Goal: Task Accomplishment & Management: Use online tool/utility

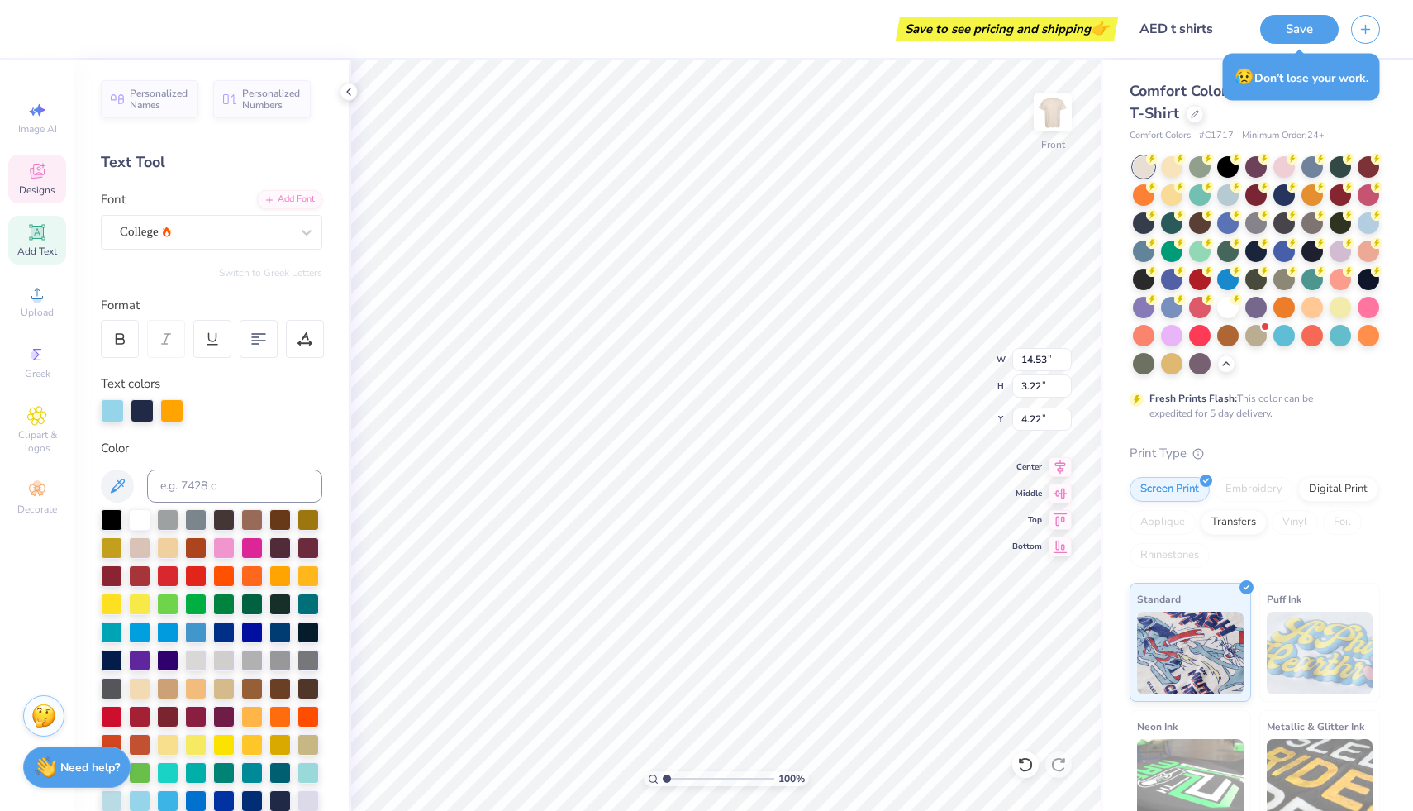
scroll to position [13, 2]
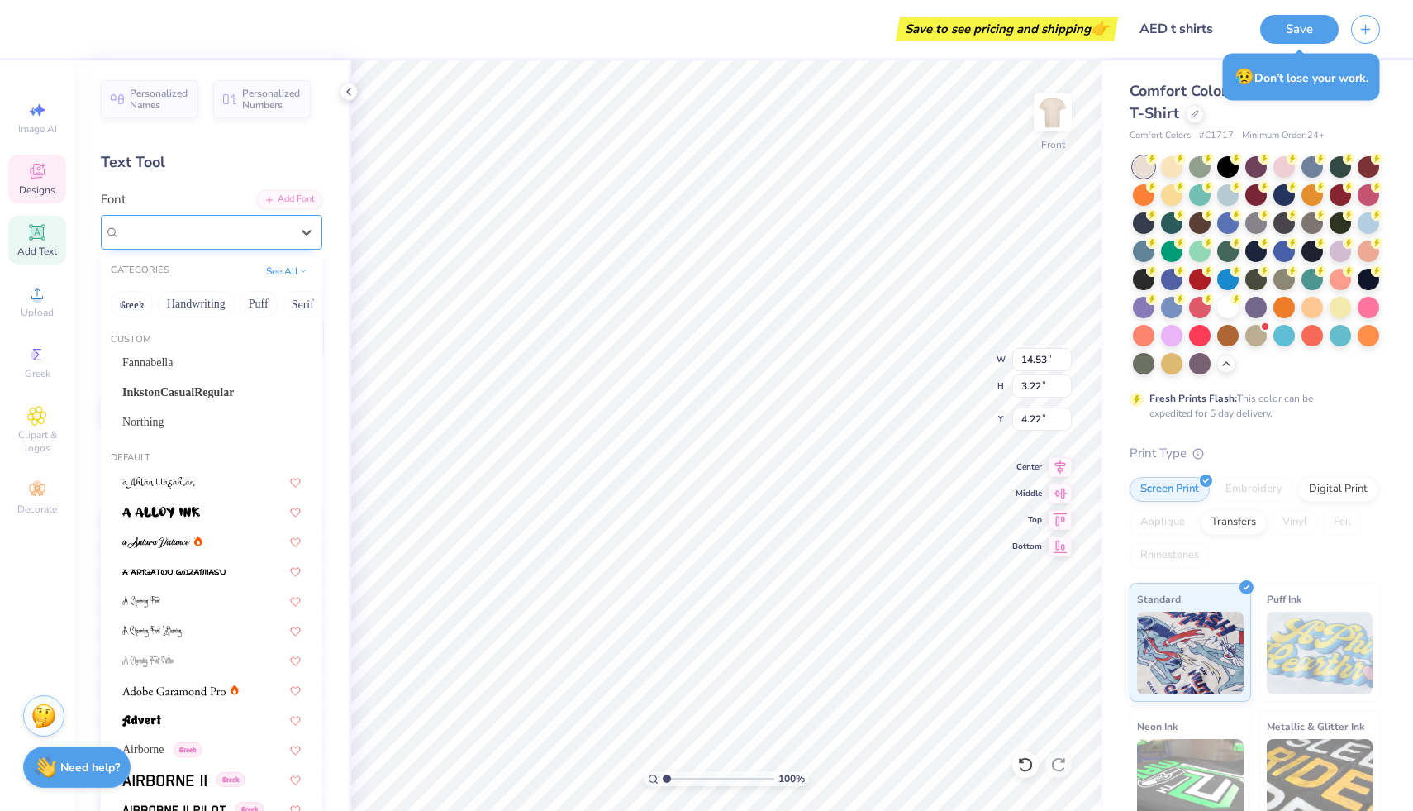
click at [174, 244] on div "College" at bounding box center [205, 232] width 174 height 26
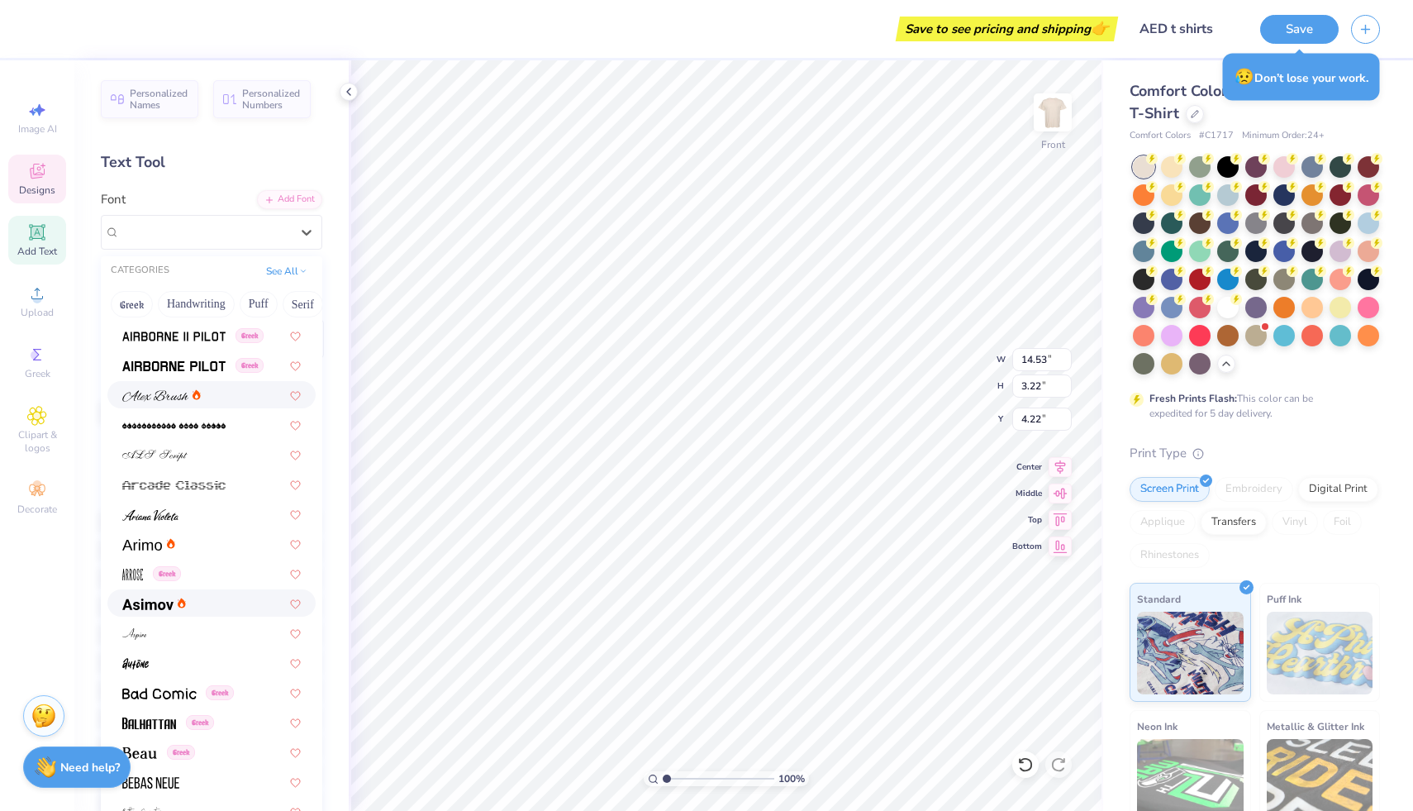
scroll to position [584, 0]
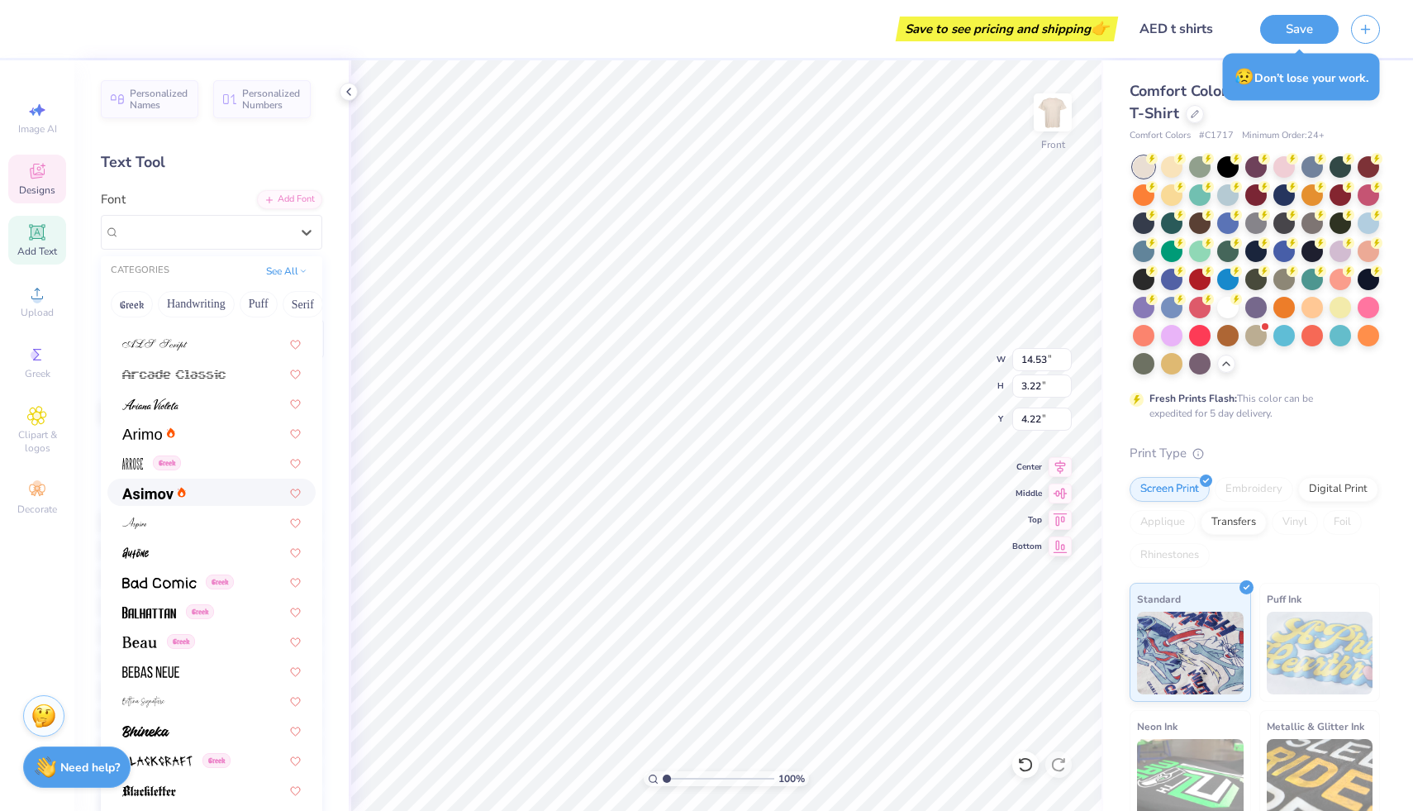
click at [170, 489] on img at bounding box center [147, 494] width 51 height 12
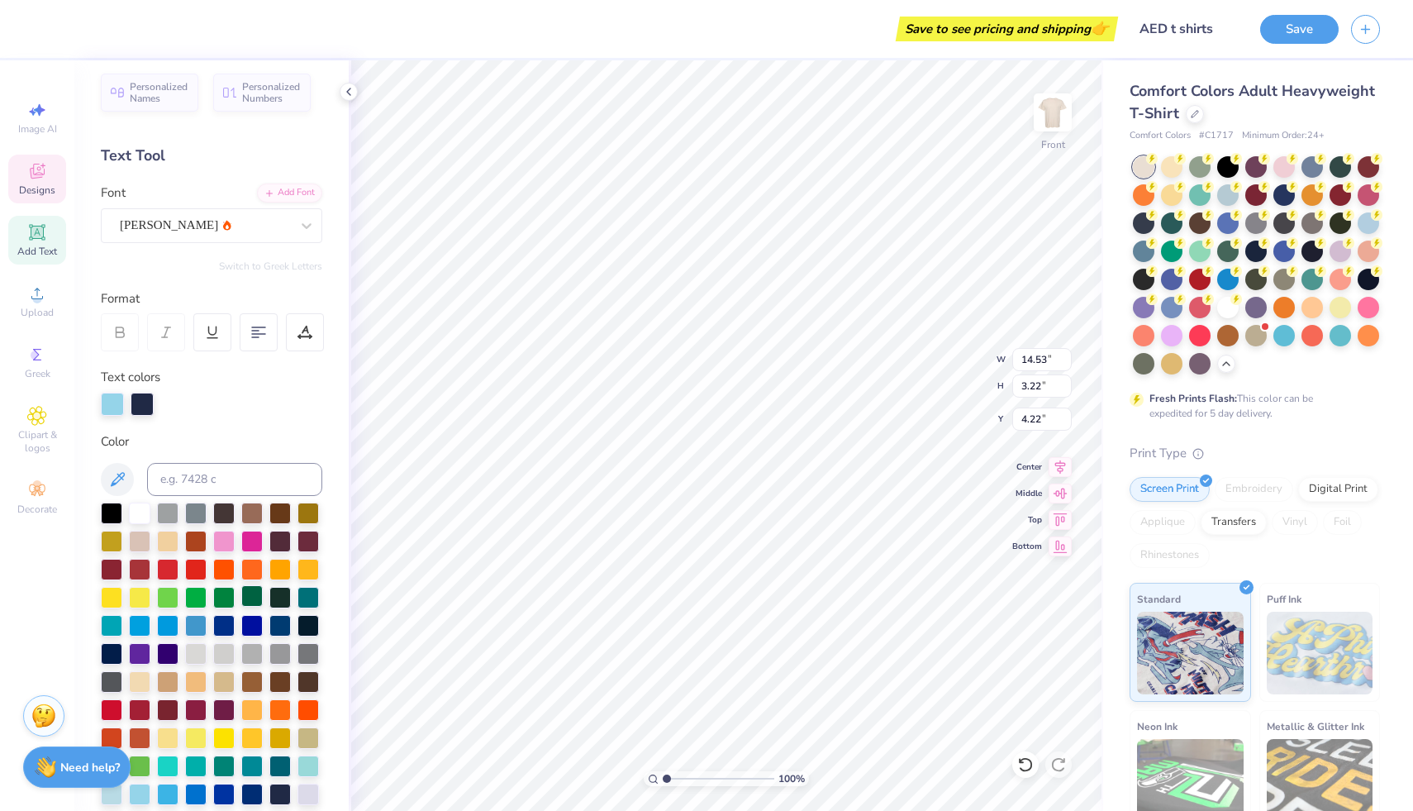
scroll to position [0, 0]
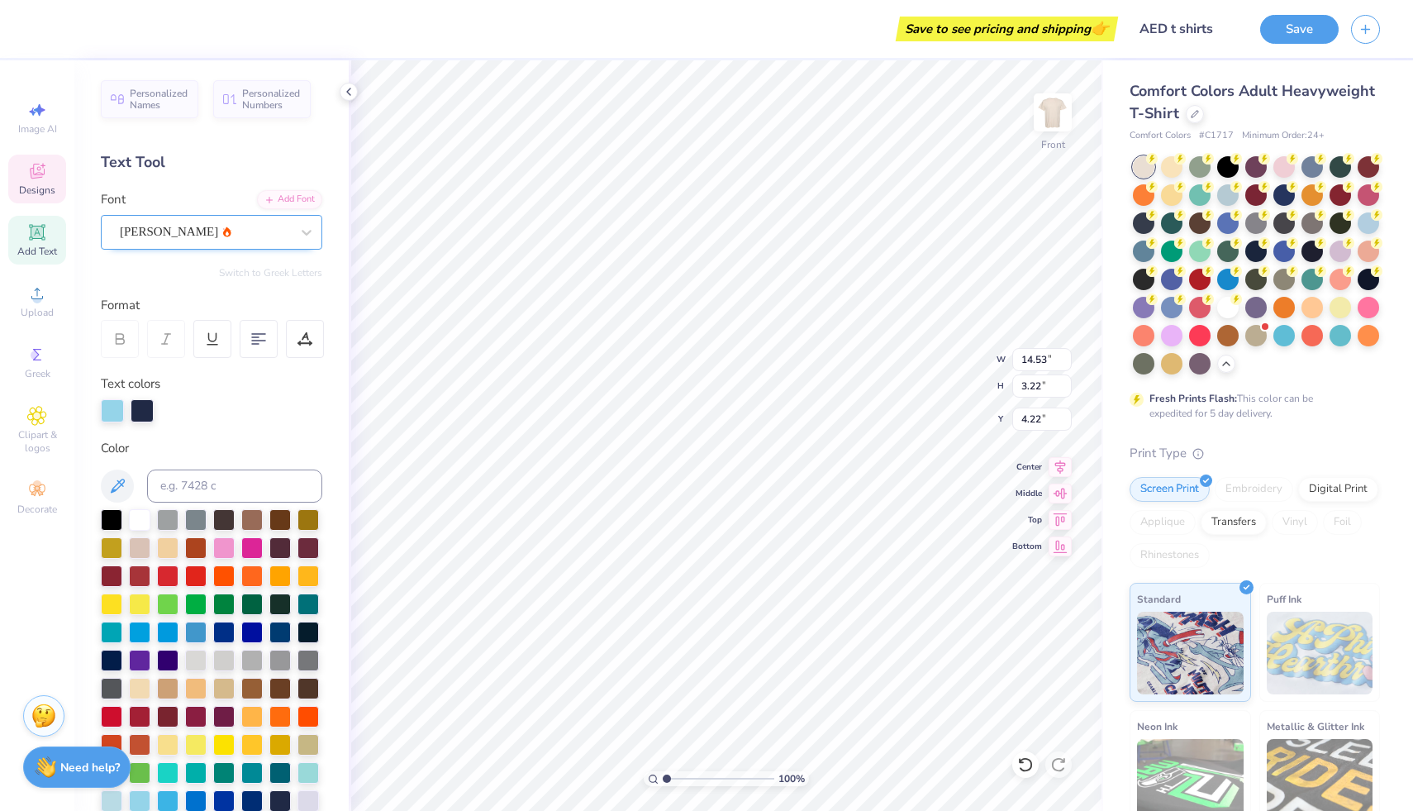
click at [180, 238] on div "Asimov" at bounding box center [205, 232] width 174 height 26
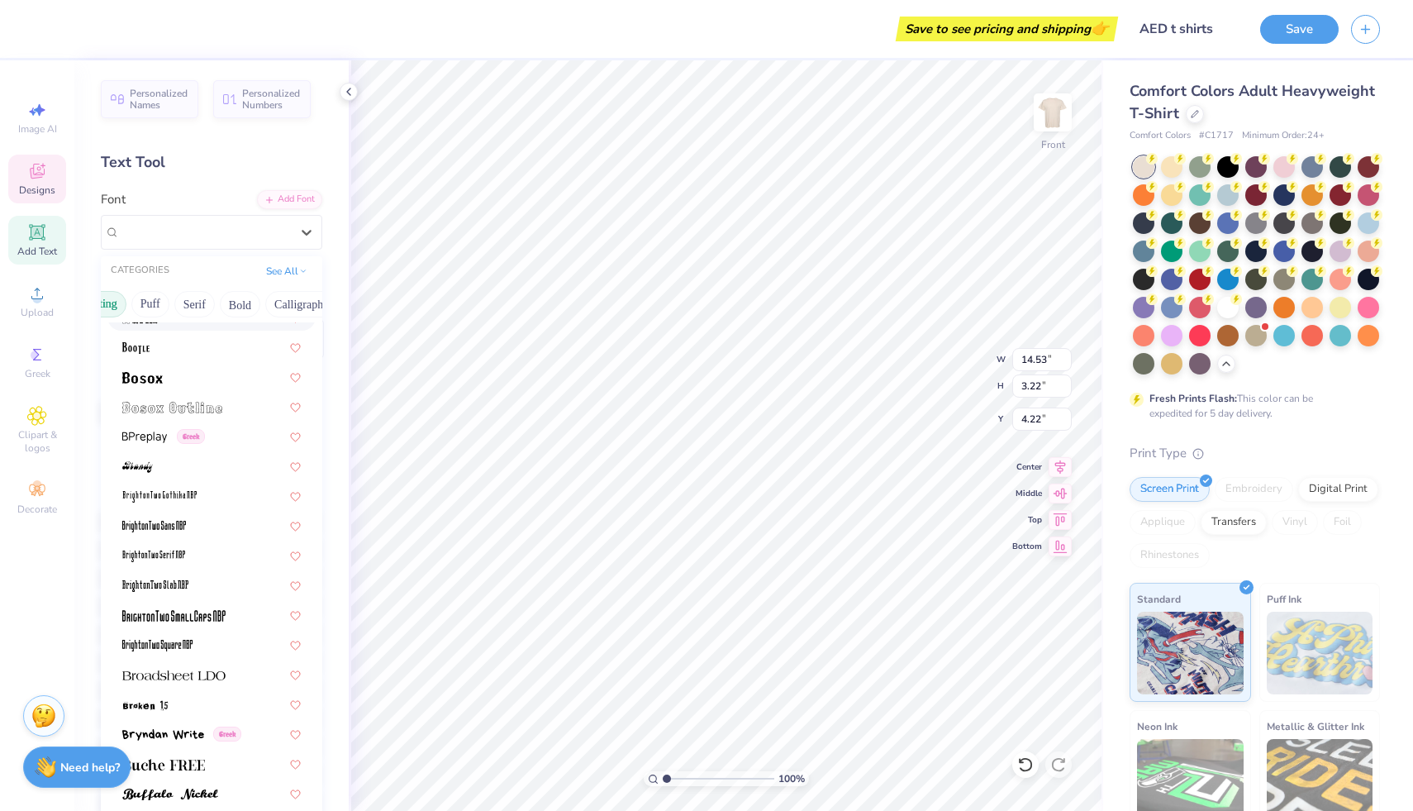
scroll to position [0, 117]
click at [212, 302] on button "Bold" at bounding box center [231, 304] width 40 height 26
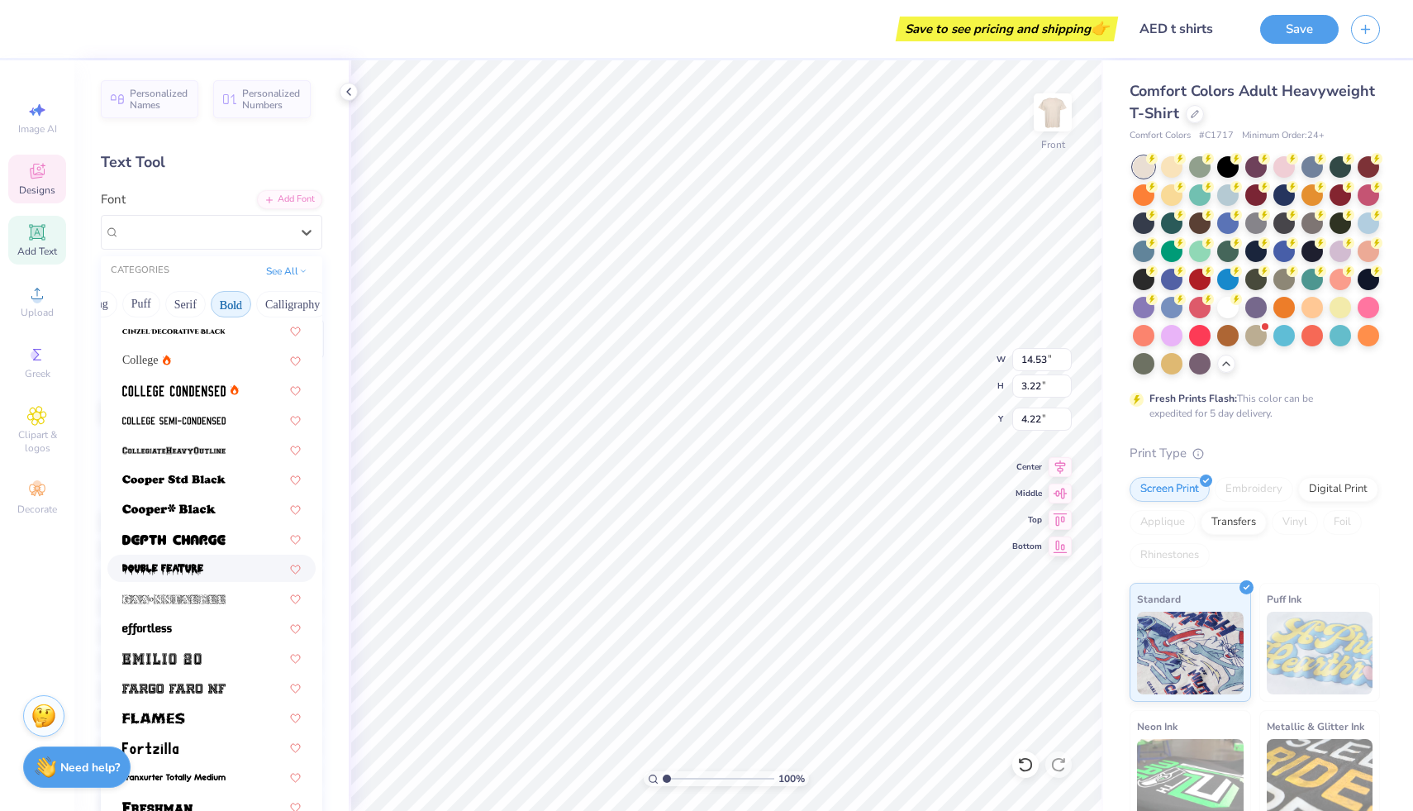
scroll to position [0, 0]
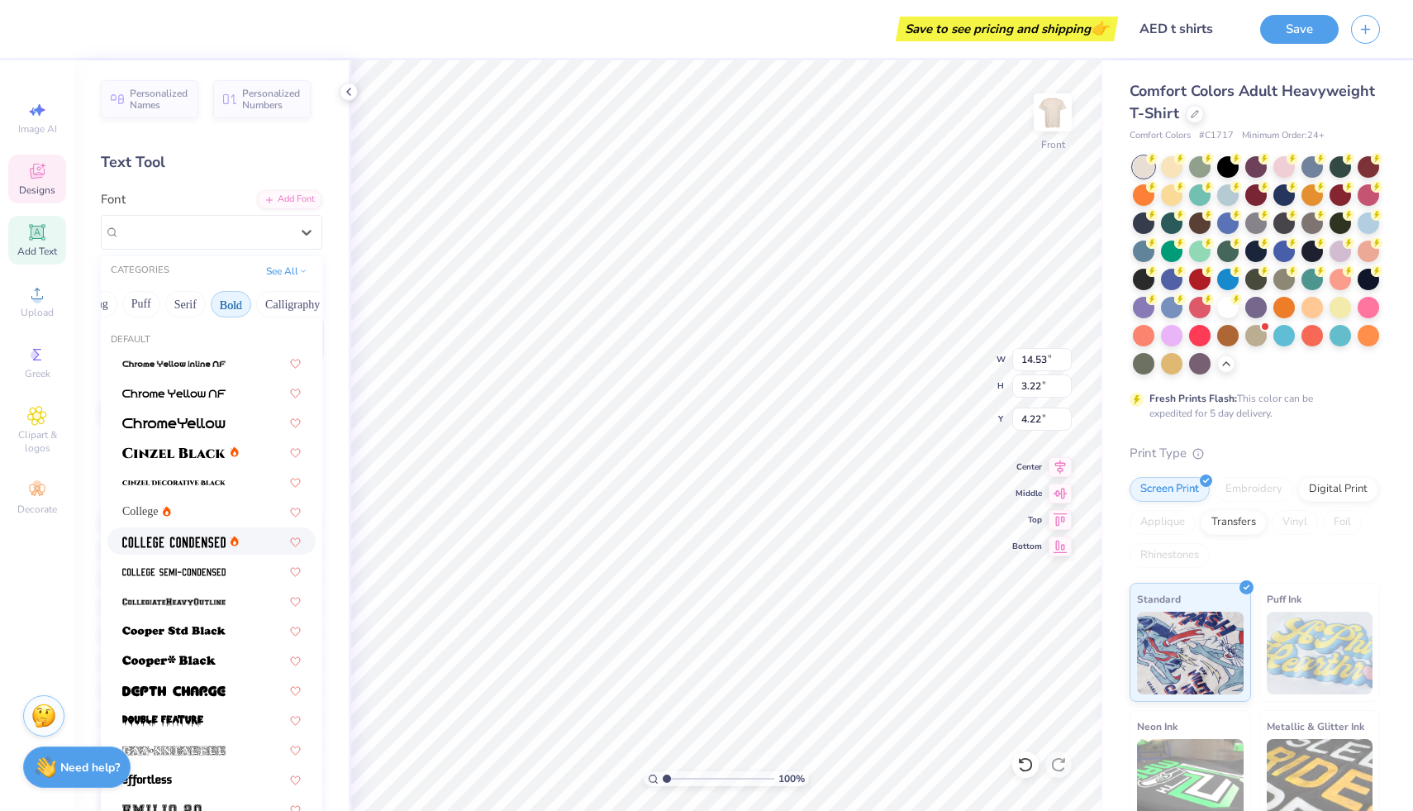
click at [193, 541] on img at bounding box center [173, 542] width 103 height 12
click at [244, 215] on div "College Condensed" at bounding box center [212, 232] width 222 height 35
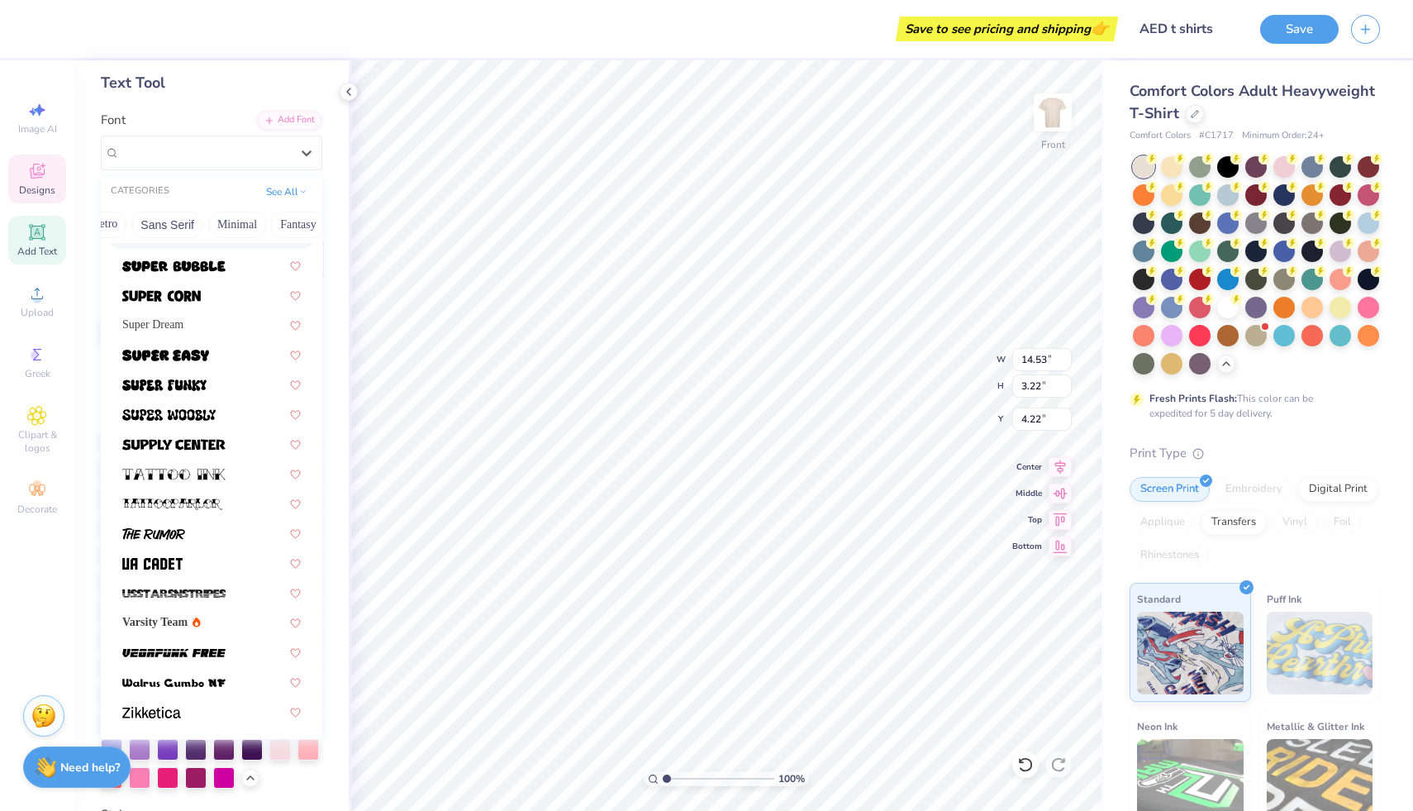
scroll to position [0, 388]
click at [214, 218] on button "Minimal" at bounding box center [217, 225] width 58 height 26
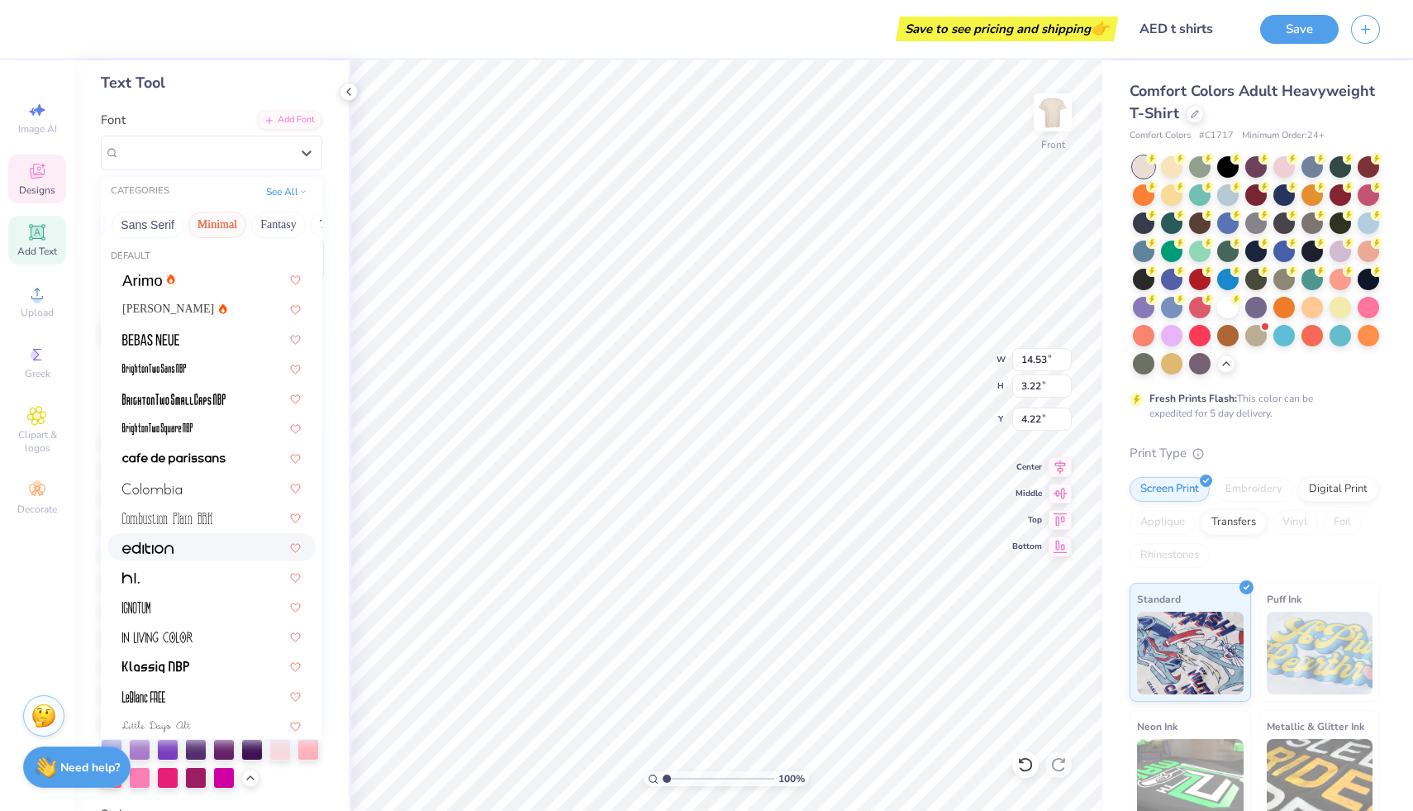
scroll to position [0, 0]
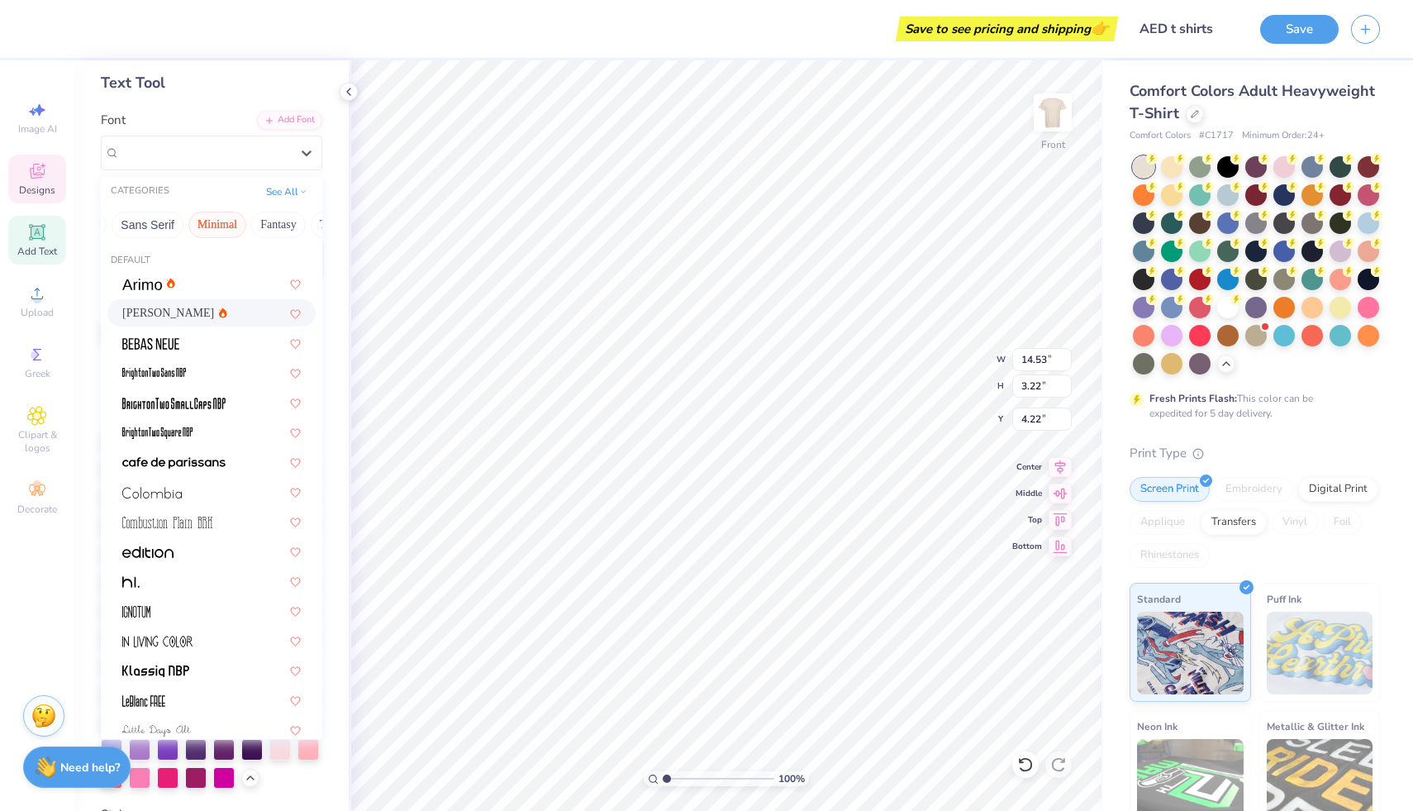
click at [147, 313] on span "Asimov" at bounding box center [168, 312] width 92 height 17
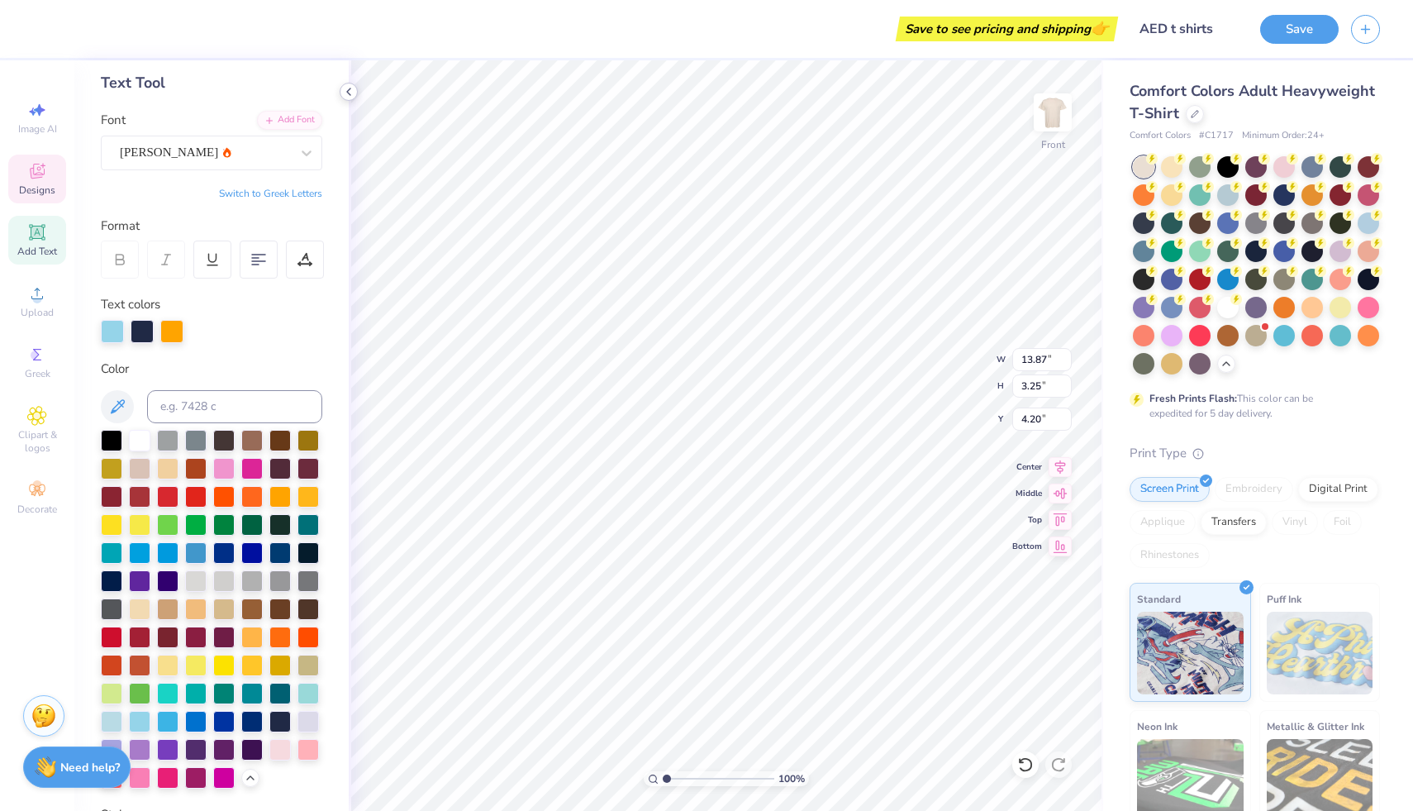
type input "4.21"
click at [172, 149] on div "Asimov" at bounding box center [205, 153] width 174 height 26
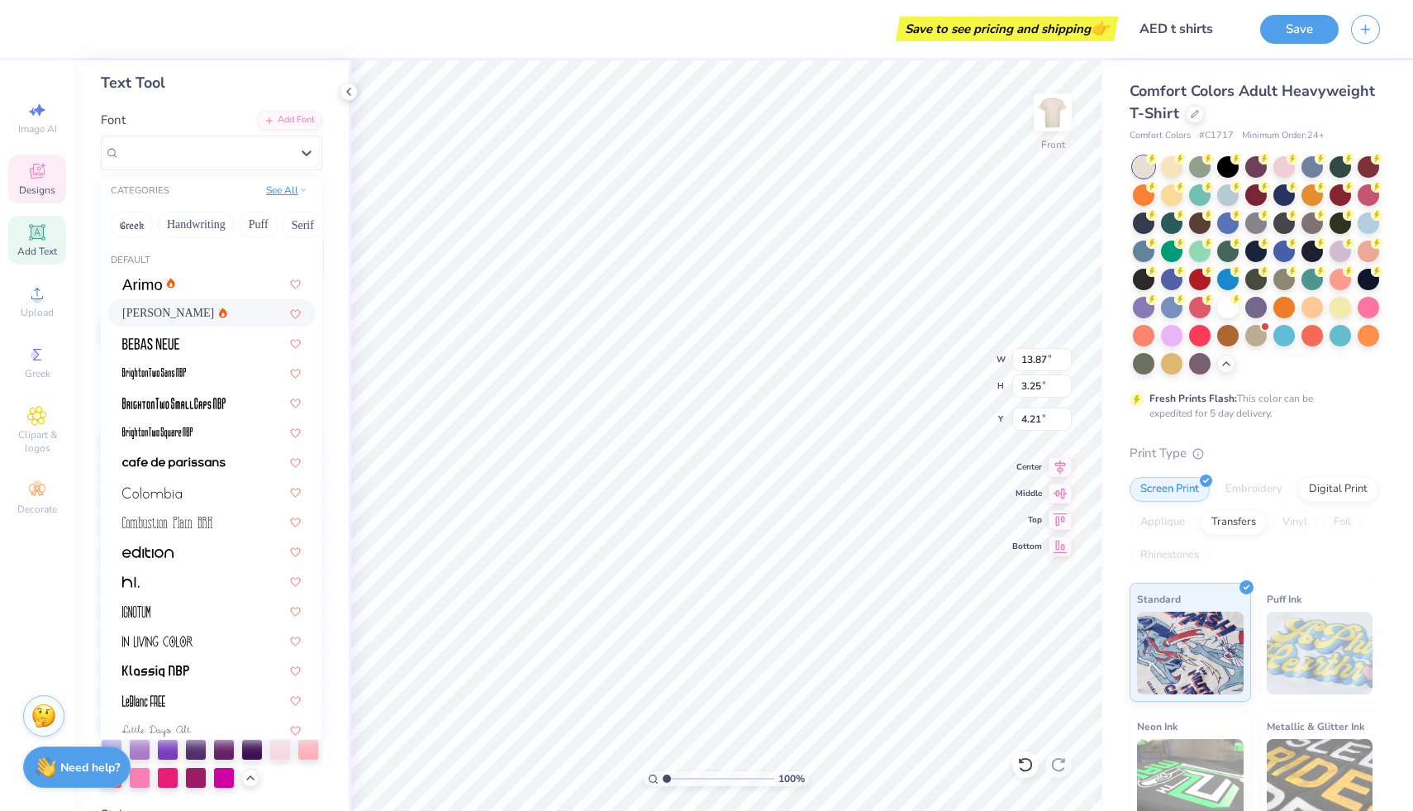
click at [263, 193] on button "See All" at bounding box center [286, 190] width 51 height 17
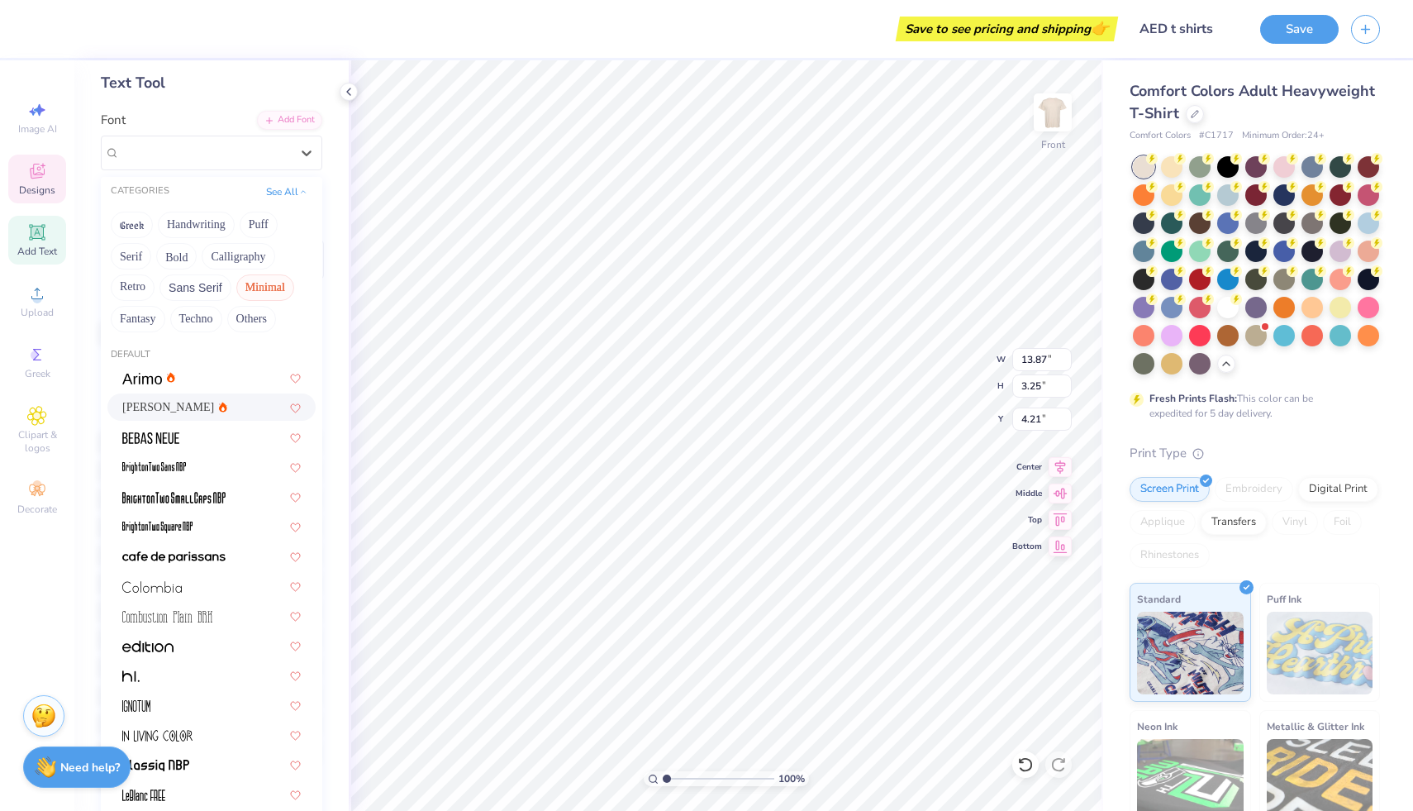
click at [271, 293] on button "Minimal" at bounding box center [265, 287] width 58 height 26
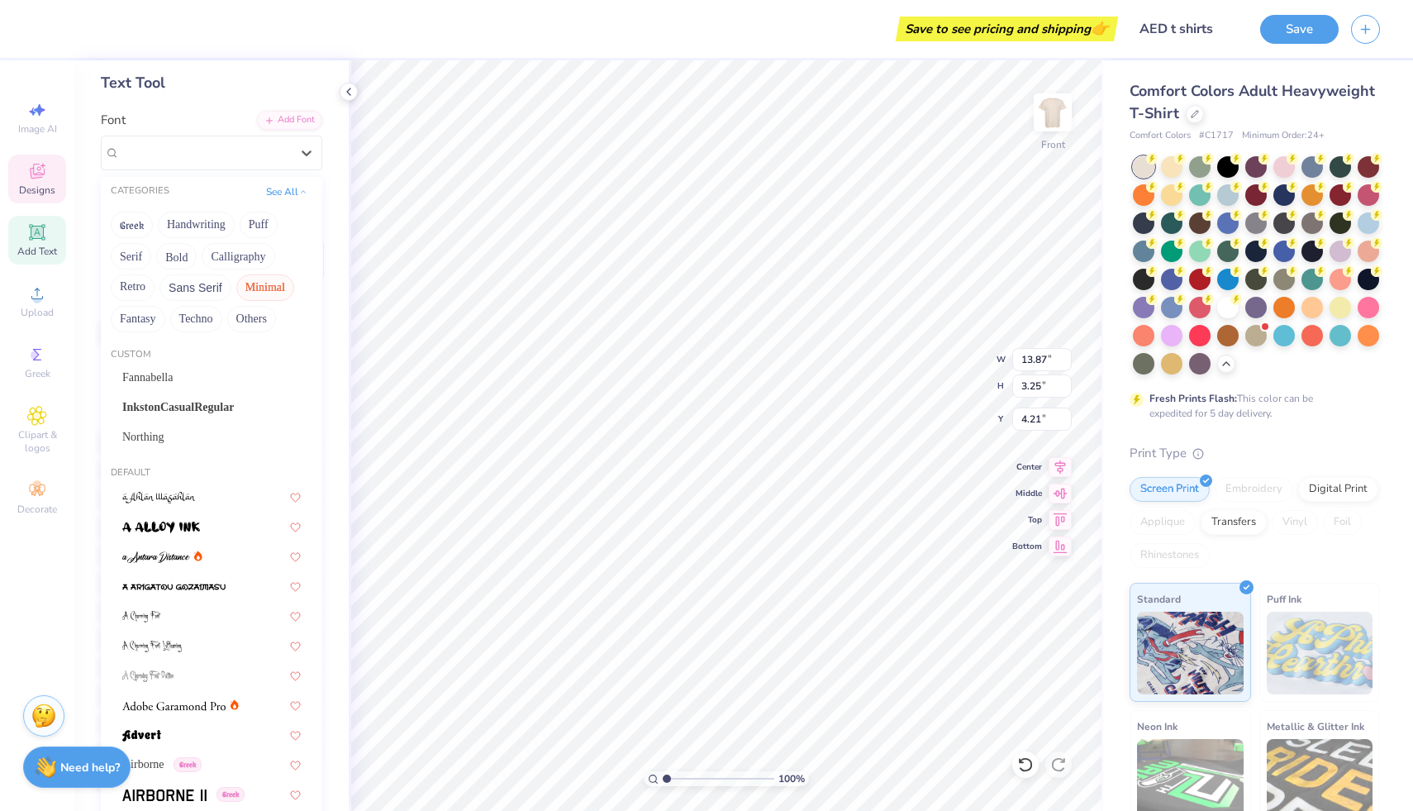
click at [271, 292] on button "Minimal" at bounding box center [265, 287] width 58 height 26
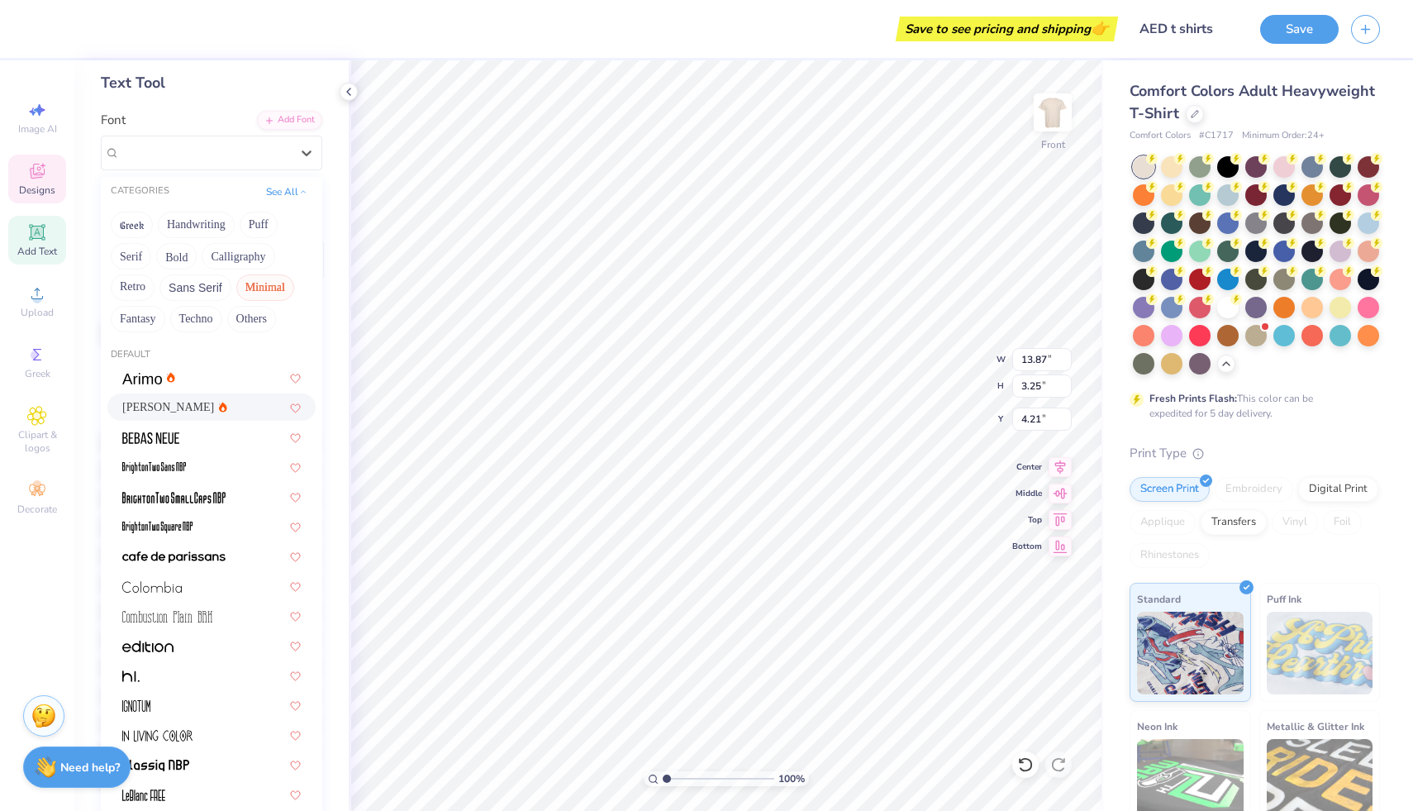
click at [271, 292] on button "Minimal" at bounding box center [265, 287] width 58 height 26
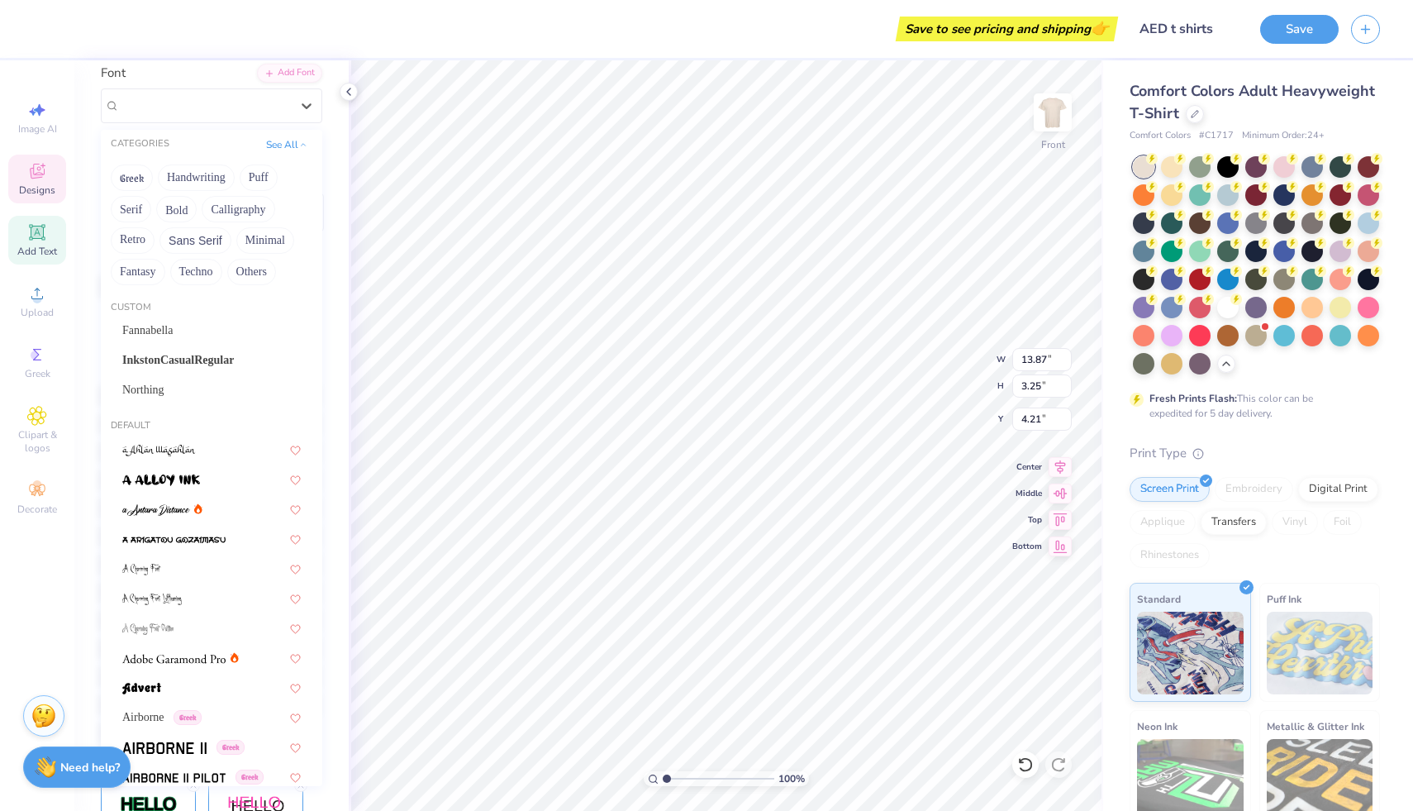
scroll to position [145, 0]
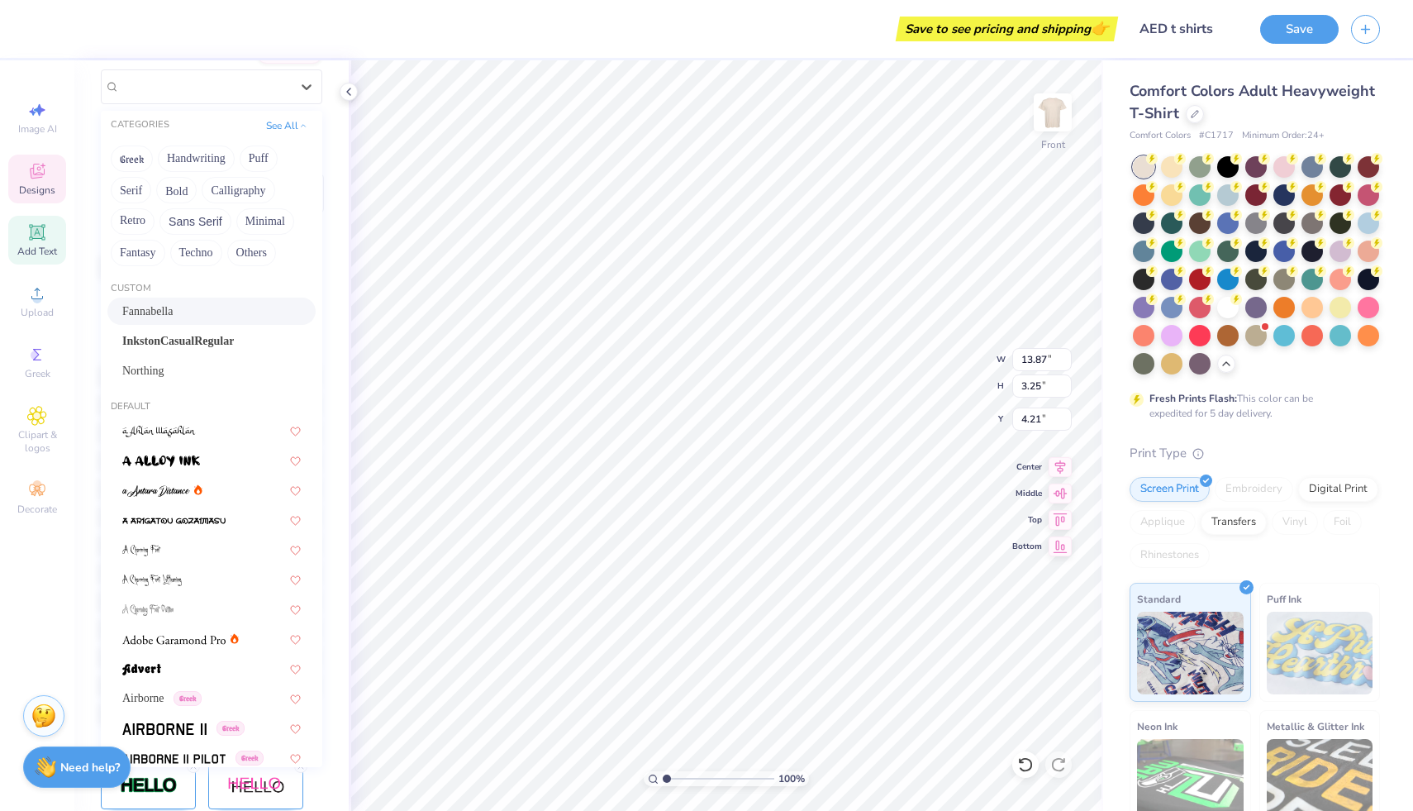
click at [164, 312] on div "Fannabella" at bounding box center [211, 311] width 179 height 17
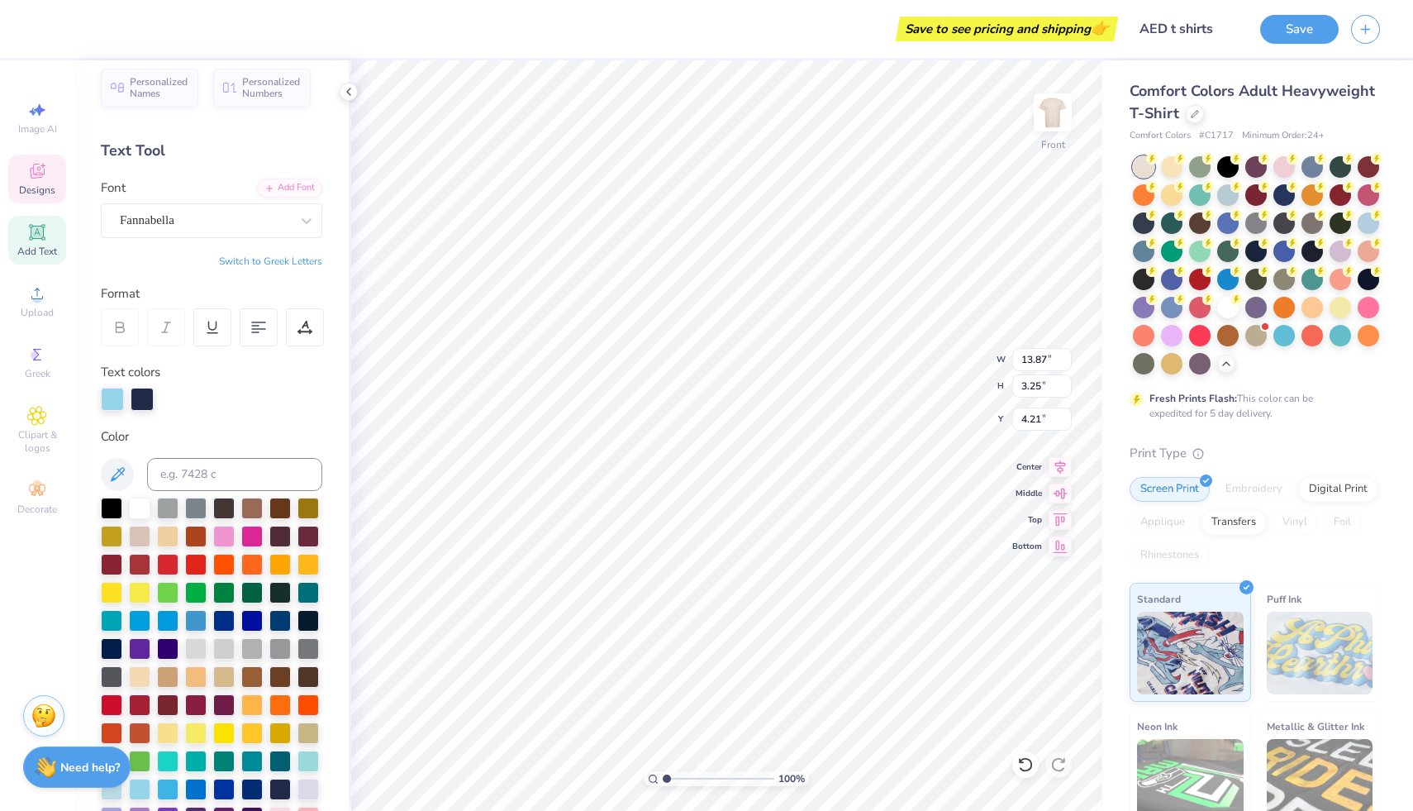
scroll to position [7, 0]
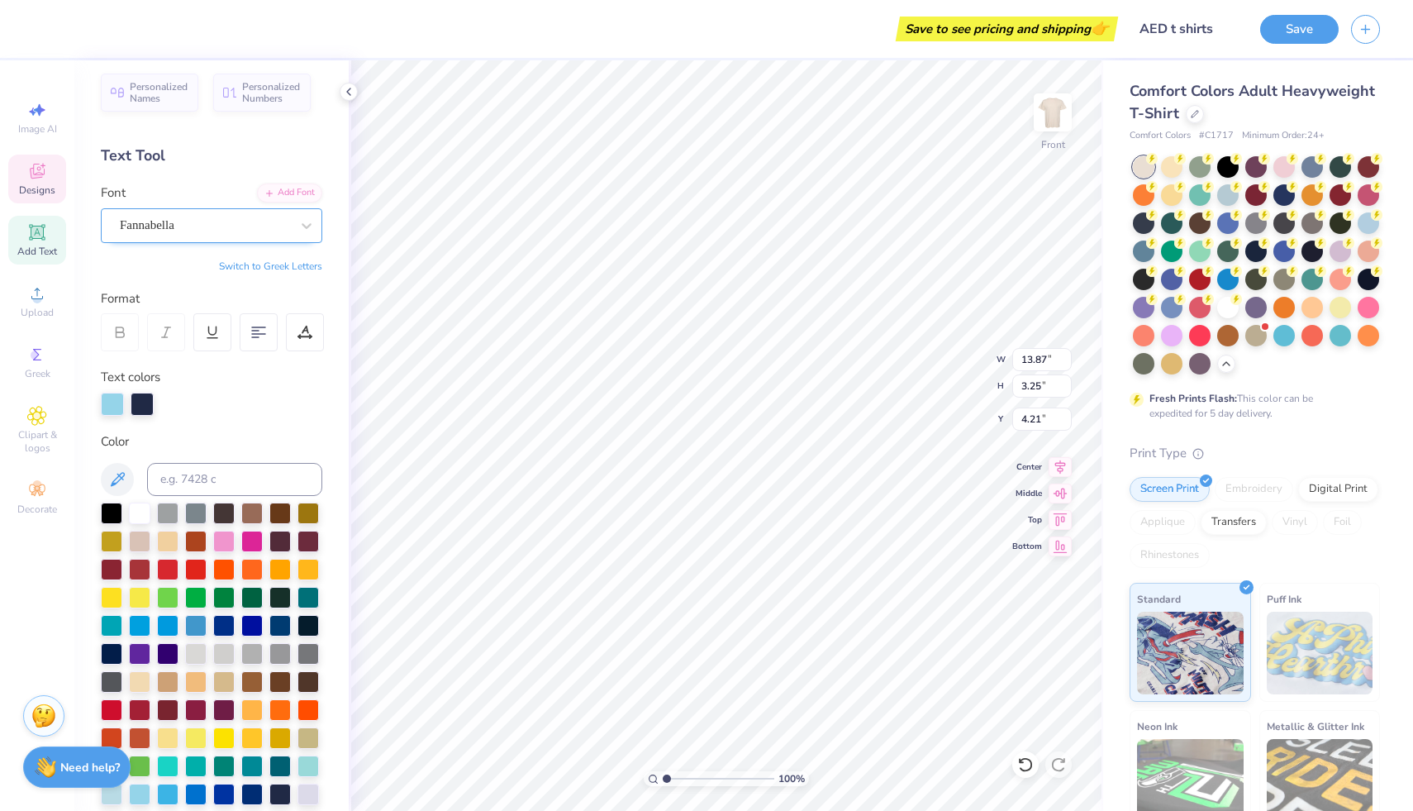
click at [157, 222] on div "Fannabella" at bounding box center [205, 225] width 174 height 26
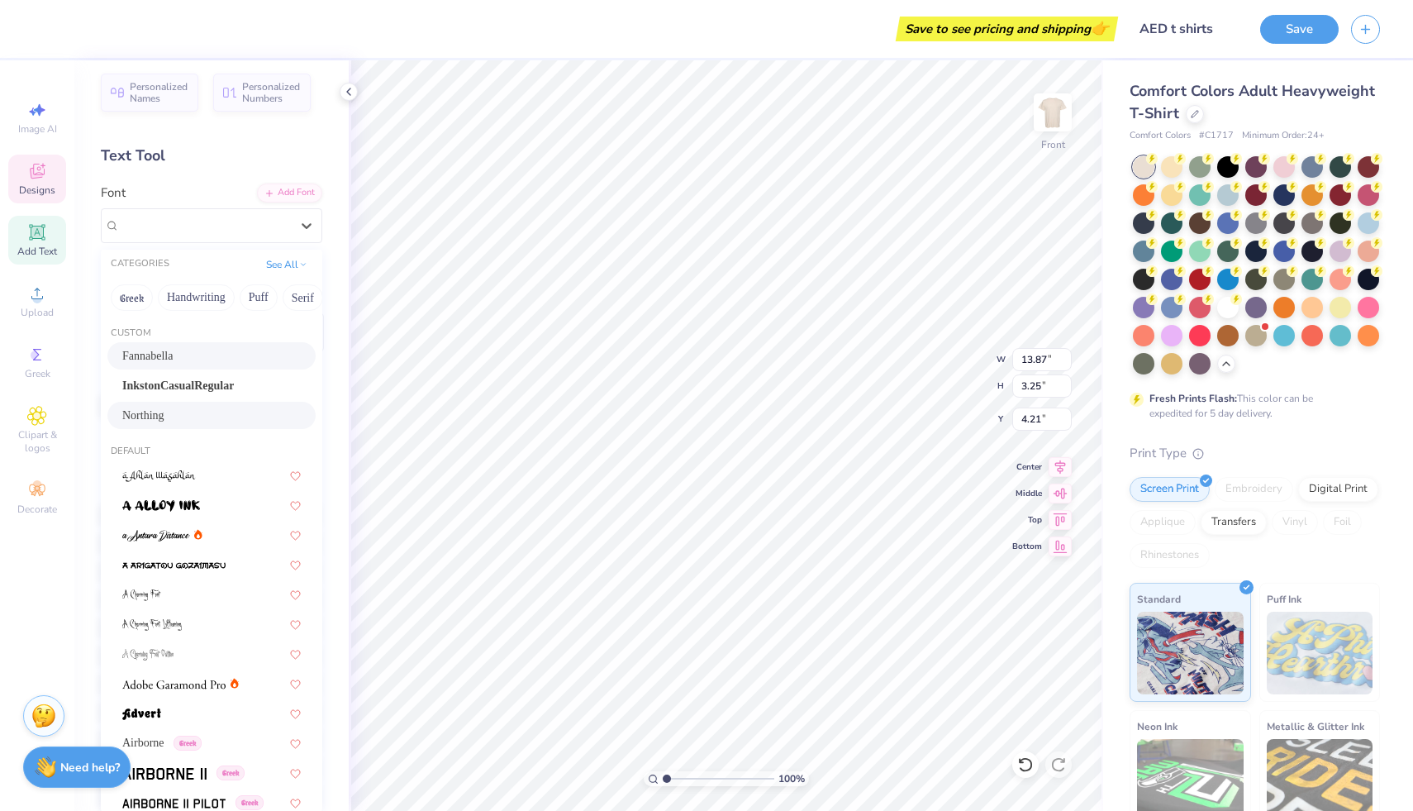
click at [138, 422] on span "Northing" at bounding box center [143, 415] width 42 height 17
click at [191, 227] on div "Northing" at bounding box center [205, 225] width 174 height 26
click at [159, 734] on span "Airborne" at bounding box center [143, 742] width 42 height 17
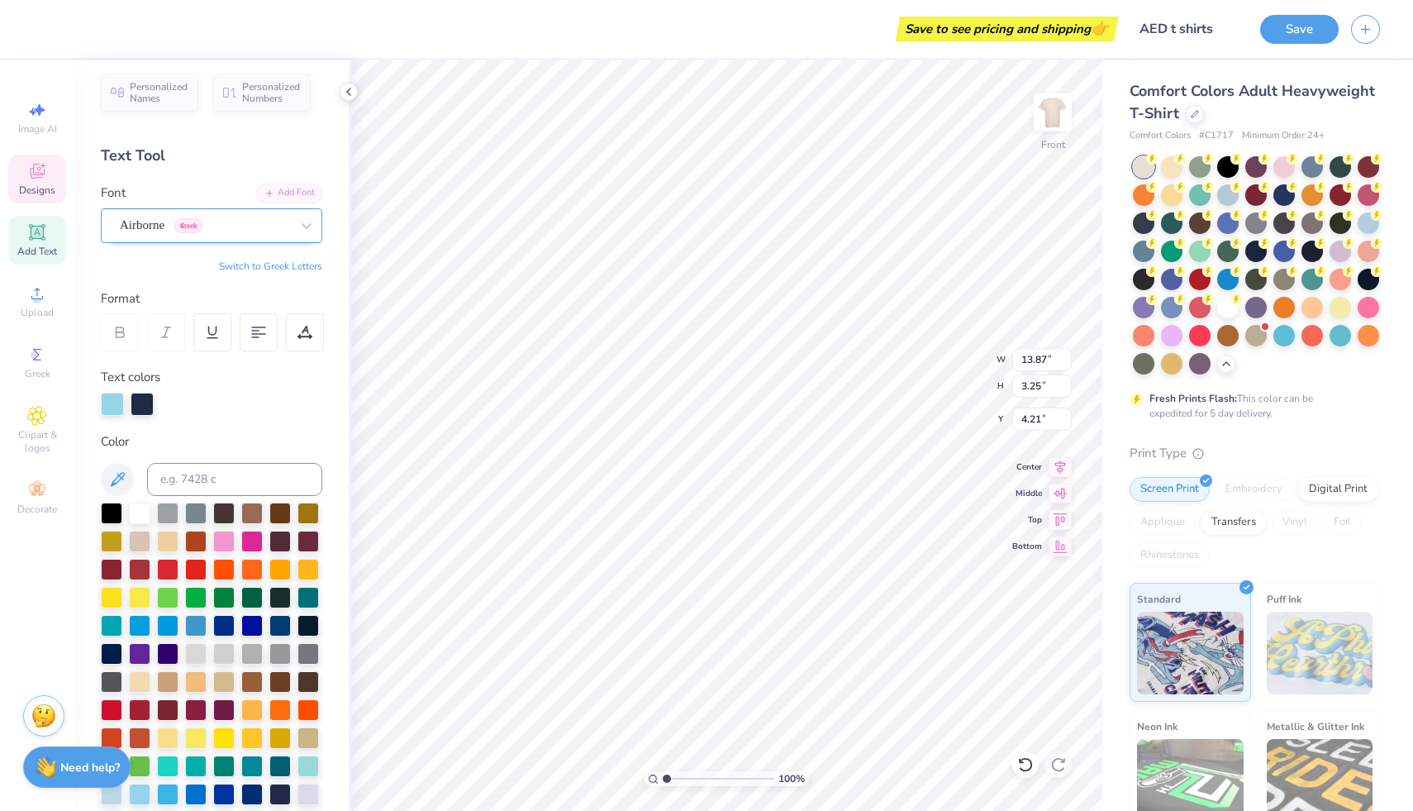
click at [179, 222] on div "Airborne Greek" at bounding box center [205, 225] width 174 height 26
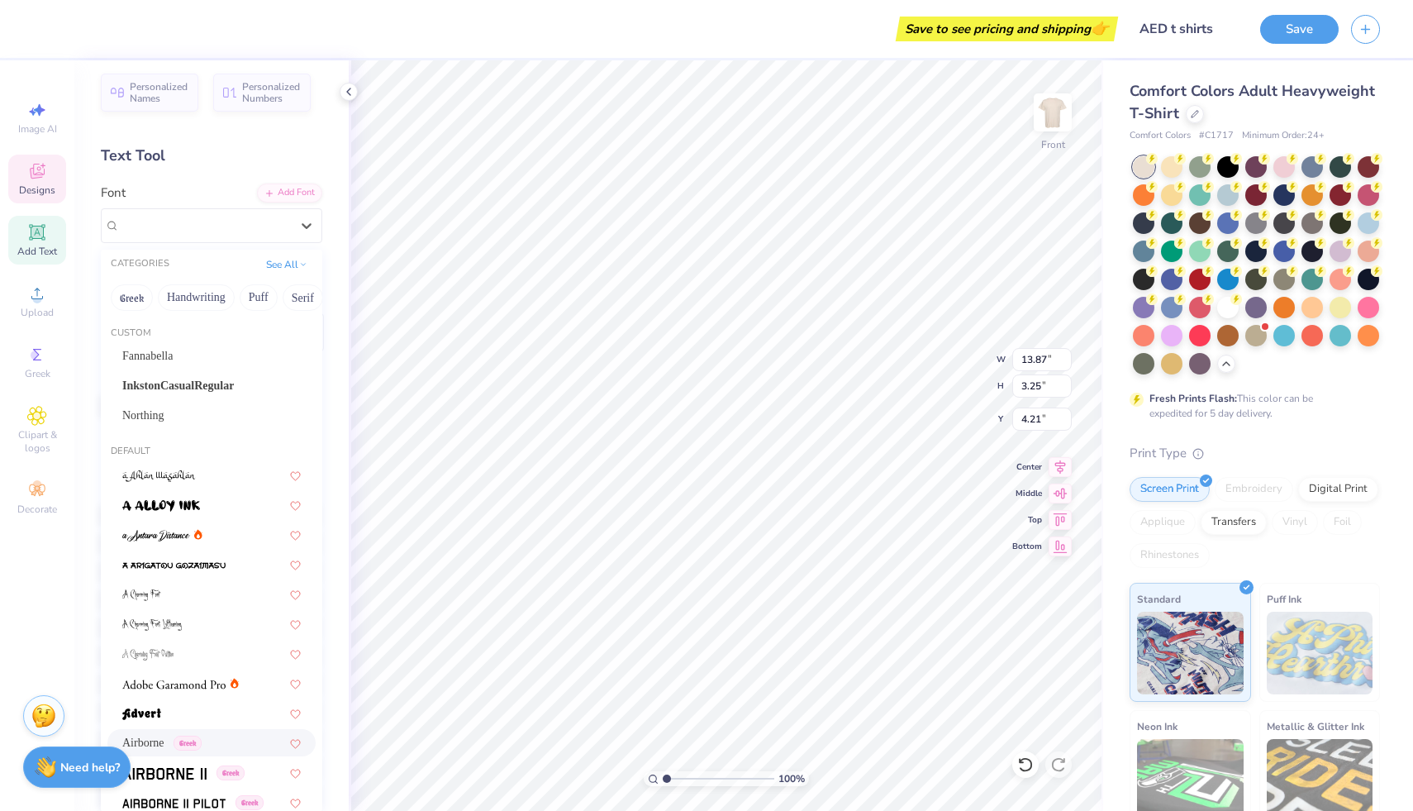
scroll to position [728, 0]
click at [174, 230] on div "[PERSON_NAME]" at bounding box center [205, 225] width 174 height 26
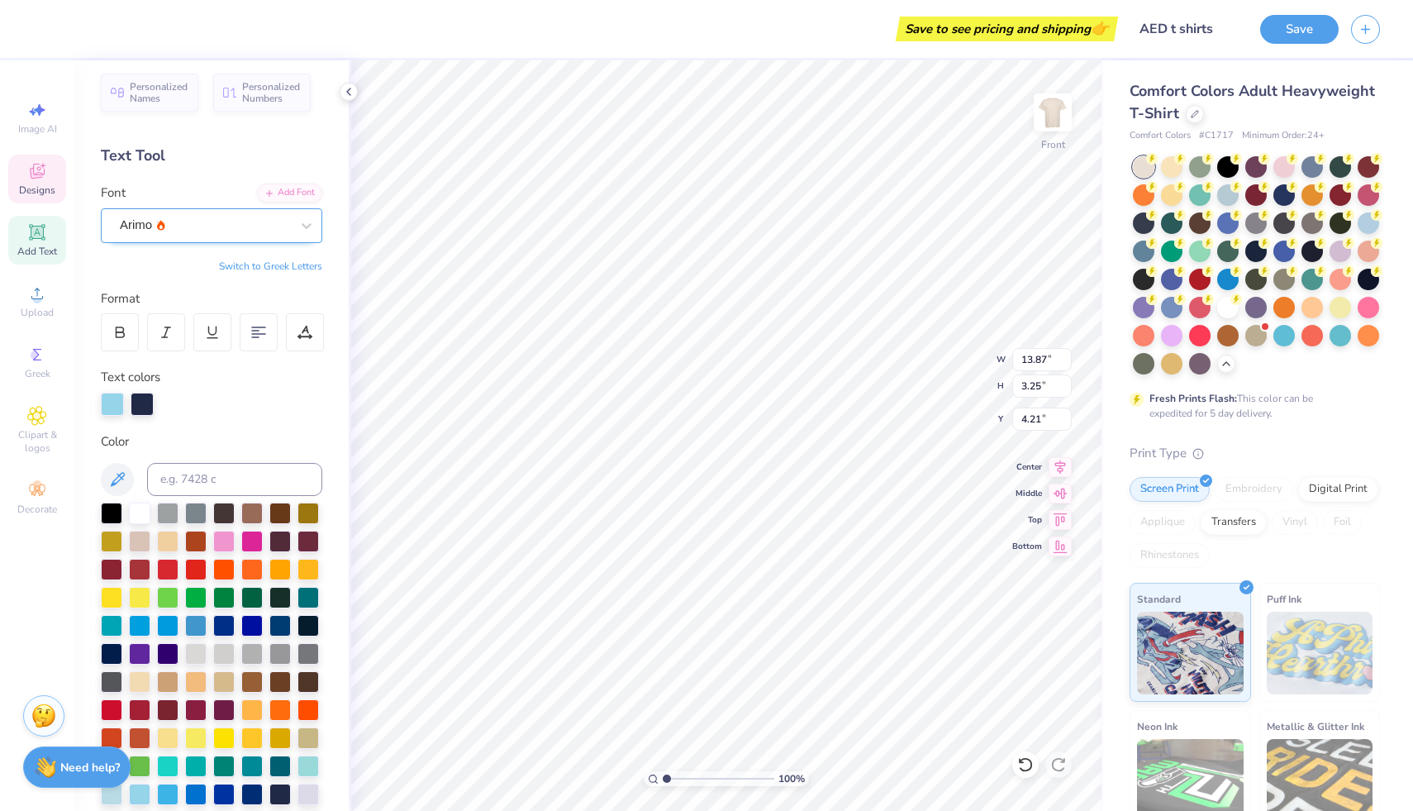
click at [203, 223] on div "Arimo" at bounding box center [205, 225] width 174 height 26
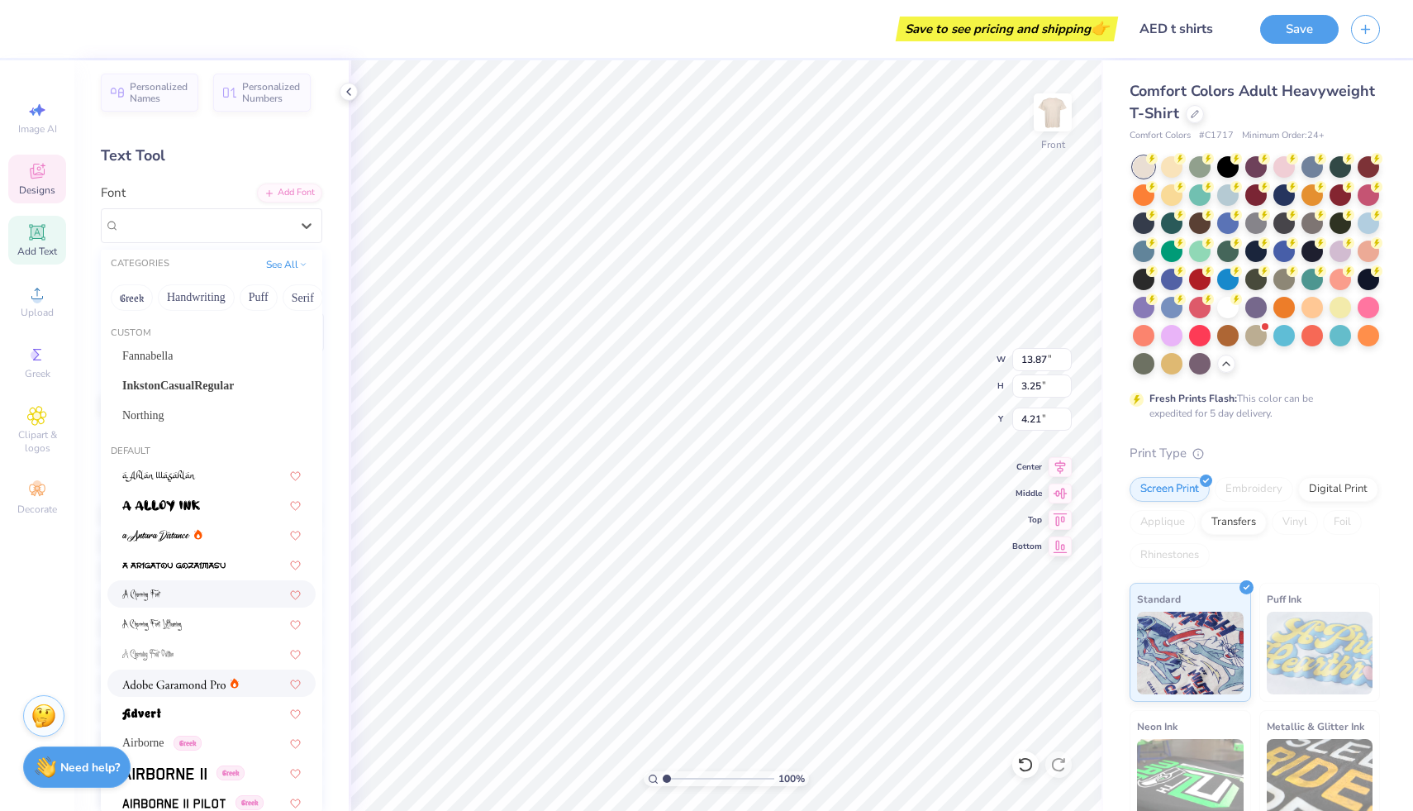
scroll to position [231, 0]
click at [264, 264] on button "See All" at bounding box center [286, 263] width 51 height 17
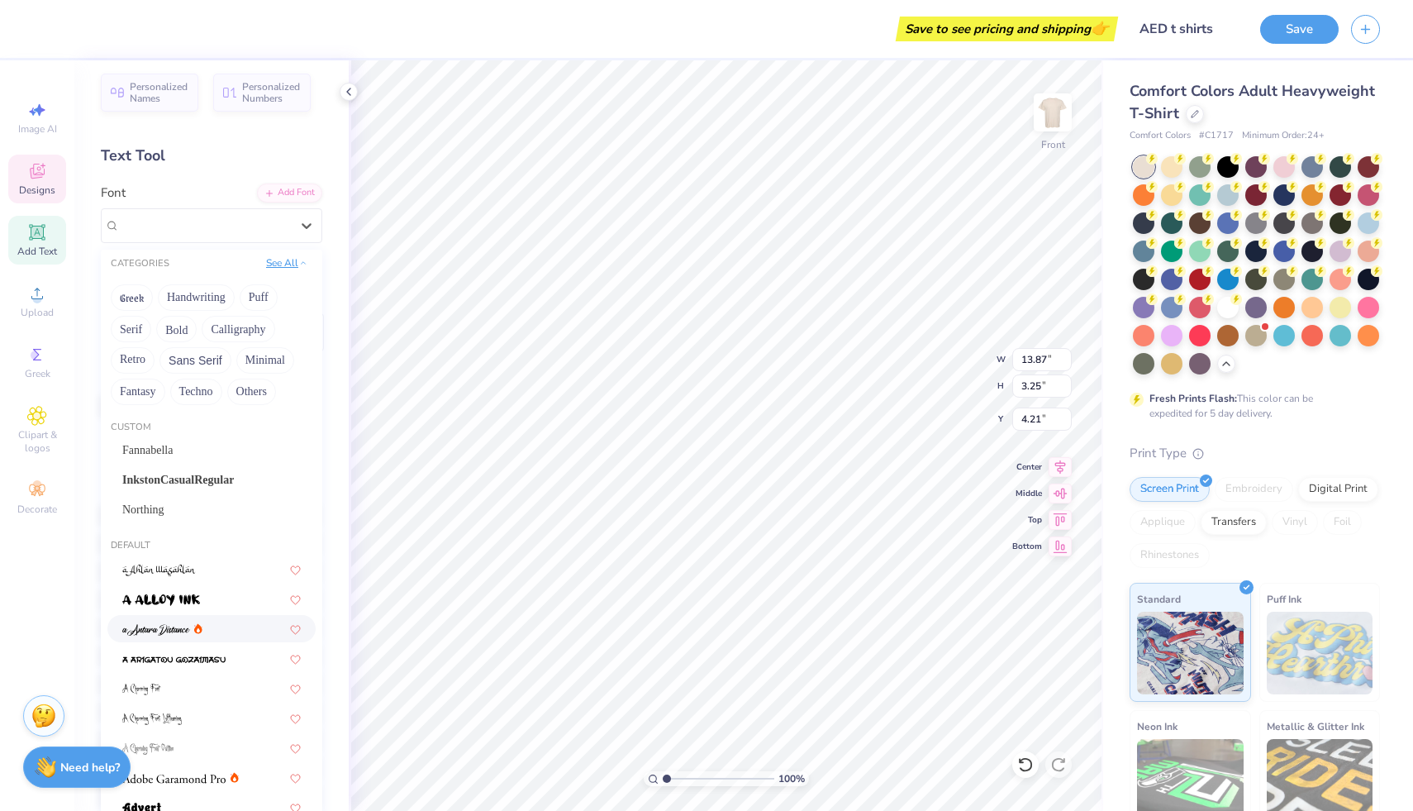
click at [264, 264] on button "See All" at bounding box center [286, 263] width 51 height 17
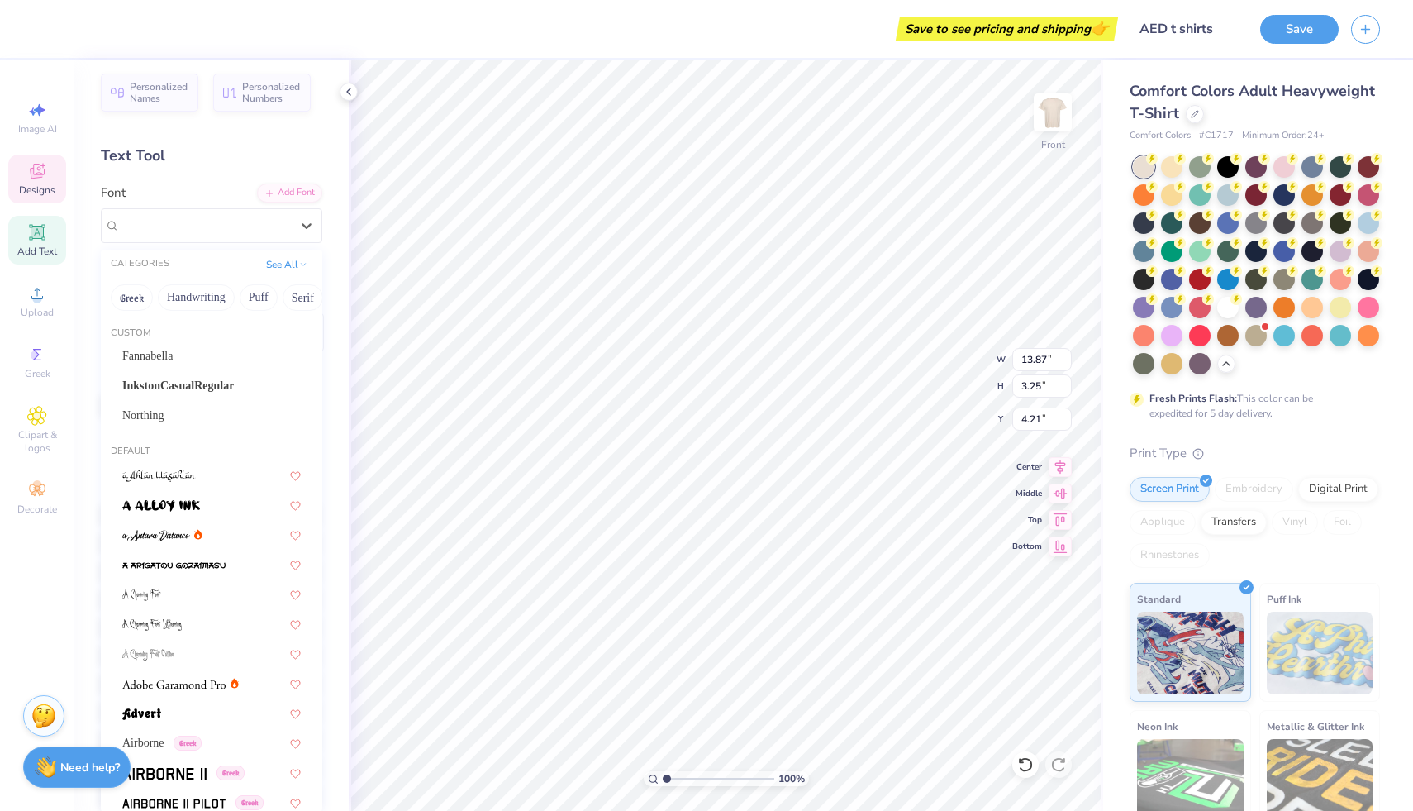
scroll to position [4109, 0]
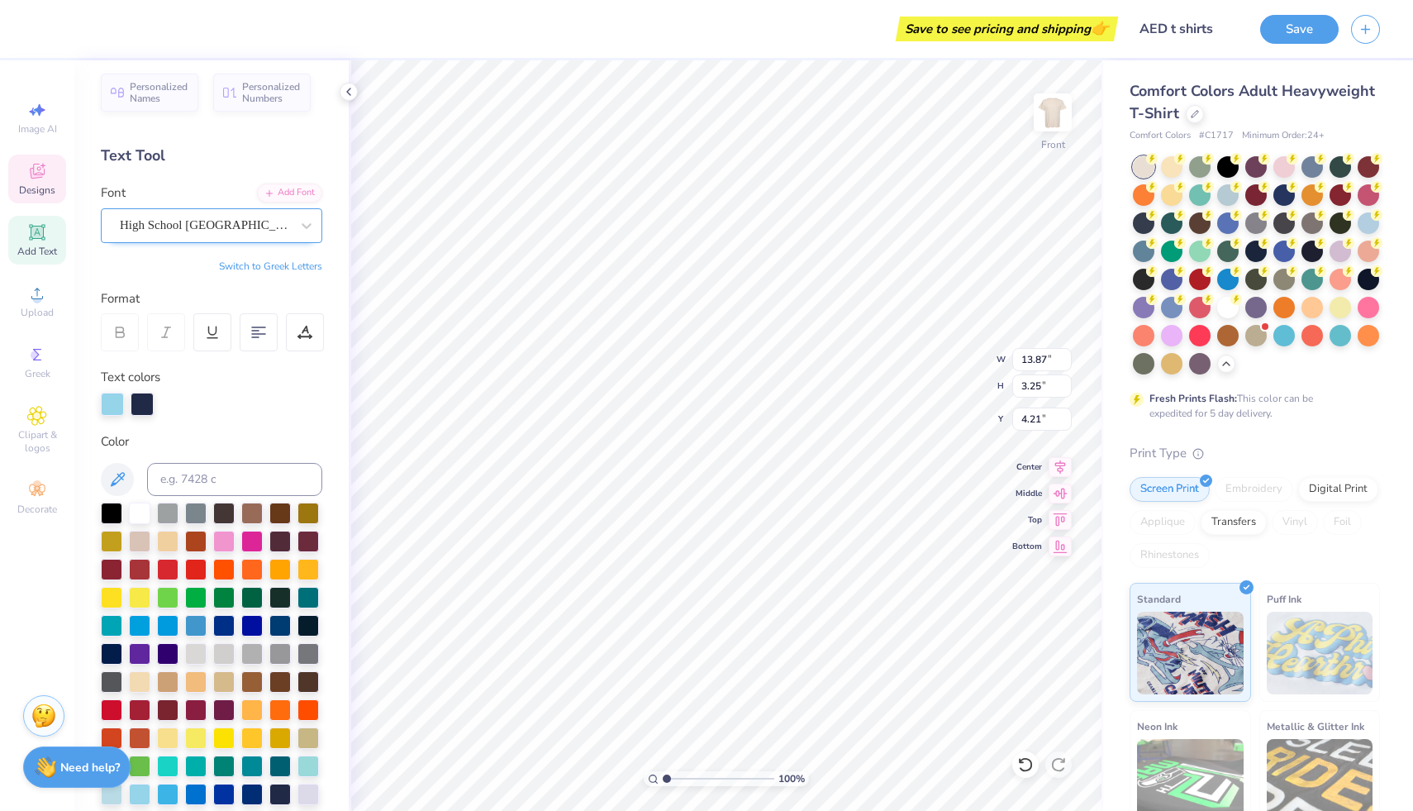
click at [198, 230] on div "High School USA Sans" at bounding box center [205, 225] width 174 height 26
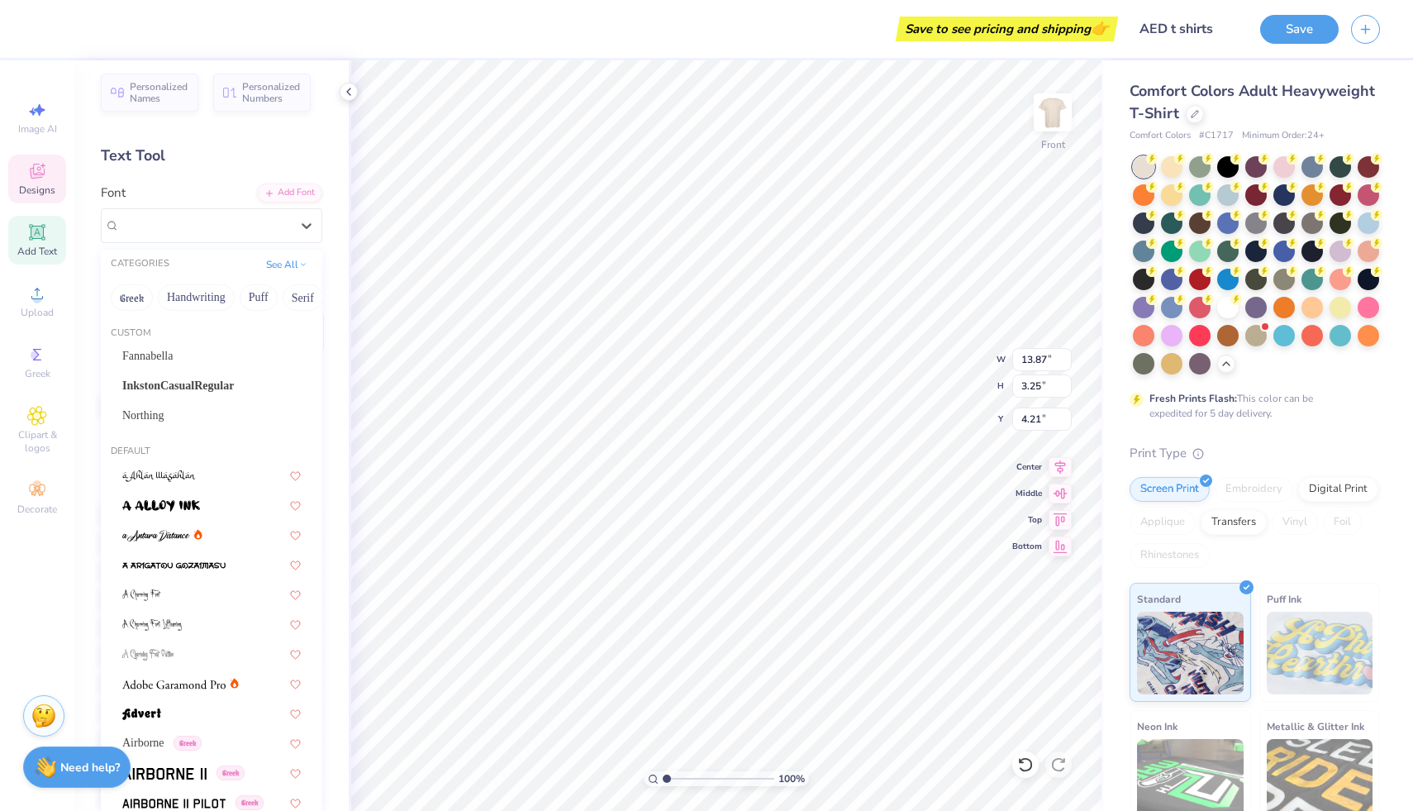
scroll to position [605, 0]
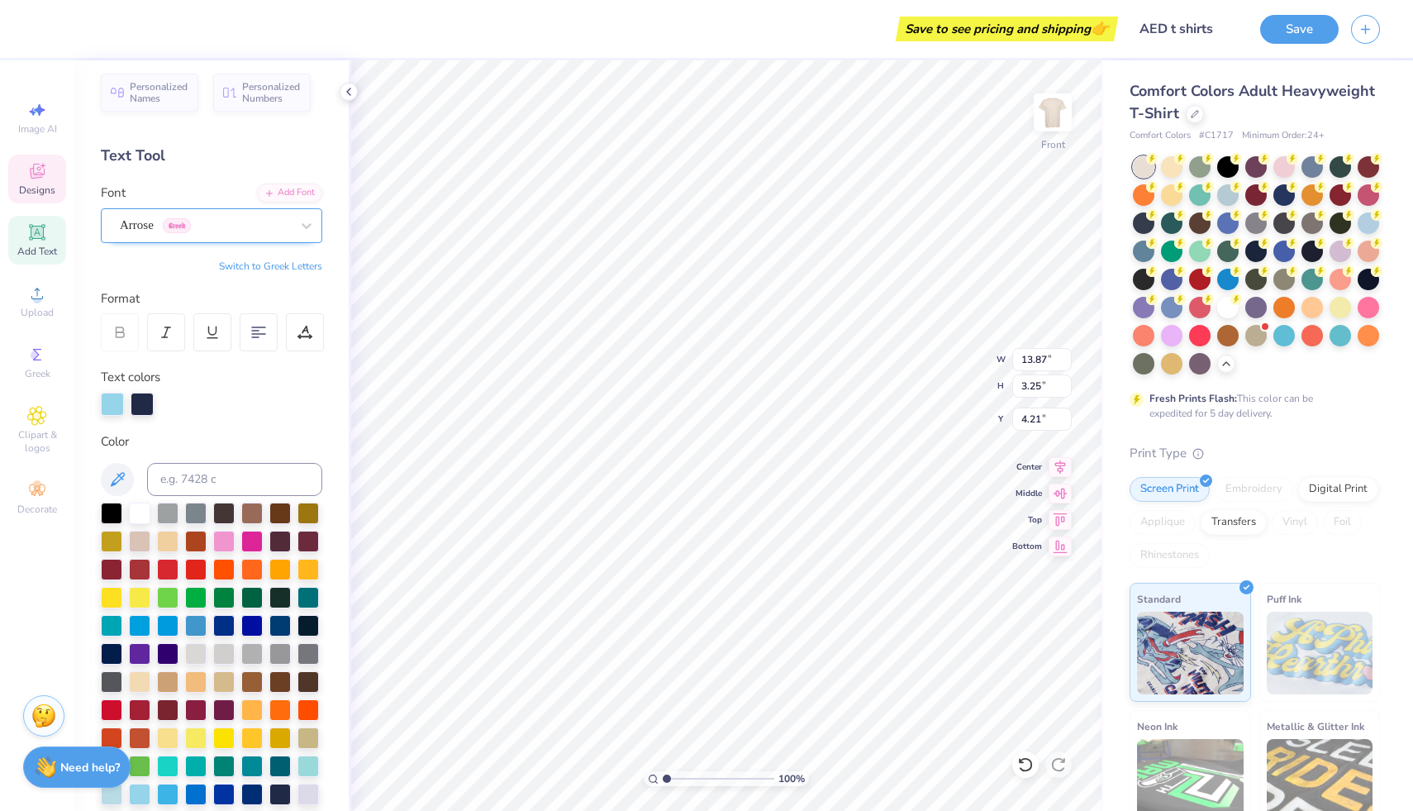
click at [188, 224] on div "Arrose Greek" at bounding box center [205, 225] width 174 height 26
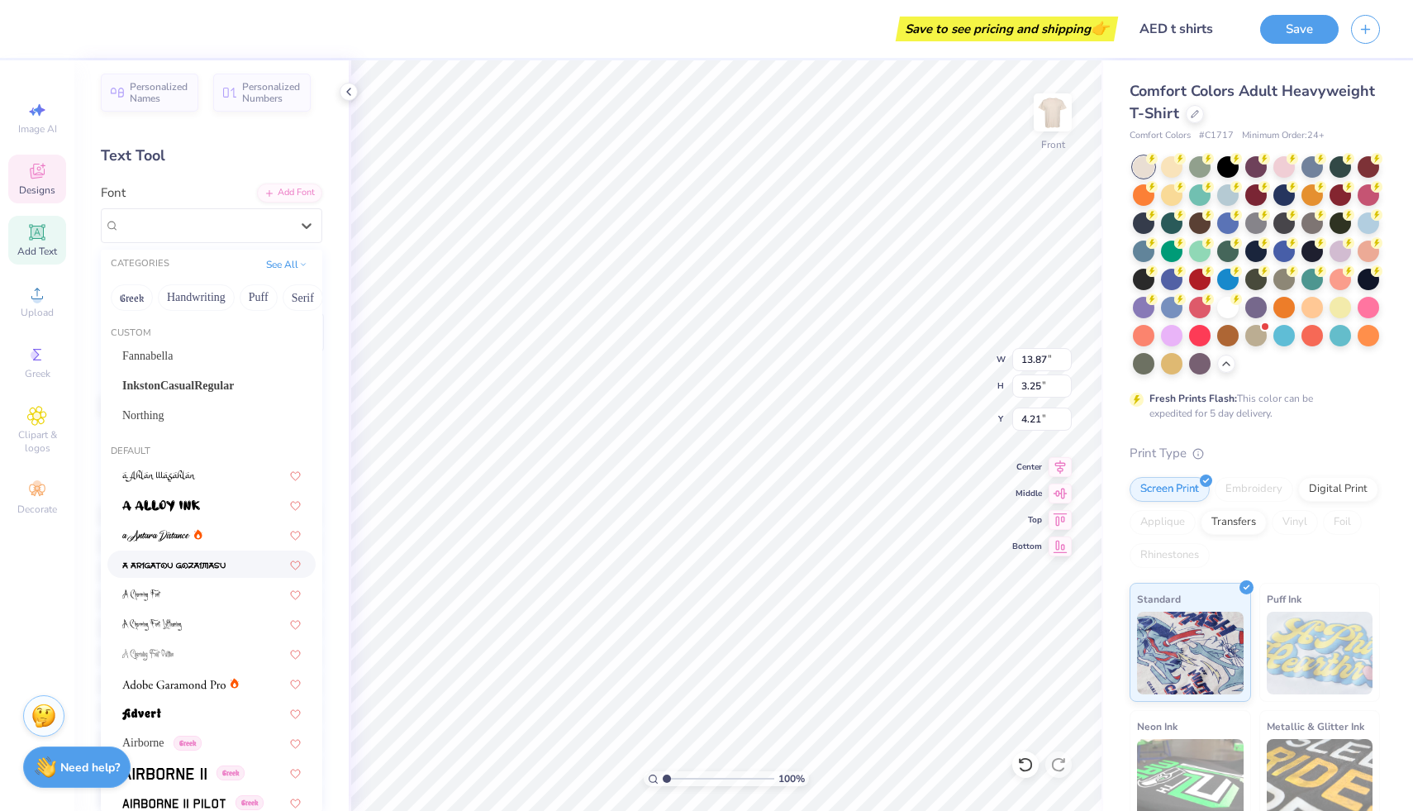
scroll to position [94, 0]
click at [206, 679] on img at bounding box center [173, 685] width 103 height 12
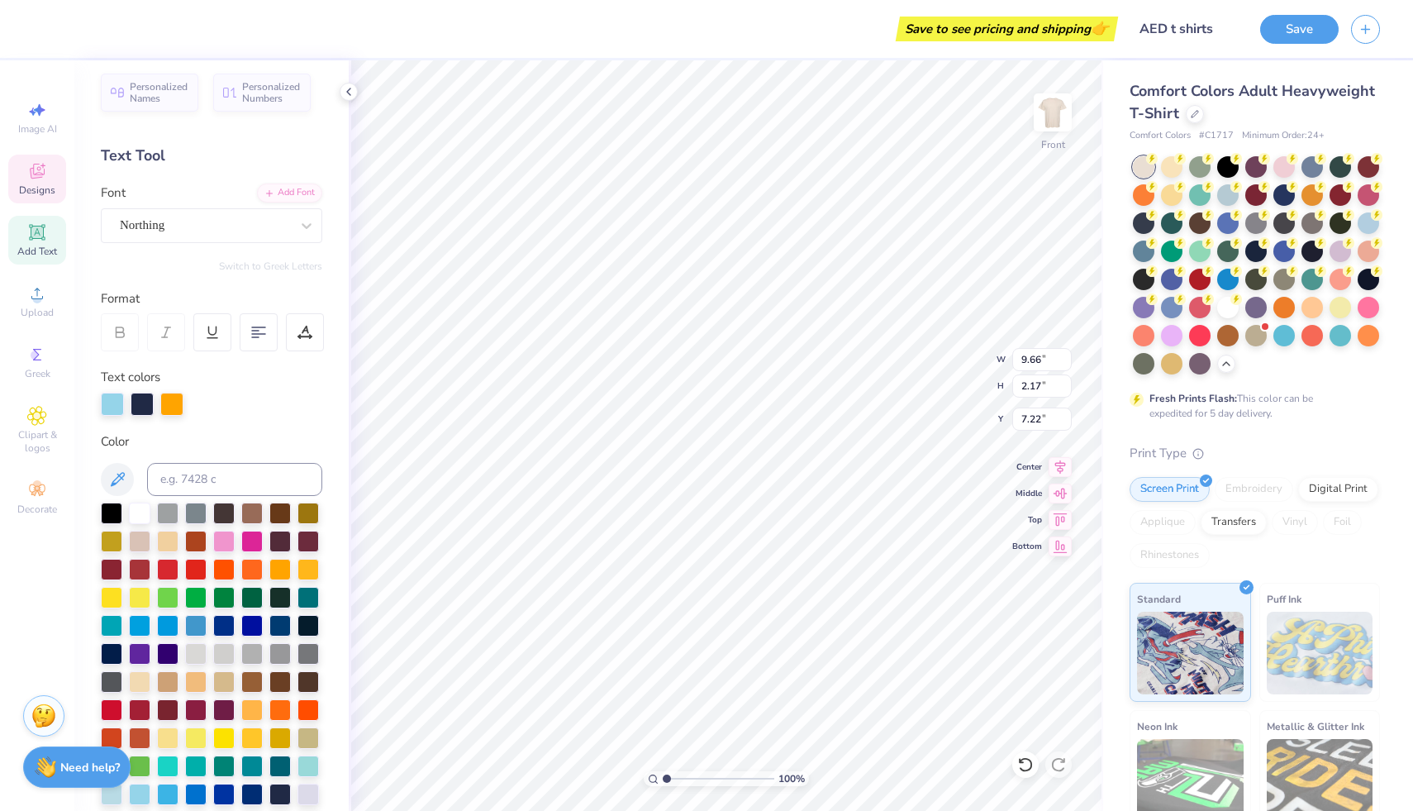
scroll to position [13, 3]
click at [221, 213] on div "Northing" at bounding box center [205, 225] width 174 height 26
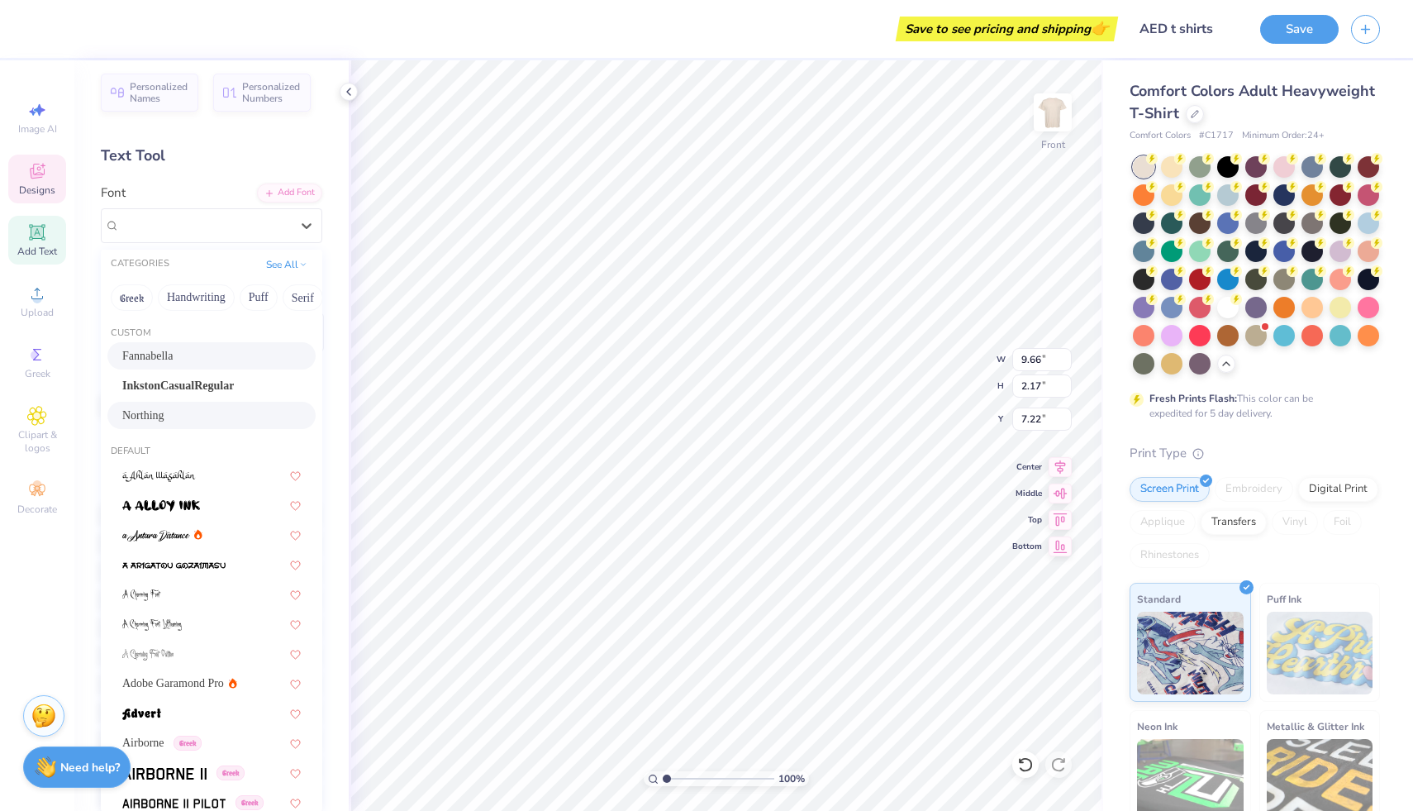
click at [180, 355] on div "Fannabella" at bounding box center [211, 355] width 179 height 17
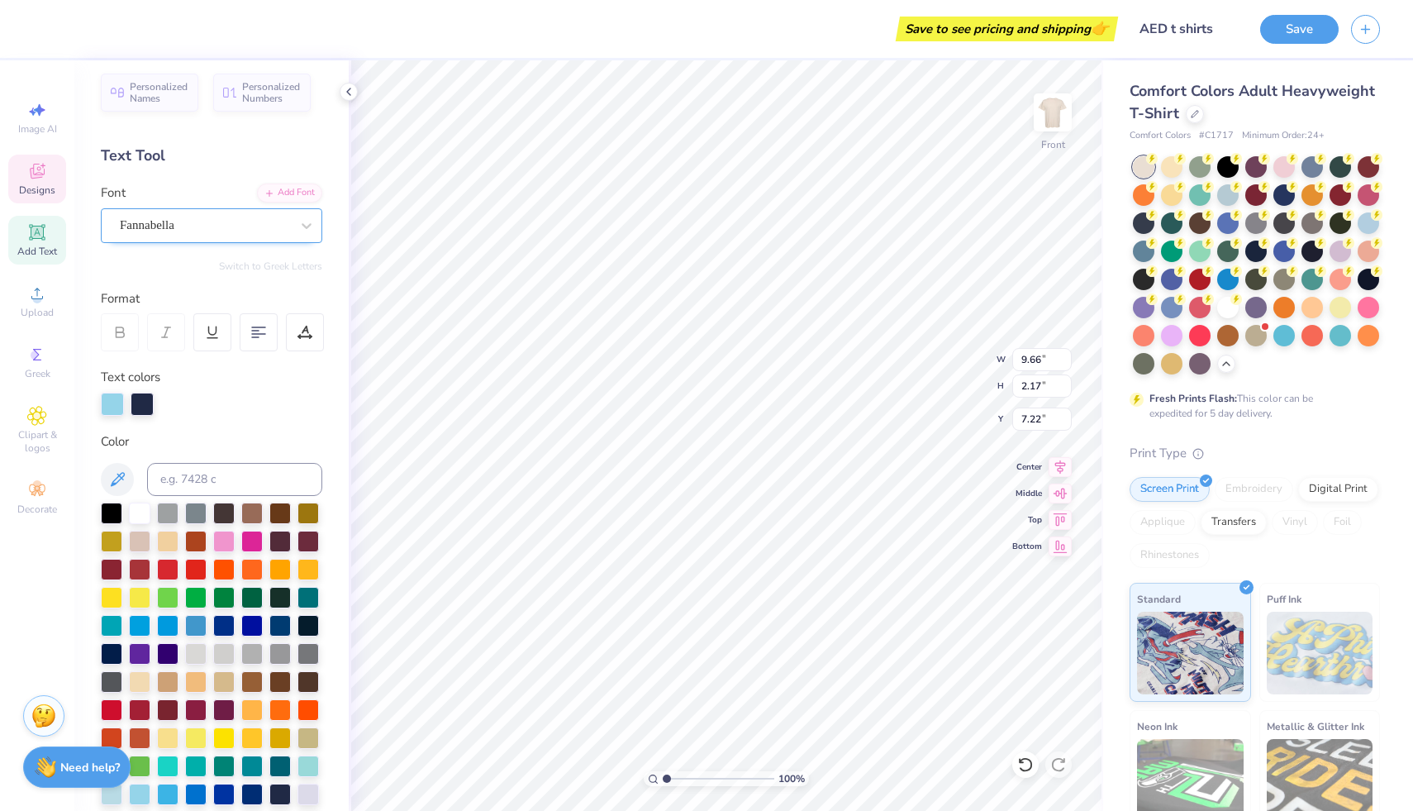
click at [188, 220] on div "Fannabella" at bounding box center [205, 225] width 174 height 26
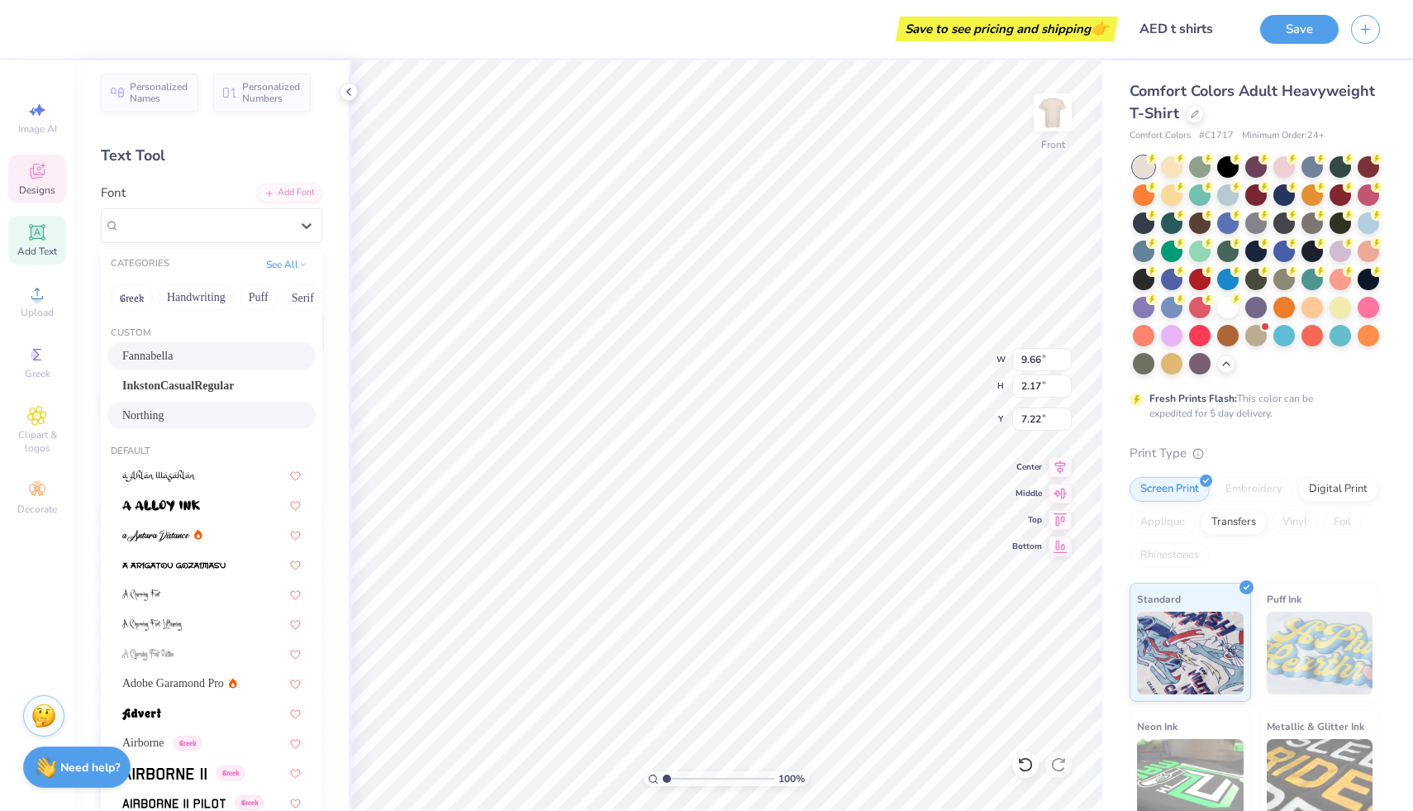
scroll to position [159, 0]
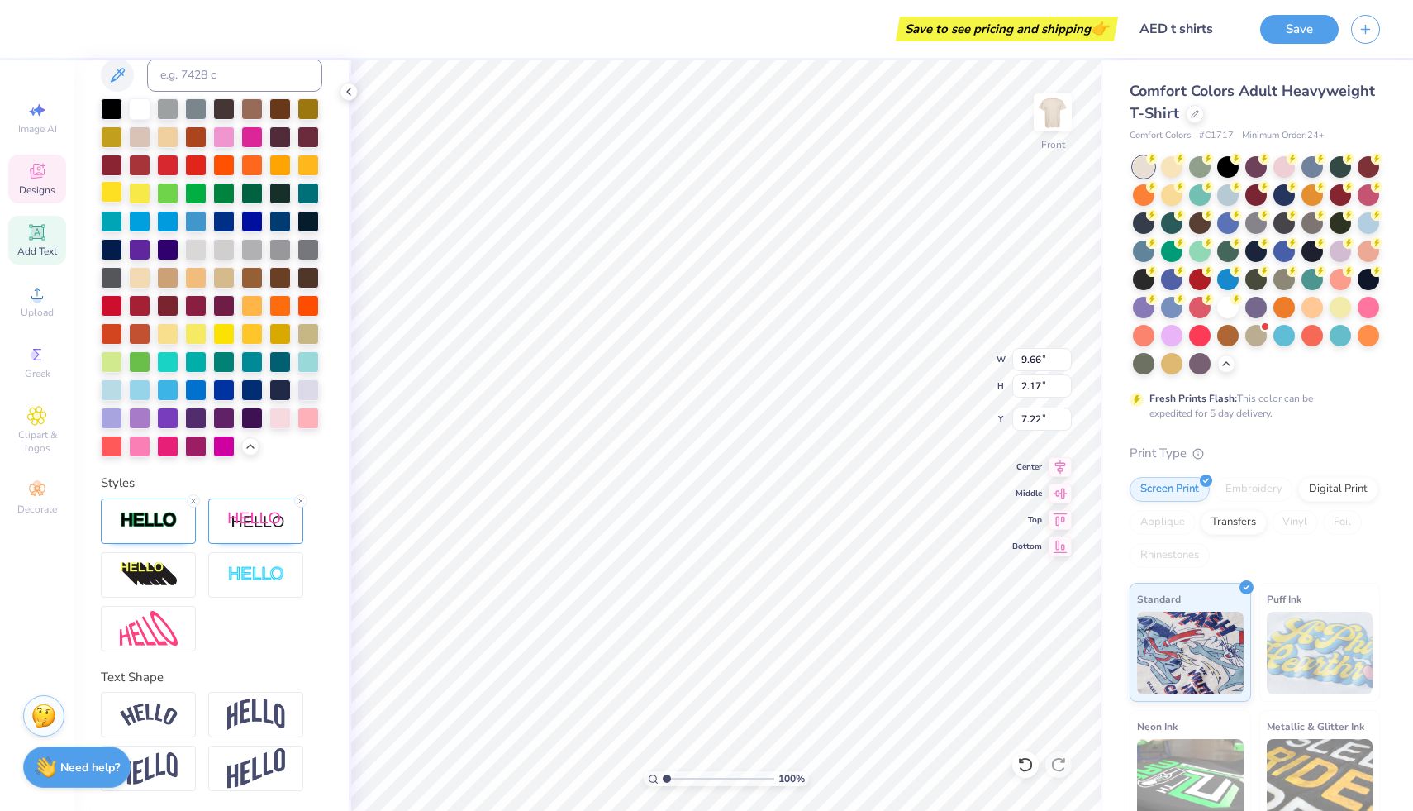
scroll to position [467, 0]
click at [302, 503] on icon at bounding box center [301, 501] width 10 height 10
click at [196, 493] on div "Styles" at bounding box center [212, 563] width 222 height 178
click at [196, 498] on line at bounding box center [193, 500] width 5 height 5
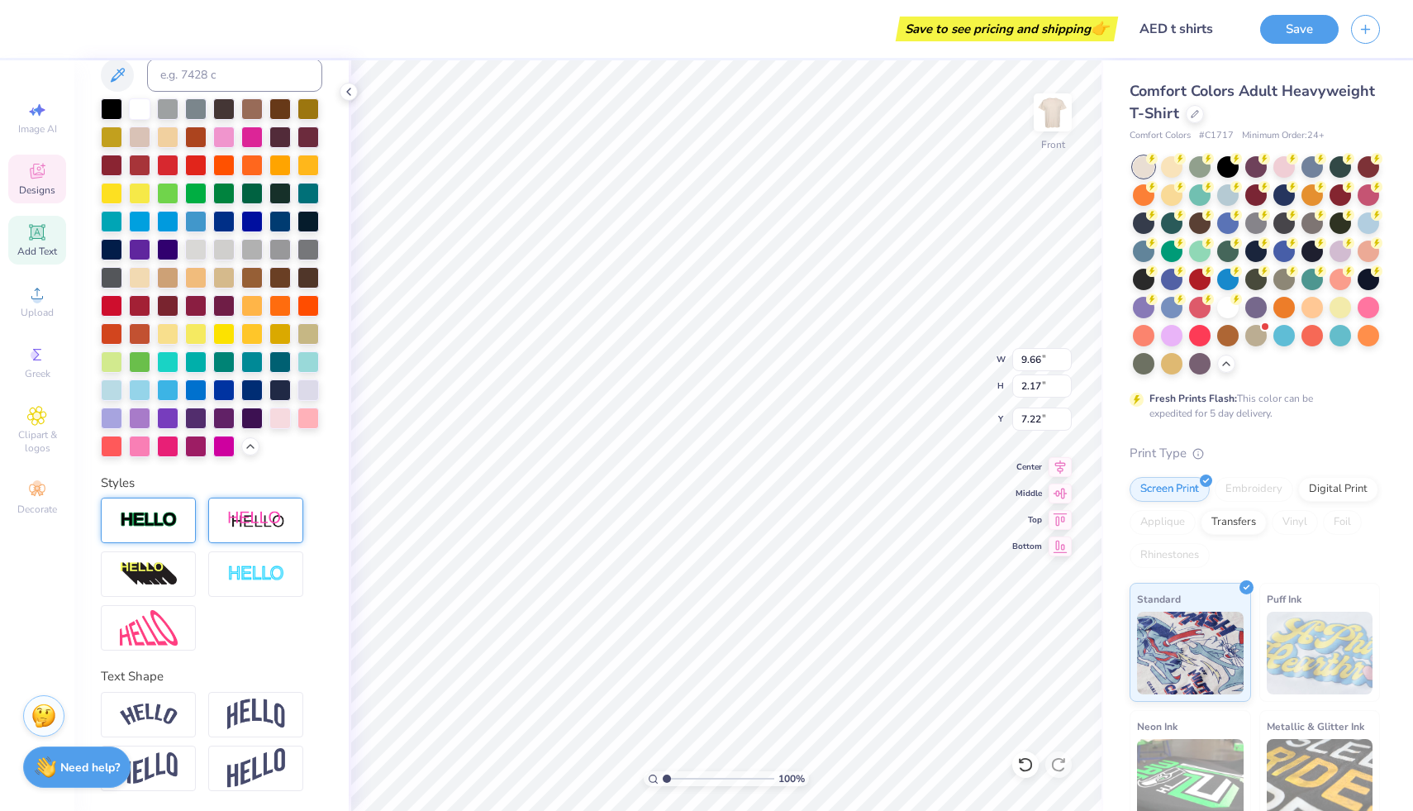
click at [179, 521] on div at bounding box center [148, 520] width 95 height 45
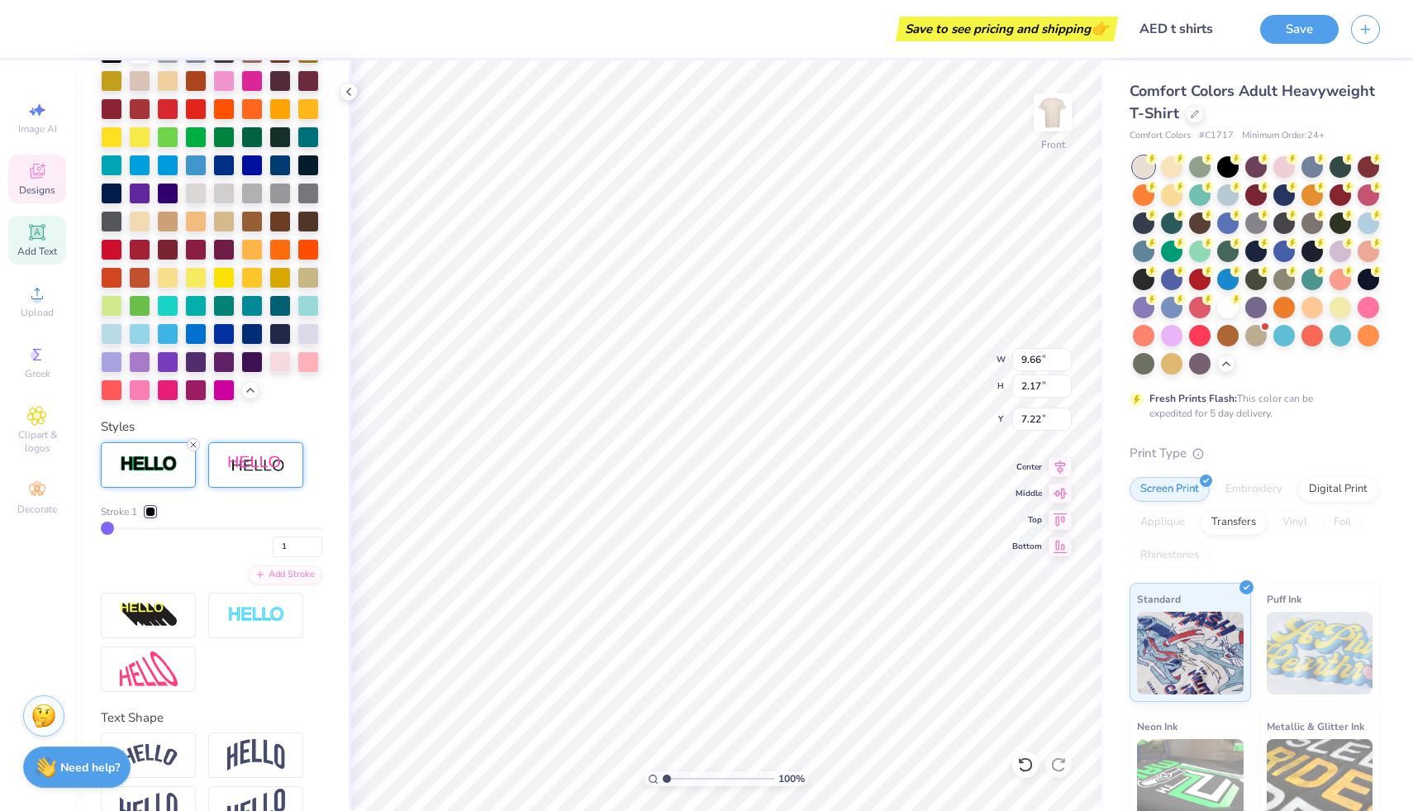
click at [198, 450] on icon at bounding box center [193, 445] width 10 height 10
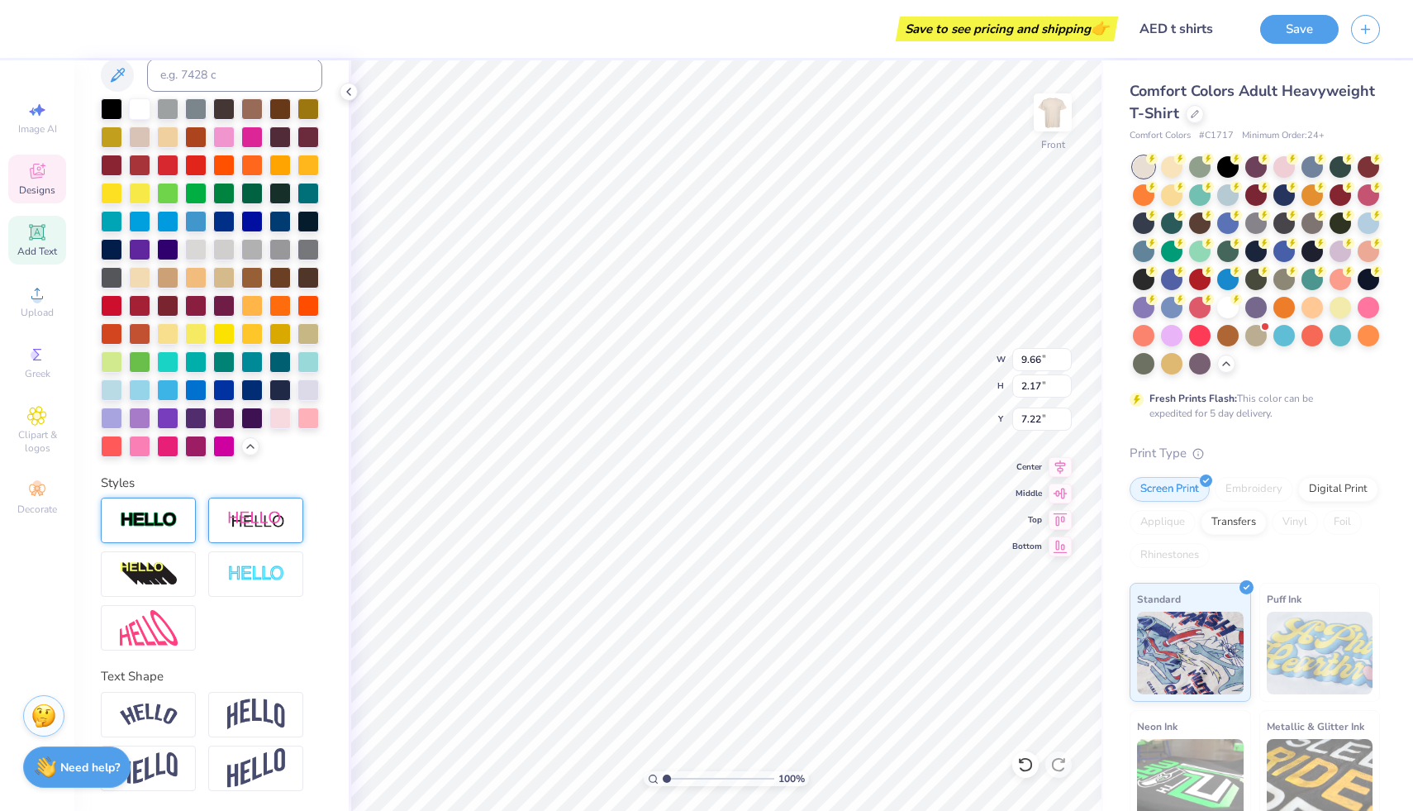
scroll to position [403, 0]
click at [228, 575] on img at bounding box center [256, 574] width 58 height 19
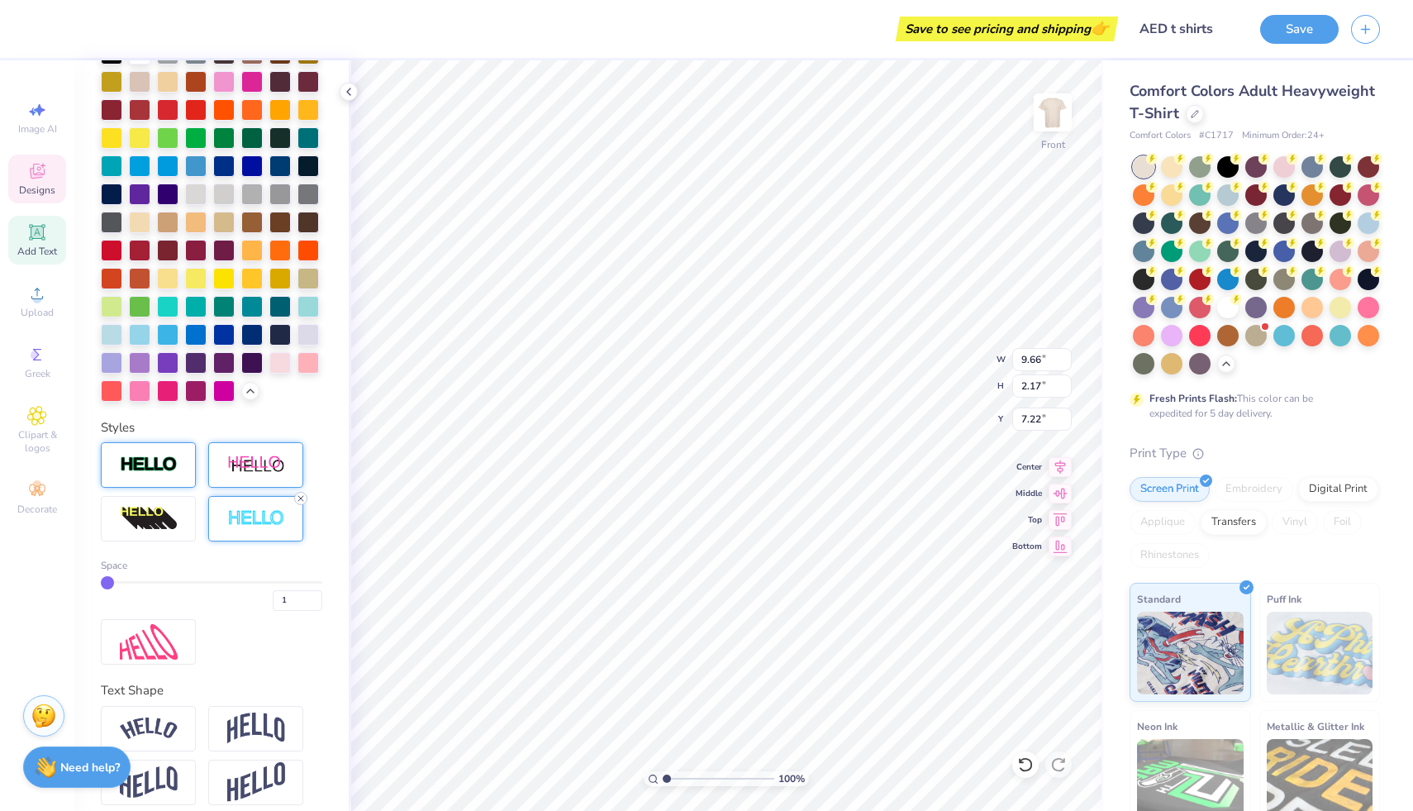
click at [303, 501] on line at bounding box center [300, 498] width 5 height 5
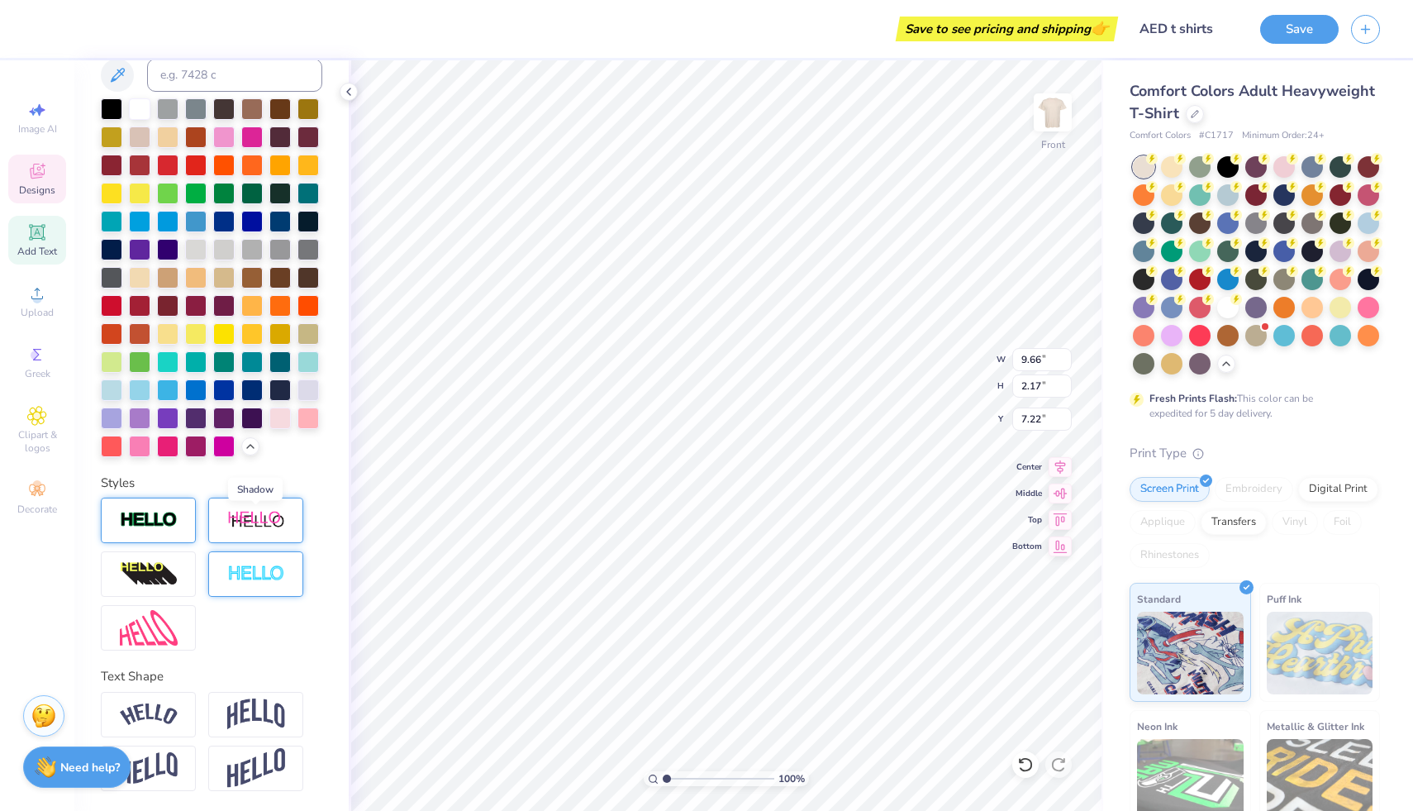
click at [279, 521] on img at bounding box center [256, 520] width 58 height 21
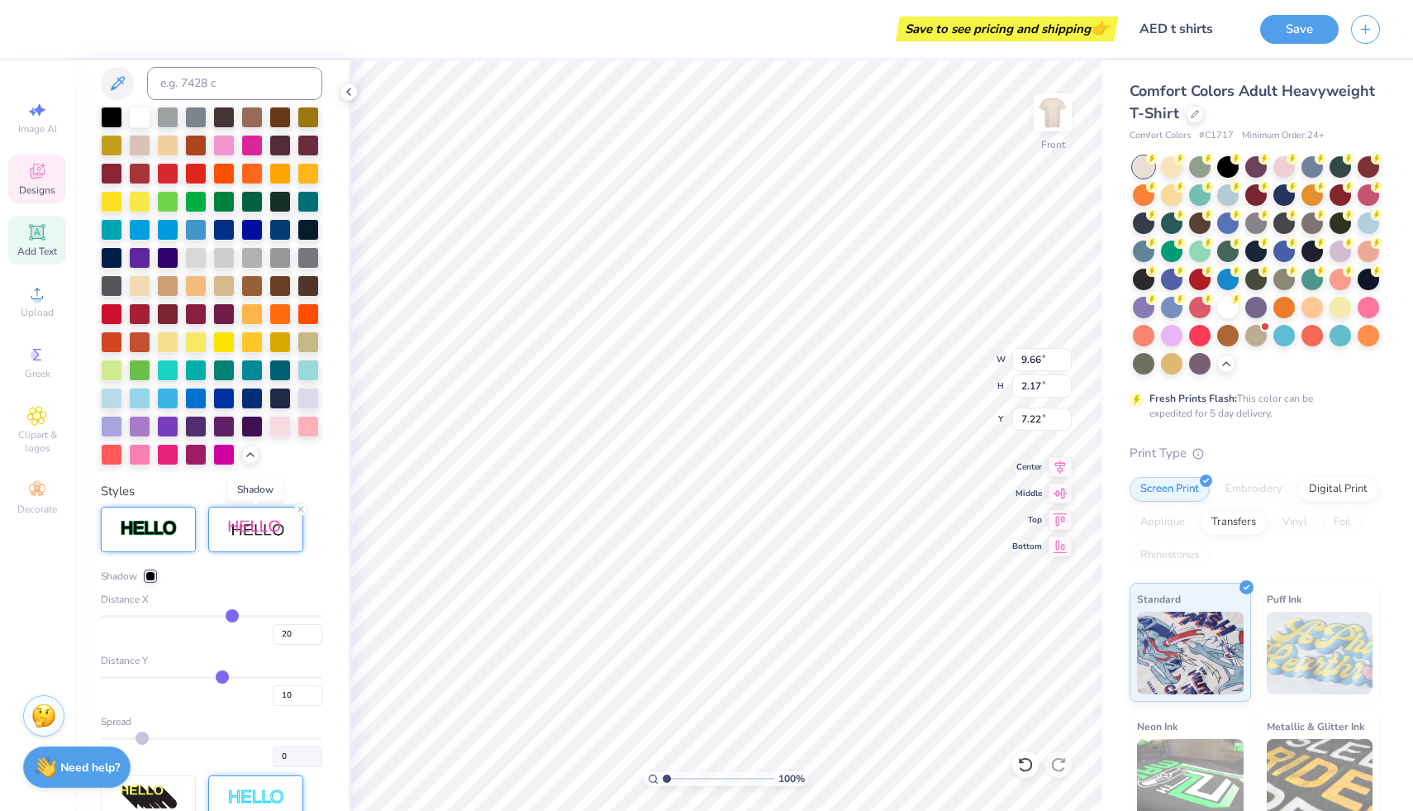
scroll to position [467, 0]
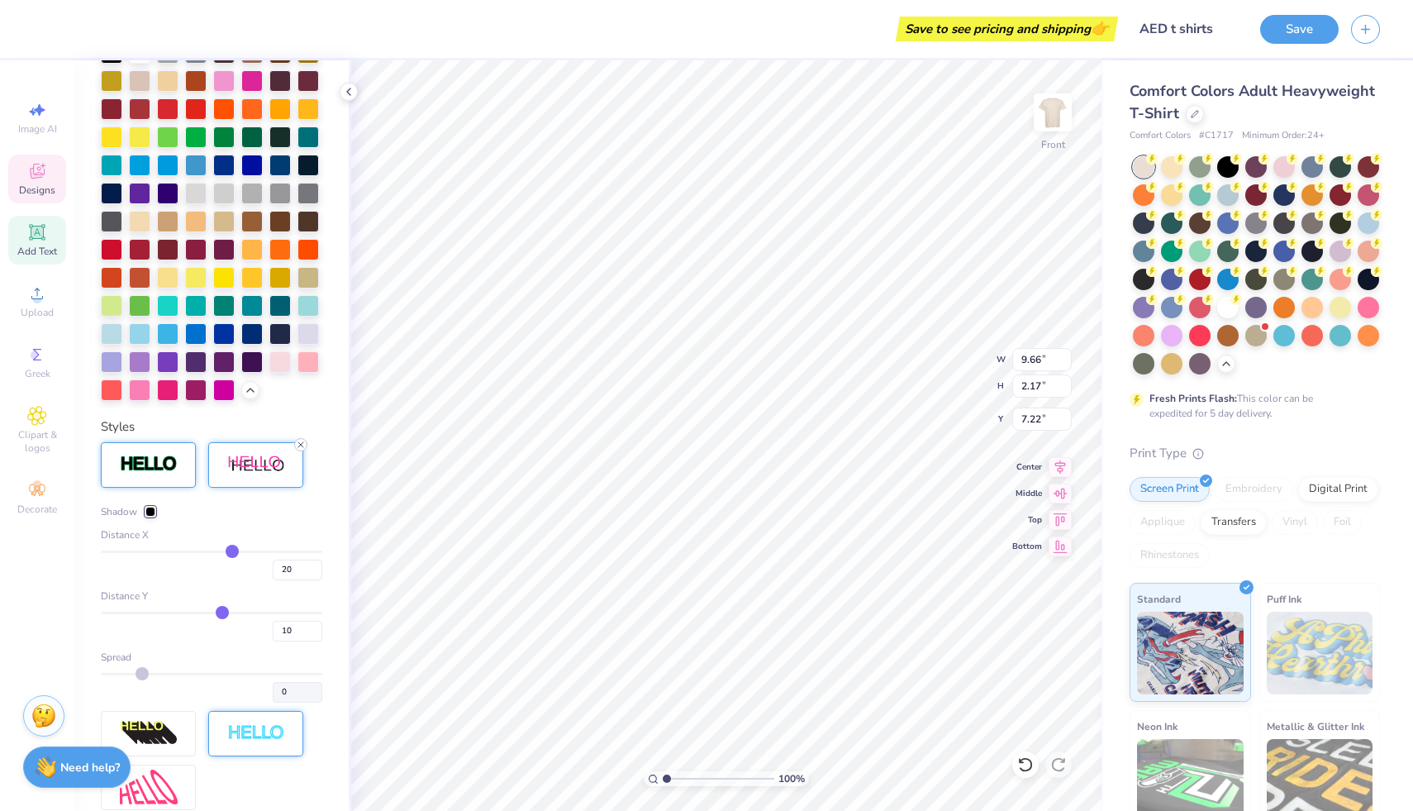
click at [303, 450] on icon at bounding box center [301, 445] width 10 height 10
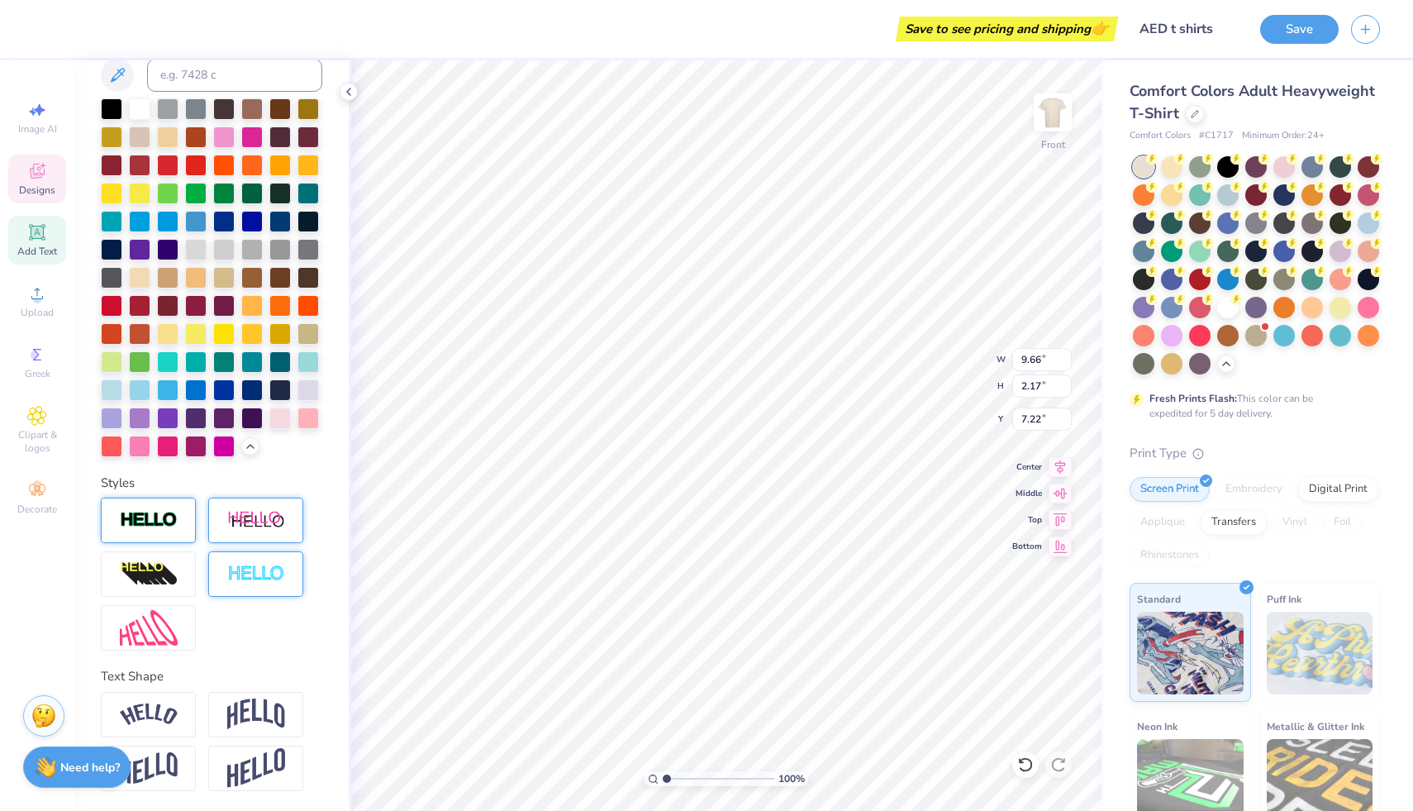
click at [150, 520] on img at bounding box center [149, 520] width 58 height 19
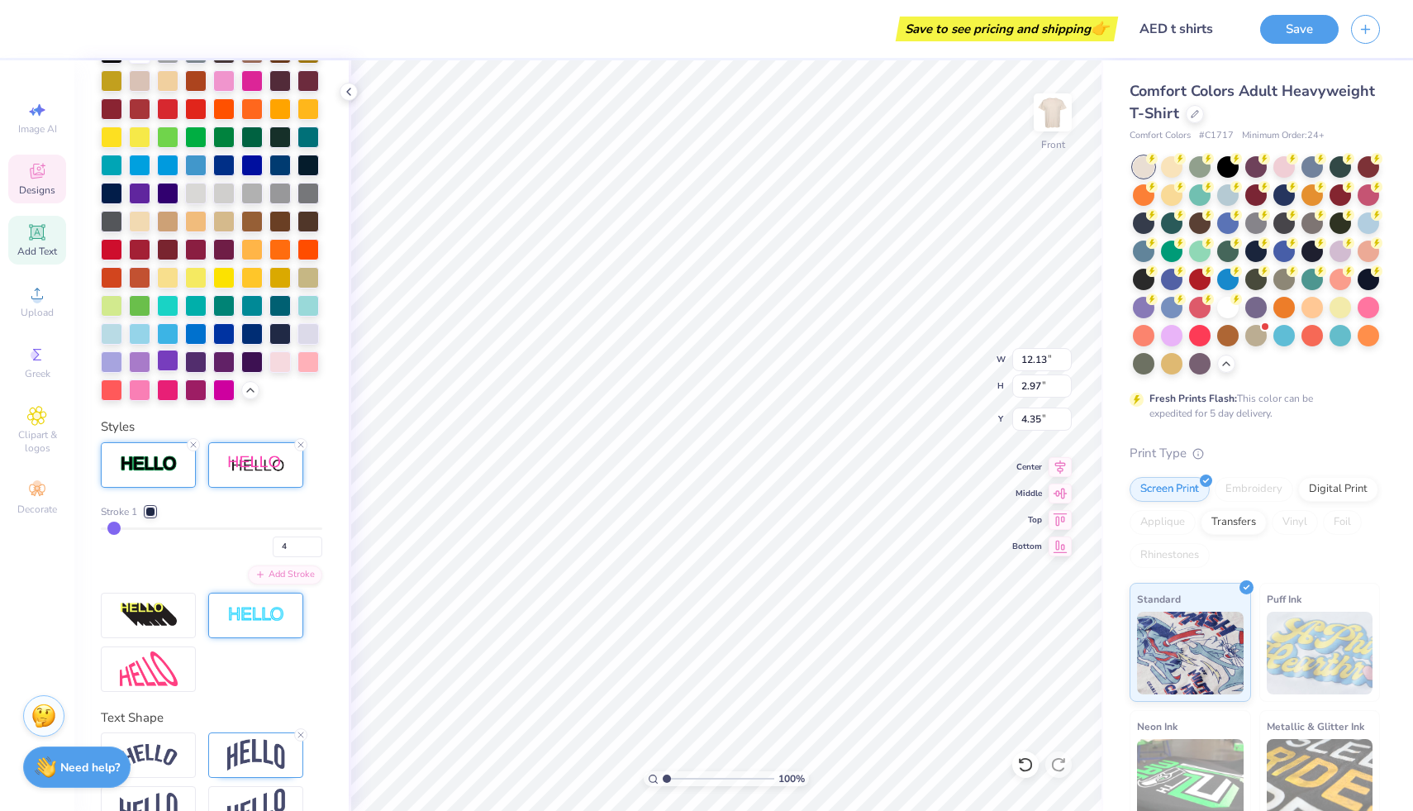
type input "12.13"
type input "2.97"
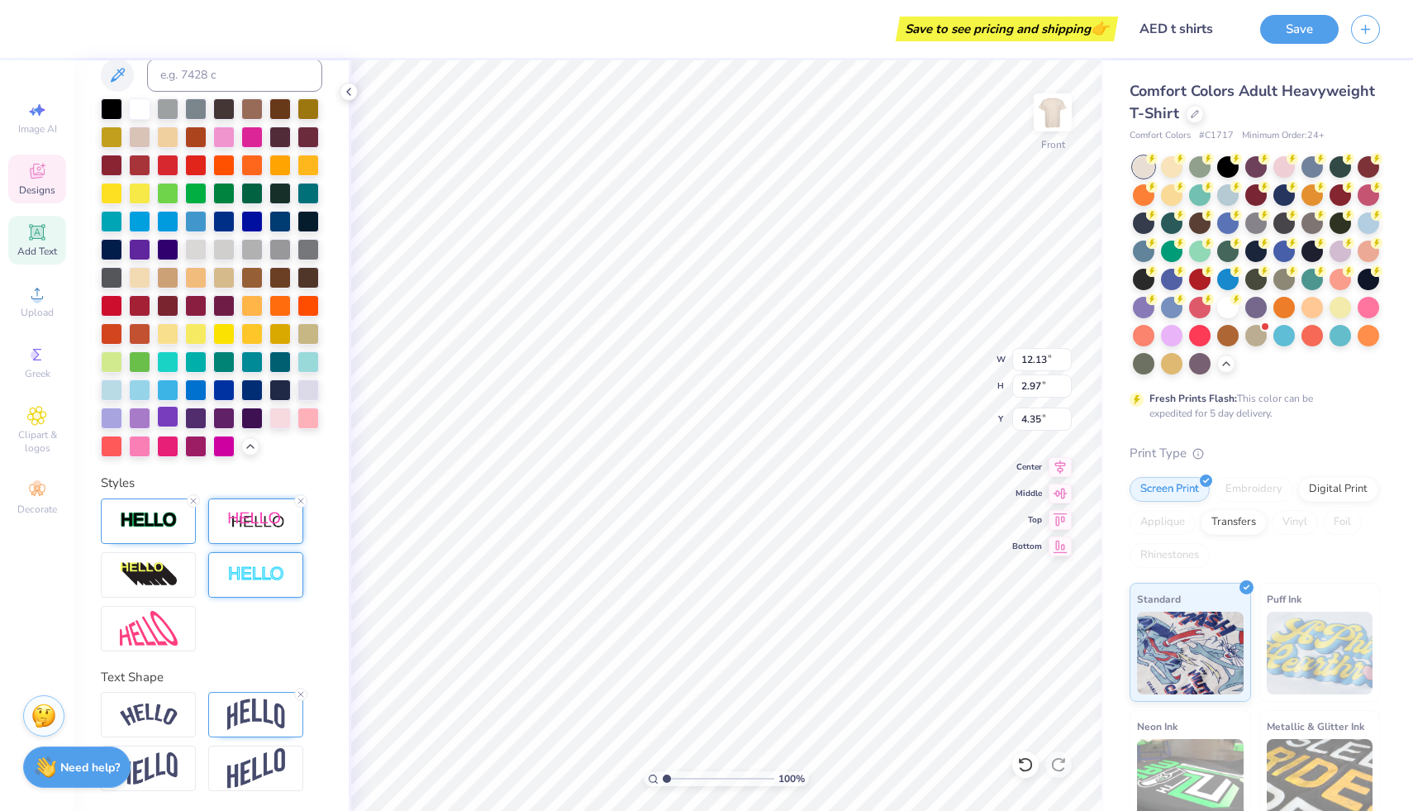
type input "4.30"
click at [302, 501] on line at bounding box center [300, 500] width 5 height 5
click at [281, 512] on img at bounding box center [256, 521] width 58 height 21
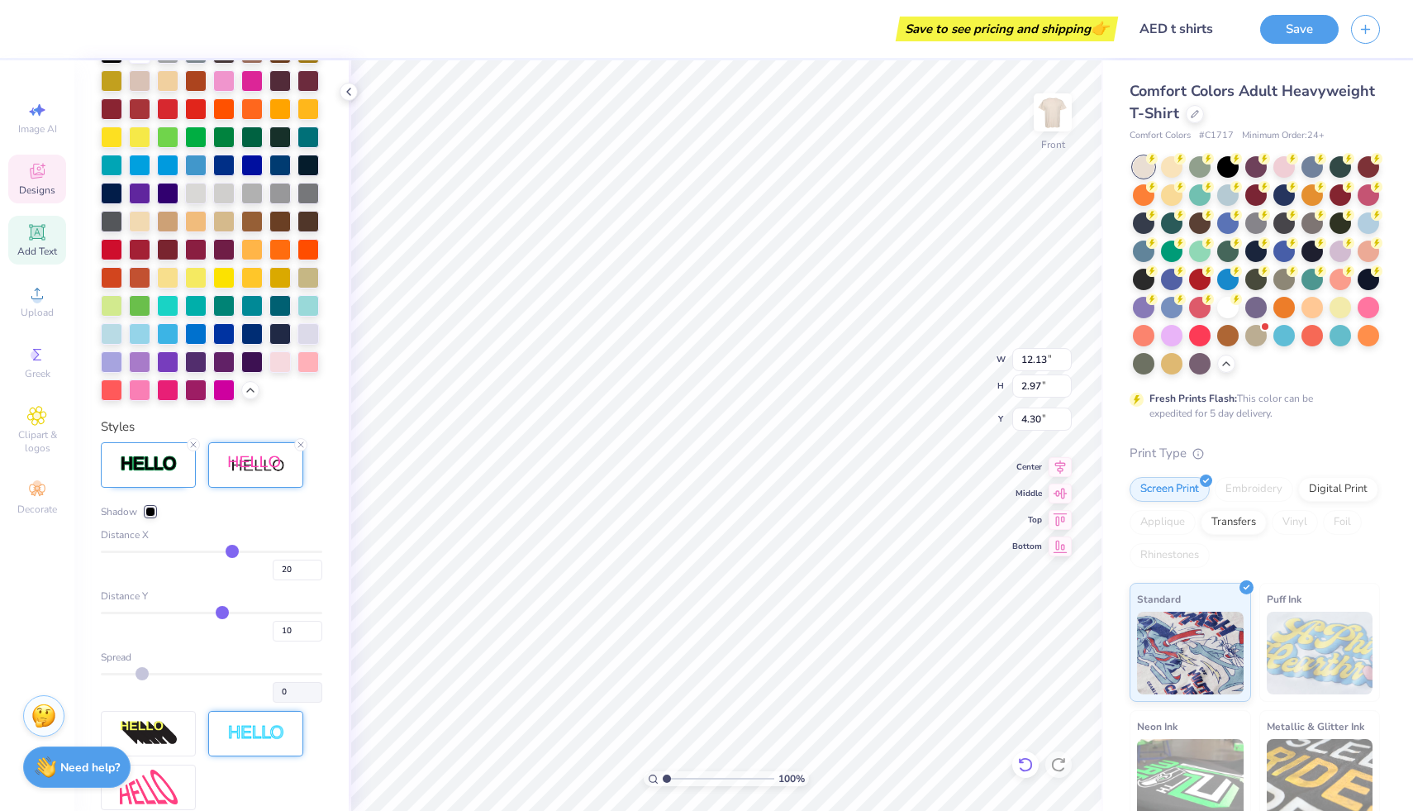
click at [1026, 768] on icon at bounding box center [1025, 764] width 17 height 17
click at [1025, 763] on icon at bounding box center [1025, 764] width 17 height 17
click at [1029, 771] on icon at bounding box center [1025, 764] width 17 height 17
click at [1067, 766] on div at bounding box center [1059, 764] width 26 height 26
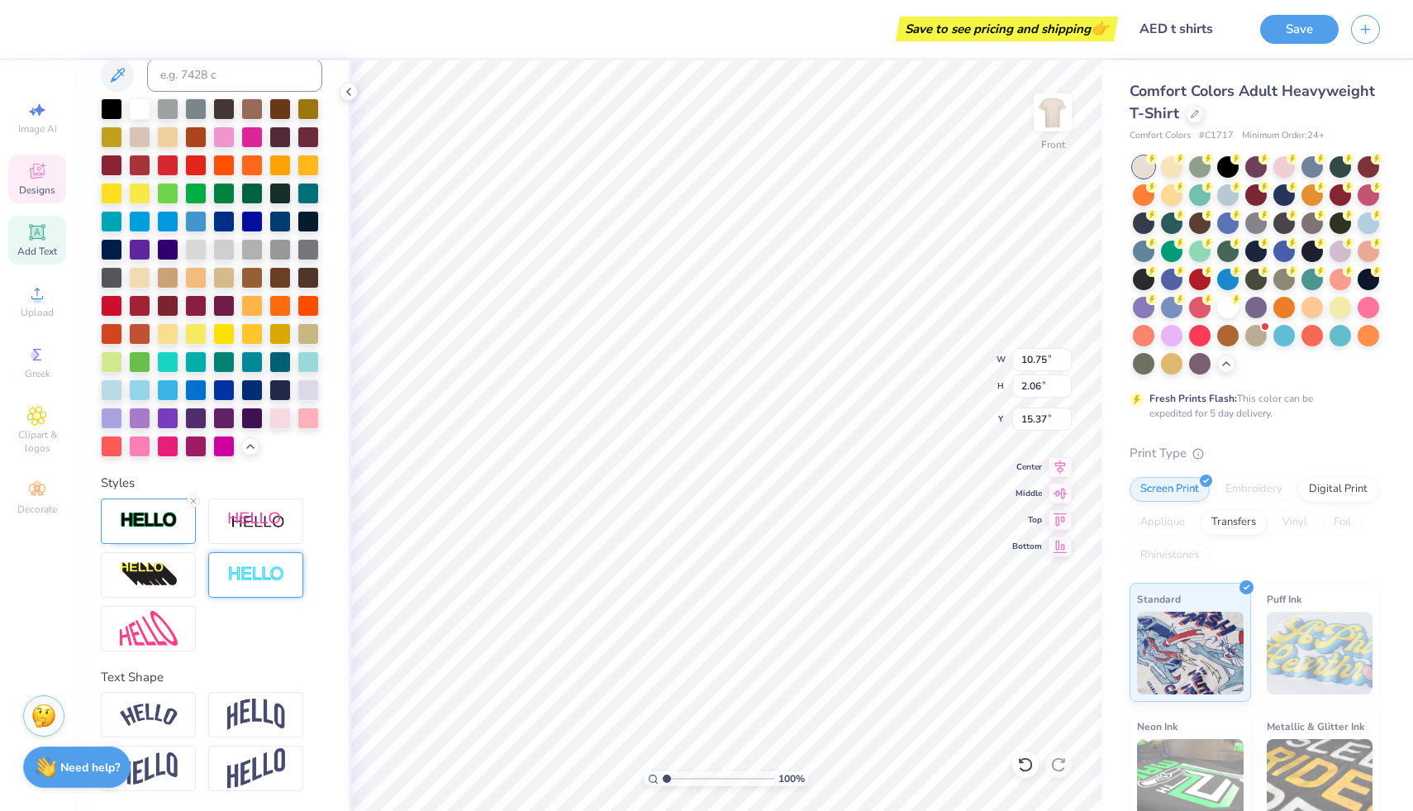
type input "15.69"
type input "4.69"
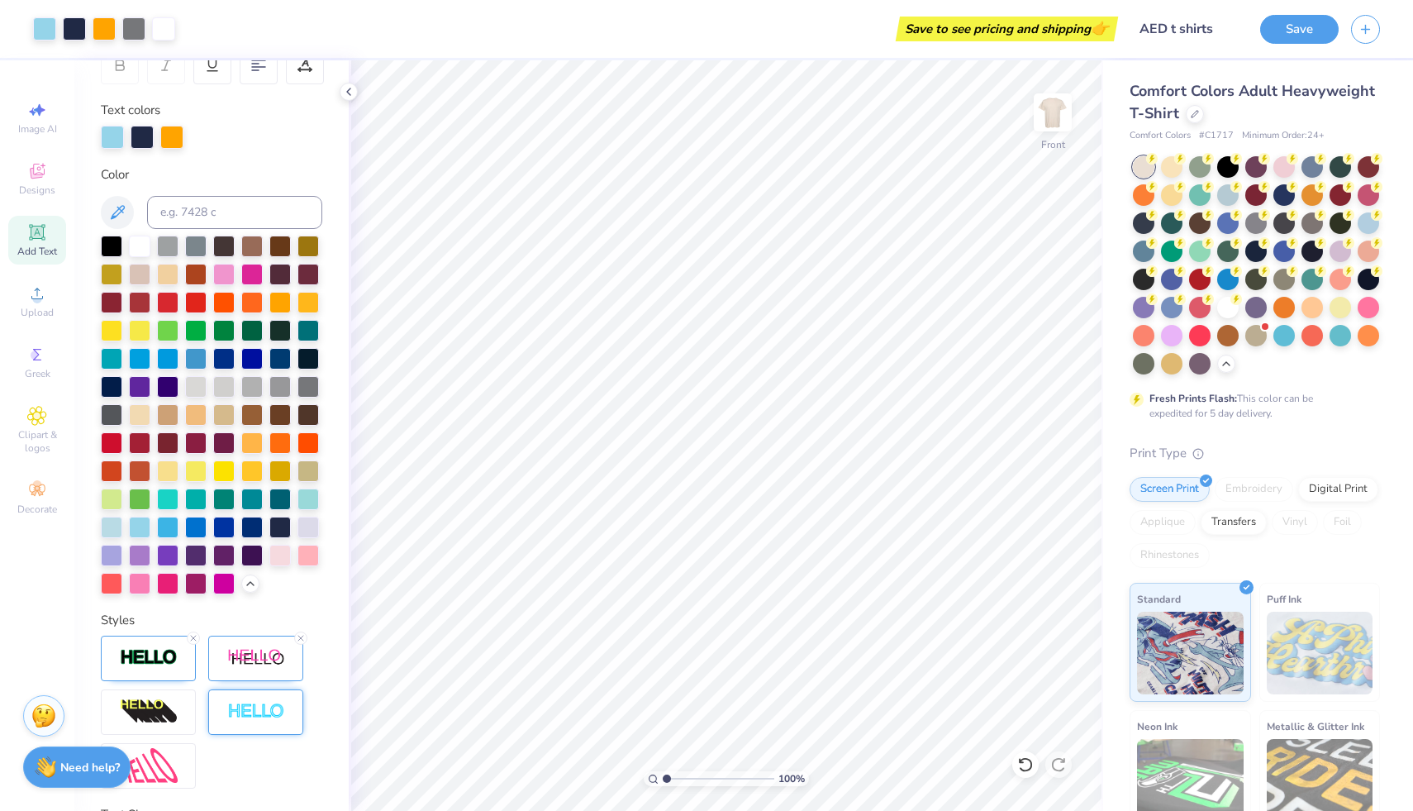
scroll to position [0, 0]
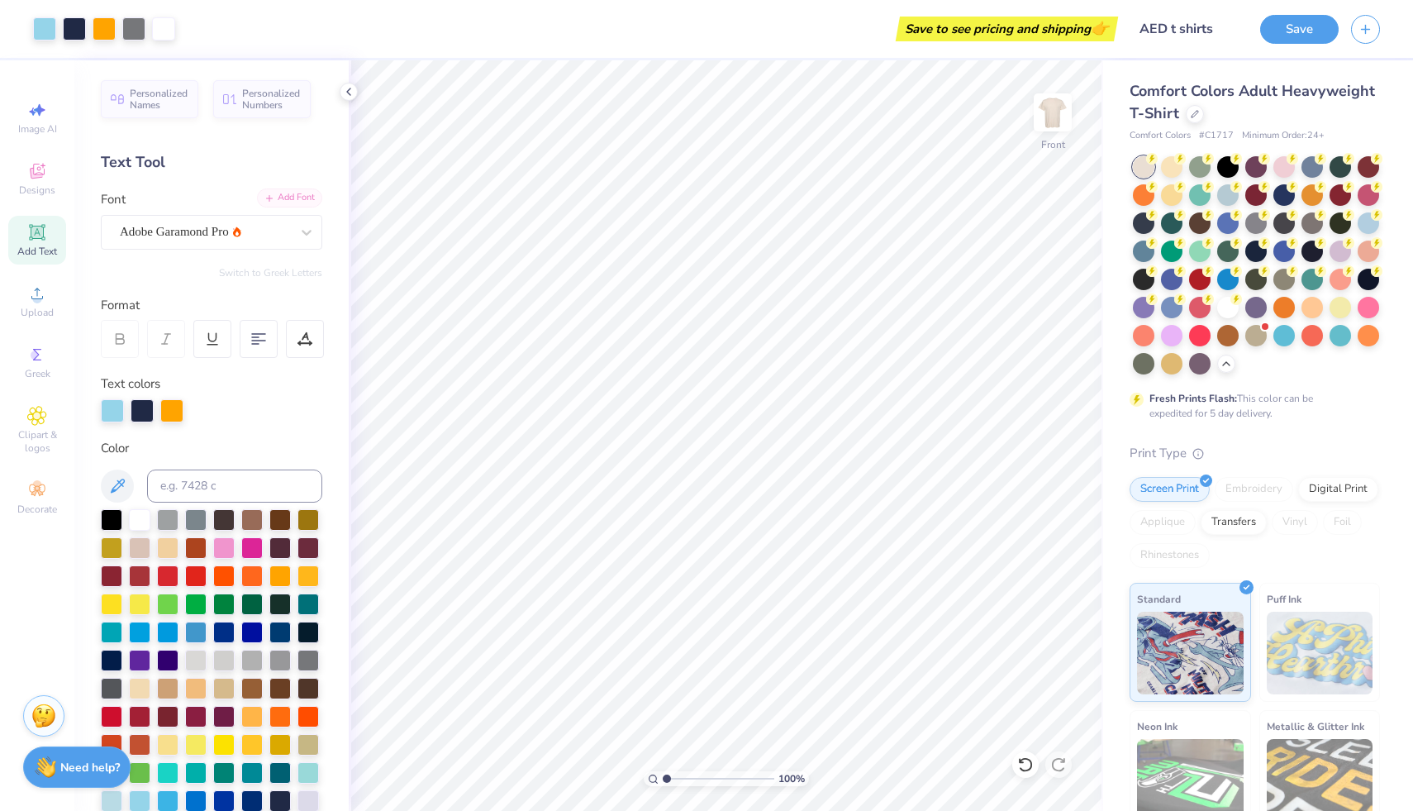
click at [270, 200] on div "Add Font" at bounding box center [289, 197] width 65 height 19
click at [277, 204] on div "Add Font" at bounding box center [289, 197] width 65 height 19
click at [267, 212] on div "Font Adobe Garamond Pro" at bounding box center [212, 220] width 222 height 60
click at [267, 199] on div "Add Font" at bounding box center [289, 197] width 65 height 19
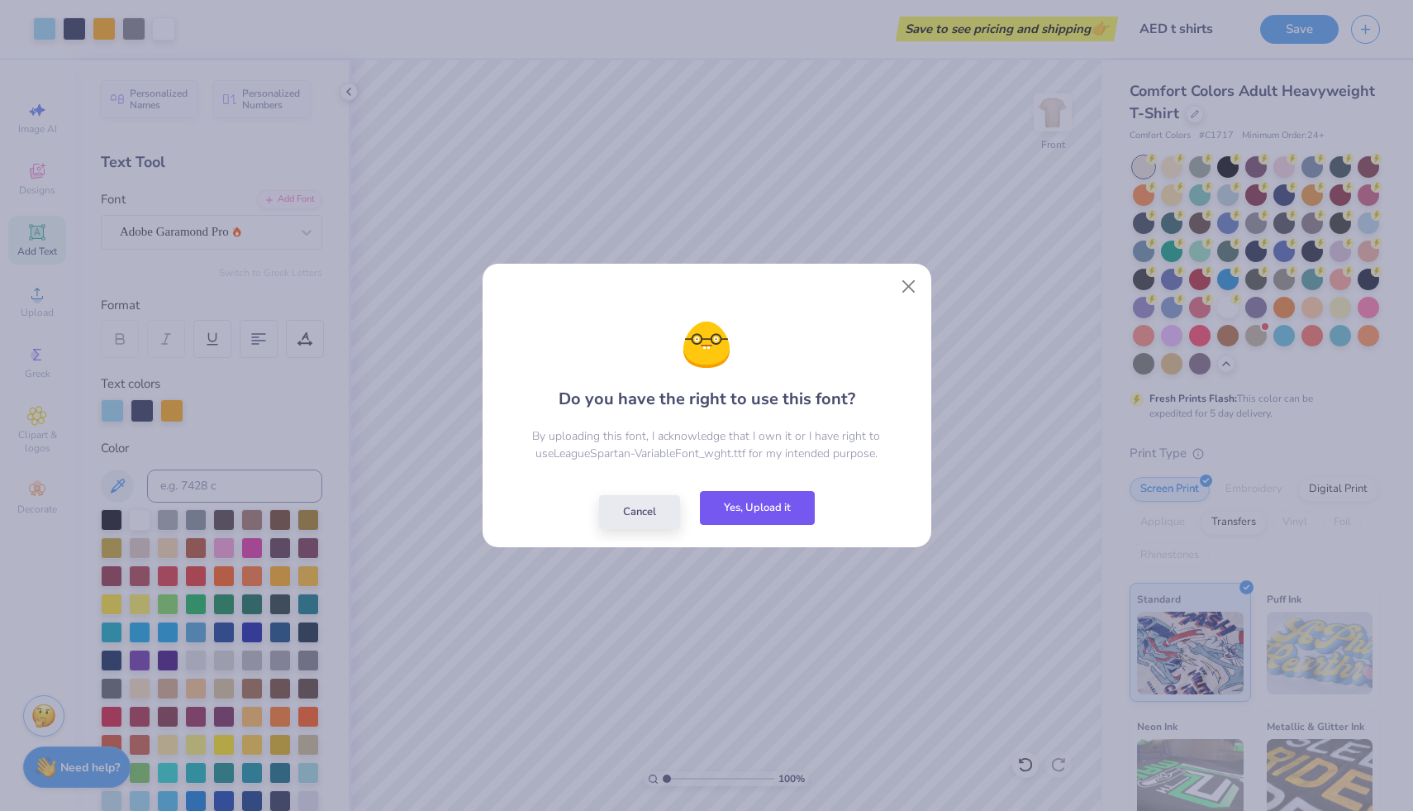
click at [755, 517] on button "Yes, Upload it" at bounding box center [757, 508] width 115 height 34
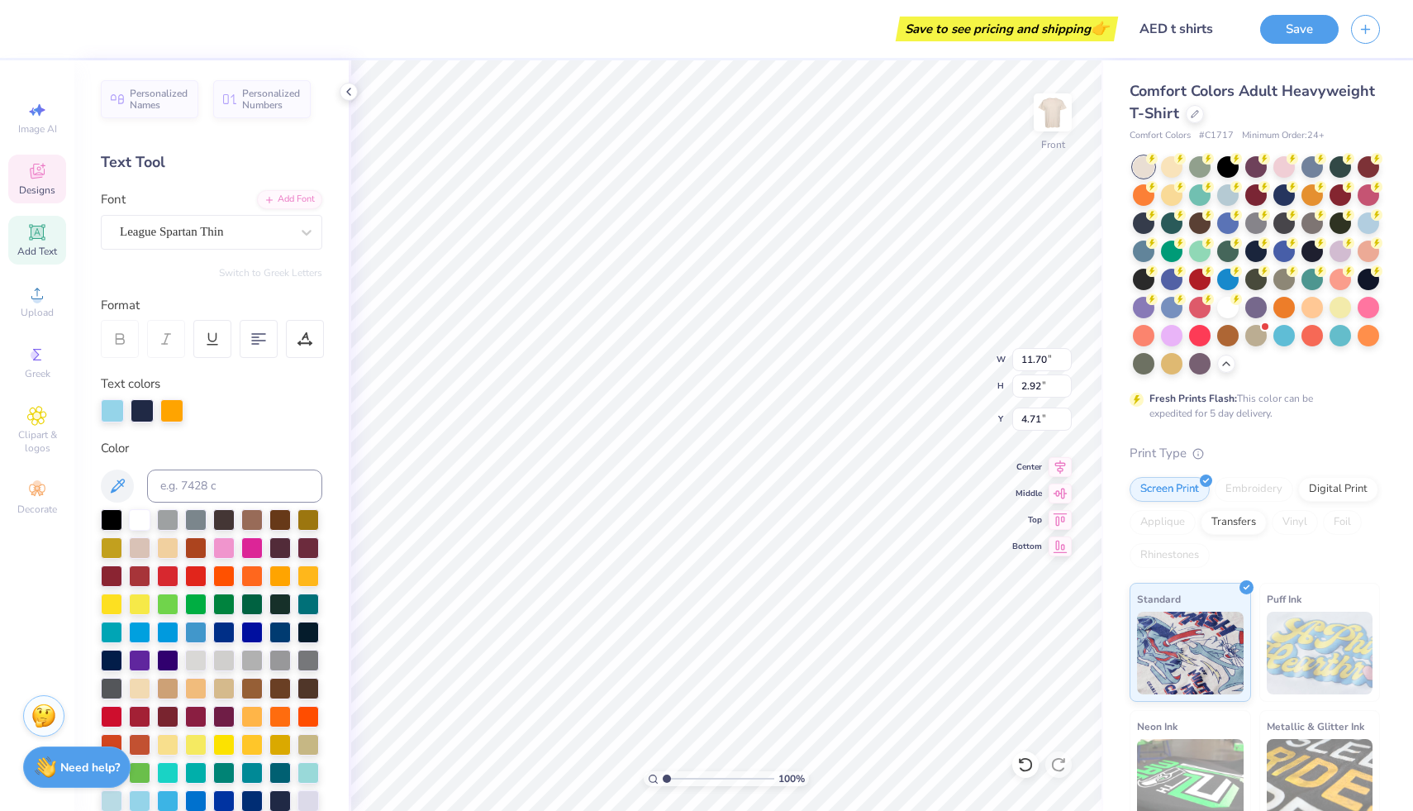
scroll to position [13, 2]
click at [129, 347] on div at bounding box center [120, 339] width 38 height 38
click at [277, 195] on div "Add Font" at bounding box center [289, 197] width 65 height 19
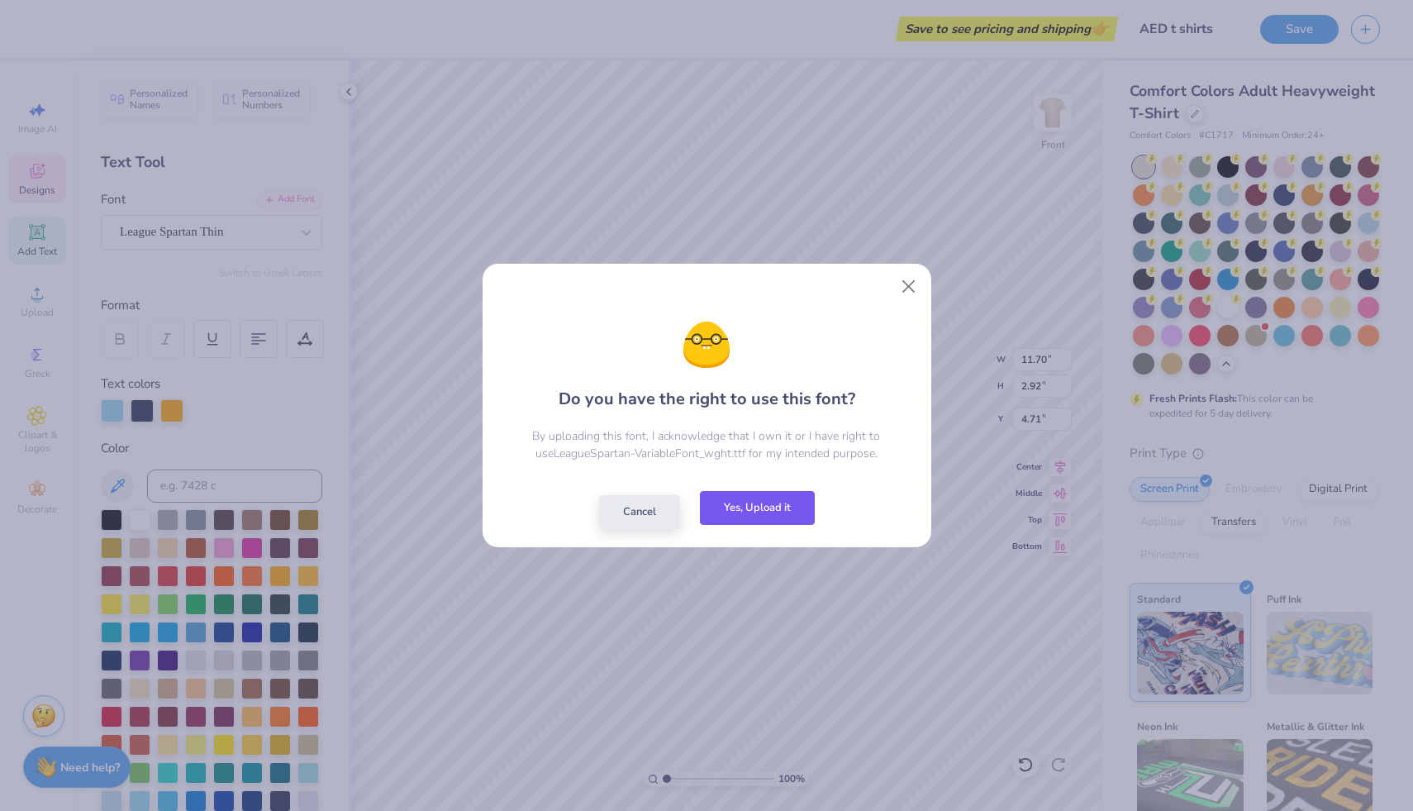
click at [758, 512] on button "Yes, Upload it" at bounding box center [757, 508] width 115 height 34
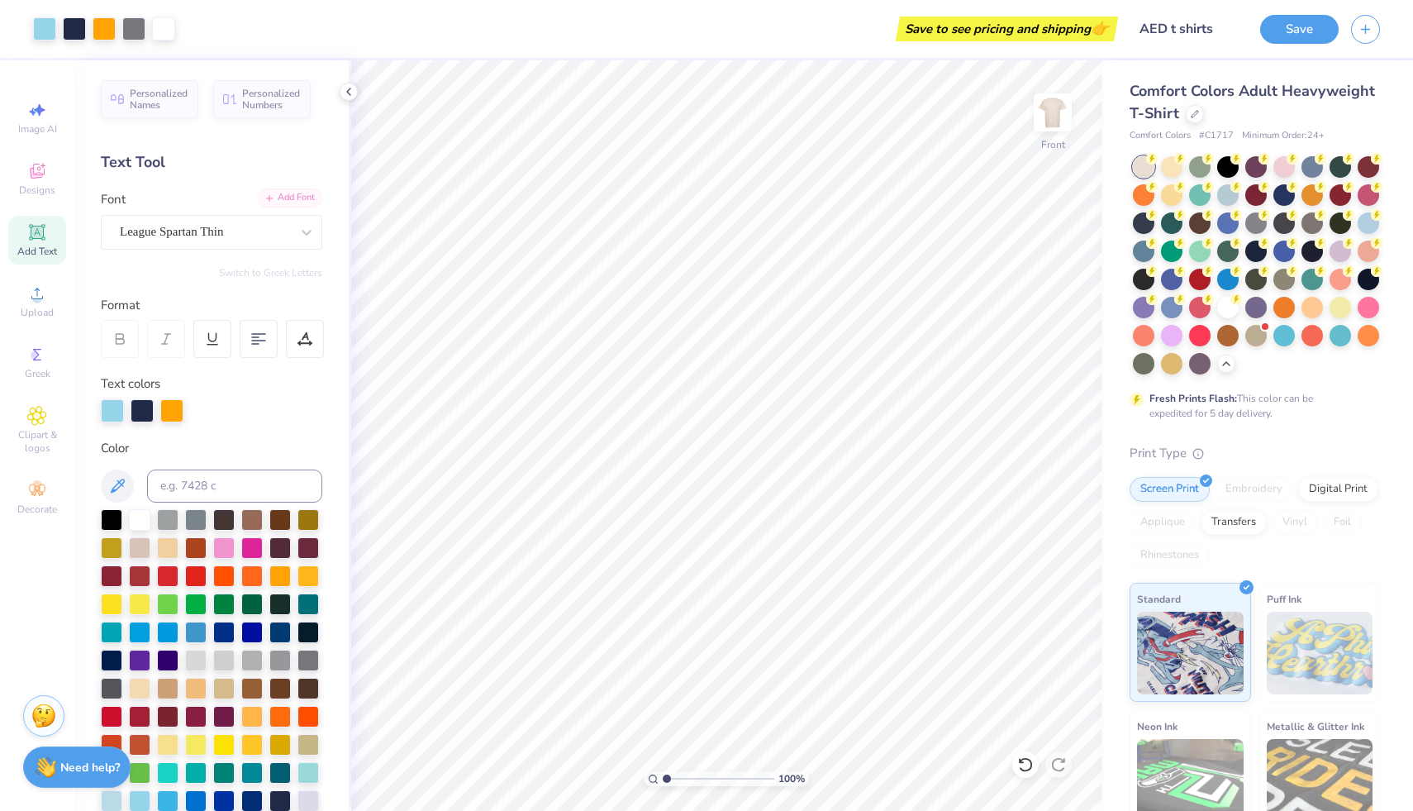
click at [262, 194] on div "Add Font" at bounding box center [289, 197] width 65 height 19
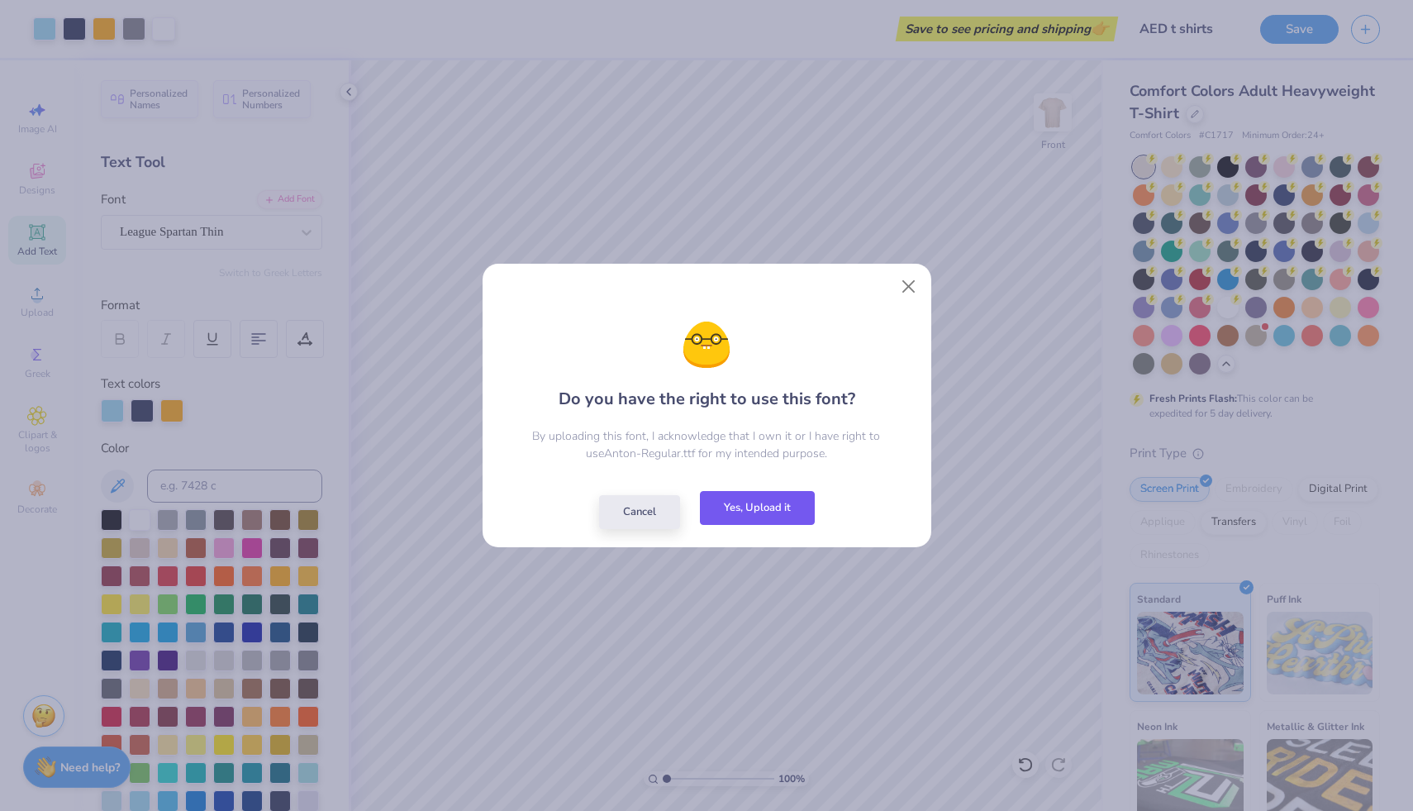
click at [786, 503] on button "Yes, Upload it" at bounding box center [757, 508] width 115 height 34
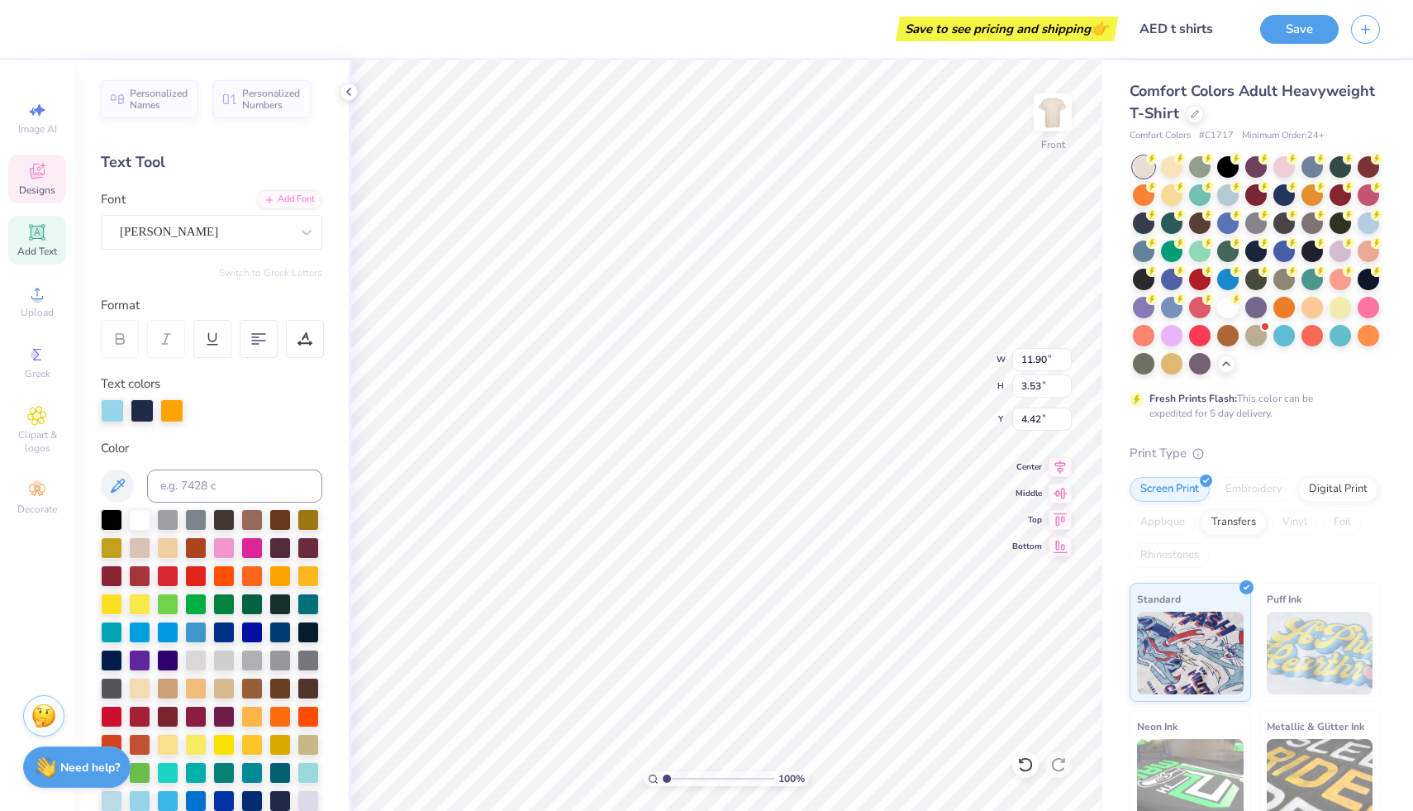
scroll to position [467, 0]
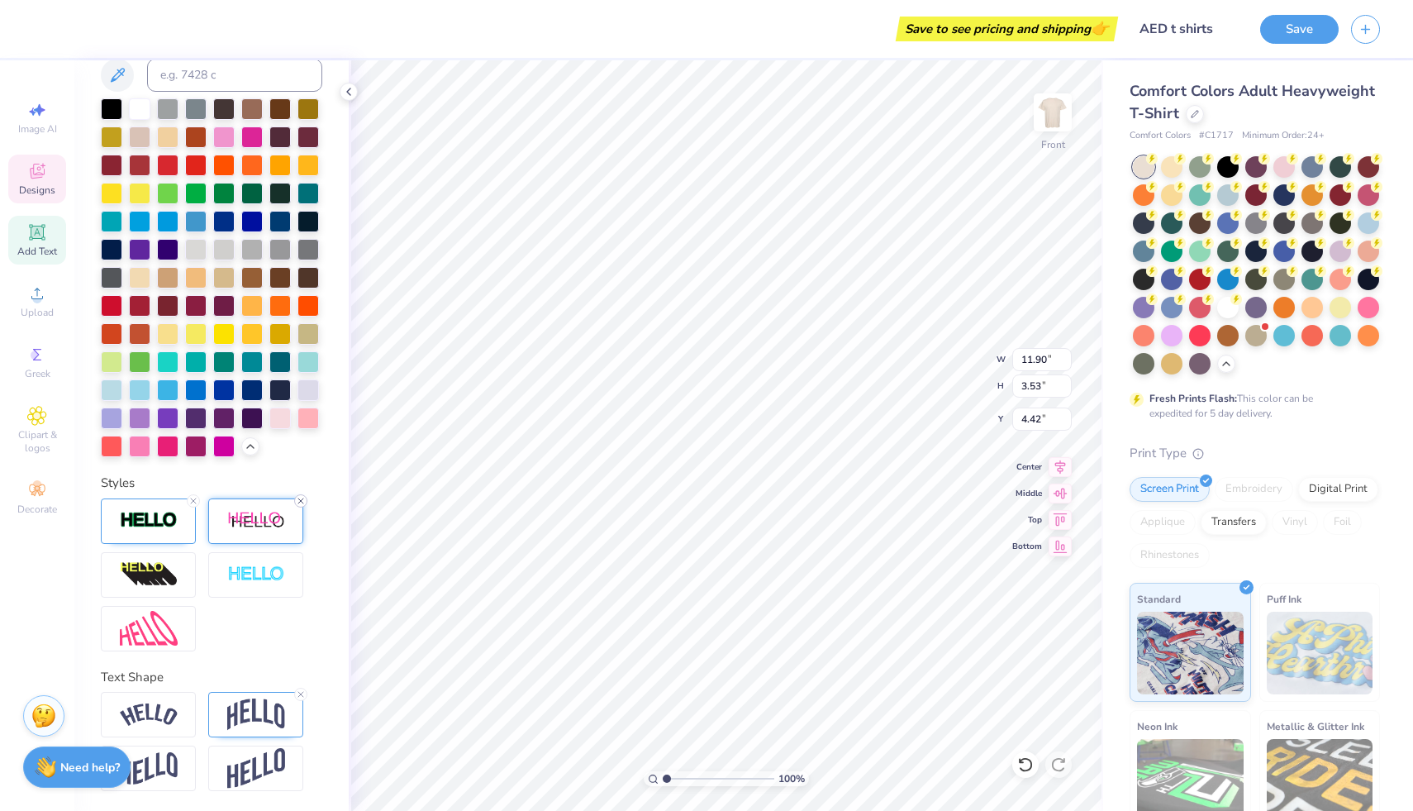
click at [303, 498] on icon at bounding box center [301, 501] width 10 height 10
click at [226, 480] on div "Styles" at bounding box center [212, 483] width 222 height 19
click at [194, 502] on line at bounding box center [193, 500] width 5 height 5
click at [184, 512] on div at bounding box center [148, 520] width 95 height 45
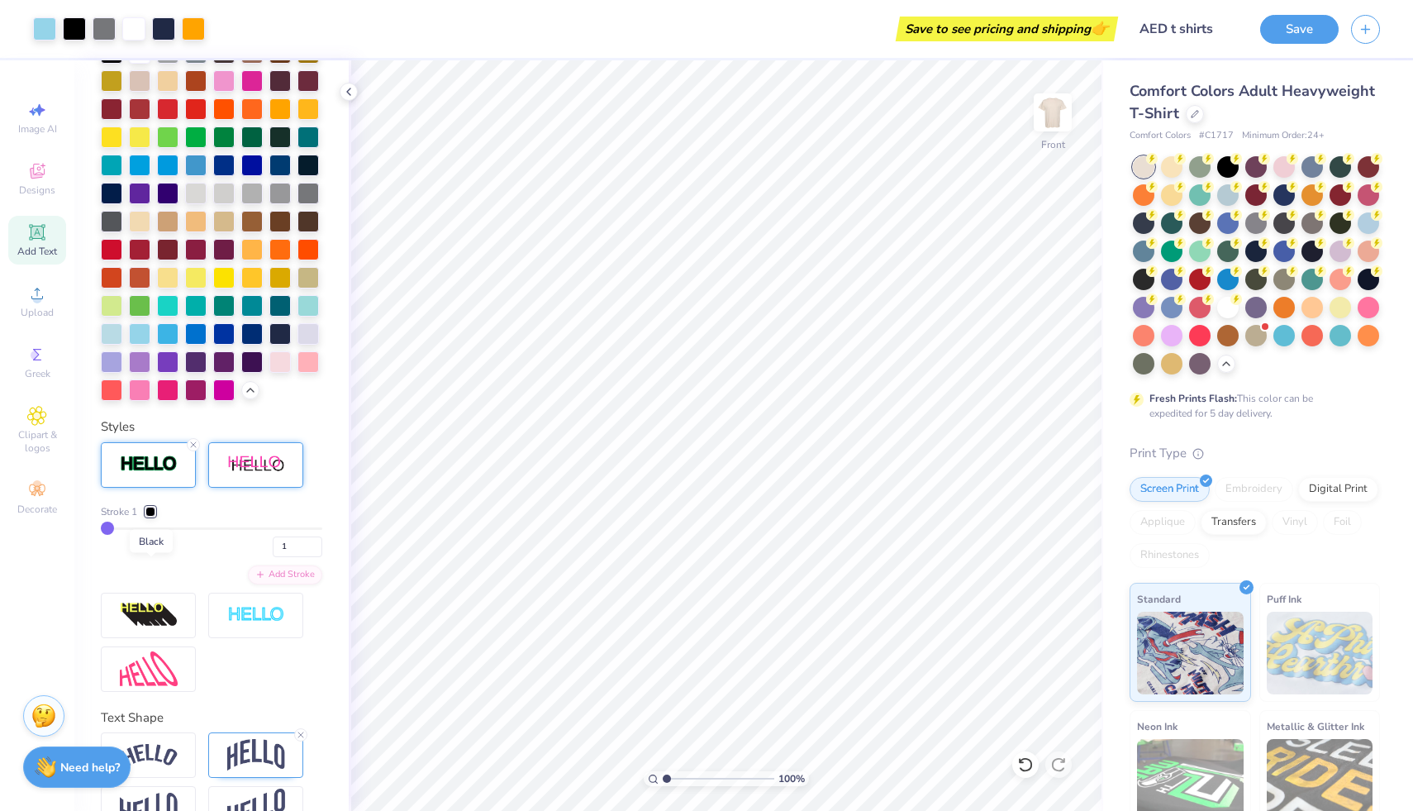
click at [151, 517] on div at bounding box center [150, 512] width 10 height 10
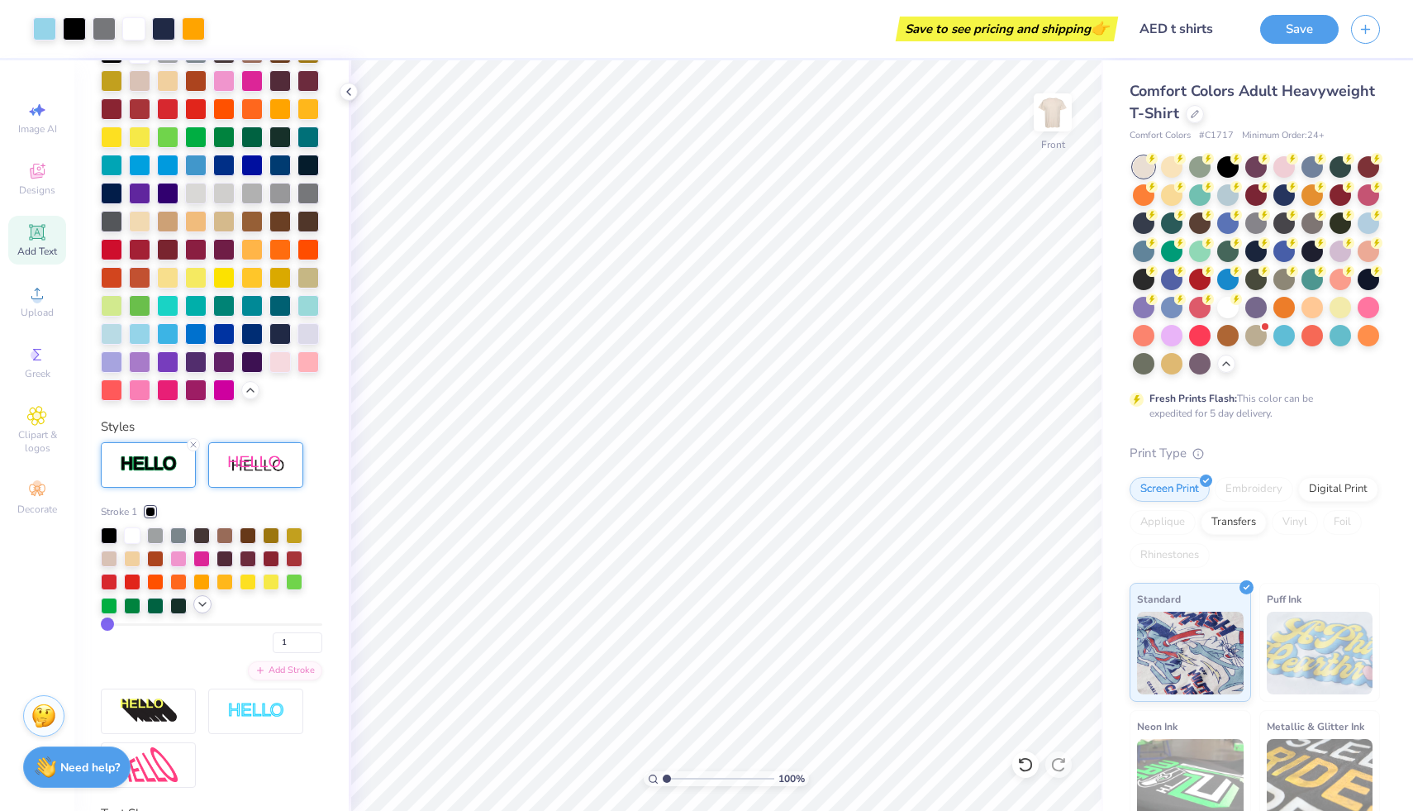
click at [202, 611] on icon at bounding box center [202, 604] width 13 height 13
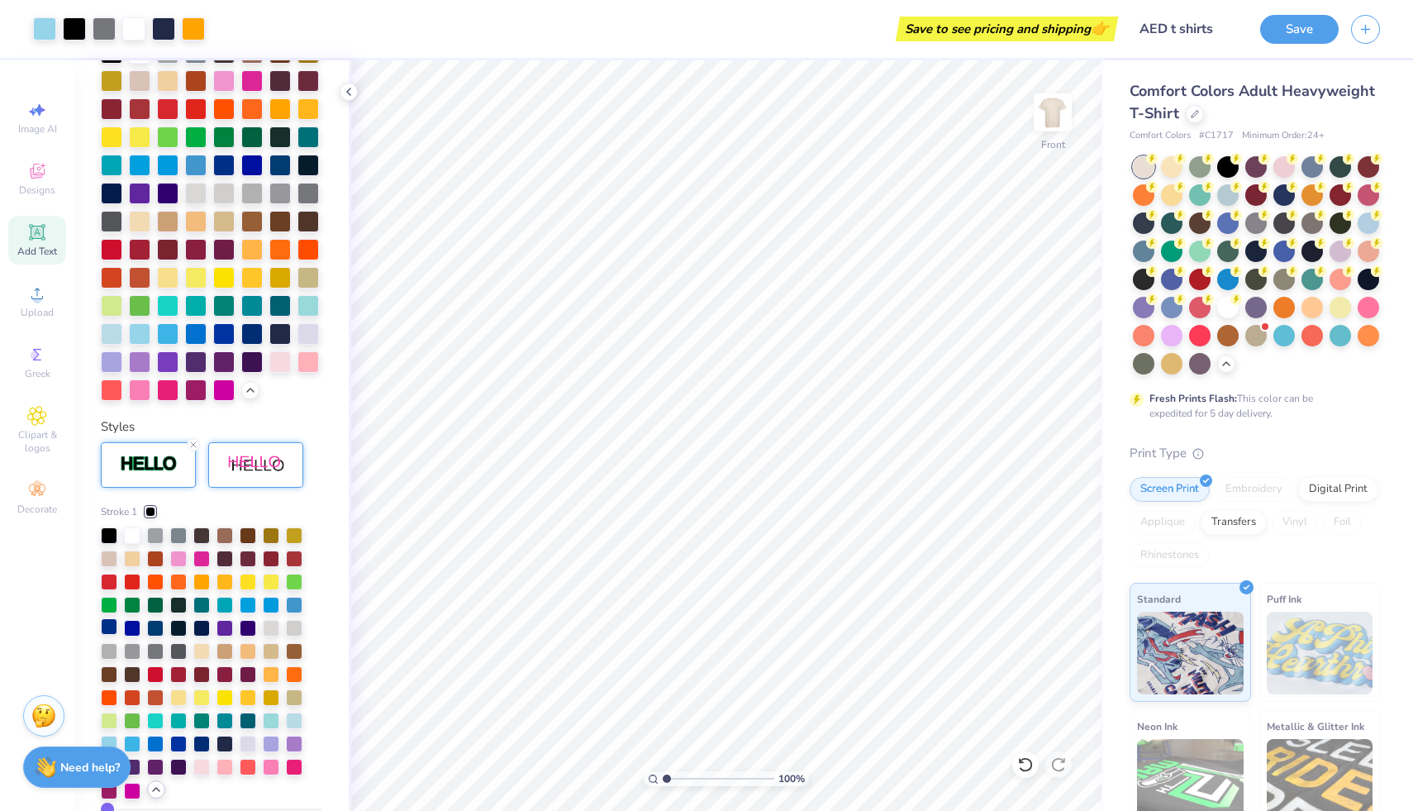
click at [107, 635] on div at bounding box center [109, 626] width 17 height 17
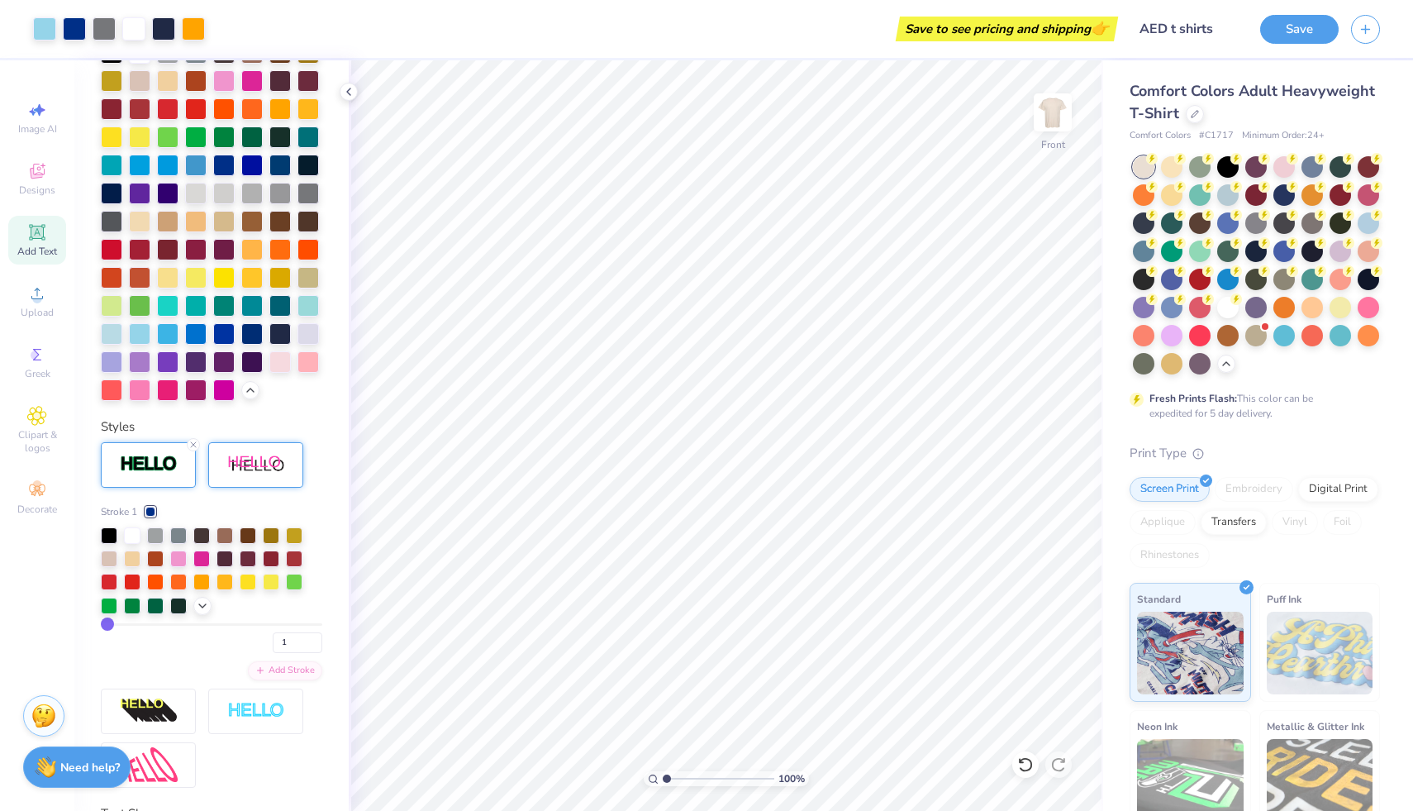
type input "2"
type input "3"
type input "4"
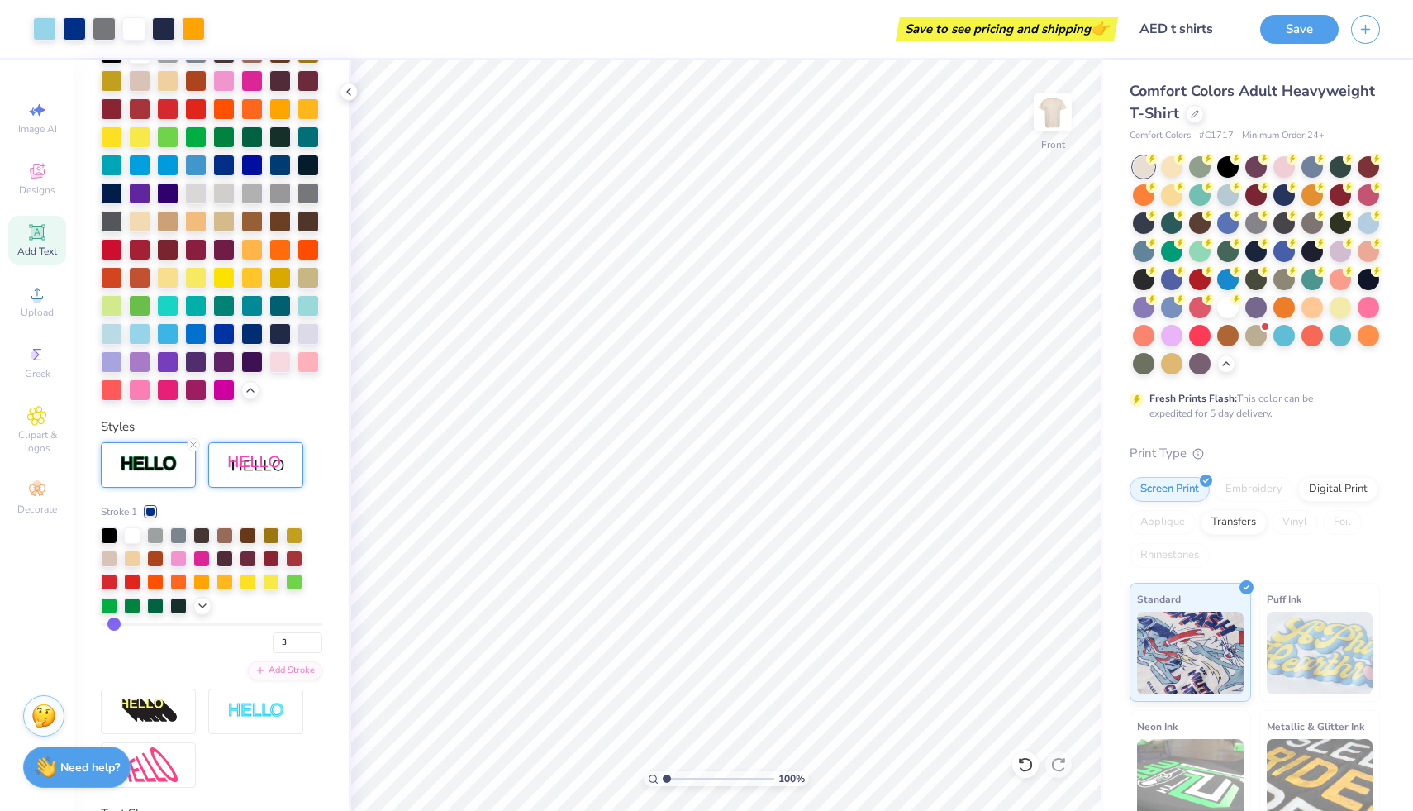
type input "4"
drag, startPoint x: 108, startPoint y: 682, endPoint x: 162, endPoint y: 677, distance: 54.0
click at [194, 450] on icon at bounding box center [193, 445] width 10 height 10
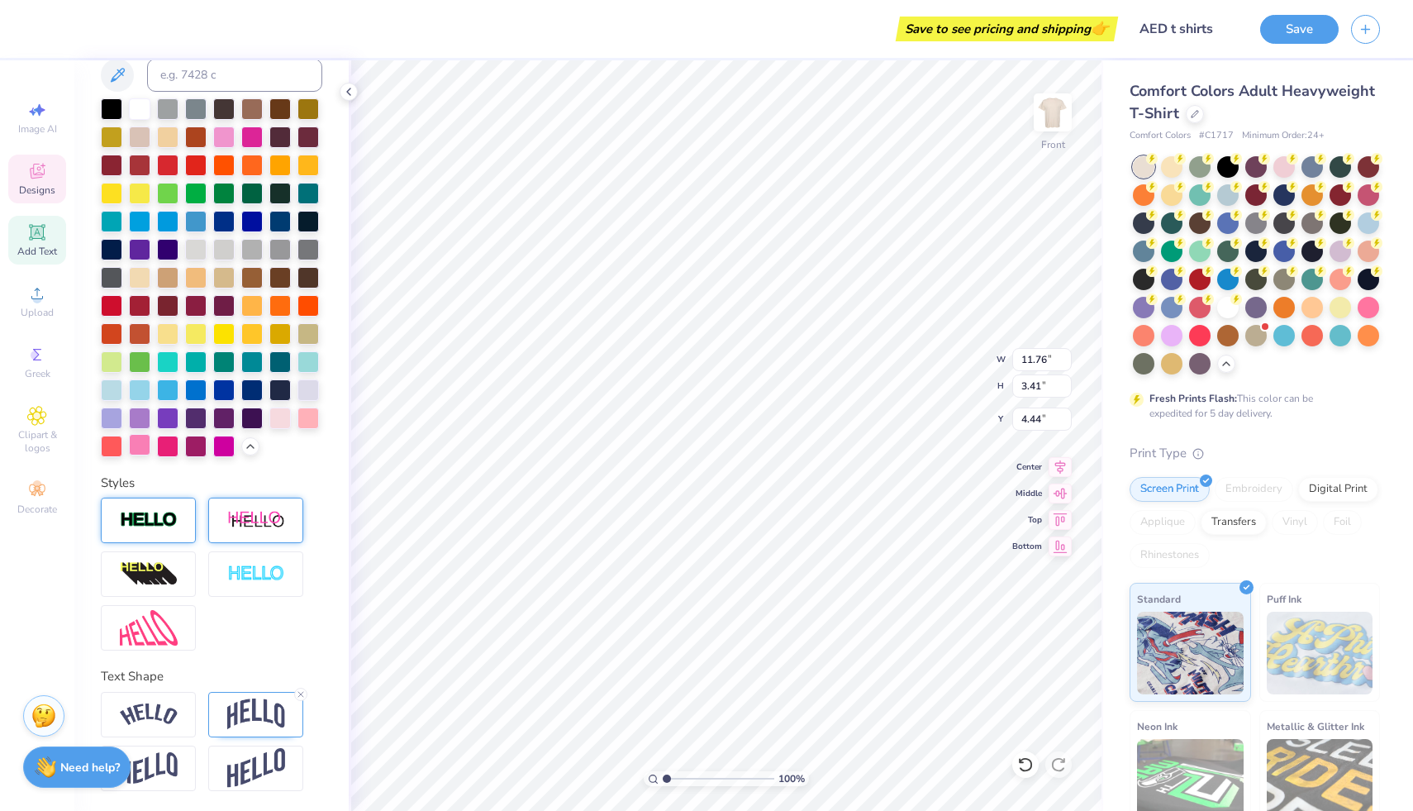
scroll to position [13, 2]
click at [213, 209] on div at bounding box center [223, 219] width 21 height 21
click at [269, 209] on div at bounding box center [279, 219] width 21 height 21
click at [305, 477] on div "Styles" at bounding box center [212, 483] width 222 height 19
click at [265, 569] on img at bounding box center [256, 574] width 58 height 19
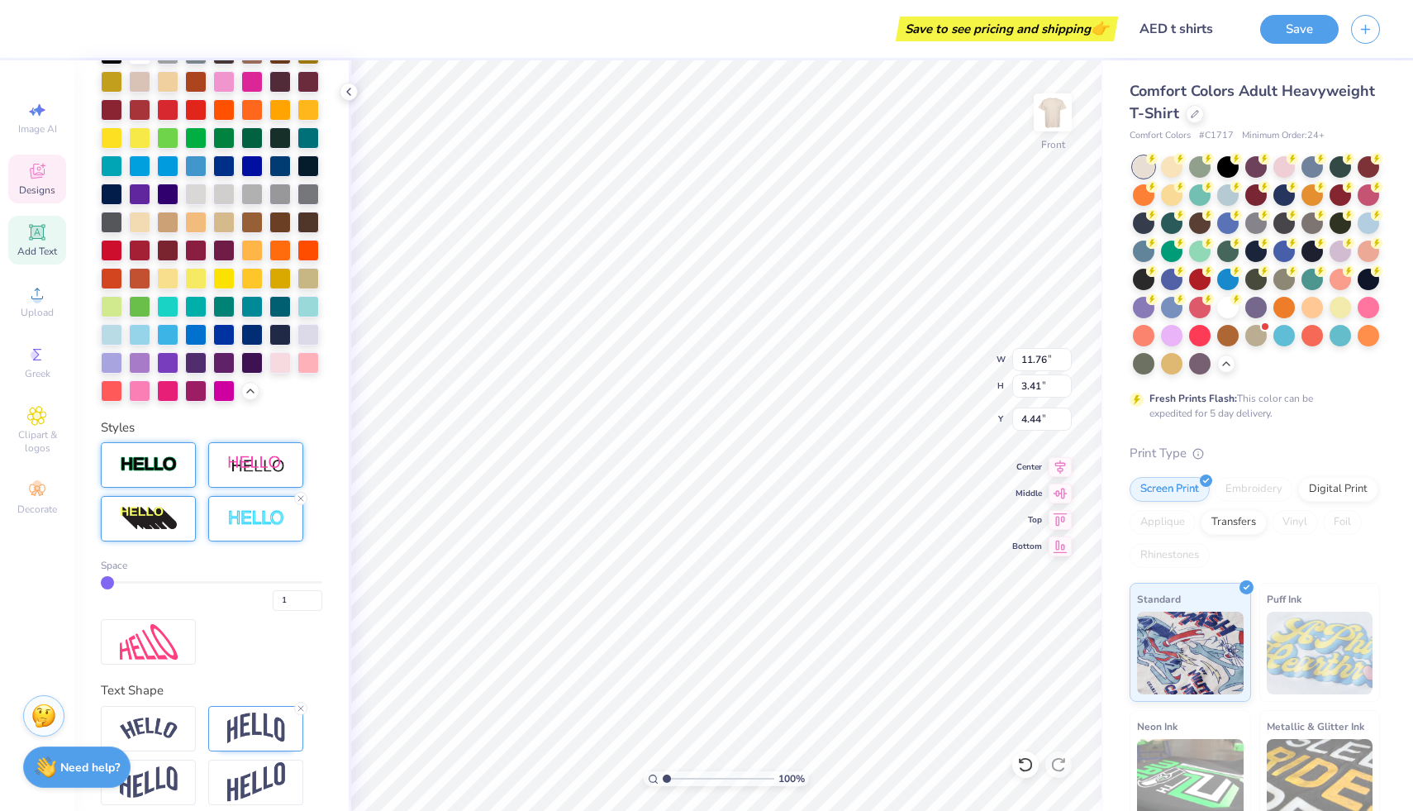
click at [149, 532] on img at bounding box center [149, 519] width 58 height 26
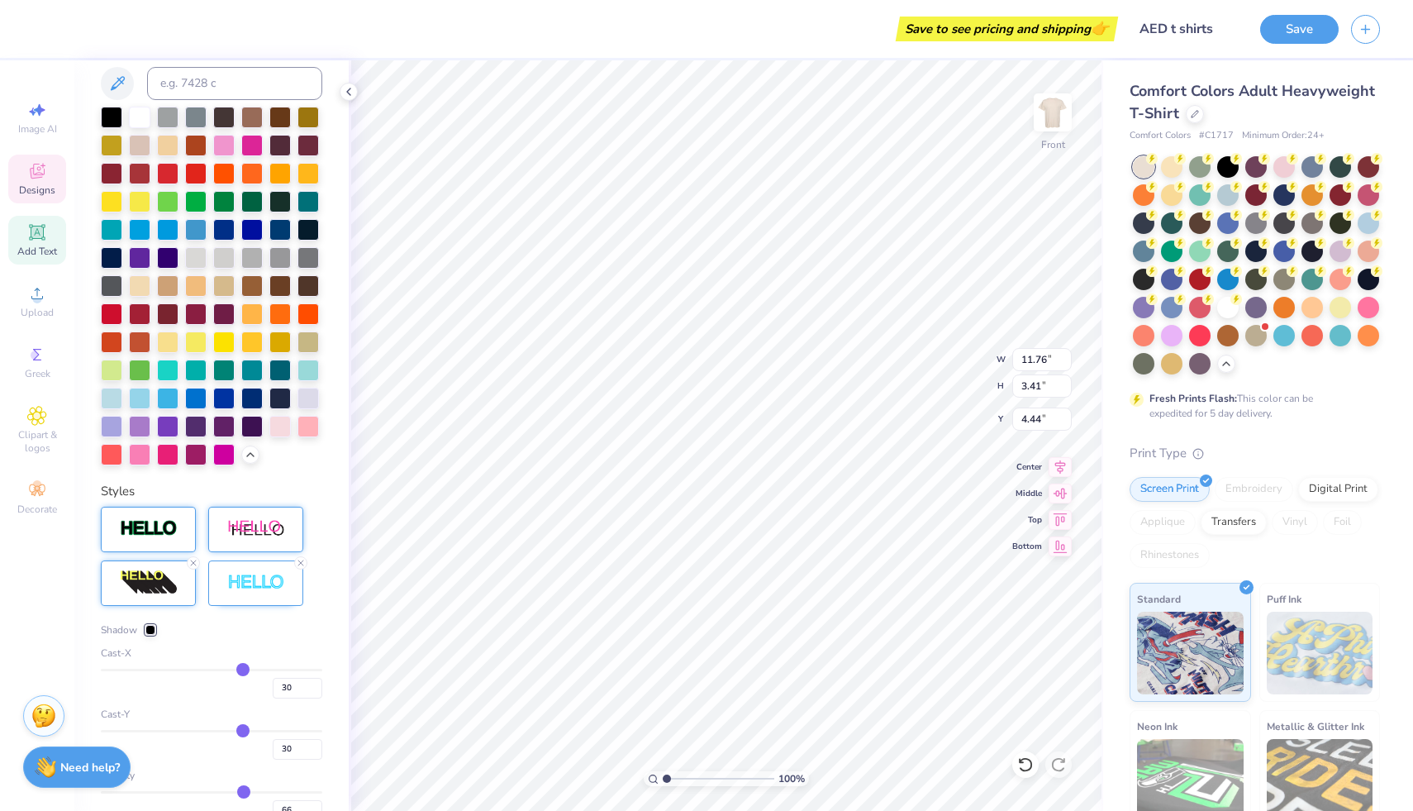
scroll to position [467, 0]
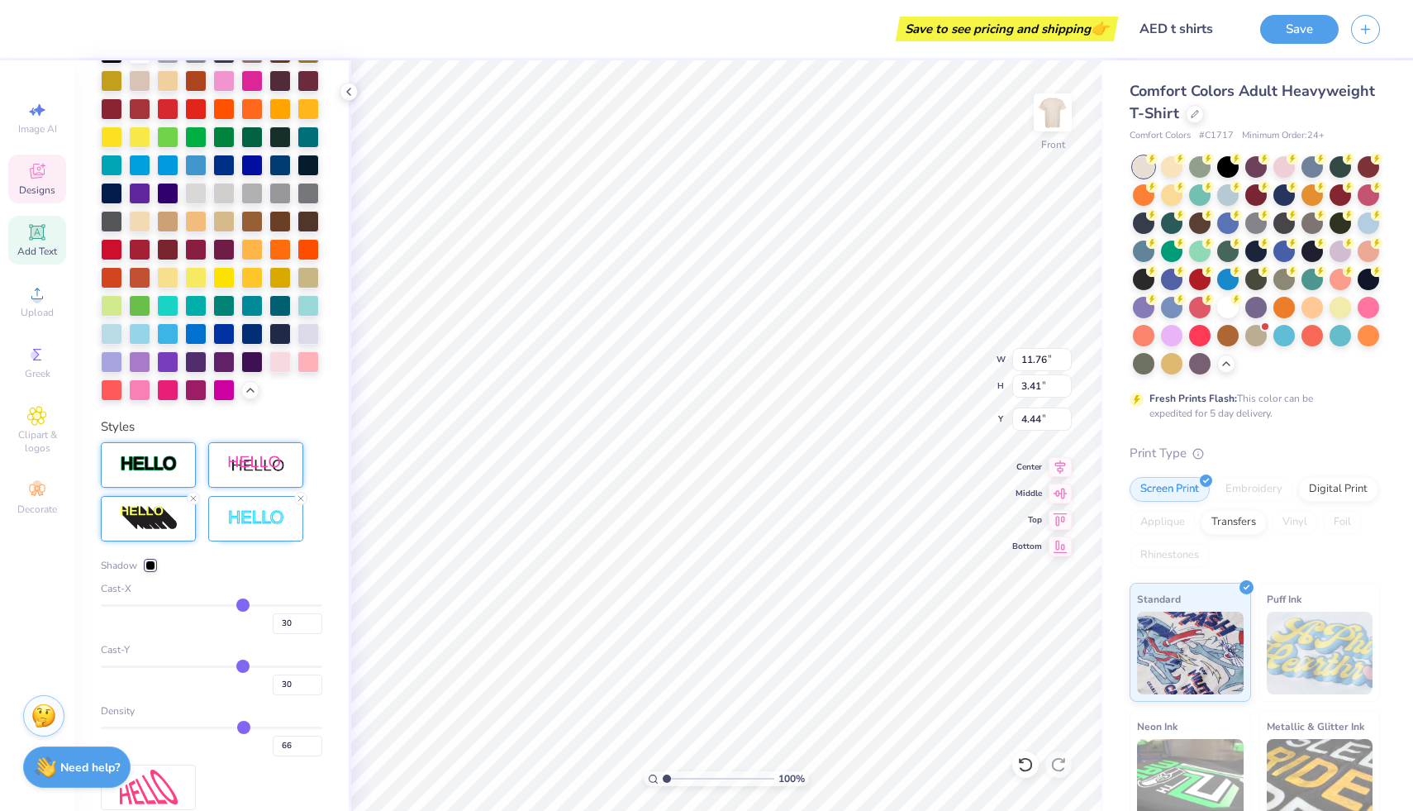
click at [148, 474] on img at bounding box center [149, 464] width 58 height 19
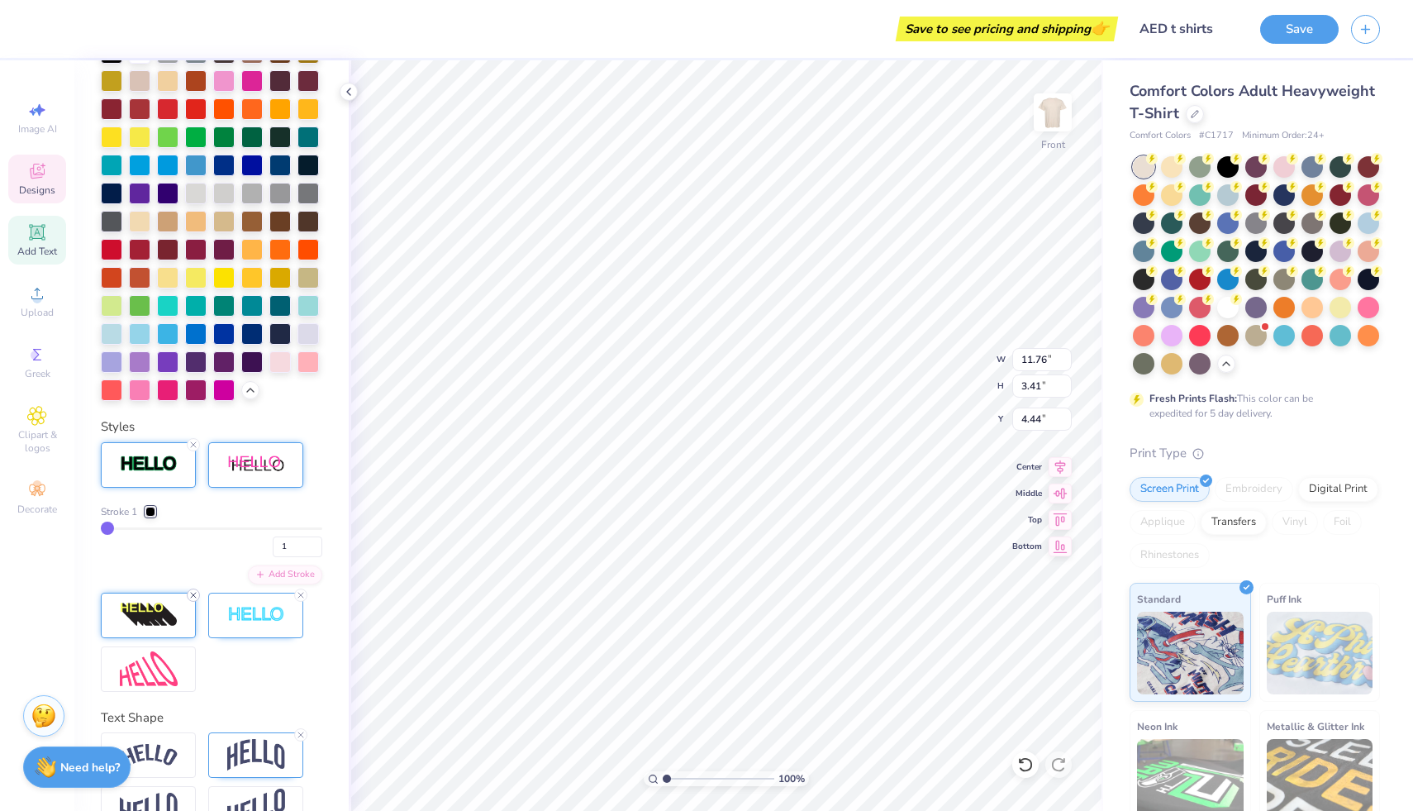
click at [195, 598] on line at bounding box center [193, 595] width 5 height 5
click at [303, 600] on icon at bounding box center [301, 595] width 10 height 10
click at [264, 475] on img at bounding box center [256, 465] width 58 height 21
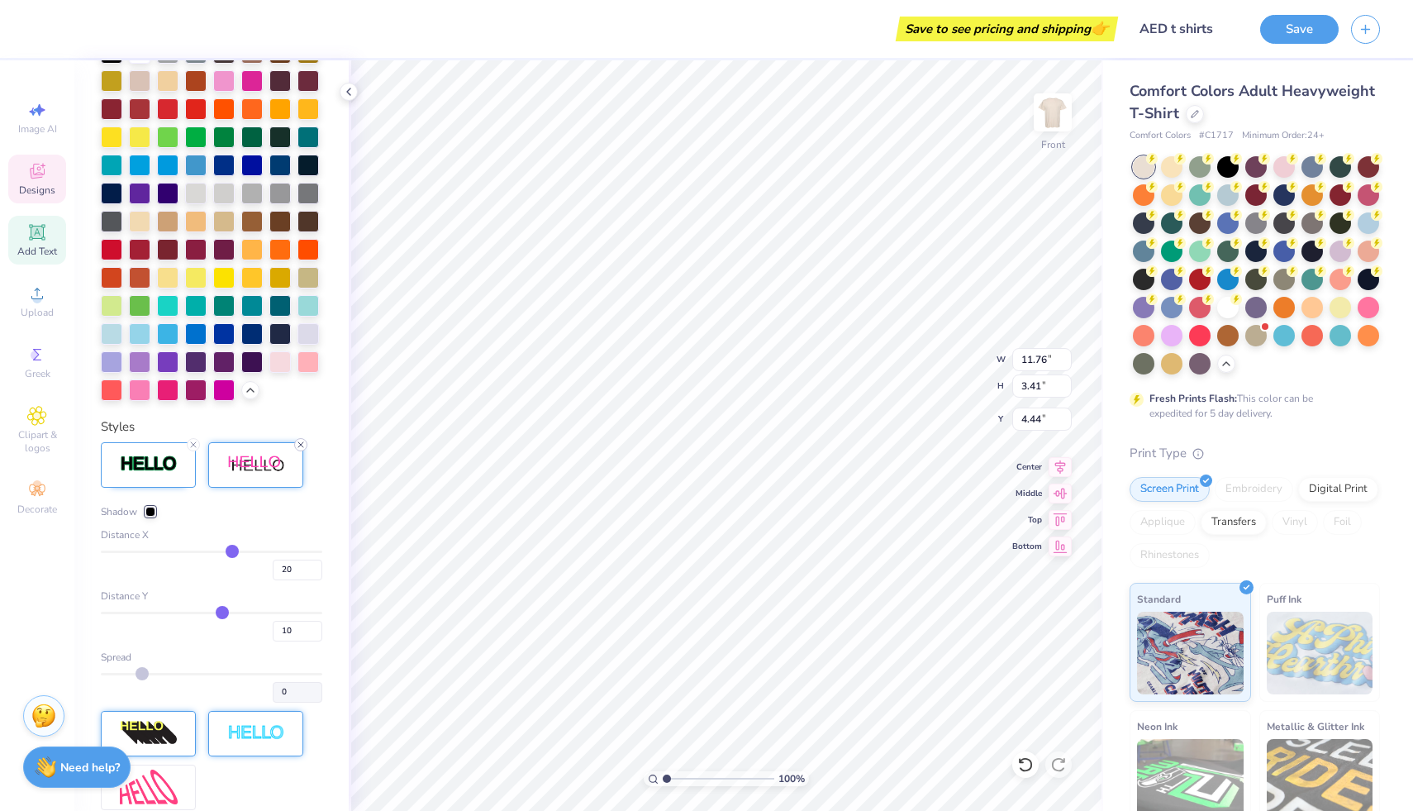
click at [305, 450] on icon at bounding box center [301, 445] width 10 height 10
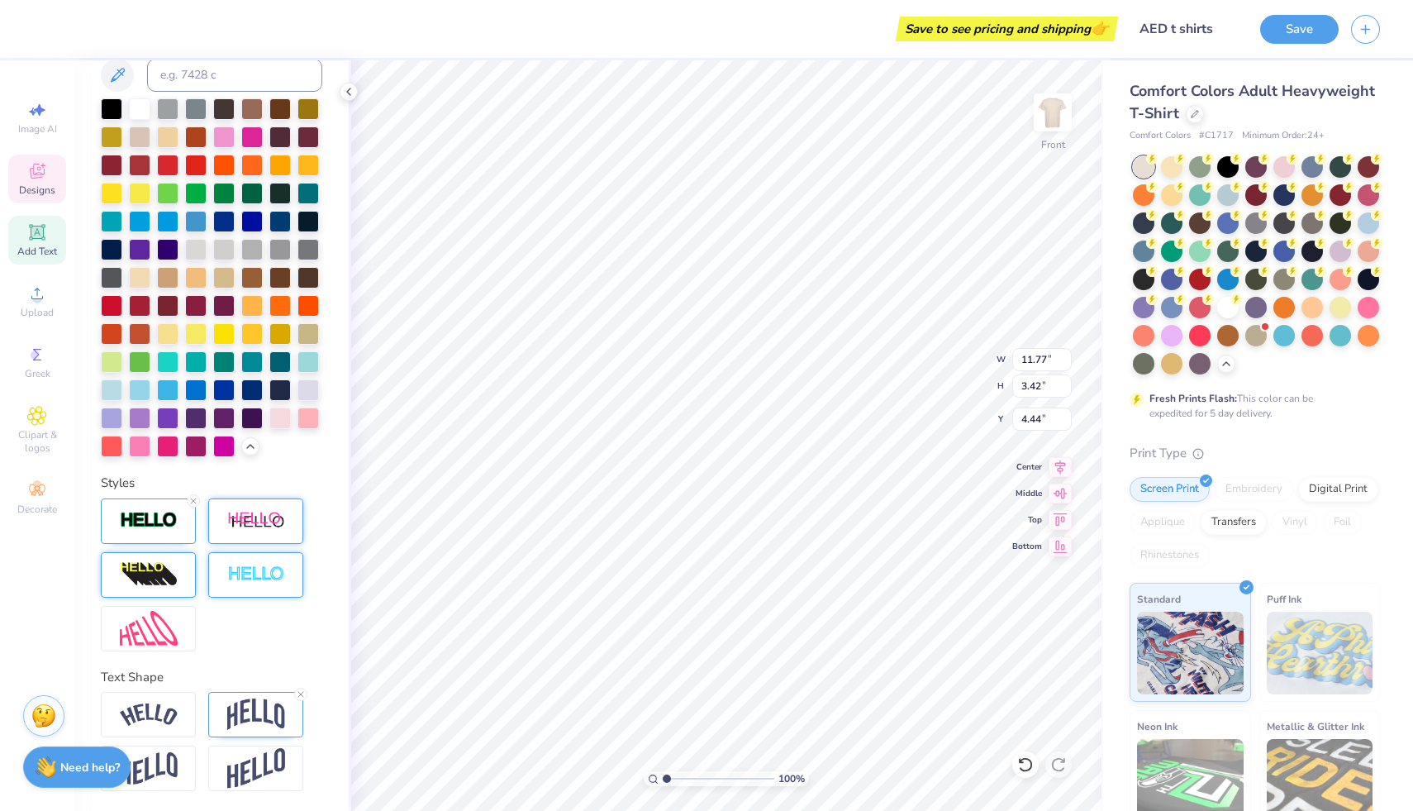
type input "11.77"
type input "3.42"
type input "3.71"
type textarea "AED"
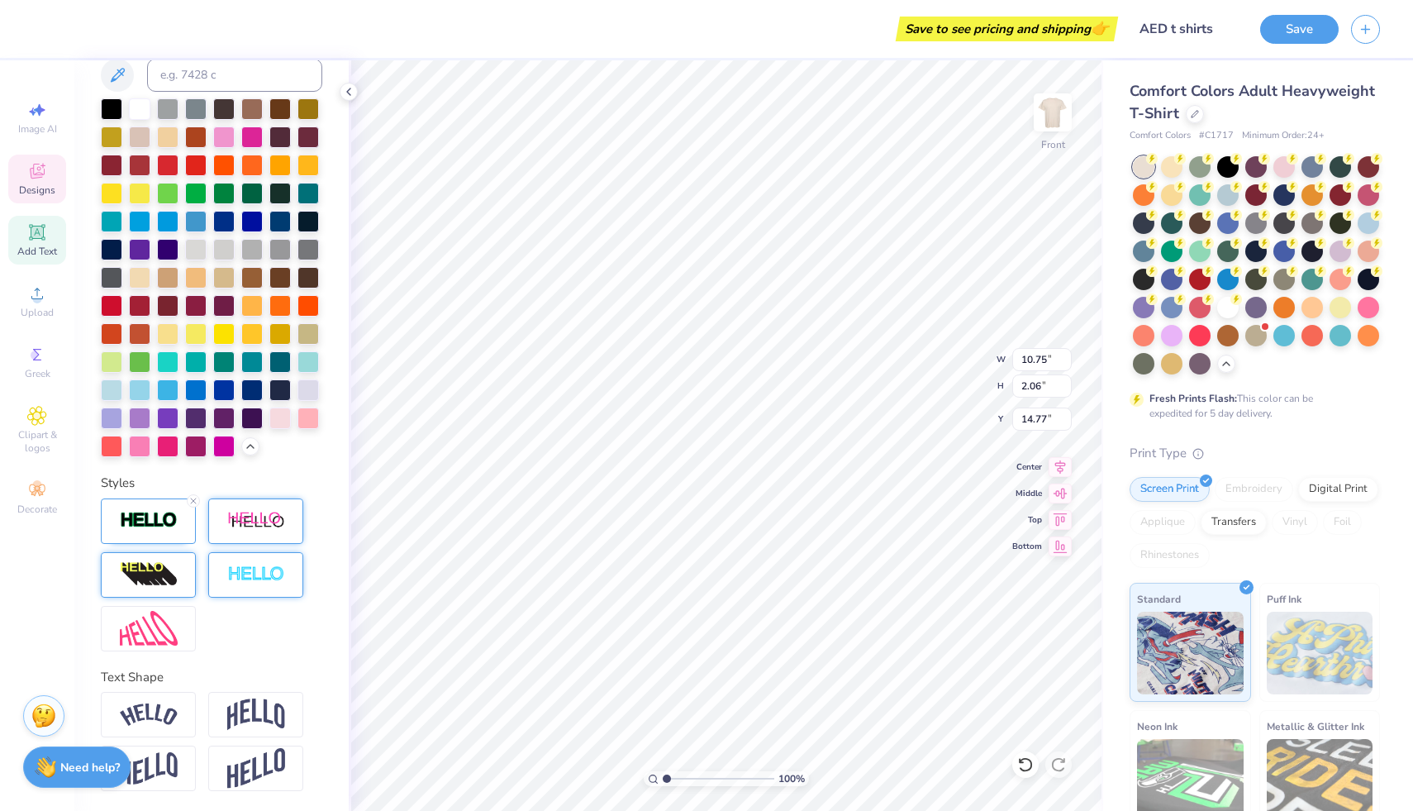
type input "14.77"
type input "4.03"
type textarea "A"
type textarea "OKSTATE AED"
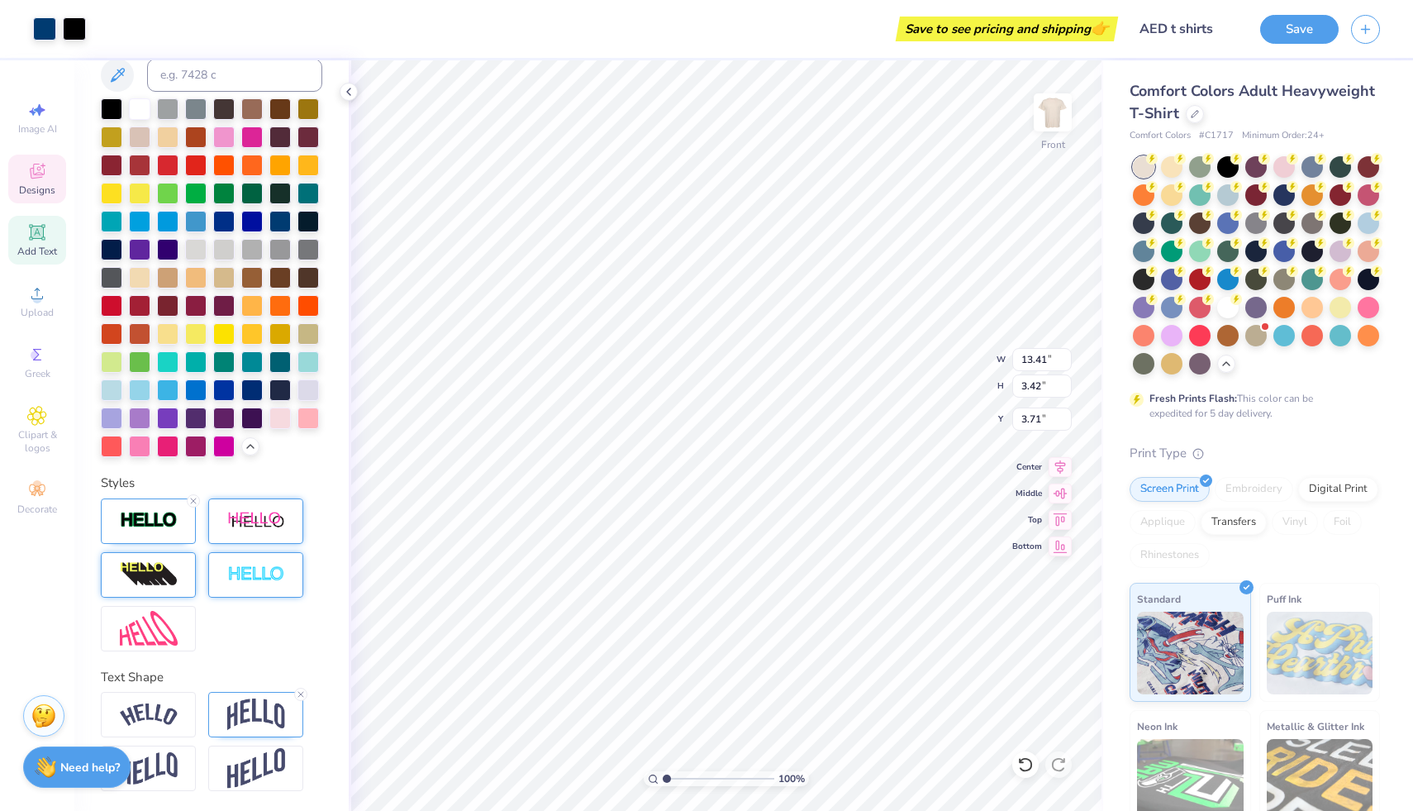
type input "3.71"
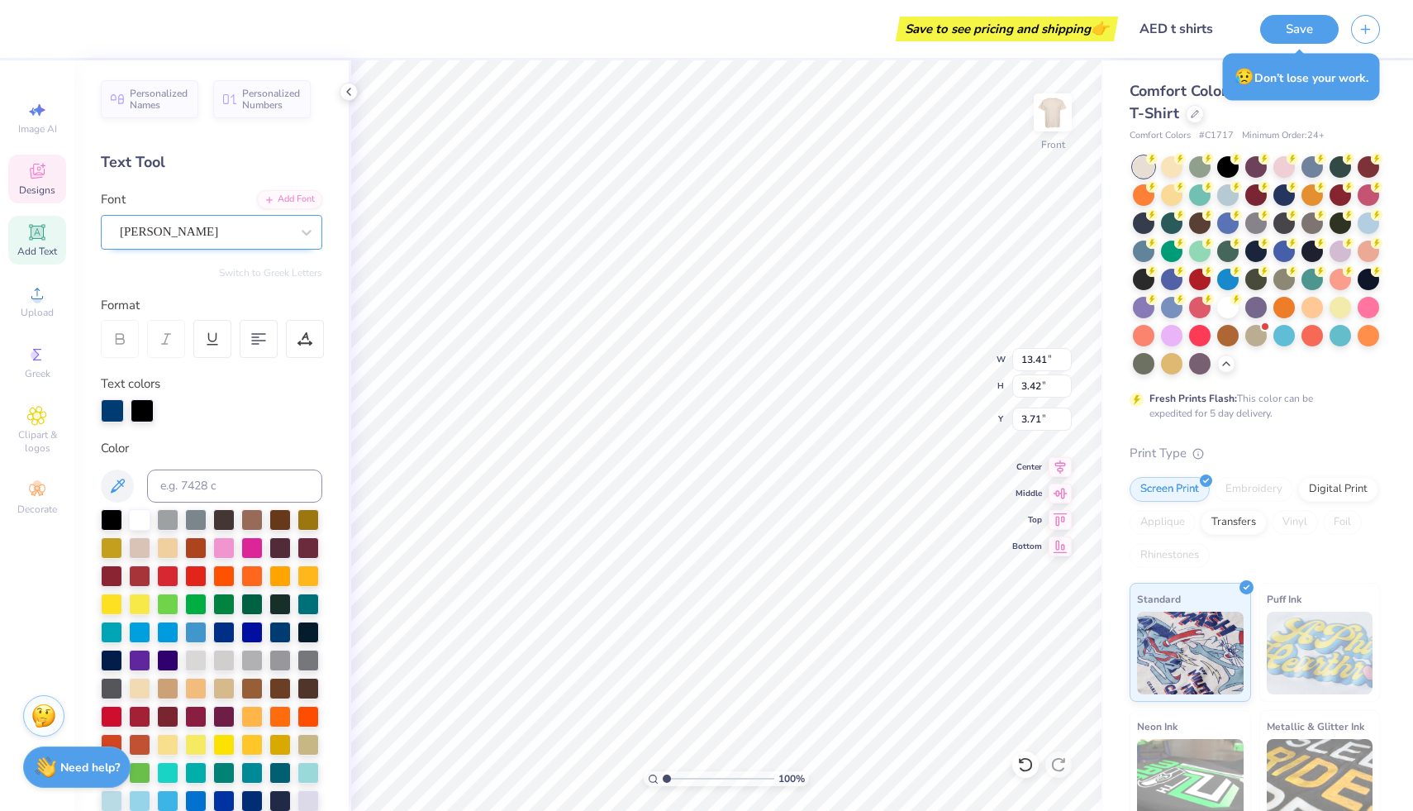
click at [163, 232] on div "[PERSON_NAME]" at bounding box center [205, 232] width 174 height 26
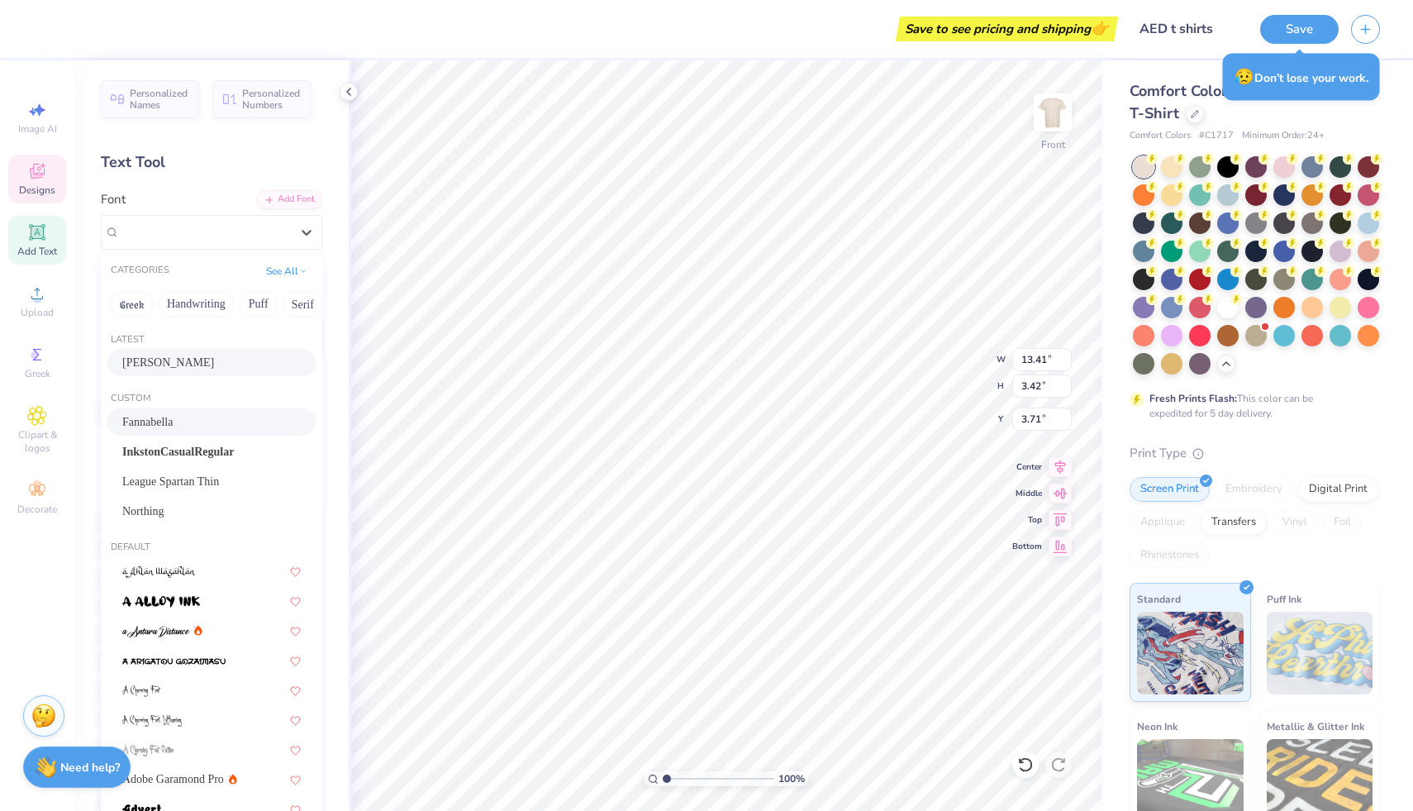
click at [156, 427] on span "Fannabella" at bounding box center [147, 421] width 50 height 17
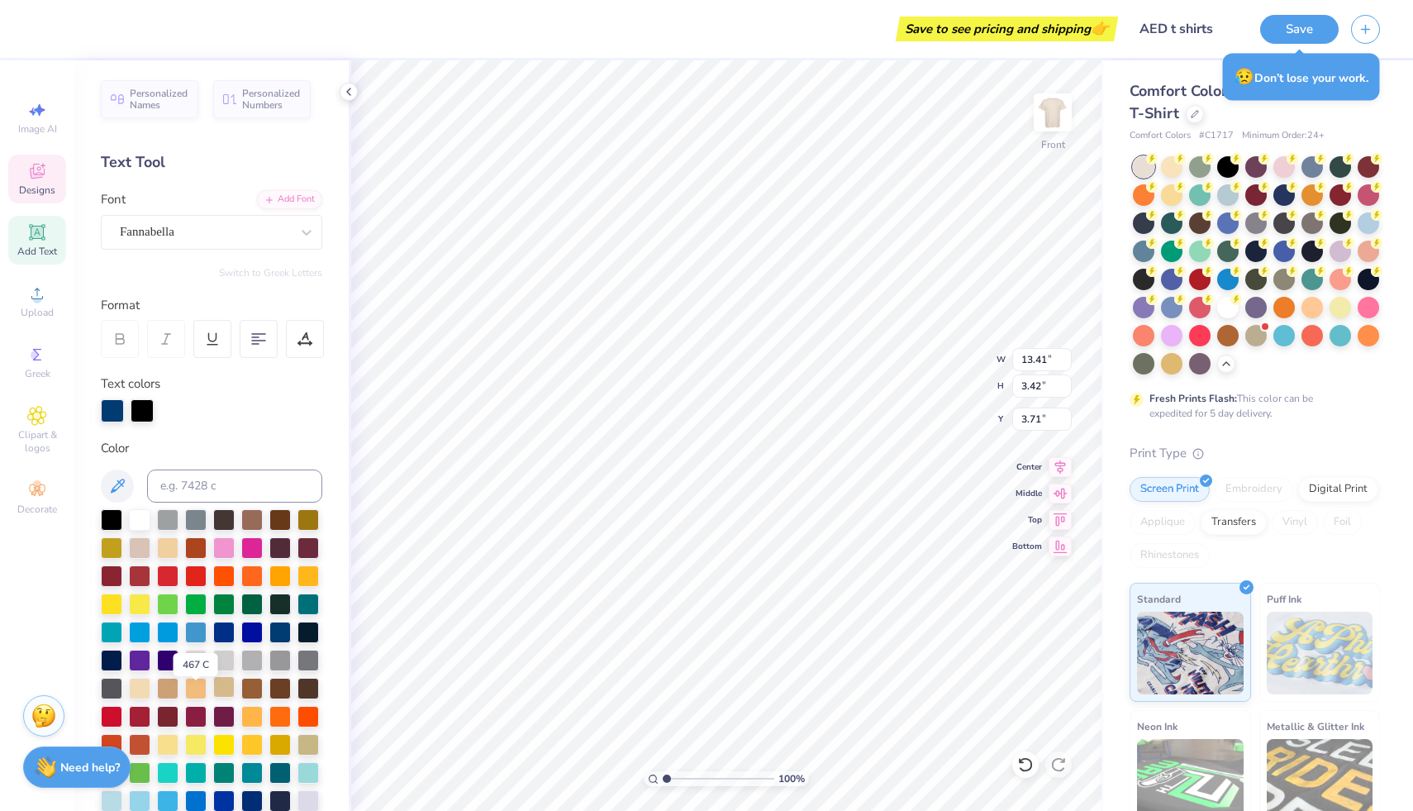
scroll to position [58, 0]
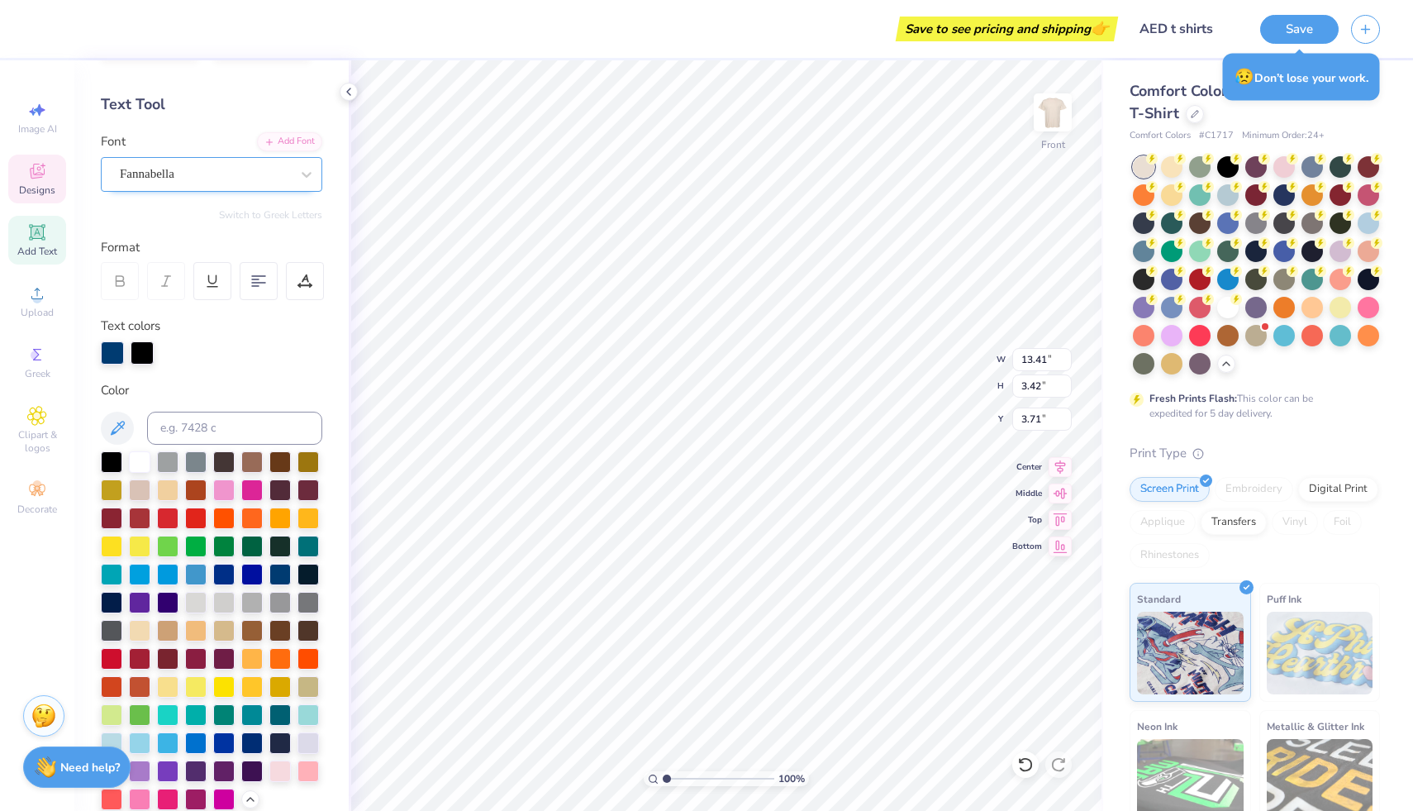
click at [227, 181] on div "Fannabella" at bounding box center [205, 174] width 174 height 26
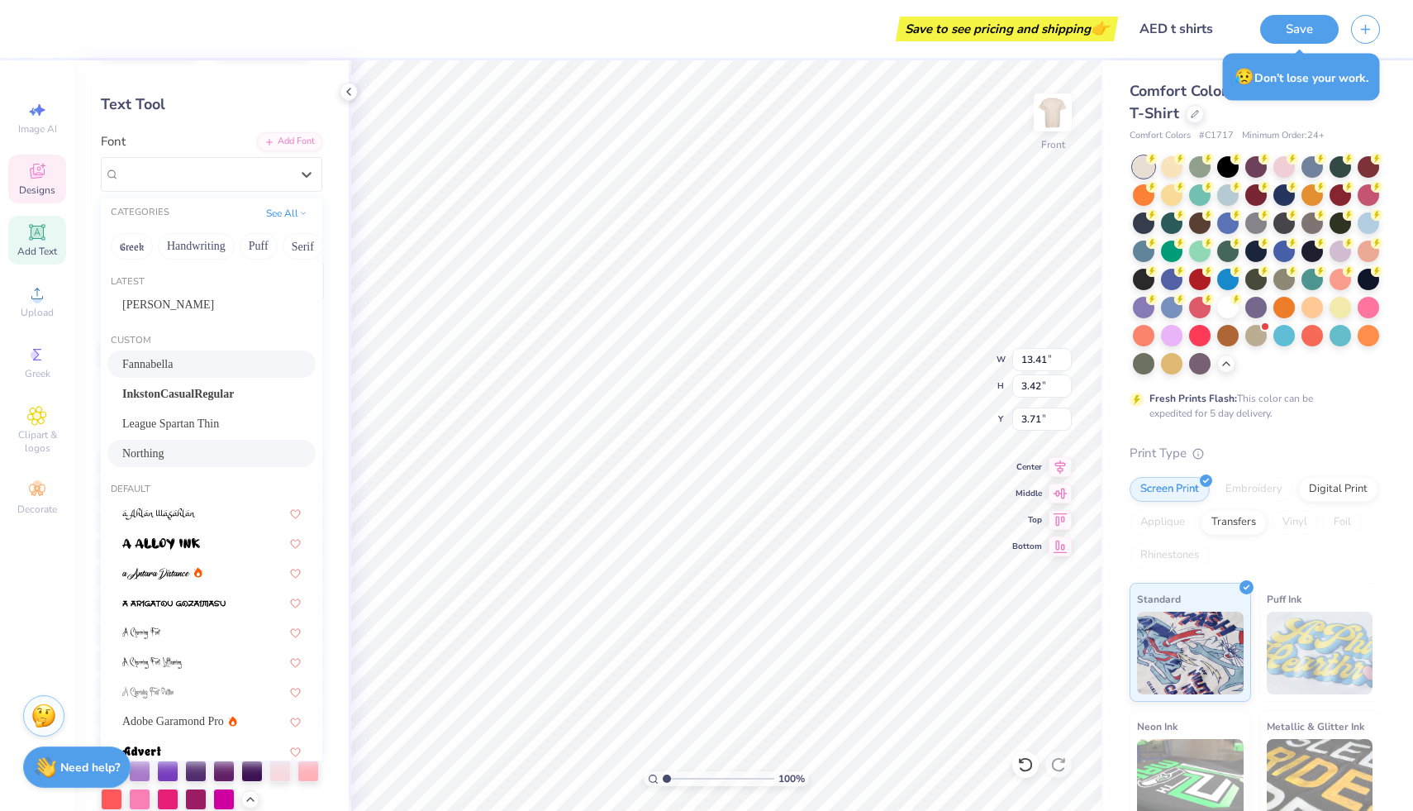
click at [174, 456] on div "Northing" at bounding box center [211, 453] width 179 height 17
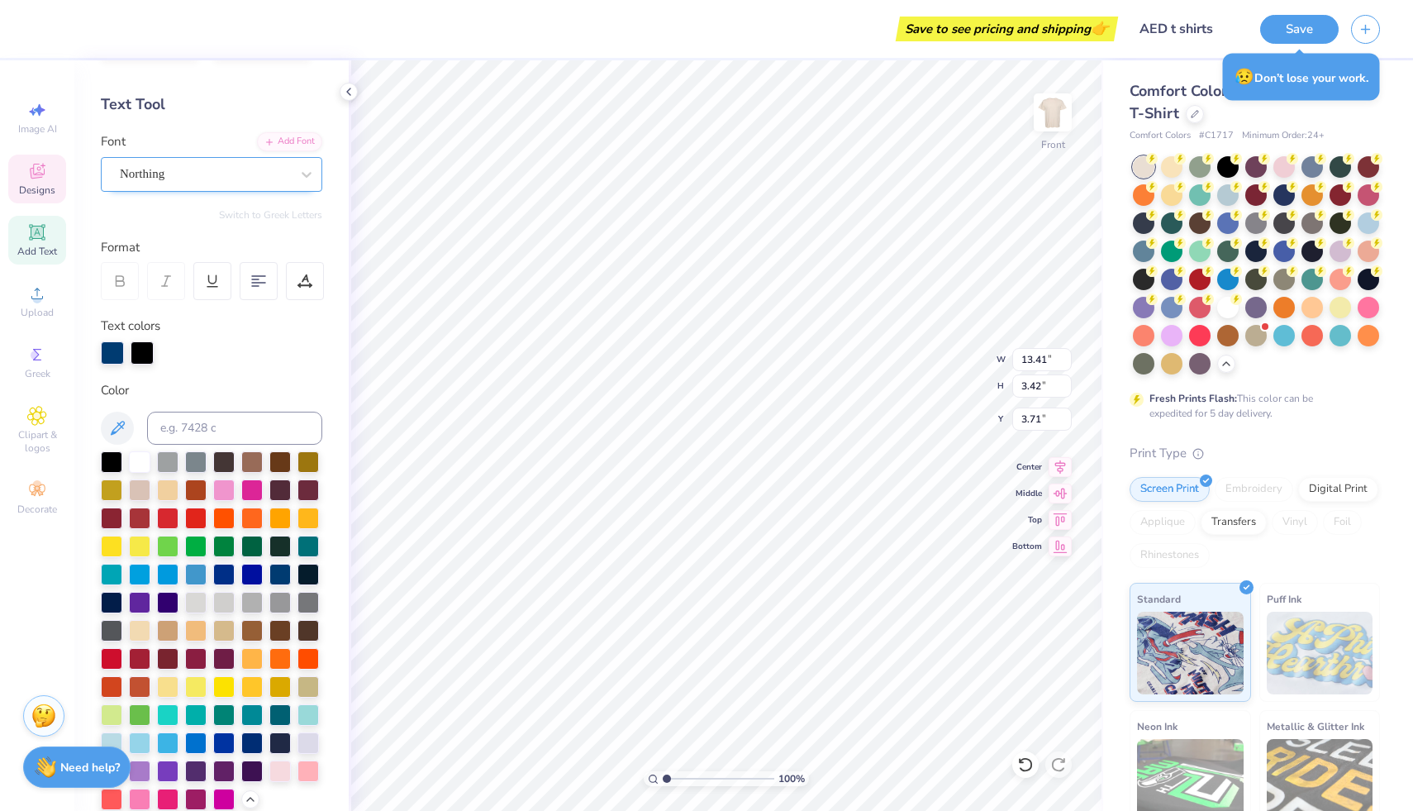
click at [181, 161] on div "Northing" at bounding box center [205, 174] width 174 height 26
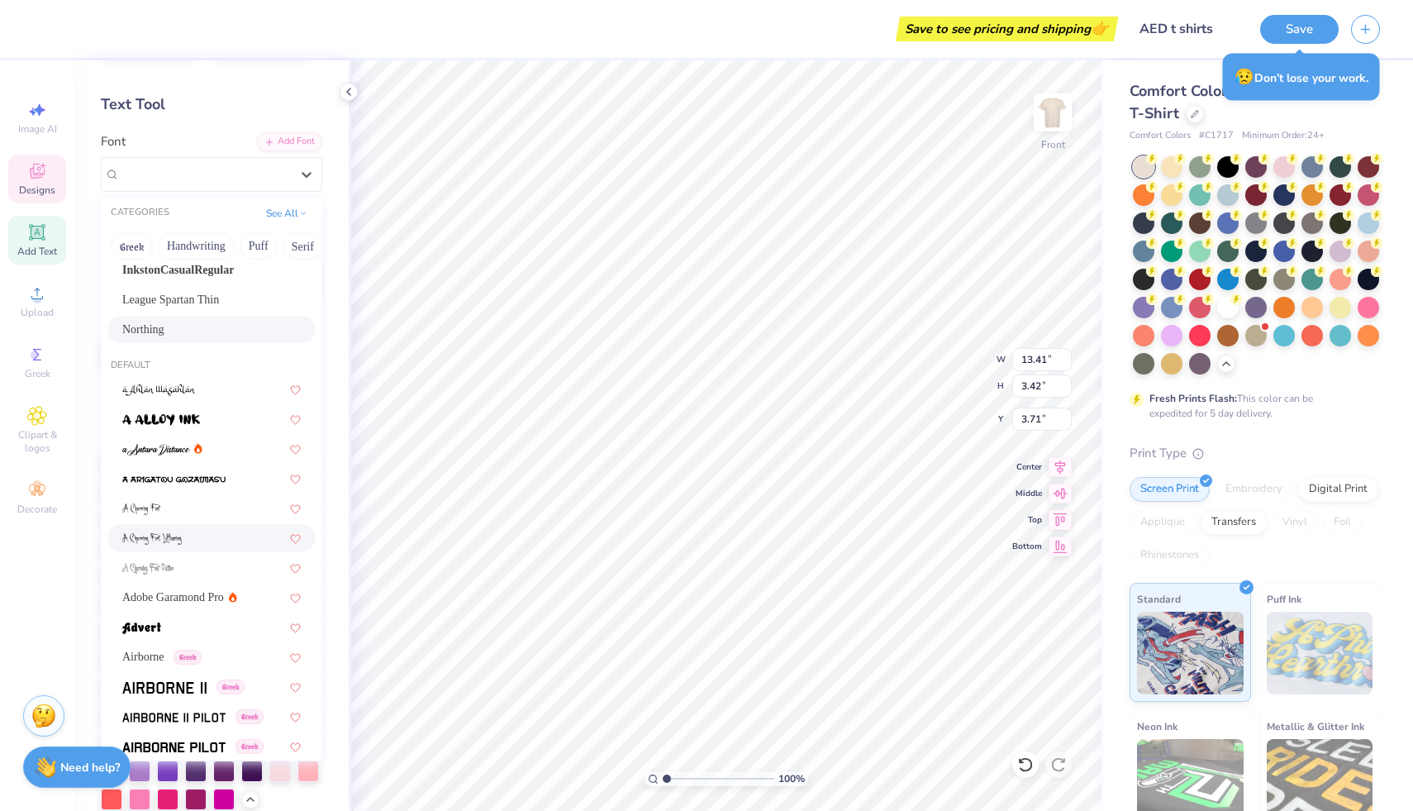
scroll to position [123, 0]
click at [194, 607] on div "Adobe Garamond Pro" at bounding box center [211, 597] width 208 height 27
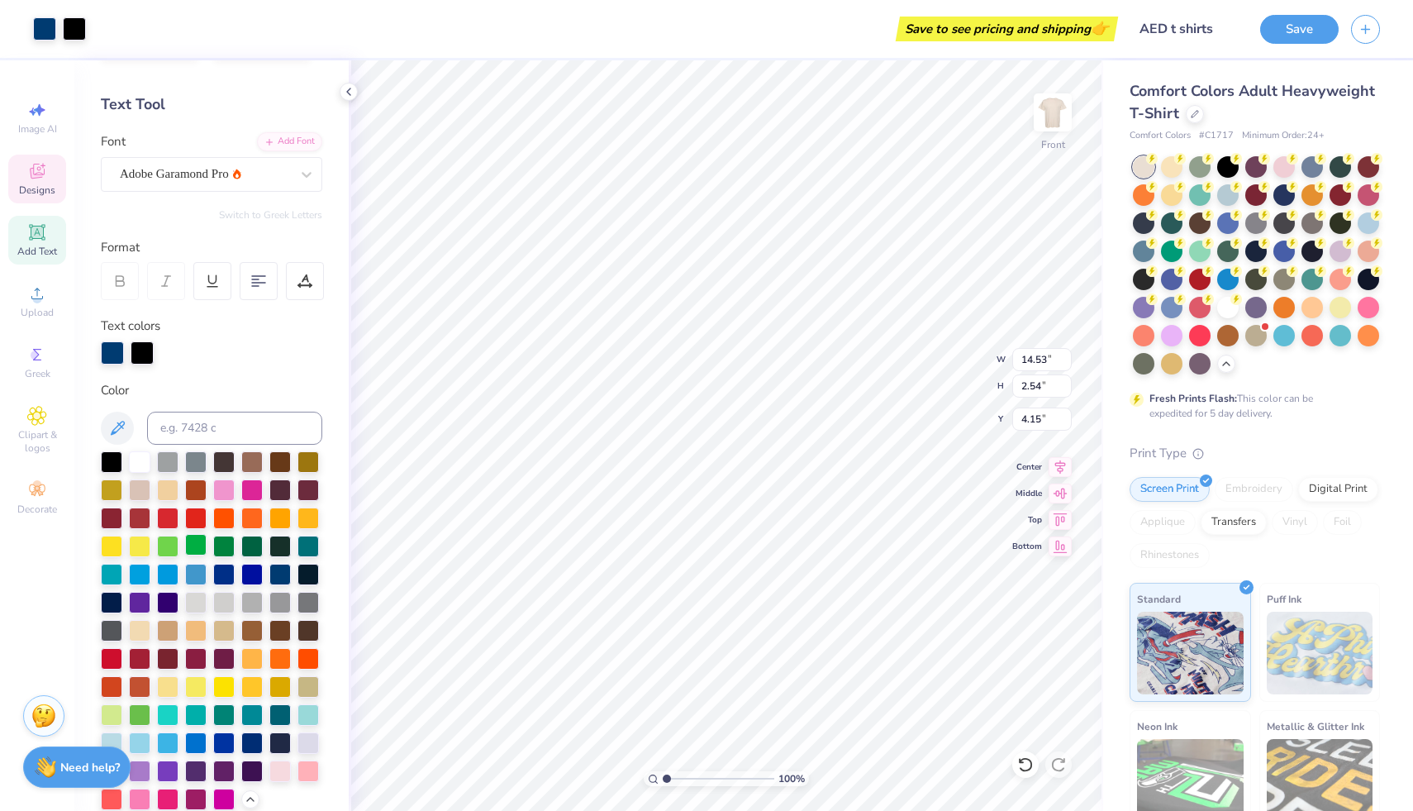
scroll to position [13, 3]
click at [221, 172] on div "Adobe Garamond Pro" at bounding box center [205, 174] width 174 height 26
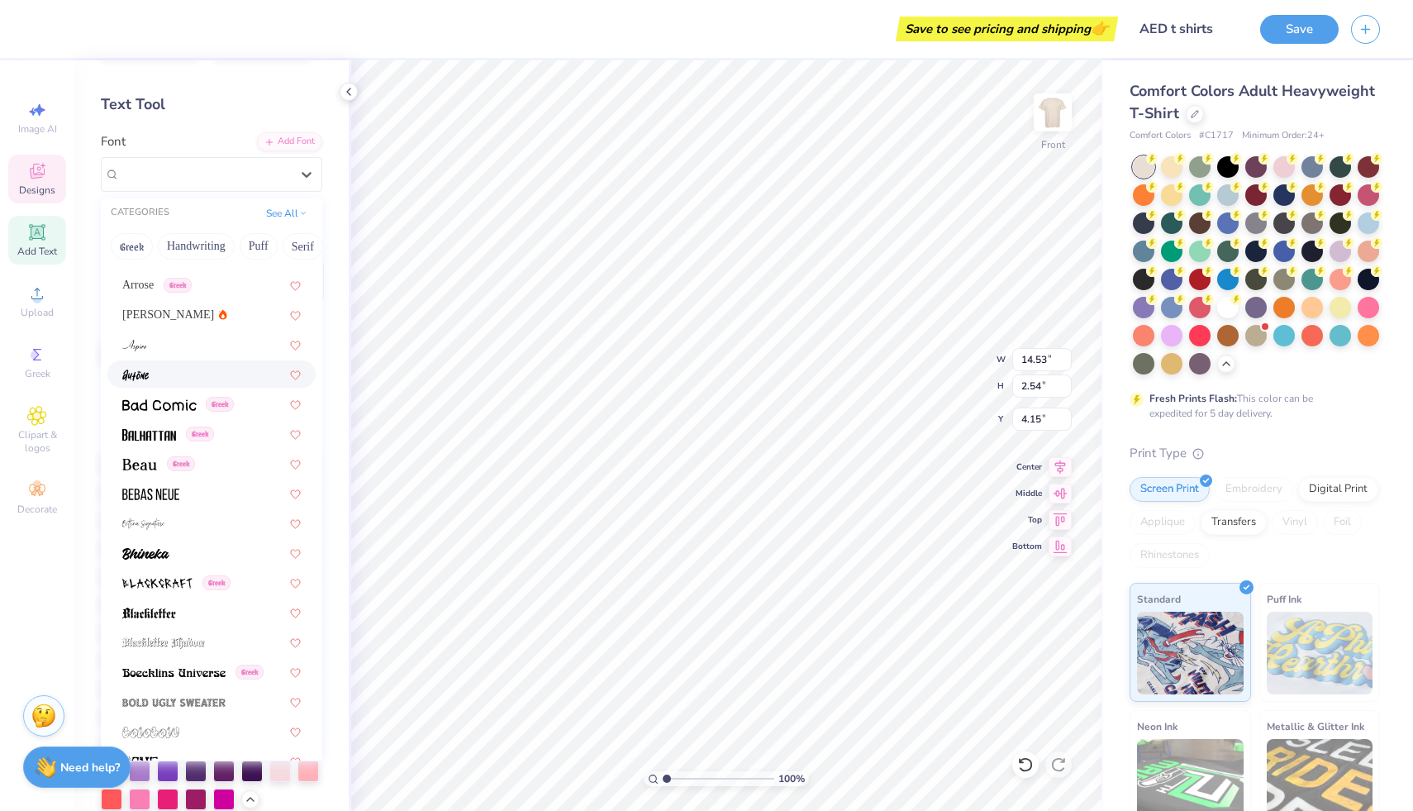
scroll to position [798, 0]
click at [173, 430] on img at bounding box center [149, 431] width 54 height 12
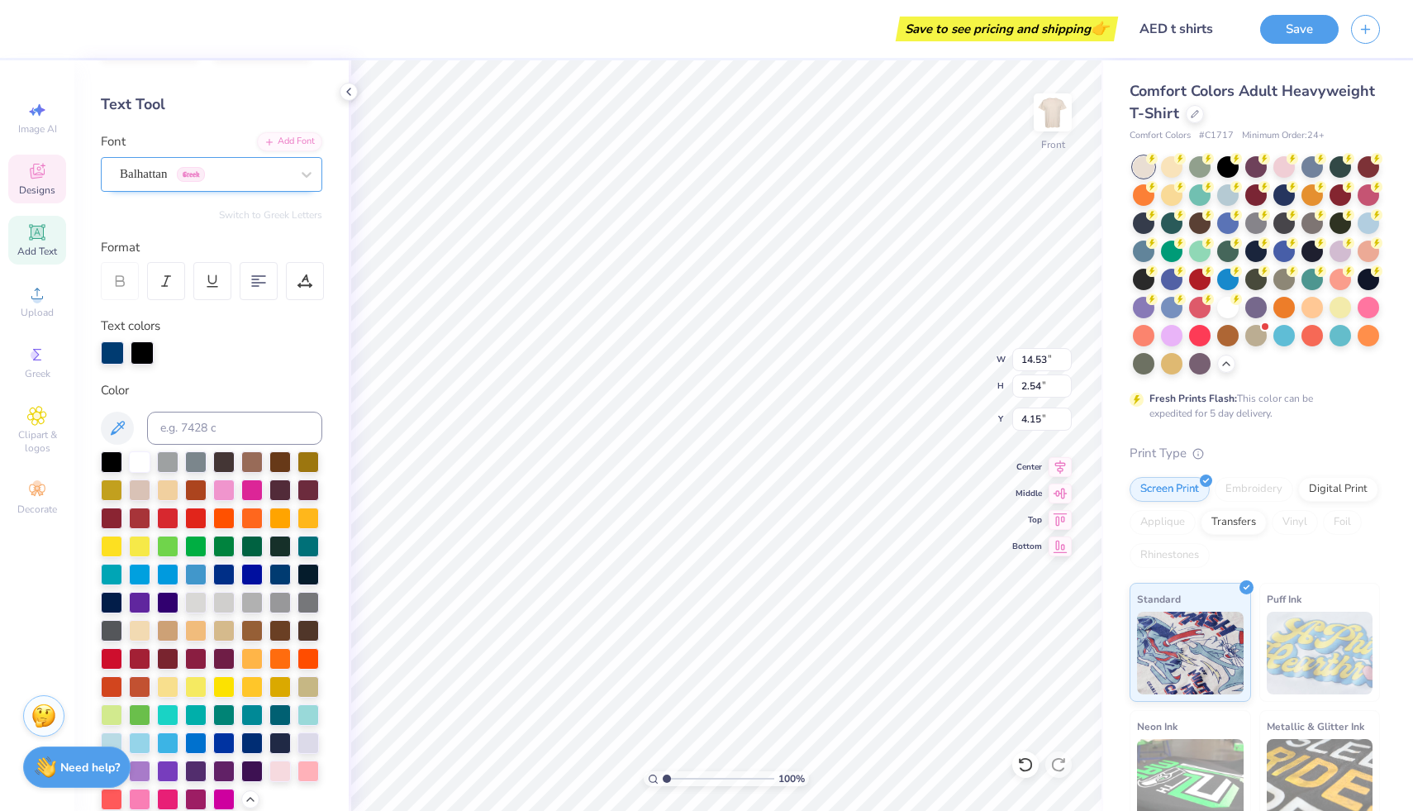
click at [234, 179] on div "Balhattan Greek" at bounding box center [205, 174] width 174 height 26
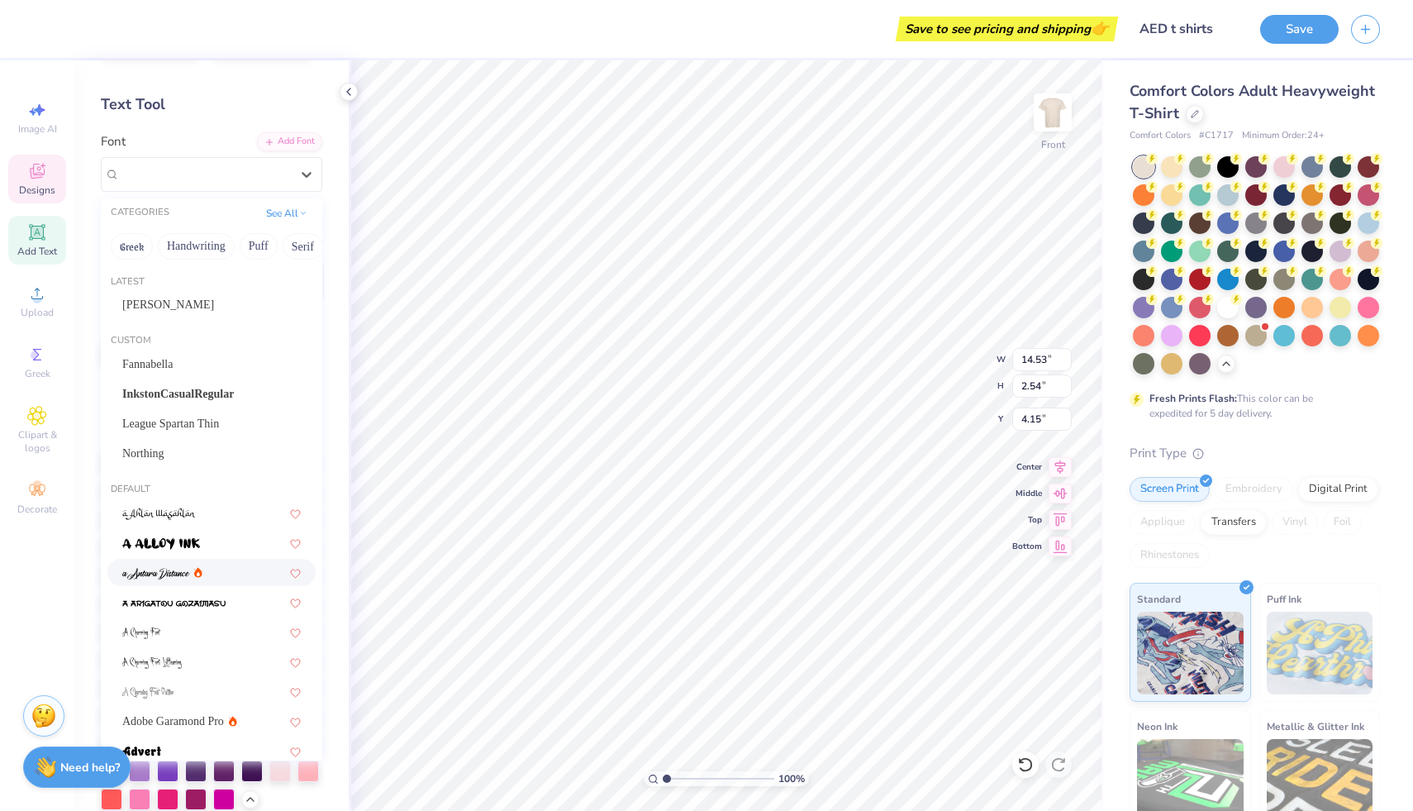
click at [201, 574] on icon at bounding box center [198, 572] width 8 height 10
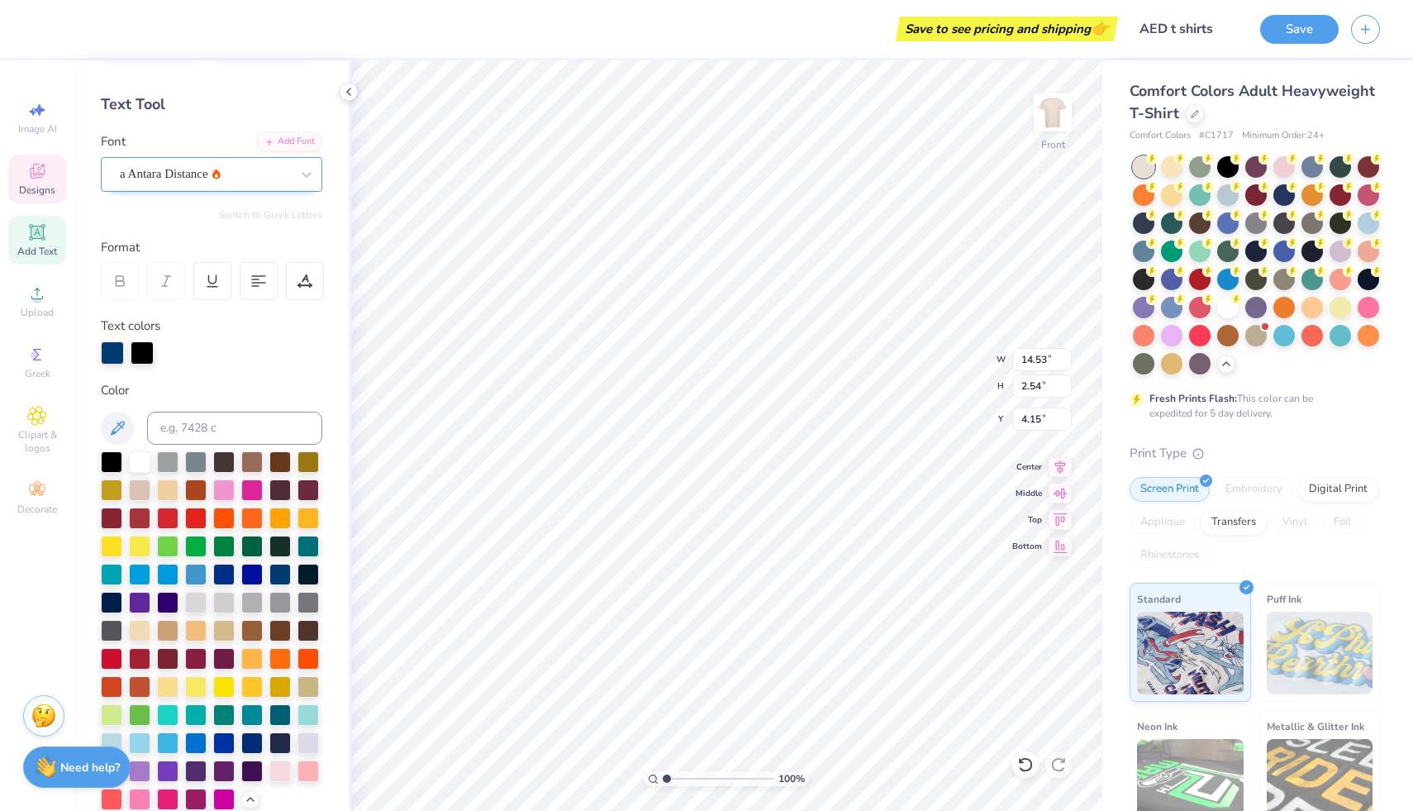
click at [236, 167] on div "a Antara Distance" at bounding box center [205, 174] width 174 height 26
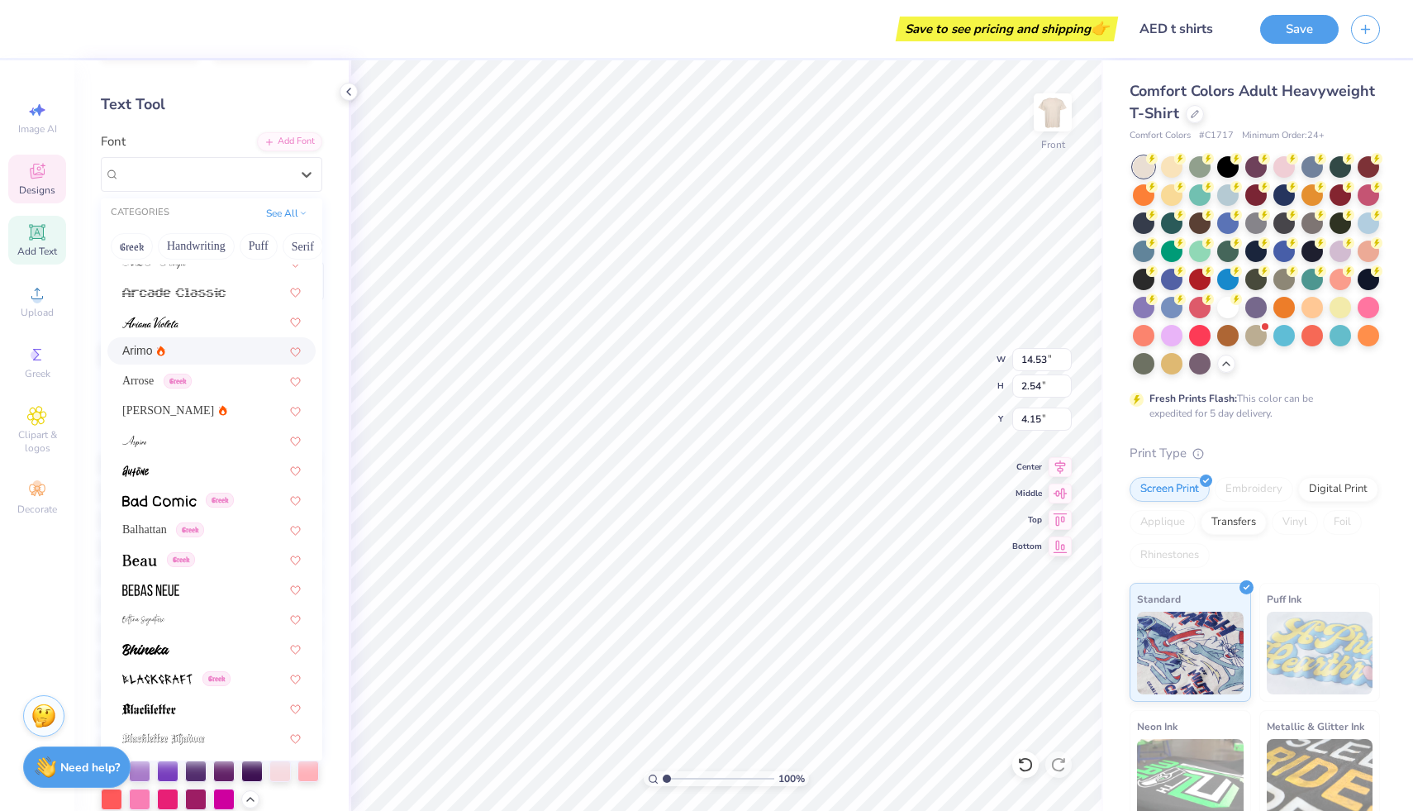
scroll to position [707, 0]
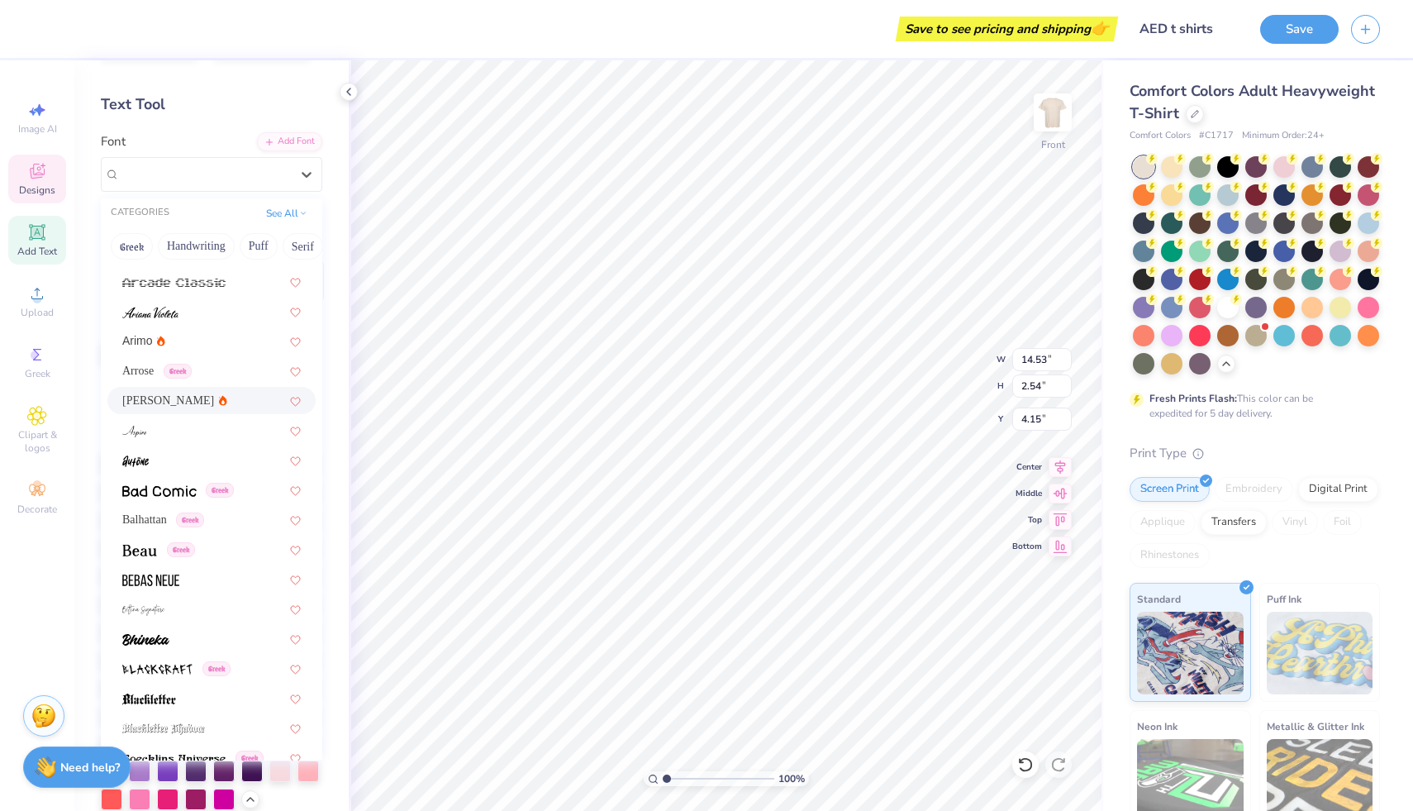
click at [175, 407] on div "[PERSON_NAME]" at bounding box center [211, 400] width 179 height 17
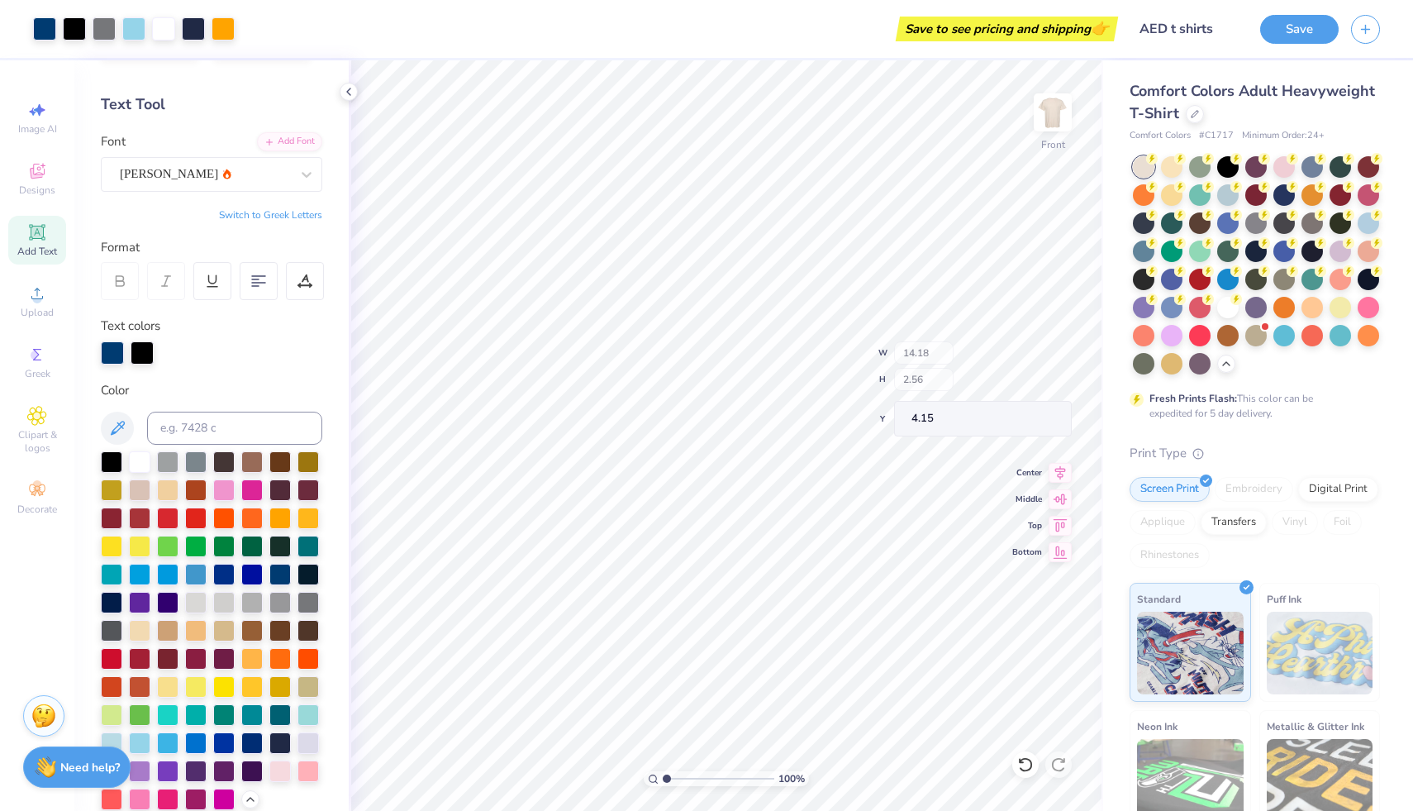
type input "4.15"
type input "5.96"
type input "8.18"
type input "9.84"
type input "9.28"
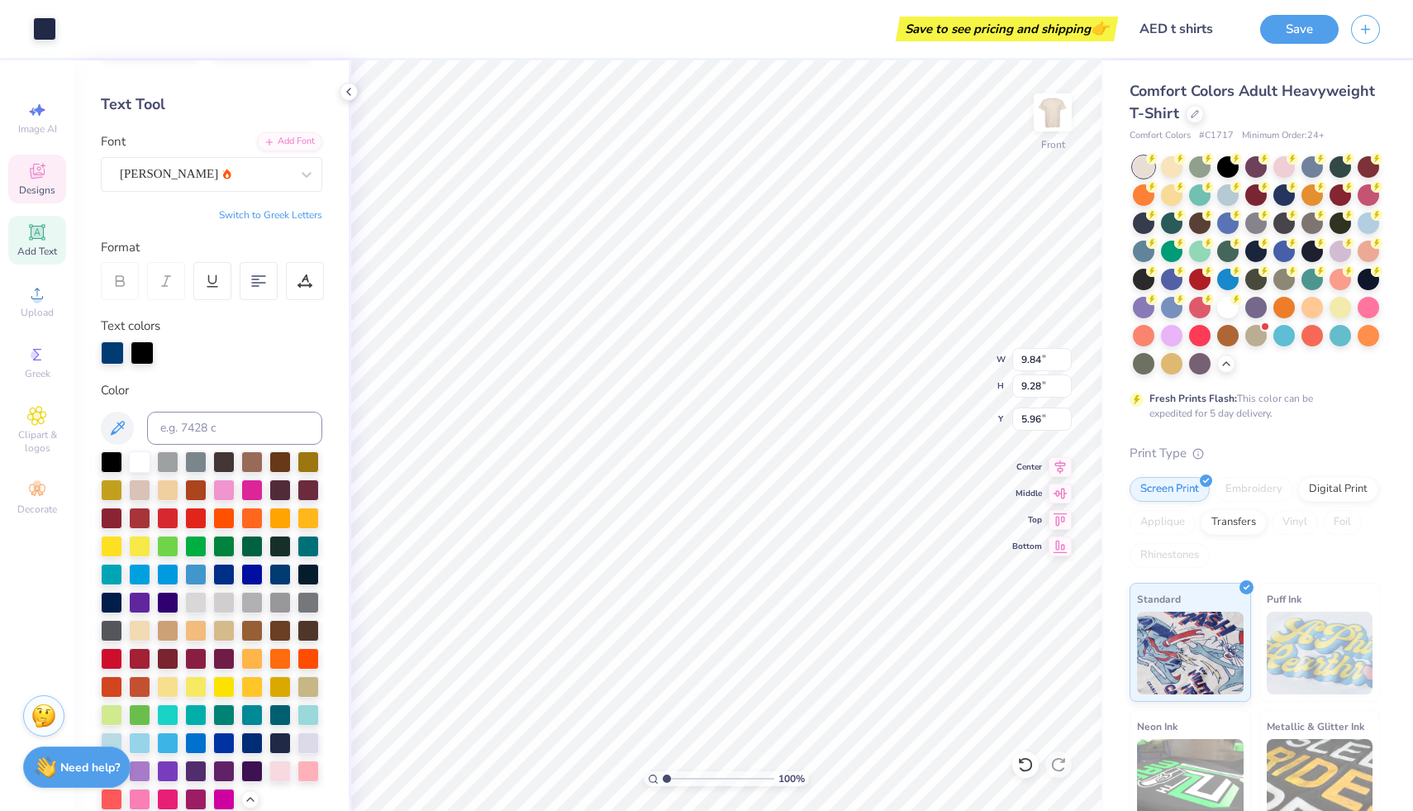
type input "6.03"
type input "2.28"
type input "2.42"
type input "8.46"
click at [1027, 766] on icon at bounding box center [1025, 764] width 17 height 17
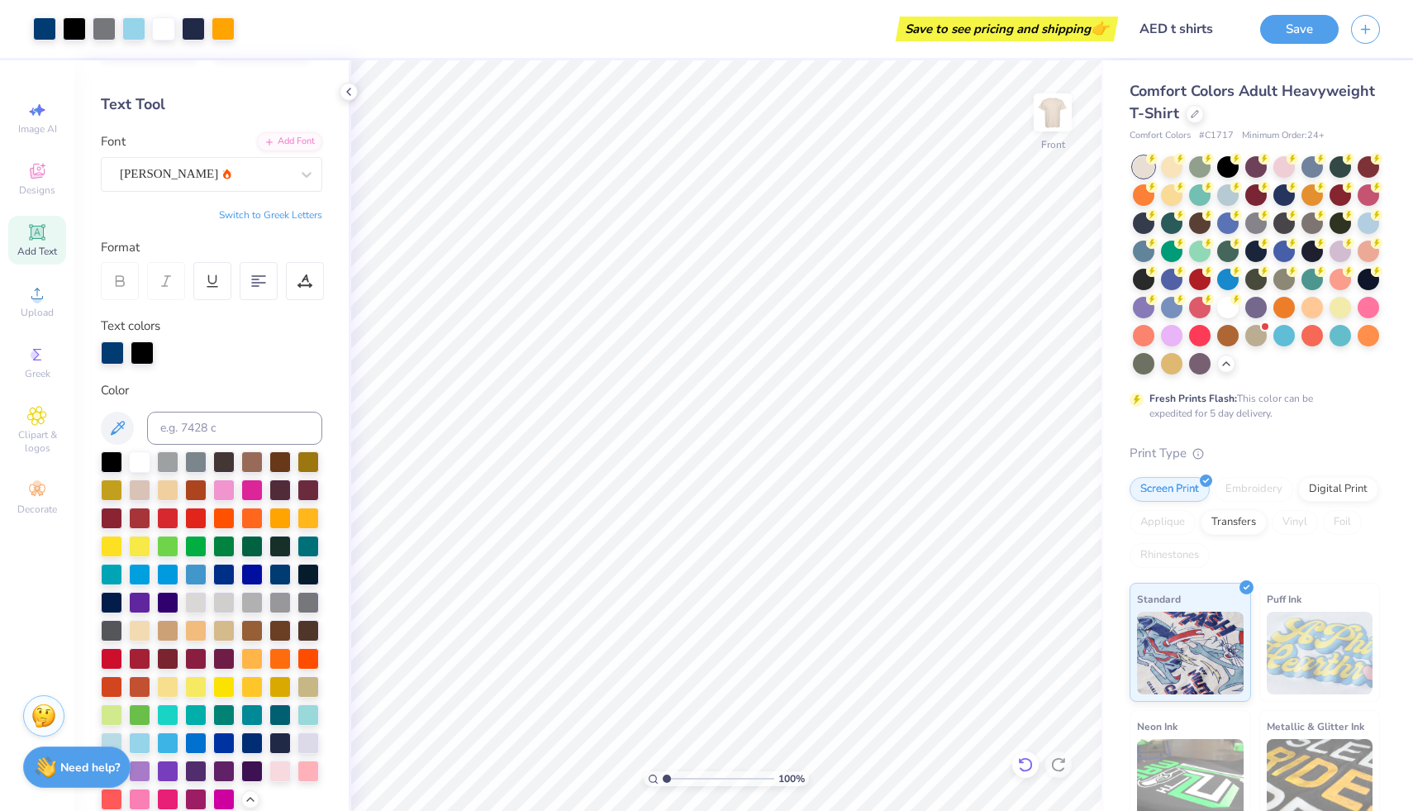
click at [1027, 766] on icon at bounding box center [1025, 764] width 17 height 17
click at [1026, 773] on div at bounding box center [1025, 764] width 26 height 26
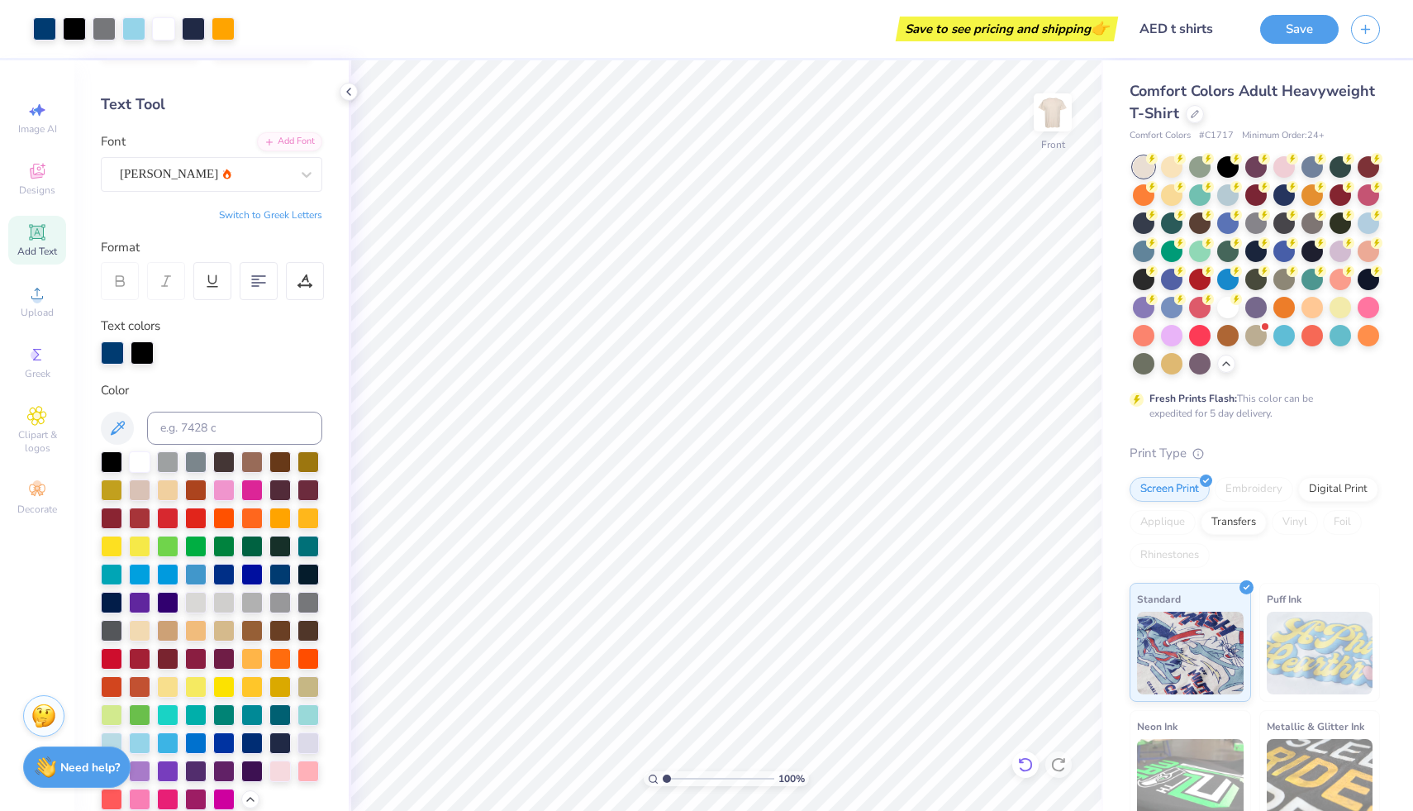
click at [1027, 769] on icon at bounding box center [1025, 764] width 17 height 17
click at [1027, 755] on div at bounding box center [1025, 764] width 26 height 26
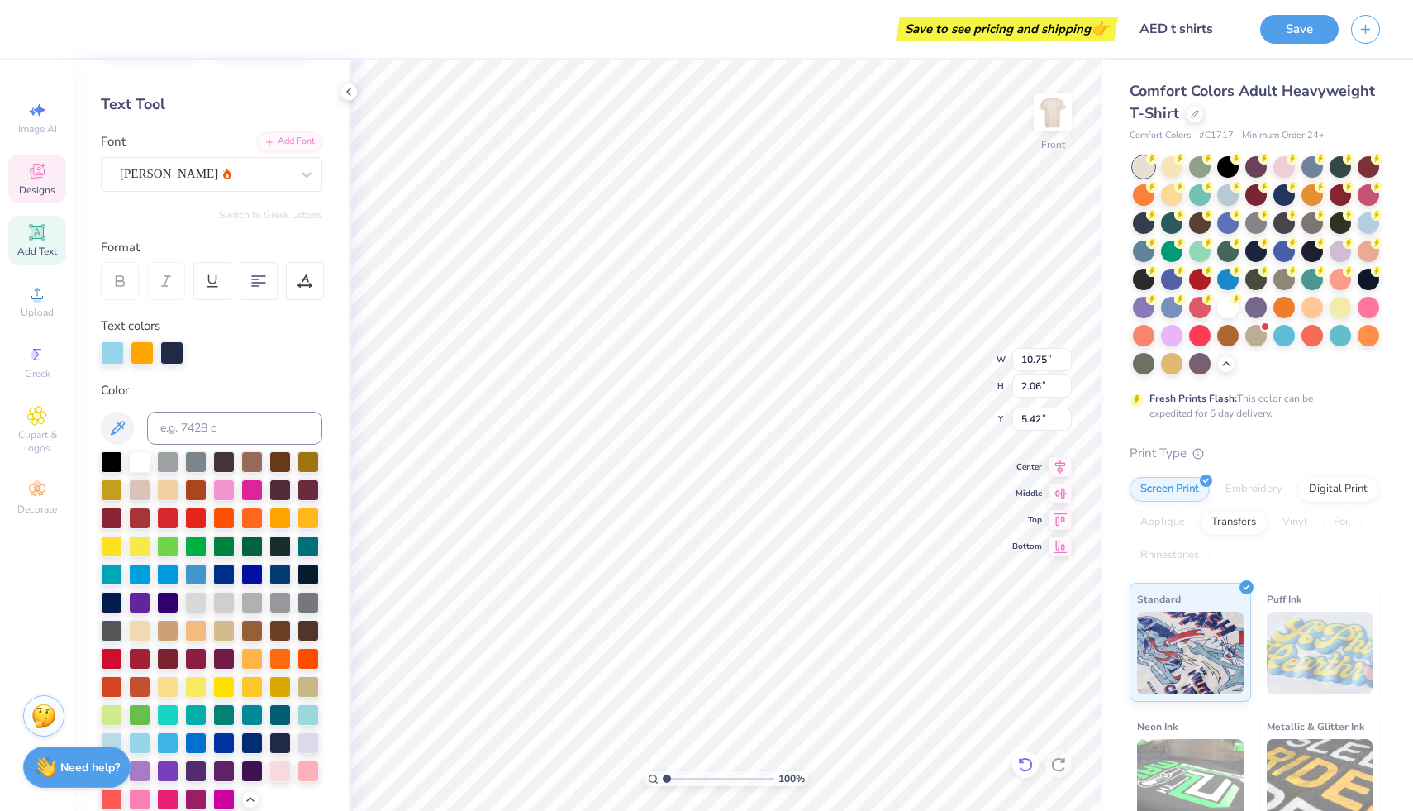
type input "5.42"
click at [186, 170] on div "[PERSON_NAME]" at bounding box center [205, 174] width 174 height 26
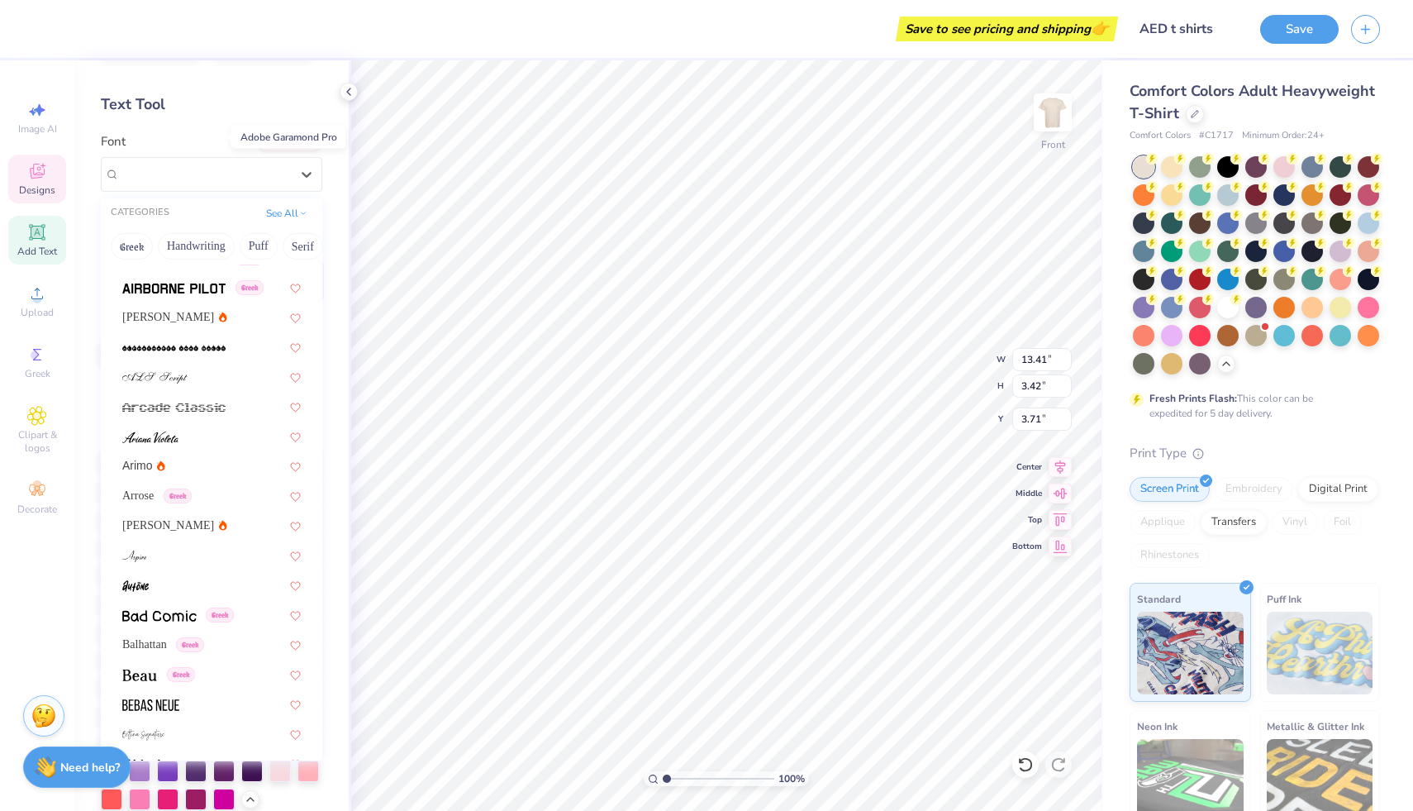
scroll to position [590, 0]
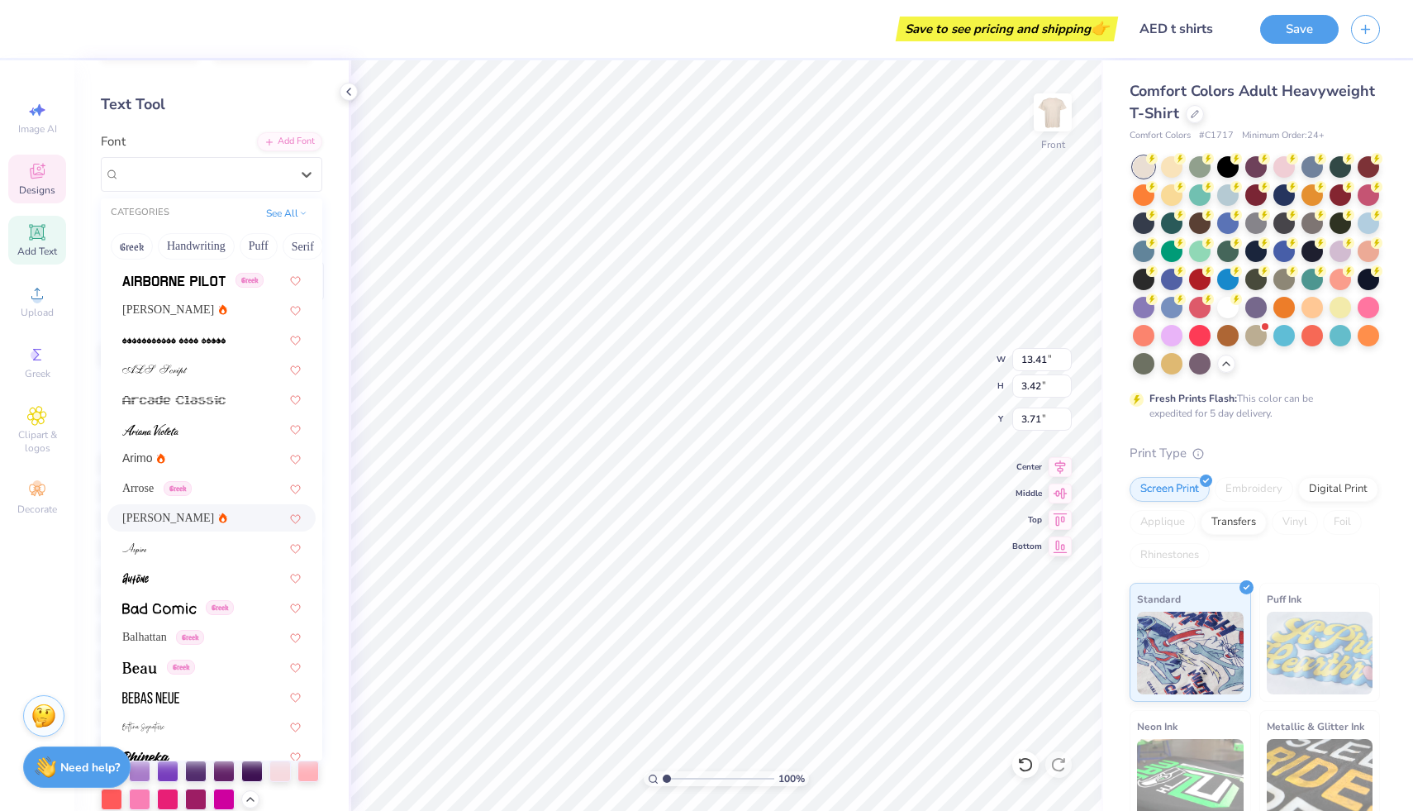
click at [159, 517] on span "[PERSON_NAME]" at bounding box center [168, 517] width 92 height 17
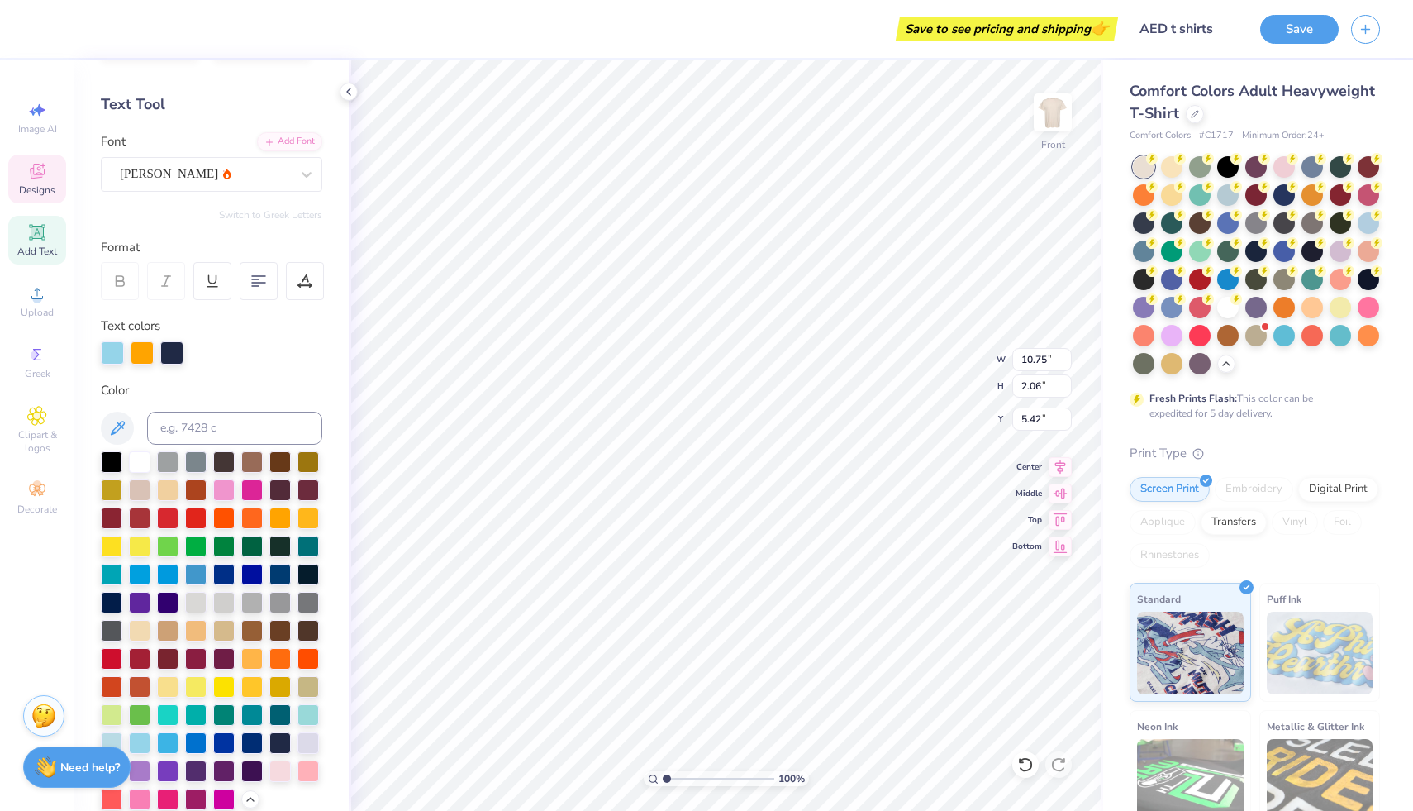
scroll to position [13, 3]
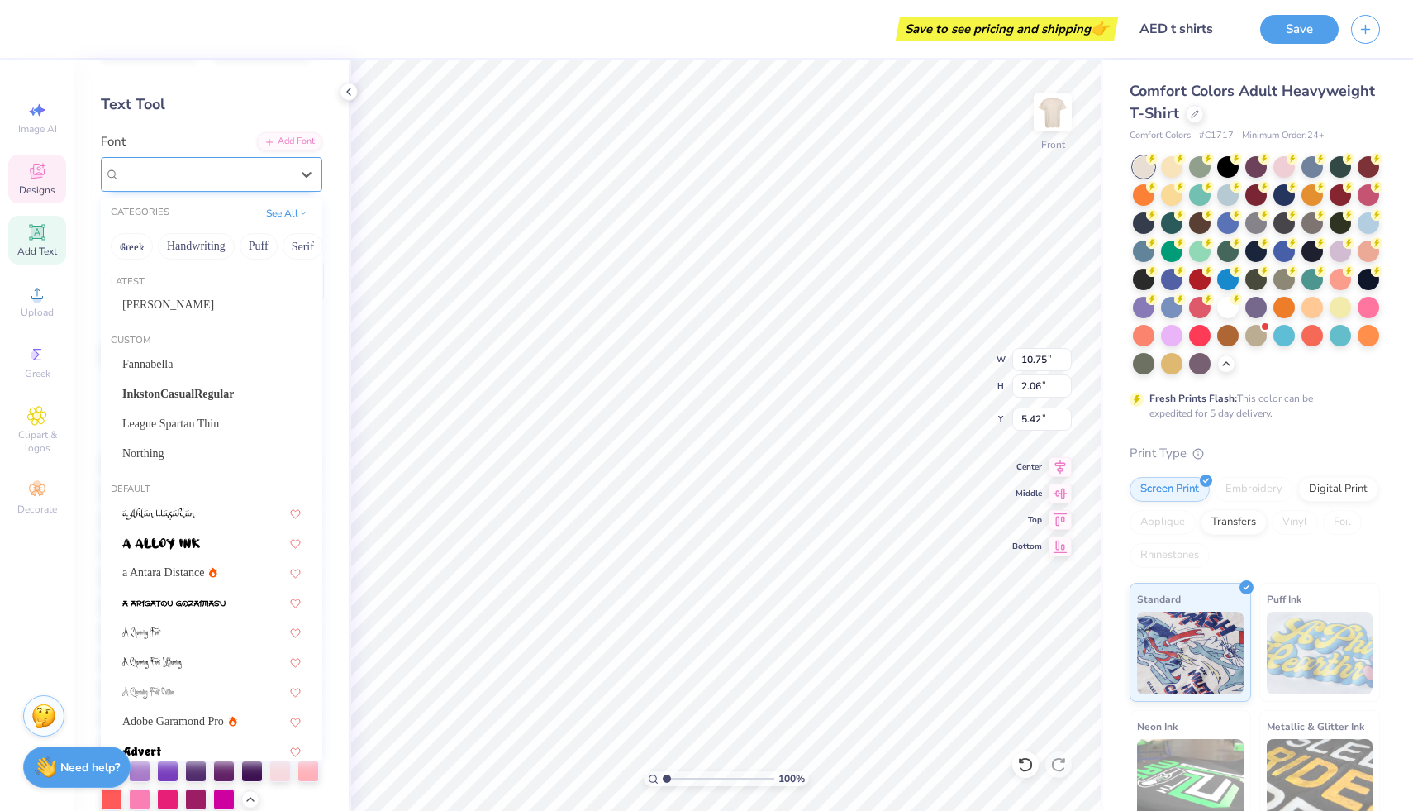
click at [163, 183] on div at bounding box center [205, 174] width 170 height 22
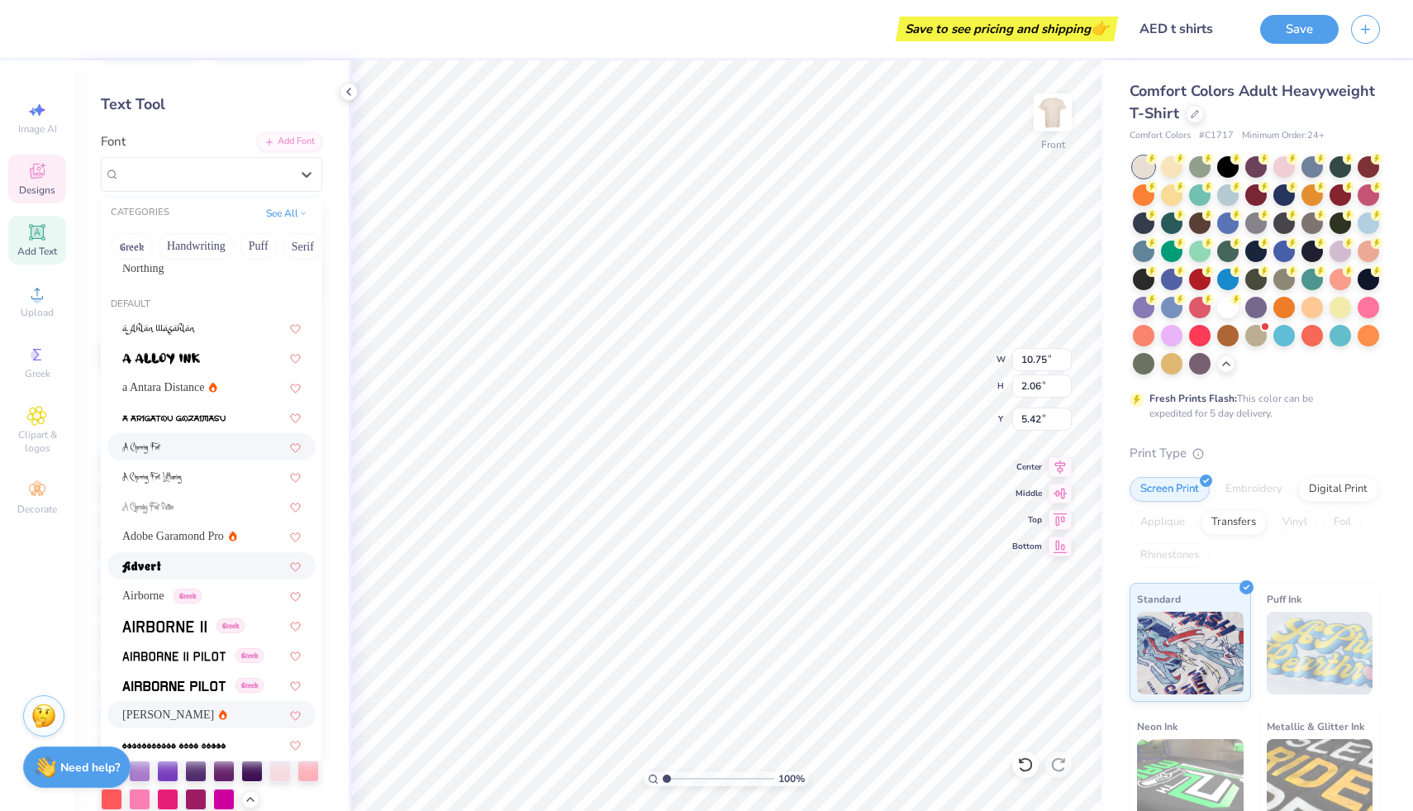
scroll to position [187, 0]
click at [169, 378] on span "a Antara Distance" at bounding box center [163, 385] width 83 height 17
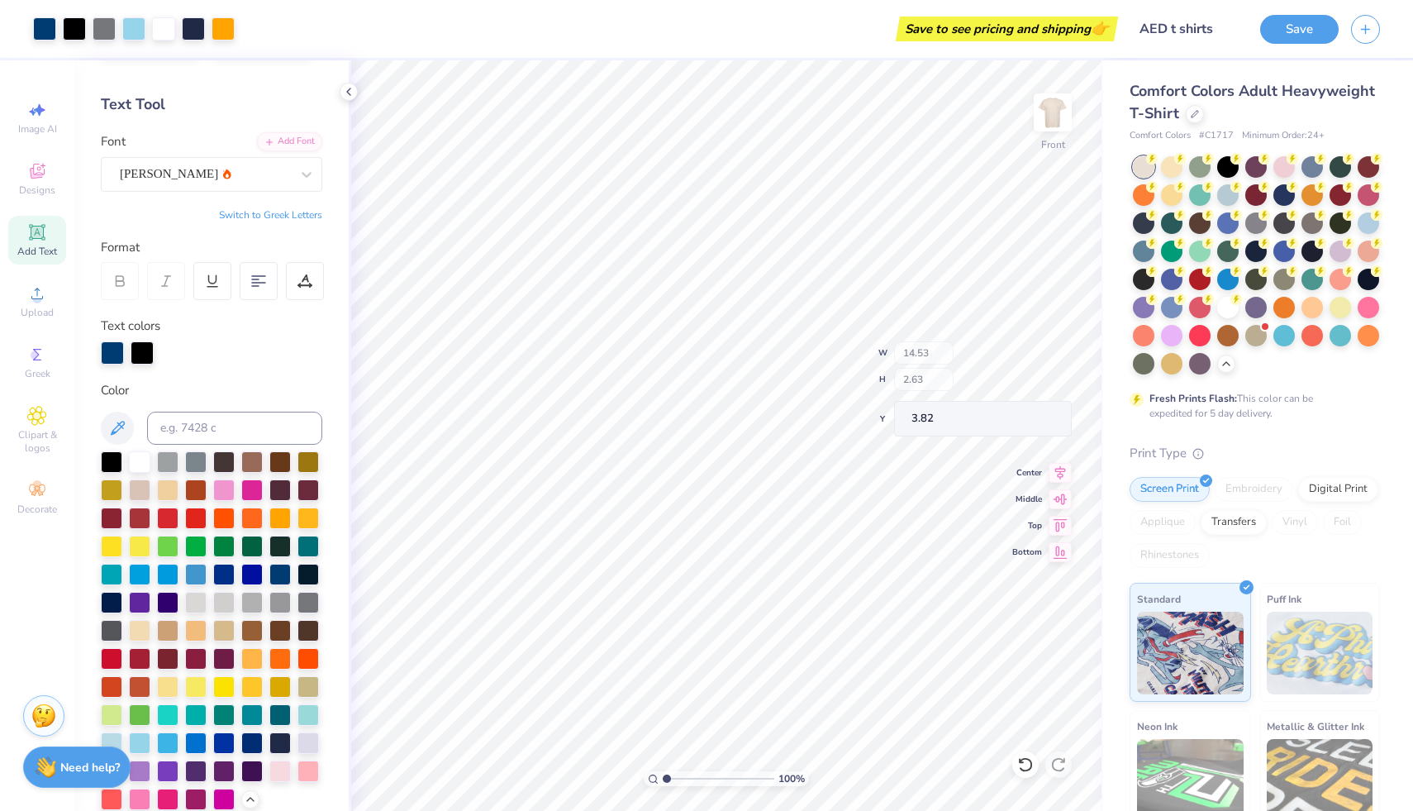
type input "3.82"
type input "14.53"
type input "2.63"
type input "3.82"
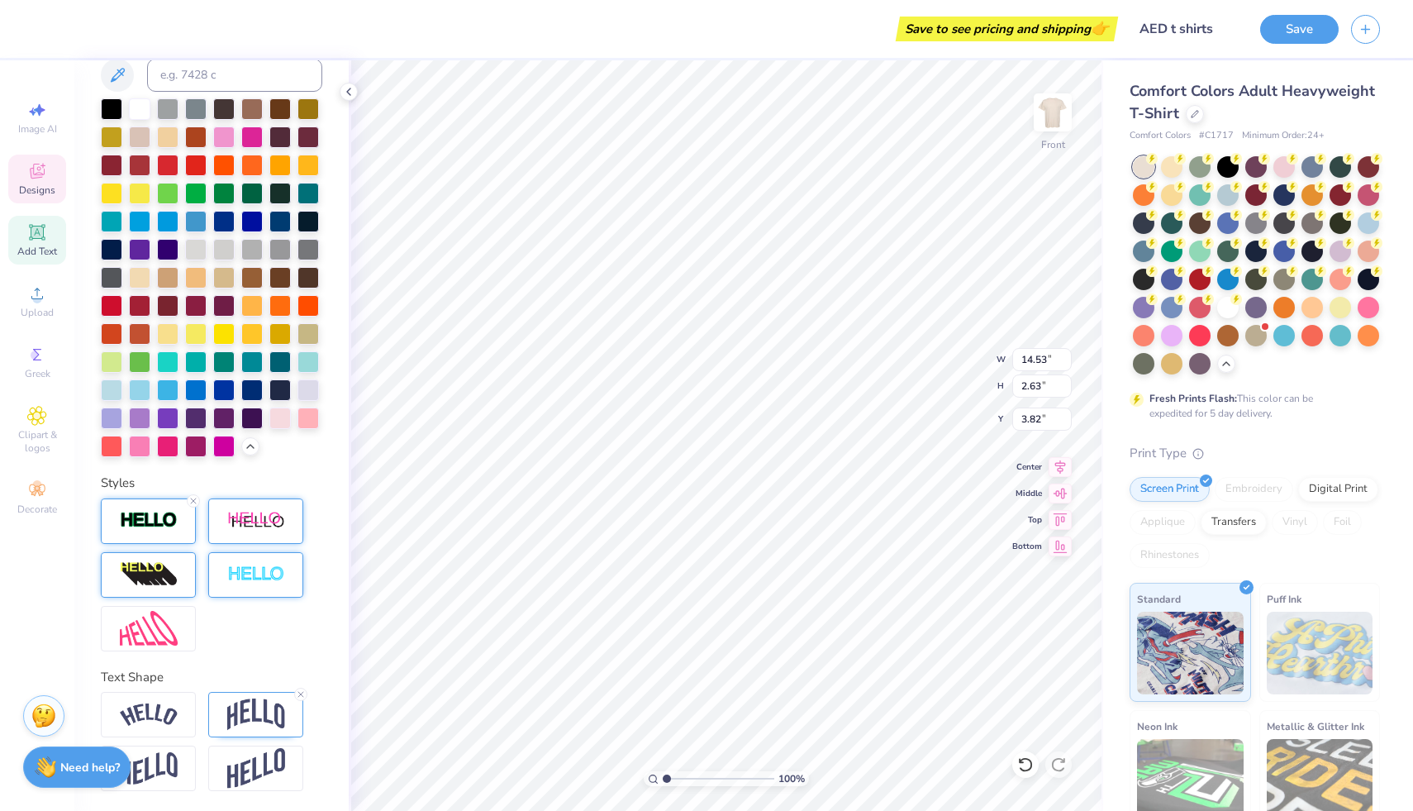
scroll to position [13, 2]
click at [236, 538] on div at bounding box center [255, 520] width 95 height 45
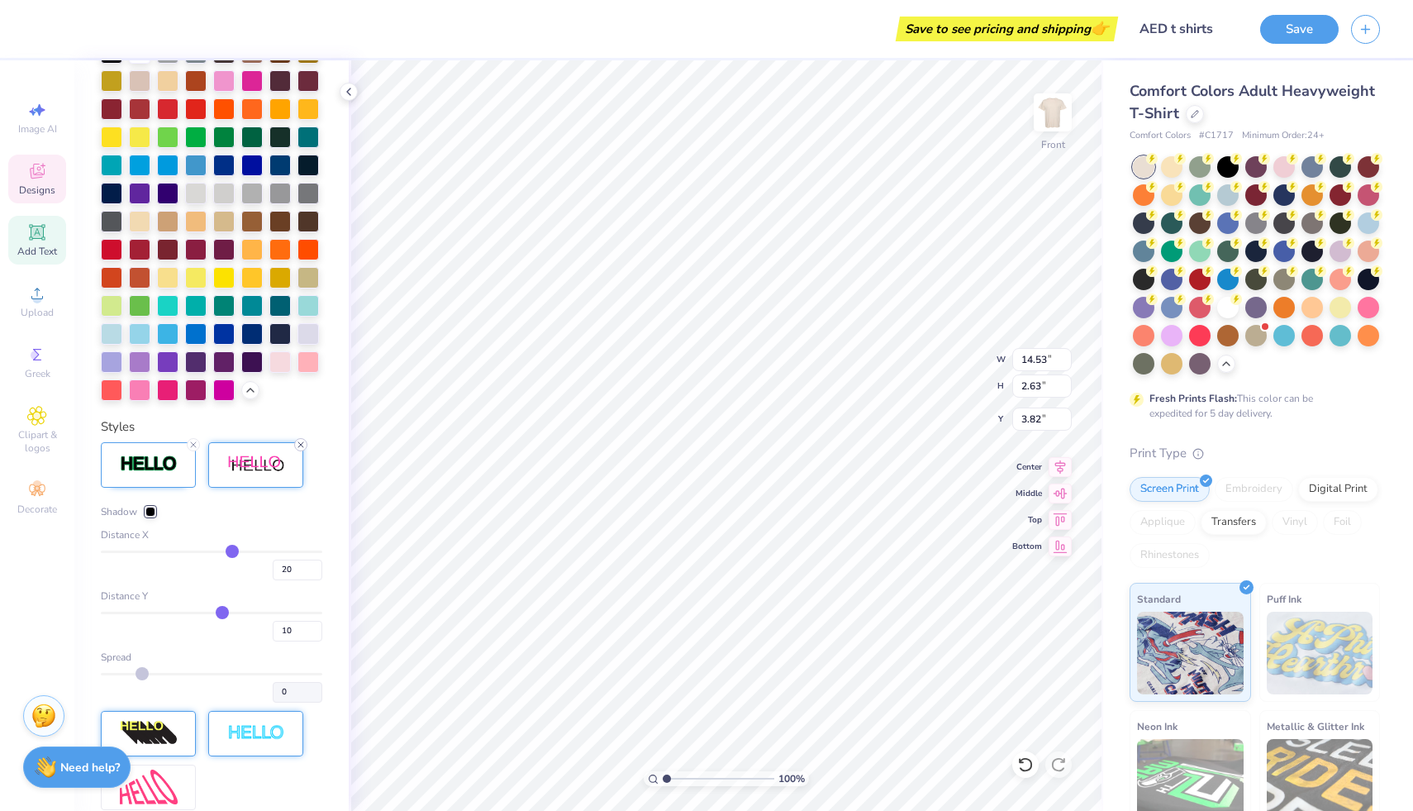
click at [301, 447] on line at bounding box center [300, 444] width 5 height 5
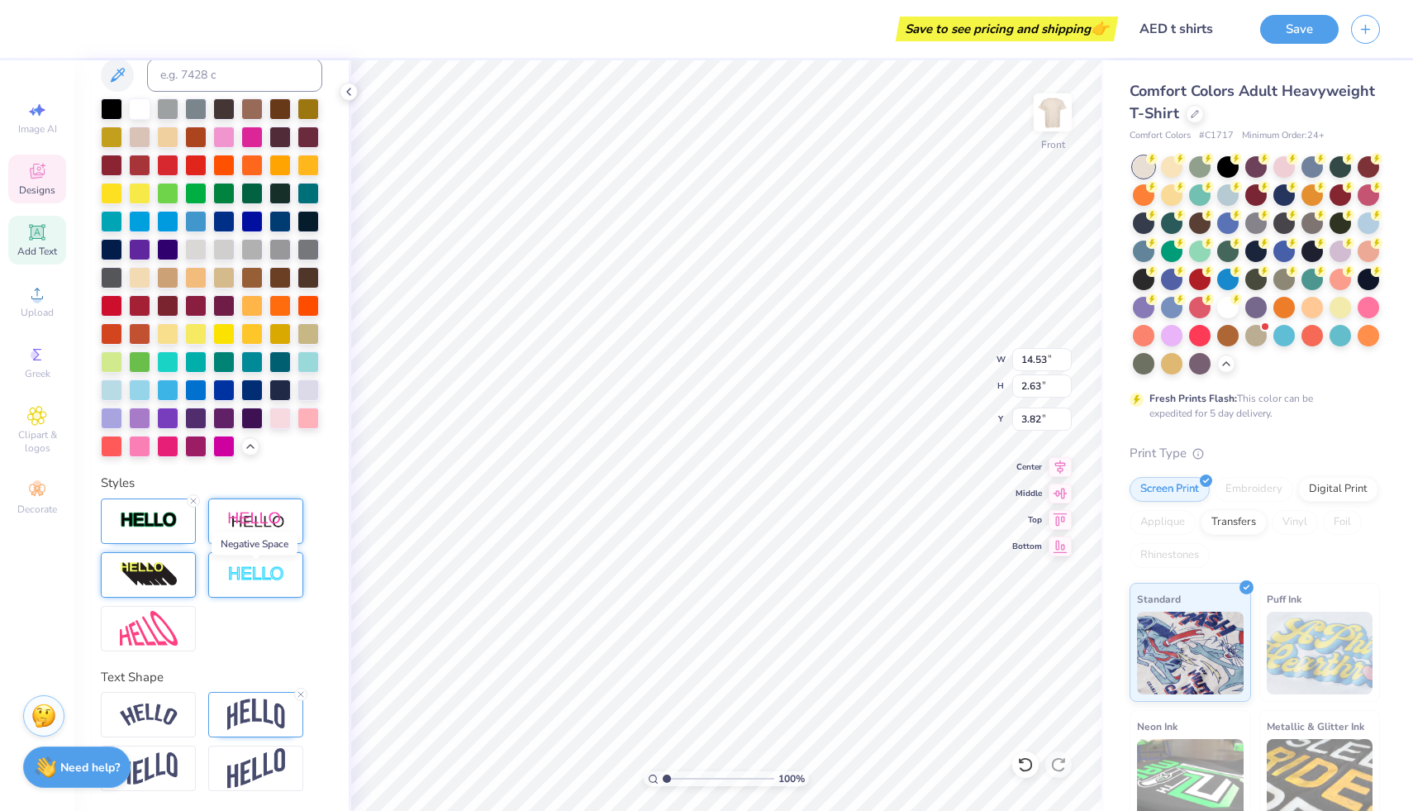
click at [241, 569] on img at bounding box center [256, 574] width 58 height 19
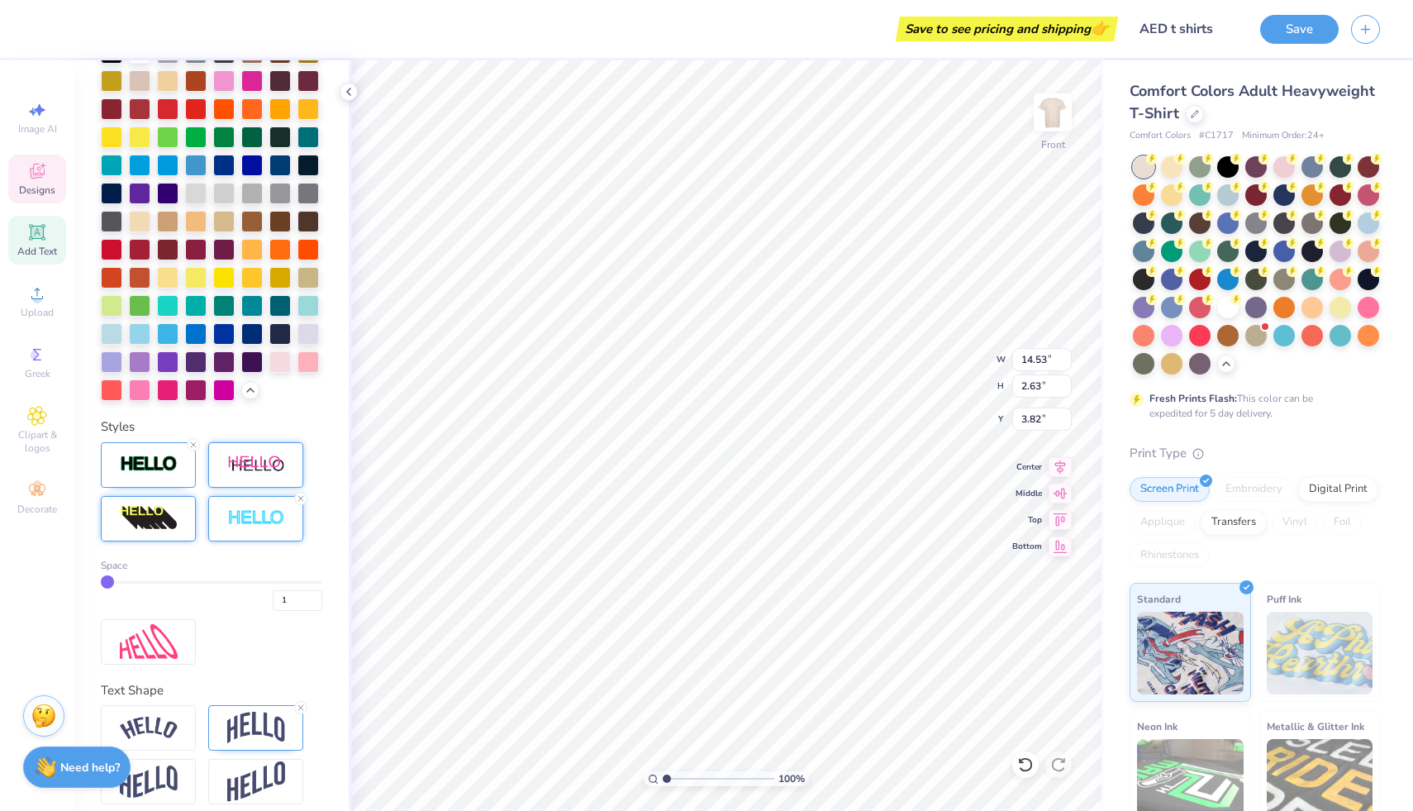
type input "2"
type input "3"
type input "4"
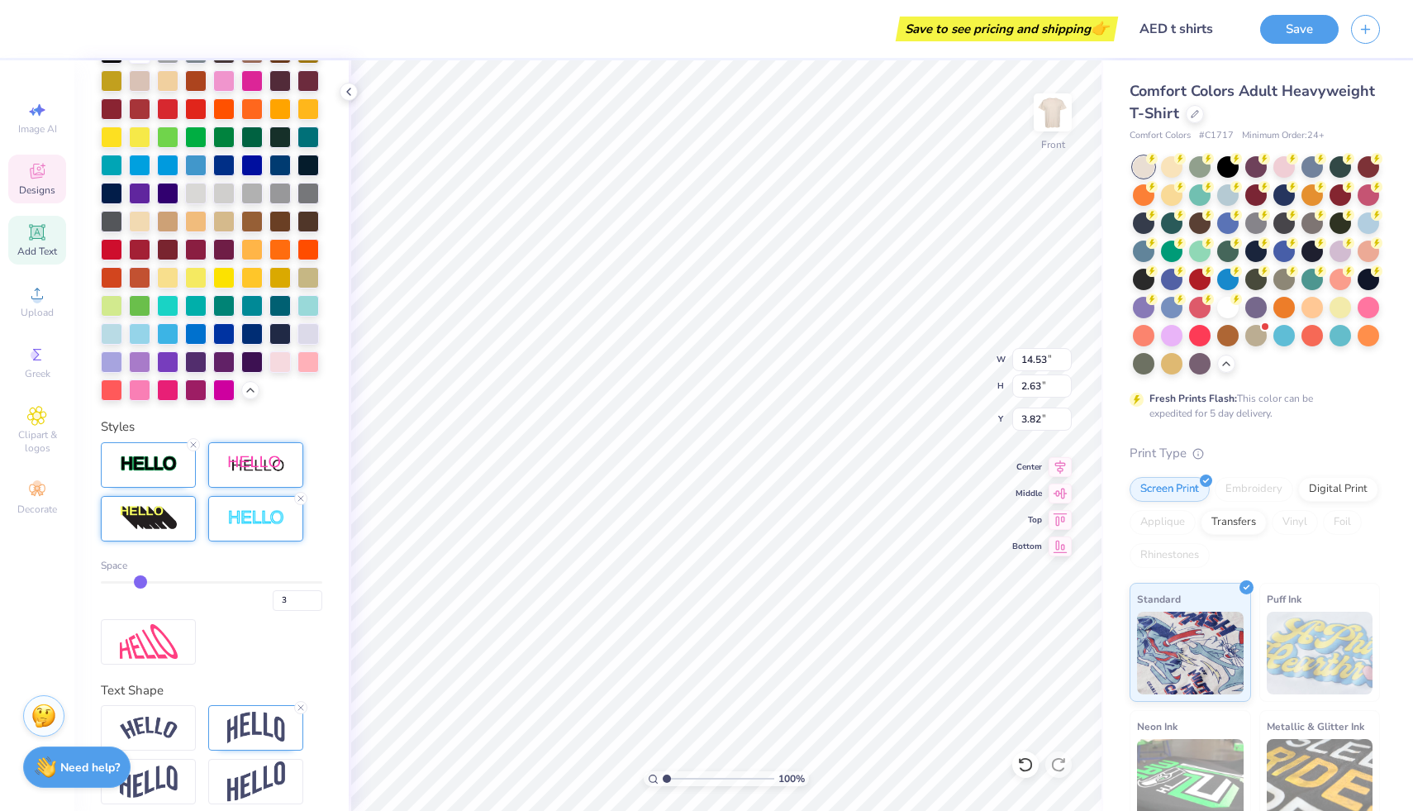
type input "4"
type input "5"
drag, startPoint x: 108, startPoint y: 636, endPoint x: 151, endPoint y: 636, distance: 43.0
click at [151, 584] on input "range" at bounding box center [212, 582] width 222 height 2
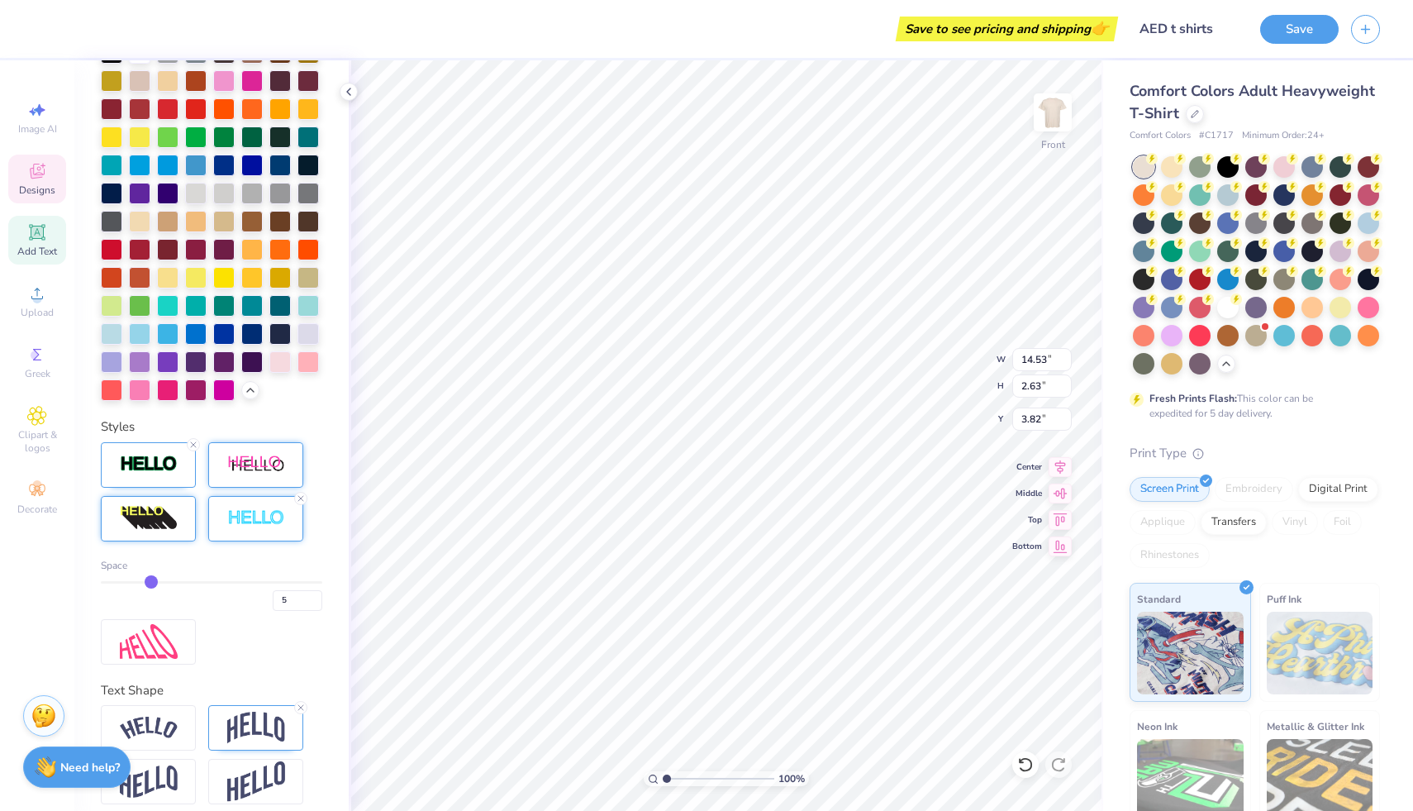
type input "6"
type input "7"
type input "8"
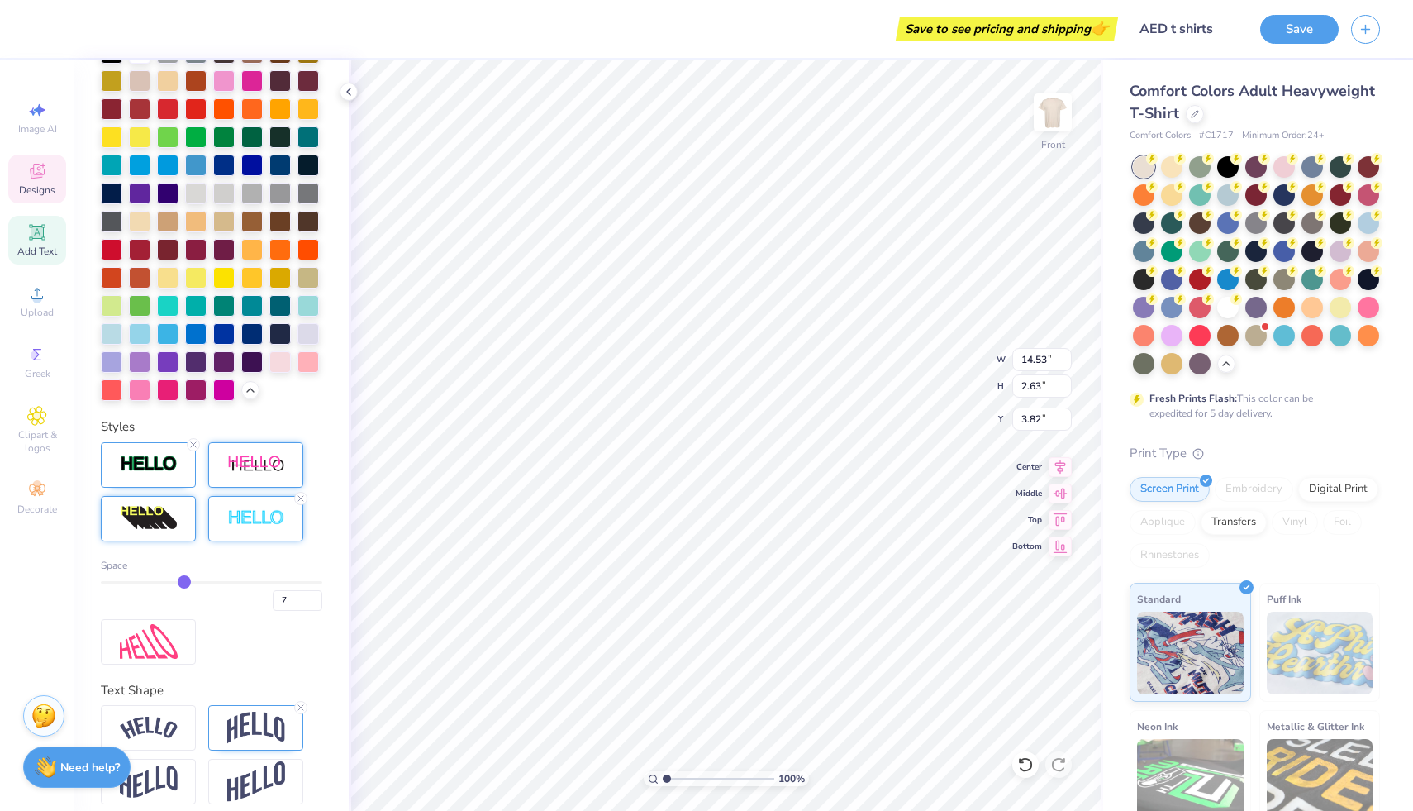
type input "8"
drag, startPoint x: 152, startPoint y: 636, endPoint x: 174, endPoint y: 636, distance: 22.3
click at [174, 584] on input "range" at bounding box center [212, 582] width 222 height 2
type input "9"
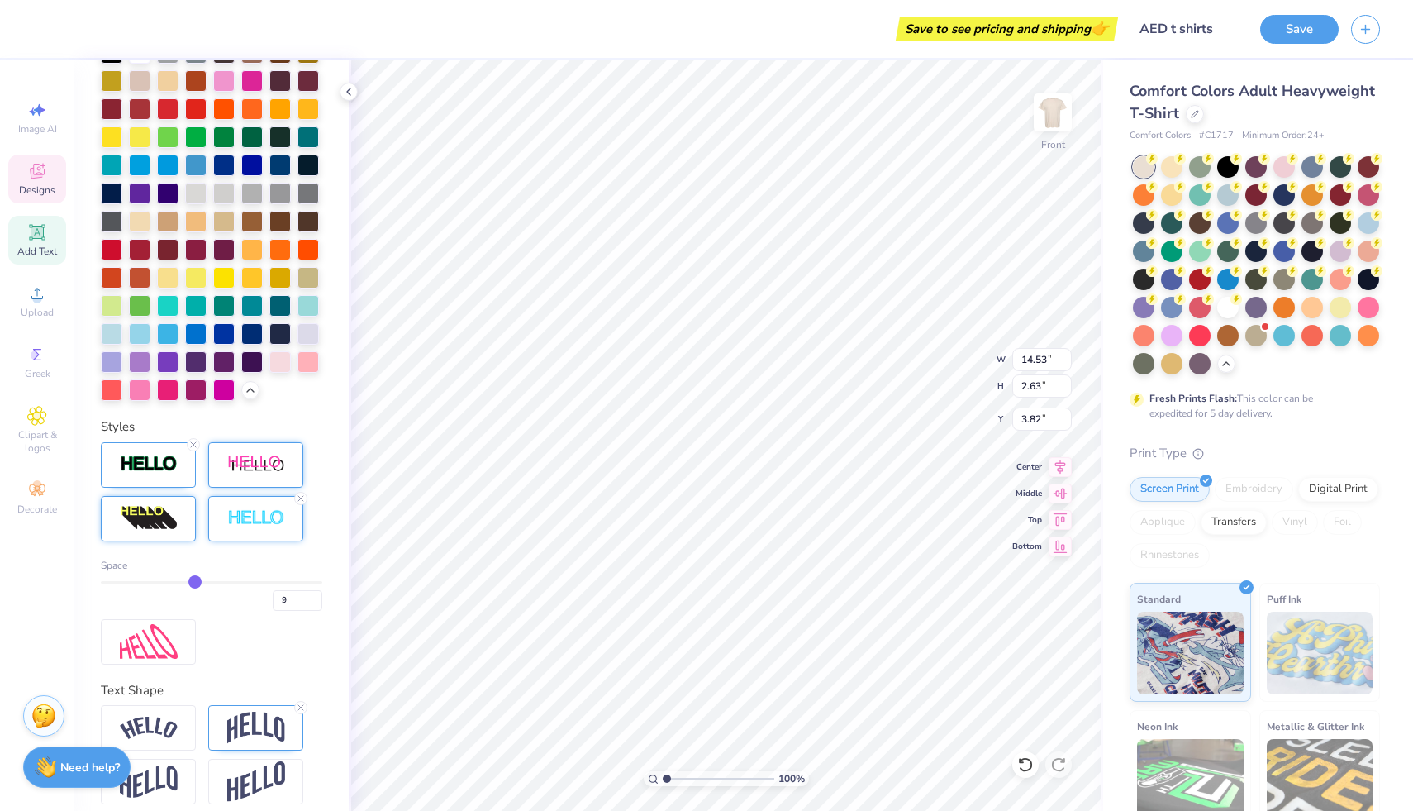
type input "10"
type input "11"
type input "12"
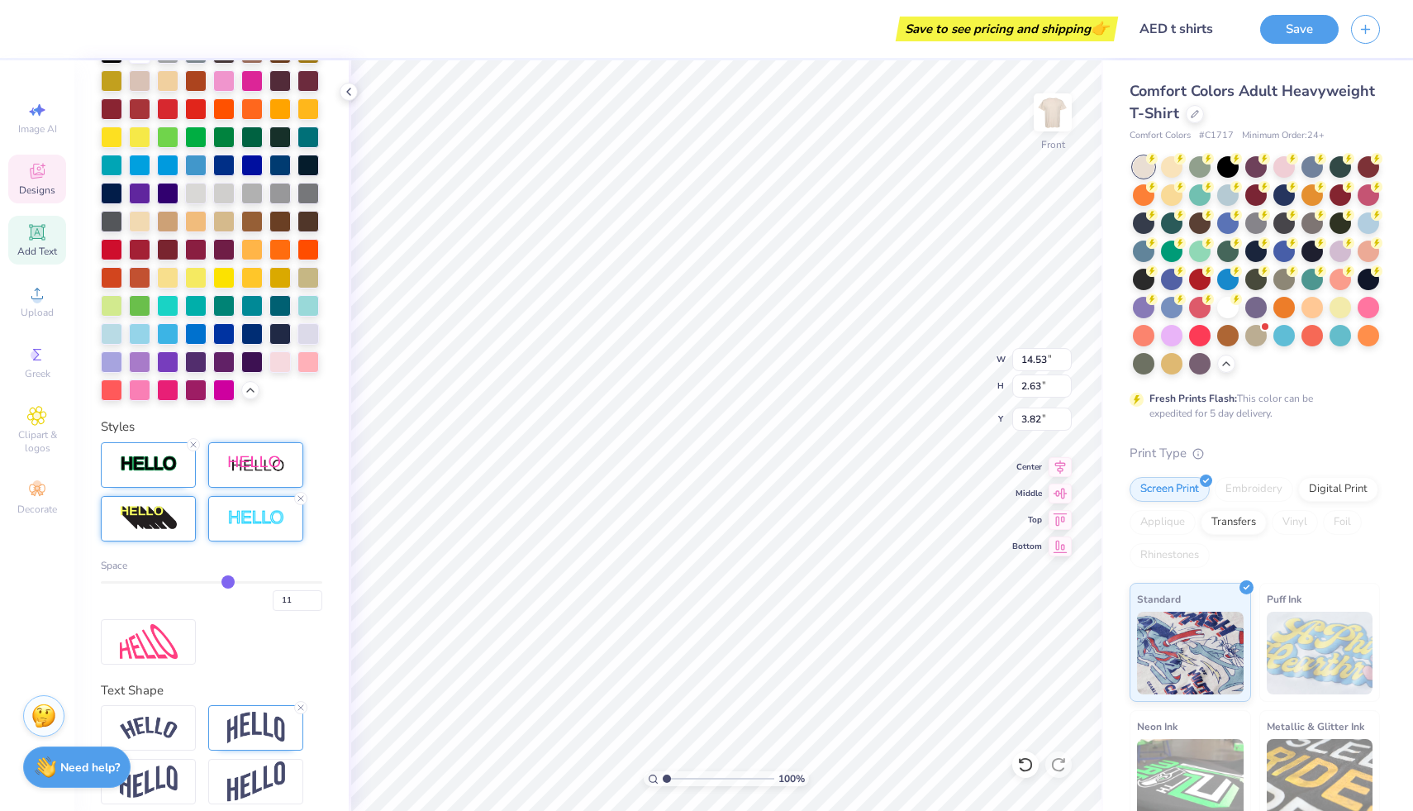
type input "12"
type input "13"
drag, startPoint x: 183, startPoint y: 636, endPoint x: 228, endPoint y: 636, distance: 45.5
type input "13"
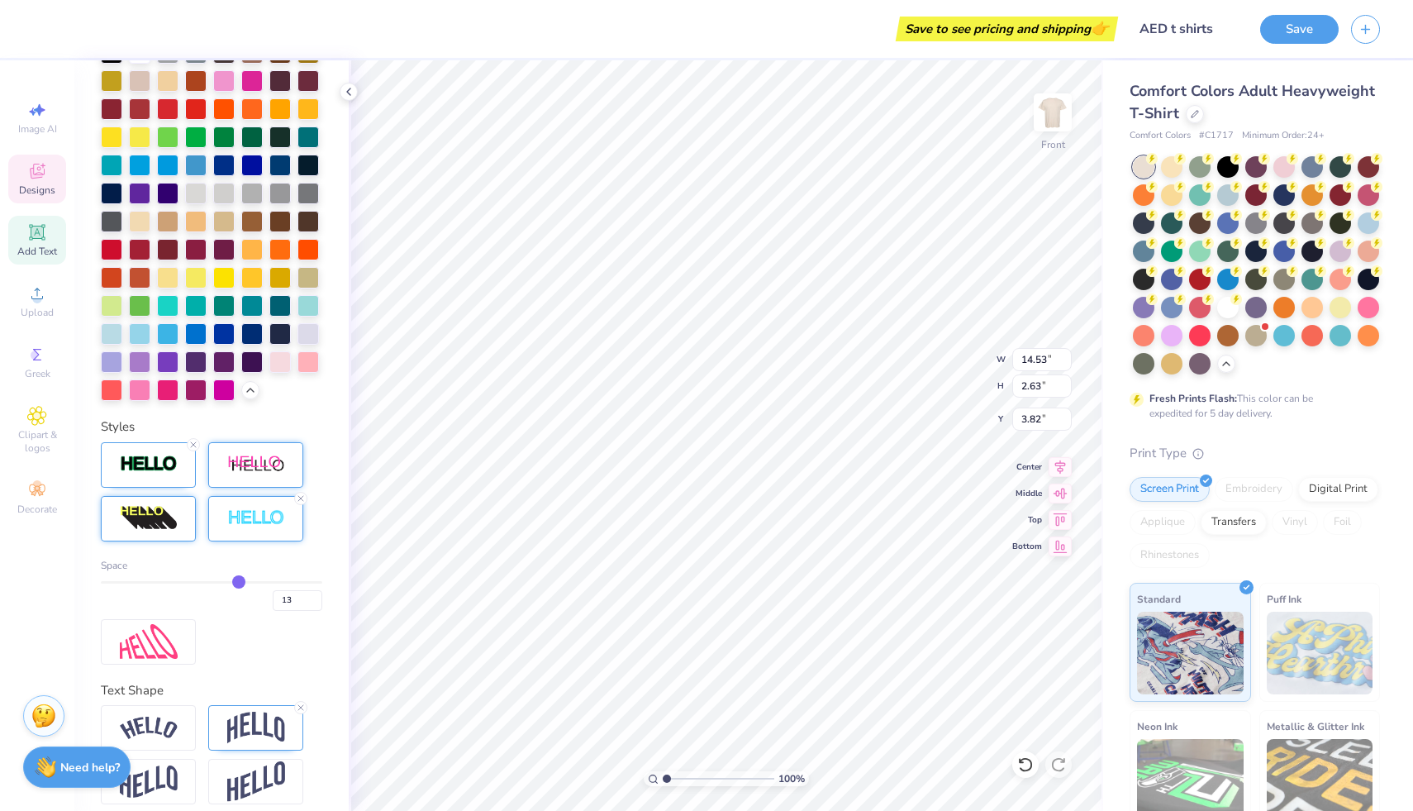
click at [229, 584] on input "range" at bounding box center [212, 582] width 222 height 2
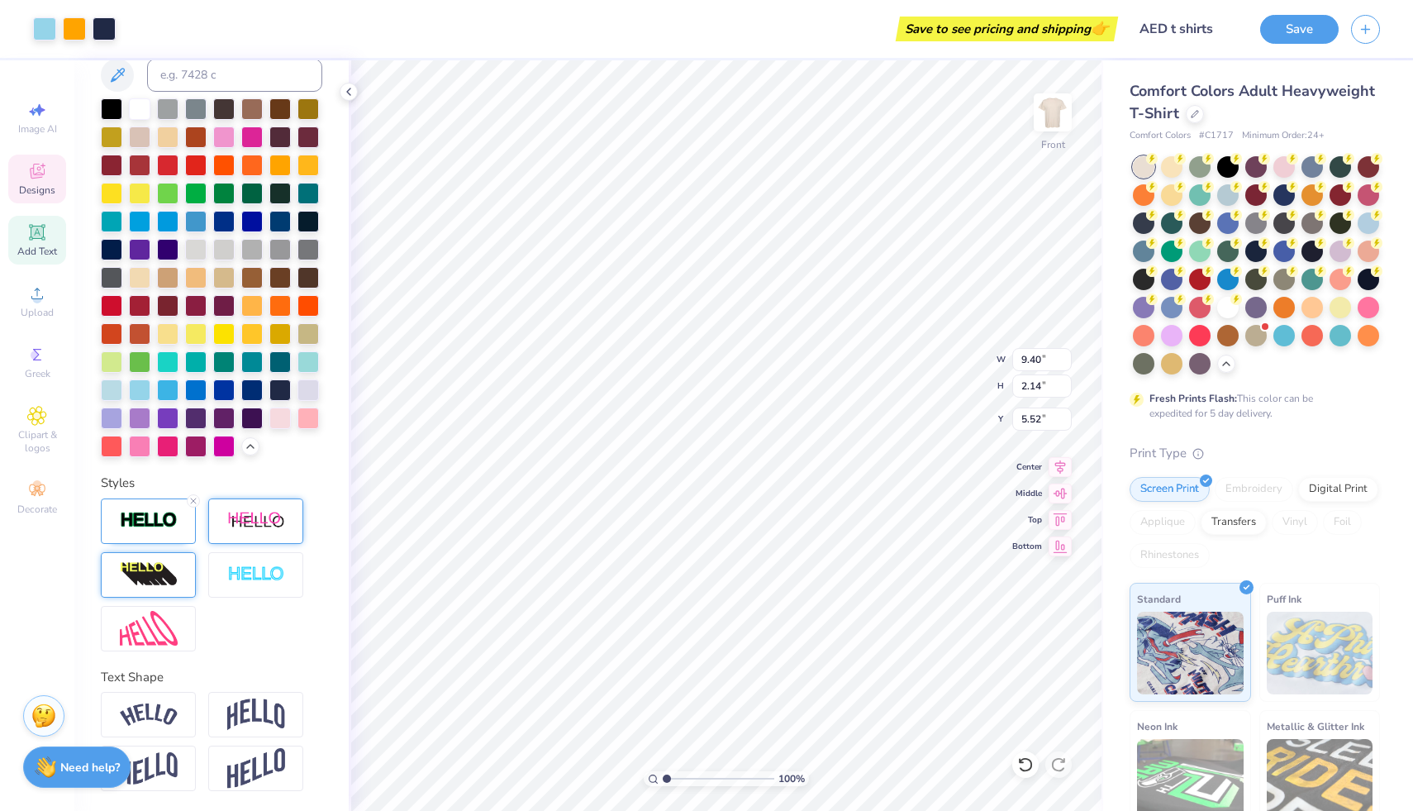
type input "5.52"
click at [192, 503] on icon at bounding box center [193, 501] width 10 height 10
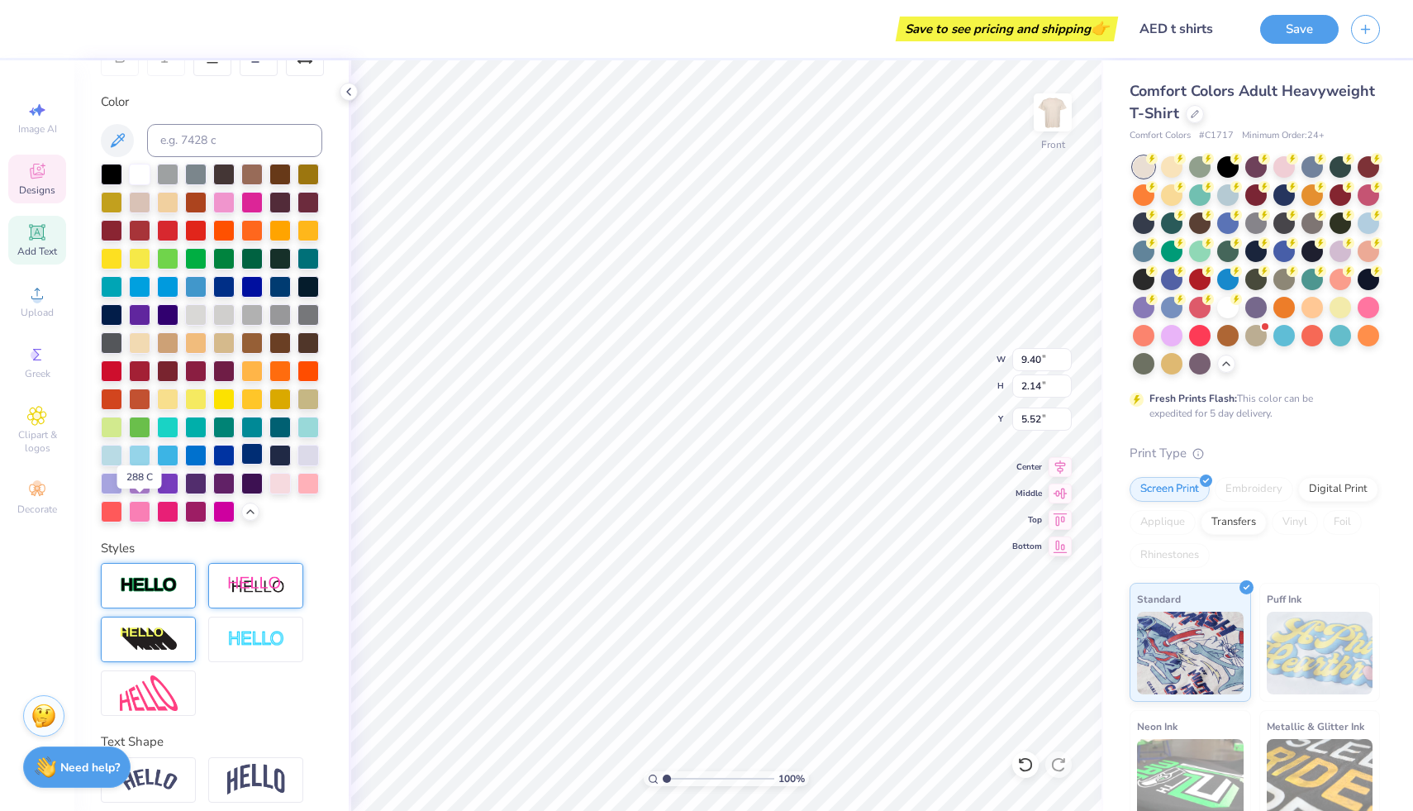
scroll to position [268, 0]
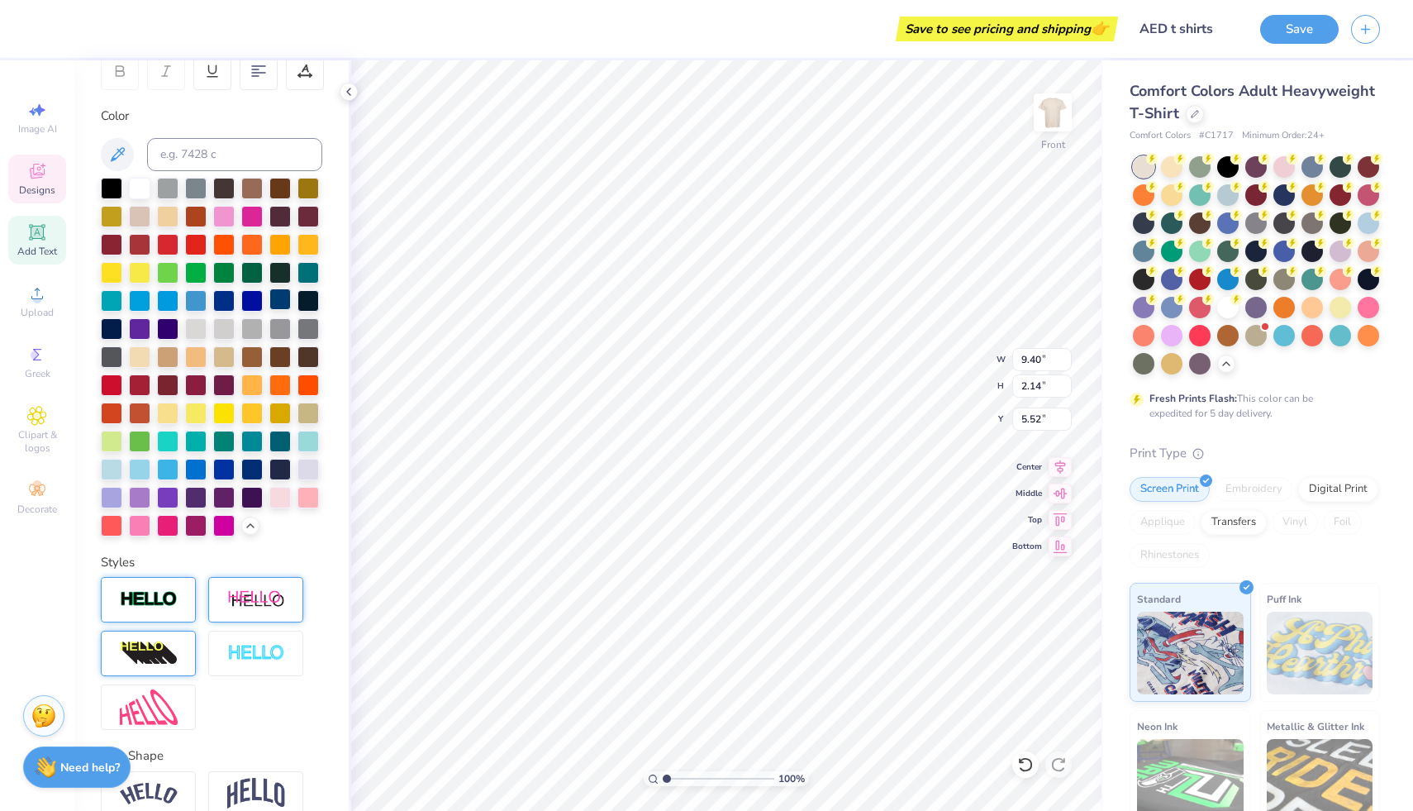
click at [269, 310] on div at bounding box center [279, 298] width 21 height 21
type input "5.83"
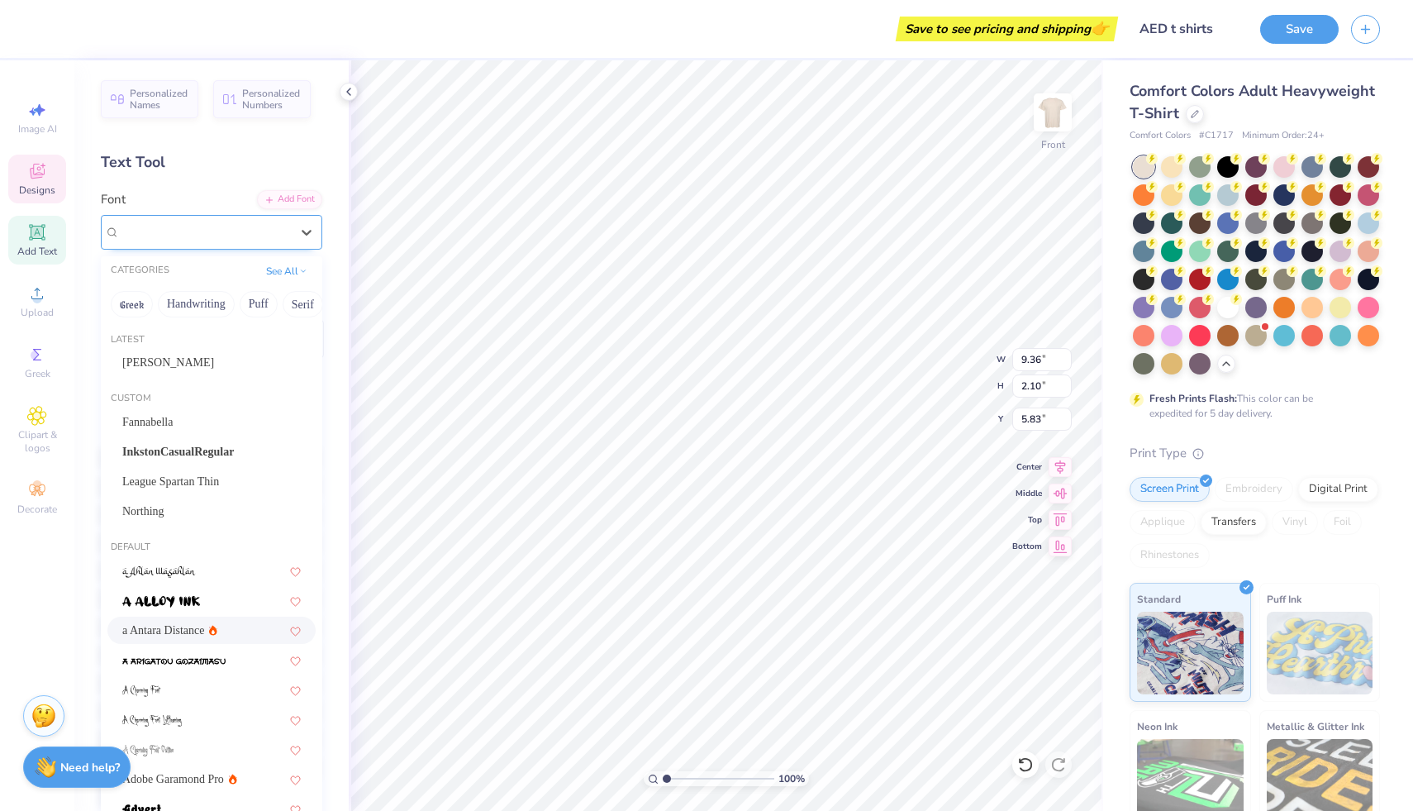
click at [235, 215] on div "a Antara Distance" at bounding box center [212, 232] width 222 height 35
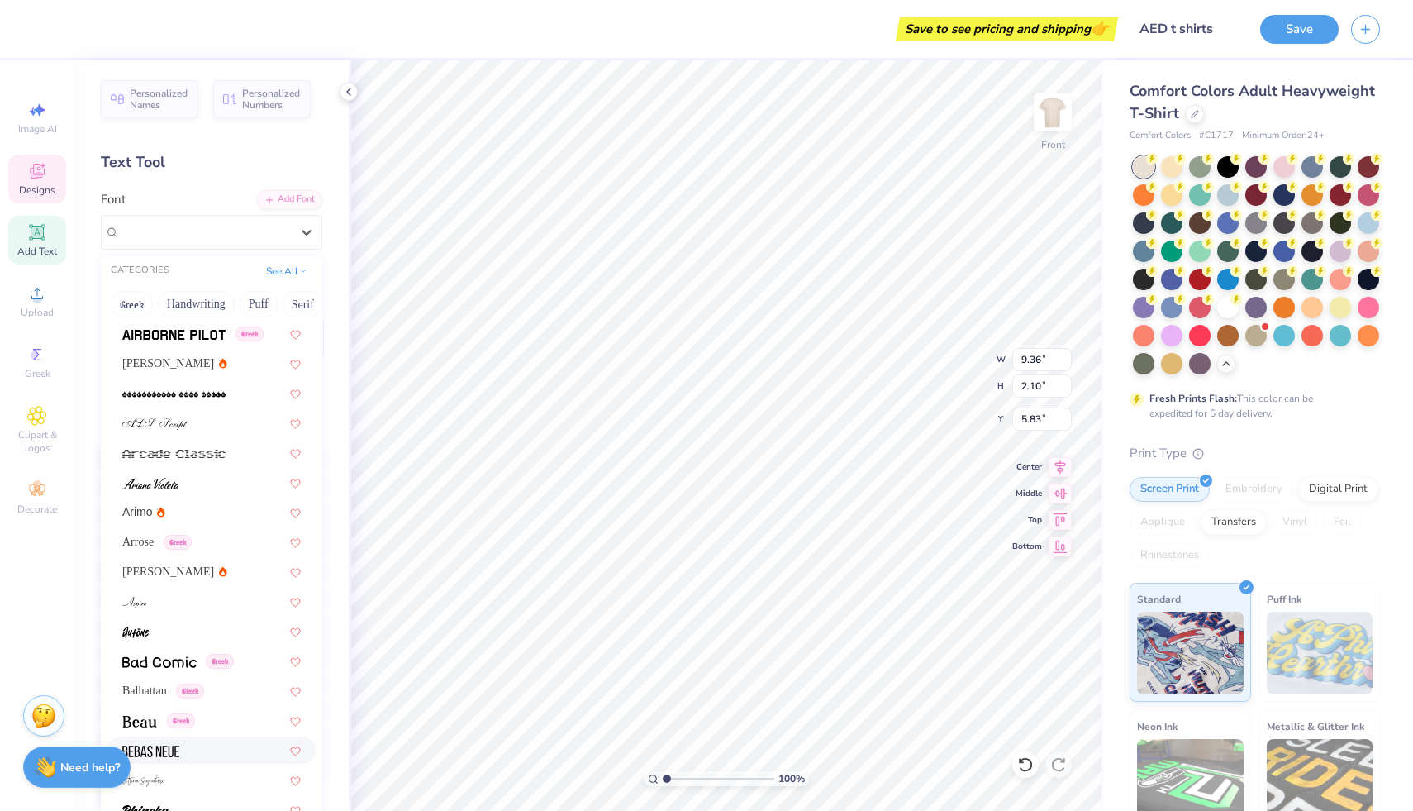
scroll to position [835, 0]
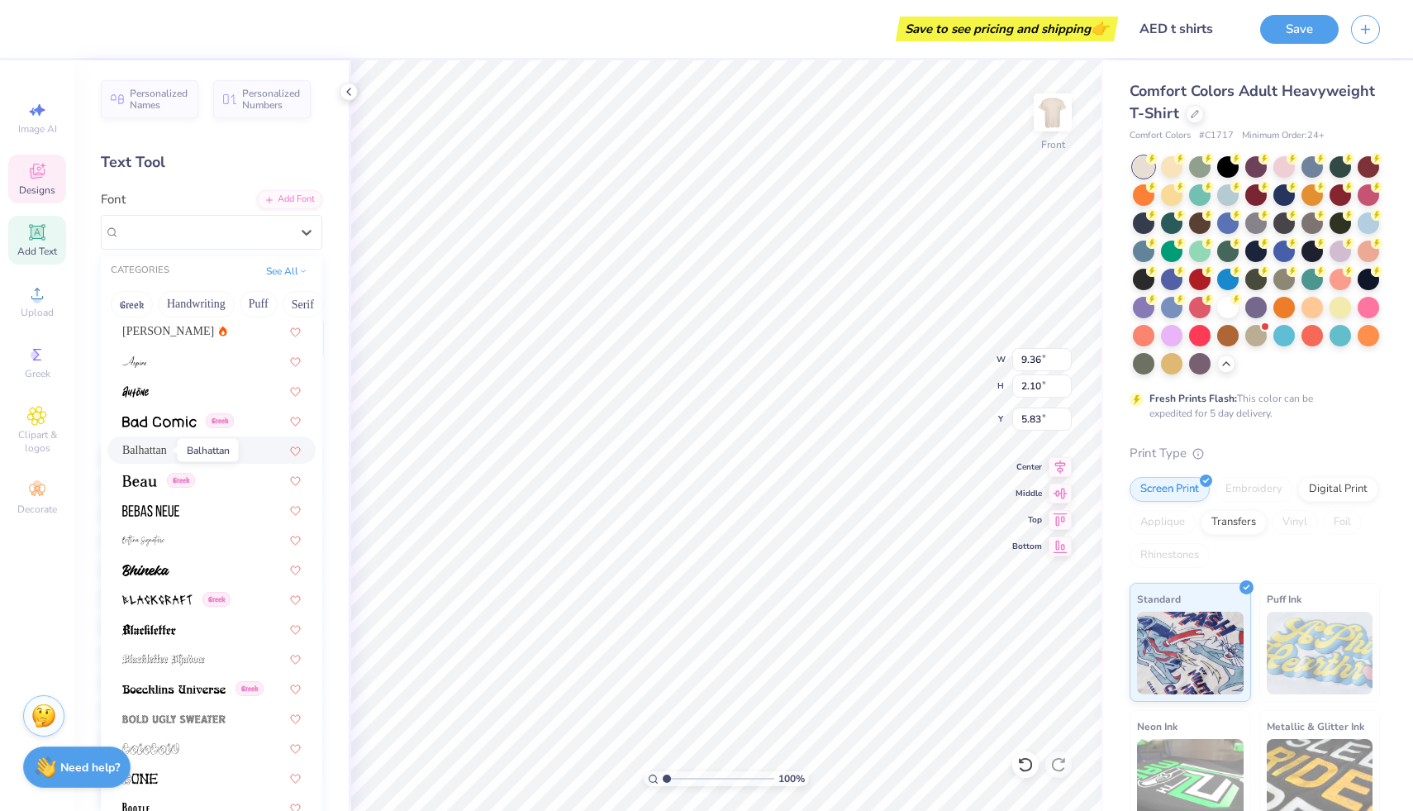
click at [142, 454] on span "Balhattan" at bounding box center [144, 449] width 45 height 17
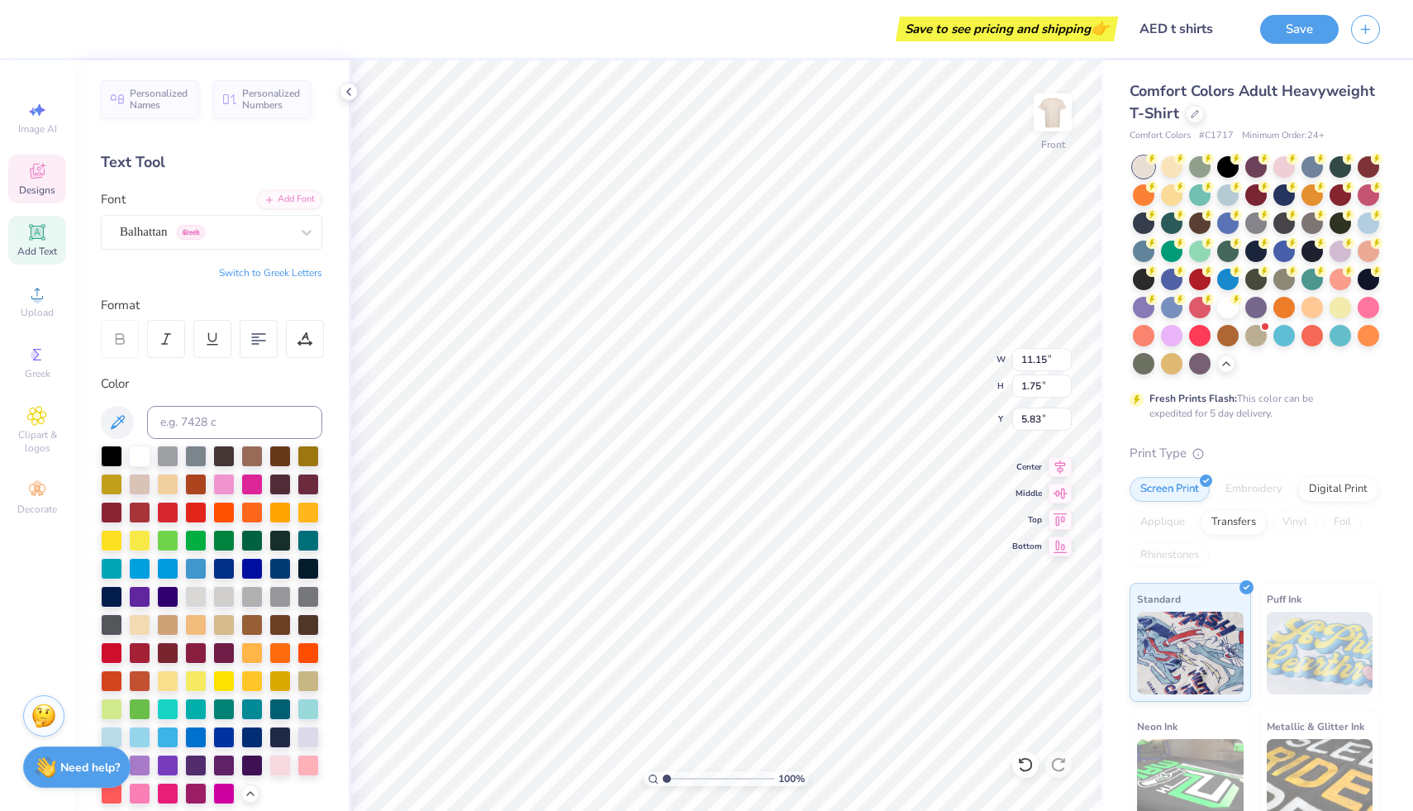
type input "11.15"
type input "1.75"
type input "6.01"
click at [212, 222] on div "Balhattan Greek" at bounding box center [205, 232] width 174 height 26
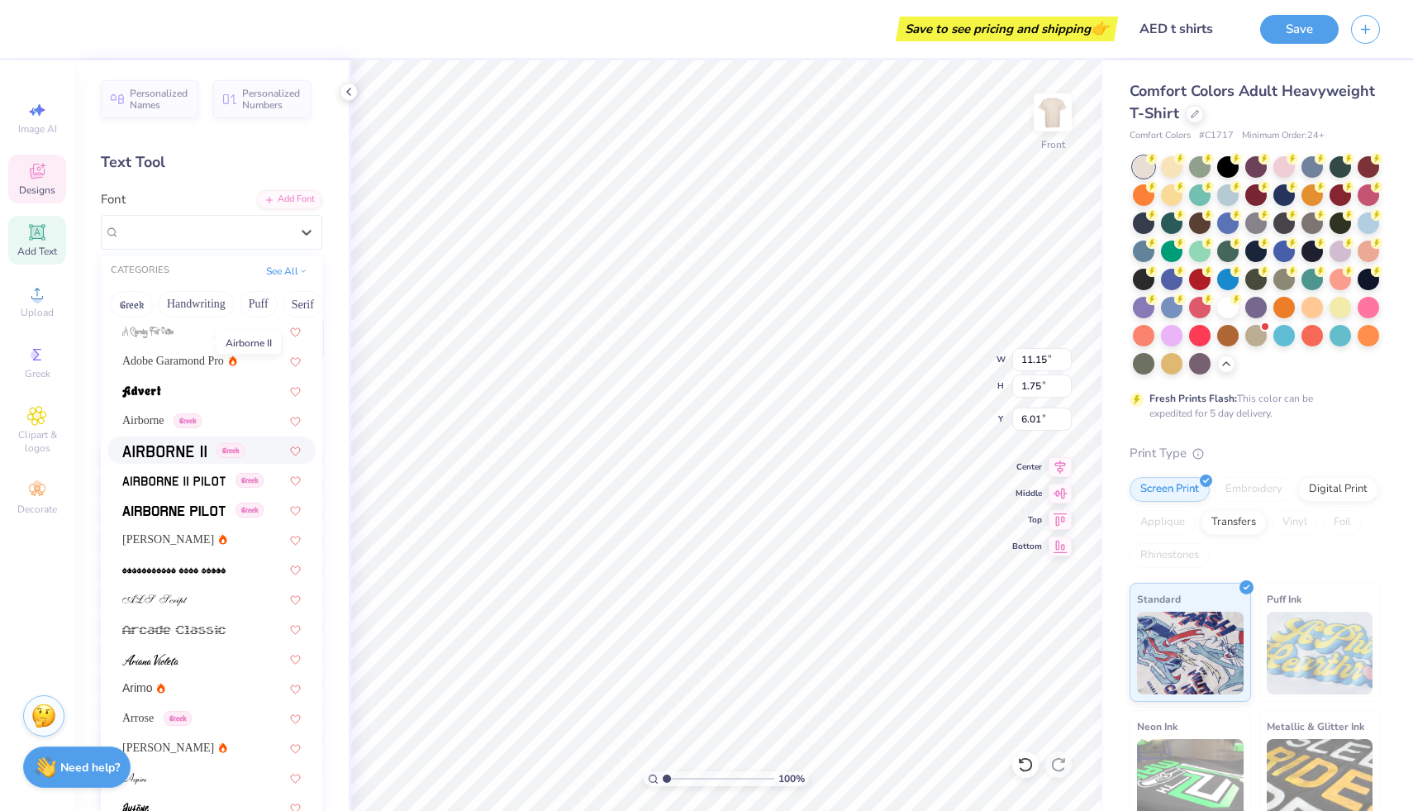
scroll to position [611, 0]
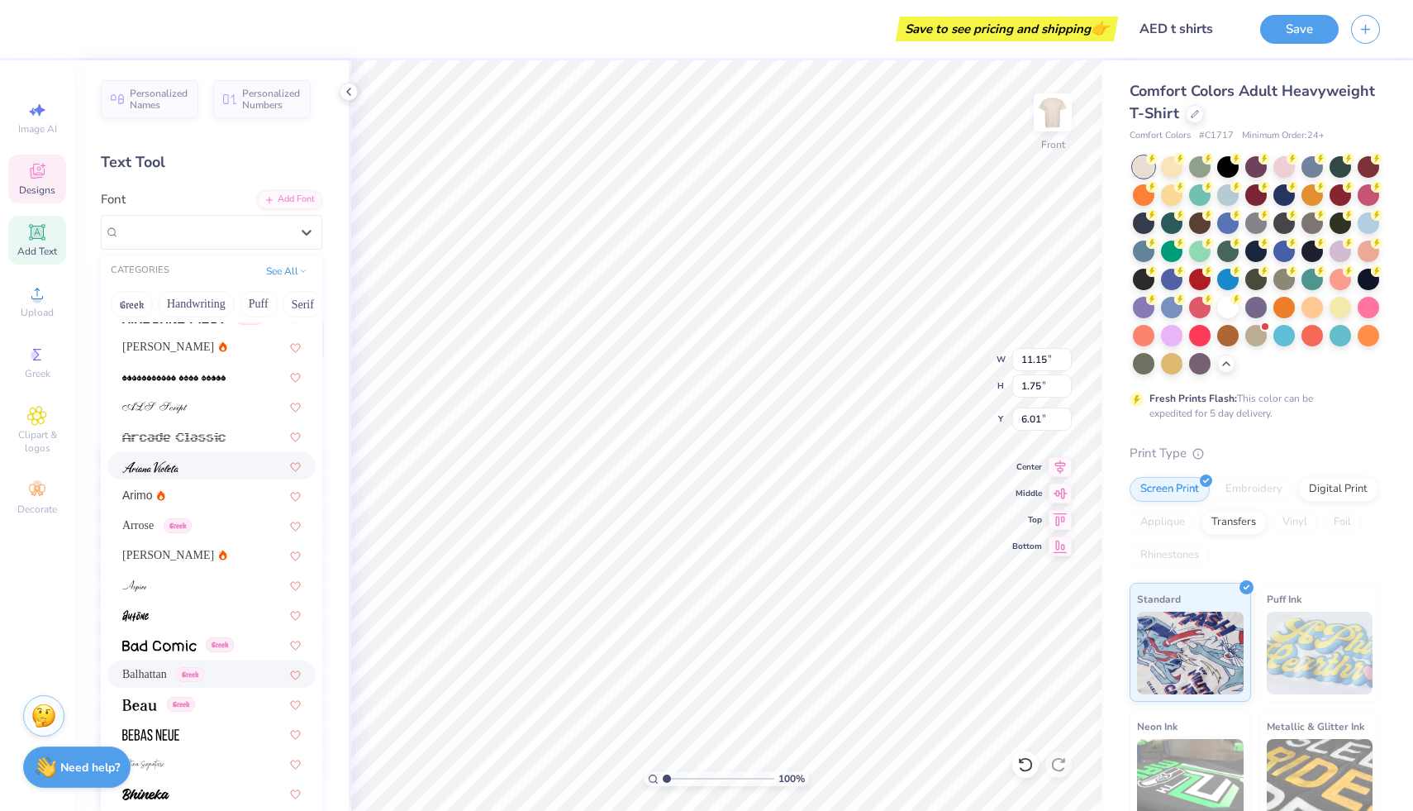
click at [165, 472] on img at bounding box center [150, 467] width 56 height 12
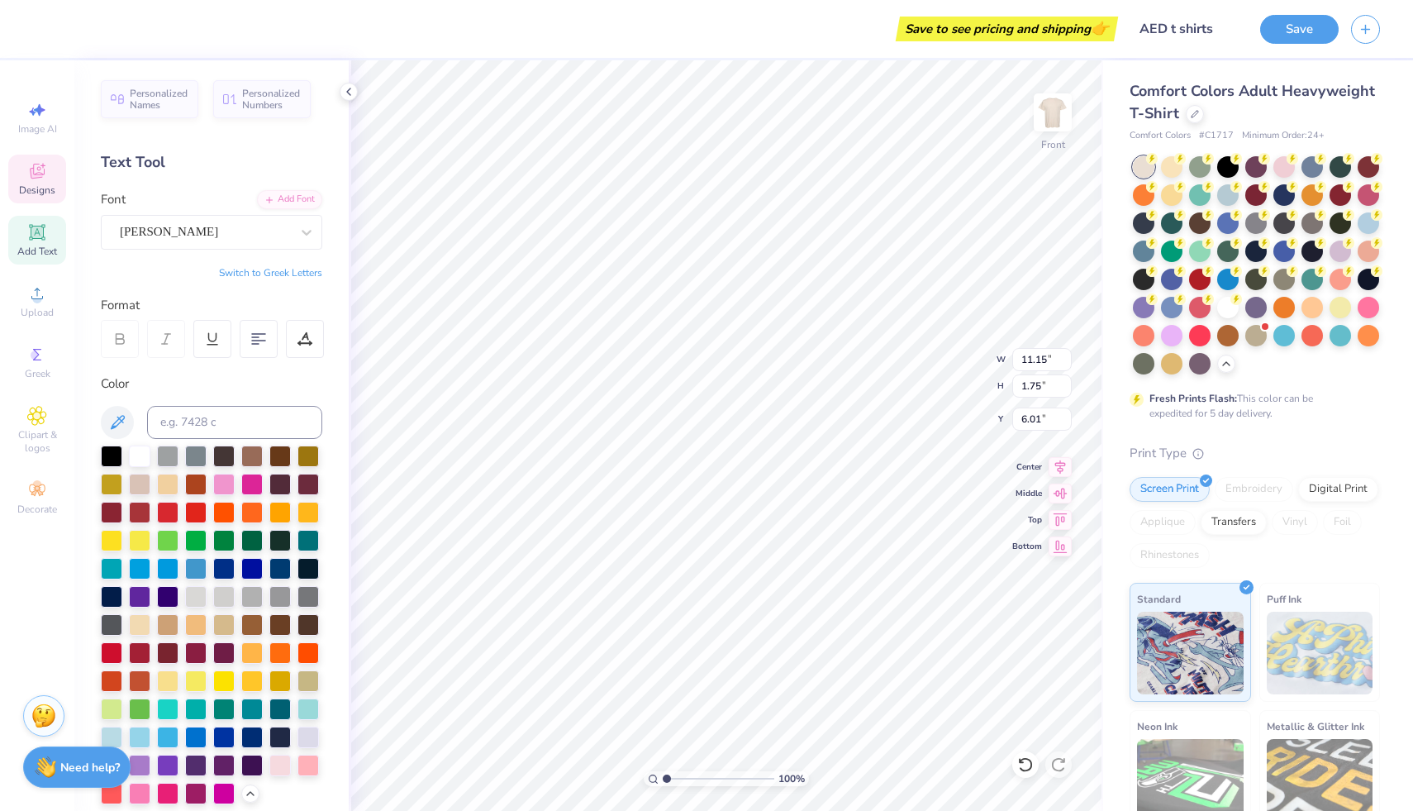
type input "8.06"
type input "2.17"
type input "5.80"
type input "5.49"
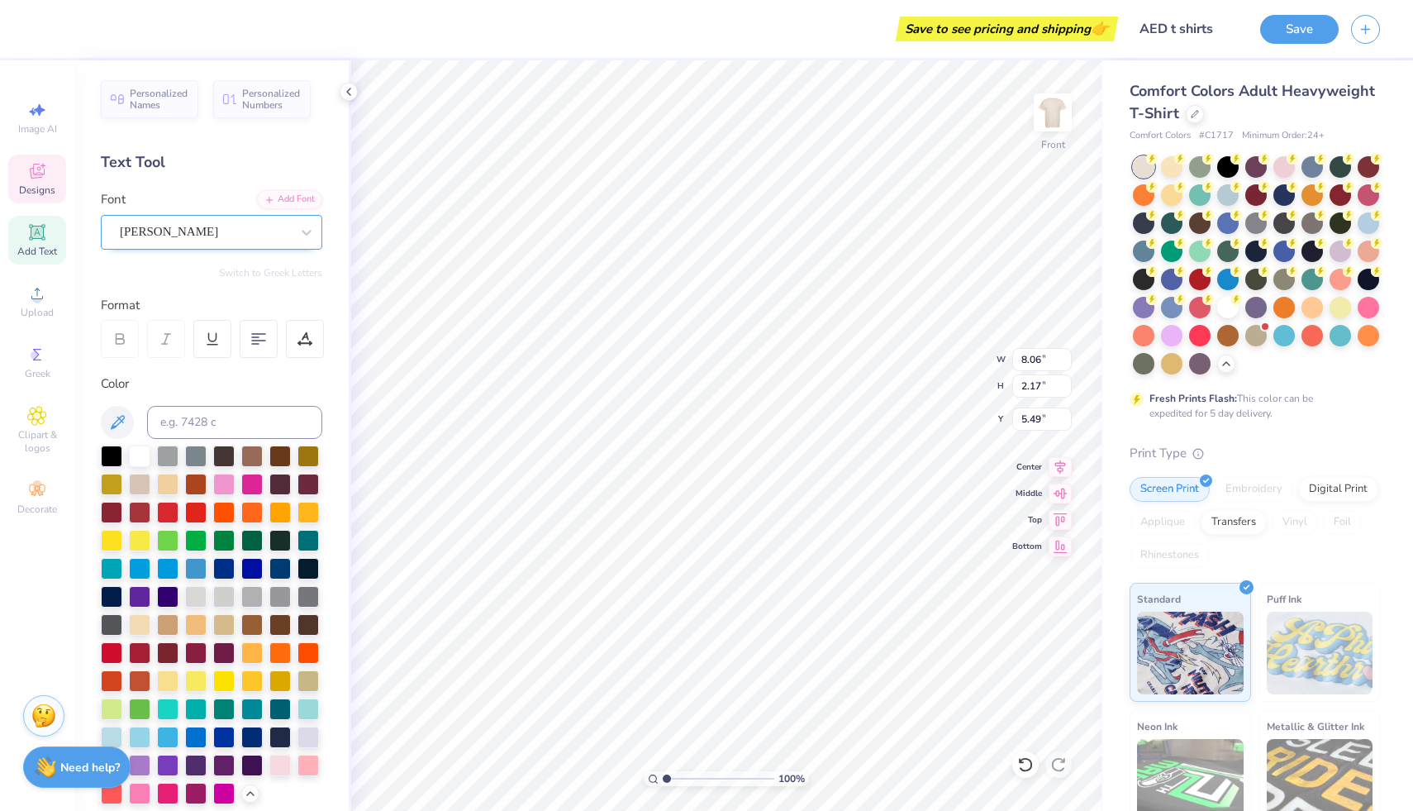
click at [194, 231] on div "[PERSON_NAME]" at bounding box center [205, 232] width 174 height 26
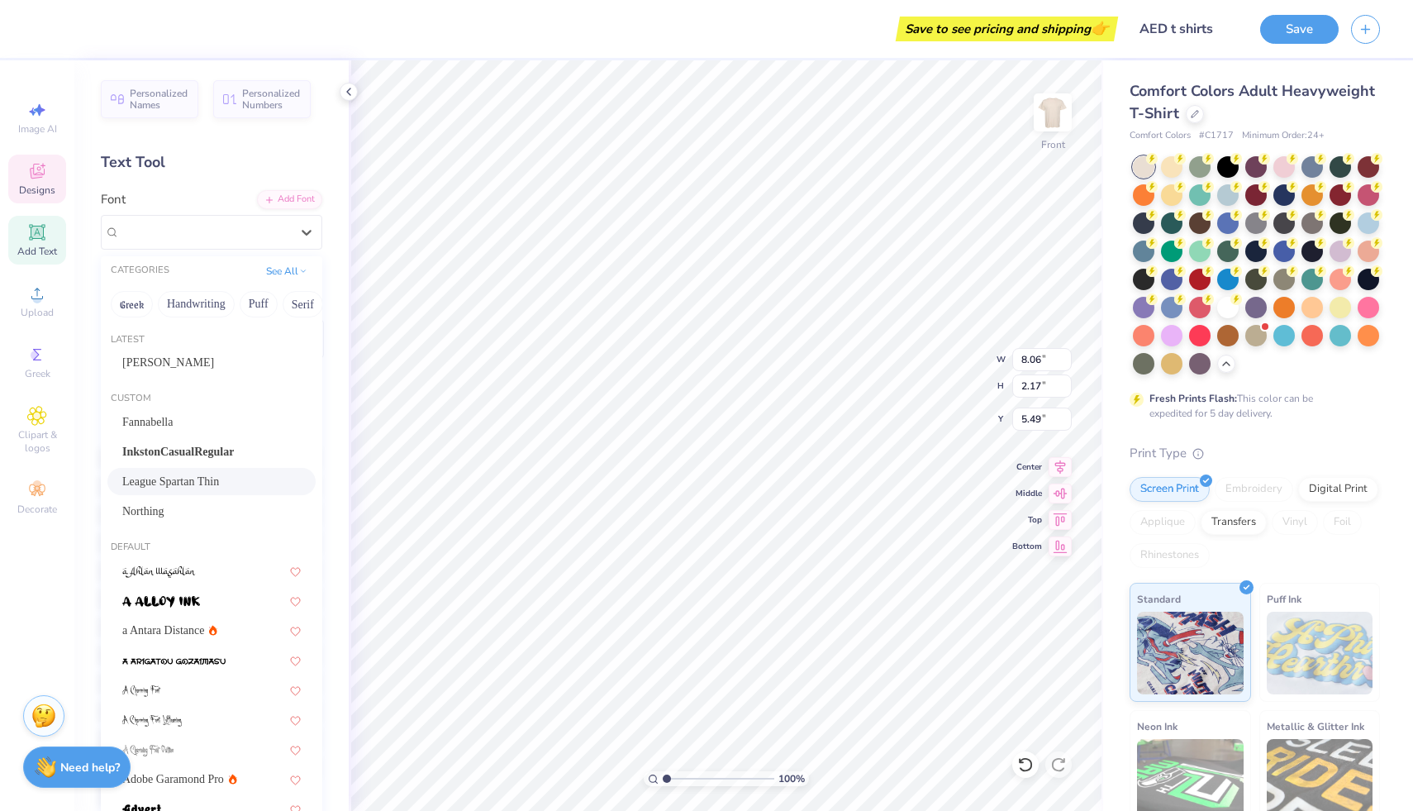
click at [171, 488] on span "League Spartan Thin" at bounding box center [170, 481] width 97 height 17
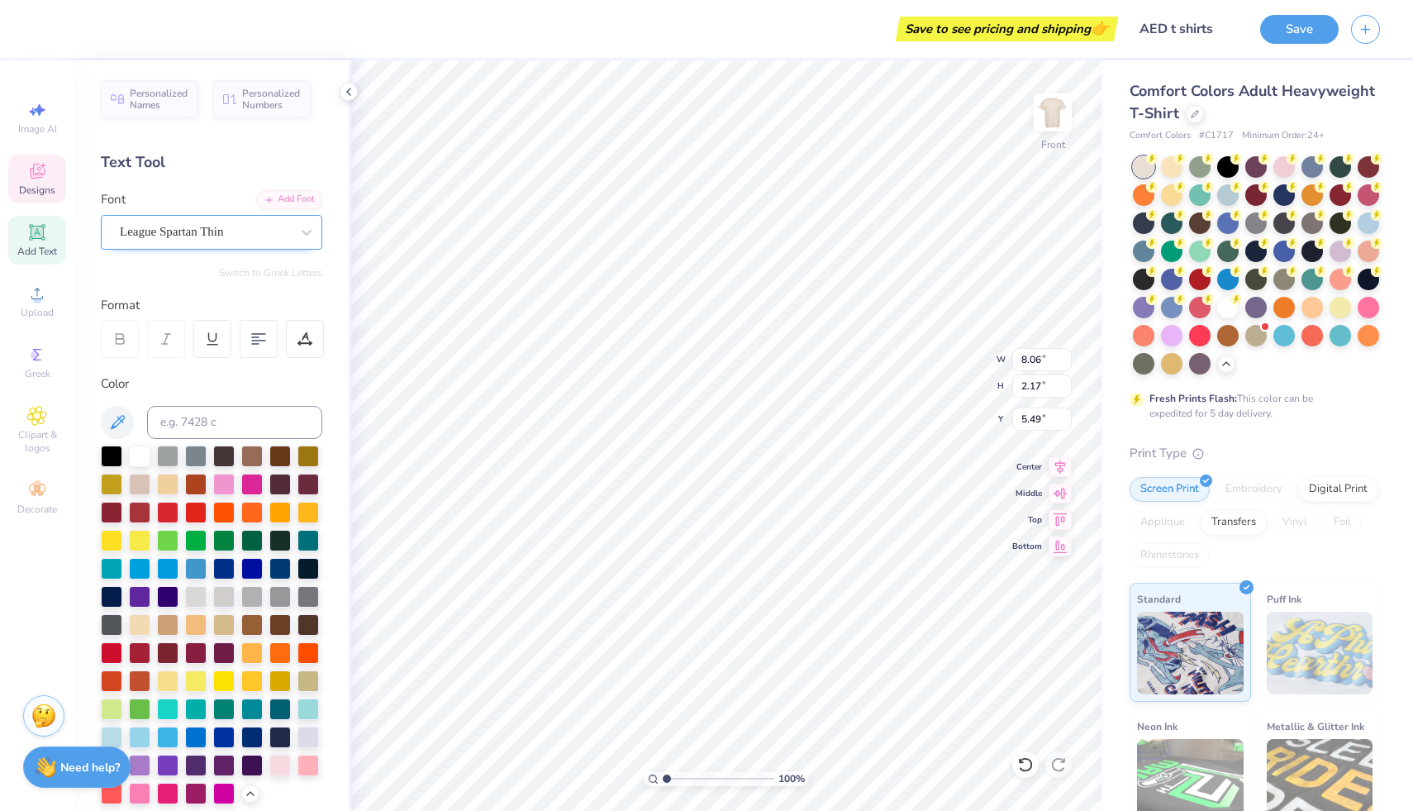
click at [219, 220] on div "League Spartan Thin" at bounding box center [205, 232] width 174 height 26
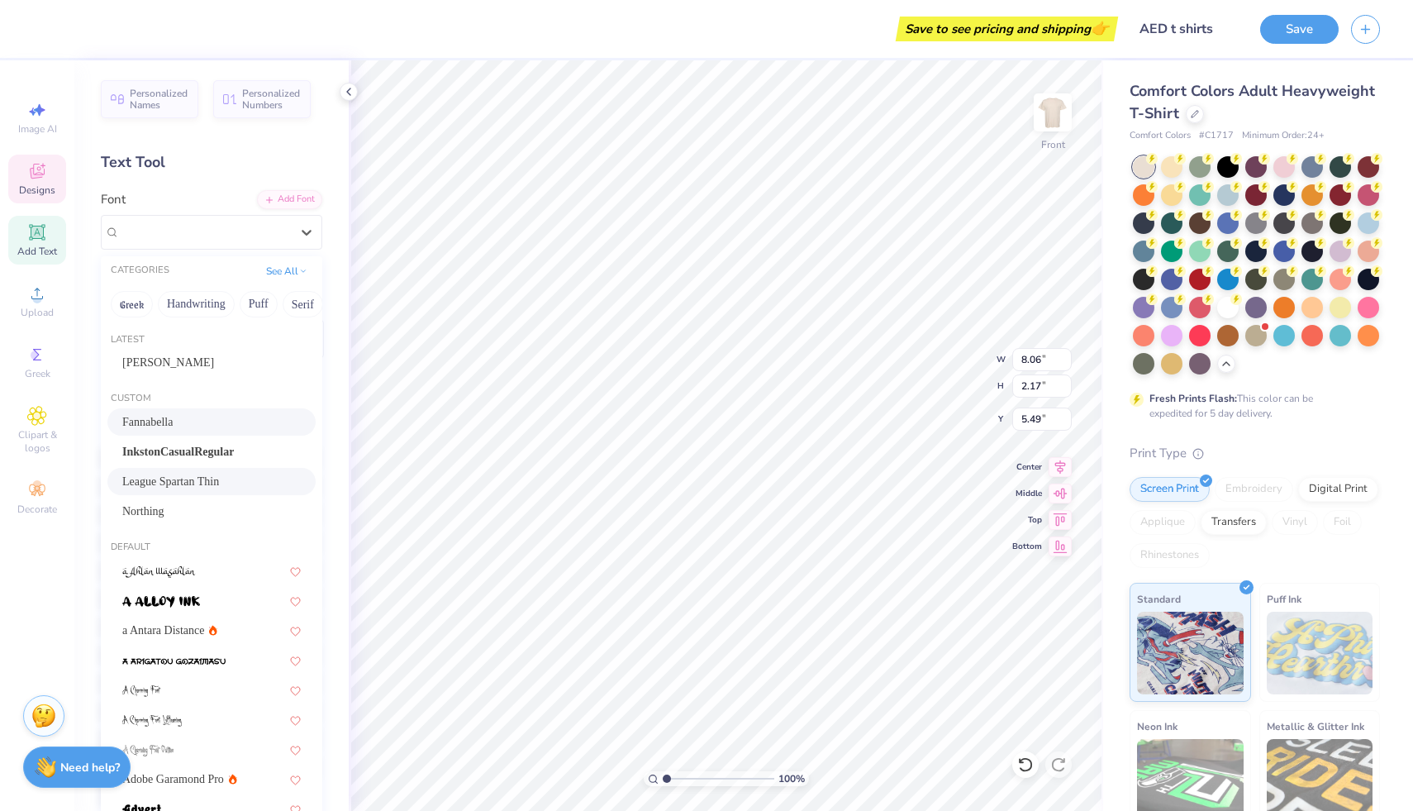
click at [173, 422] on div "Fannabella" at bounding box center [211, 421] width 179 height 17
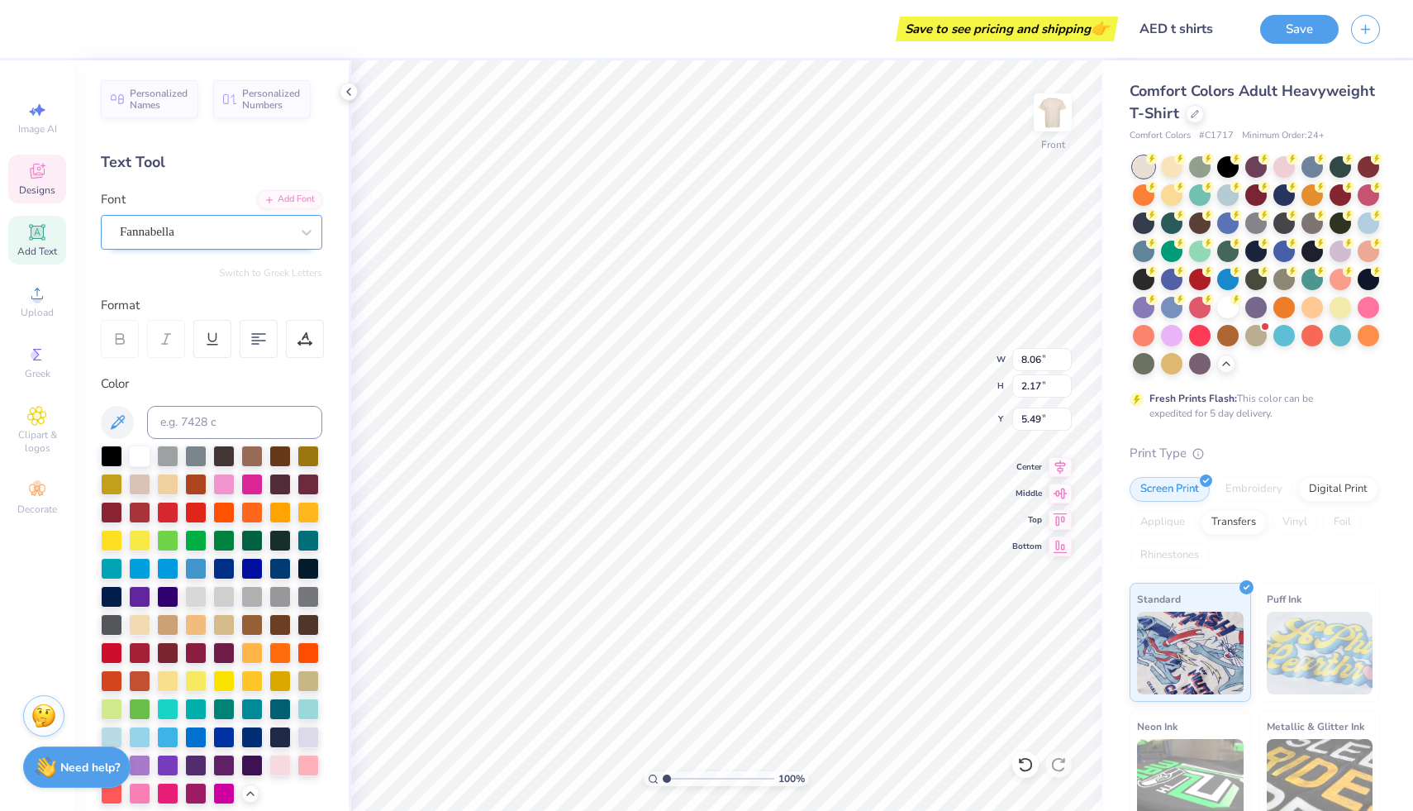
click at [184, 236] on div "Fannabella" at bounding box center [205, 232] width 174 height 26
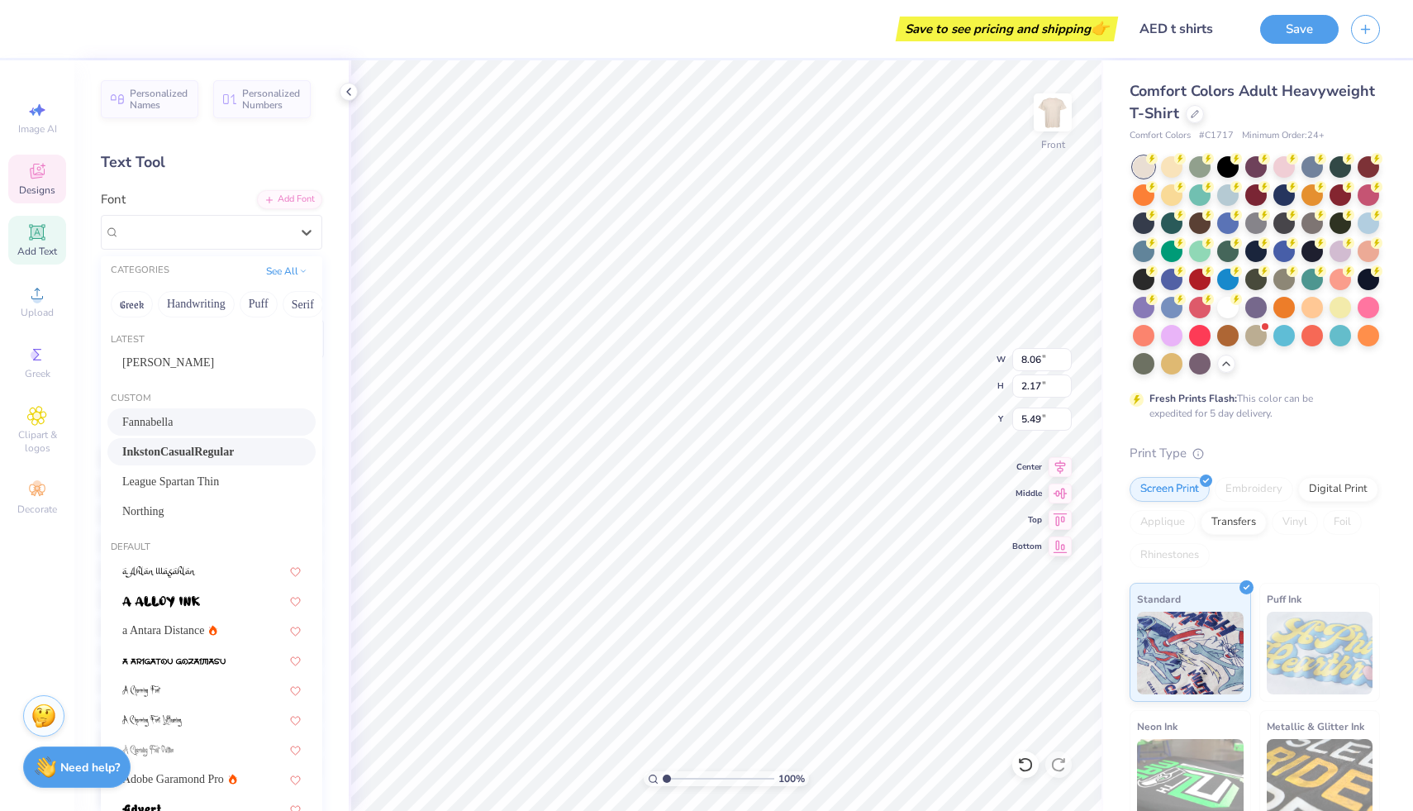
click at [150, 450] on span "InkstonCasualRegular" at bounding box center [178, 451] width 112 height 17
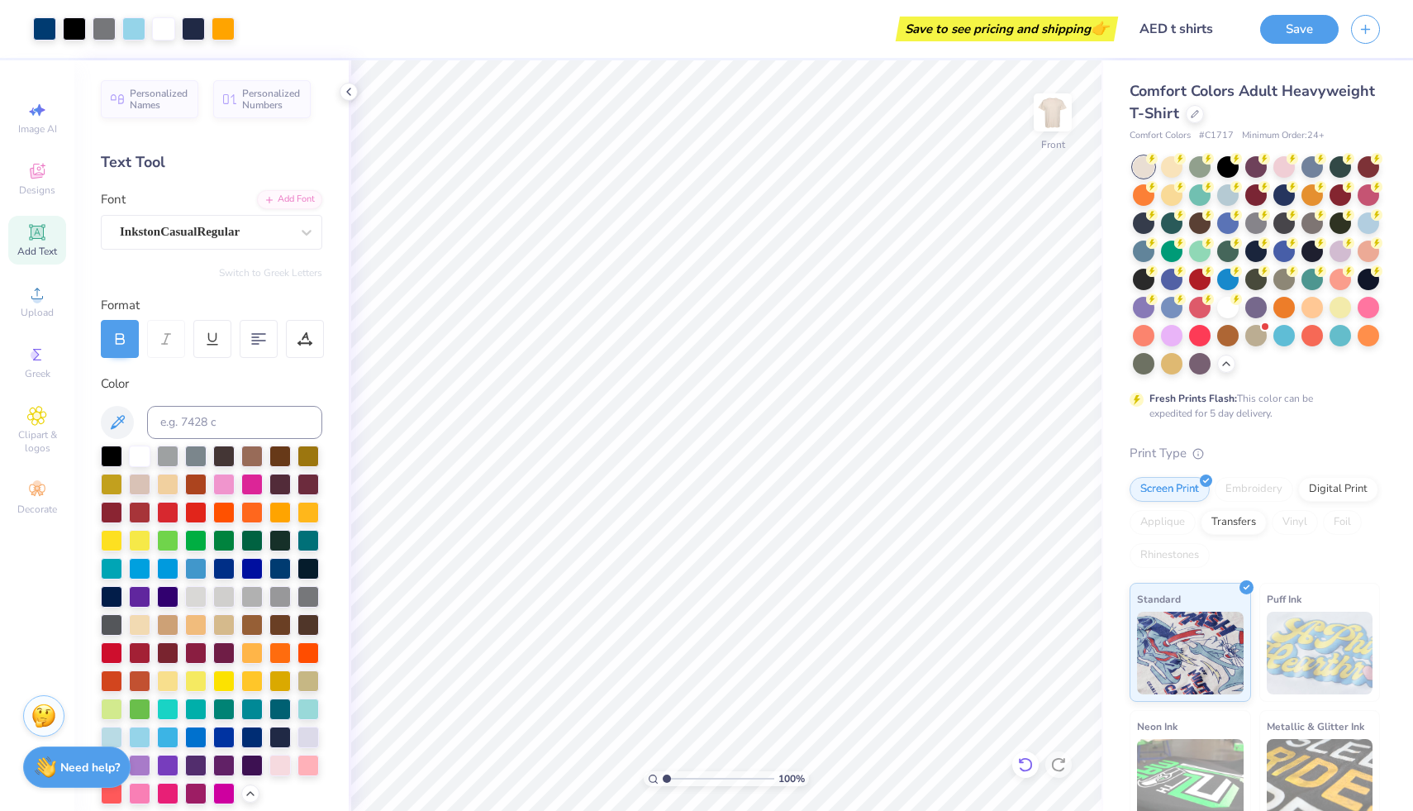
click at [1031, 765] on icon at bounding box center [1025, 764] width 14 height 15
click at [38, 107] on icon at bounding box center [40, 110] width 12 height 12
select select "4"
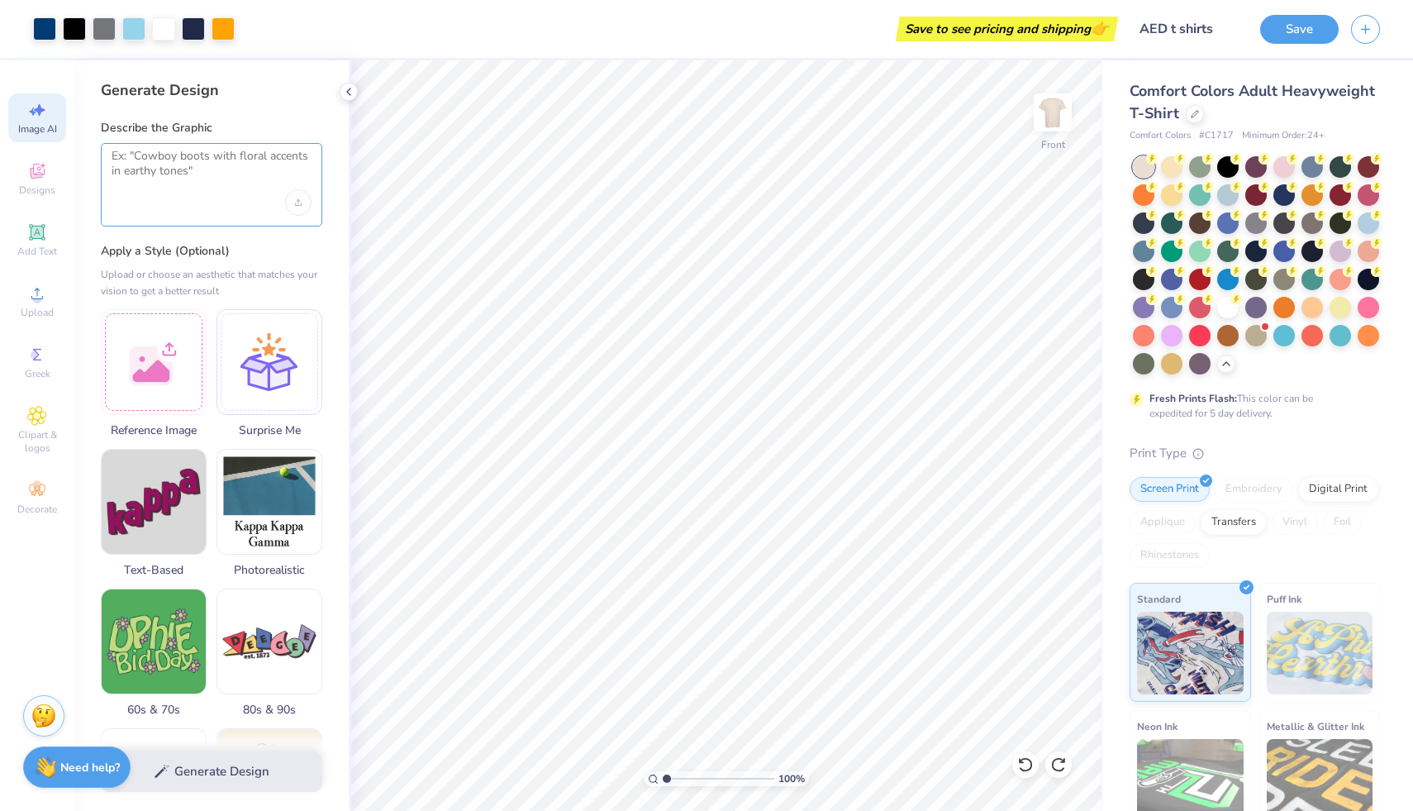
click at [147, 160] on textarea at bounding box center [212, 169] width 200 height 41
type textarea "p"
click at [126, 152] on textarea "Stethascope" at bounding box center [212, 169] width 200 height 41
click at [190, 155] on textarea "Stethoscope" at bounding box center [212, 169] width 200 height 41
click at [110, 160] on div "Stethoscope," at bounding box center [212, 184] width 222 height 83
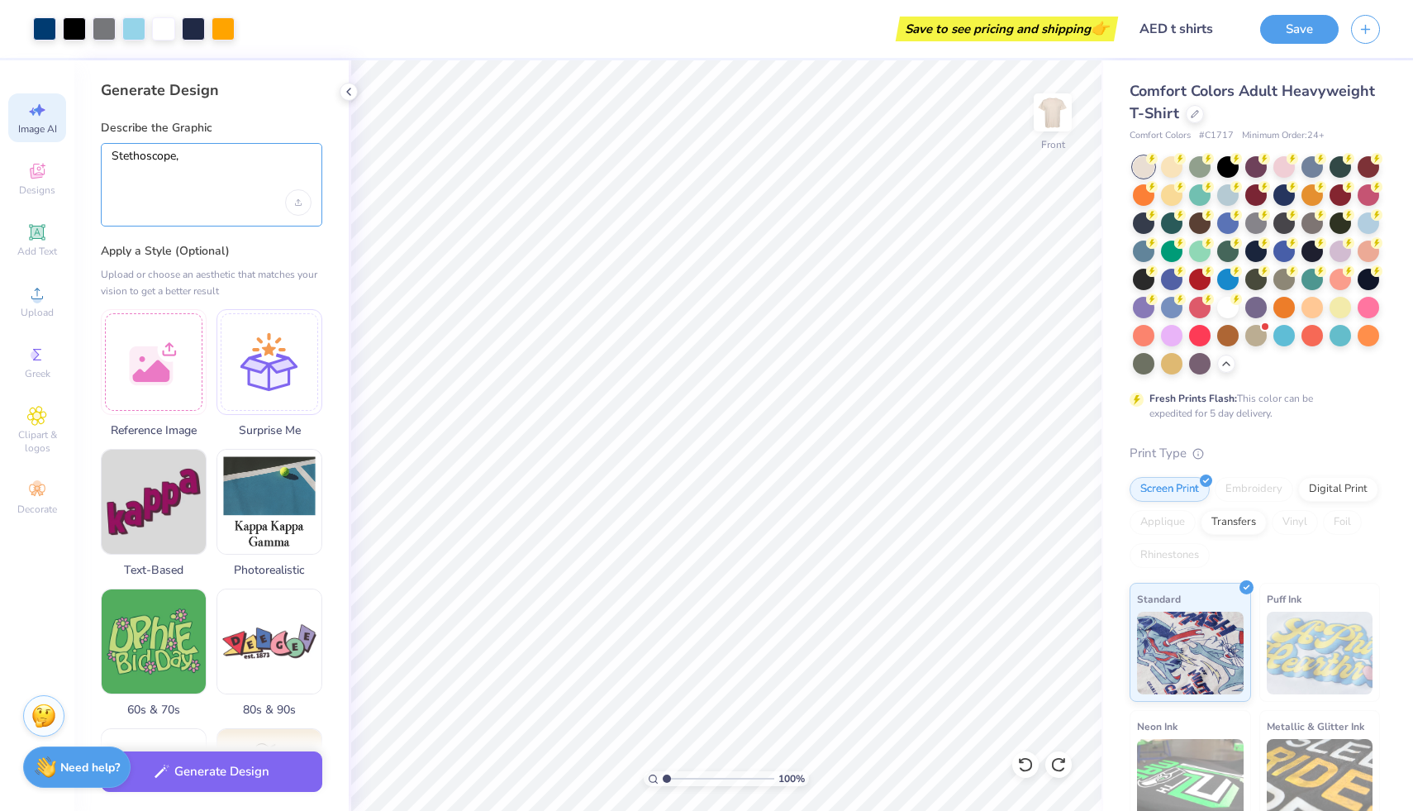
click at [116, 154] on textarea "Stethoscope," at bounding box center [212, 169] width 200 height 41
click at [115, 160] on textarea "Stethoscope," at bounding box center [212, 169] width 200 height 41
click at [112, 160] on textarea "Stethoscope," at bounding box center [212, 169] width 200 height 41
click at [178, 160] on textarea "Vintage graohic with a Stethoscope," at bounding box center [212, 169] width 200 height 41
click at [302, 155] on textarea "Vintage graphic with a Stethoscope," at bounding box center [212, 169] width 200 height 41
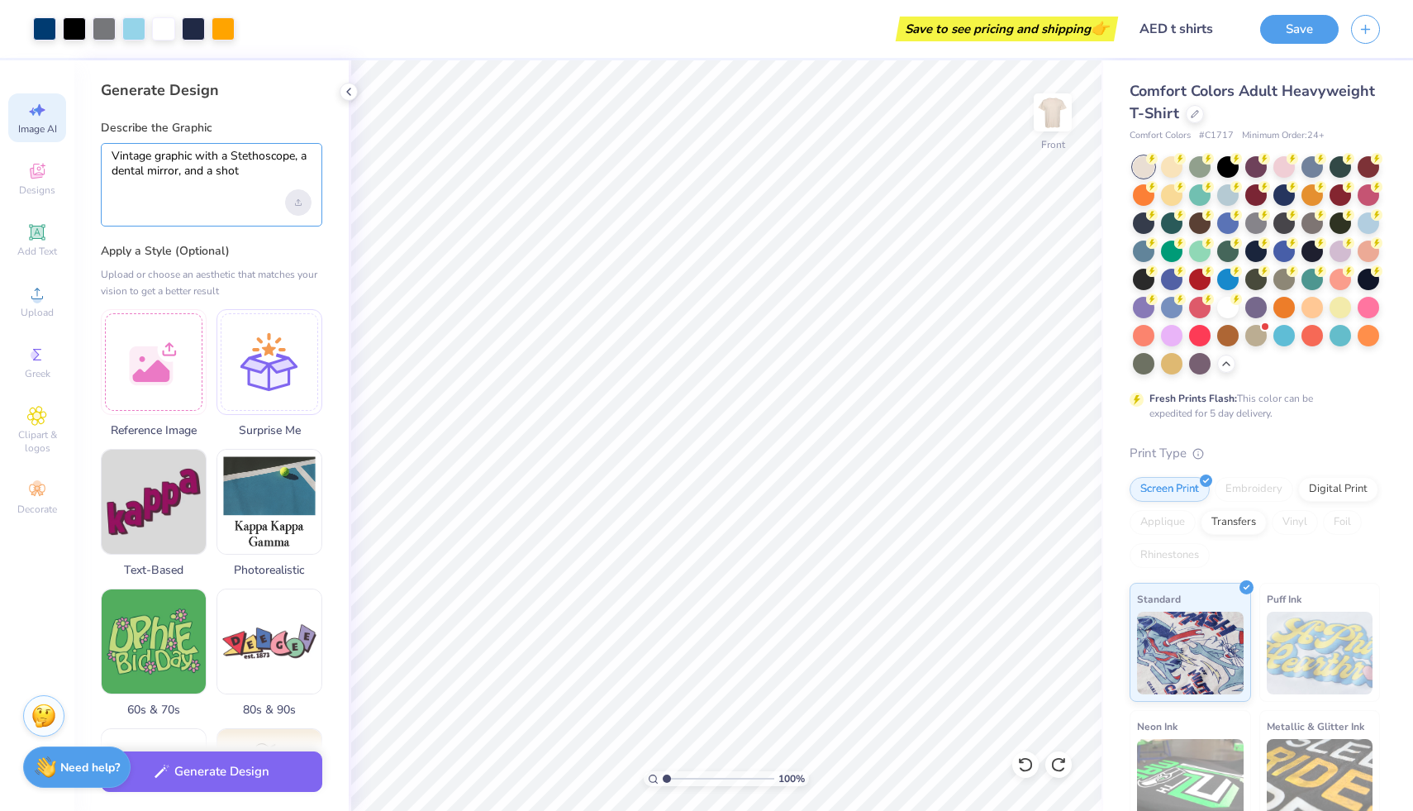
type textarea "Vintage graphic with a Stethoscope, a dental mirror, and a shot"
click at [298, 207] on div "Upload image" at bounding box center [298, 202] width 26 height 26
click at [236, 169] on textarea "Vintage graphic with a Stethoscope, a dental mirror, and a shot" at bounding box center [212, 169] width 200 height 41
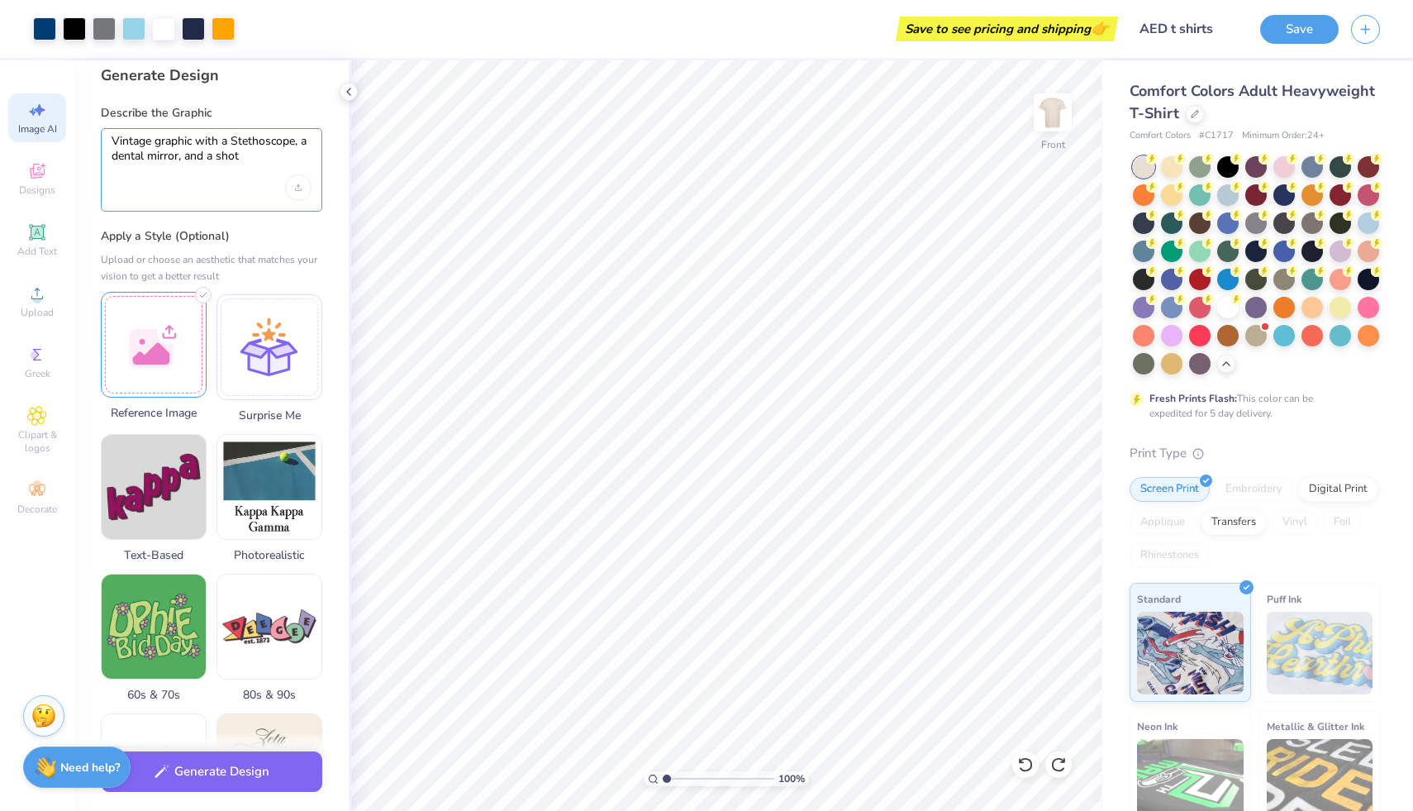
scroll to position [0, 0]
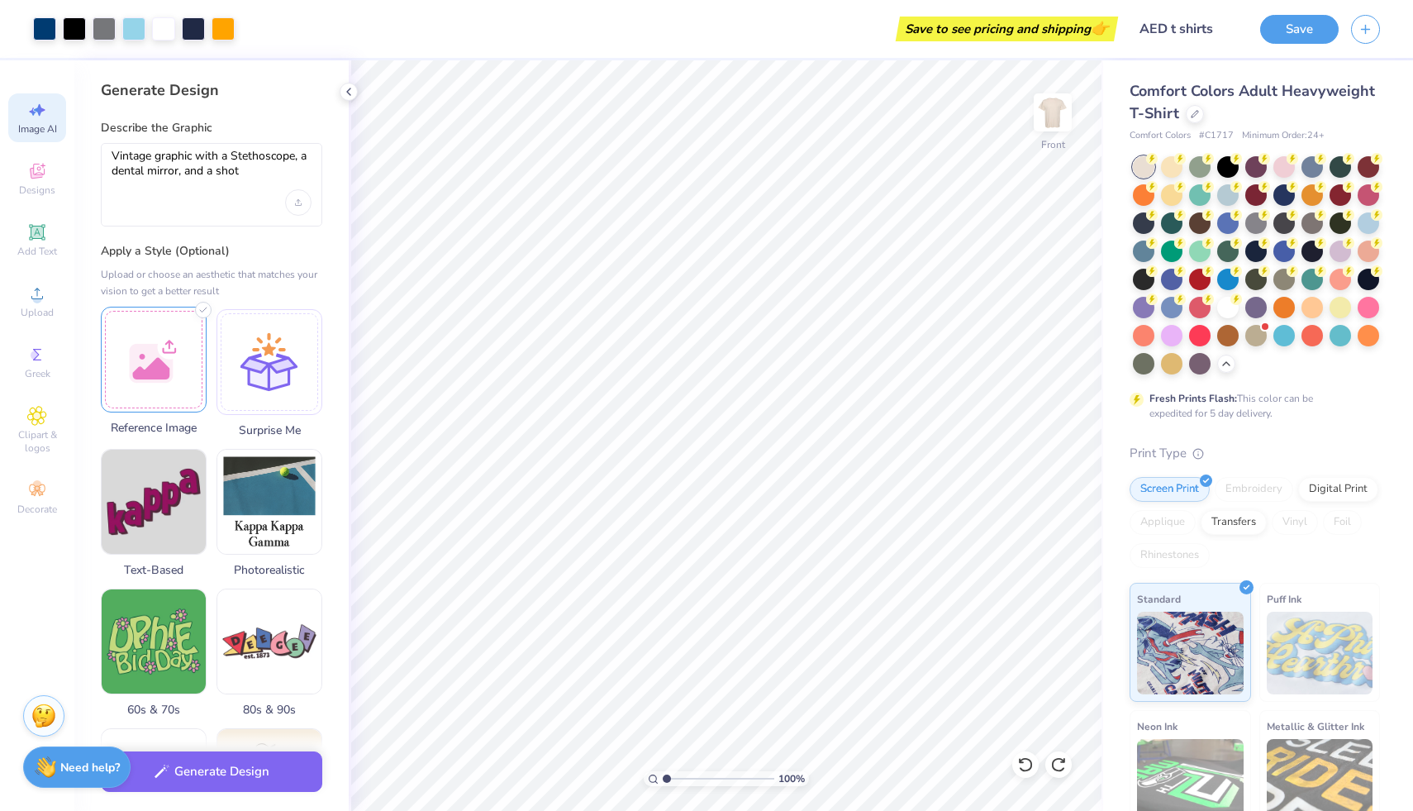
click at [160, 375] on div at bounding box center [154, 360] width 106 height 106
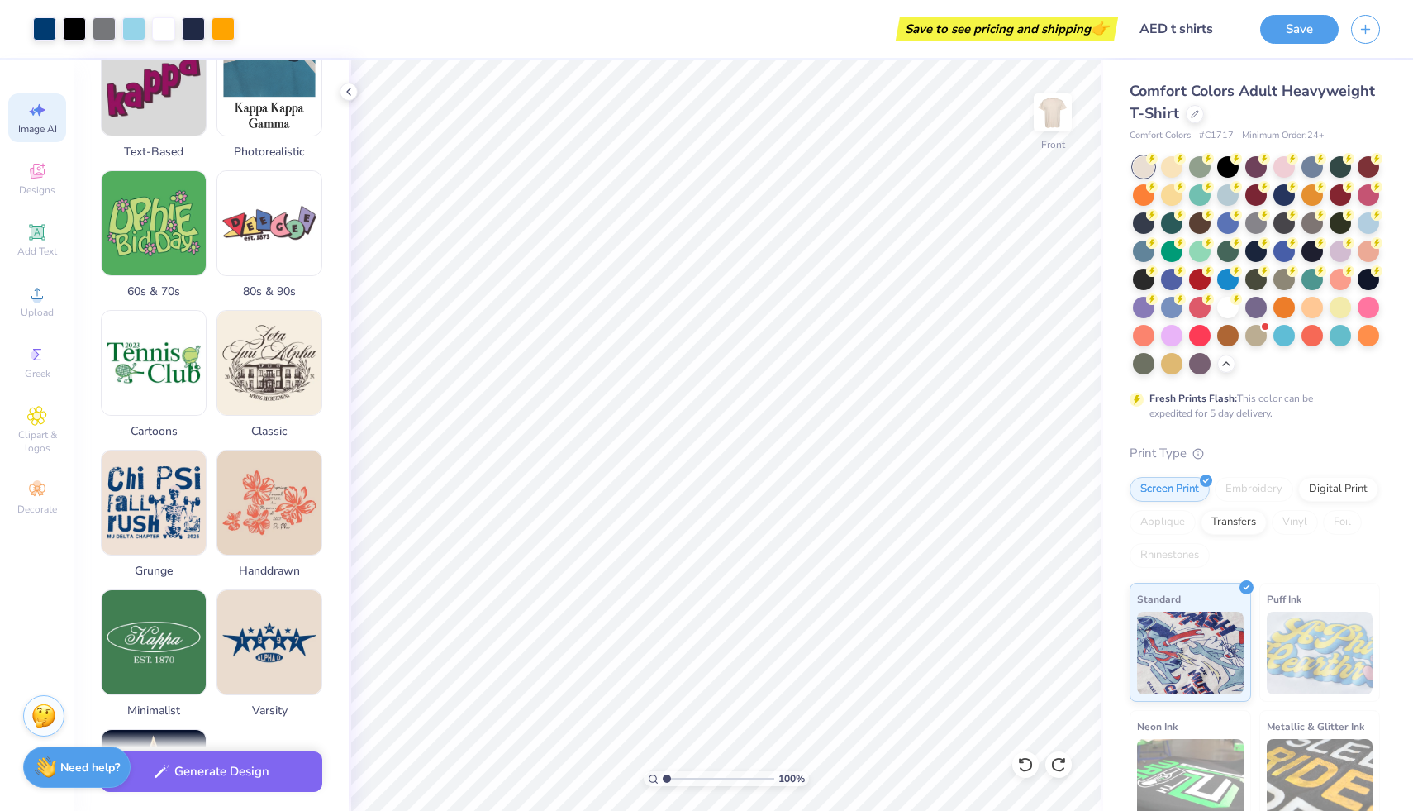
scroll to position [603, 0]
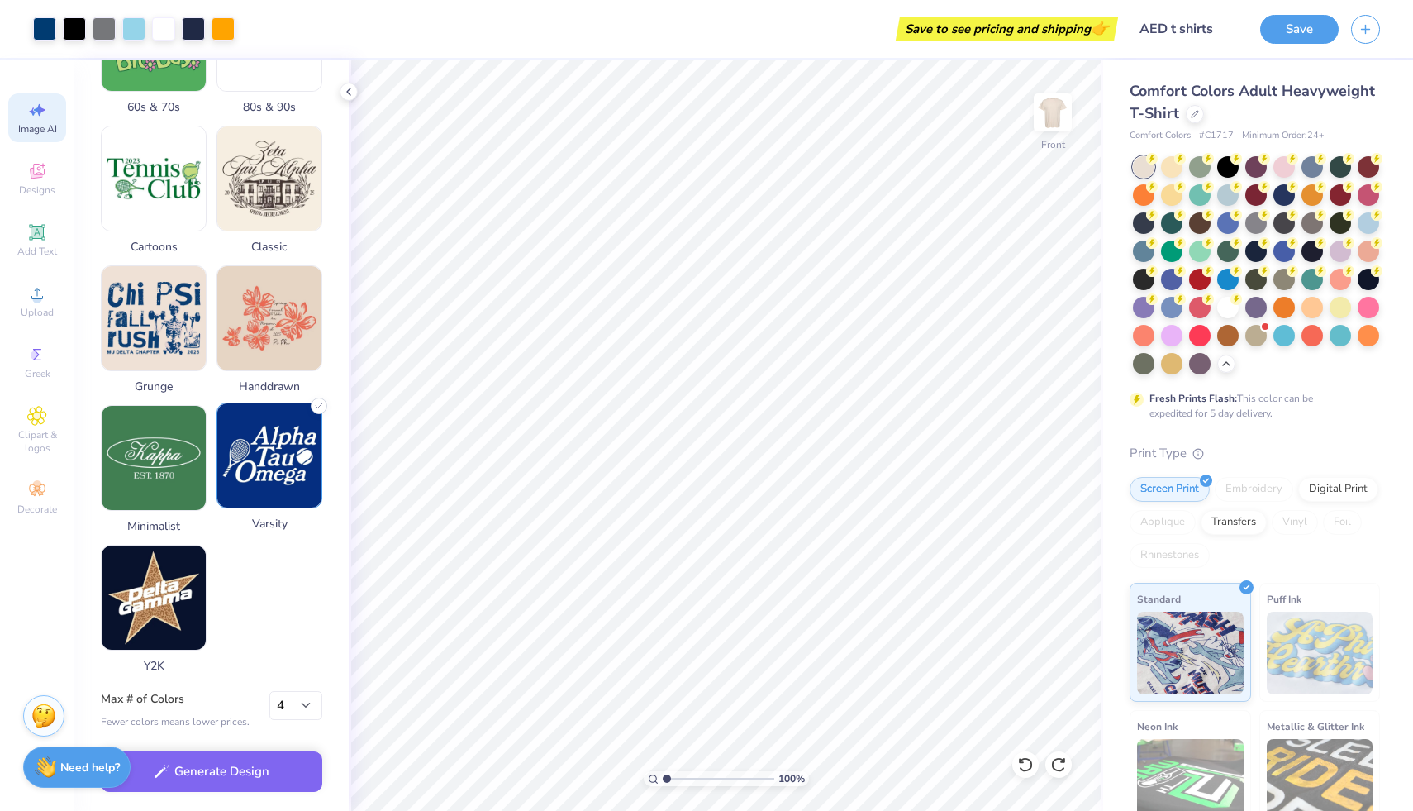
click at [264, 493] on img at bounding box center [269, 455] width 104 height 104
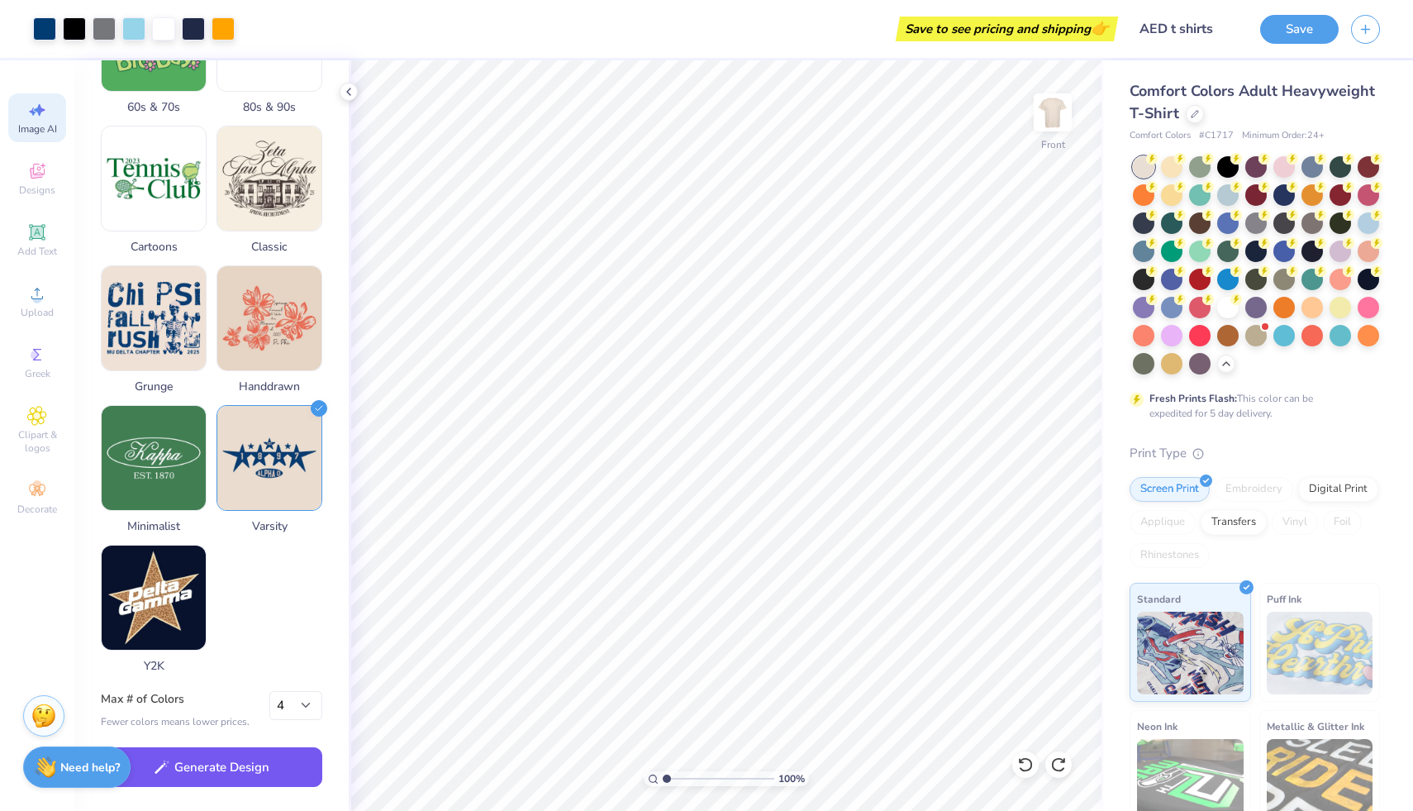
click at [219, 773] on button "Generate Design" at bounding box center [212, 767] width 222 height 40
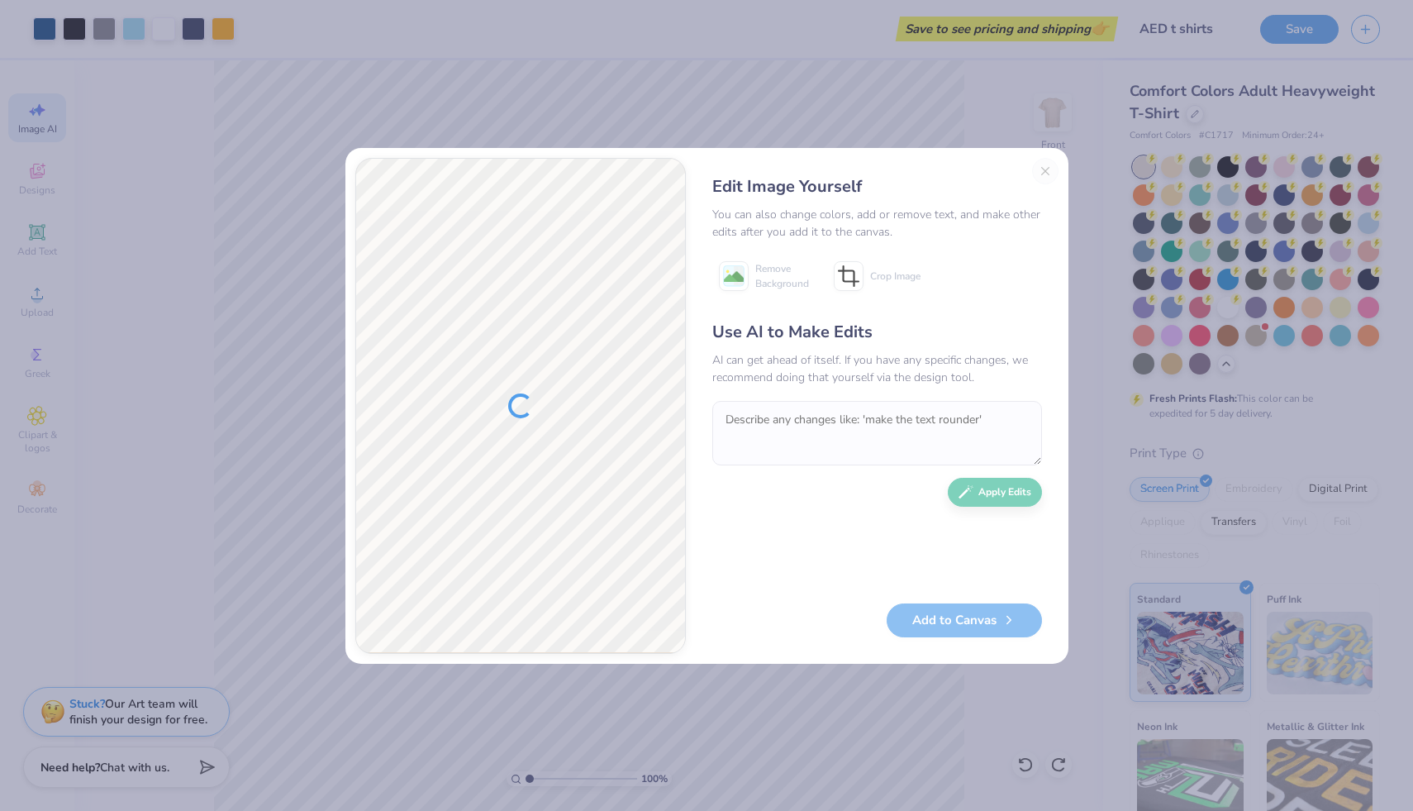
click at [1045, 166] on div "Edit Image Yourself You can also change colors, add or remove text, and make ot…" at bounding box center [877, 406] width 363 height 496
click at [1045, 172] on div "Edit Image Yourself You can also change colors, add or remove text, and make ot…" at bounding box center [877, 406] width 363 height 496
click at [931, 117] on div "Edit Image Yourself You can also change colors, add or remove text, and make ot…" at bounding box center [706, 405] width 1413 height 811
click at [809, 602] on div "Edit Image Yourself You can also change colors, add or remove text, and make ot…" at bounding box center [877, 406] width 363 height 496
click at [748, 784] on div "Edit Image Yourself You can also change colors, add or remove text, and make ot…" at bounding box center [706, 405] width 1413 height 811
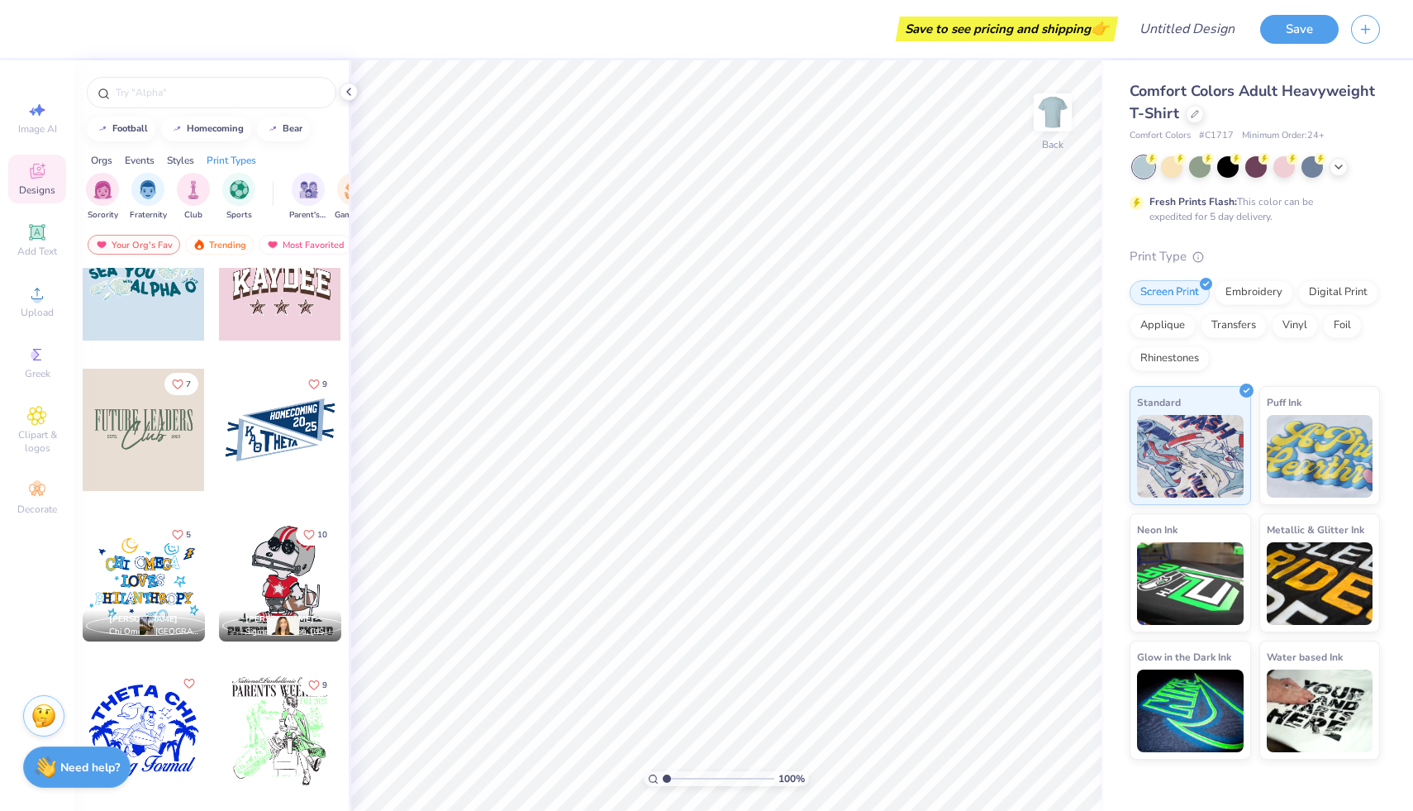
scroll to position [7120, 0]
click at [152, 431] on div at bounding box center [144, 430] width 122 height 122
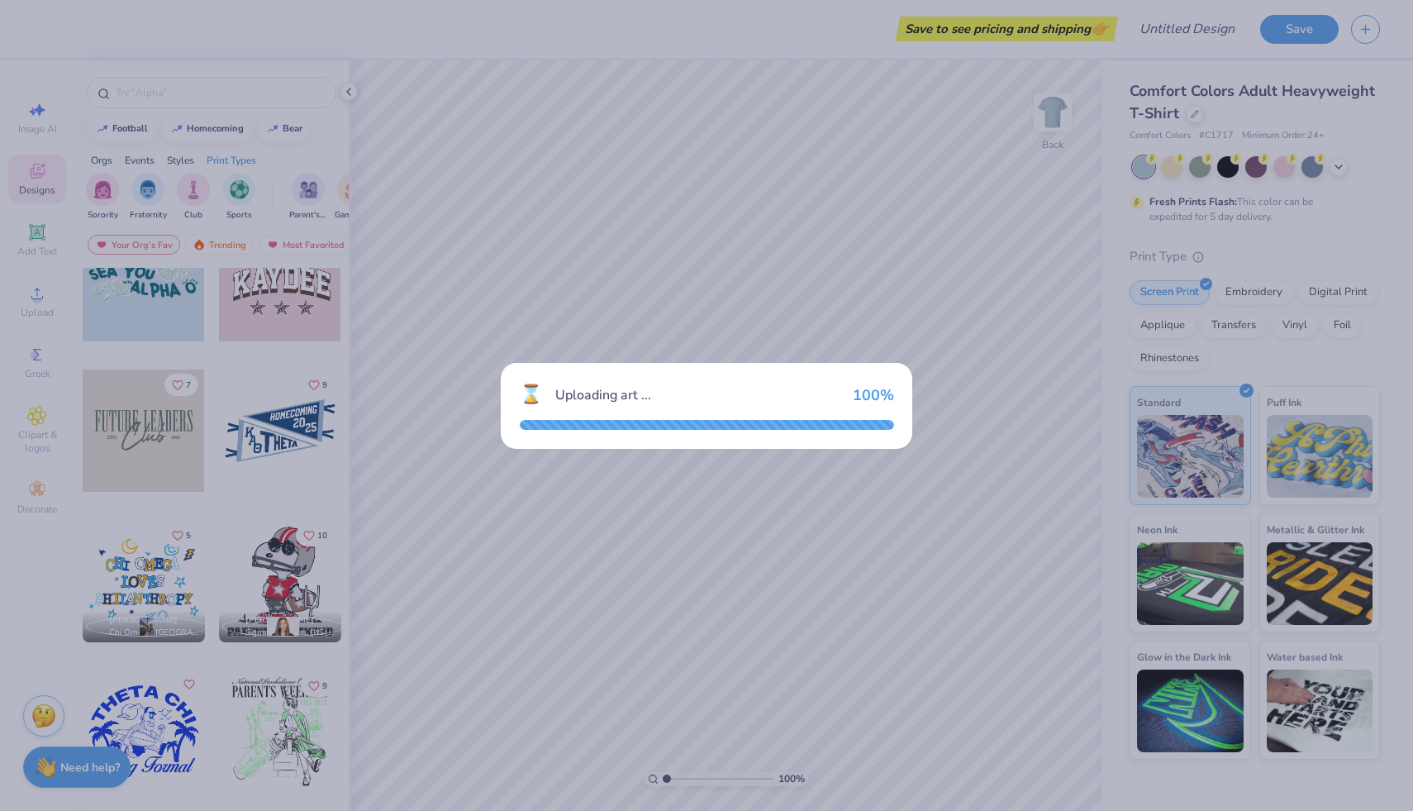
click at [533, 380] on div "⌛ Uploading art ... 100 %" at bounding box center [707, 406] width 412 height 86
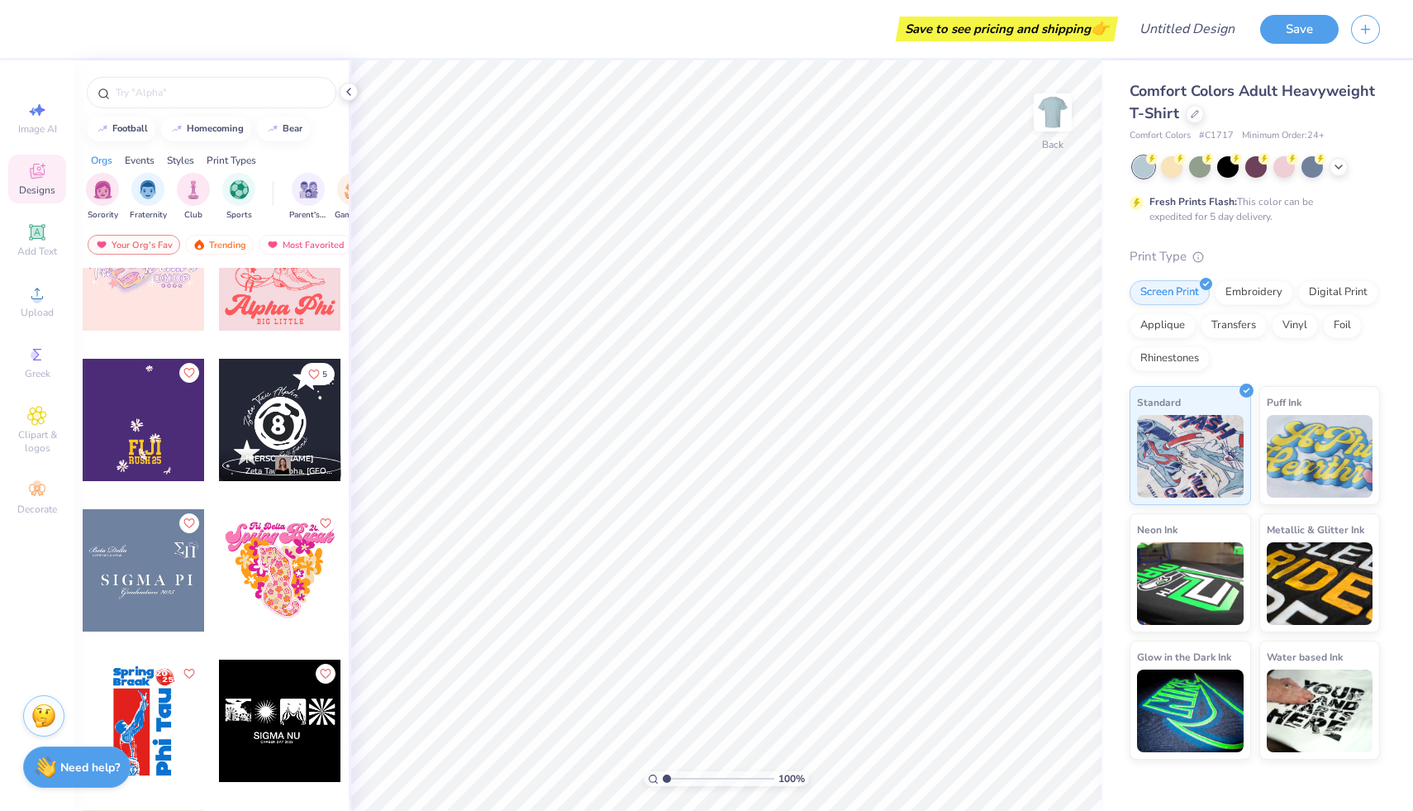
scroll to position [30210, 0]
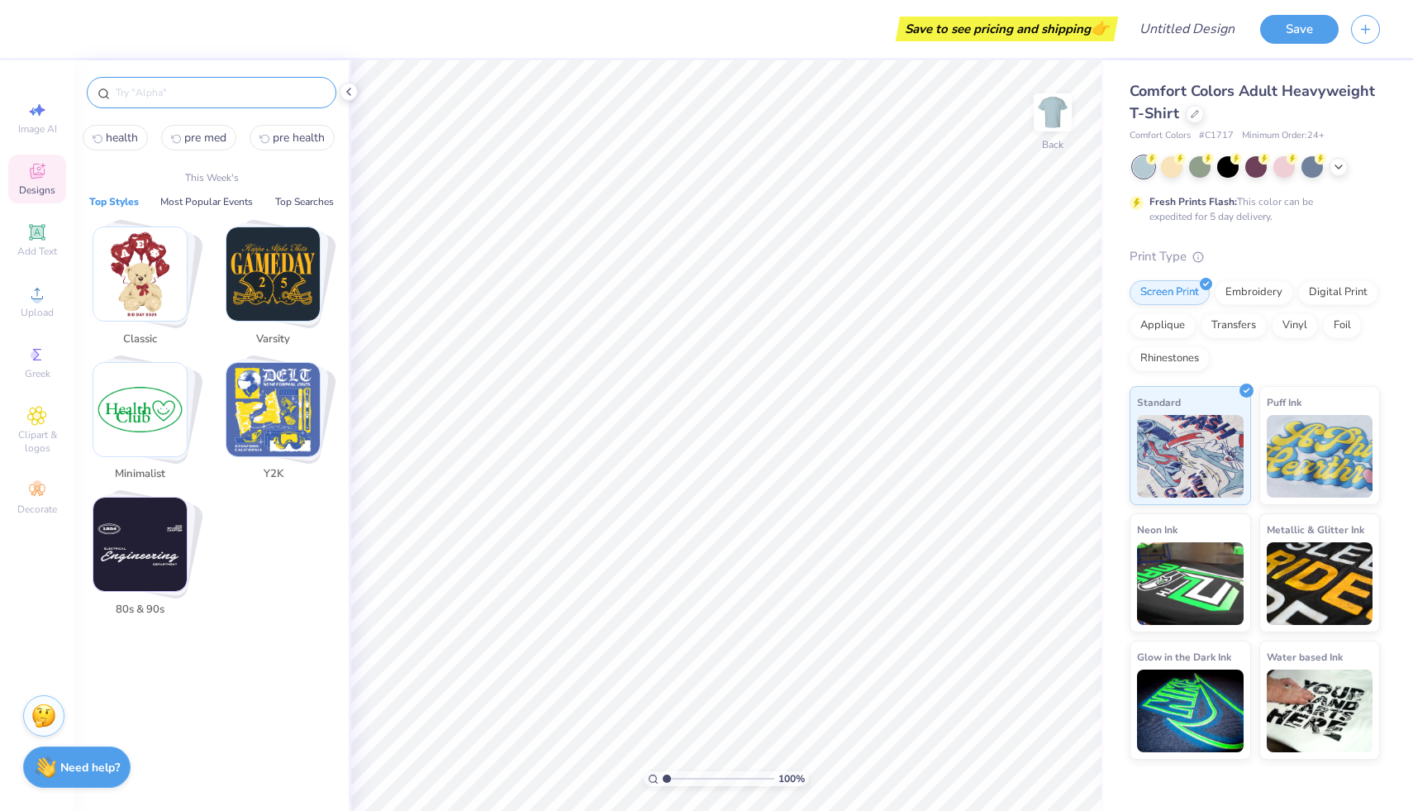
click at [201, 88] on input "text" at bounding box center [220, 92] width 212 height 17
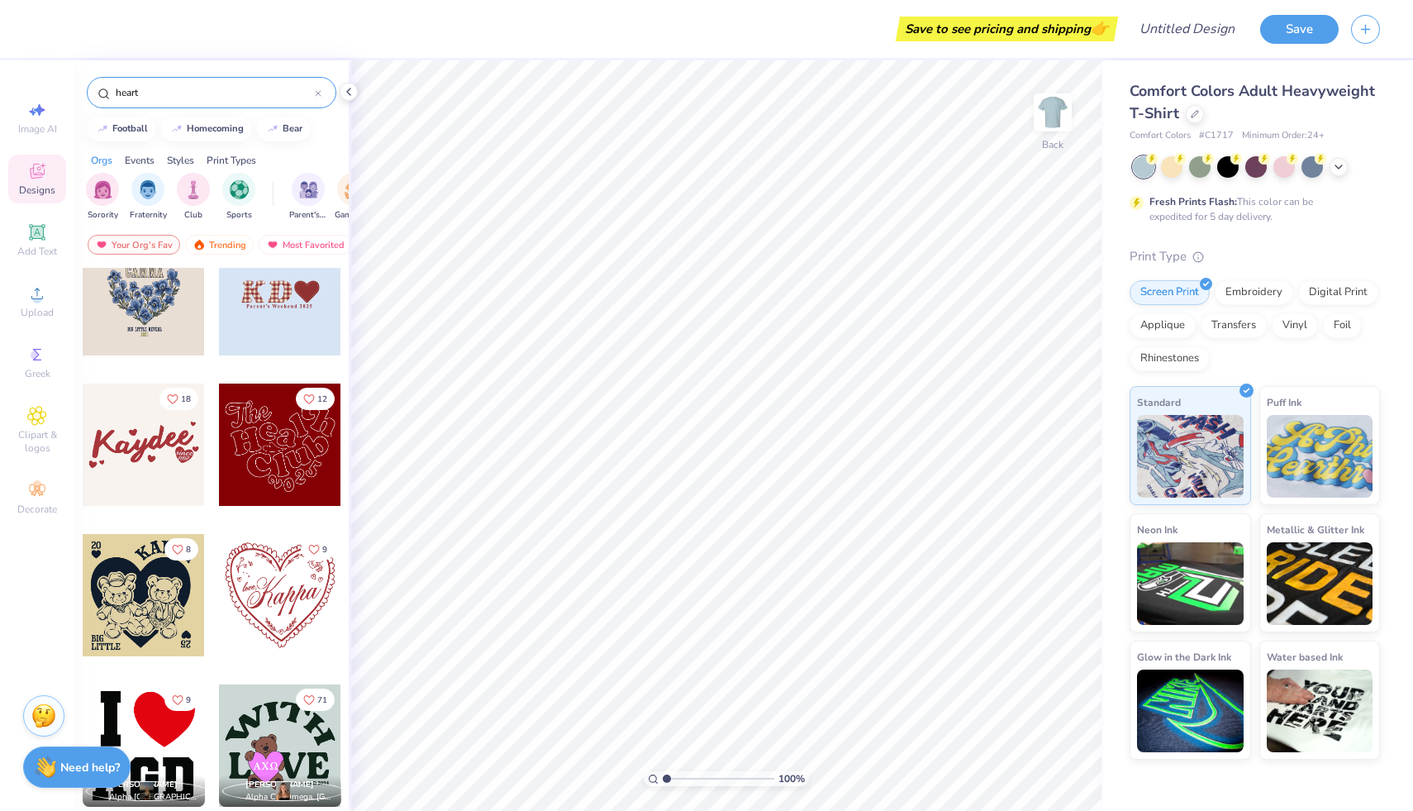
scroll to position [1098, 0]
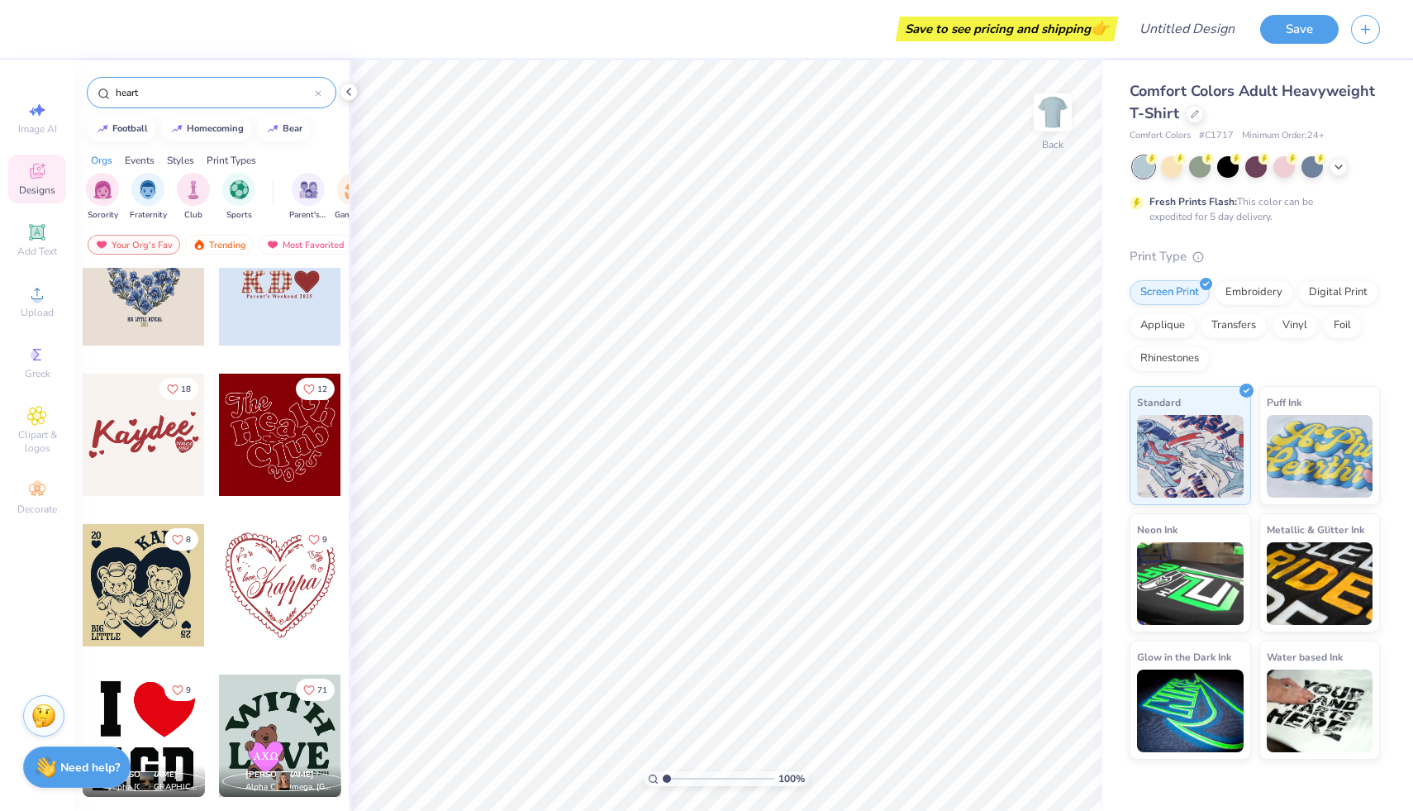
click at [270, 443] on div at bounding box center [280, 435] width 122 height 122
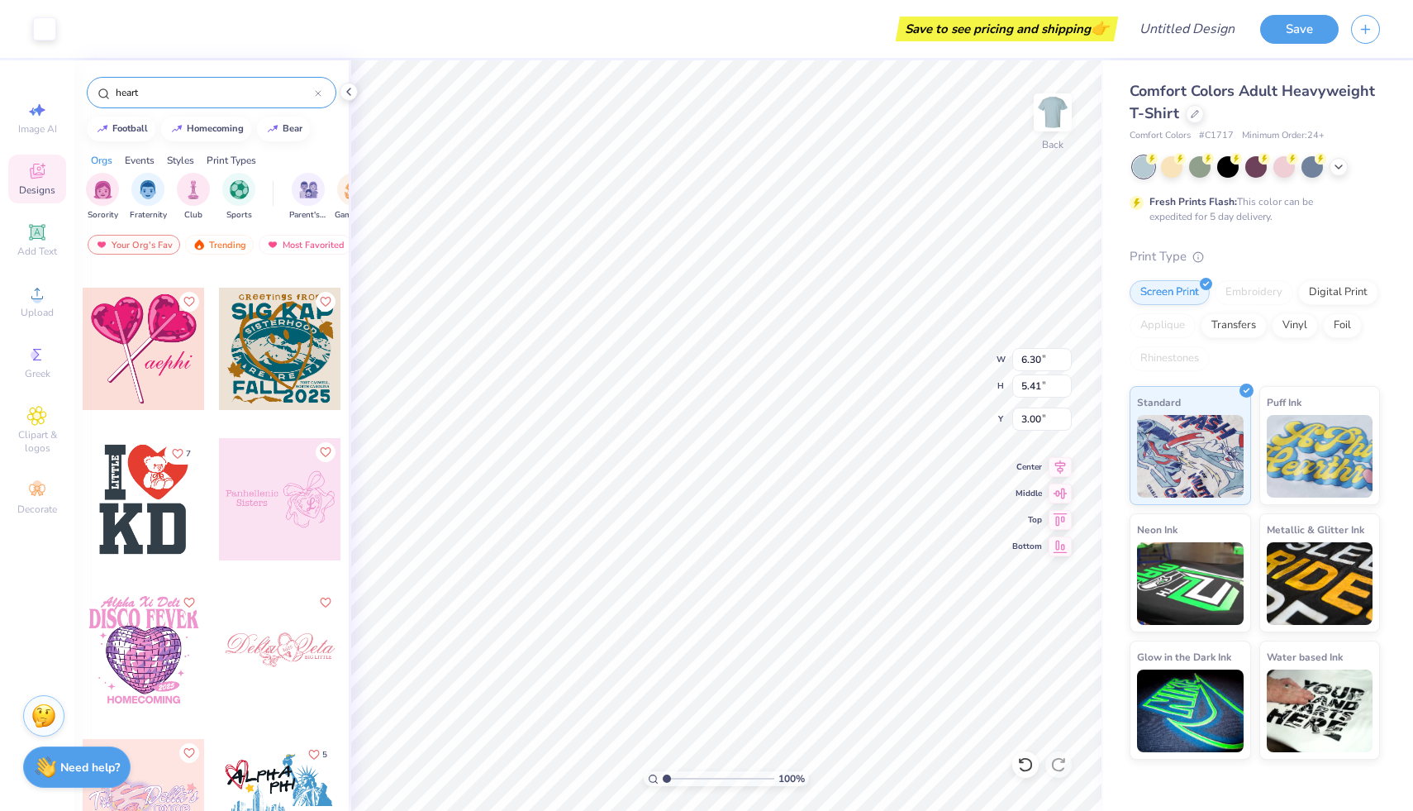
scroll to position [2309, 0]
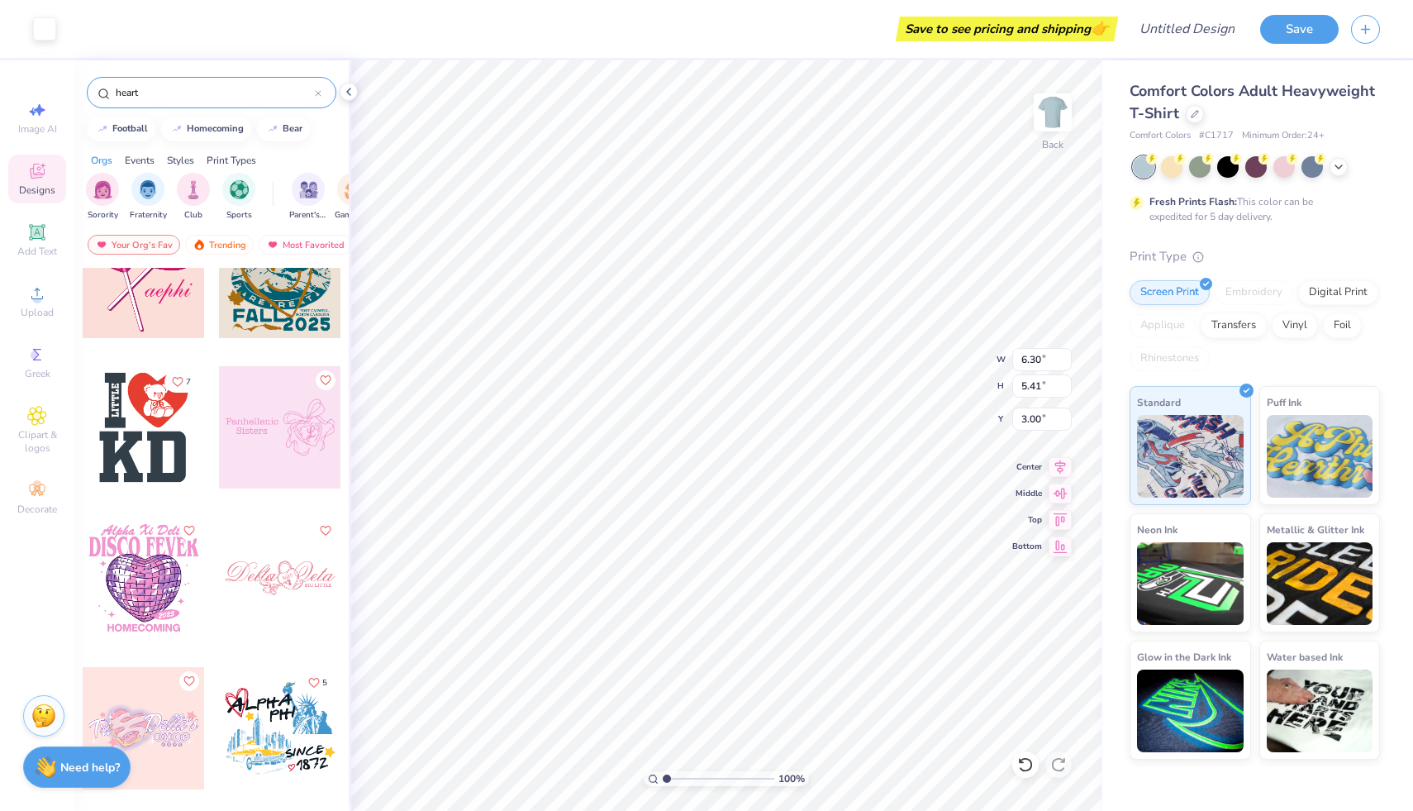
click at [218, 89] on input "heart" at bounding box center [214, 92] width 201 height 17
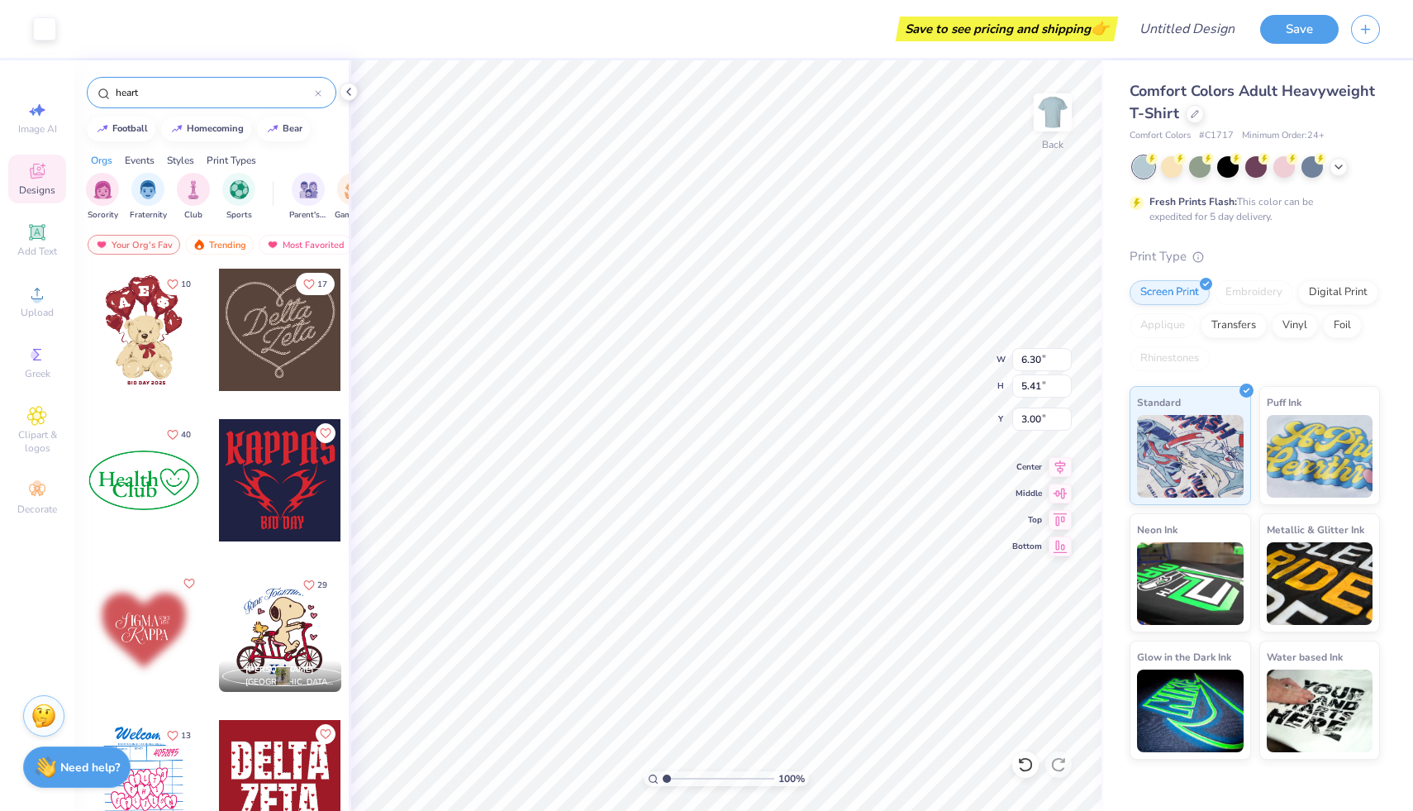
click at [218, 89] on input "heart" at bounding box center [214, 92] width 201 height 17
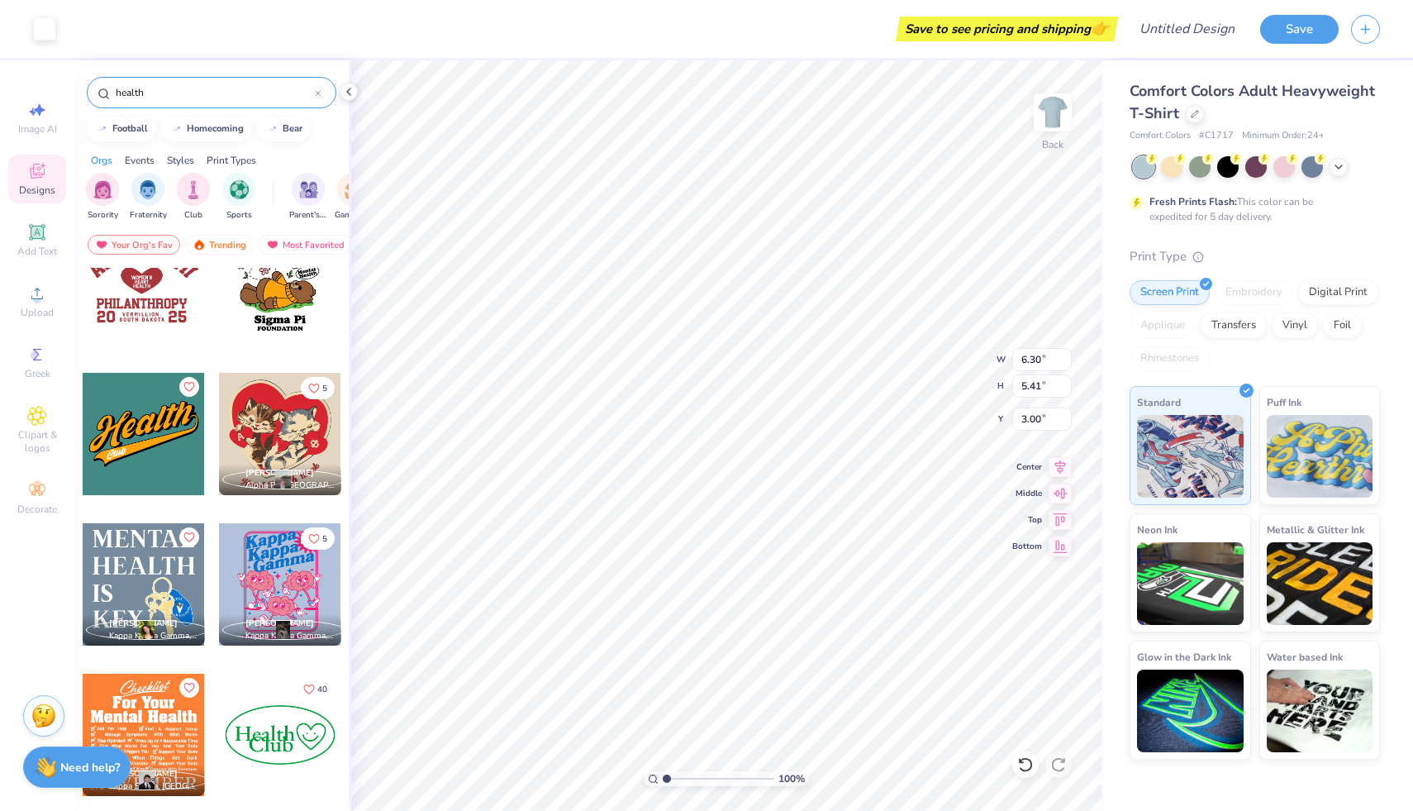
scroll to position [0, 0]
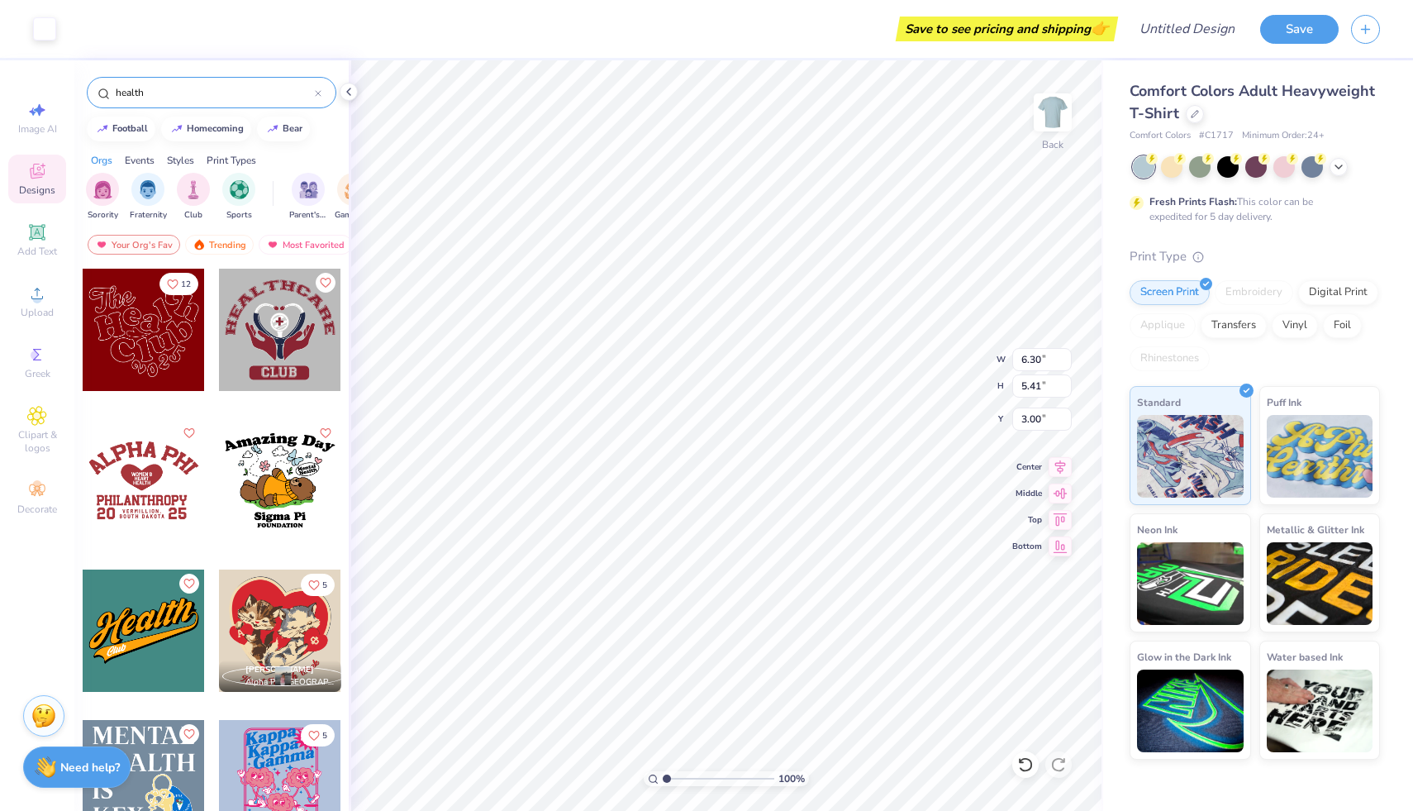
click at [198, 88] on input "health" at bounding box center [214, 92] width 201 height 17
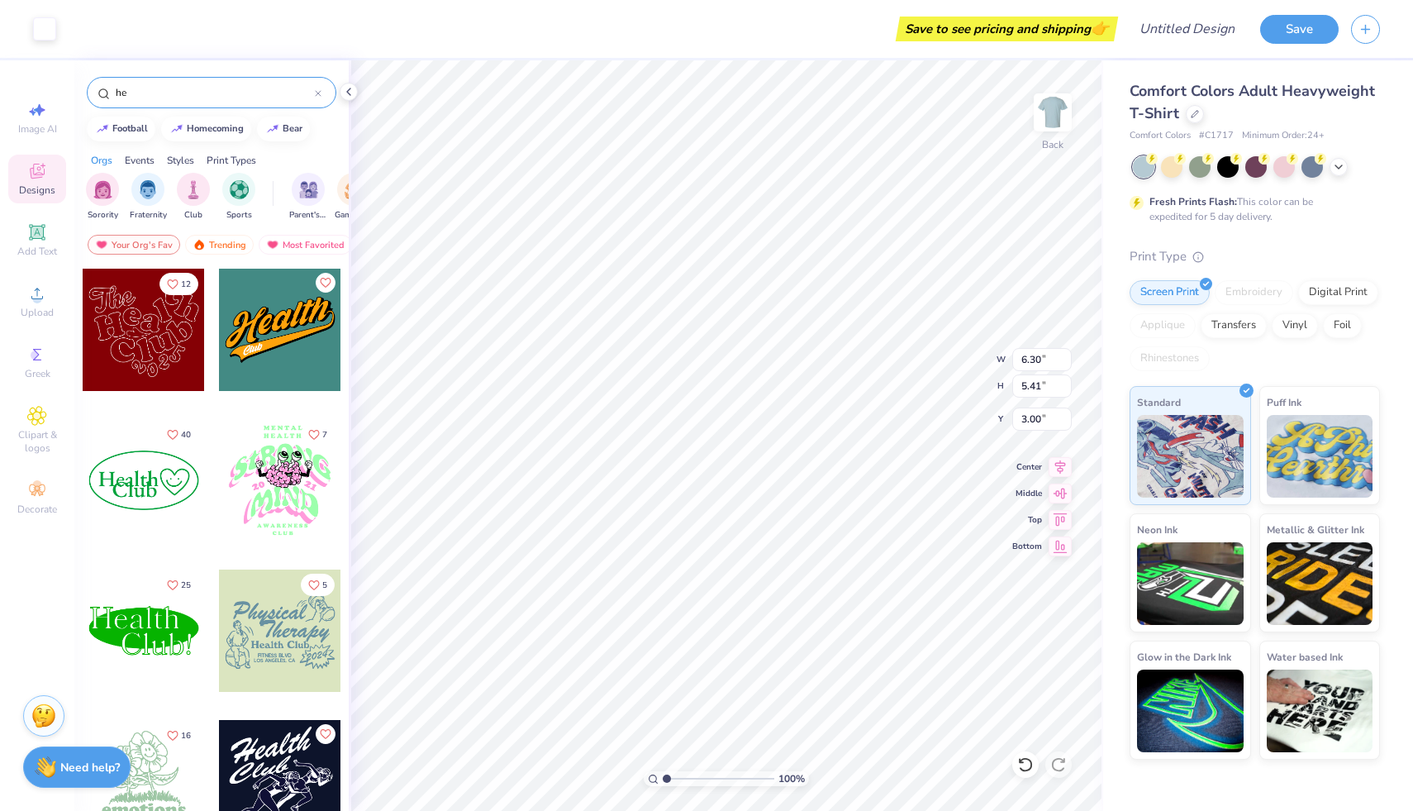
type input "h"
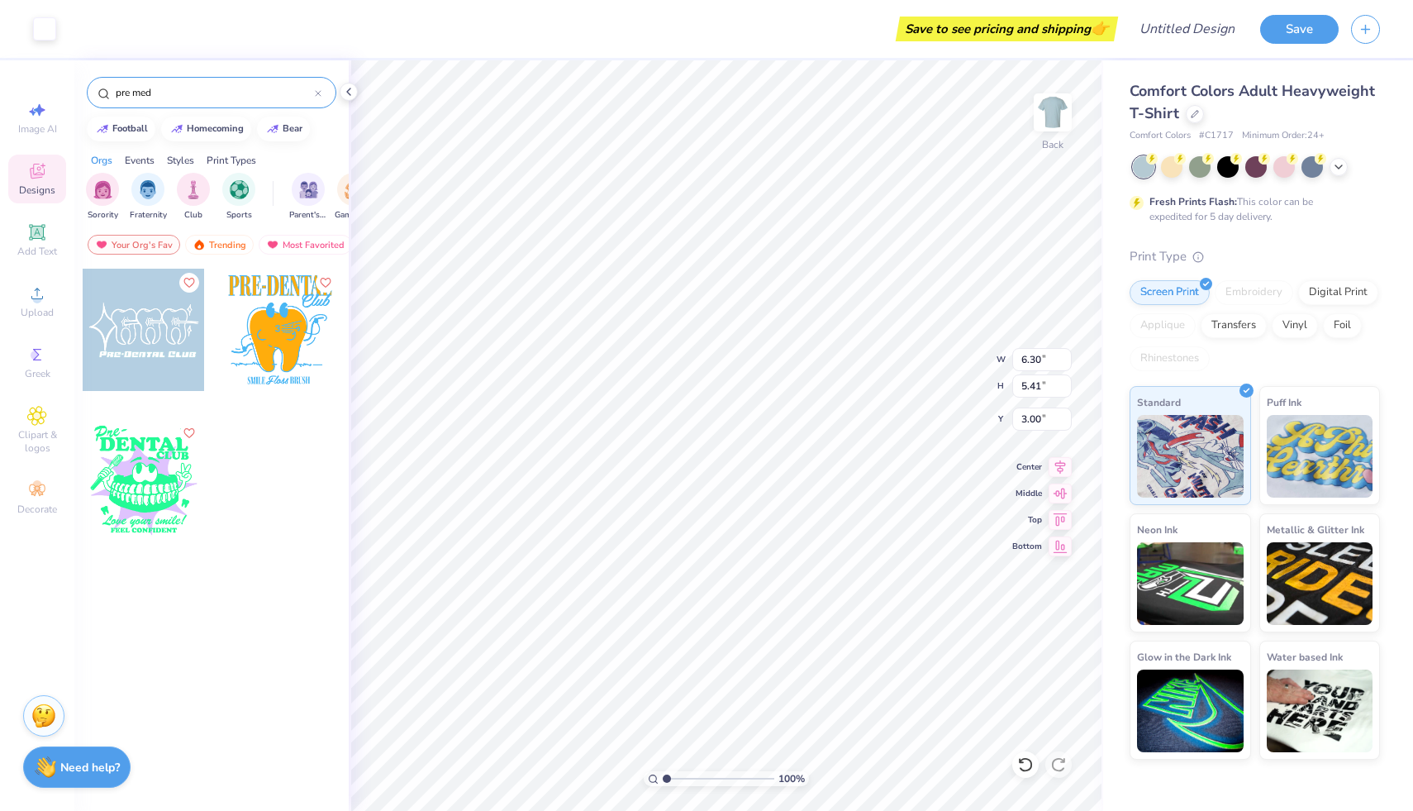
type input "pre med"
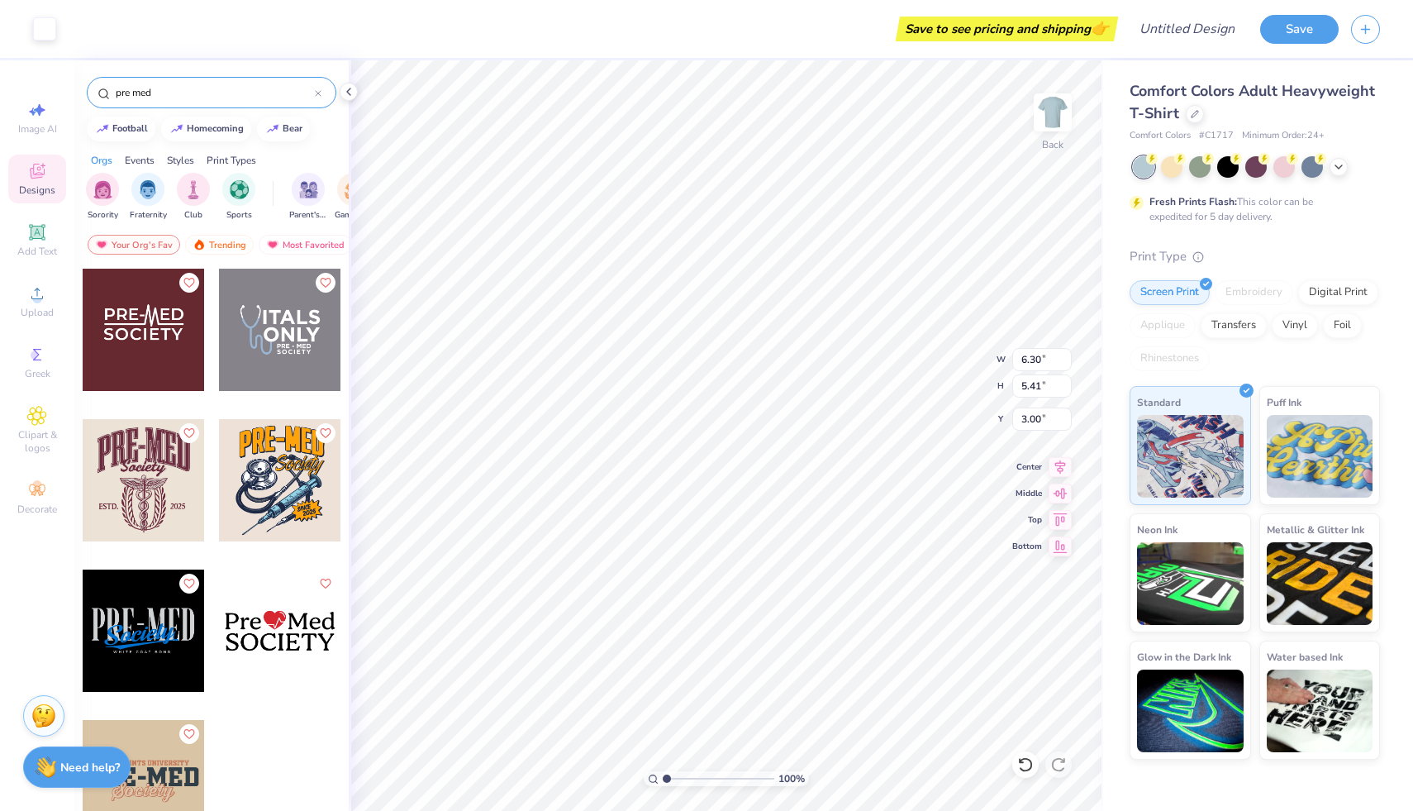
click at [141, 652] on div at bounding box center [144, 630] width 122 height 122
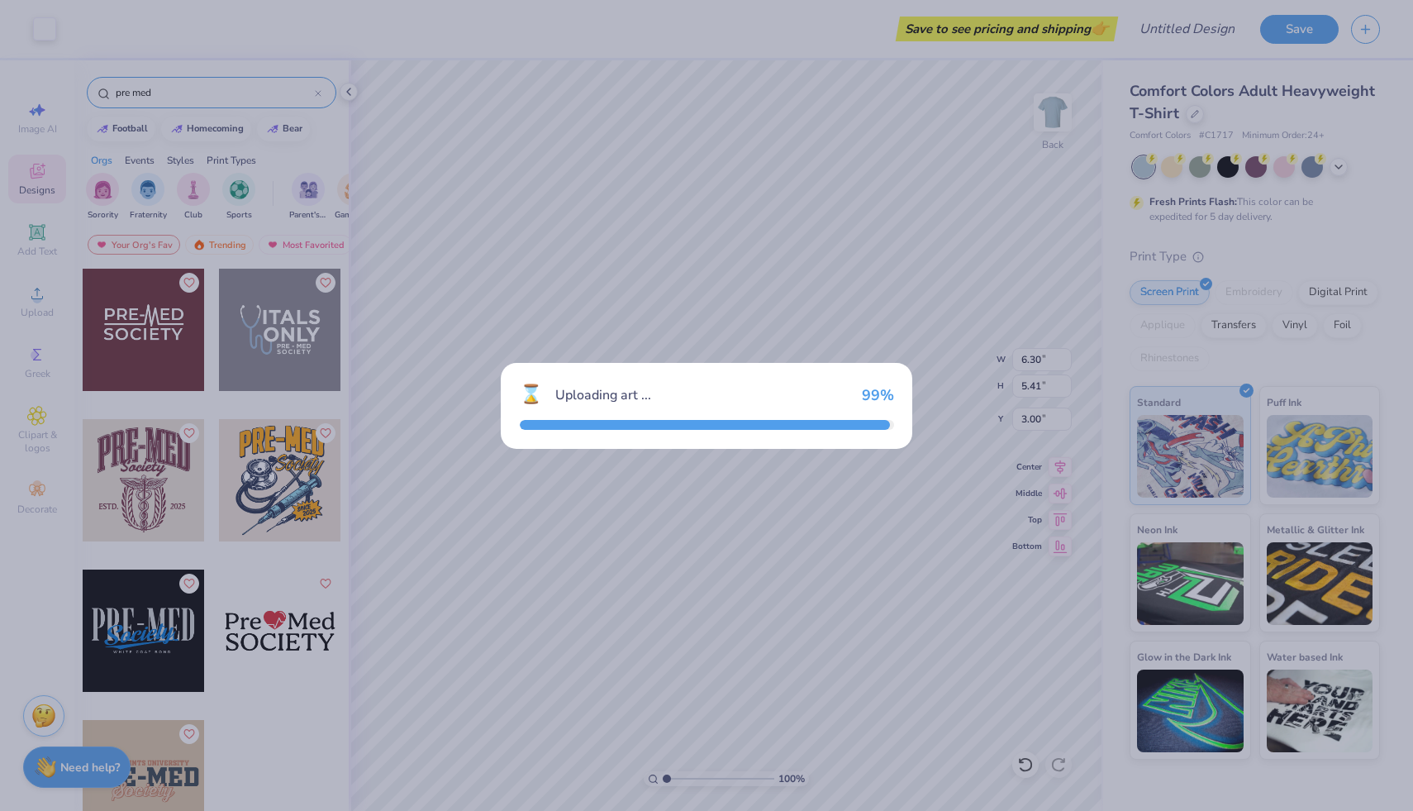
type input "8.73"
type input "3.85"
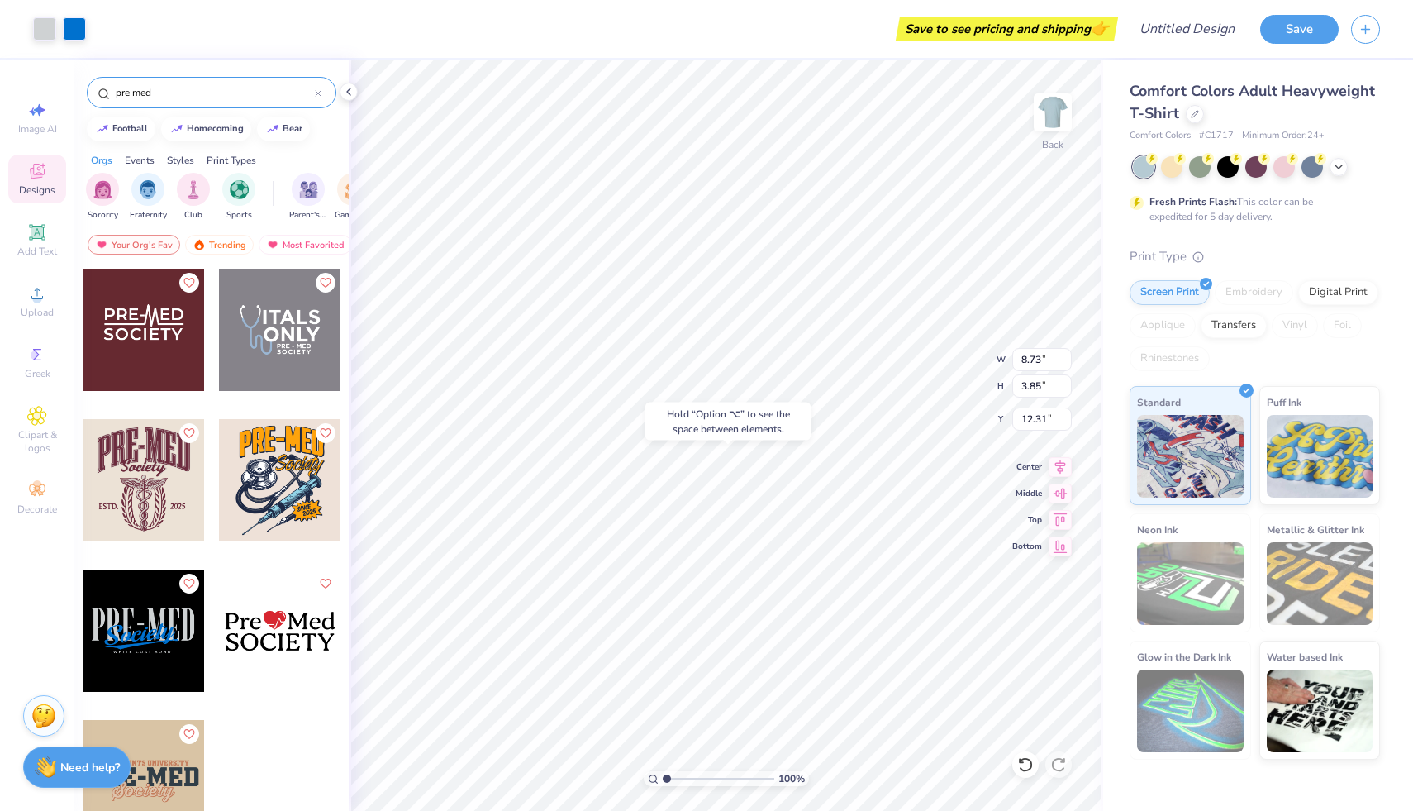
type input "12.31"
type input "6.30"
type input "5.41"
type input "3.00"
type input "3.78"
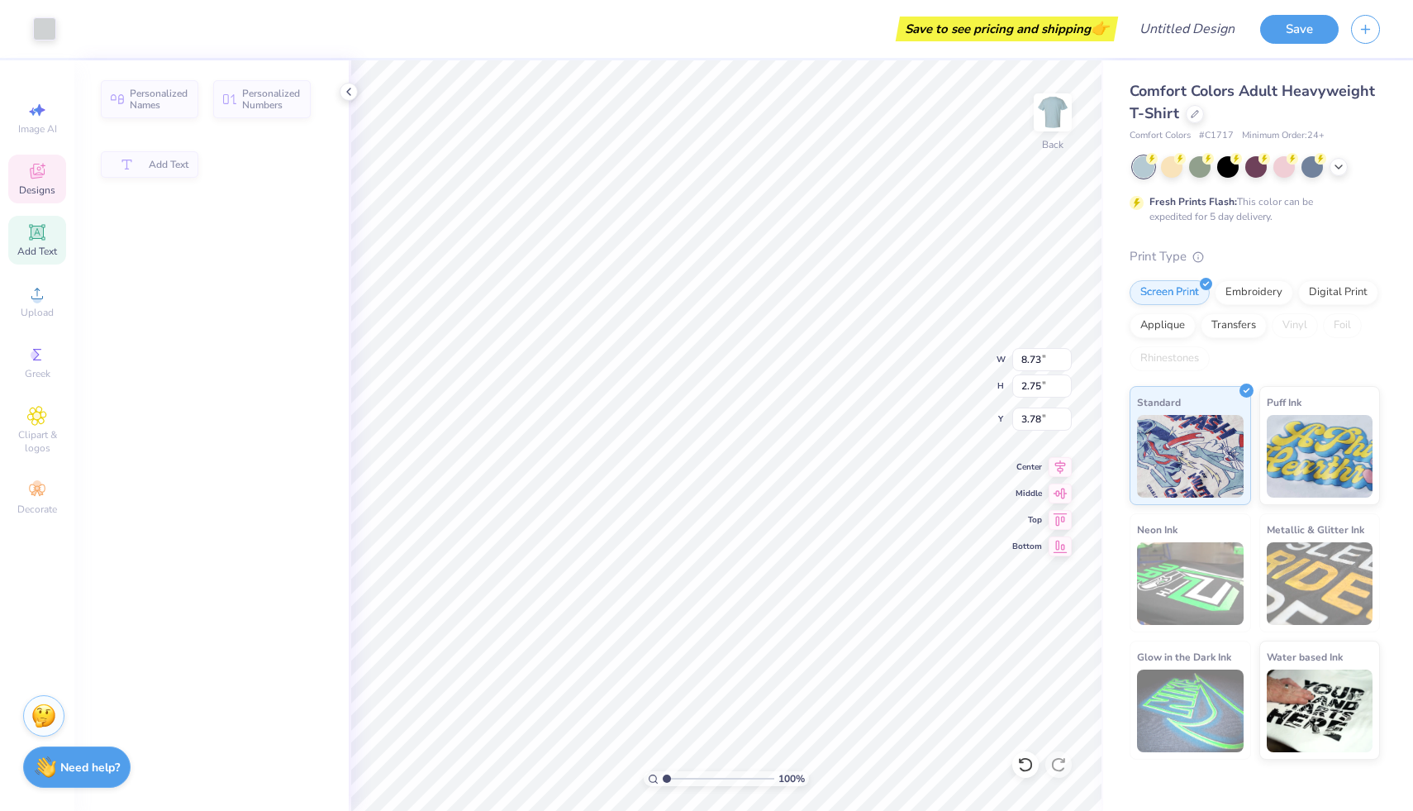
type input "2.75"
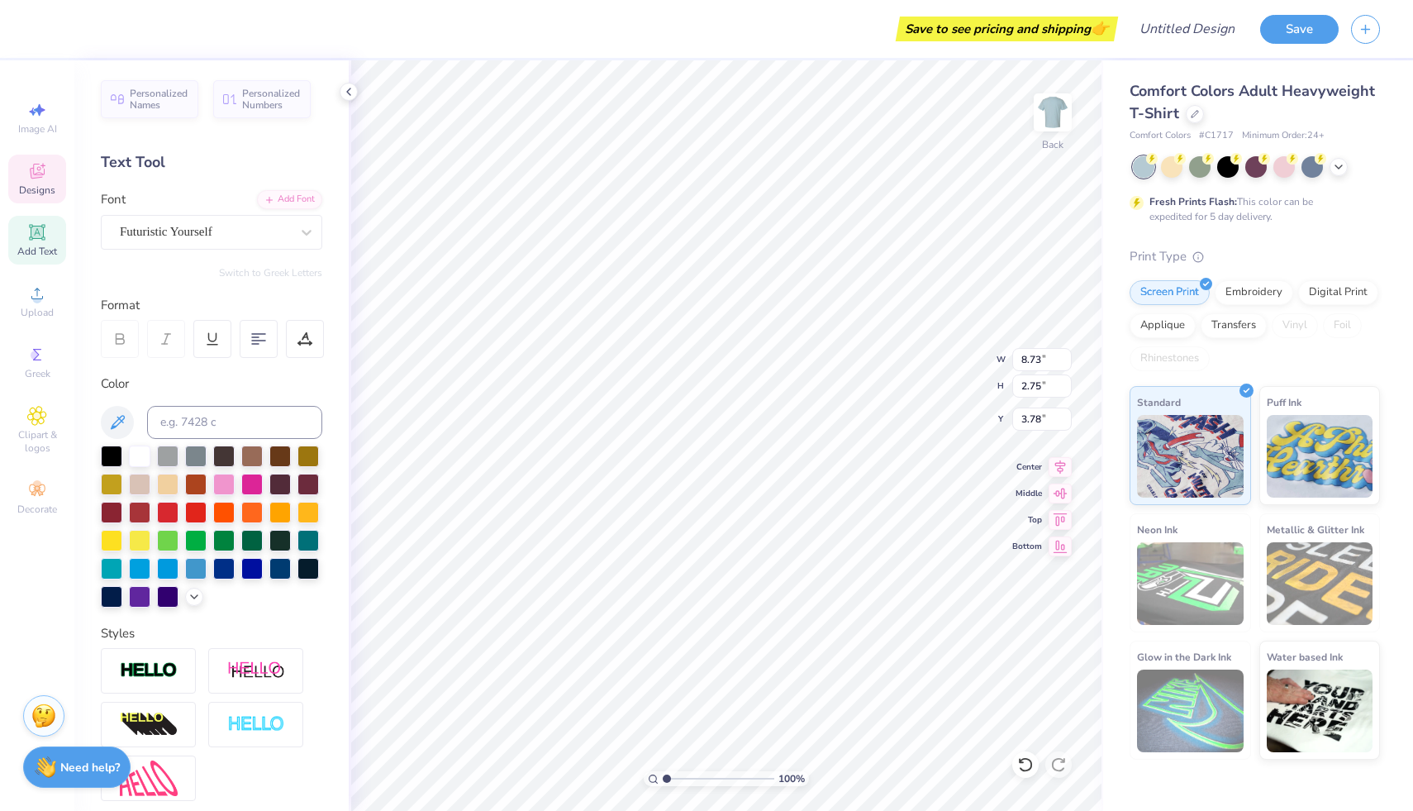
scroll to position [13, 4]
type textarea "Pre-Health"
type input "6.05"
type input "1.82"
type input "5.11"
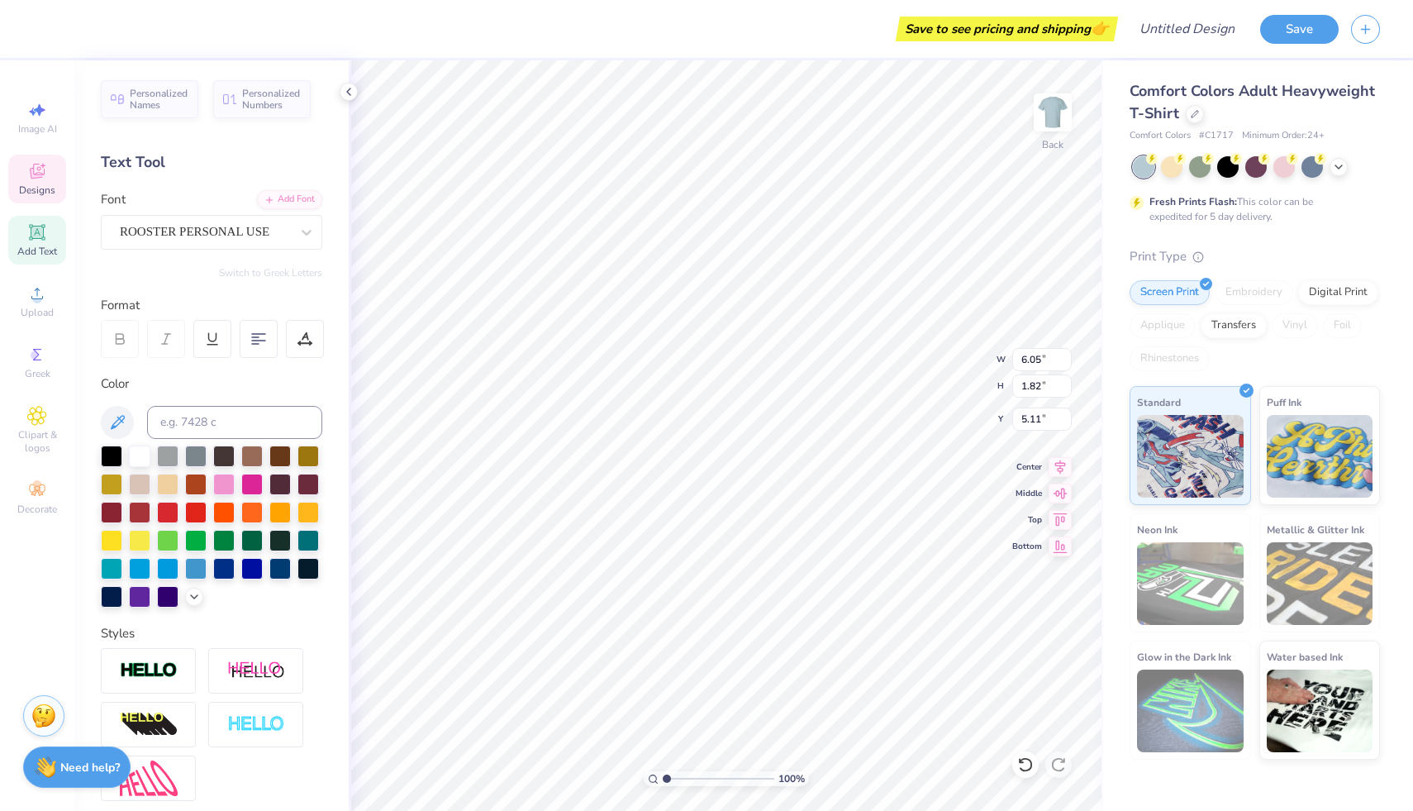
scroll to position [13, 2]
type textarea "HonorSociety"
type input "5.36"
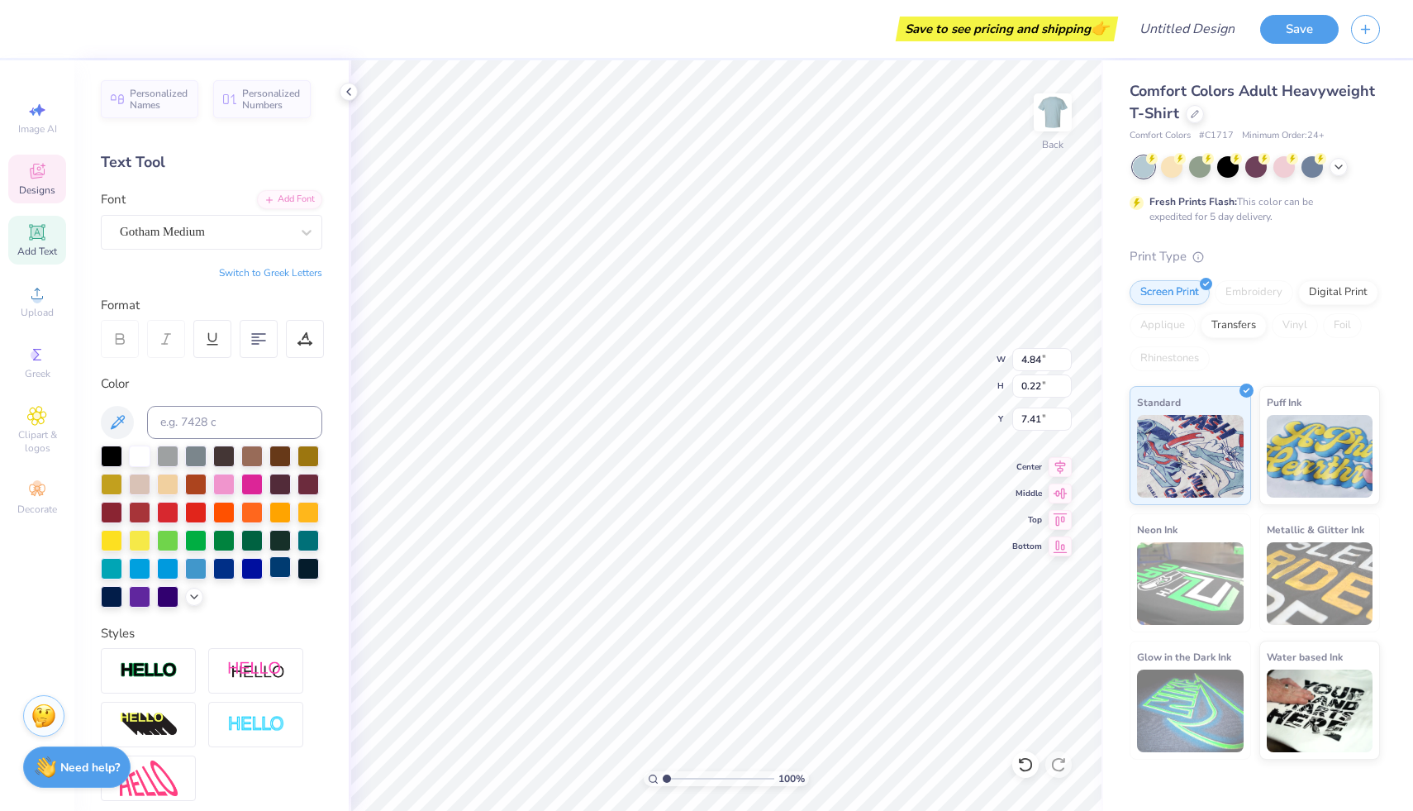
click at [269, 578] on div at bounding box center [279, 566] width 21 height 21
type textarea "OKSTATE AED"
click at [269, 578] on div at bounding box center [279, 566] width 21 height 21
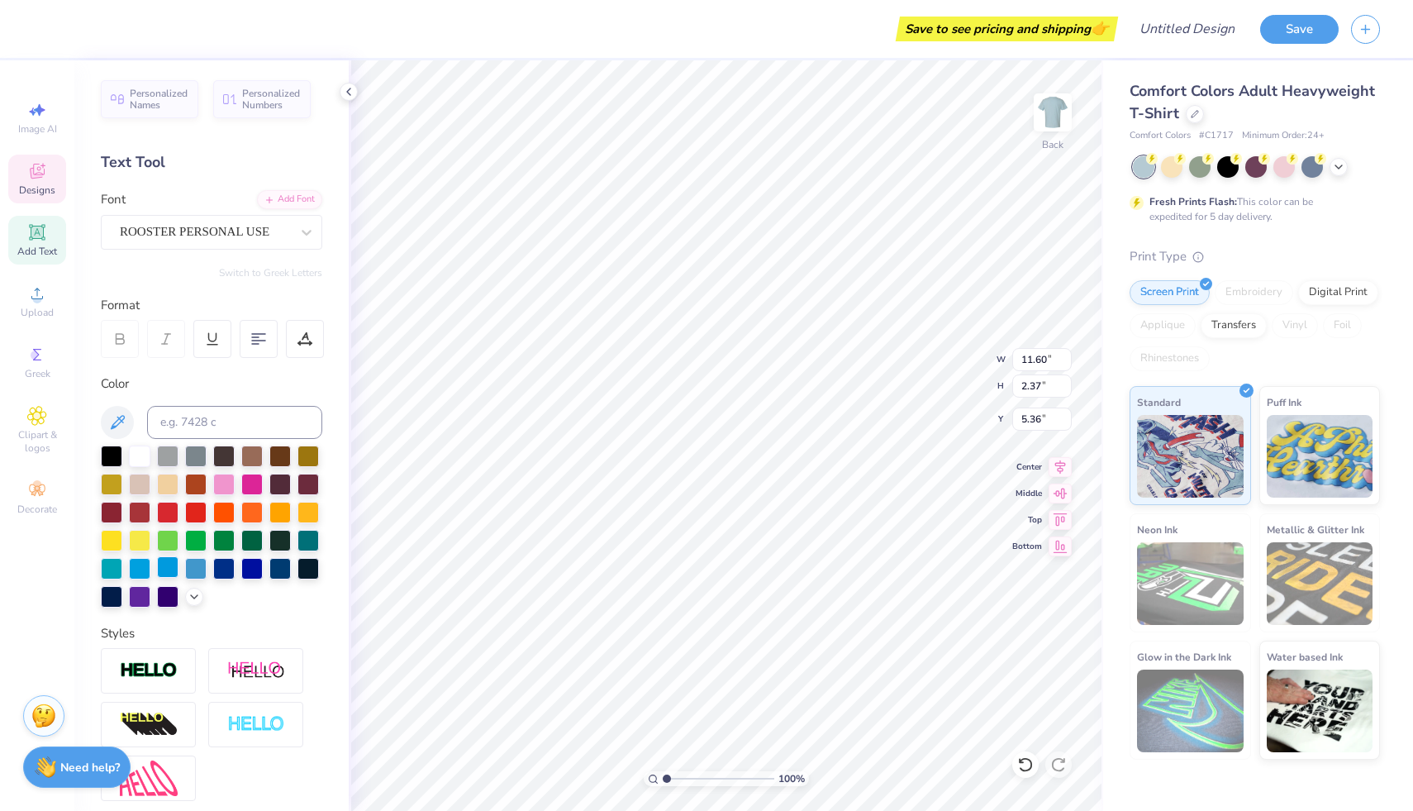
click at [179, 567] on div at bounding box center [167, 566] width 21 height 21
click at [150, 567] on div at bounding box center [139, 566] width 21 height 21
click at [188, 602] on icon at bounding box center [194, 594] width 13 height 13
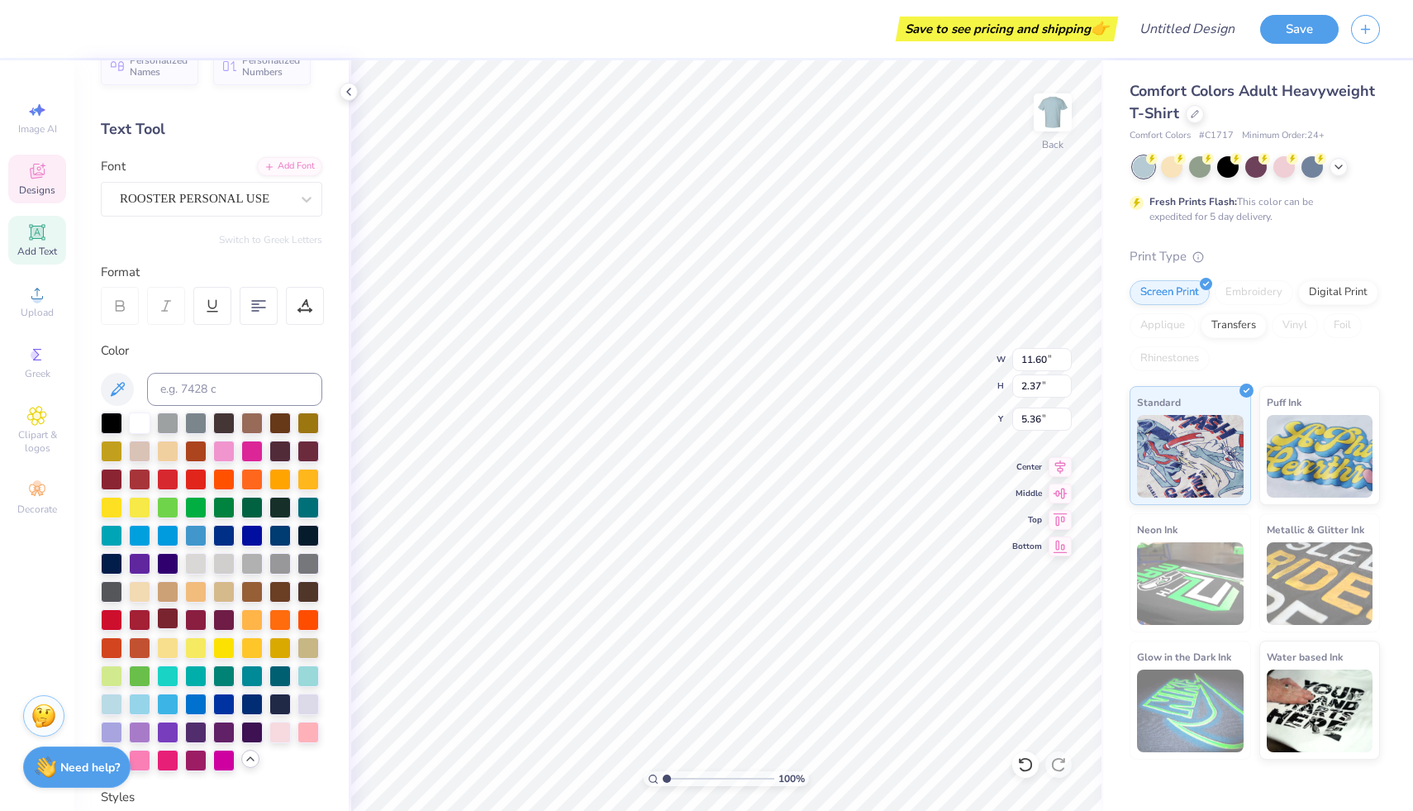
scroll to position [47, 0]
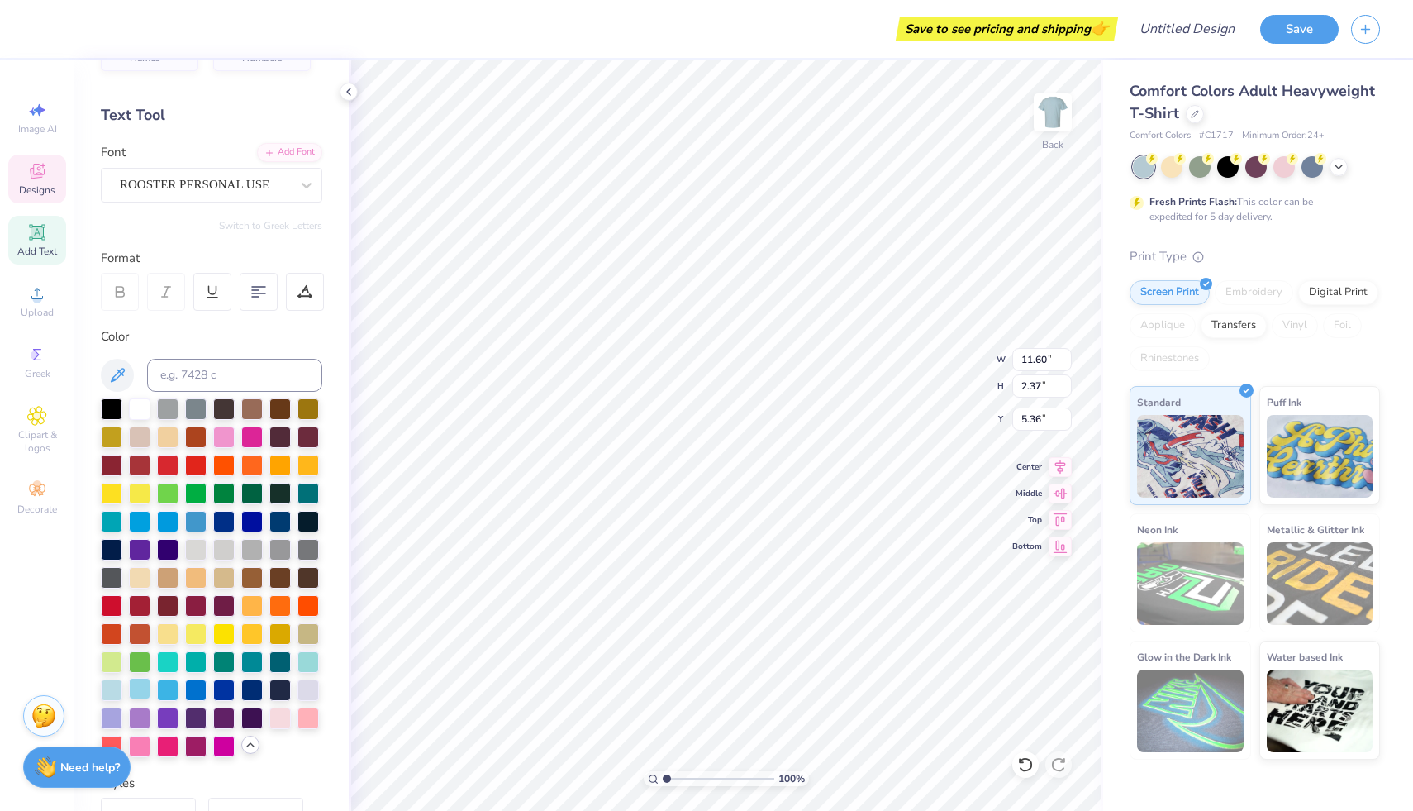
click at [150, 699] on div at bounding box center [139, 688] width 21 height 21
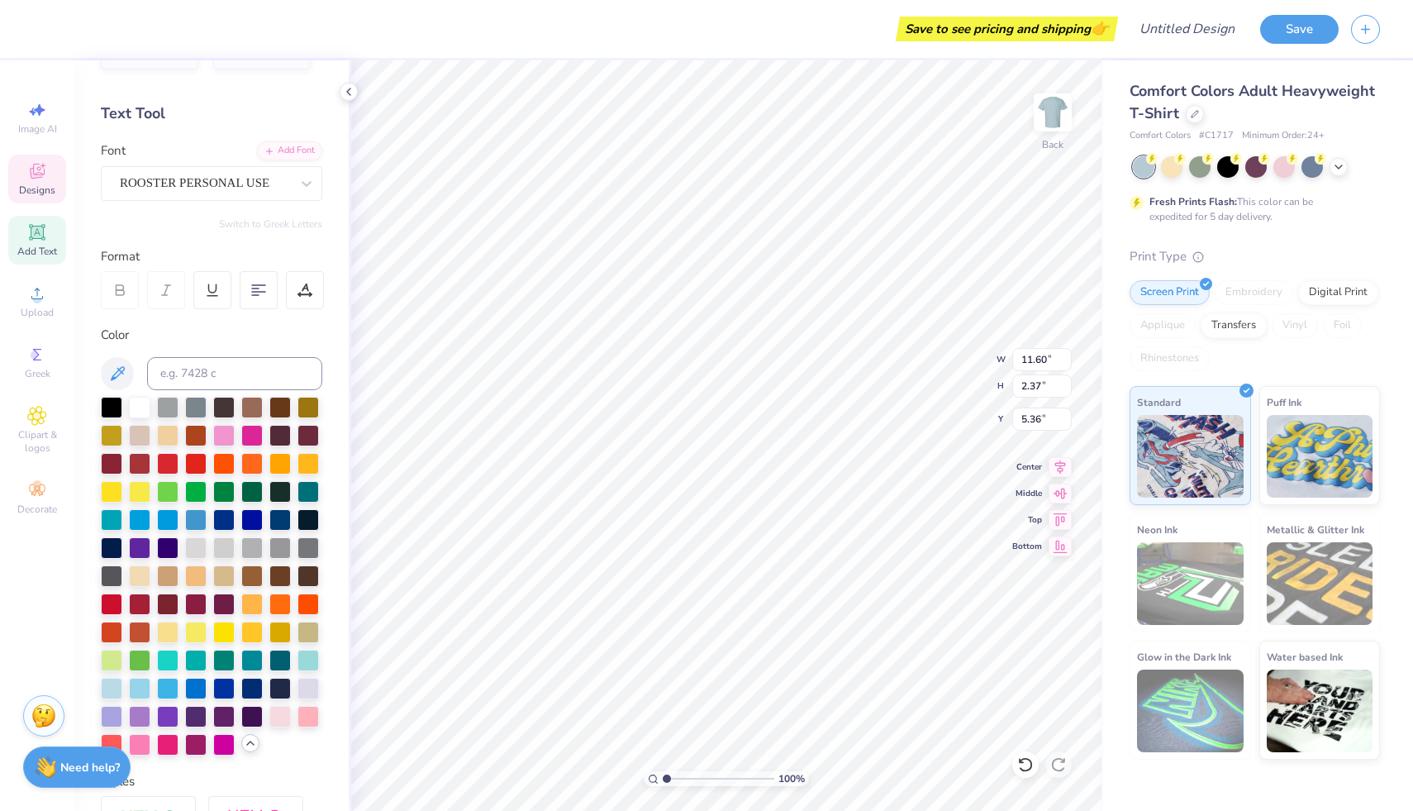
scroll to position [13, 3]
click at [1336, 170] on icon at bounding box center [1338, 165] width 13 height 13
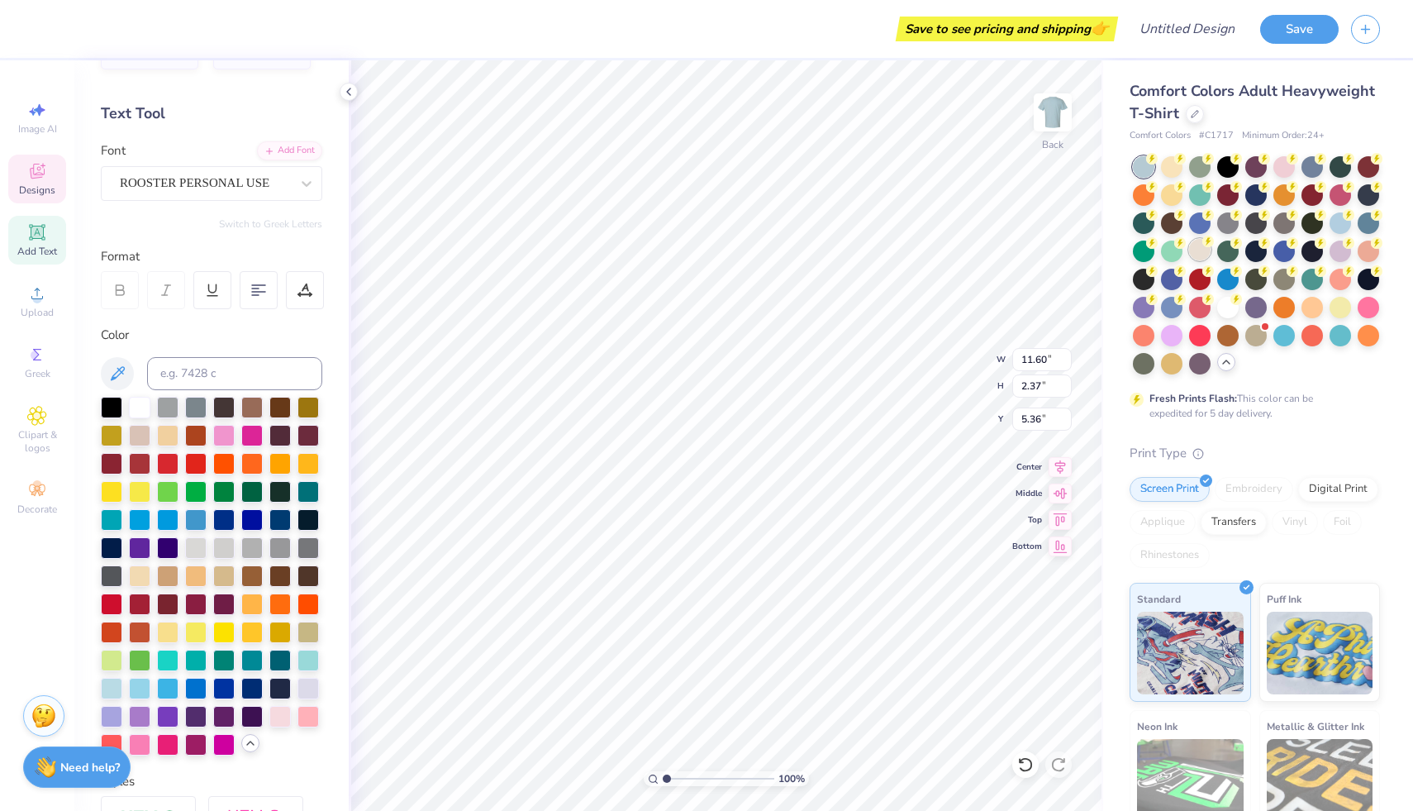
click at [1211, 249] on div at bounding box center [1199, 249] width 21 height 21
click at [1358, 232] on div at bounding box center [1368, 221] width 21 height 21
click at [298, 529] on div at bounding box center [308, 517] width 21 height 21
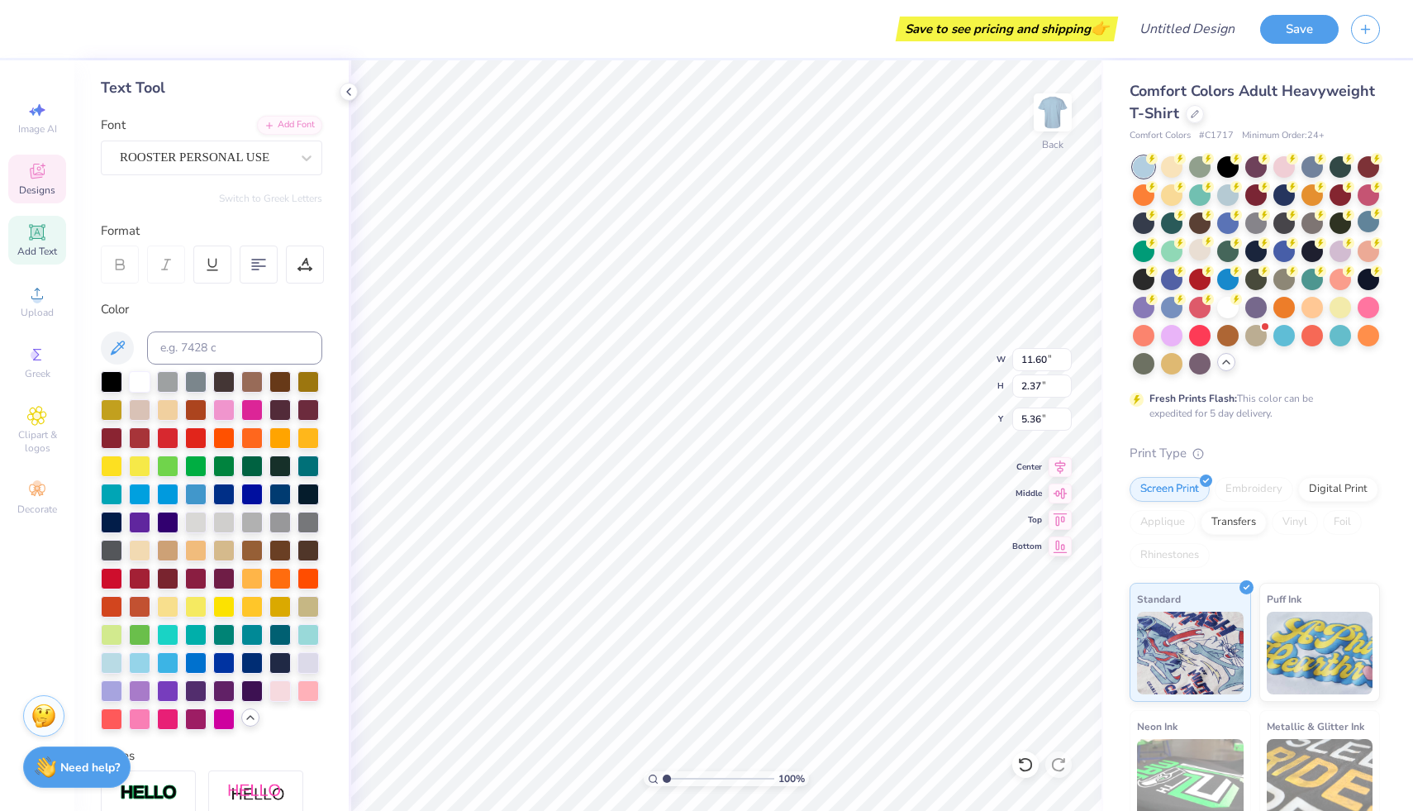
scroll to position [84, 0]
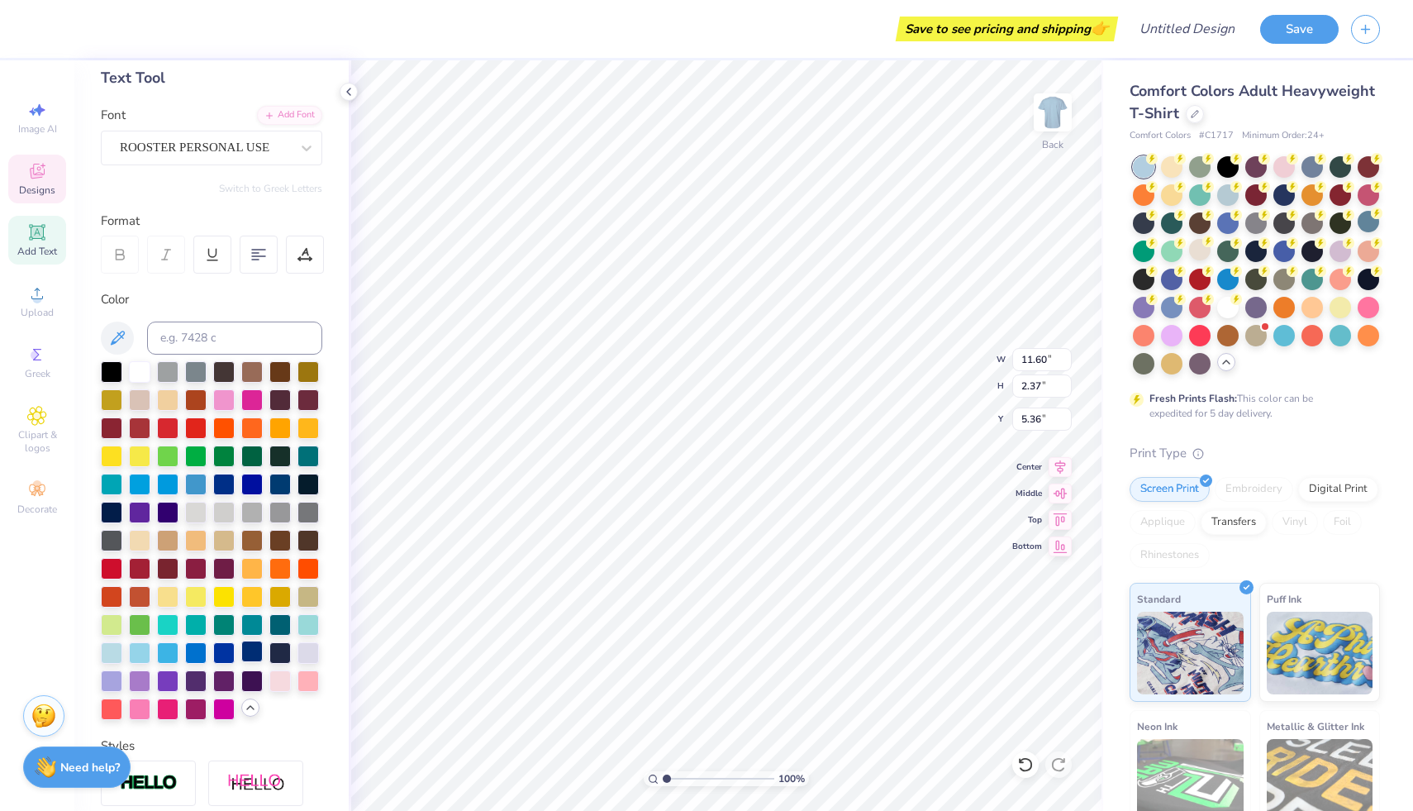
click at [241, 662] on div at bounding box center [251, 651] width 21 height 21
click at [207, 662] on div at bounding box center [195, 651] width 21 height 21
click at [179, 662] on div at bounding box center [167, 651] width 21 height 21
click at [269, 634] on div at bounding box center [279, 622] width 21 height 21
click at [129, 550] on div at bounding box center [139, 538] width 21 height 21
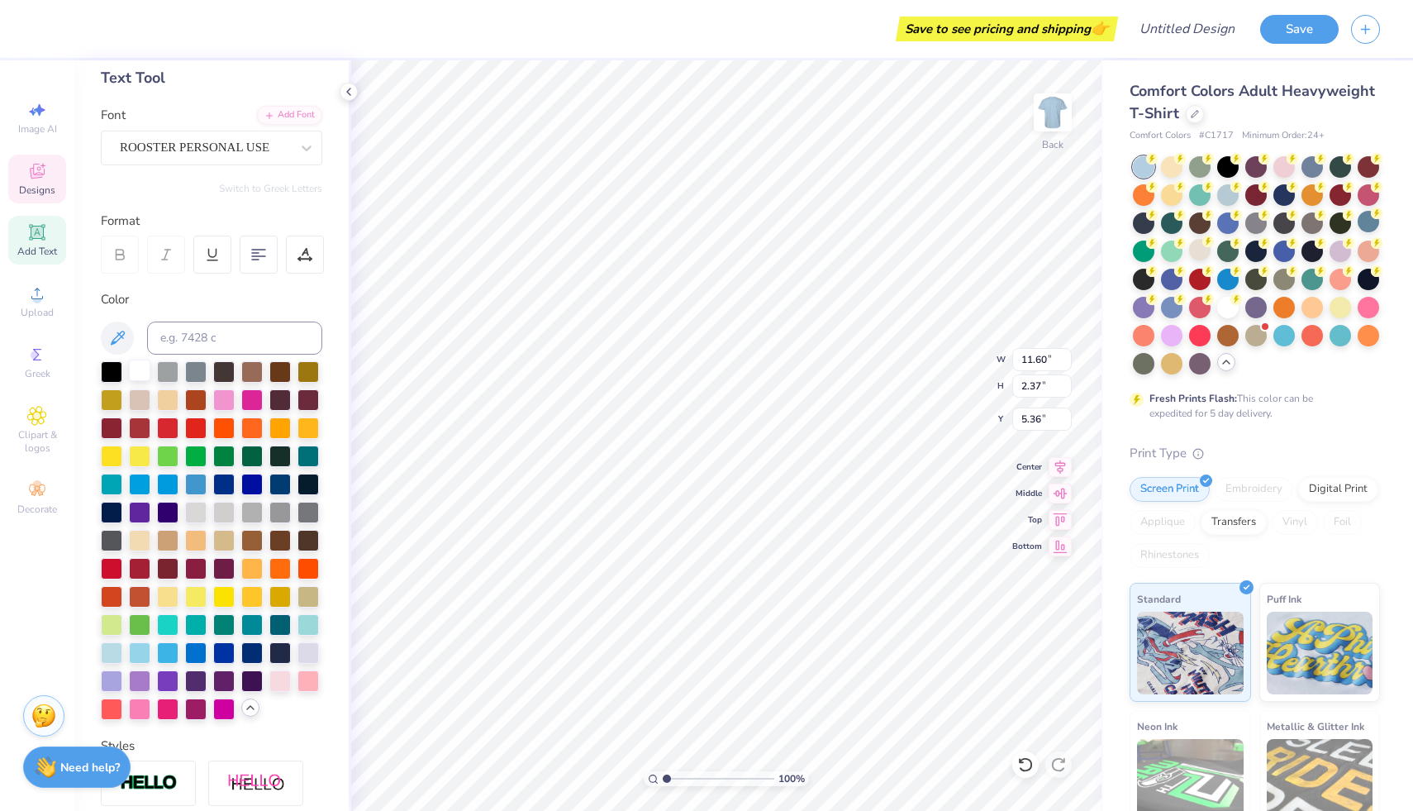
click at [141, 373] on div at bounding box center [139, 370] width 21 height 21
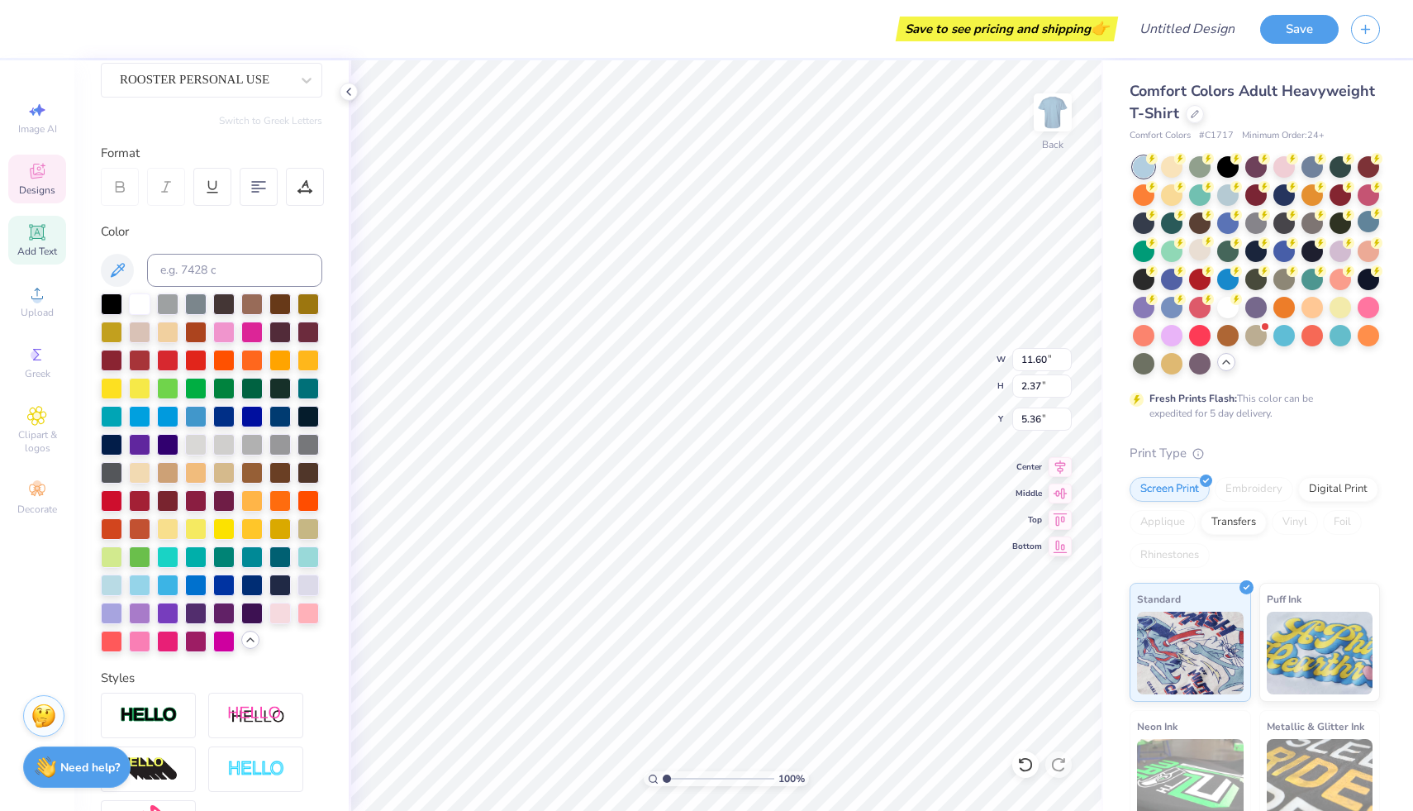
scroll to position [153, 0]
click at [129, 481] on div at bounding box center [139, 470] width 21 height 21
click at [213, 481] on div at bounding box center [223, 470] width 21 height 21
click at [241, 481] on div at bounding box center [251, 470] width 21 height 21
click at [269, 481] on div at bounding box center [279, 470] width 21 height 21
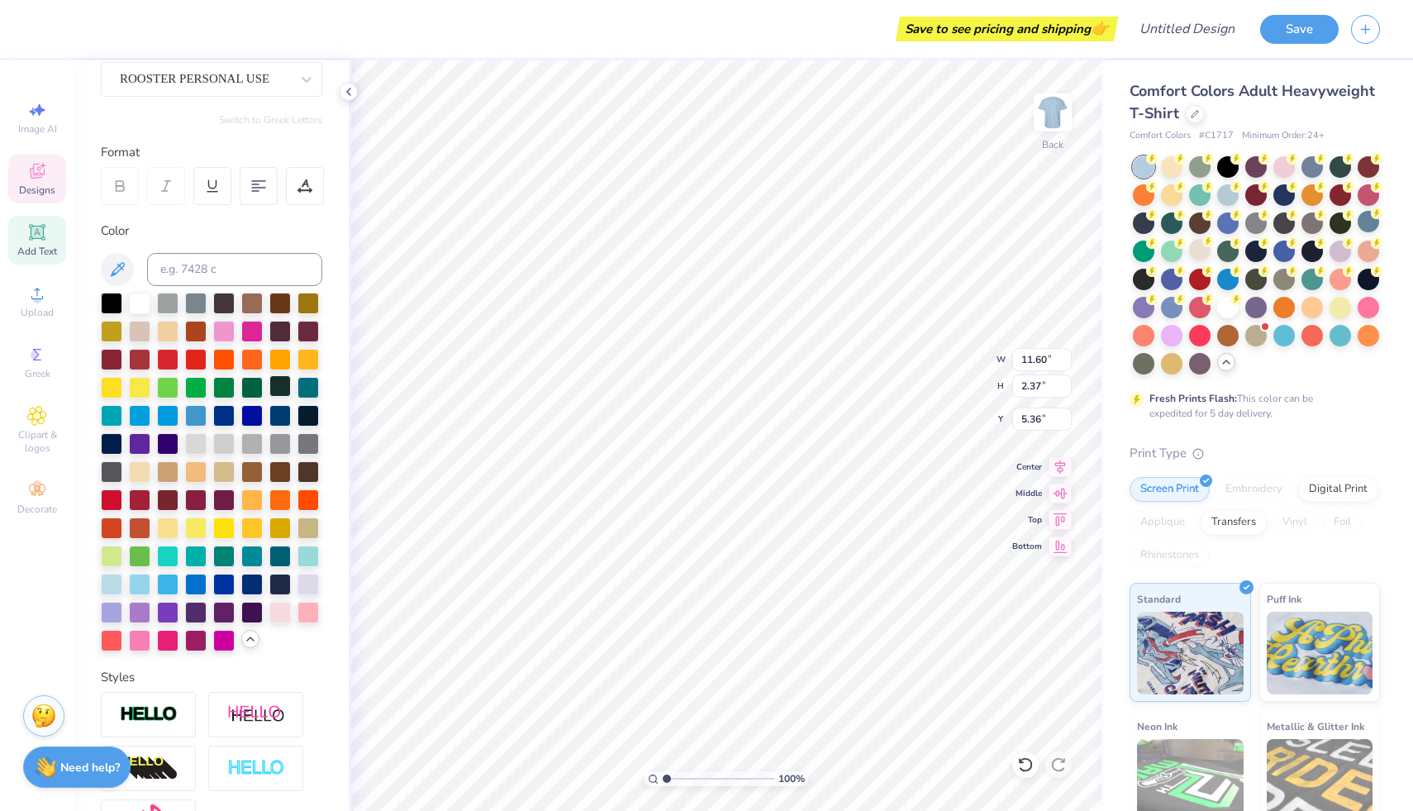
click at [269, 397] on div at bounding box center [279, 385] width 21 height 21
click at [150, 593] on div at bounding box center [139, 582] width 21 height 21
click at [179, 593] on div at bounding box center [167, 582] width 21 height 21
click at [207, 593] on div at bounding box center [195, 582] width 21 height 21
click at [213, 593] on div at bounding box center [223, 582] width 21 height 21
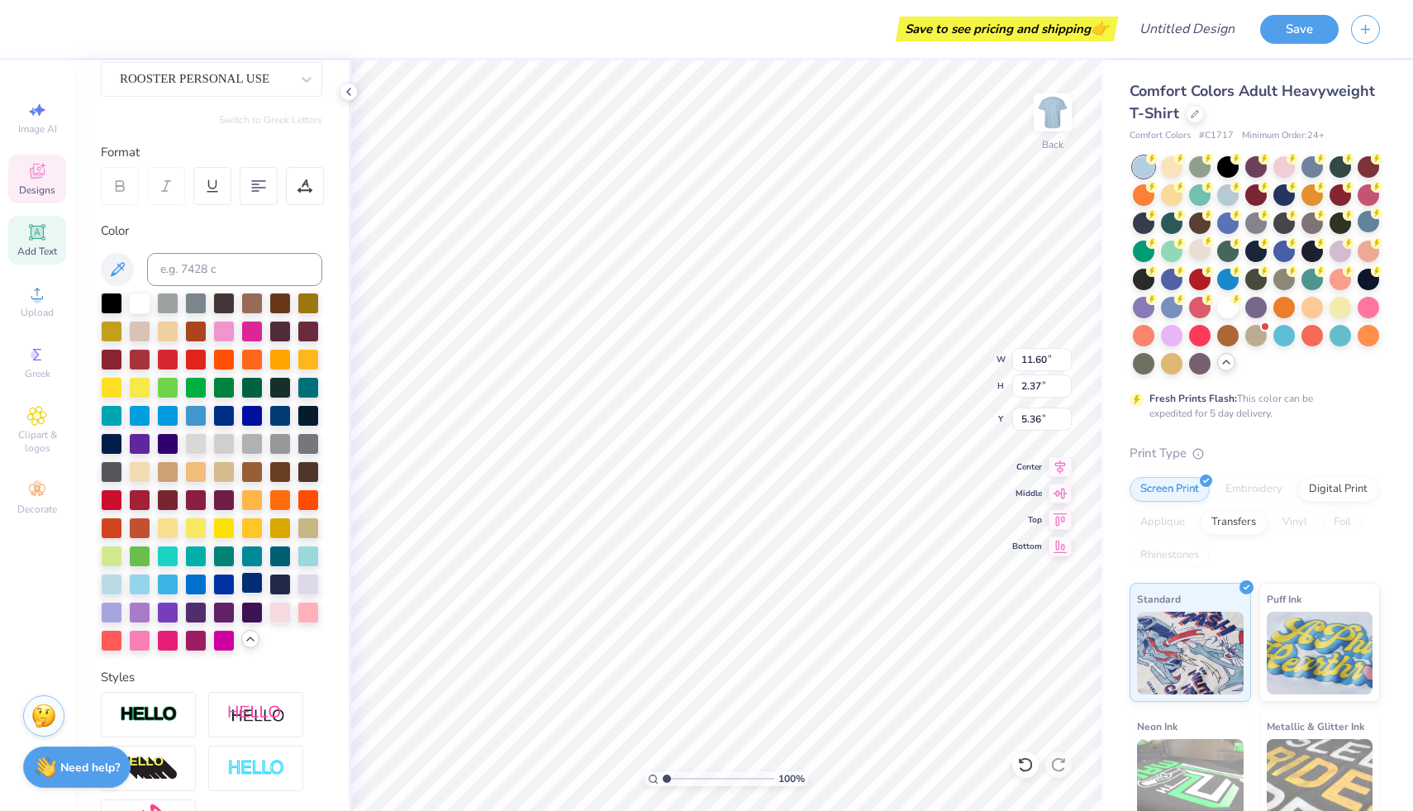
click at [241, 593] on div at bounding box center [251, 582] width 21 height 21
drag, startPoint x: 163, startPoint y: 676, endPoint x: 200, endPoint y: 450, distance: 229.5
click at [241, 623] on div at bounding box center [251, 612] width 21 height 21
click at [174, 509] on div at bounding box center [167, 498] width 21 height 21
click at [194, 509] on div at bounding box center [195, 498] width 21 height 21
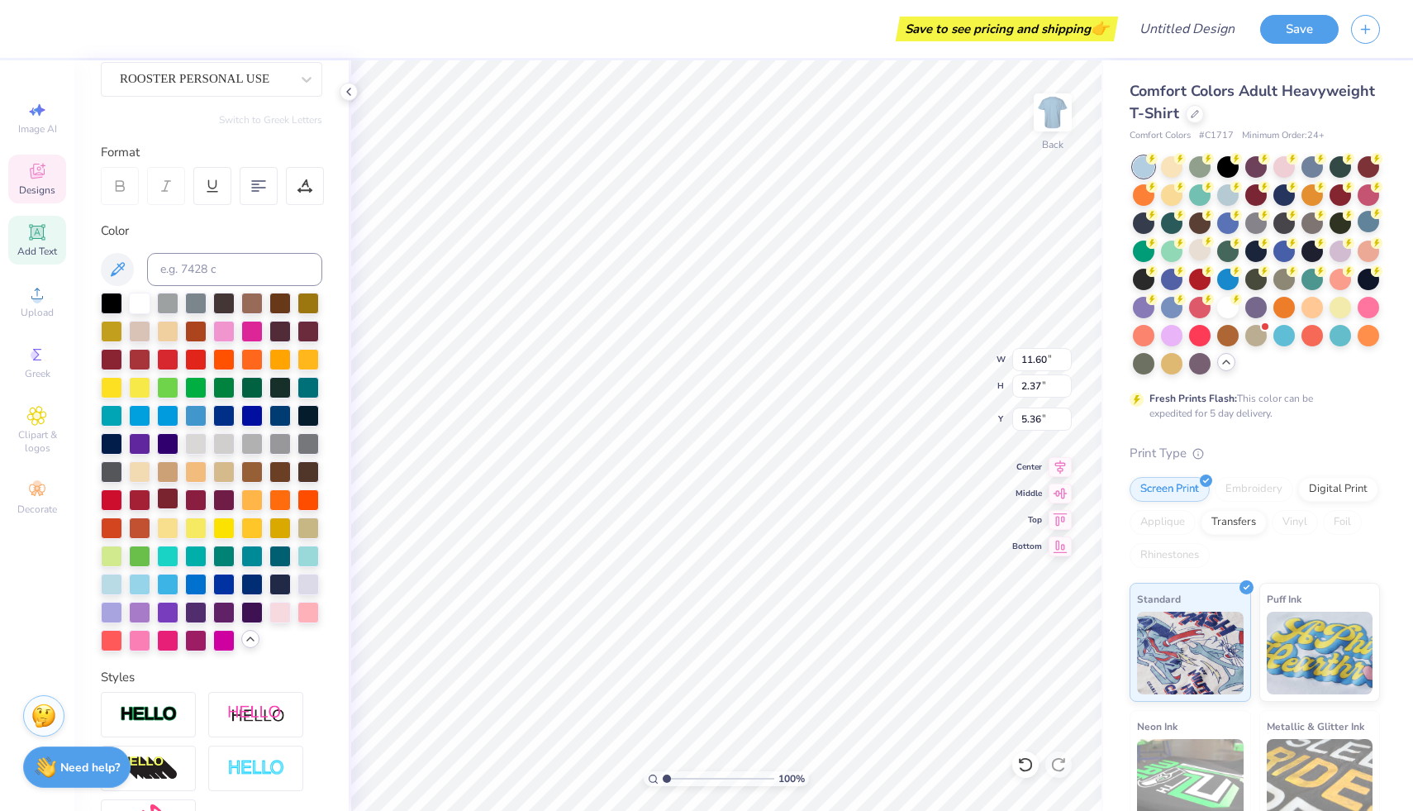
click at [167, 509] on div at bounding box center [167, 498] width 21 height 21
click at [145, 509] on div at bounding box center [139, 498] width 21 height 21
click at [122, 475] on div at bounding box center [111, 470] width 21 height 21
click at [298, 425] on div at bounding box center [308, 413] width 21 height 21
click at [269, 425] on div at bounding box center [279, 413] width 21 height 21
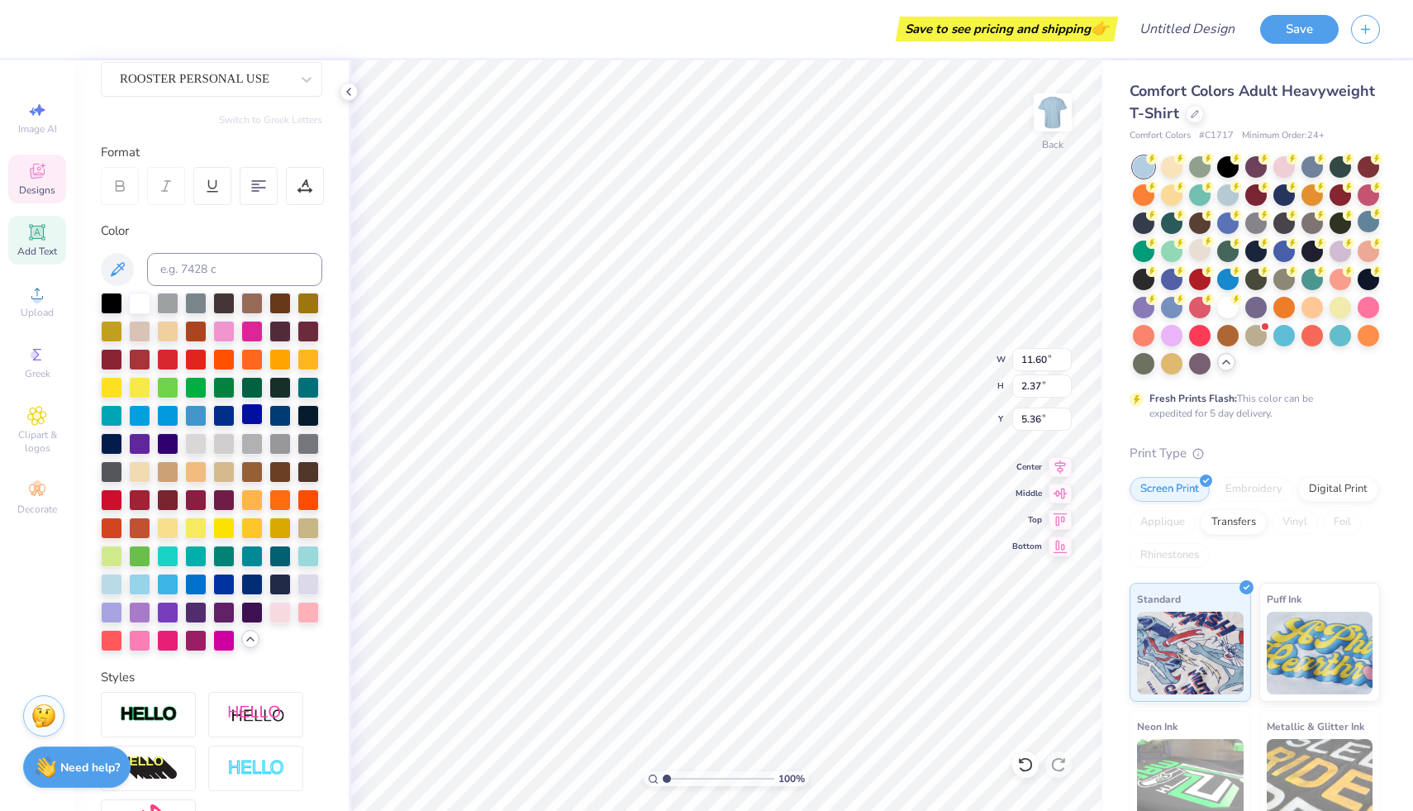
click at [241, 425] on div at bounding box center [251, 413] width 21 height 21
click at [269, 397] on div at bounding box center [279, 385] width 21 height 21
click at [119, 303] on div at bounding box center [111, 301] width 21 height 21
click at [139, 310] on div at bounding box center [139, 301] width 21 height 21
click at [219, 308] on div at bounding box center [223, 301] width 21 height 21
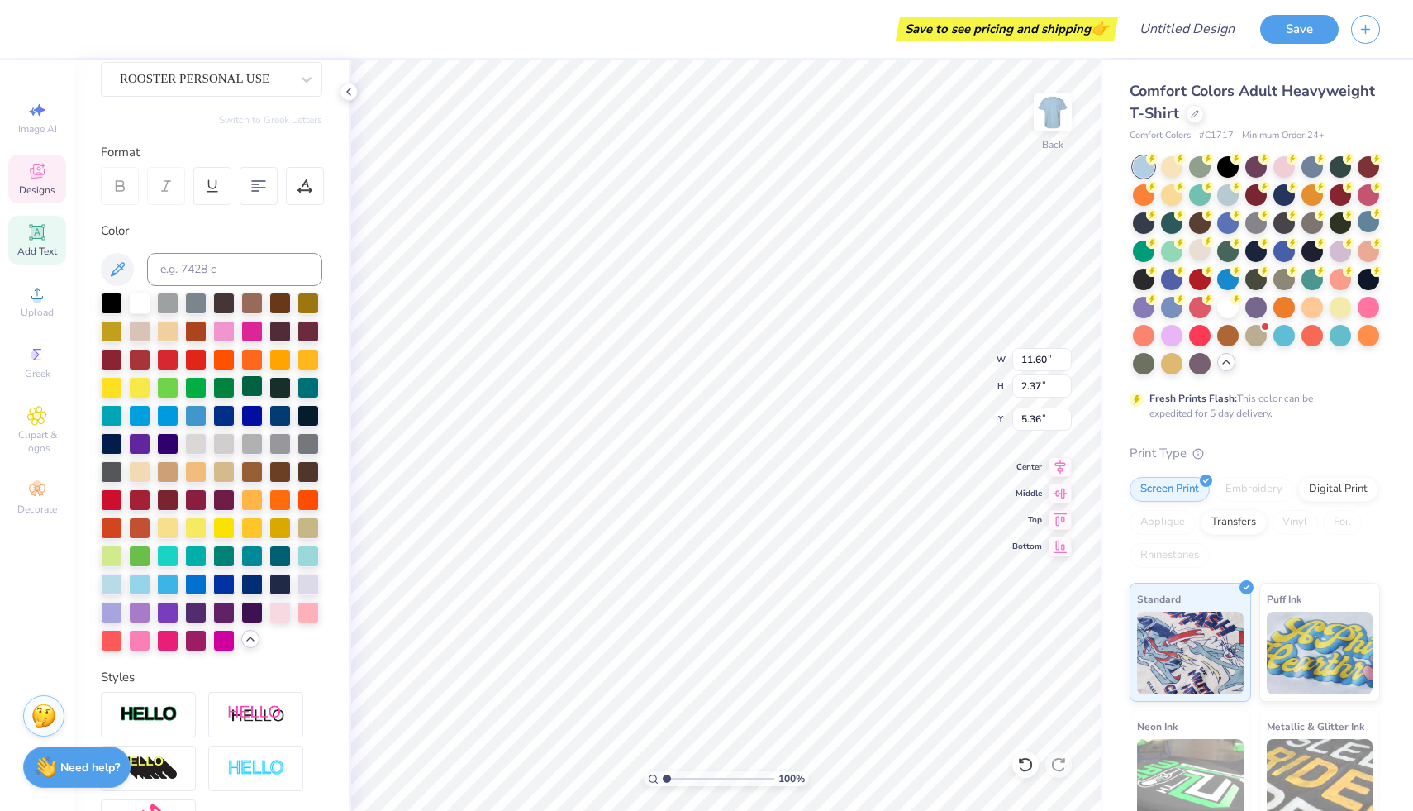
click at [241, 397] on div at bounding box center [251, 385] width 21 height 21
click at [269, 397] on div at bounding box center [279, 385] width 21 height 21
click at [298, 397] on div at bounding box center [308, 385] width 21 height 21
type input "4.93"
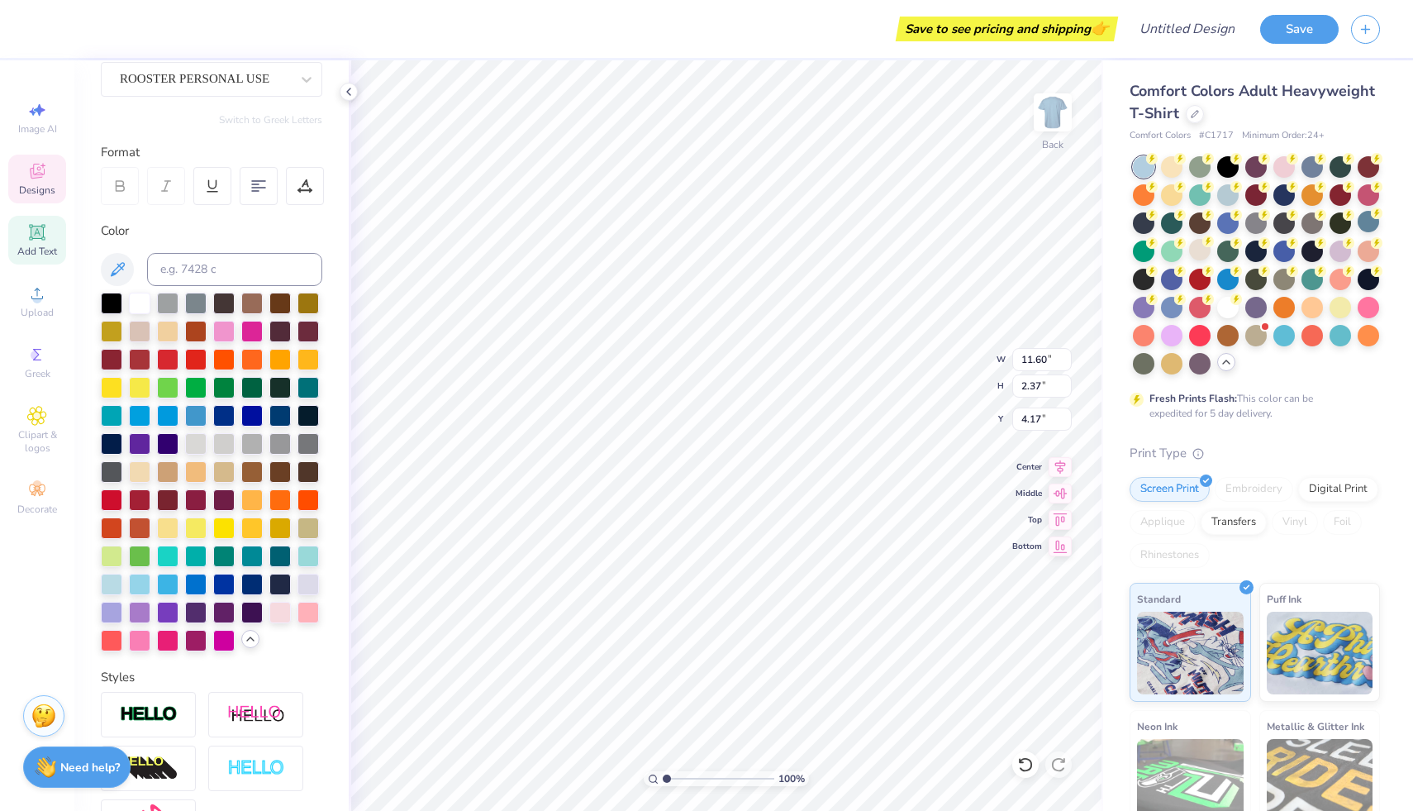
type input "4.17"
type input "3.47"
type input "0.22"
type input "7.30"
type input "8.49"
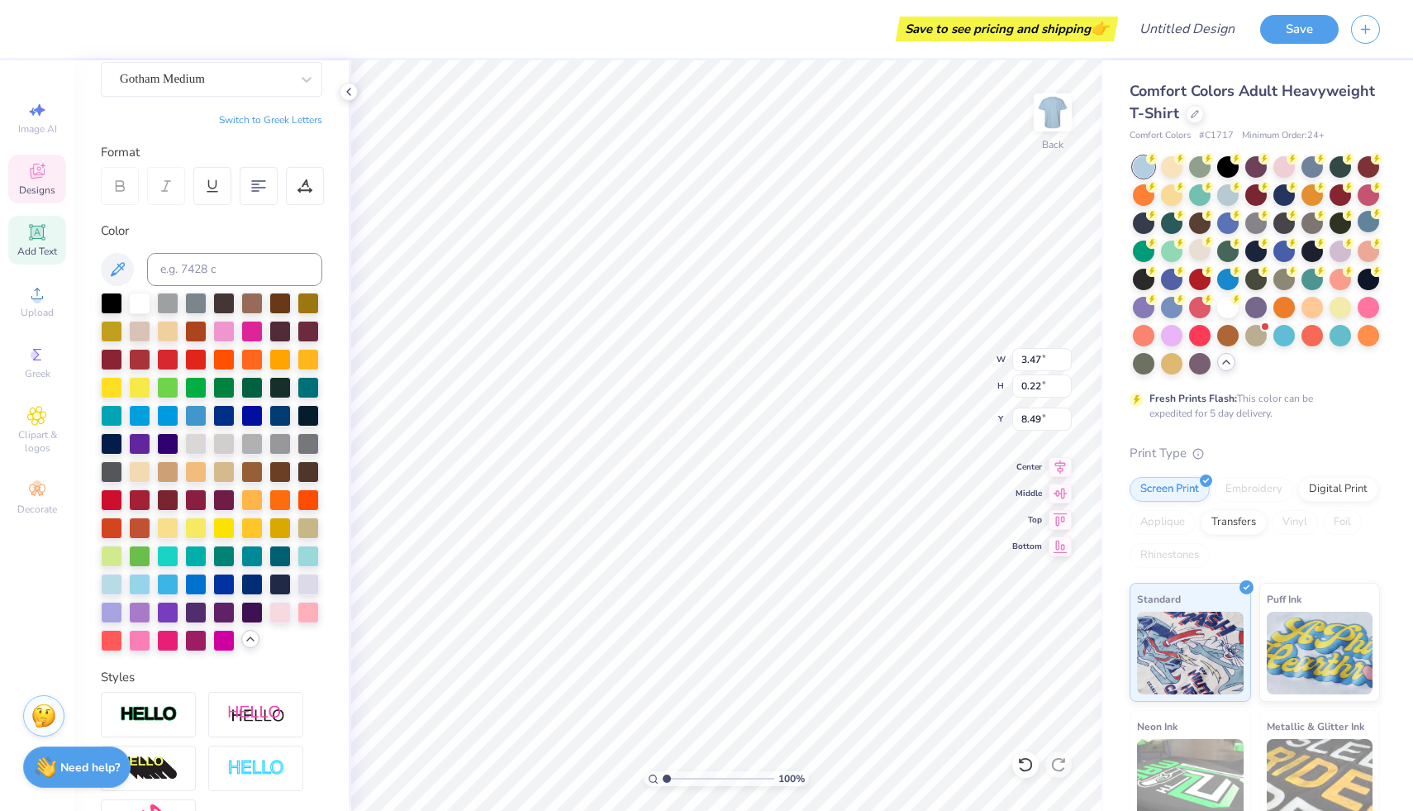
type input "6.22"
type input "1.51"
type input "5.79"
click at [241, 397] on div at bounding box center [251, 385] width 21 height 21
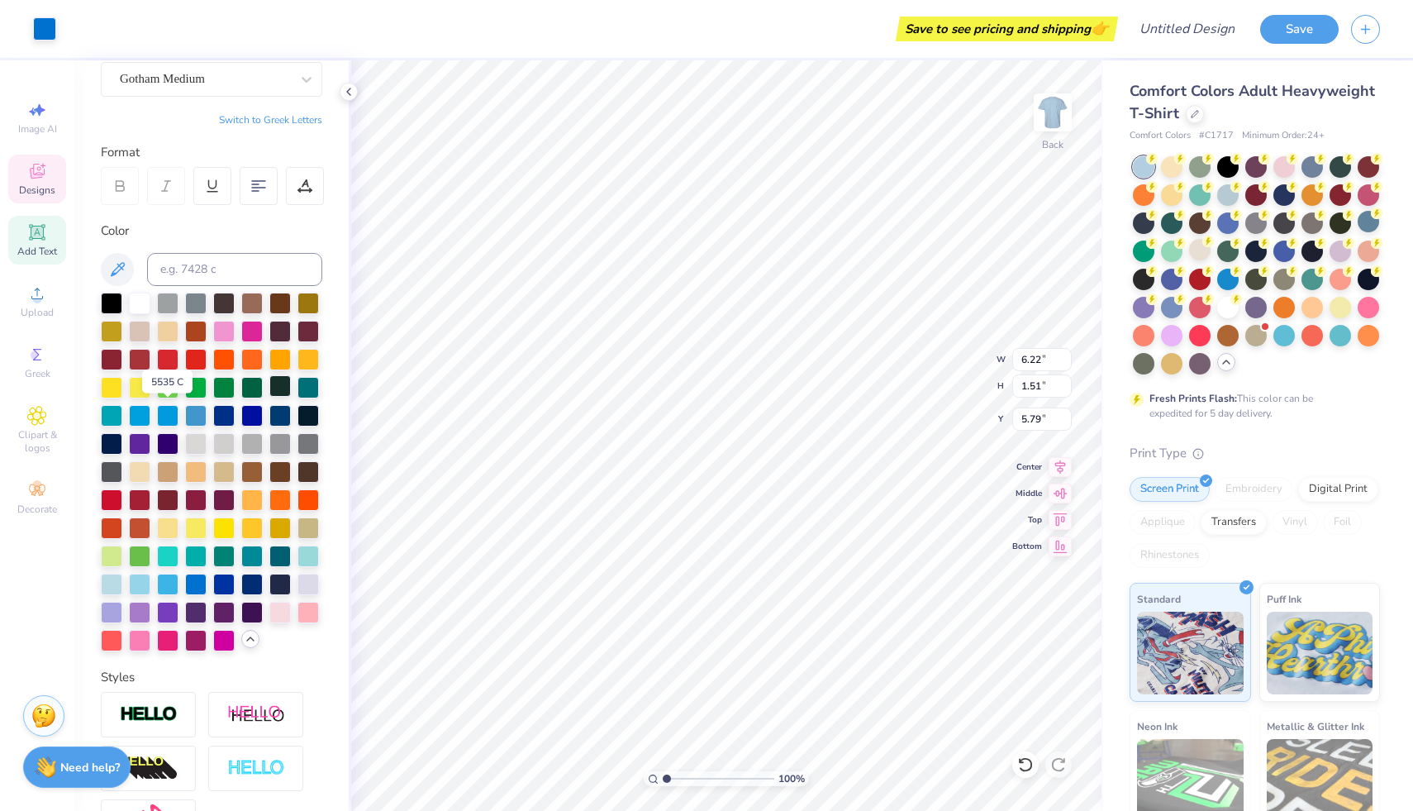
click at [269, 397] on div at bounding box center [279, 385] width 21 height 21
type input "6.54"
click at [241, 397] on div at bounding box center [251, 385] width 21 height 21
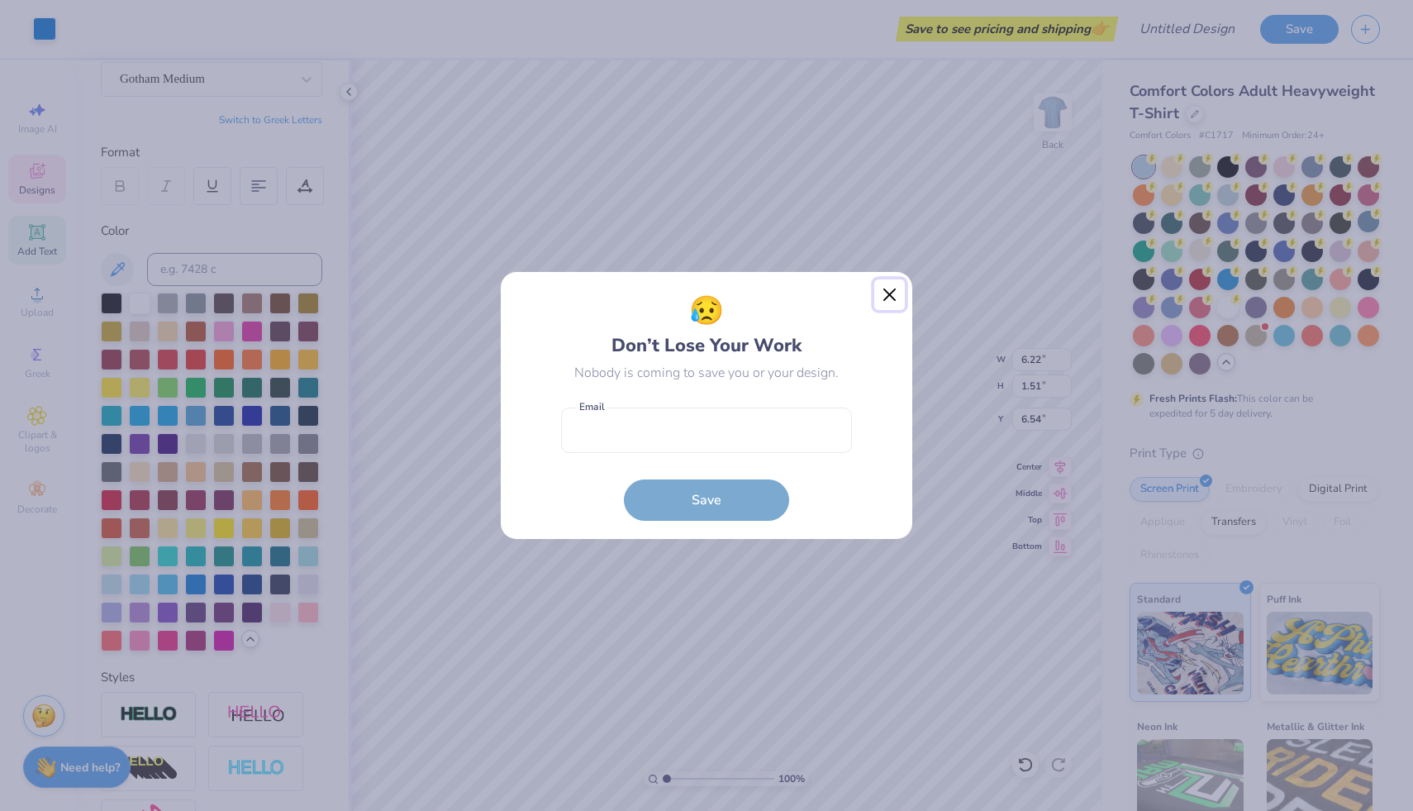
click at [893, 290] on button "Close" at bounding box center [889, 294] width 31 height 31
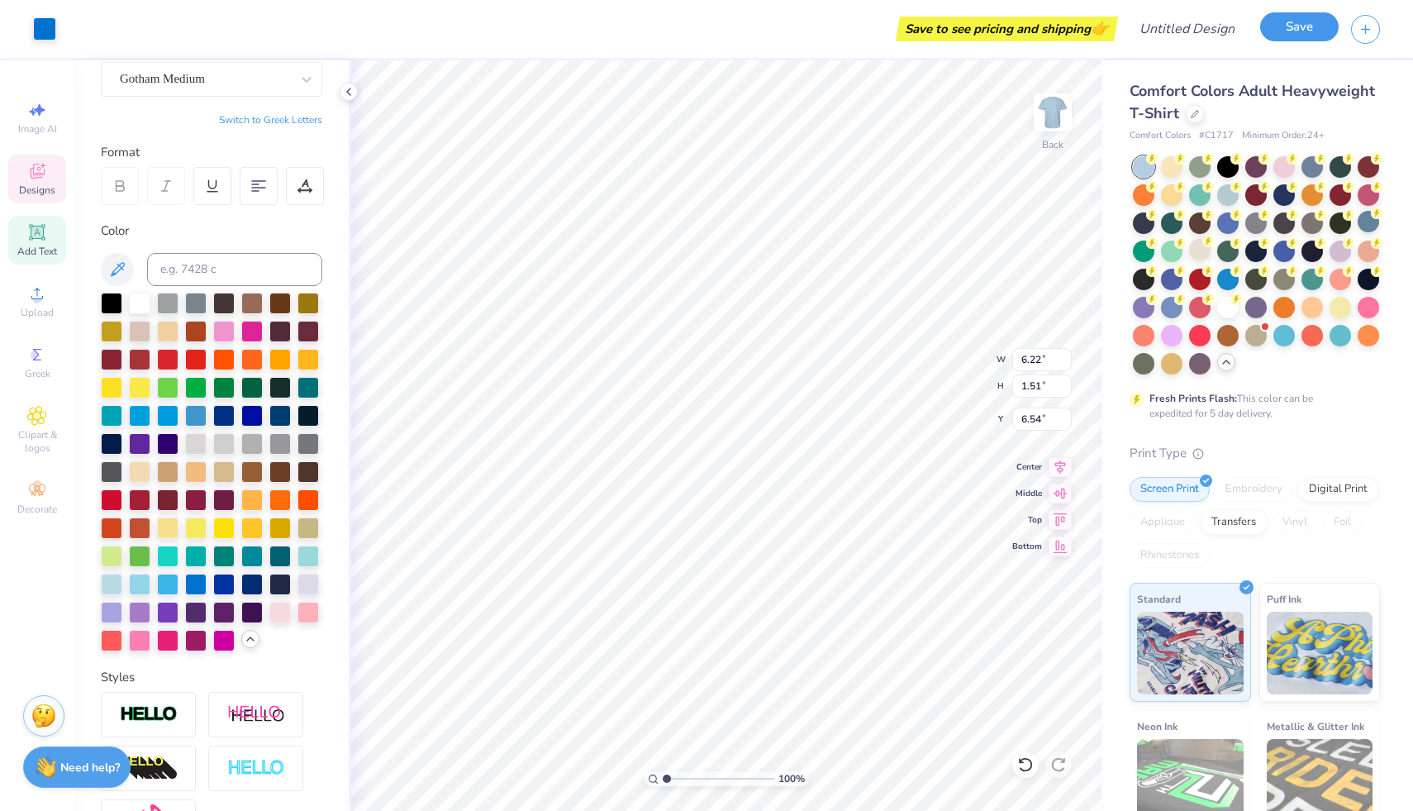
click at [1310, 13] on button "Save" at bounding box center [1299, 26] width 79 height 29
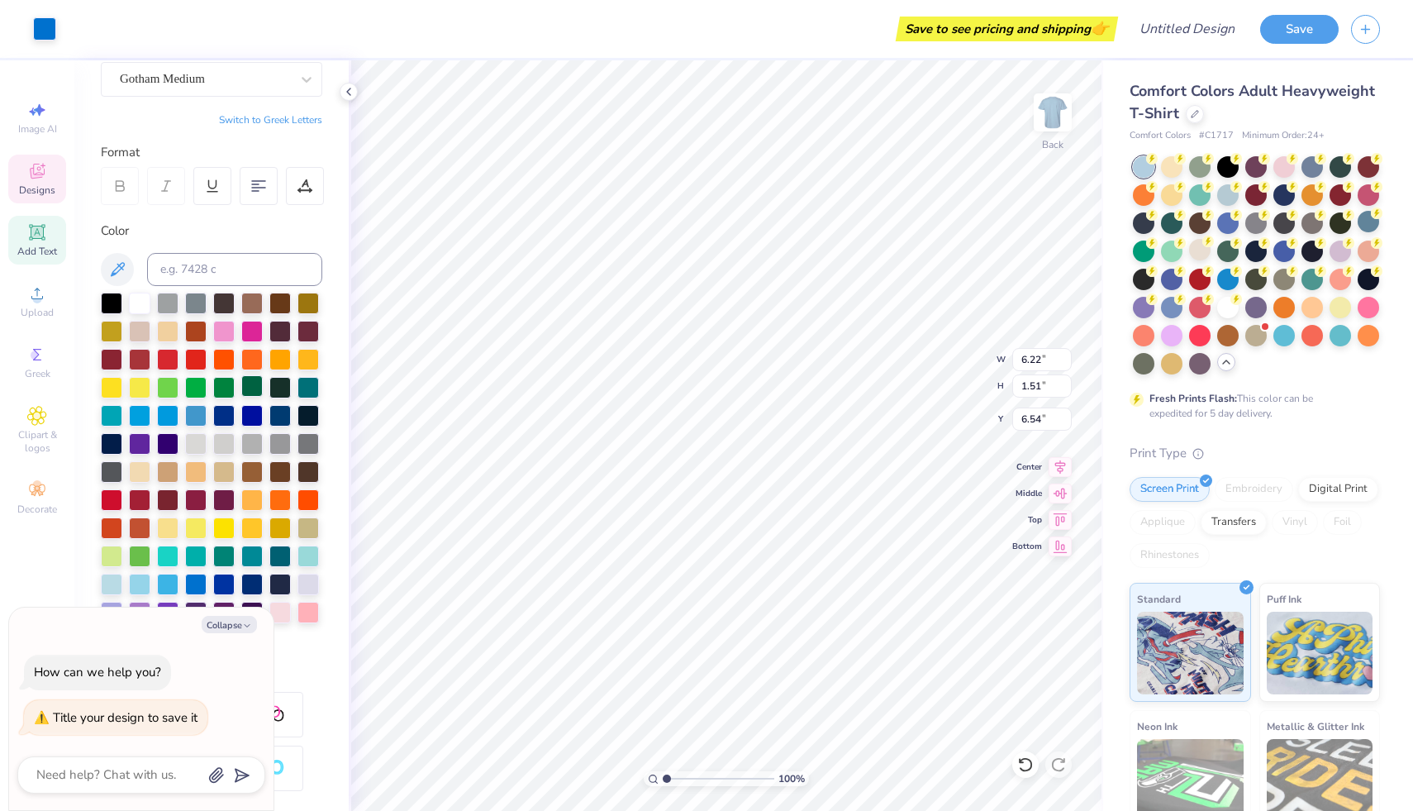
click at [241, 397] on div at bounding box center [251, 385] width 21 height 21
click at [298, 397] on div at bounding box center [308, 385] width 21 height 21
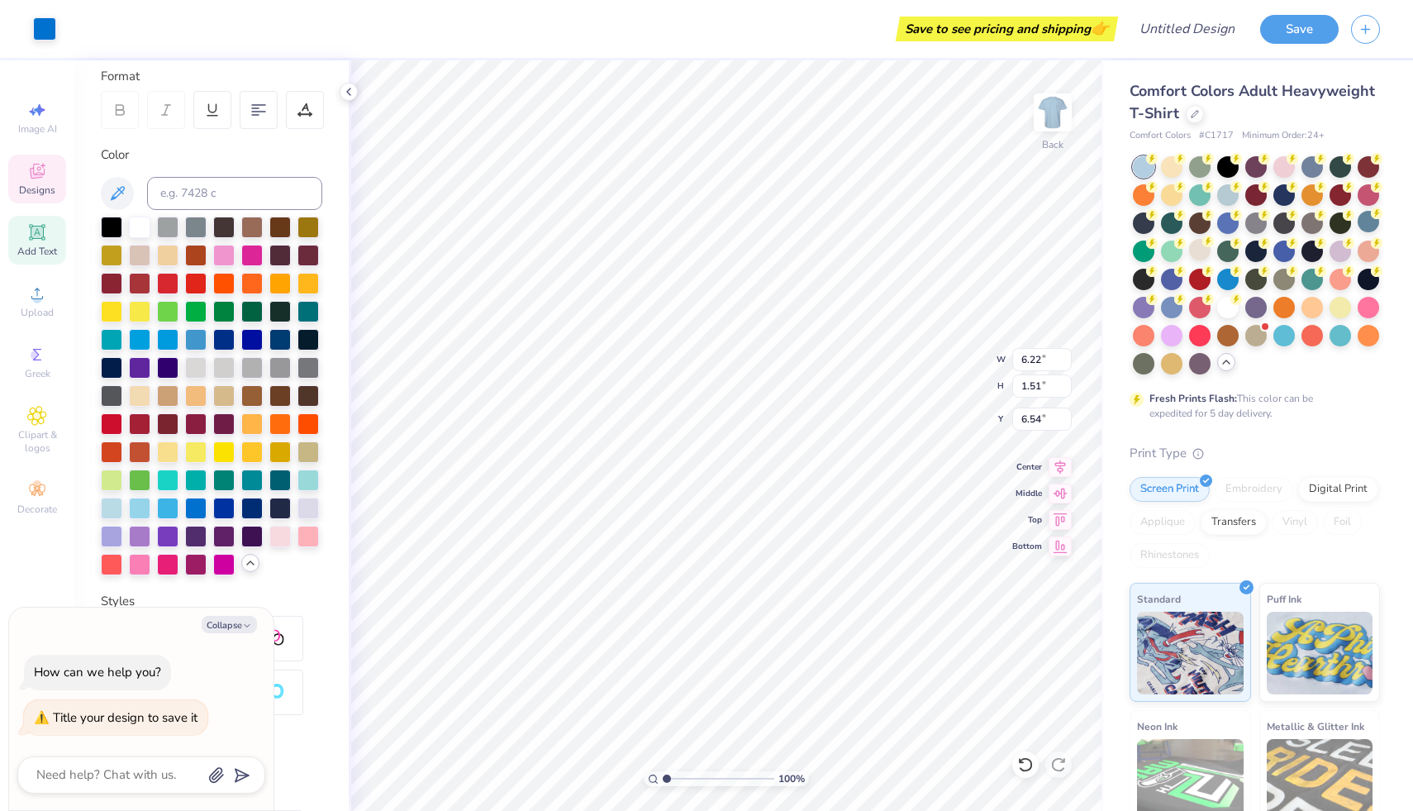
scroll to position [249, 0]
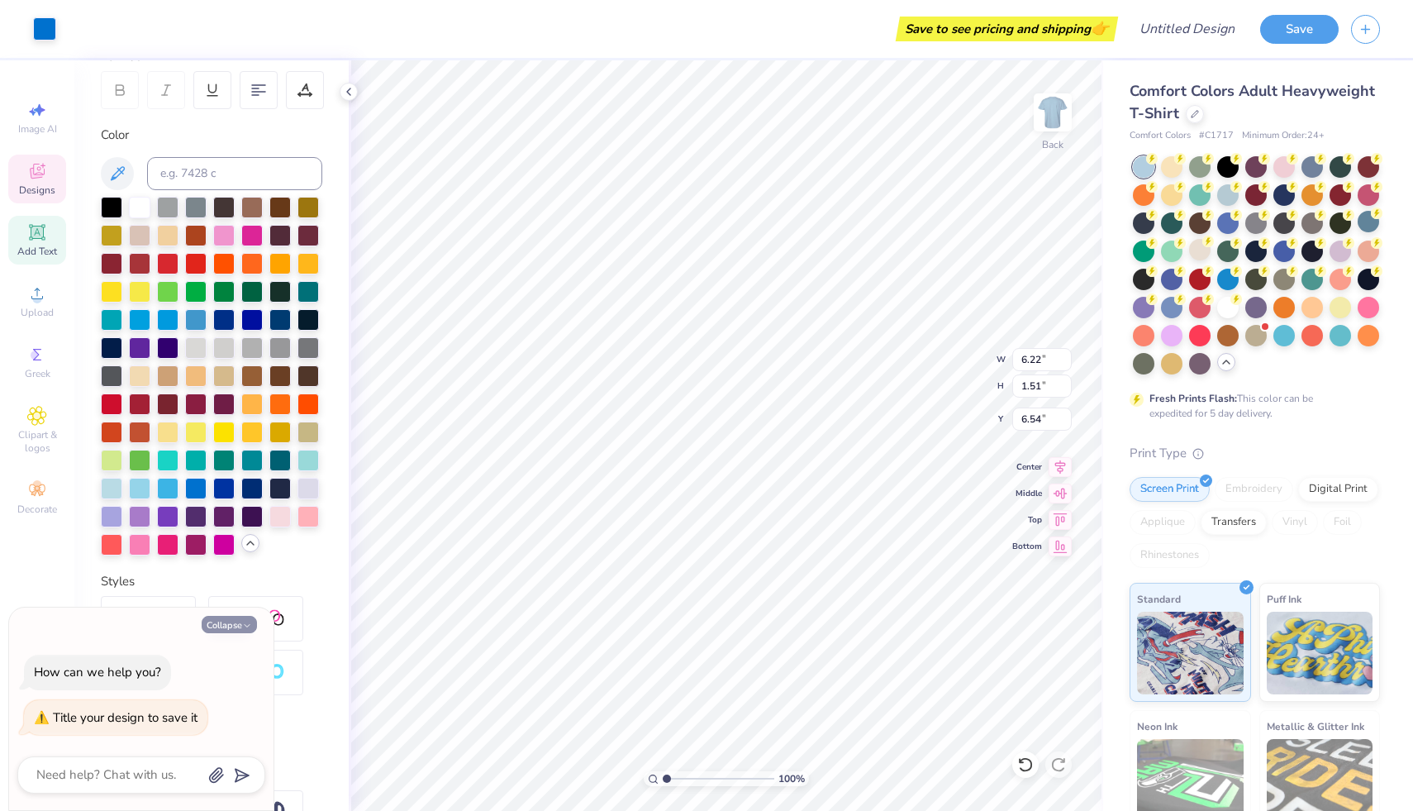
click at [229, 628] on button "Collapse" at bounding box center [229, 624] width 55 height 17
type textarea "x"
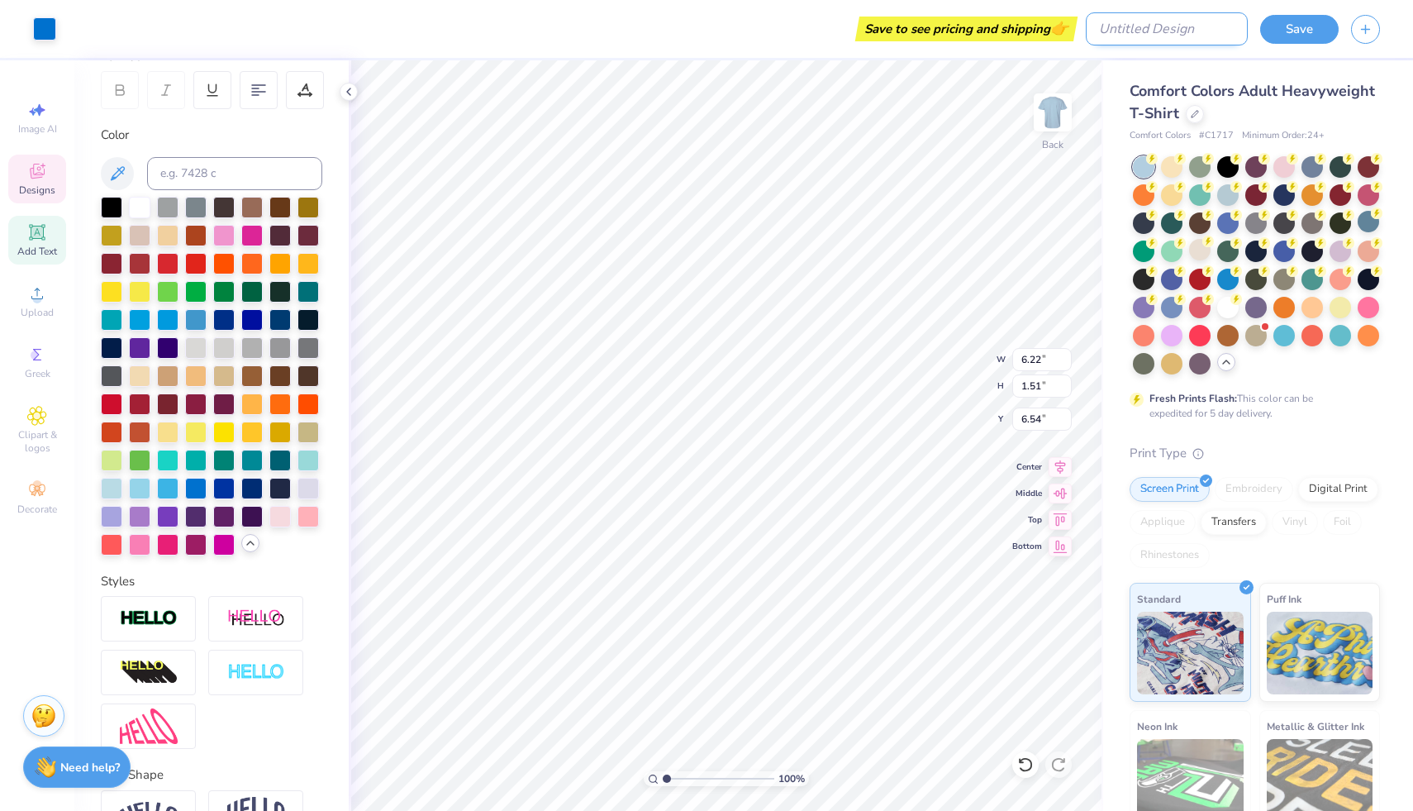
click at [1193, 21] on input "Design Title" at bounding box center [1167, 28] width 162 height 33
type input "AED t shirts"
click at [1287, 25] on button "Save" at bounding box center [1299, 26] width 79 height 29
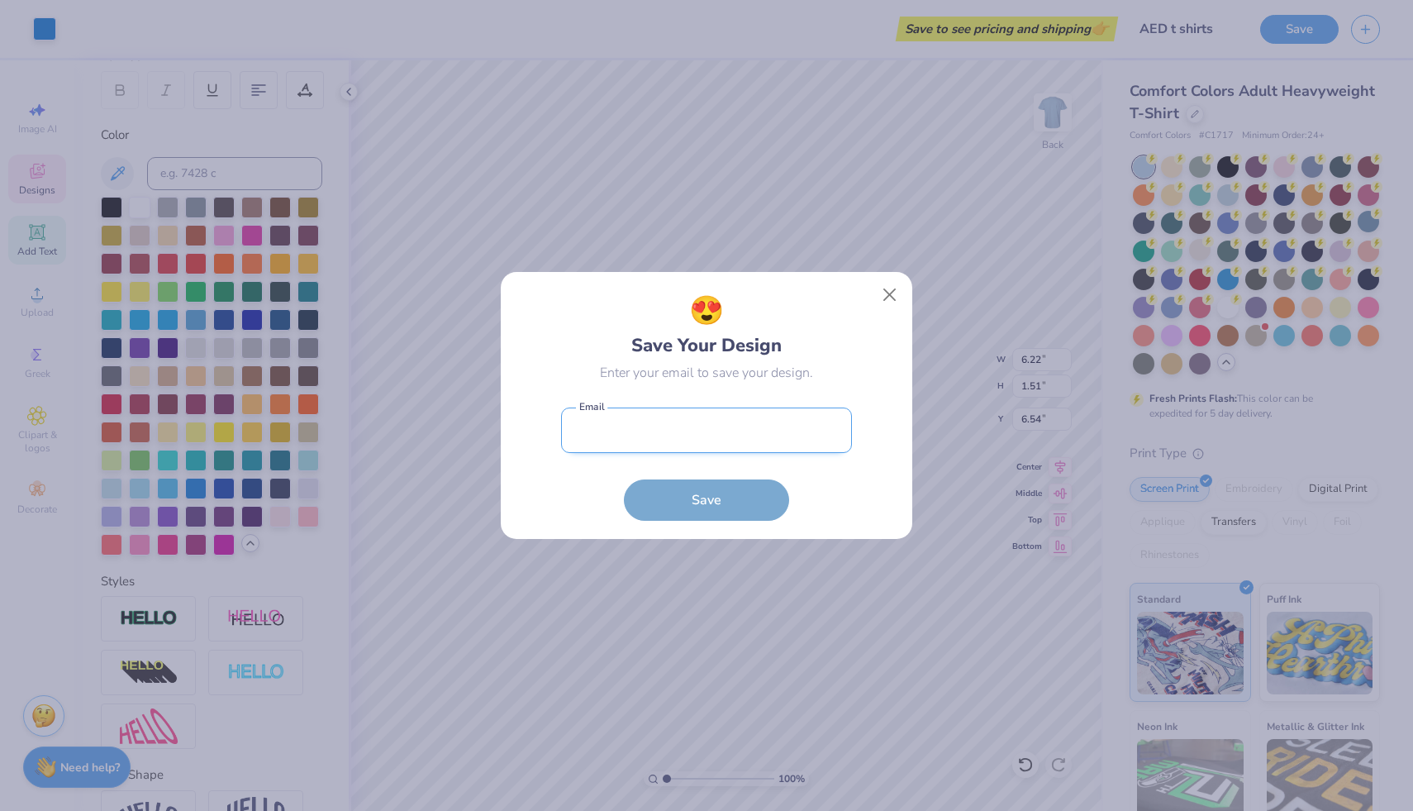
click at [759, 426] on input "email" at bounding box center [706, 429] width 291 height 45
type input "[EMAIL_ADDRESS][DOMAIN_NAME]"
click at [624, 479] on button "Save" at bounding box center [706, 499] width 165 height 41
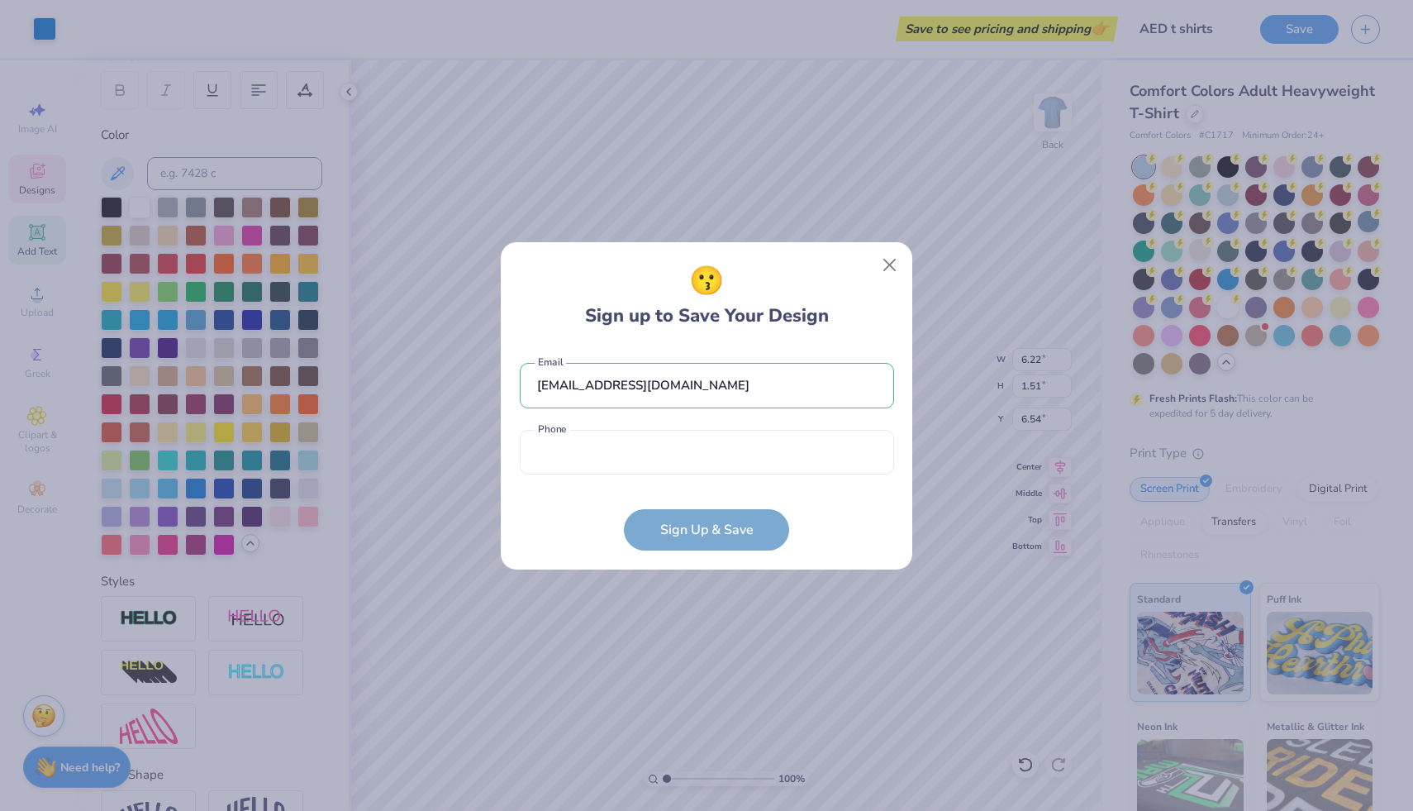
click at [718, 475] on div "mikala1259@gmail.com Email Phone is a required field Phone" at bounding box center [707, 414] width 374 height 136
click at [703, 448] on input "tel" at bounding box center [707, 452] width 374 height 45
type input "(405) 916-5421"
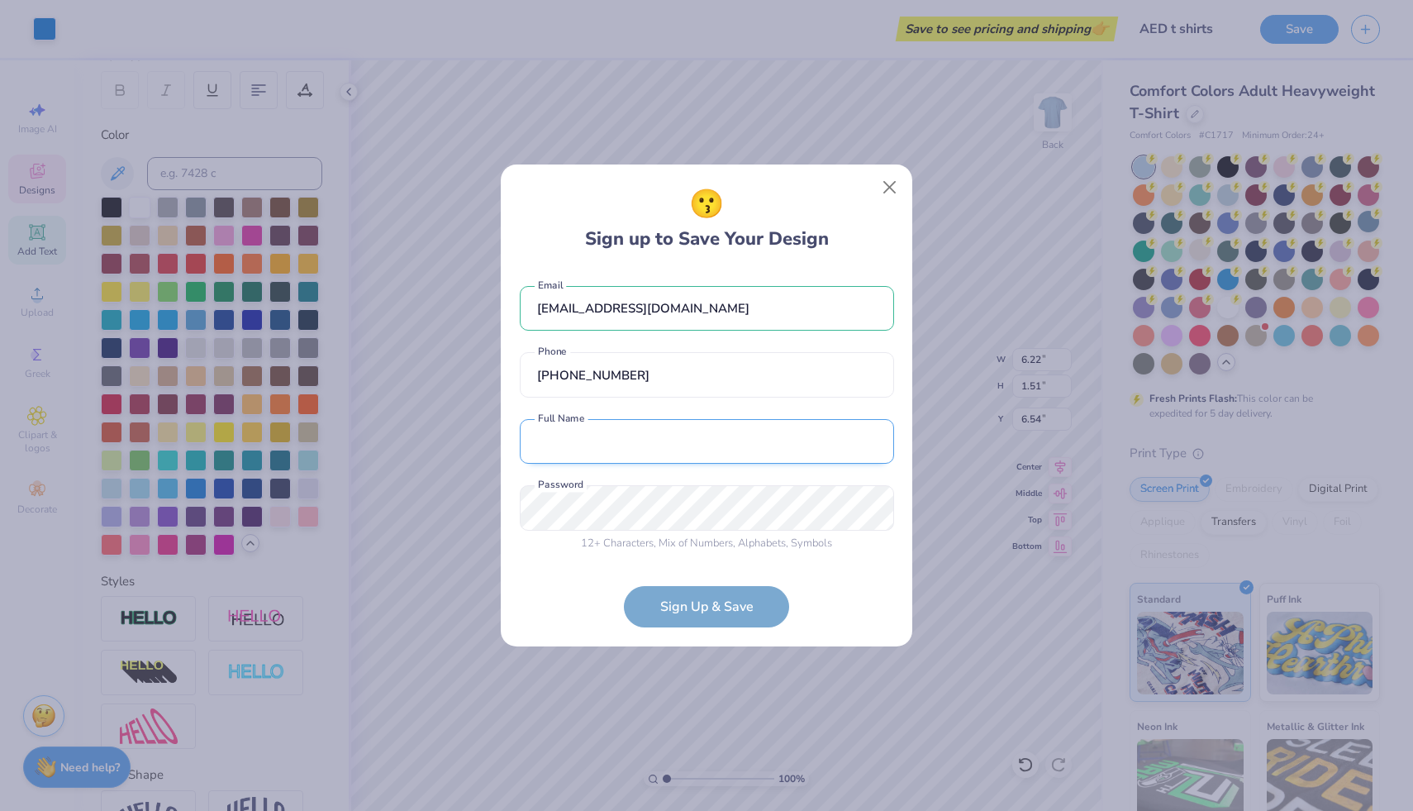
click at [708, 440] on input "text" at bounding box center [707, 441] width 374 height 45
type input "m"
type input "[PERSON_NAME]"
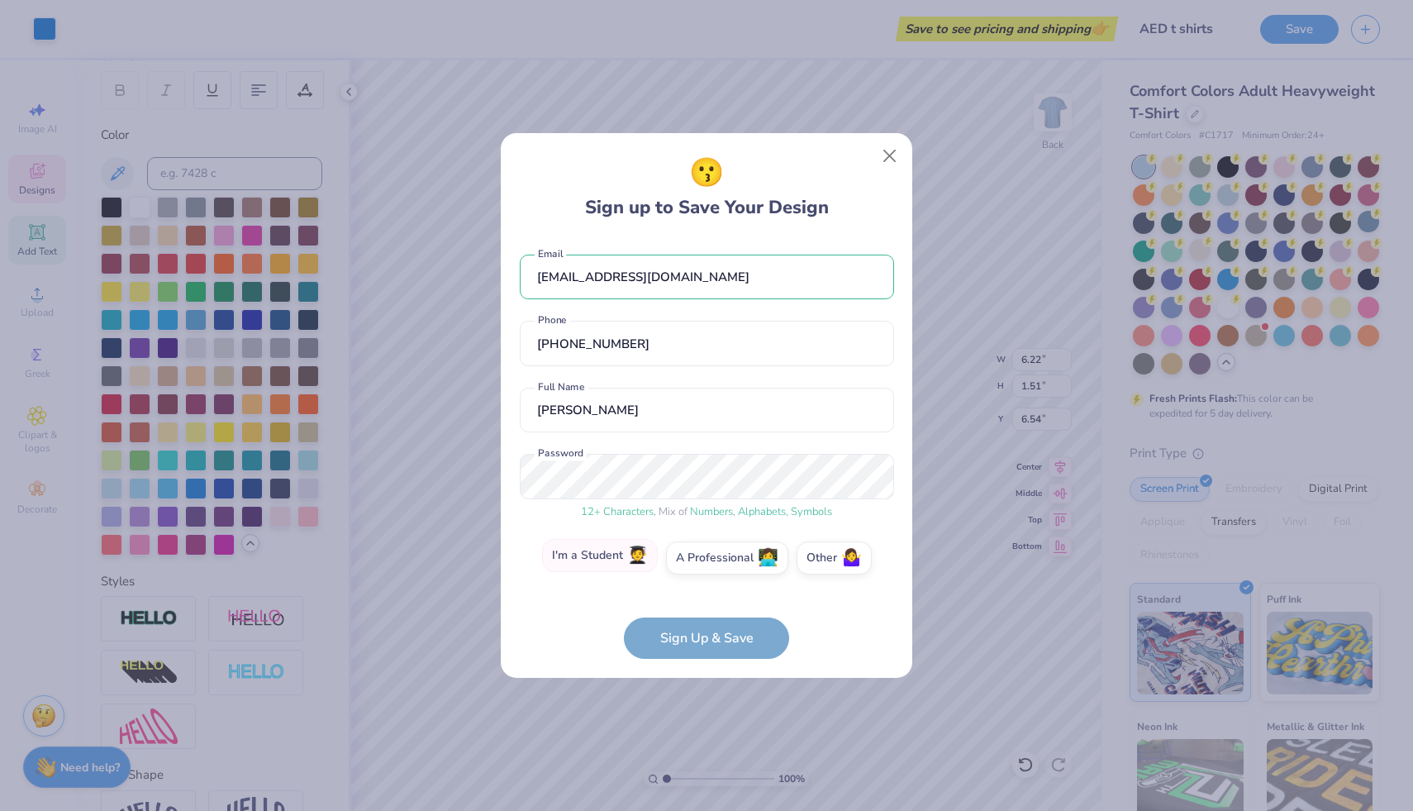
click at [639, 560] on span "🧑‍🎓" at bounding box center [637, 555] width 21 height 19
click at [702, 560] on input "I'm a Student 🧑‍🎓" at bounding box center [707, 562] width 11 height 11
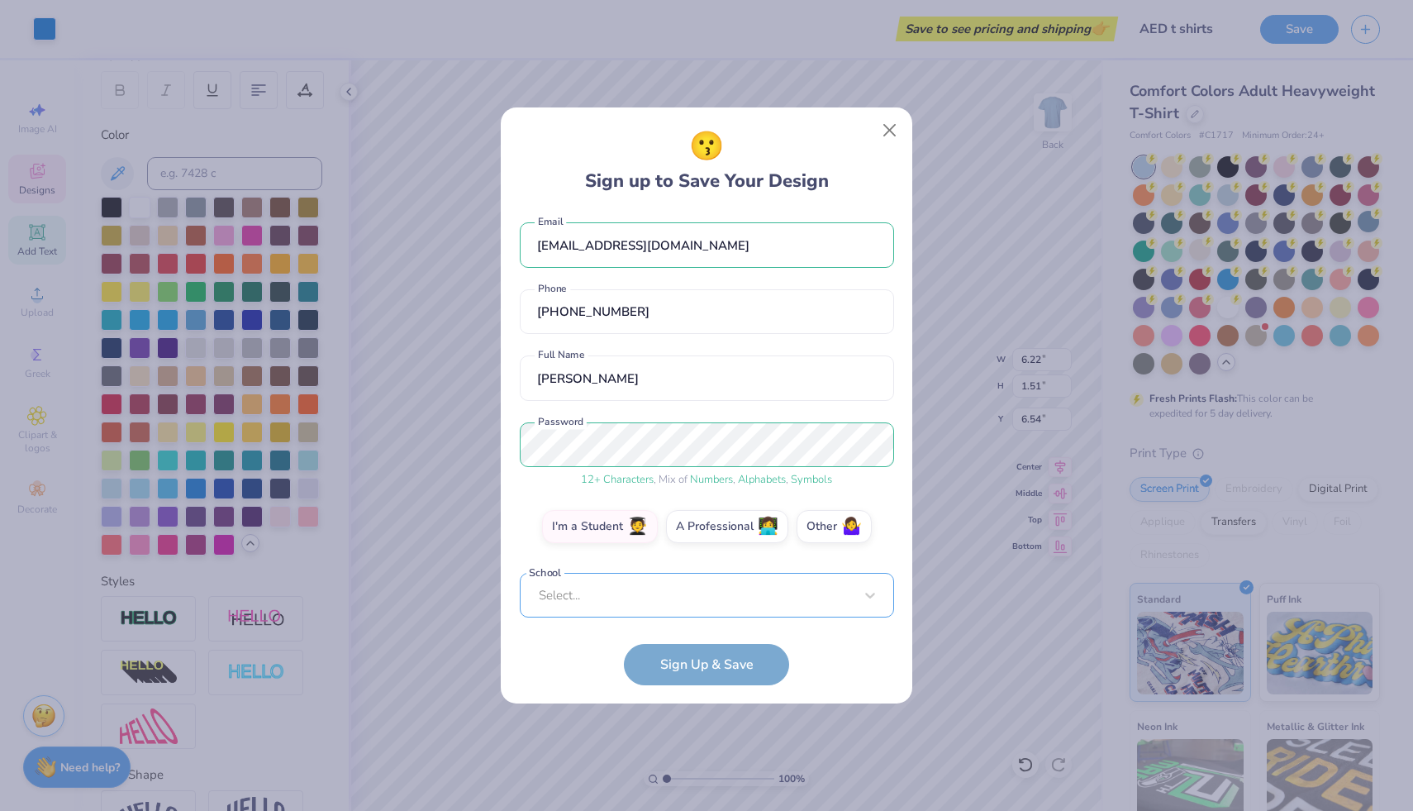
click at [637, 612] on div "mikala1259@gmail.com Email (405) 916-5421 Phone Mikala Jones Full Name 12 + Cha…" at bounding box center [707, 415] width 374 height 406
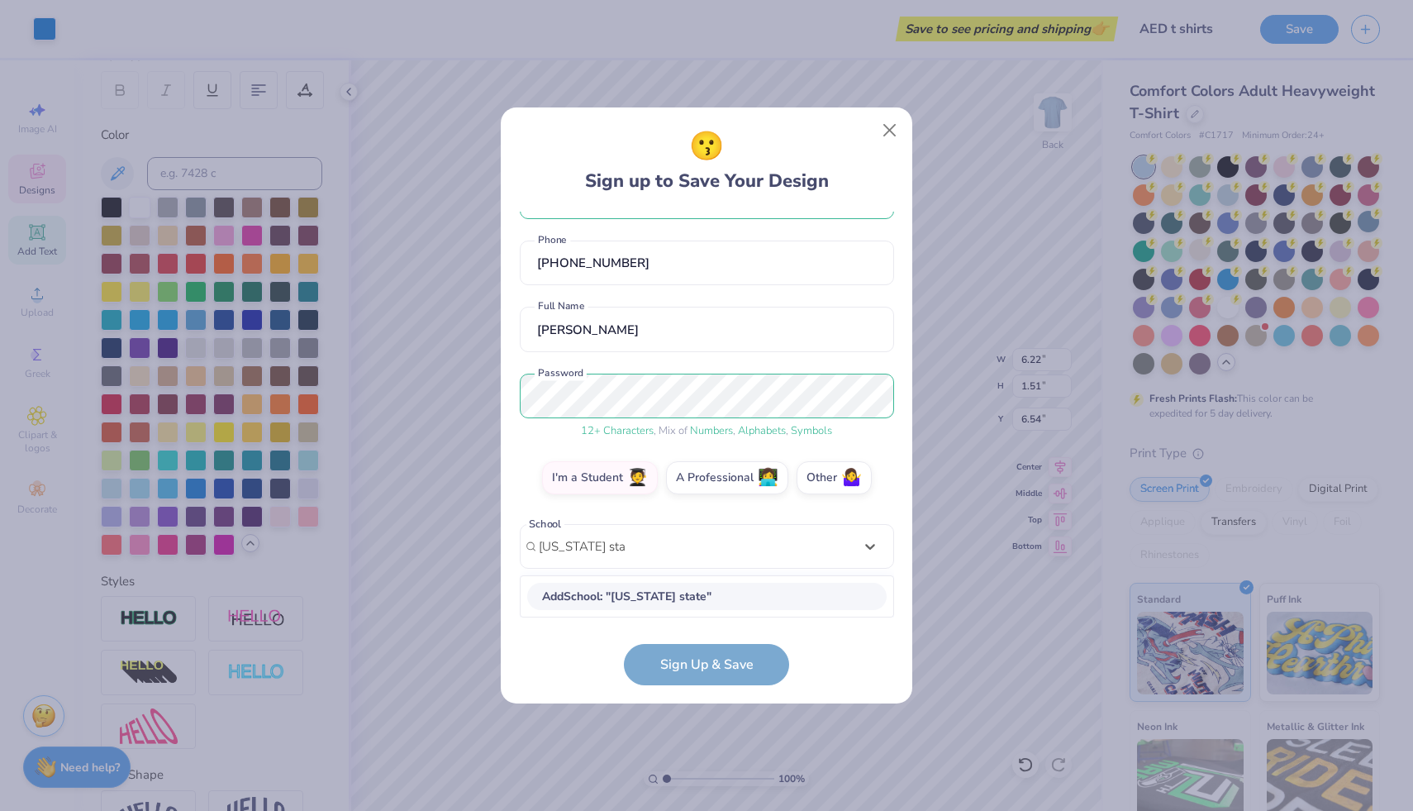
scroll to position [262, 0]
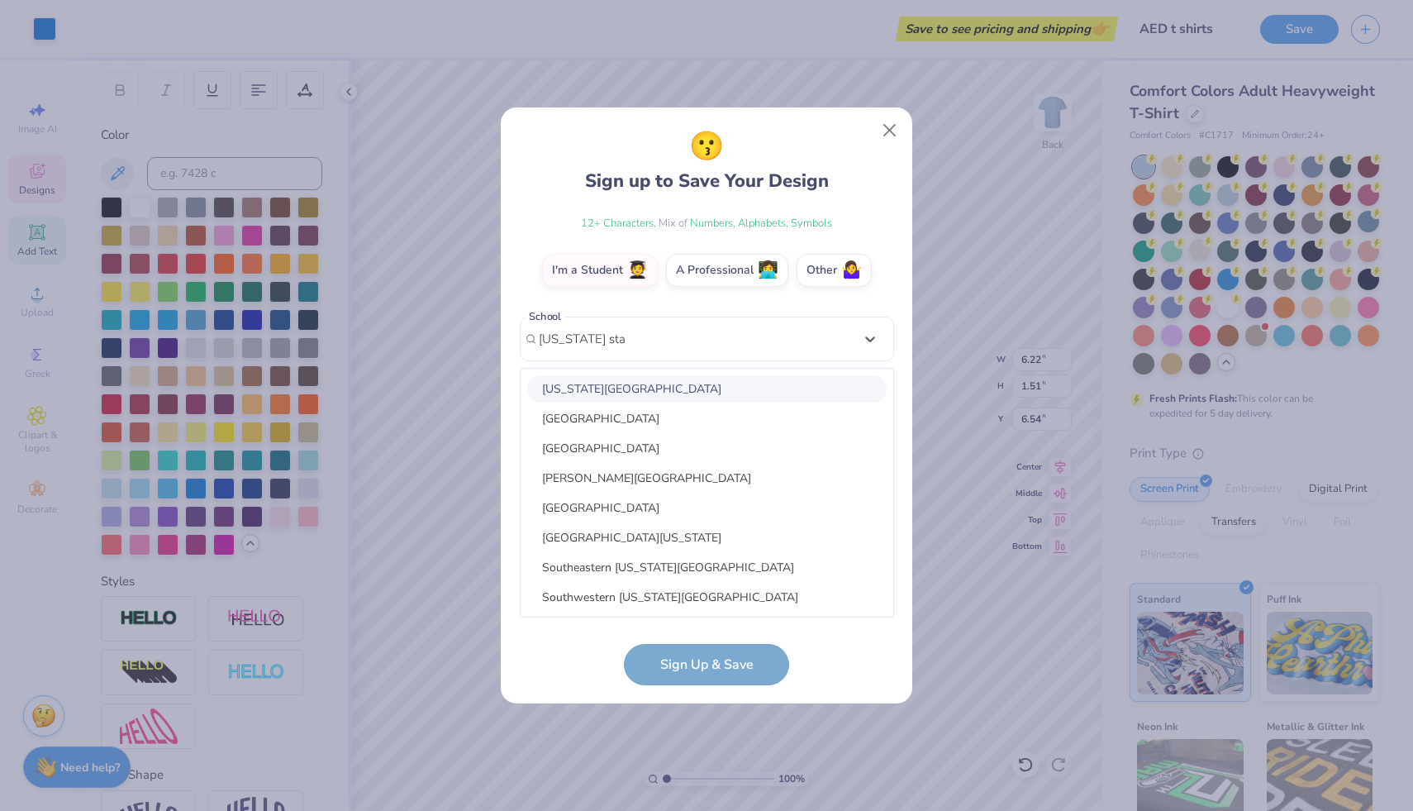
click at [638, 386] on div "[US_STATE][GEOGRAPHIC_DATA]" at bounding box center [707, 388] width 360 height 27
type input "oklahoma state"
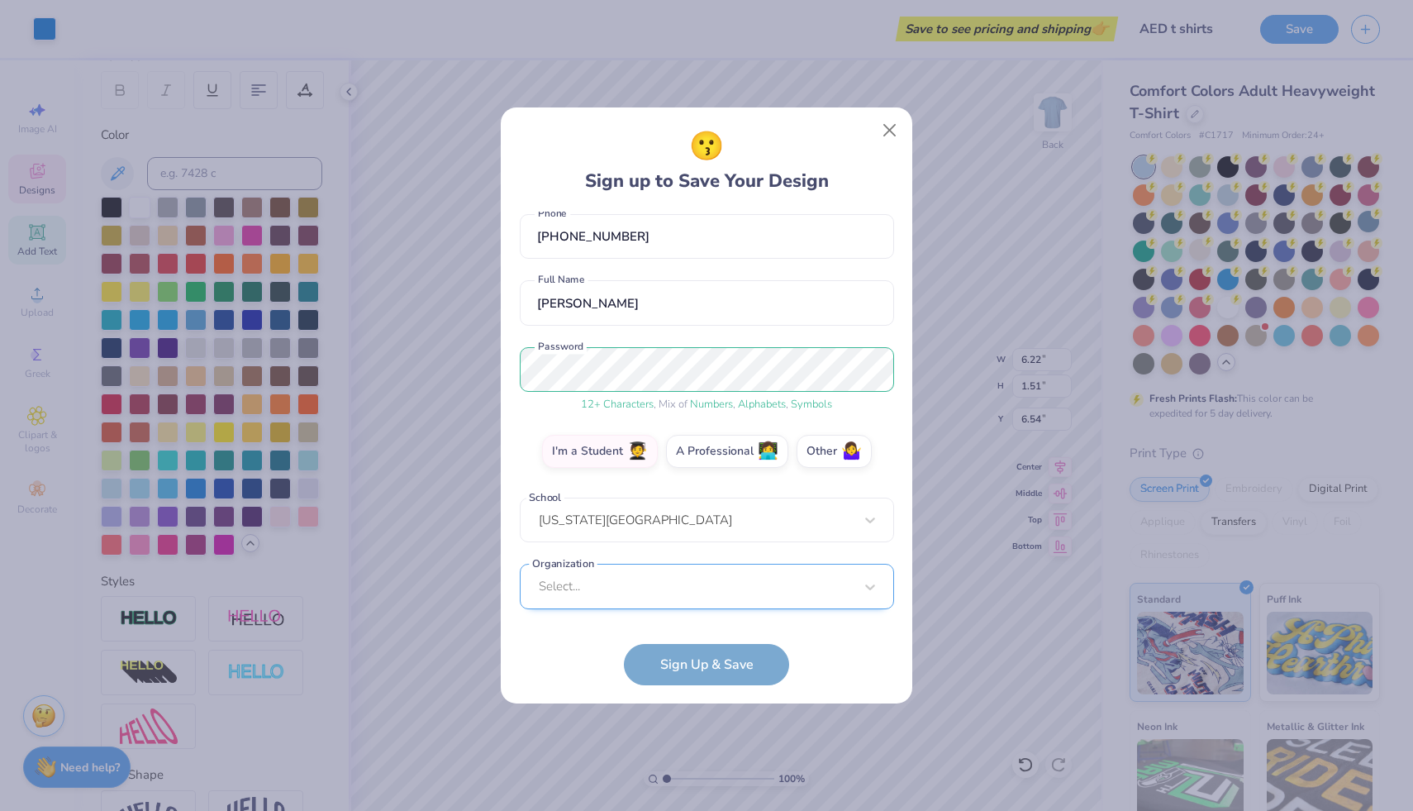
scroll to position [329, 0]
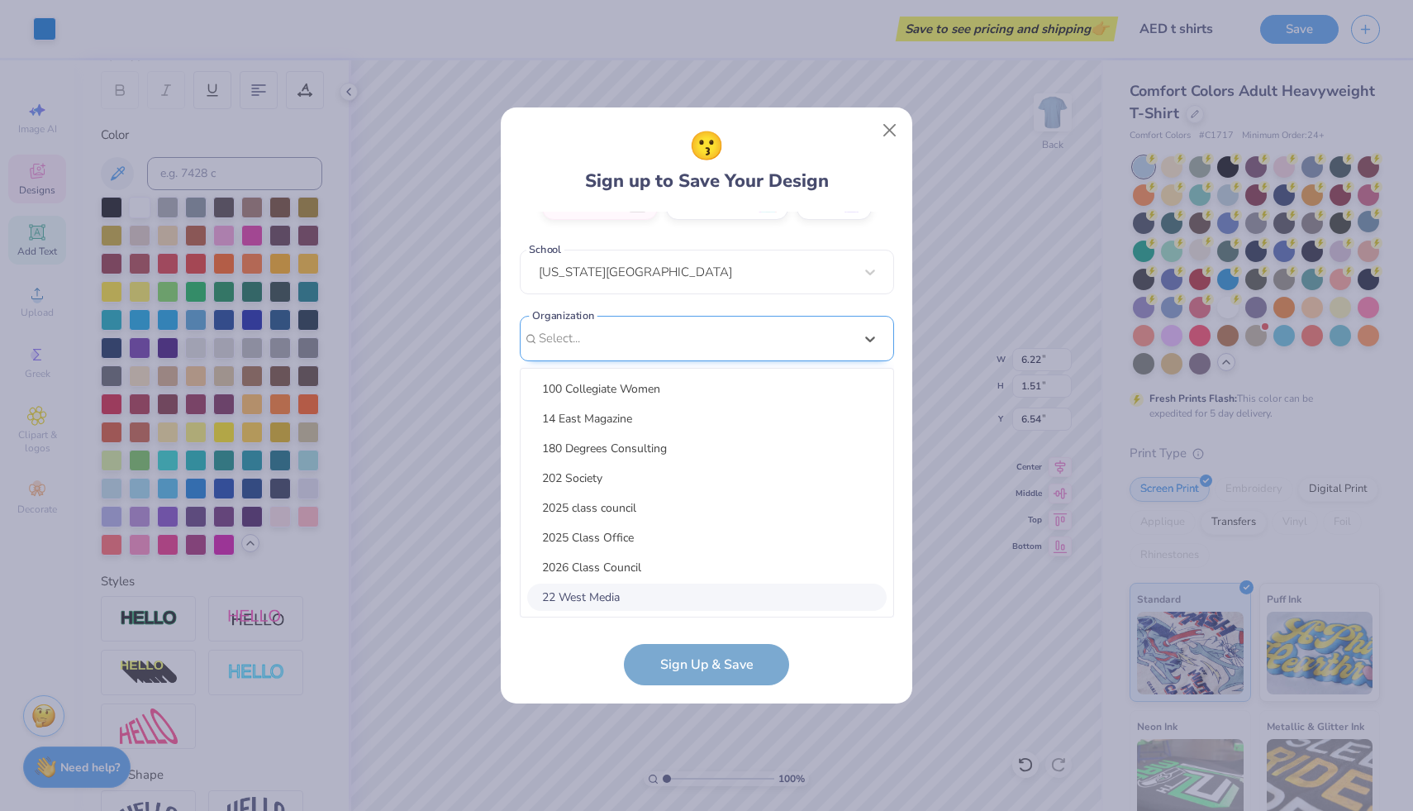
click at [649, 603] on div "option focused, 8 of 15. 15 results available. Use Up and Down to choose option…" at bounding box center [707, 467] width 374 height 302
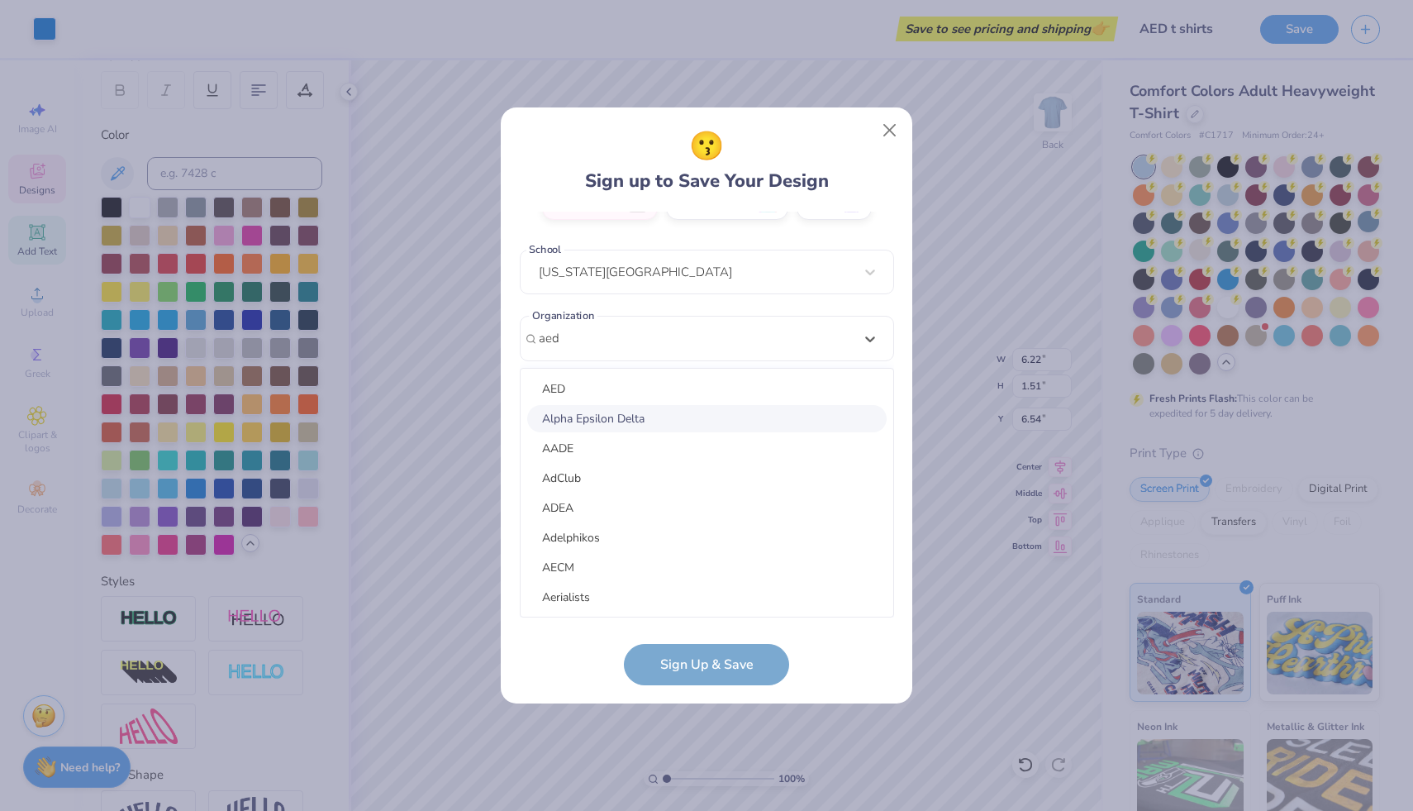
click at [642, 414] on div "Alpha Epsilon Delta" at bounding box center [707, 418] width 360 height 27
type input "aed"
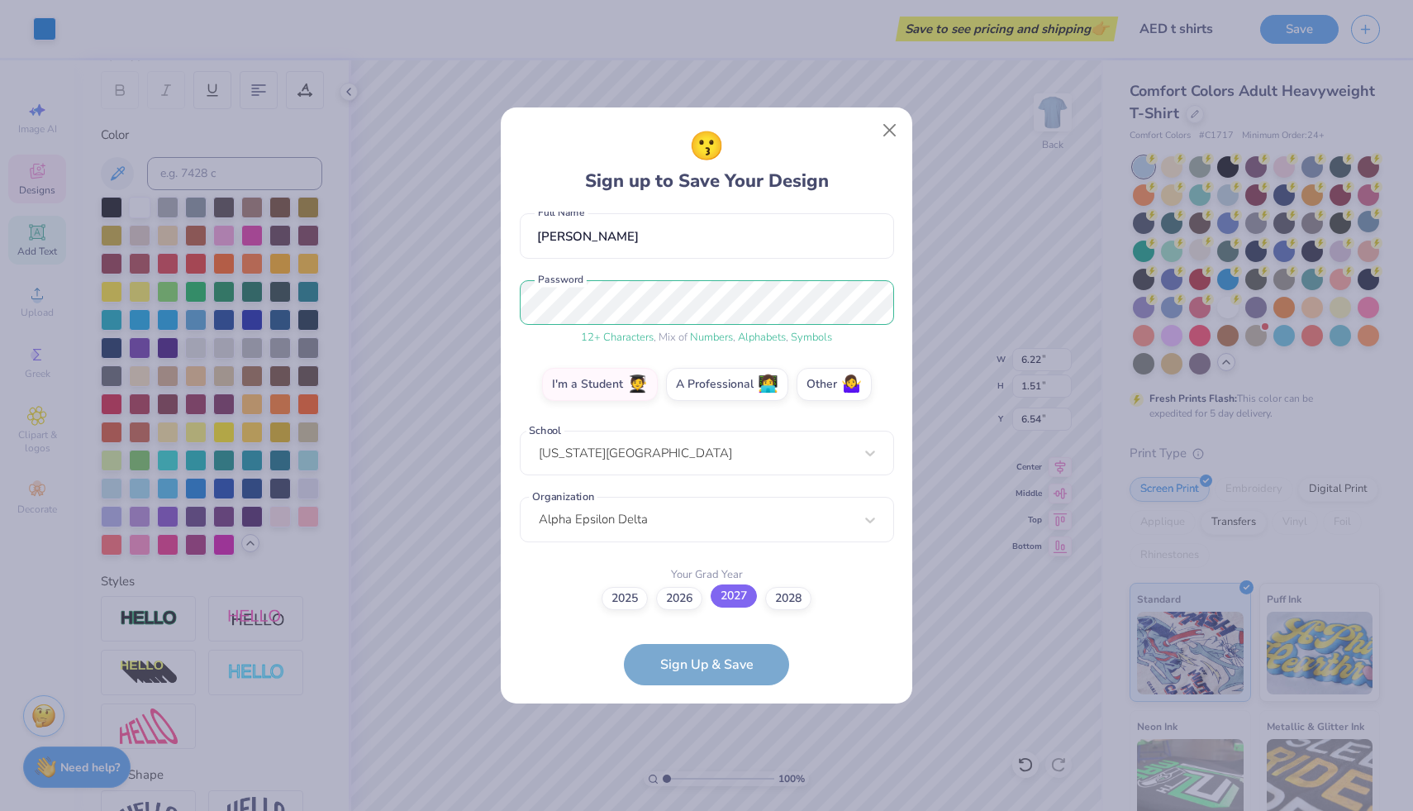
click at [737, 603] on label "2027" at bounding box center [734, 595] width 46 height 23
click at [712, 741] on input "2027" at bounding box center [707, 746] width 11 height 11
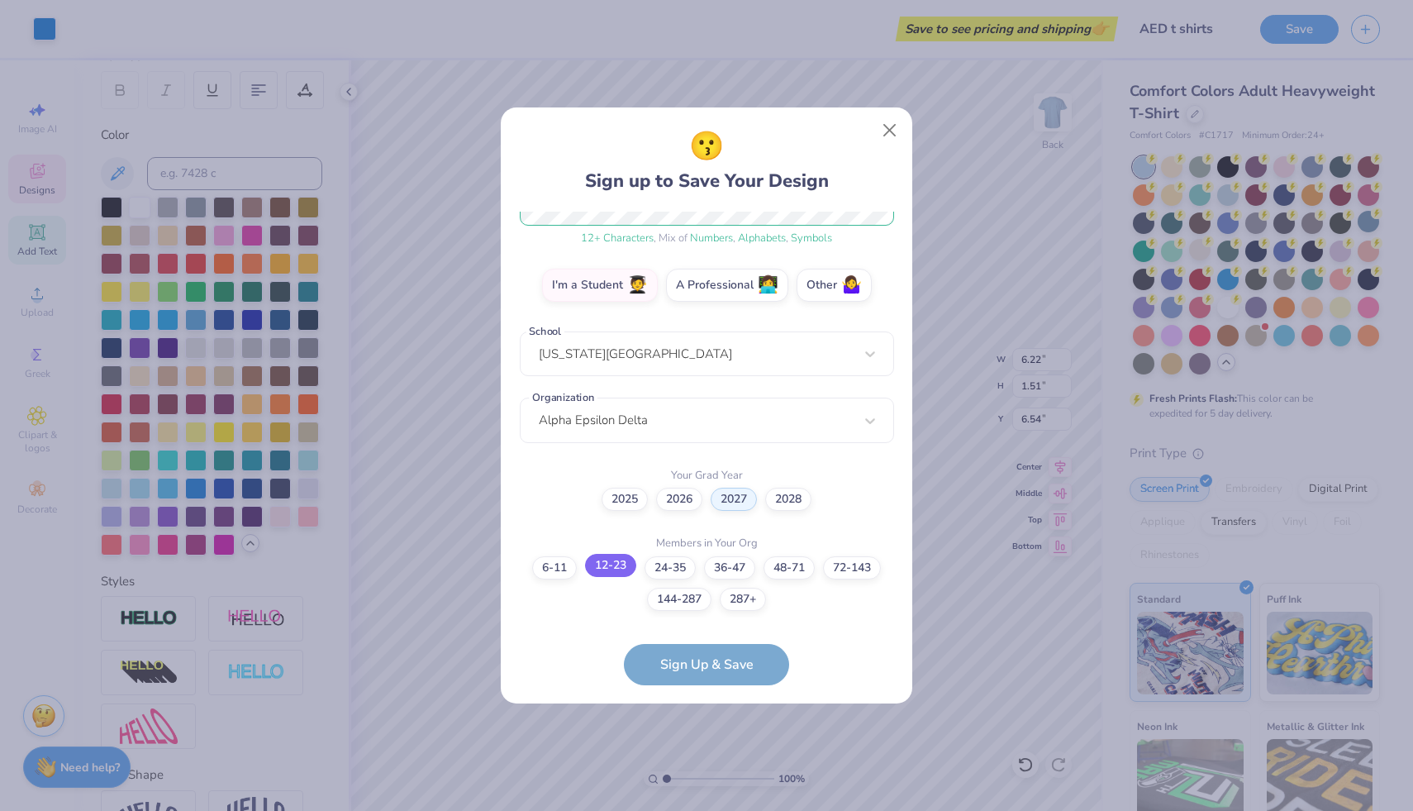
click at [617, 571] on label "12-23" at bounding box center [610, 565] width 51 height 23
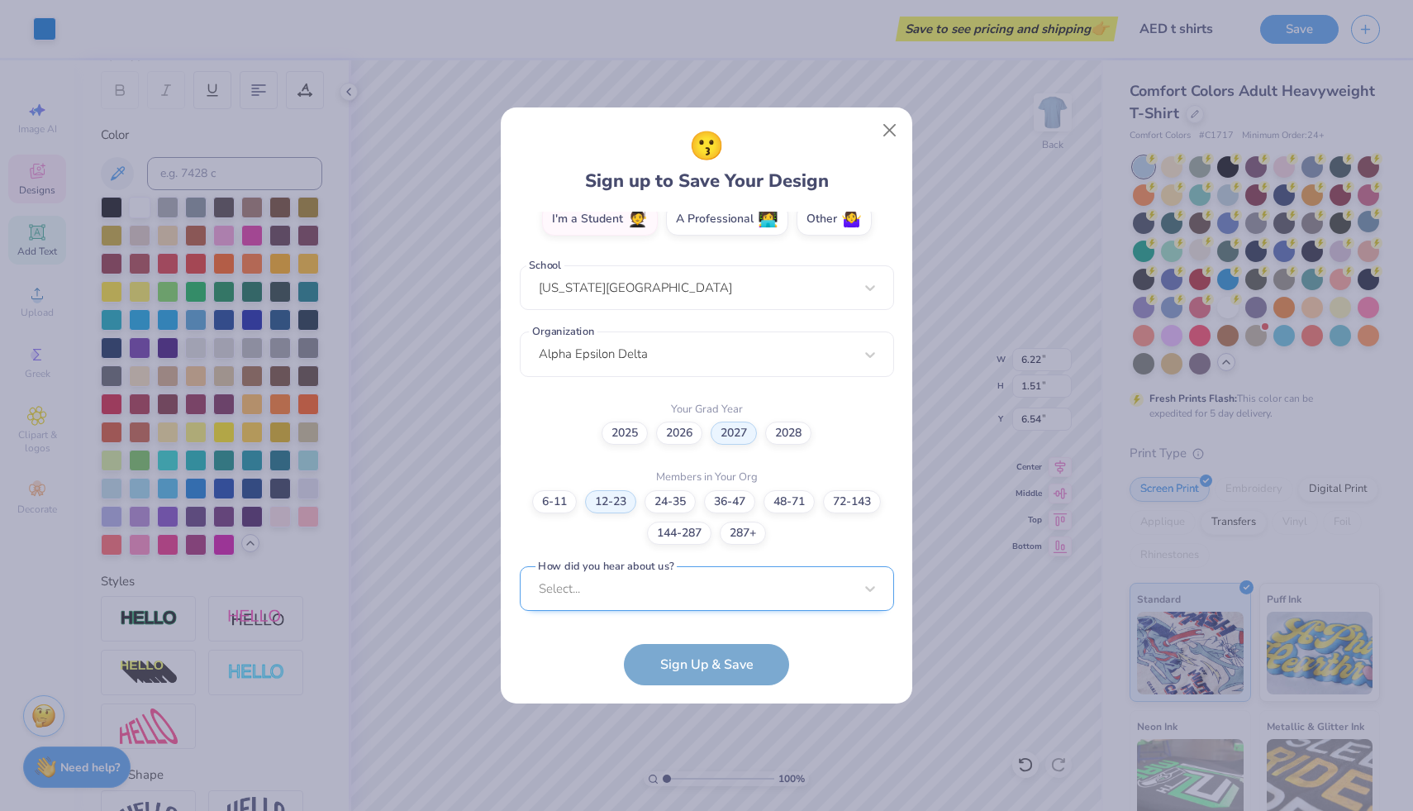
click at [686, 586] on div "Select..." at bounding box center [707, 588] width 374 height 45
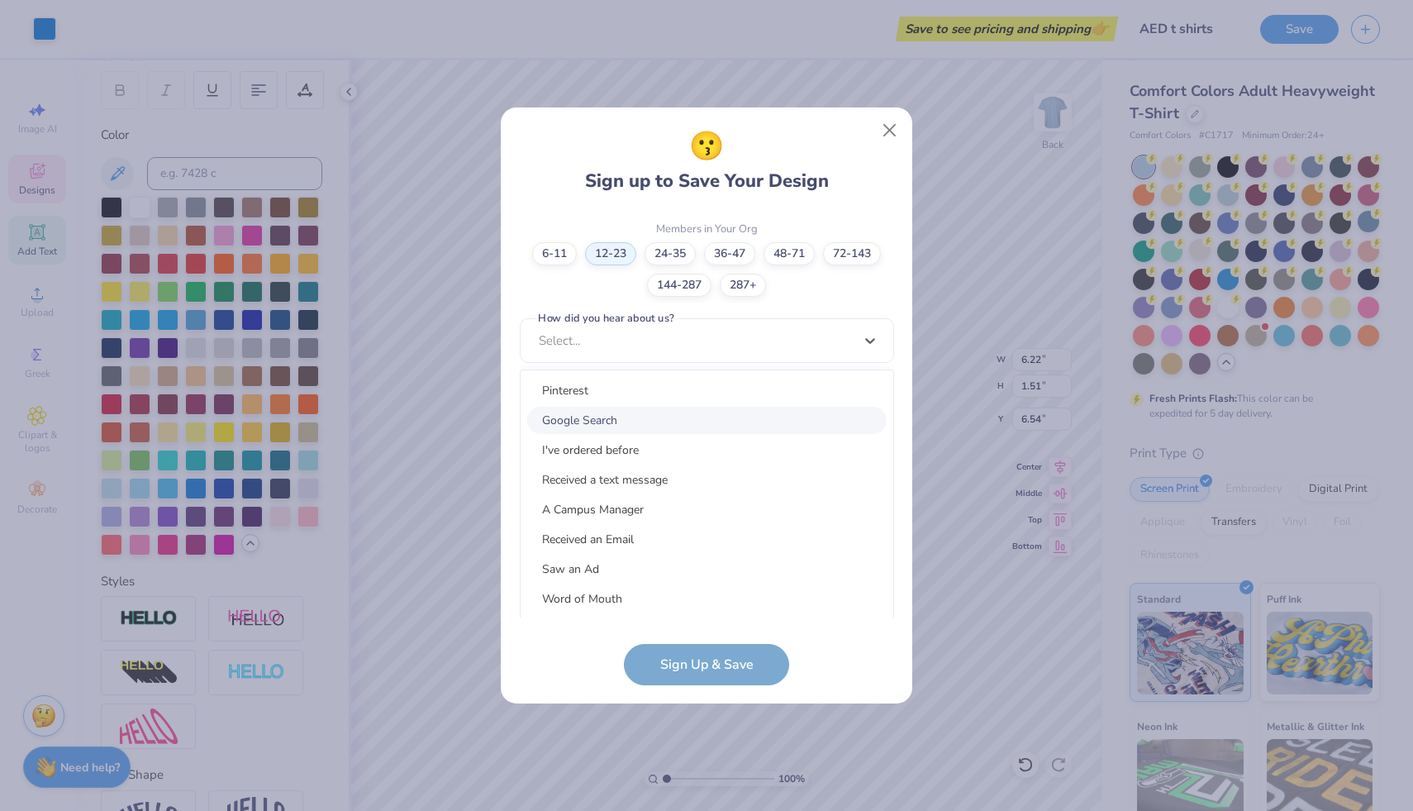
click at [632, 424] on div "Google Search" at bounding box center [707, 420] width 360 height 27
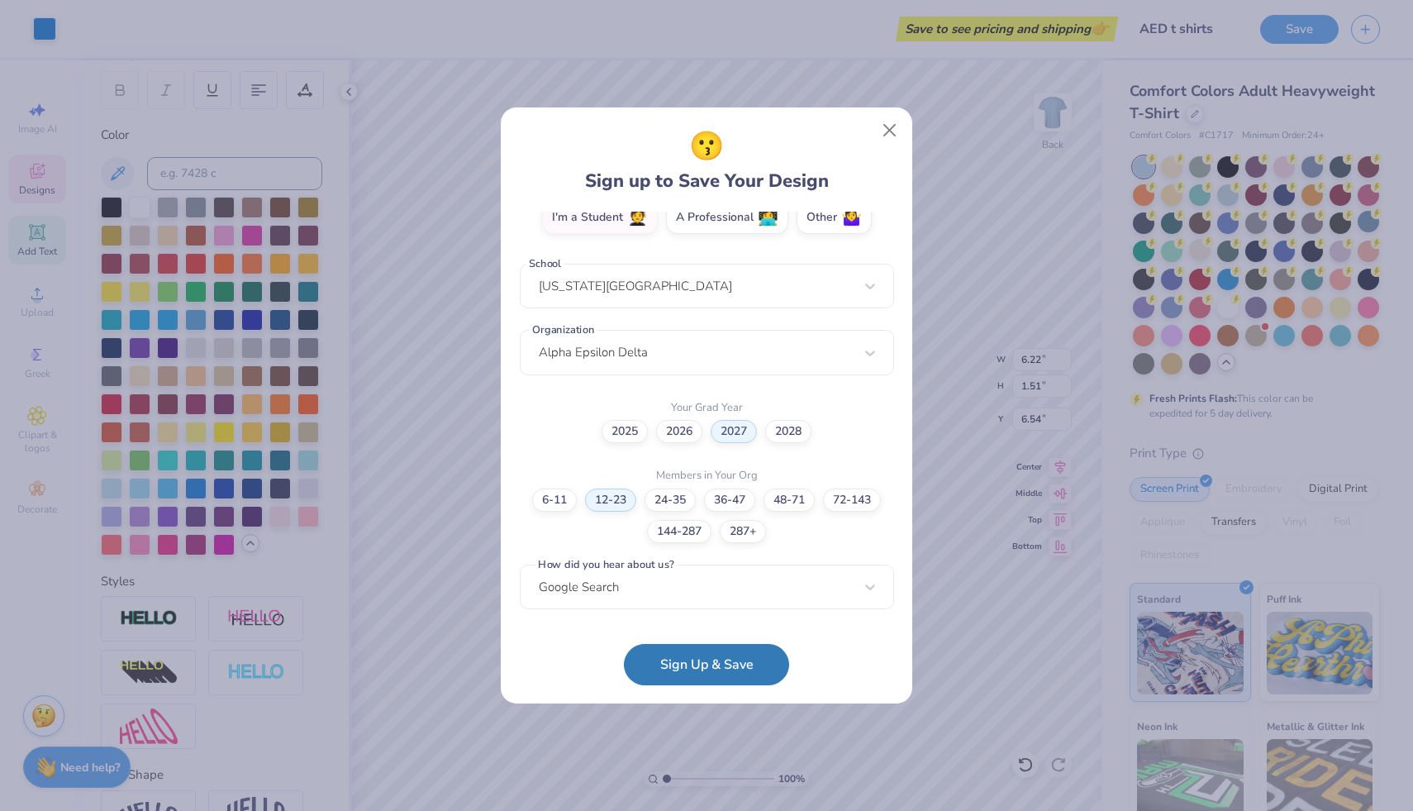
scroll to position [313, 0]
click at [679, 654] on button "Sign Up & Save" at bounding box center [706, 660] width 165 height 41
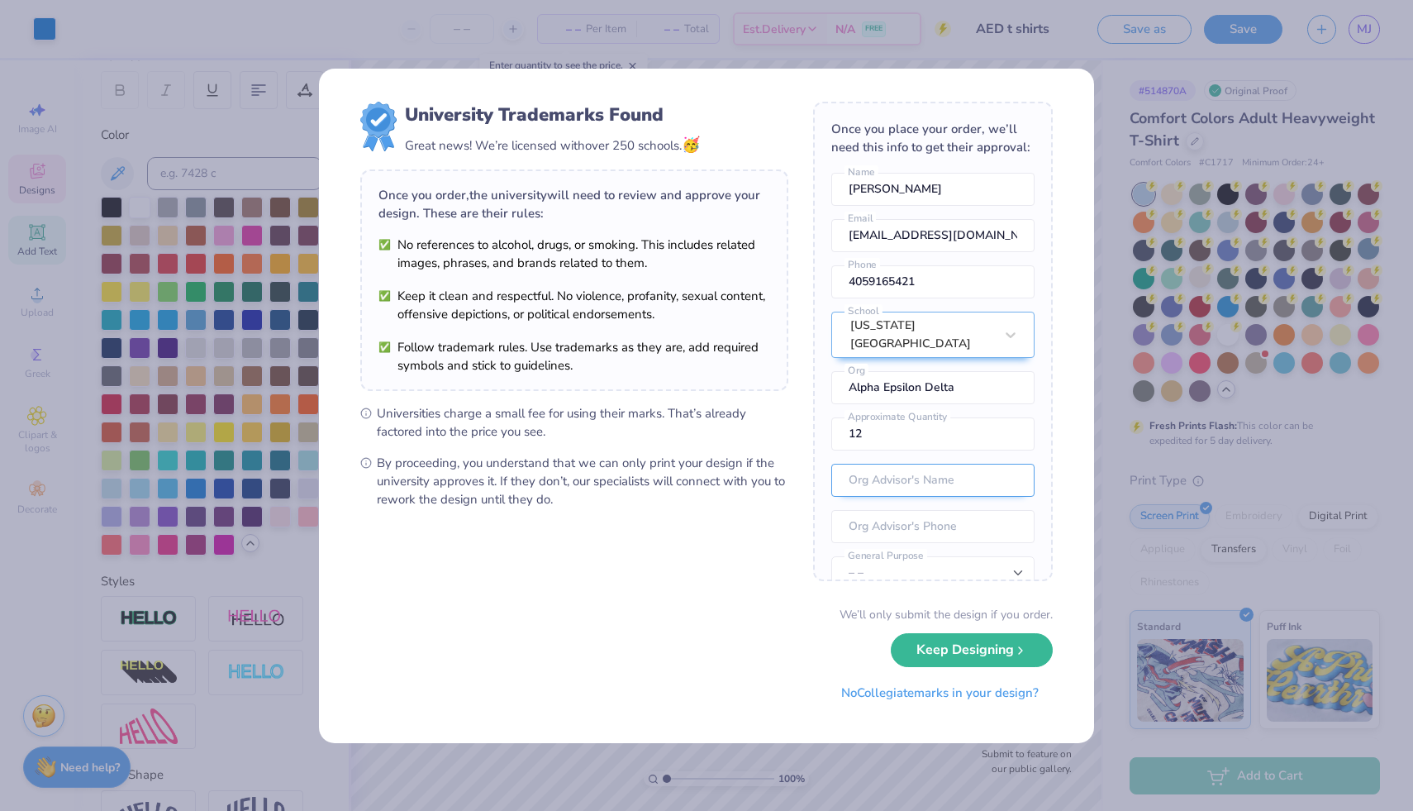
scroll to position [91, 0]
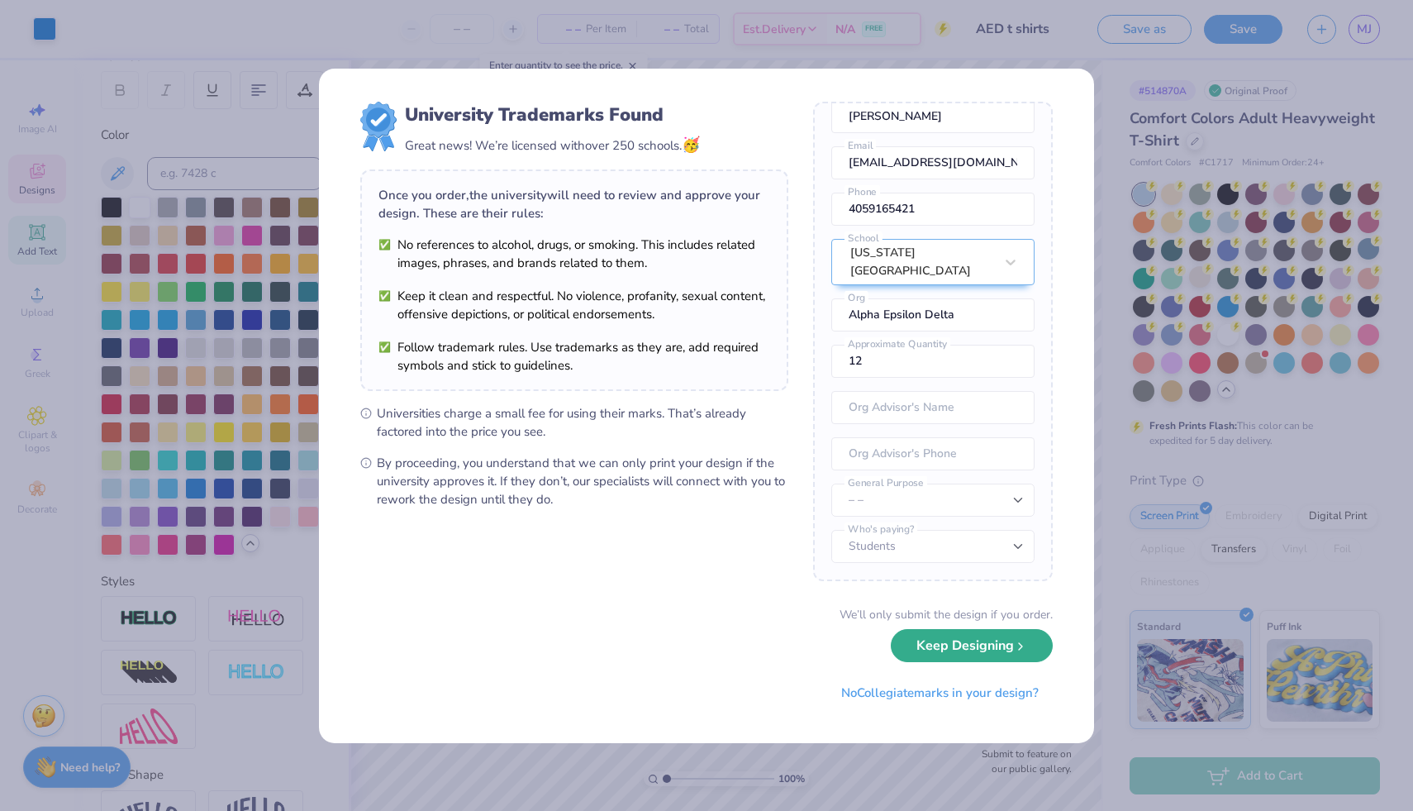
click at [947, 655] on button "Keep Designing" at bounding box center [972, 646] width 162 height 34
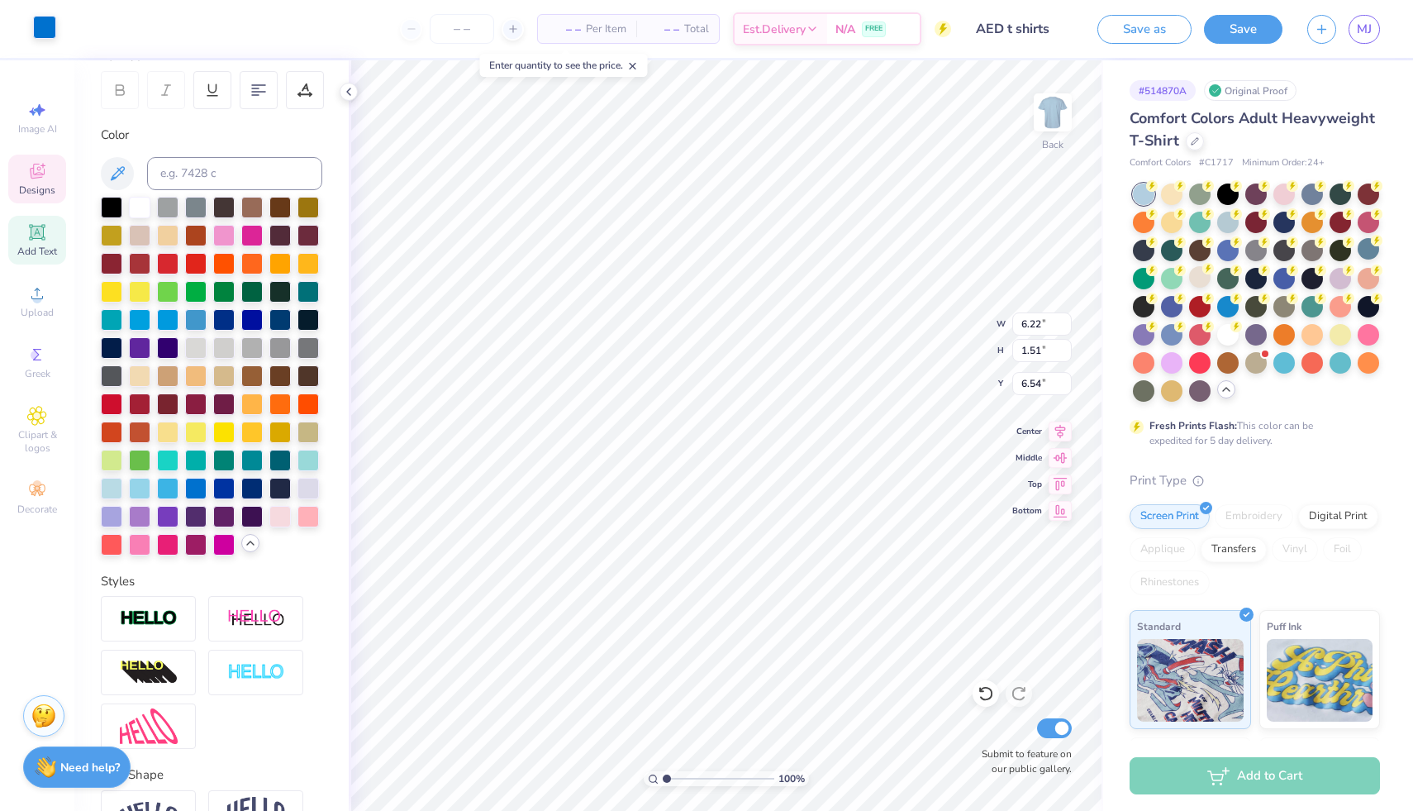
click at [42, 30] on div at bounding box center [44, 27] width 23 height 23
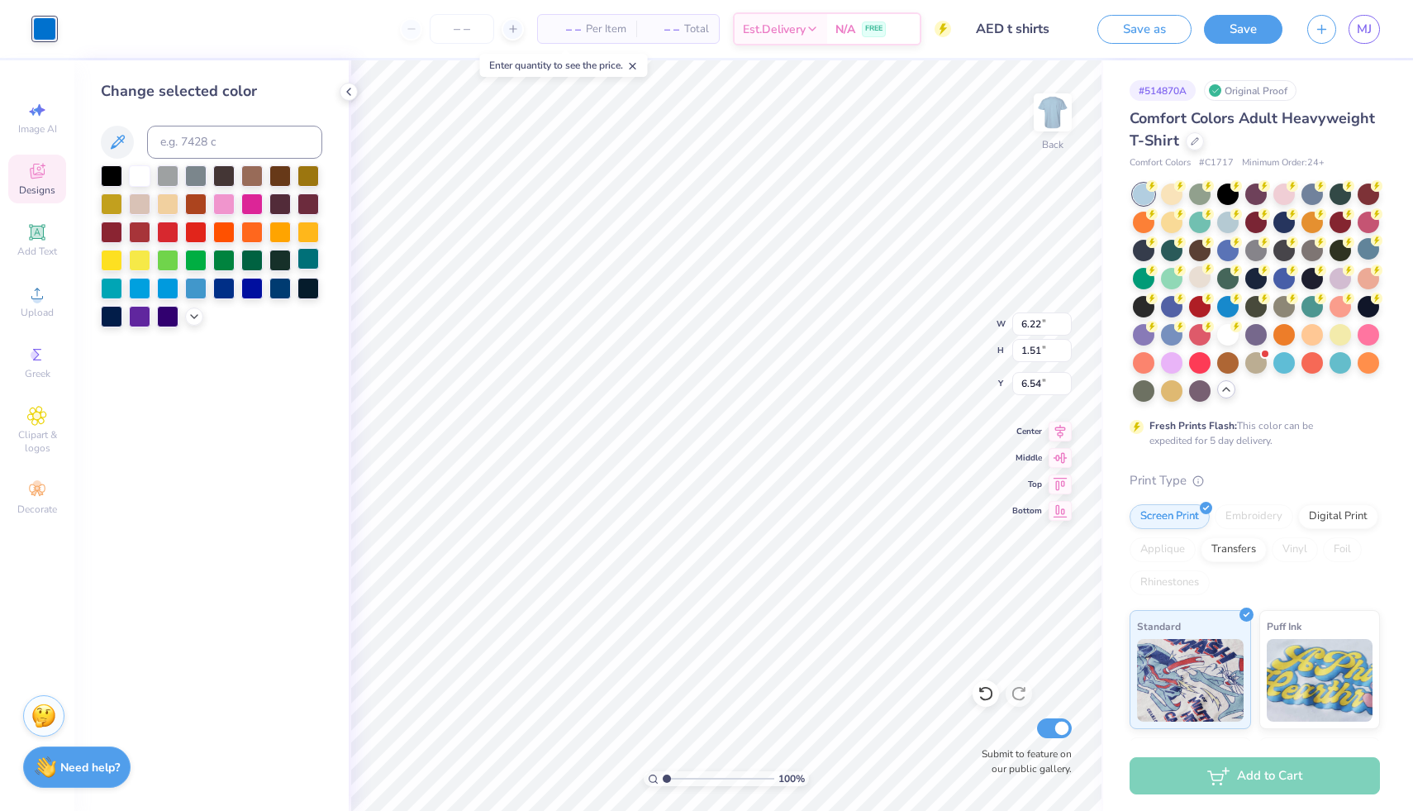
click at [301, 260] on div at bounding box center [308, 258] width 21 height 21
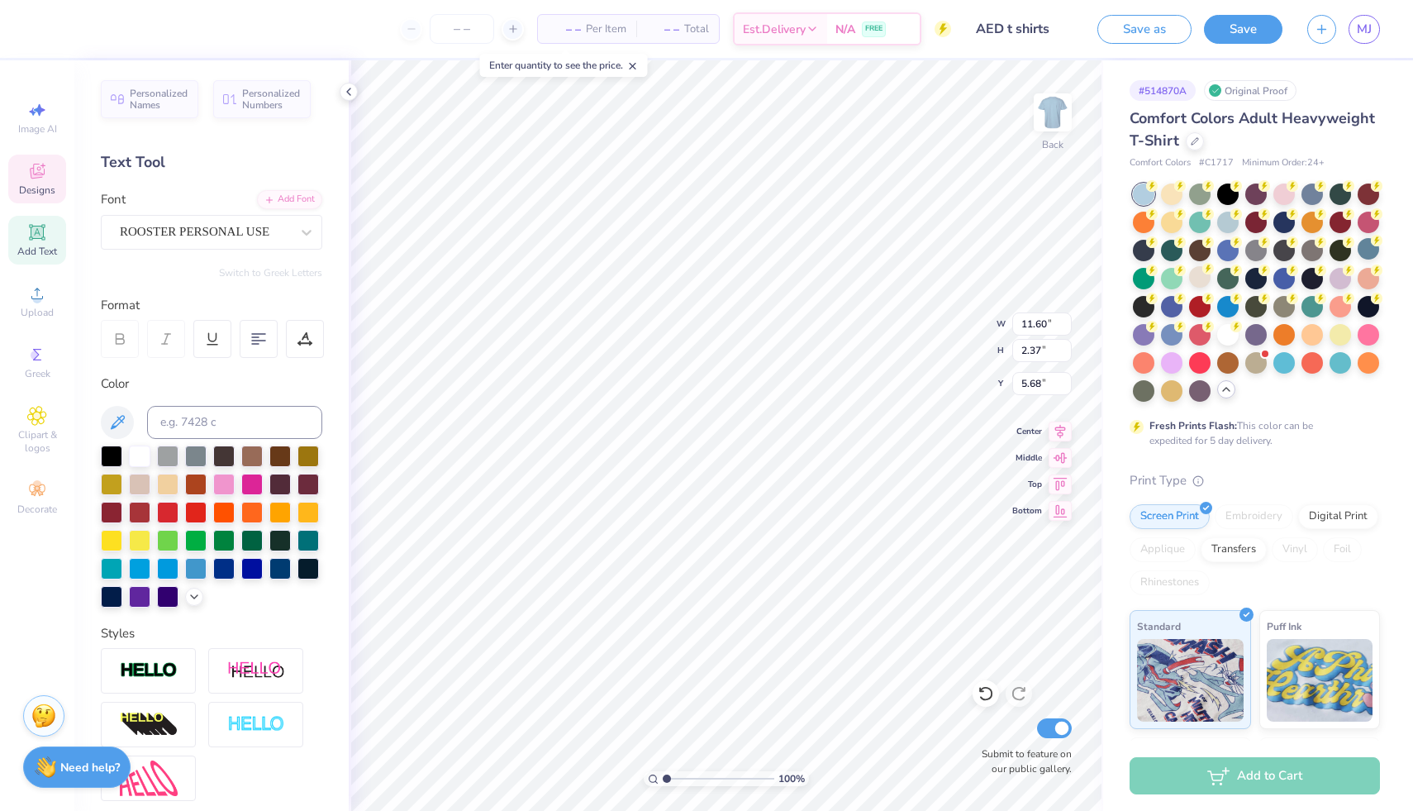
type input "5.68"
type input "5.36"
type input "11.60"
type input "2.37"
type input "5.68"
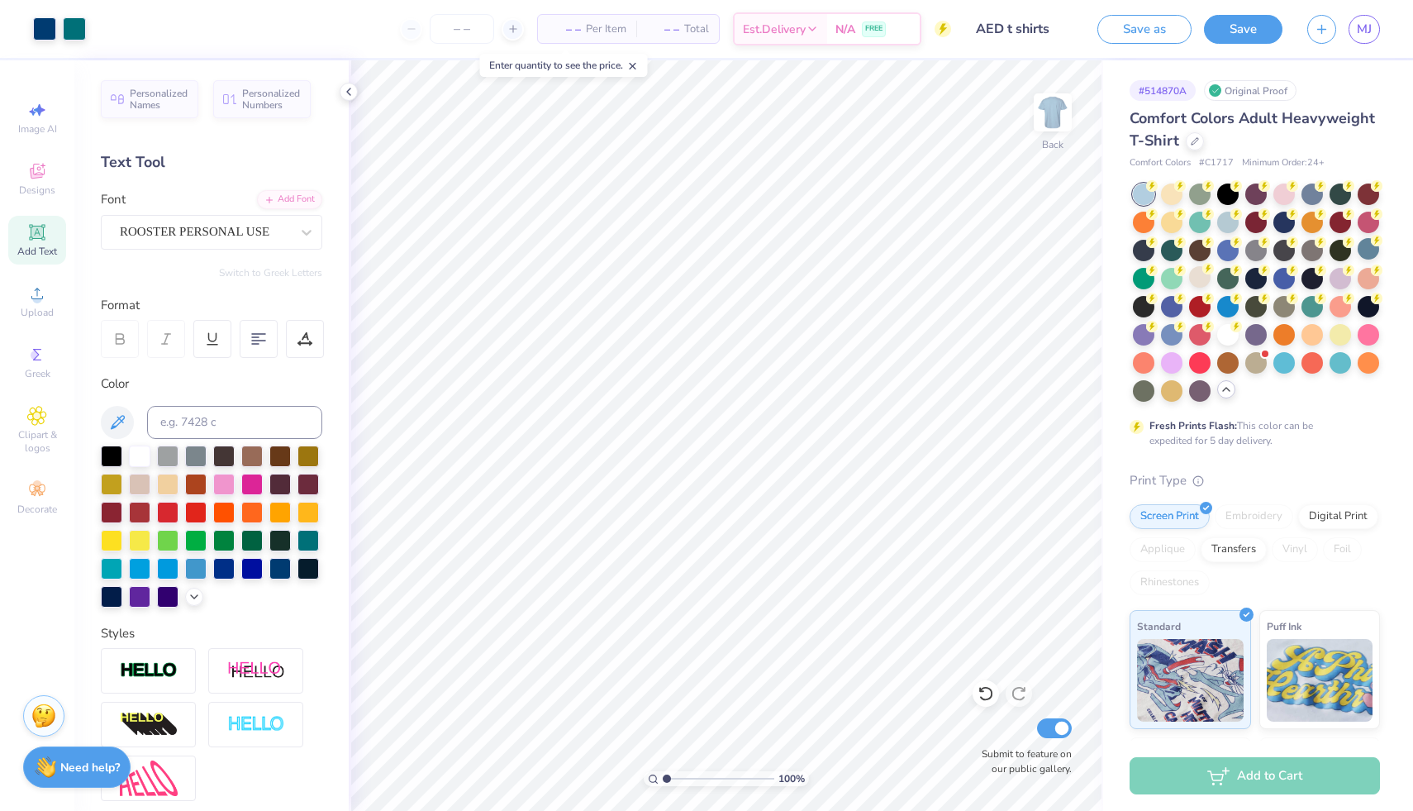
scroll to position [178, 0]
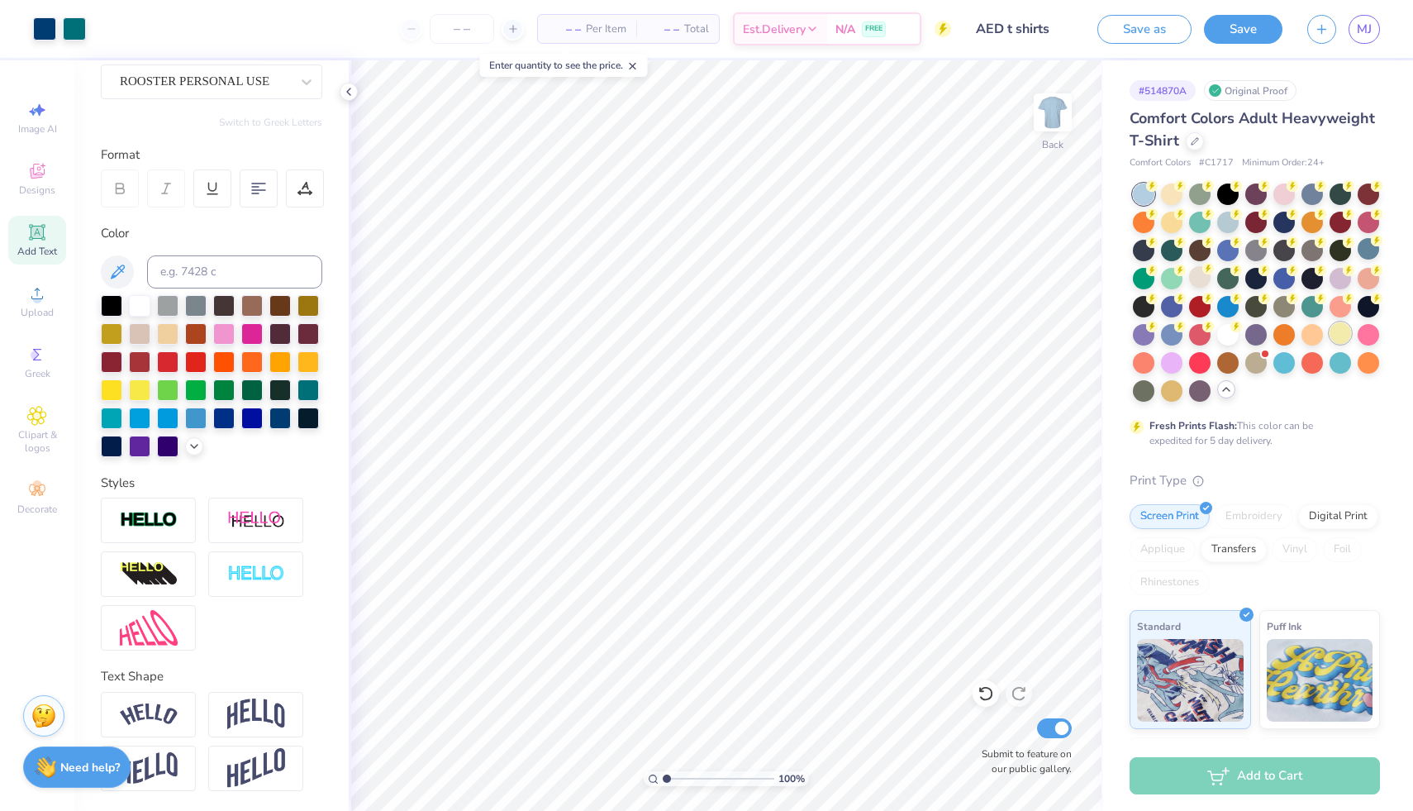
click at [1330, 344] on div at bounding box center [1340, 332] width 21 height 21
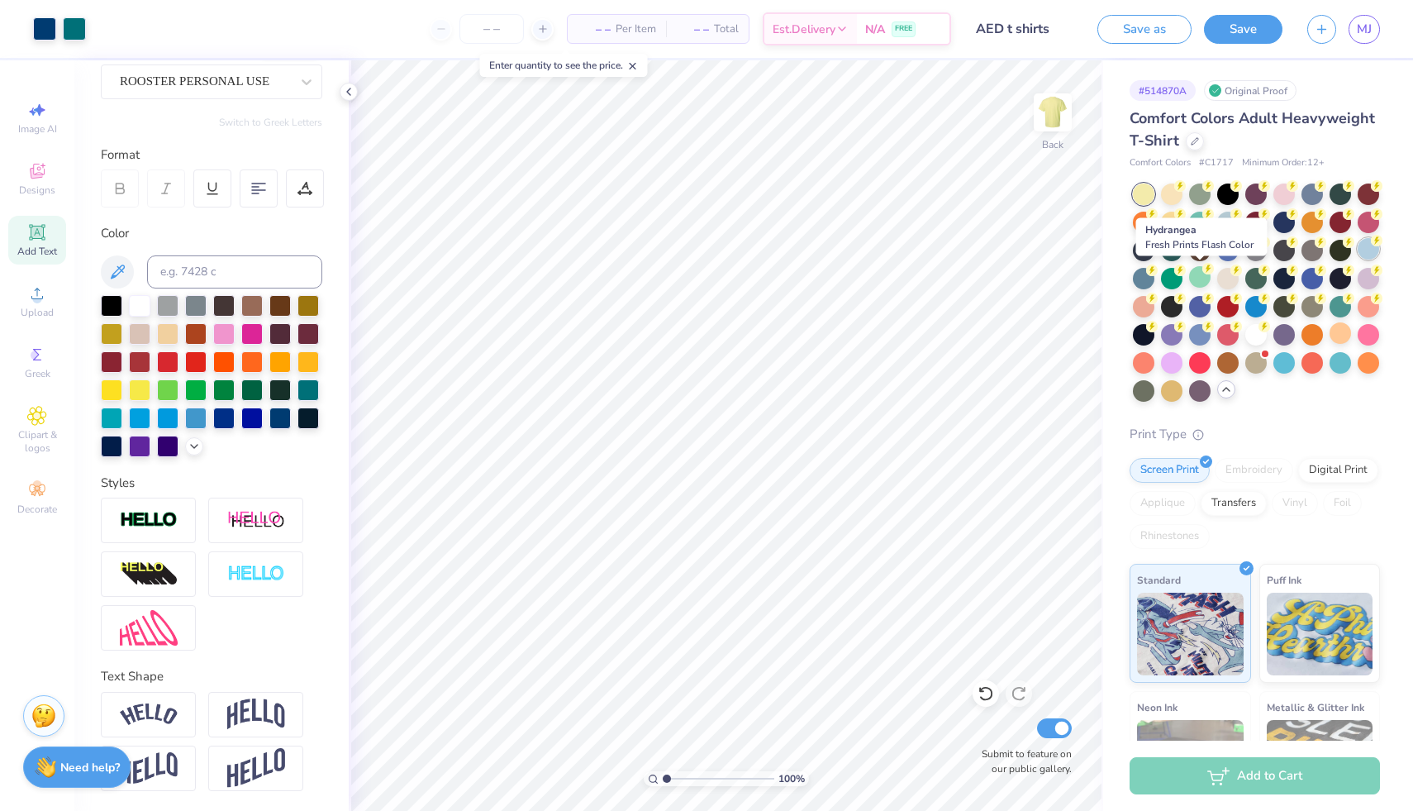
click at [1371, 246] on icon at bounding box center [1377, 241] width 12 height 12
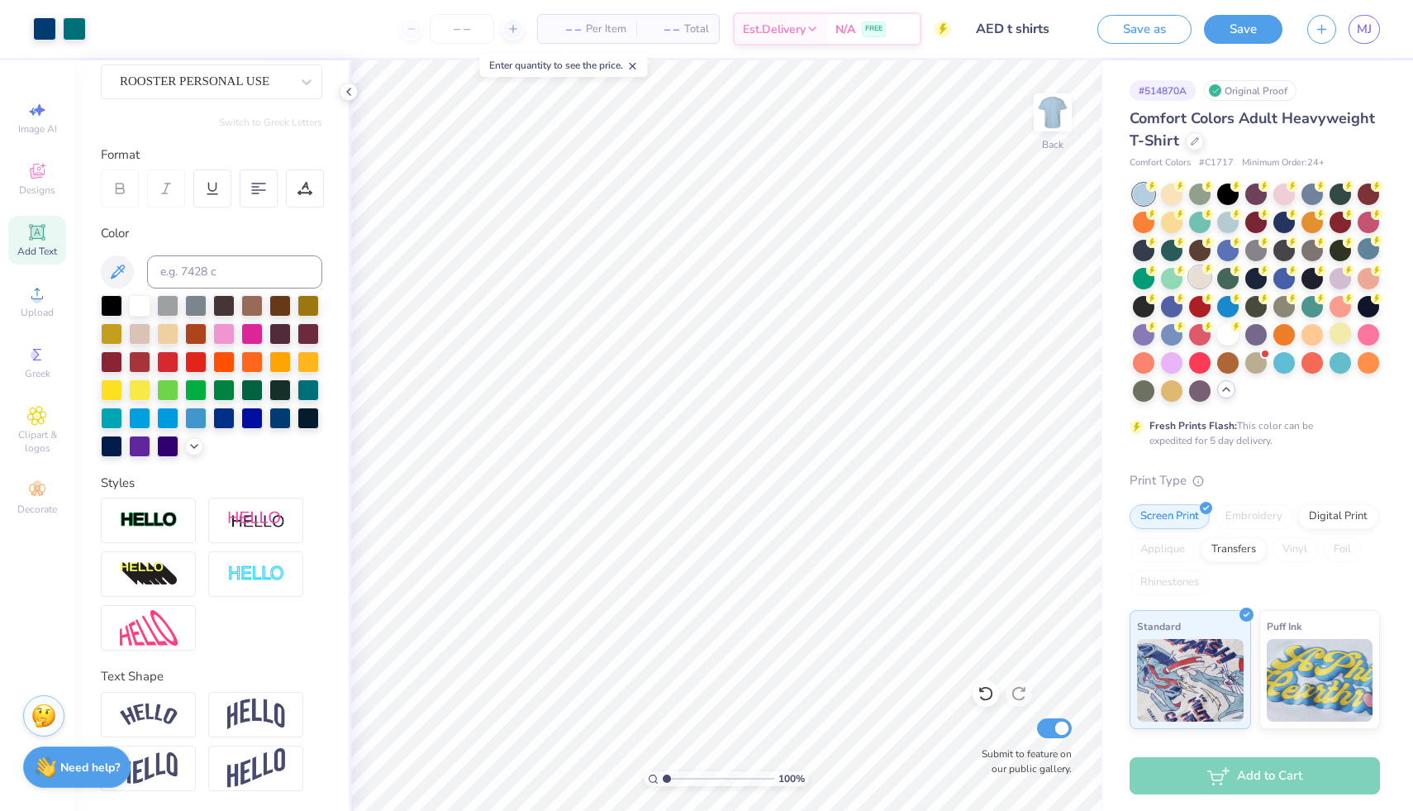
click at [1211, 272] on div at bounding box center [1199, 276] width 21 height 21
click at [1358, 260] on div at bounding box center [1368, 248] width 21 height 21
click at [1211, 275] on div at bounding box center [1199, 276] width 21 height 21
click at [1358, 260] on div at bounding box center [1368, 248] width 21 height 21
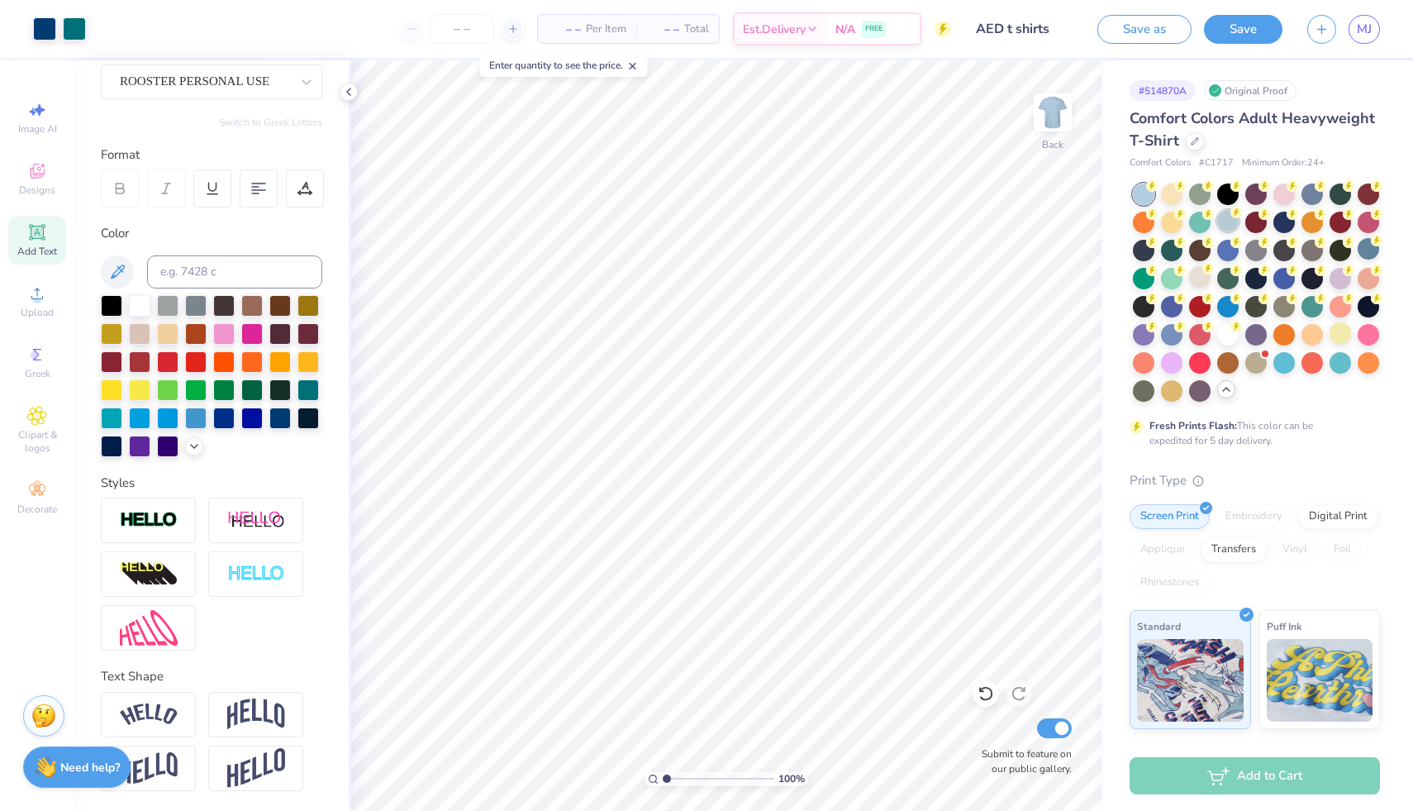
click at [1239, 223] on div at bounding box center [1227, 220] width 21 height 21
click at [1330, 260] on div at bounding box center [1340, 248] width 21 height 21
click at [1239, 222] on div at bounding box center [1227, 220] width 21 height 21
click at [1330, 260] on div at bounding box center [1340, 248] width 21 height 21
click at [1240, 34] on button "Save" at bounding box center [1243, 26] width 79 height 29
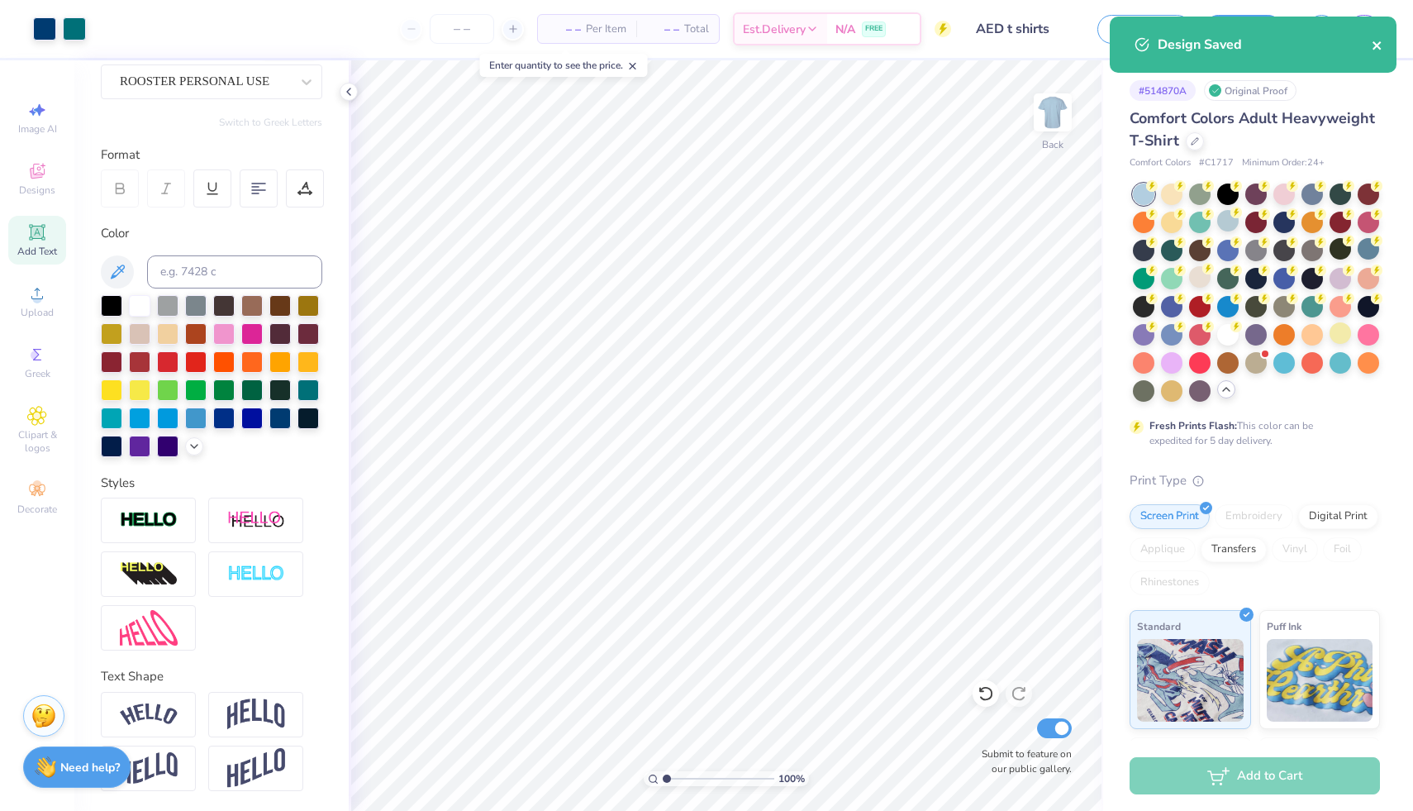
click at [1372, 49] on icon "close" at bounding box center [1378, 45] width 12 height 13
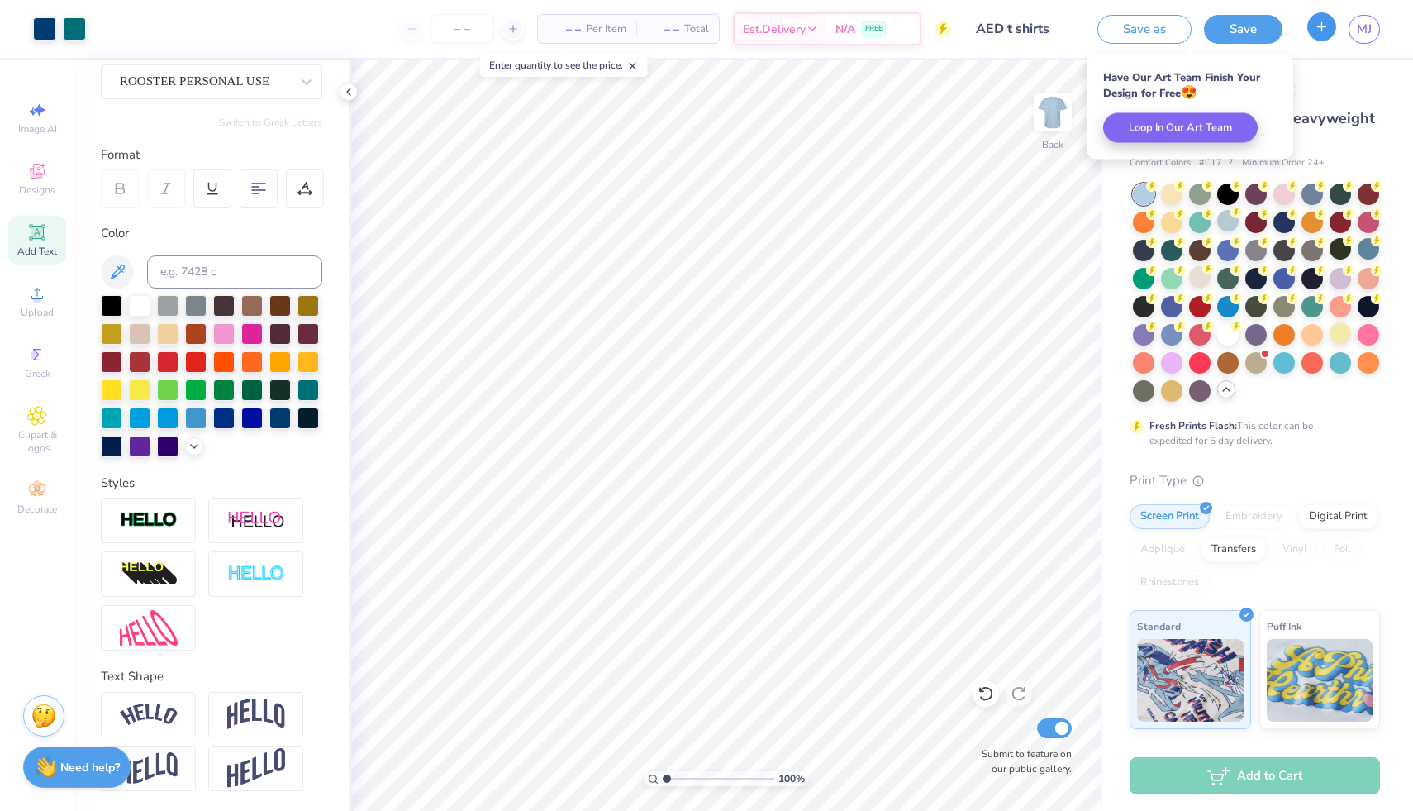
click at [1321, 34] on button "button" at bounding box center [1322, 26] width 29 height 29
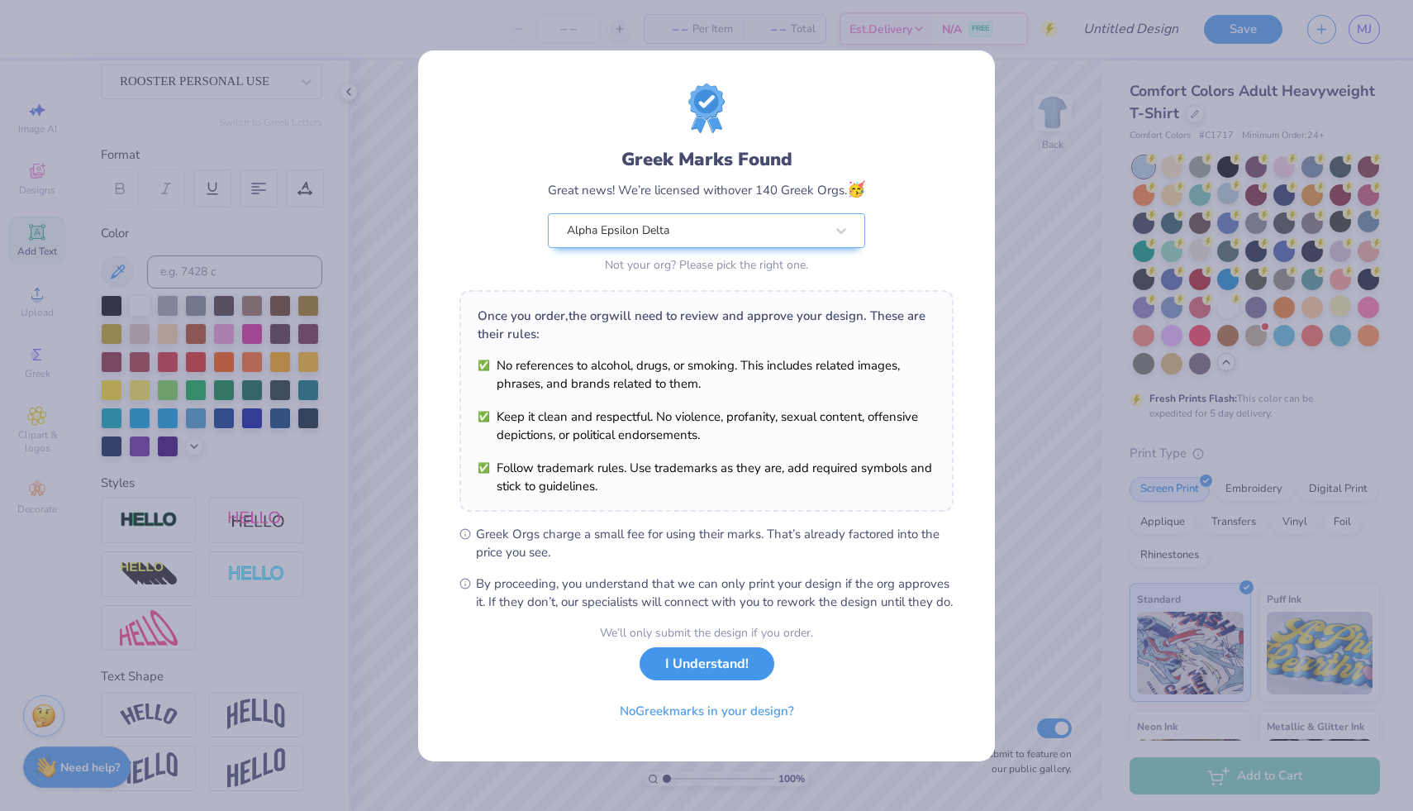
click at [702, 678] on button "I Understand!" at bounding box center [707, 664] width 135 height 34
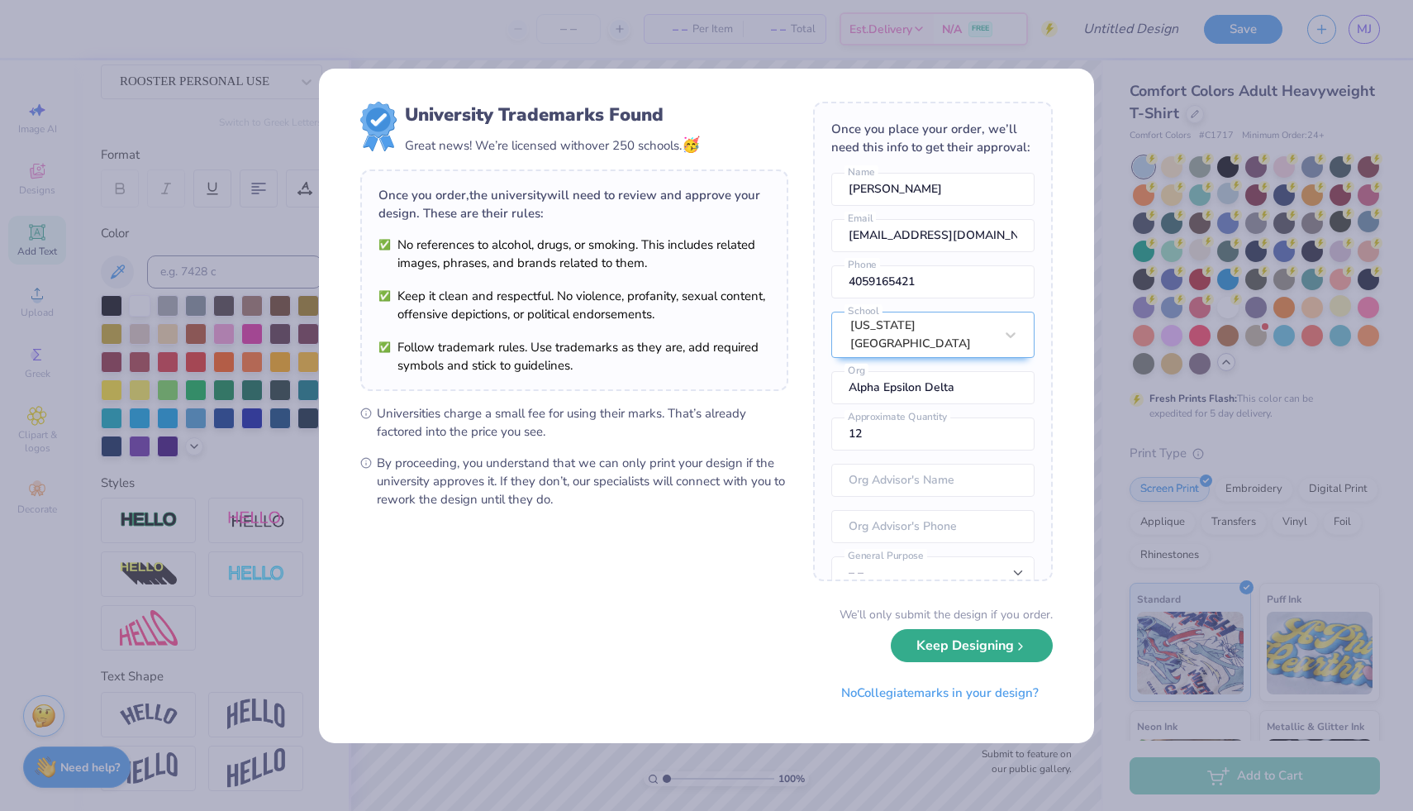
click at [935, 659] on button "Keep Designing" at bounding box center [972, 646] width 162 height 34
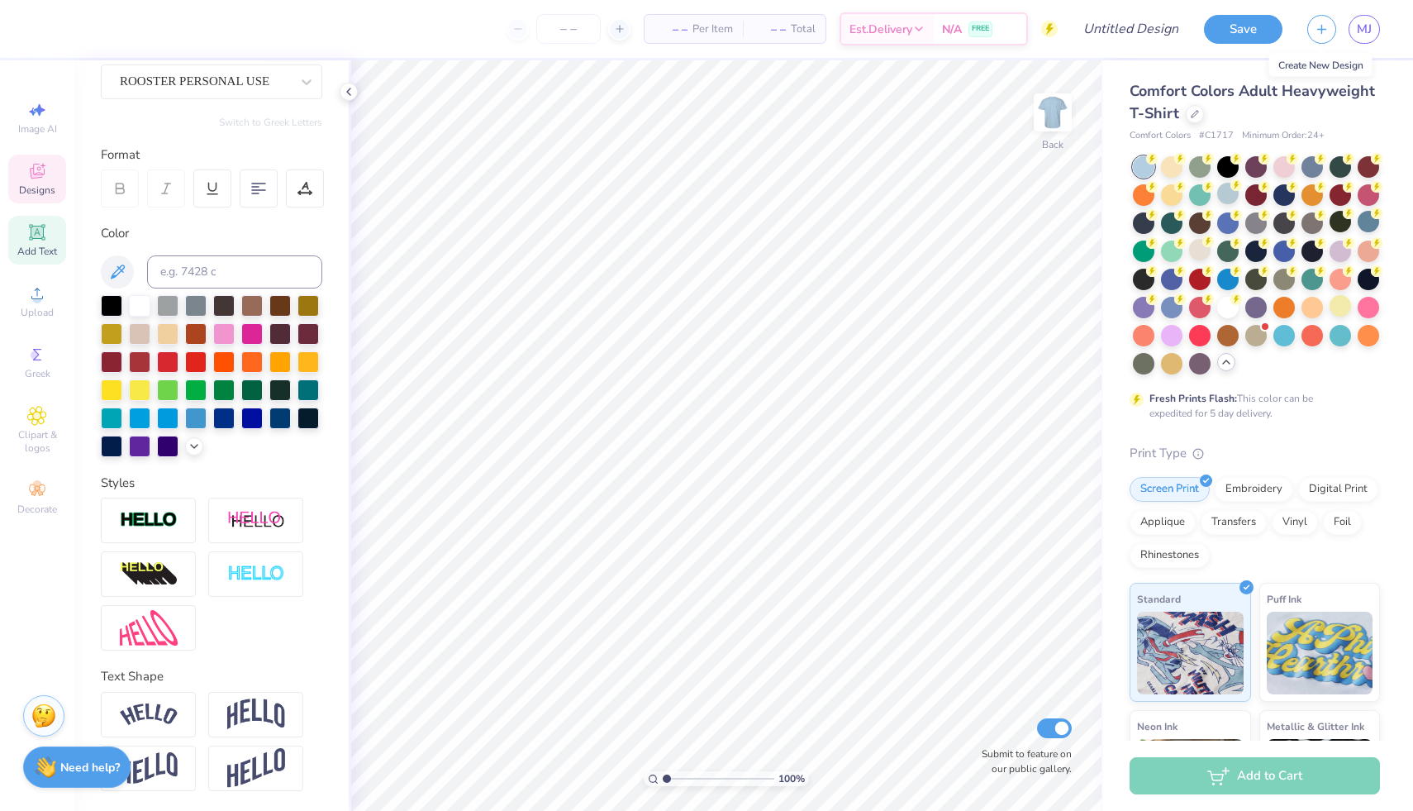
click at [31, 171] on icon at bounding box center [37, 171] width 15 height 15
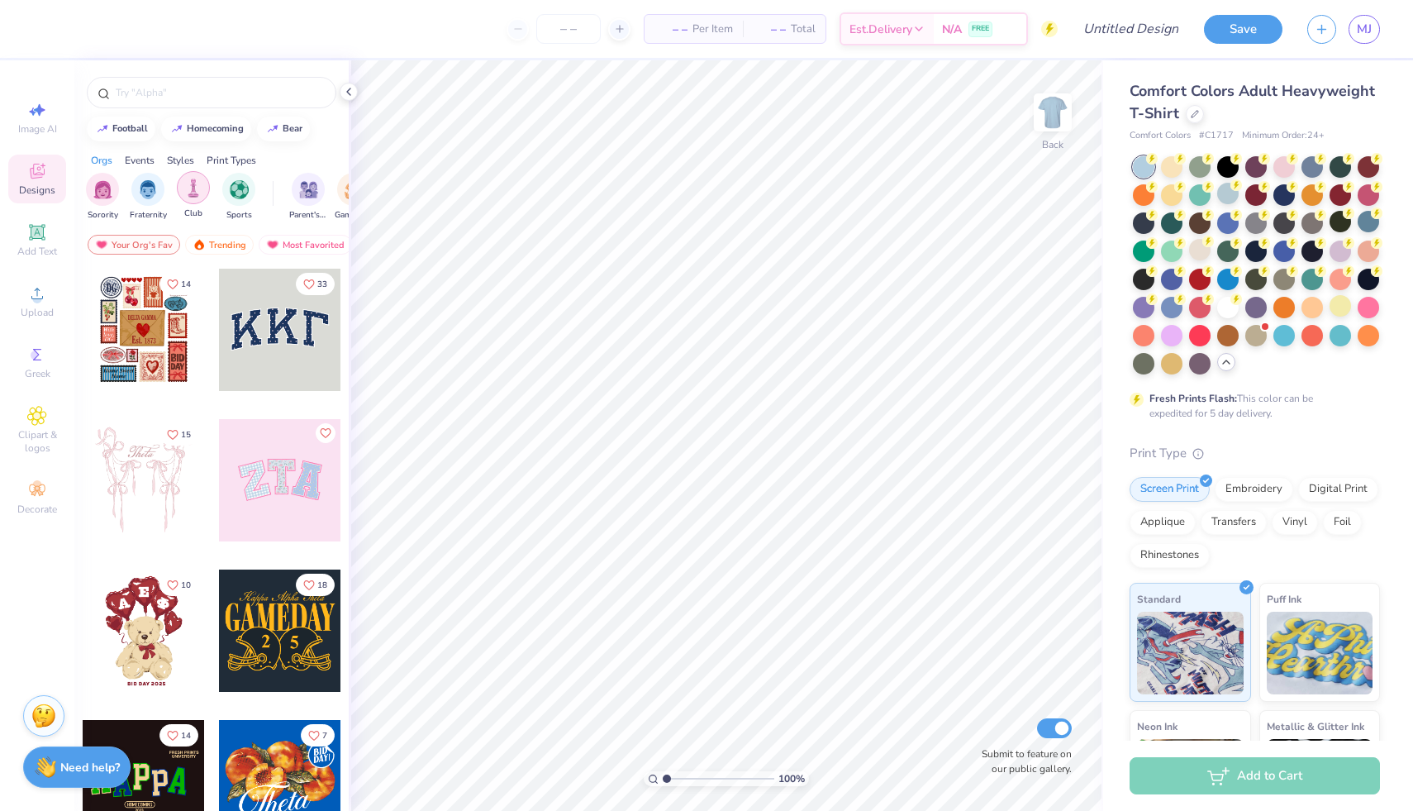
click at [196, 199] on div "filter for Club" at bounding box center [193, 187] width 33 height 33
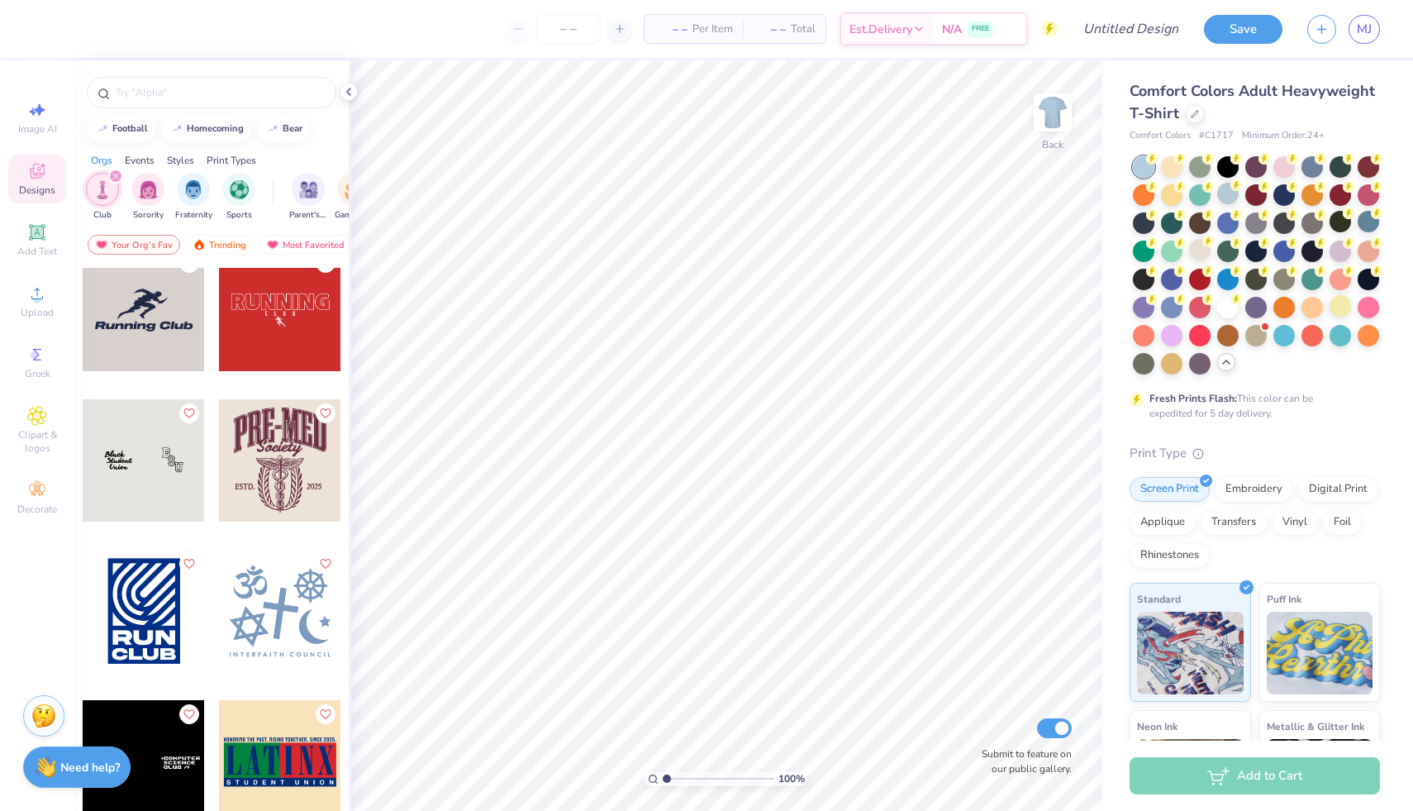
scroll to position [9197, 0]
click at [272, 450] on div at bounding box center [280, 459] width 122 height 122
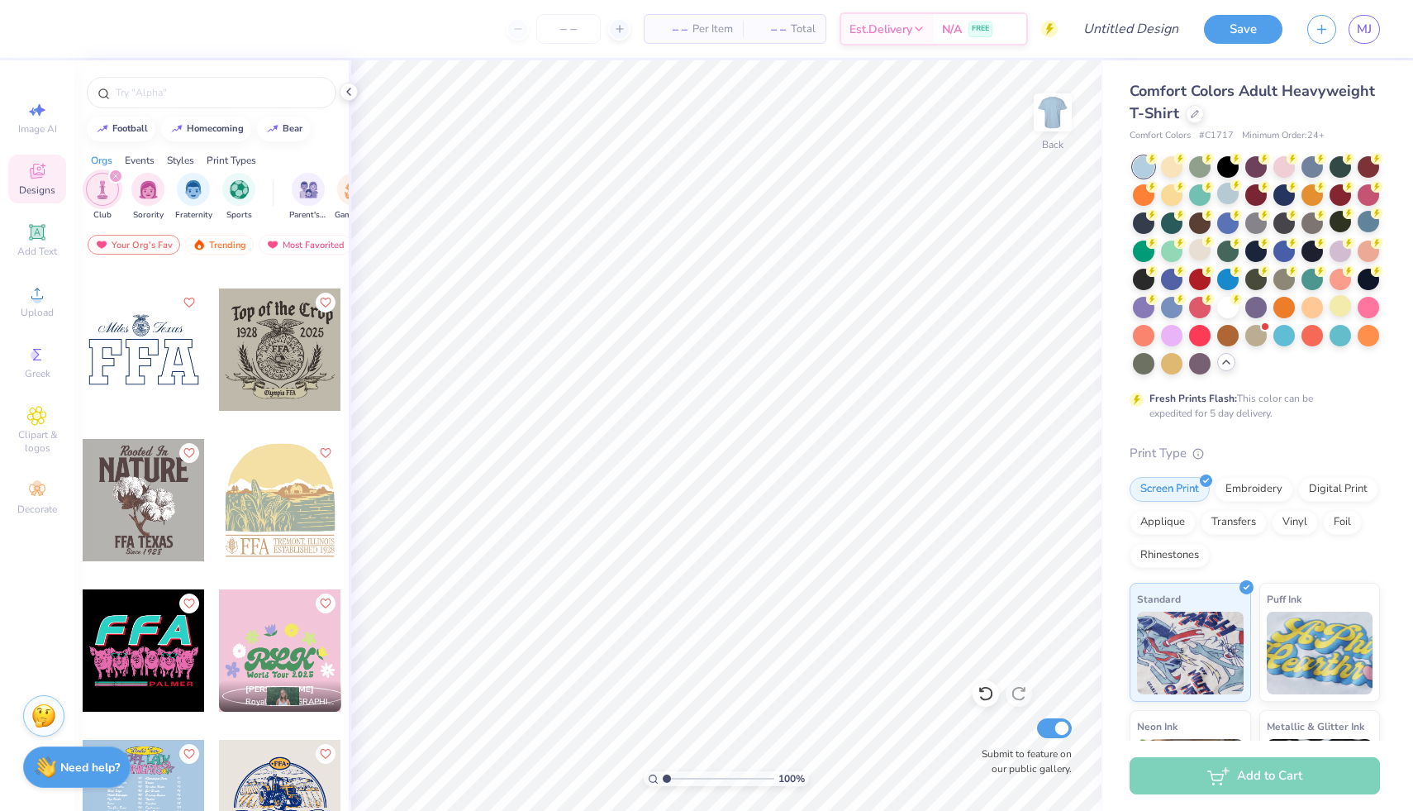
scroll to position [16021, 0]
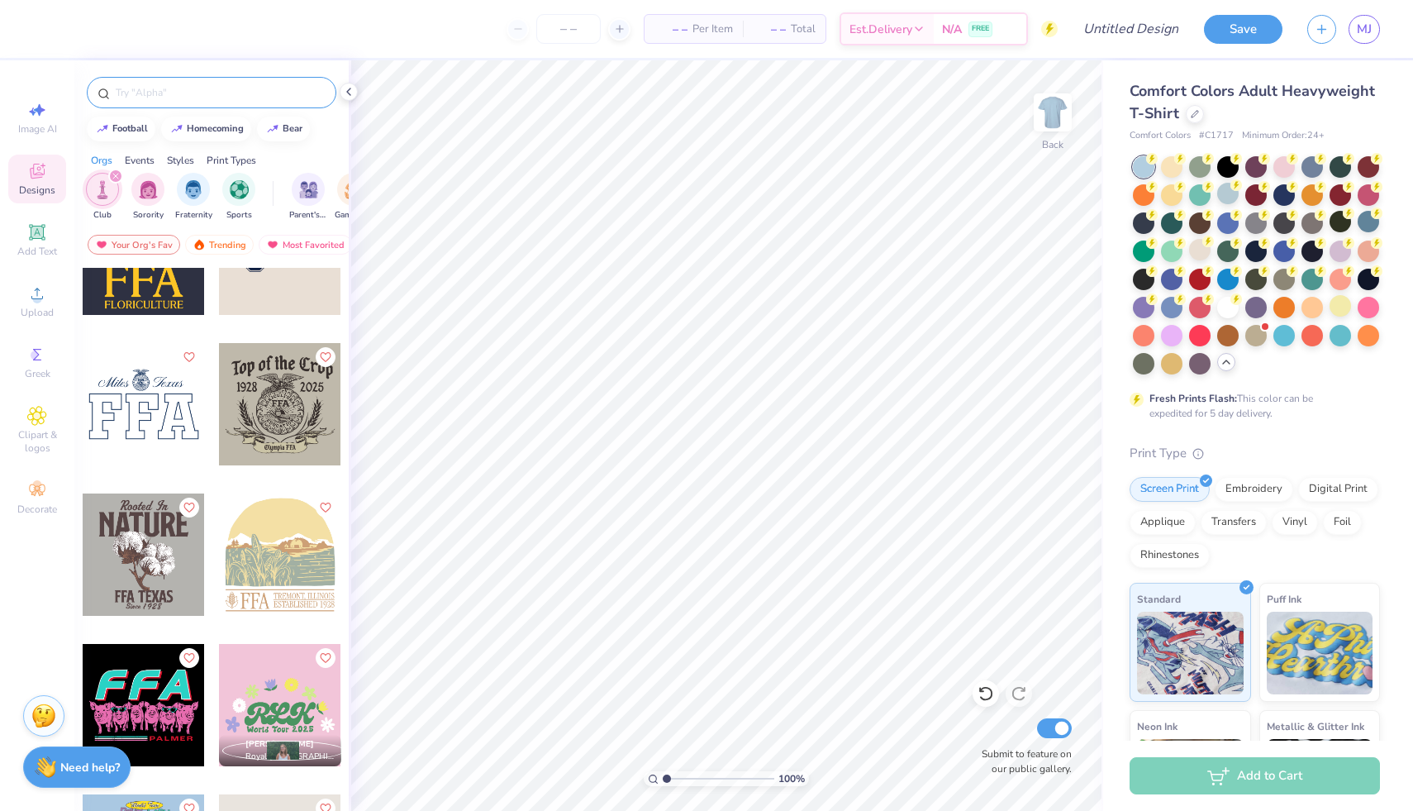
click at [171, 93] on input "text" at bounding box center [220, 92] width 212 height 17
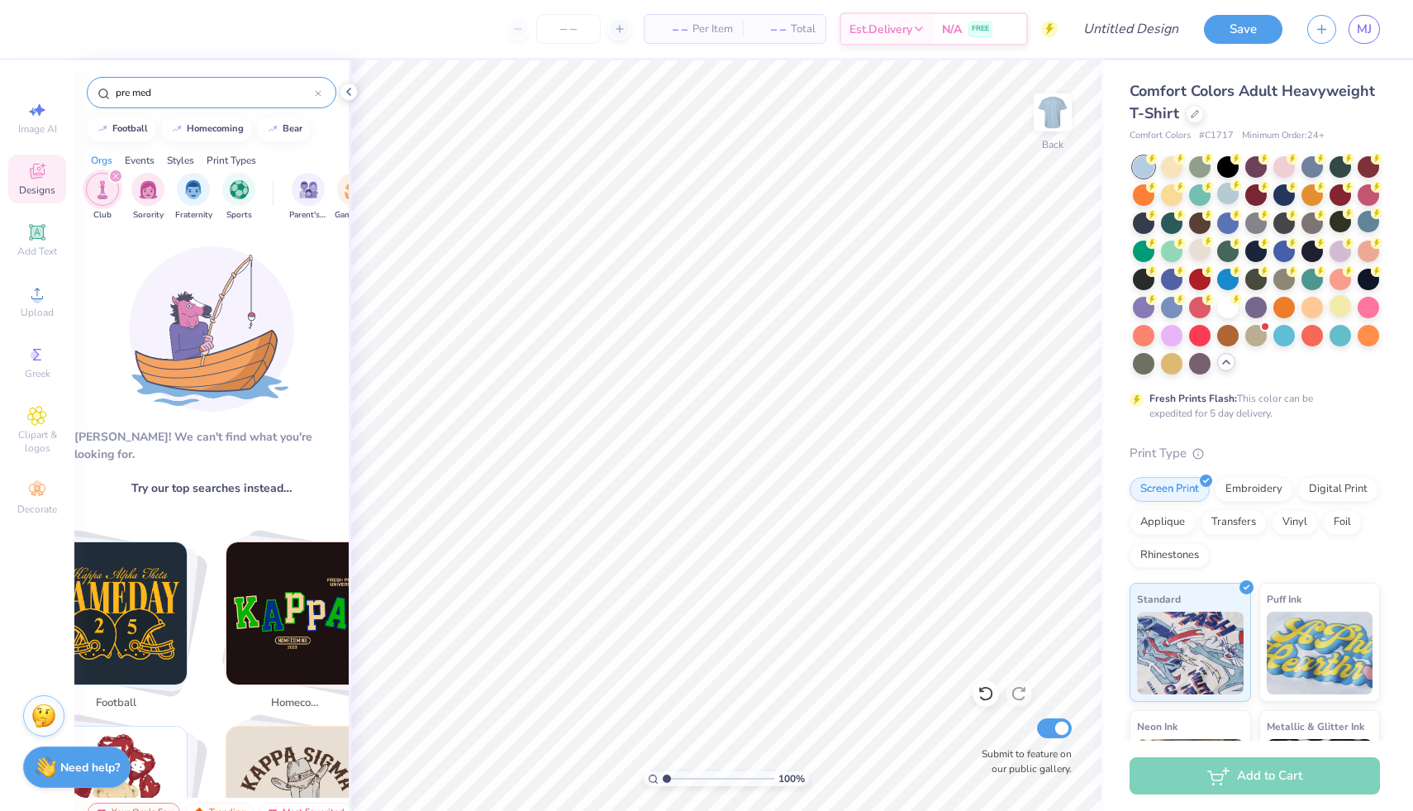
type input "pre med"
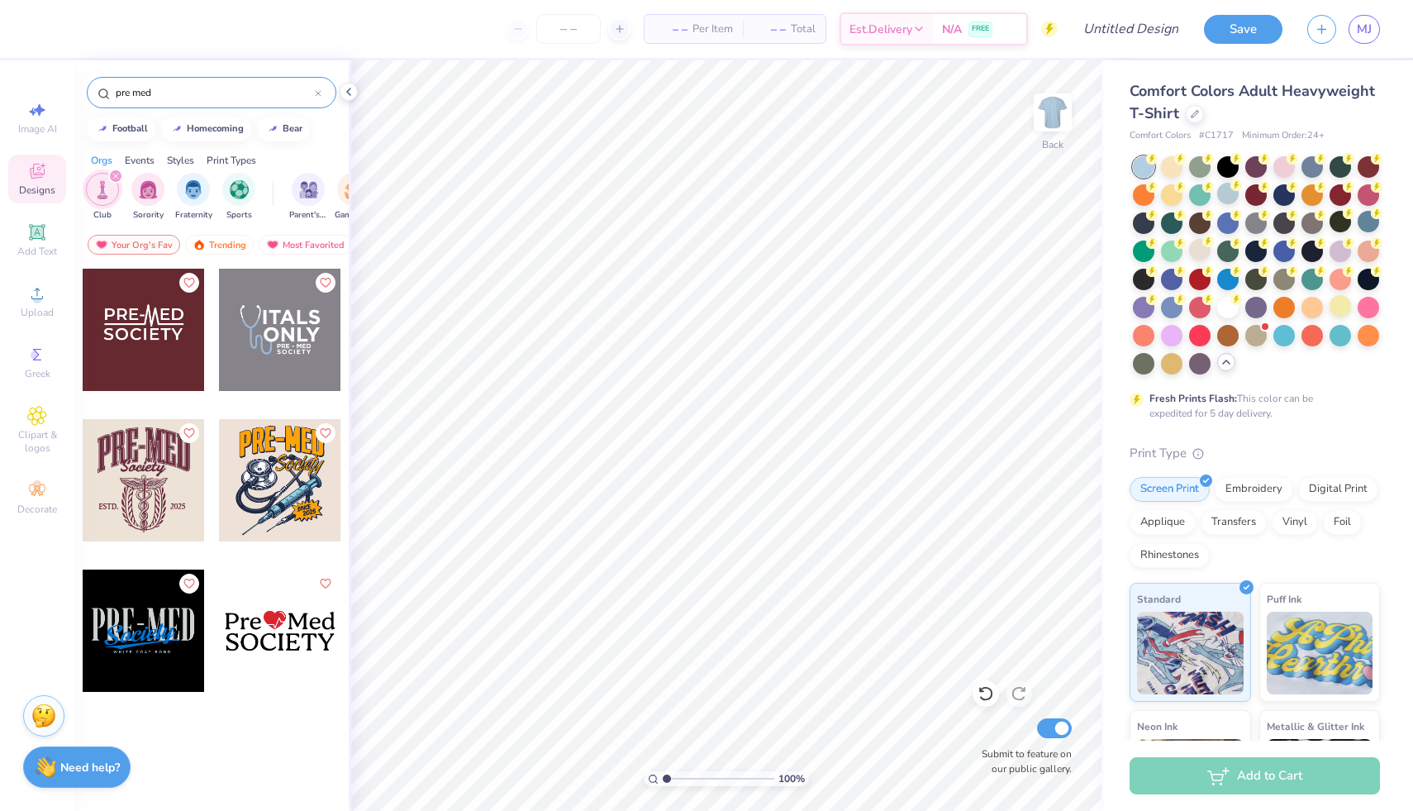
click at [278, 508] on div at bounding box center [280, 480] width 122 height 122
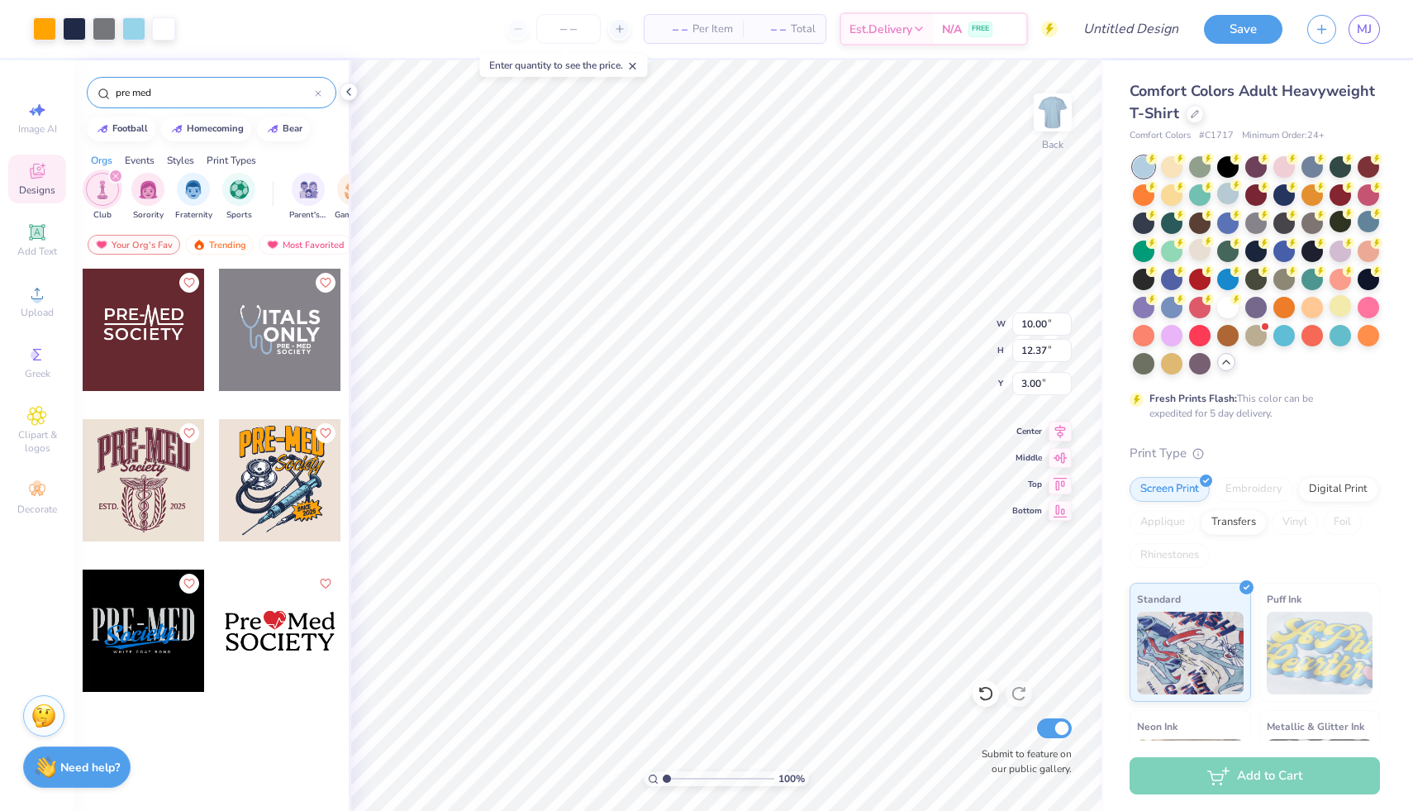
click at [207, 89] on input "pre med" at bounding box center [214, 92] width 201 height 17
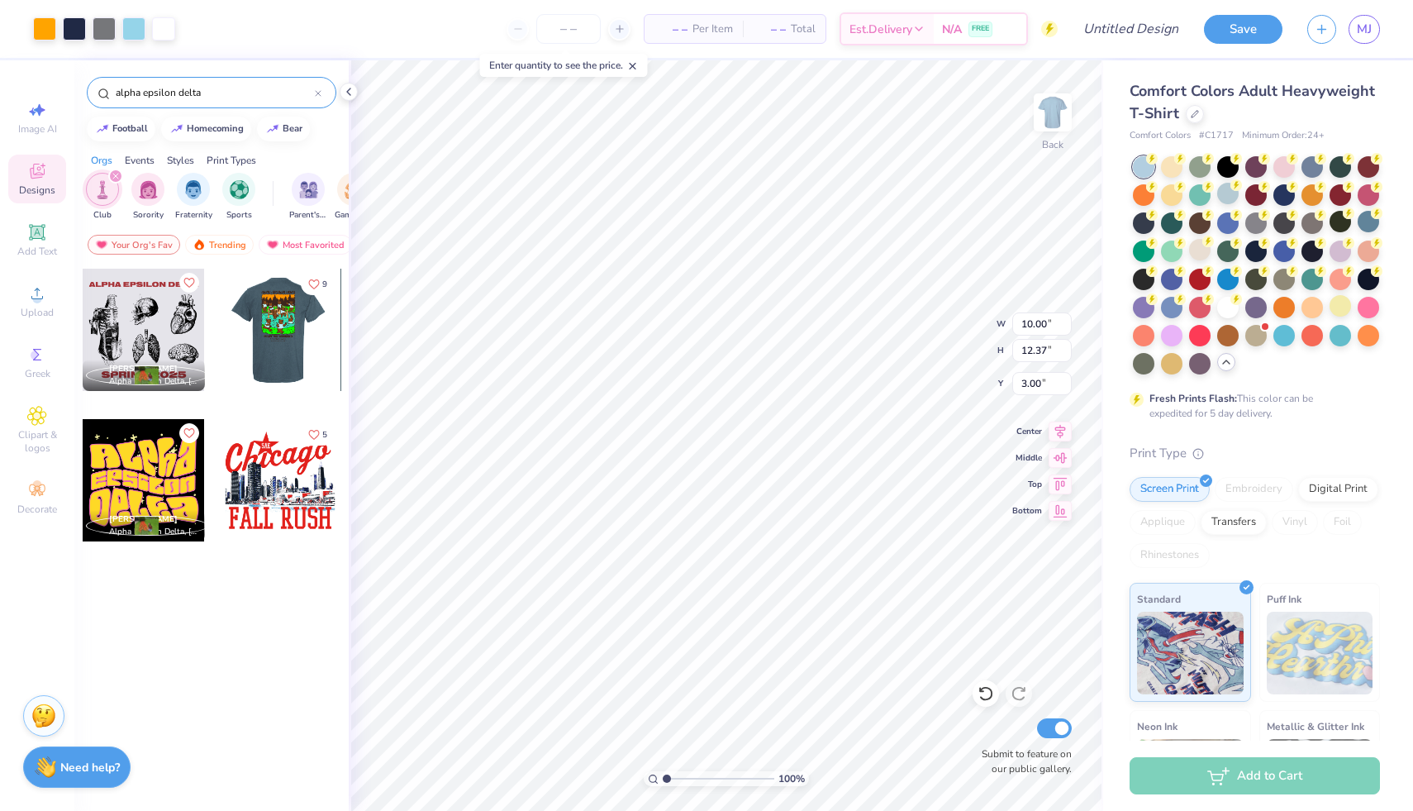
type input "alpha epsilon delta"
click at [156, 333] on div at bounding box center [144, 330] width 122 height 122
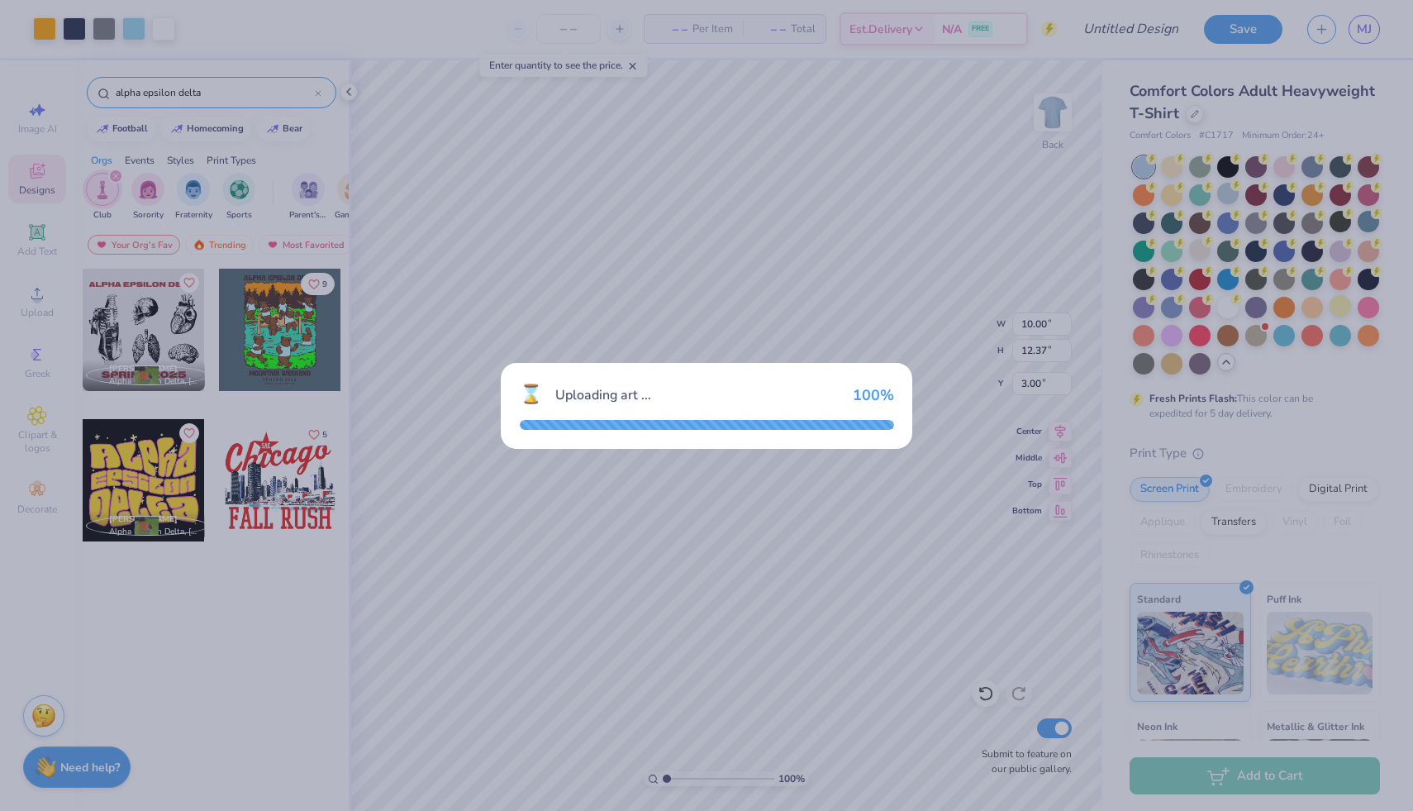
type input "10.97"
type input "9.62"
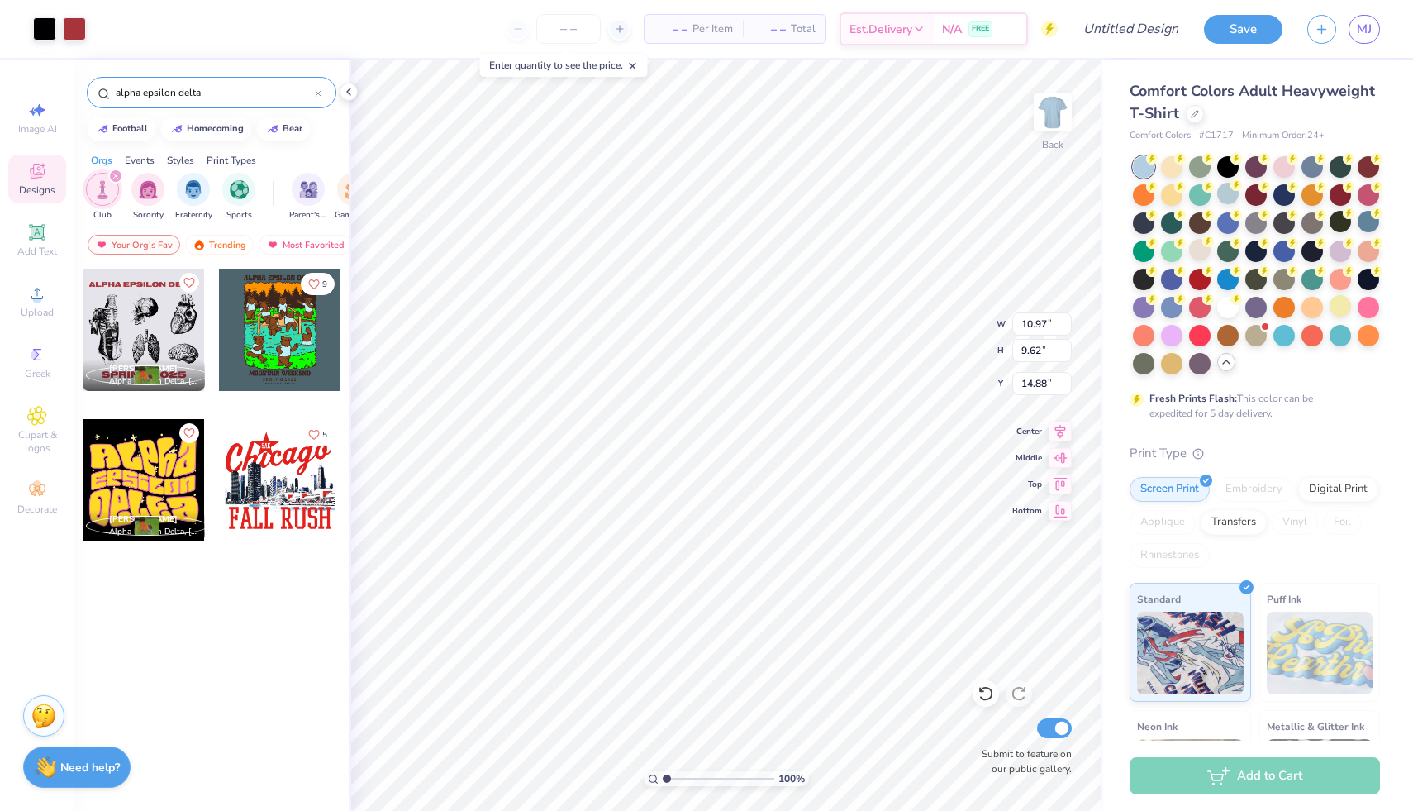
type input "14.88"
click at [34, 369] on span "Greek" at bounding box center [38, 373] width 26 height 13
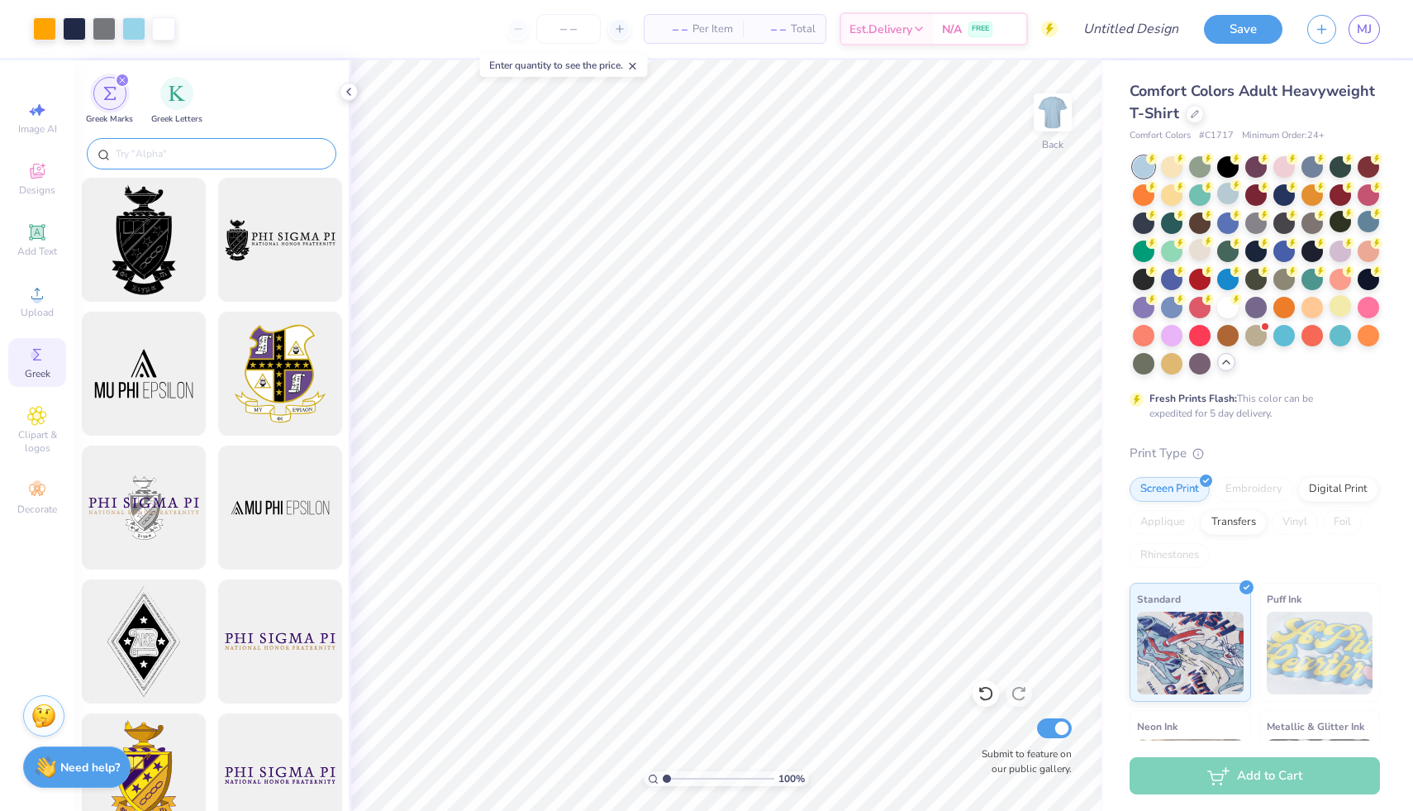
click at [155, 157] on input "text" at bounding box center [220, 153] width 212 height 17
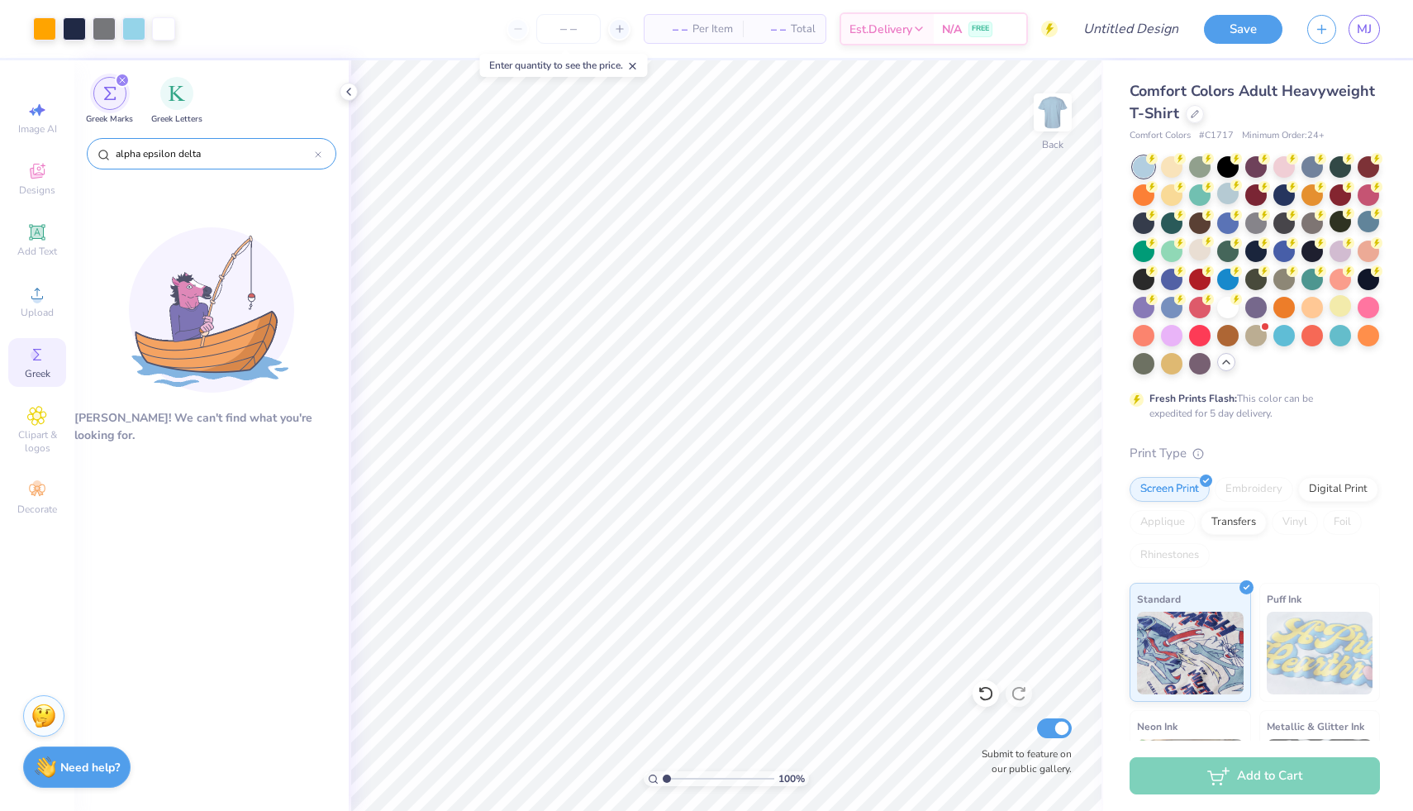
type input "alpha epsilon delta"
click at [167, 95] on div "filter for Greek Letters" at bounding box center [176, 91] width 33 height 33
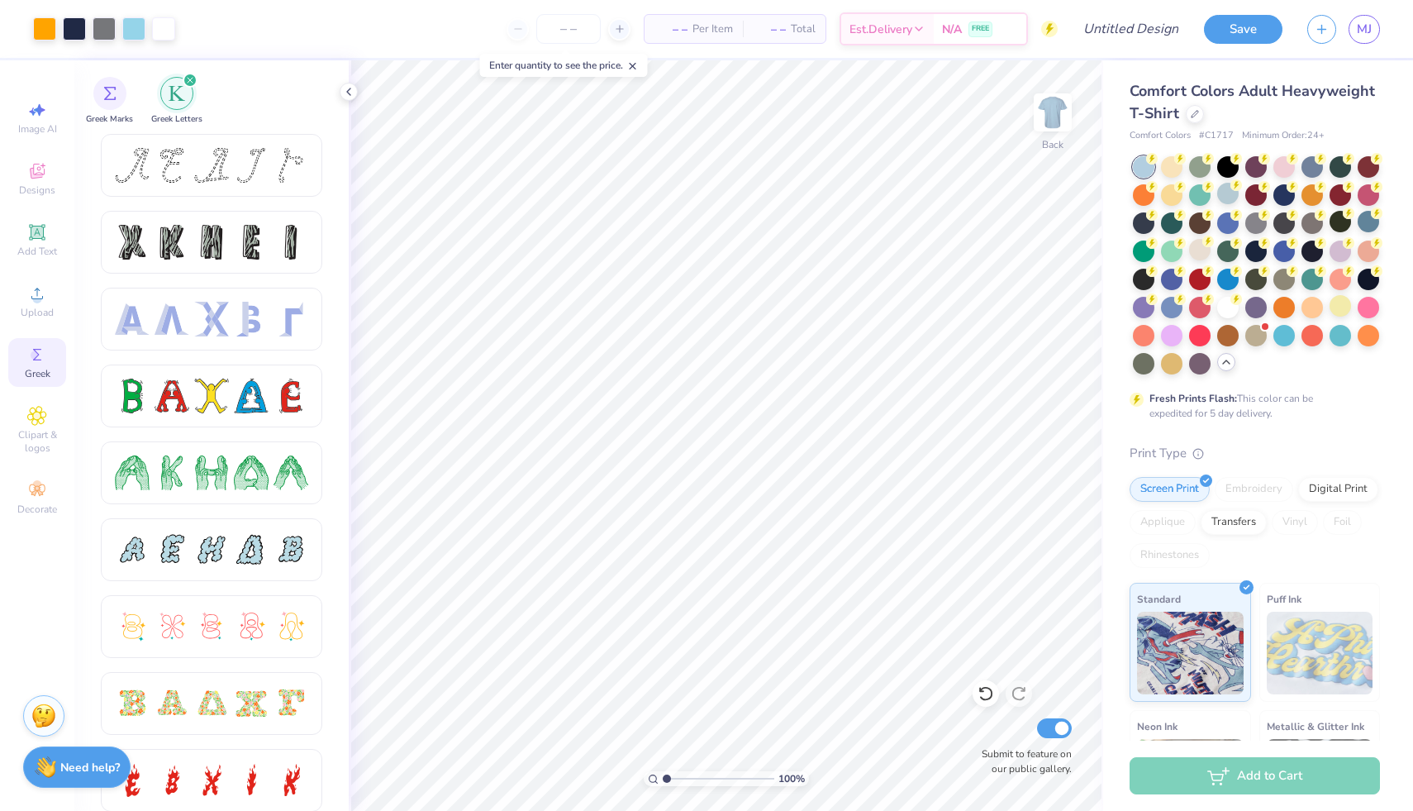
click at [190, 83] on icon "filter for Greek Letters" at bounding box center [190, 80] width 7 height 7
click at [44, 435] on span "Clipart & logos" at bounding box center [37, 441] width 58 height 26
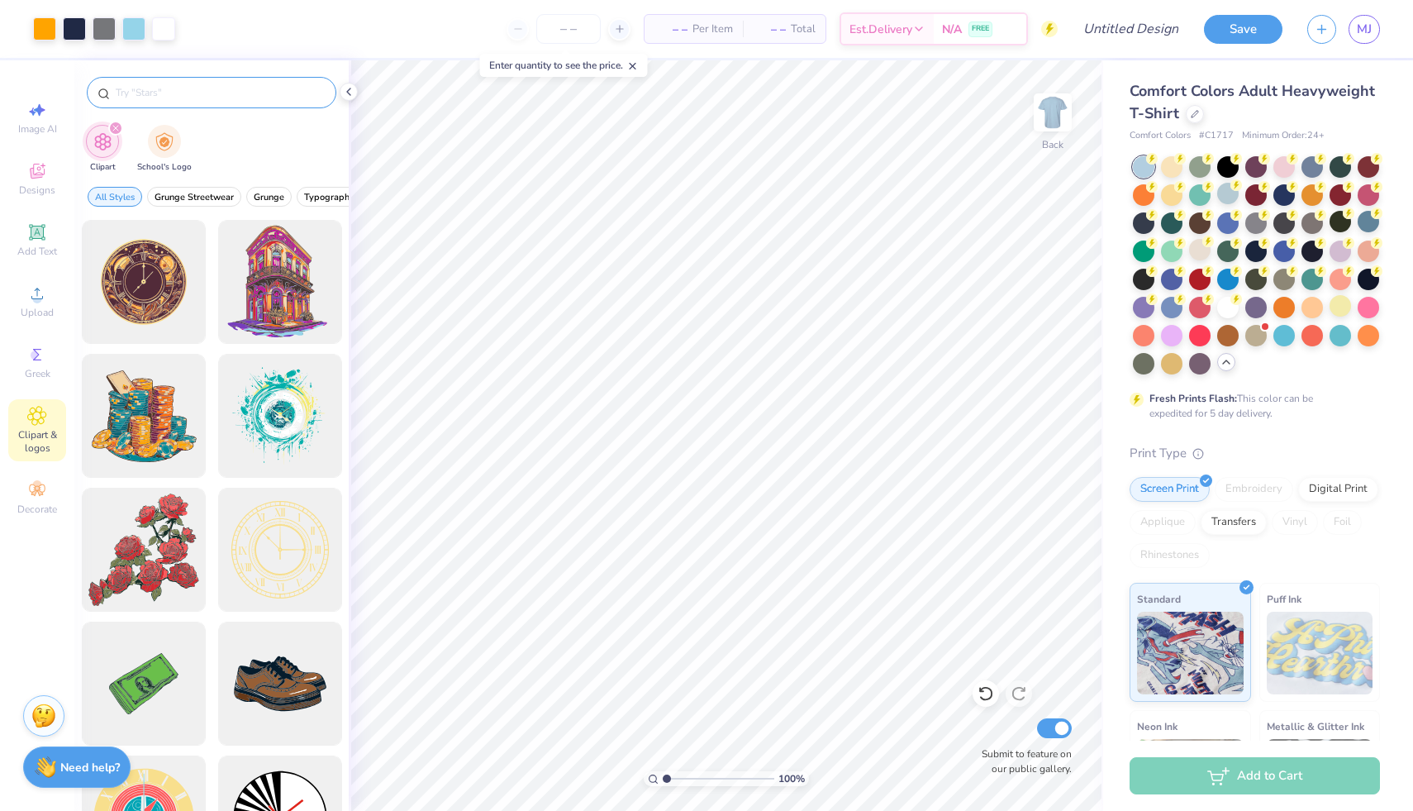
click at [212, 92] on input "text" at bounding box center [220, 92] width 212 height 17
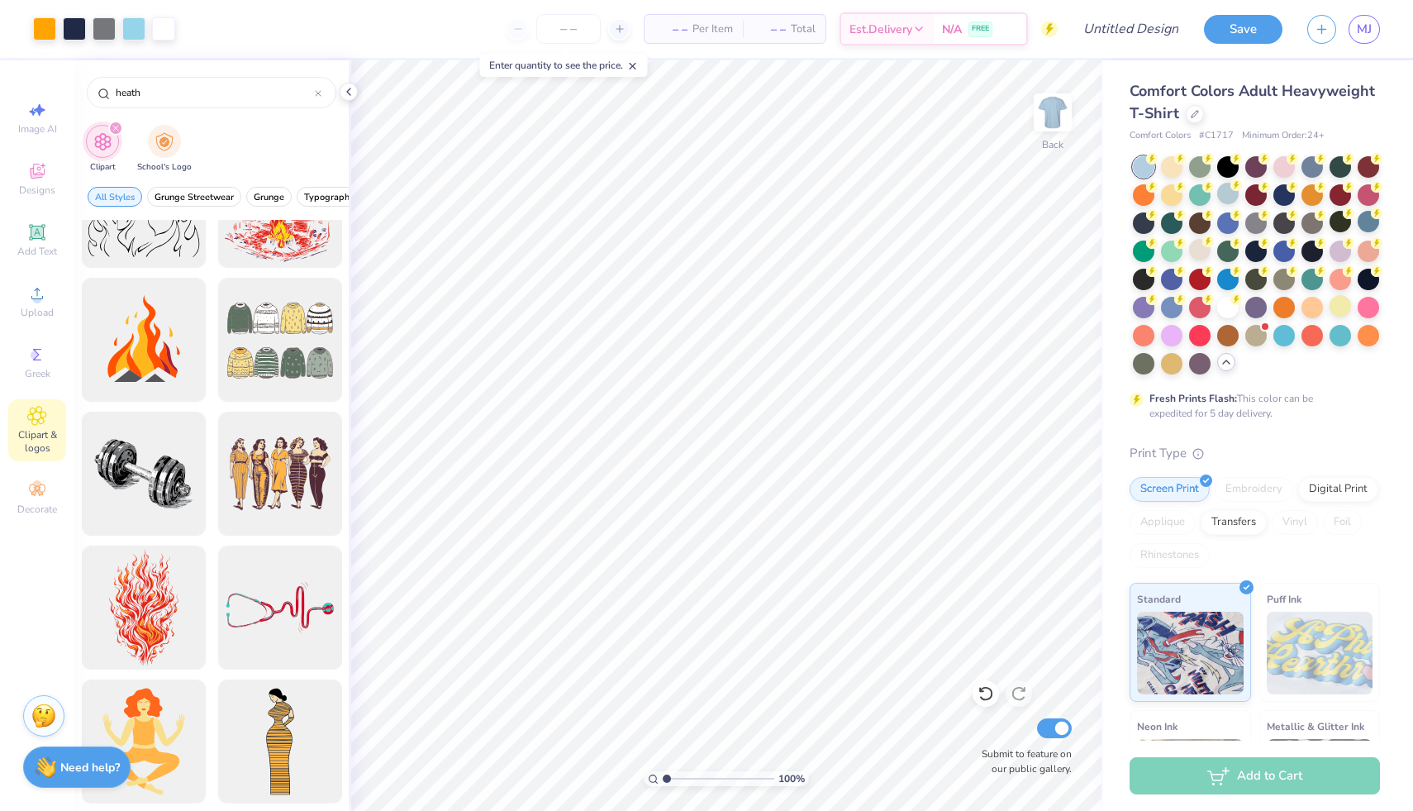
scroll to position [1159, 0]
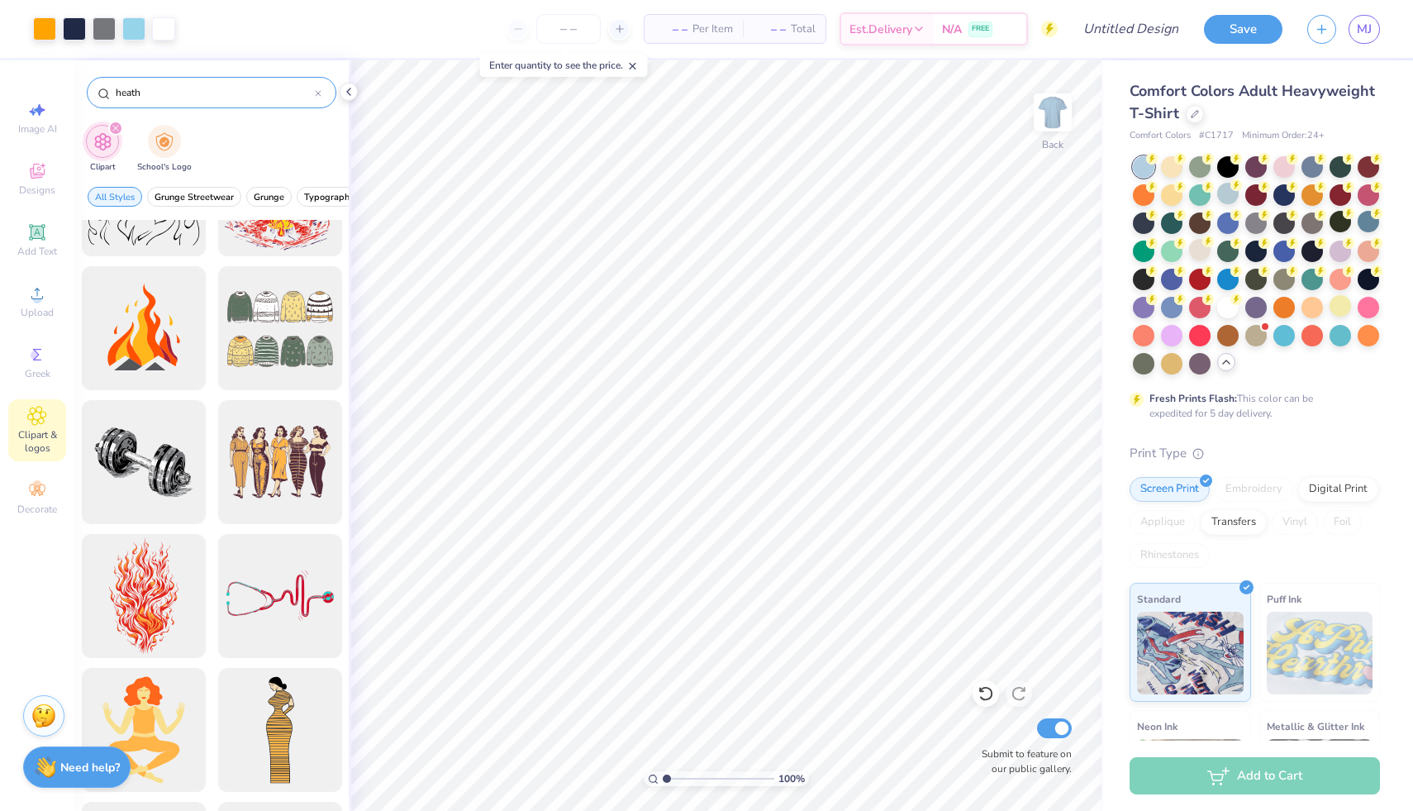
click at [198, 91] on input "heath" at bounding box center [214, 92] width 201 height 17
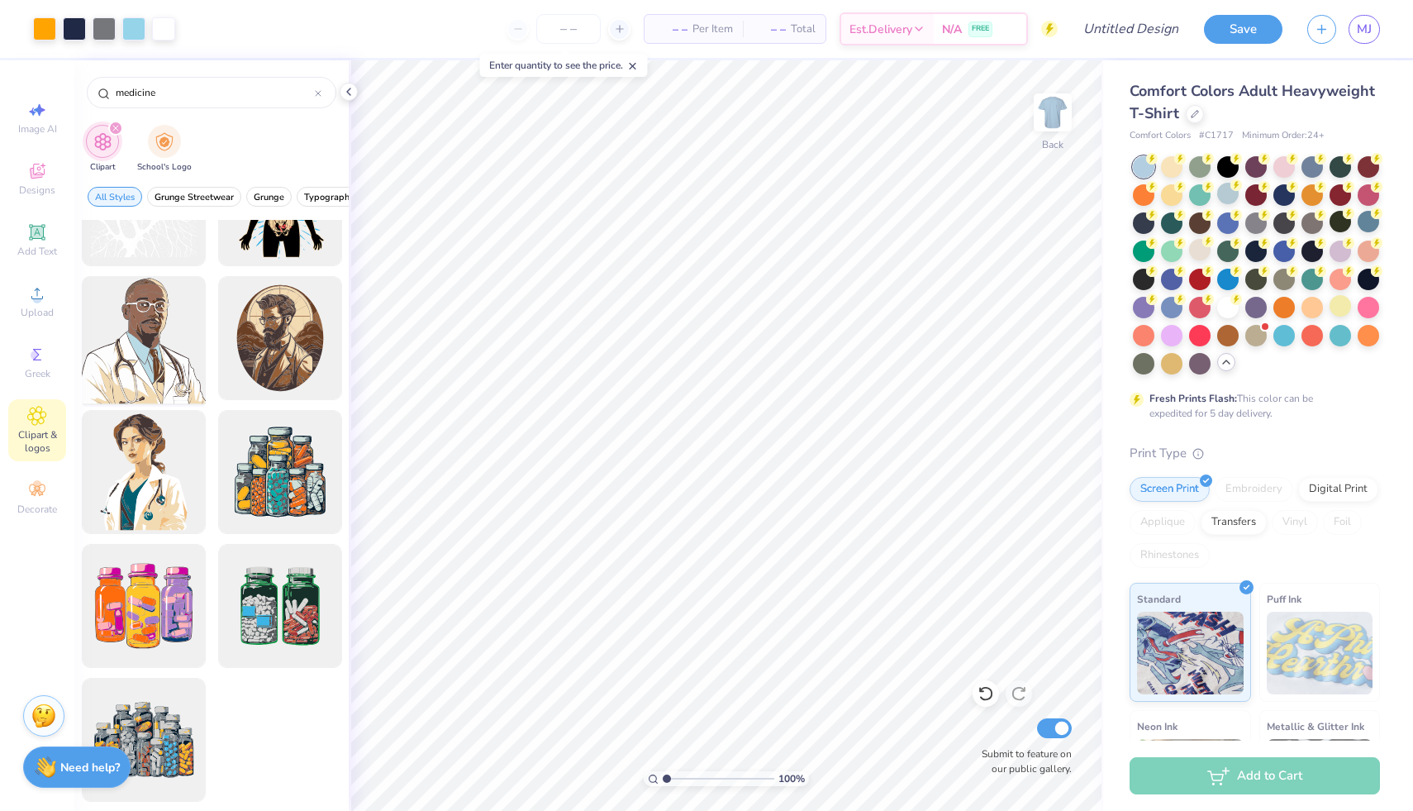
scroll to position [0, 0]
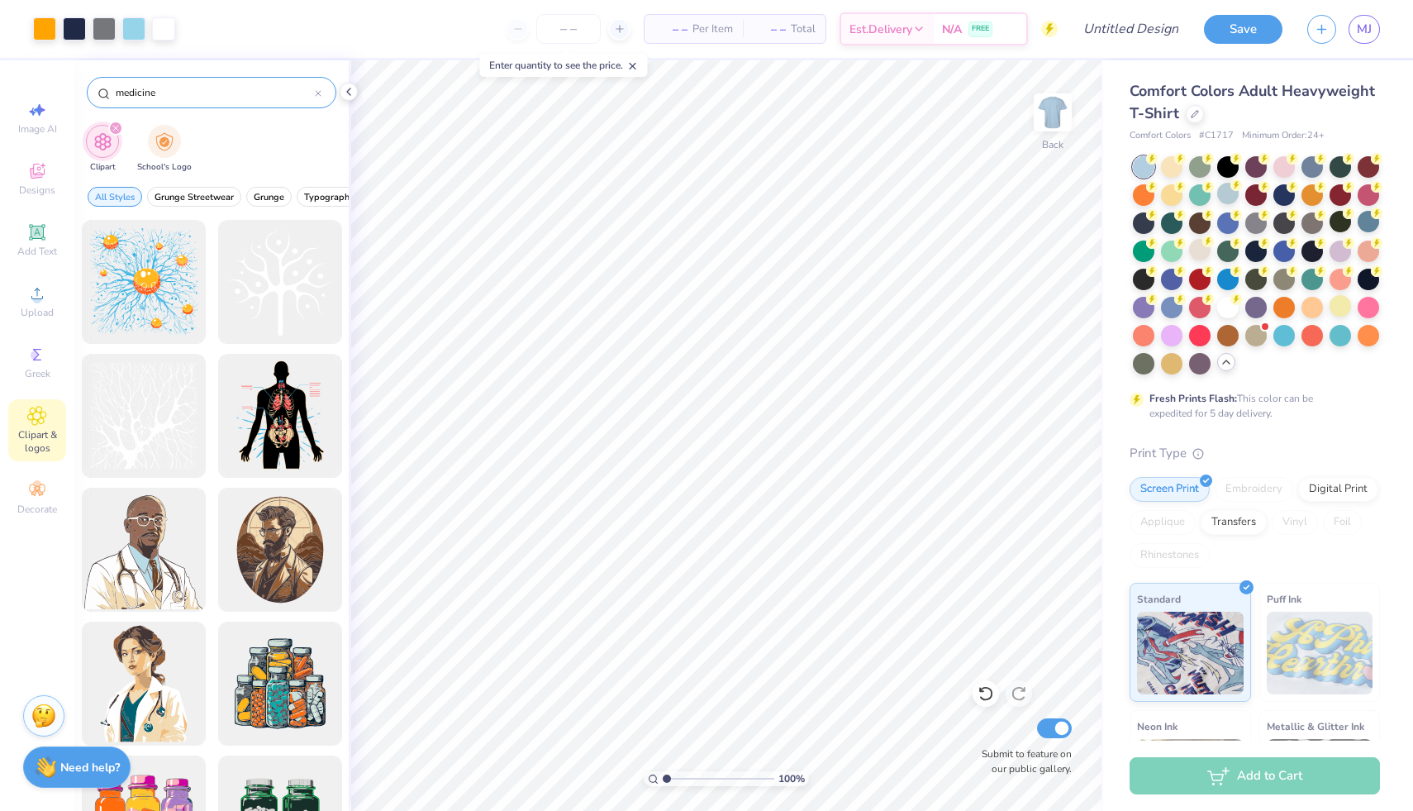
click at [222, 96] on input "medicine" at bounding box center [214, 92] width 201 height 17
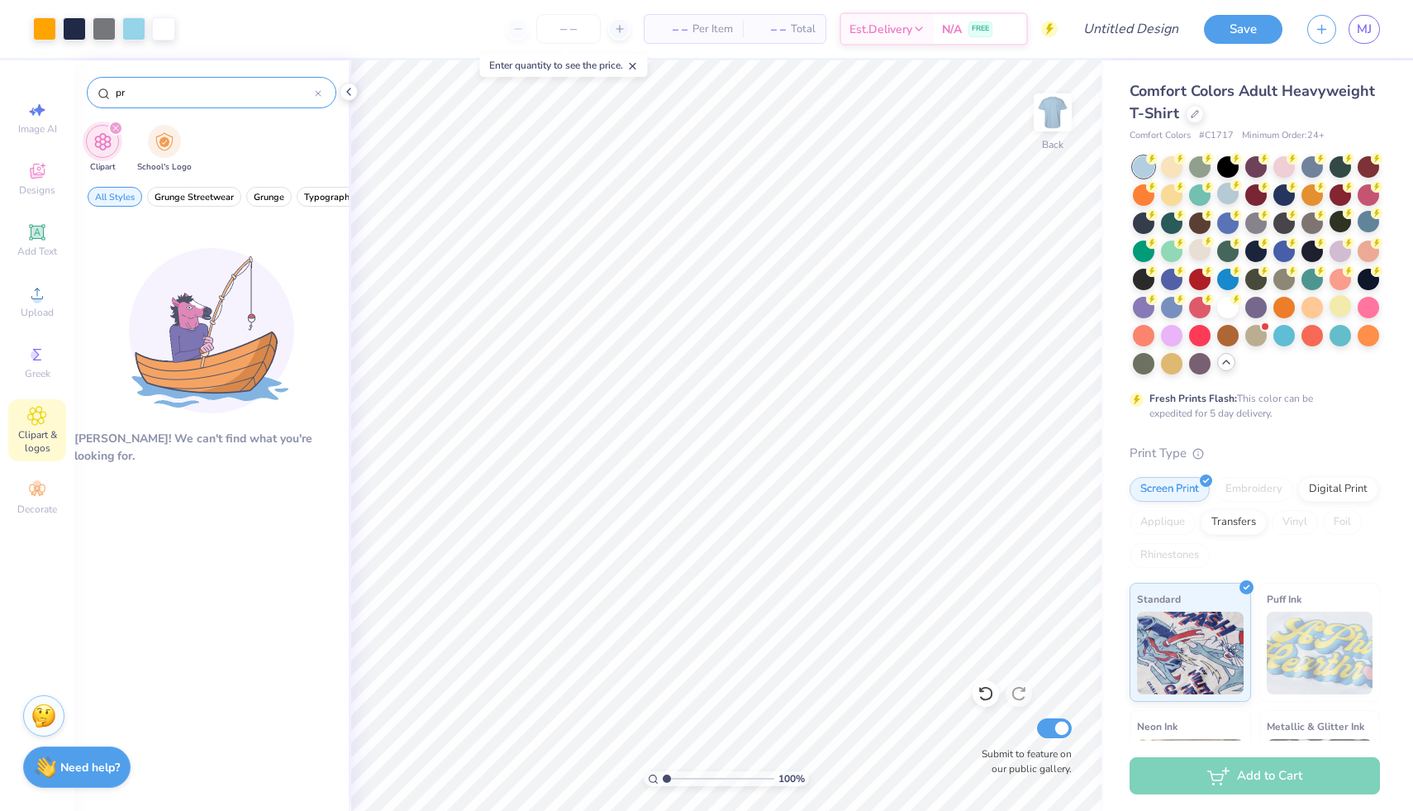
type input "p"
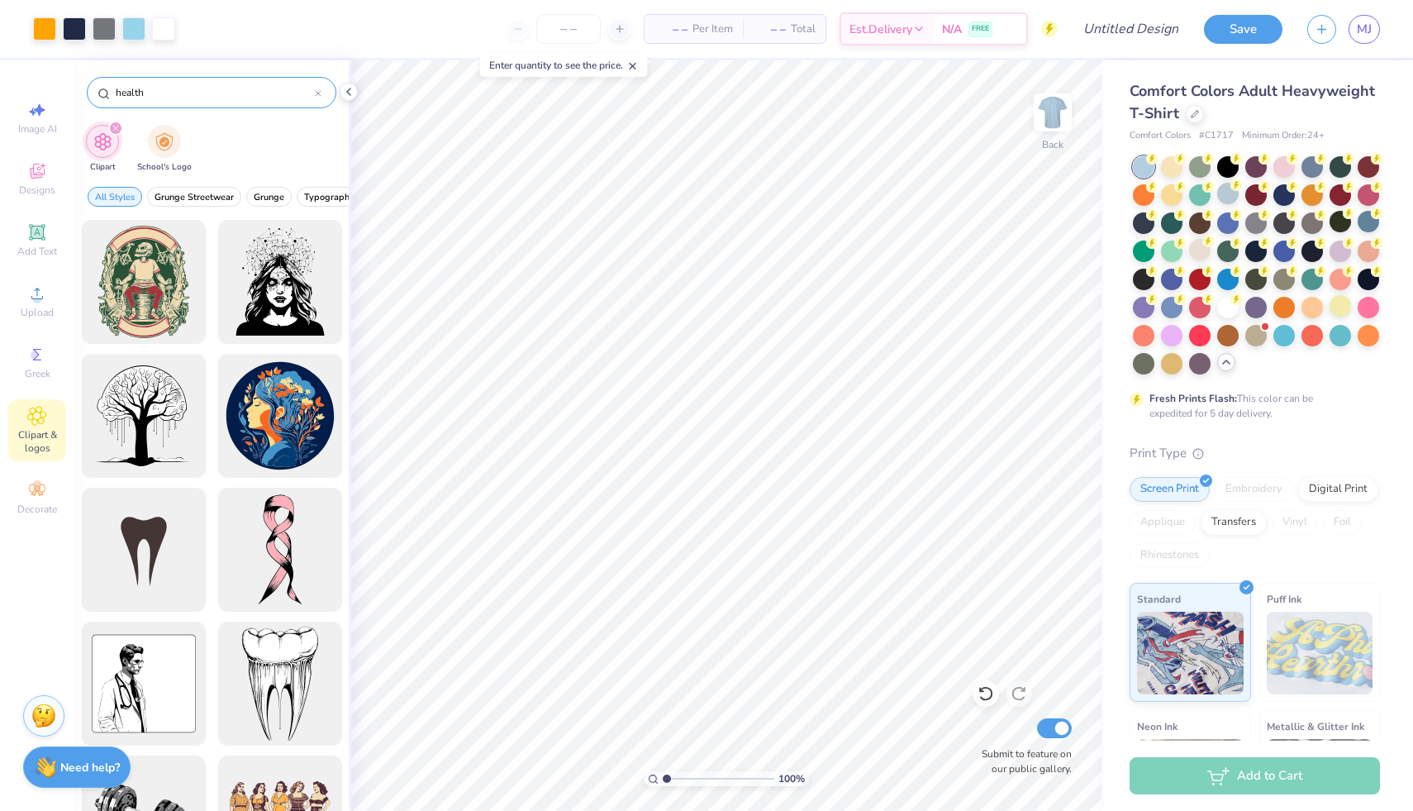
click at [204, 92] on input "health" at bounding box center [214, 92] width 201 height 17
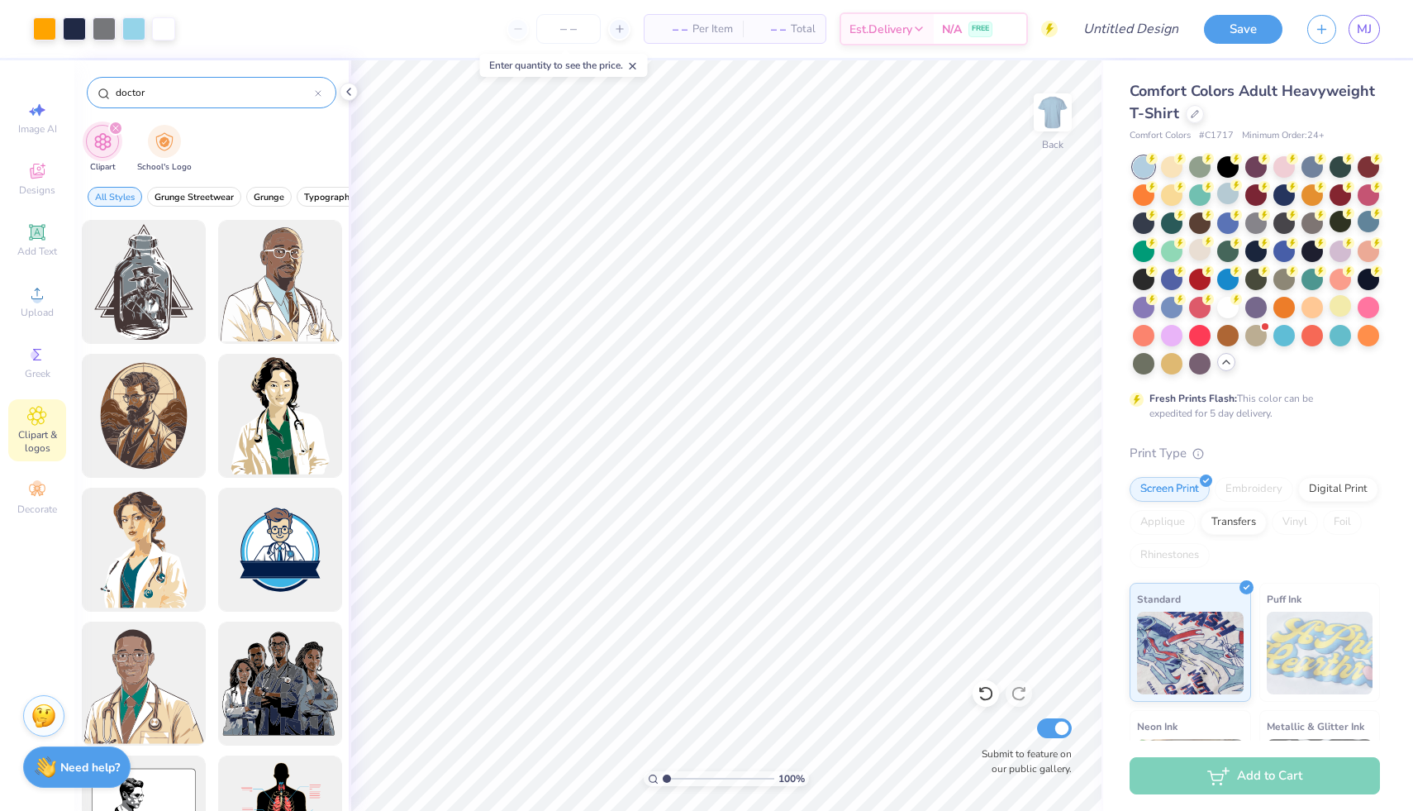
click at [180, 94] on input "doctor" at bounding box center [214, 92] width 201 height 17
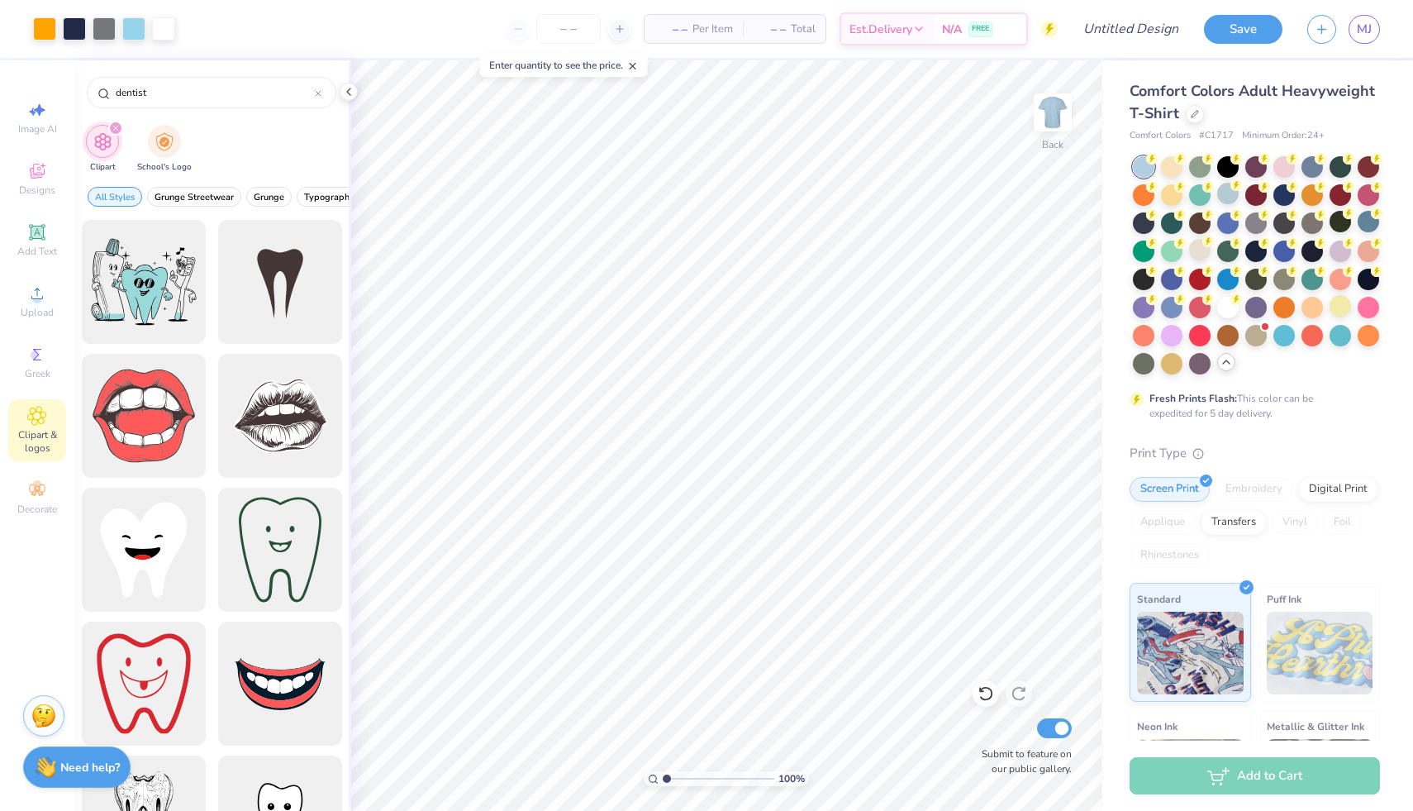
scroll to position [78, 0]
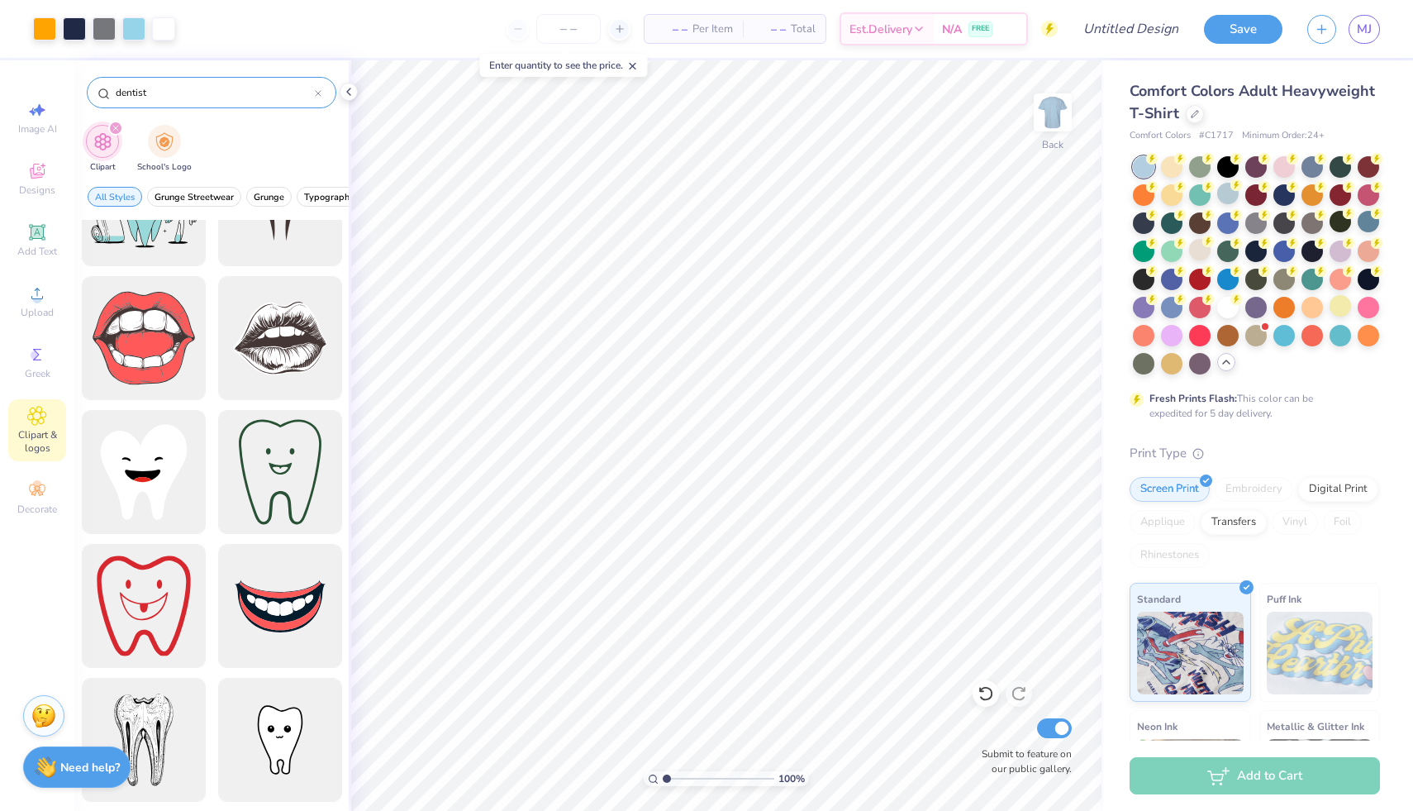
click at [145, 89] on input "dentist" at bounding box center [214, 92] width 201 height 17
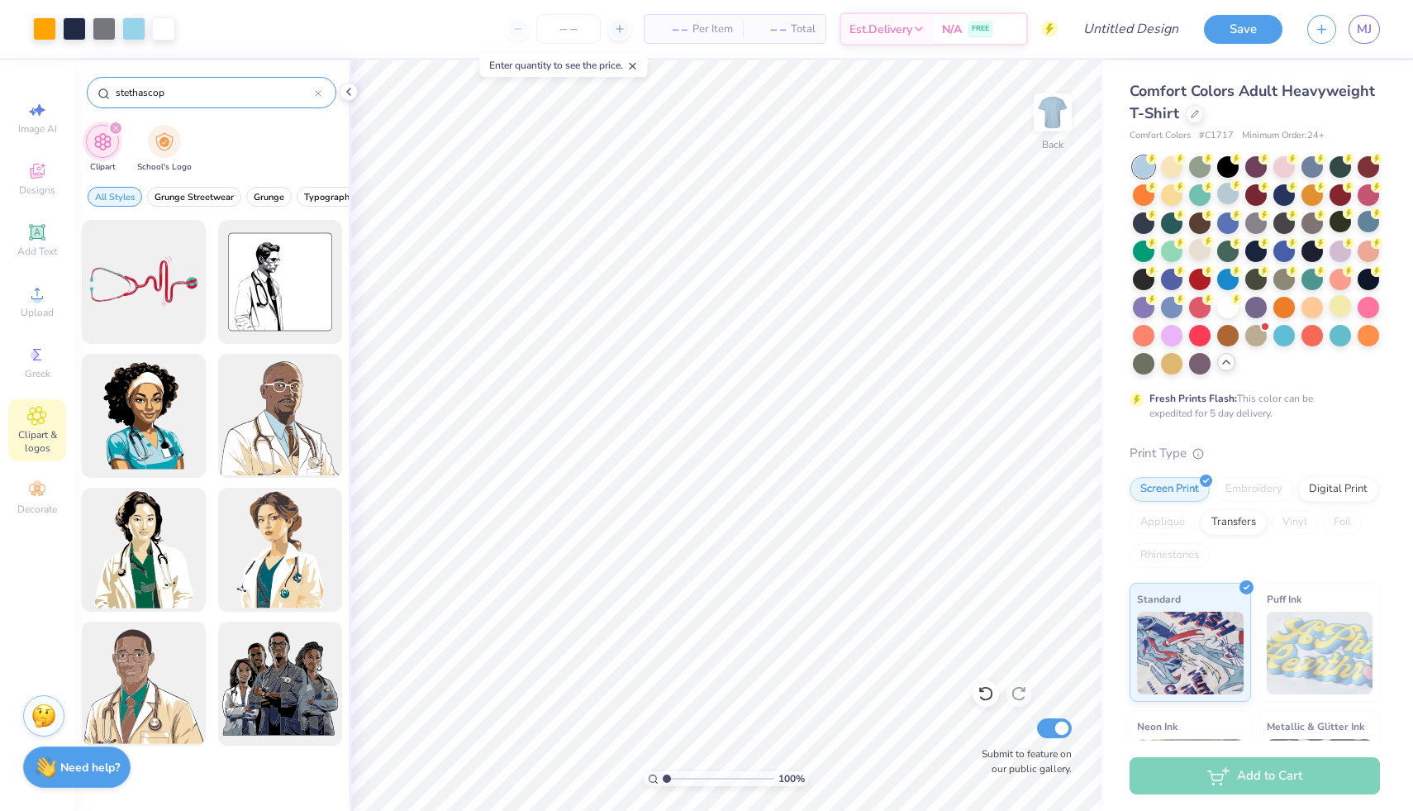
type input "stethascope"
click at [318, 93] on icon at bounding box center [318, 93] width 5 height 5
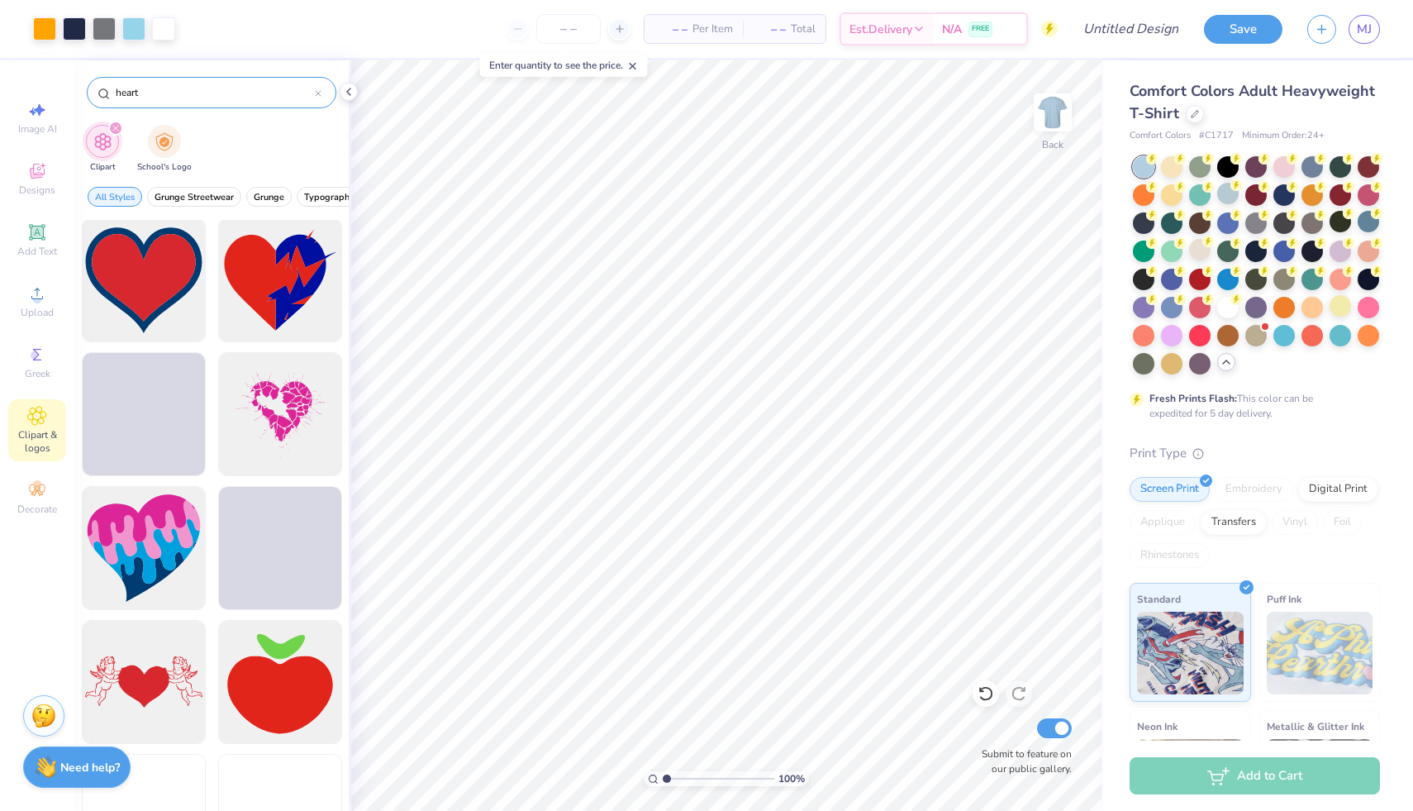
scroll to position [9915, 0]
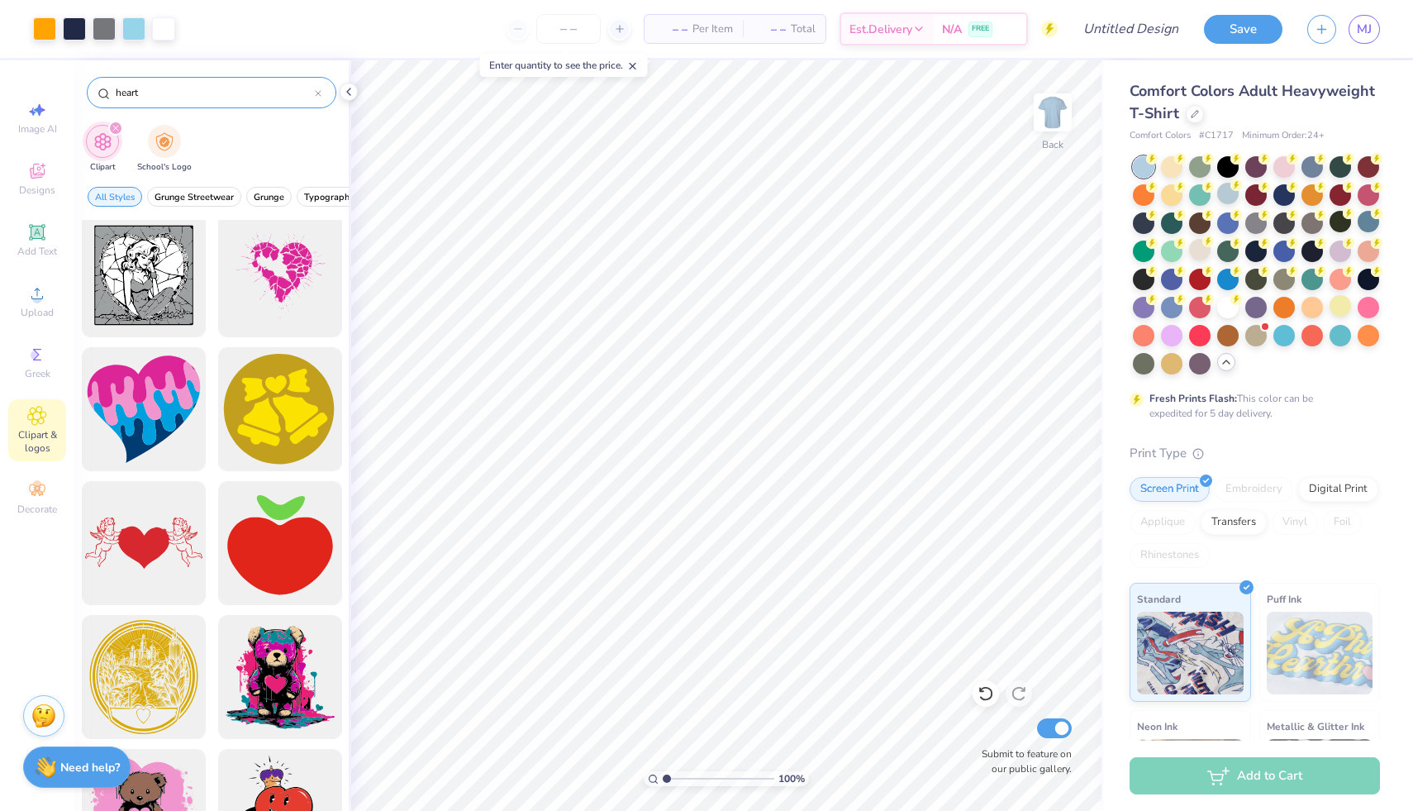
type input "heart"
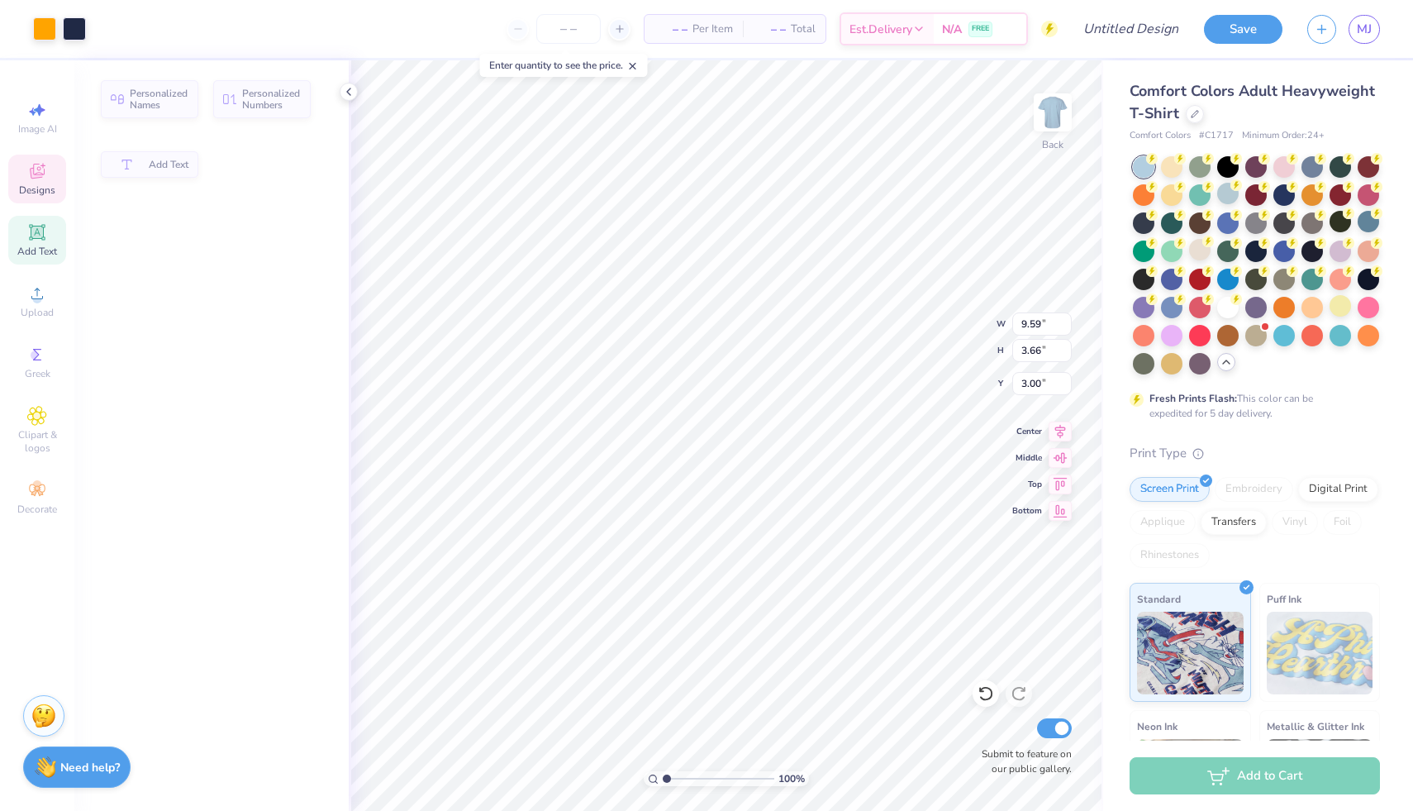
type input "9.59"
type input "3.66"
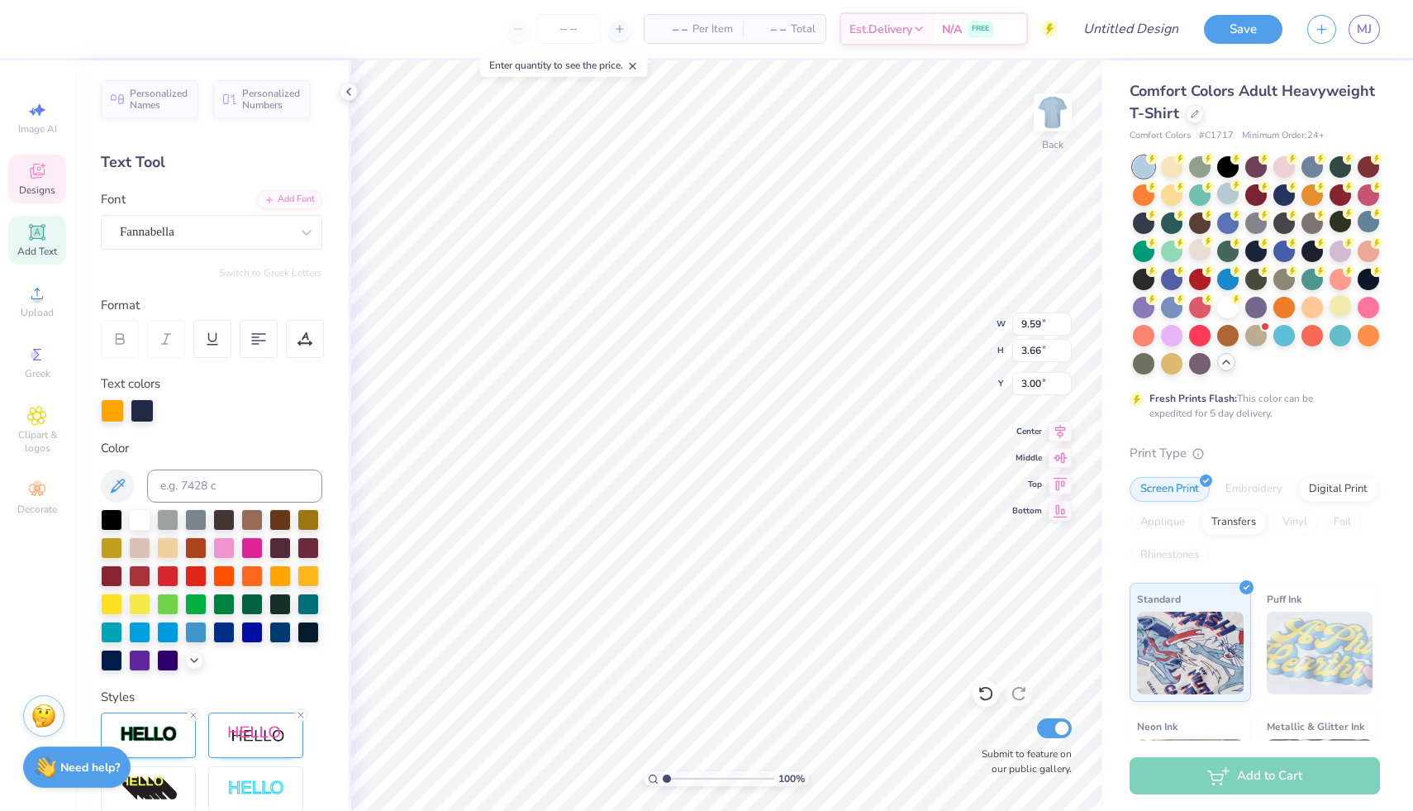
scroll to position [13, 2]
click at [269, 641] on div at bounding box center [279, 630] width 21 height 21
type input "5.54"
type input "2.65"
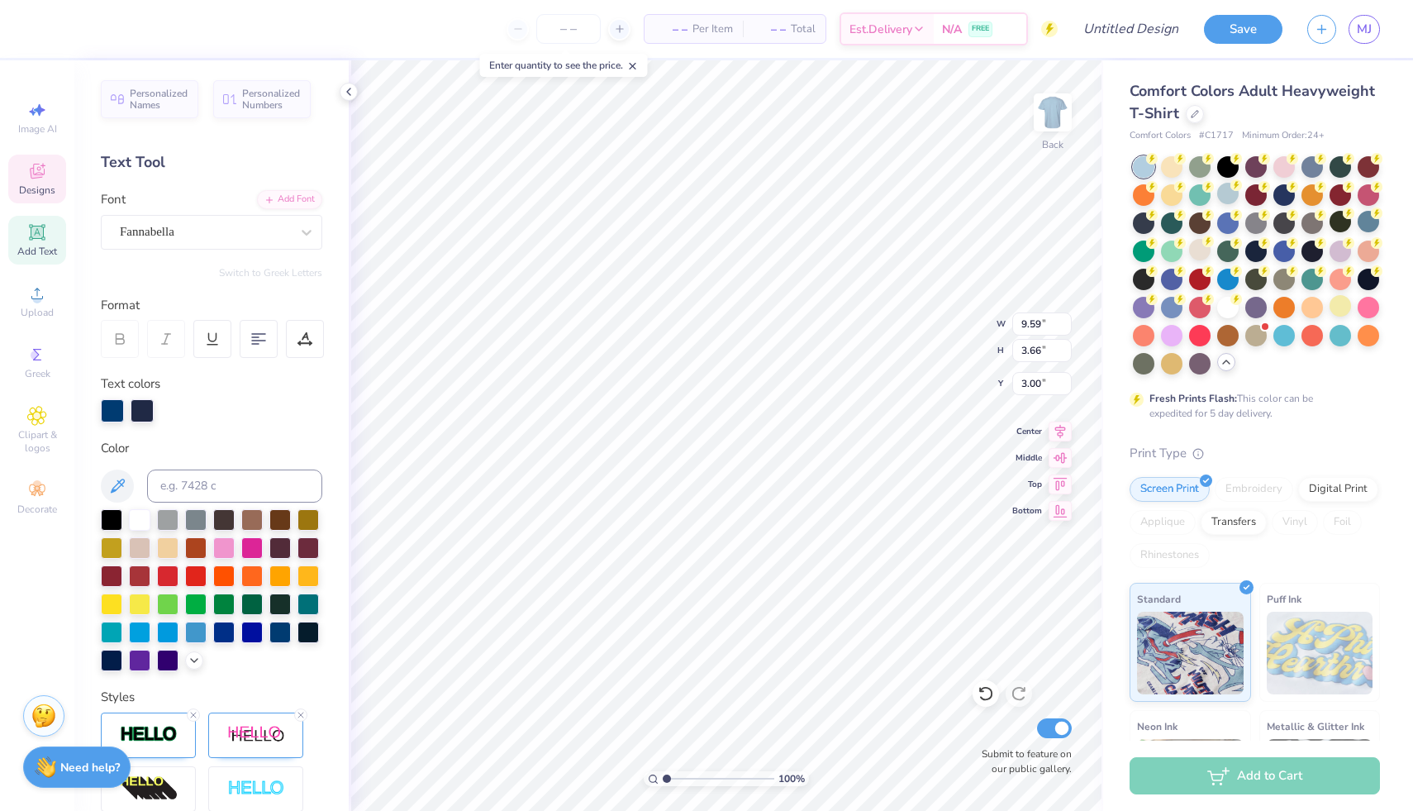
type input "6.22"
type input "9.59"
type input "3.66"
type input "3.00"
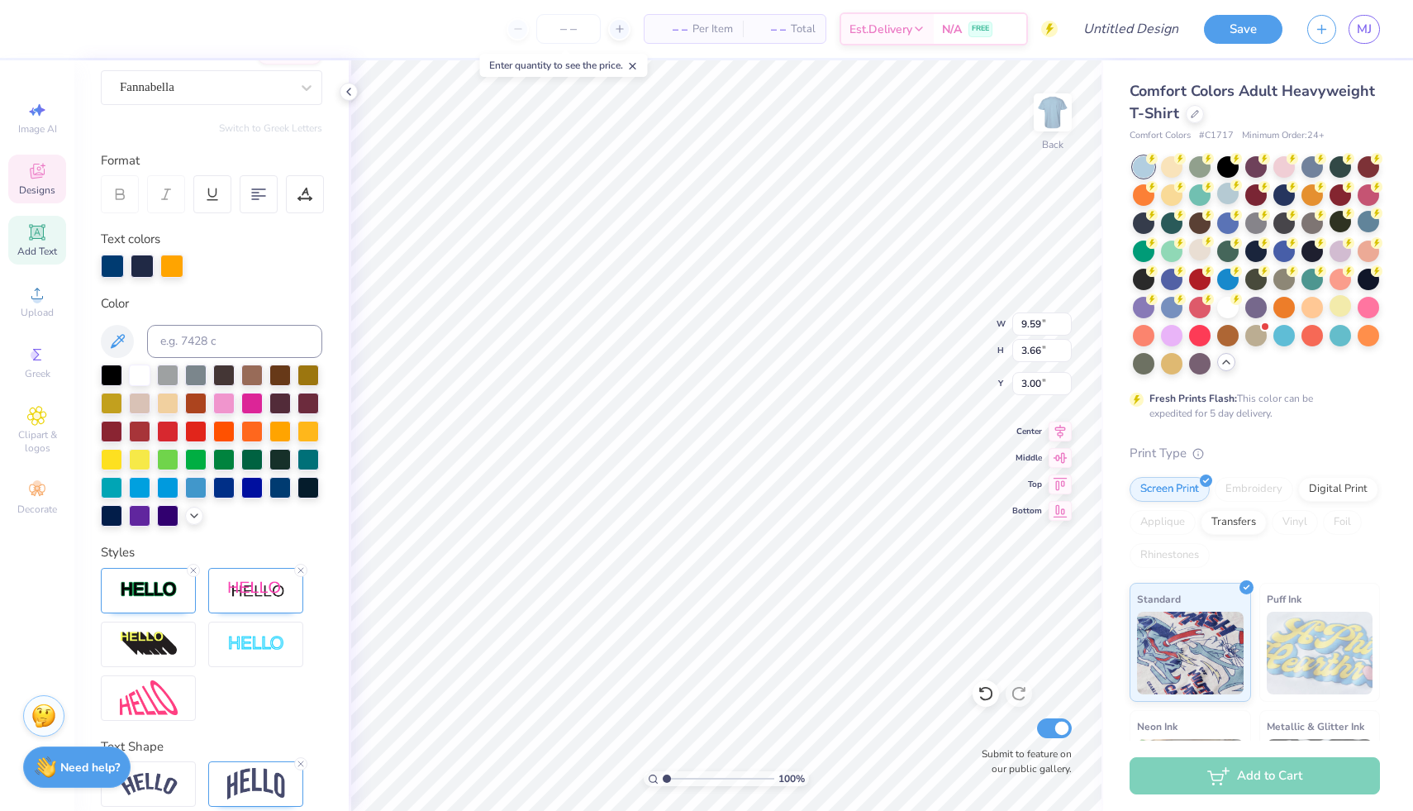
scroll to position [177, 0]
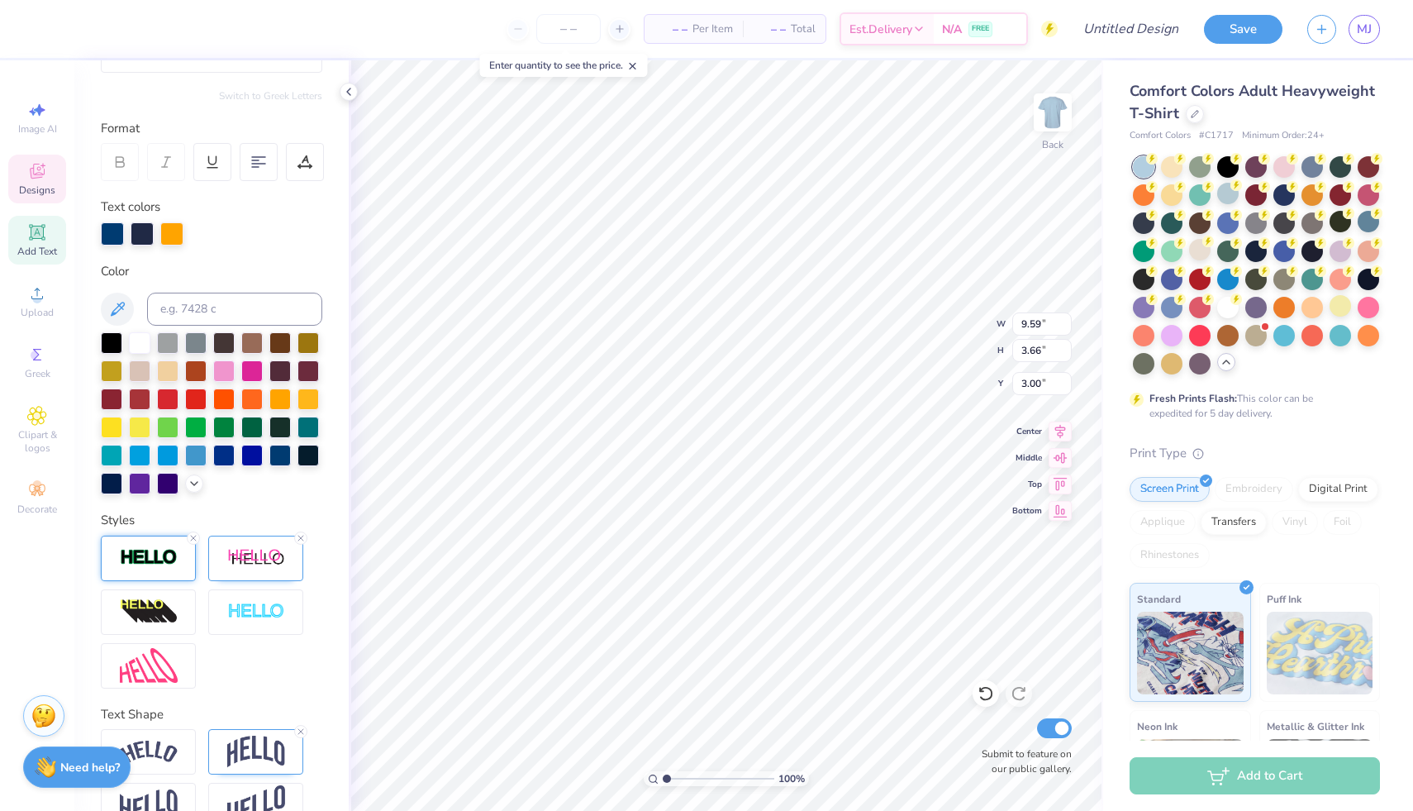
click at [141, 567] on img at bounding box center [149, 557] width 58 height 19
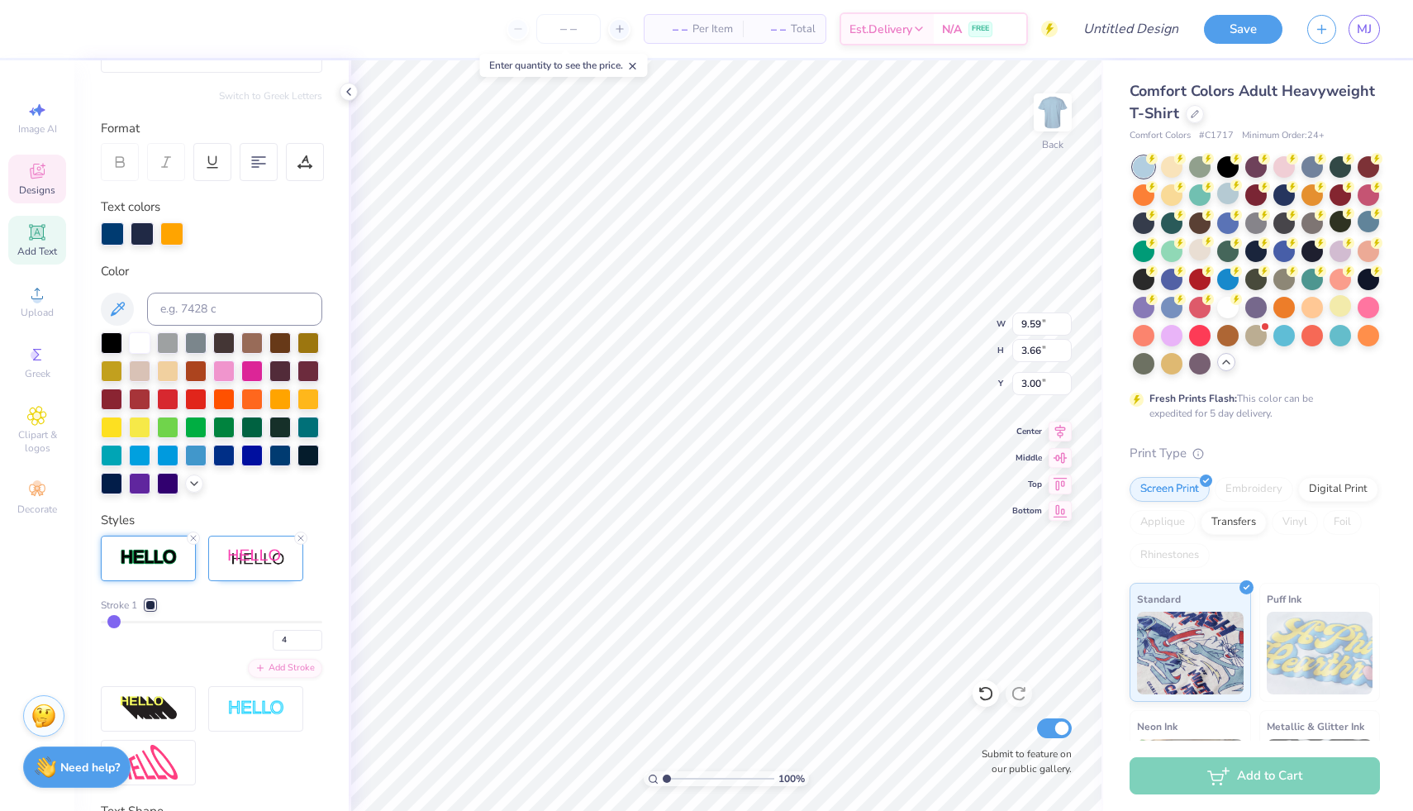
click at [155, 610] on div at bounding box center [150, 605] width 10 height 10
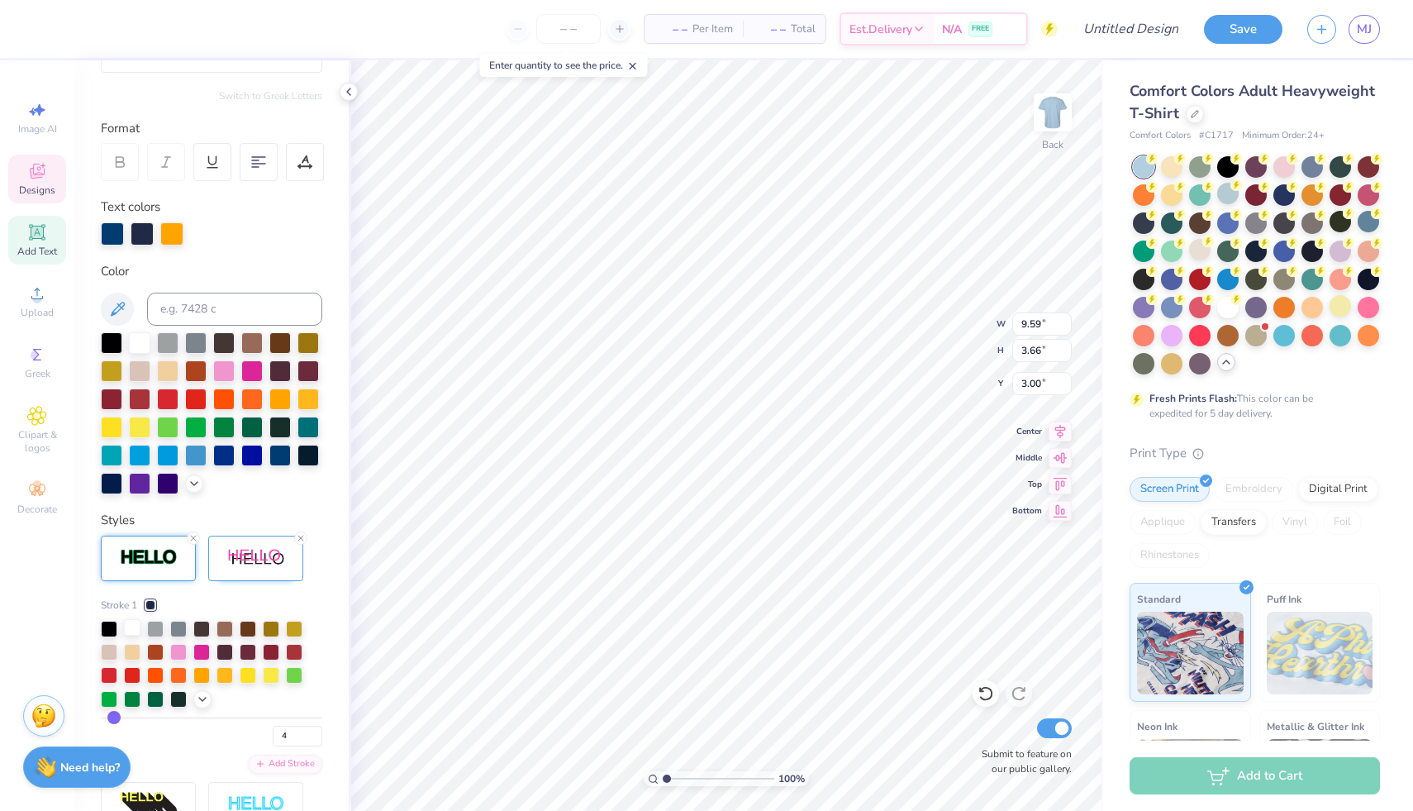
click at [136, 636] on div at bounding box center [132, 627] width 17 height 17
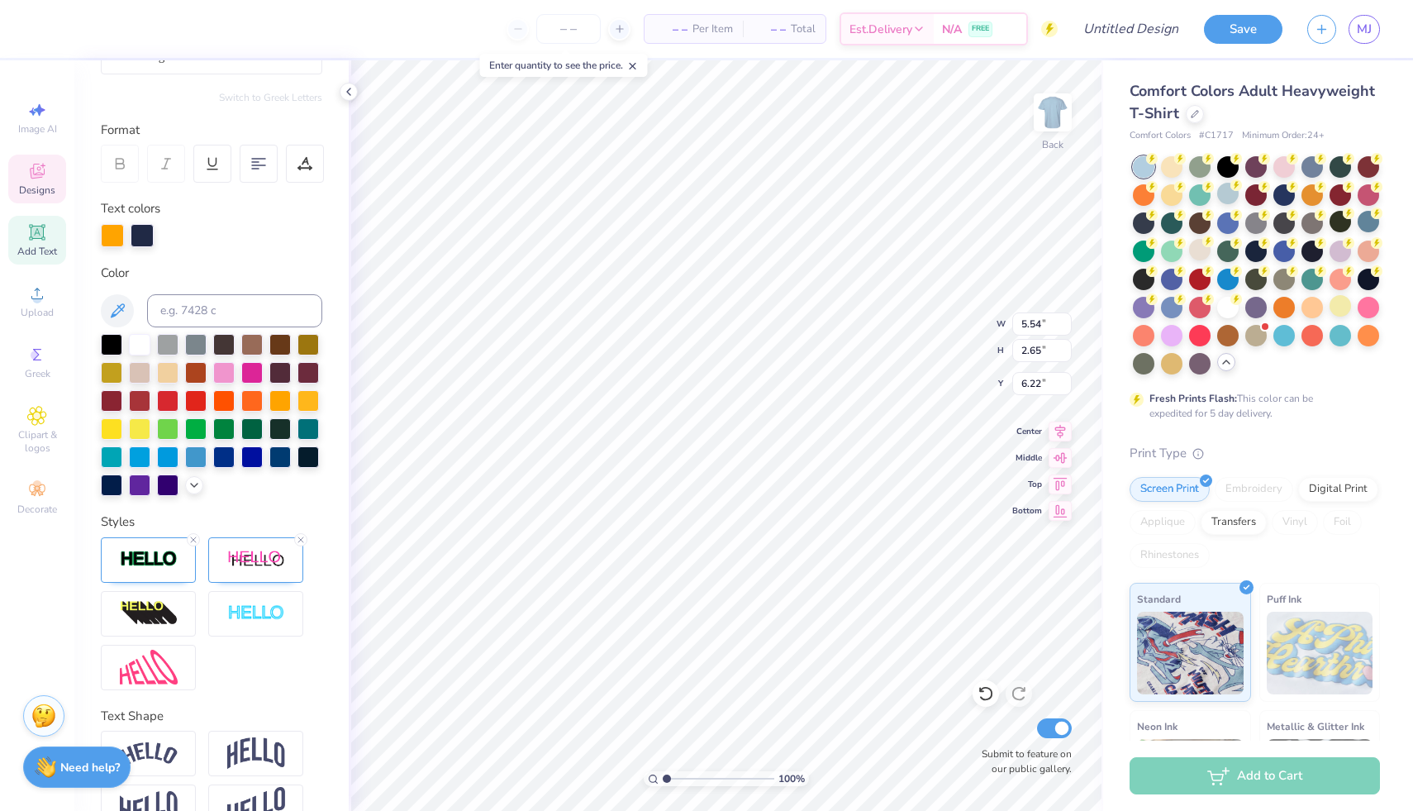
scroll to position [13, 2]
click at [158, 583] on div at bounding box center [148, 559] width 95 height 45
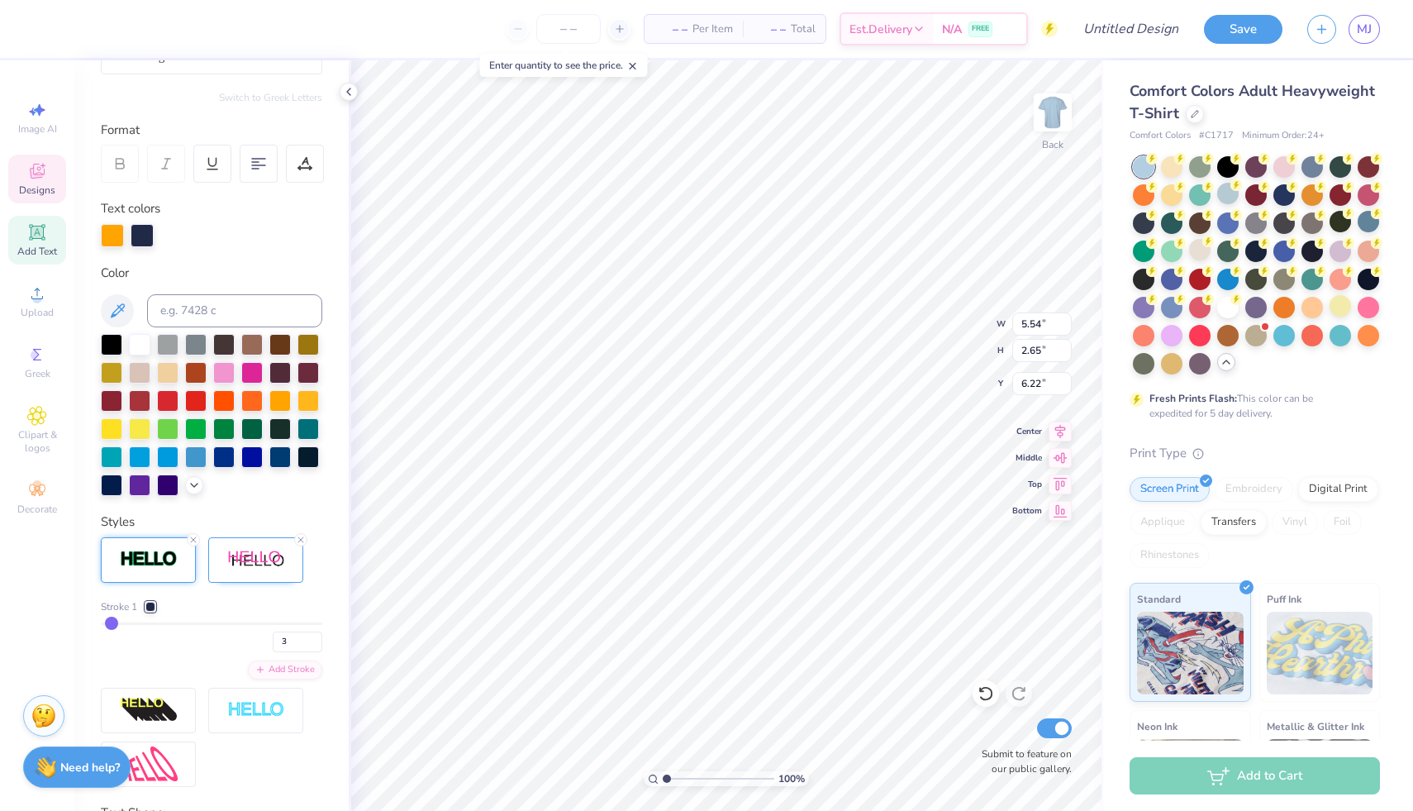
click at [151, 612] on div at bounding box center [150, 607] width 10 height 10
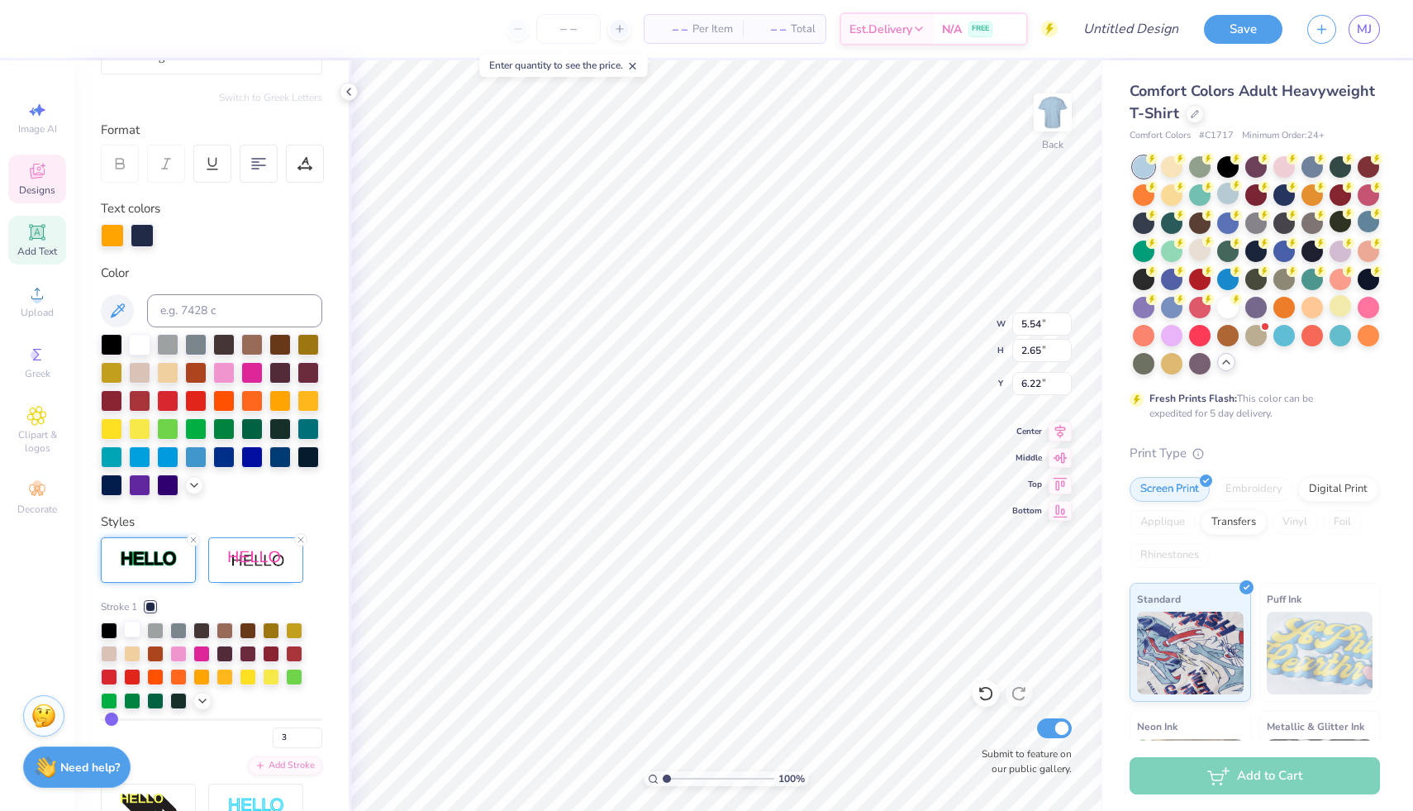
click at [133, 637] on div at bounding box center [132, 629] width 17 height 17
click at [269, 466] on div at bounding box center [279, 455] width 21 height 21
type textarea "Honor Society"
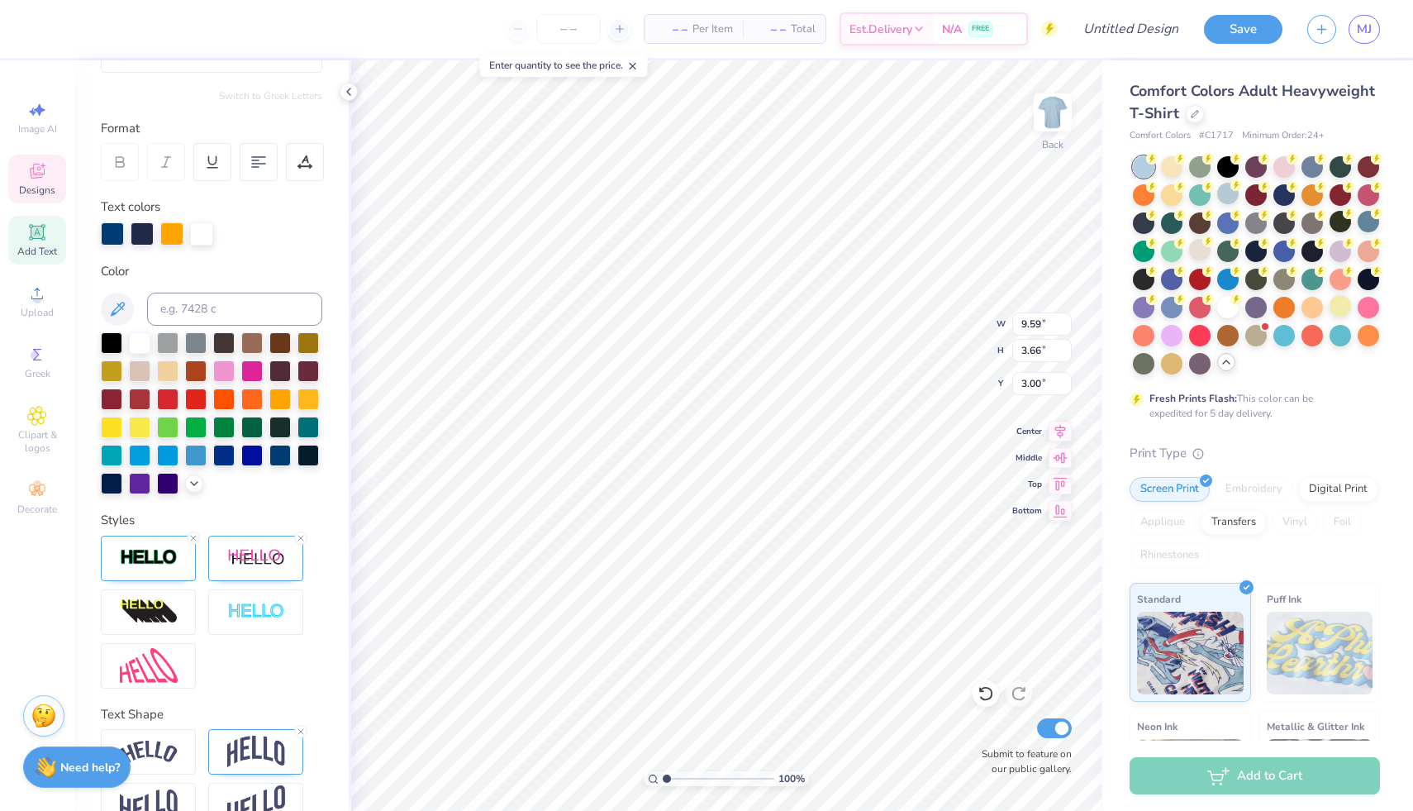
scroll to position [13, 4]
type textarea "Pre-HEalth"
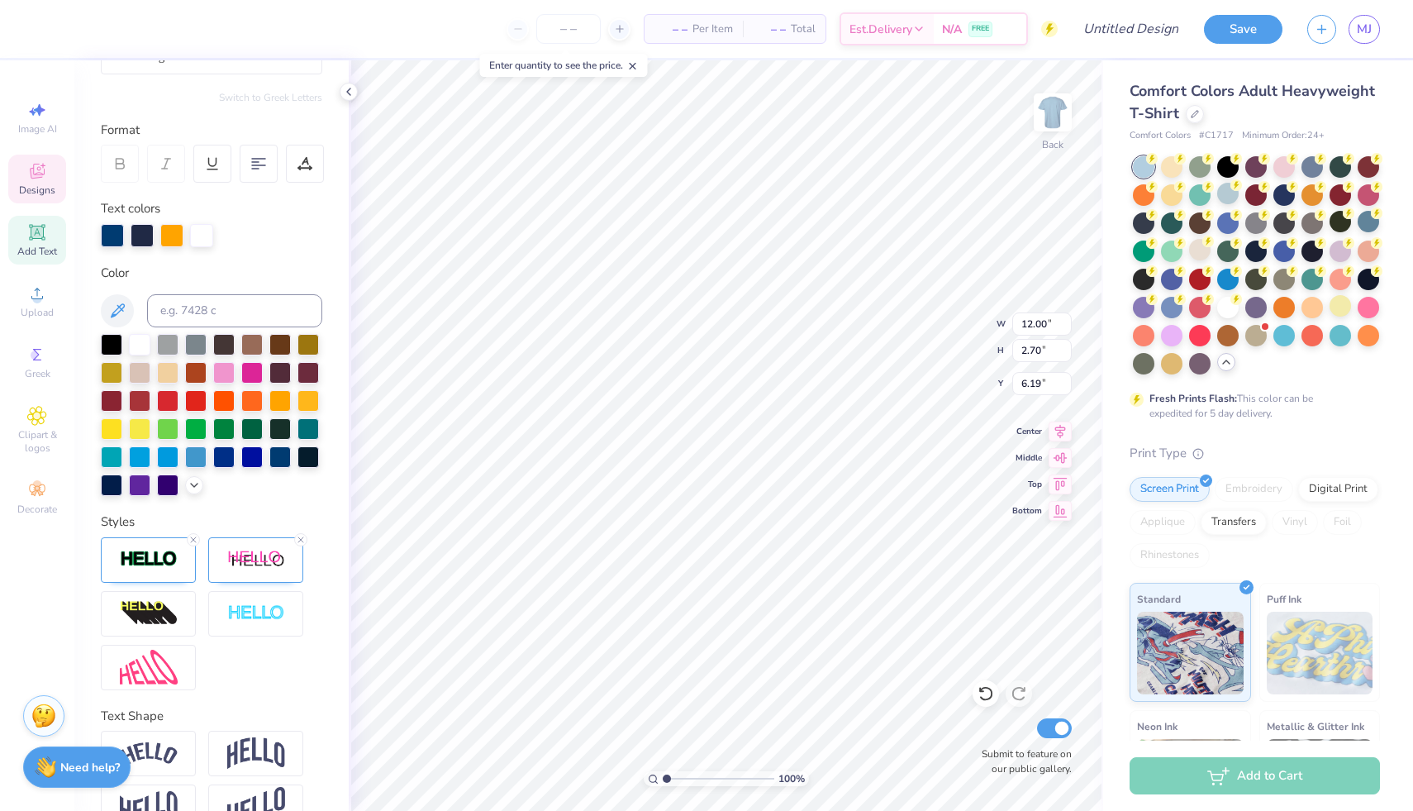
type input "13.25"
type input "3.97"
type input "2.85"
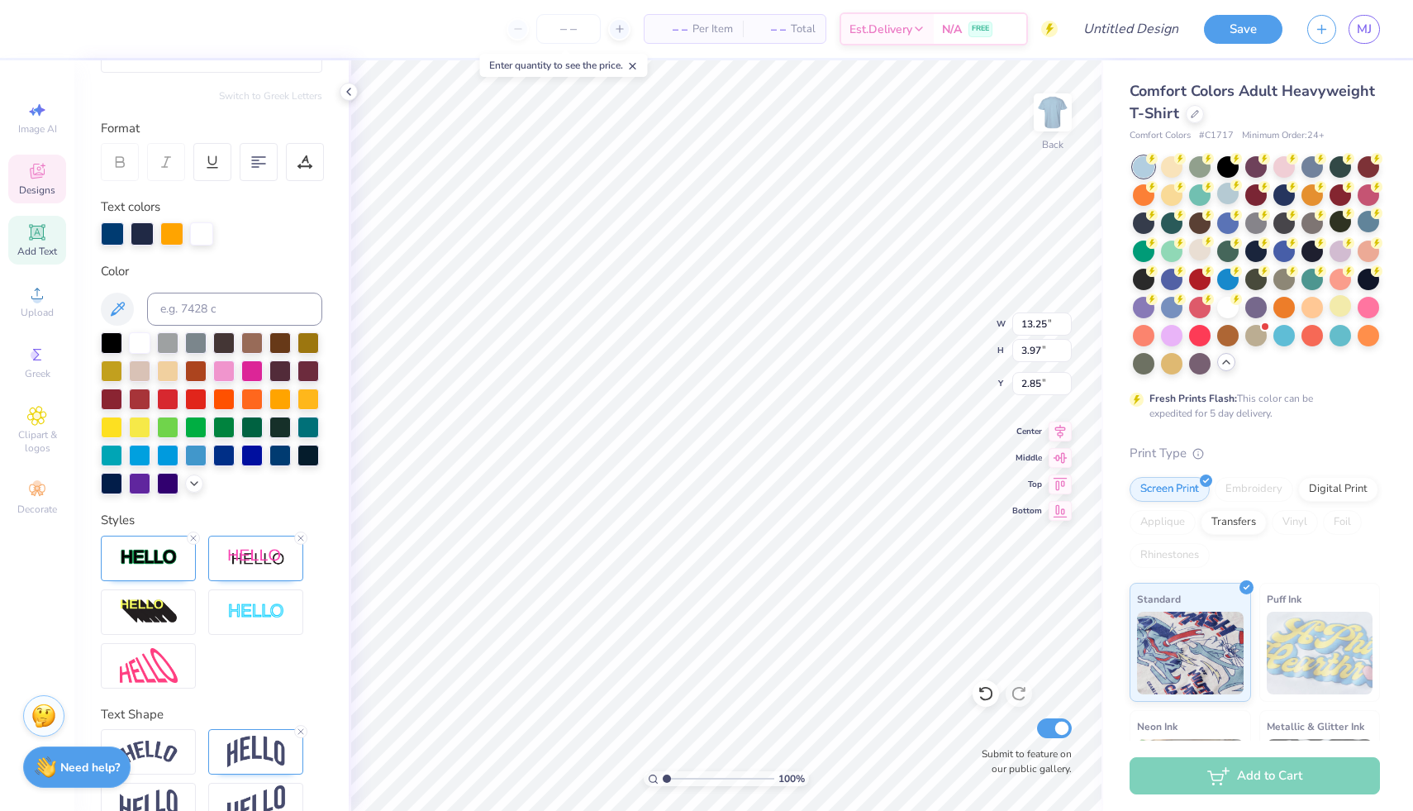
scroll to position [13, 2]
click at [241, 569] on img at bounding box center [256, 558] width 58 height 21
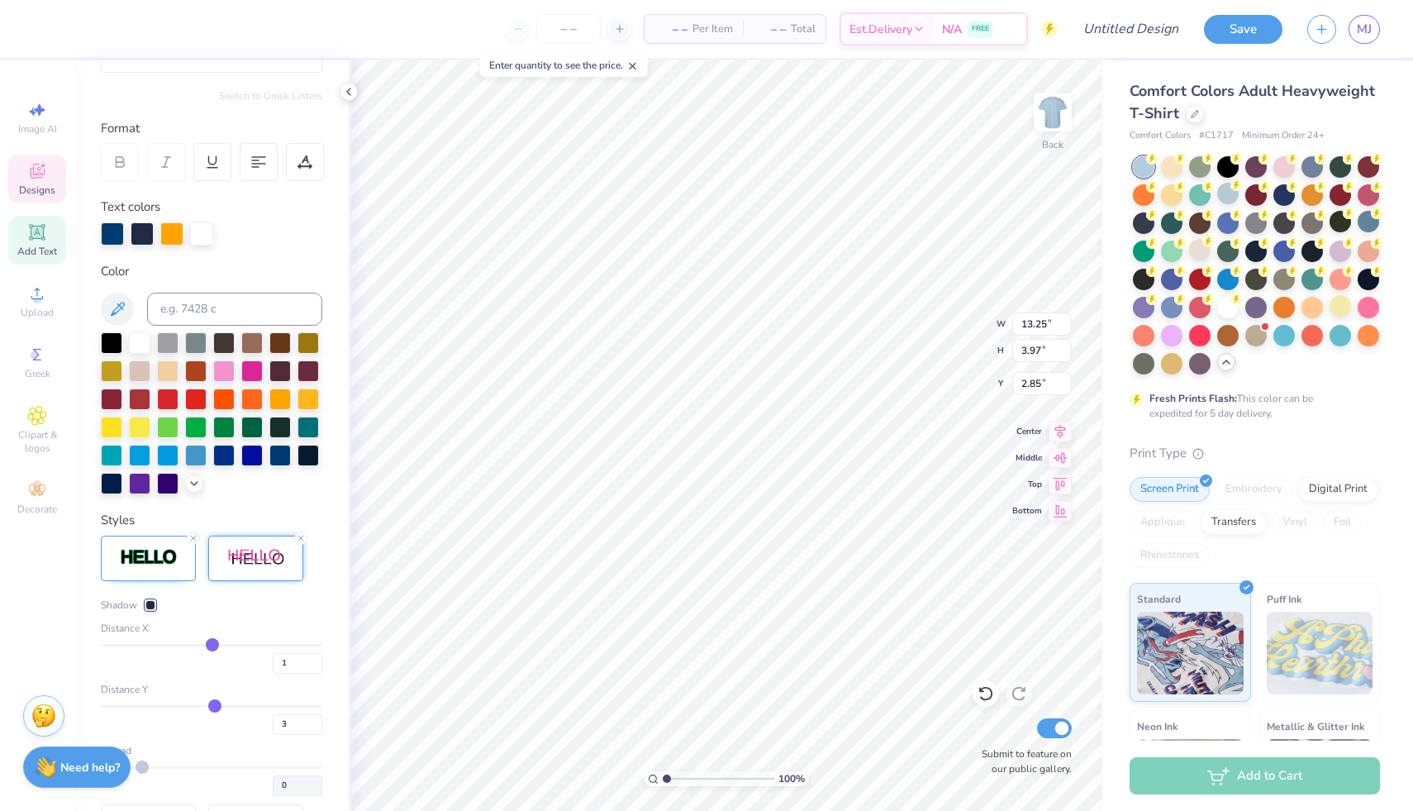
click at [150, 610] on div at bounding box center [150, 605] width 10 height 10
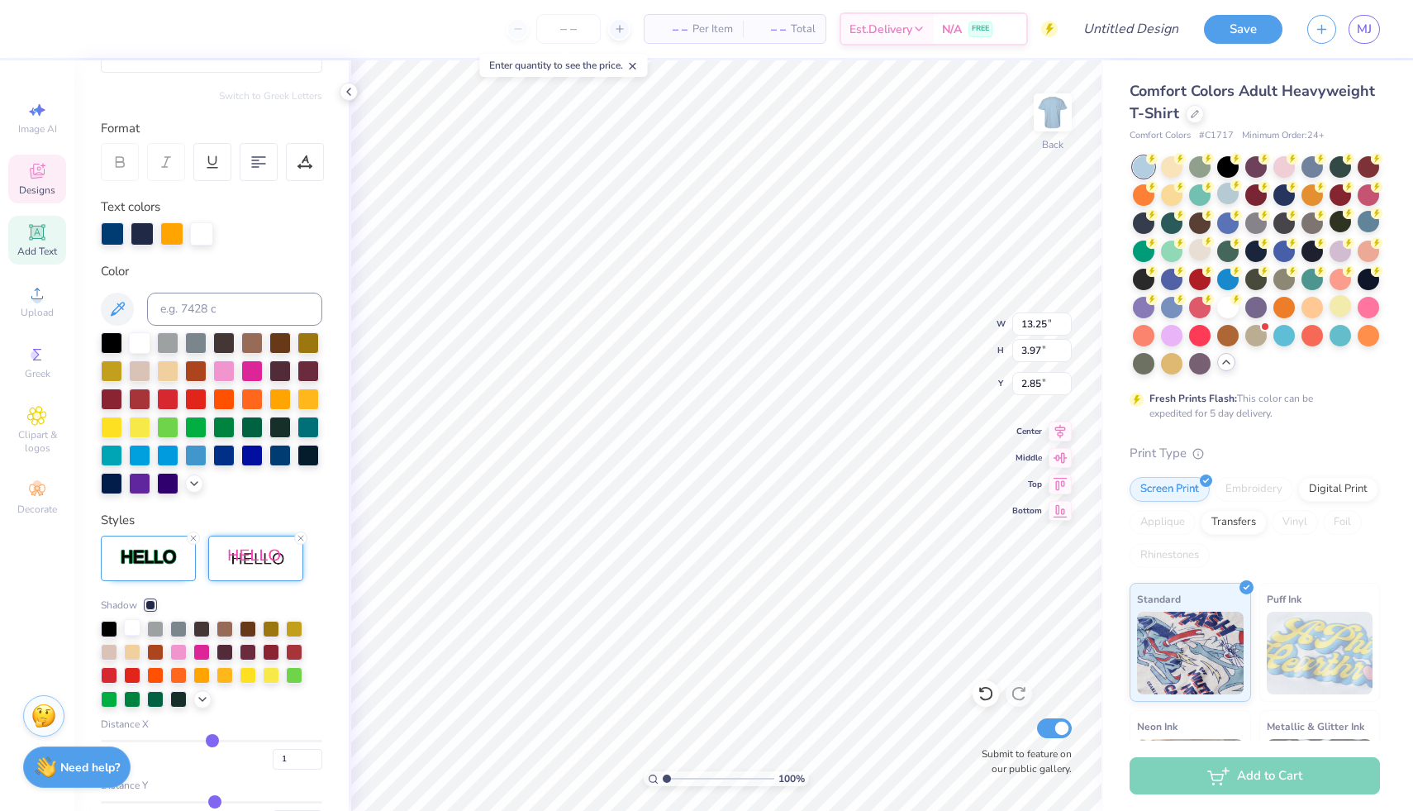
click at [130, 636] on div at bounding box center [132, 627] width 17 height 17
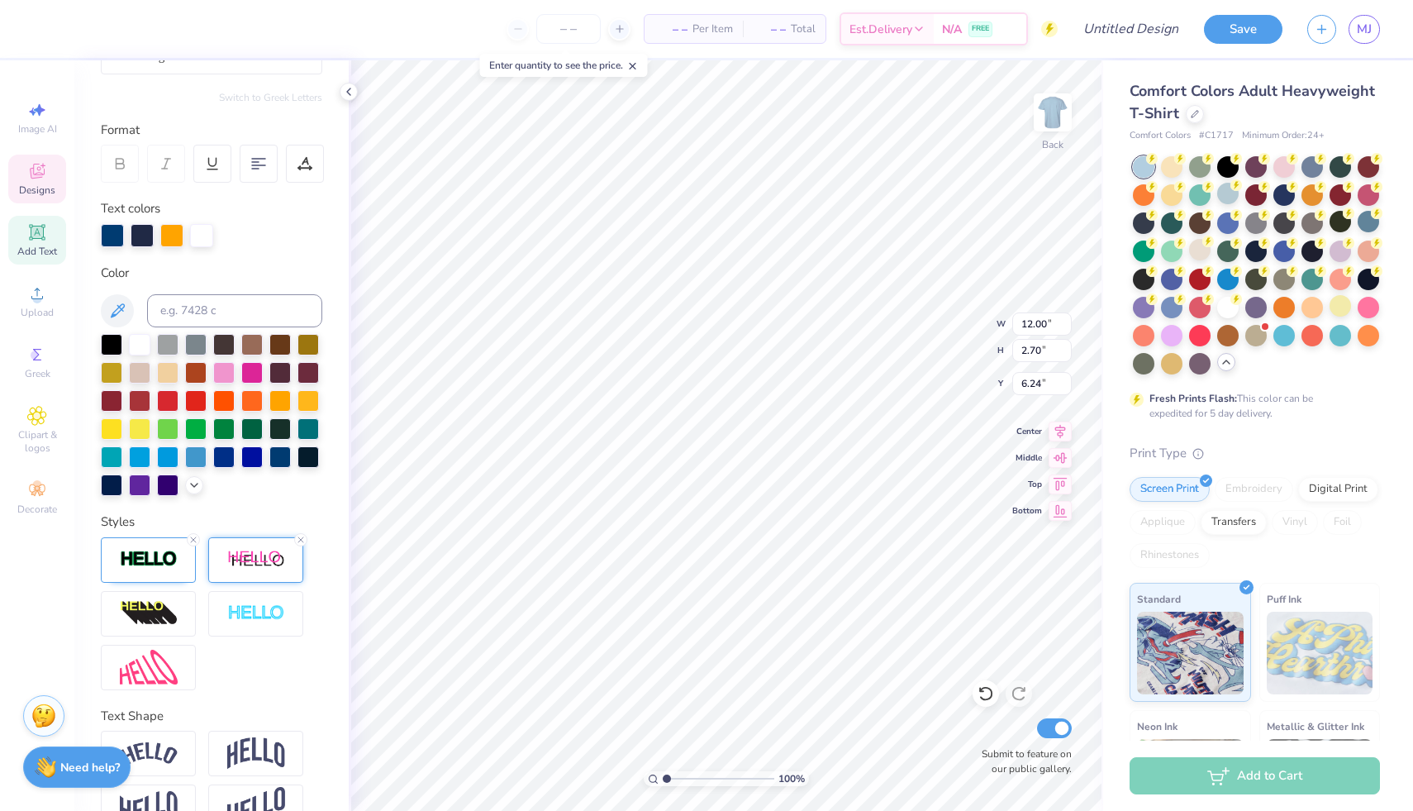
click at [272, 570] on img at bounding box center [256, 560] width 58 height 21
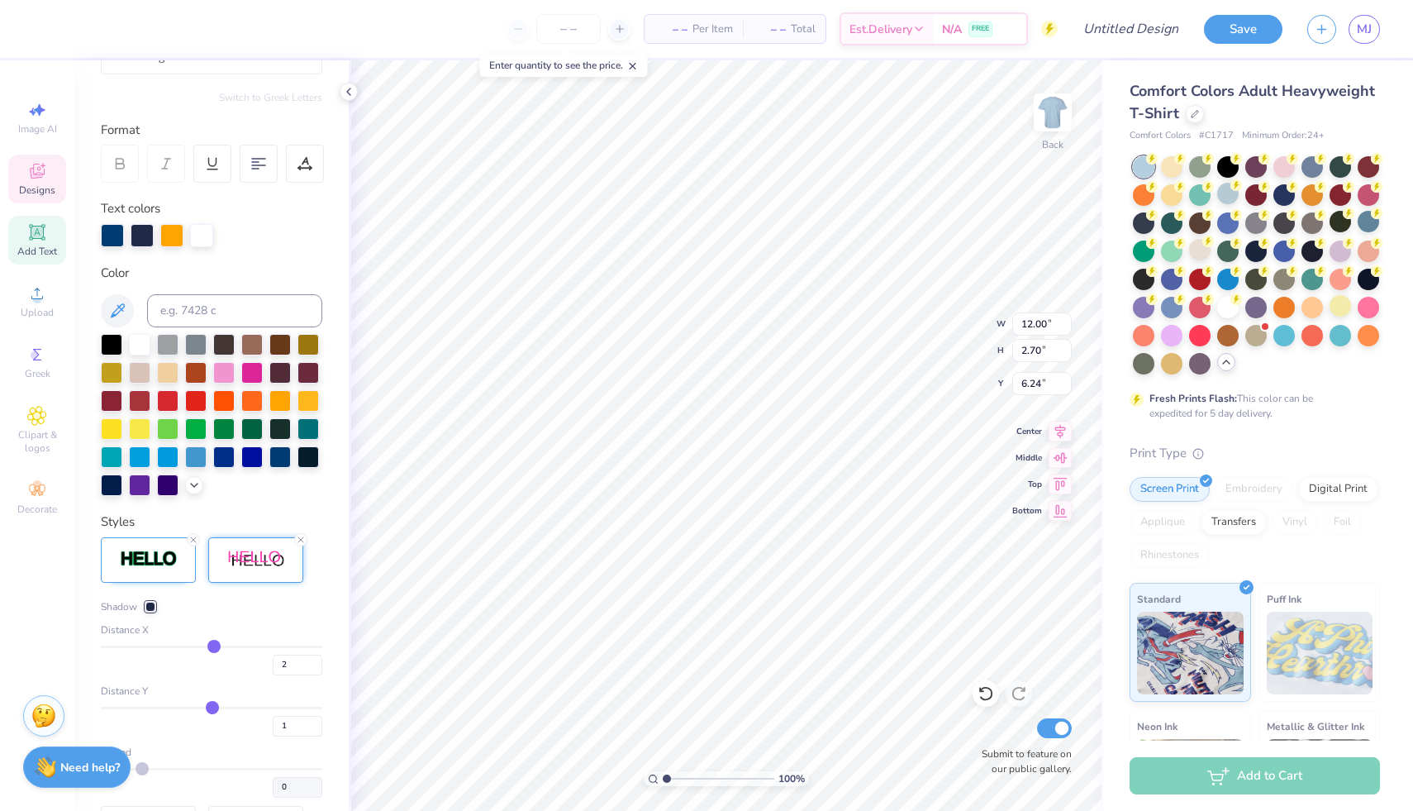
click at [151, 612] on div at bounding box center [150, 607] width 10 height 10
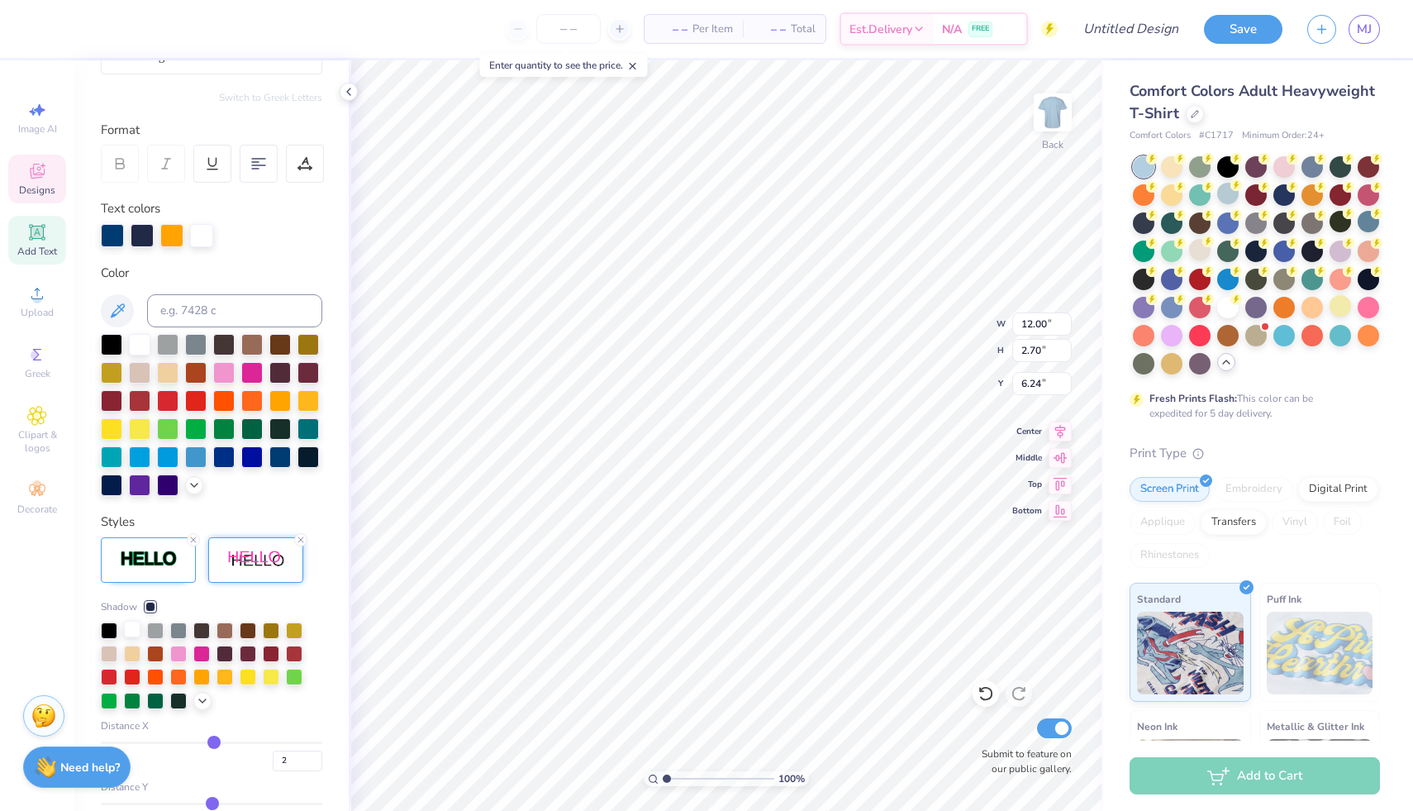
click at [135, 637] on div at bounding box center [132, 629] width 17 height 17
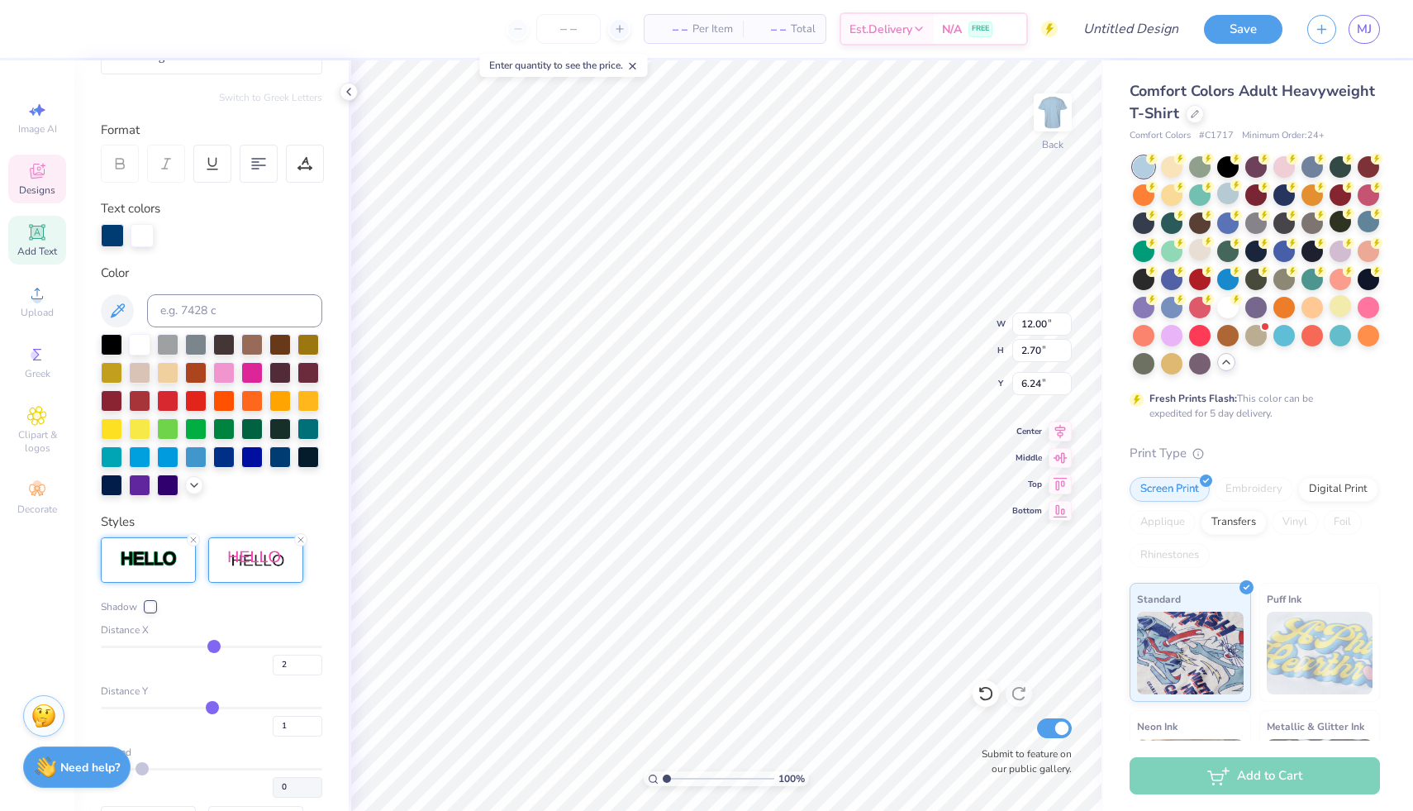
click at [164, 583] on div at bounding box center [148, 559] width 95 height 45
click at [147, 614] on div "Stroke 1" at bounding box center [128, 606] width 55 height 15
click at [147, 612] on div at bounding box center [150, 607] width 10 height 10
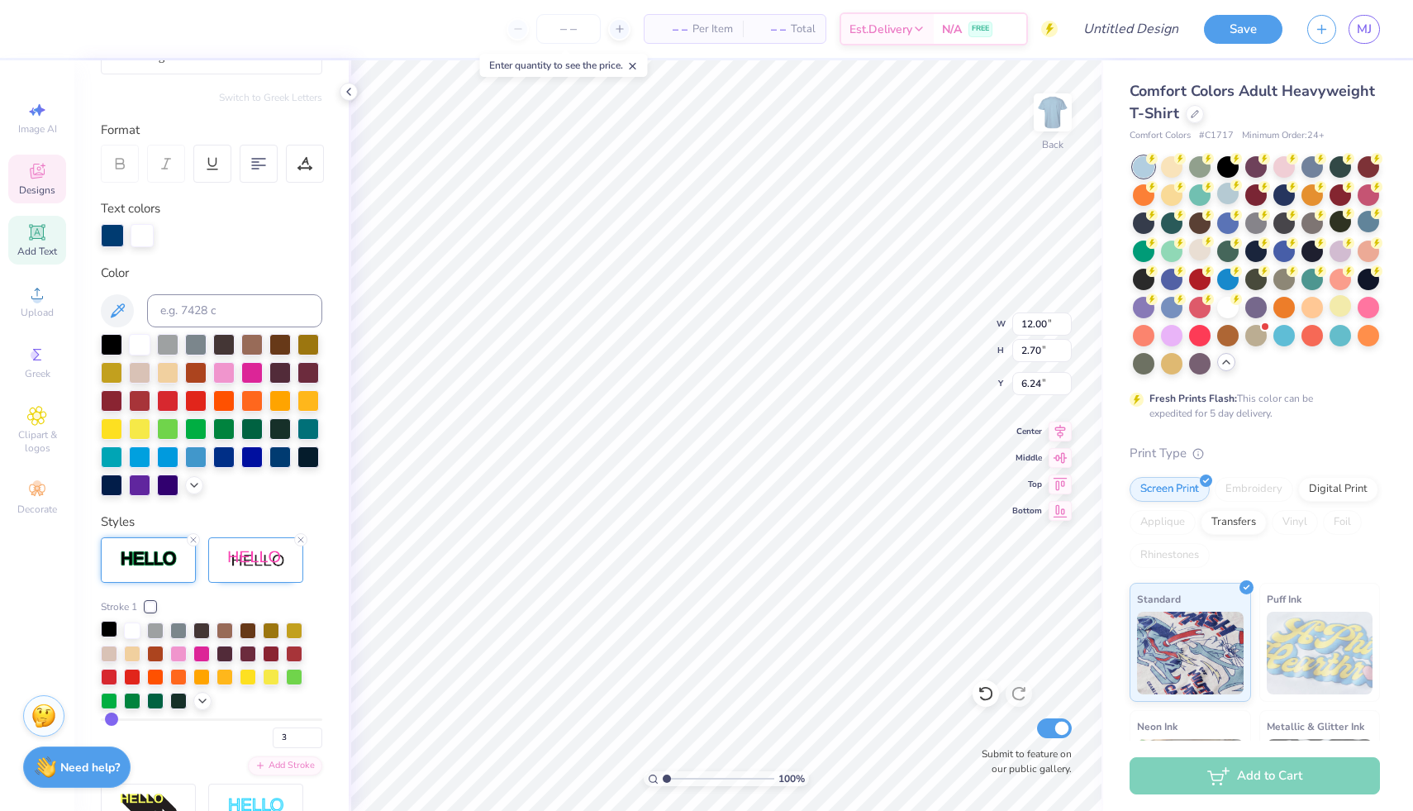
click at [112, 637] on div at bounding box center [109, 629] width 17 height 17
click at [202, 706] on icon at bounding box center [202, 699] width 13 height 13
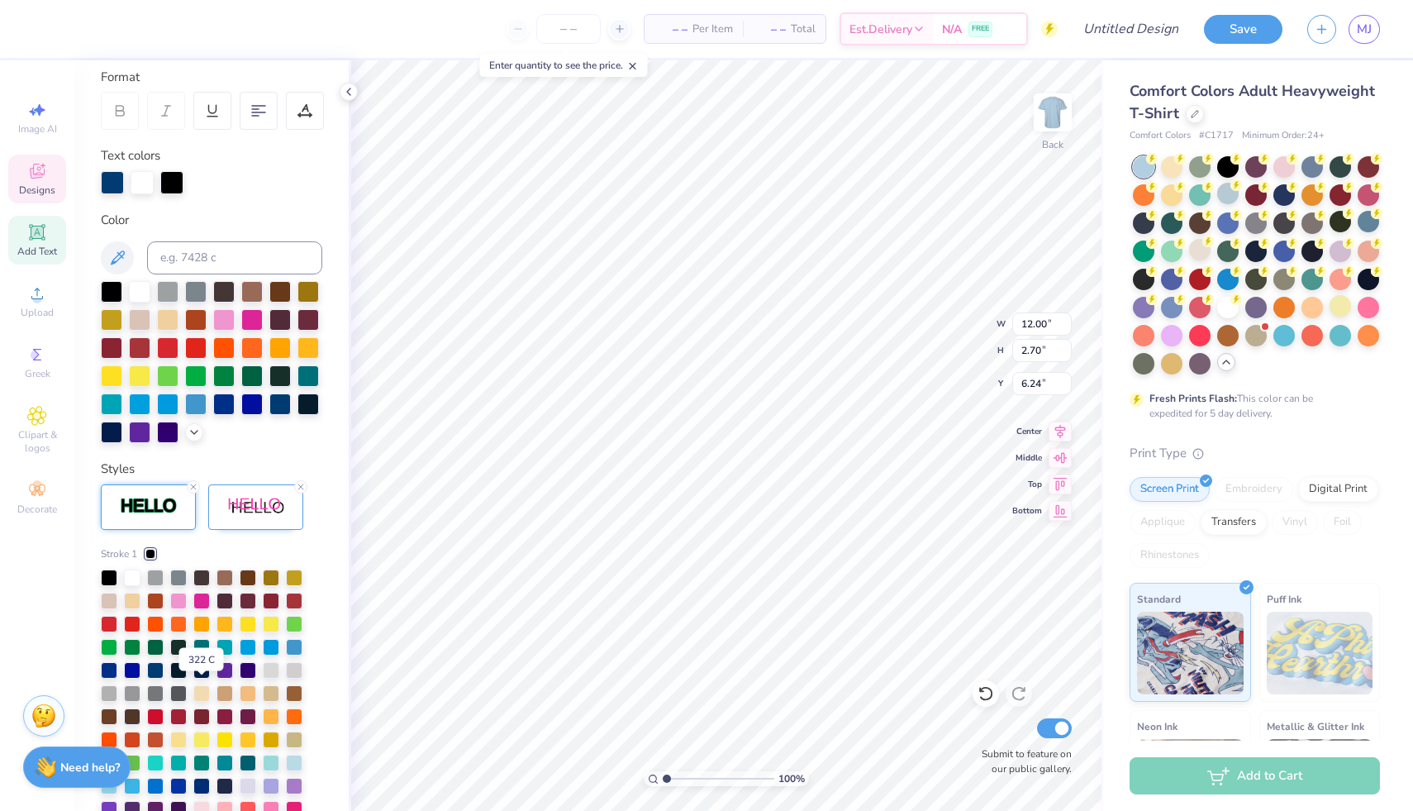
scroll to position [236, 0]
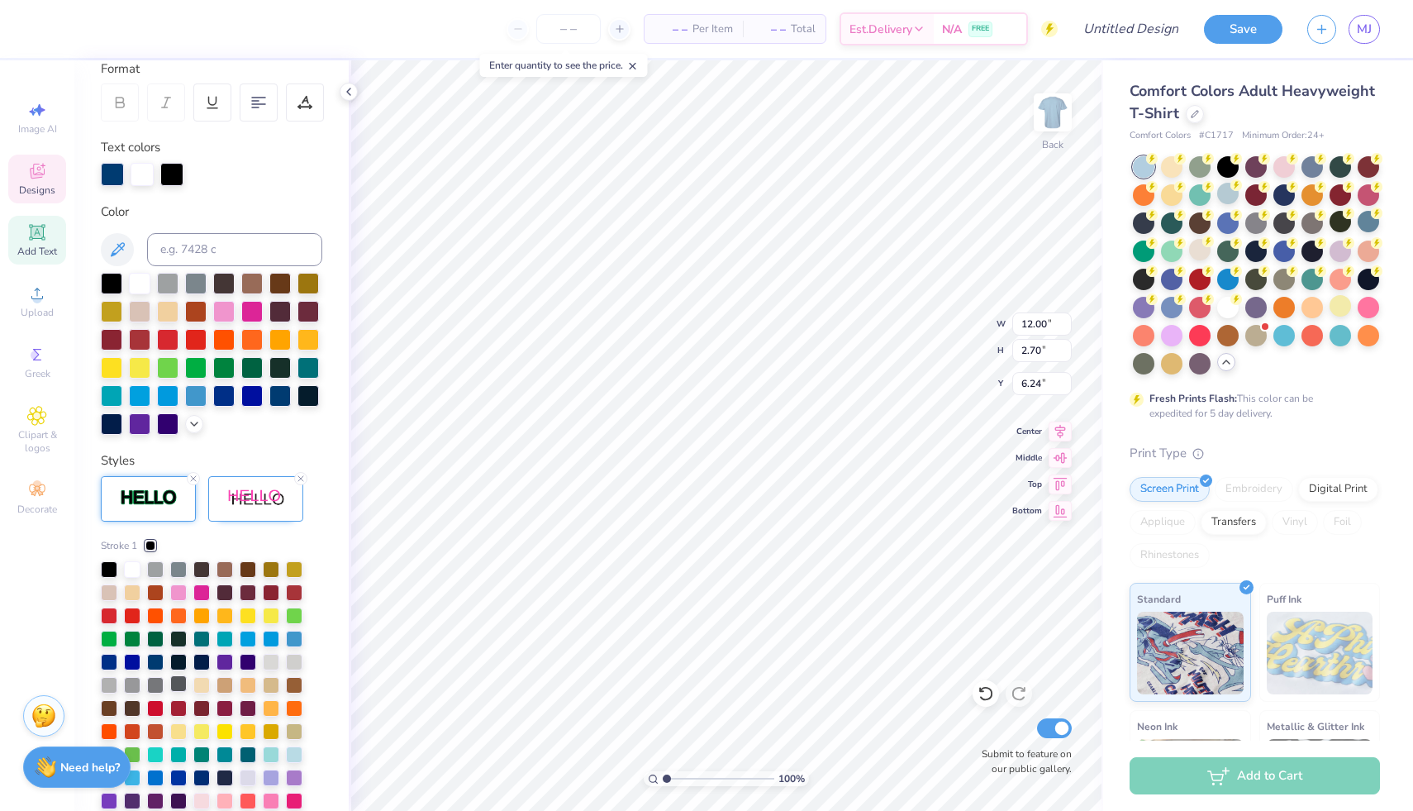
click at [178, 692] on div at bounding box center [178, 683] width 17 height 17
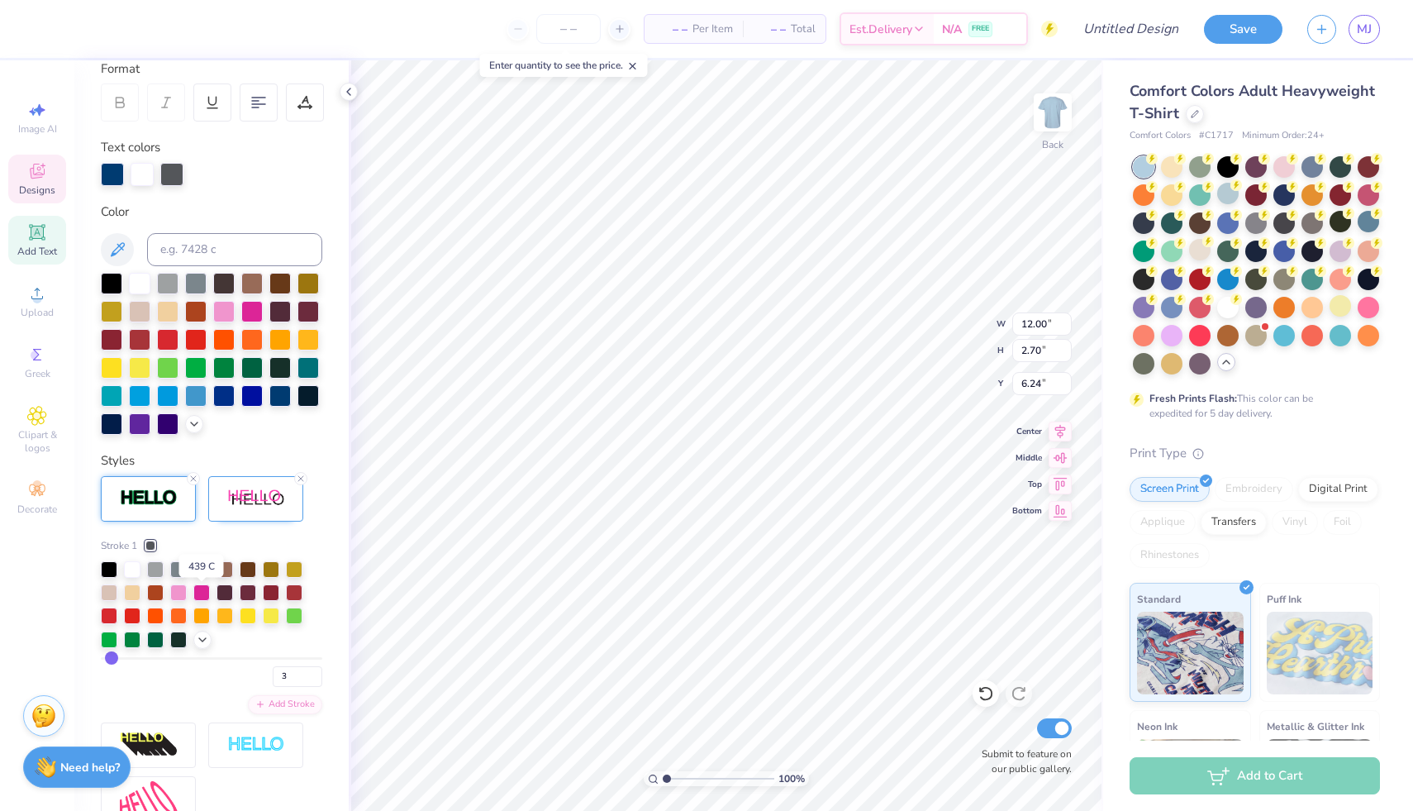
click at [202, 576] on div at bounding box center [201, 568] width 17 height 17
click at [117, 576] on div at bounding box center [109, 568] width 17 height 17
click at [130, 578] on div at bounding box center [132, 569] width 17 height 17
click at [112, 576] on div at bounding box center [109, 568] width 17 height 17
click at [199, 645] on icon at bounding box center [202, 637] width 13 height 13
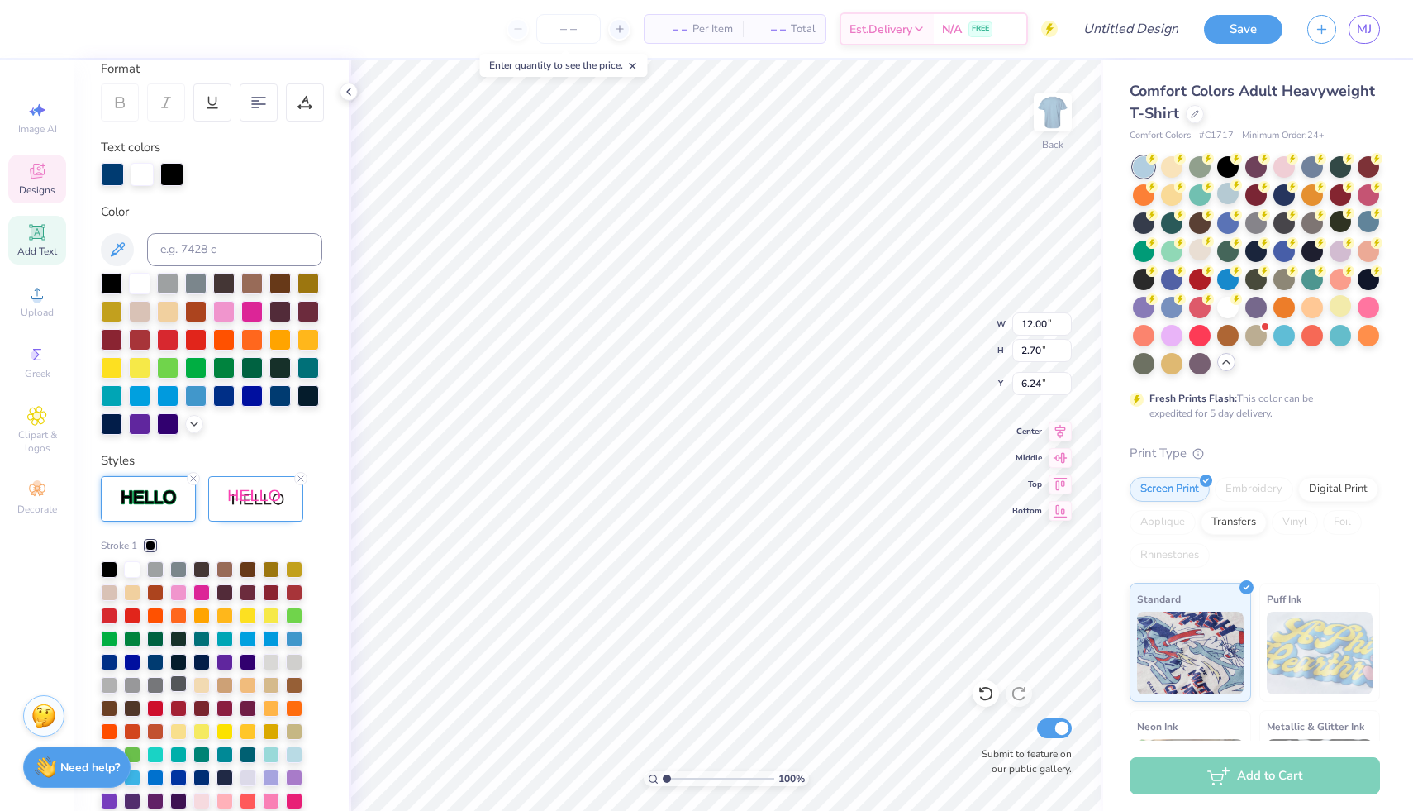
scroll to position [314, 0]
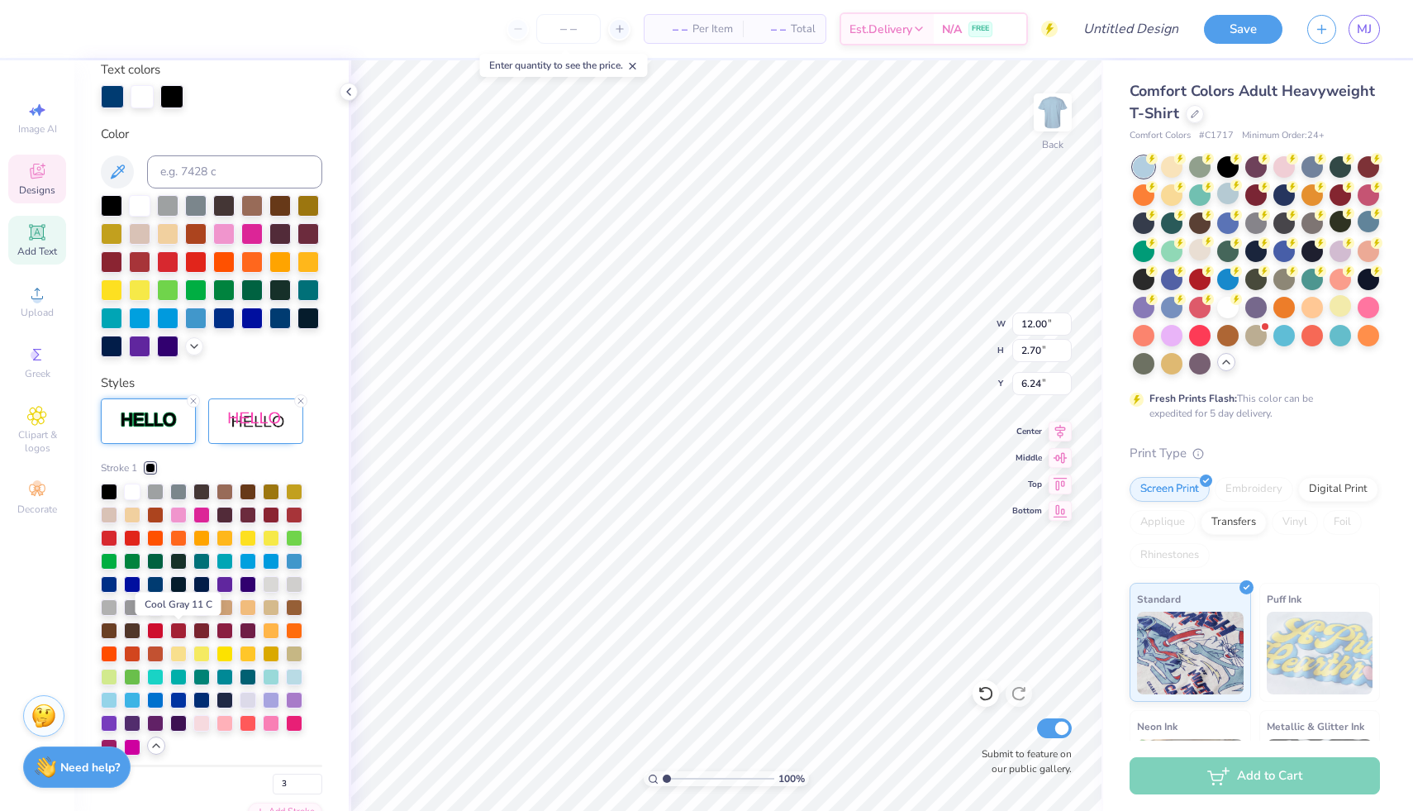
click at [174, 614] on div at bounding box center [178, 606] width 17 height 17
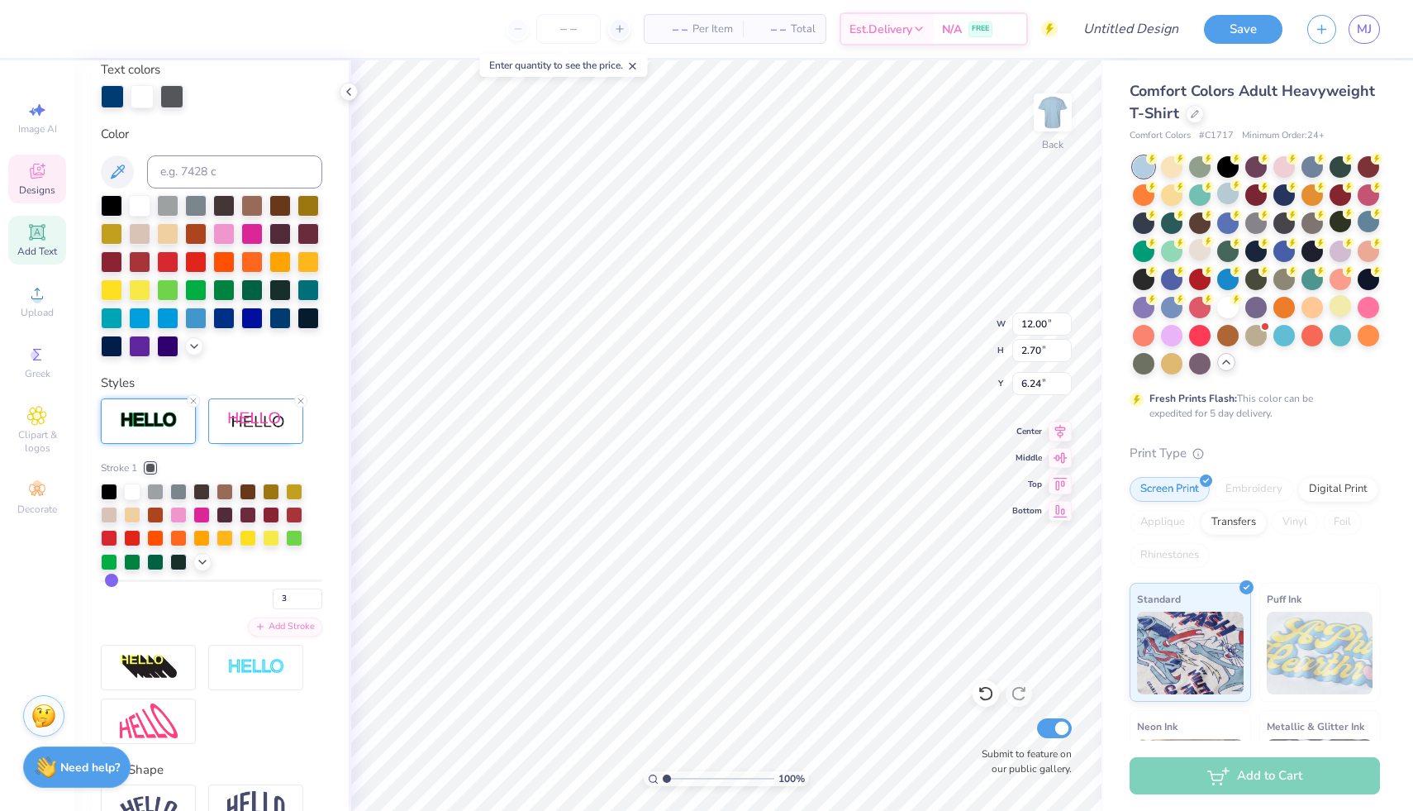
click at [176, 609] on div "3" at bounding box center [212, 594] width 222 height 30
click at [195, 569] on div at bounding box center [202, 560] width 18 height 18
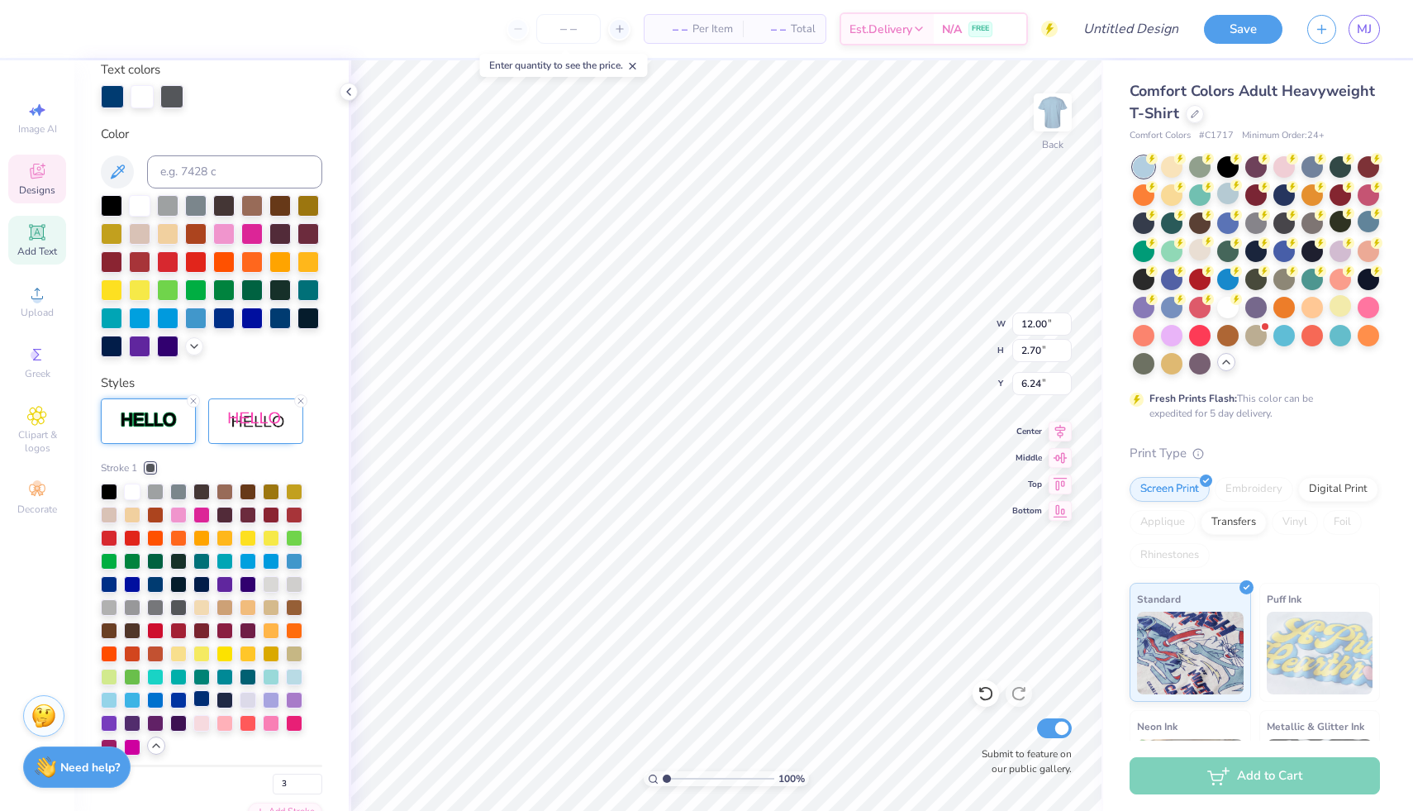
click at [202, 707] on div at bounding box center [201, 698] width 17 height 17
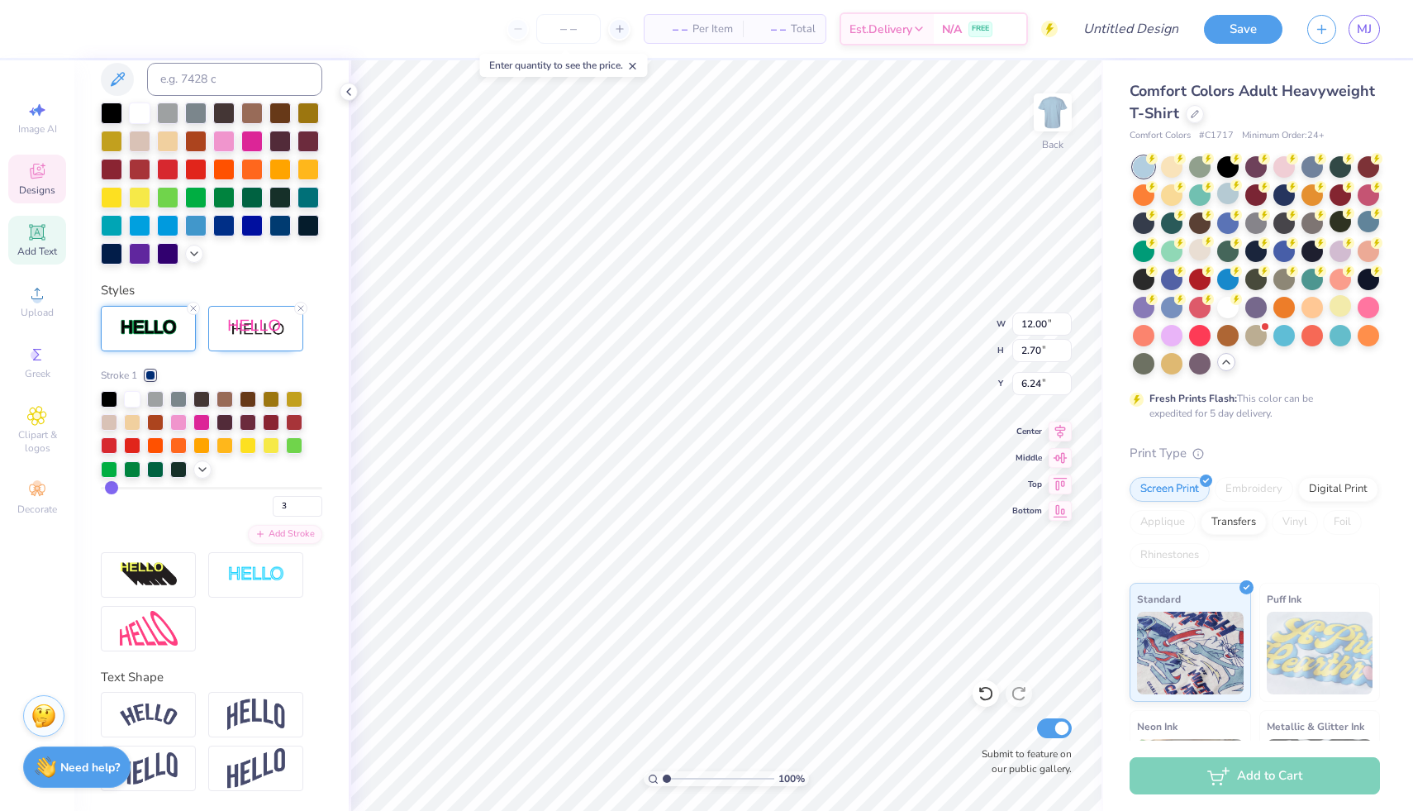
scroll to position [435, 0]
type input "2"
type input "1"
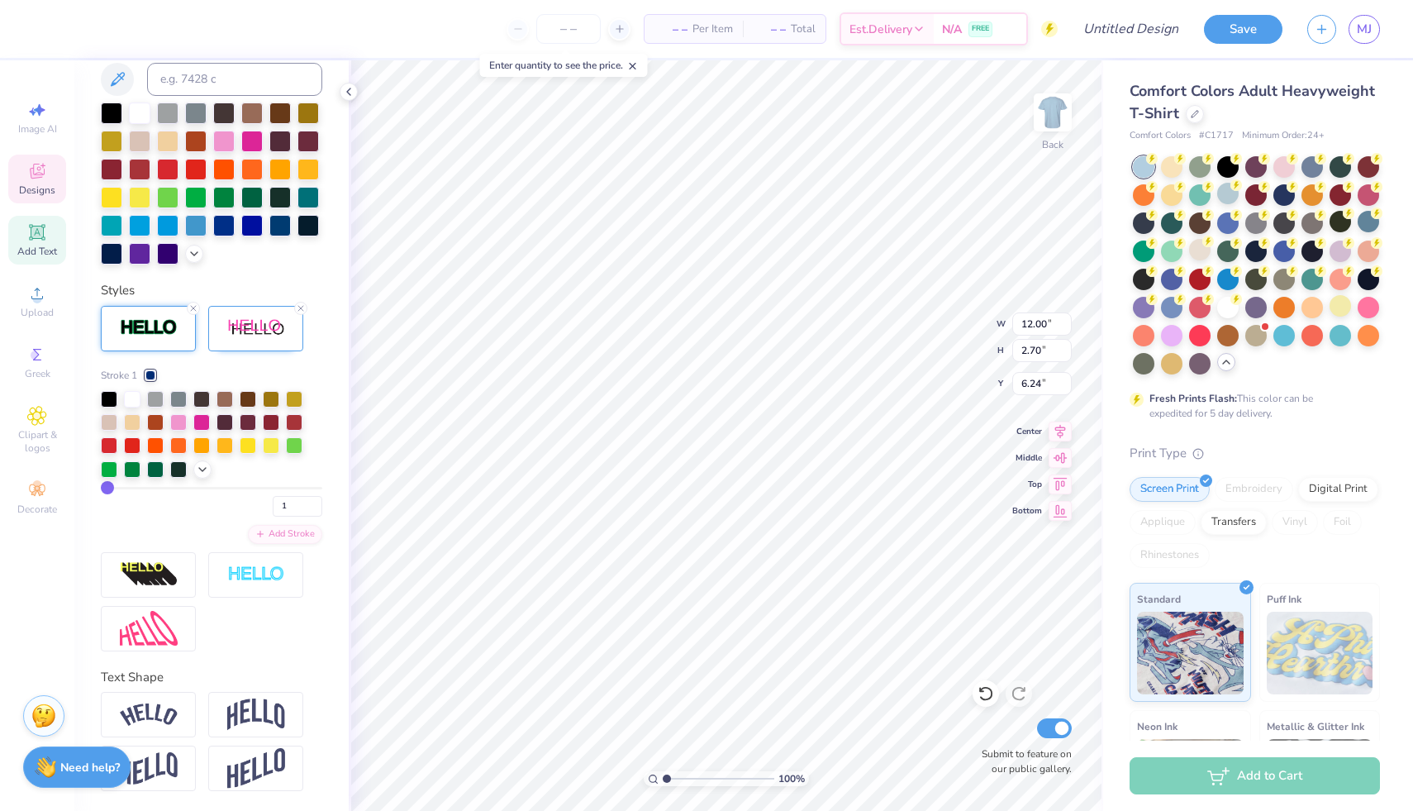
drag, startPoint x: 112, startPoint y: 491, endPoint x: 92, endPoint y: 488, distance: 20.8
click at [143, 508] on div "1" at bounding box center [212, 502] width 222 height 30
click at [255, 335] on img at bounding box center [256, 328] width 58 height 21
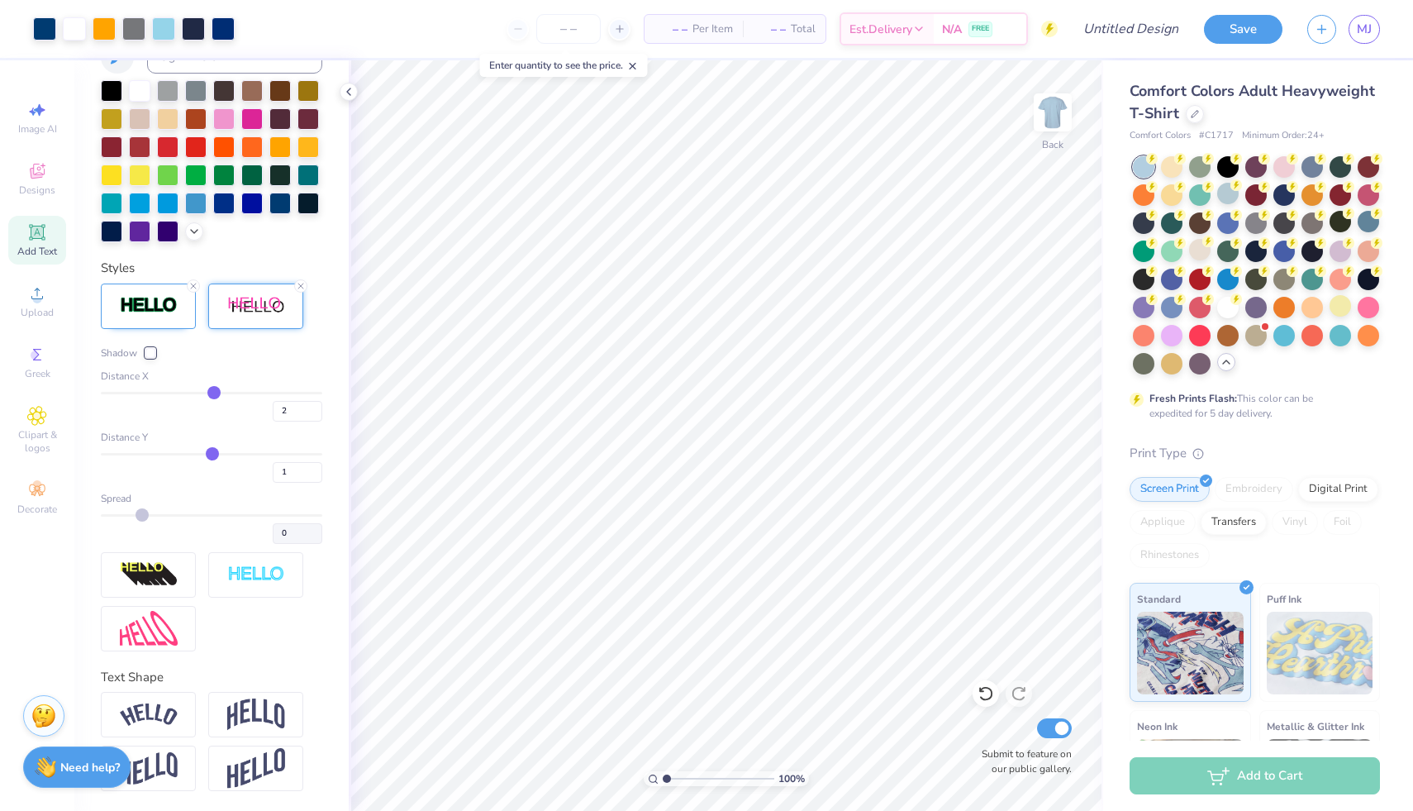
type input "0"
type input "-1"
type input "-2"
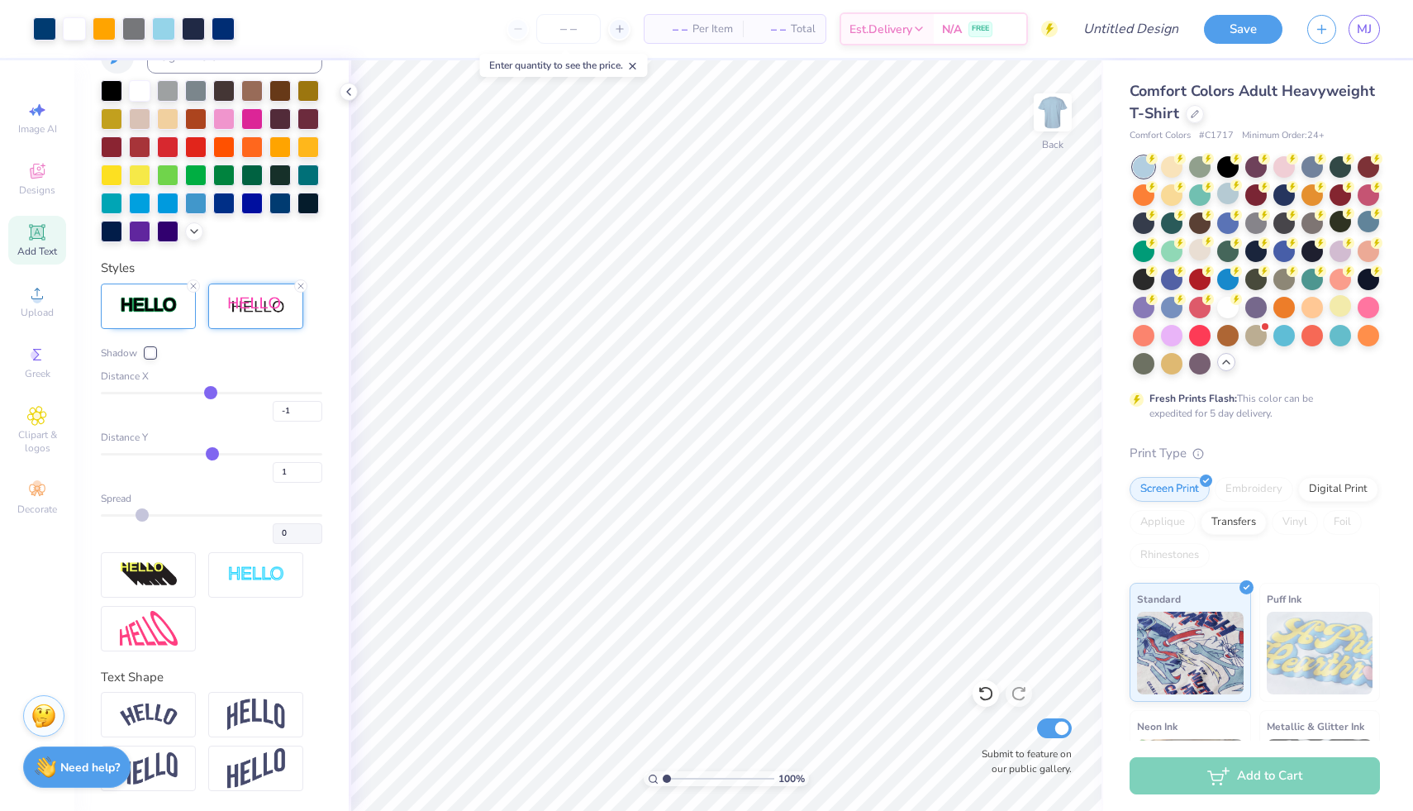
type input "-2"
type input "-3"
type input "-2"
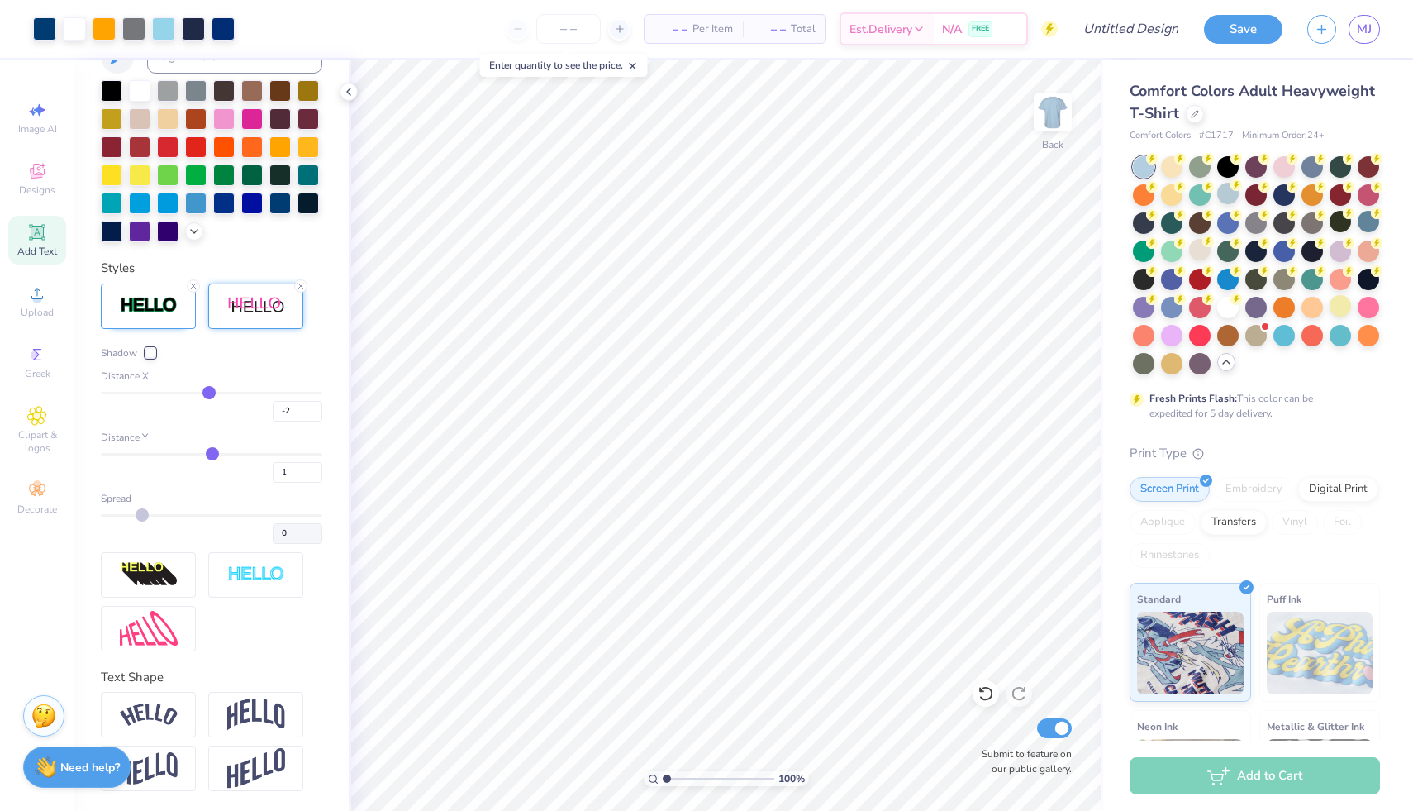
type input "-1"
type input "0"
click at [205, 394] on input "range" at bounding box center [212, 393] width 222 height 2
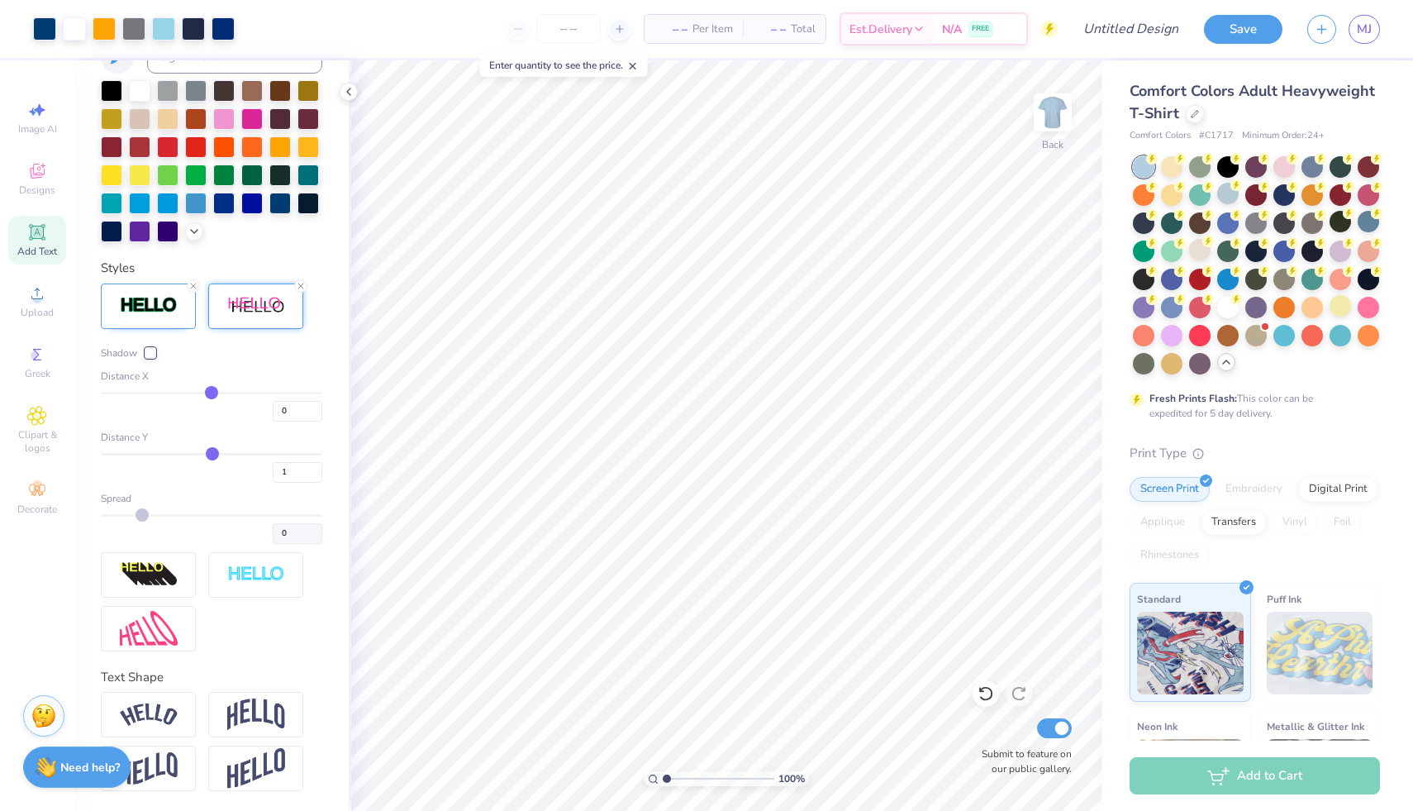
type input "5"
type input "6"
type input "7"
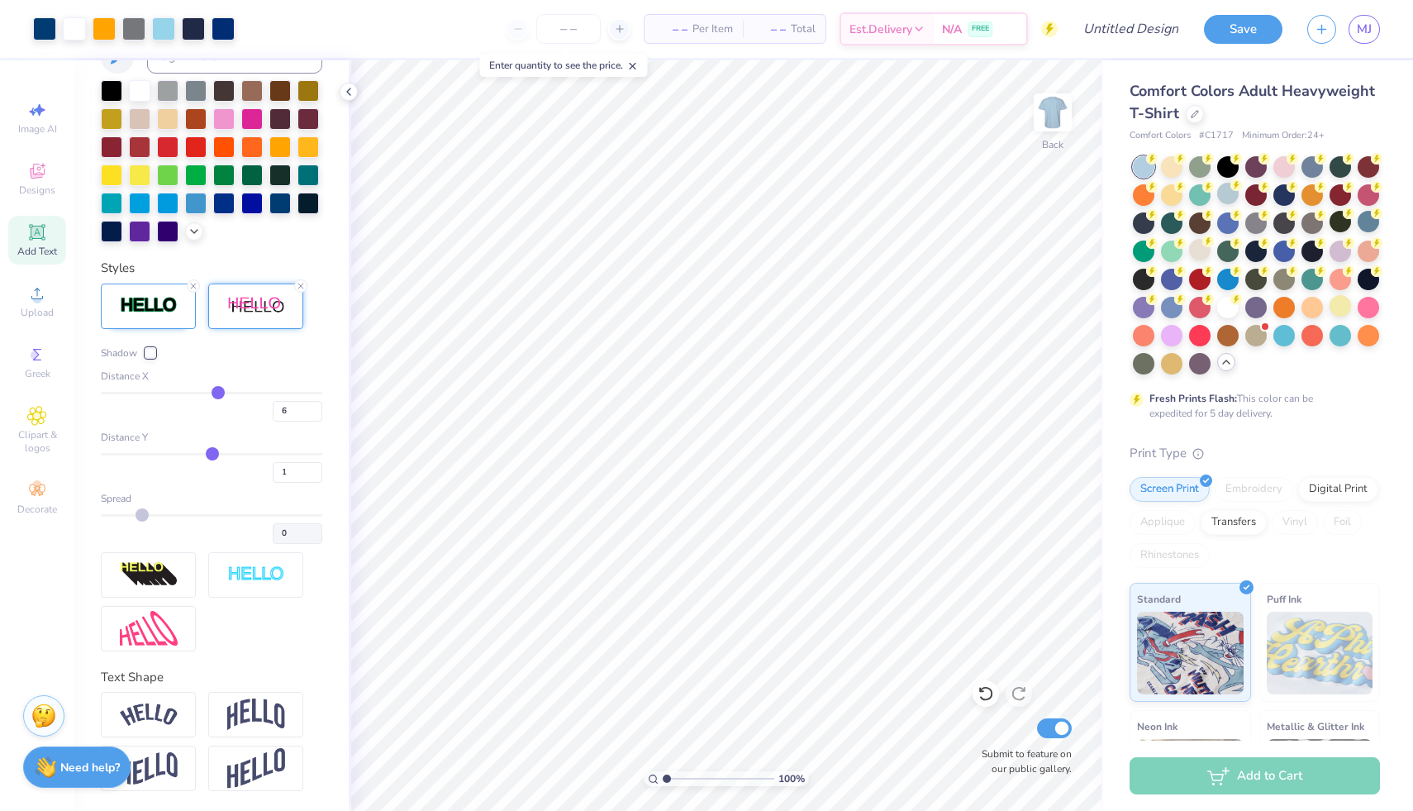
type input "7"
type input "8"
type input "5"
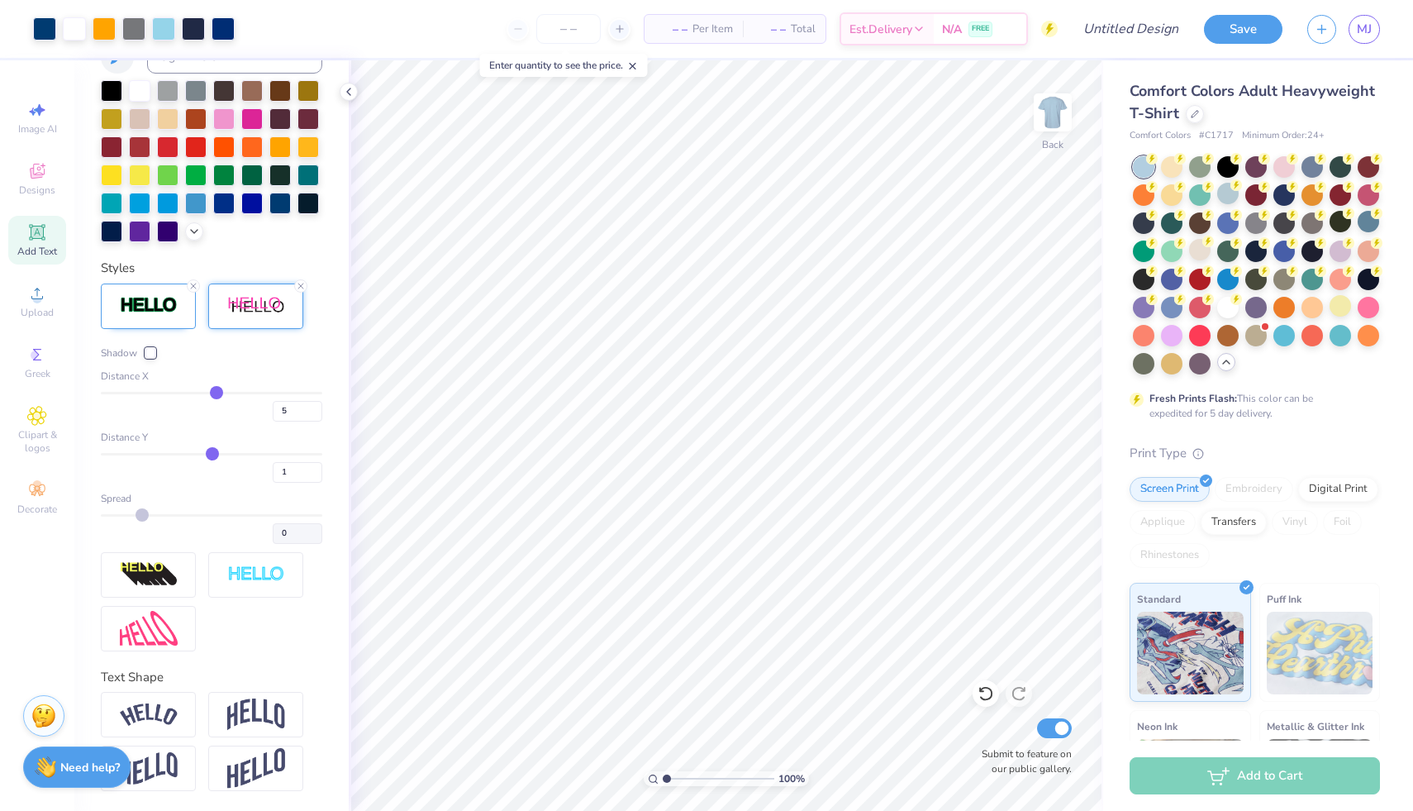
type input "4"
type input "3"
type input "2"
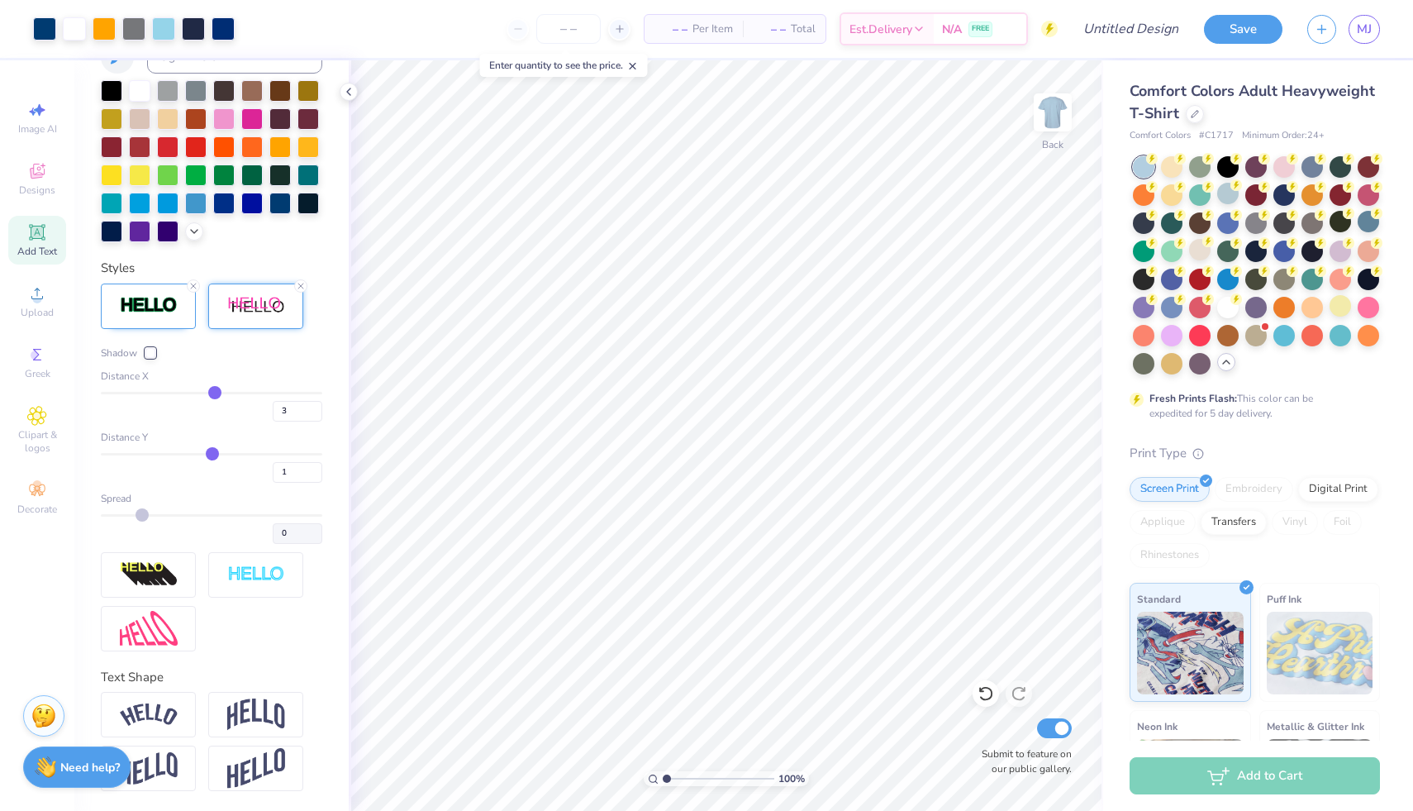
type input "2"
click at [207, 394] on input "range" at bounding box center [212, 393] width 222 height 2
click at [279, 422] on input "2" at bounding box center [298, 411] width 50 height 21
type input "1"
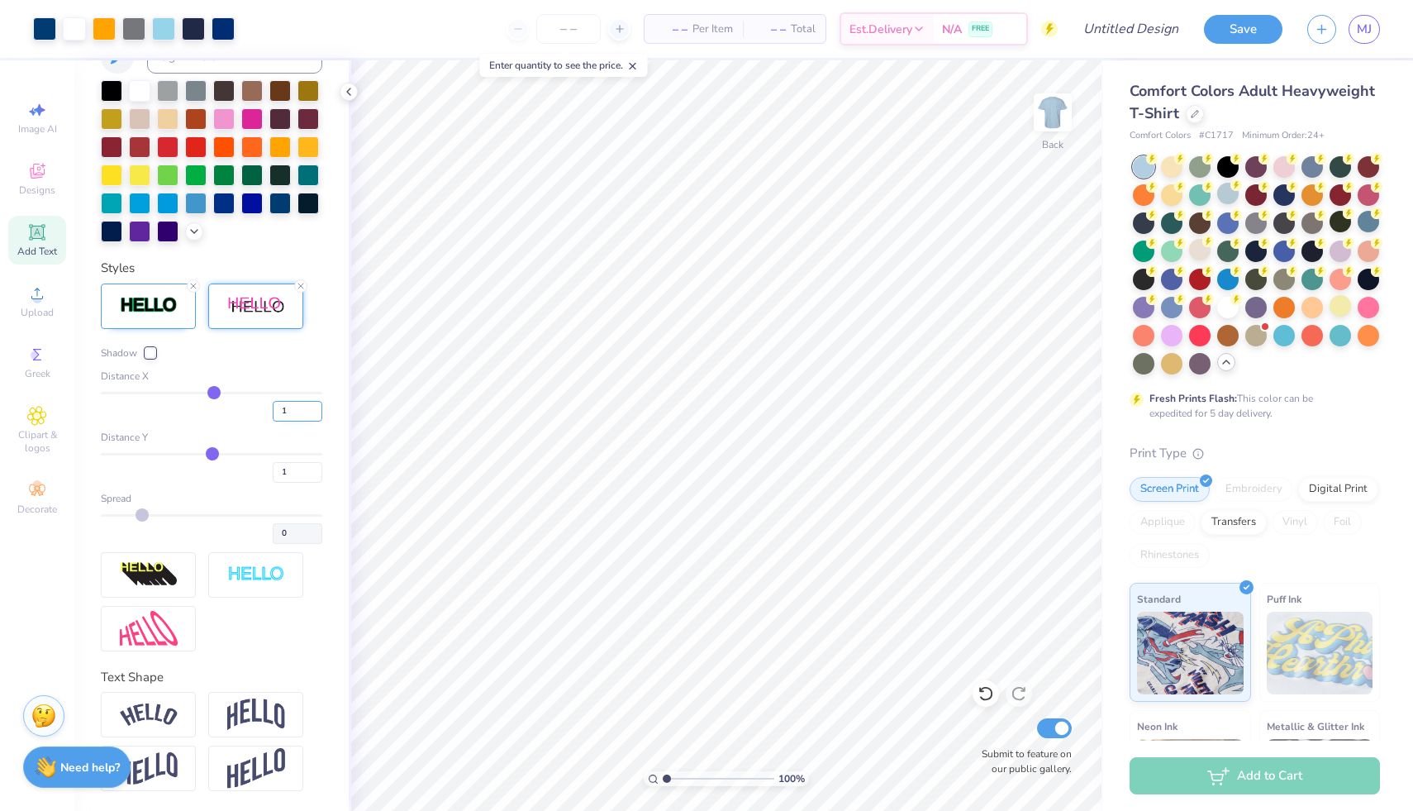
click at [303, 422] on input "1" at bounding box center [298, 411] width 50 height 21
type input "1"
type input "0"
click at [303, 483] on input "0" at bounding box center [298, 472] width 50 height 21
type input "0"
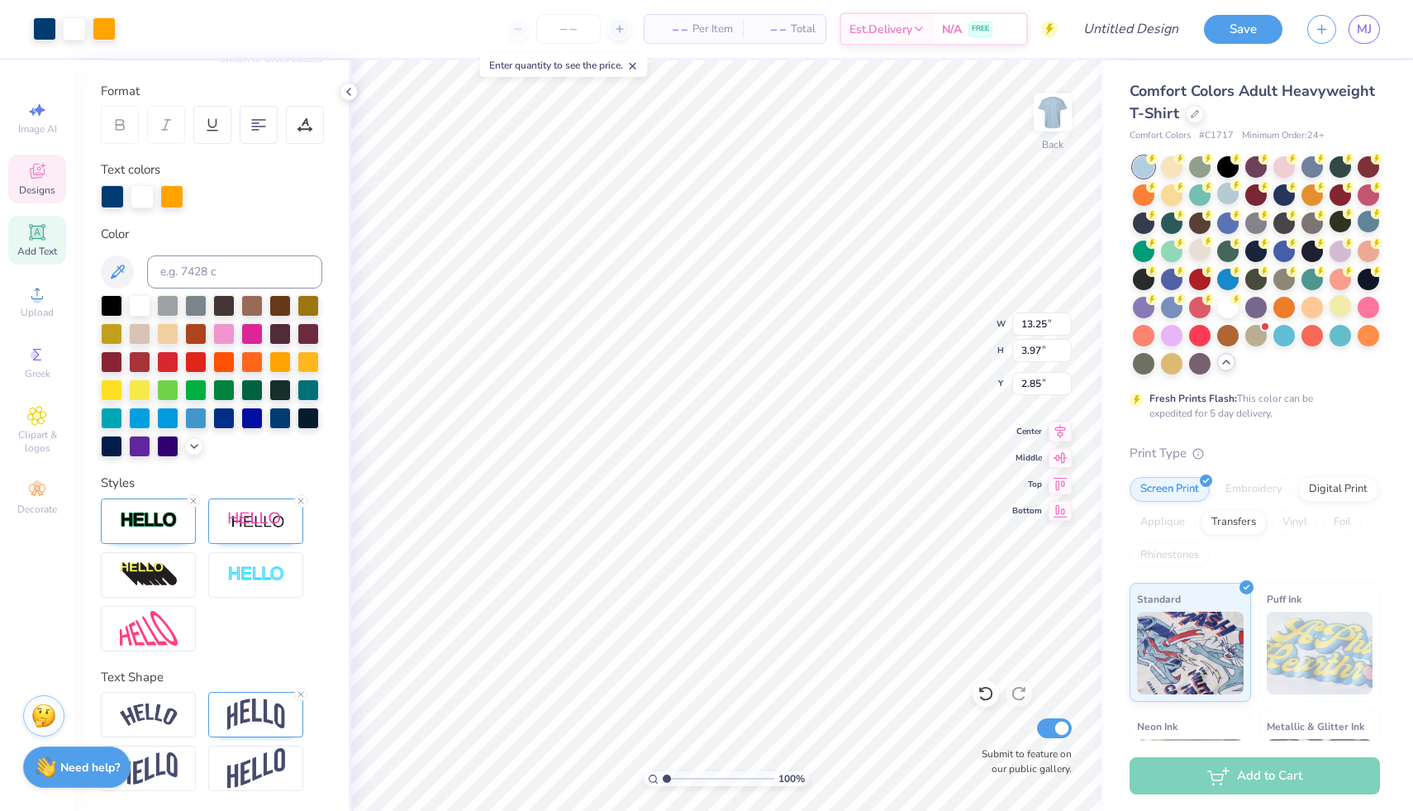
scroll to position [242, 0]
click at [148, 523] on img at bounding box center [149, 520] width 58 height 19
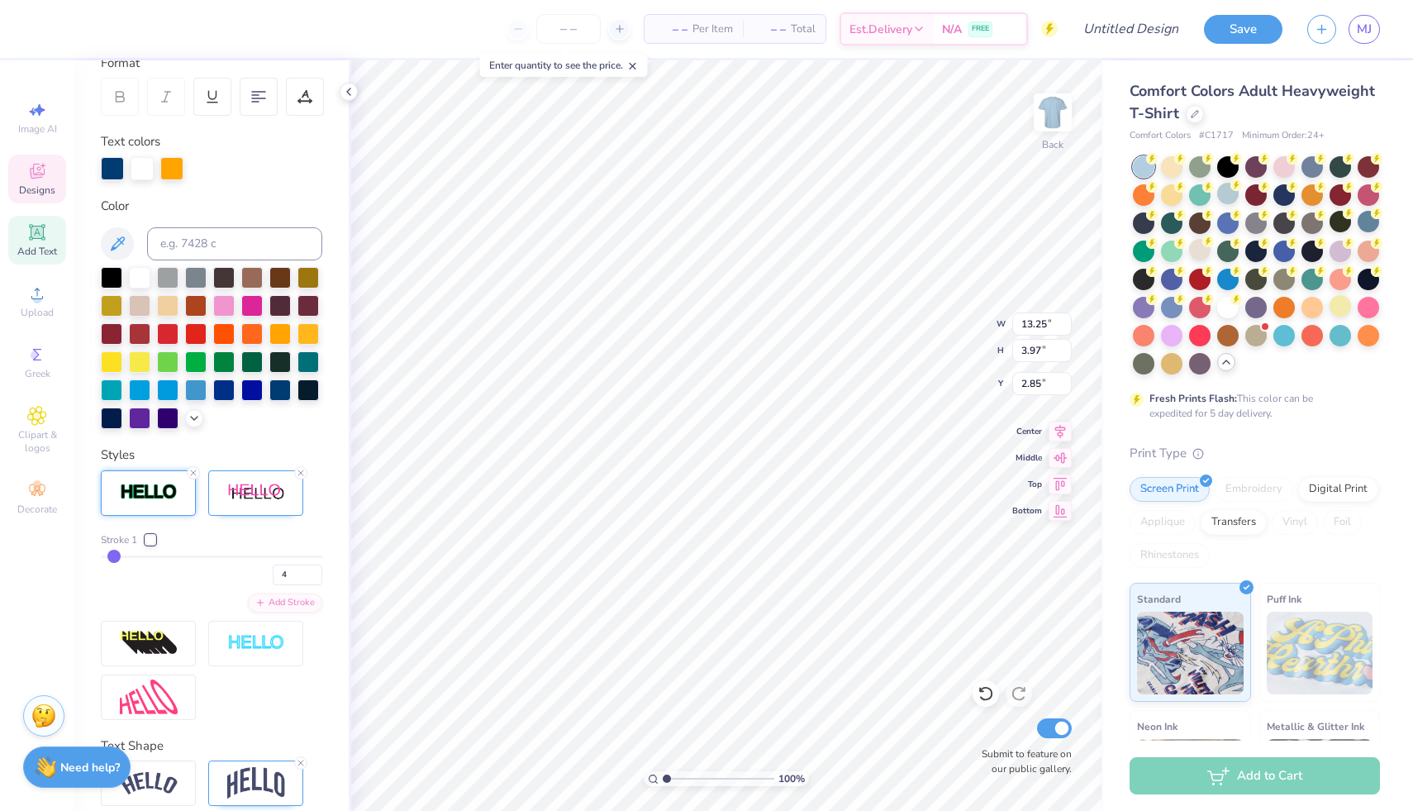
click at [150, 545] on div at bounding box center [150, 540] width 10 height 10
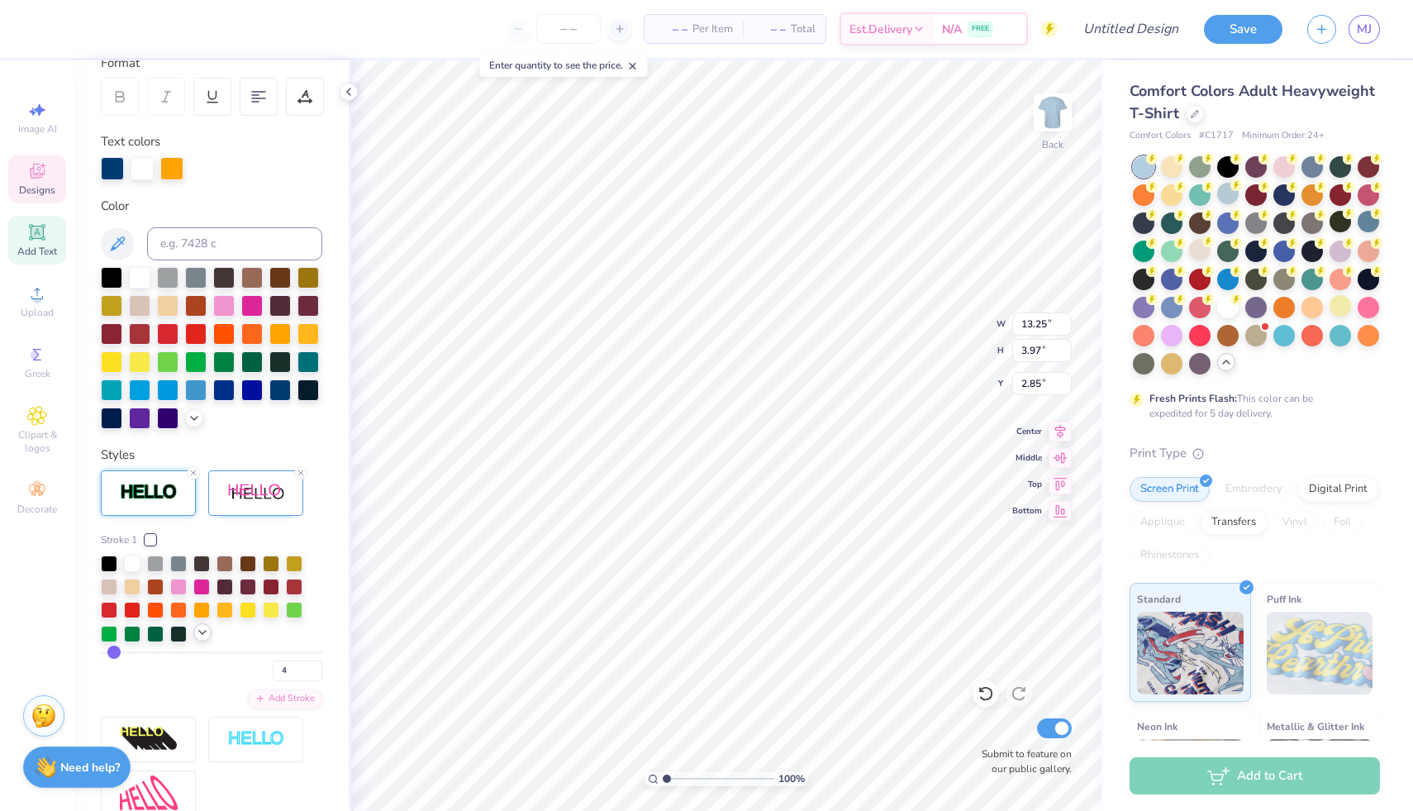
click at [199, 639] on icon at bounding box center [202, 632] width 13 height 13
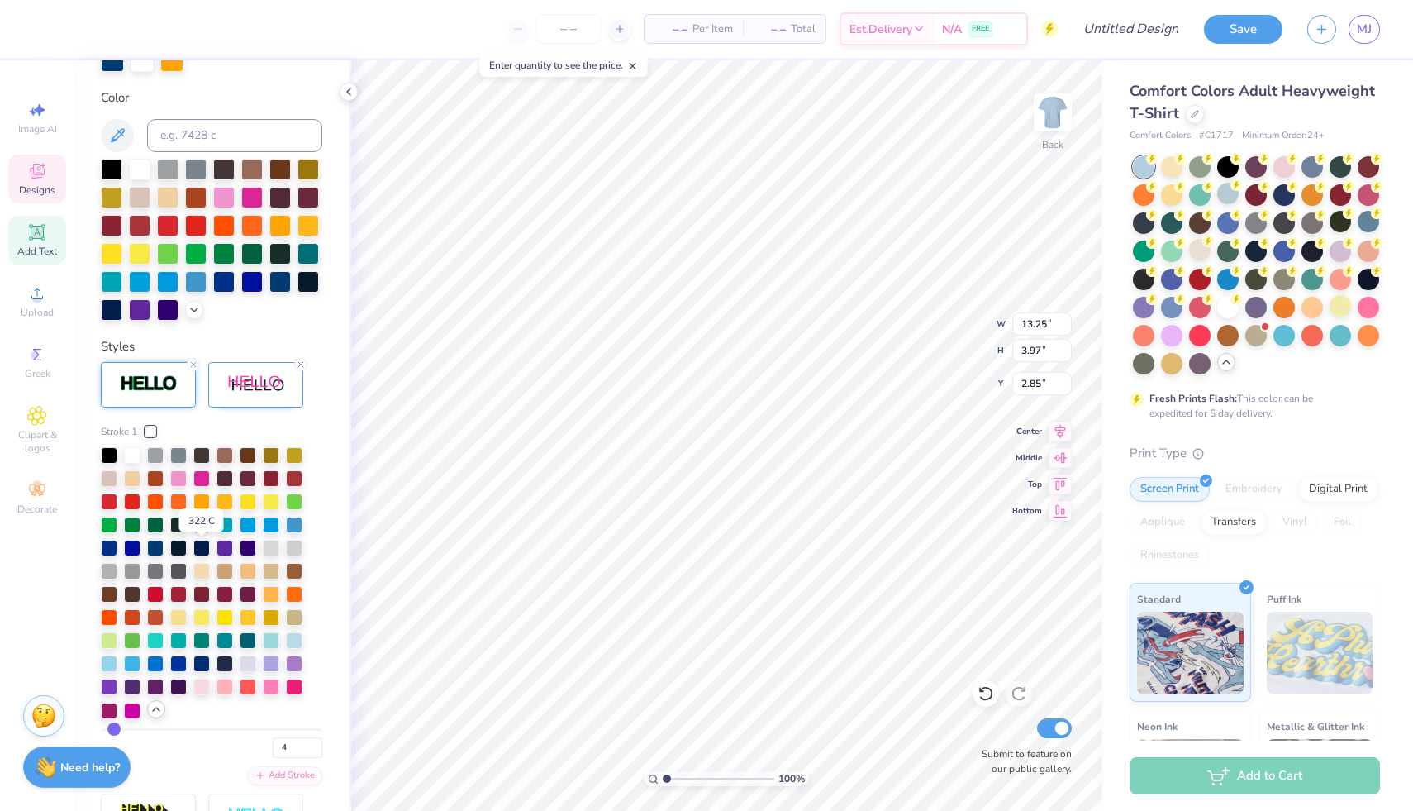
scroll to position [381, 0]
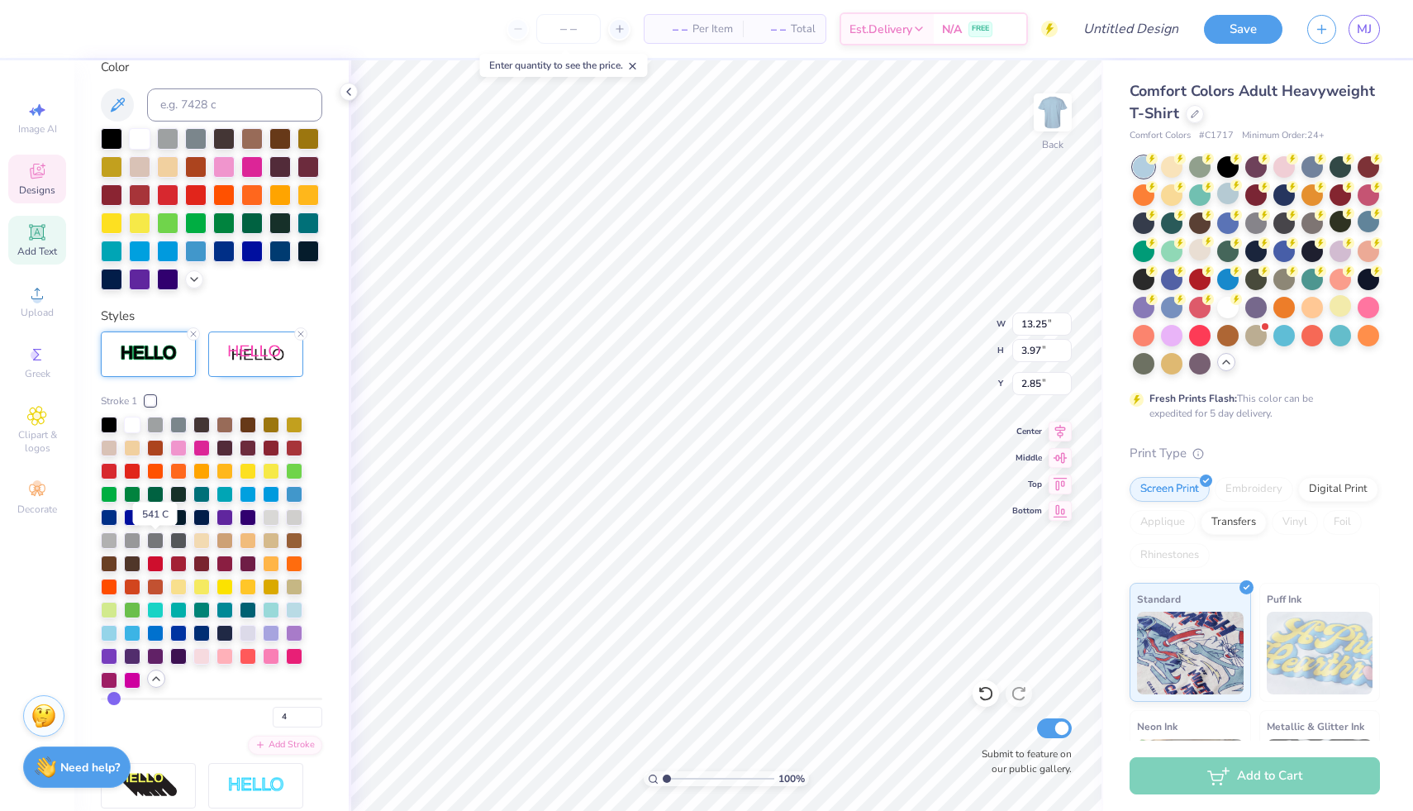
click at [152, 524] on div at bounding box center [155, 515] width 17 height 17
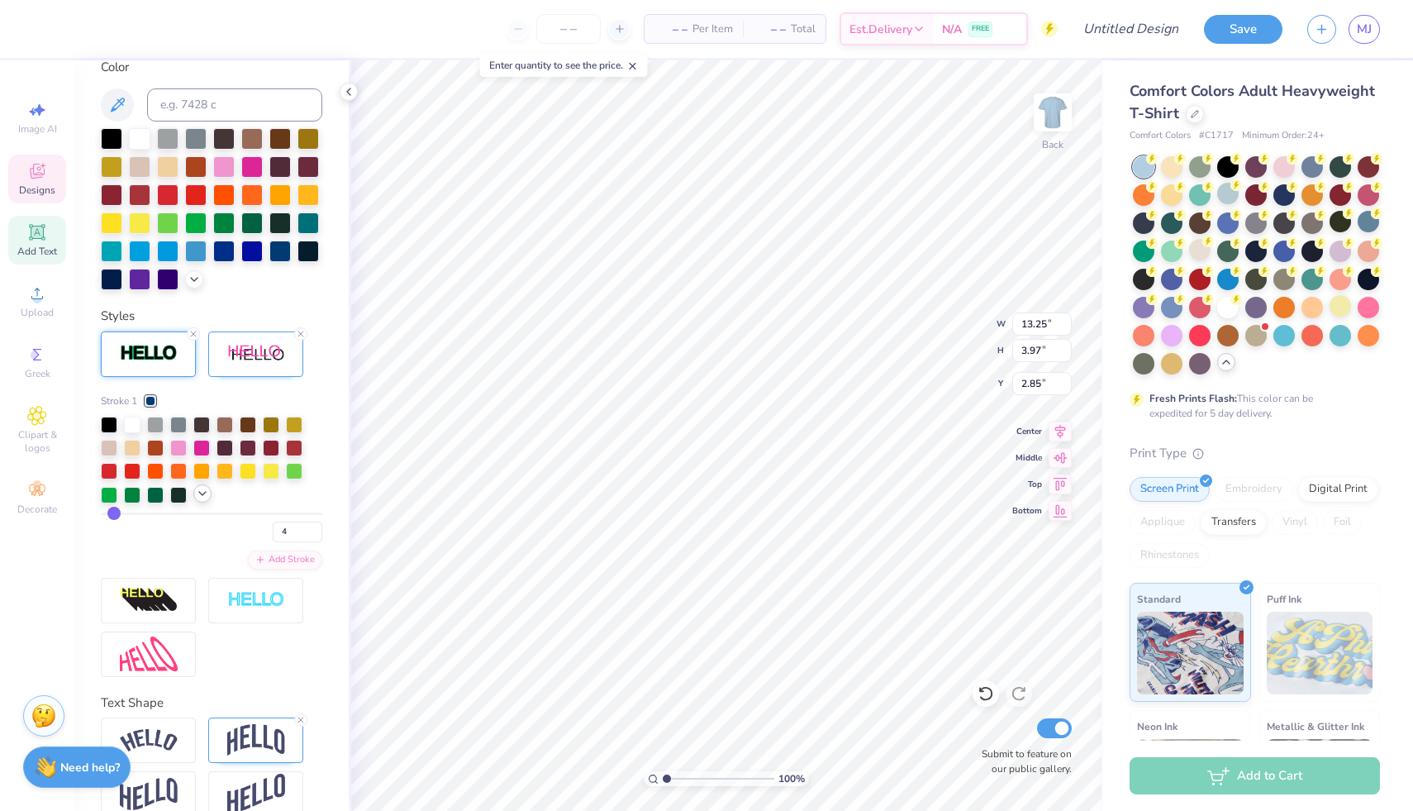
click at [207, 500] on icon at bounding box center [202, 493] width 13 height 13
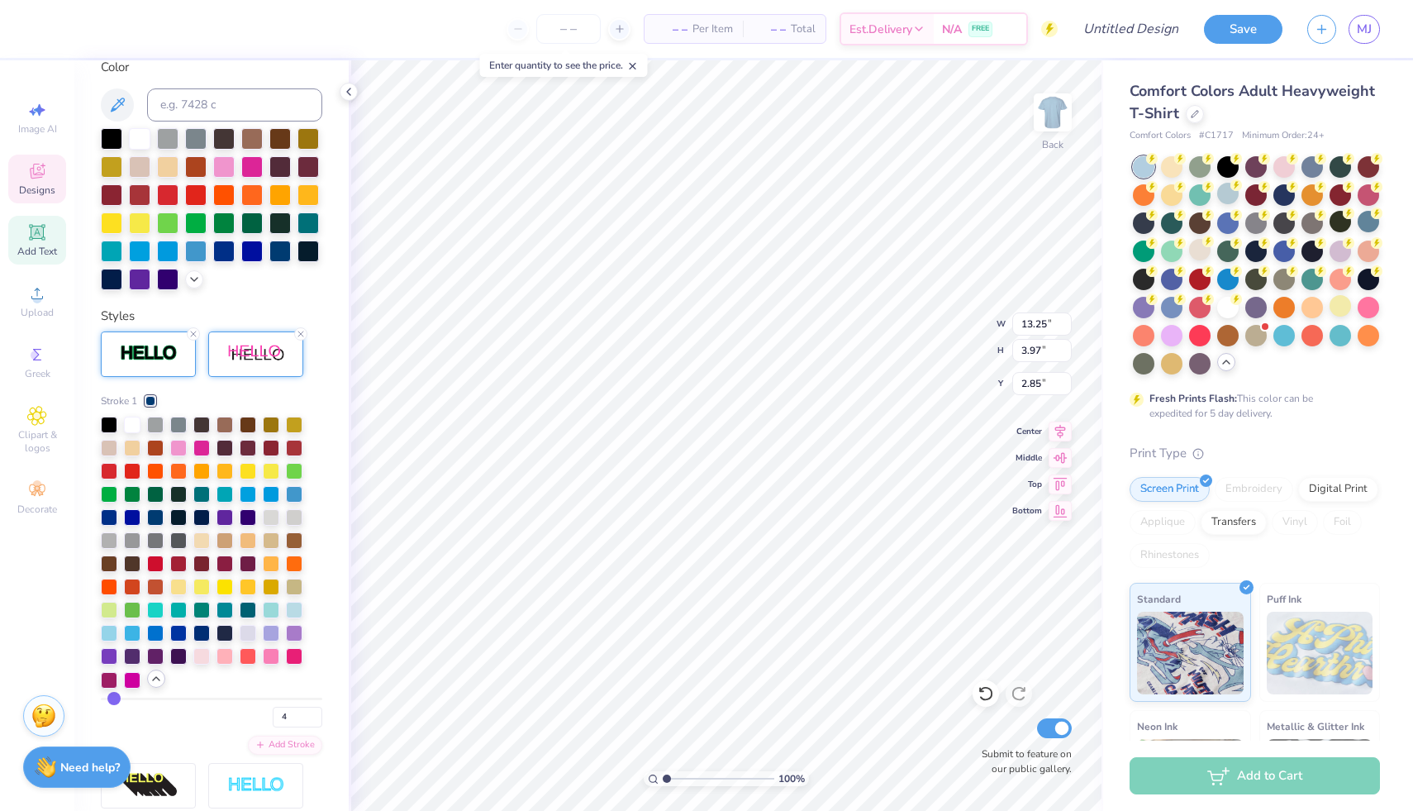
click at [202, 641] on div at bounding box center [201, 633] width 17 height 17
click at [248, 364] on img at bounding box center [256, 354] width 58 height 21
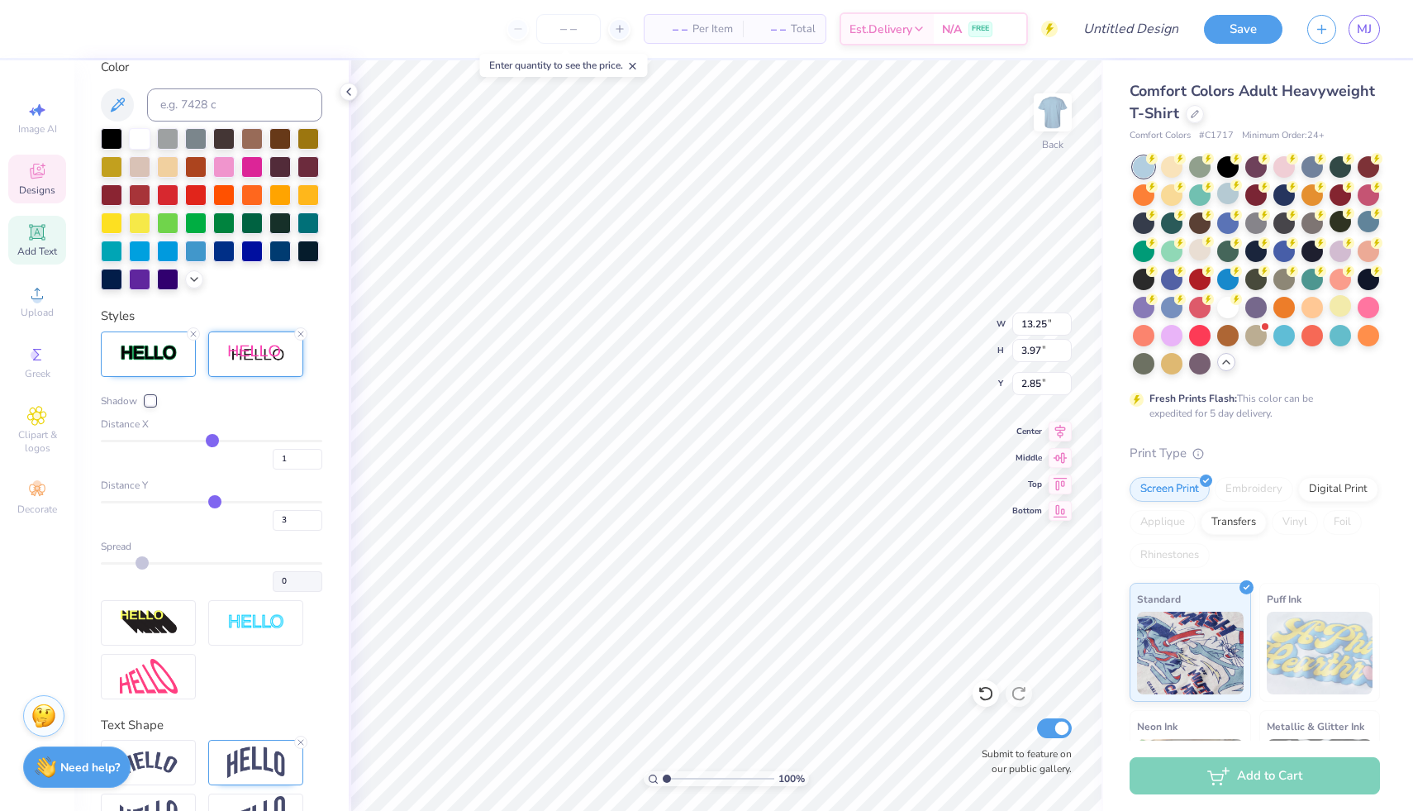
click at [152, 406] on div at bounding box center [150, 401] width 10 height 10
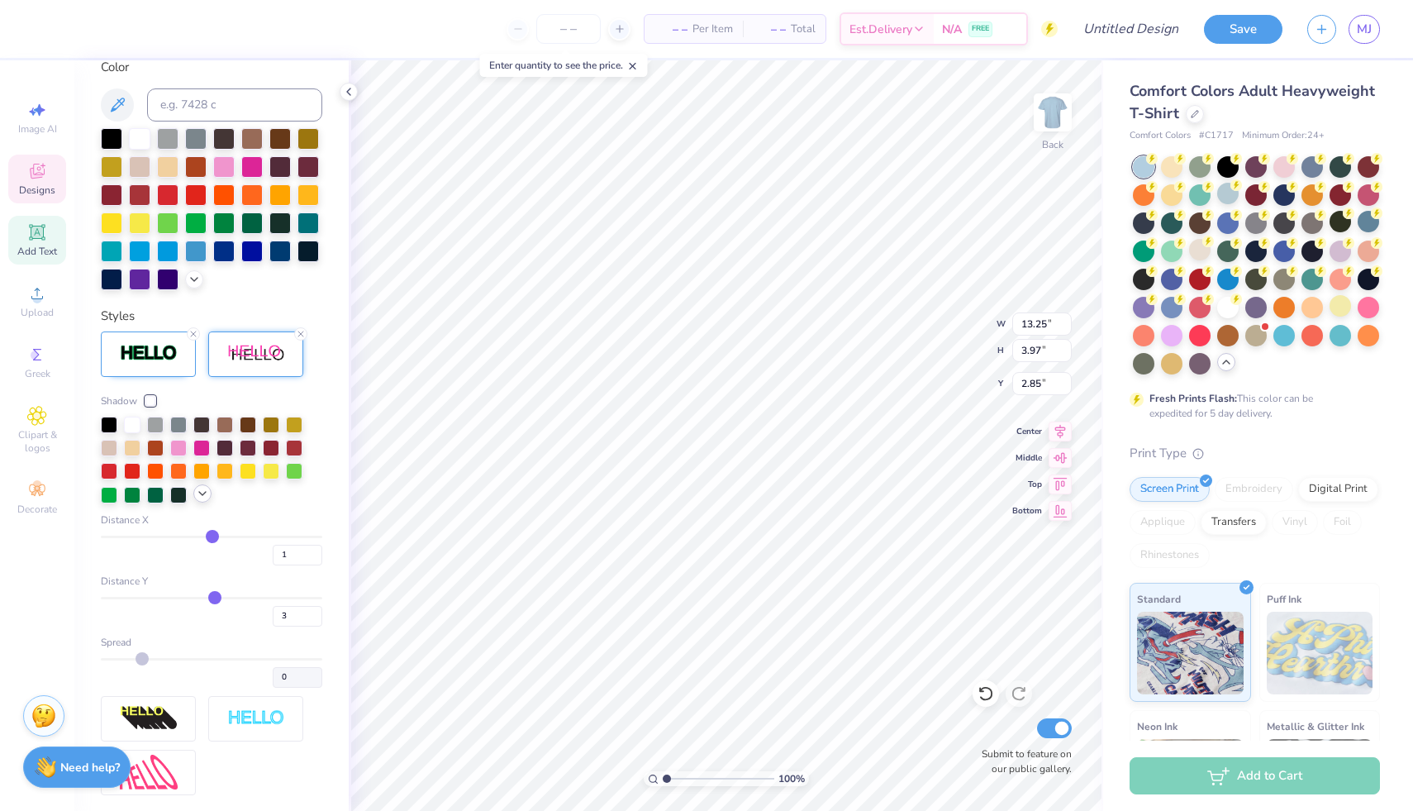
click at [198, 500] on icon at bounding box center [202, 493] width 13 height 13
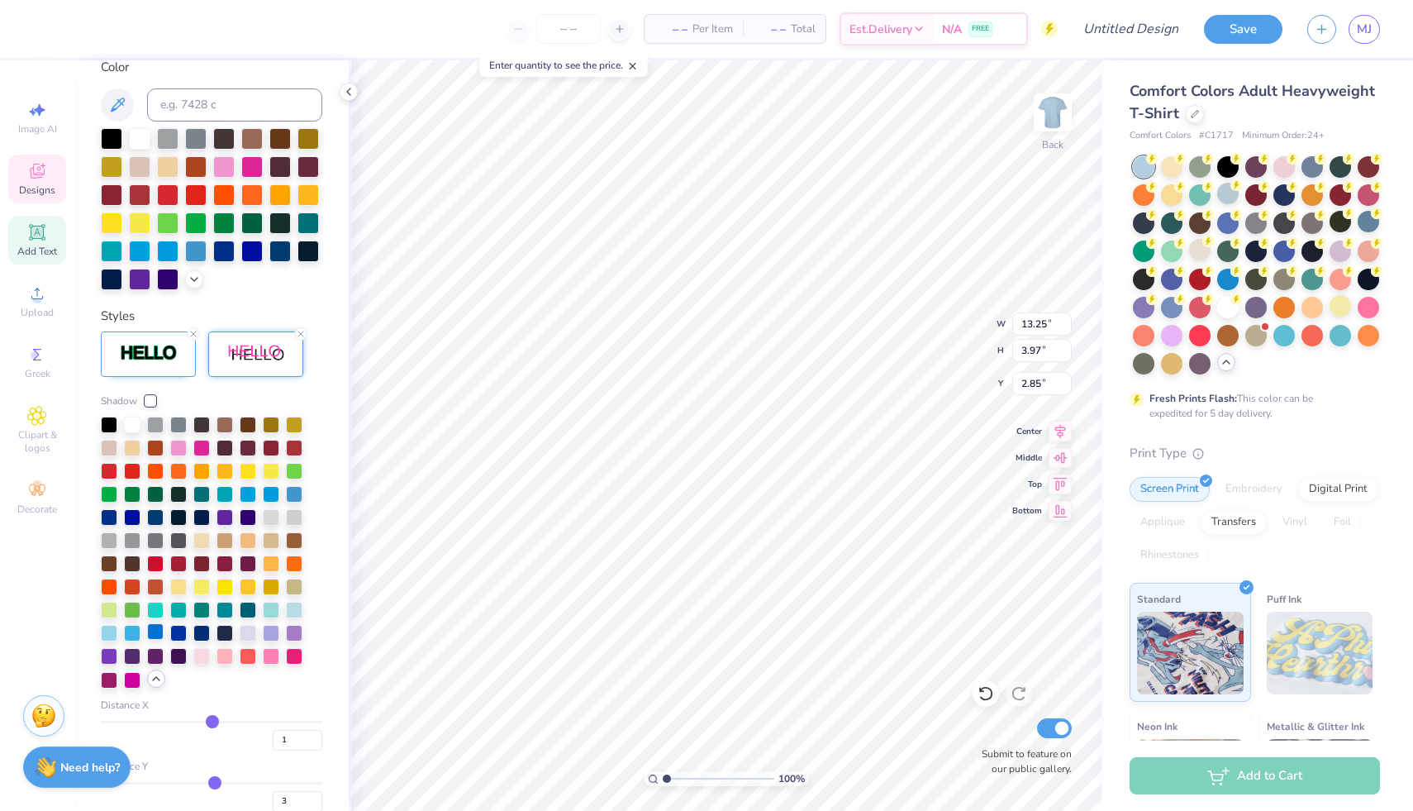
click at [162, 640] on div at bounding box center [155, 631] width 17 height 17
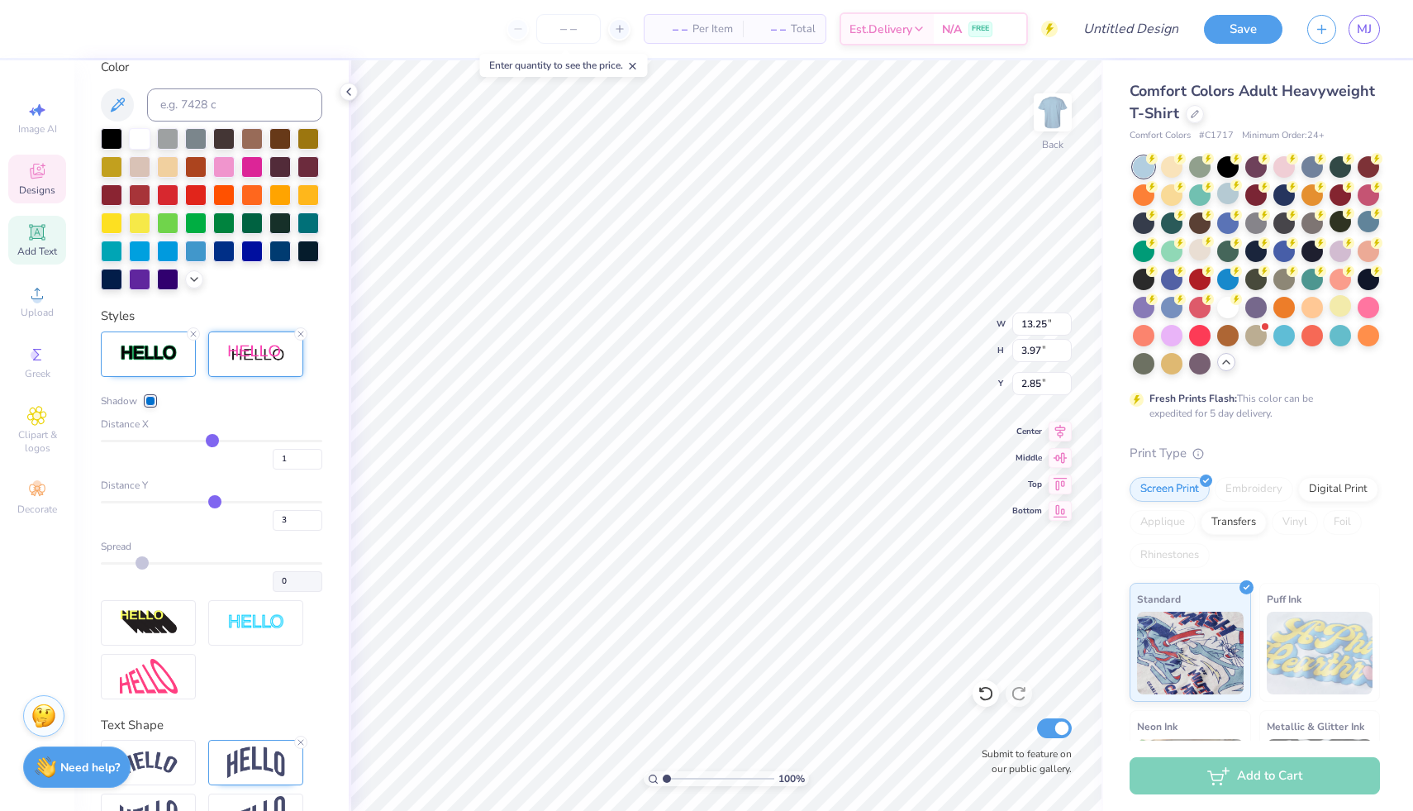
click at [255, 377] on div at bounding box center [255, 353] width 95 height 45
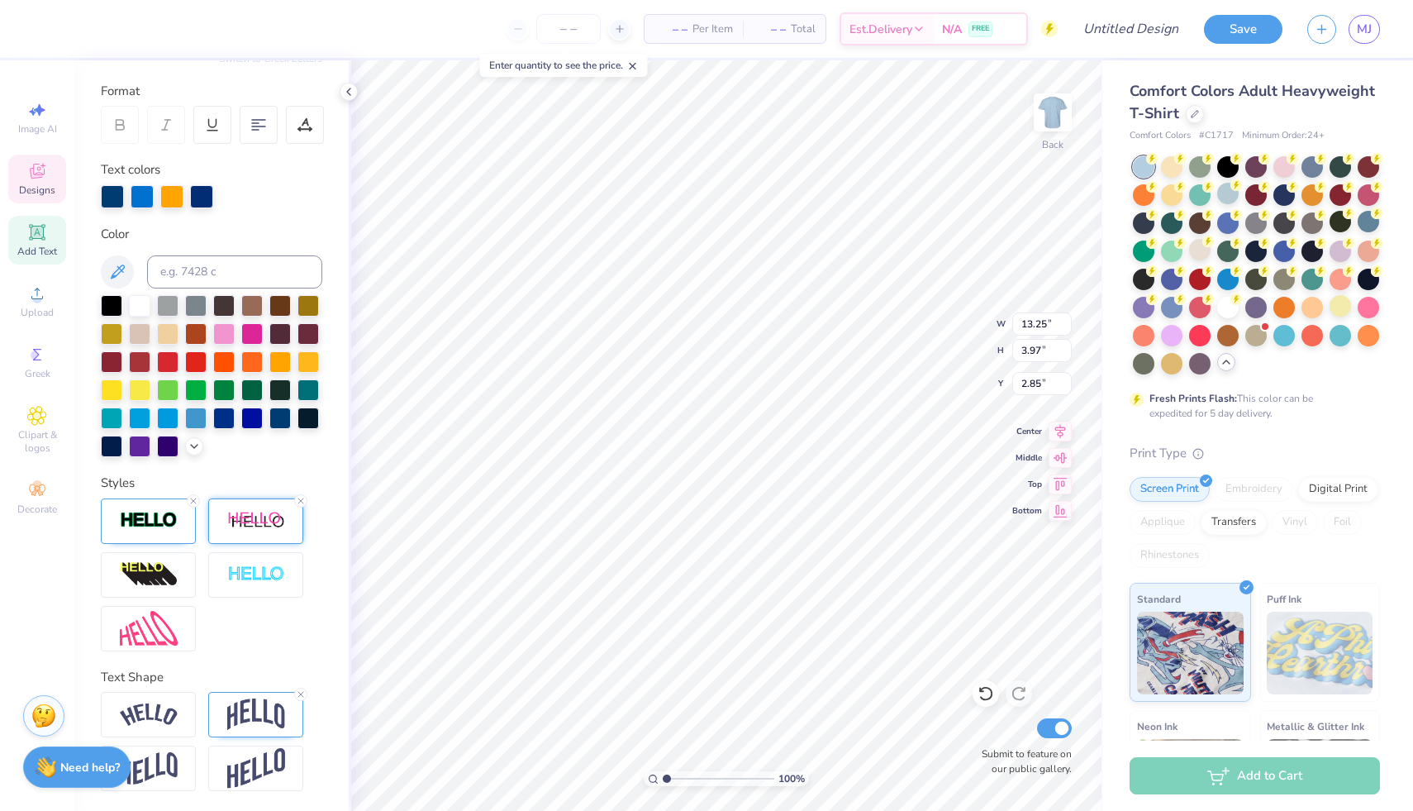
scroll to position [242, 0]
click at [235, 533] on div at bounding box center [255, 520] width 95 height 45
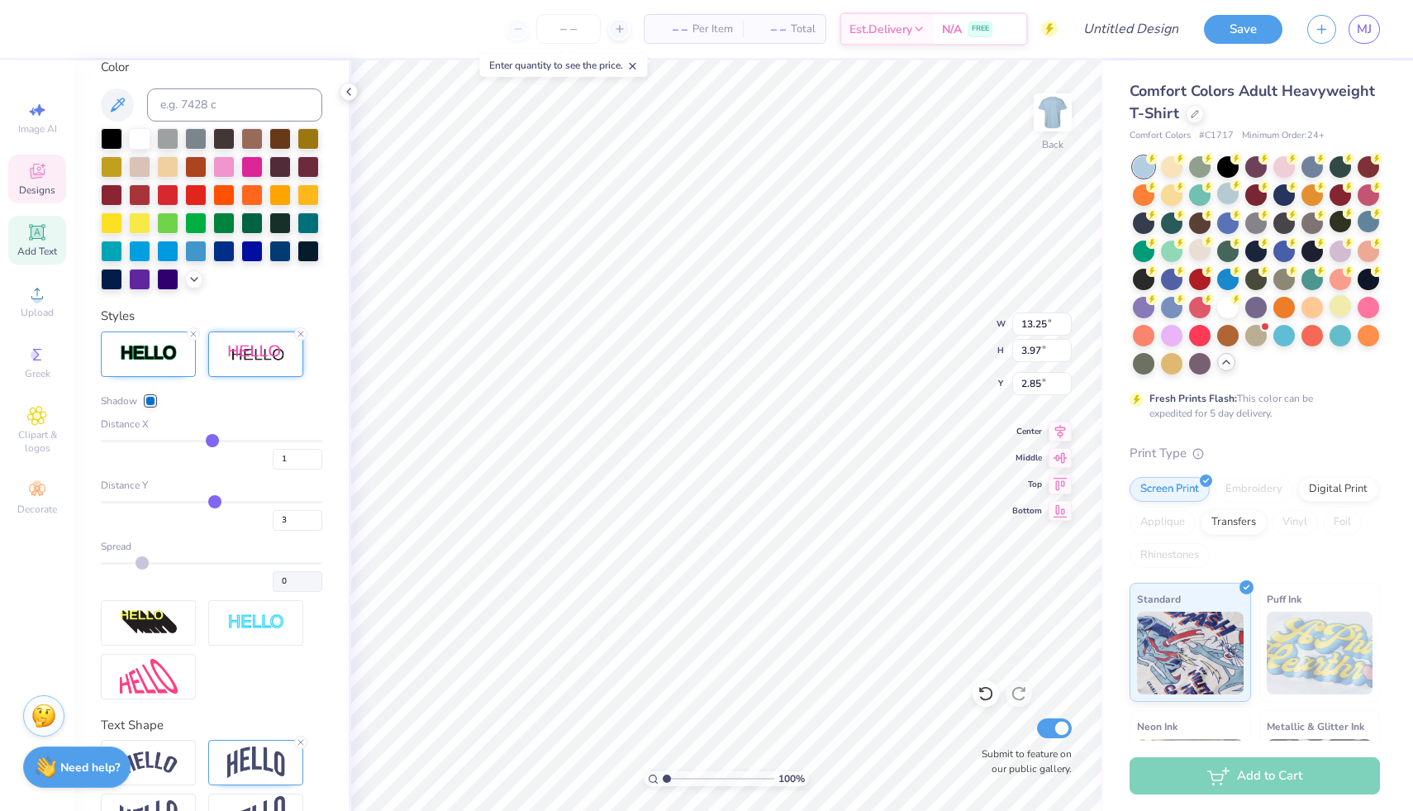
click at [153, 406] on div at bounding box center [150, 401] width 10 height 10
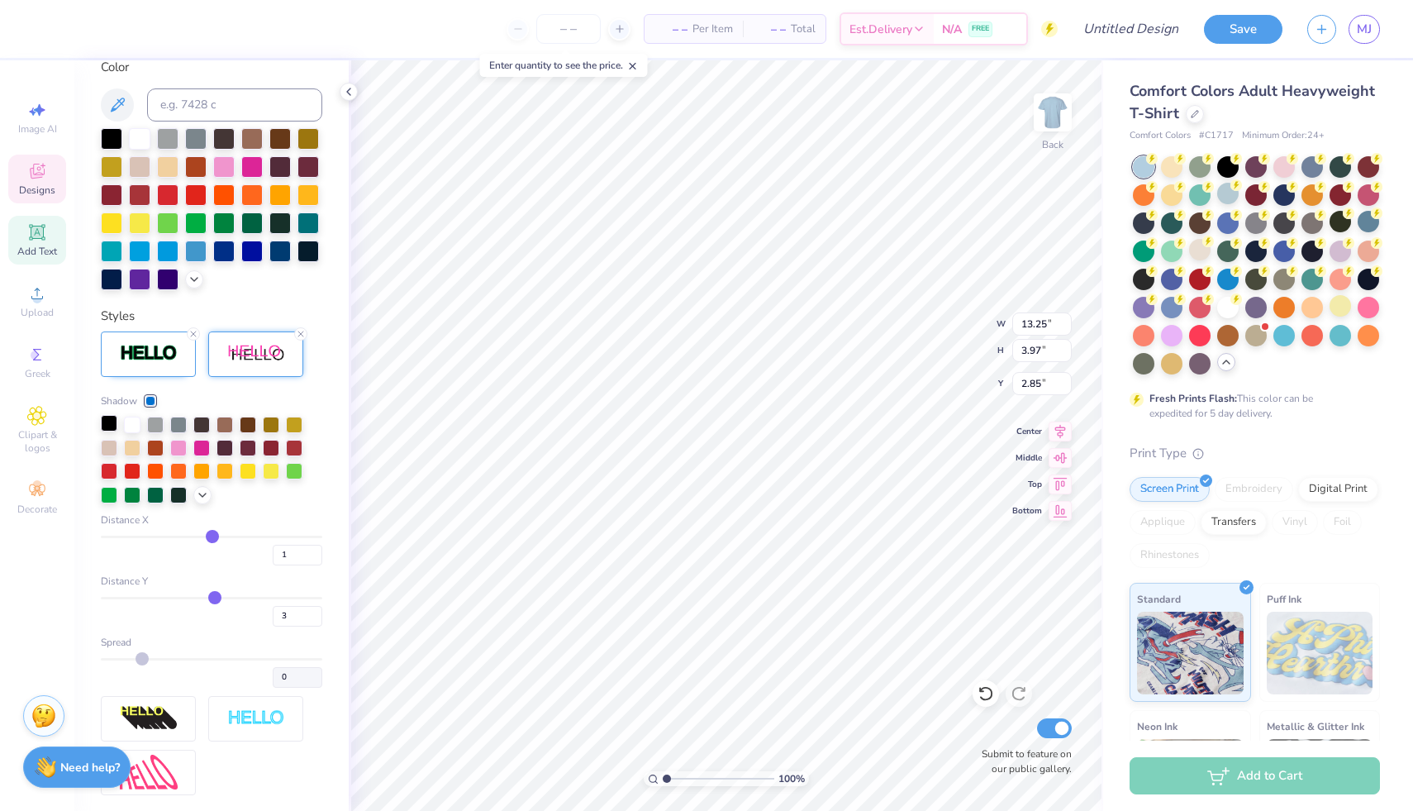
click at [112, 431] on div at bounding box center [109, 423] width 17 height 17
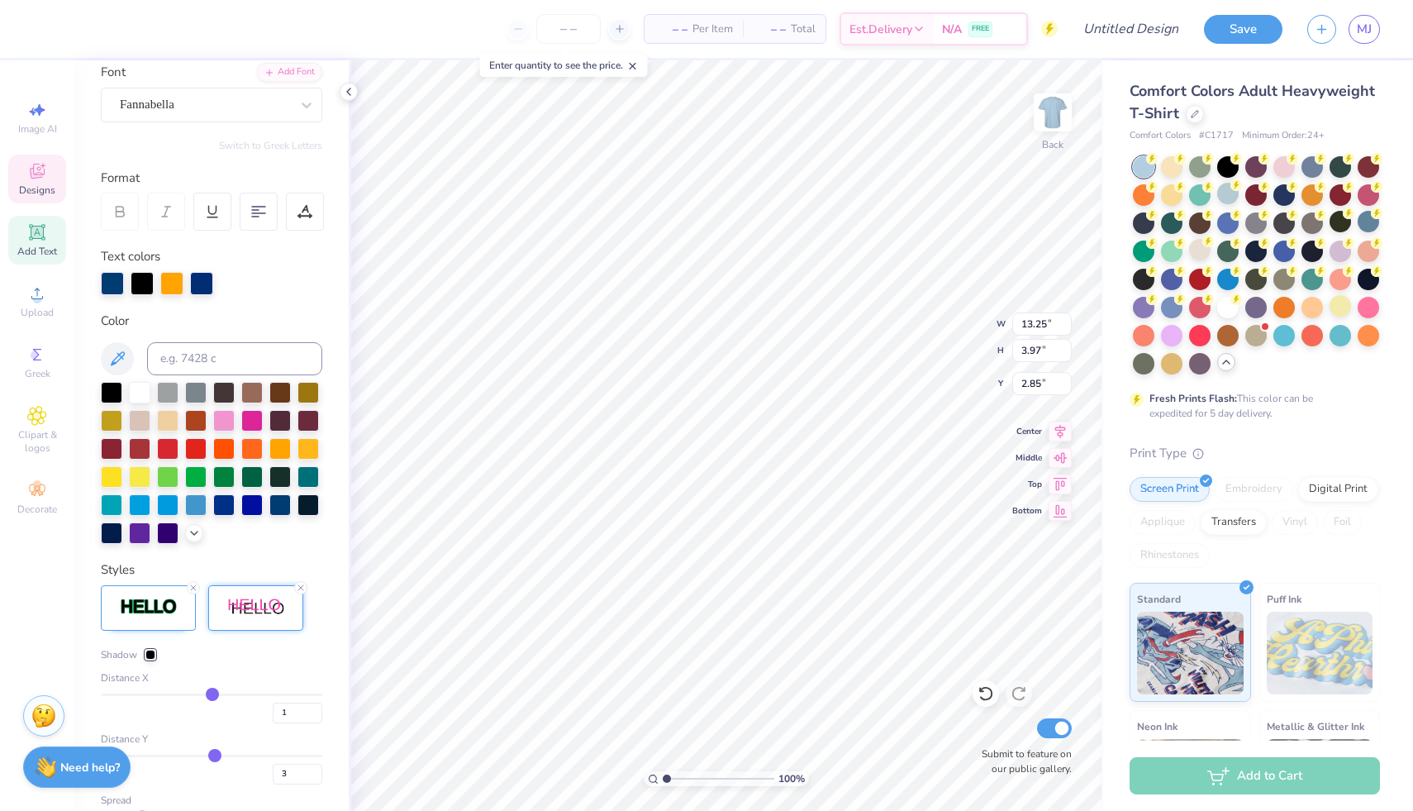
scroll to position [124, 0]
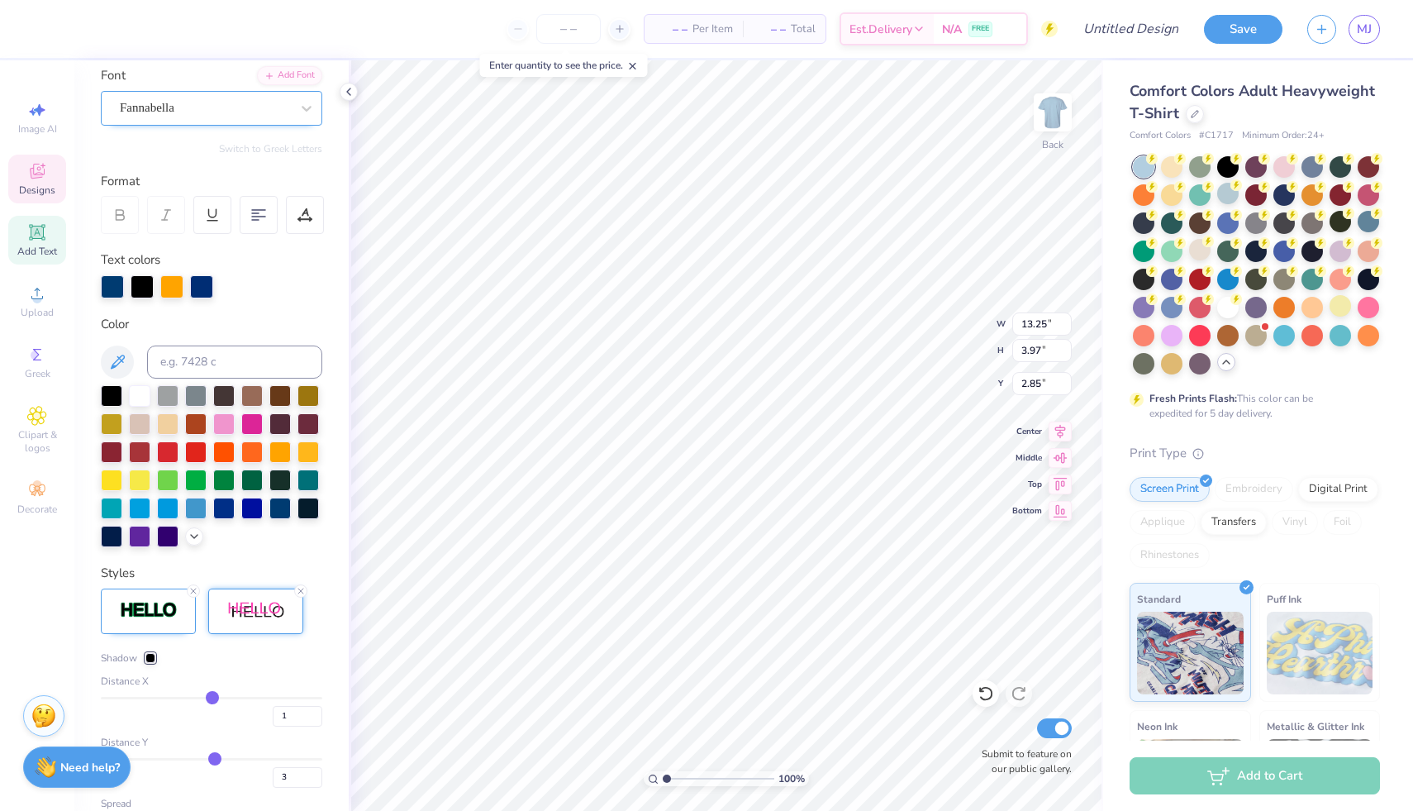
click at [155, 109] on div "Fannabella" at bounding box center [205, 108] width 174 height 26
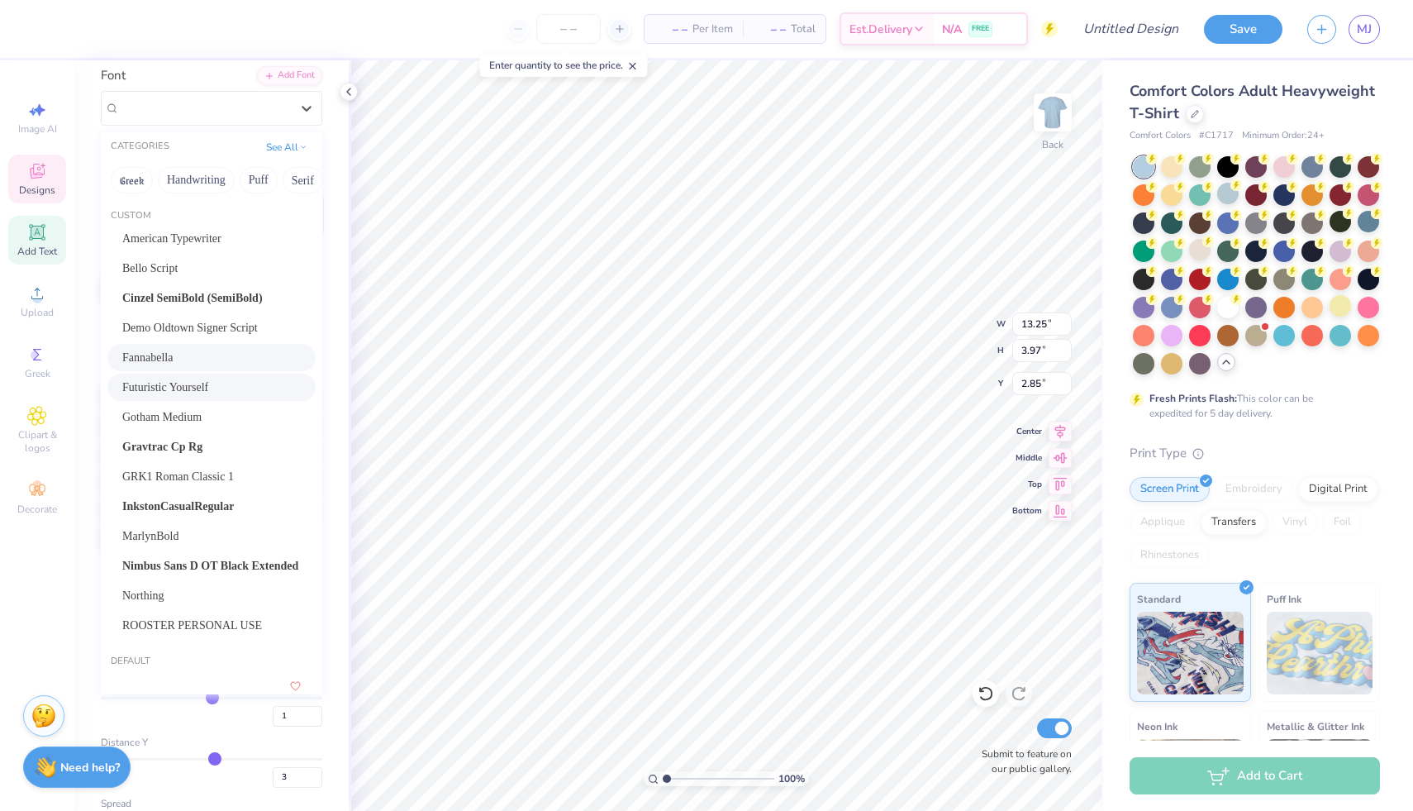
click at [151, 393] on span "Futuristic Yourself" at bounding box center [165, 387] width 86 height 17
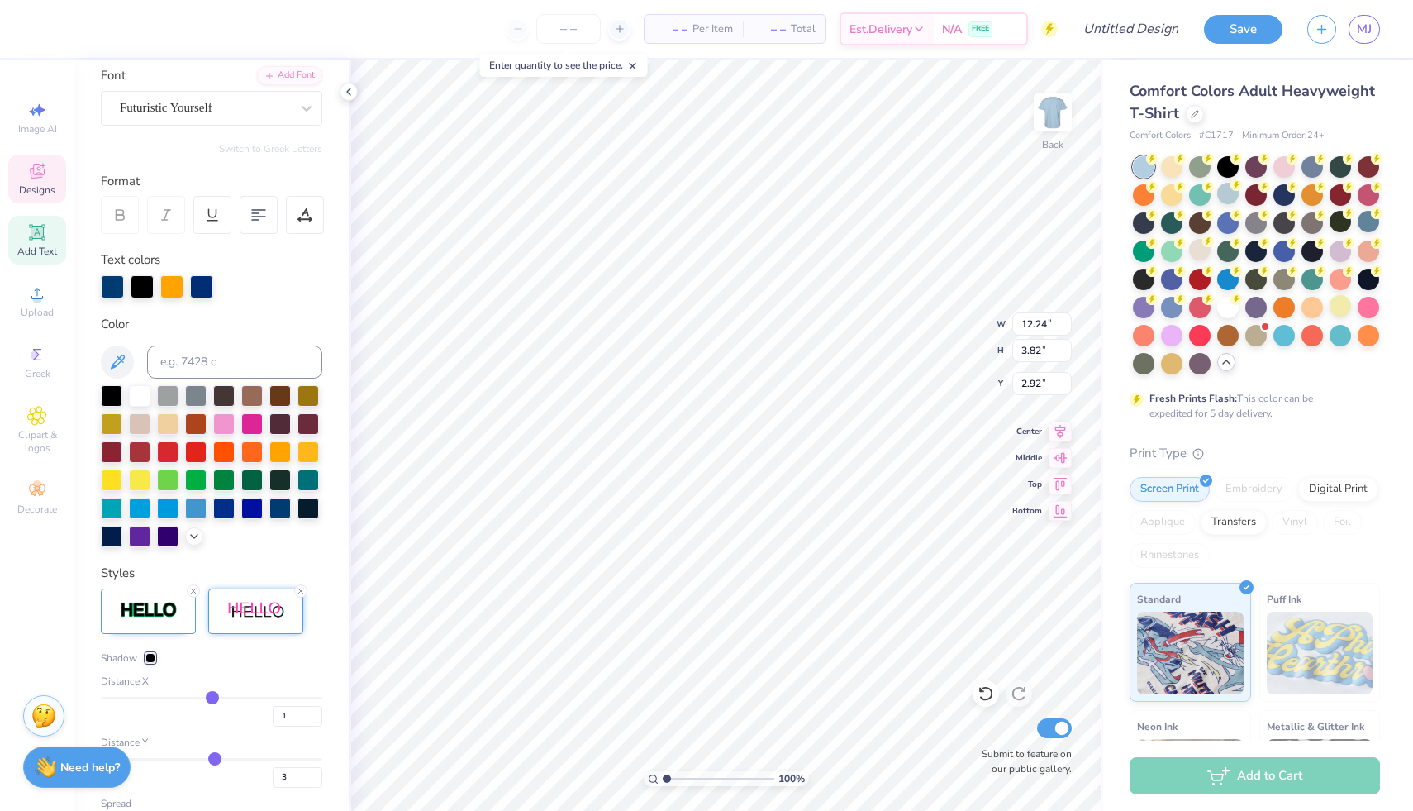
scroll to position [153, 0]
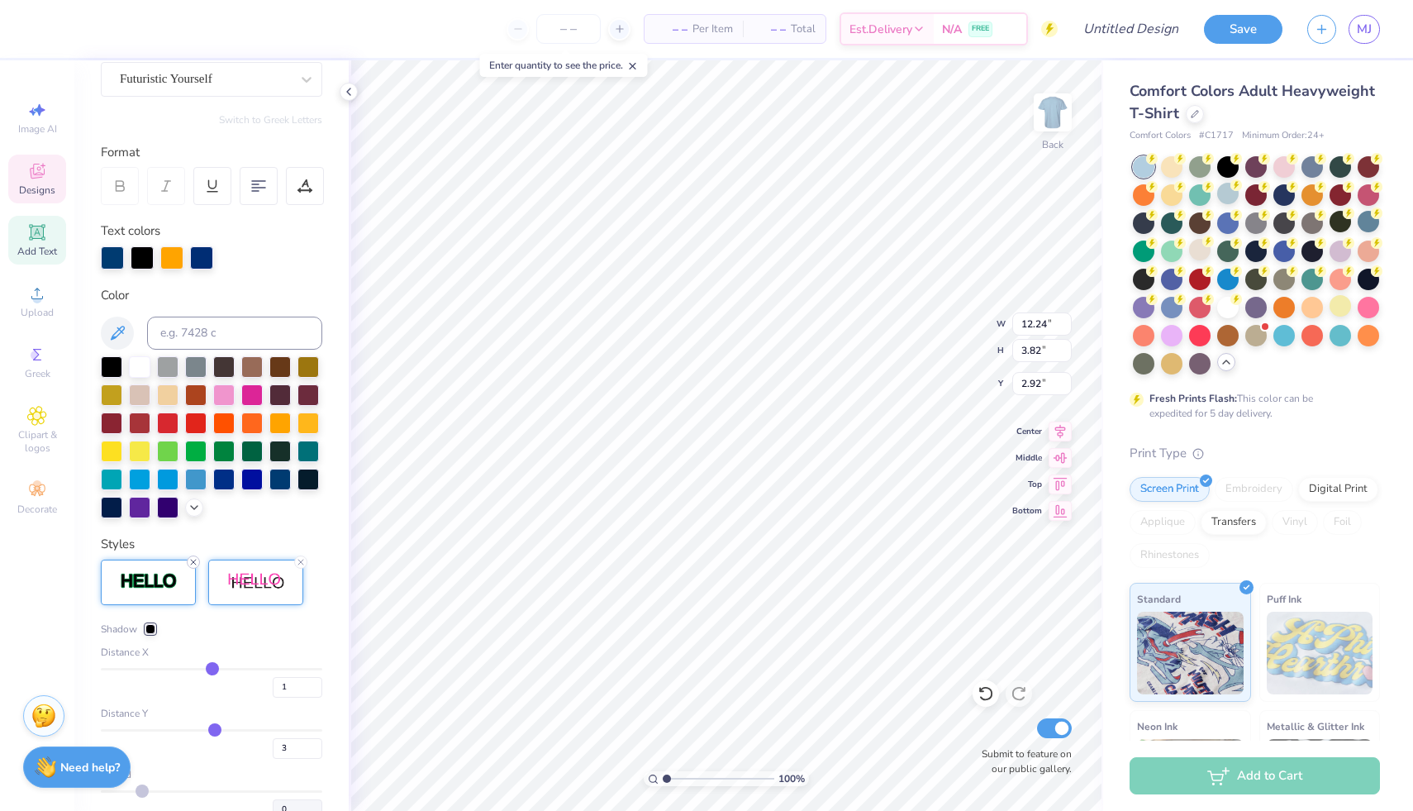
click at [189, 569] on div at bounding box center [193, 561] width 13 height 13
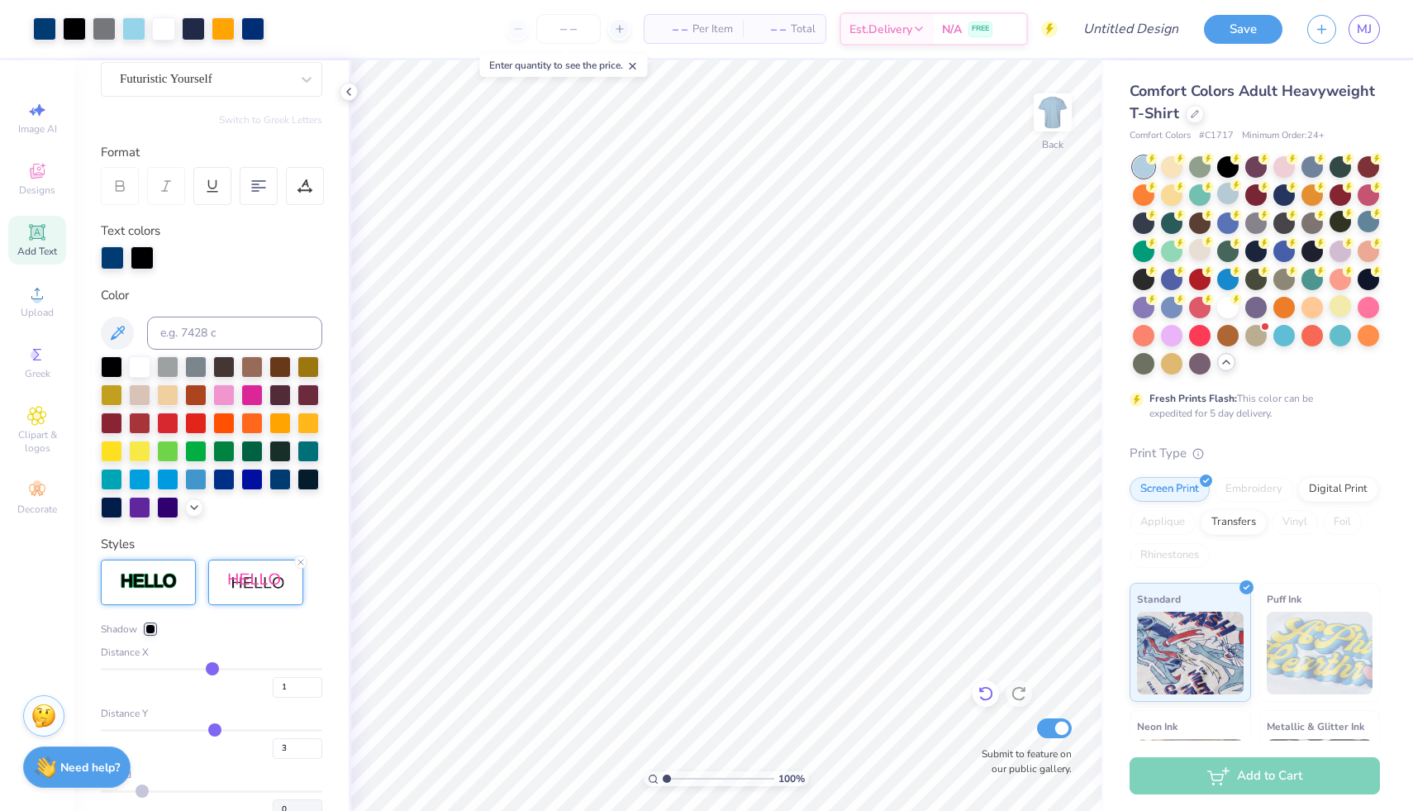
click at [989, 695] on icon at bounding box center [986, 693] width 17 height 17
click at [250, 596] on div at bounding box center [255, 582] width 95 height 45
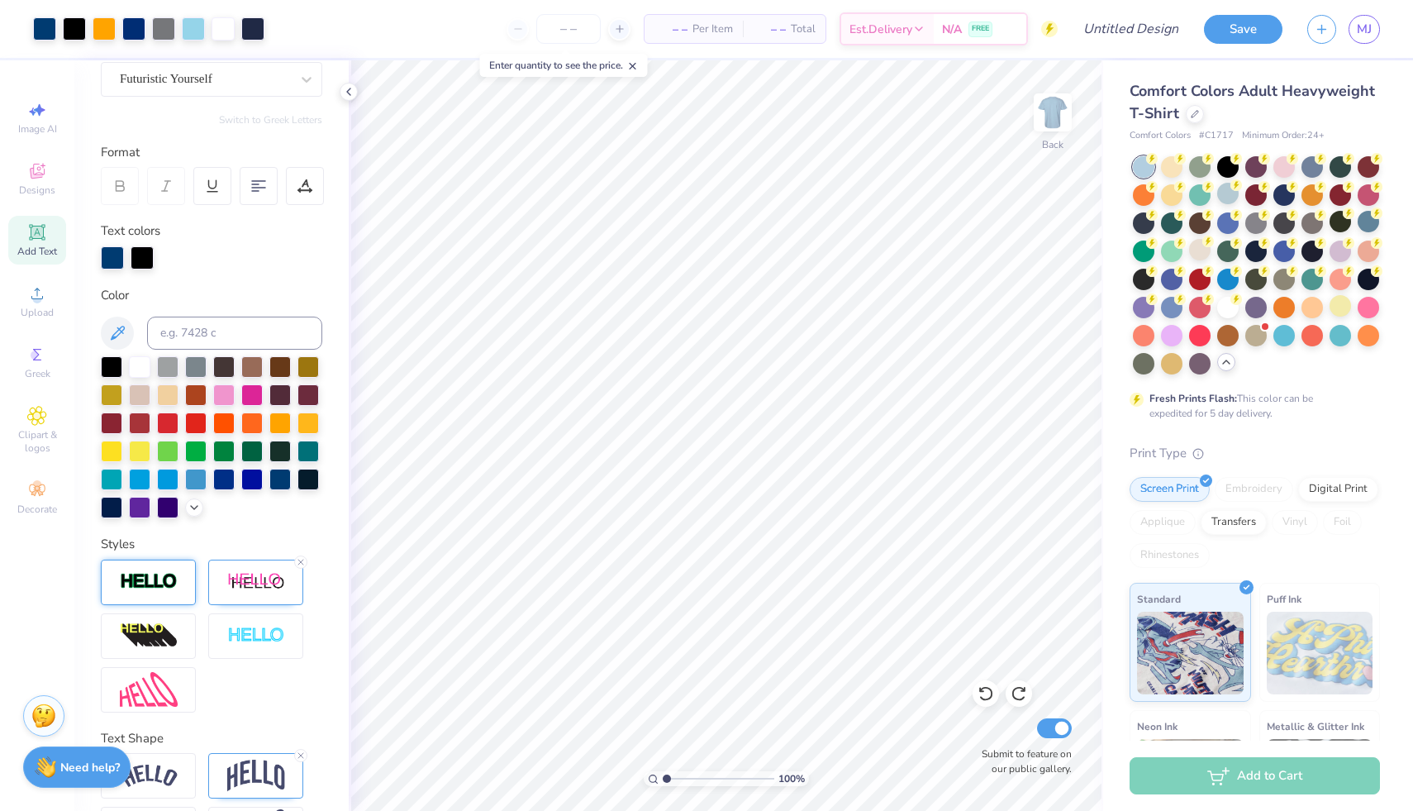
scroll to position [242, 0]
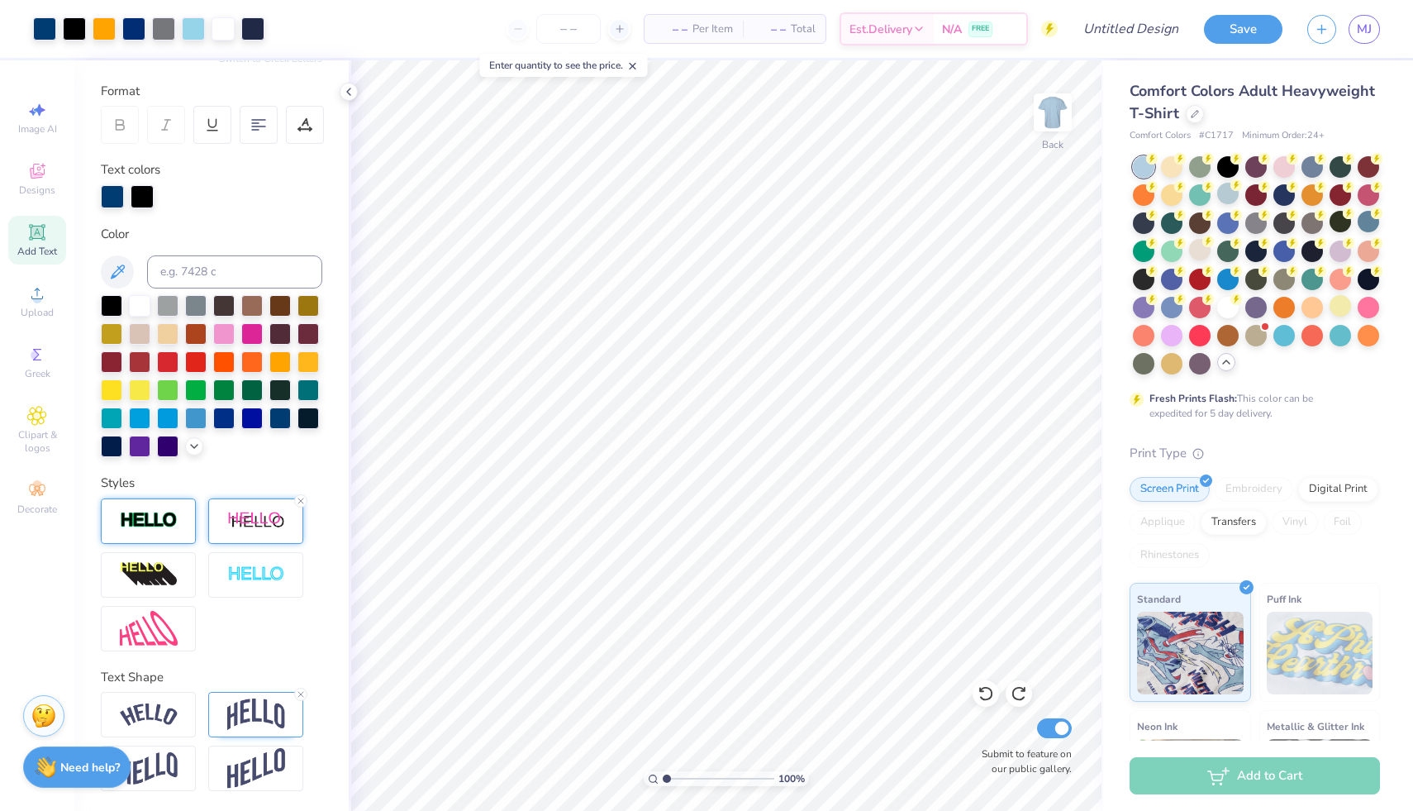
click at [232, 519] on img at bounding box center [256, 521] width 58 height 21
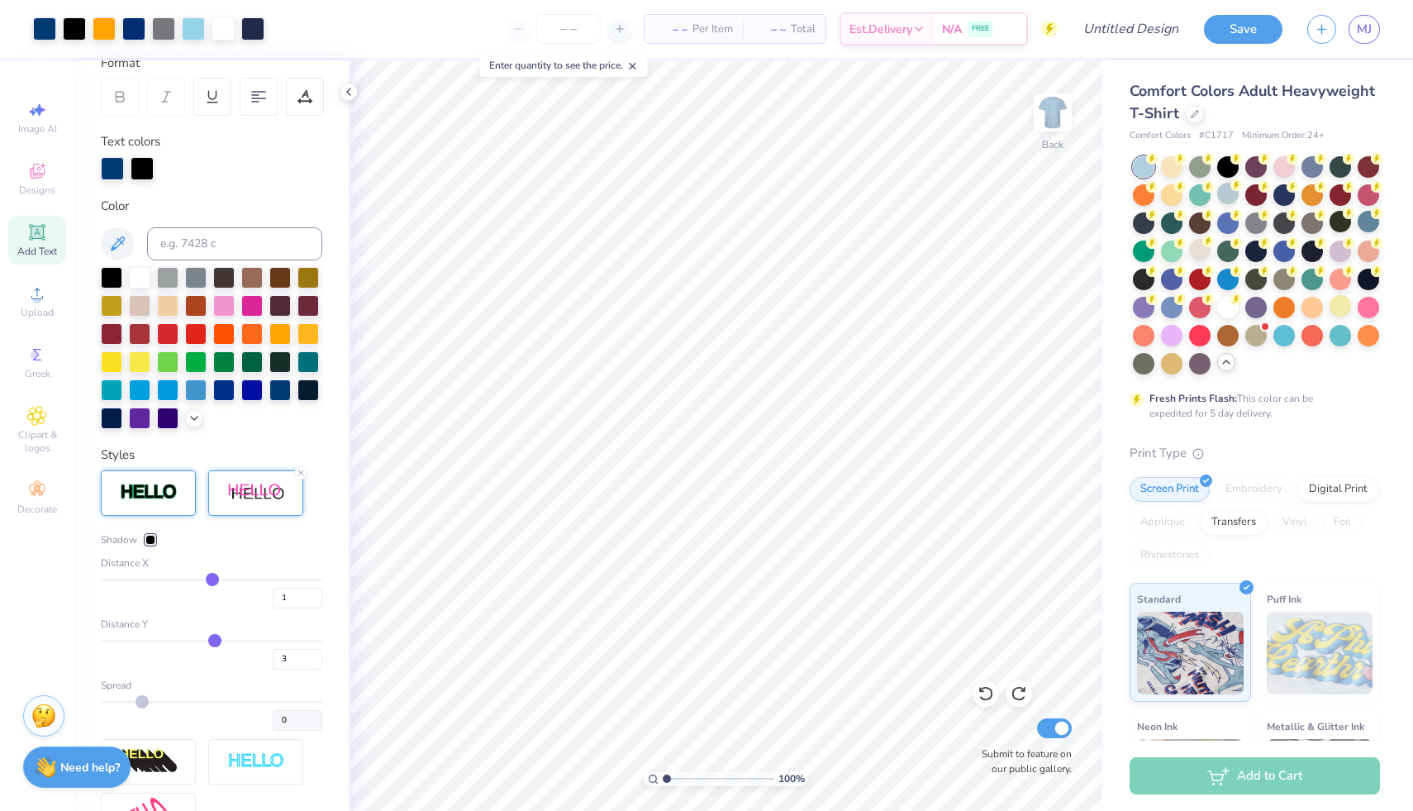
scroll to position [319, 0]
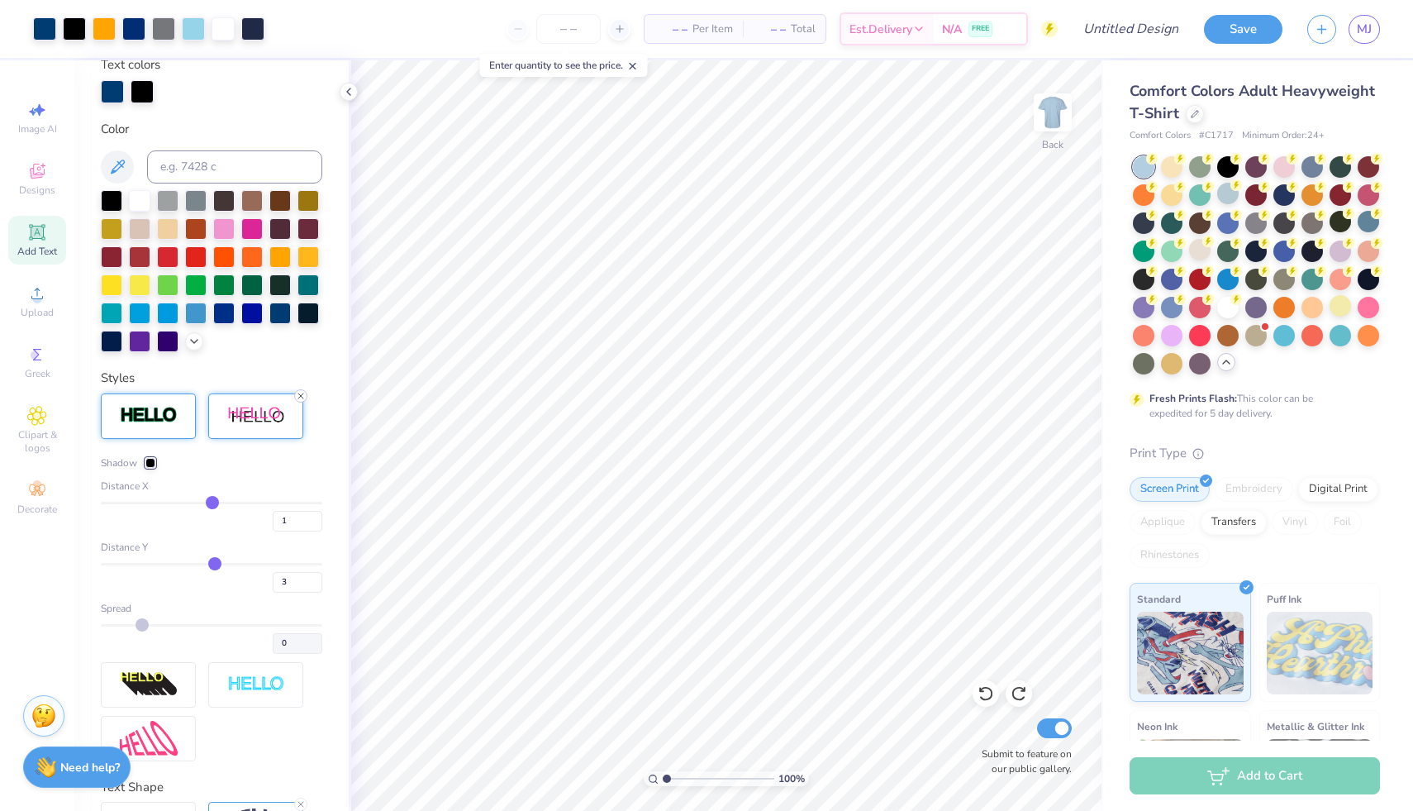
click at [301, 398] on line at bounding box center [300, 395] width 5 height 5
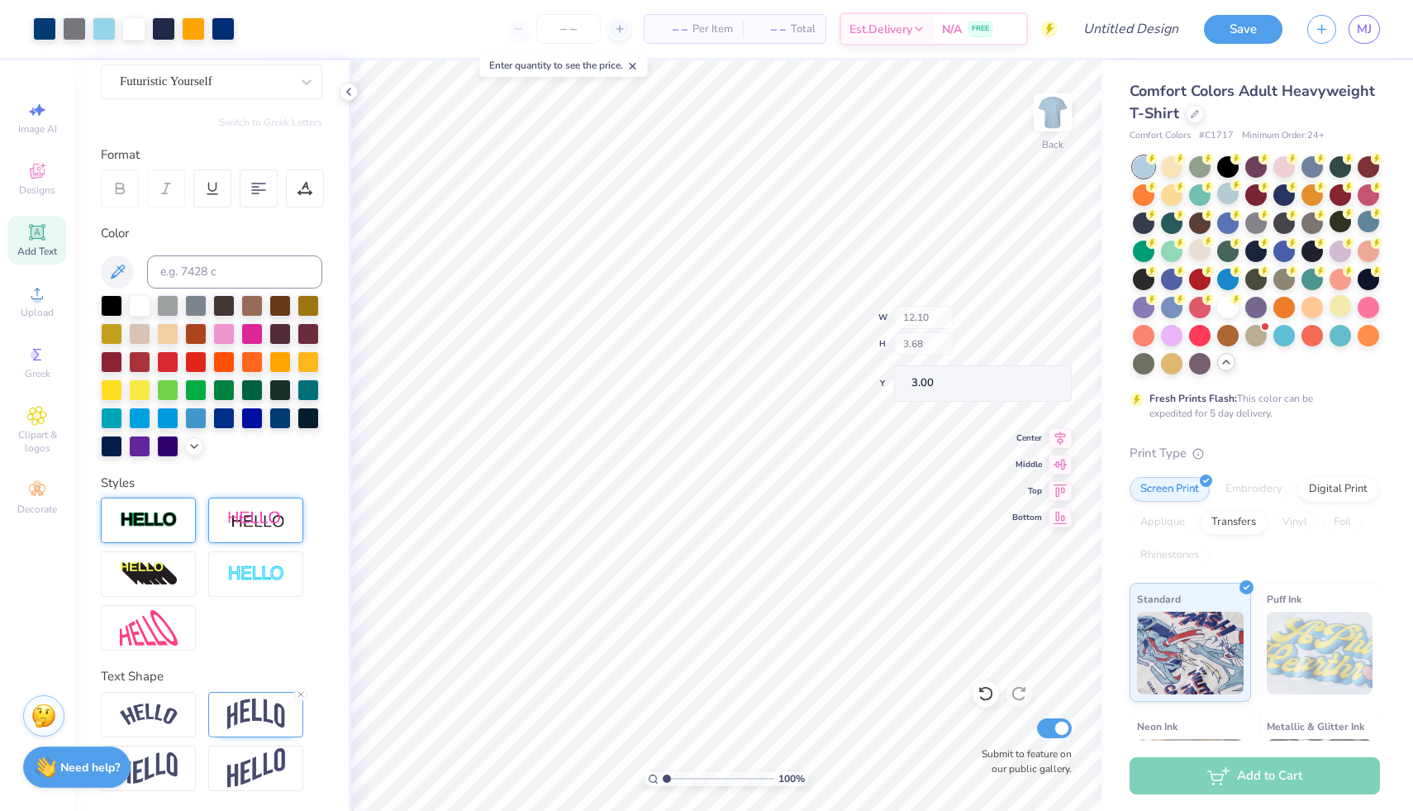
scroll to position [178, 0]
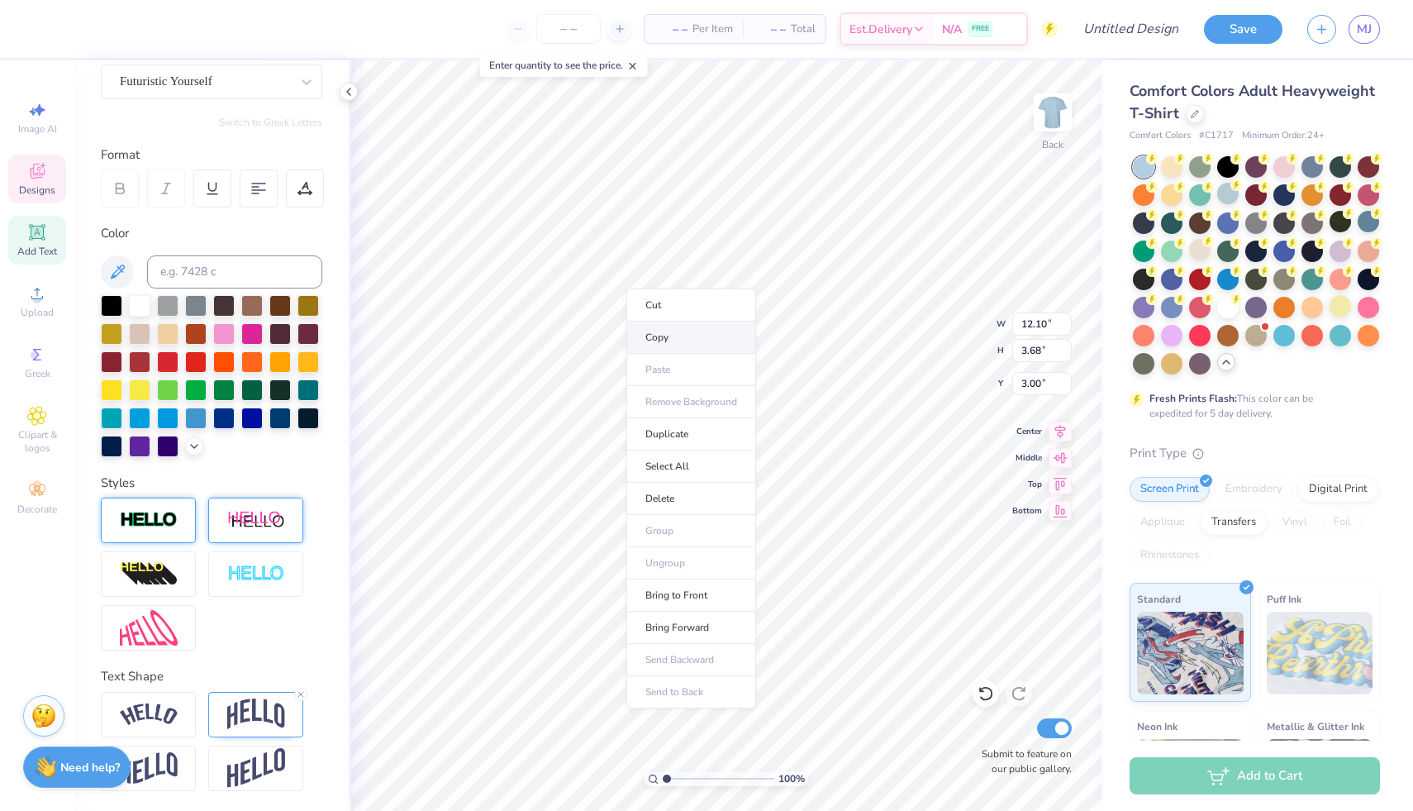
click at [656, 333] on li "Copy" at bounding box center [691, 338] width 130 height 32
click at [1066, 100] on img at bounding box center [1053, 112] width 66 height 66
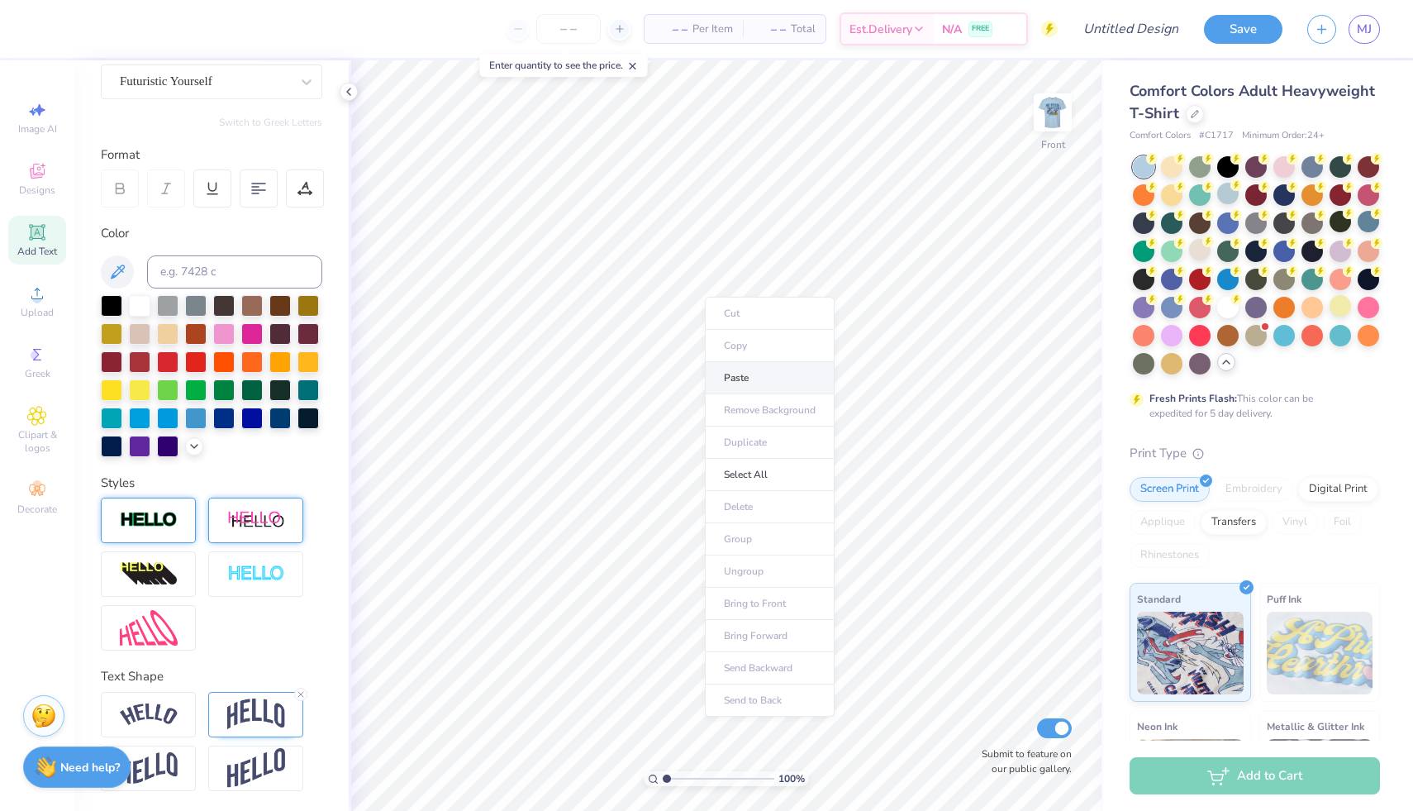
click at [732, 372] on li "Paste" at bounding box center [770, 378] width 130 height 32
type input "3.50"
click at [1049, 115] on img at bounding box center [1053, 112] width 66 height 66
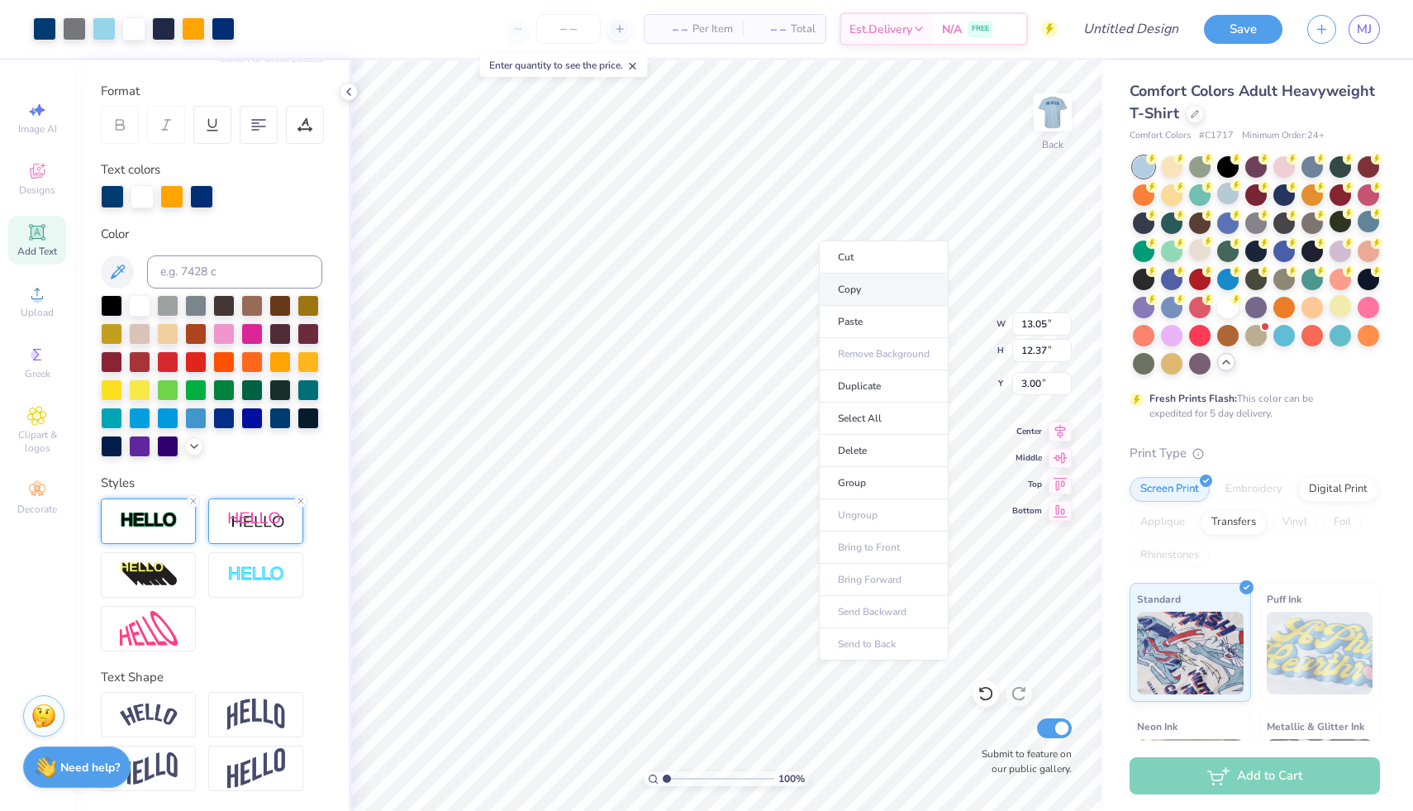
click at [840, 287] on li "Copy" at bounding box center [884, 290] width 130 height 32
click at [1065, 96] on img at bounding box center [1053, 112] width 66 height 66
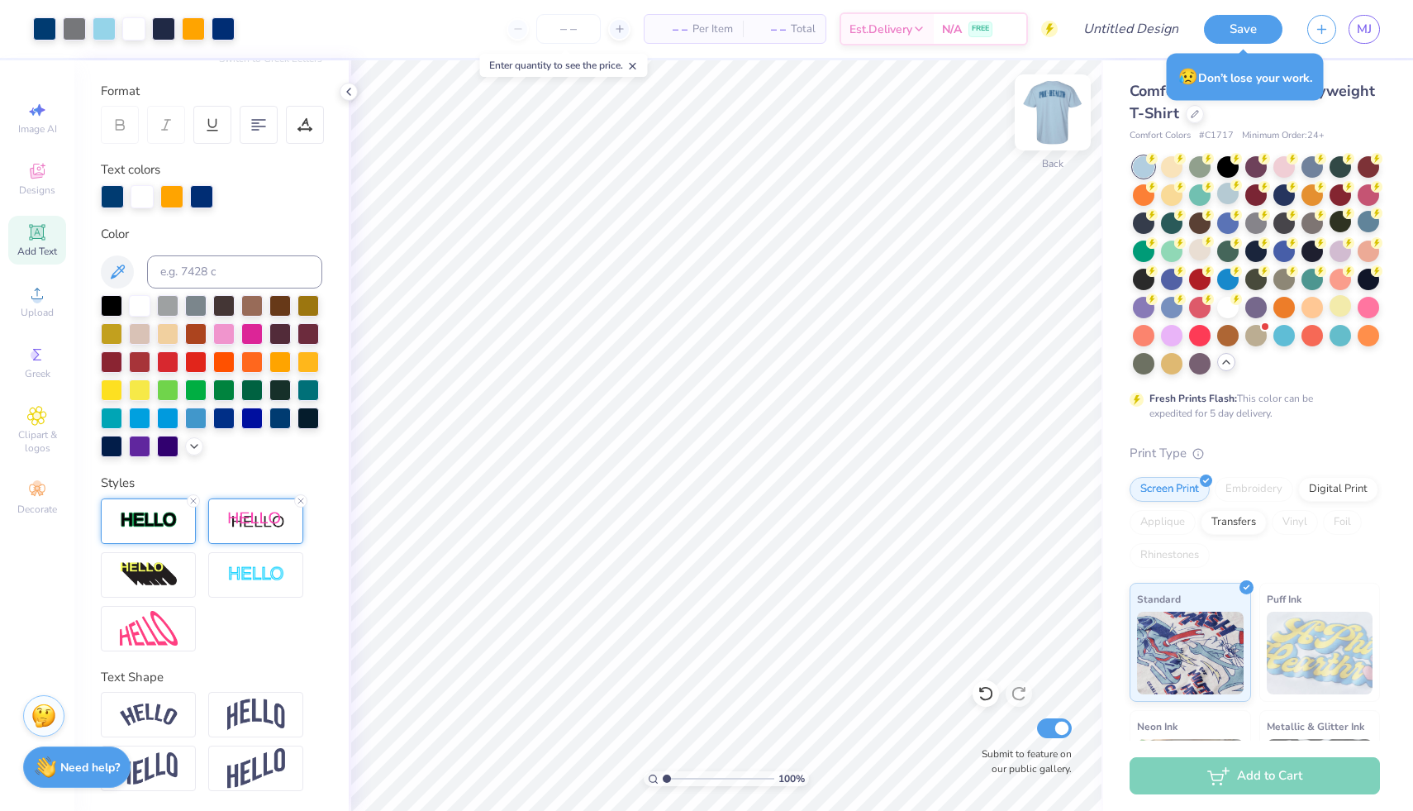
click at [1052, 107] on img at bounding box center [1053, 112] width 66 height 66
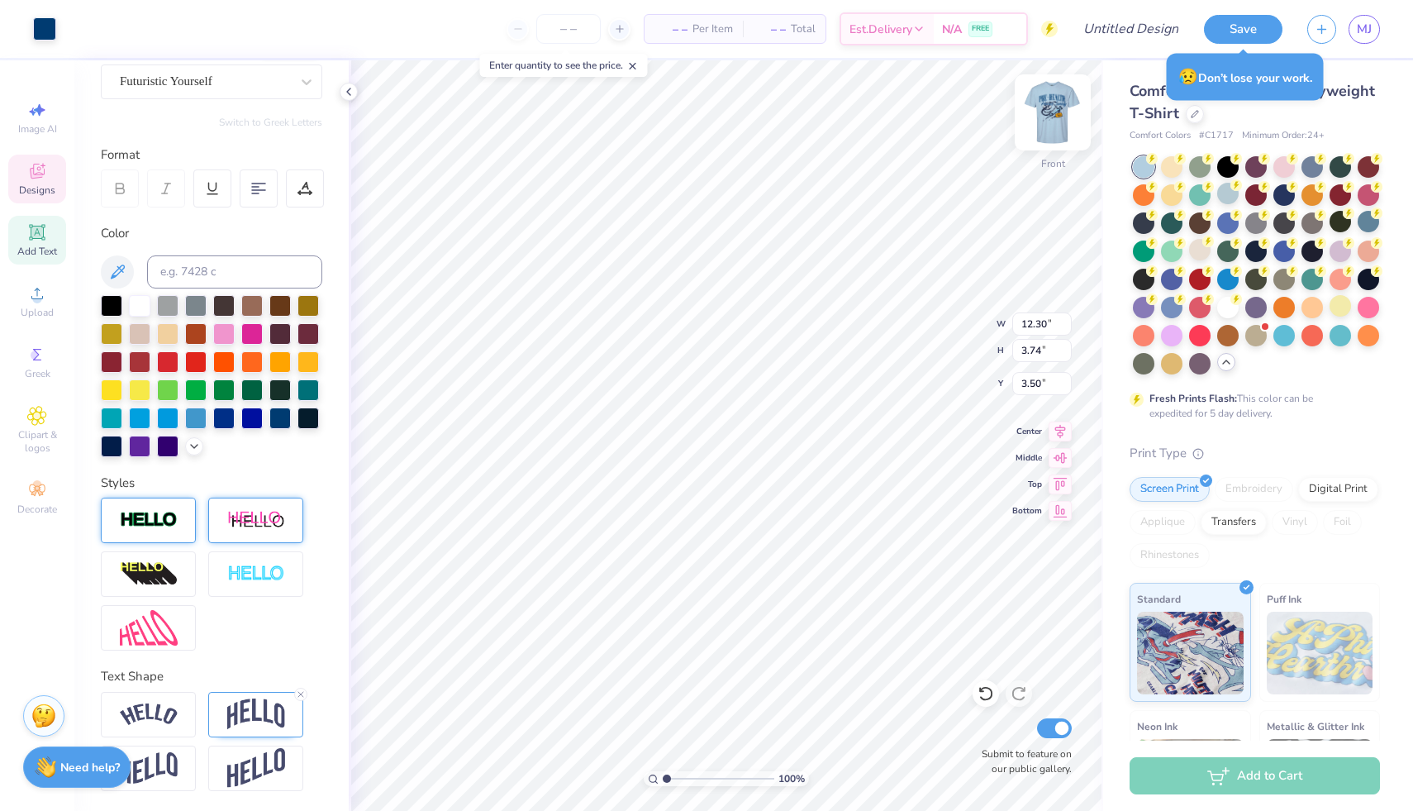
scroll to position [178, 0]
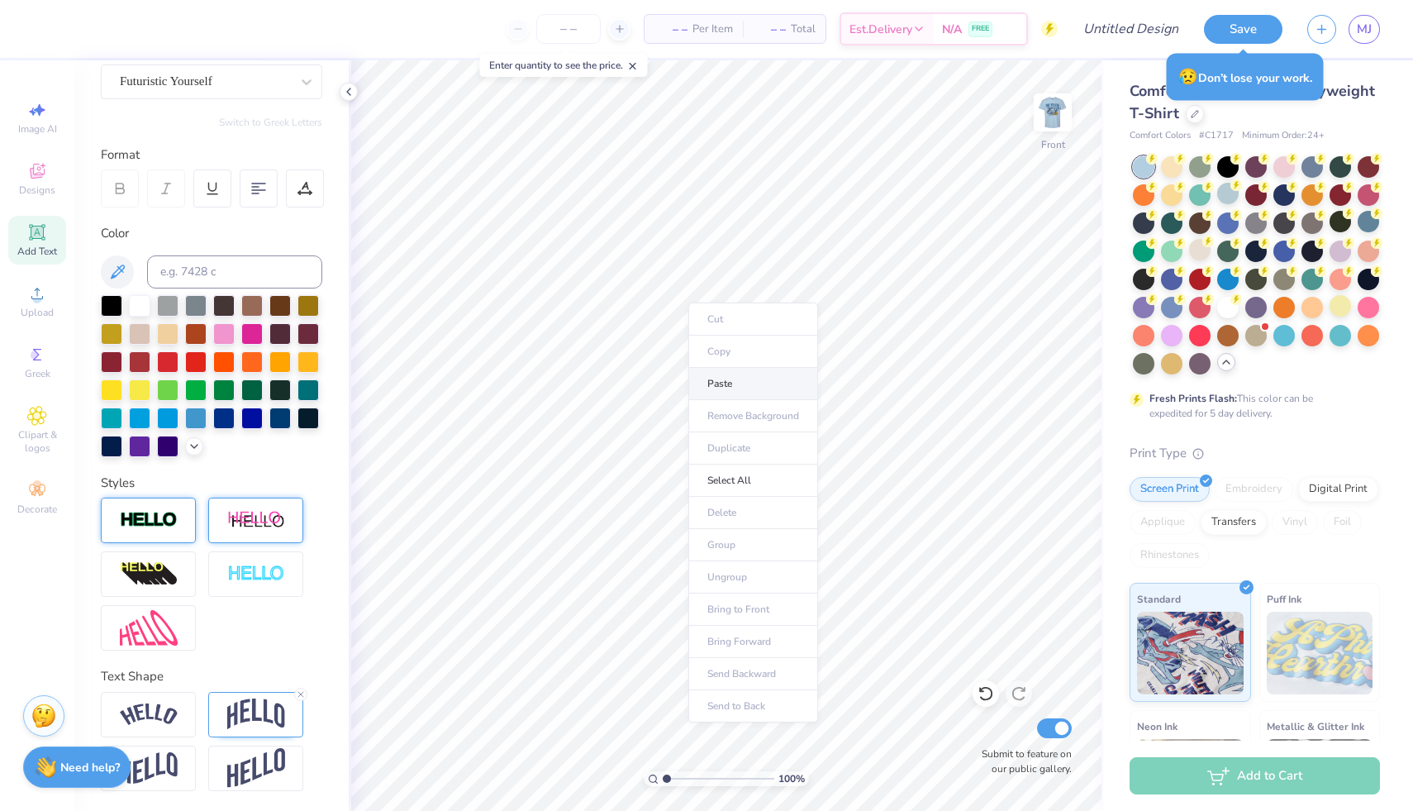
click at [726, 378] on li "Paste" at bounding box center [753, 384] width 130 height 32
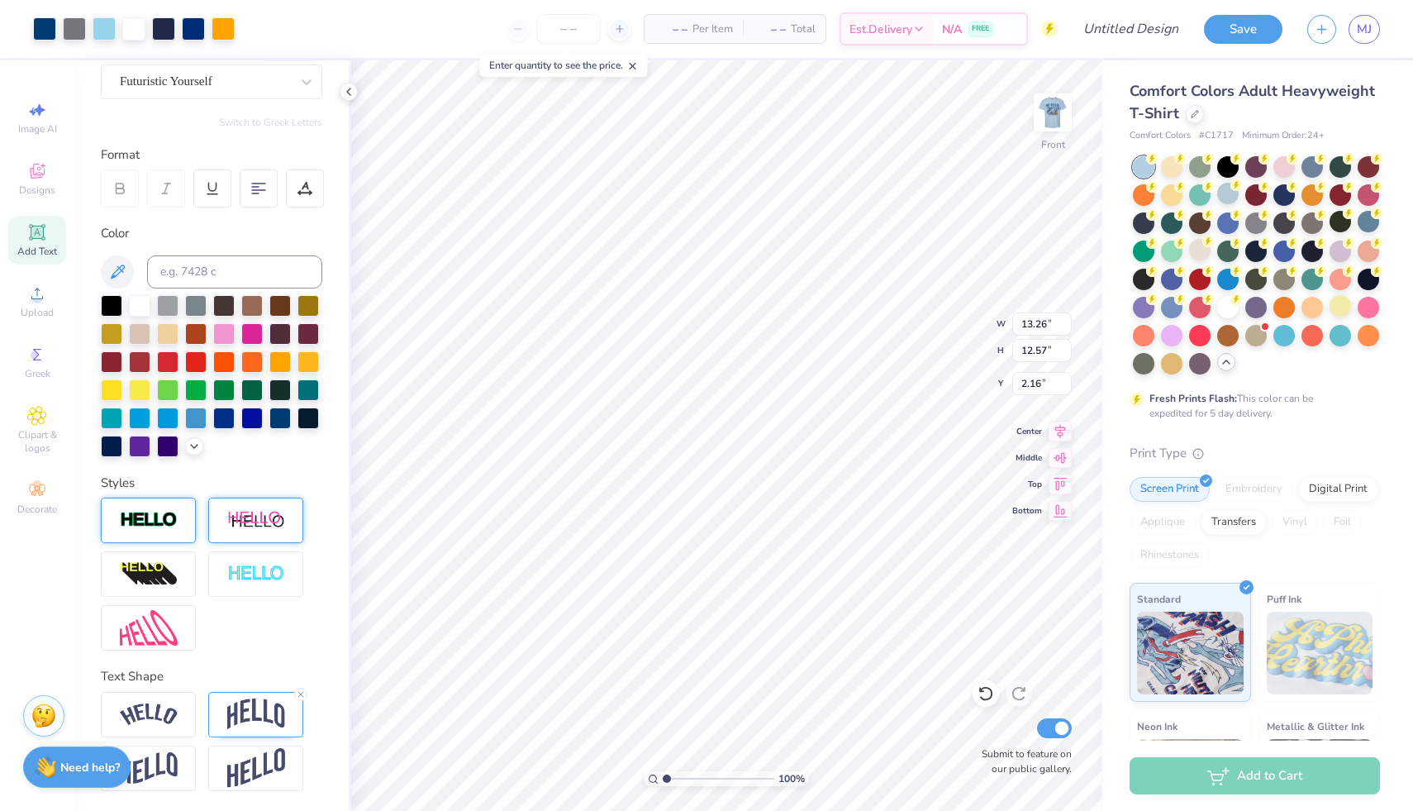
type input "3.00"
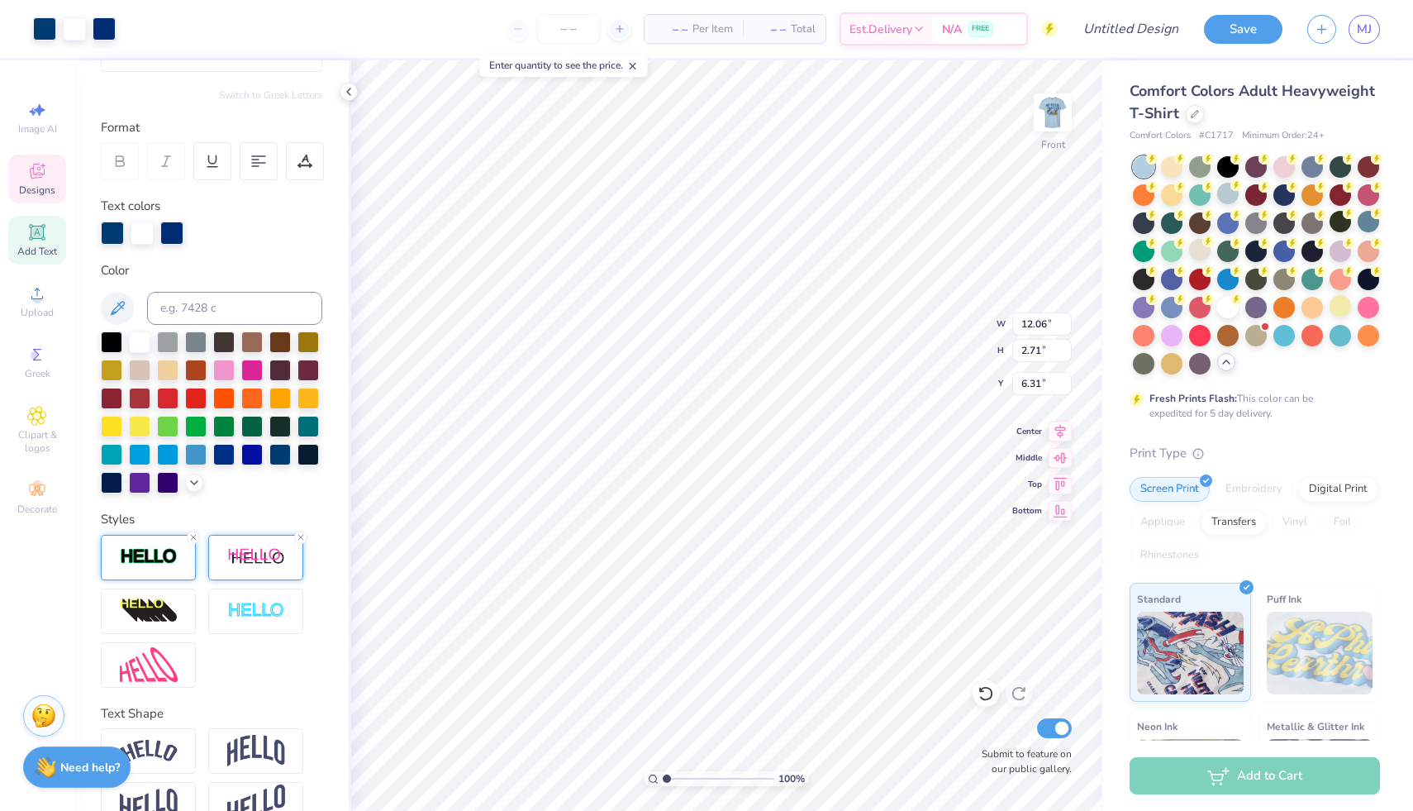
scroll to position [242, 0]
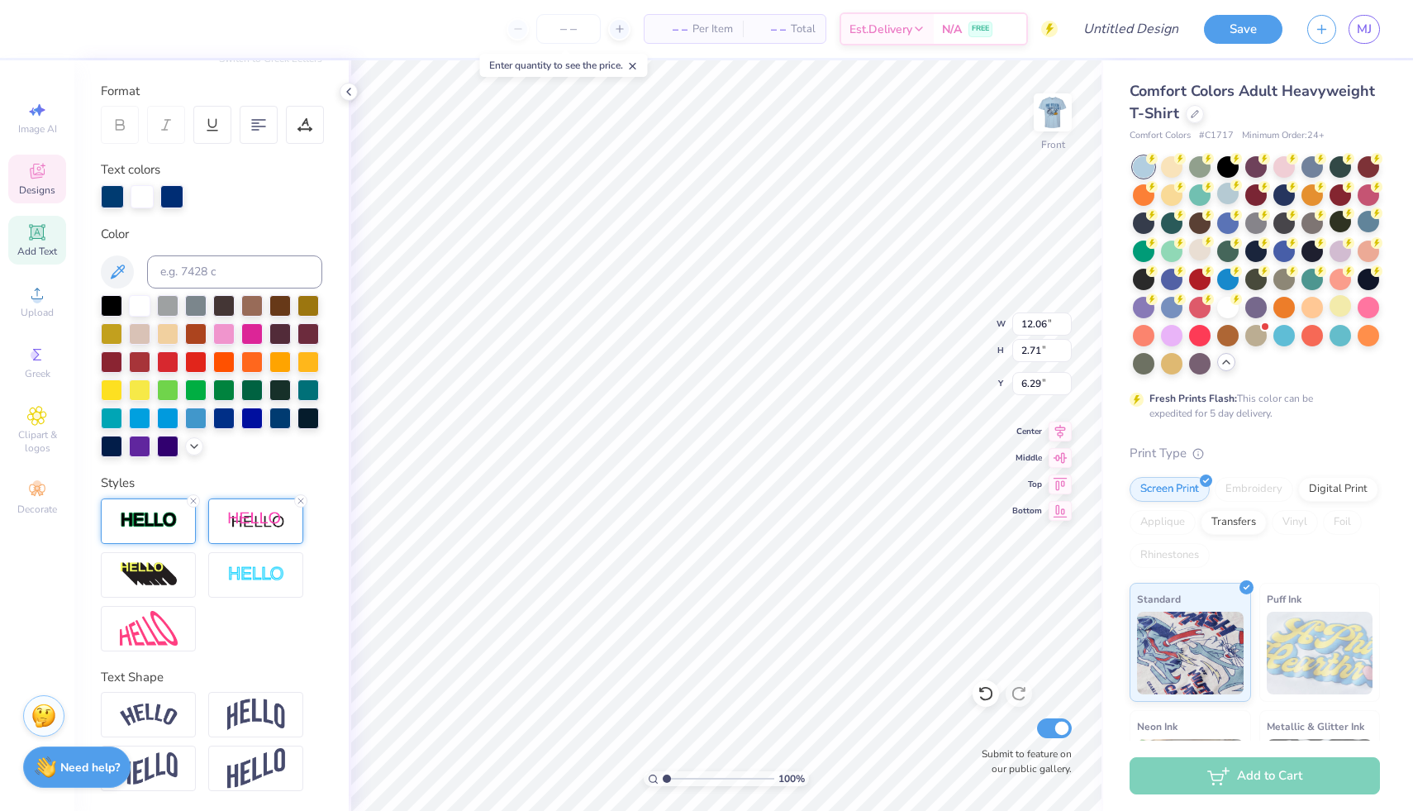
type input "6.29"
click at [993, 688] on icon at bounding box center [986, 693] width 17 height 17
type input "6.29"
type input "5.84"
click at [213, 422] on div at bounding box center [223, 416] width 21 height 21
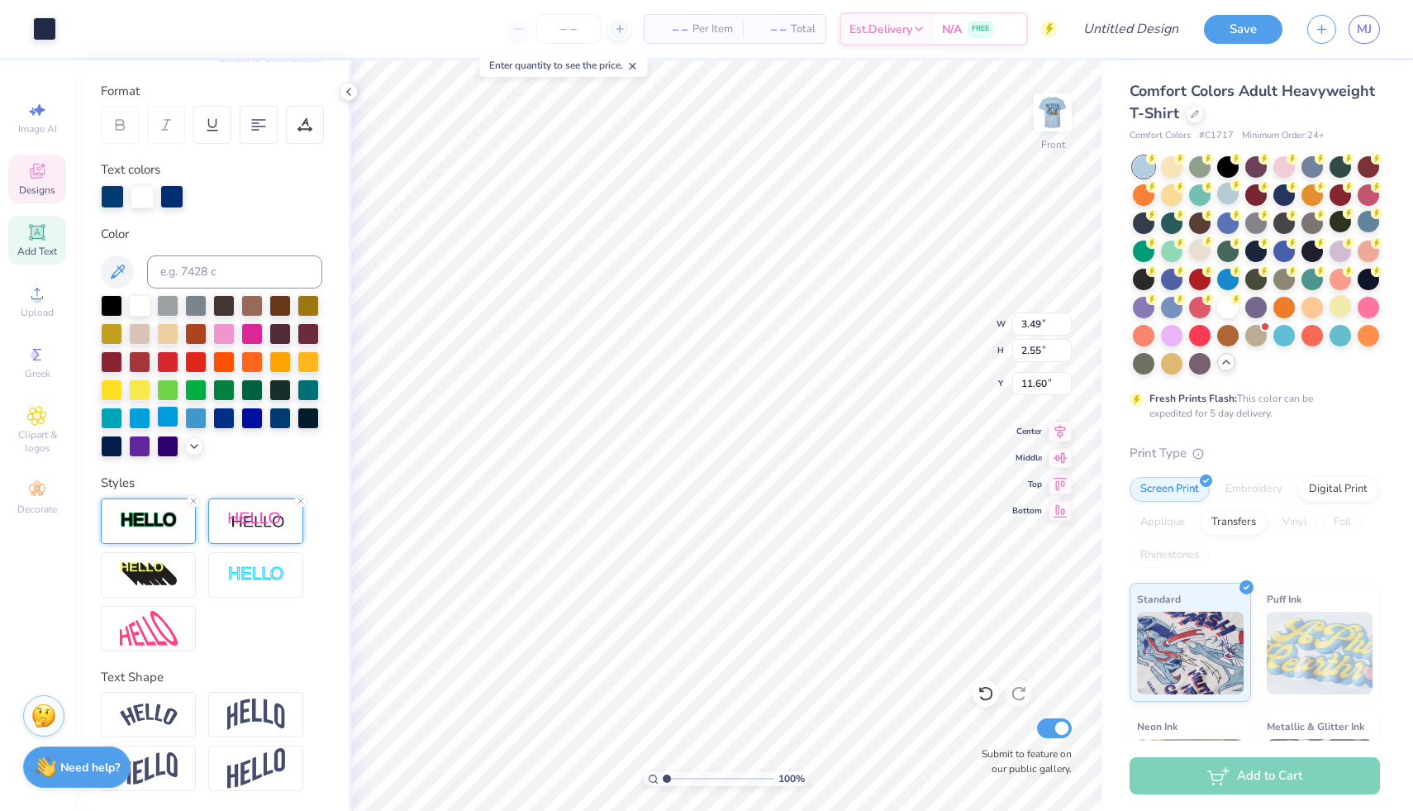
type input "15.27"
type input "3.35"
type input "2.42"
click at [269, 423] on div at bounding box center [279, 416] width 21 height 21
click at [144, 293] on div at bounding box center [139, 303] width 21 height 21
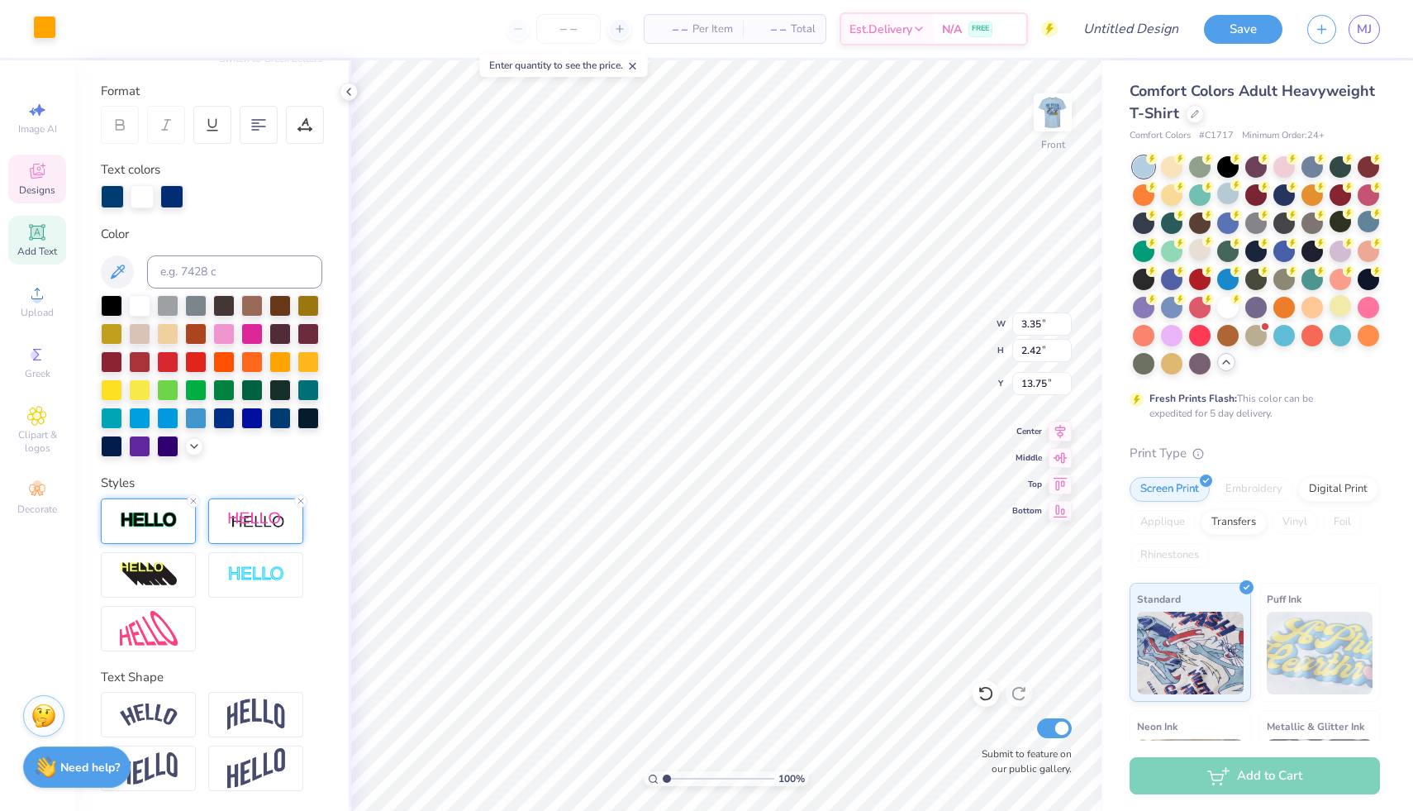
click at [44, 31] on div at bounding box center [44, 27] width 23 height 23
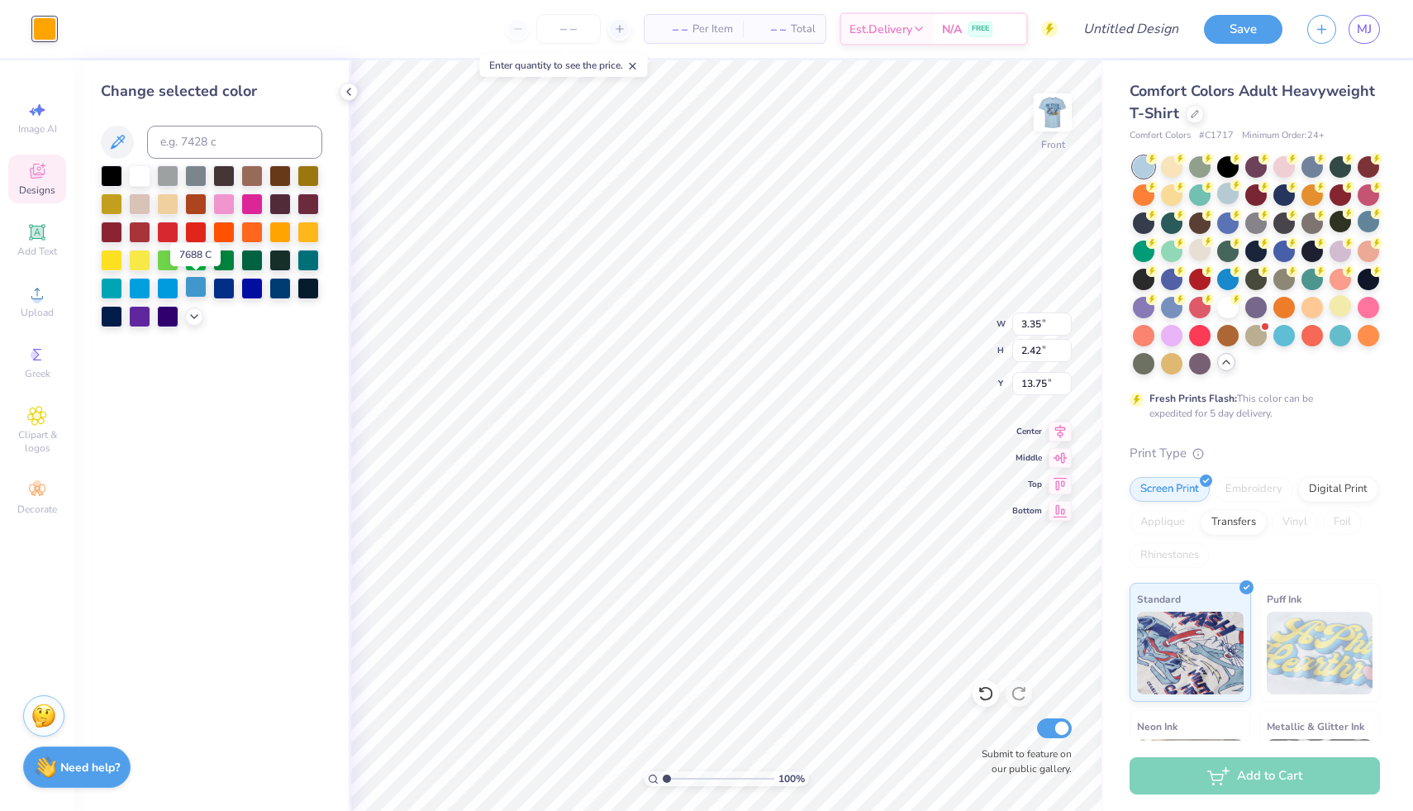
click at [193, 290] on div at bounding box center [195, 286] width 21 height 21
click at [191, 313] on polyline at bounding box center [194, 314] width 7 height 3
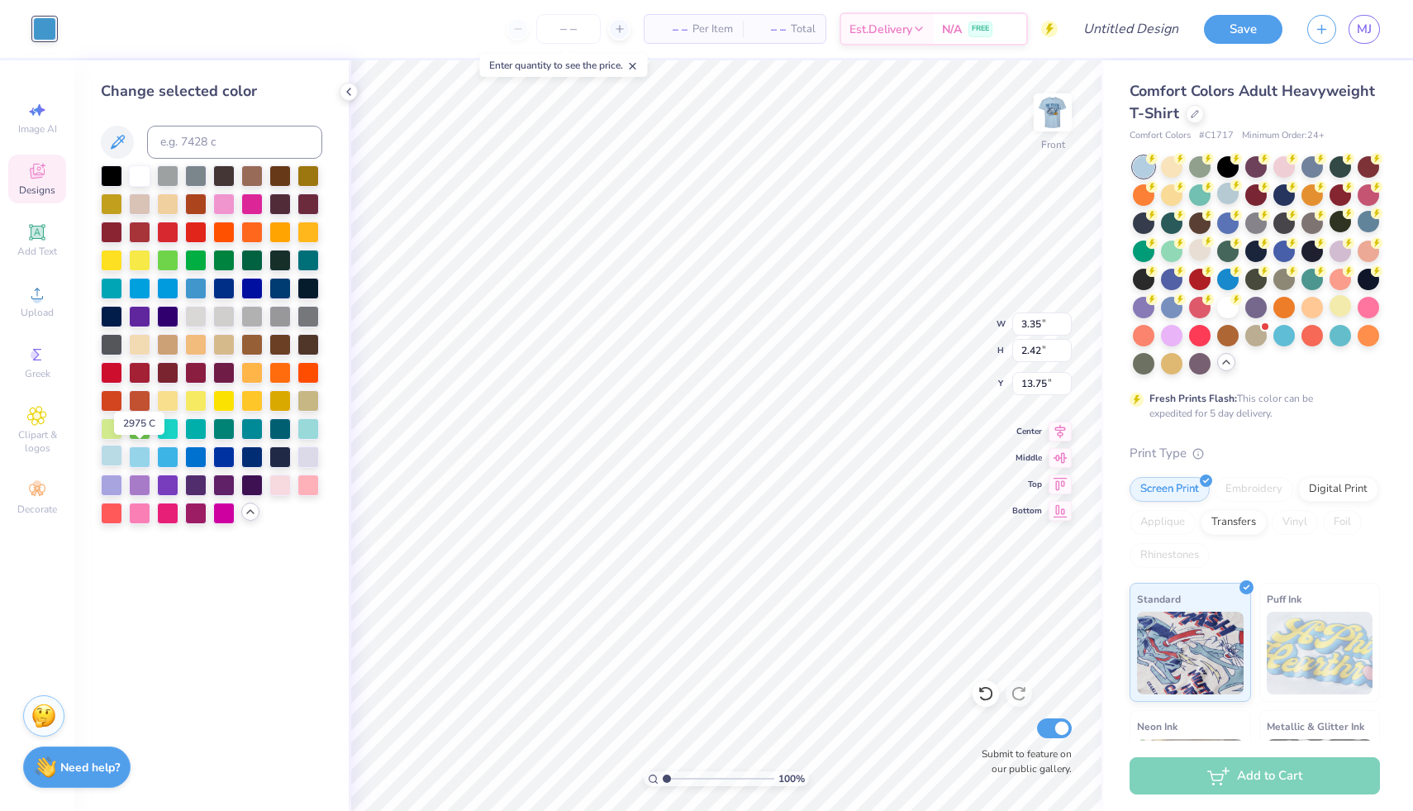
click at [141, 461] on div at bounding box center [139, 456] width 21 height 21
click at [117, 461] on div at bounding box center [111, 455] width 21 height 21
type input "11.33"
type input "3.49"
type input "2.55"
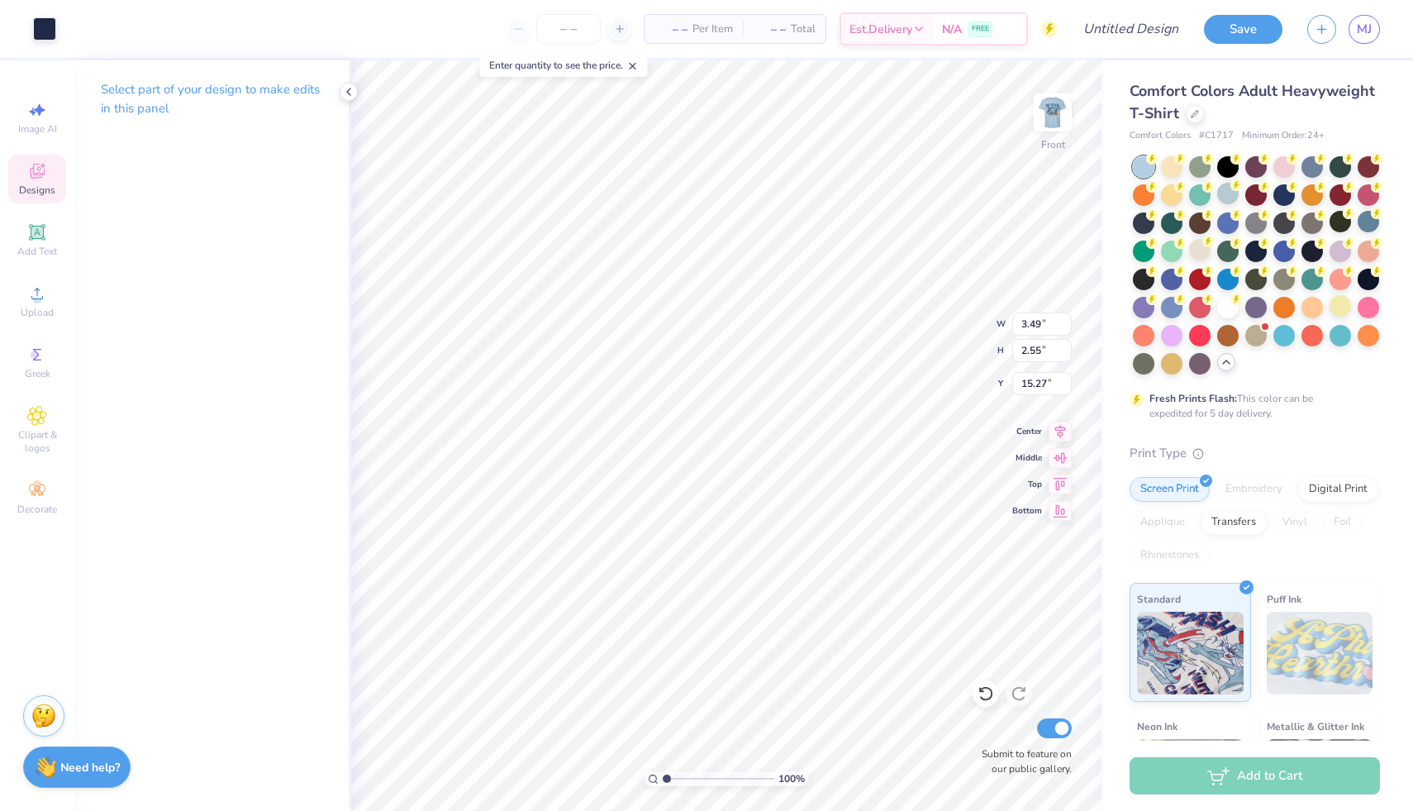
type input "11.60"
type input "1.48"
type input "0.86"
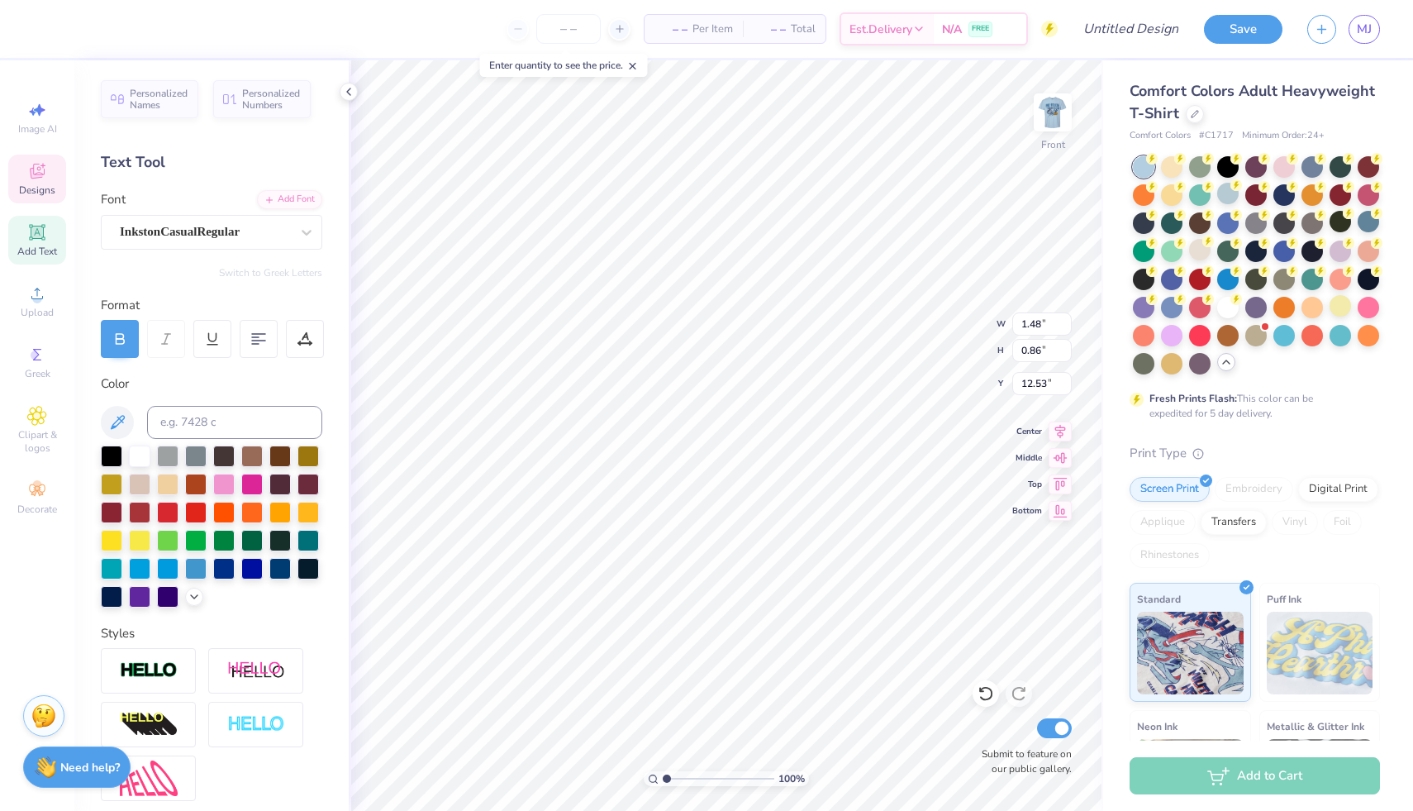
type input "12.44"
type textarea "1926"
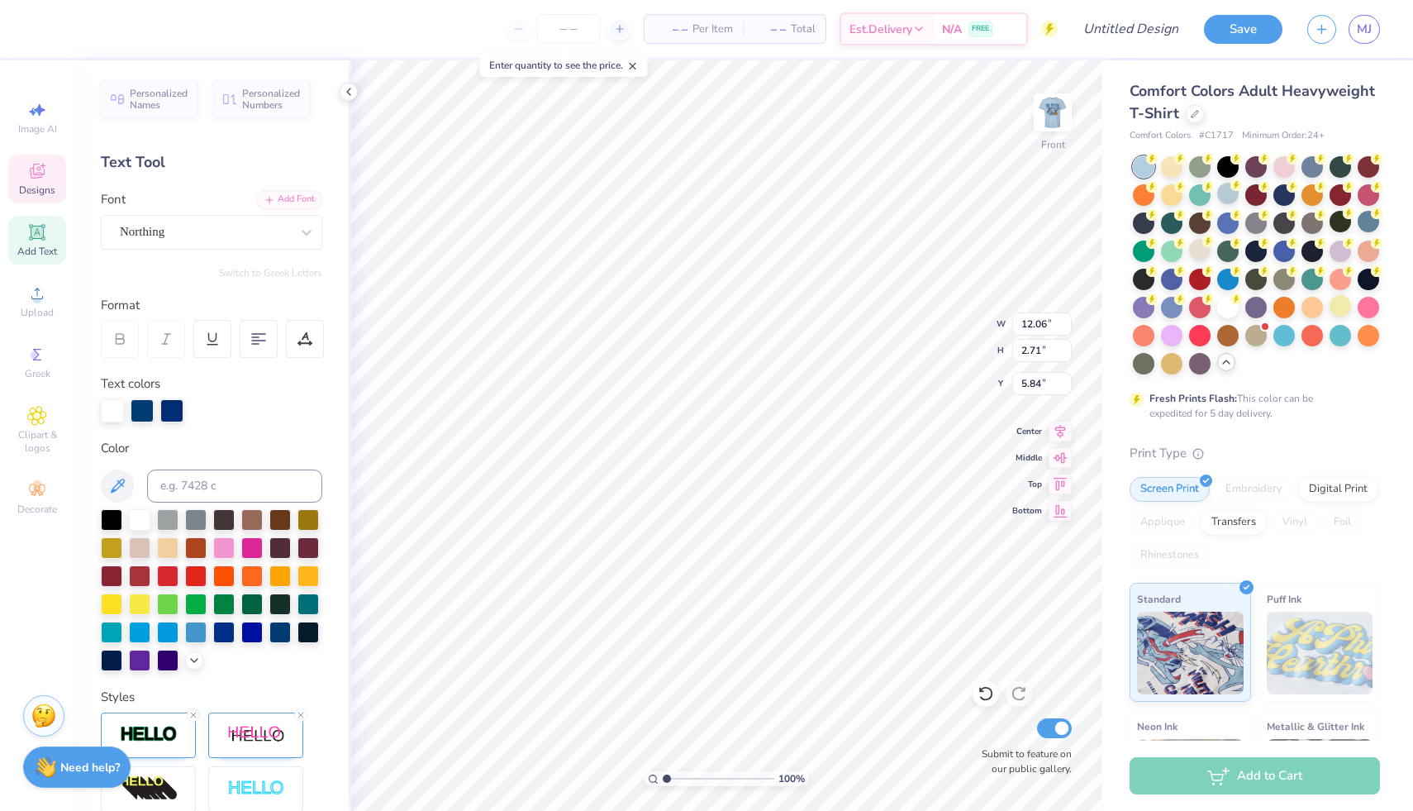
scroll to position [13, 5]
click at [269, 641] on div at bounding box center [279, 630] width 21 height 21
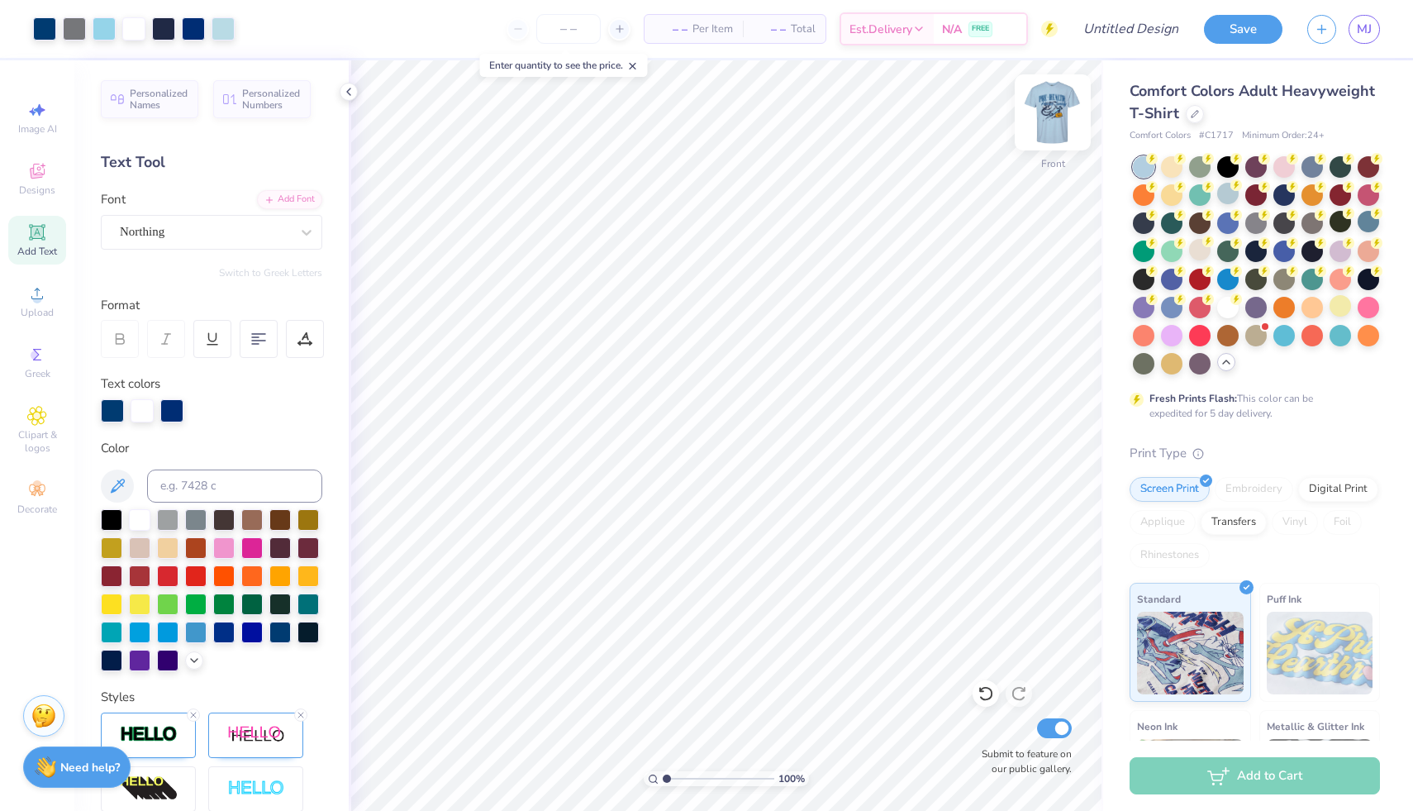
click at [1049, 121] on img at bounding box center [1053, 112] width 66 height 66
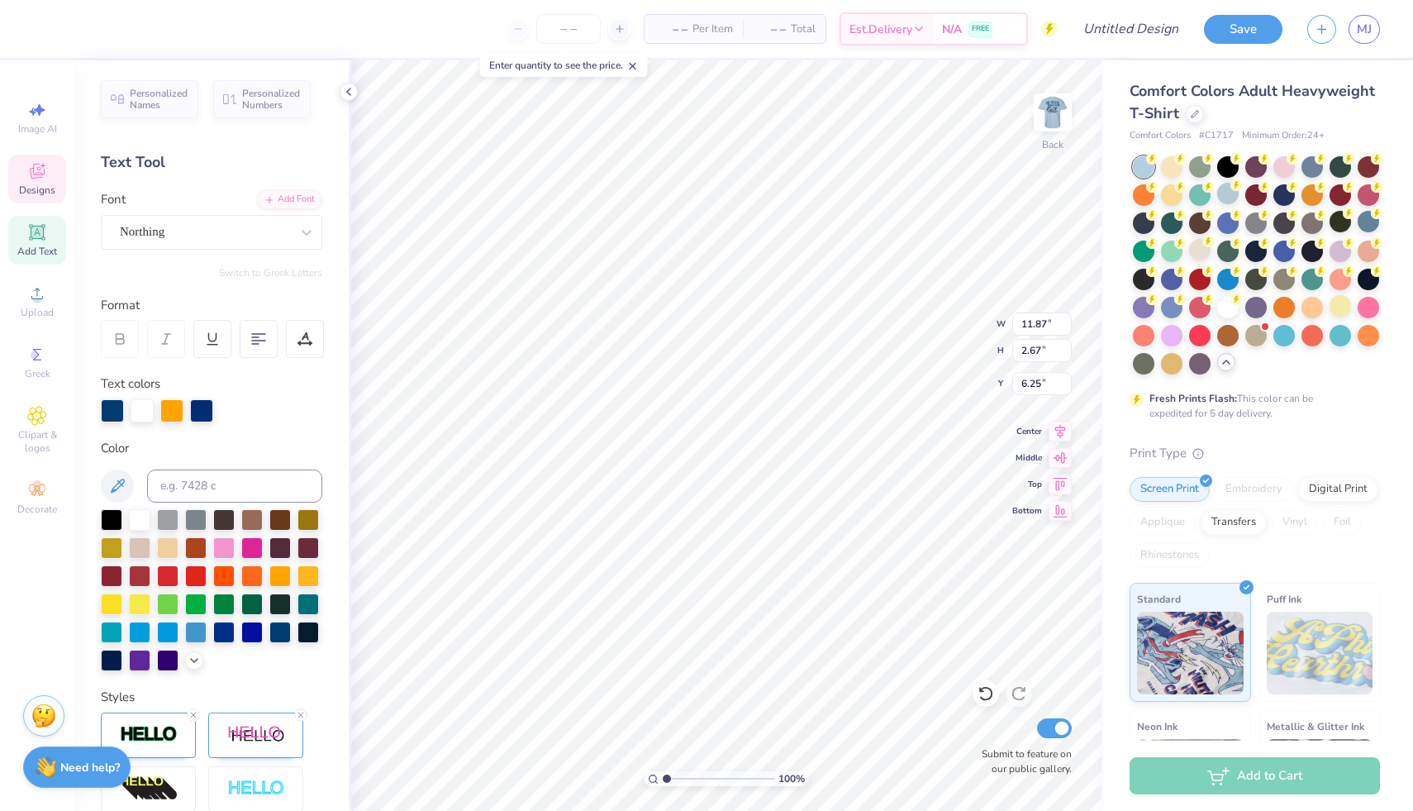
scroll to position [13, 2]
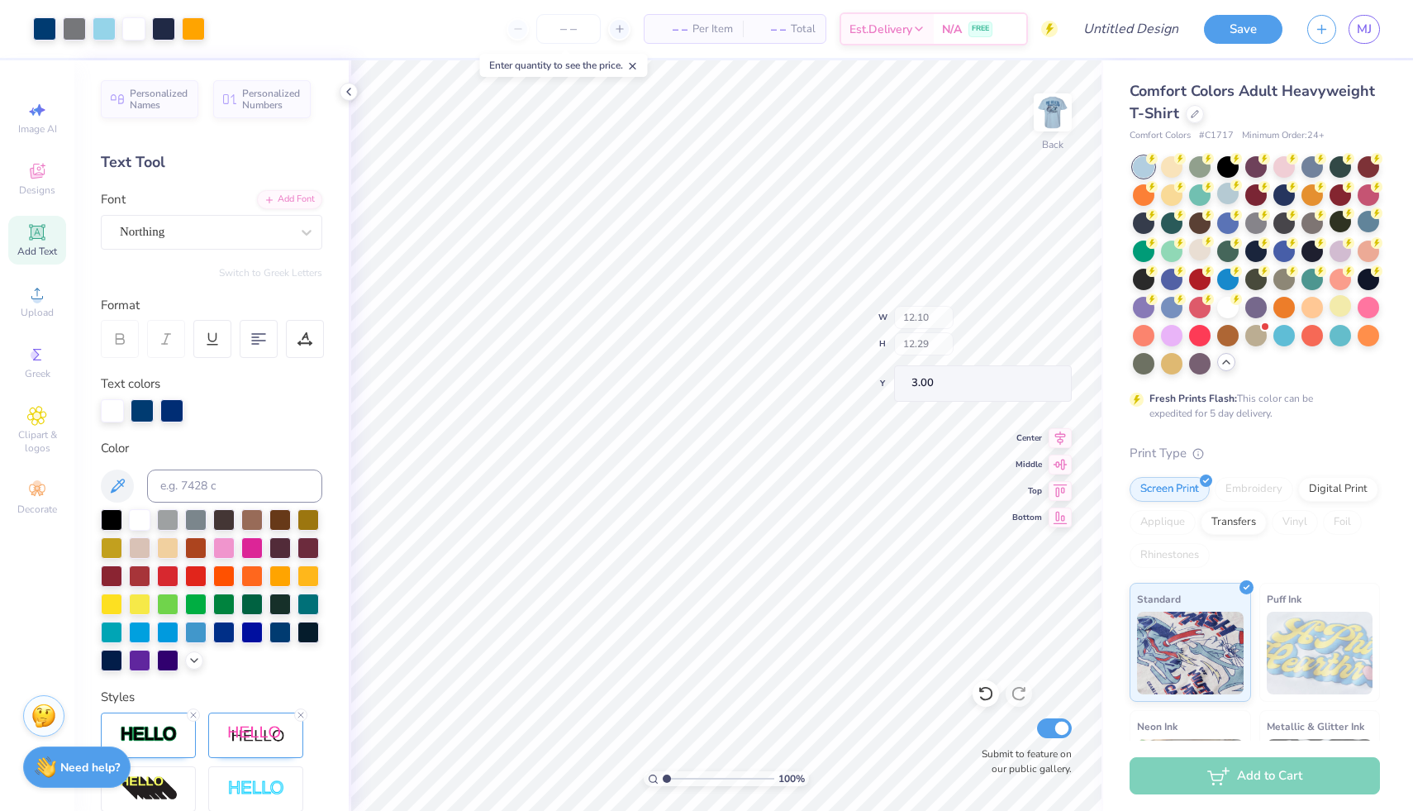
type input "12.10"
type input "12.29"
type input "3.00"
click at [40, 183] on span "Designs" at bounding box center [37, 189] width 36 height 13
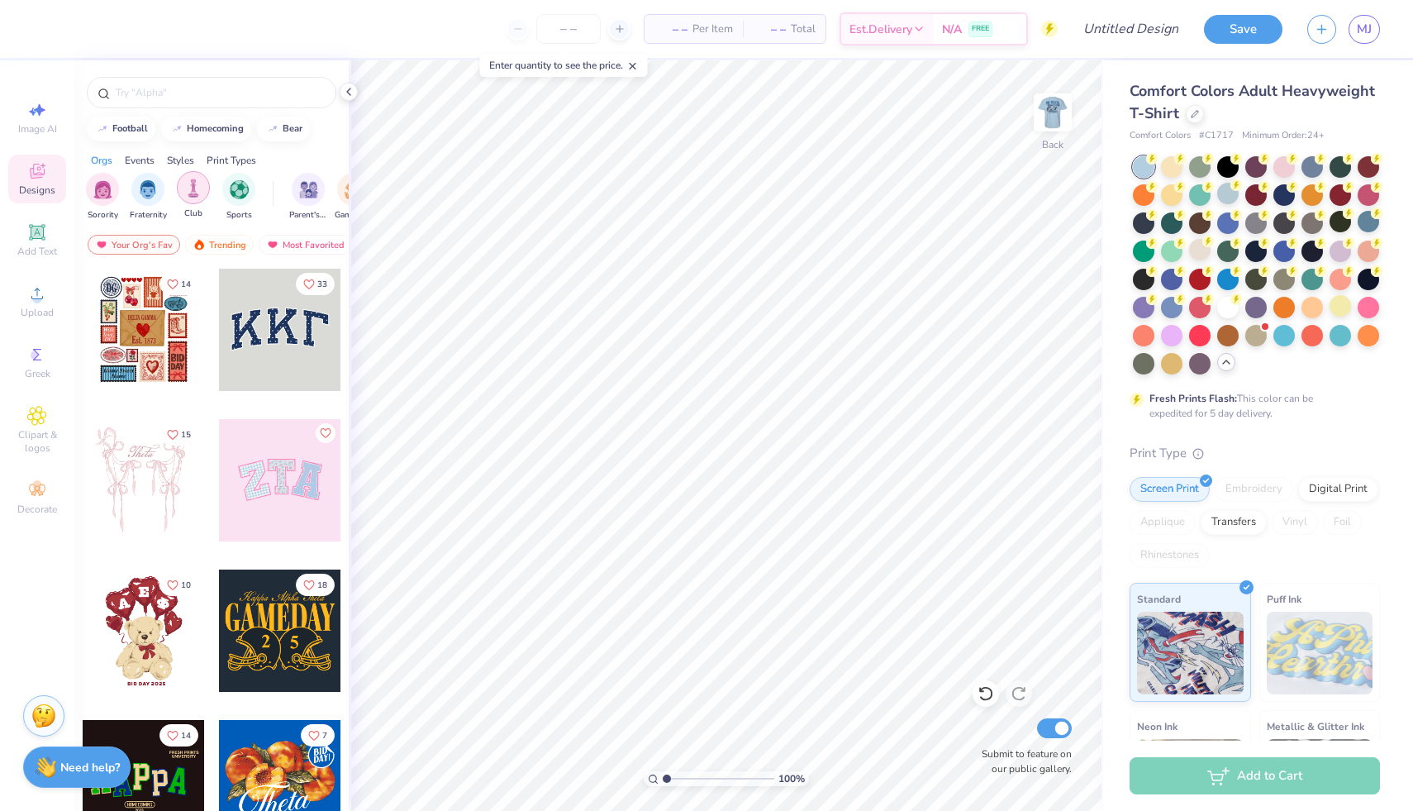
click at [198, 190] on img "filter for Club" at bounding box center [193, 188] width 18 height 19
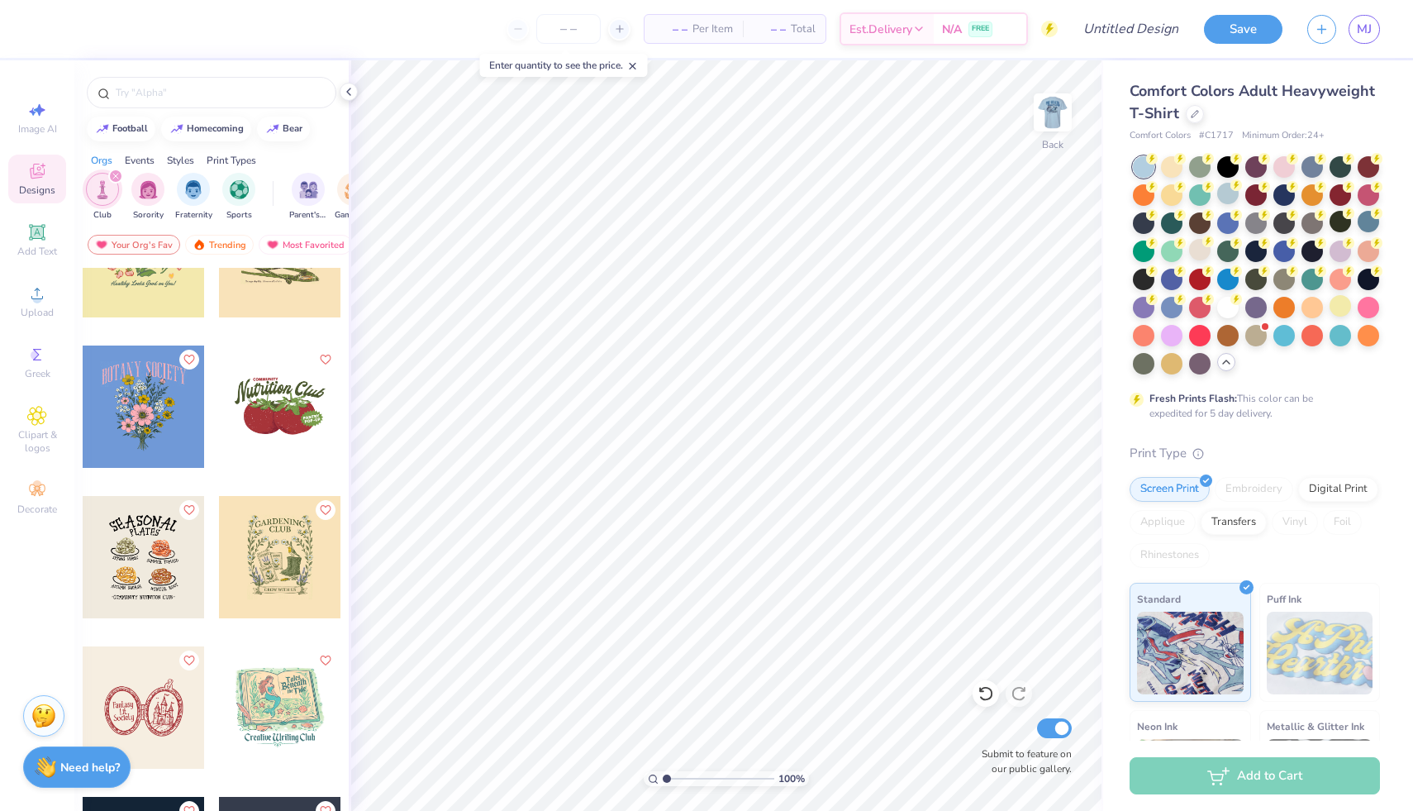
scroll to position [5505, 0]
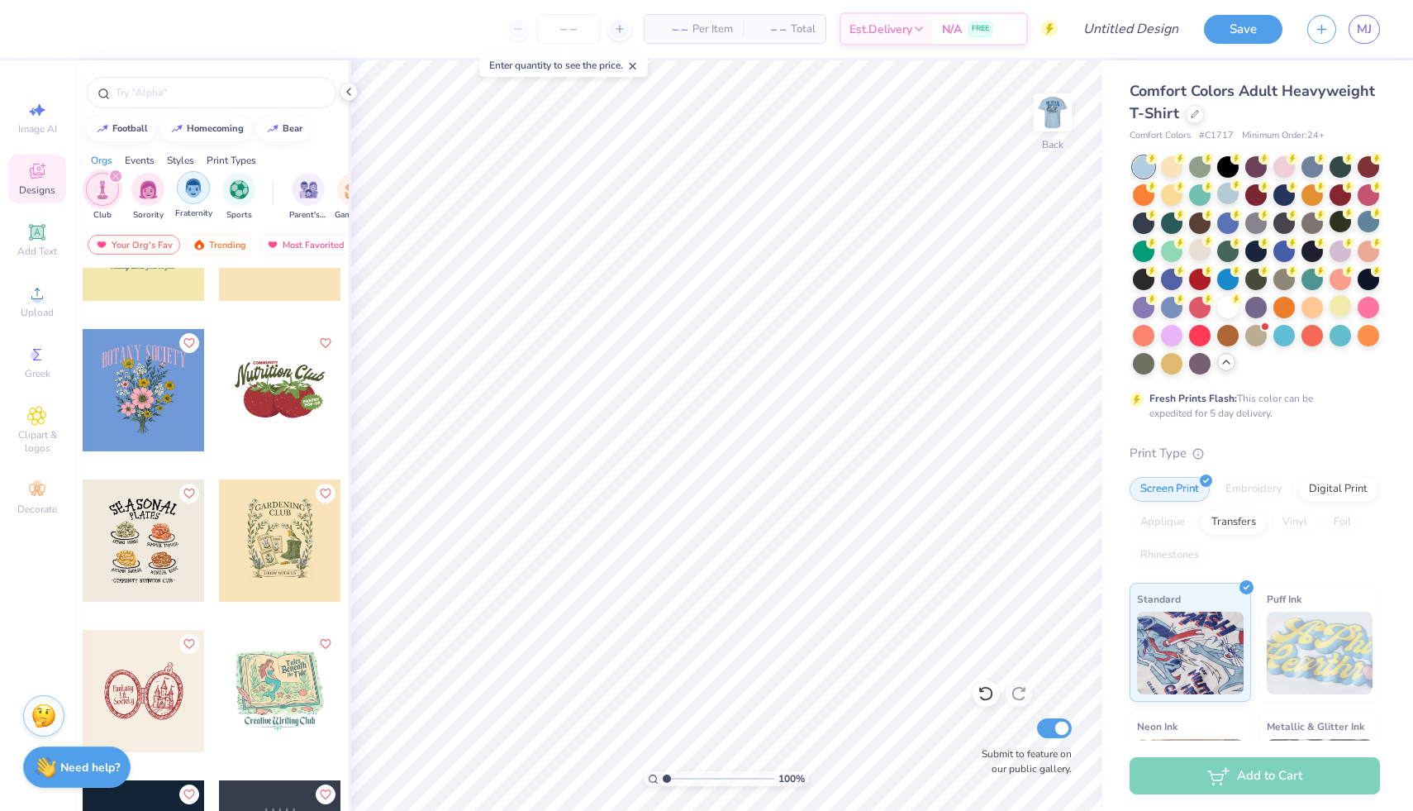
click at [193, 196] on img "filter for Fraternity" at bounding box center [193, 188] width 18 height 19
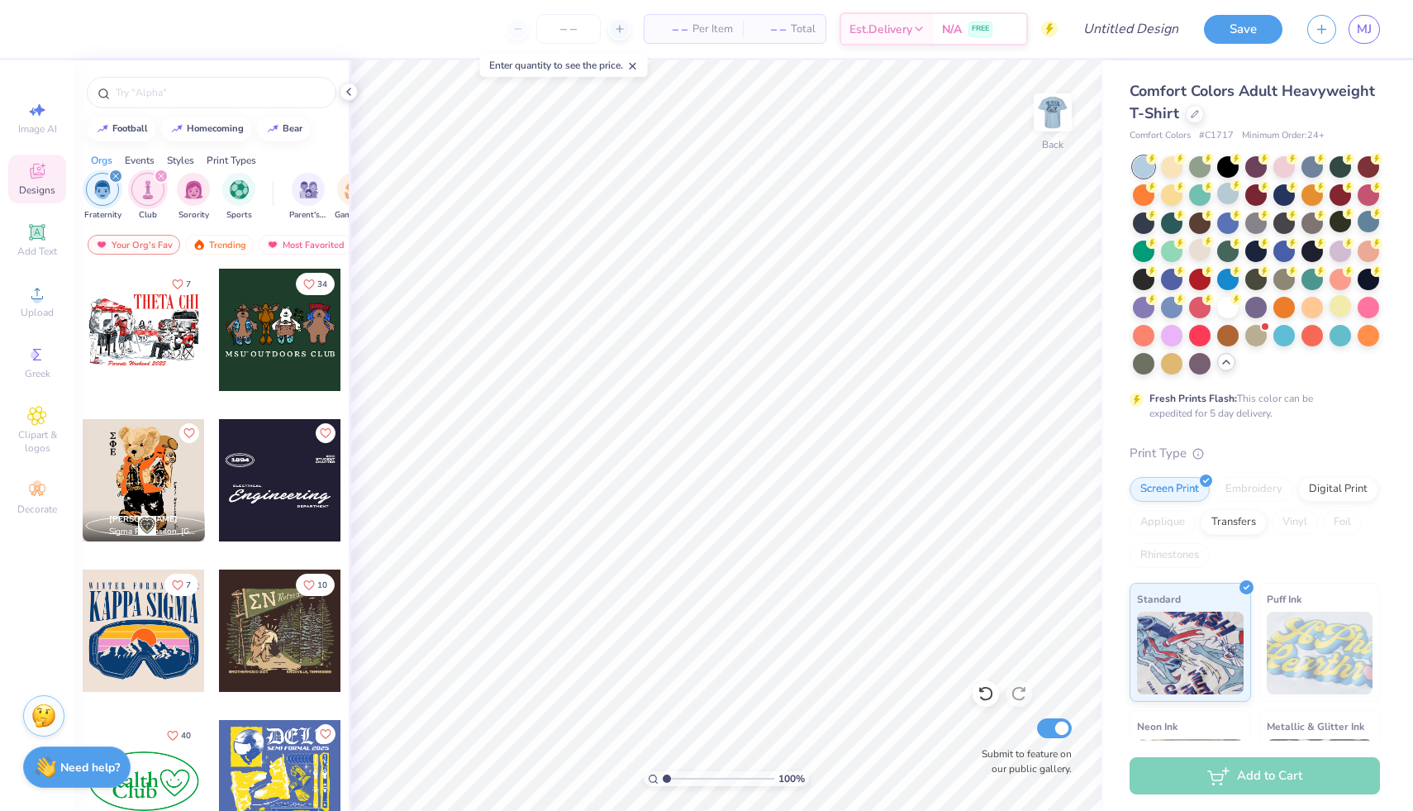
click at [114, 174] on icon "filter for Fraternity" at bounding box center [115, 176] width 7 height 7
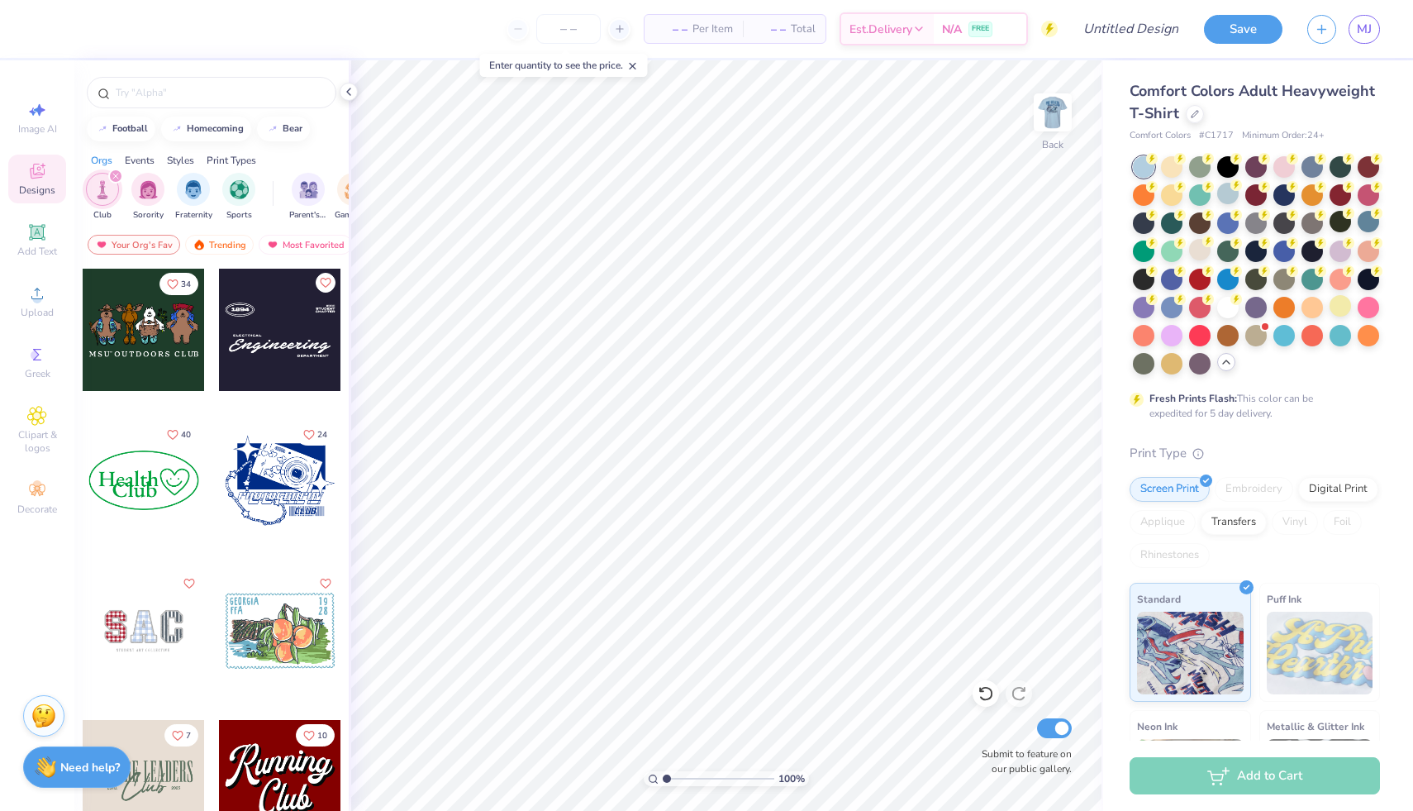
click at [118, 174] on div "filter for Club" at bounding box center [115, 176] width 15 height 15
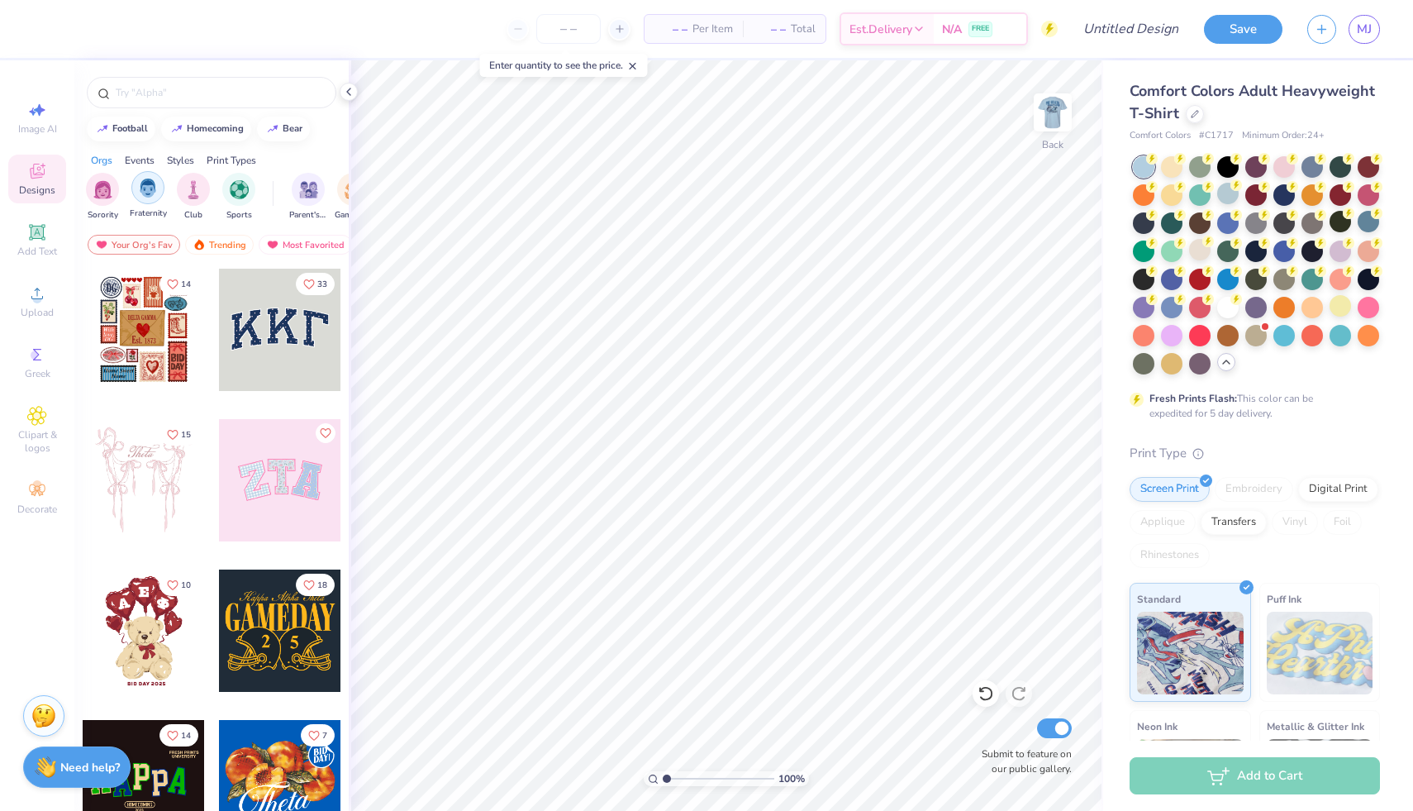
click at [149, 193] on img "filter for Fraternity" at bounding box center [148, 188] width 18 height 19
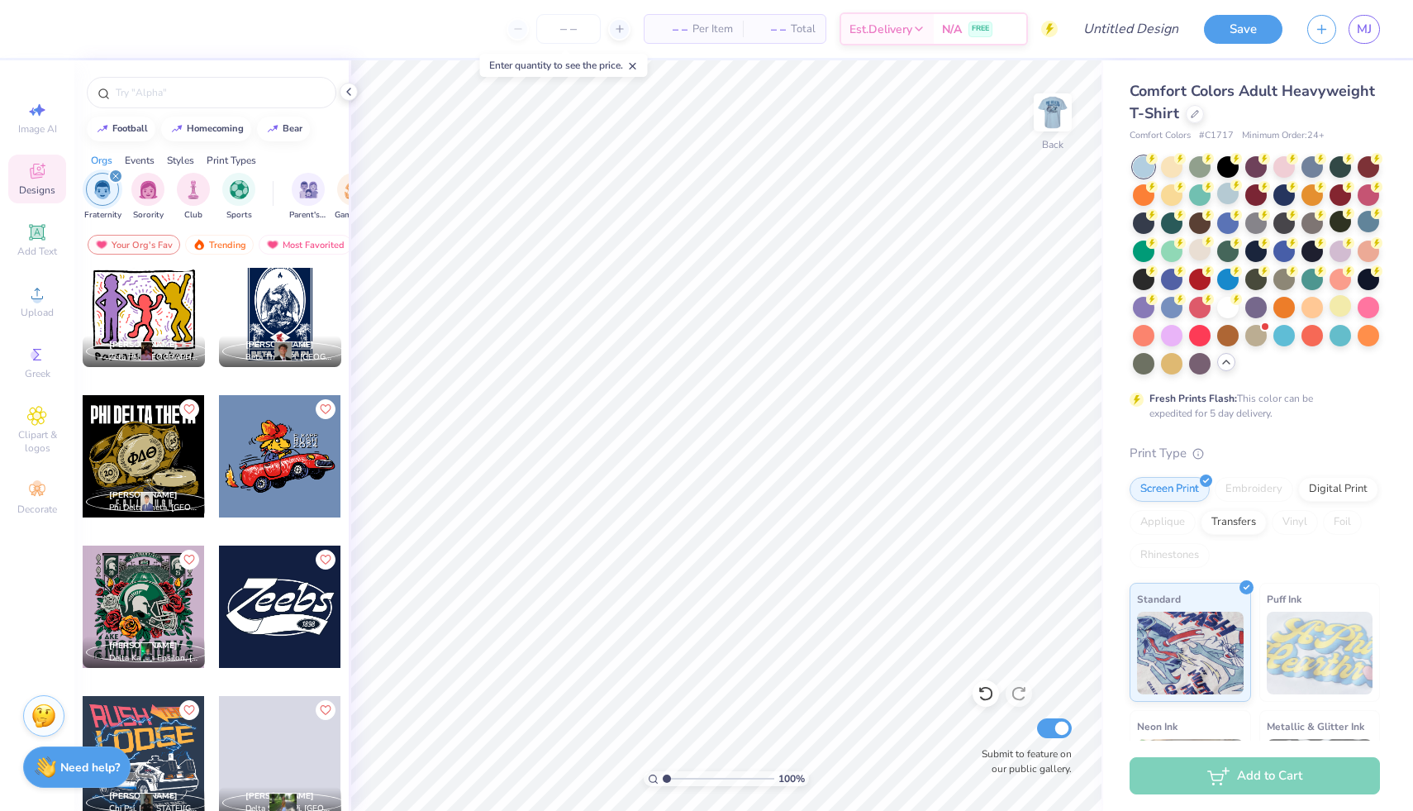
scroll to position [9099, 0]
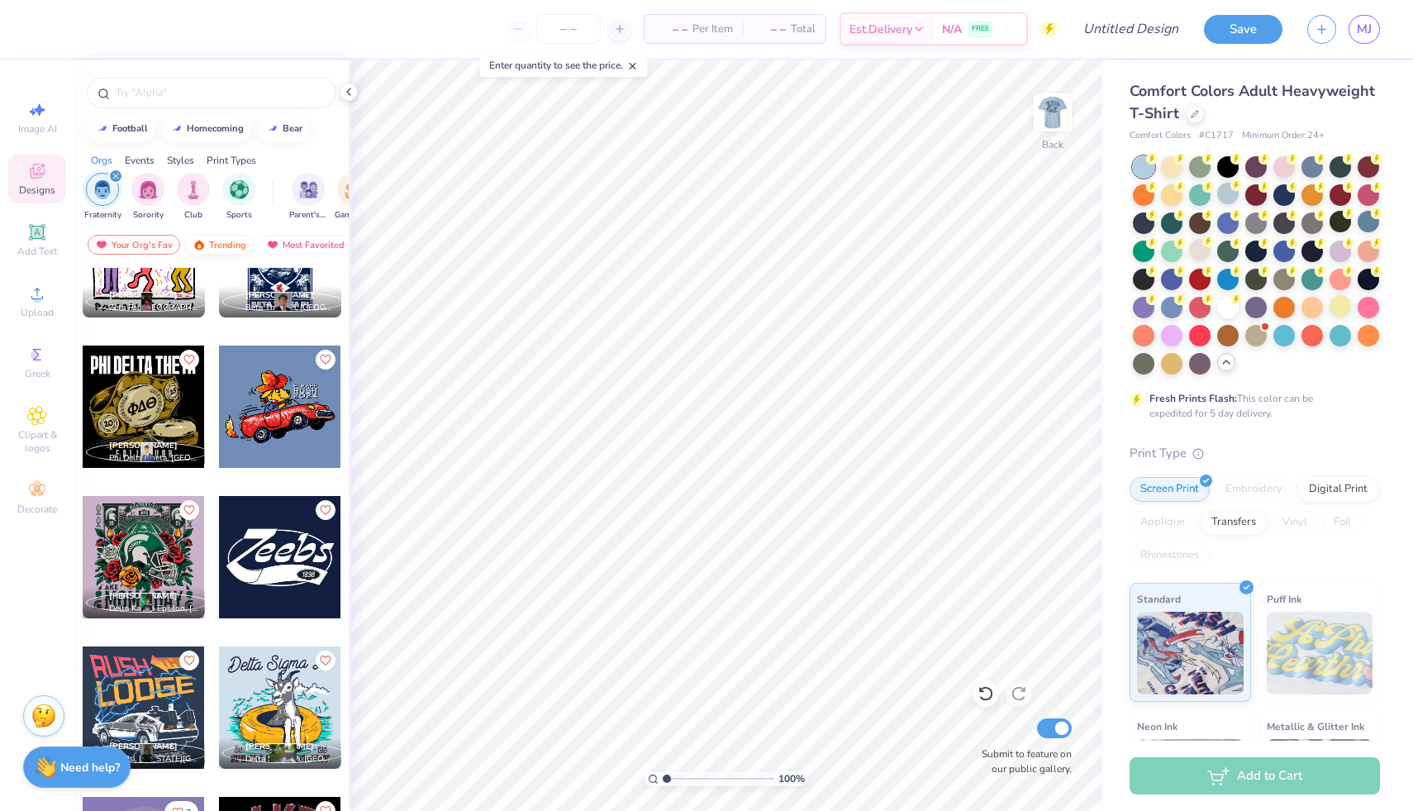
click at [226, 240] on div "Trending" at bounding box center [219, 245] width 69 height 20
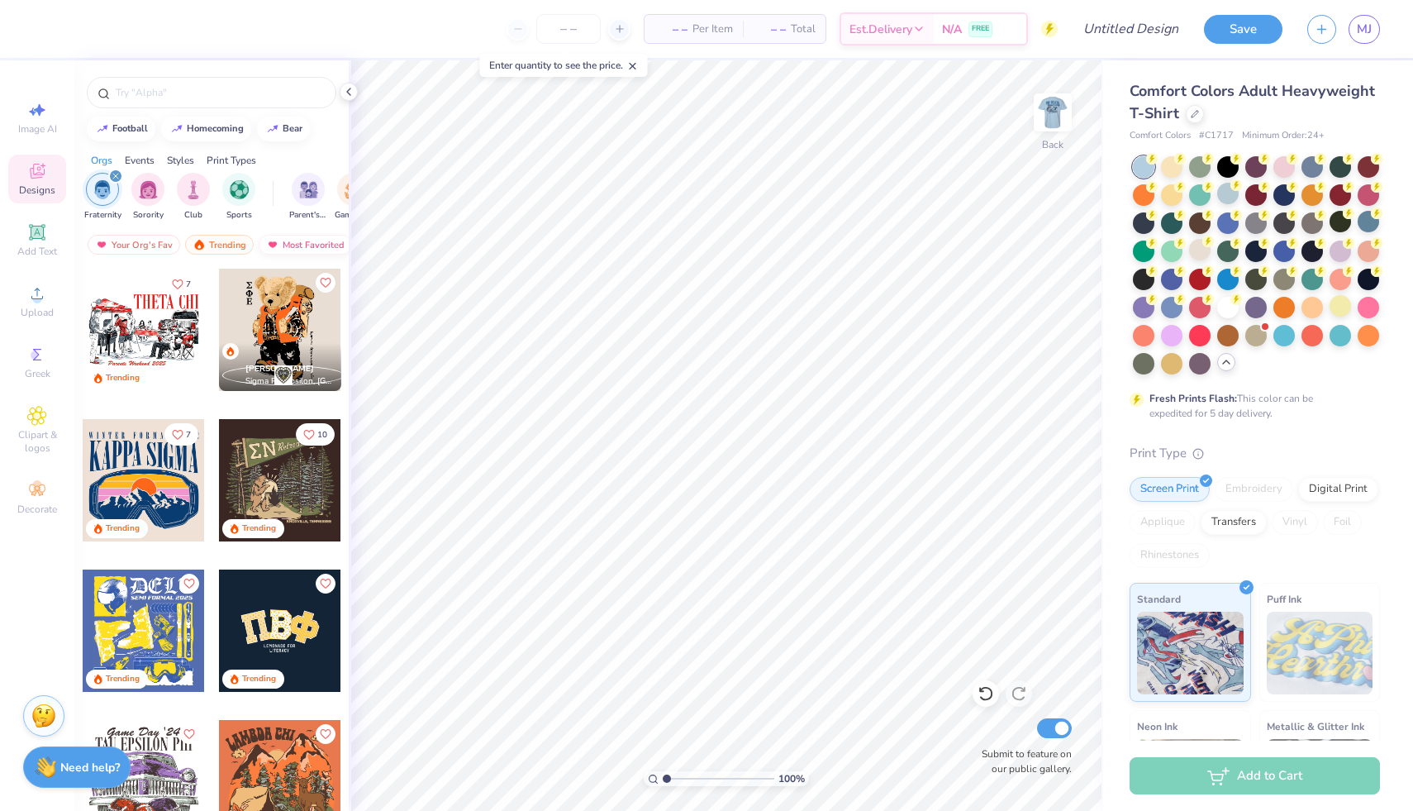
click at [300, 245] on div "Most Favorited" at bounding box center [305, 245] width 93 height 20
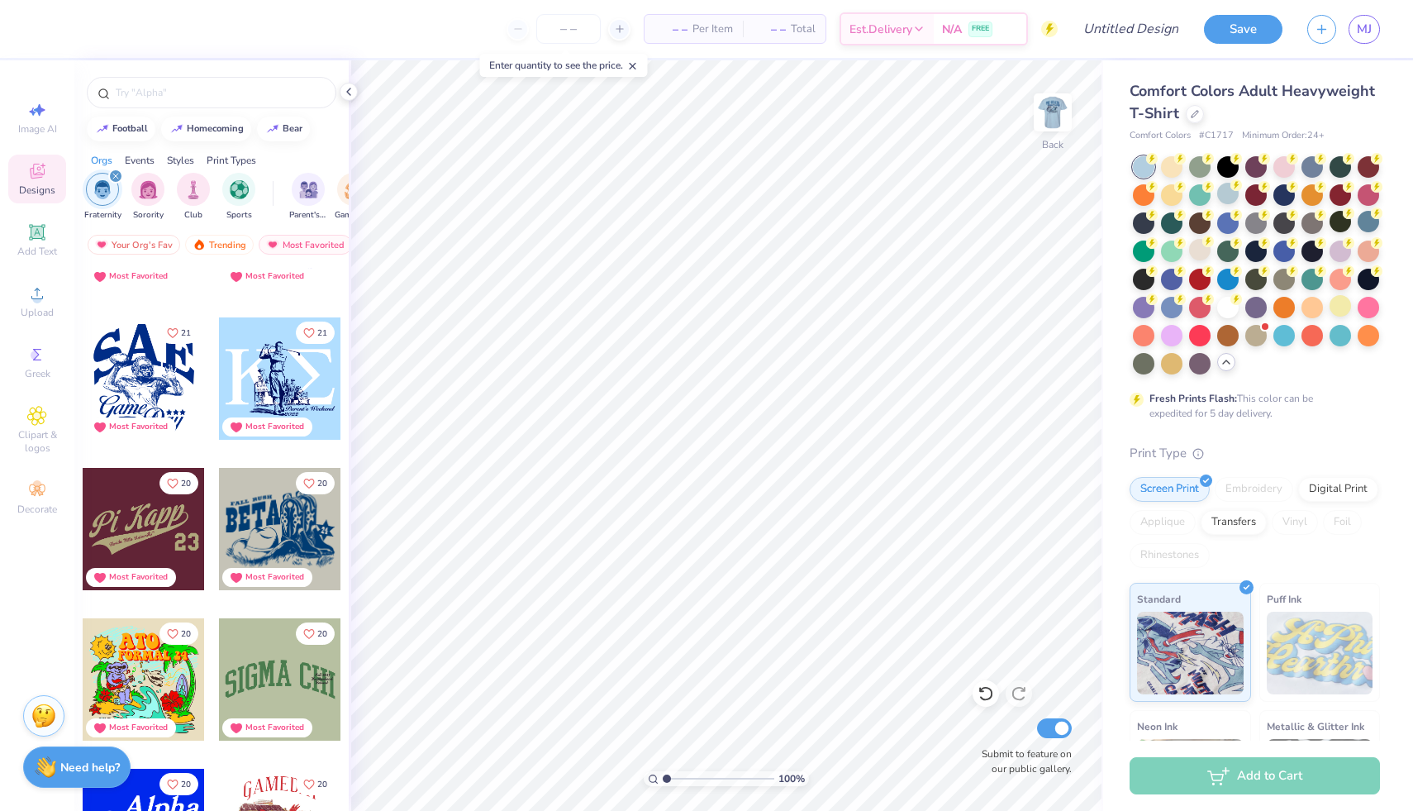
scroll to position [2821, 0]
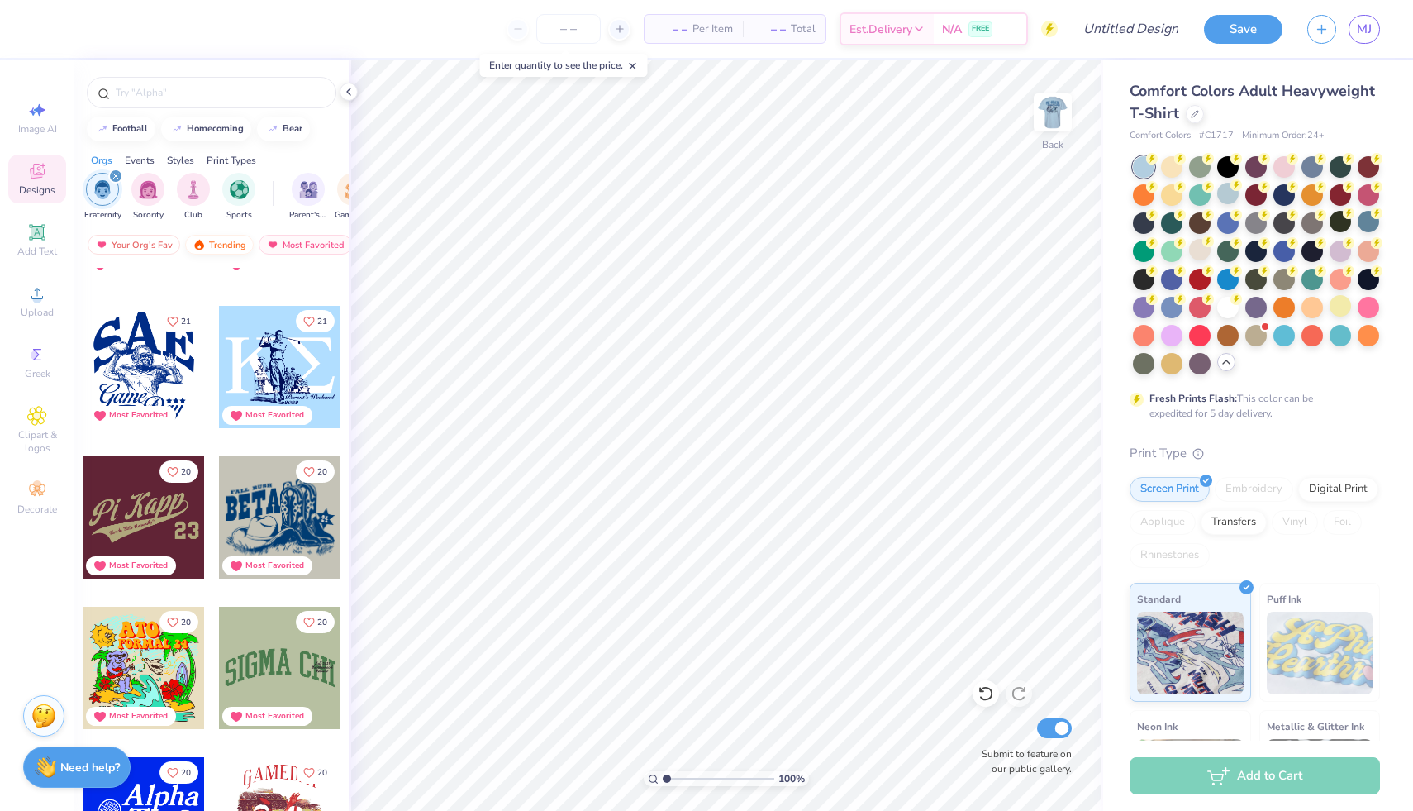
click at [231, 243] on div "Trending" at bounding box center [219, 245] width 69 height 20
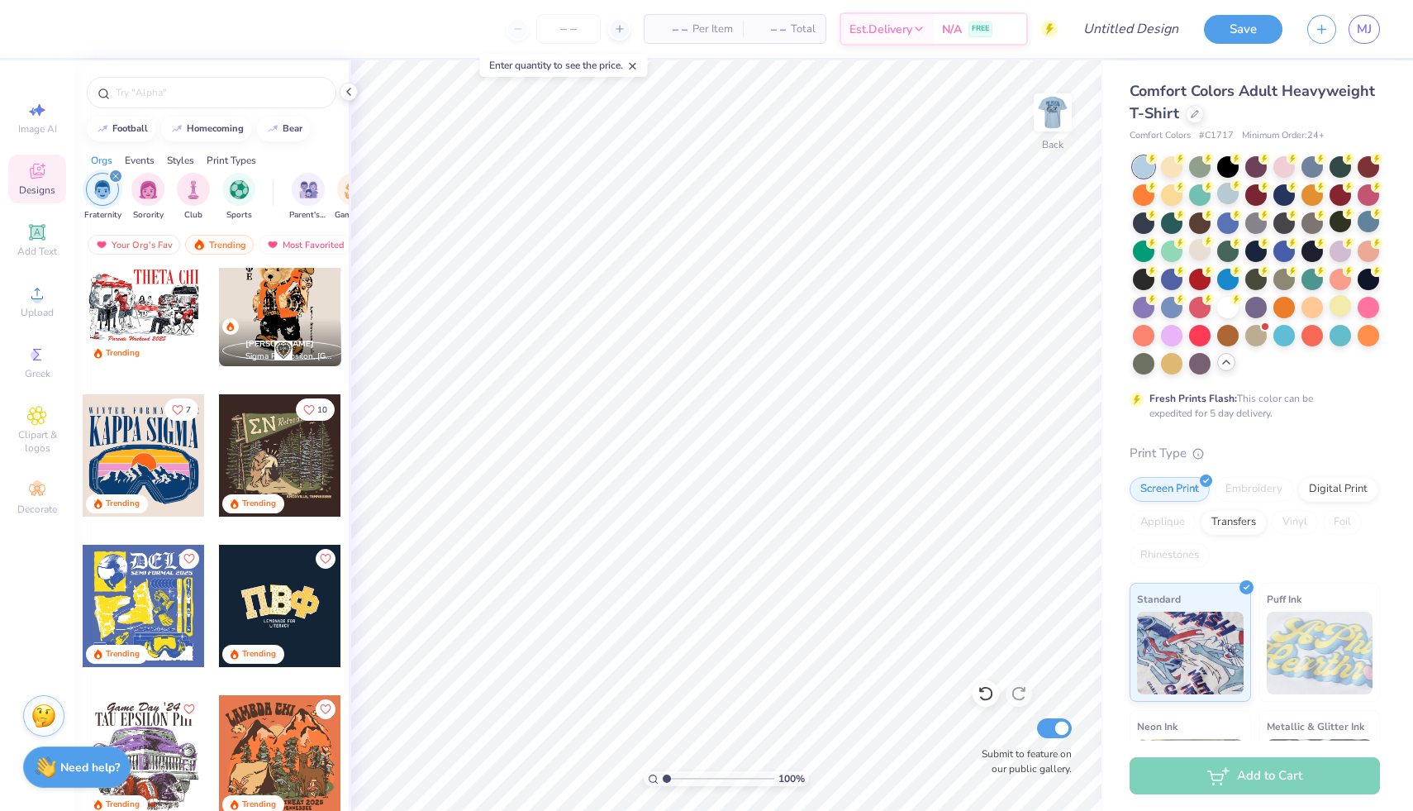
scroll to position [0, 0]
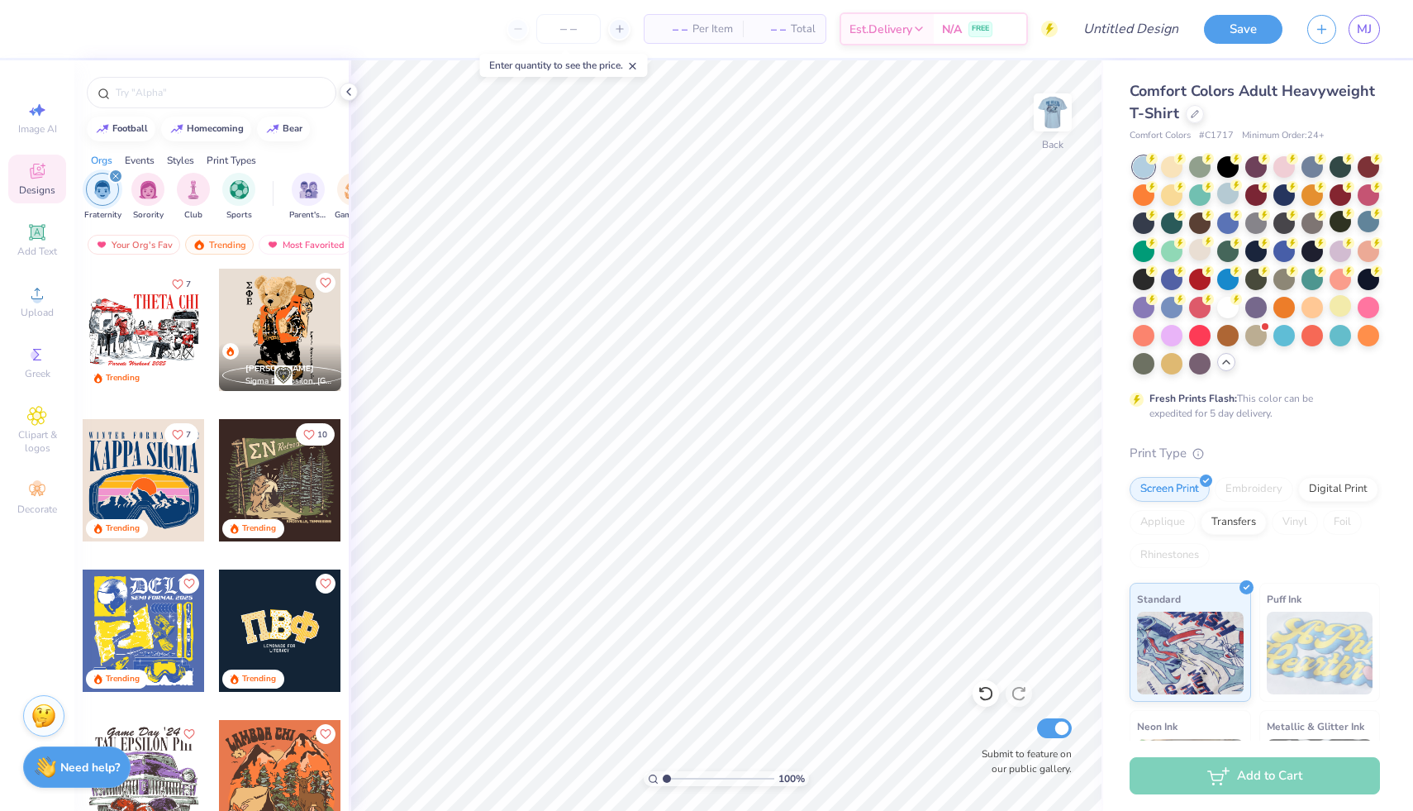
click at [250, 624] on div at bounding box center [280, 630] width 122 height 122
type input "2.63"
type input "3.55"
type input "3.05"
type input "2.70"
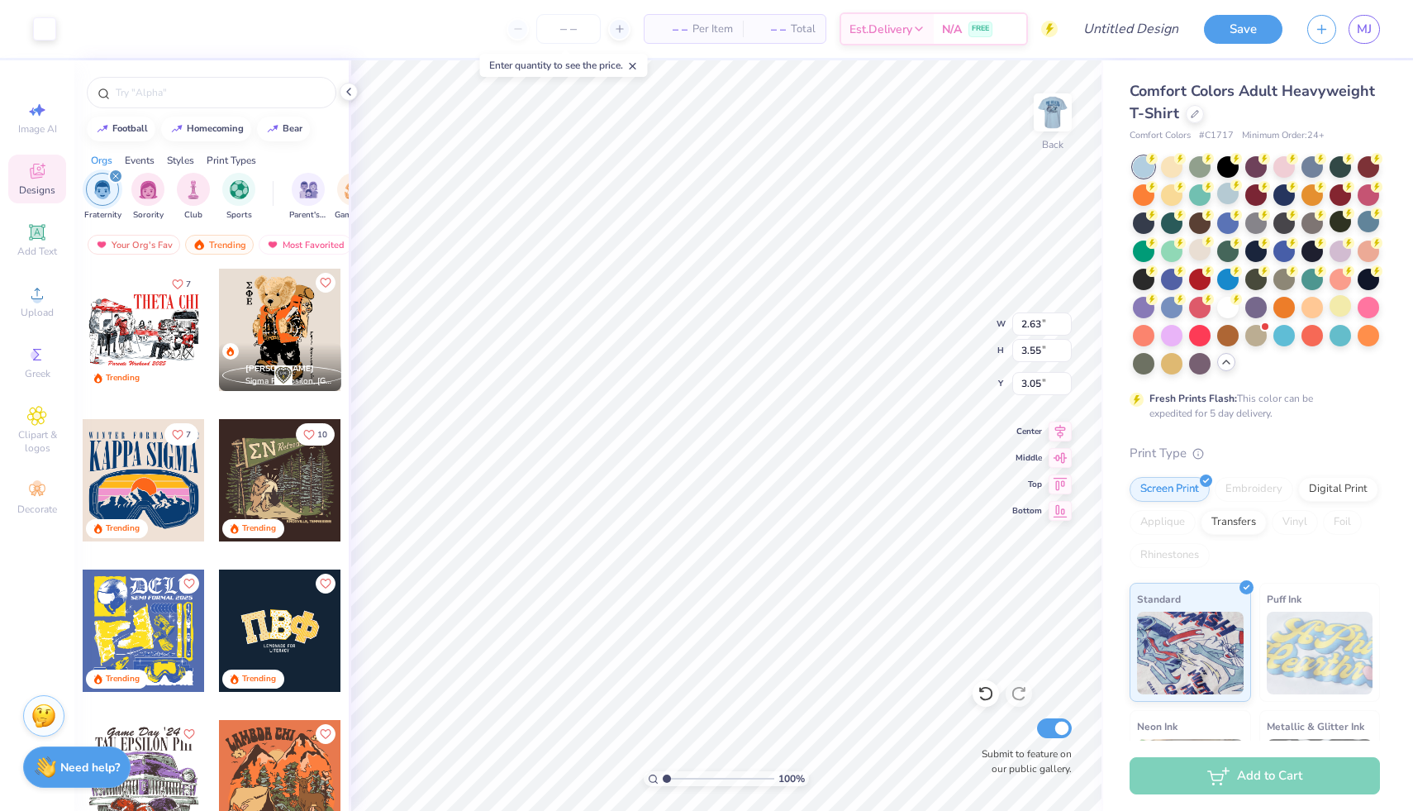
type input "3.65"
type input "3.00"
click at [974, 691] on div at bounding box center [986, 693] width 26 height 26
click at [990, 692] on icon at bounding box center [986, 693] width 17 height 17
click at [991, 693] on icon at bounding box center [986, 693] width 17 height 17
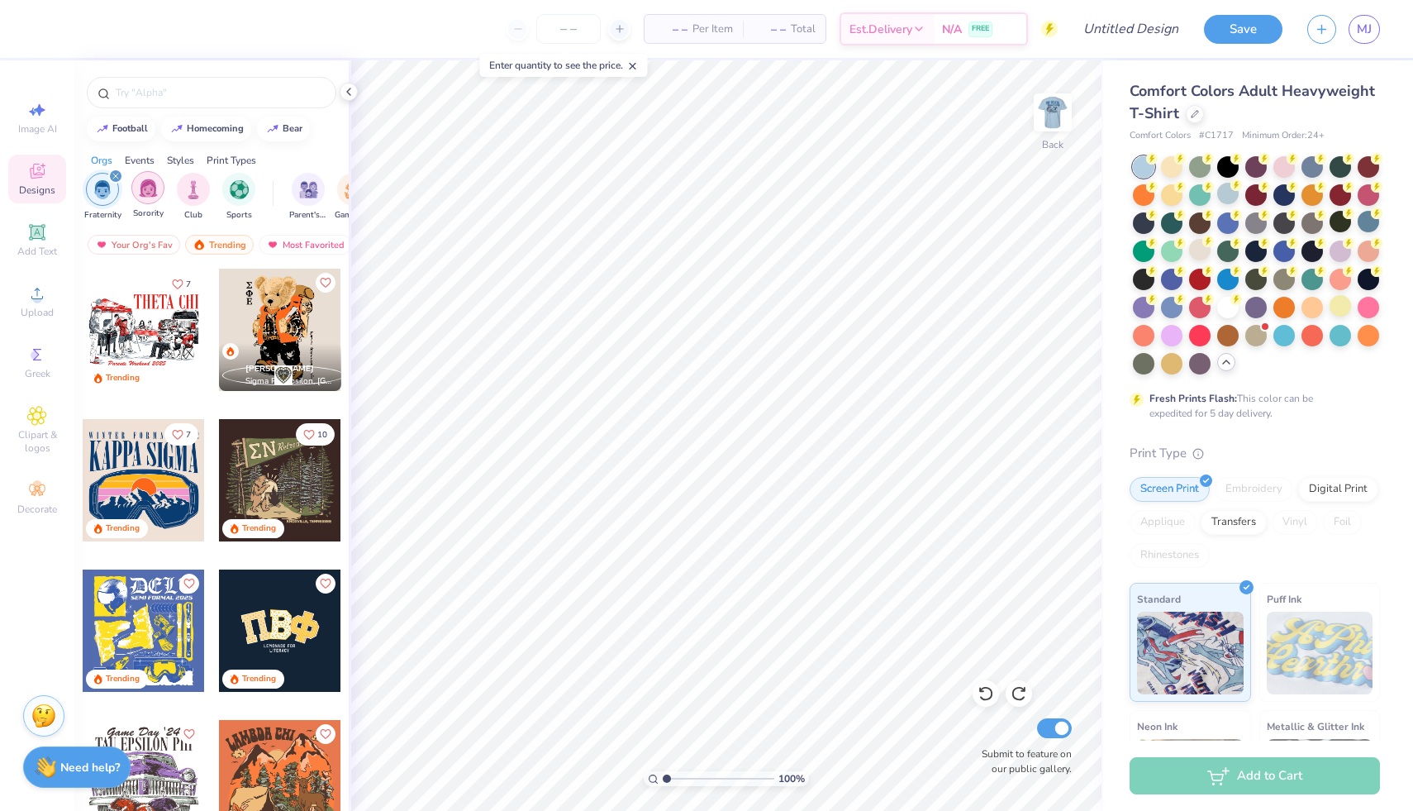
click at [142, 190] on img "filter for Sorority" at bounding box center [148, 188] width 19 height 19
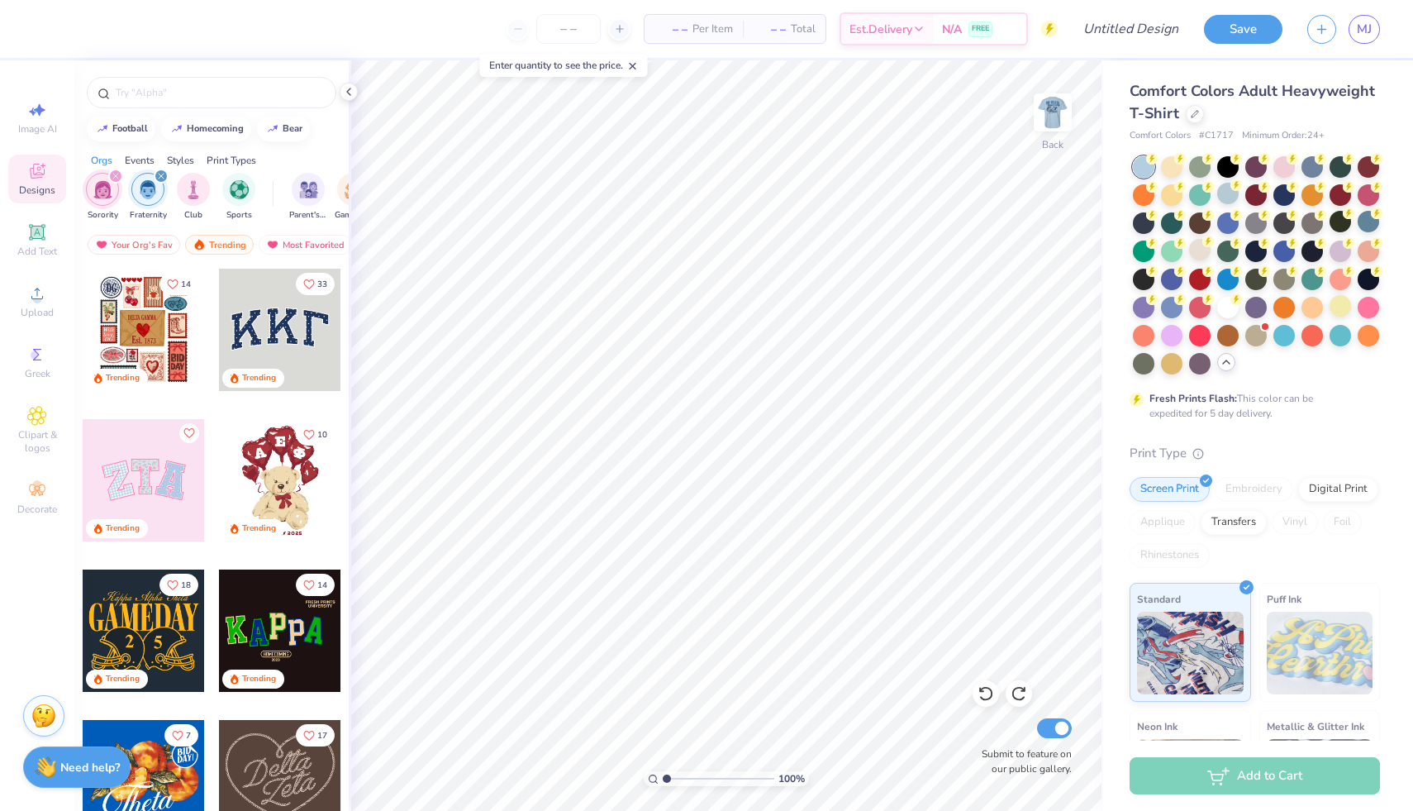
click at [117, 171] on div "filter for Sorority" at bounding box center [115, 176] width 15 height 15
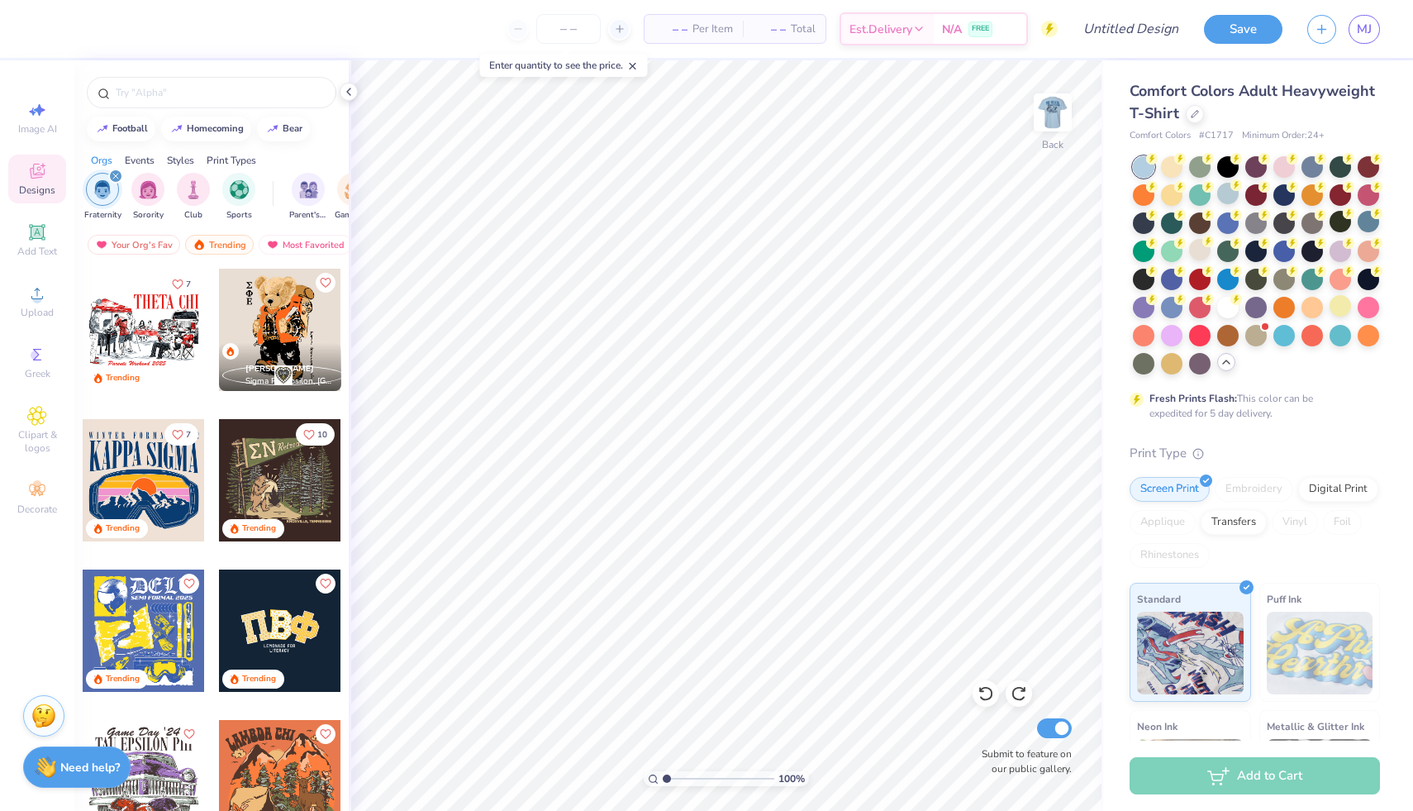
click at [115, 178] on icon "filter for Fraternity" at bounding box center [115, 176] width 7 height 7
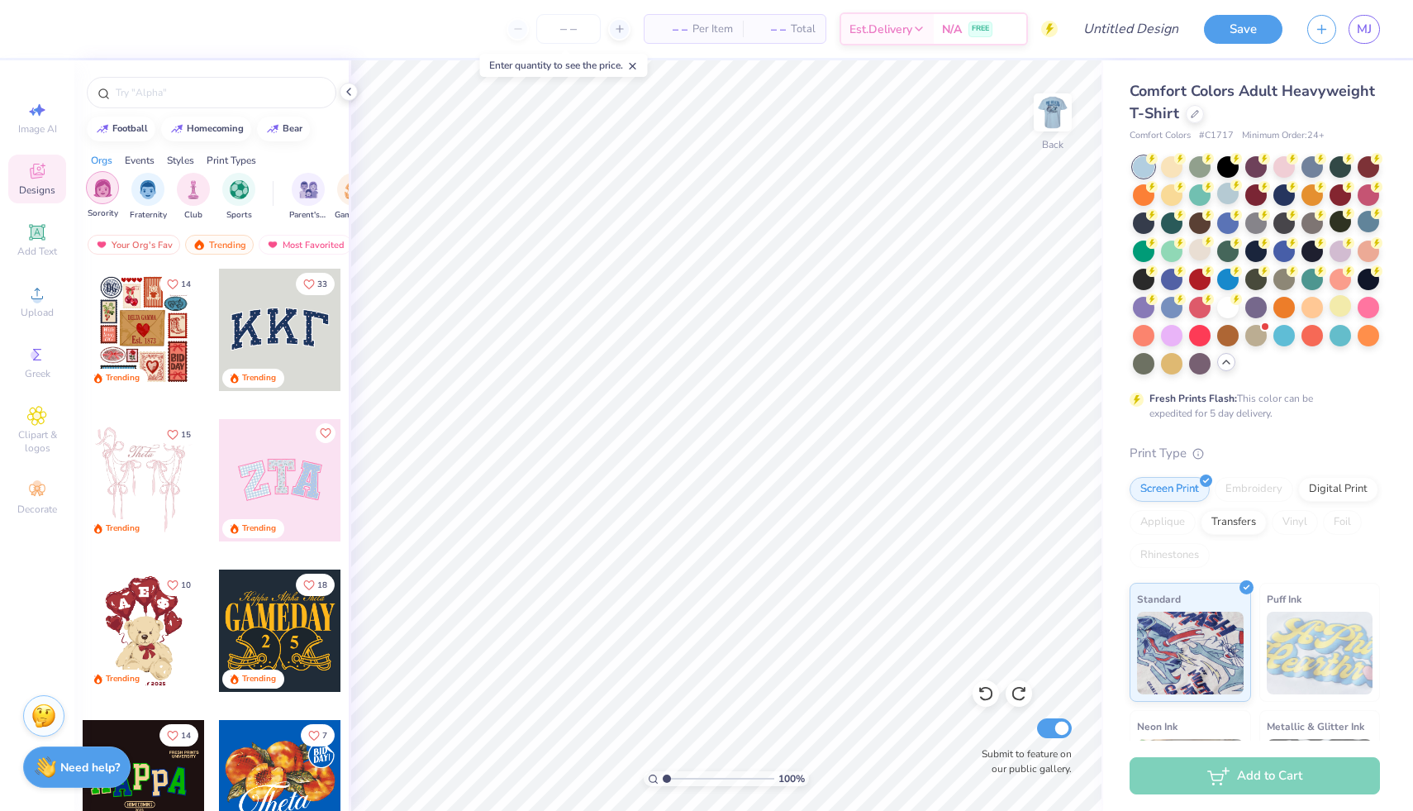
click at [103, 183] on img "filter for Sorority" at bounding box center [102, 188] width 19 height 19
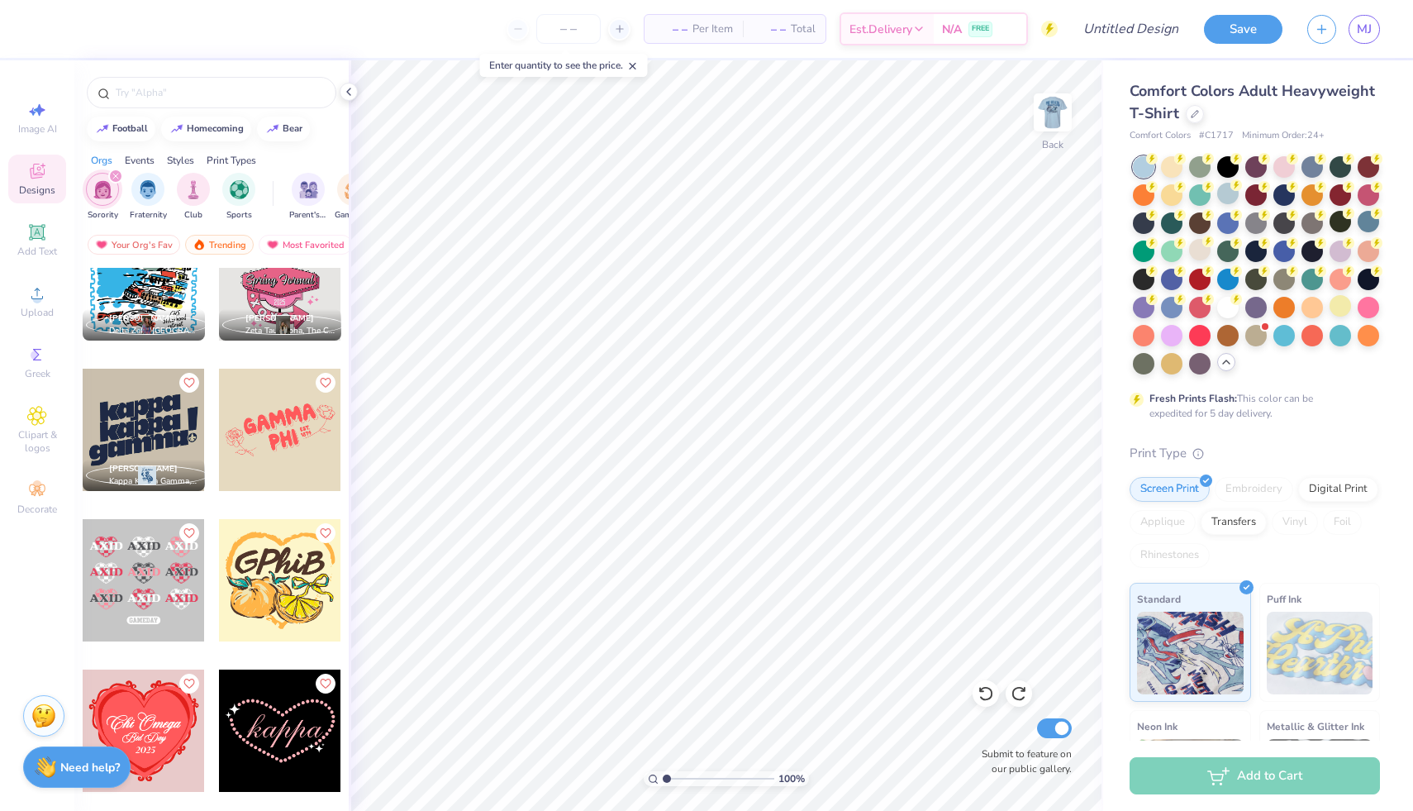
scroll to position [15564, 0]
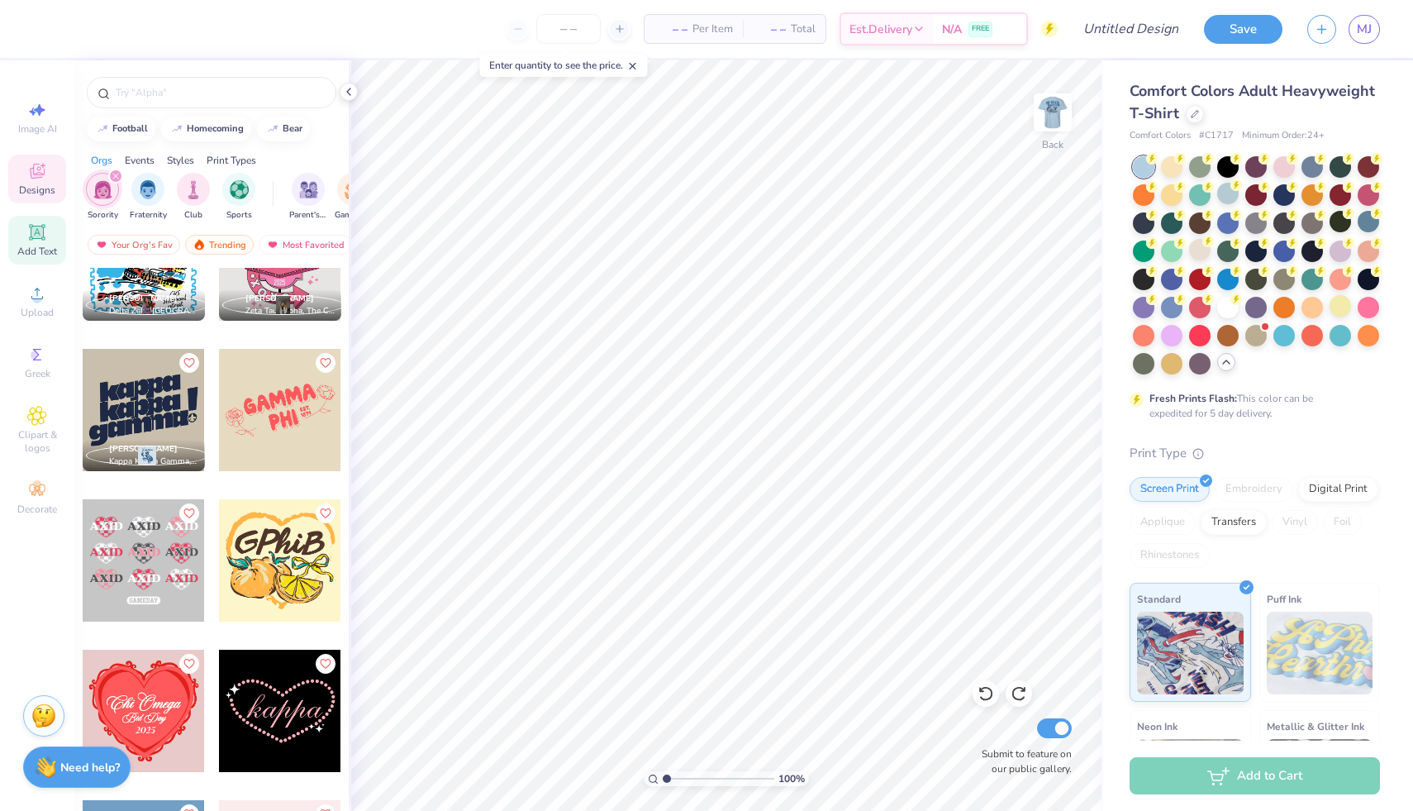
click at [34, 226] on icon at bounding box center [37, 232] width 12 height 12
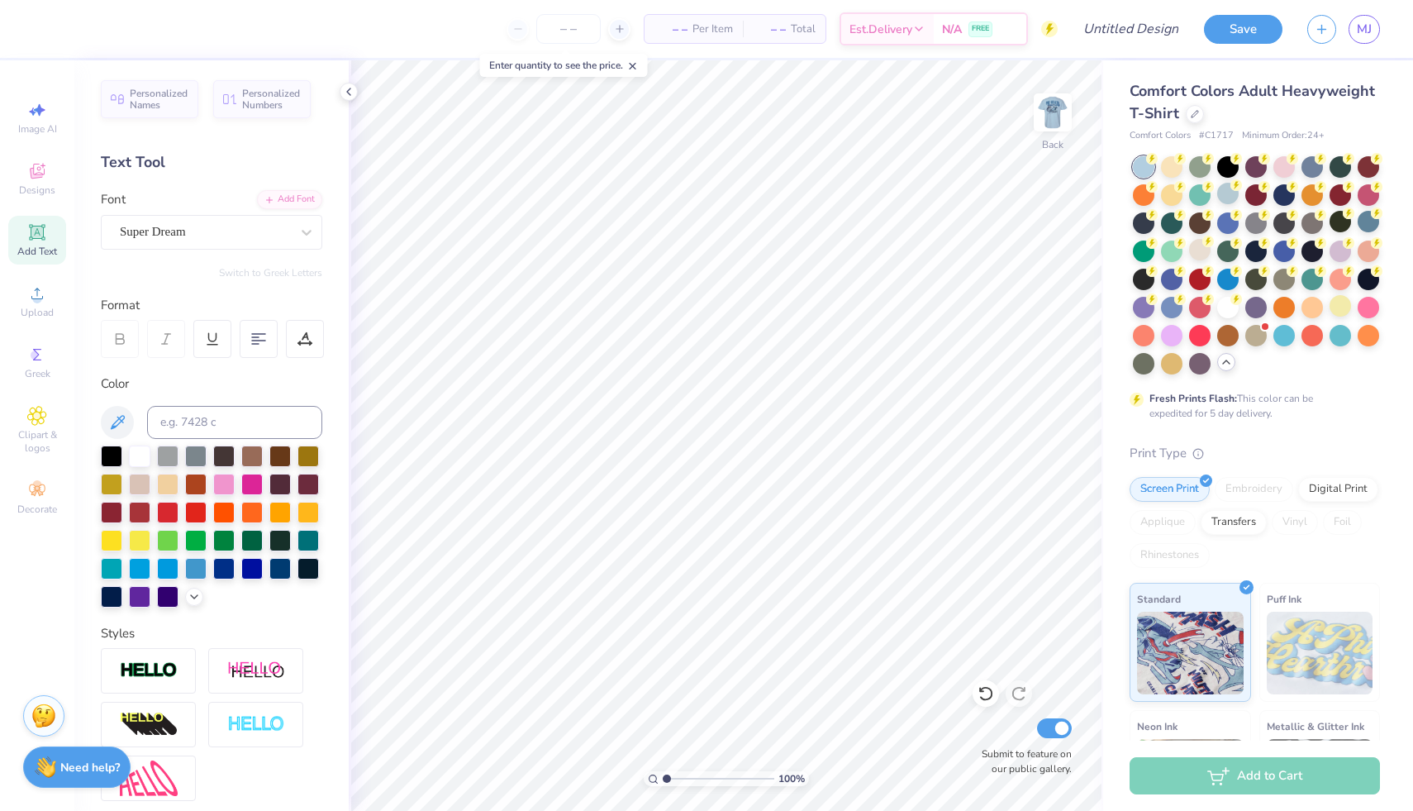
click at [42, 252] on span "Add Text" at bounding box center [37, 251] width 40 height 13
type textarea "AED"
click at [292, 229] on div at bounding box center [307, 232] width 30 height 30
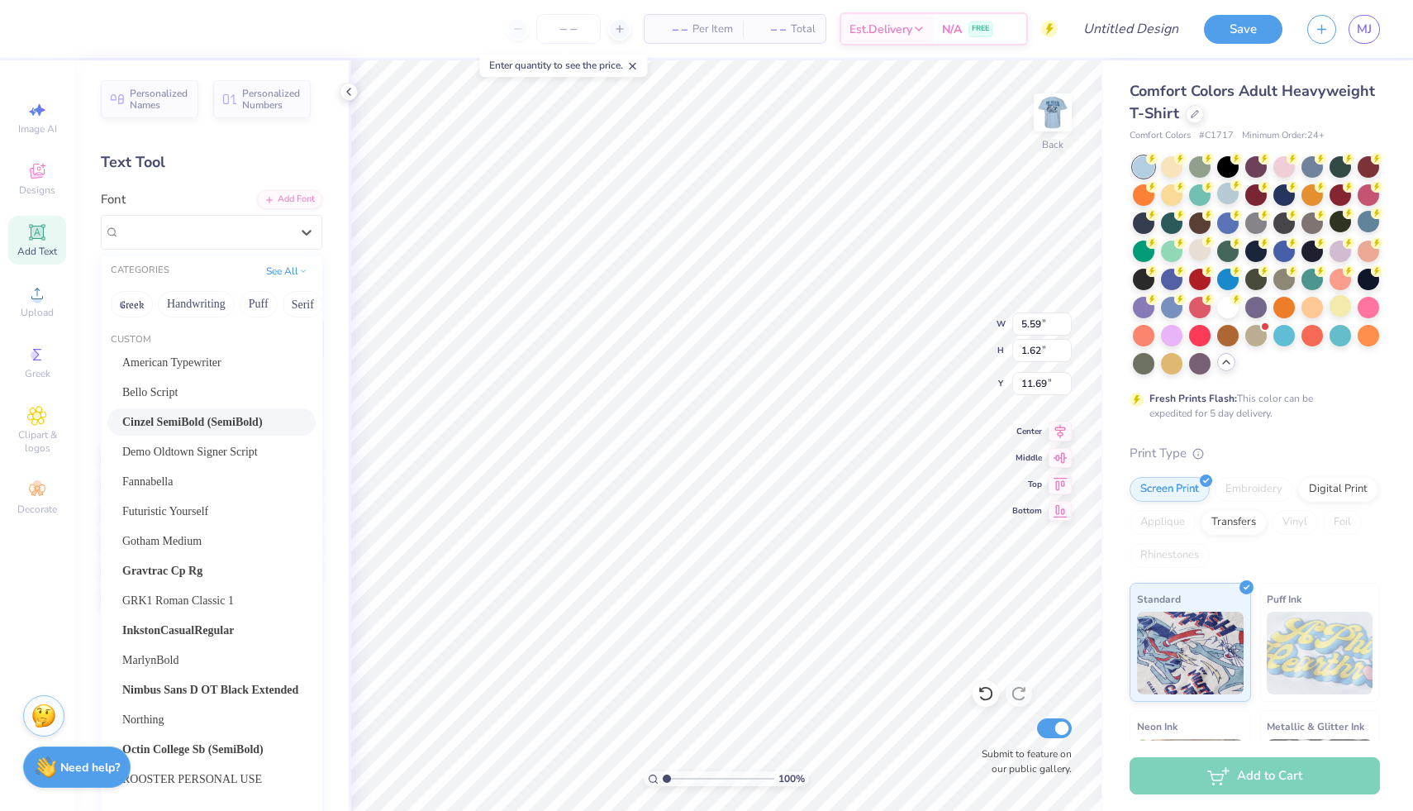
click at [194, 423] on span "Cinzel SemiBold (SemiBold)" at bounding box center [192, 421] width 141 height 17
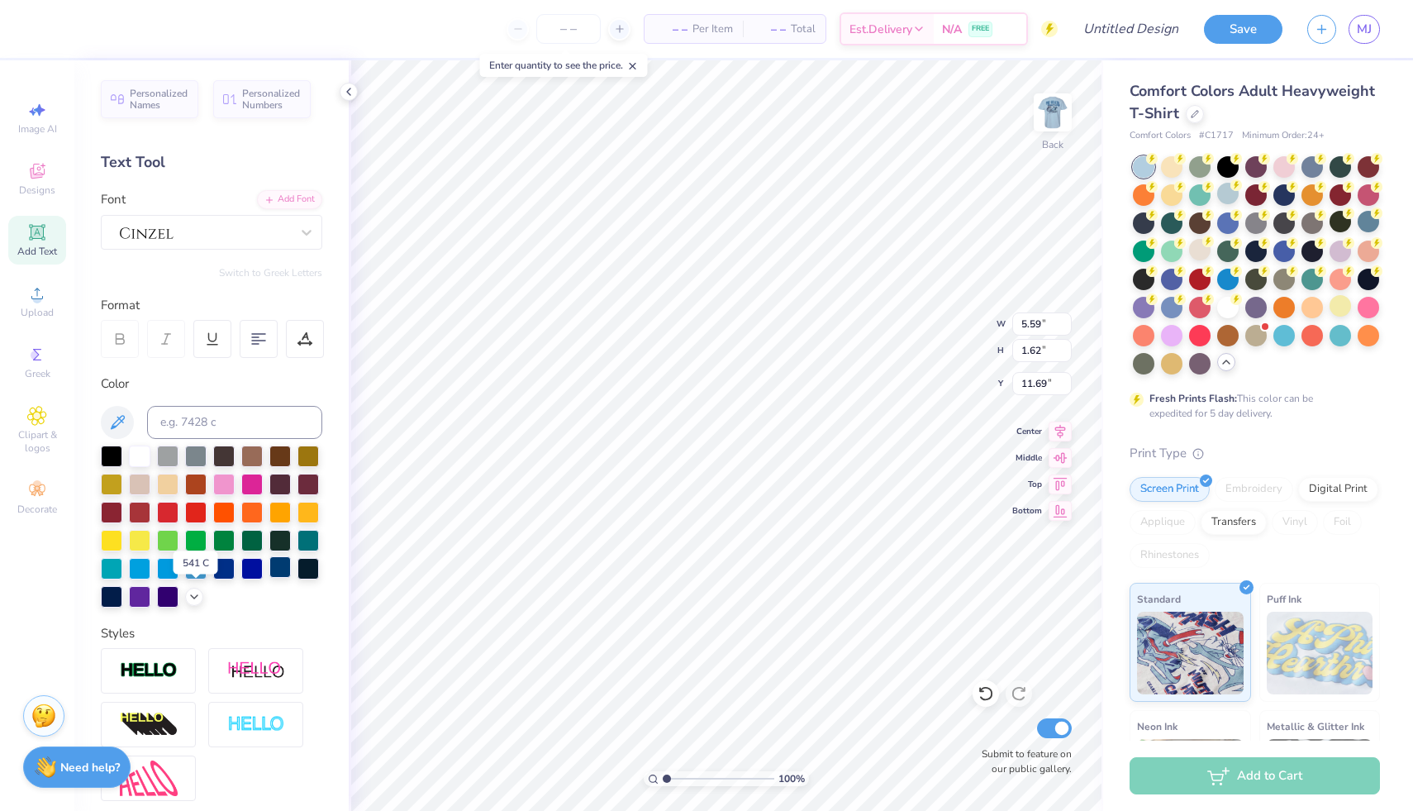
scroll to position [14, 0]
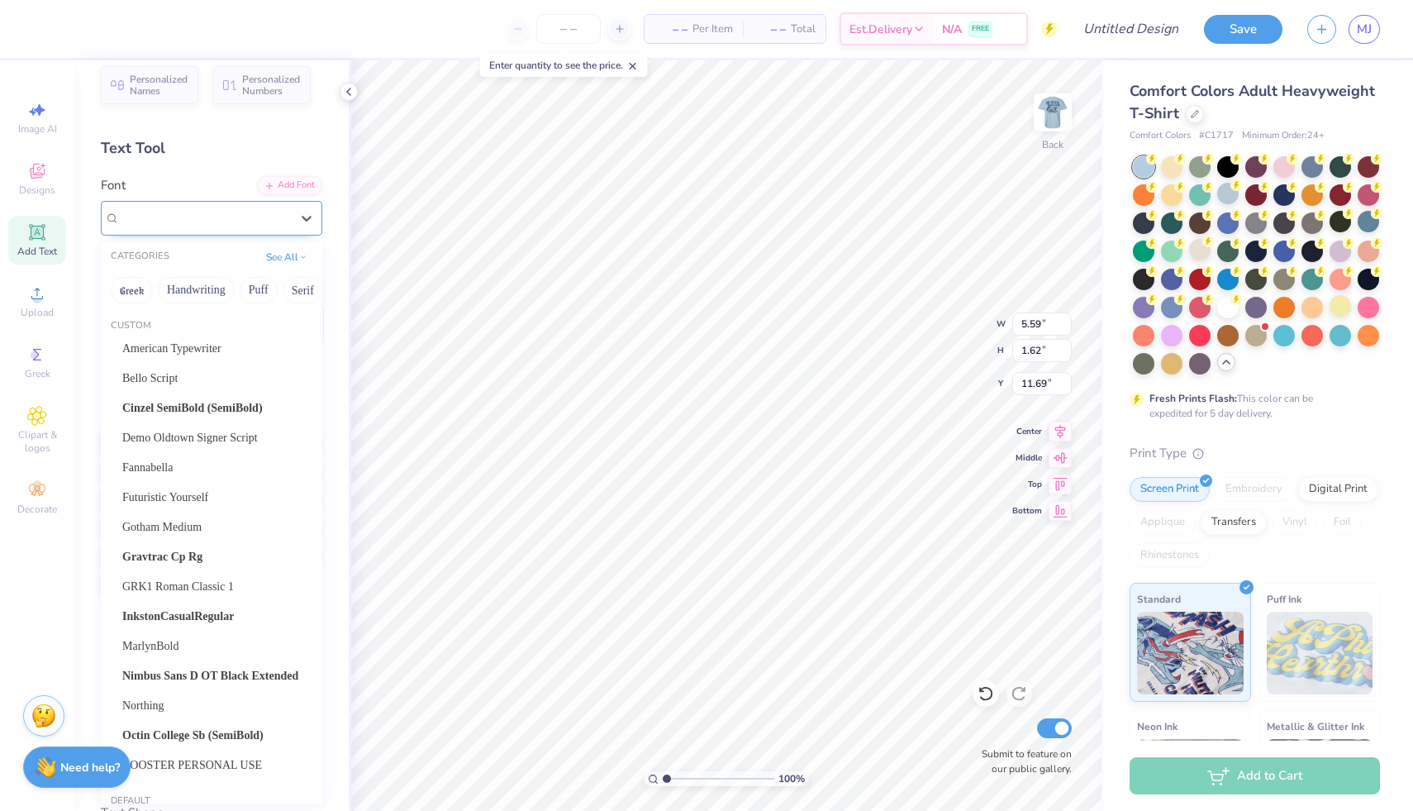
click at [233, 219] on div at bounding box center [205, 218] width 174 height 26
click at [185, 471] on div "Fannabella" at bounding box center [211, 467] width 179 height 17
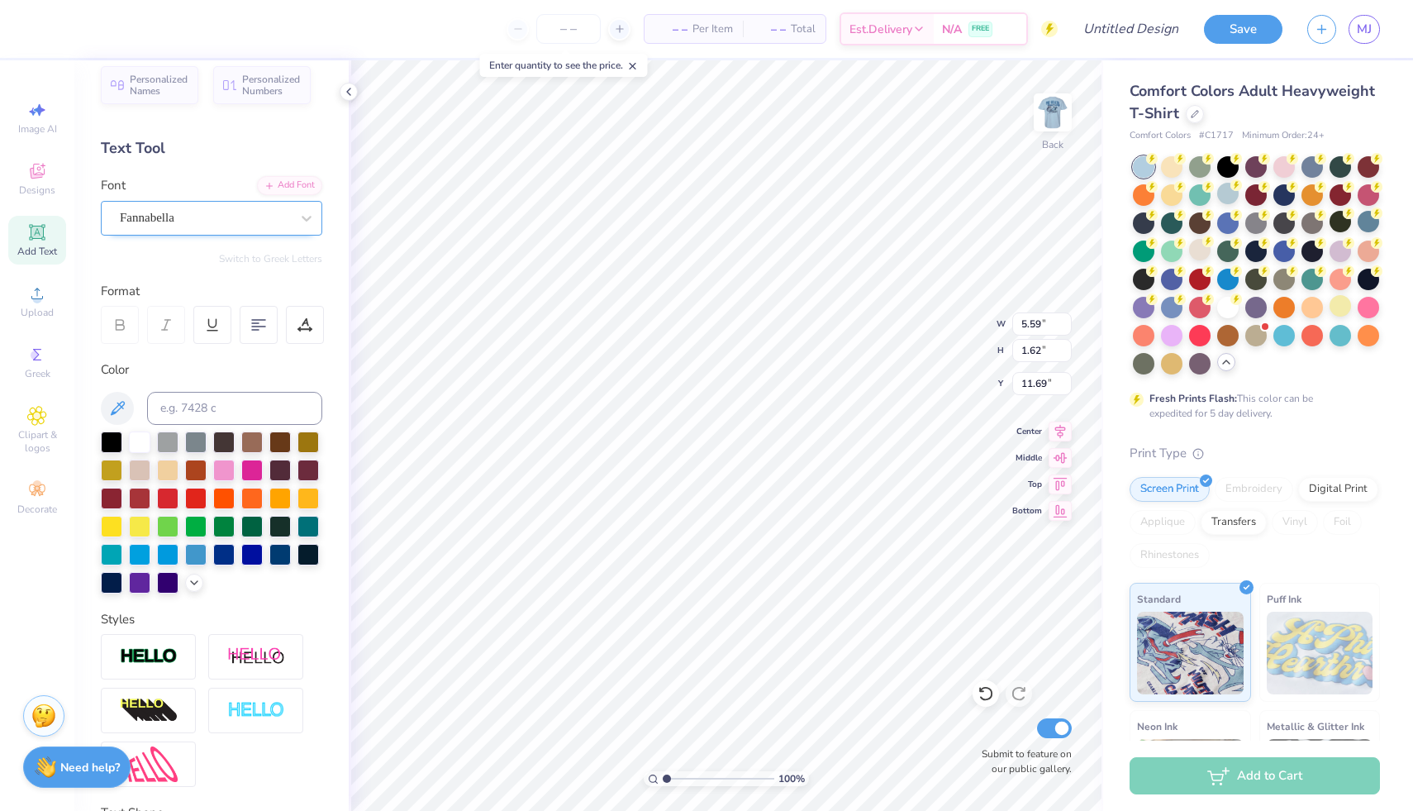
click at [226, 209] on div "Fannabella" at bounding box center [205, 218] width 174 height 26
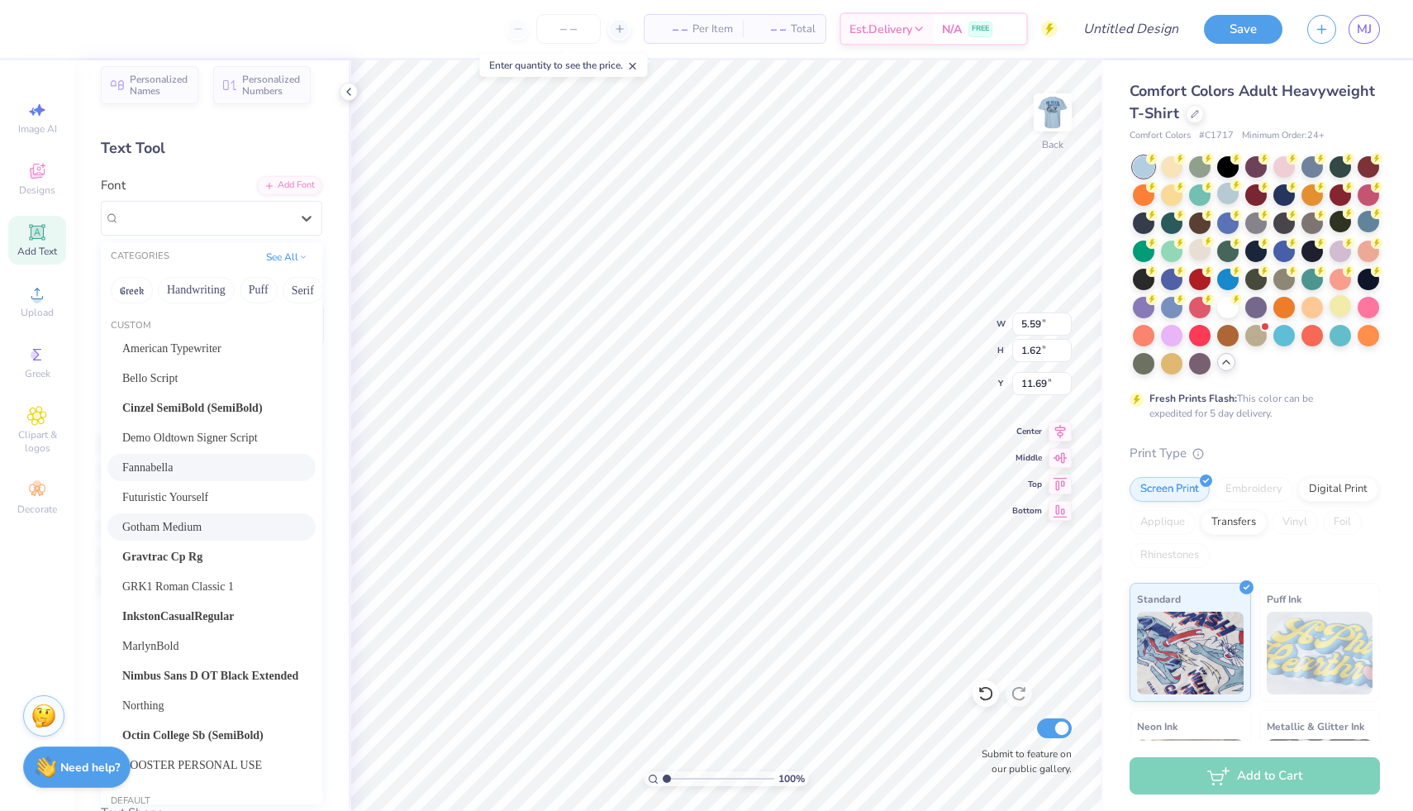
click at [179, 527] on span "Gotham Medium" at bounding box center [161, 526] width 79 height 17
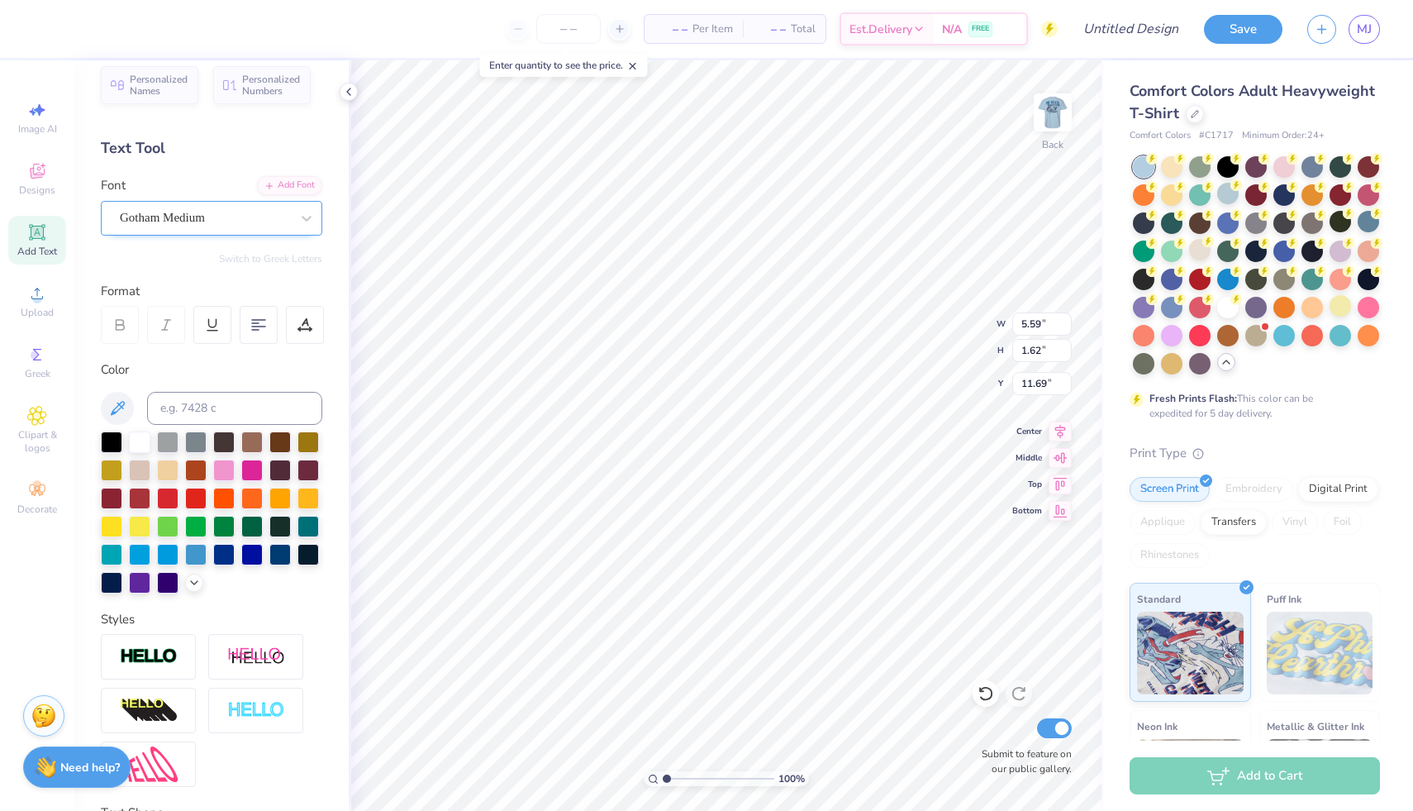
click at [242, 207] on div at bounding box center [205, 218] width 170 height 22
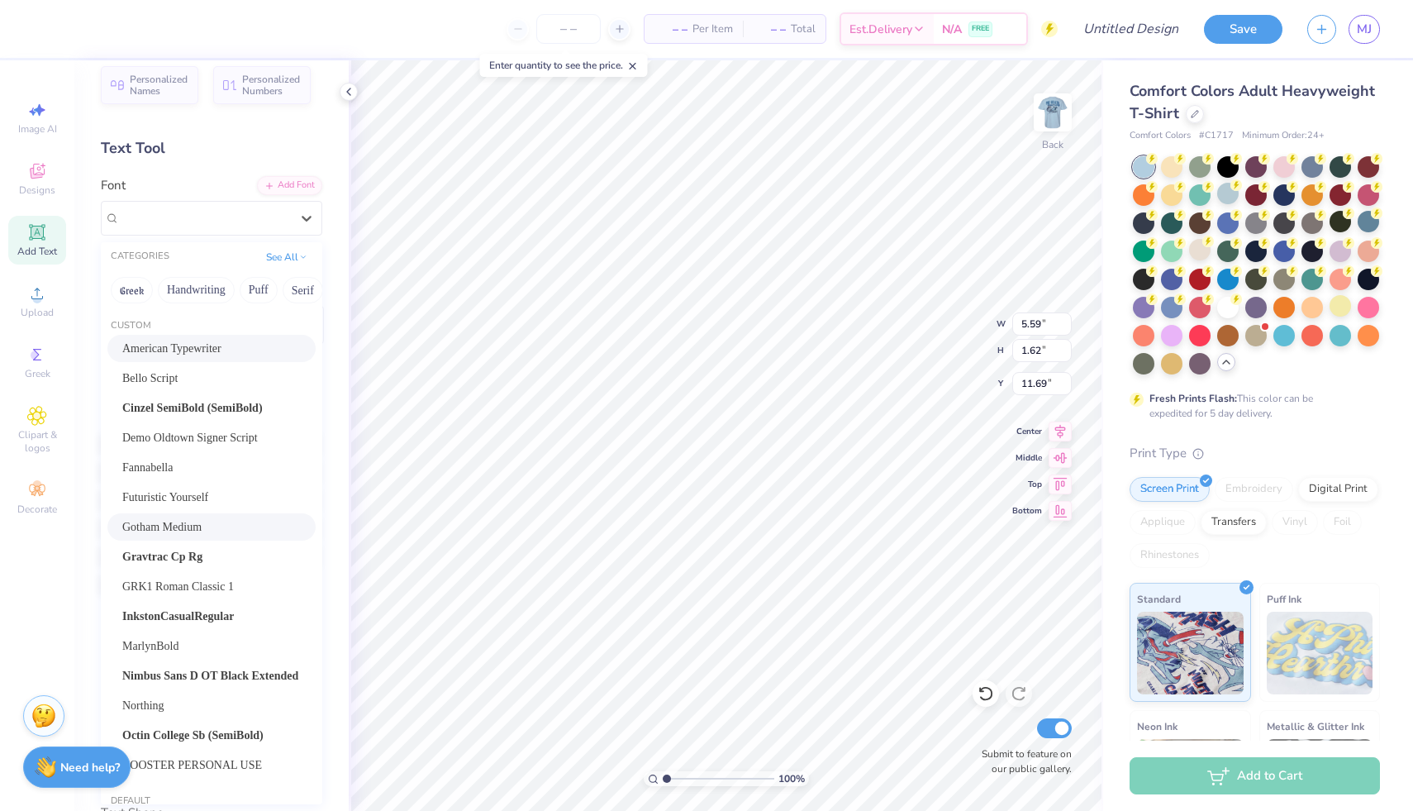
click at [193, 360] on div "American Typewriter" at bounding box center [211, 348] width 208 height 27
click at [224, 223] on div "American Typewriter" at bounding box center [205, 218] width 174 height 26
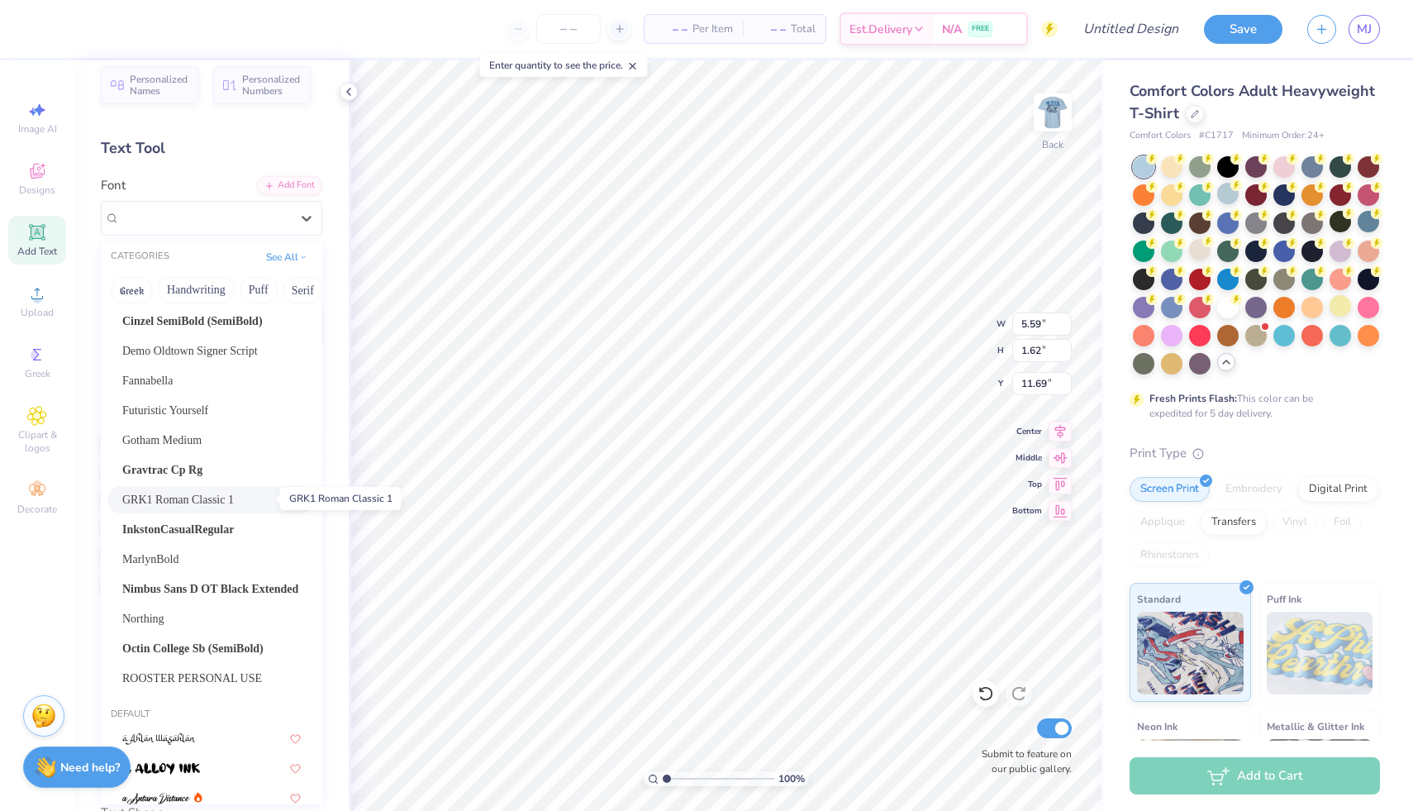
scroll to position [90, 0]
click at [183, 583] on span "Nimbus Sans D OT Black Extended" at bounding box center [210, 585] width 176 height 17
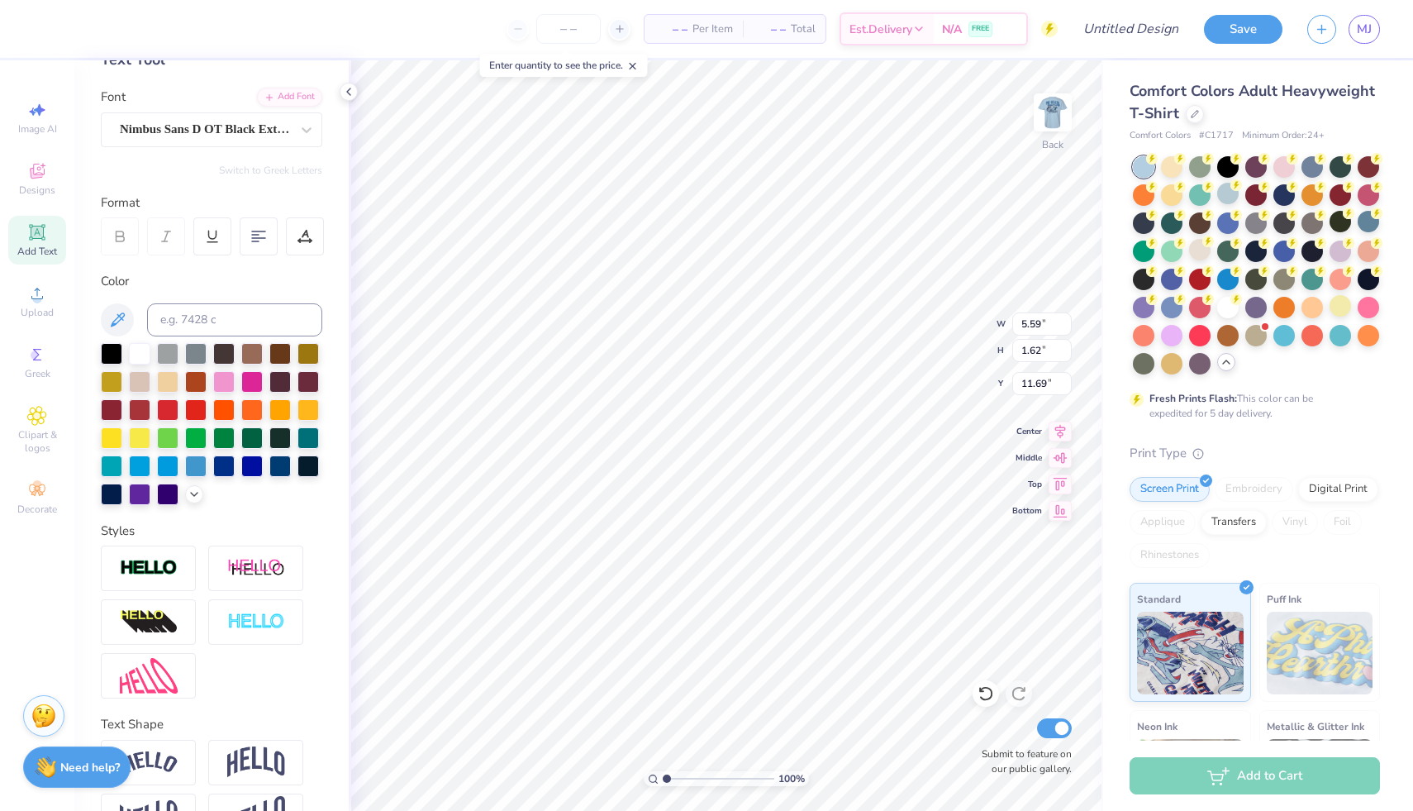
scroll to position [65, 0]
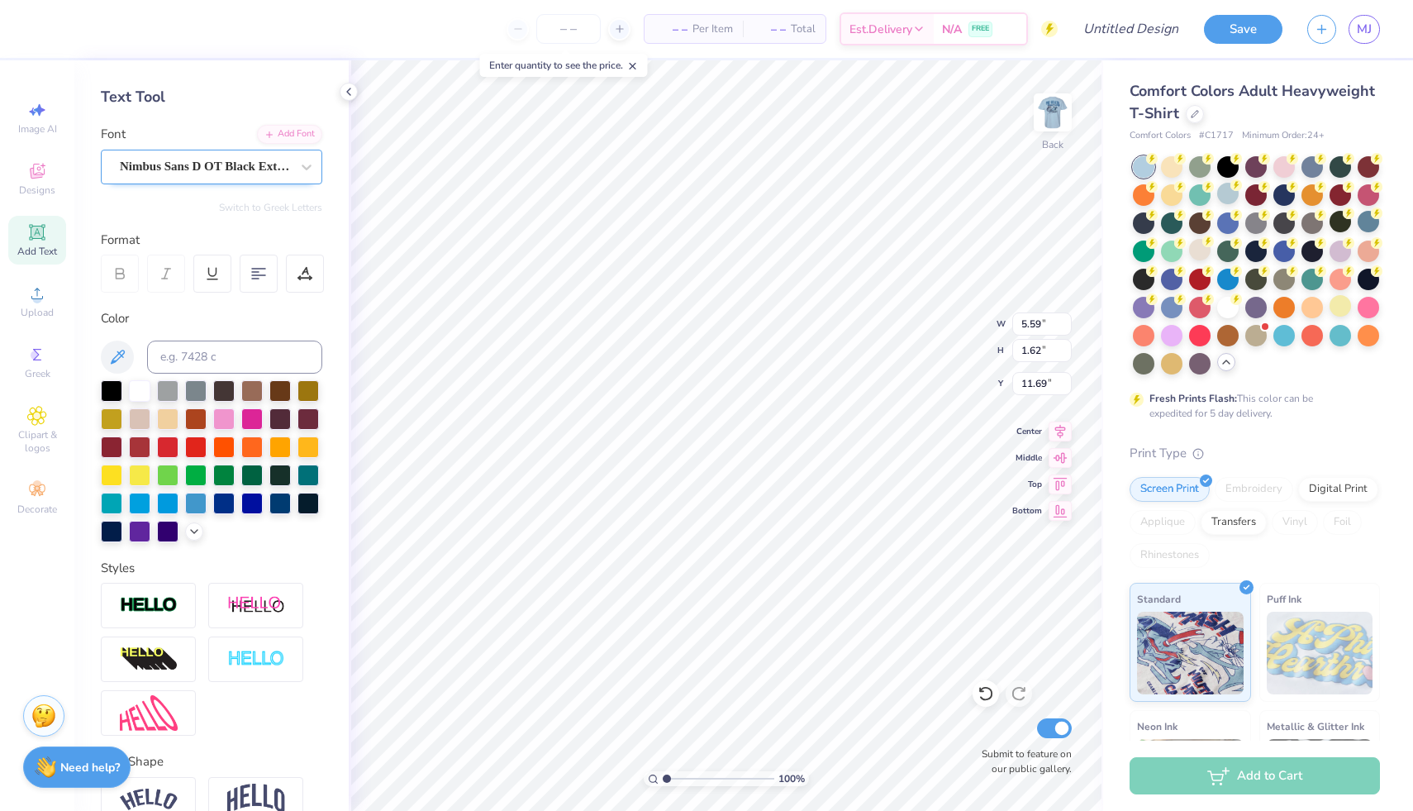
click at [244, 164] on div "Nimbus Sans D OT Black Extended" at bounding box center [205, 167] width 174 height 26
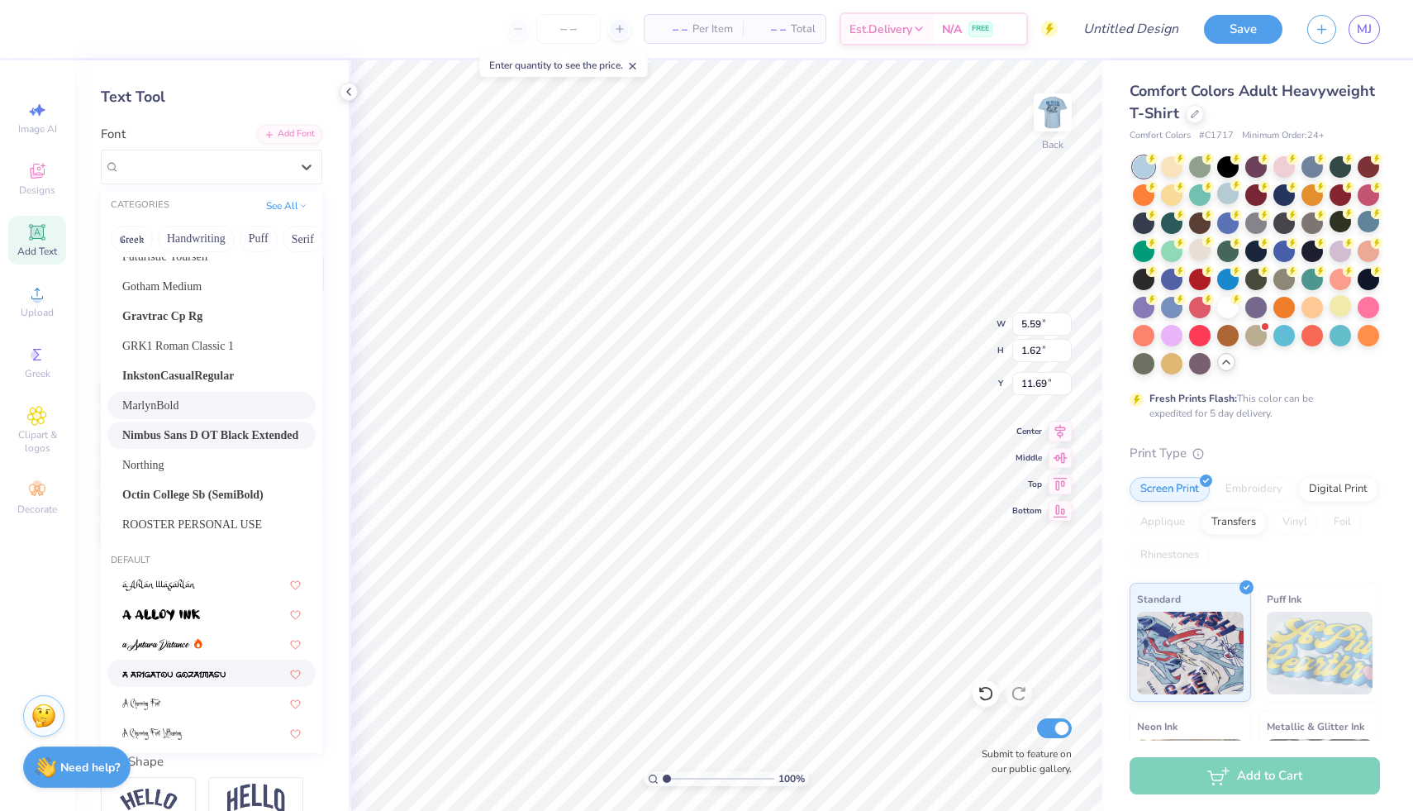
scroll to position [260, 0]
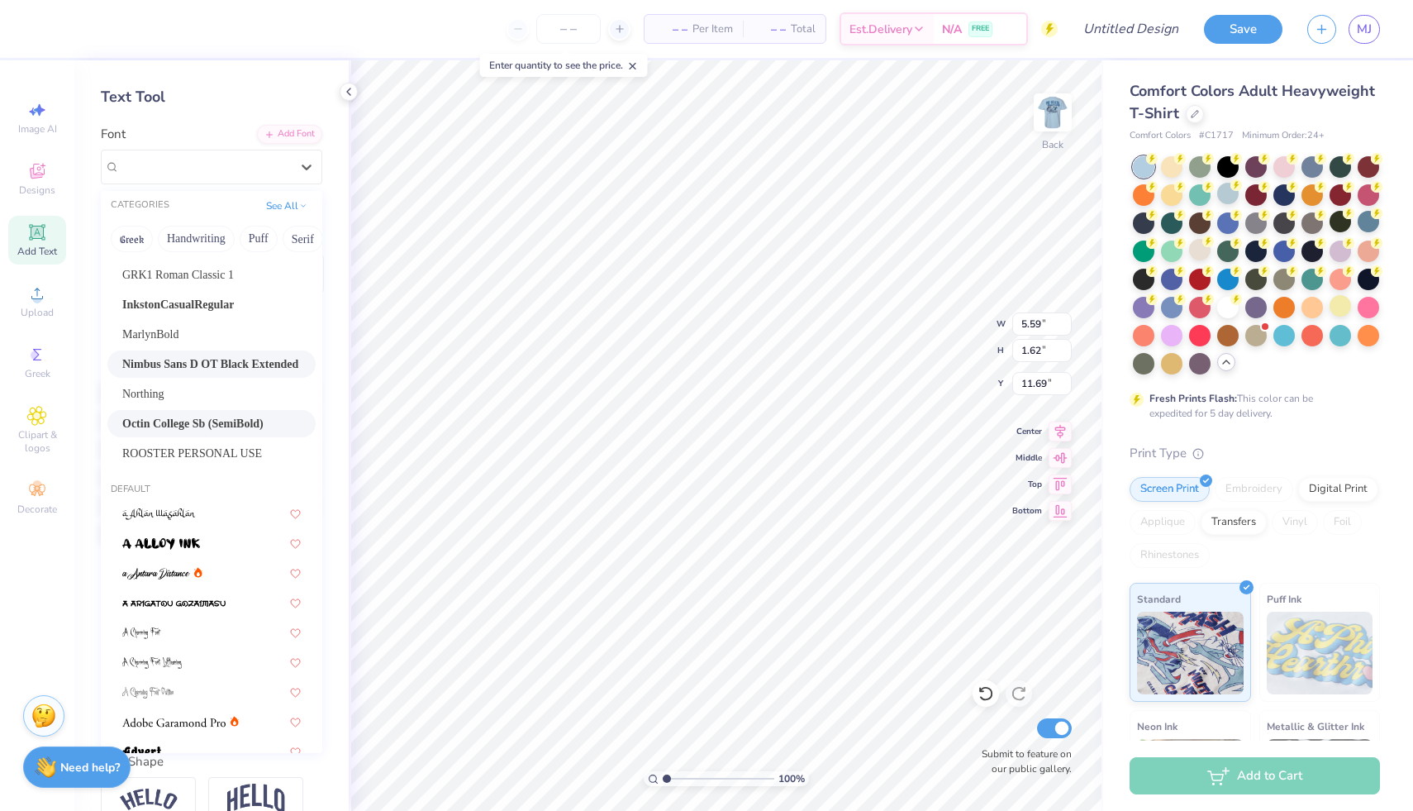
click at [217, 431] on span "Octin College Sb (SemiBold)" at bounding box center [192, 423] width 141 height 17
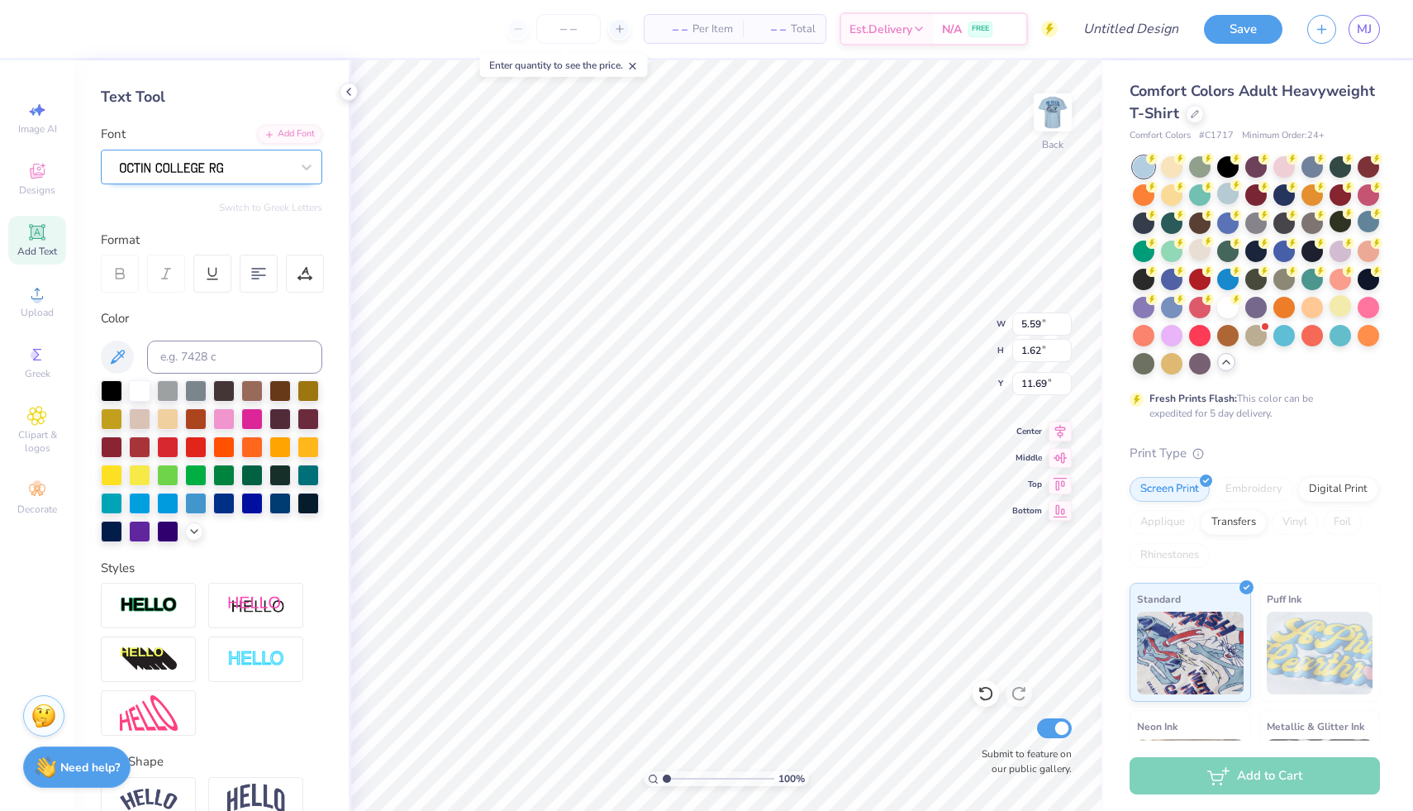
click at [255, 153] on div at bounding box center [212, 167] width 222 height 35
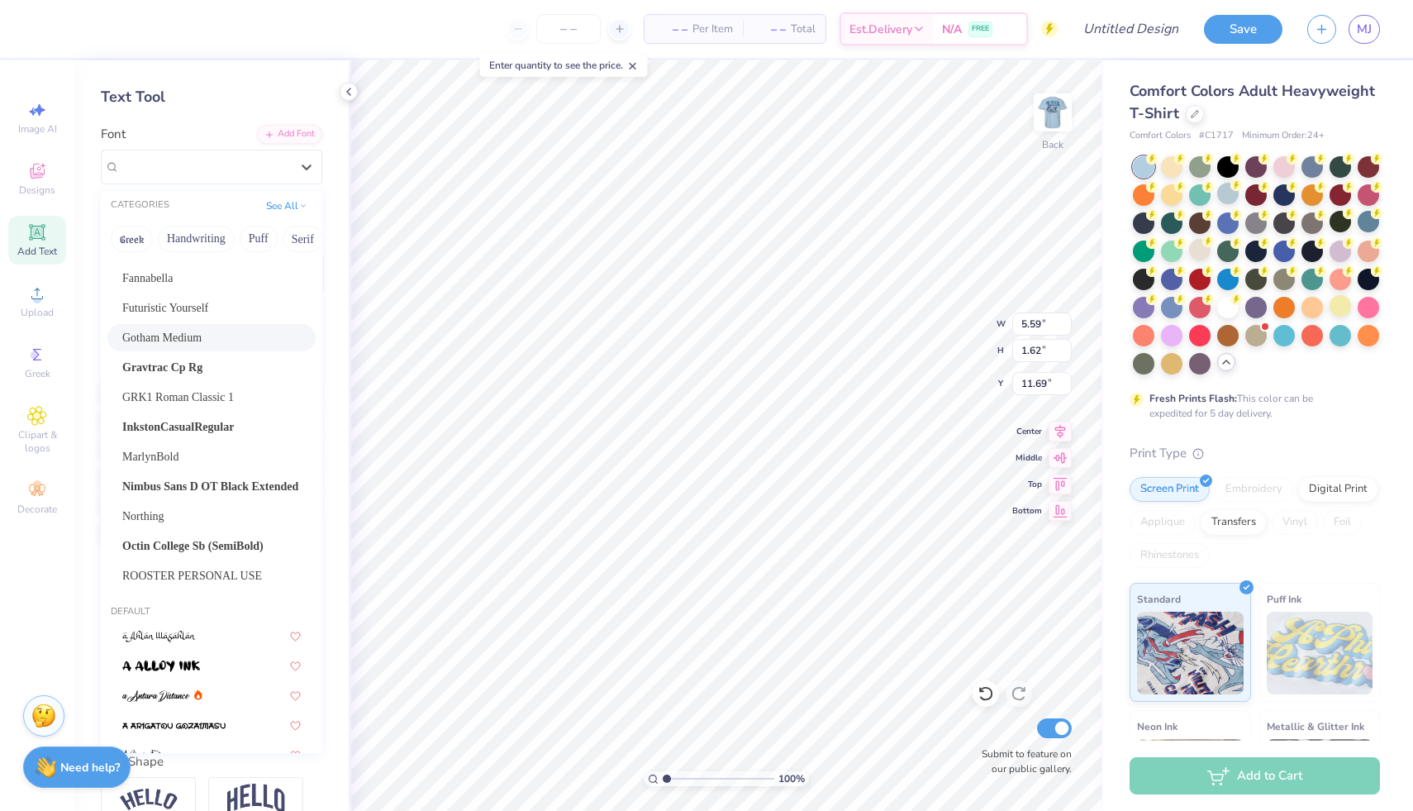
scroll to position [314, 0]
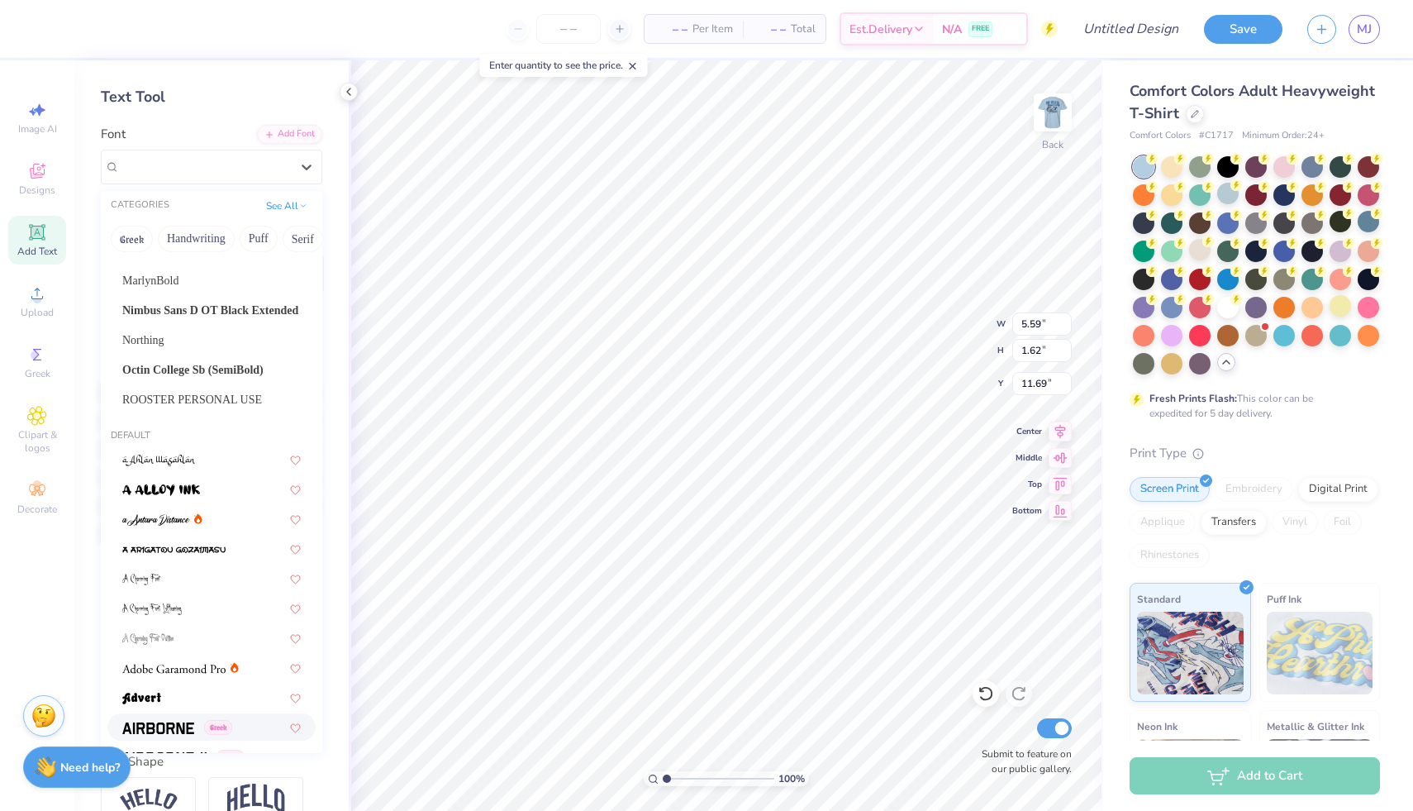
click at [162, 722] on img at bounding box center [158, 728] width 72 height 12
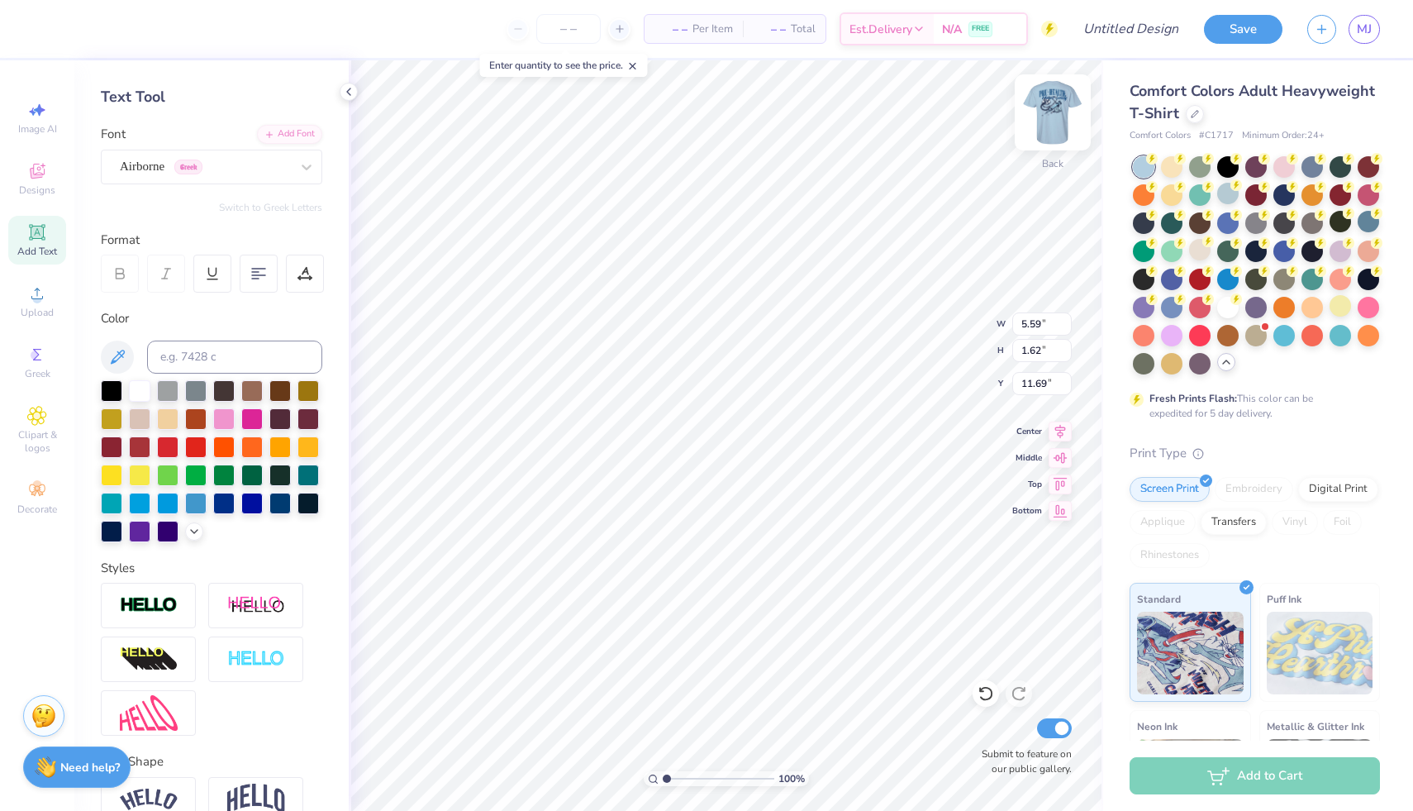
click at [1061, 126] on img at bounding box center [1053, 112] width 66 height 66
type input "4.14"
type input "1.69"
type input "11.65"
click at [1049, 103] on img at bounding box center [1053, 112] width 66 height 66
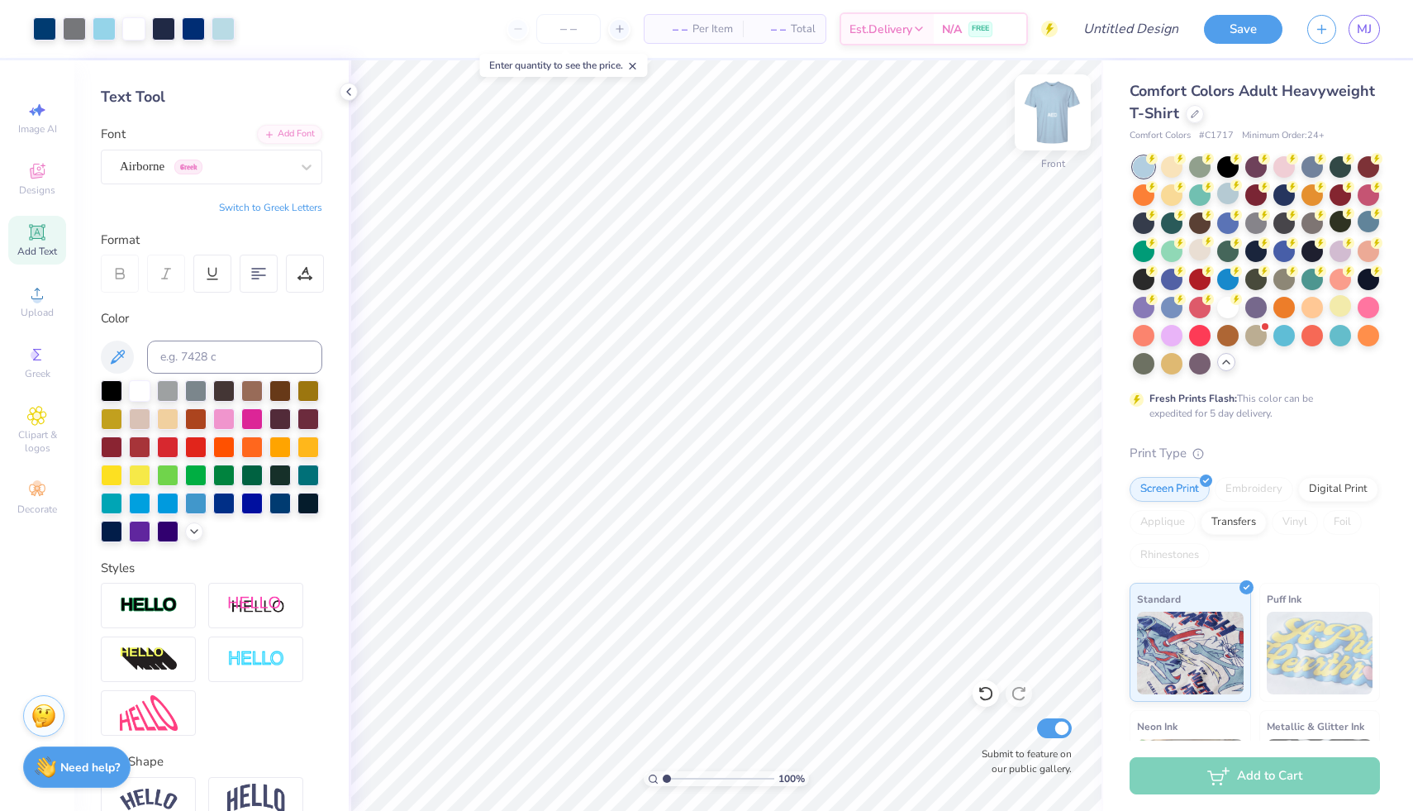
click at [1053, 107] on img at bounding box center [1053, 112] width 66 height 66
type input "3.56"
click at [161, 615] on img at bounding box center [149, 605] width 58 height 19
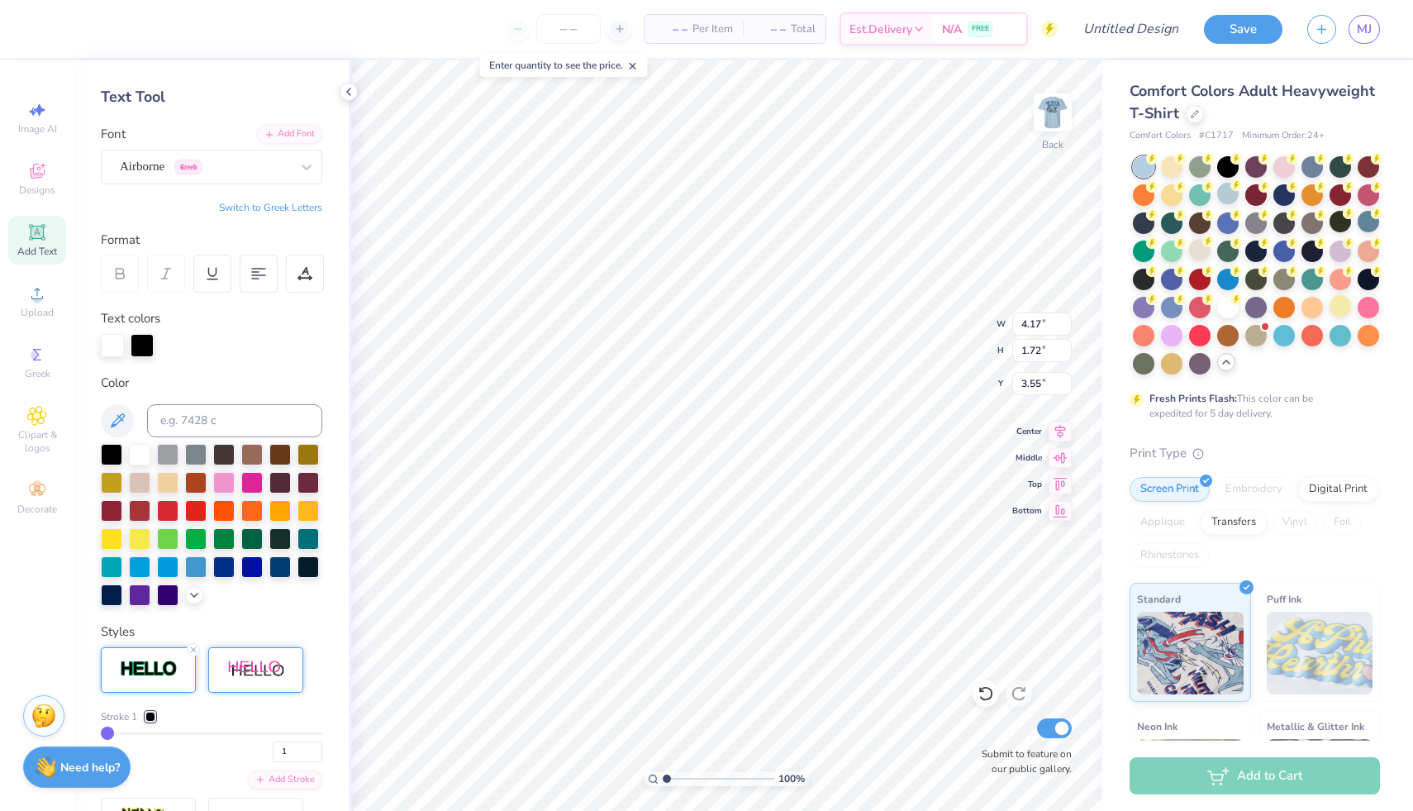
scroll to position [118, 0]
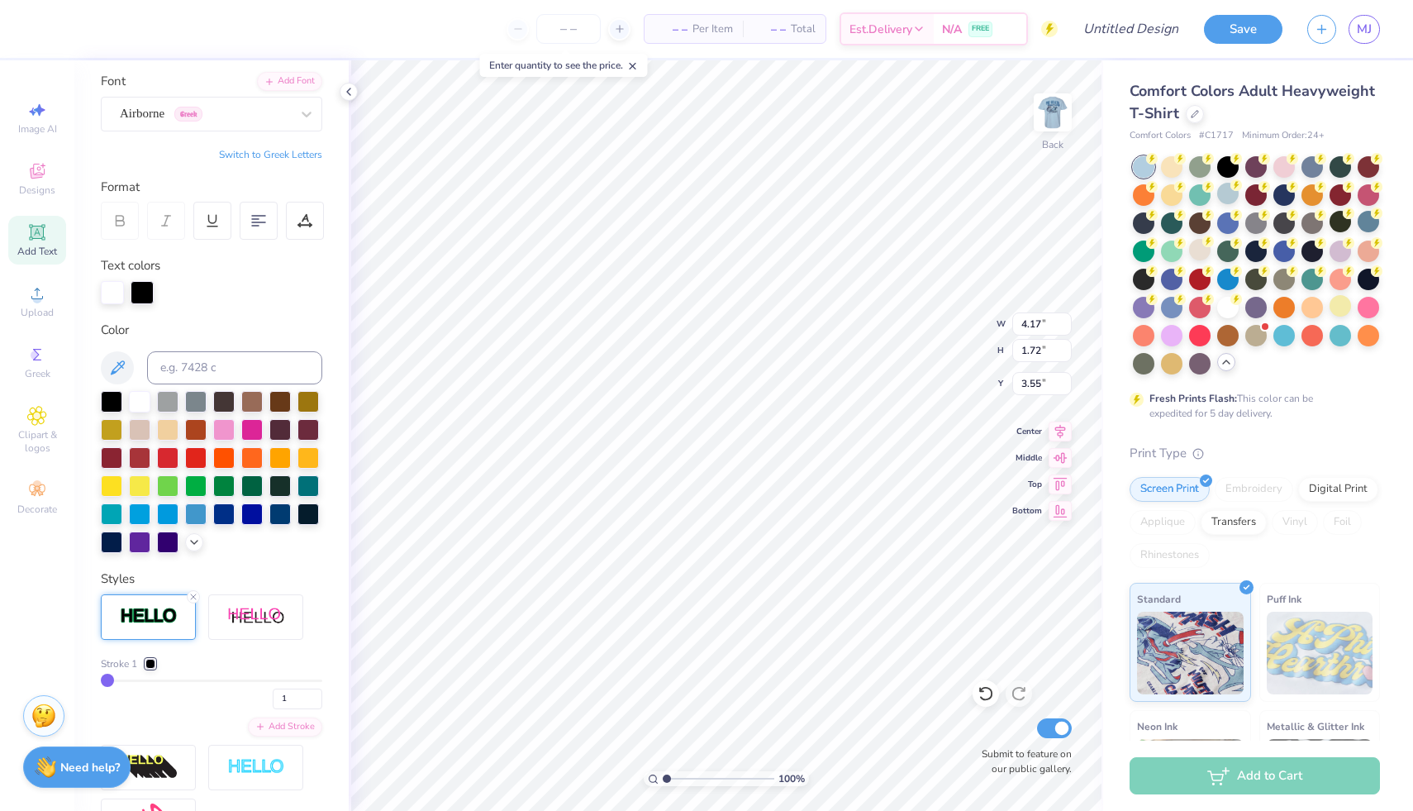
click at [145, 669] on div at bounding box center [150, 664] width 10 height 10
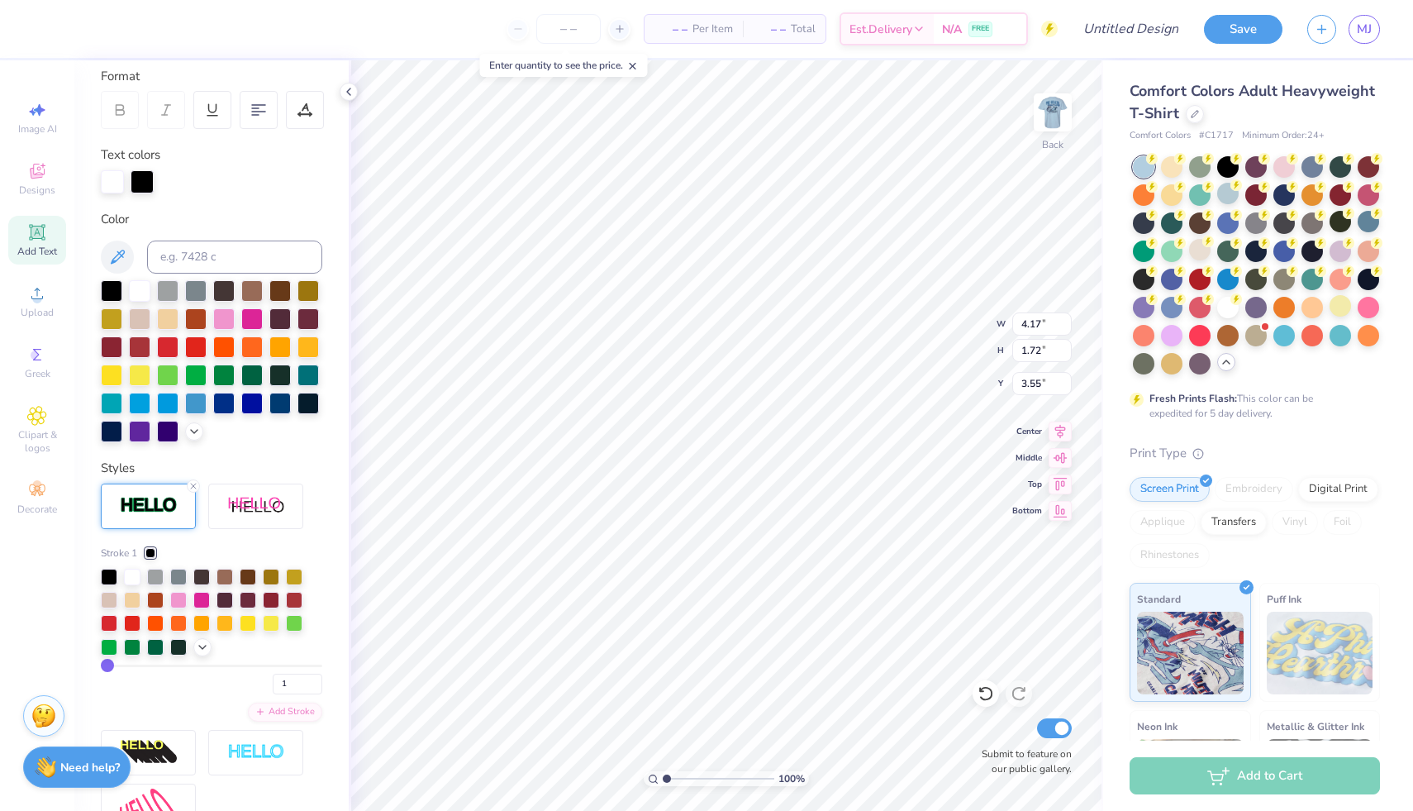
scroll to position [233, 0]
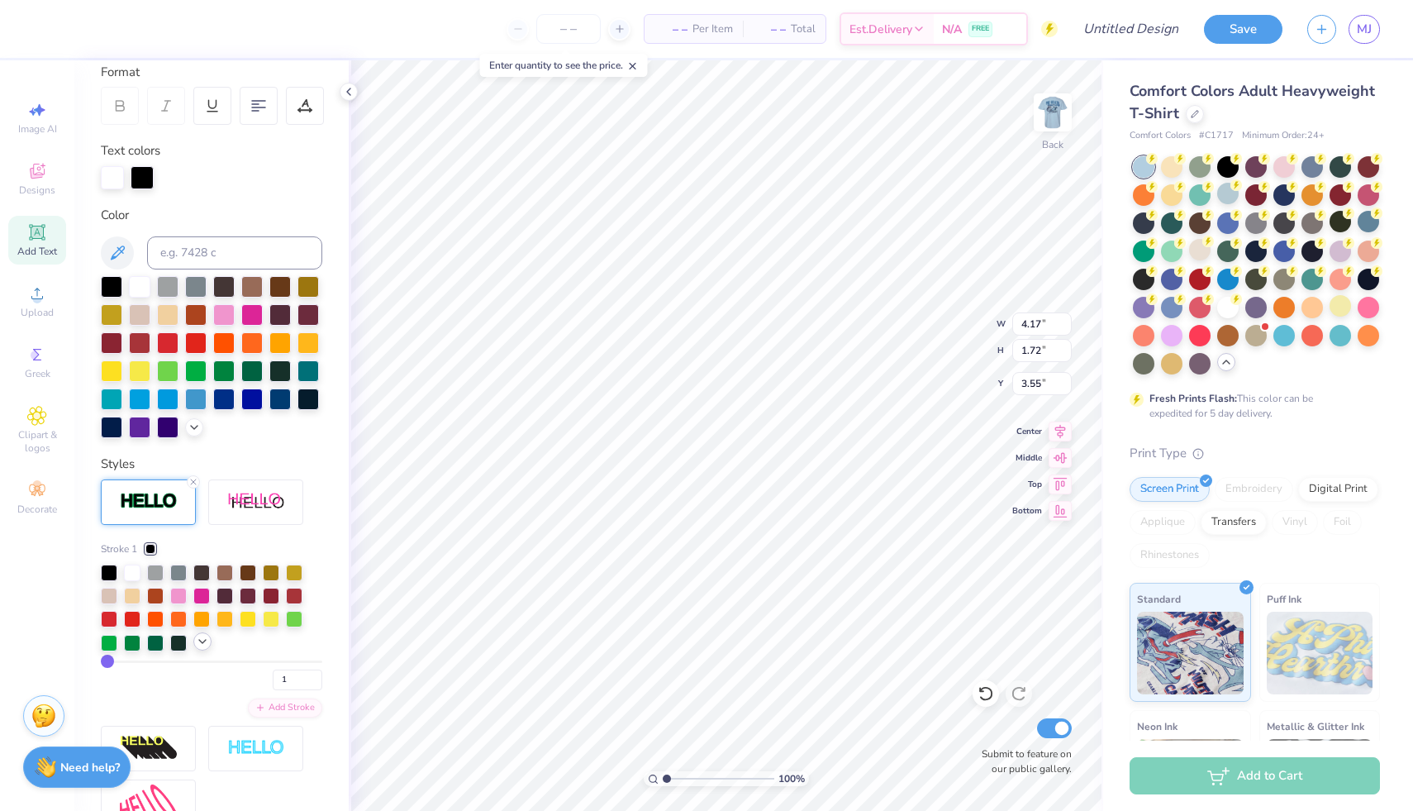
click at [200, 648] on icon at bounding box center [202, 641] width 13 height 13
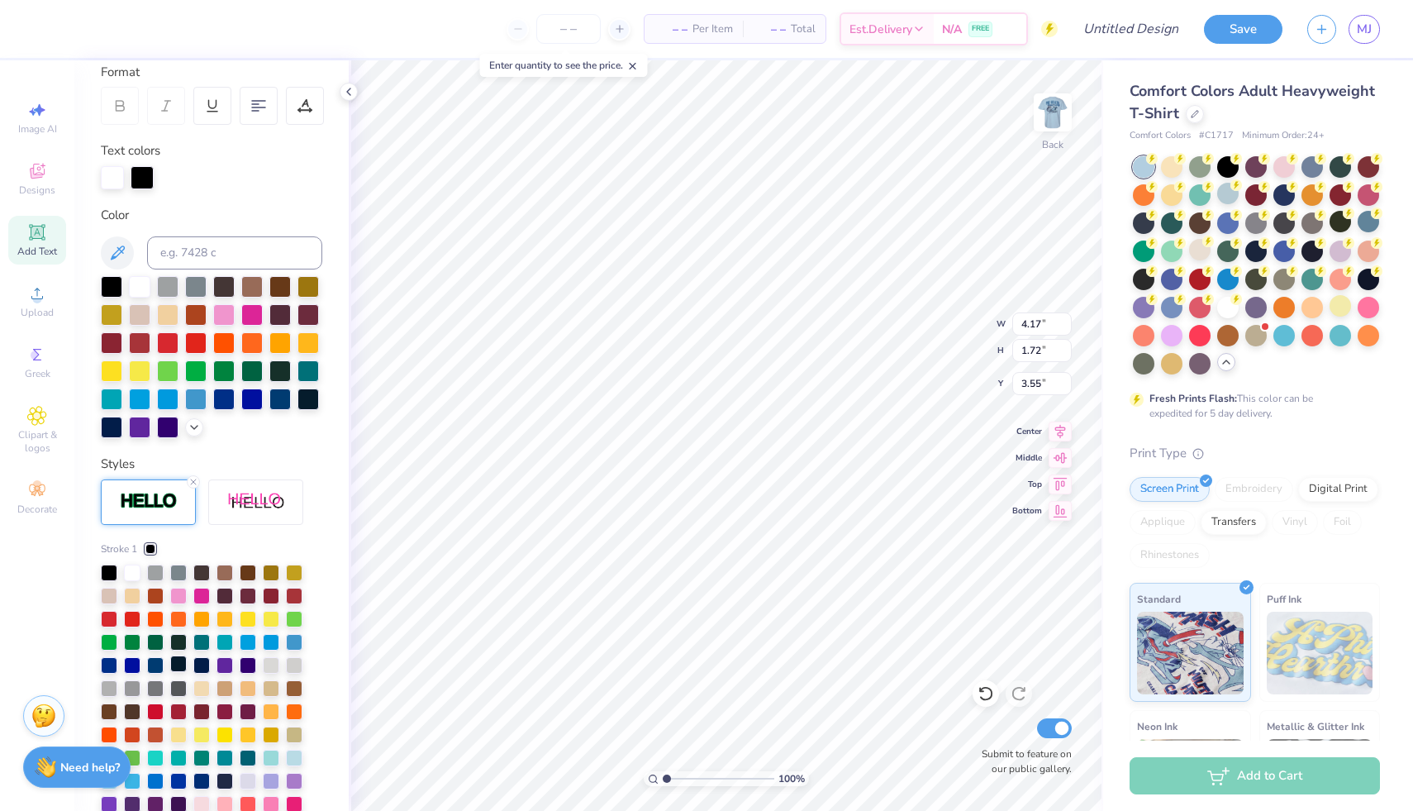
click at [179, 672] on div at bounding box center [178, 663] width 17 height 17
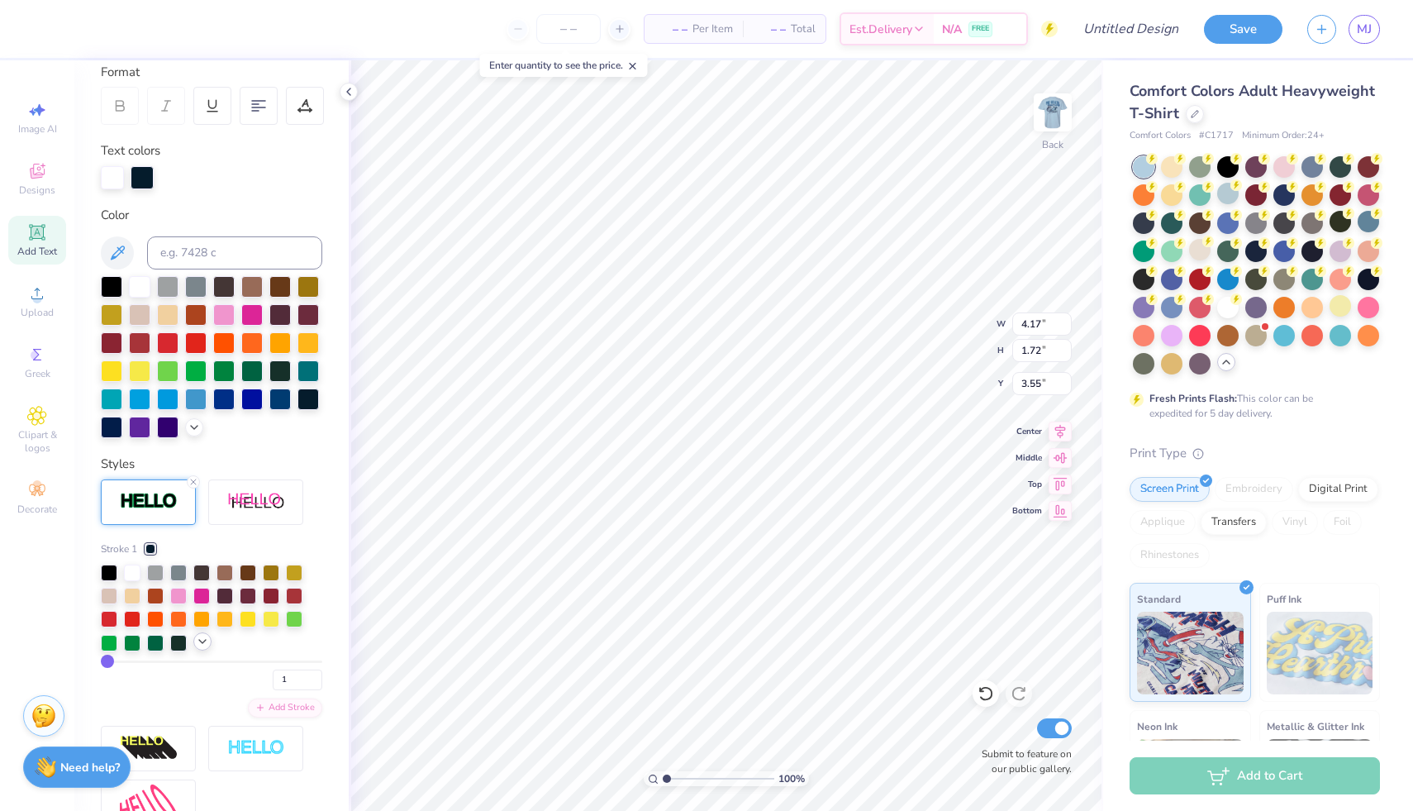
click at [203, 643] on polyline at bounding box center [202, 641] width 7 height 3
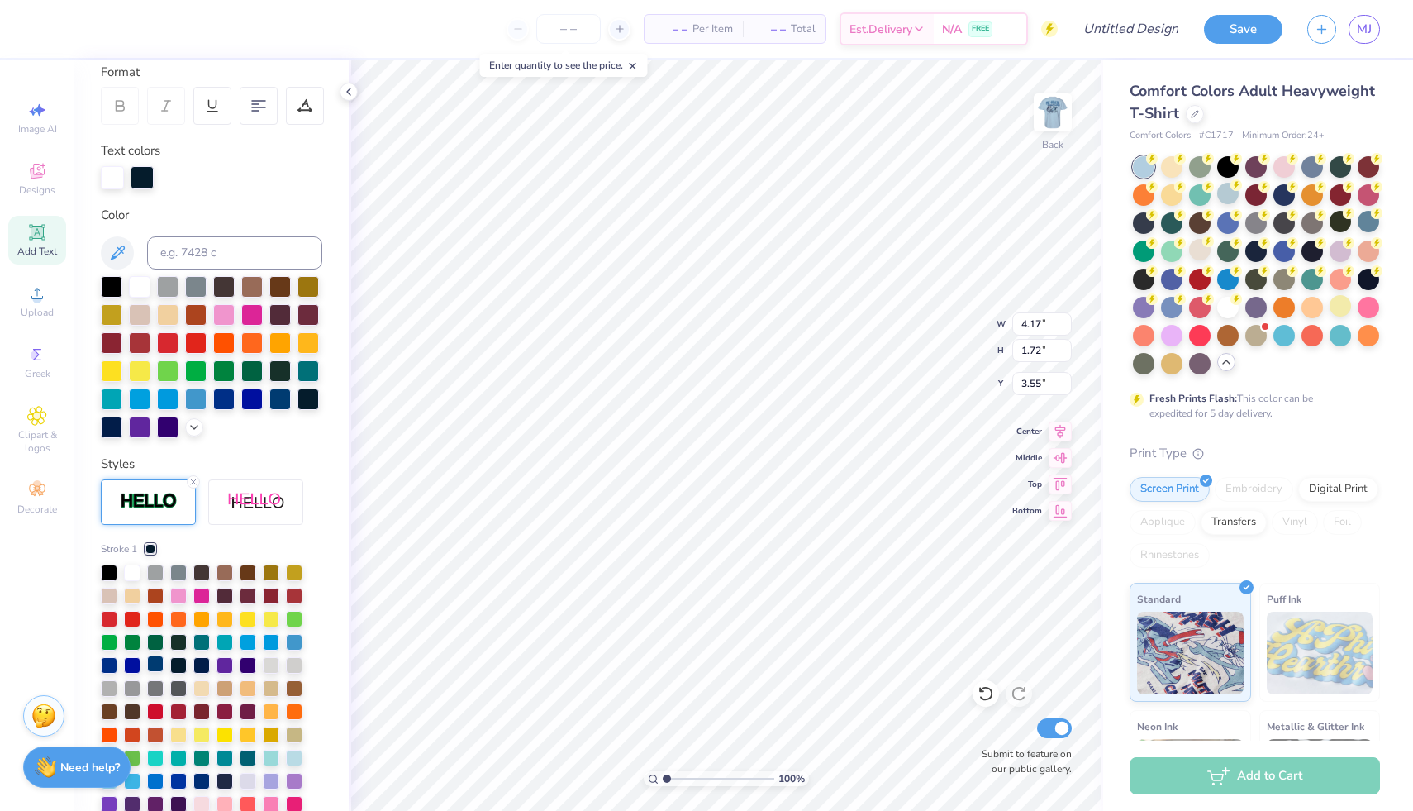
click at [154, 672] on div at bounding box center [155, 663] width 17 height 17
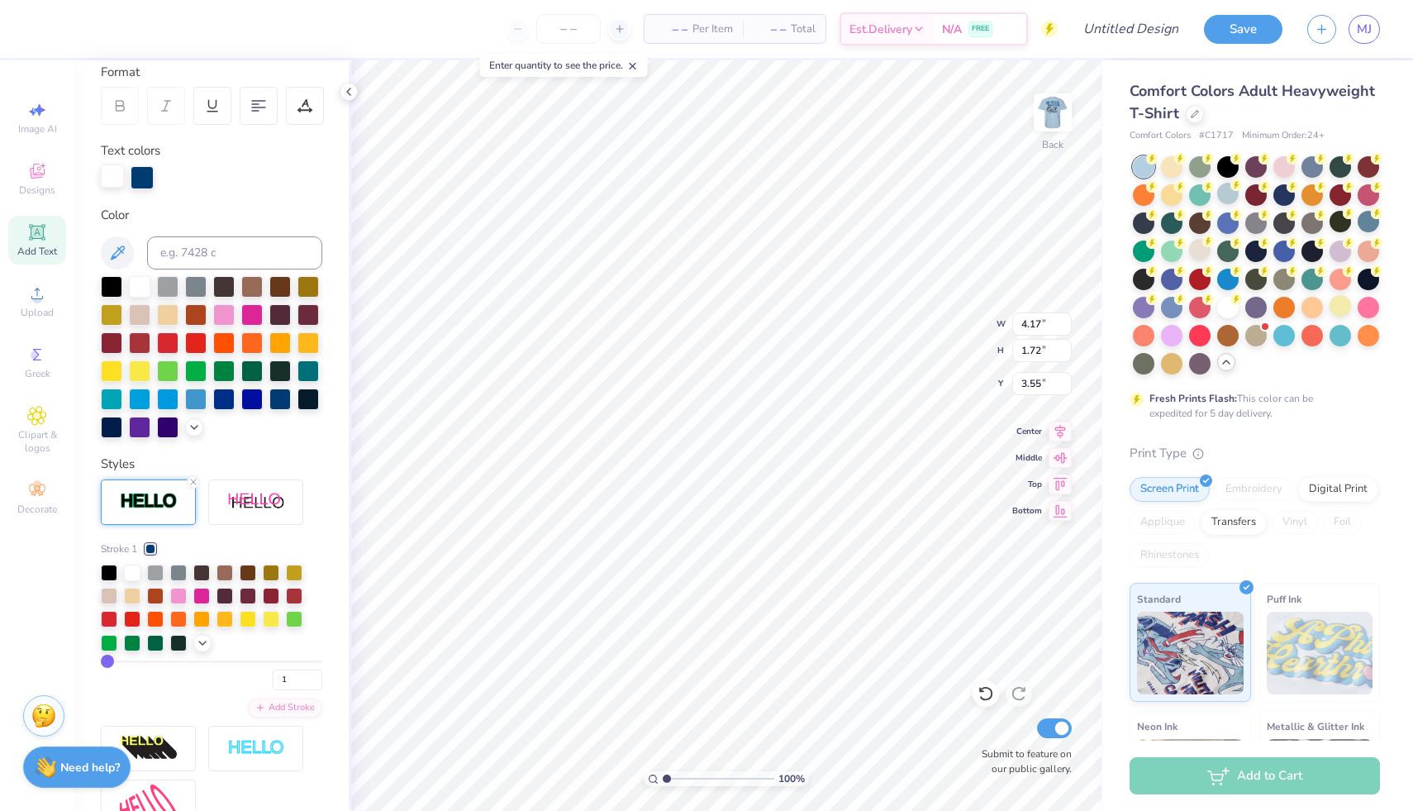
click at [113, 179] on div at bounding box center [112, 175] width 23 height 23
click at [298, 380] on div at bounding box center [308, 369] width 21 height 21
click at [185, 408] on div at bounding box center [195, 397] width 21 height 21
click at [269, 408] on div at bounding box center [279, 397] width 21 height 21
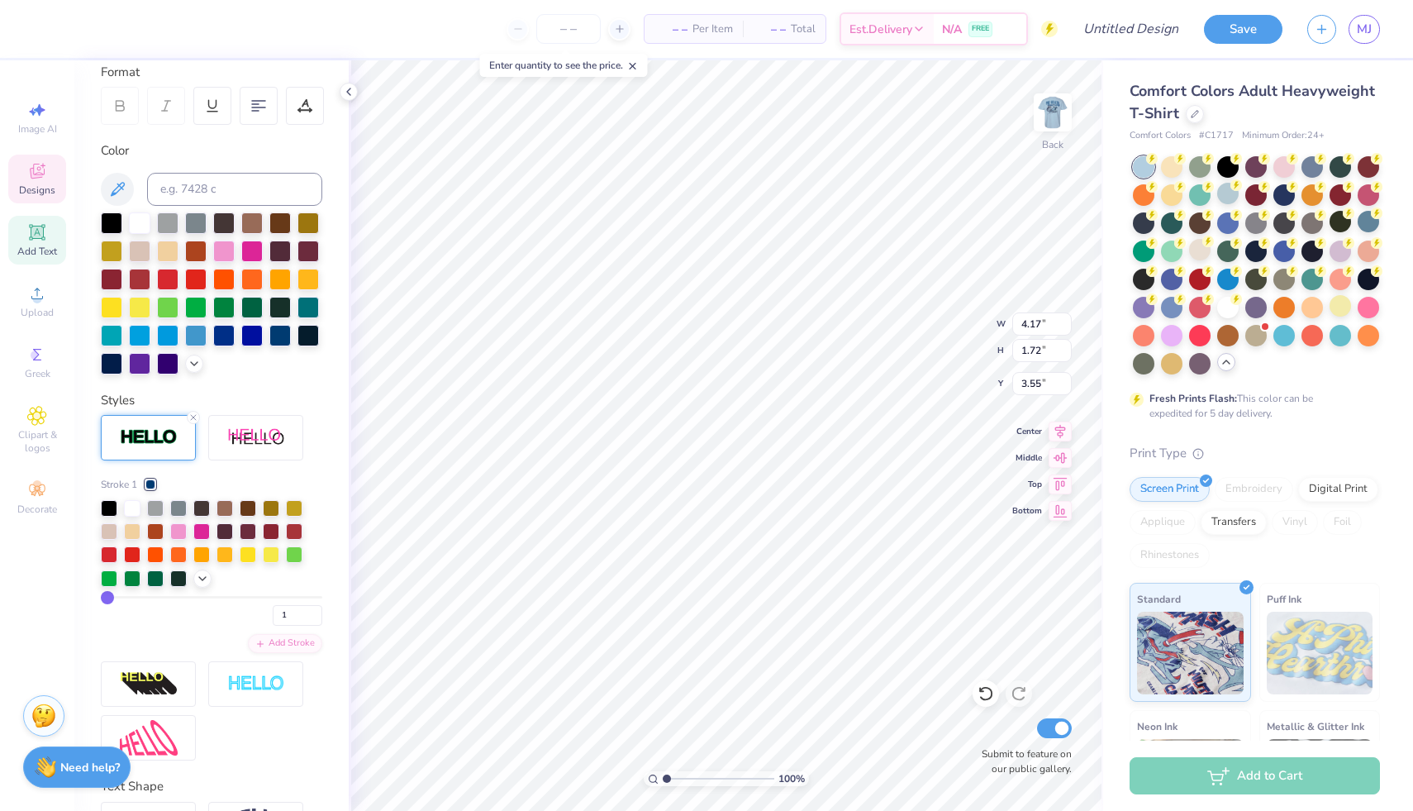
click at [36, 187] on span "Designs" at bounding box center [37, 189] width 36 height 13
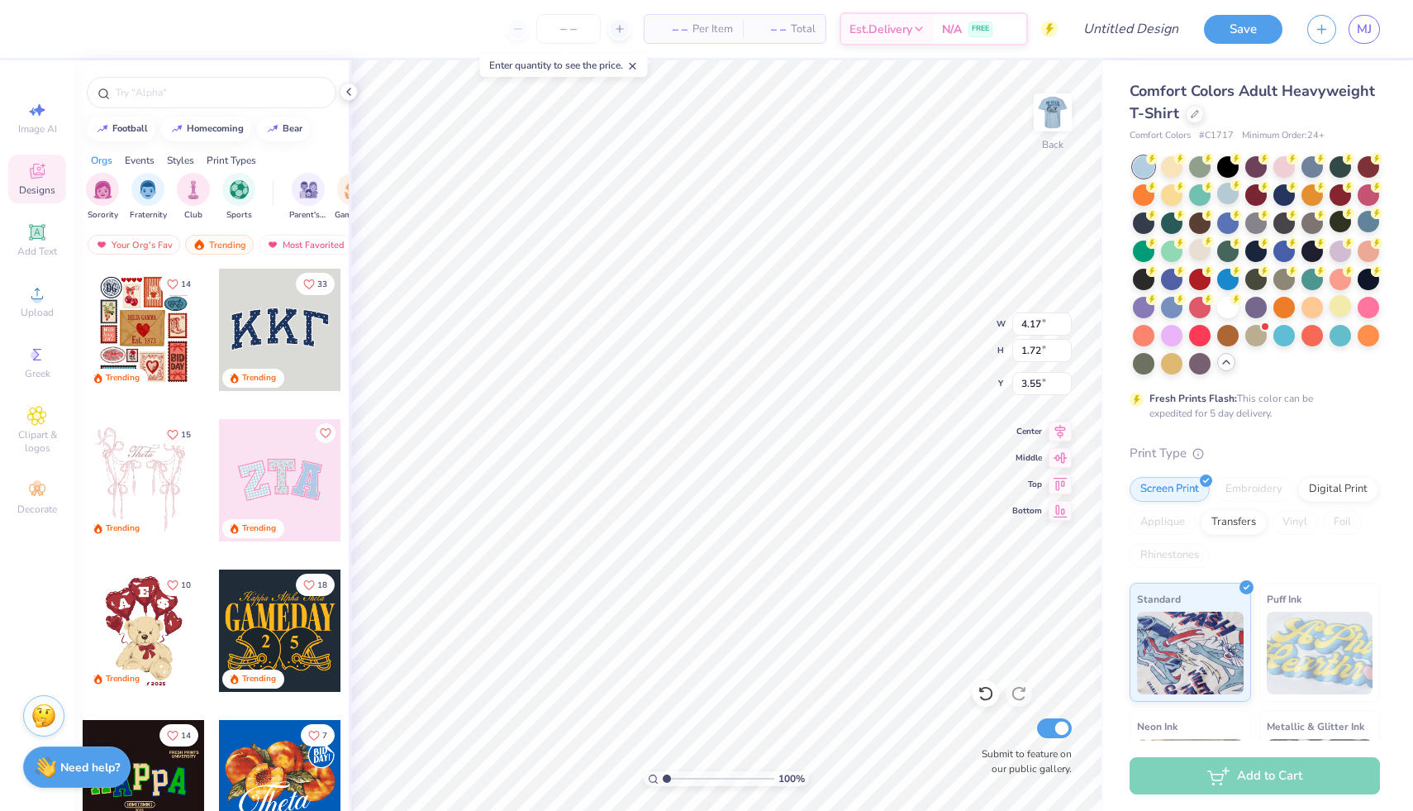
scroll to position [24, 0]
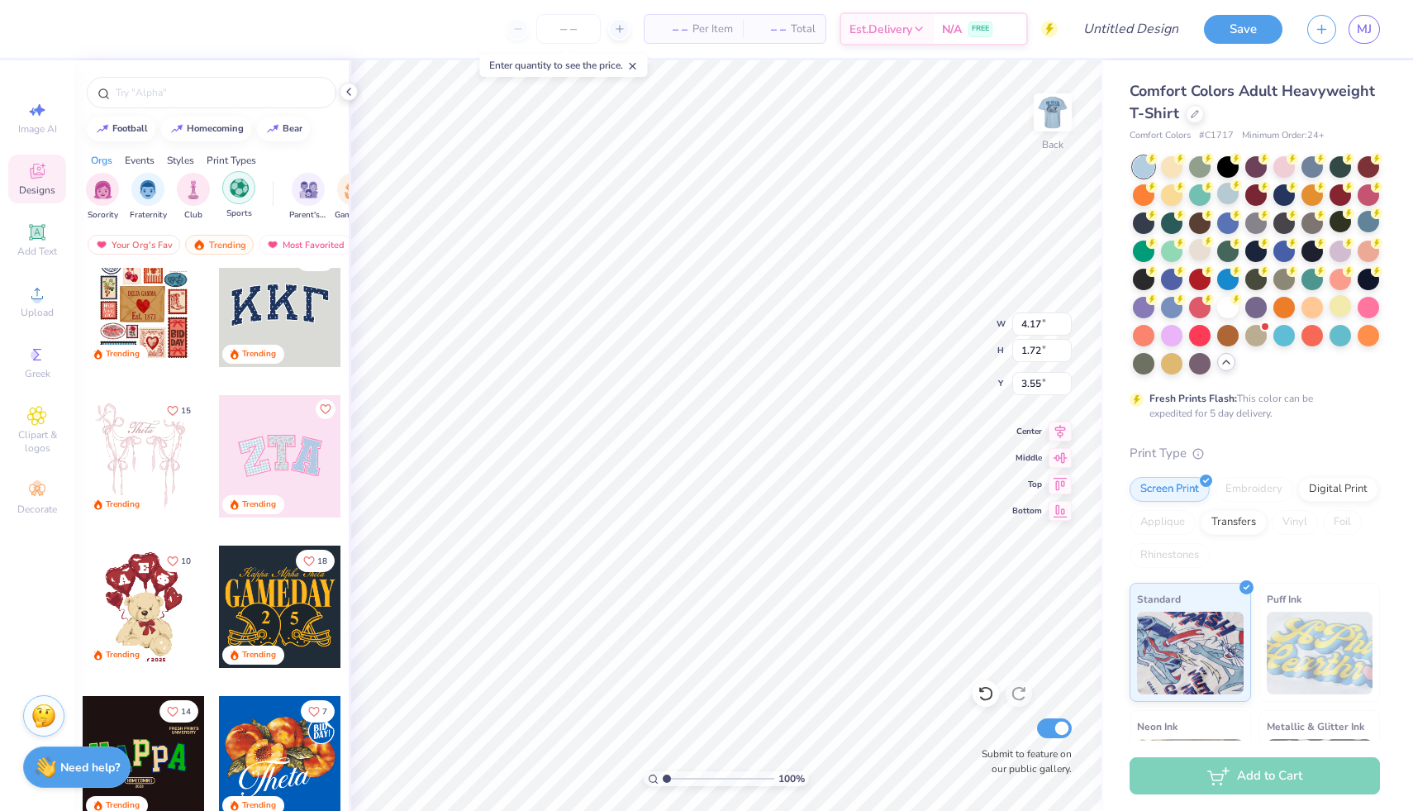
click at [232, 197] on div "filter for Sports" at bounding box center [238, 187] width 33 height 33
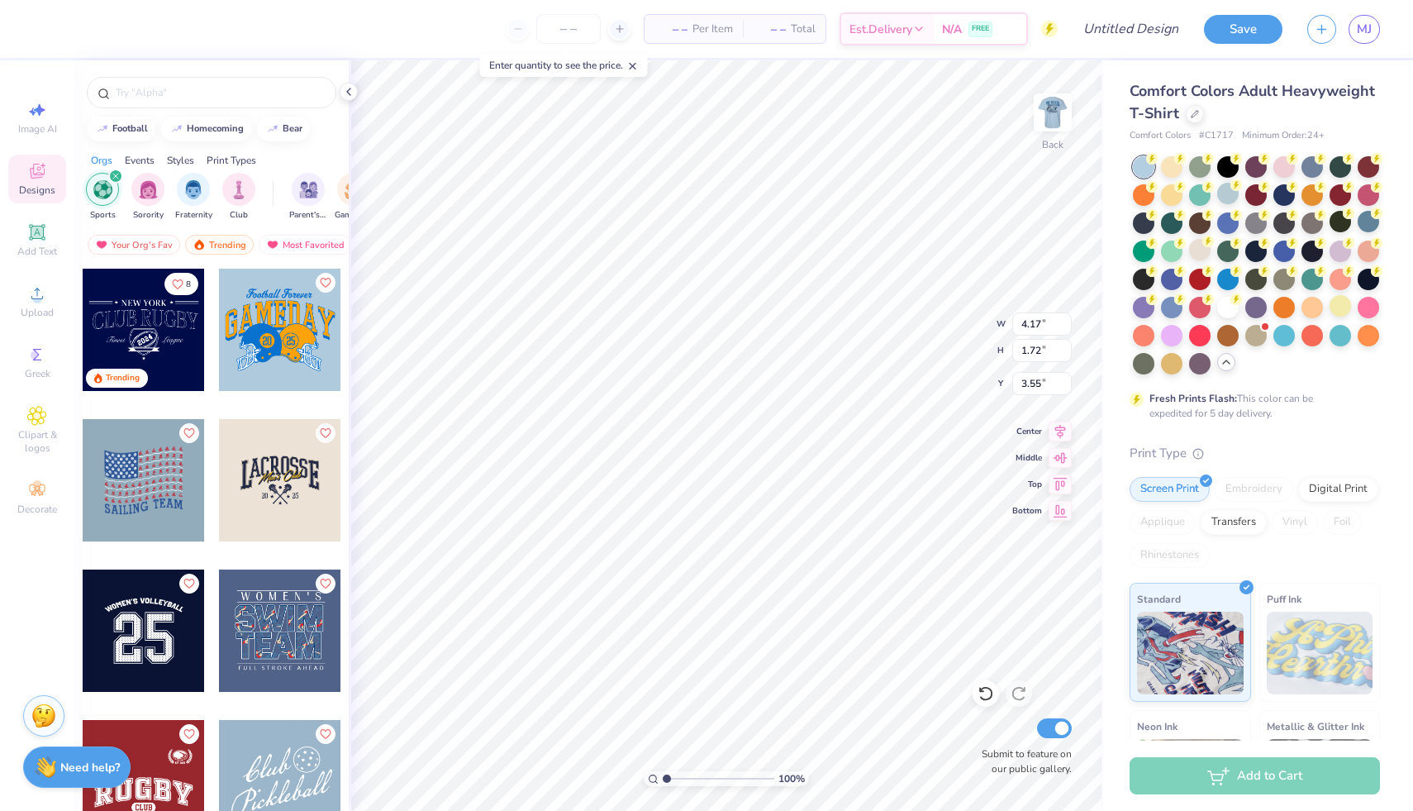
click at [116, 174] on icon "filter for Sports" at bounding box center [115, 176] width 7 height 7
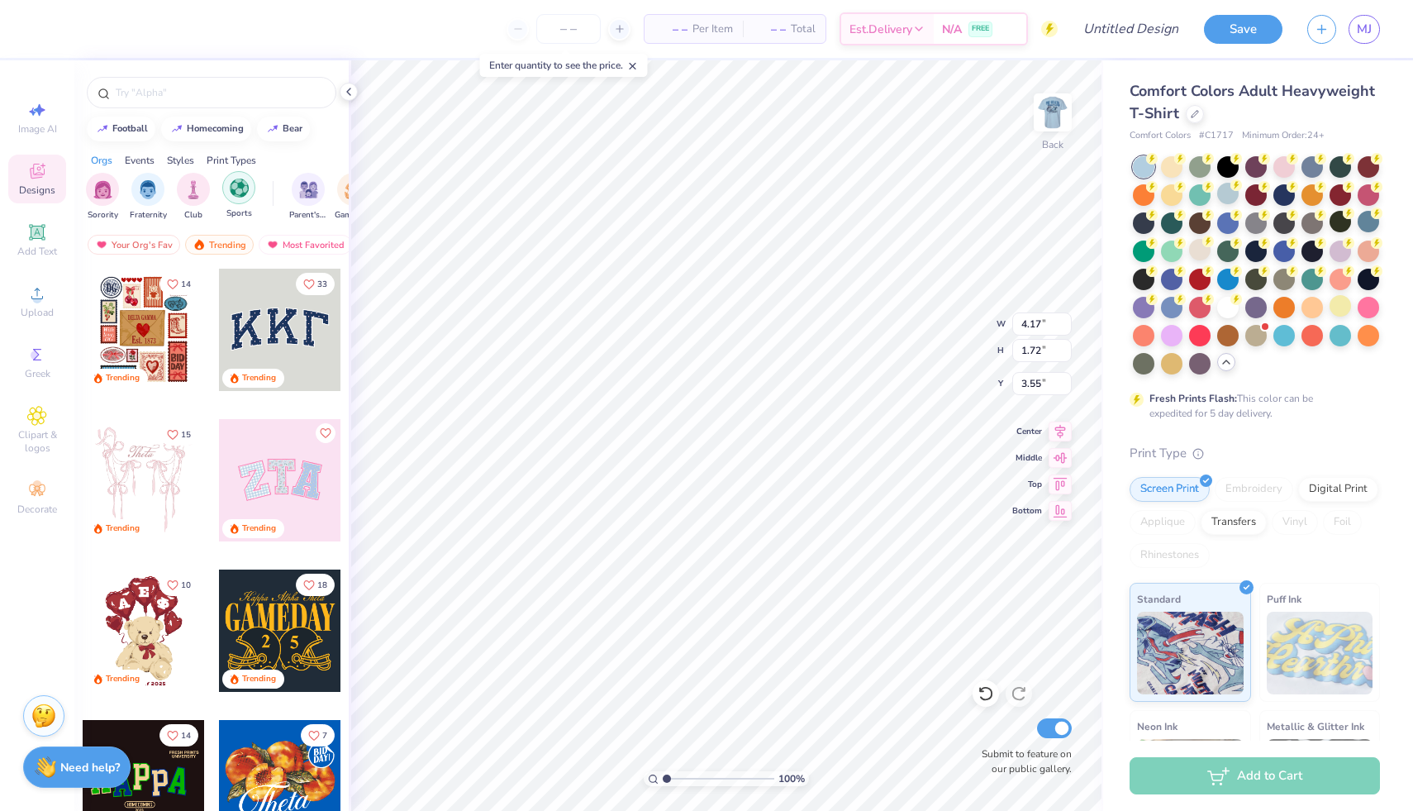
click at [230, 193] on img "filter for Sports" at bounding box center [239, 188] width 19 height 19
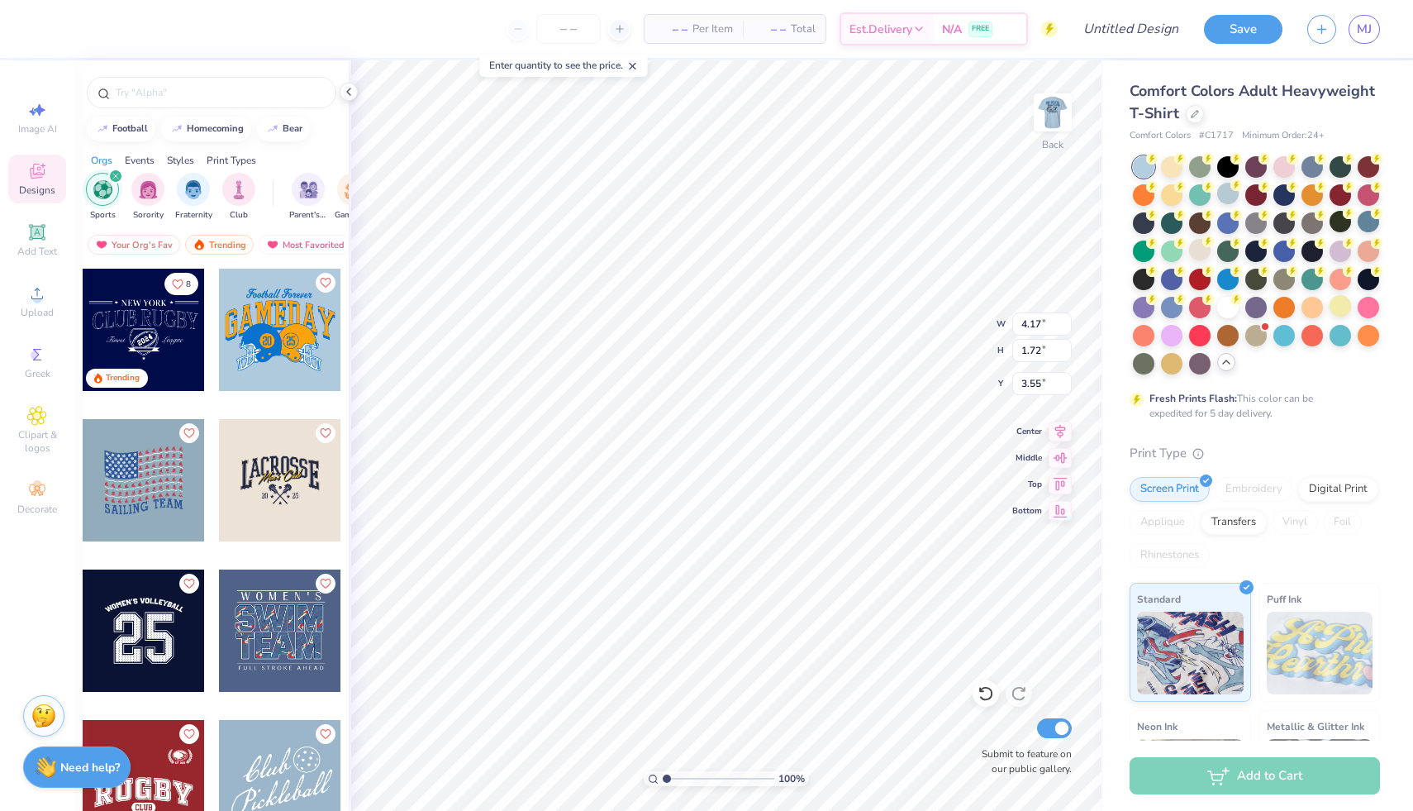
click at [117, 179] on icon "filter for Sports" at bounding box center [115, 176] width 5 height 5
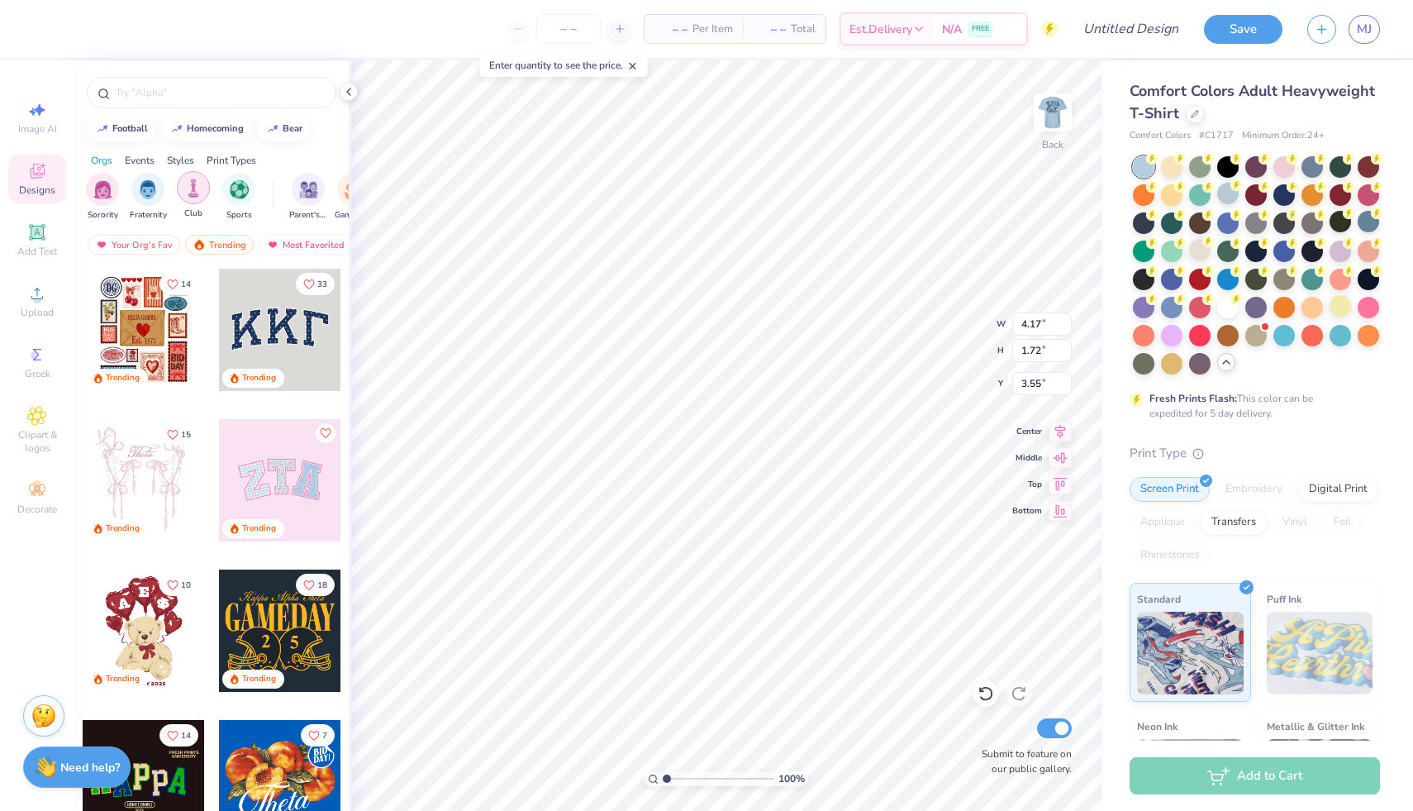
click at [186, 187] on img "filter for Club" at bounding box center [193, 188] width 18 height 19
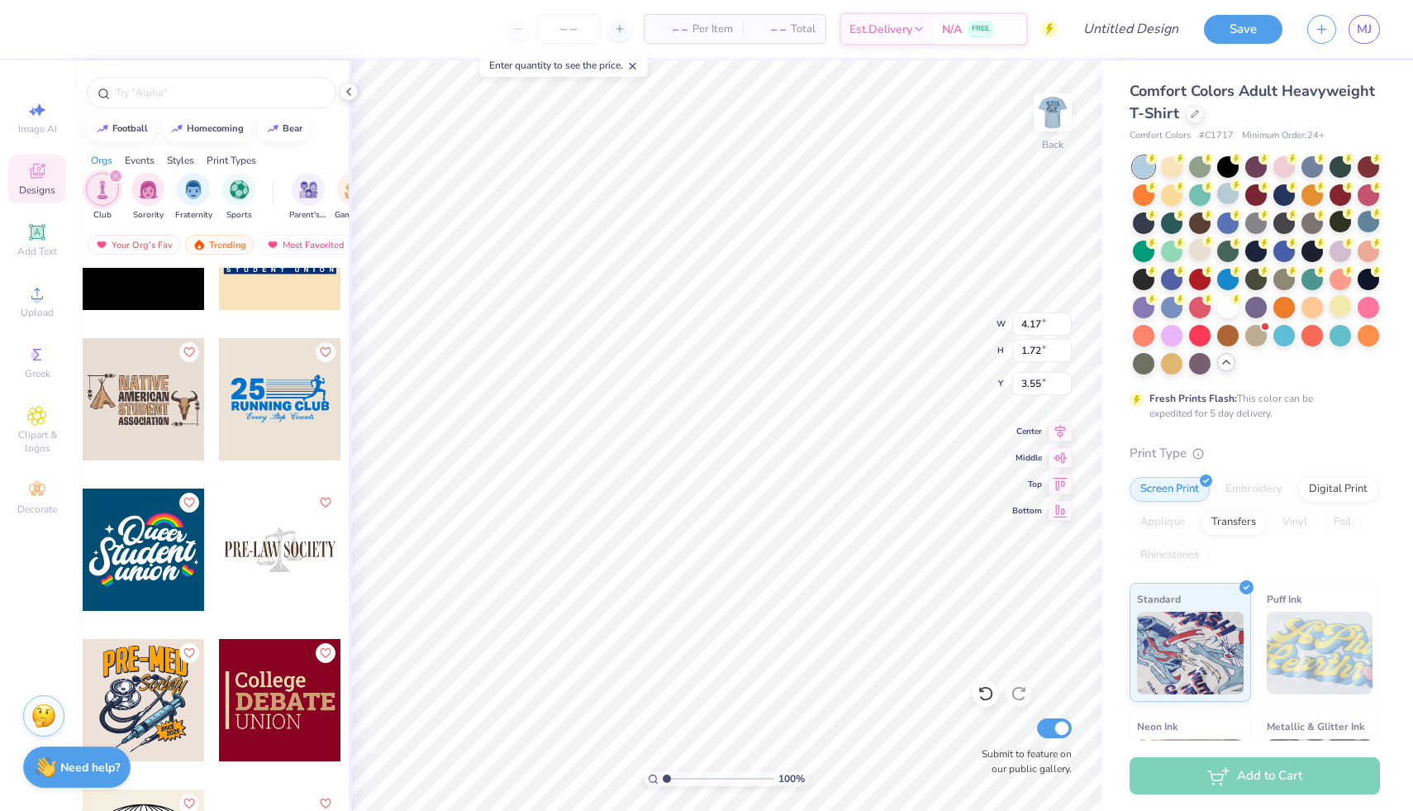
scroll to position [10006, 0]
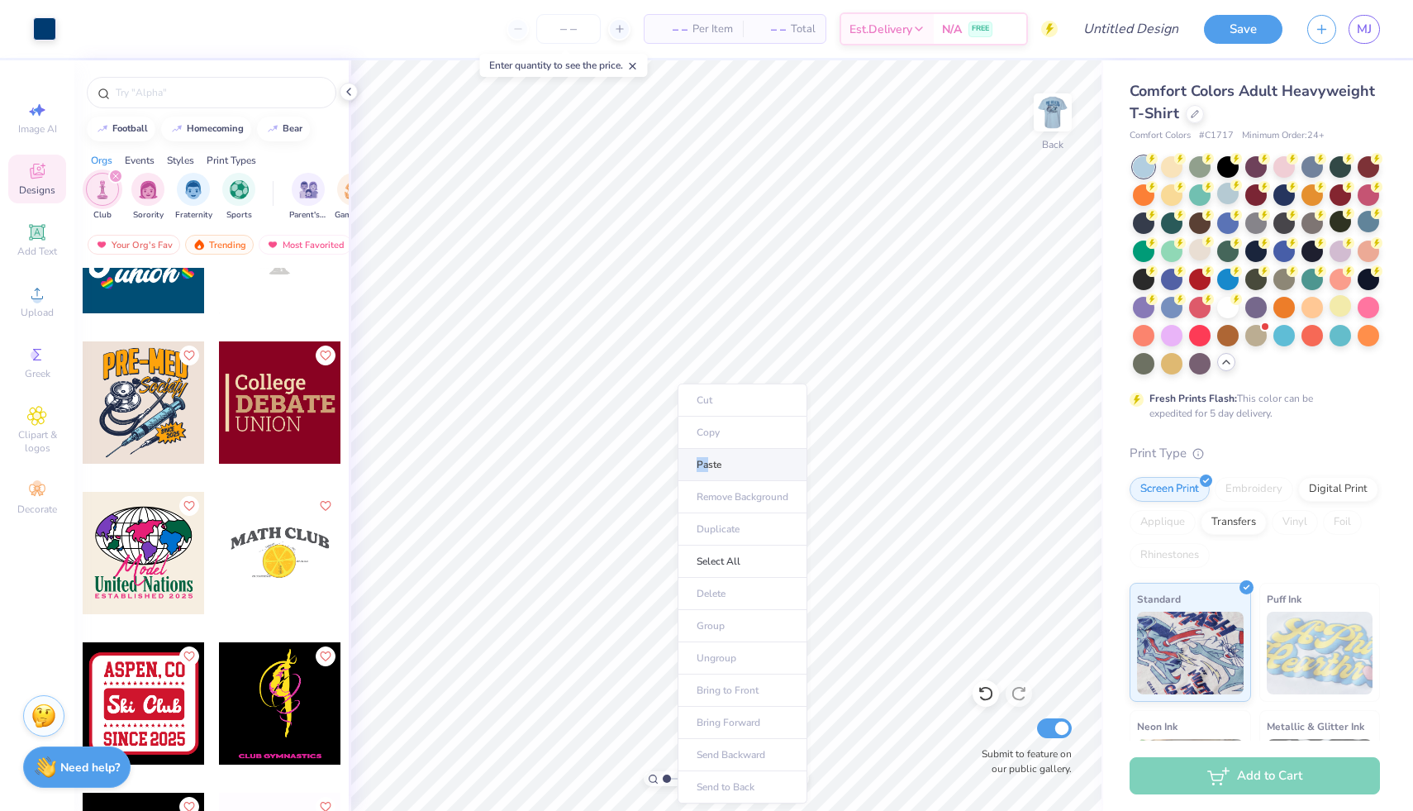
click at [709, 457] on li "Paste" at bounding box center [743, 465] width 130 height 32
click at [988, 693] on icon at bounding box center [986, 693] width 17 height 17
type input "3.10"
click at [984, 693] on icon at bounding box center [986, 693] width 17 height 17
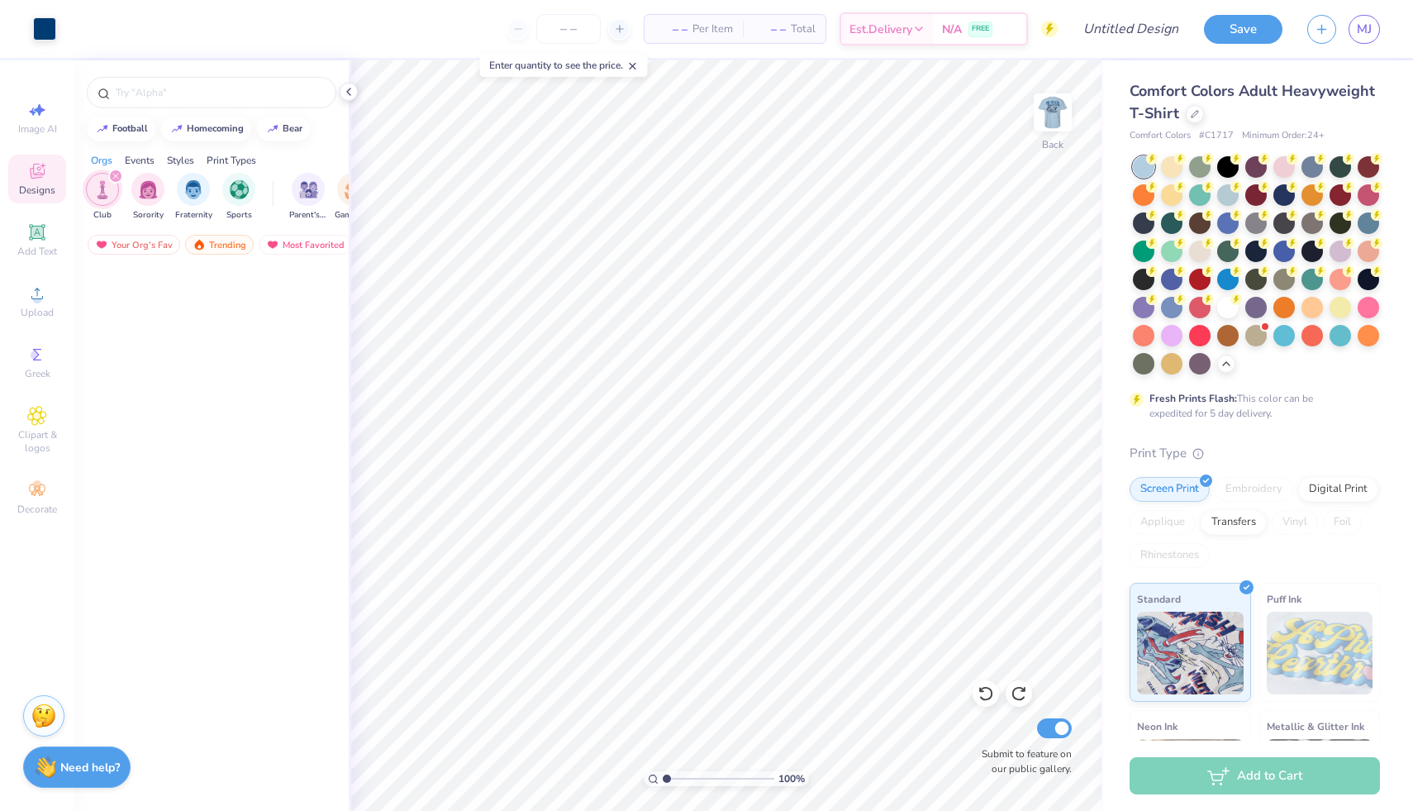
scroll to position [10006, 0]
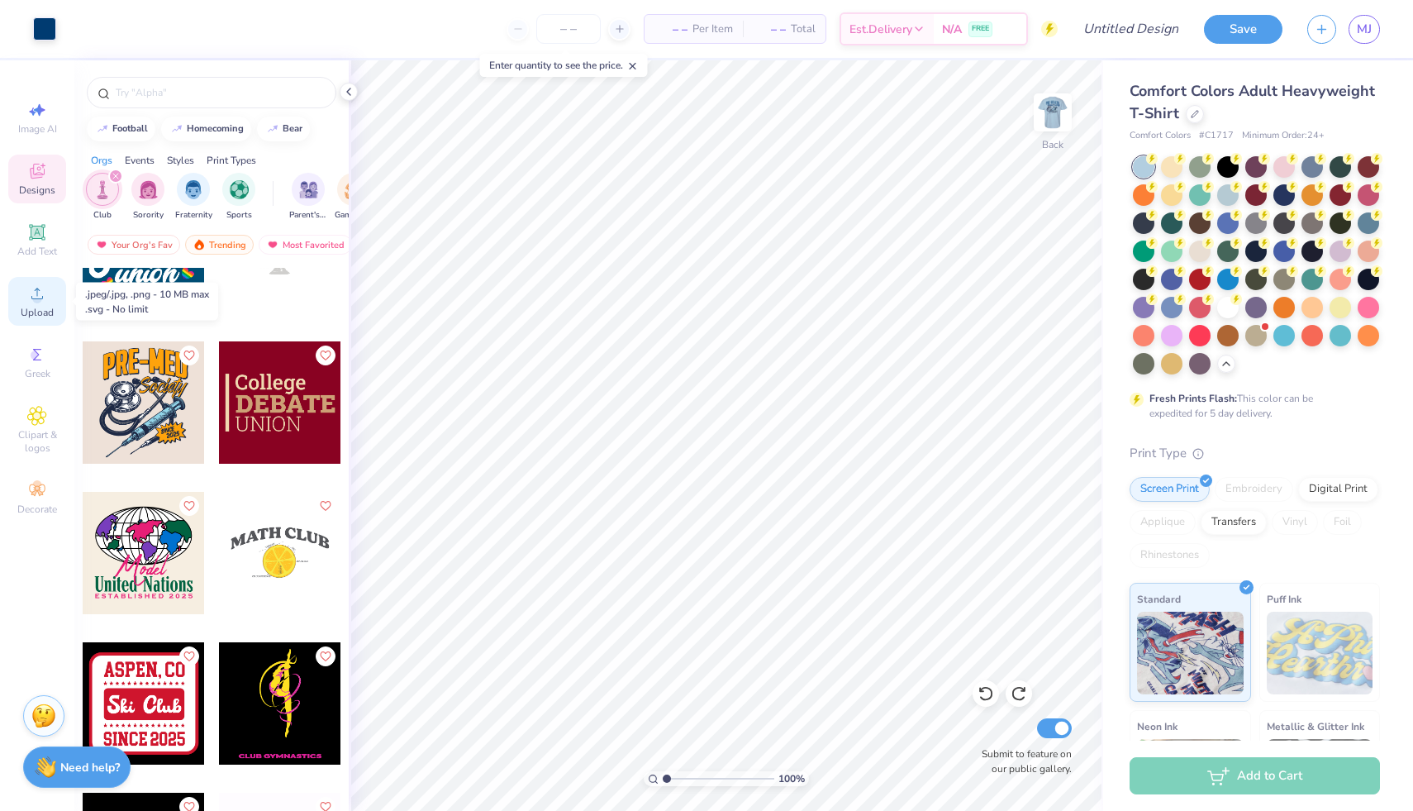
click at [41, 319] on div "Upload" at bounding box center [37, 301] width 58 height 49
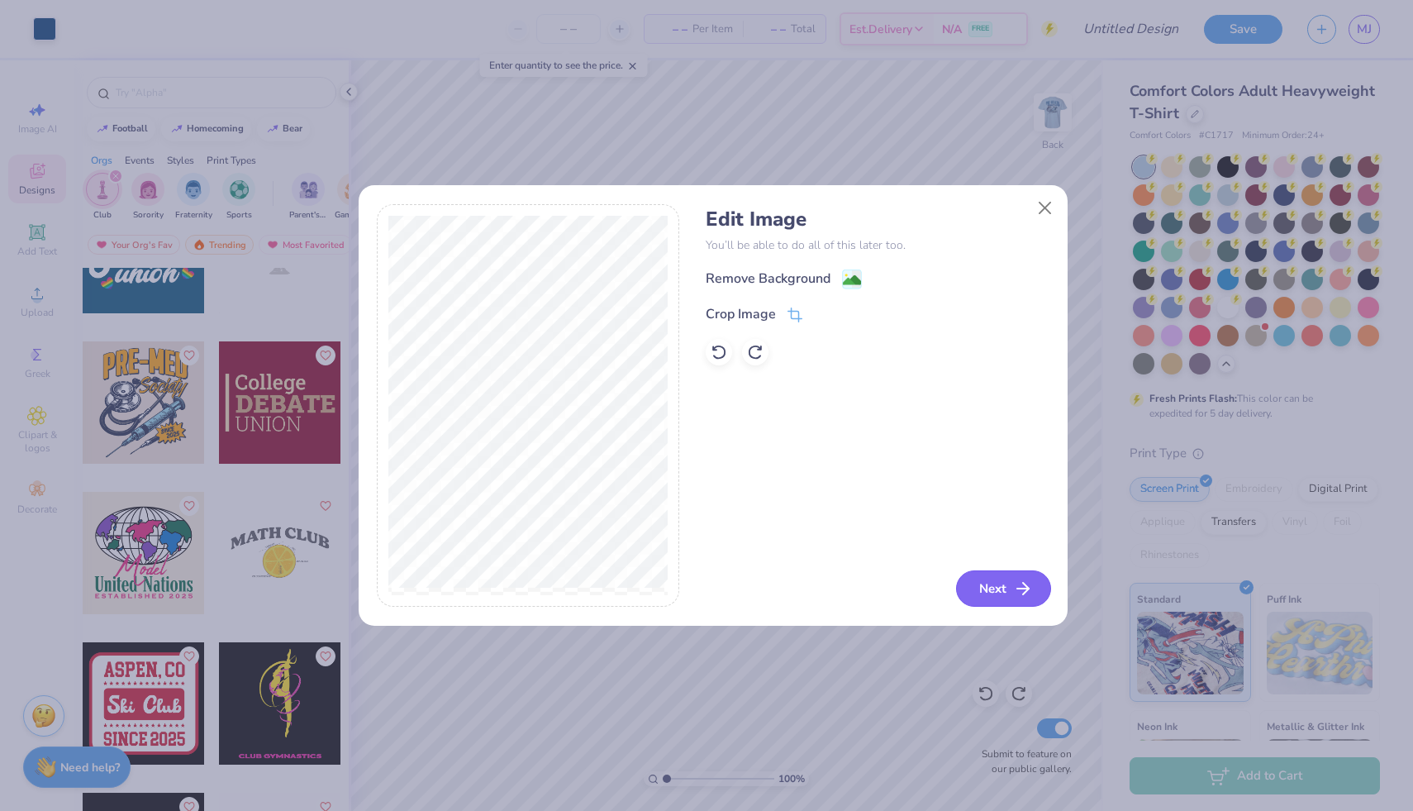
click at [1010, 591] on button "Next" at bounding box center [1003, 588] width 95 height 36
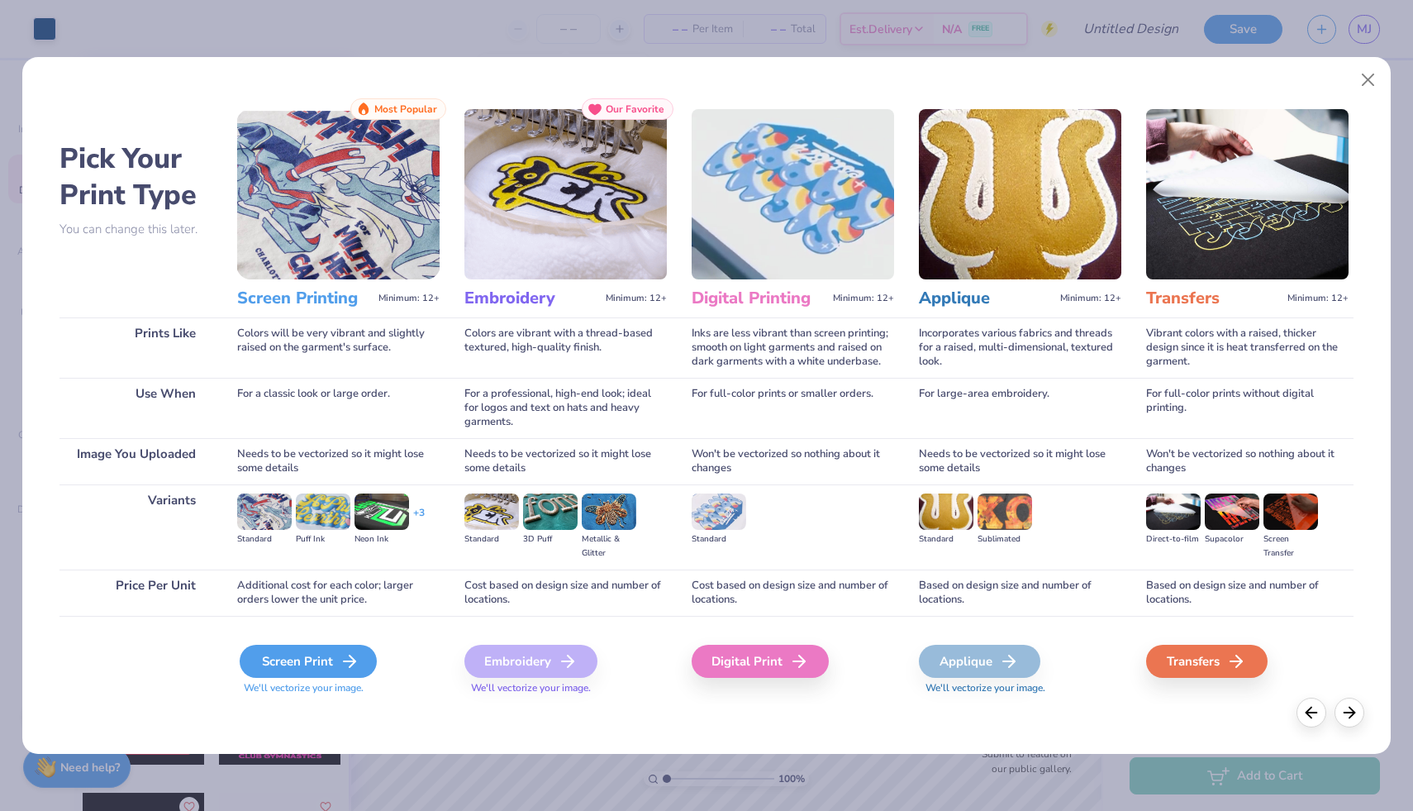
click at [317, 664] on div "Screen Print" at bounding box center [308, 661] width 137 height 33
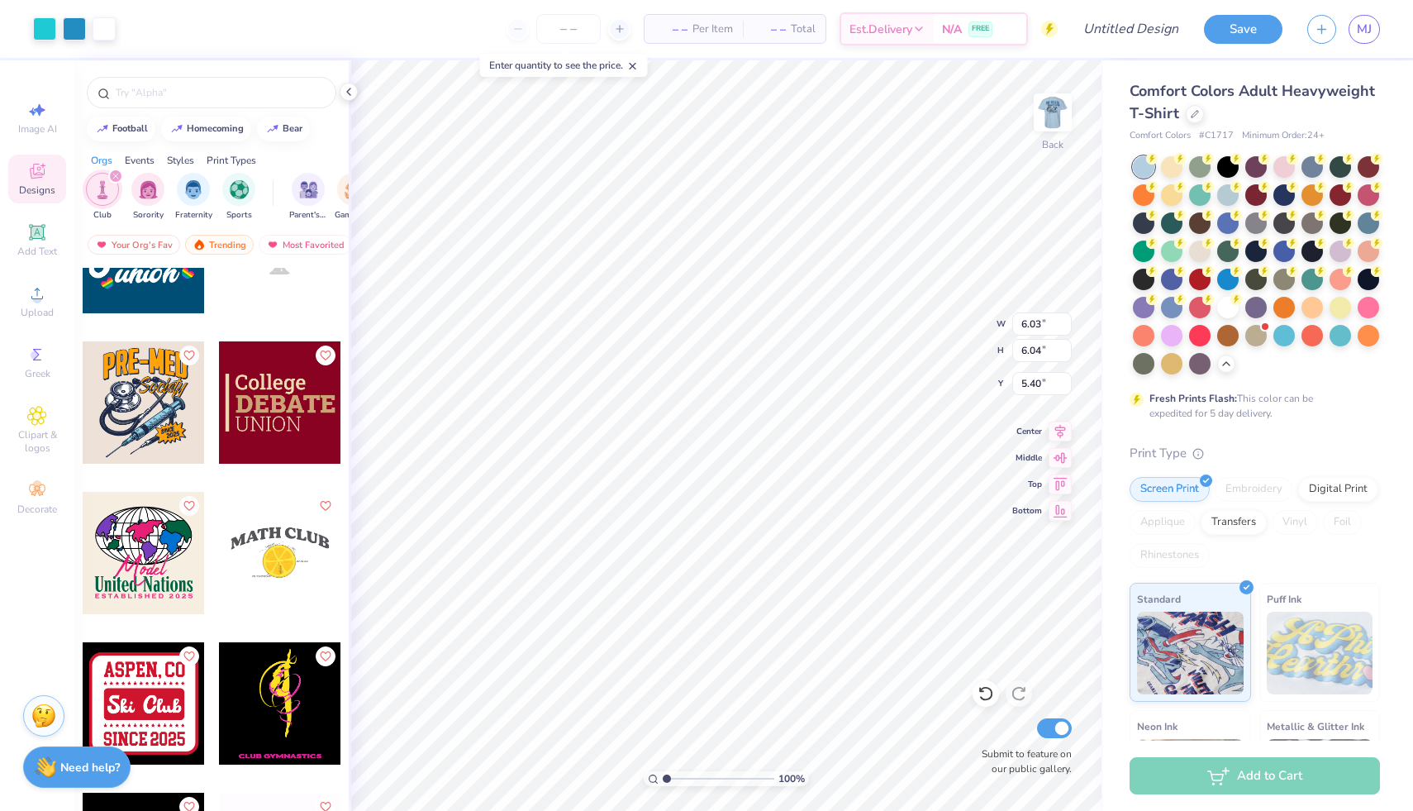
type input "6.03"
type input "6.04"
type input "4.96"
type input "3.20"
type input "3.21"
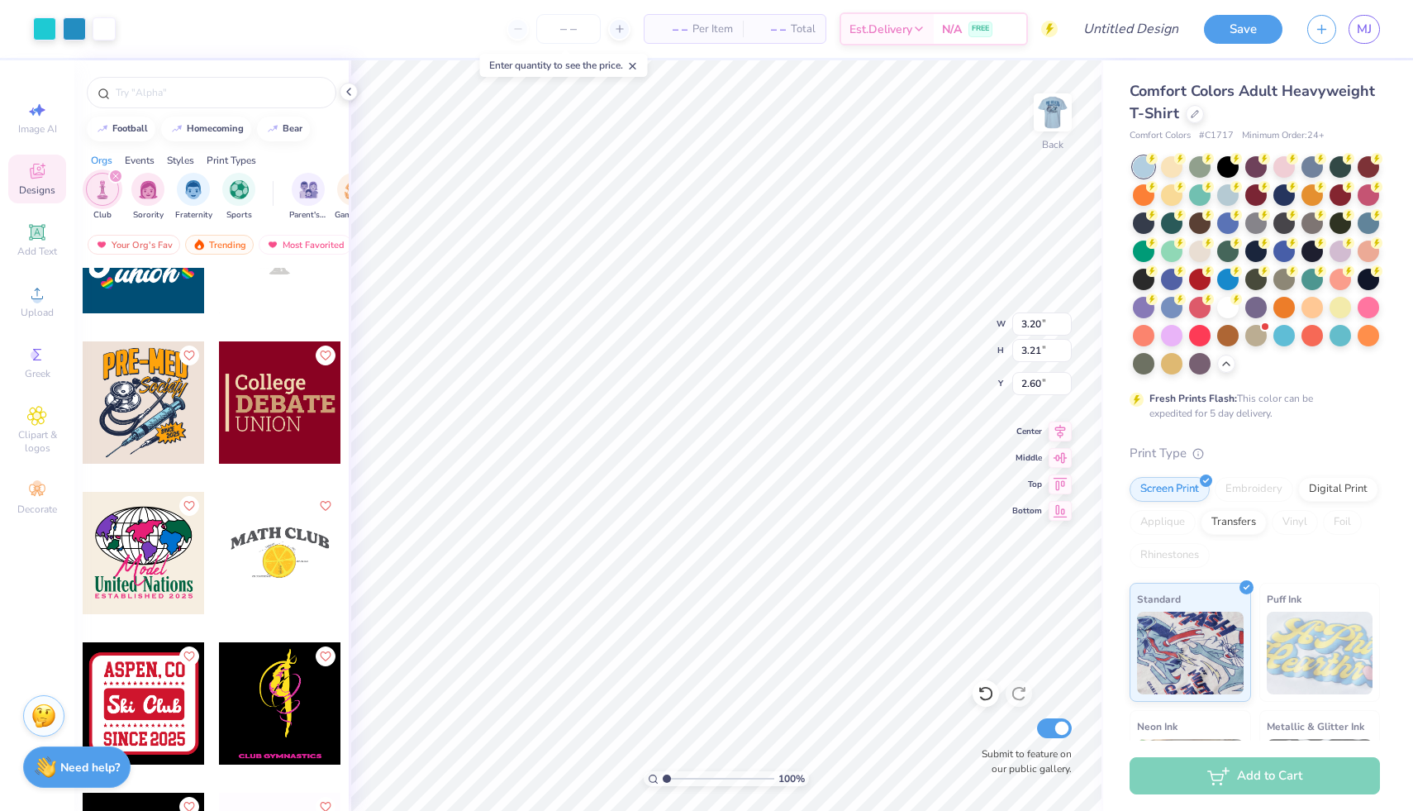
type input "2.81"
click at [49, 35] on div at bounding box center [44, 27] width 23 height 23
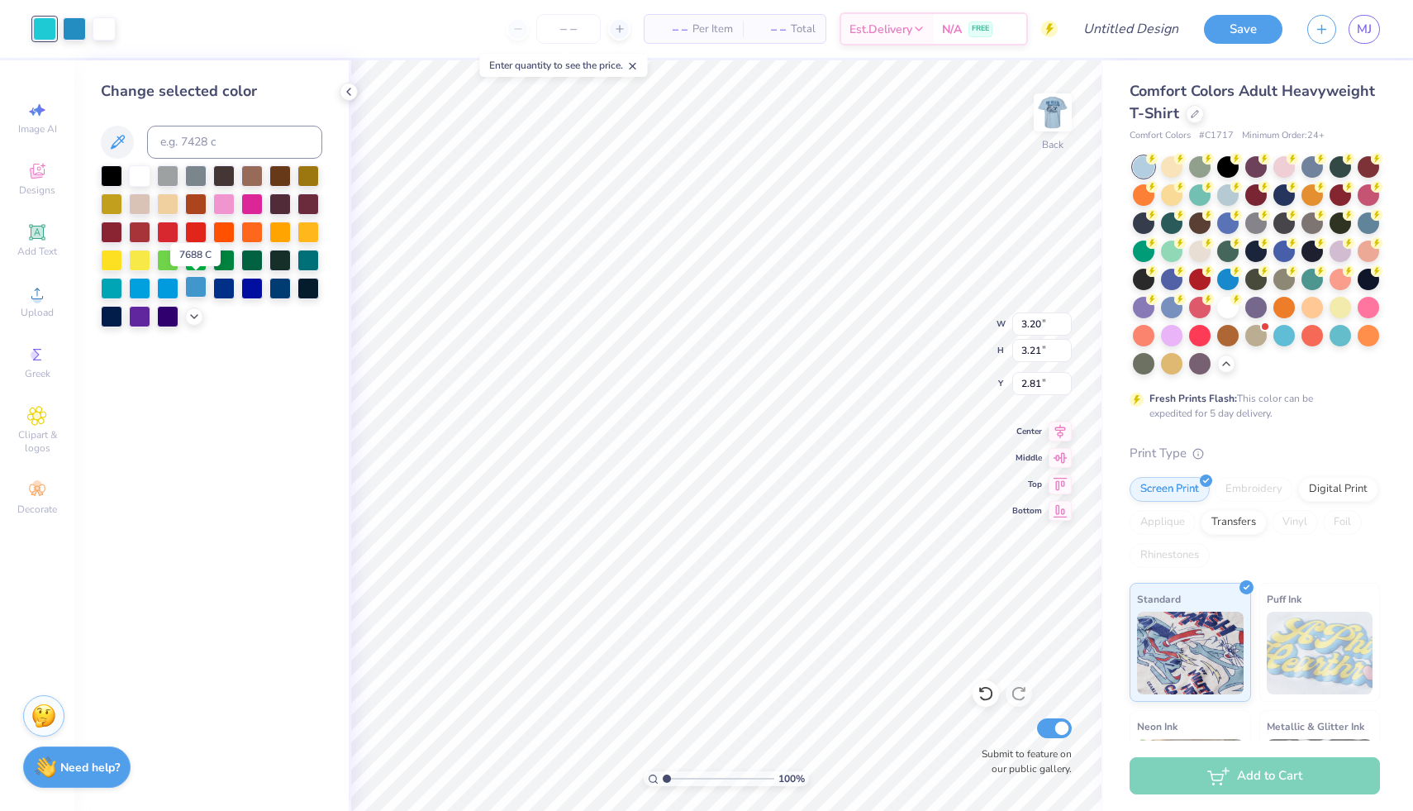
click at [196, 288] on div at bounding box center [195, 286] width 21 height 21
click at [278, 288] on div at bounding box center [279, 286] width 21 height 21
click at [196, 293] on div at bounding box center [195, 286] width 21 height 21
click at [147, 179] on div at bounding box center [139, 174] width 21 height 21
click at [191, 316] on icon at bounding box center [194, 314] width 13 height 13
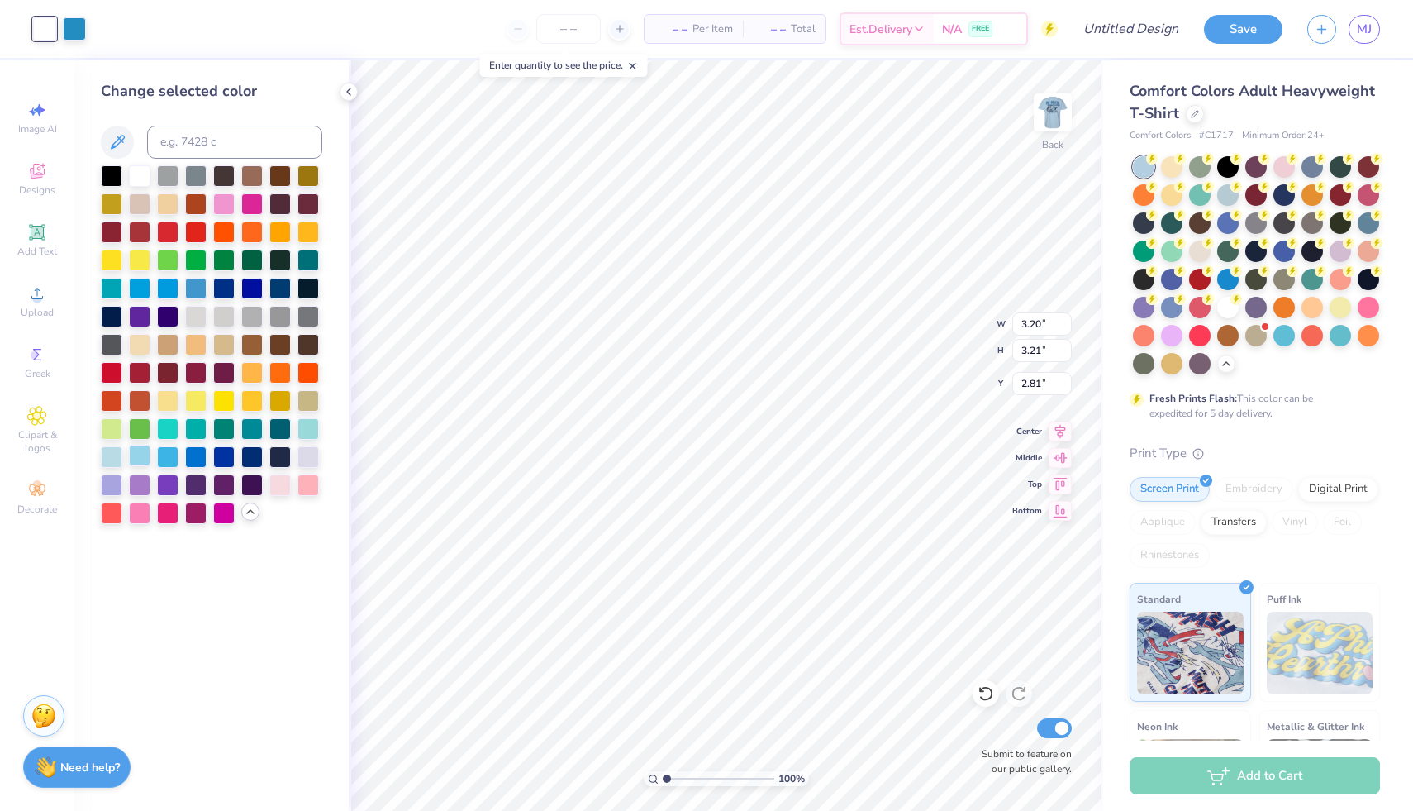
click at [140, 454] on div at bounding box center [139, 455] width 21 height 21
click at [983, 691] on icon at bounding box center [981, 689] width 3 height 3
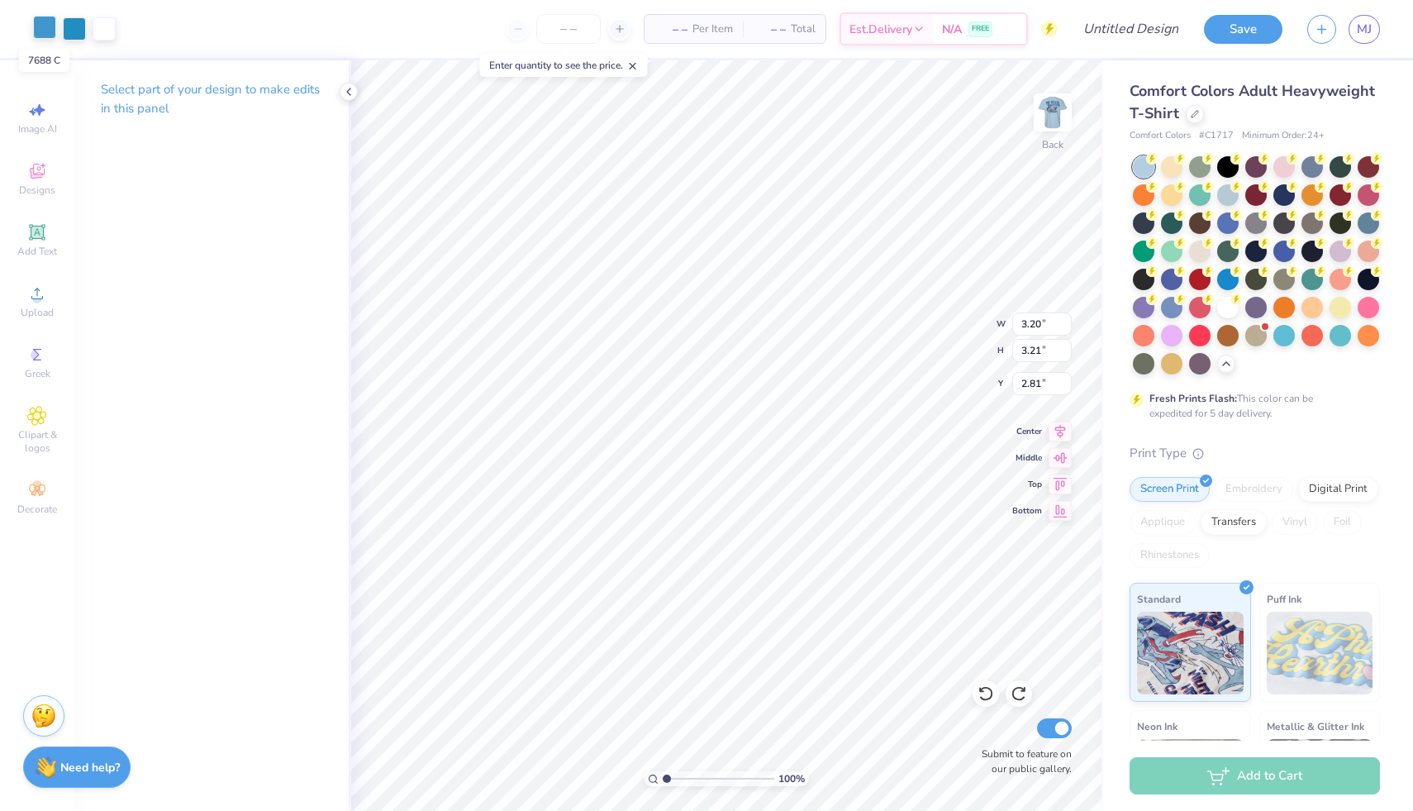
click at [45, 26] on div at bounding box center [44, 27] width 23 height 23
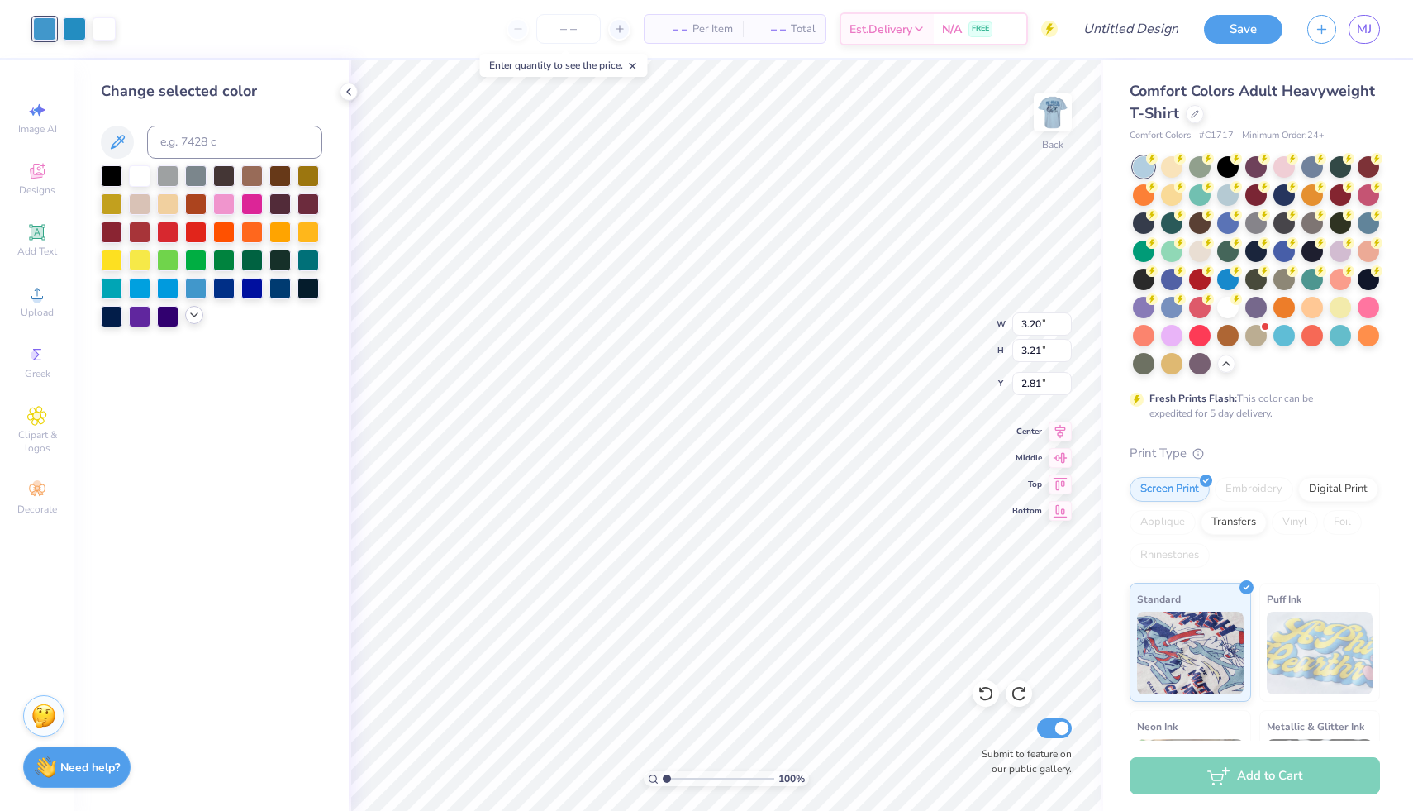
click at [195, 315] on polyline at bounding box center [194, 314] width 7 height 3
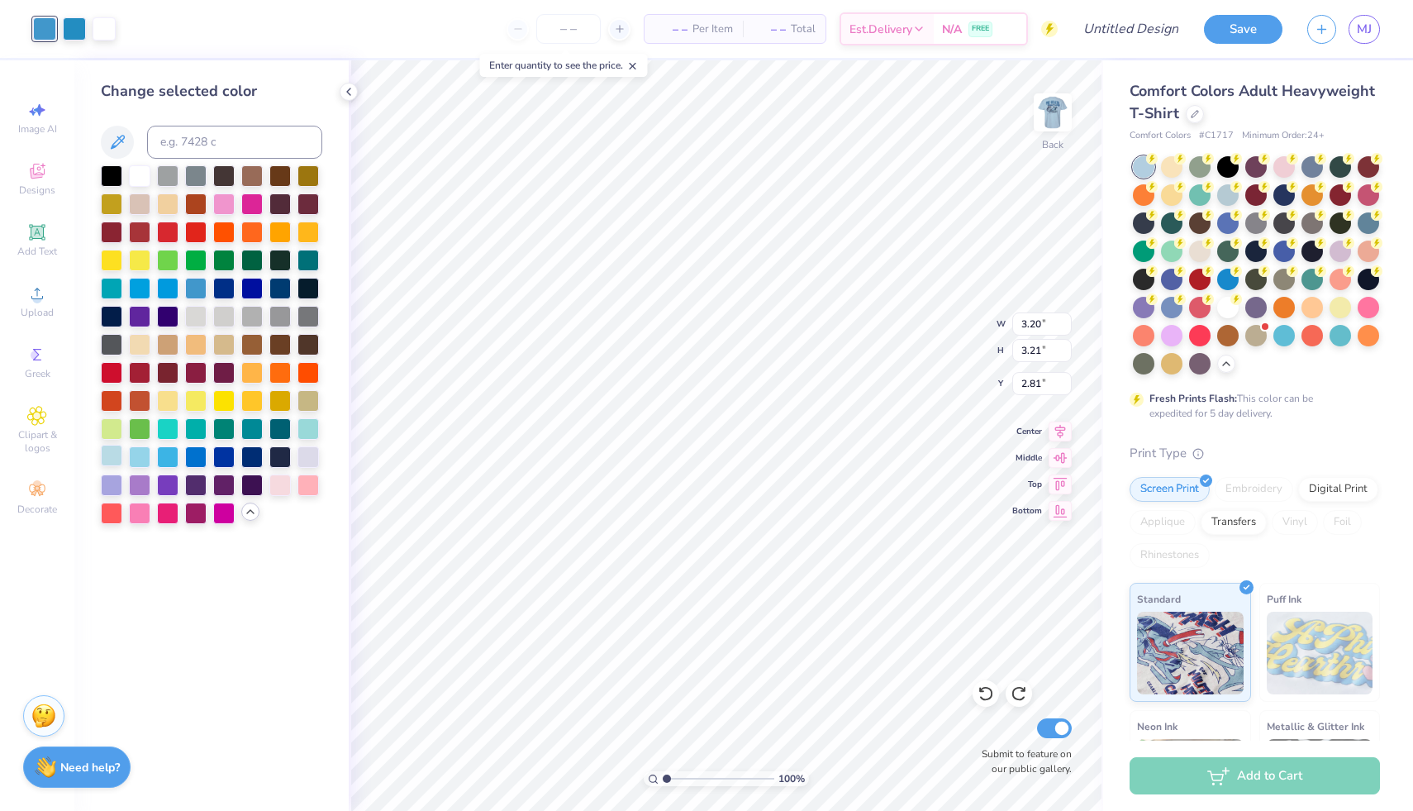
click at [114, 461] on div at bounding box center [111, 455] width 21 height 21
click at [76, 31] on div at bounding box center [74, 27] width 23 height 23
click at [169, 455] on div at bounding box center [167, 455] width 21 height 21
type input "4.17"
type input "1.72"
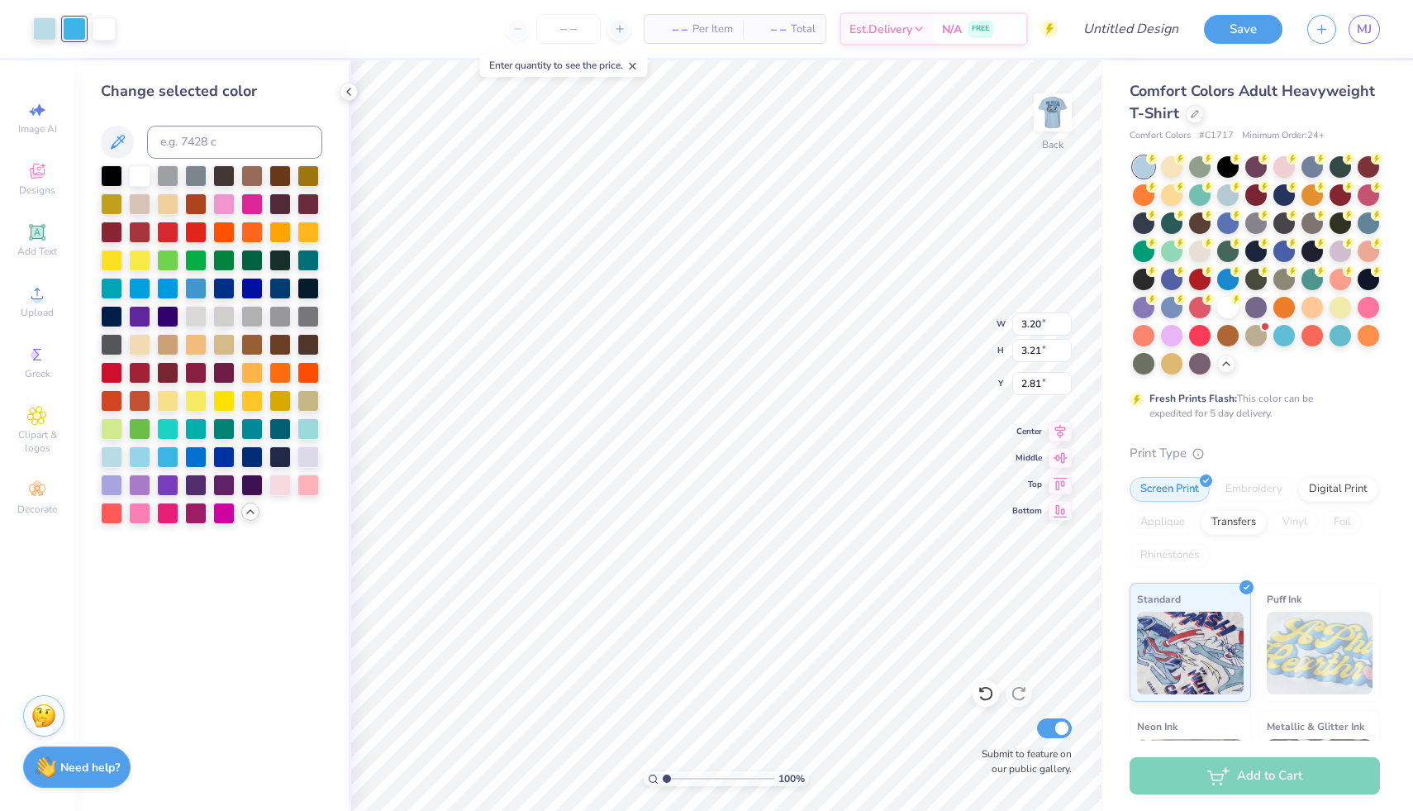
type input "3.55"
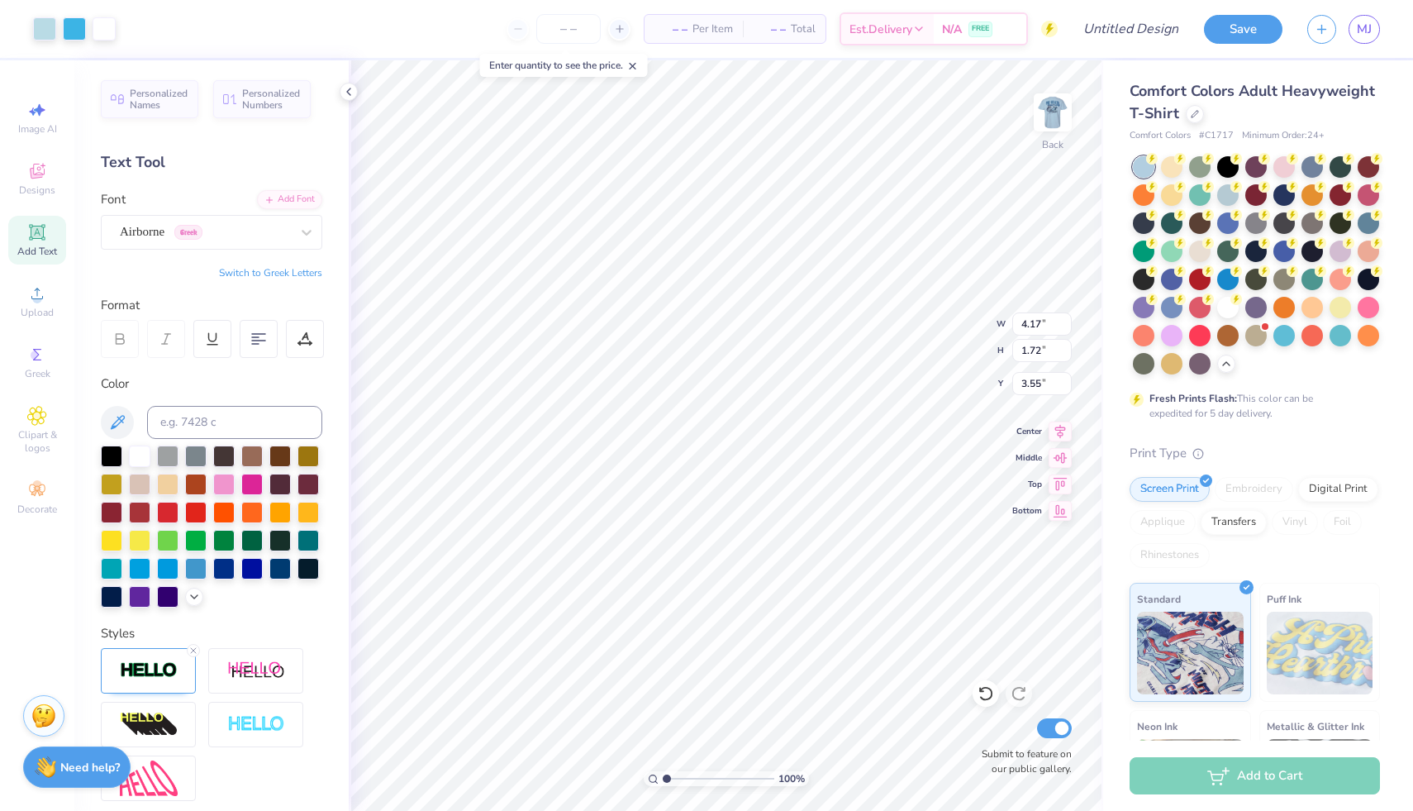
type input "3.20"
type input "3.21"
type input "2.81"
click at [777, 645] on li "Send Backward" at bounding box center [809, 646] width 130 height 32
type input "3.86"
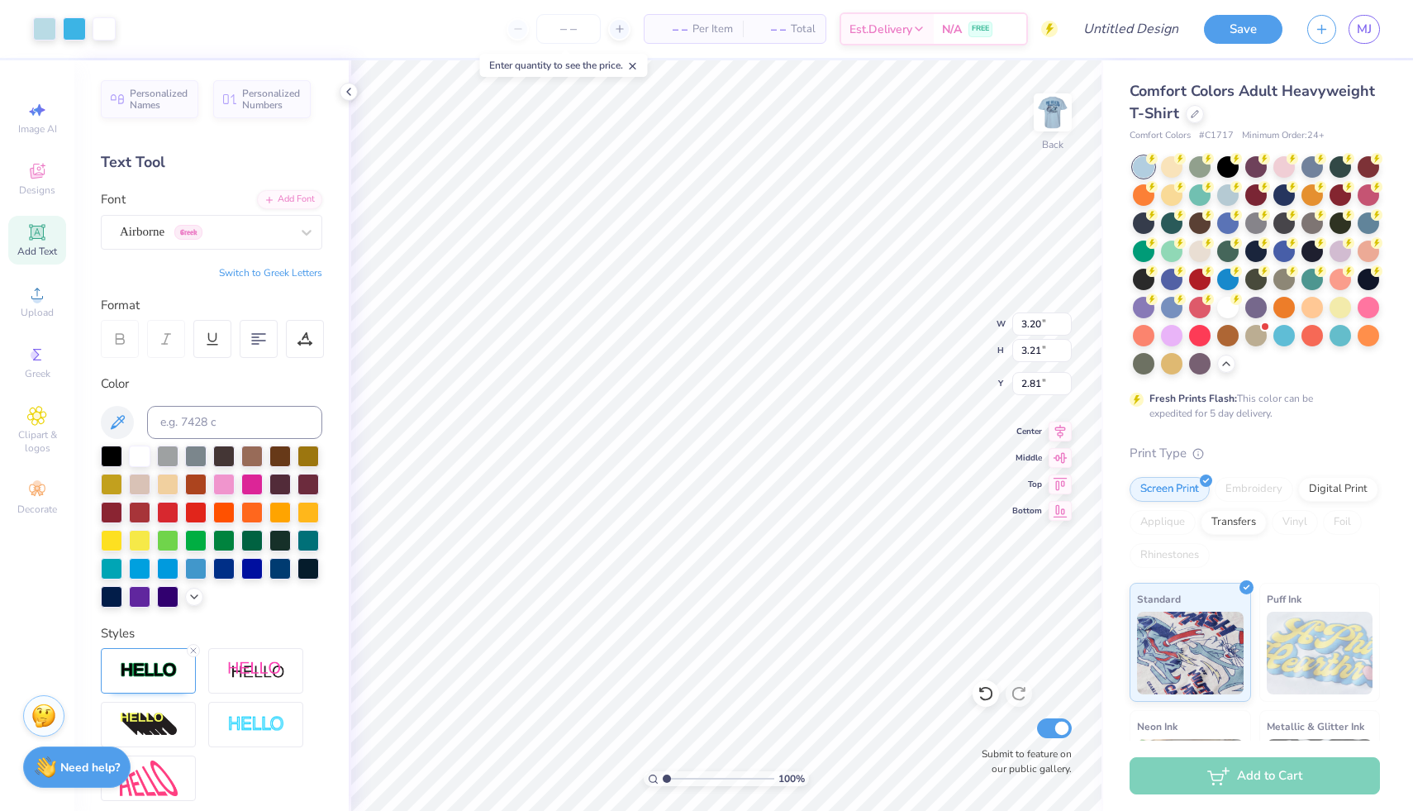
type input "3.86"
type input "2.75"
type input "4.17"
type input "1.72"
type input "3.82"
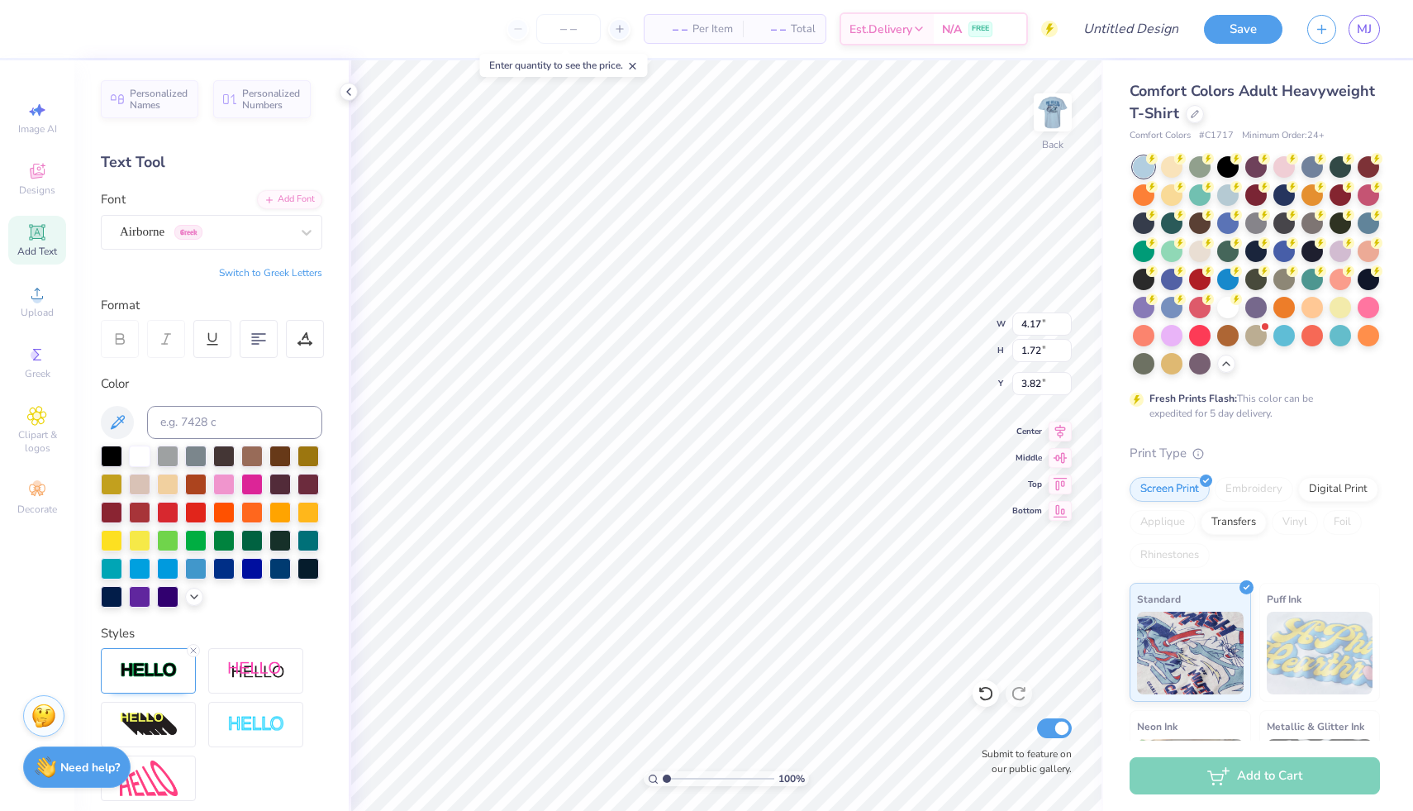
type input "4.63"
type input "1.91"
type input "3.73"
type input "2.75"
click at [1042, 108] on img at bounding box center [1053, 112] width 66 height 66
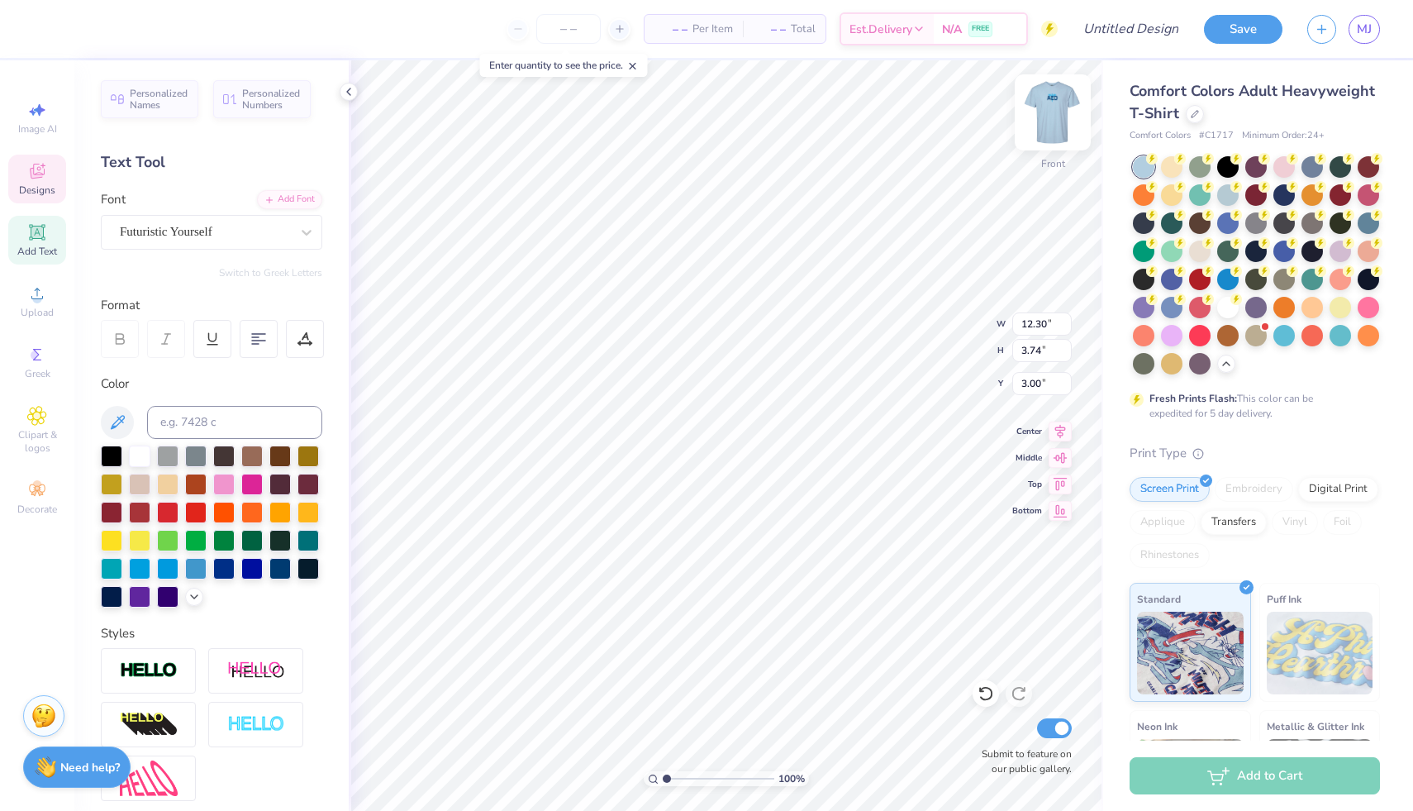
click at [1052, 114] on img at bounding box center [1053, 112] width 66 height 66
click at [214, 228] on div "Airborne Greek" at bounding box center [205, 232] width 174 height 26
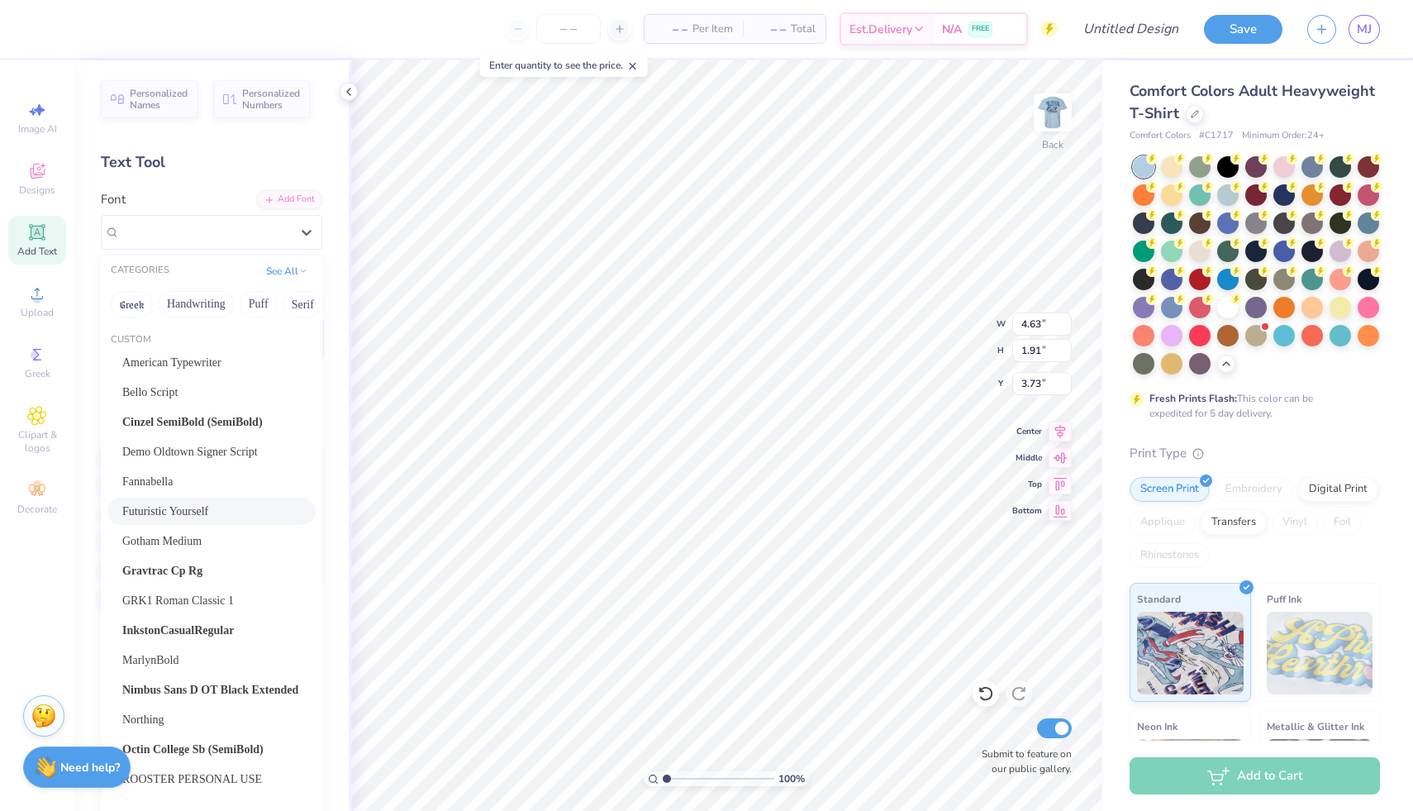
click at [174, 501] on div "Futuristic Yourself" at bounding box center [211, 511] width 208 height 27
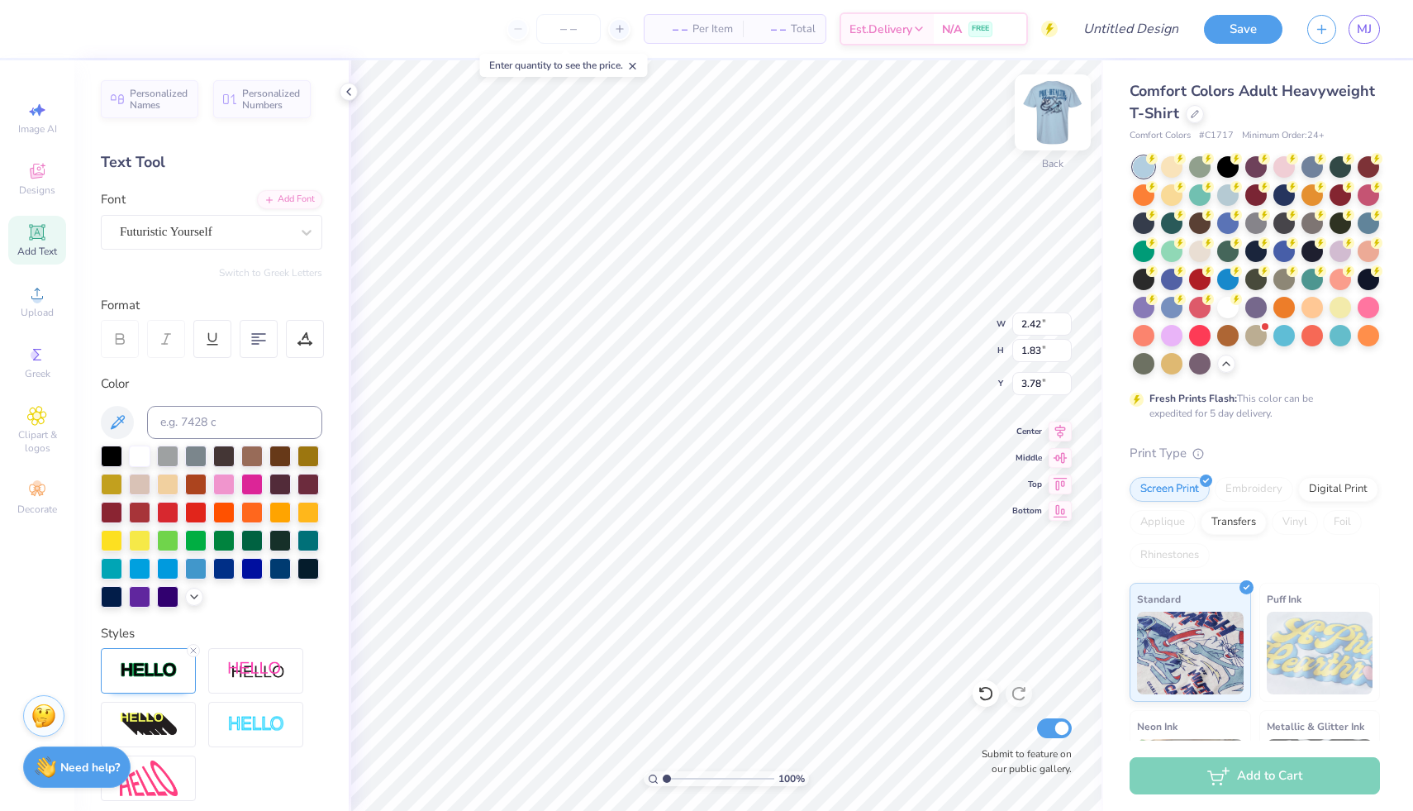
type input "3.30"
type input "2.99"
type input "2.26"
type input "3.00"
click at [1060, 107] on img at bounding box center [1053, 112] width 66 height 66
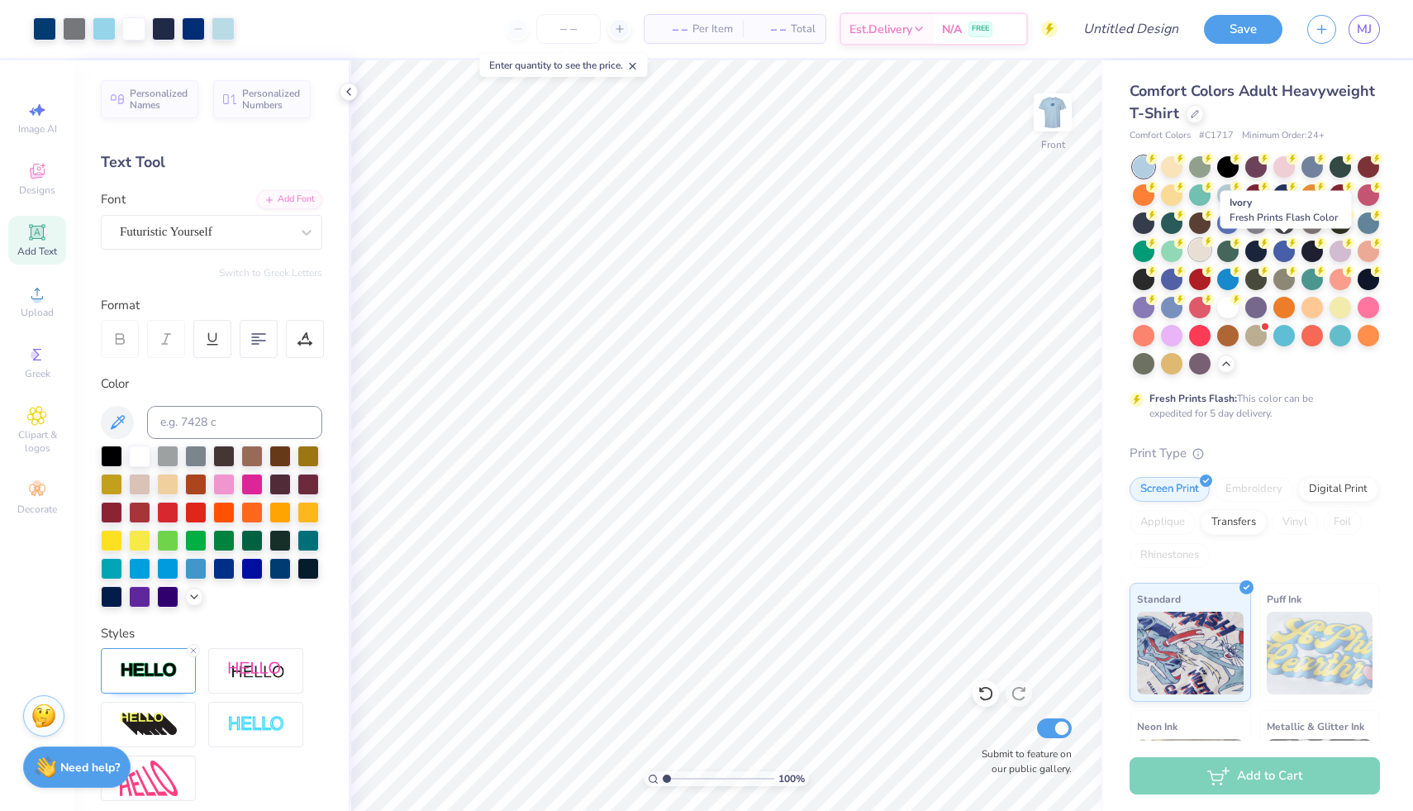
click at [1211, 254] on div at bounding box center [1199, 249] width 21 height 21
click at [1155, 255] on div at bounding box center [1143, 251] width 21 height 21
click at [1358, 232] on div at bounding box center [1368, 221] width 21 height 21
click at [1239, 198] on div at bounding box center [1227, 193] width 21 height 21
click at [1198, 176] on div at bounding box center [1199, 165] width 21 height 21
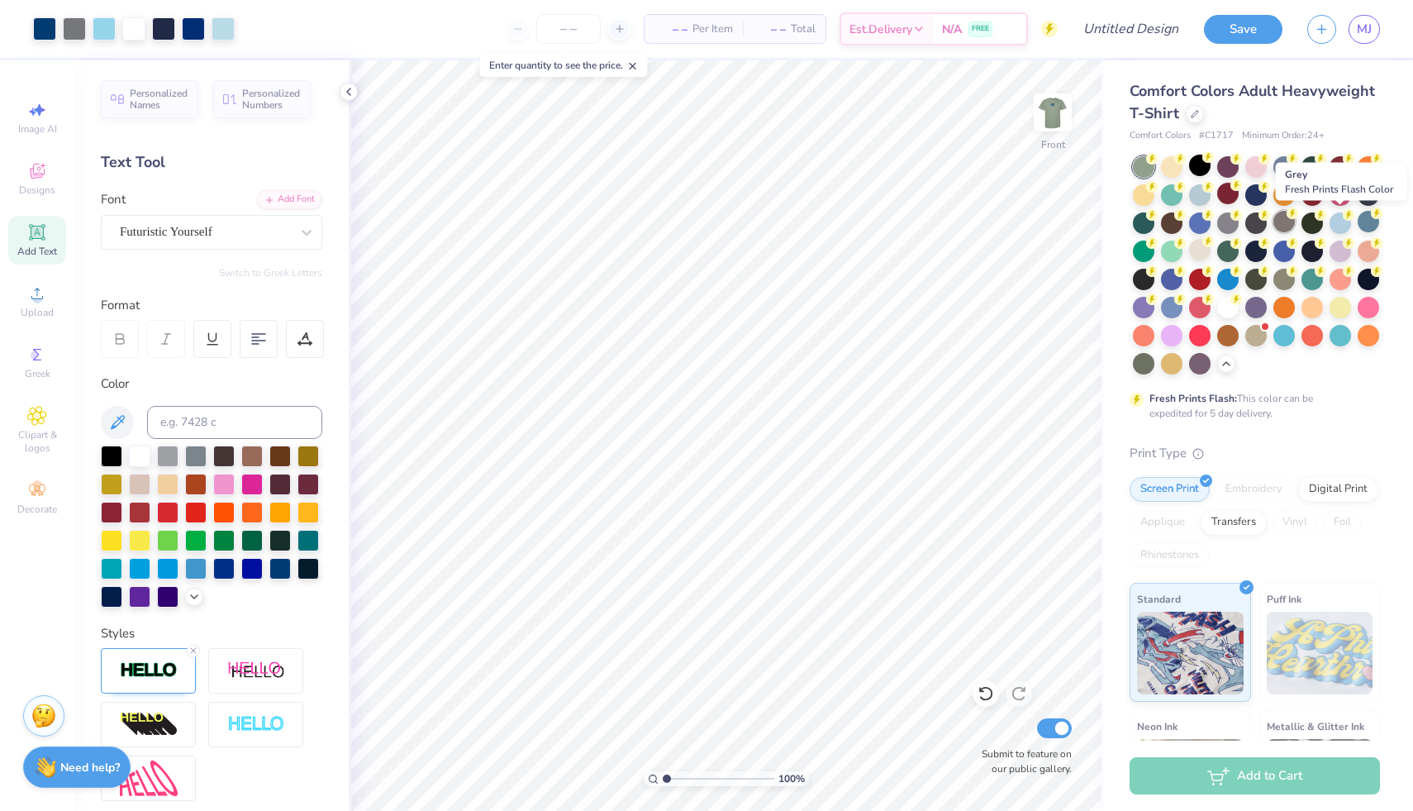
click at [1295, 227] on div at bounding box center [1284, 221] width 21 height 21
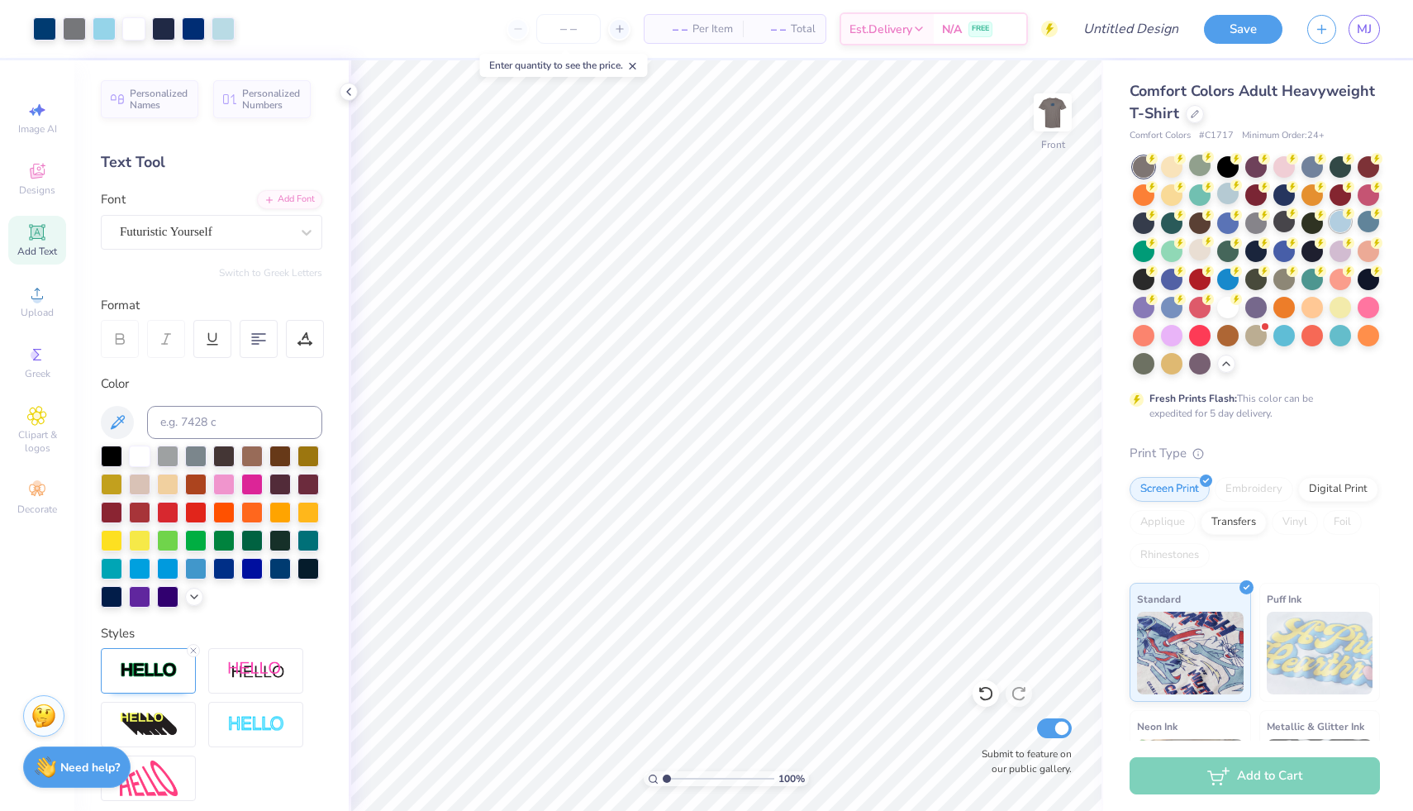
click at [1330, 232] on div at bounding box center [1340, 221] width 21 height 21
click at [1055, 105] on img at bounding box center [1053, 112] width 66 height 66
click at [42, 235] on icon at bounding box center [37, 232] width 12 height 12
click at [39, 190] on span "Designs" at bounding box center [37, 189] width 36 height 13
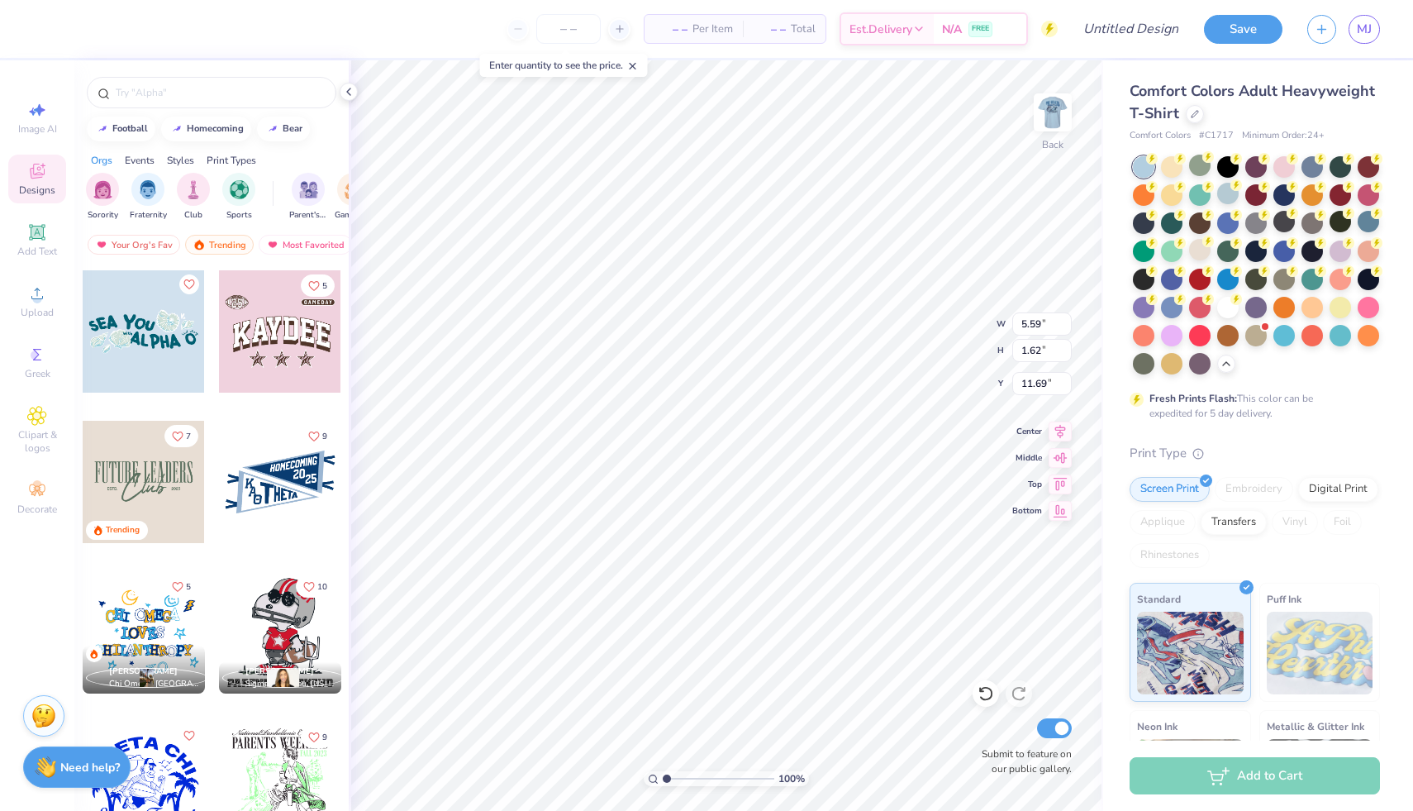
scroll to position [7078, 0]
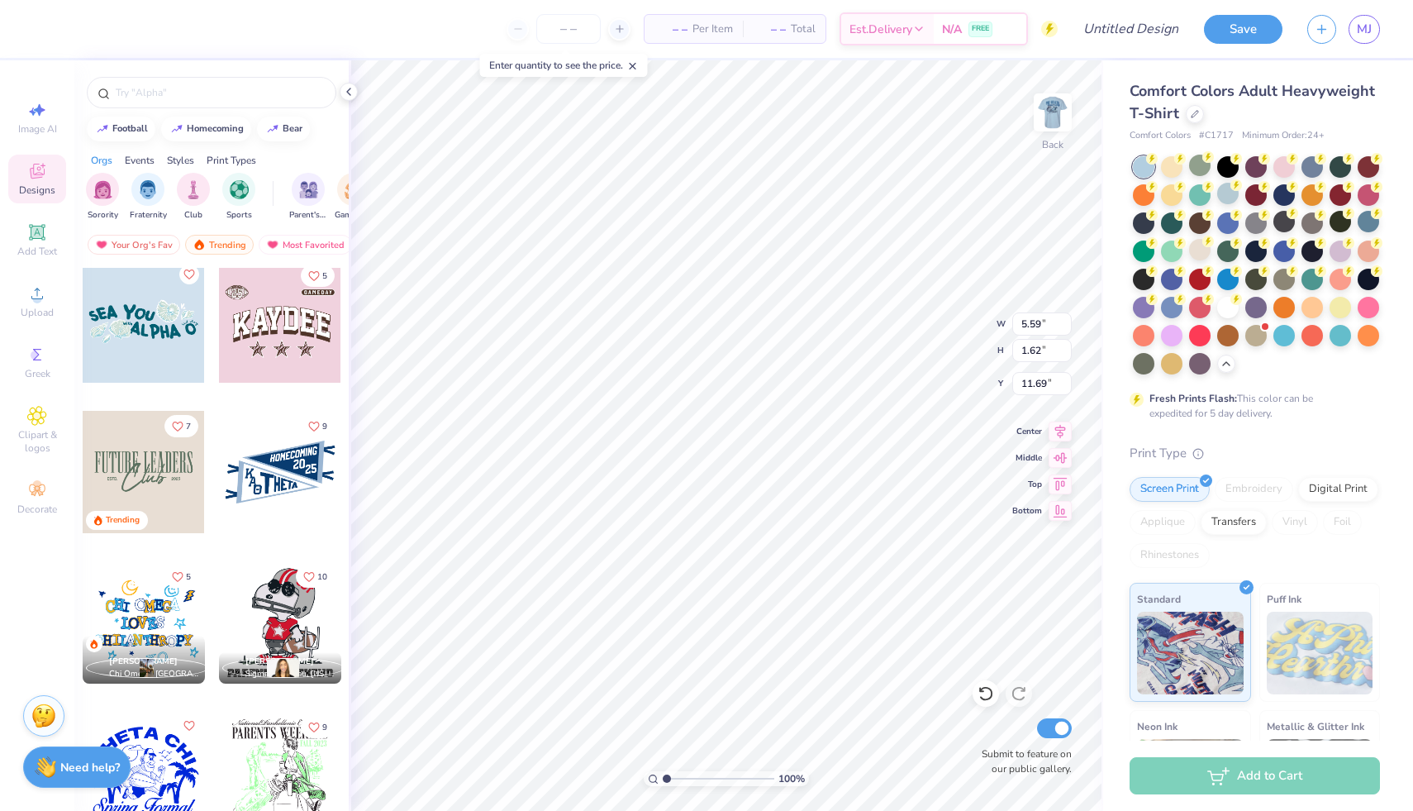
click at [131, 462] on div at bounding box center [144, 472] width 122 height 122
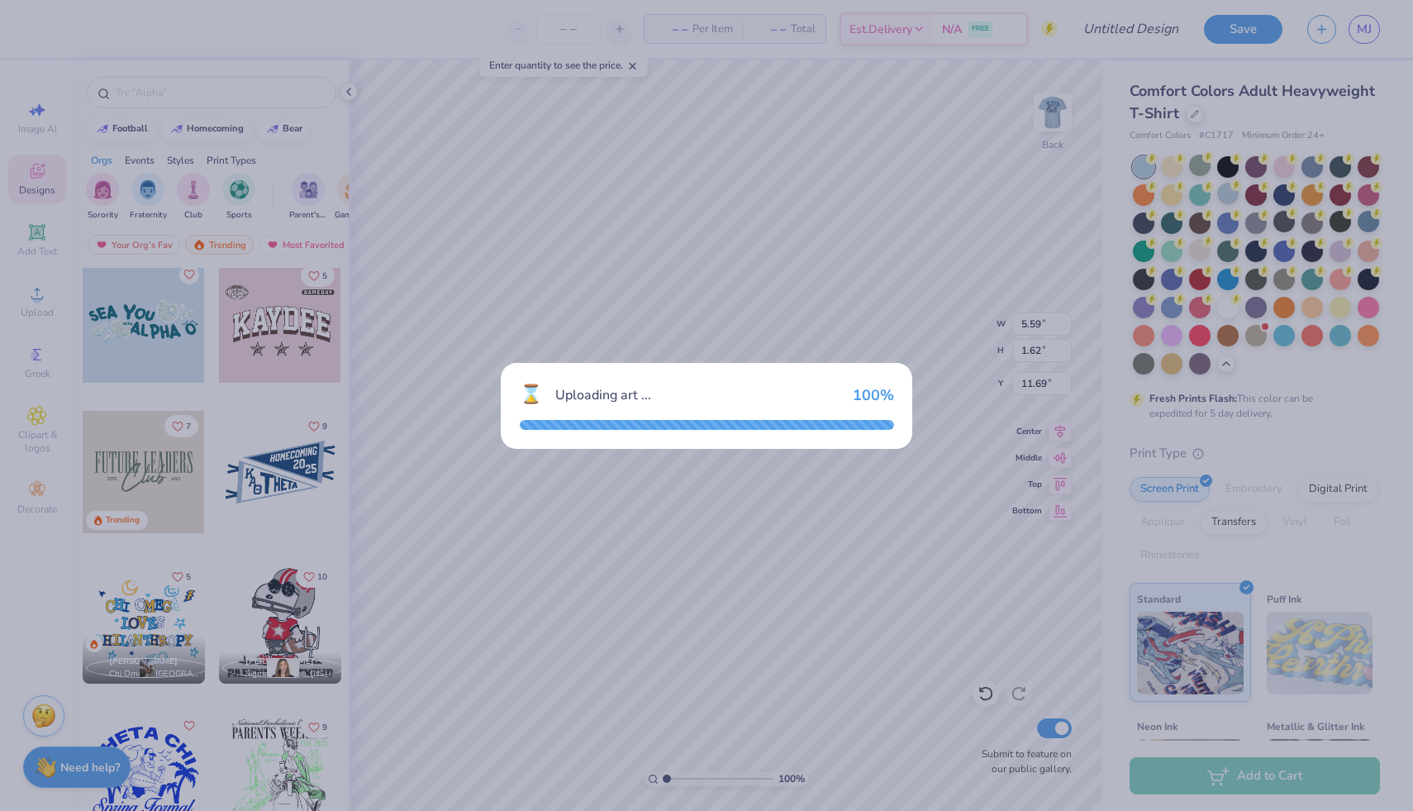
click at [536, 212] on div "⌛ Uploading art ... 100 %" at bounding box center [706, 405] width 1413 height 811
click at [608, 385] on div "Uploading art ..." at bounding box center [697, 395] width 284 height 20
click at [534, 94] on div "⌛ Uploading art ... 100 %" at bounding box center [706, 405] width 1413 height 811
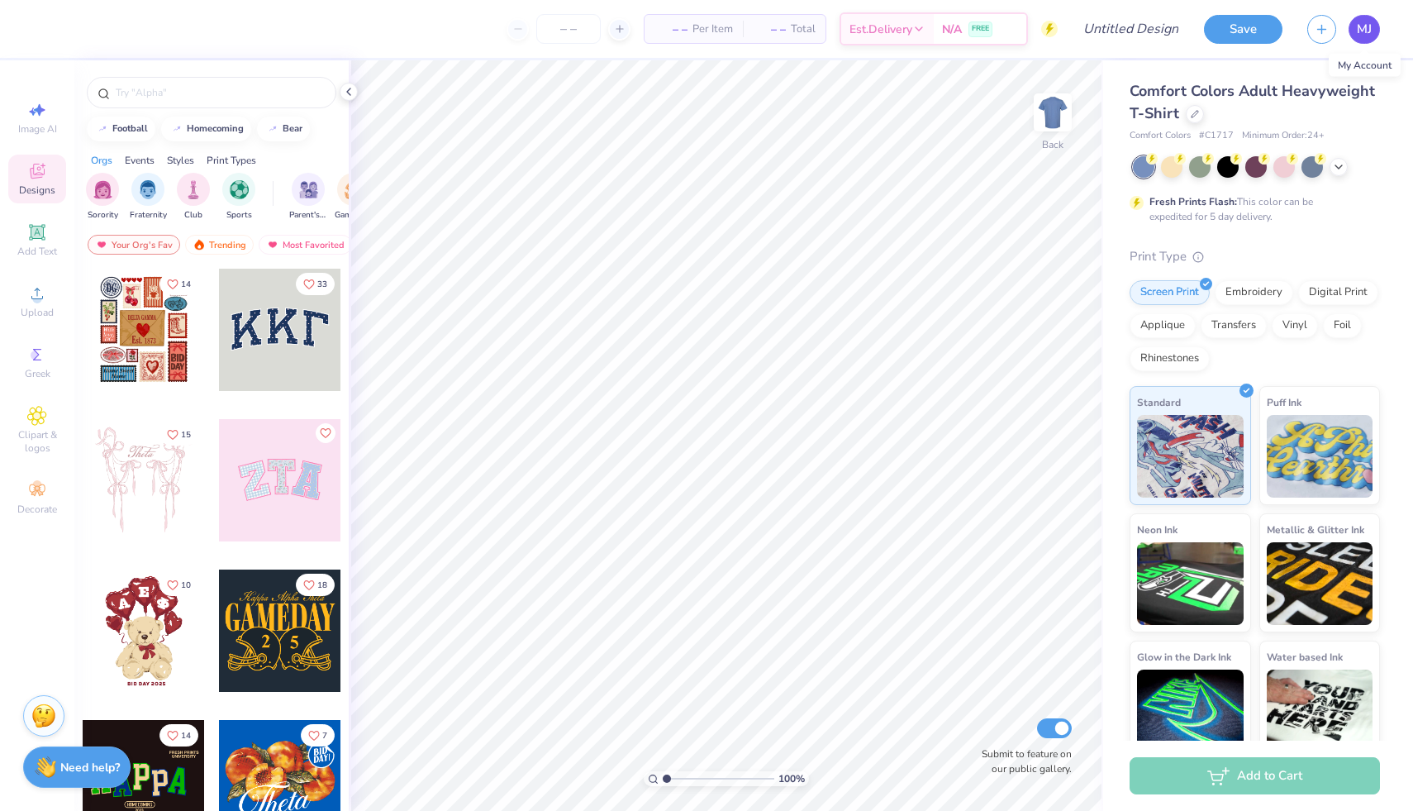
click at [1359, 28] on span "MJ" at bounding box center [1364, 29] width 15 height 19
click at [146, 101] on div at bounding box center [212, 92] width 250 height 31
click at [152, 89] on input "text" at bounding box center [220, 92] width 212 height 17
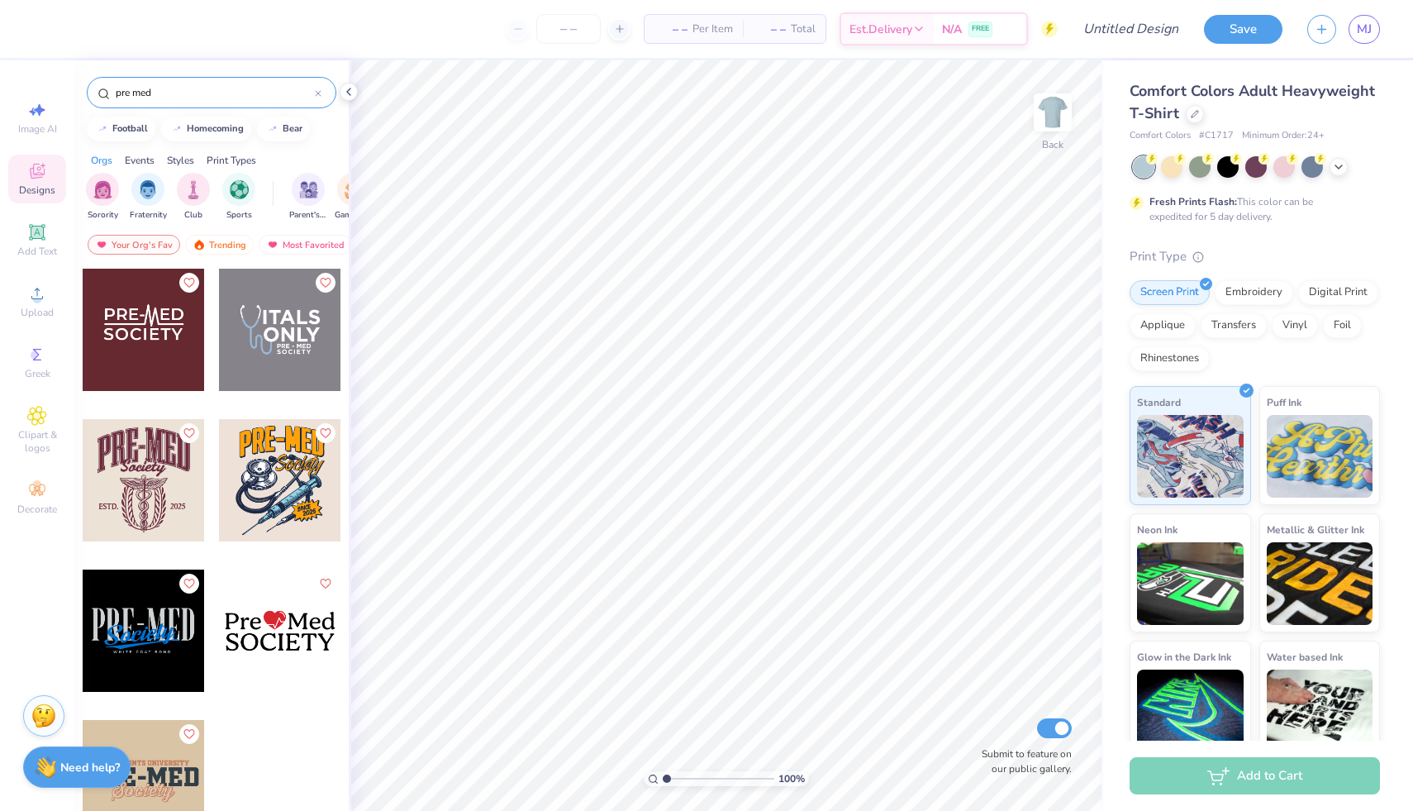
type input "pre med"
click at [241, 475] on div at bounding box center [280, 480] width 122 height 122
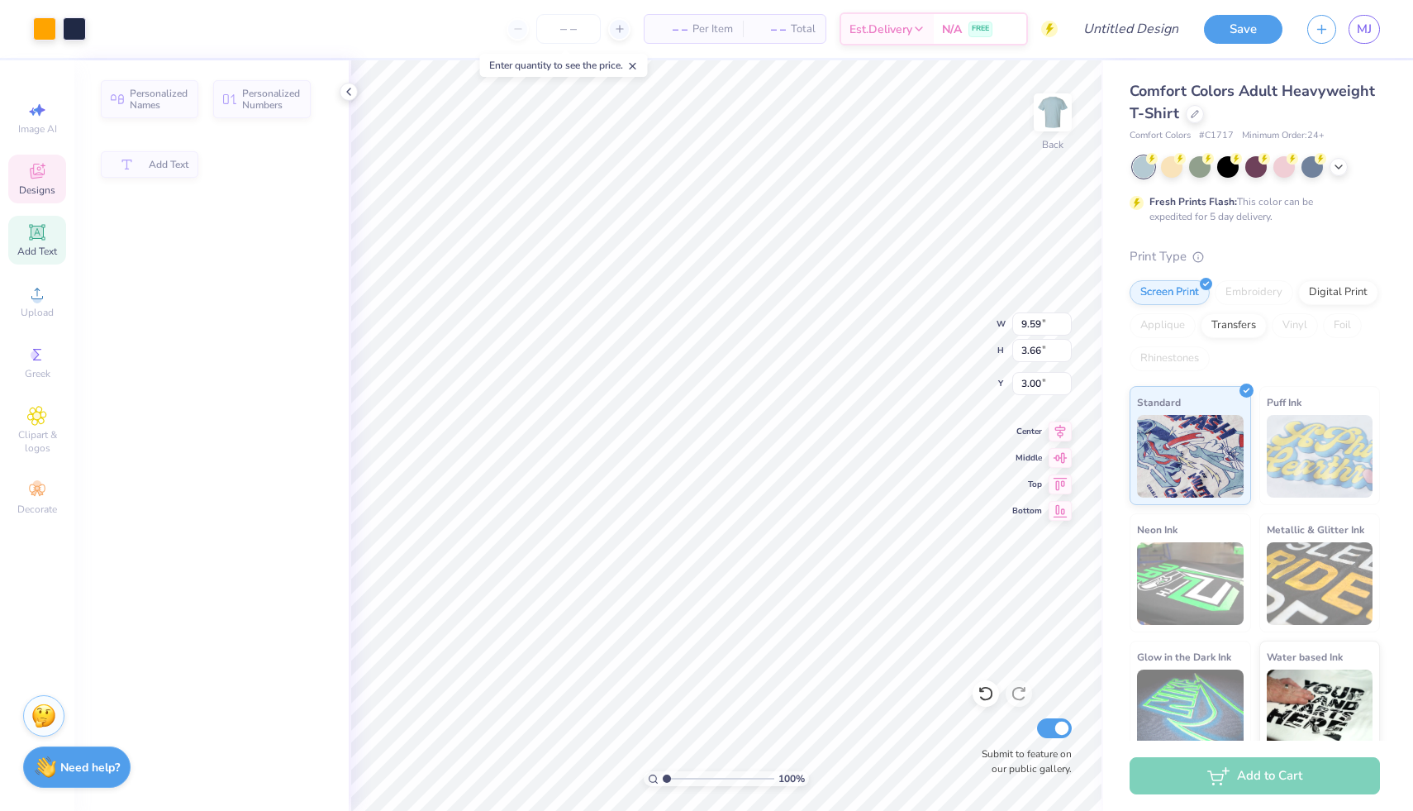
type input "9.59"
type input "3.66"
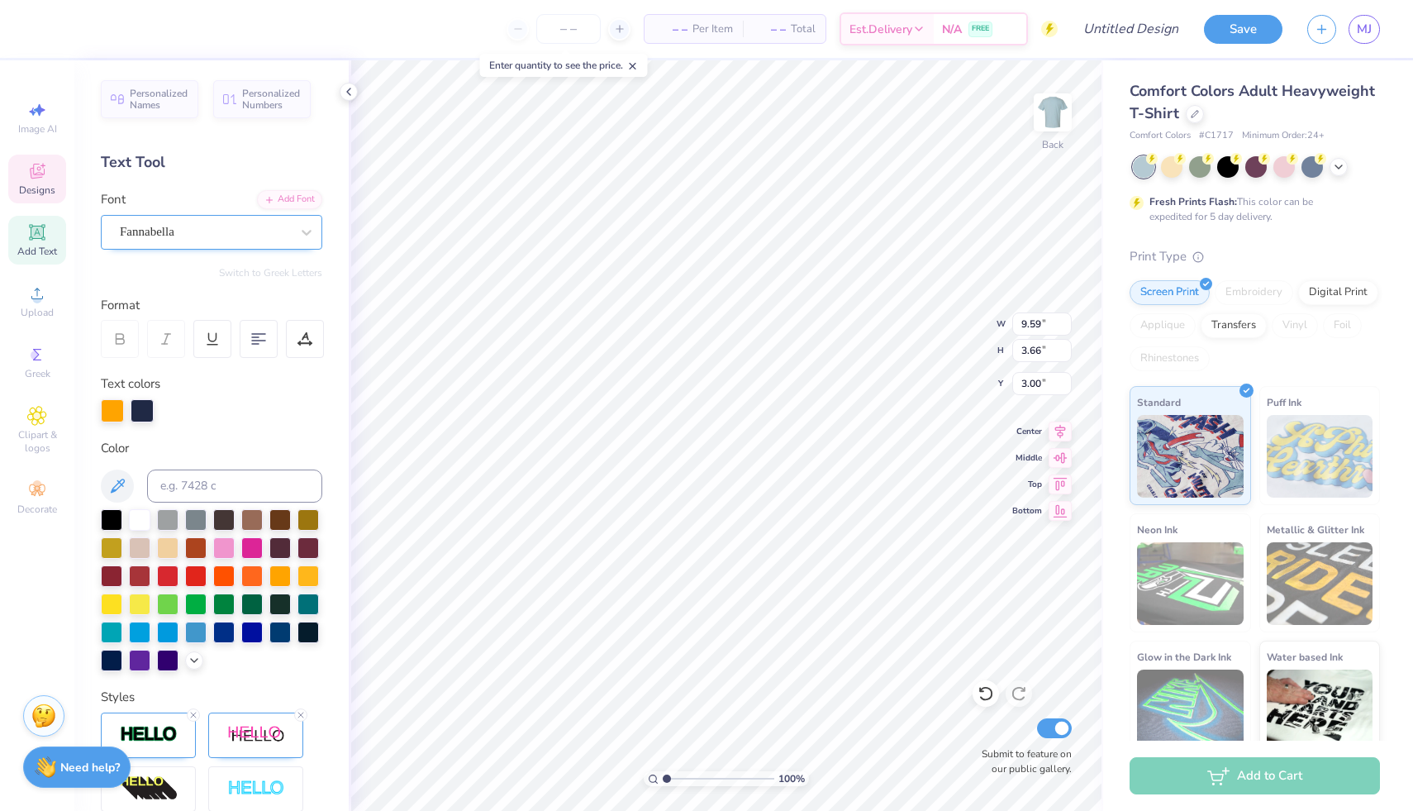
click at [201, 226] on div "Fannabella" at bounding box center [205, 232] width 174 height 26
type input "f"
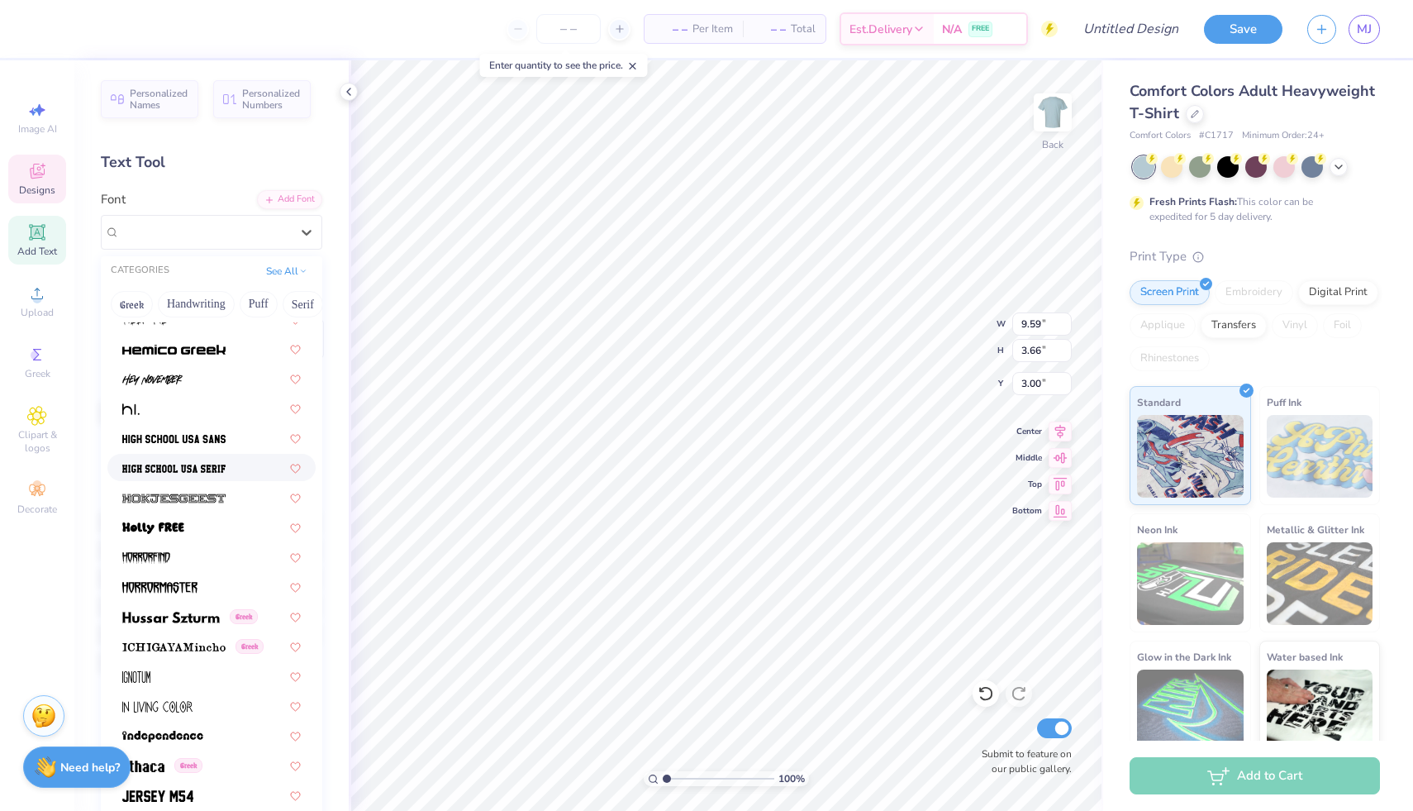
scroll to position [4216, 0]
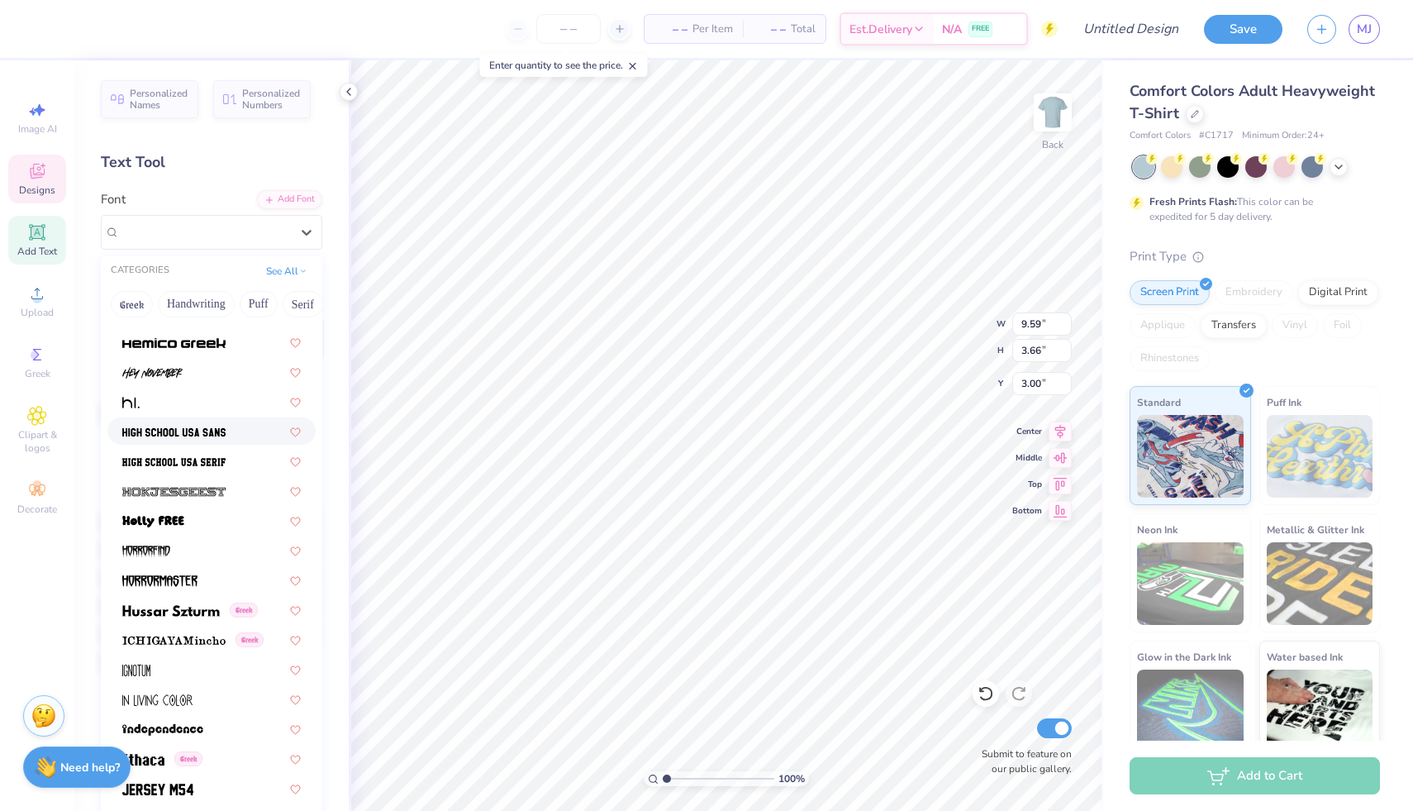
click at [175, 433] on img at bounding box center [173, 432] width 103 height 12
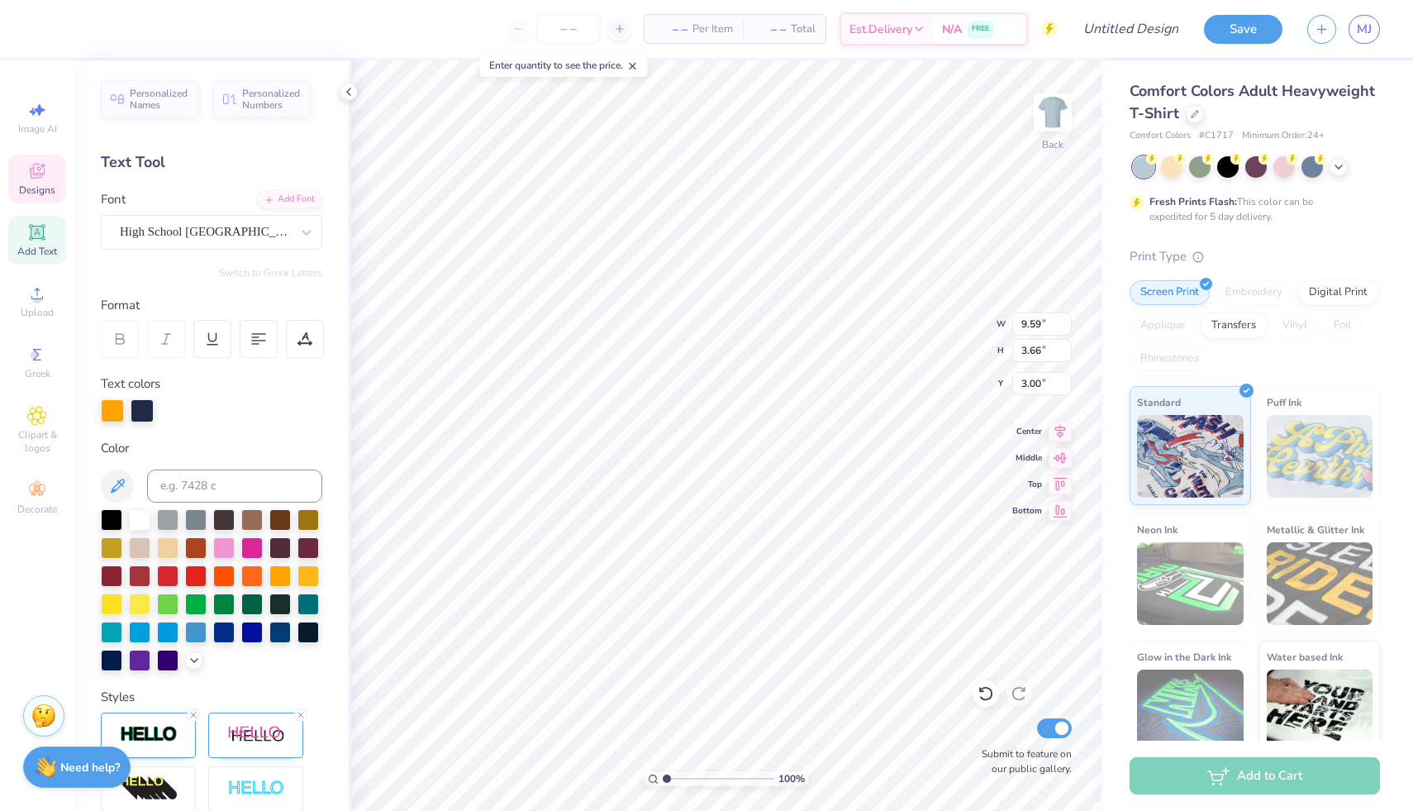
type input "14.17"
type input "4.19"
type input "2.74"
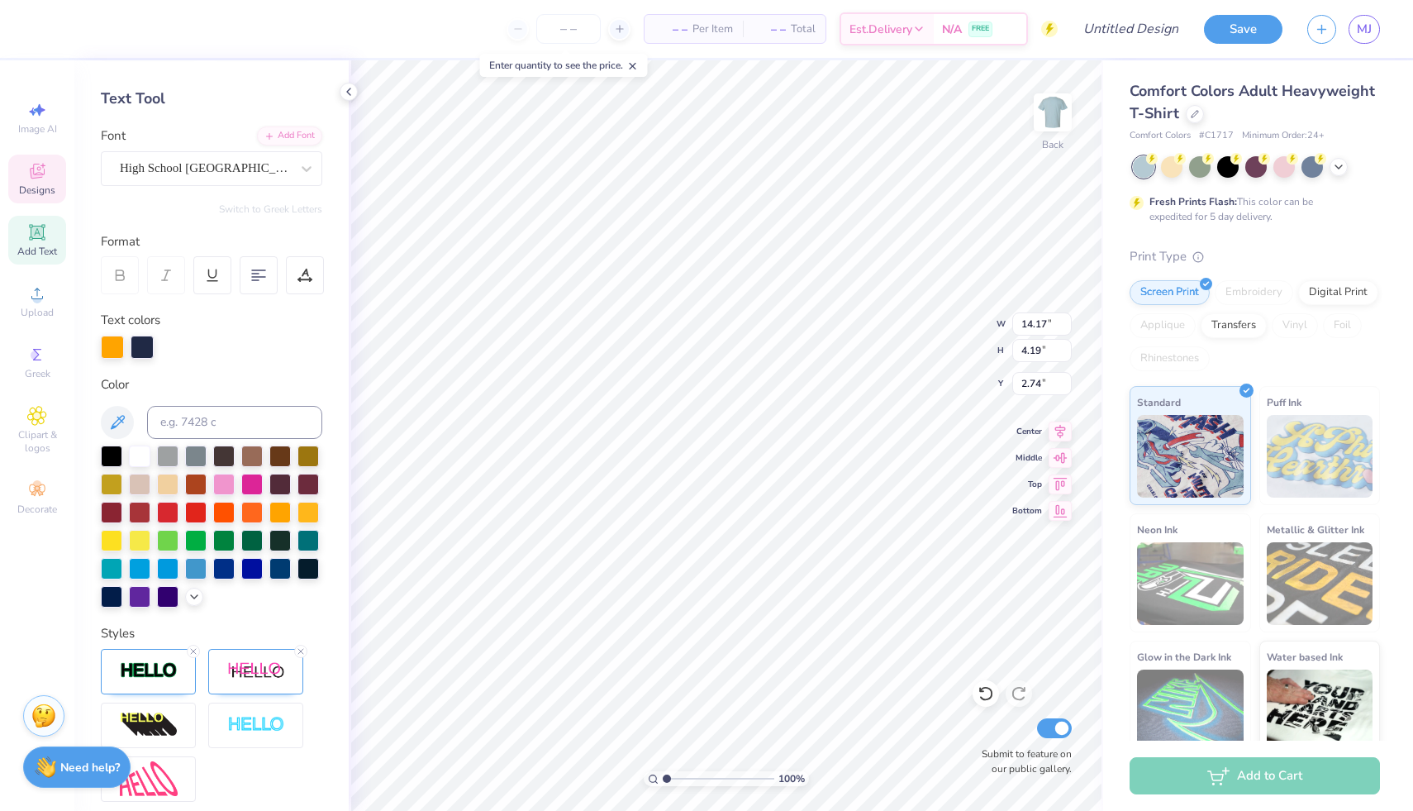
scroll to position [0, 0]
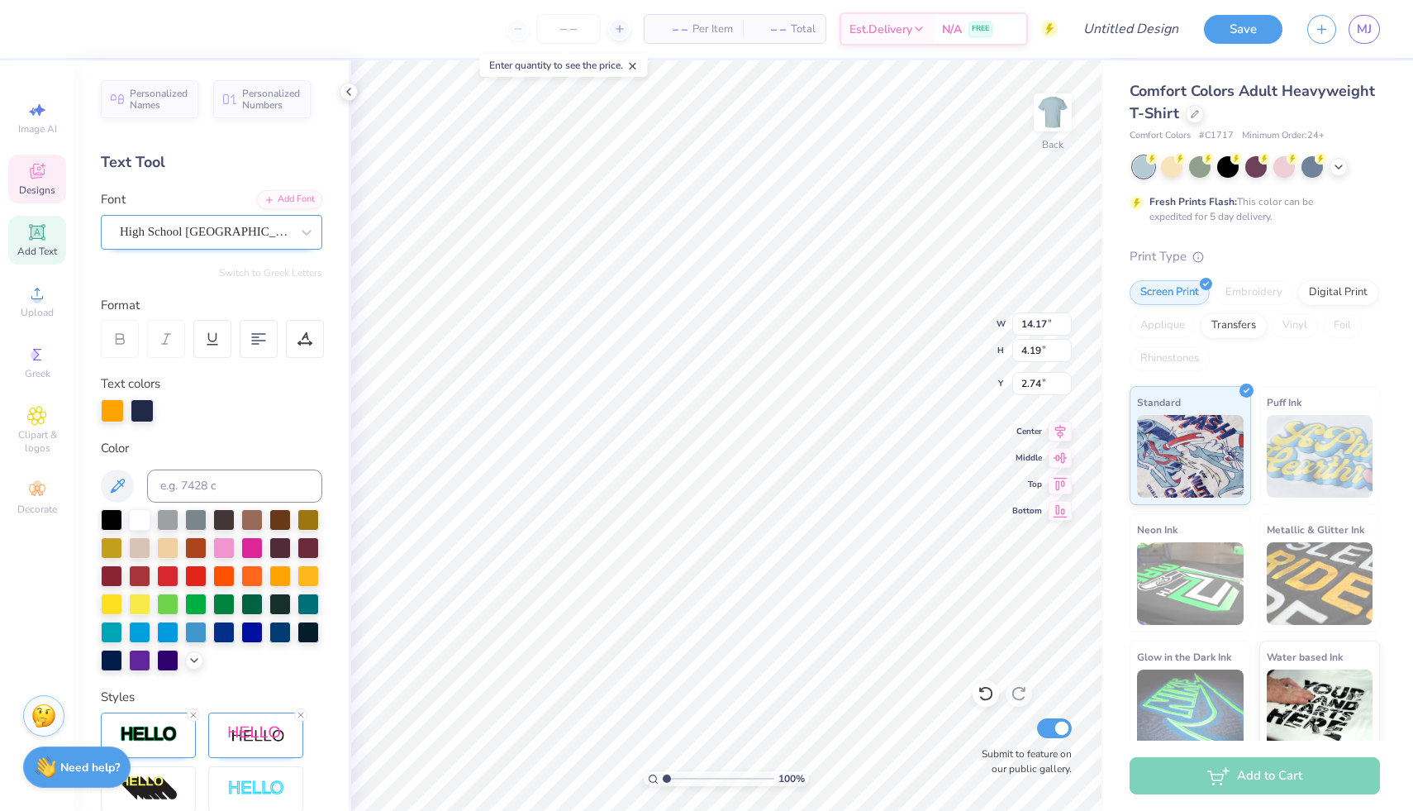
click at [170, 226] on div "High School [GEOGRAPHIC_DATA] Sans" at bounding box center [205, 232] width 174 height 26
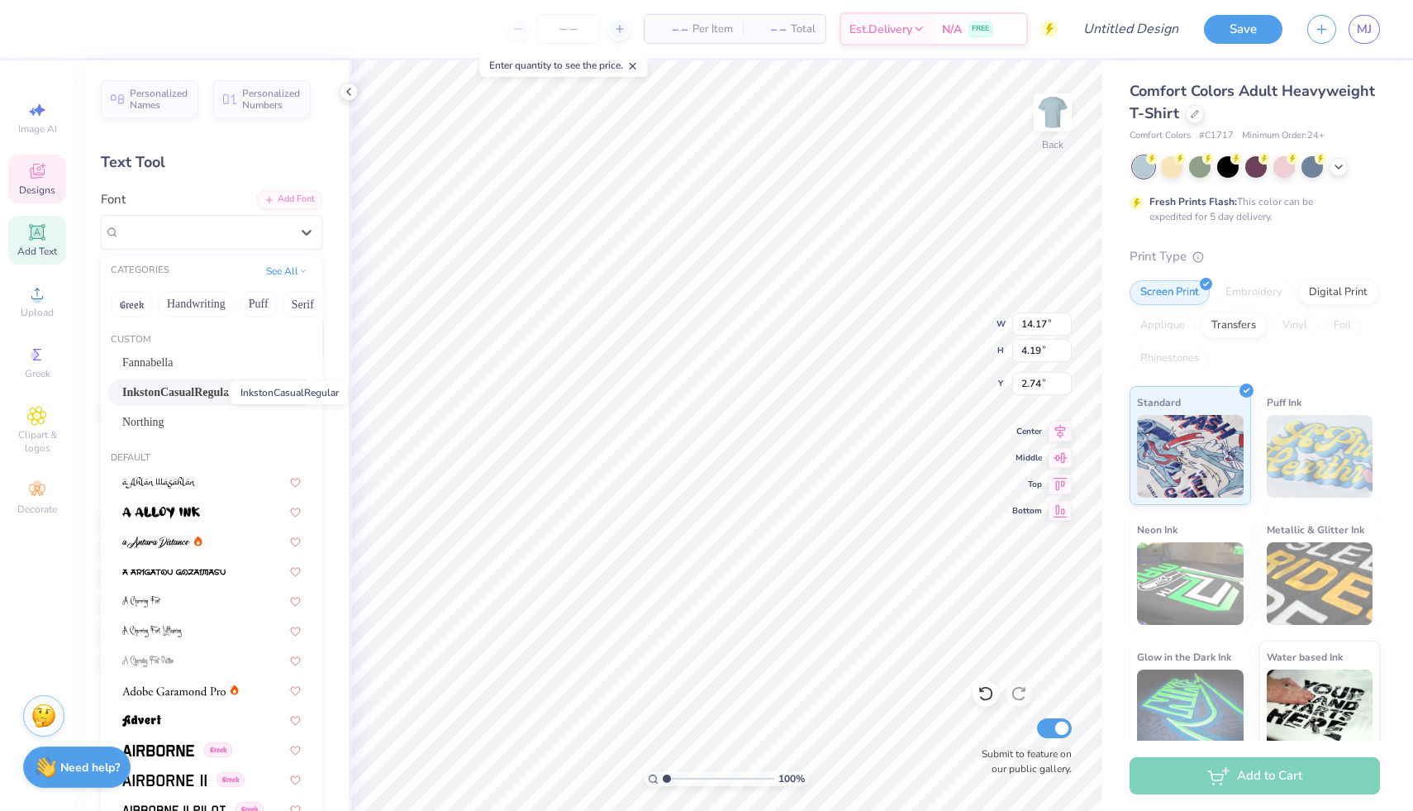
click at [161, 393] on span "InkstonCasualRegular" at bounding box center [178, 392] width 112 height 17
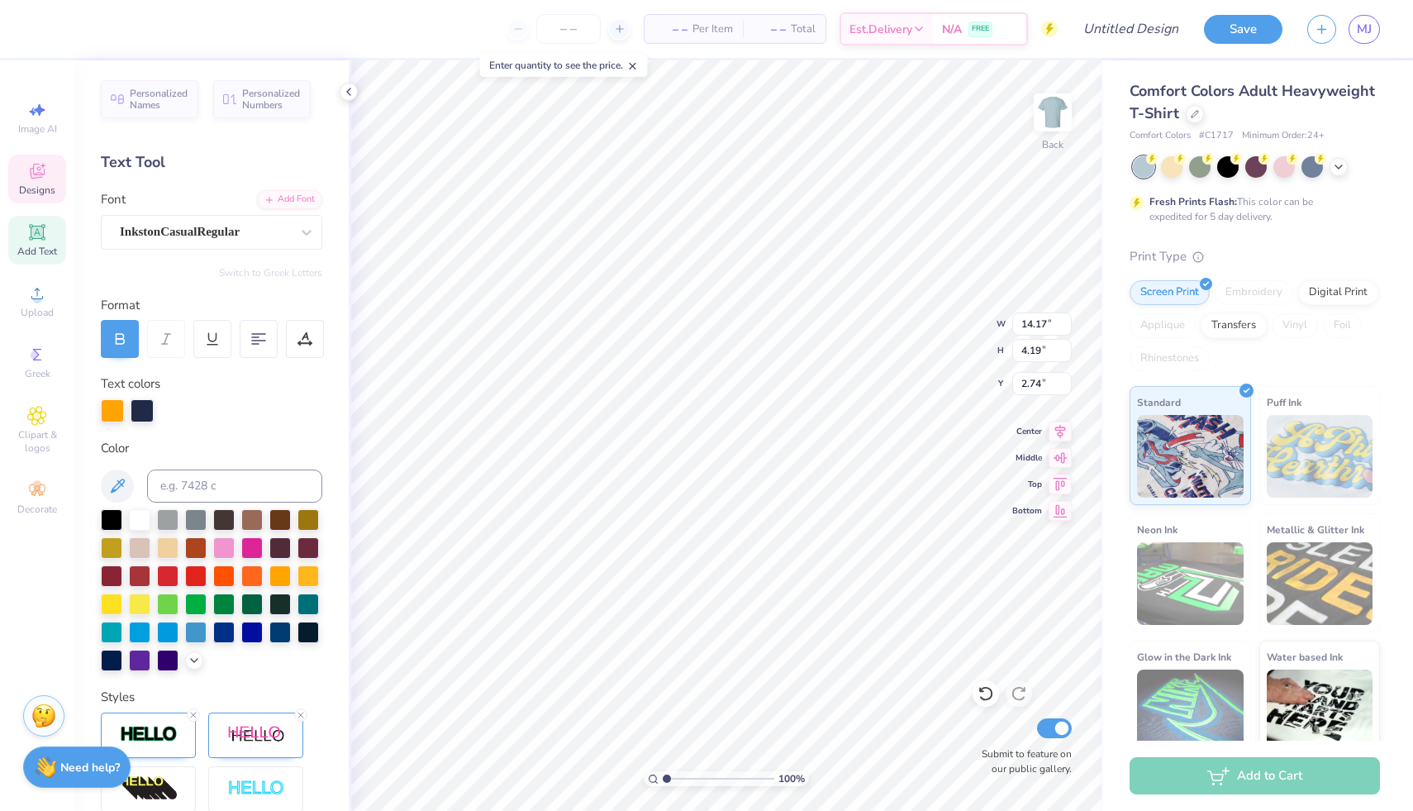
type input "11.60"
type input "3.73"
type input "2.97"
click at [182, 226] on div "InkstonCasualRegular" at bounding box center [205, 232] width 174 height 26
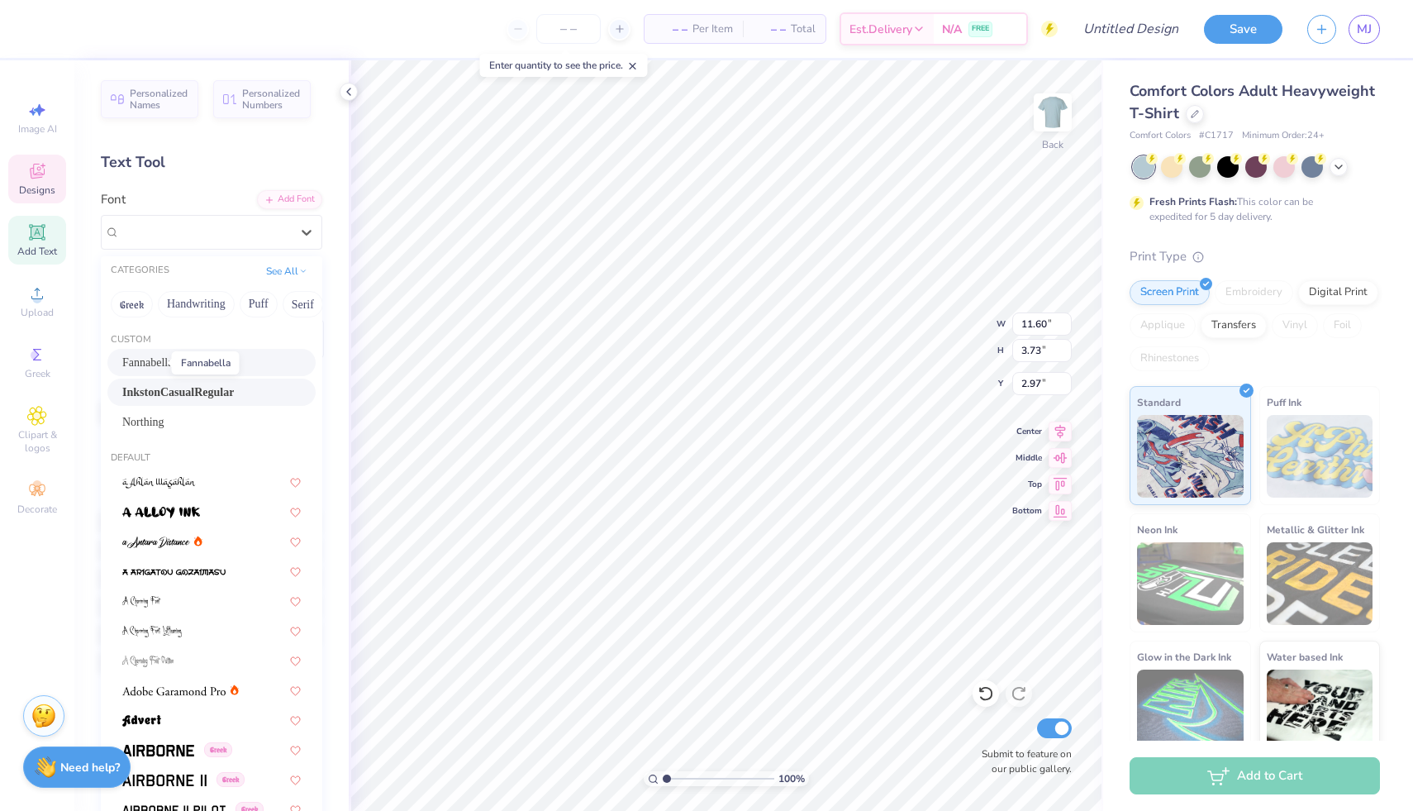
click at [161, 367] on span "Fannabella" at bounding box center [147, 362] width 50 height 17
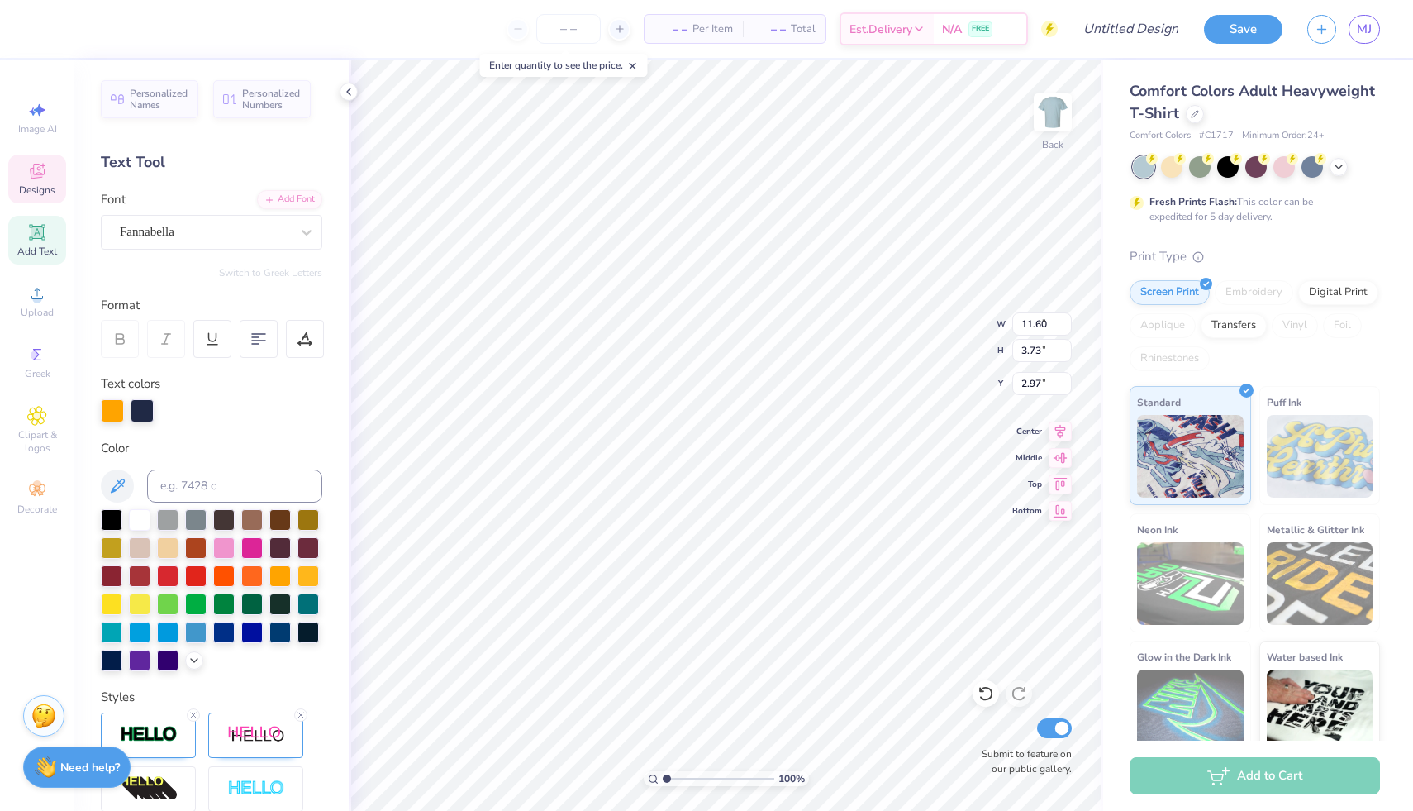
type input "9.20"
type input "3.51"
type input "3.07"
click at [254, 244] on div "Fannabella" at bounding box center [205, 232] width 174 height 26
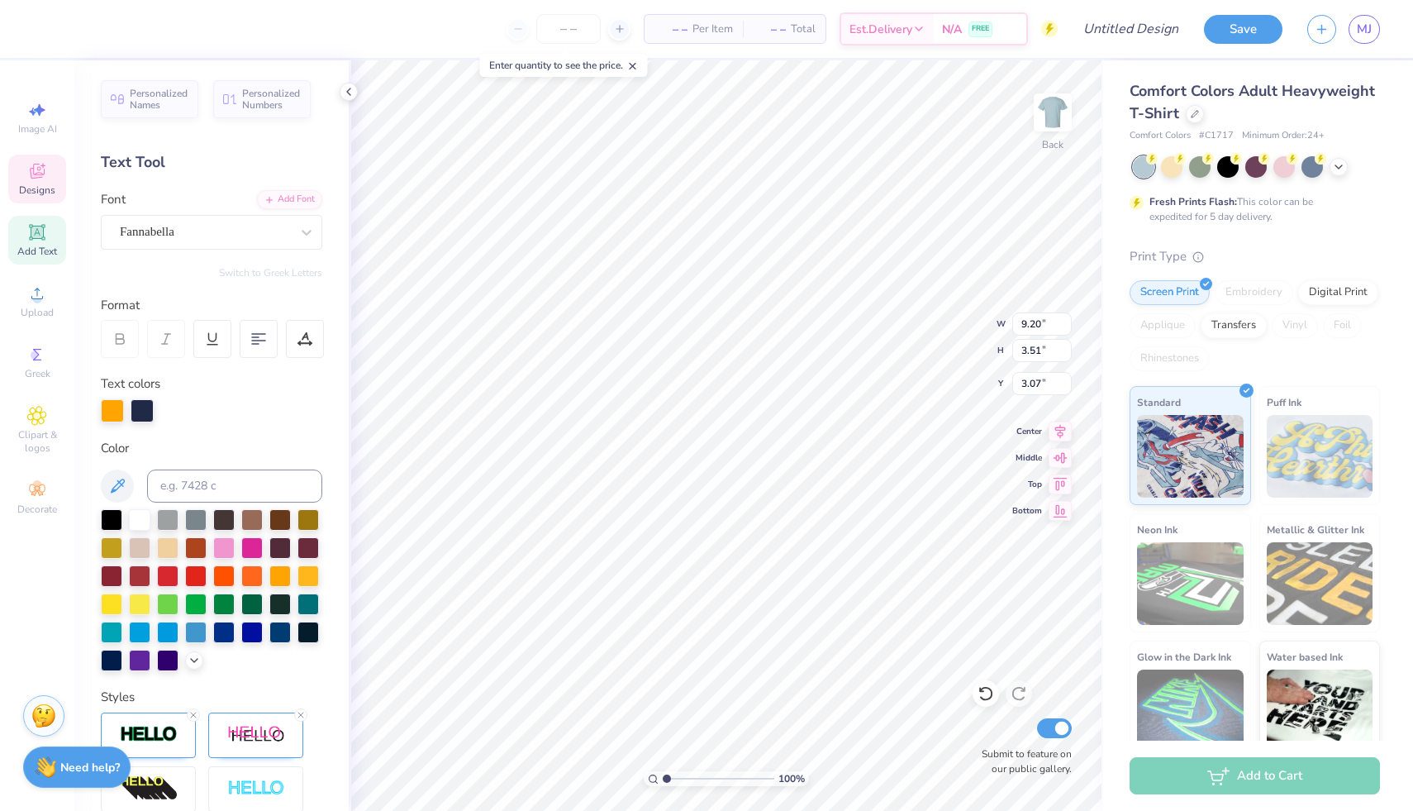
type textarea "Pre-Health"
type input "5.54"
type input "2.65"
type input "6.22"
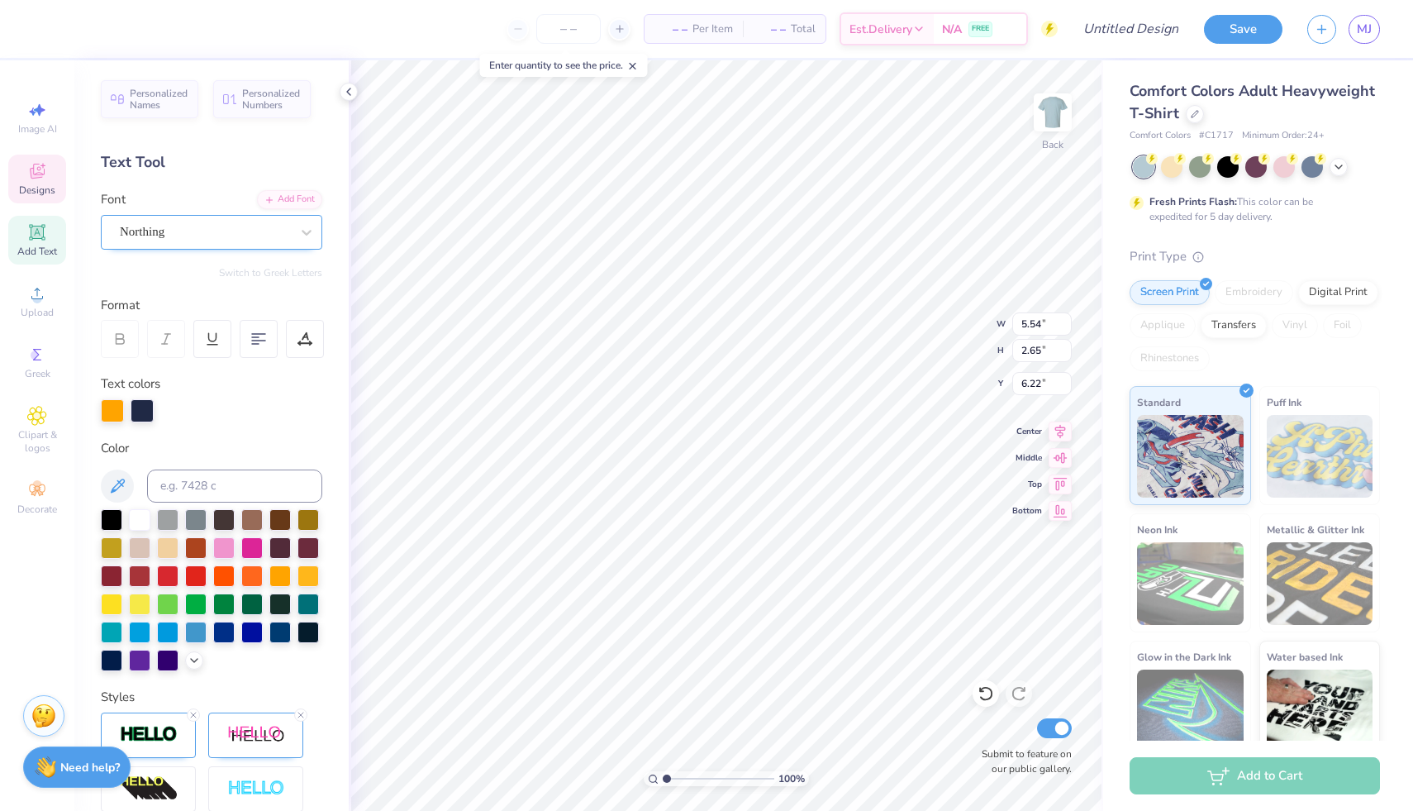
type textarea "[PERSON_NAME]"
click at [169, 222] on div "Northing" at bounding box center [205, 232] width 174 height 26
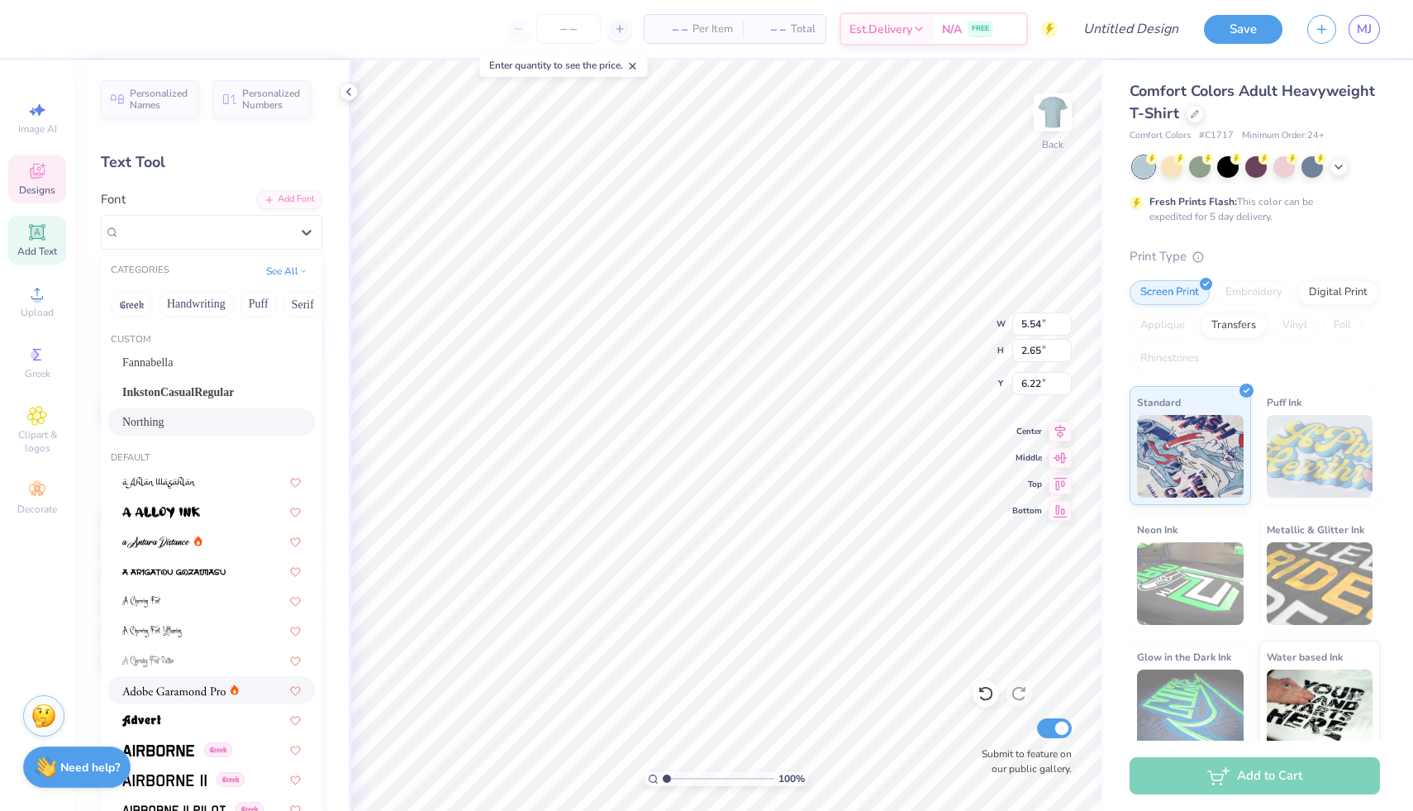
scroll to position [34, 0]
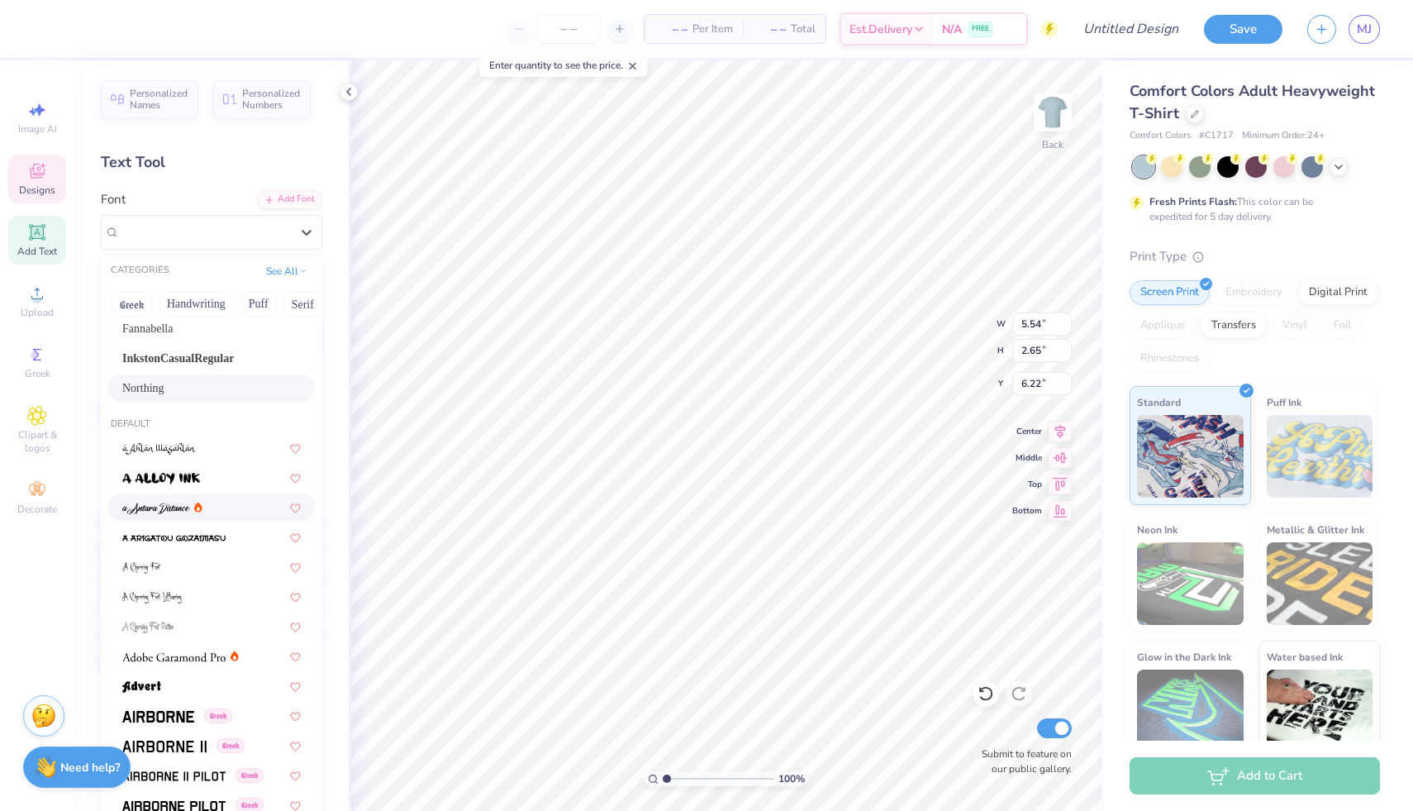
click at [174, 504] on img at bounding box center [156, 509] width 68 height 12
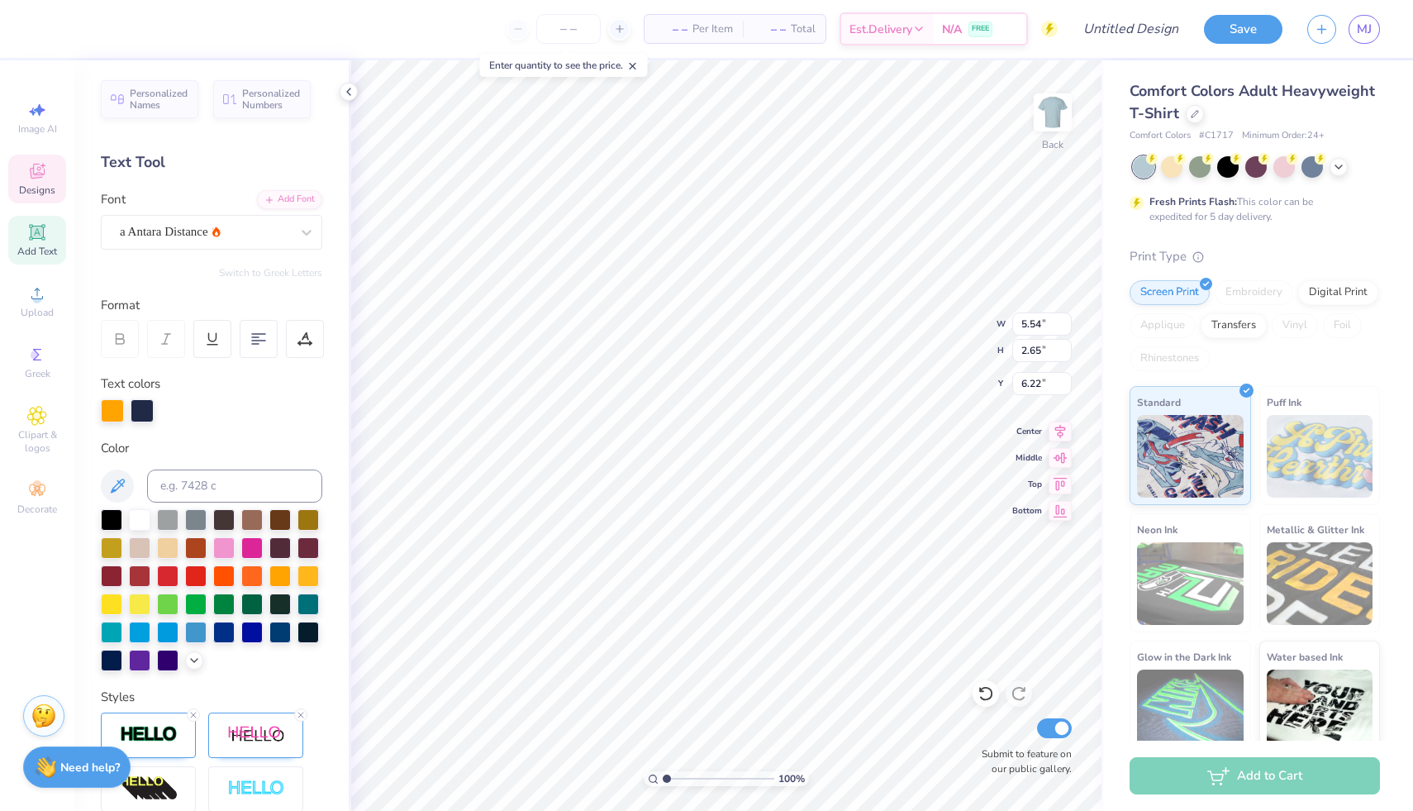
scroll to position [13, 6]
type input "6.24"
type input "12.72"
type input "3.81"
type input "2.93"
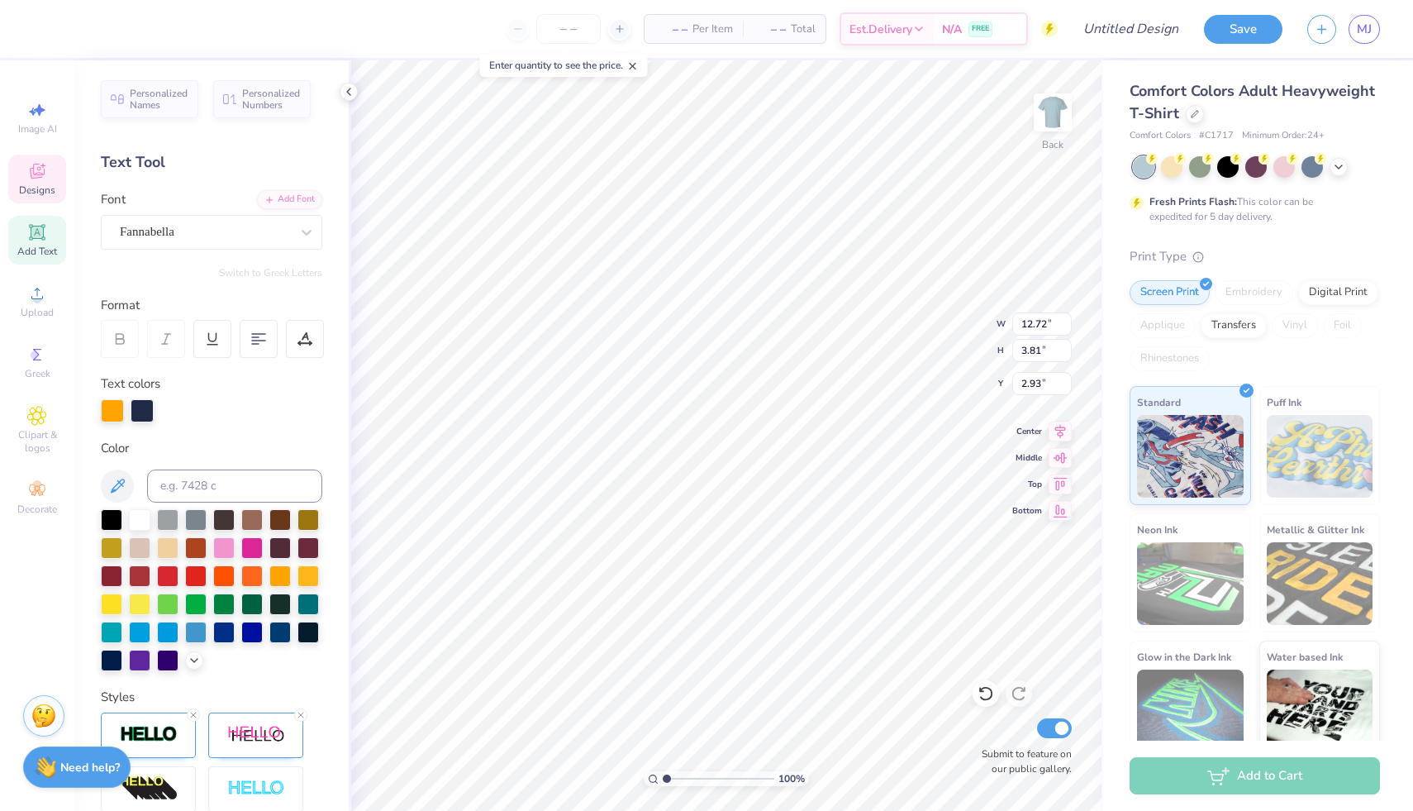
scroll to position [13, 2]
click at [258, 238] on div "Fannabella" at bounding box center [205, 232] width 174 height 26
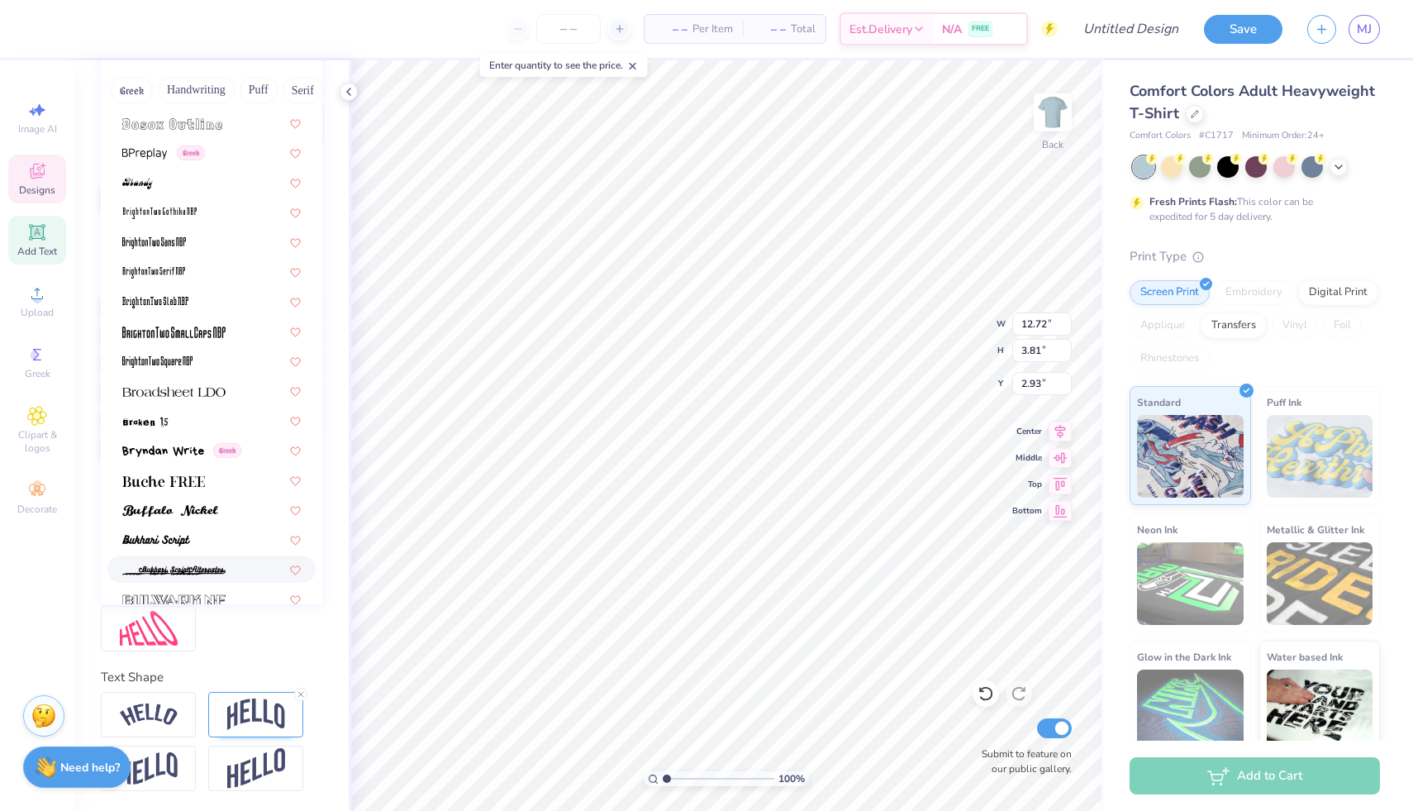
scroll to position [1274, 0]
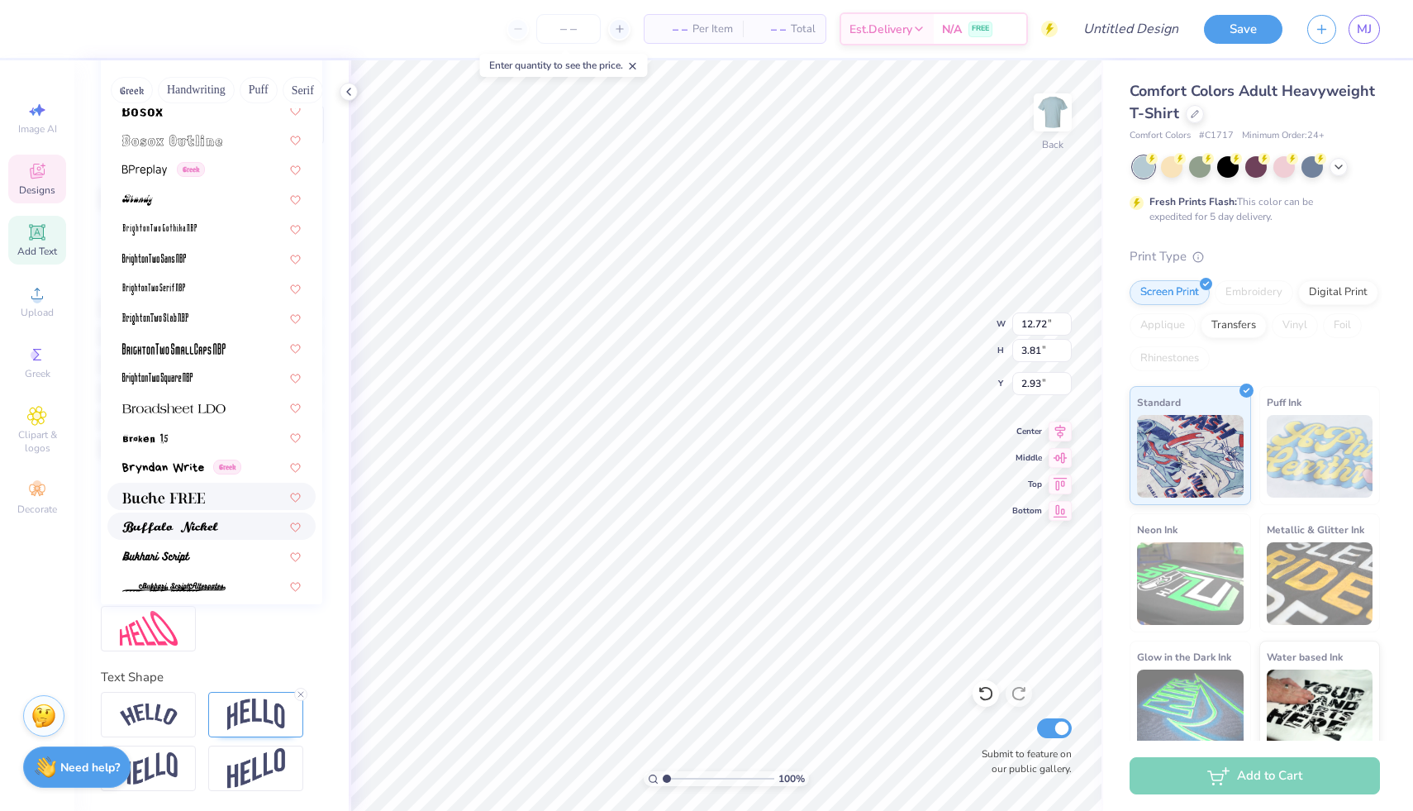
click at [164, 492] on img at bounding box center [163, 498] width 83 height 12
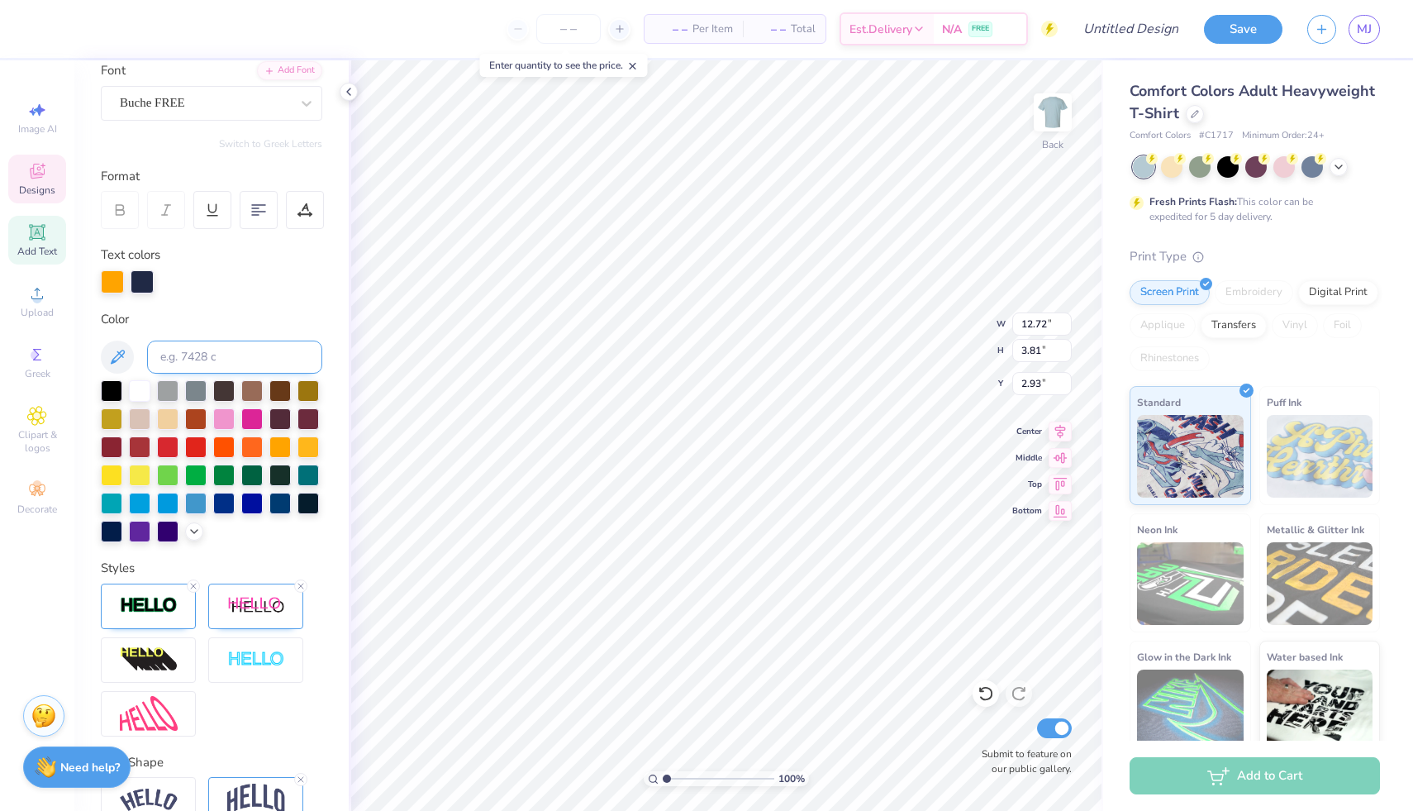
scroll to position [119, 0]
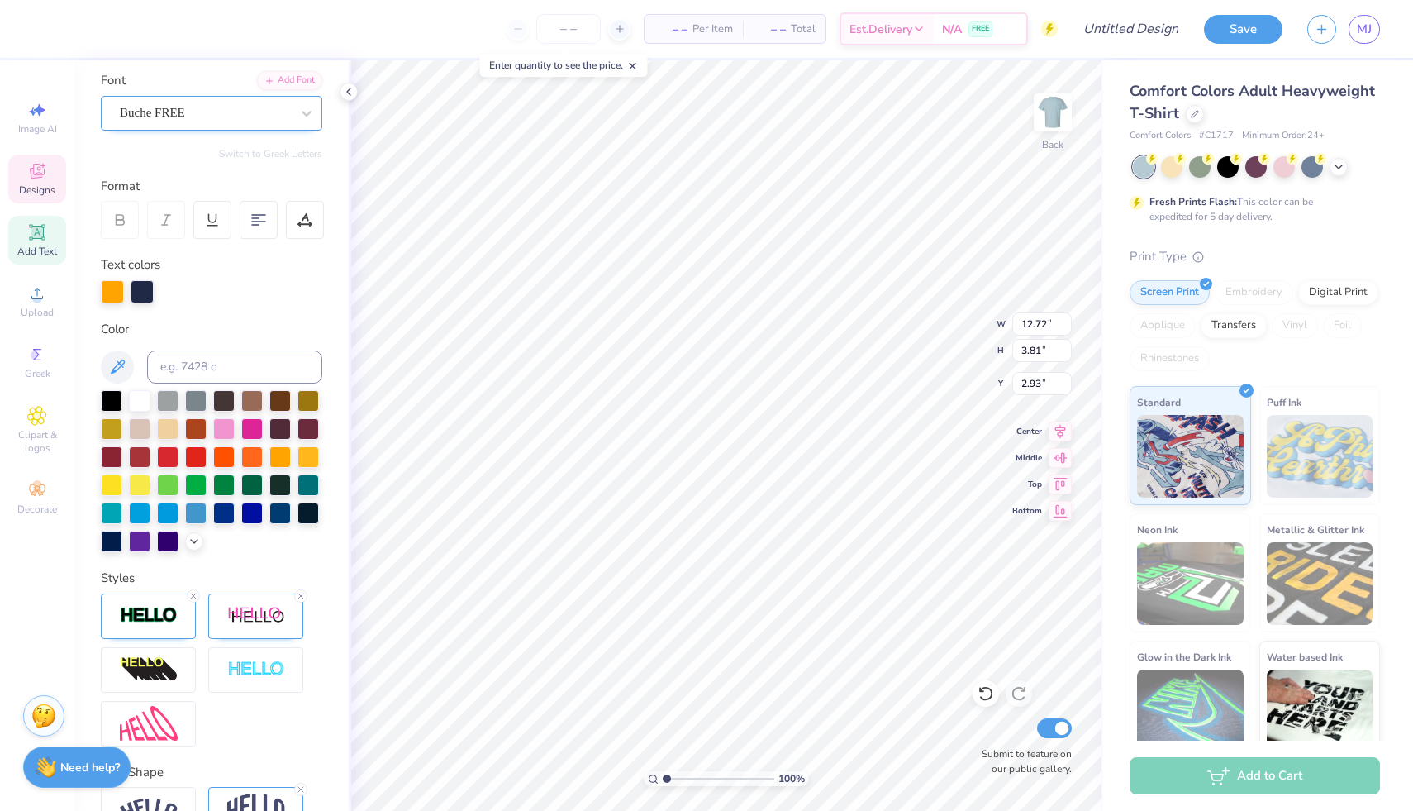
click at [174, 107] on div "Buche FREE" at bounding box center [205, 113] width 174 height 26
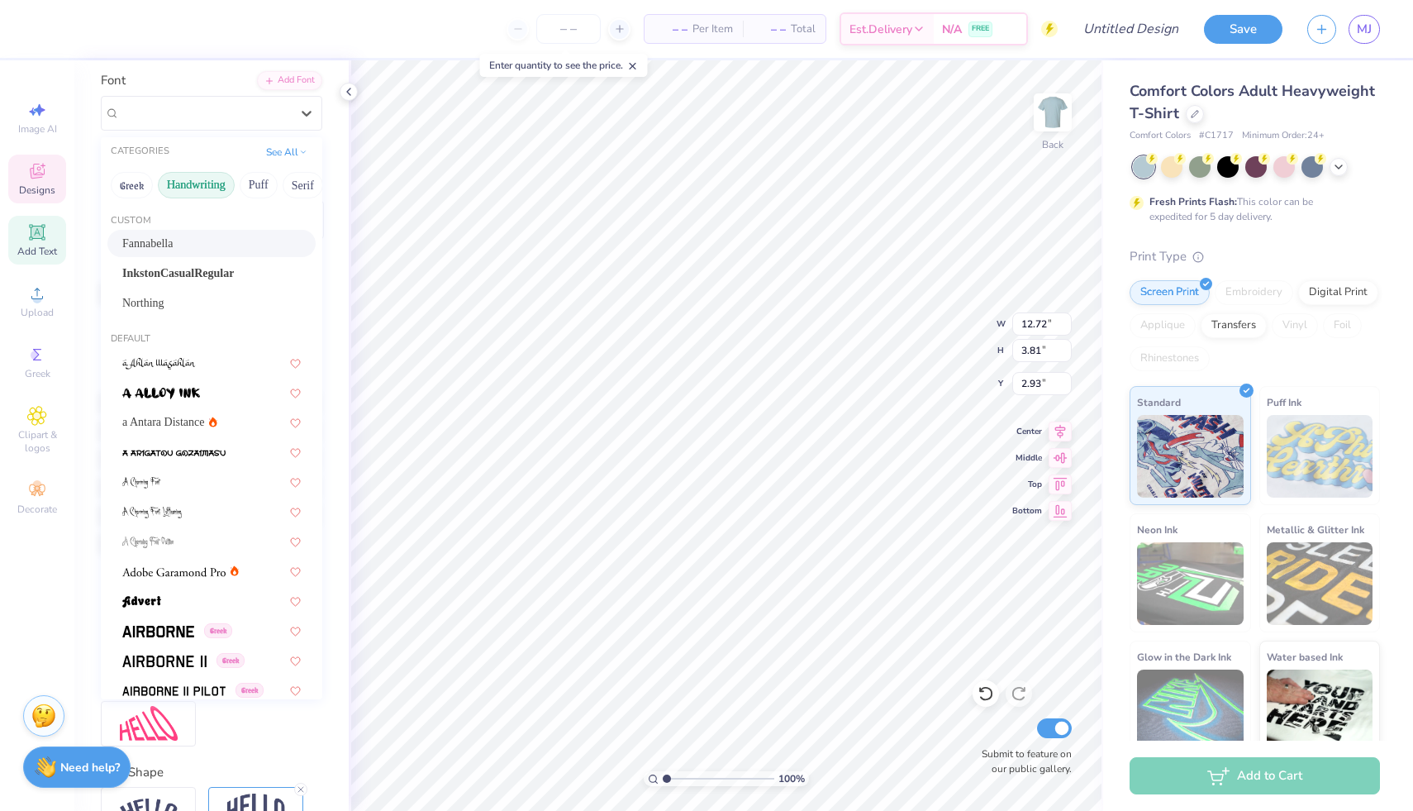
click at [187, 186] on button "Handwriting" at bounding box center [196, 185] width 77 height 26
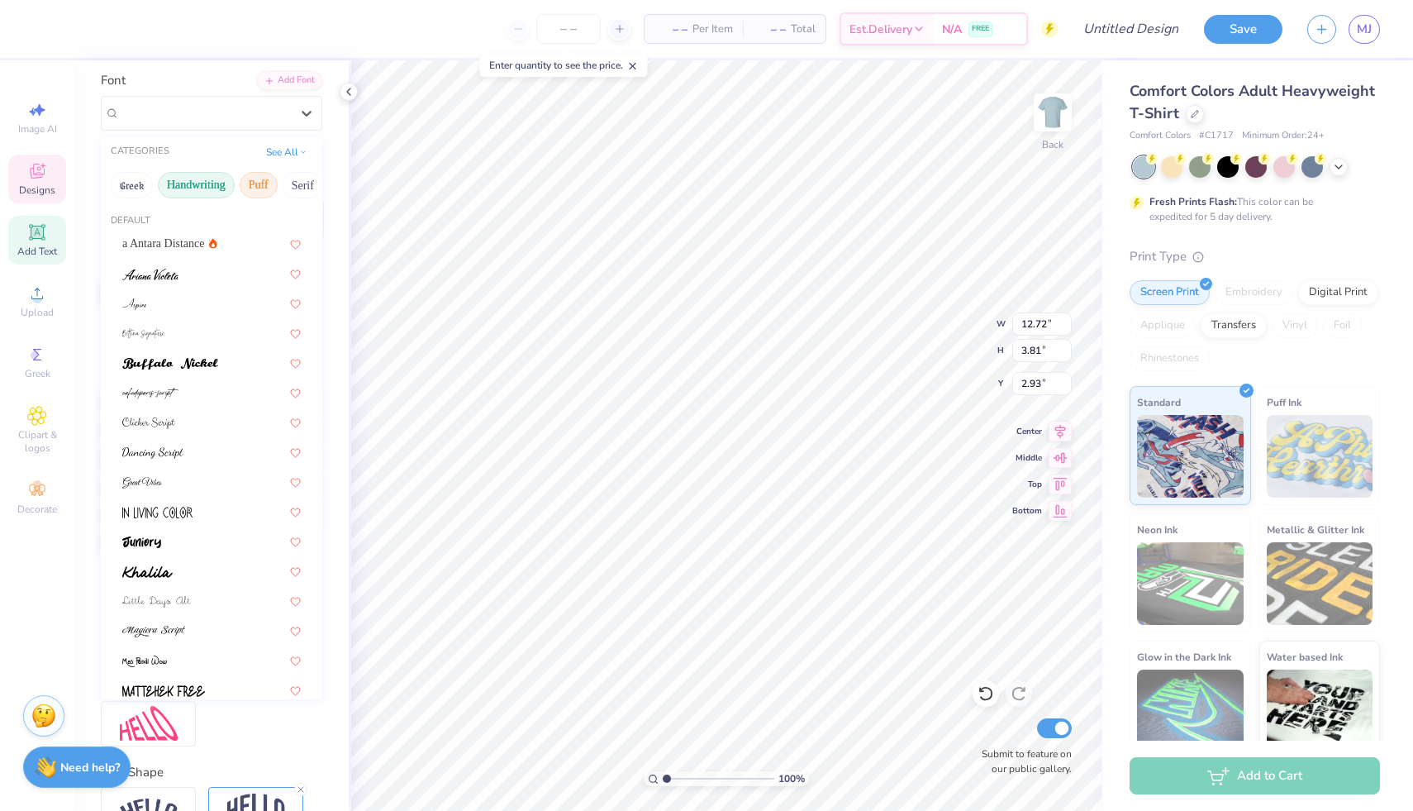
click at [255, 183] on button "Puff" at bounding box center [259, 185] width 38 height 26
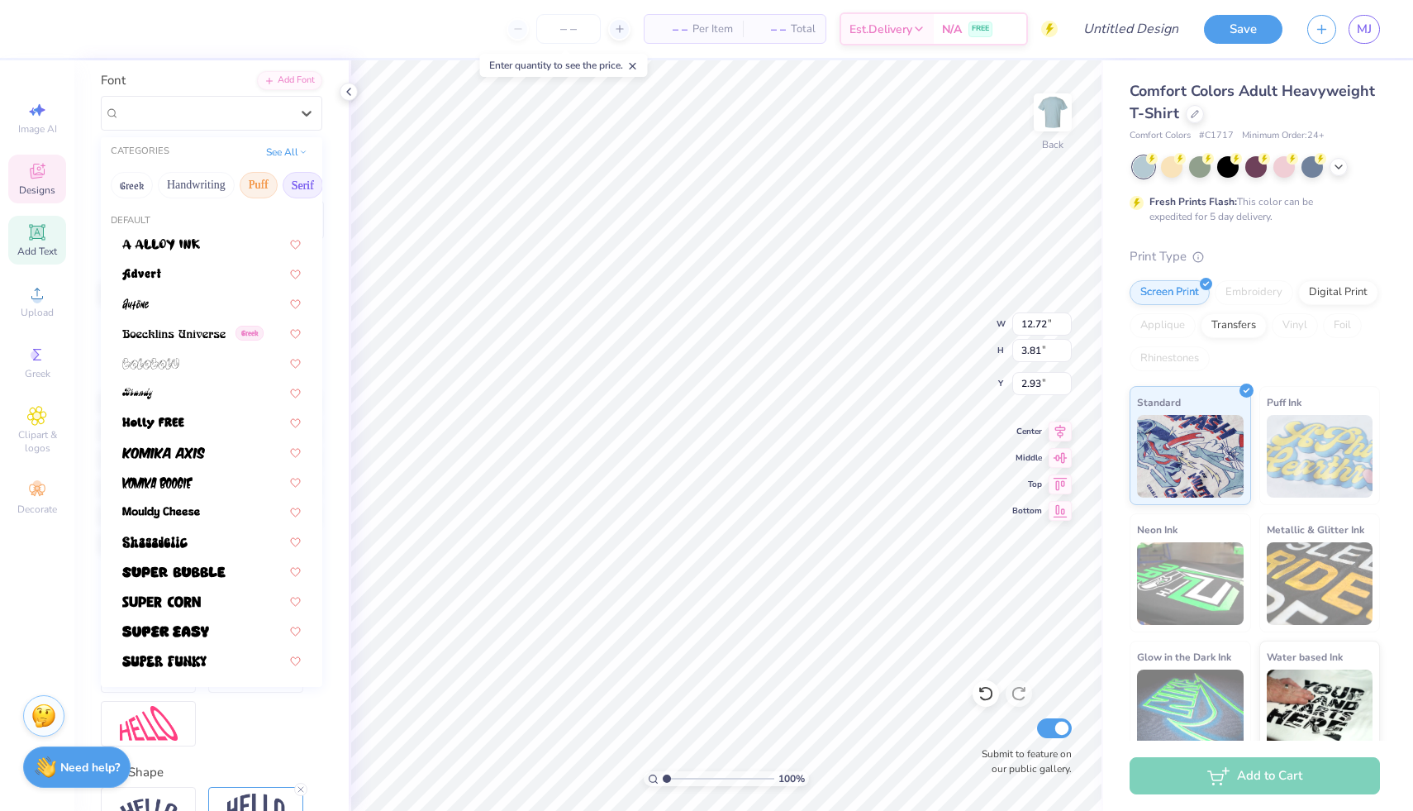
click at [290, 194] on button "Serif" at bounding box center [303, 185] width 40 height 26
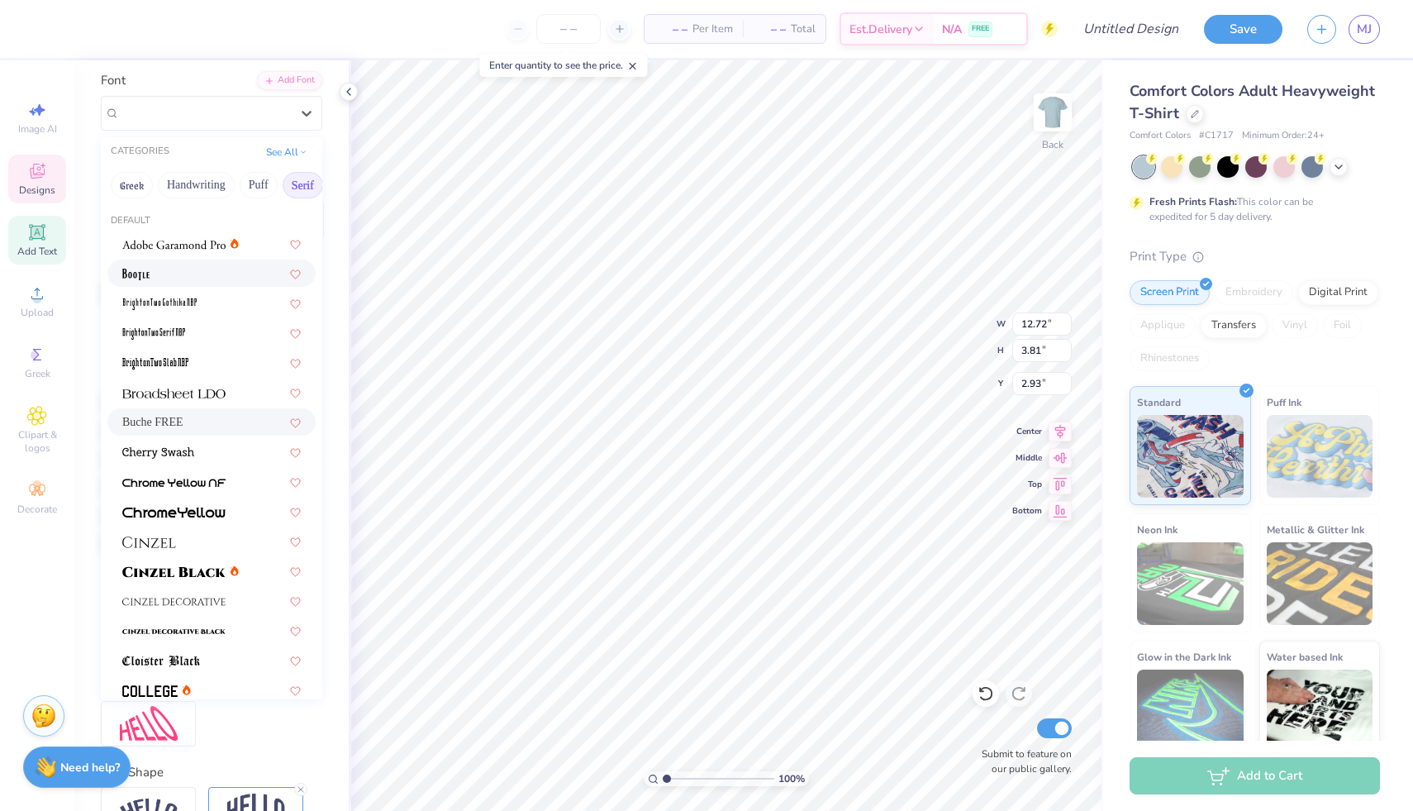
click at [202, 270] on div at bounding box center [211, 272] width 179 height 17
click at [229, 108] on div "BOOTLE" at bounding box center [205, 113] width 174 height 26
click at [183, 241] on img at bounding box center [173, 245] width 103 height 12
click at [215, 116] on div "Adobe Garamond Pro" at bounding box center [205, 113] width 174 height 26
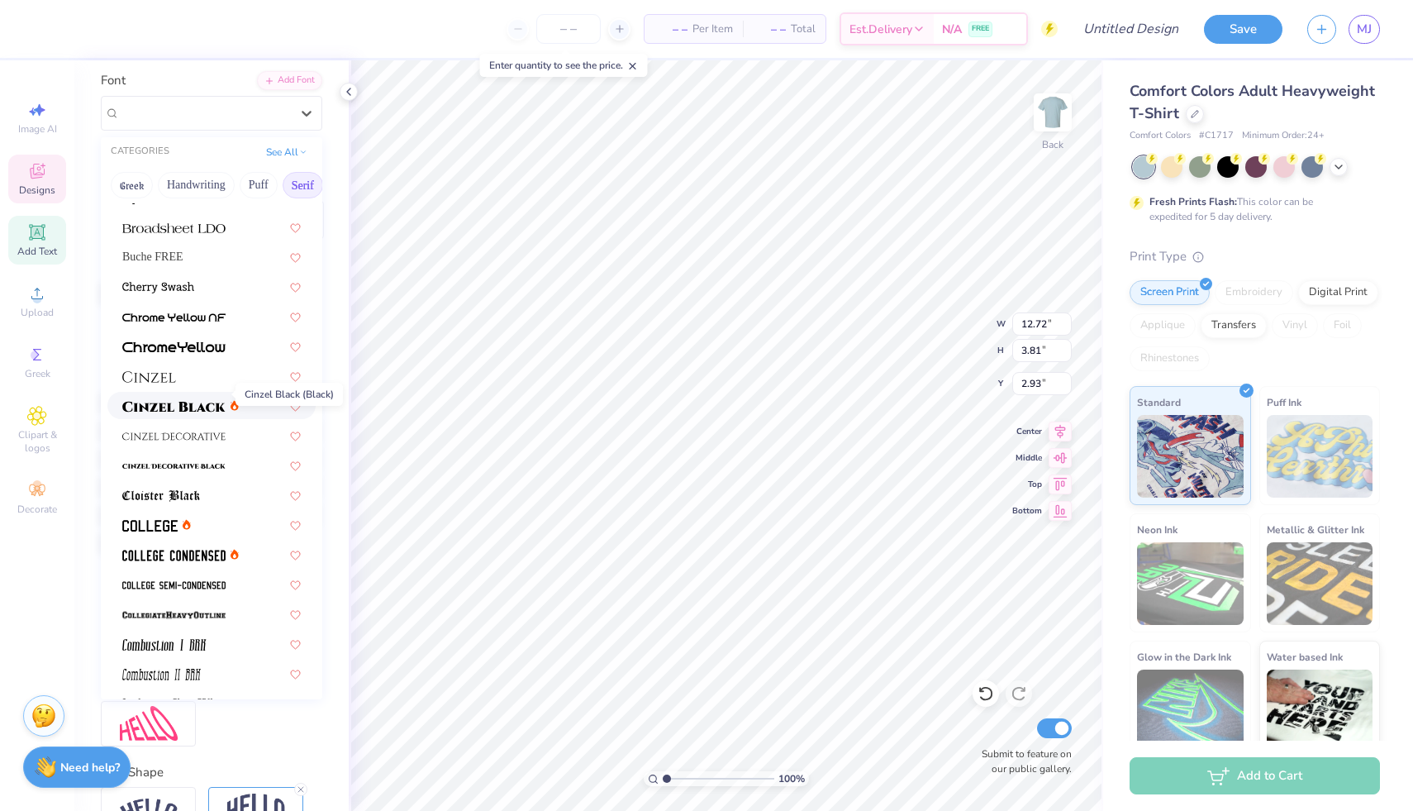
scroll to position [177, 0]
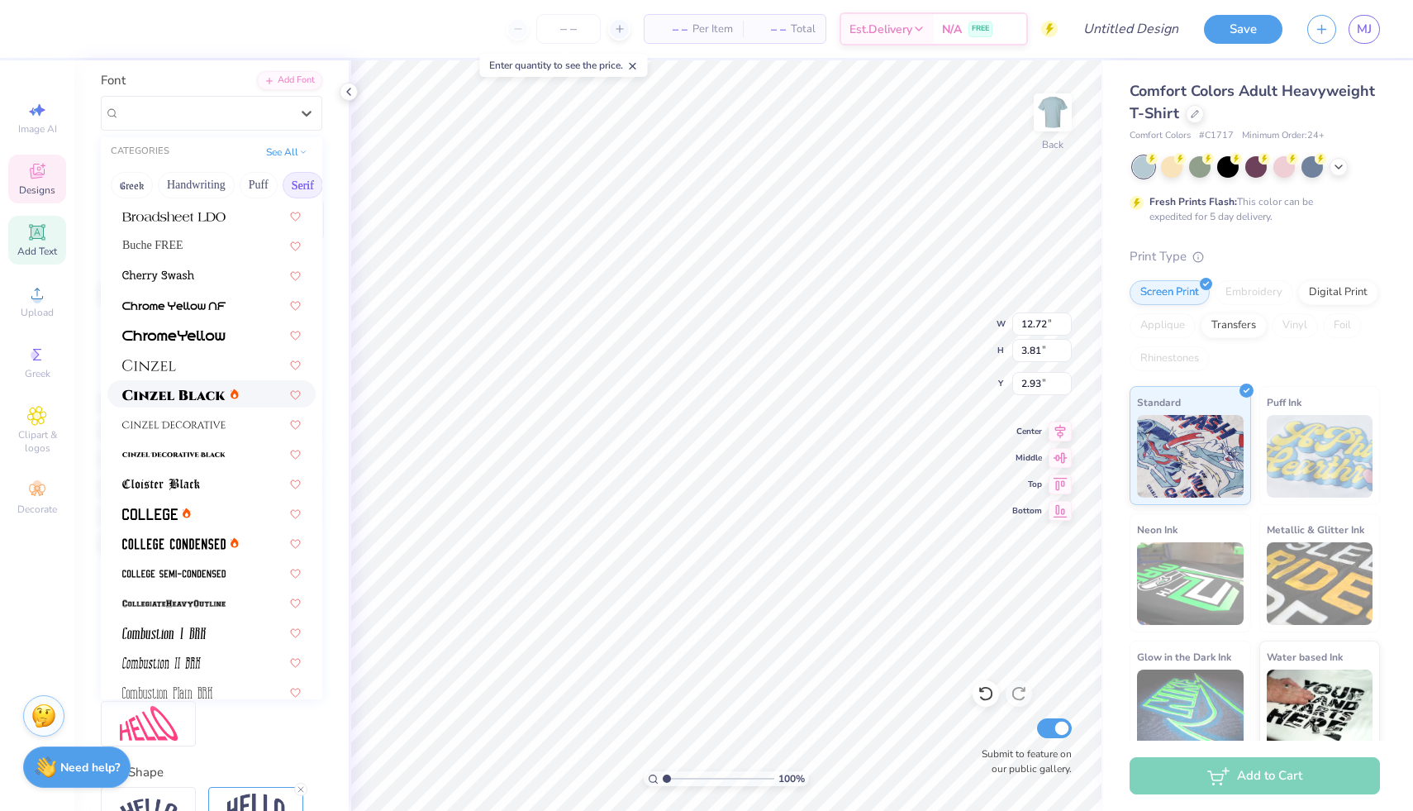
click at [189, 399] on img at bounding box center [173, 395] width 103 height 12
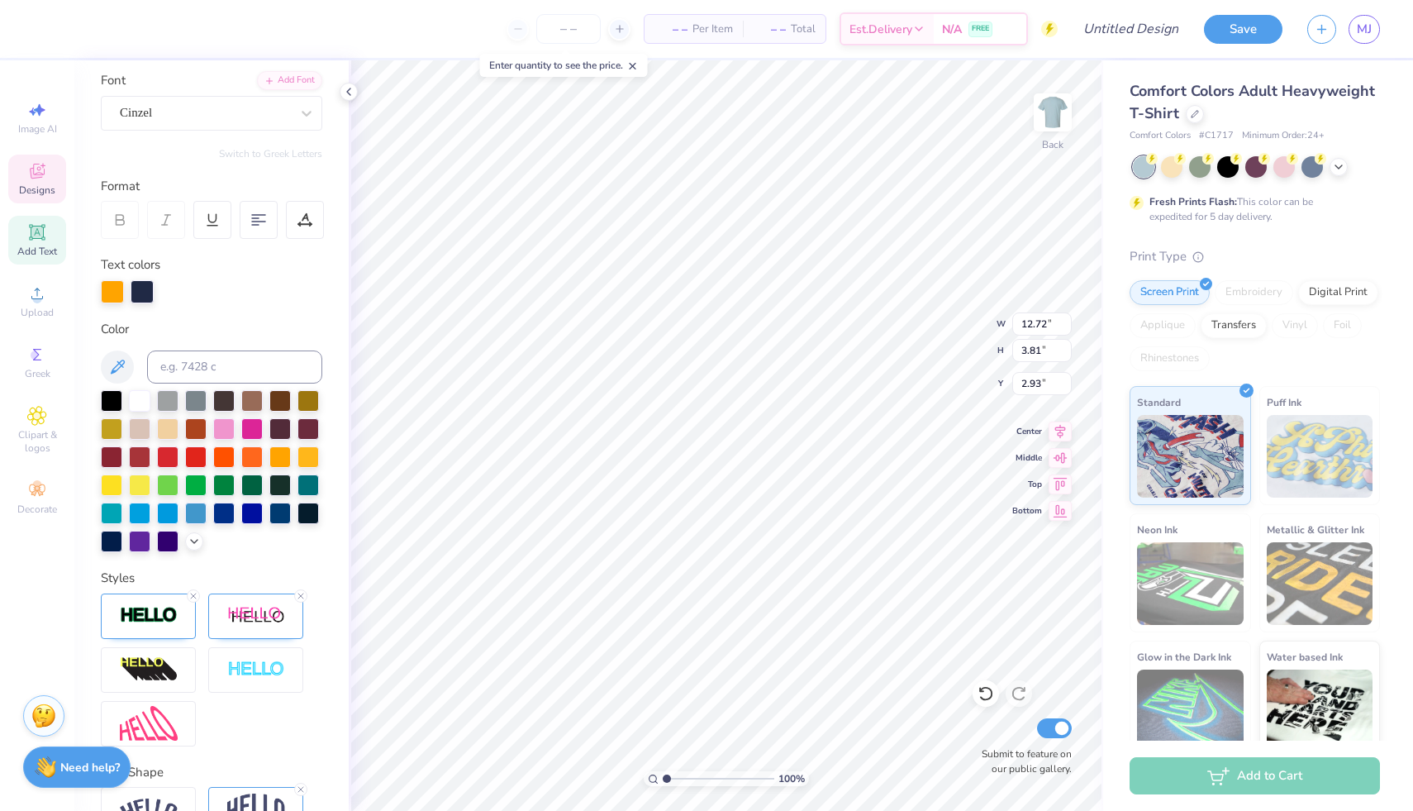
click at [227, 94] on div "Font Cinzel" at bounding box center [212, 101] width 222 height 60
click at [177, 112] on div "Cinzel" at bounding box center [205, 113] width 174 height 26
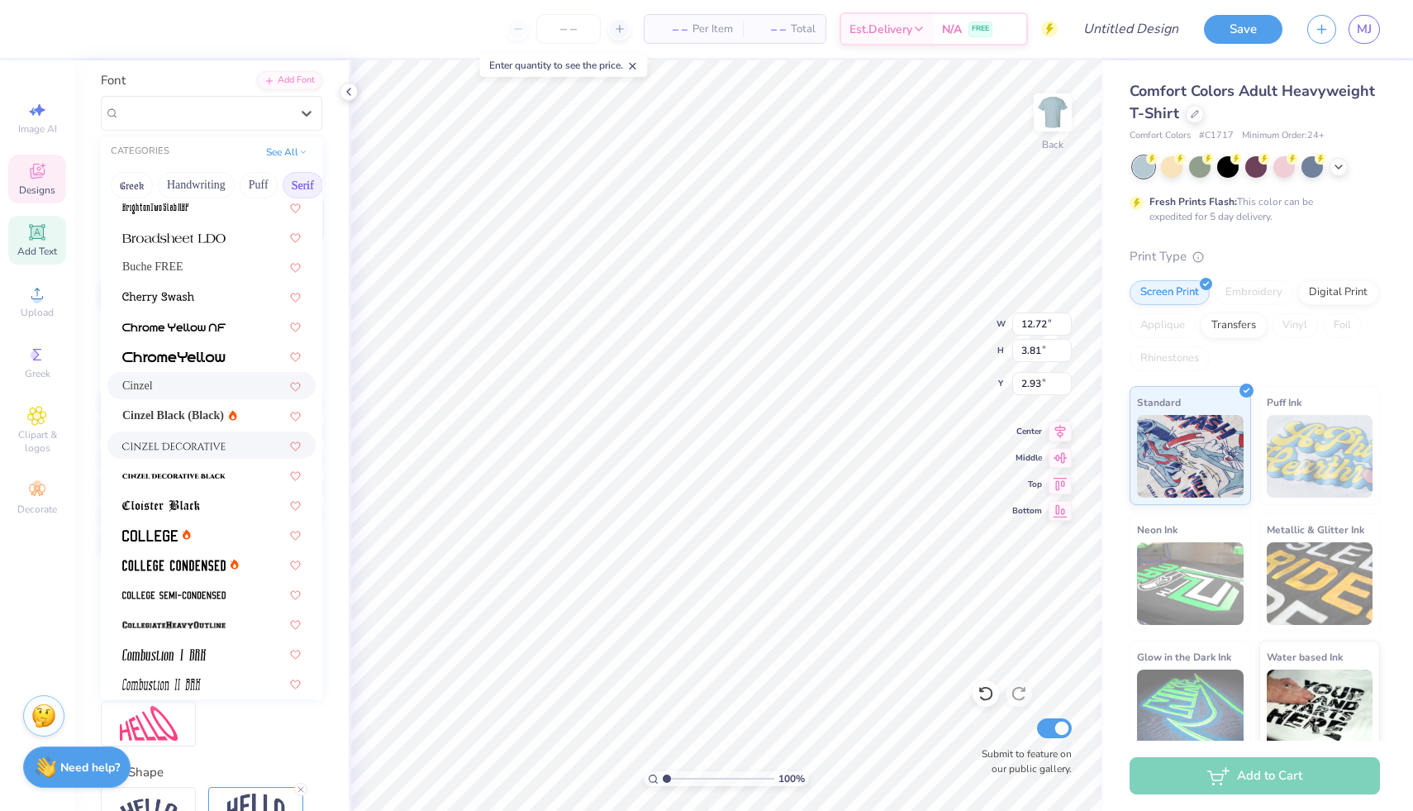
scroll to position [160, 0]
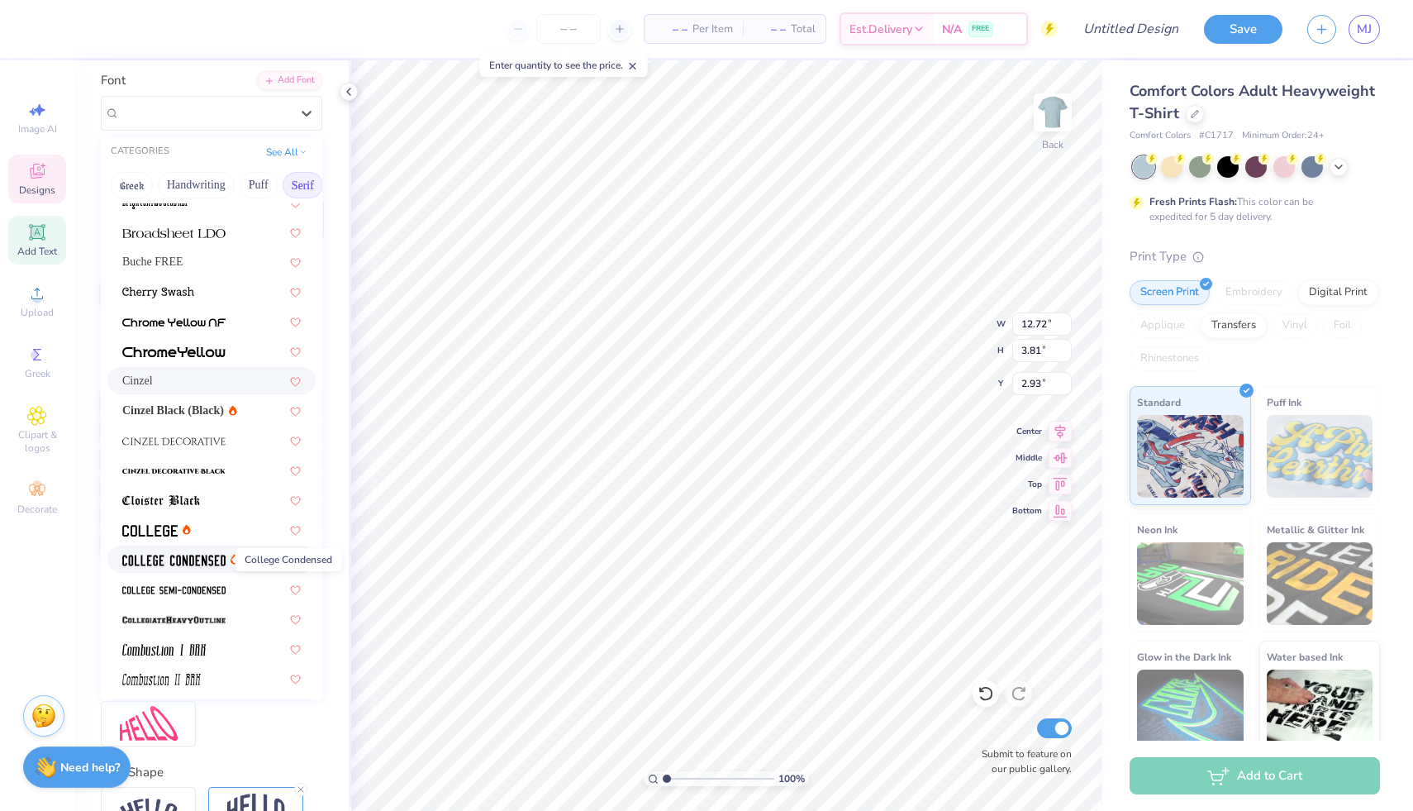
click at [183, 559] on img at bounding box center [173, 561] width 103 height 12
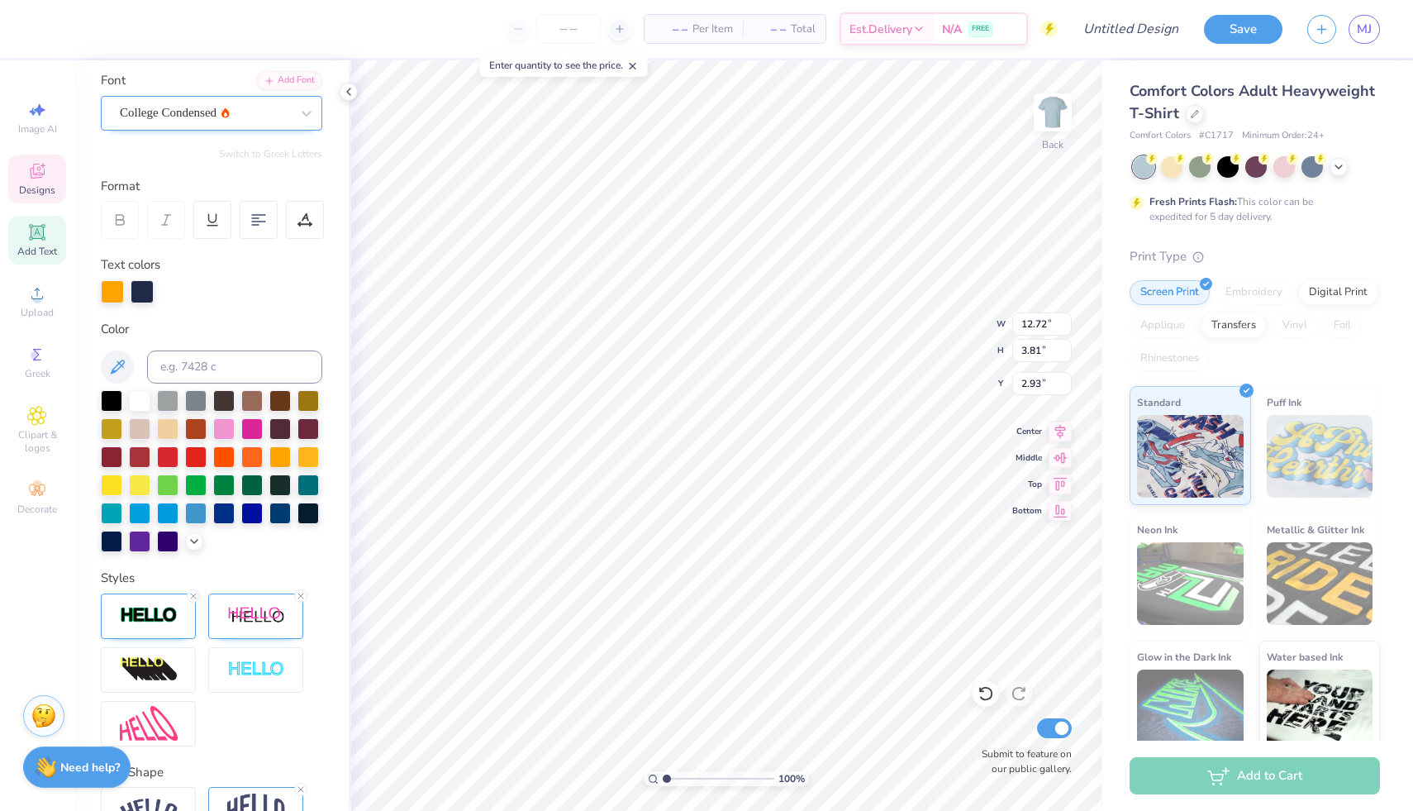
click at [217, 112] on div "College Condensed" at bounding box center [205, 113] width 174 height 26
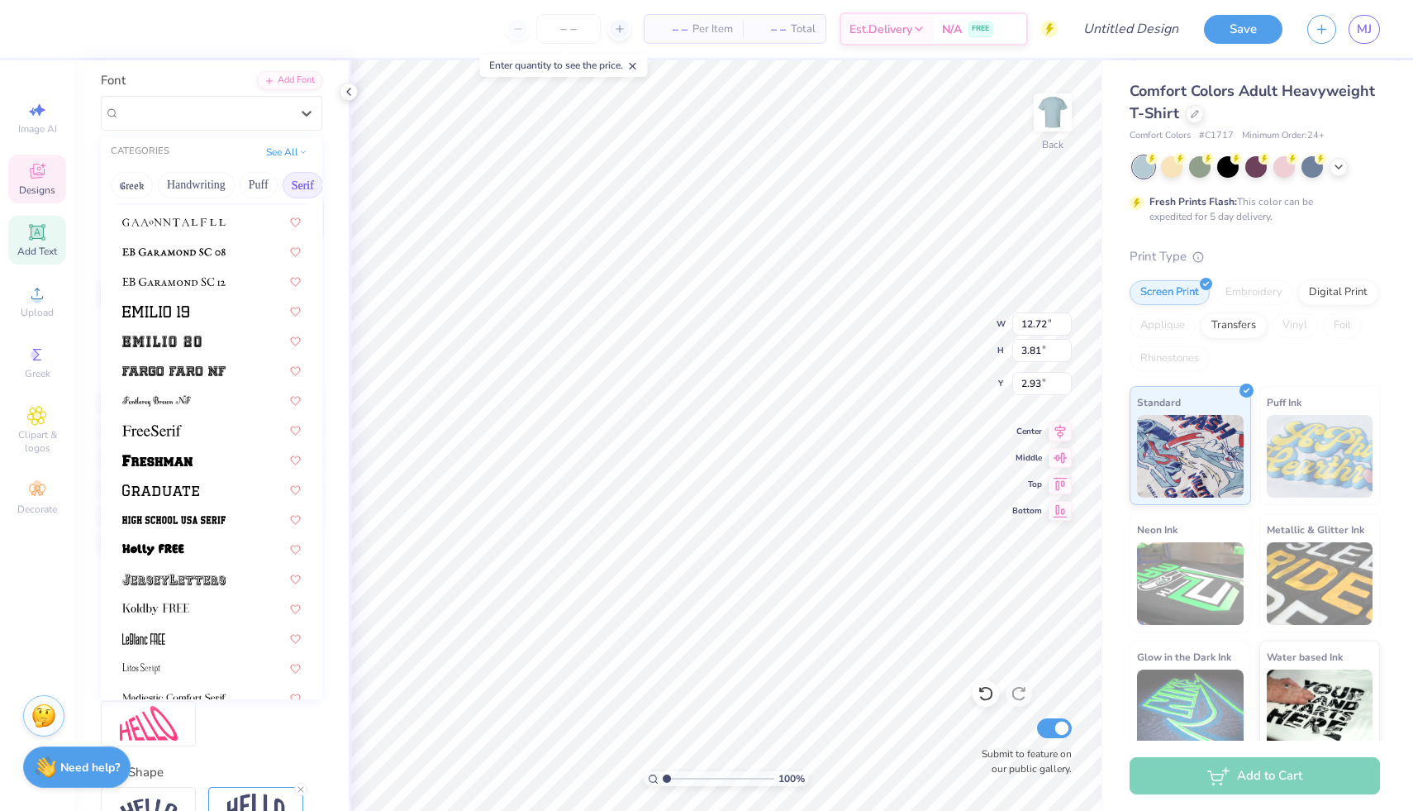
scroll to position [1235, 0]
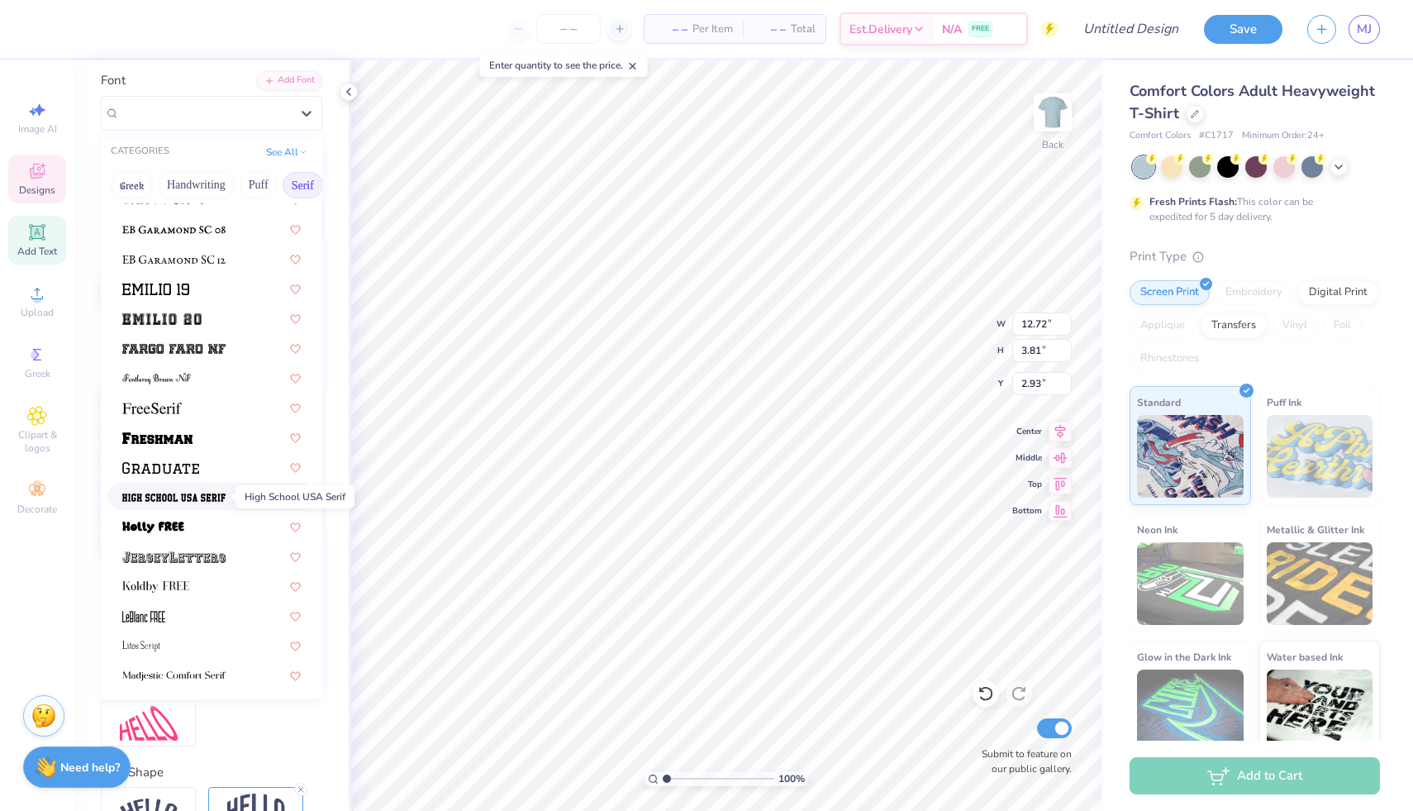
click at [204, 493] on img at bounding box center [173, 498] width 103 height 12
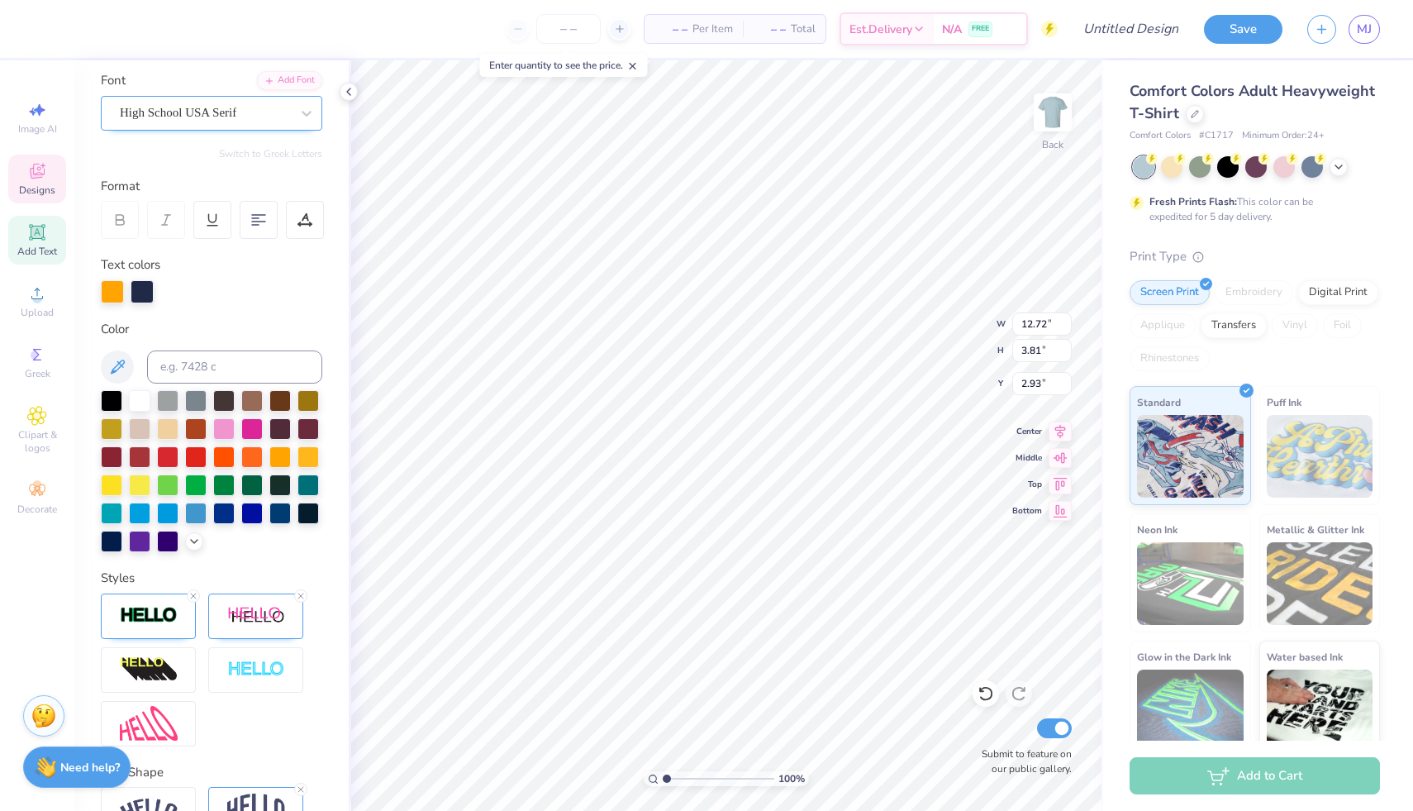
click at [231, 114] on div "High School USA Serif" at bounding box center [205, 113] width 174 height 26
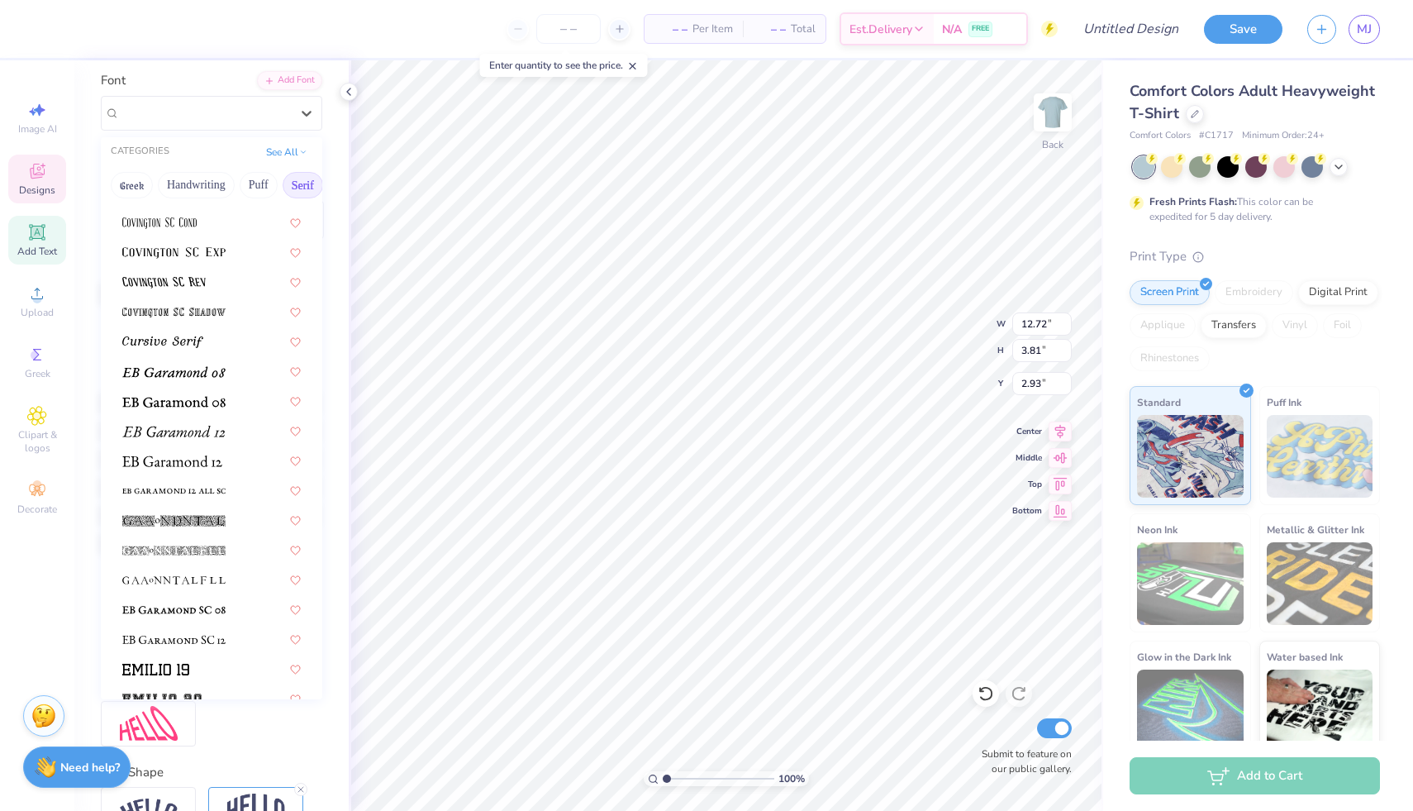
scroll to position [938, 0]
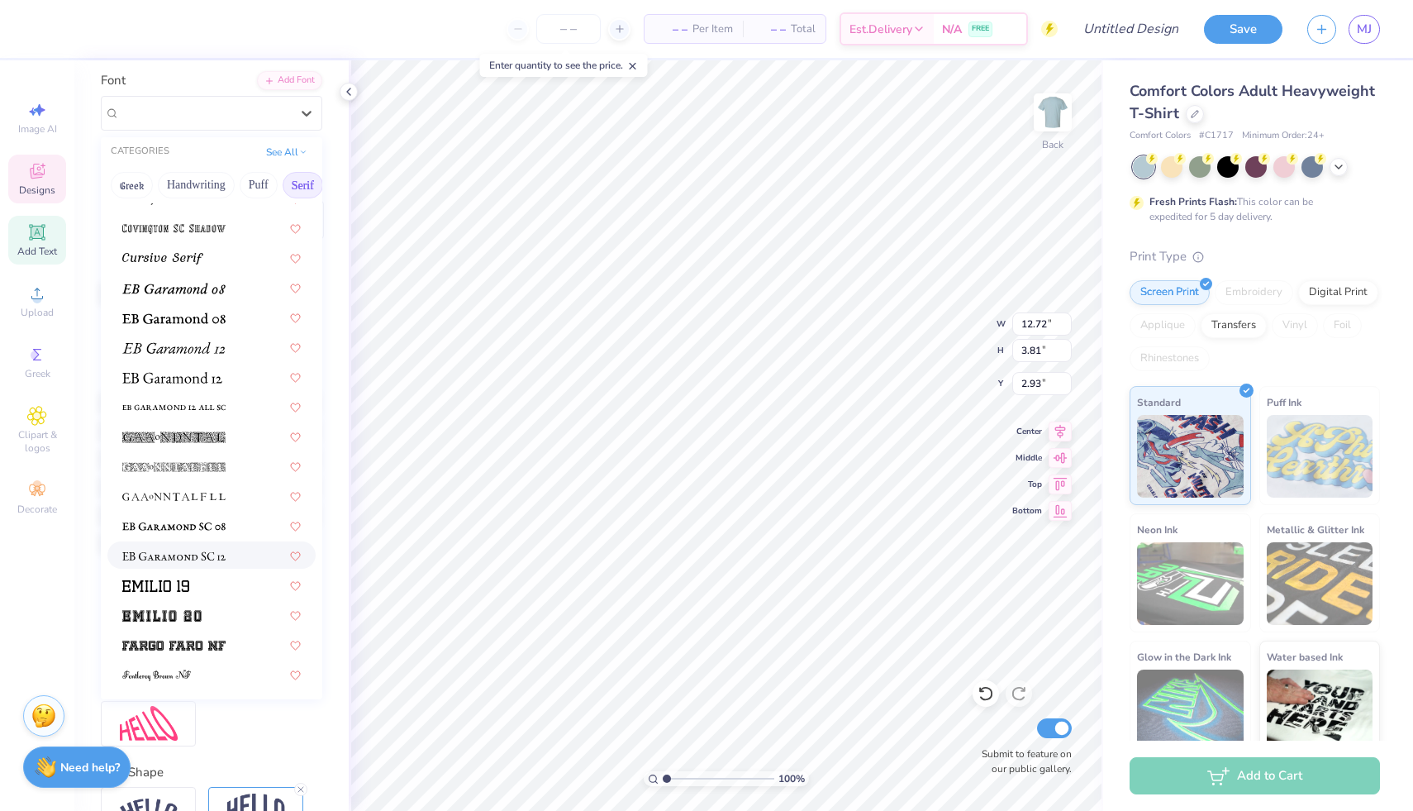
click at [202, 549] on span at bounding box center [173, 554] width 103 height 17
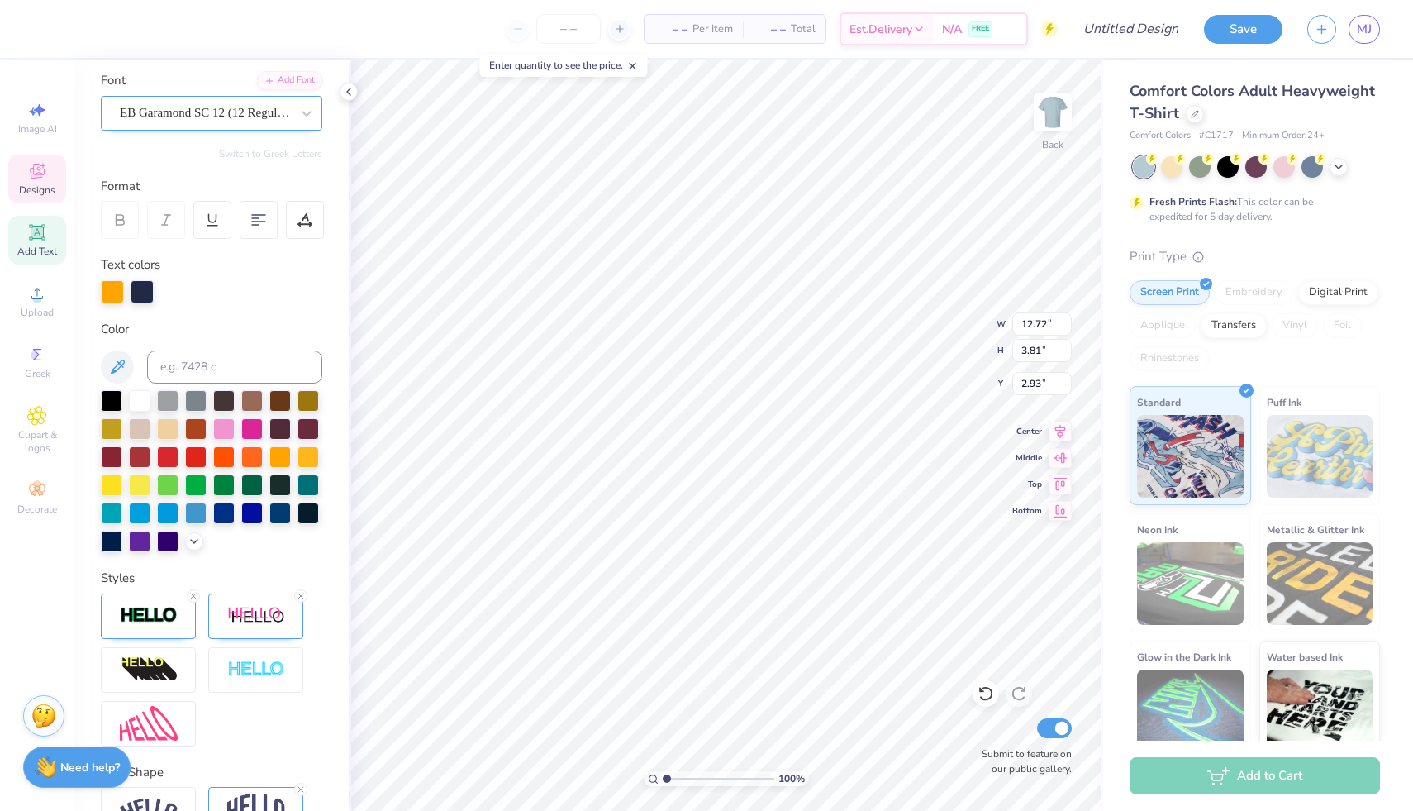
click at [235, 115] on div "EB Garamond SC 12 (12 Regular)" at bounding box center [205, 113] width 174 height 26
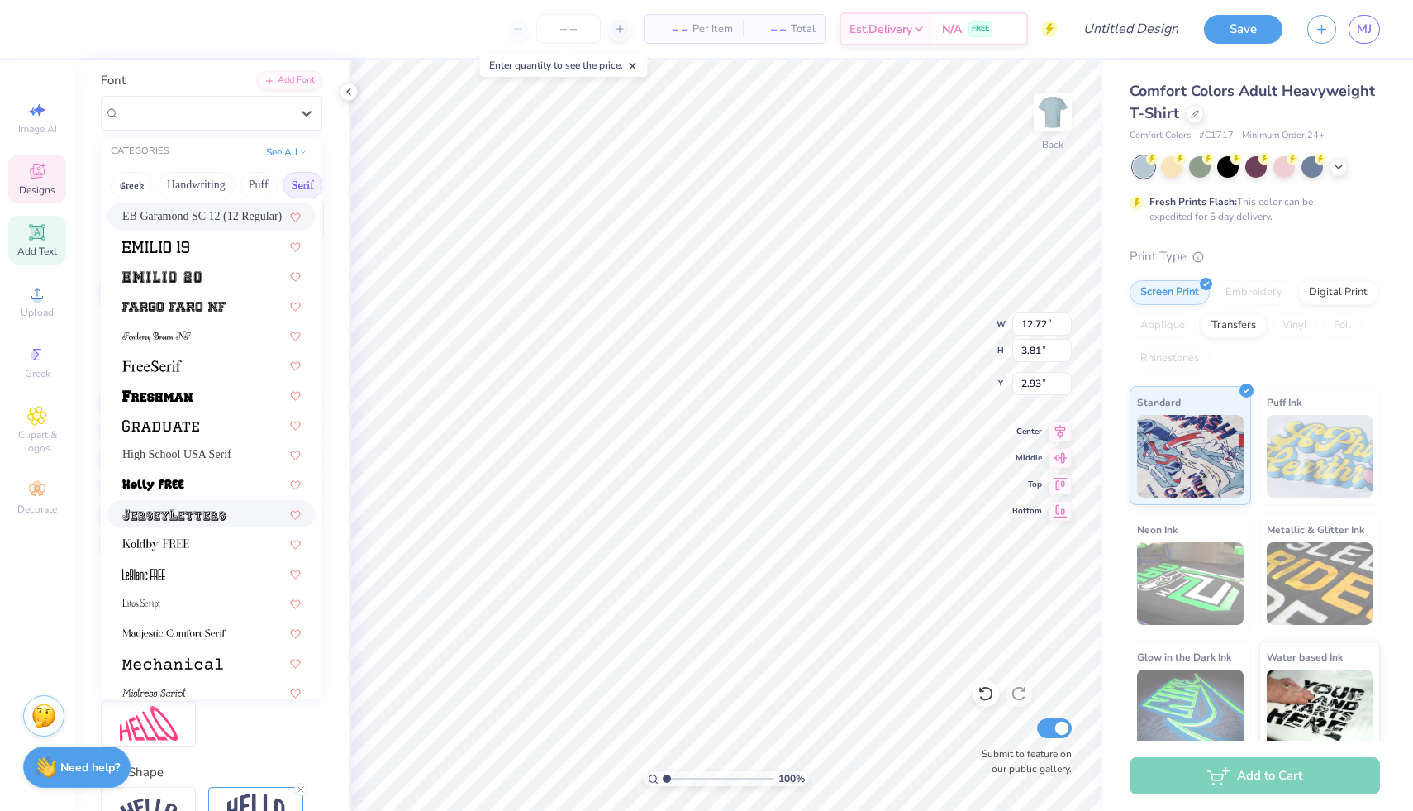
scroll to position [1269, 0]
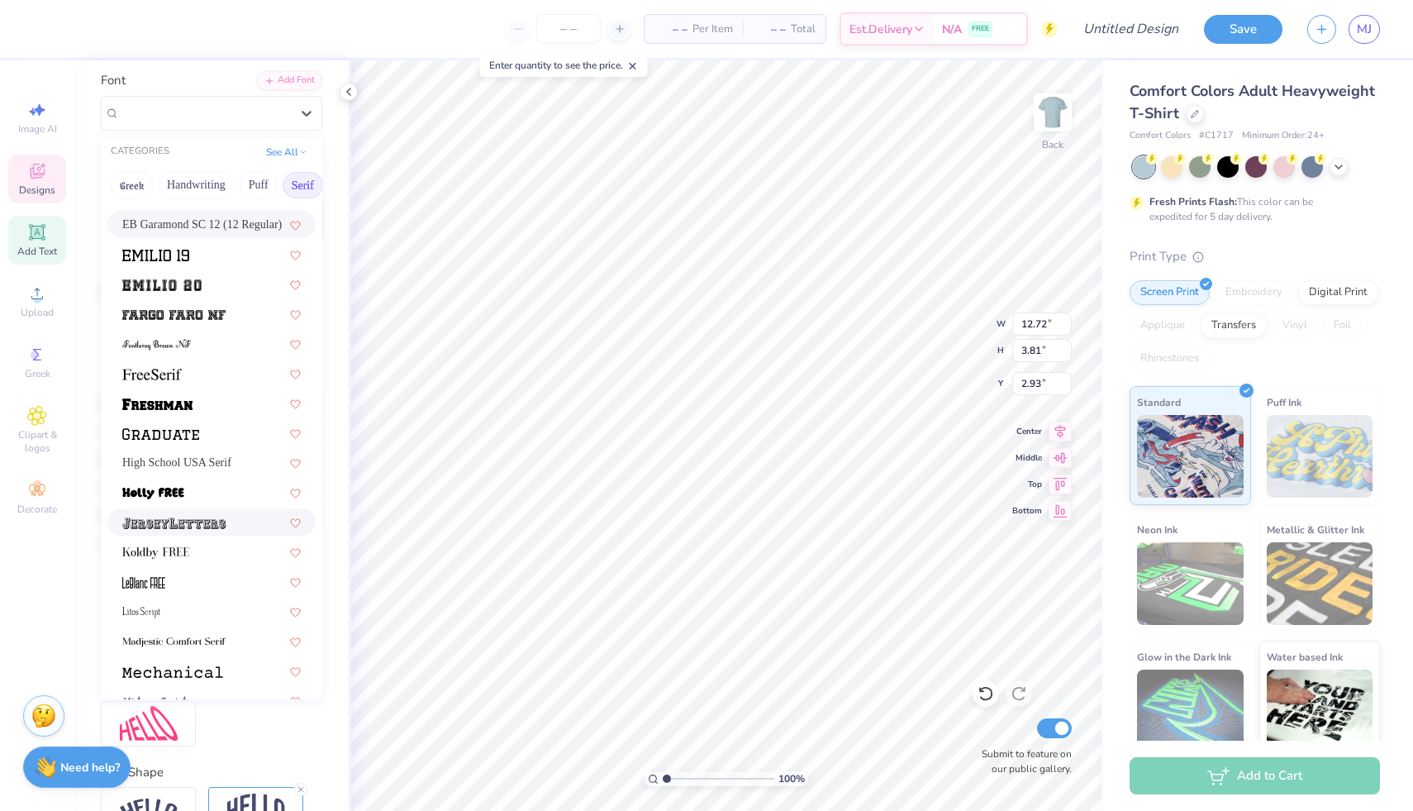
click at [167, 528] on img at bounding box center [173, 523] width 103 height 12
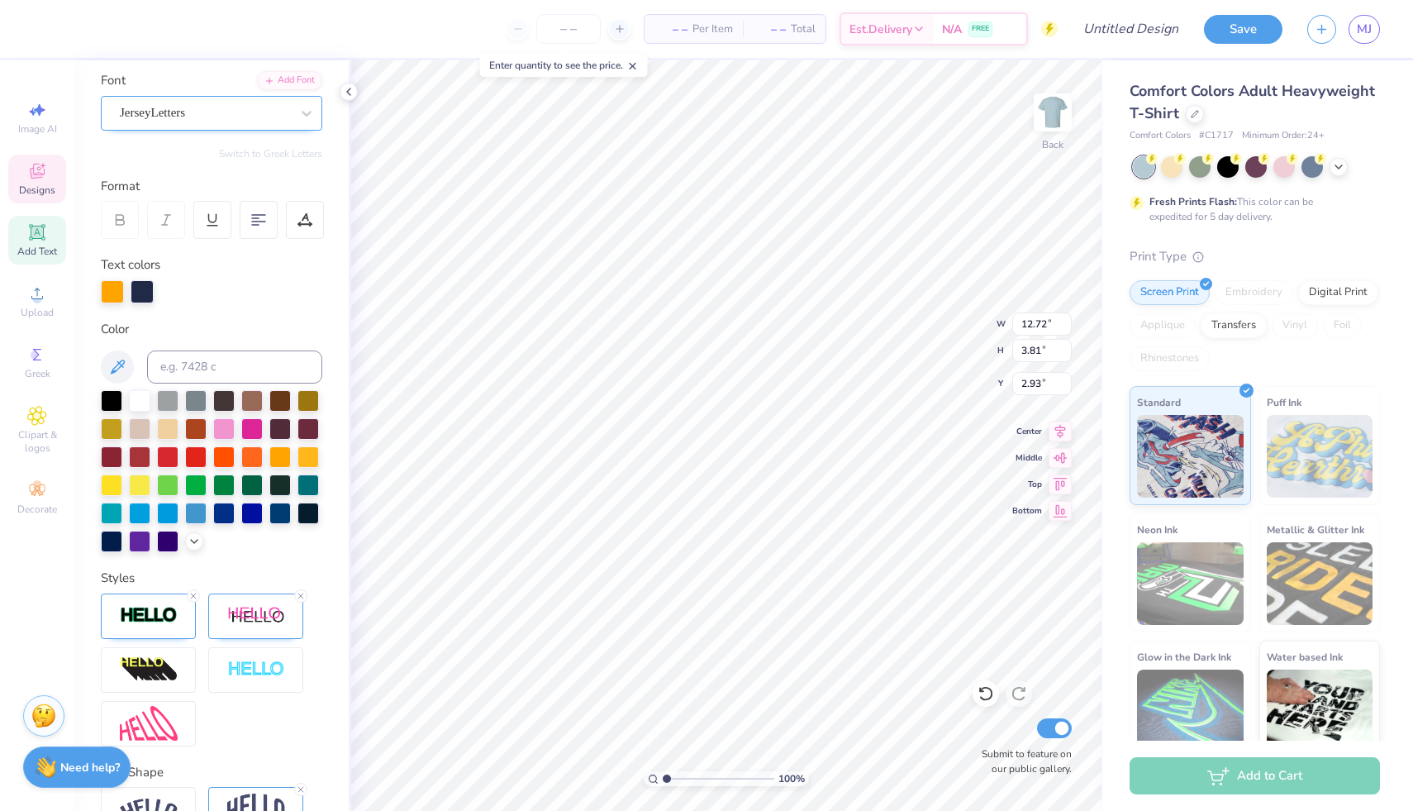
click at [219, 117] on div "JerseyLetters" at bounding box center [205, 113] width 174 height 26
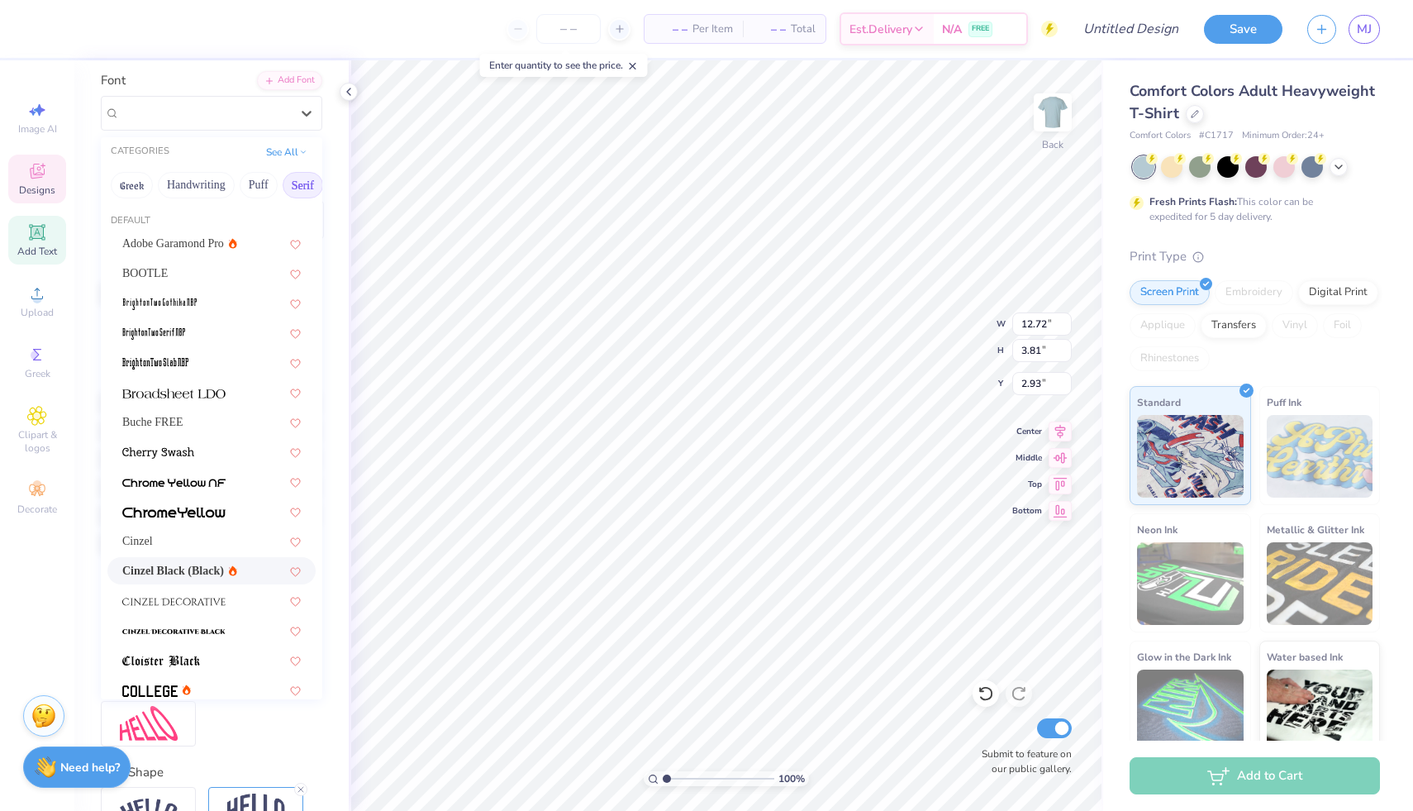
click at [172, 571] on span "Cinzel Black (Black)" at bounding box center [173, 570] width 102 height 17
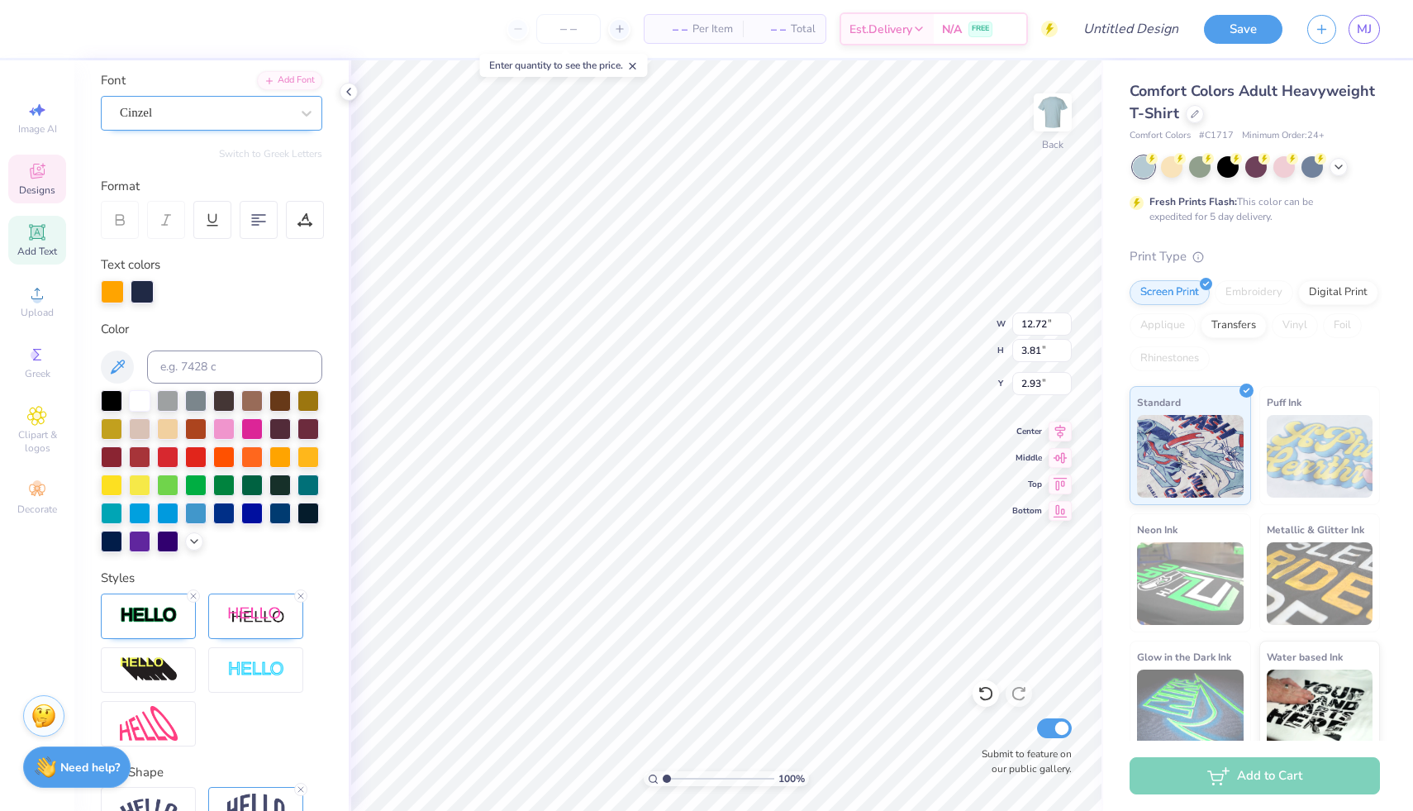
click at [231, 117] on div "Cinzel" at bounding box center [205, 113] width 174 height 26
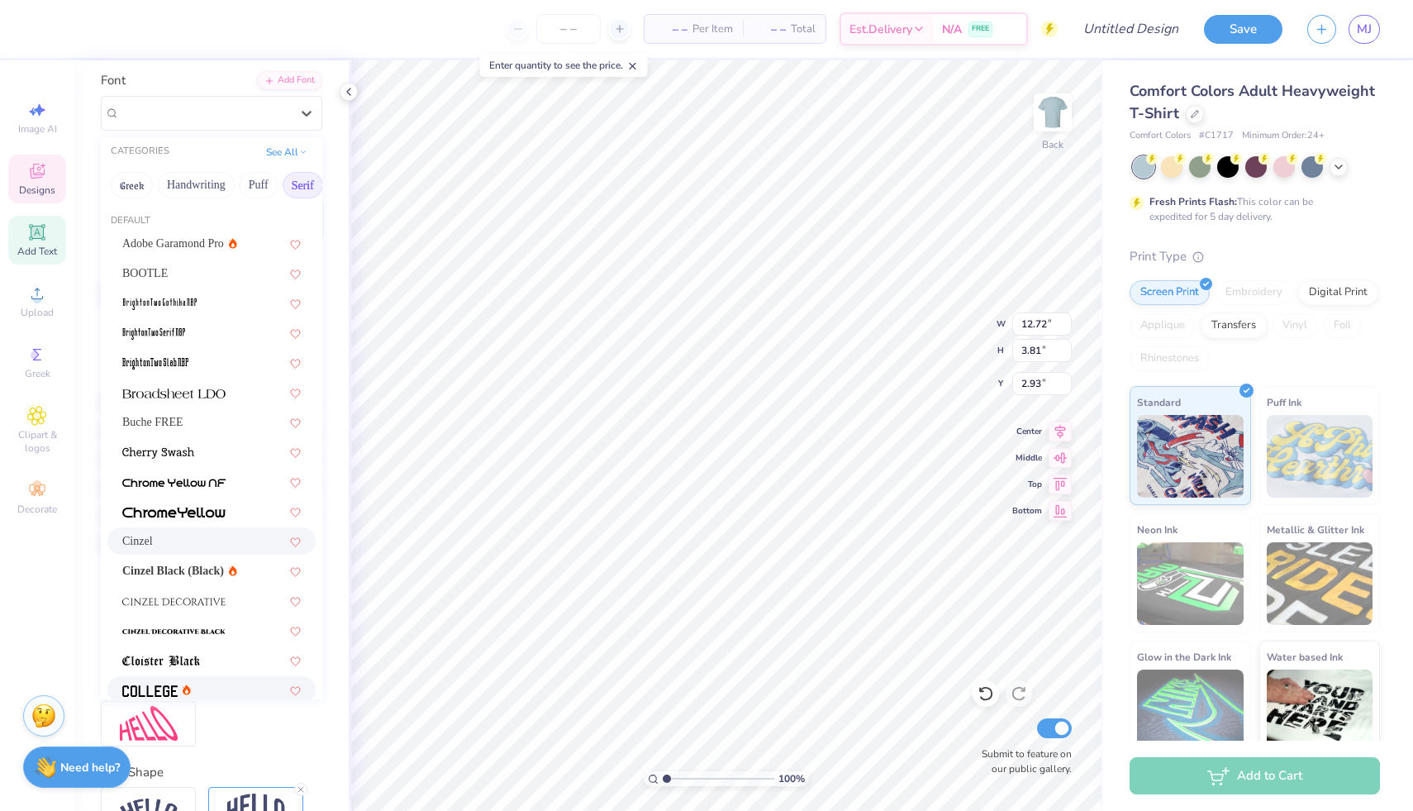
click at [165, 696] on img at bounding box center [149, 691] width 55 height 12
click at [255, 116] on div "College" at bounding box center [205, 113] width 174 height 26
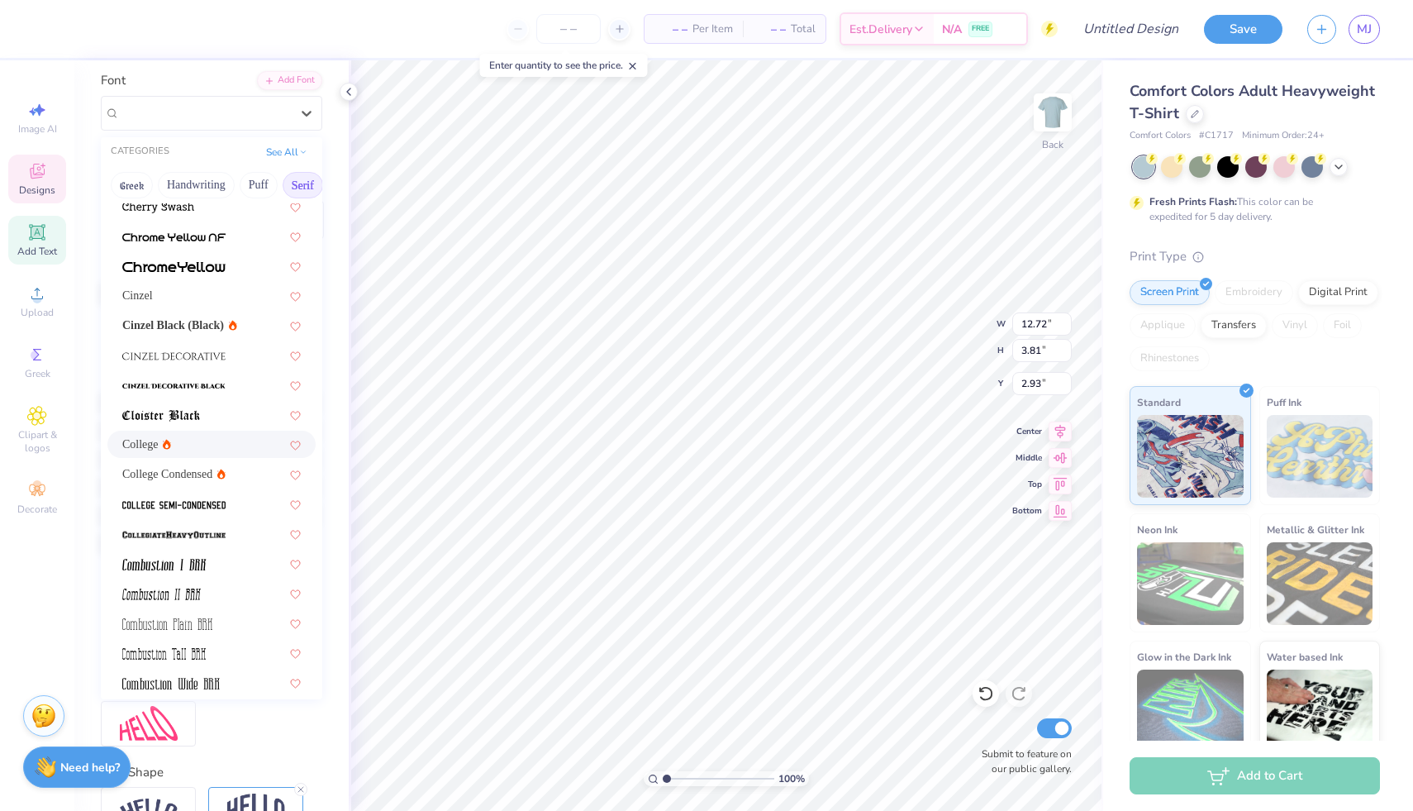
scroll to position [0, 0]
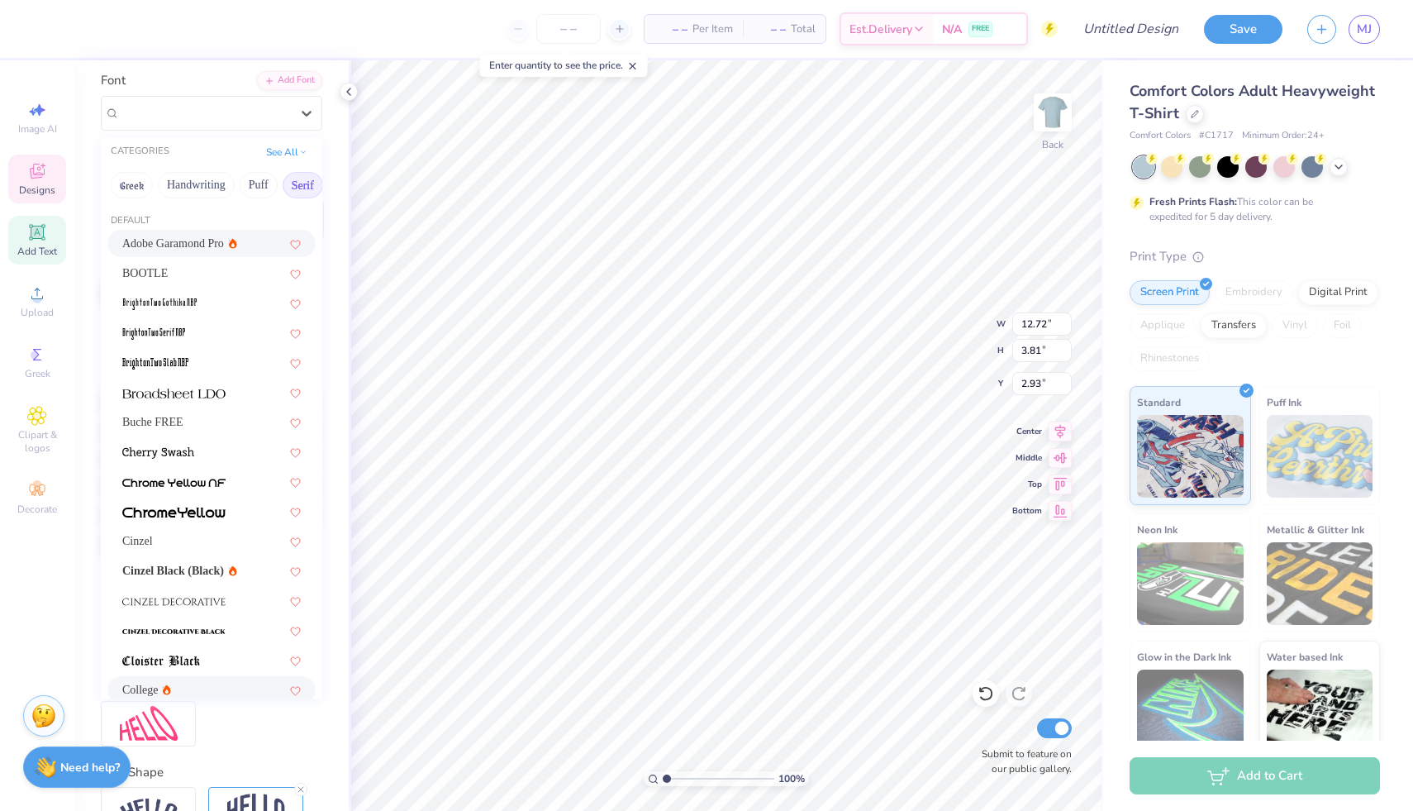
click at [173, 242] on span "Adobe Garamond Pro" at bounding box center [173, 243] width 102 height 17
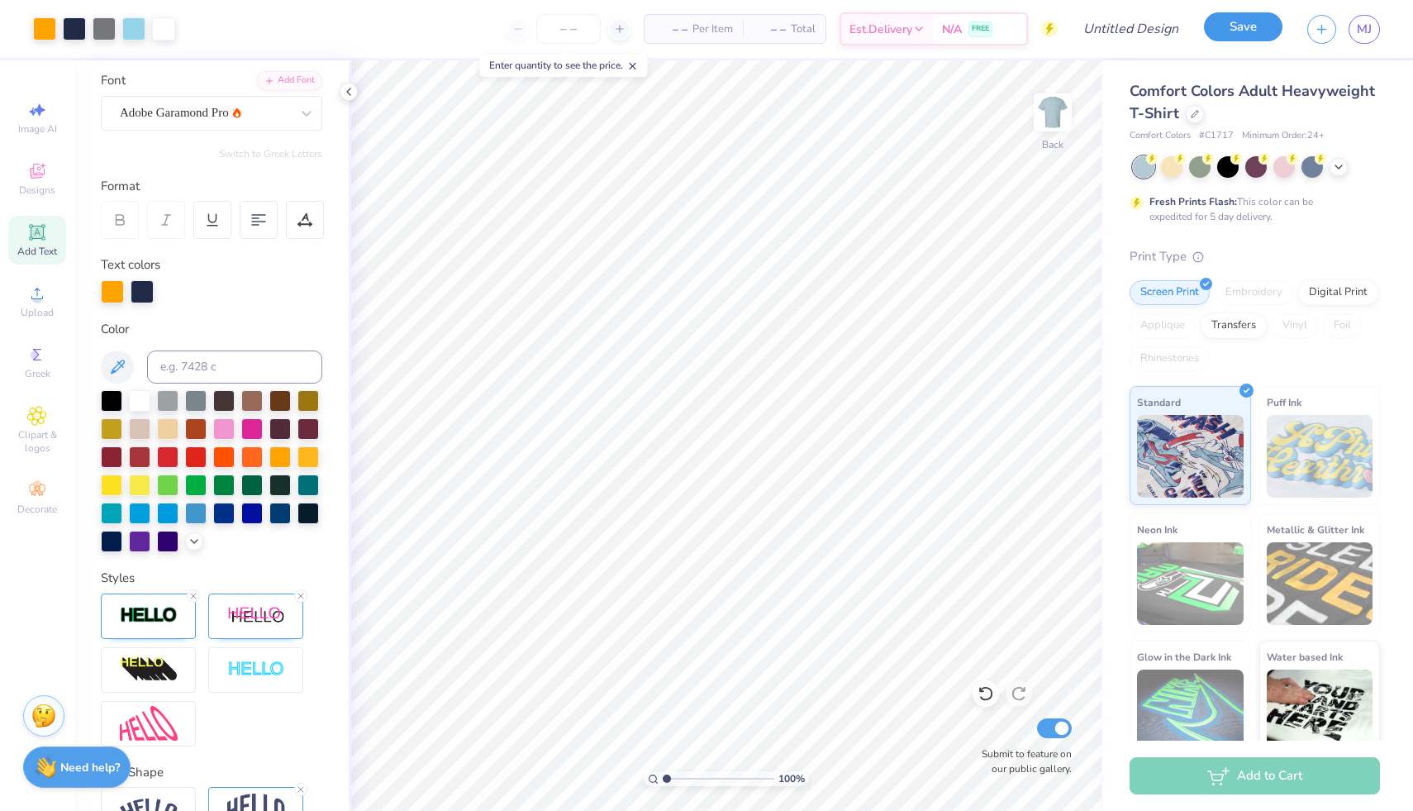
click at [1231, 31] on button "Save" at bounding box center [1243, 26] width 79 height 29
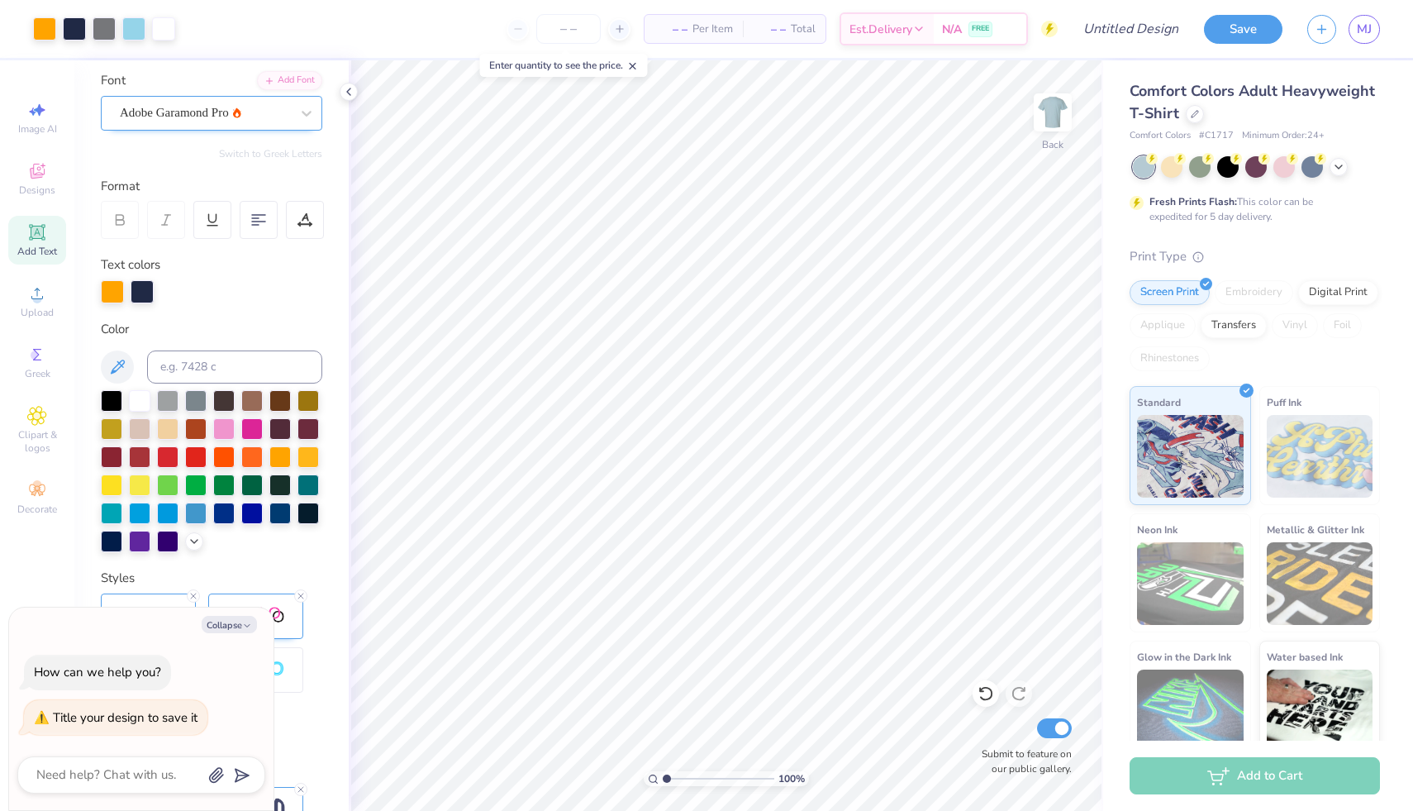
click at [271, 100] on div "Adobe Garamond Pro" at bounding box center [205, 113] width 174 height 26
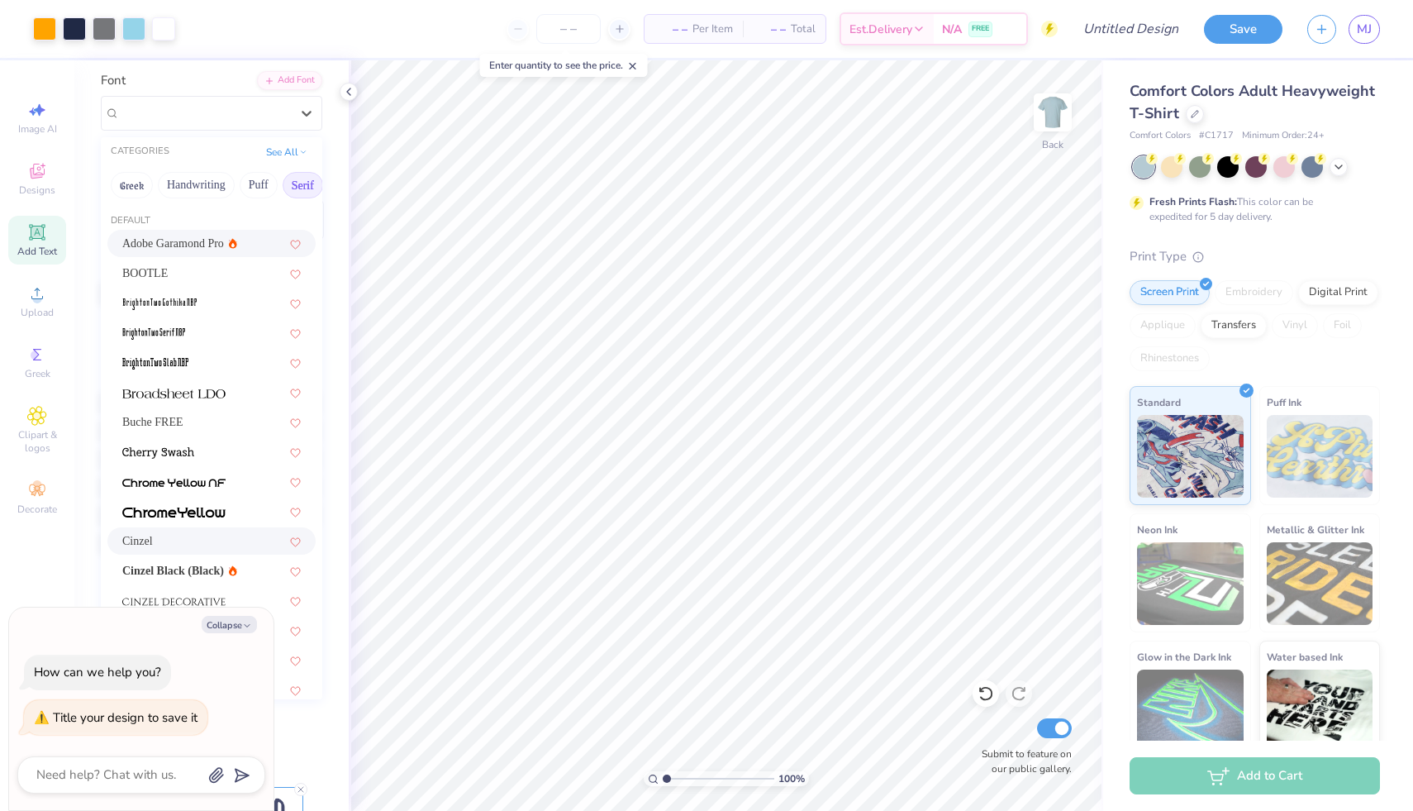
click at [178, 536] on div "Cinzel" at bounding box center [211, 540] width 179 height 17
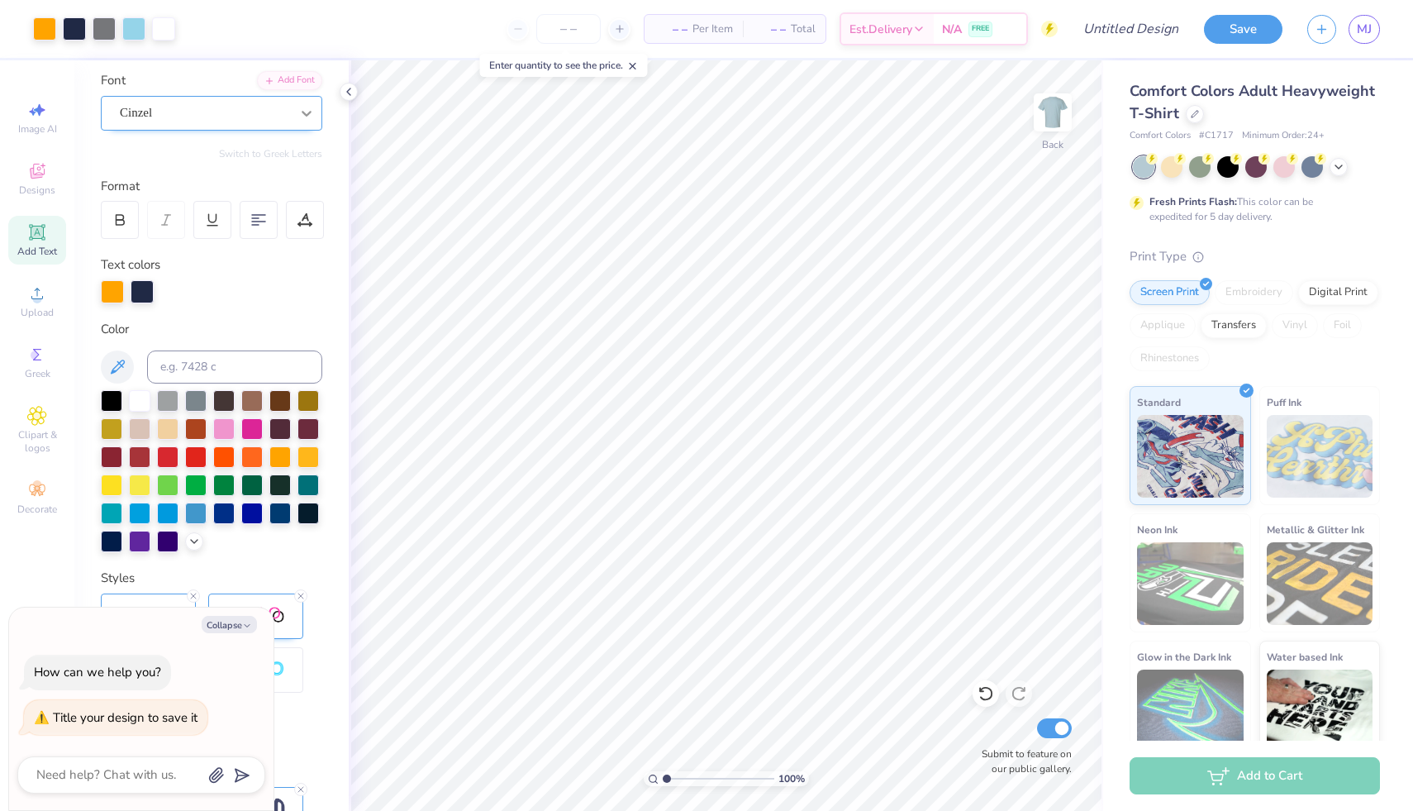
click at [292, 101] on div at bounding box center [307, 113] width 30 height 30
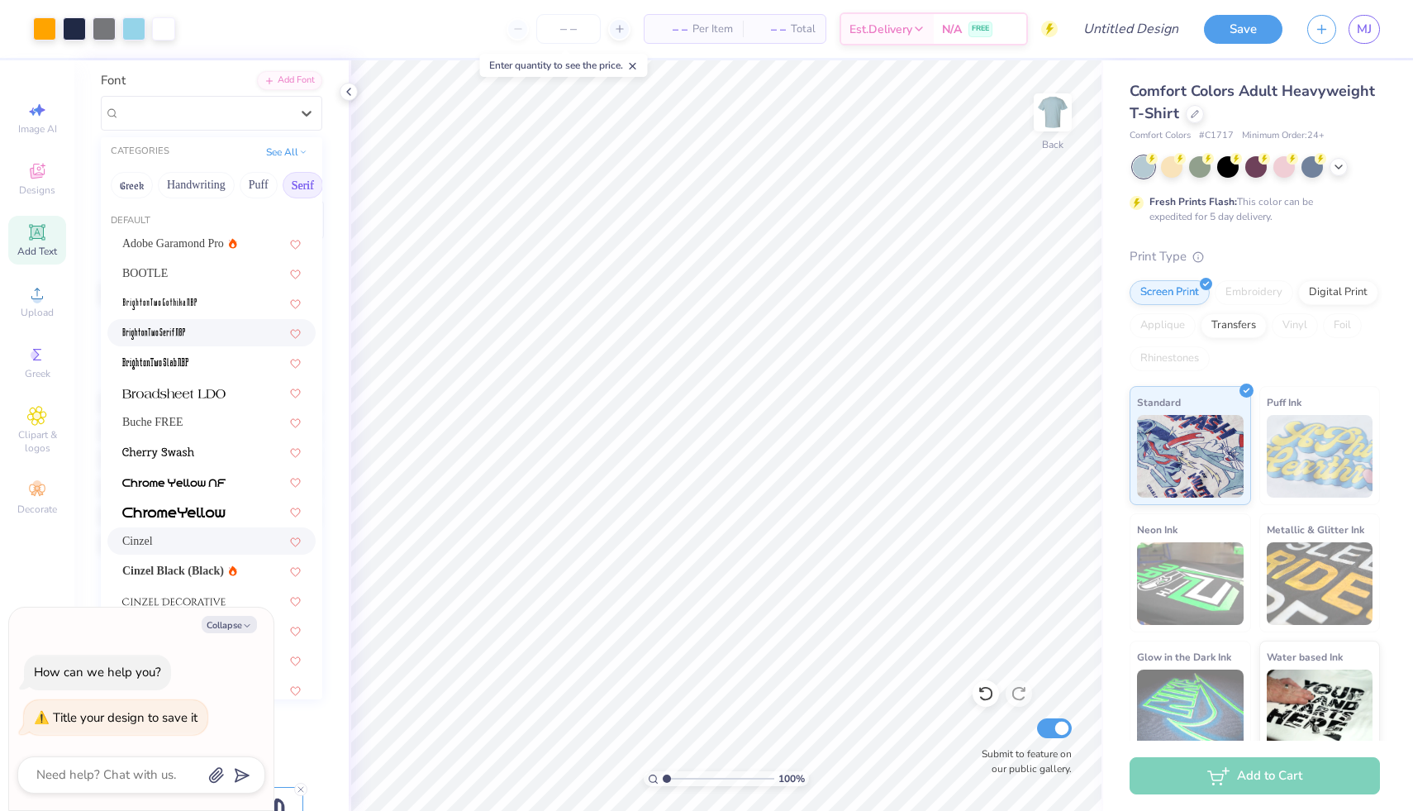
click at [190, 333] on div at bounding box center [211, 332] width 179 height 17
click at [233, 117] on div "BrightonTwo Serif NBP" at bounding box center [205, 113] width 174 height 26
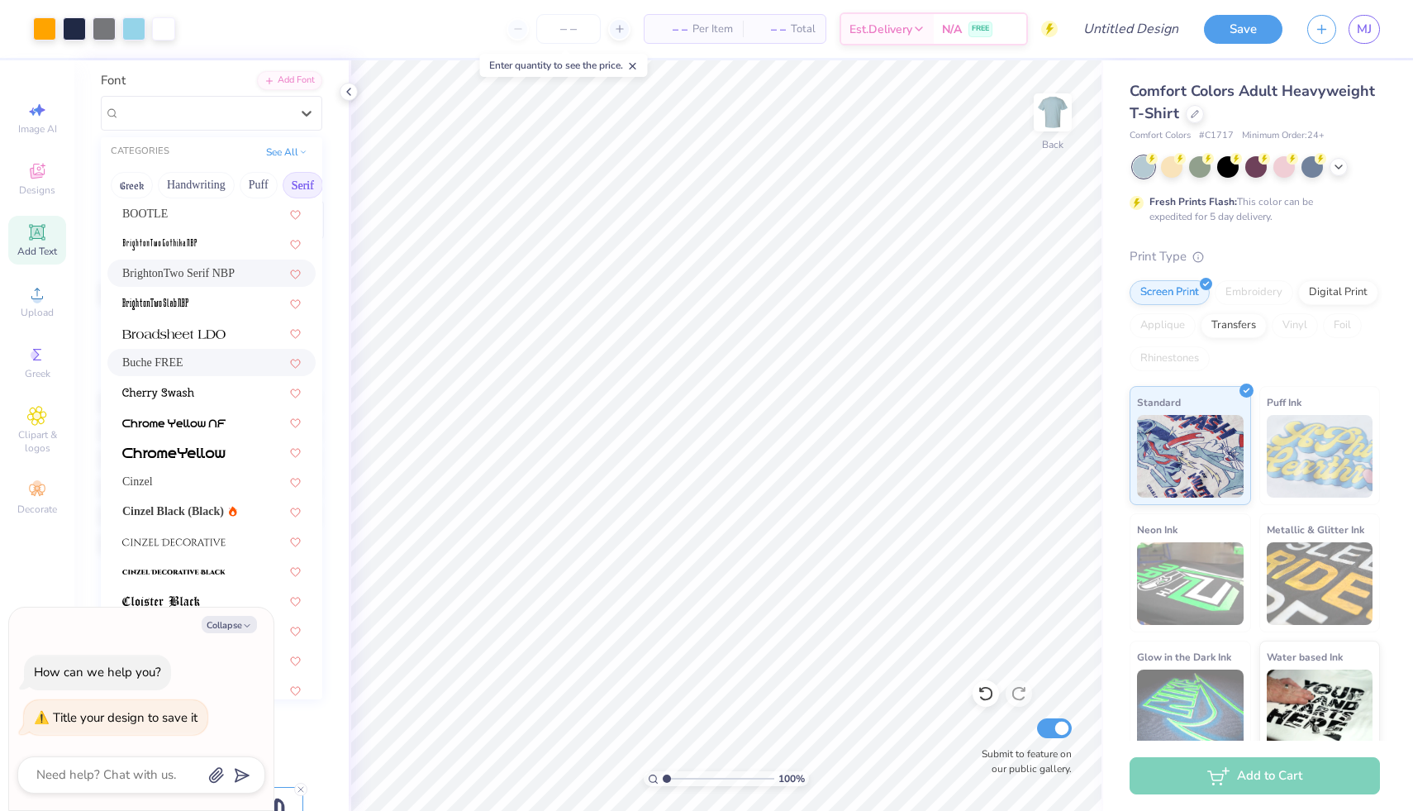
click at [173, 359] on span "Buche FREE" at bounding box center [152, 362] width 61 height 17
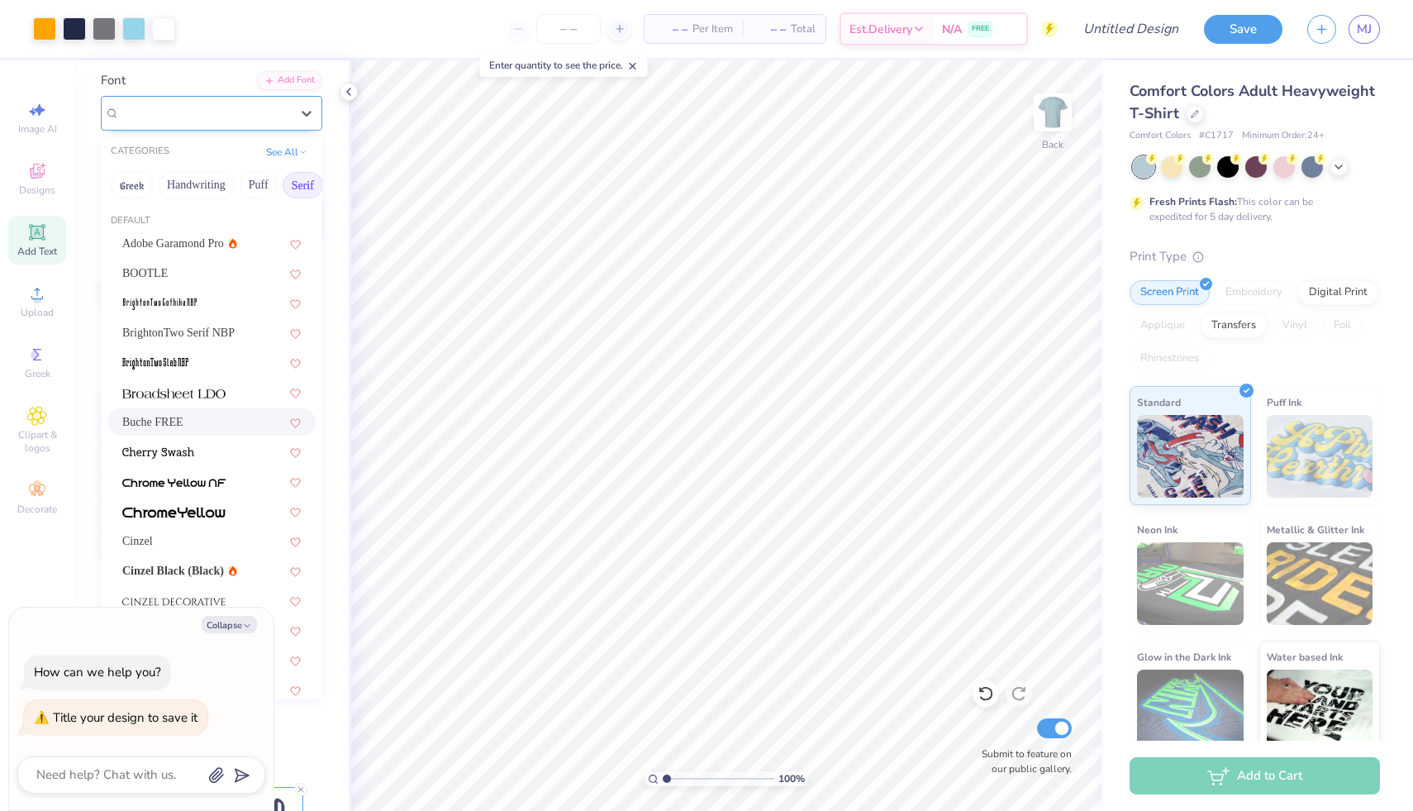
click at [219, 111] on div "Buche FREE" at bounding box center [205, 113] width 174 height 26
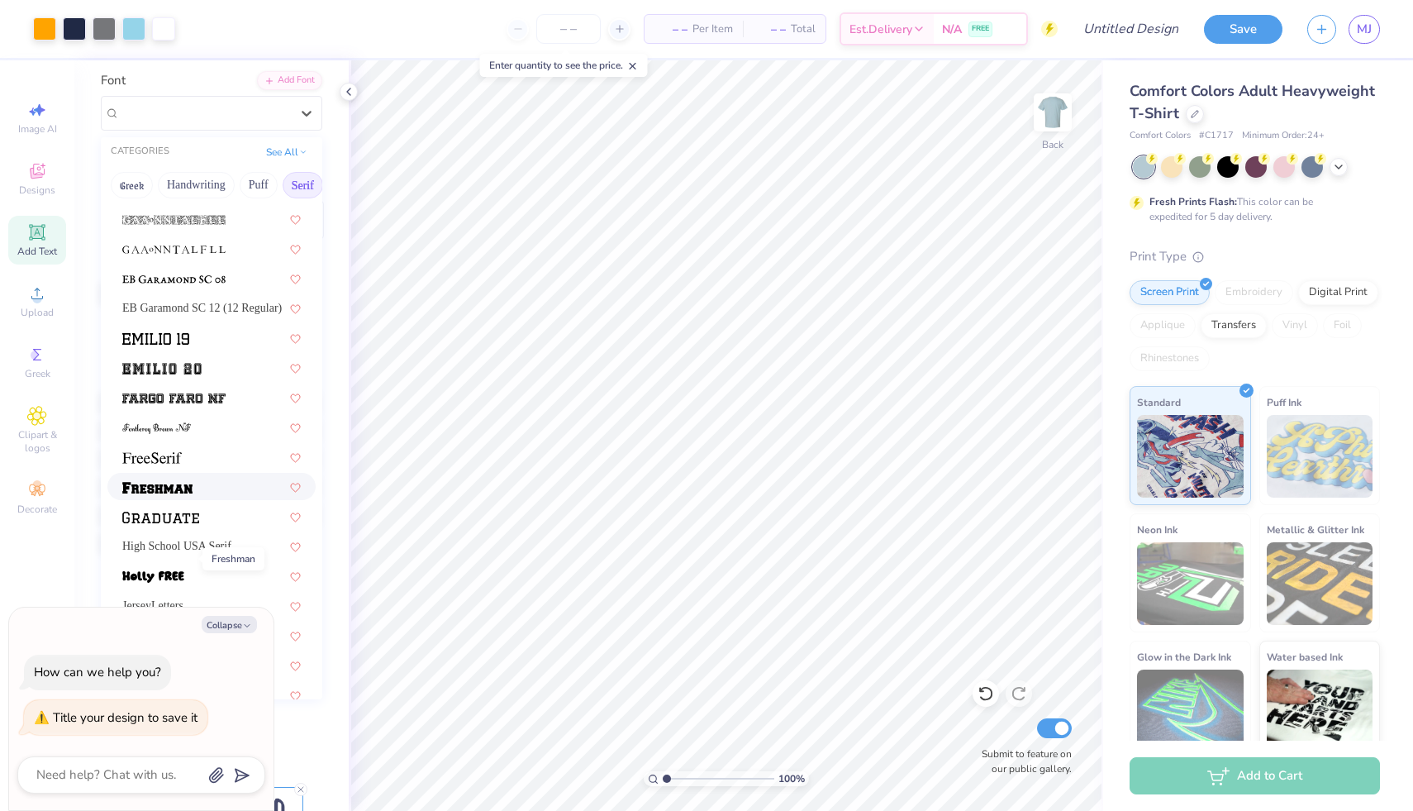
scroll to position [1204, 0]
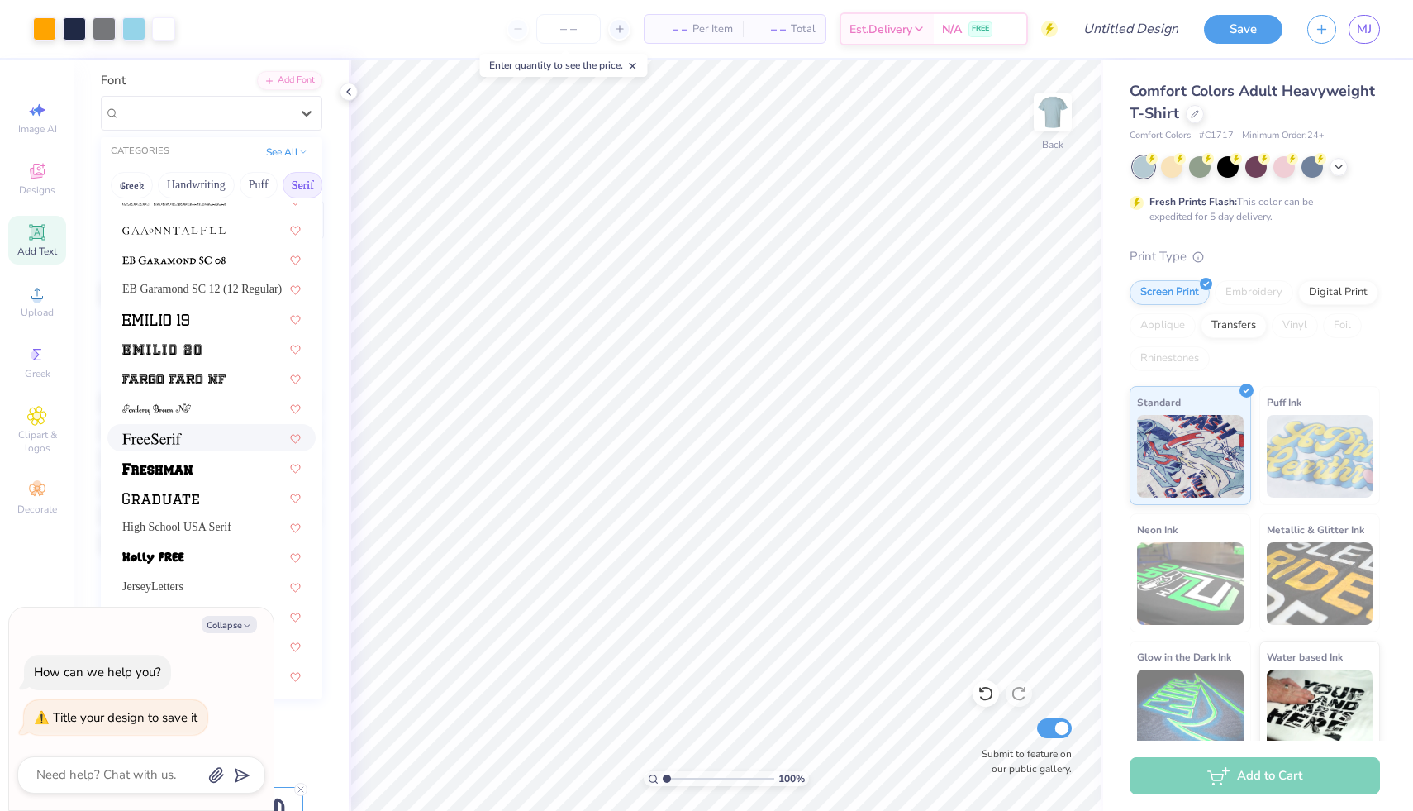
click at [178, 434] on img at bounding box center [152, 439] width 60 height 12
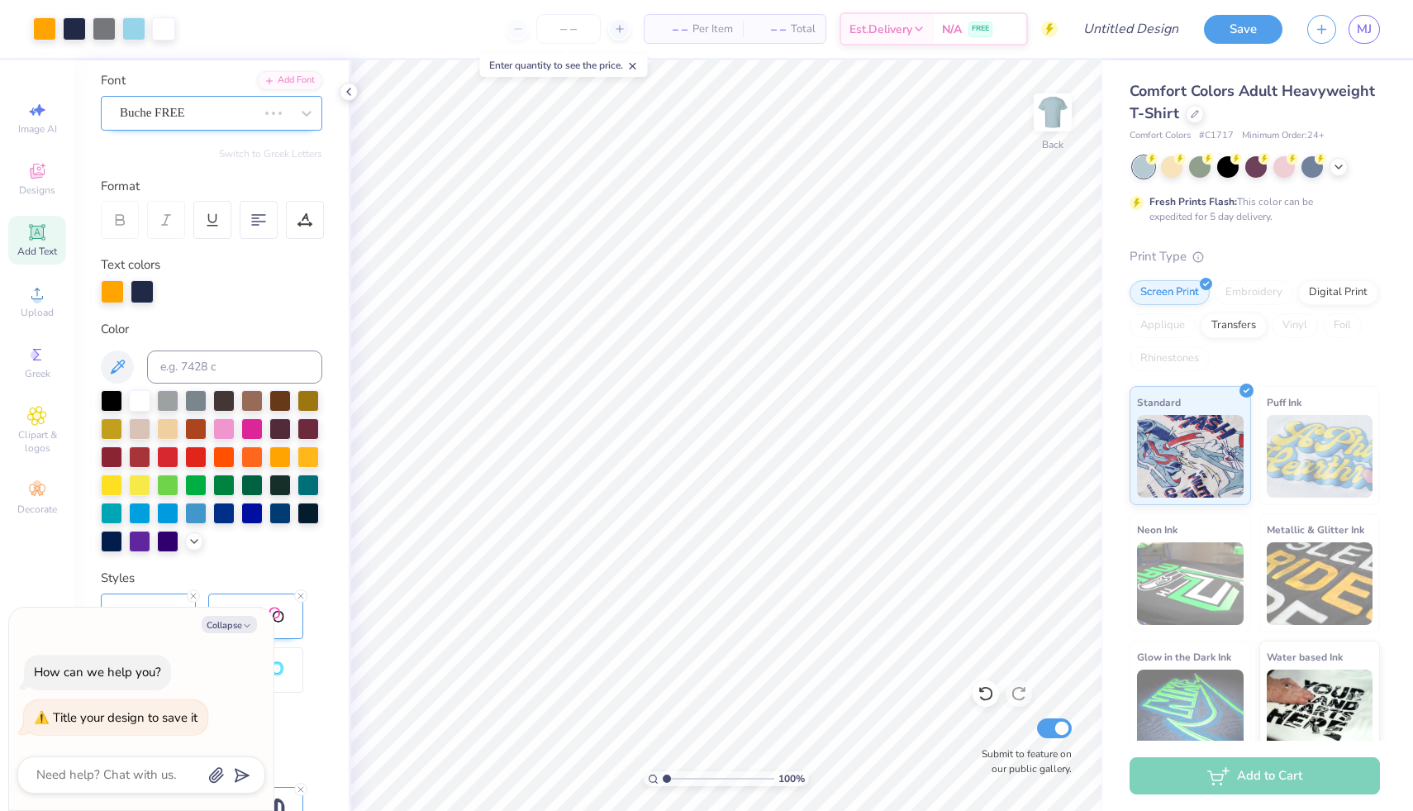
click at [238, 114] on div "Buche FREE" at bounding box center [188, 113] width 141 height 26
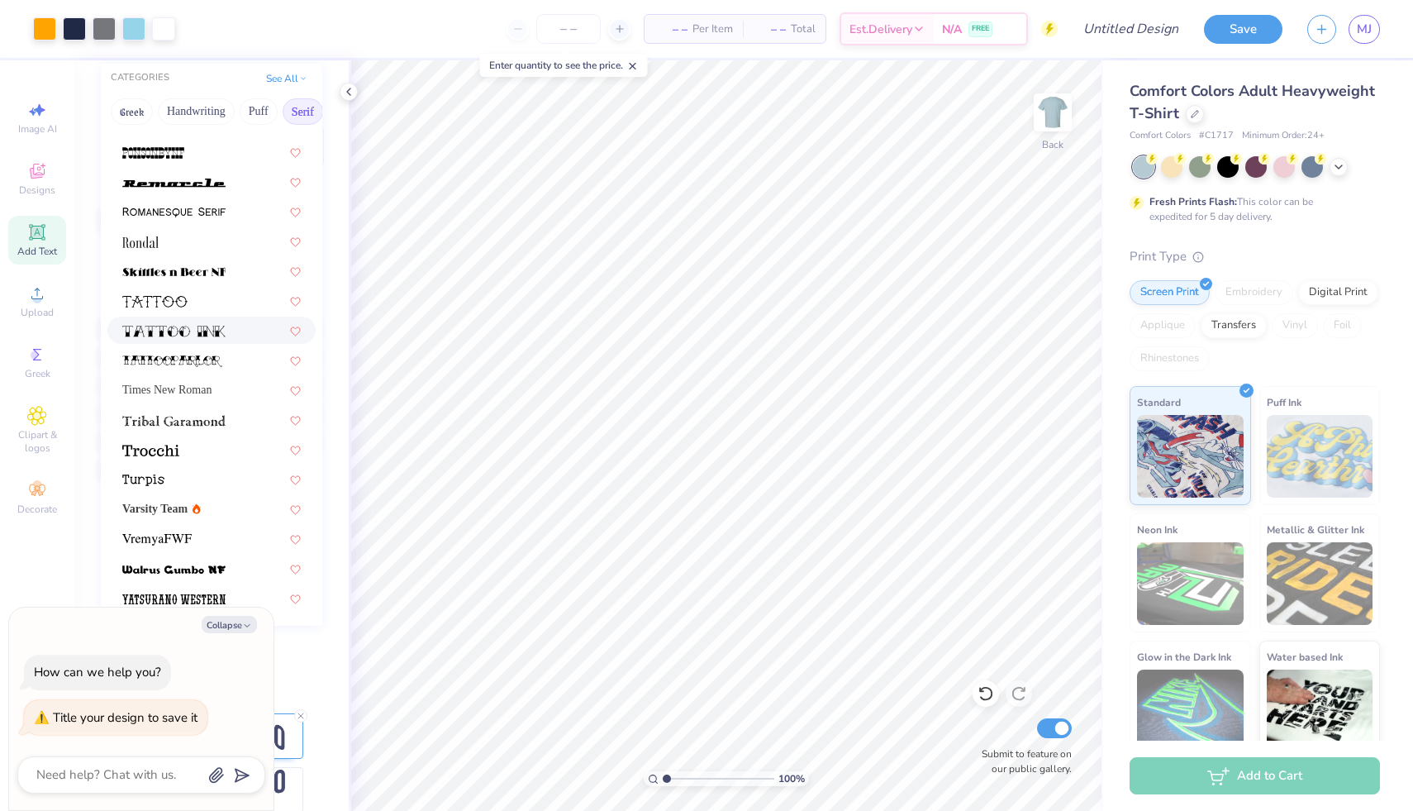
scroll to position [196, 0]
click at [163, 389] on span "Times New Roman" at bounding box center [166, 386] width 89 height 17
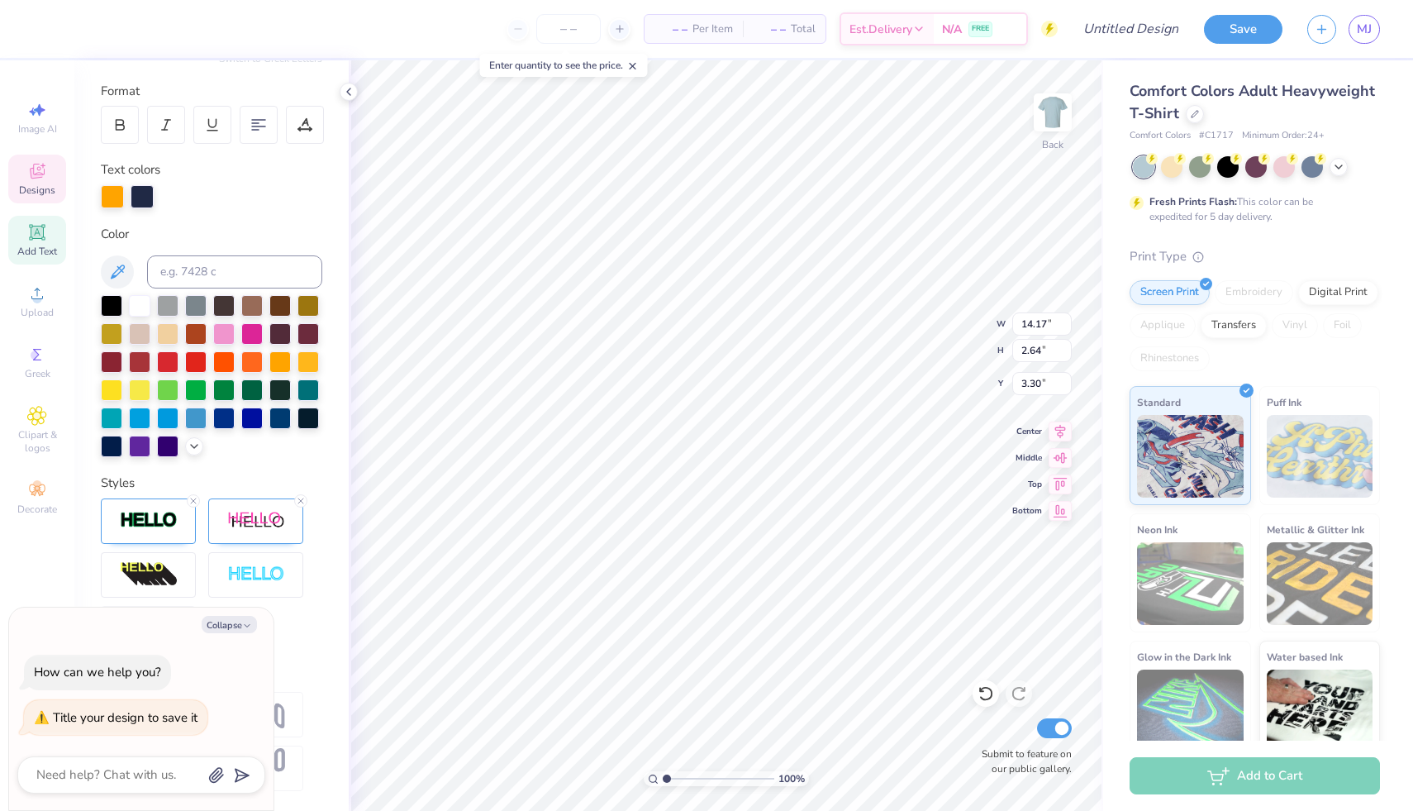
scroll to position [13, 2]
click at [242, 623] on icon "button" at bounding box center [247, 626] width 10 height 10
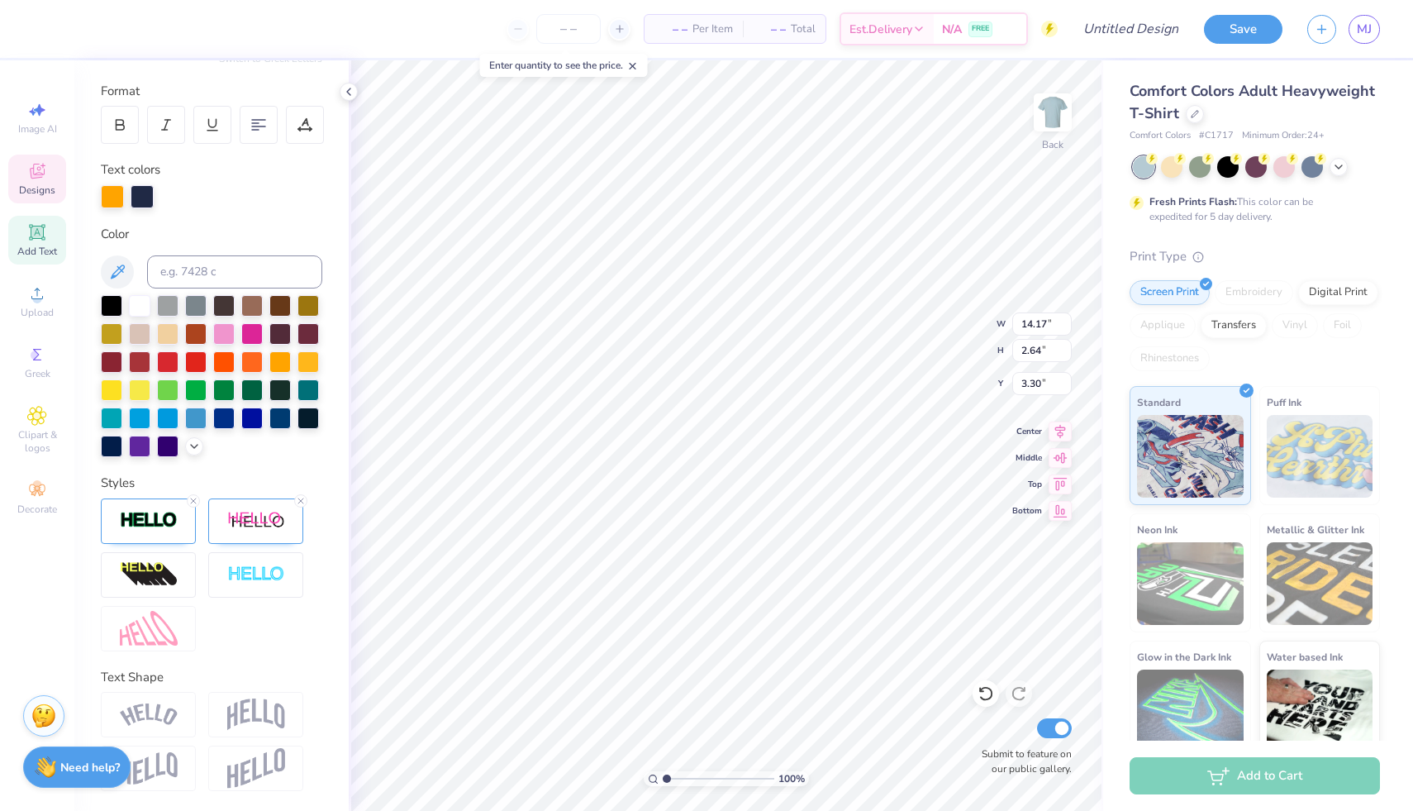
type textarea "x"
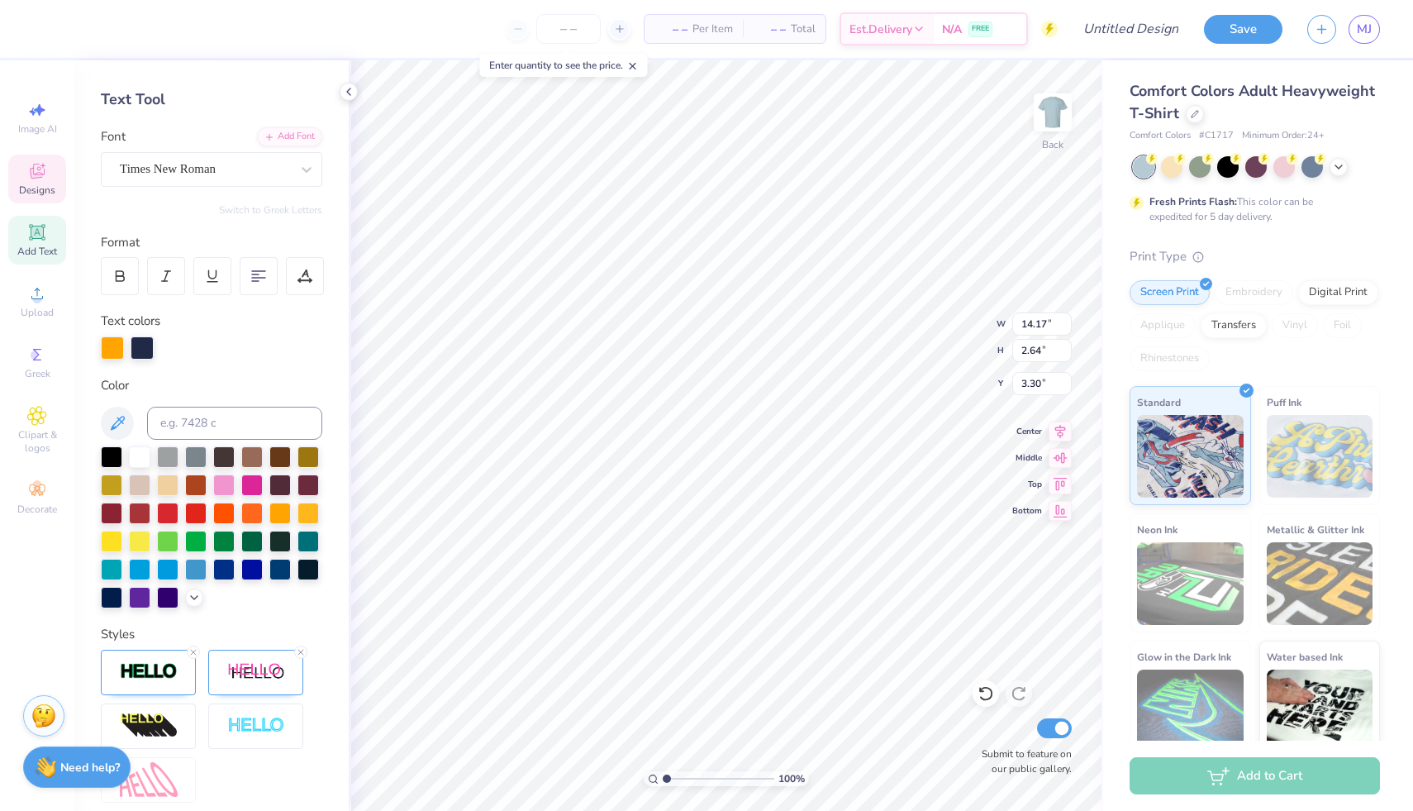
scroll to position [0, 0]
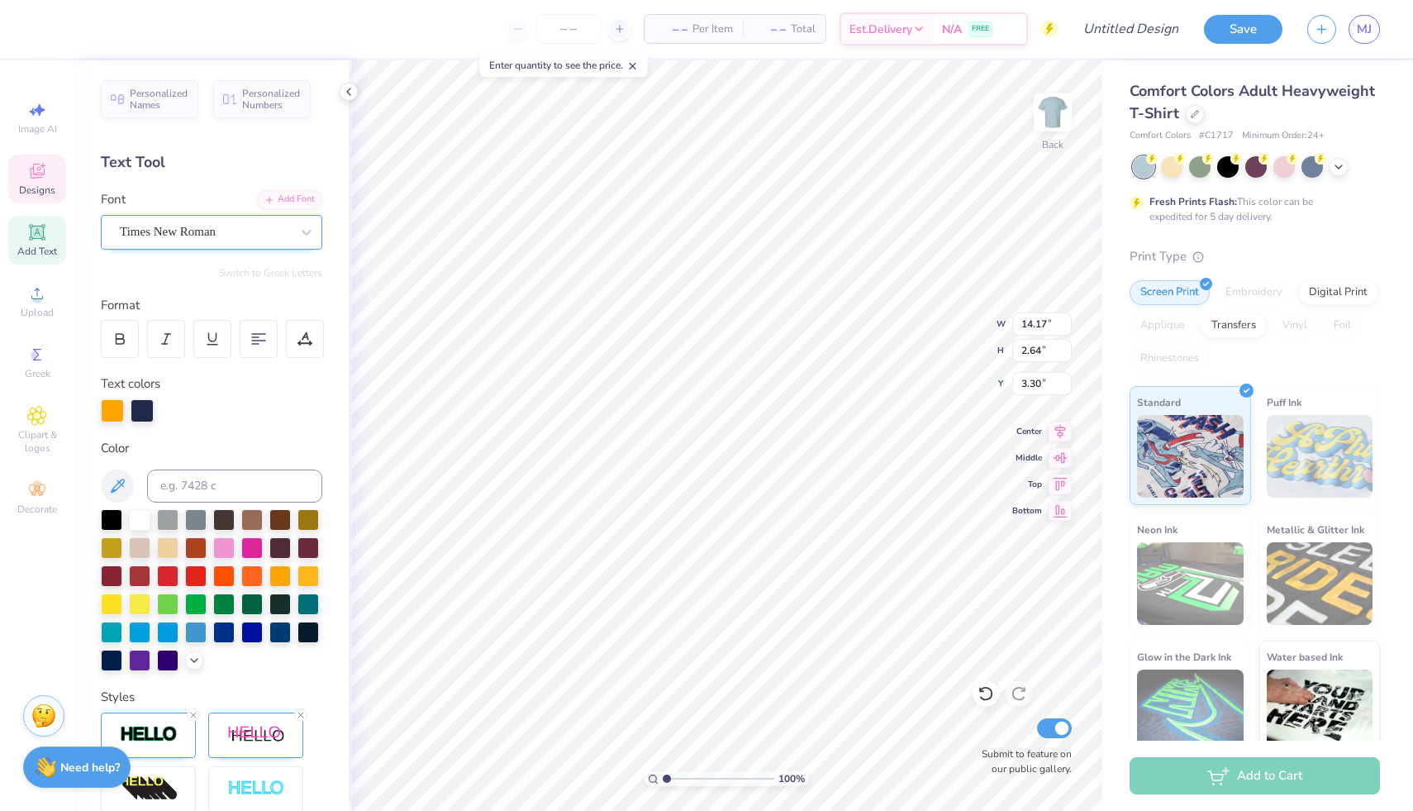
click at [158, 230] on div "Times New Roman" at bounding box center [205, 232] width 174 height 26
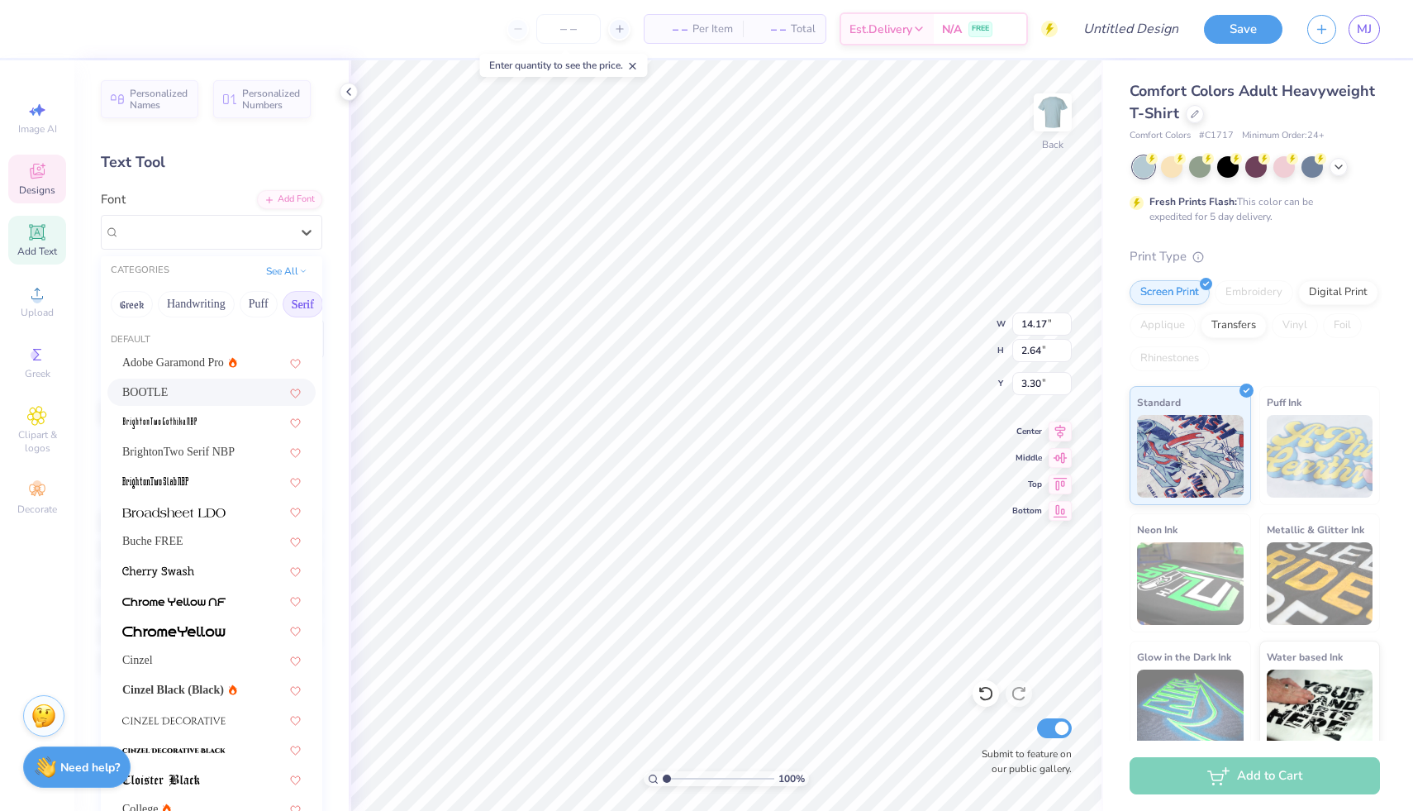
click at [145, 393] on span "BOOTLE" at bounding box center [144, 392] width 45 height 17
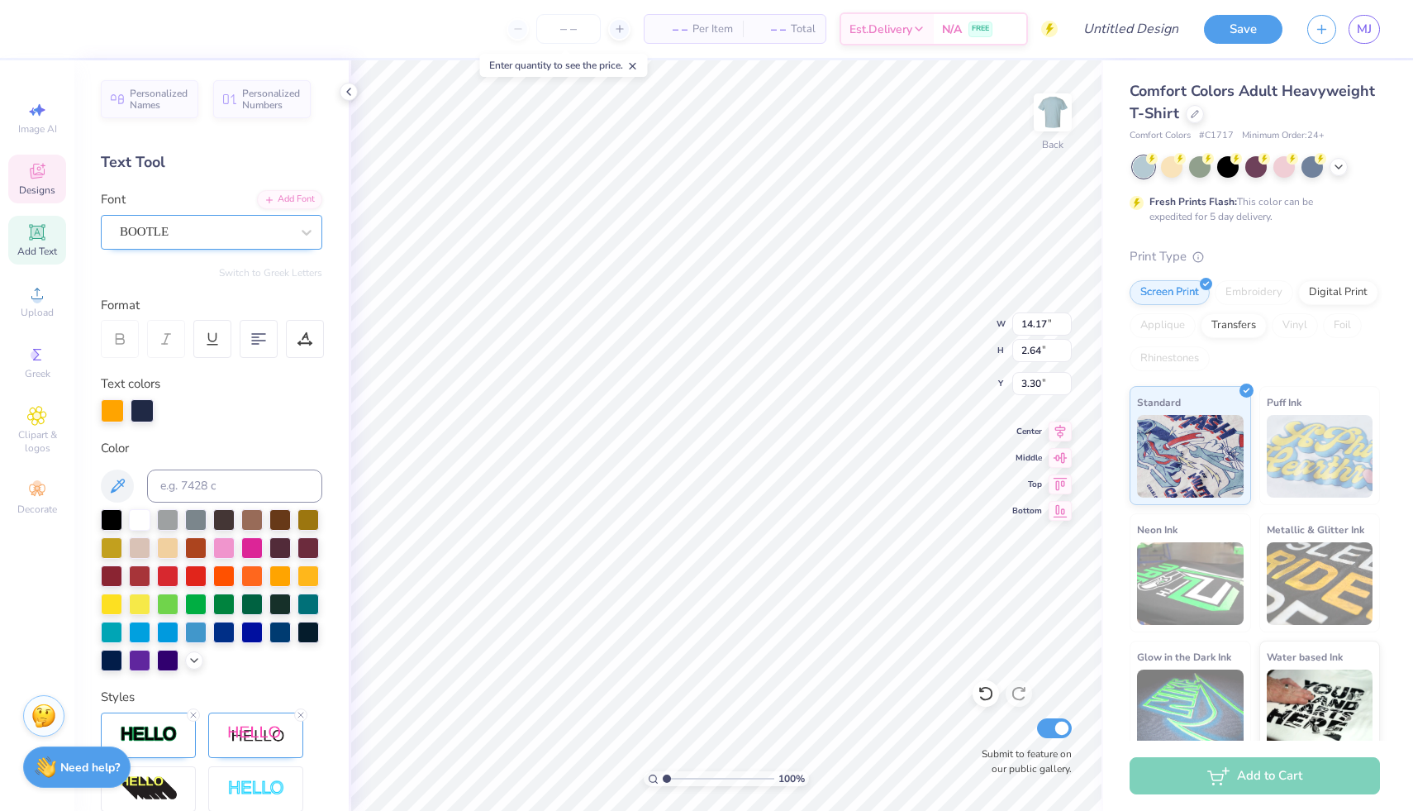
click at [164, 234] on div "BOOTLE" at bounding box center [205, 232] width 174 height 26
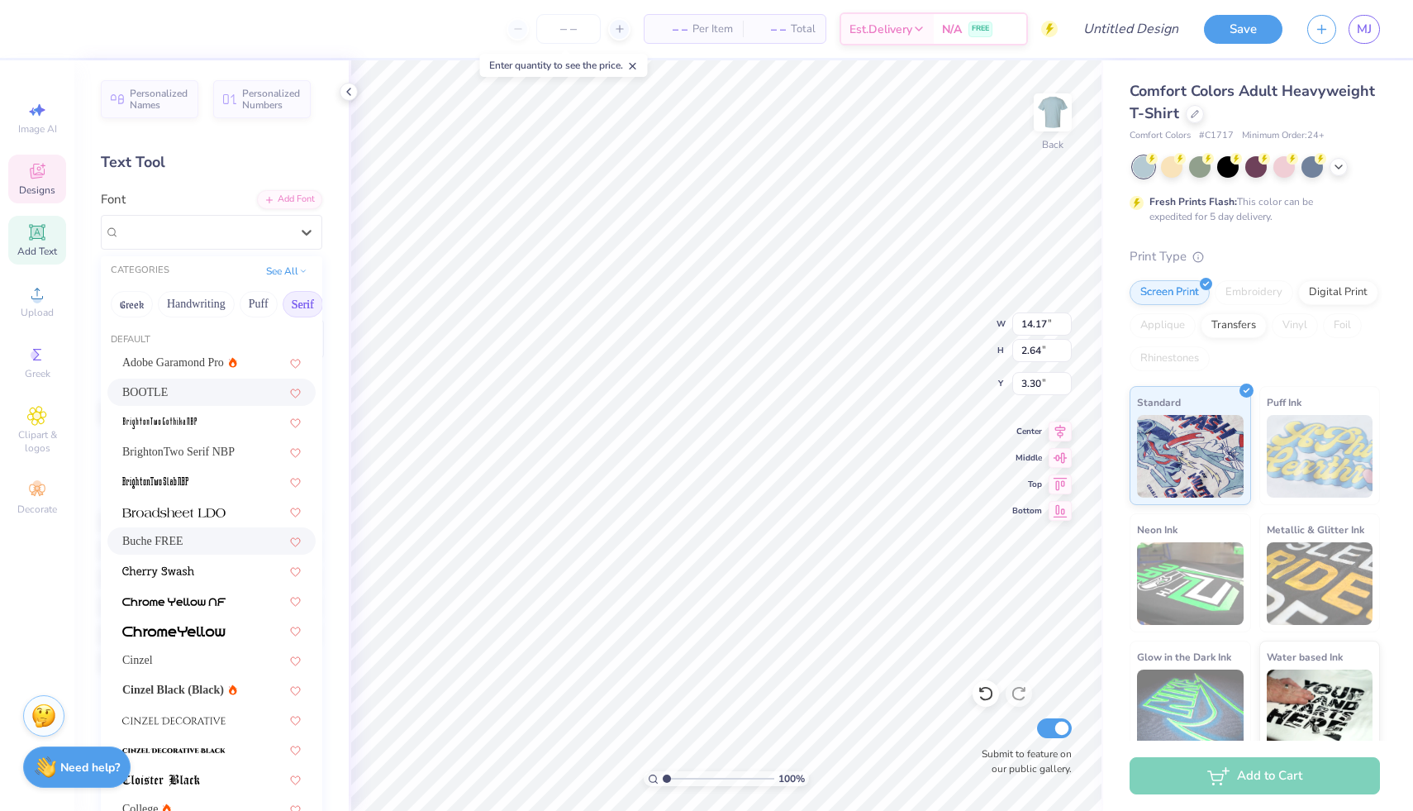
click at [164, 536] on span "Buche FREE" at bounding box center [152, 540] width 61 height 17
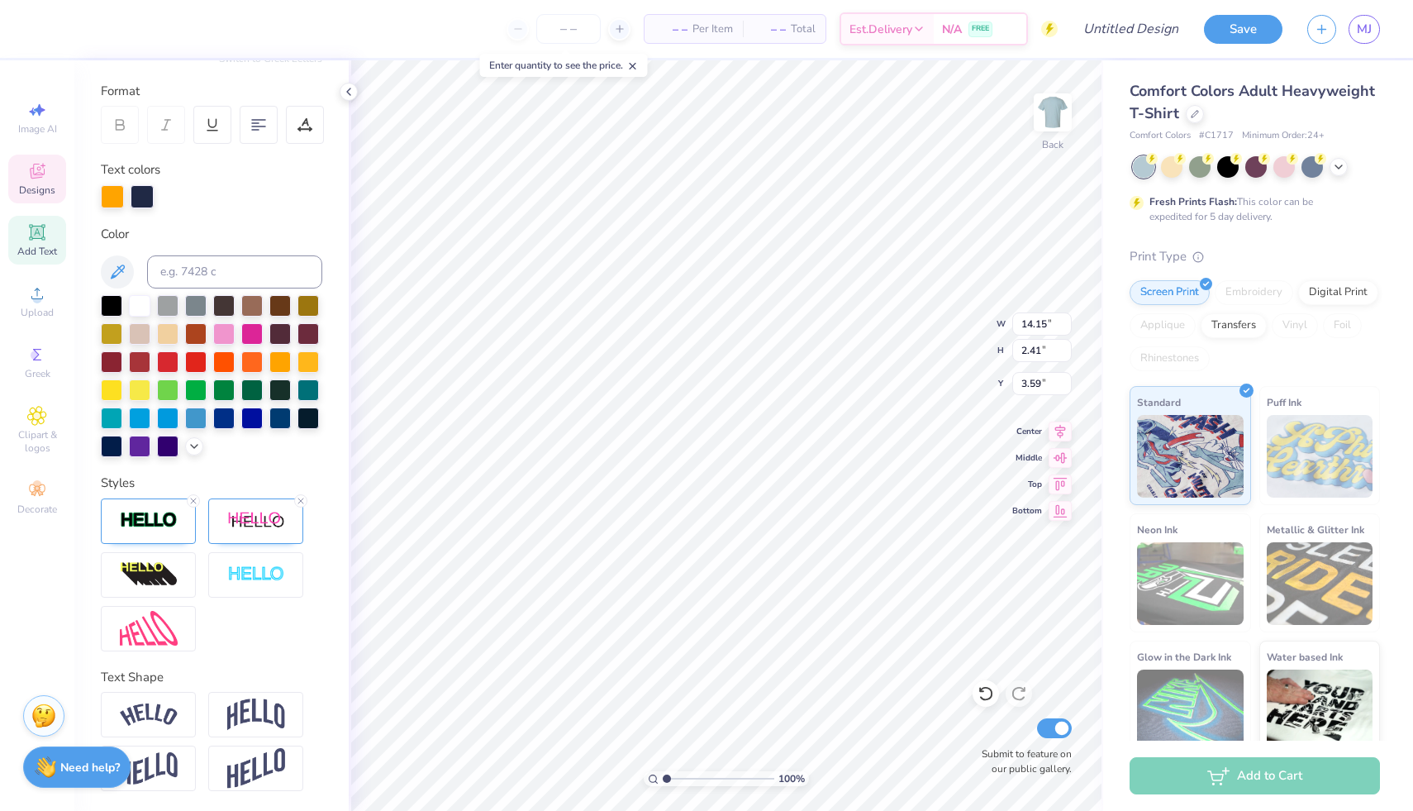
scroll to position [13, 2]
click at [175, 714] on img at bounding box center [149, 714] width 58 height 22
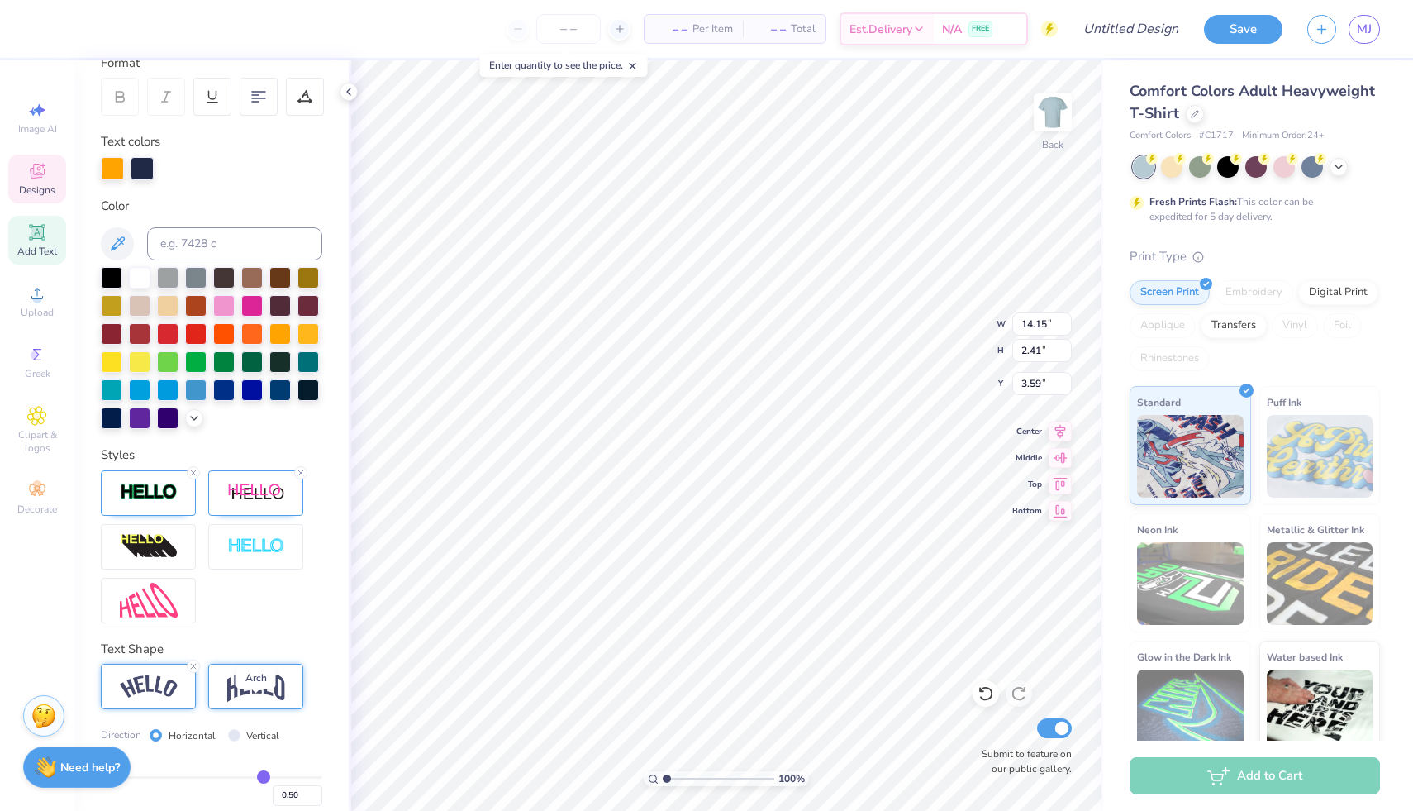
click at [242, 702] on img at bounding box center [256, 685] width 58 height 31
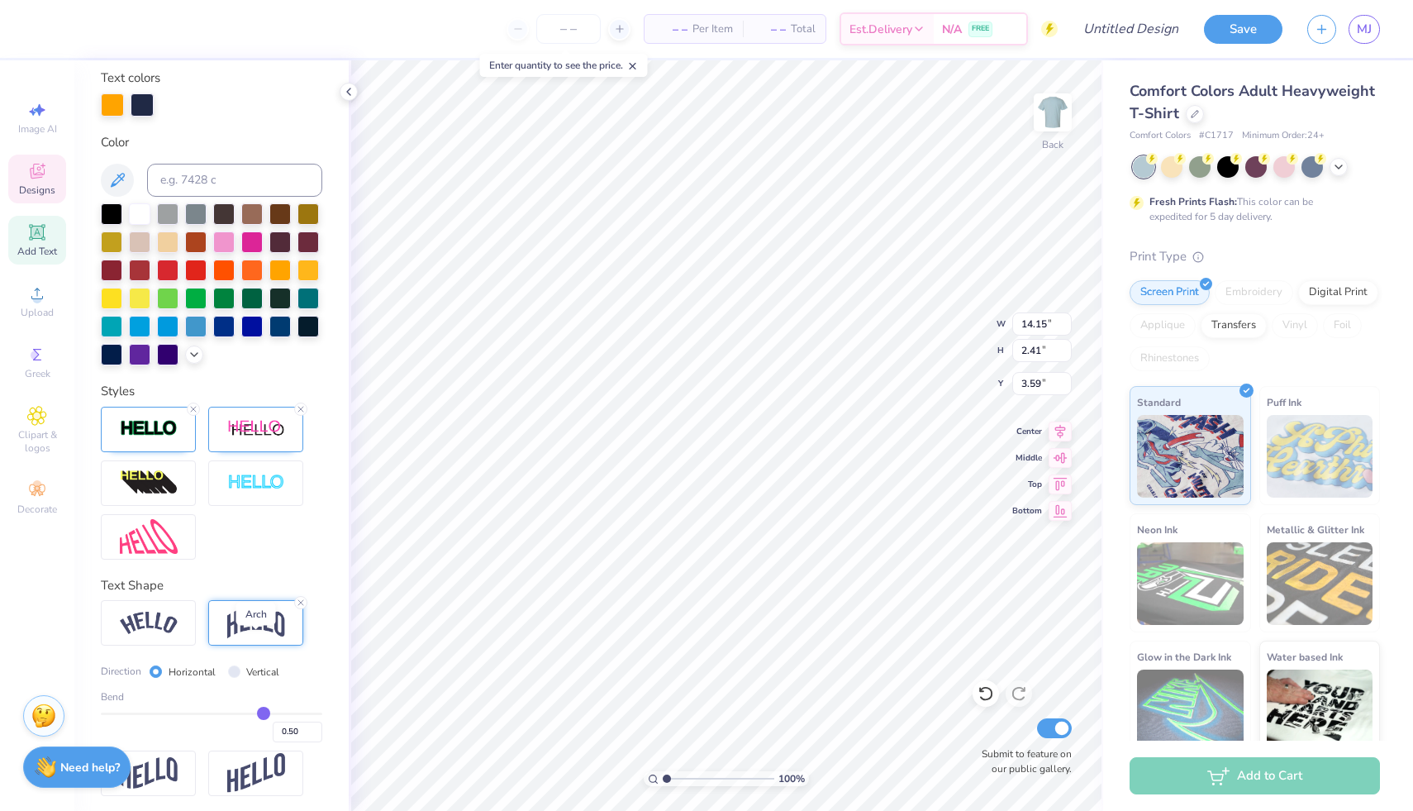
scroll to position [338, 0]
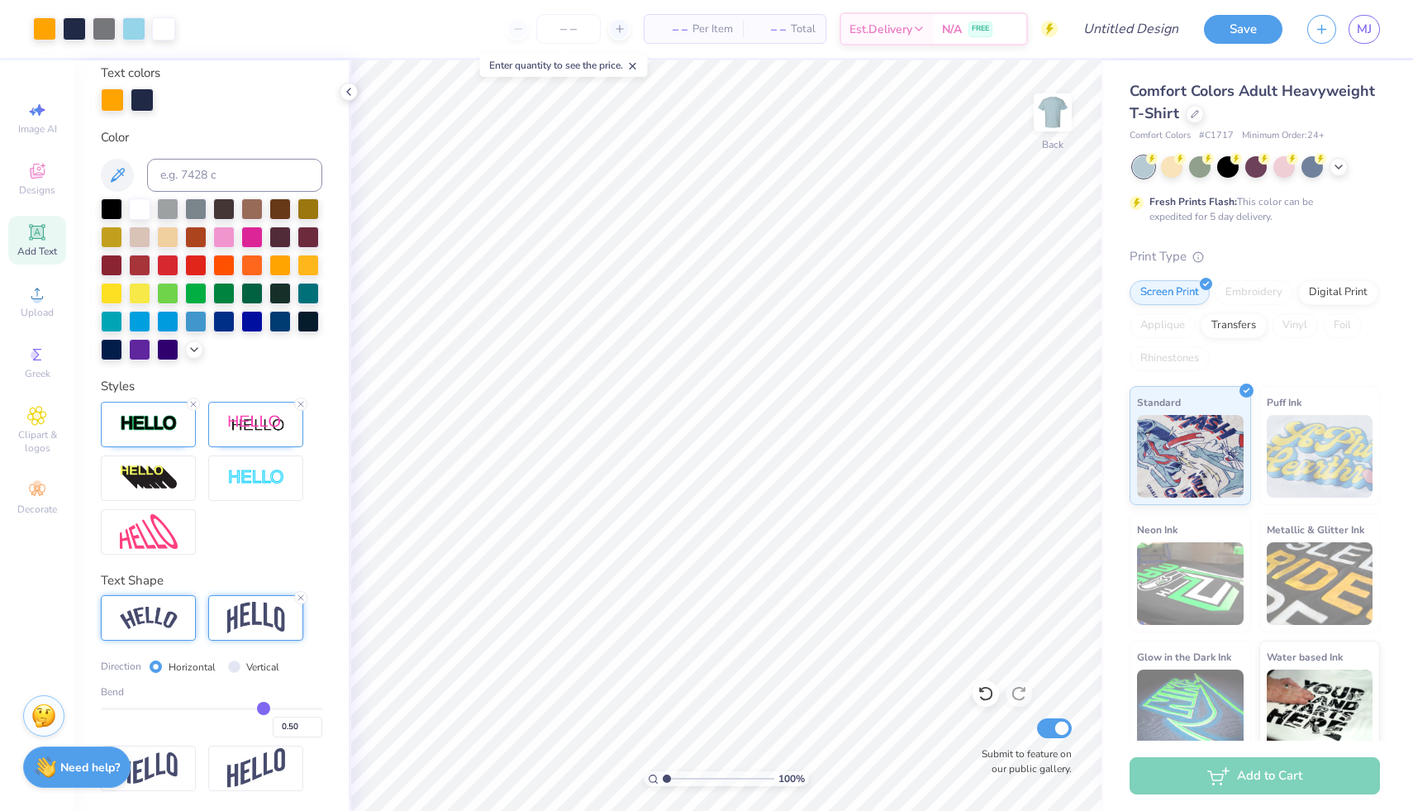
click at [180, 630] on div at bounding box center [148, 617] width 95 height 45
type input "0.51"
type input "0.5"
type input "0.50"
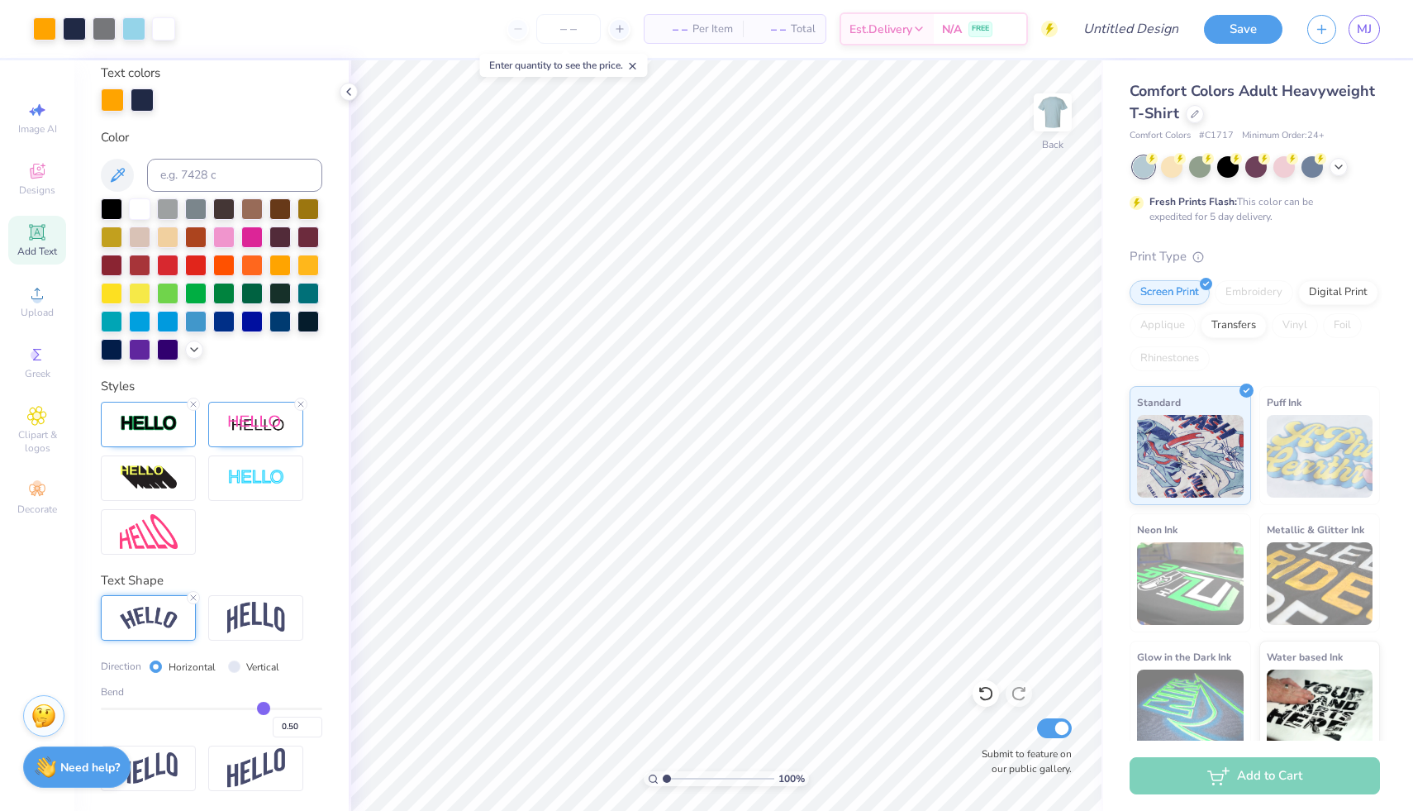
type input "0.47"
type input "0.46"
type input "0.45"
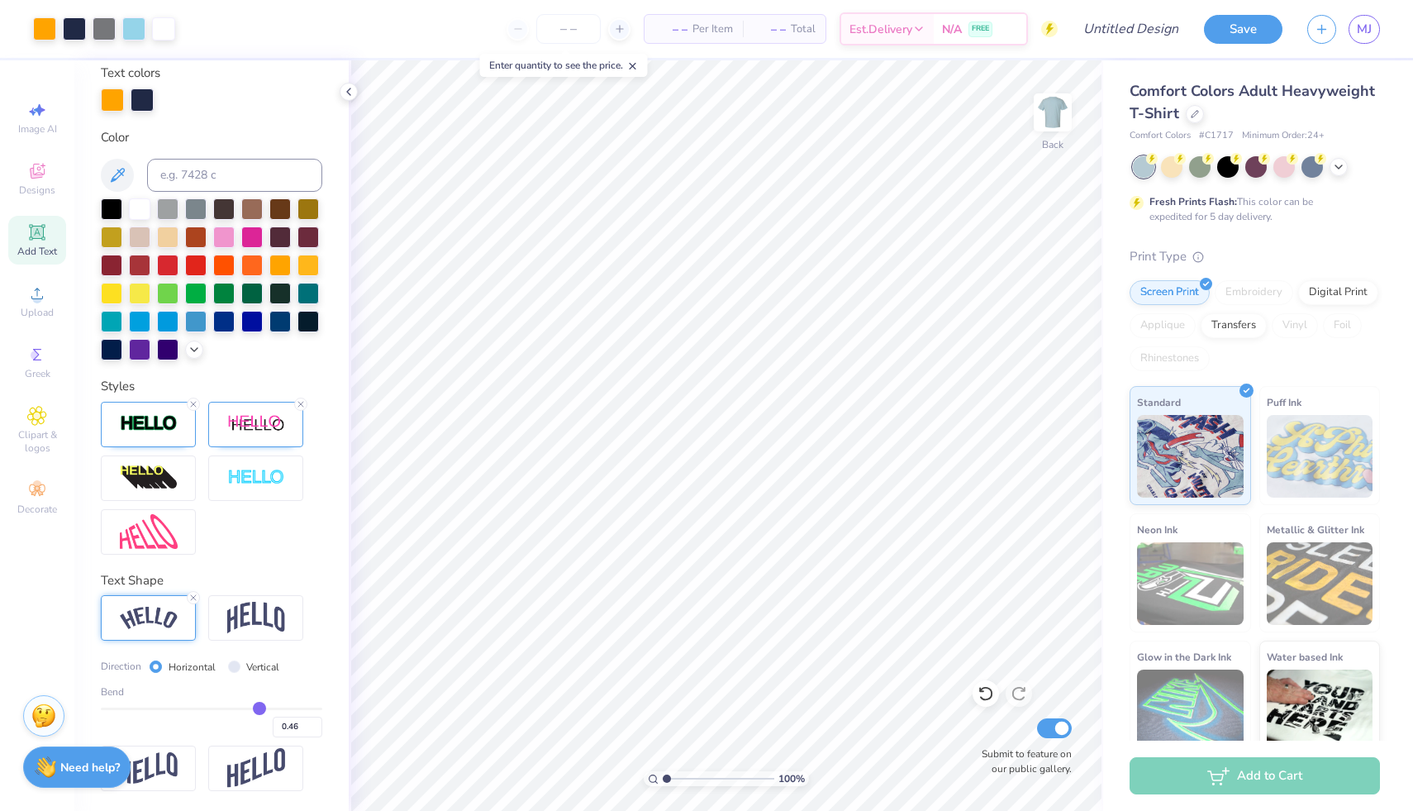
type input "0.45"
type input "0.43"
type input "0.41"
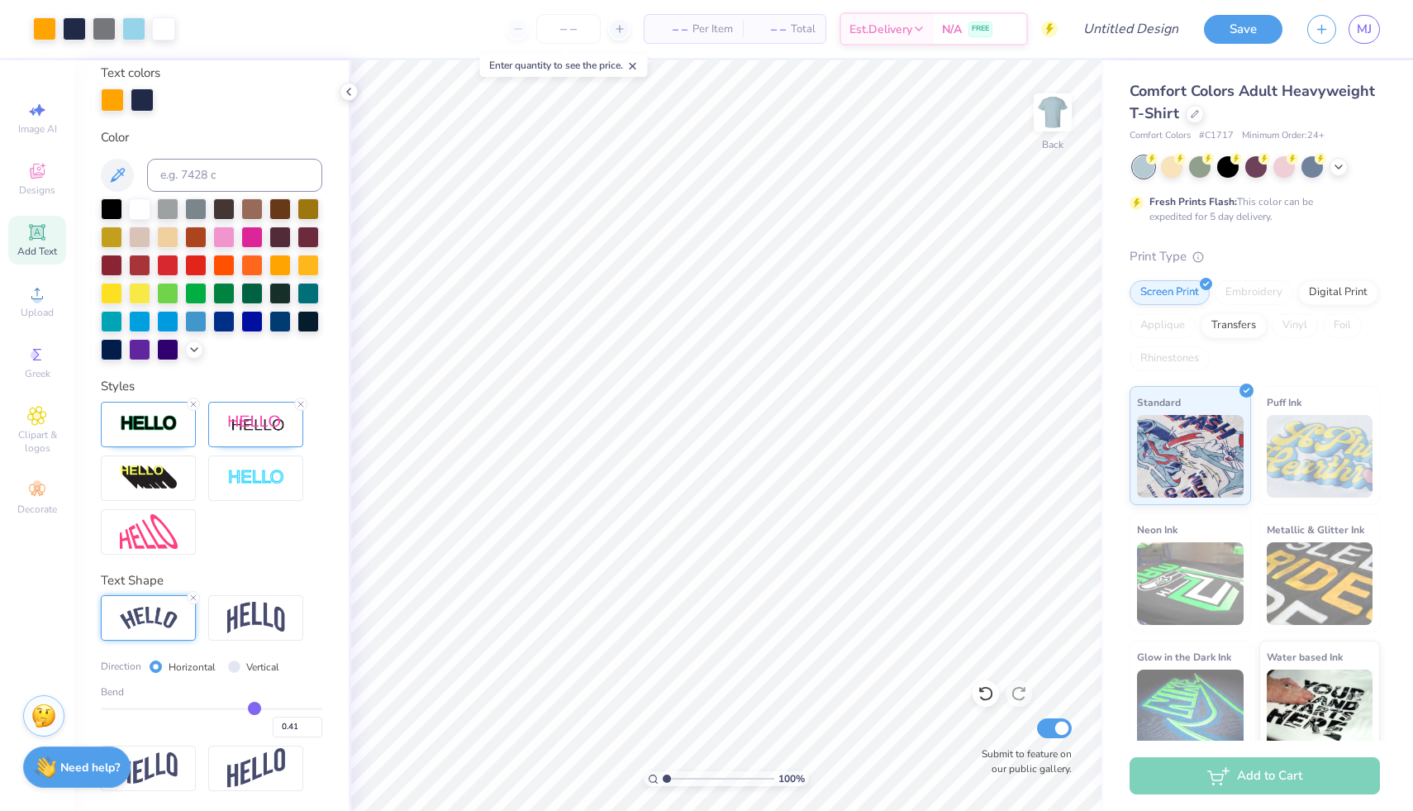
type input "0.4"
type input "0.40"
type input "0.38"
type input "0.36"
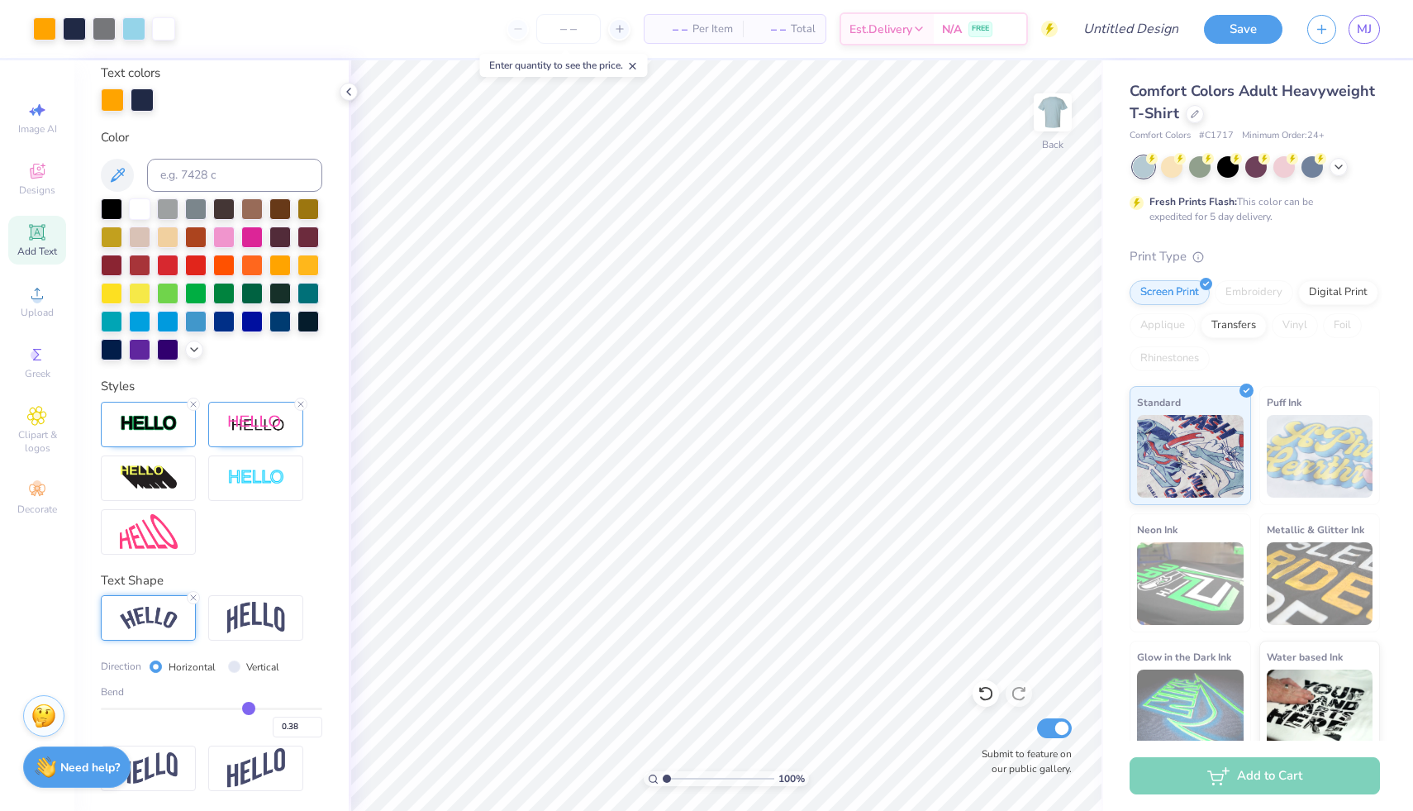
type input "0.36"
type input "0.34"
type input "0.32"
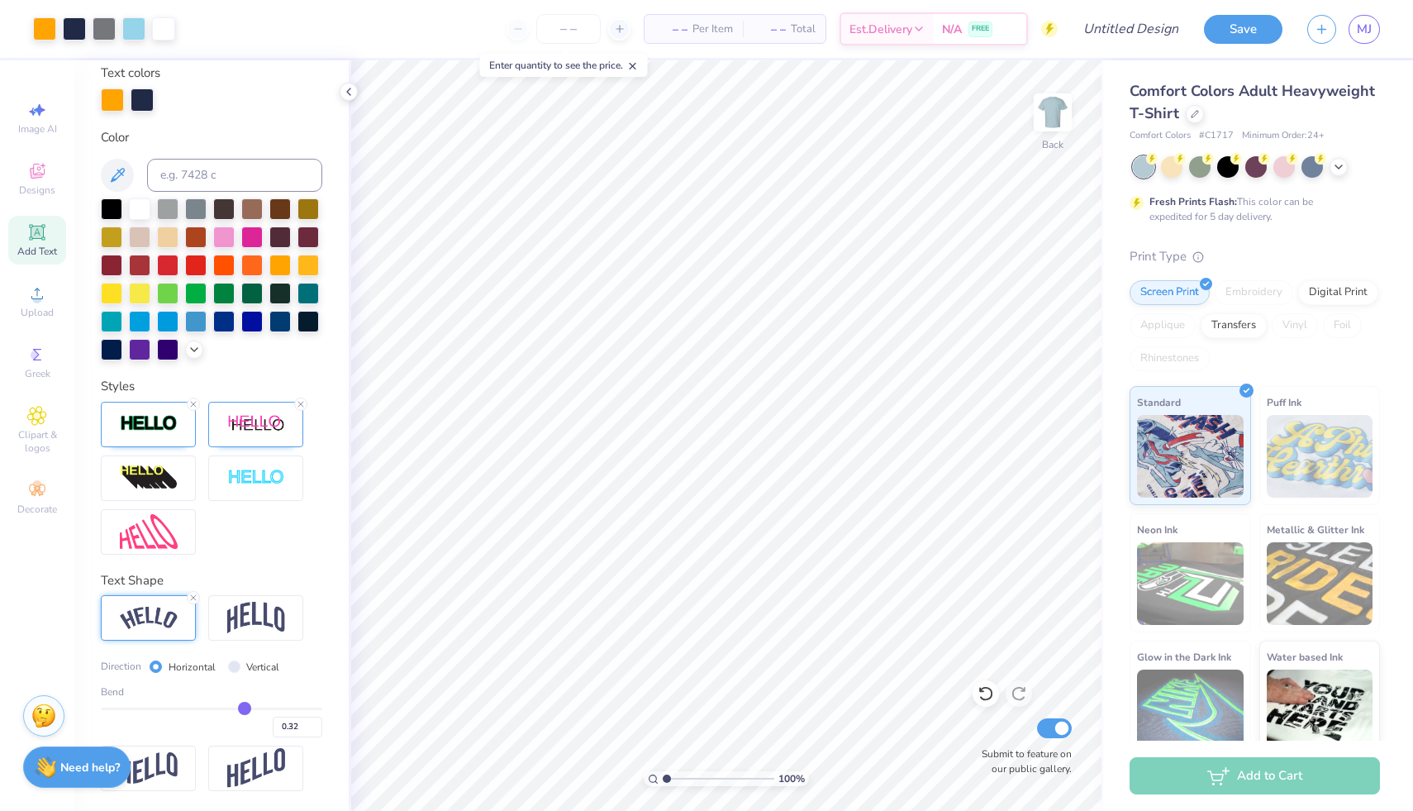
type input "0.3"
type input "0.30"
type input "0.29"
type input "0.28"
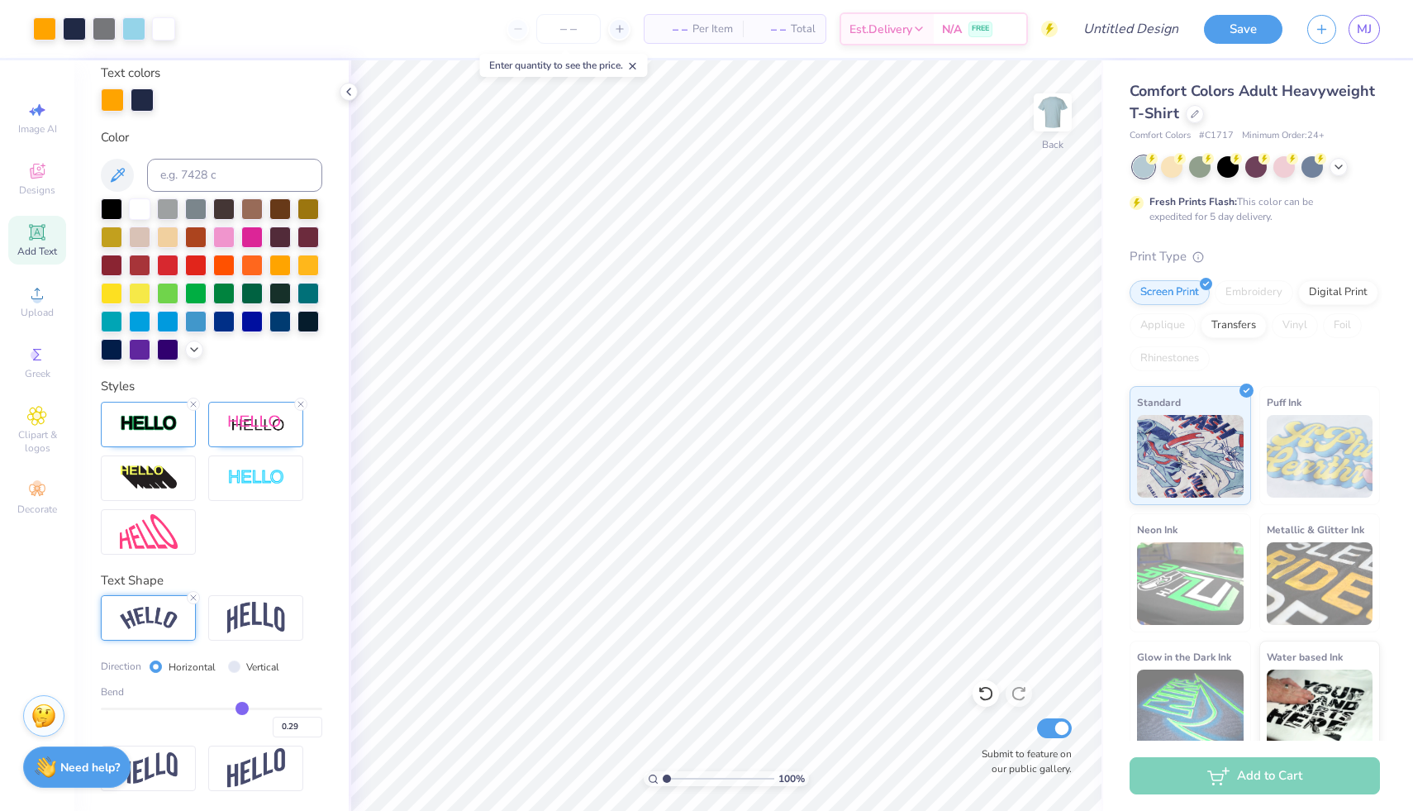
type input "0.28"
type input "0.27"
type input "0.26"
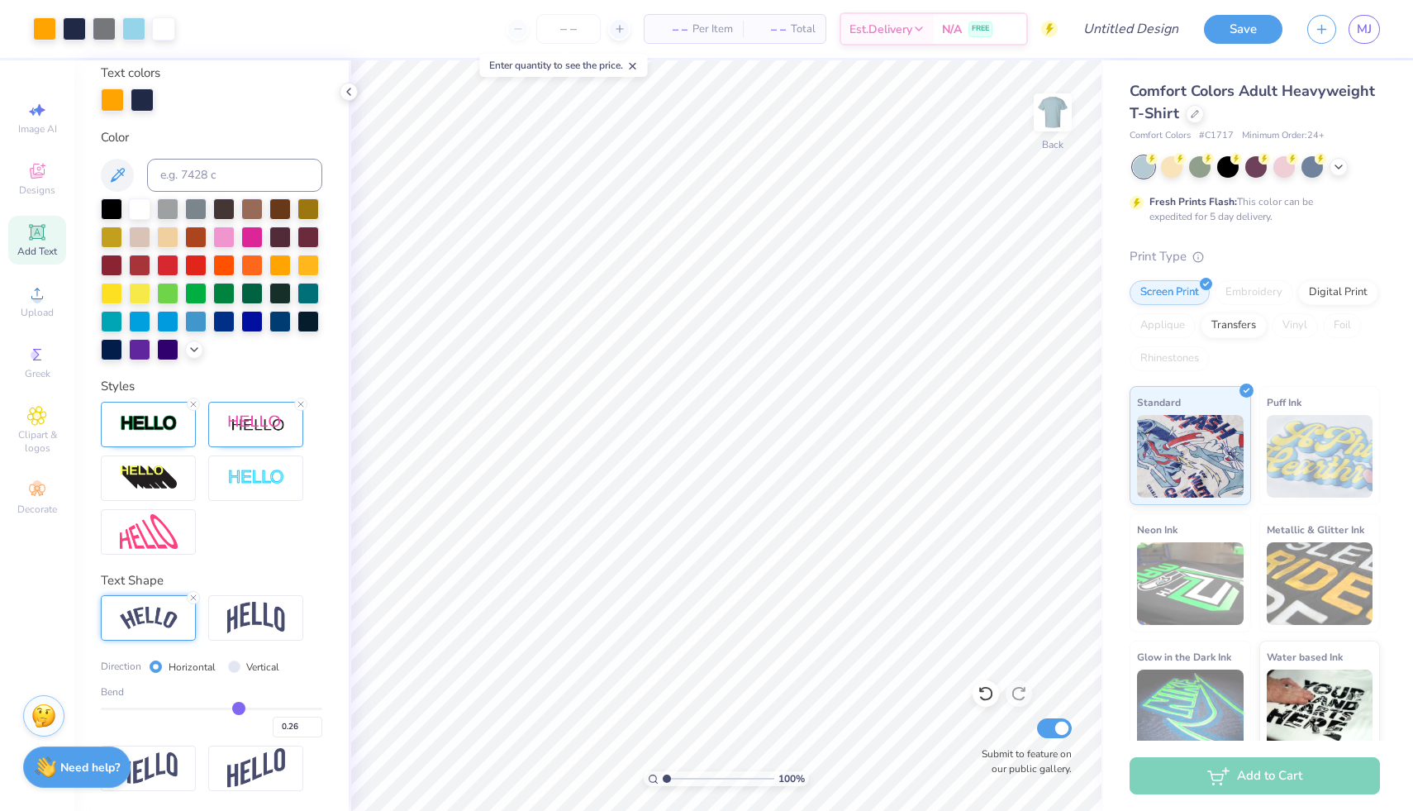
type input "0.25"
type input "0.24"
type input "0.23"
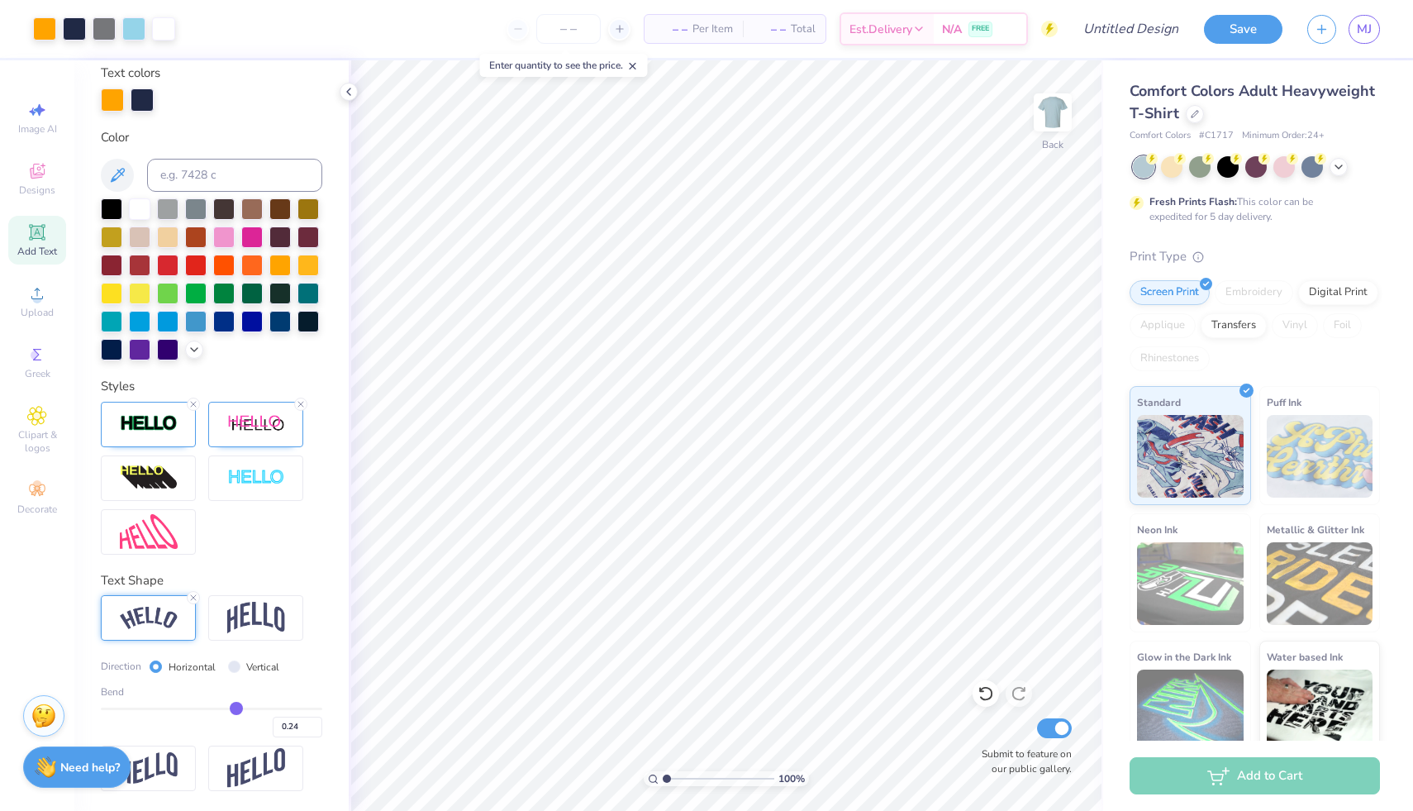
type input "0.23"
type input "0.22"
type input "0.23"
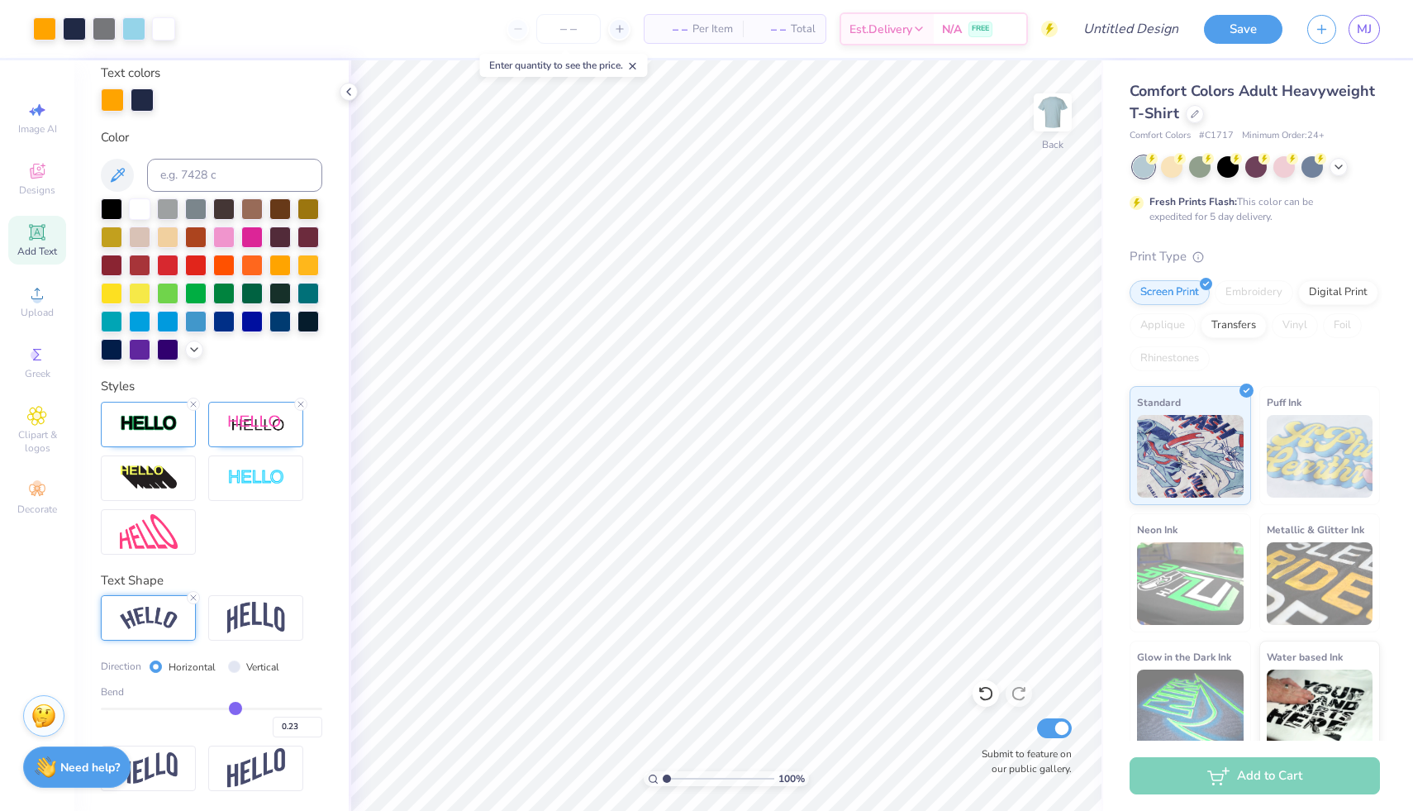
type input "0.24"
type input "0.25"
type input "0.26"
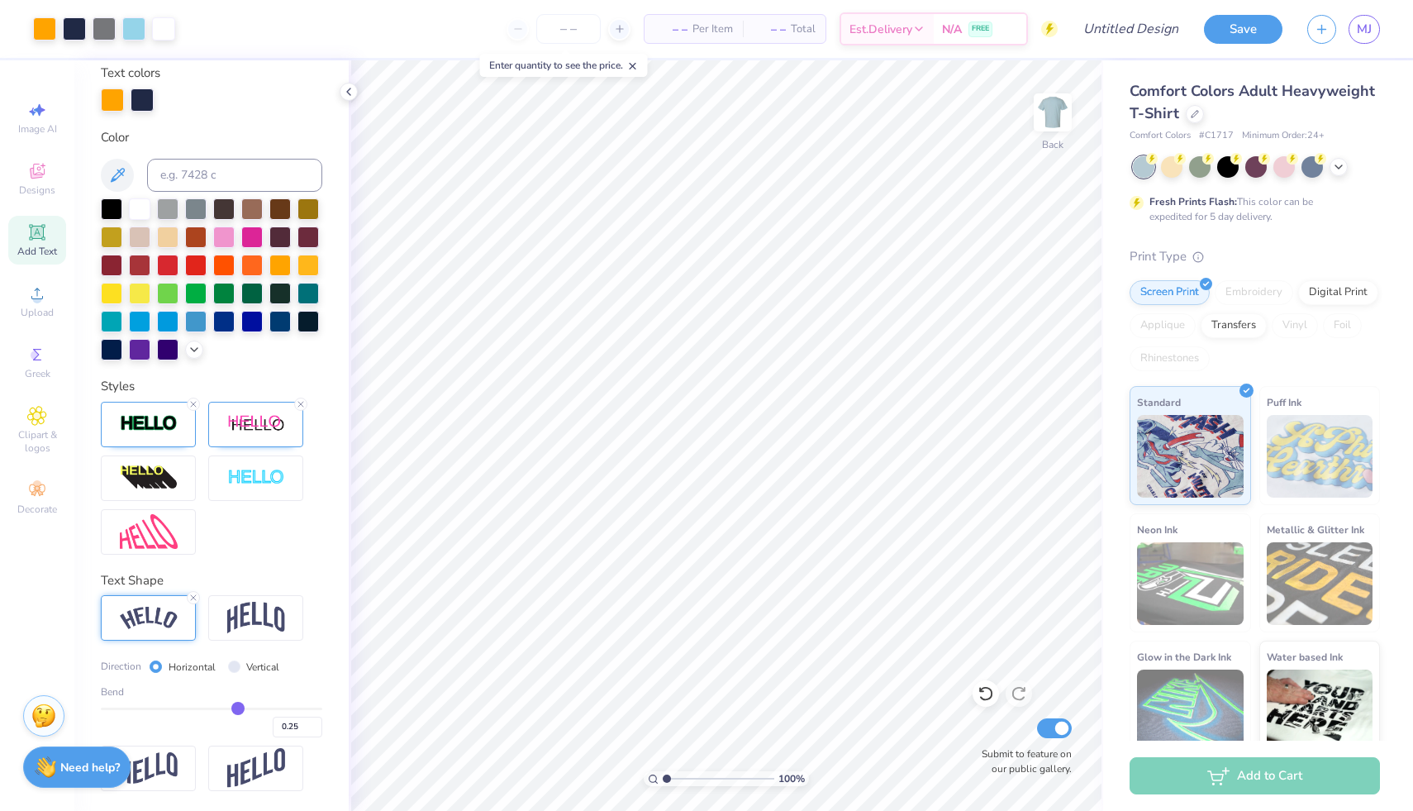
type input "0.26"
type input "0.27"
type input "0.28"
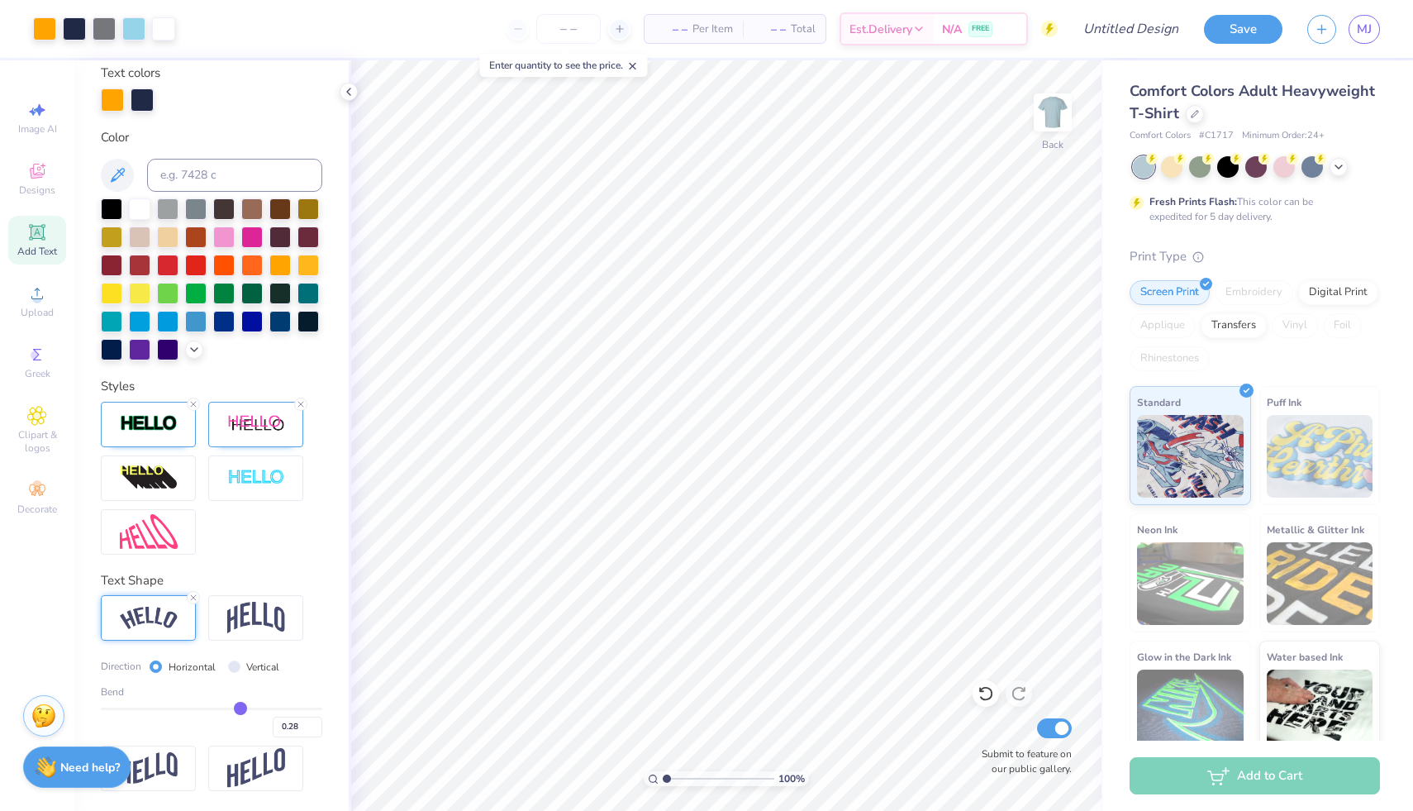
type input "0.3"
type input "0.30"
type input "0.31"
type input "0.32"
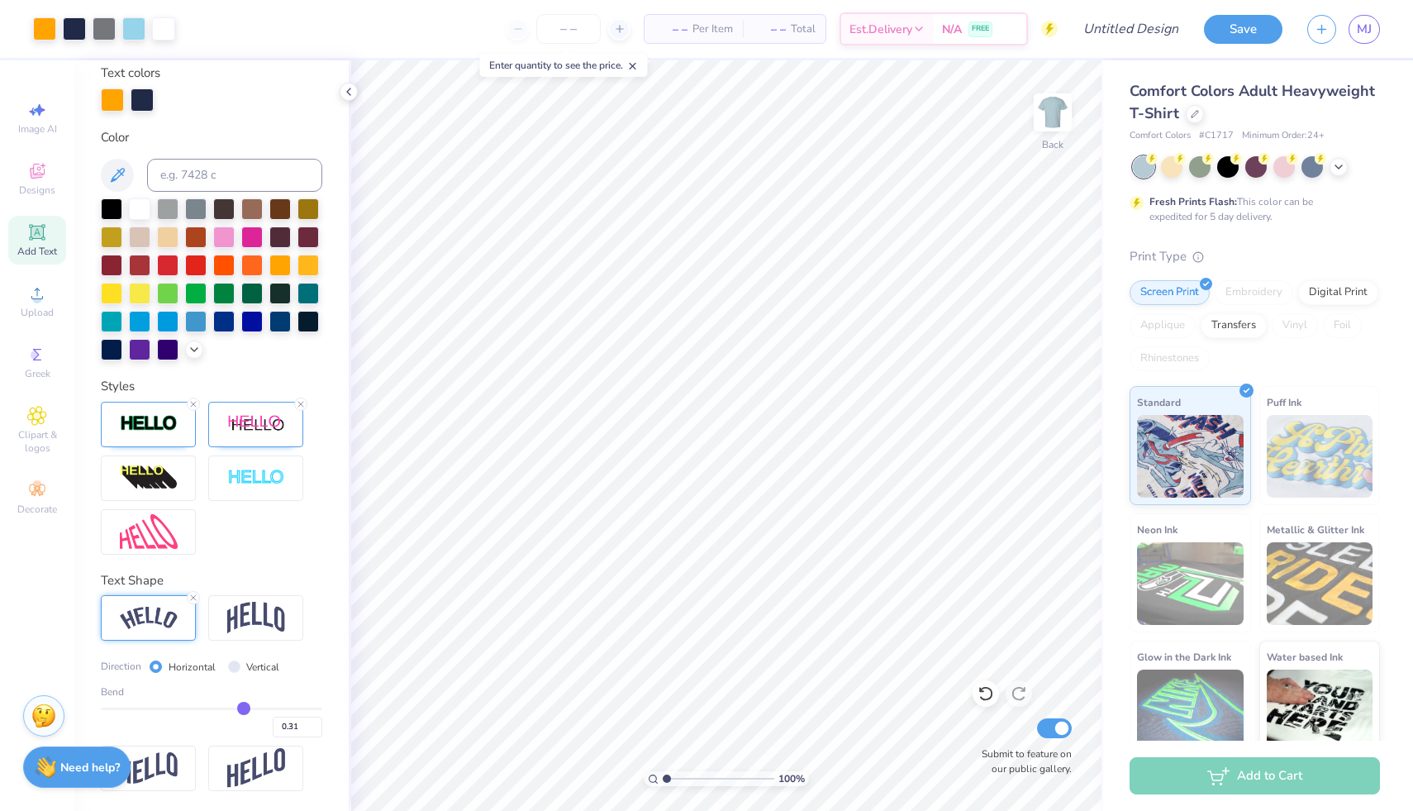
type input "0.32"
type input "0.33"
type input "0.34"
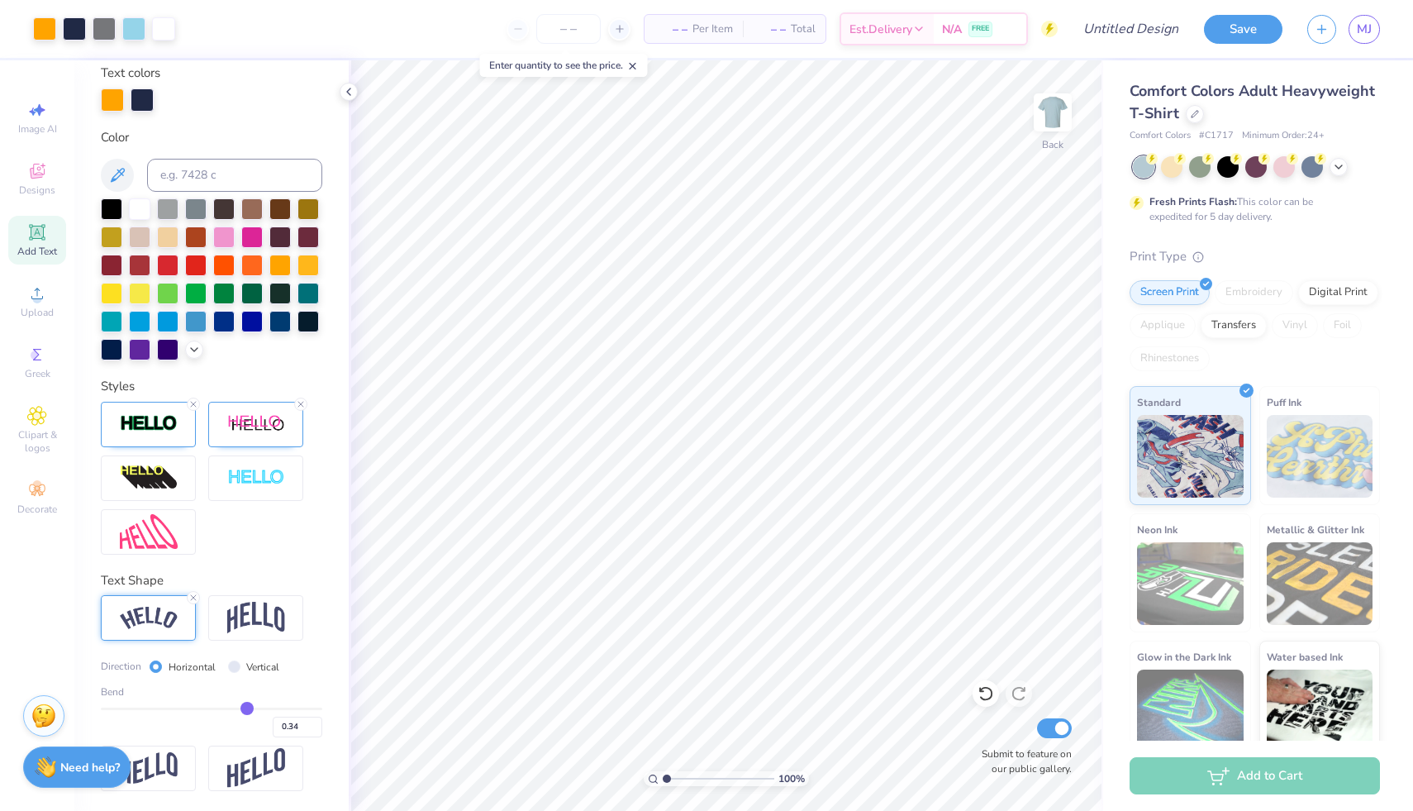
type input "0.35"
type input "0.36"
type input "0.37"
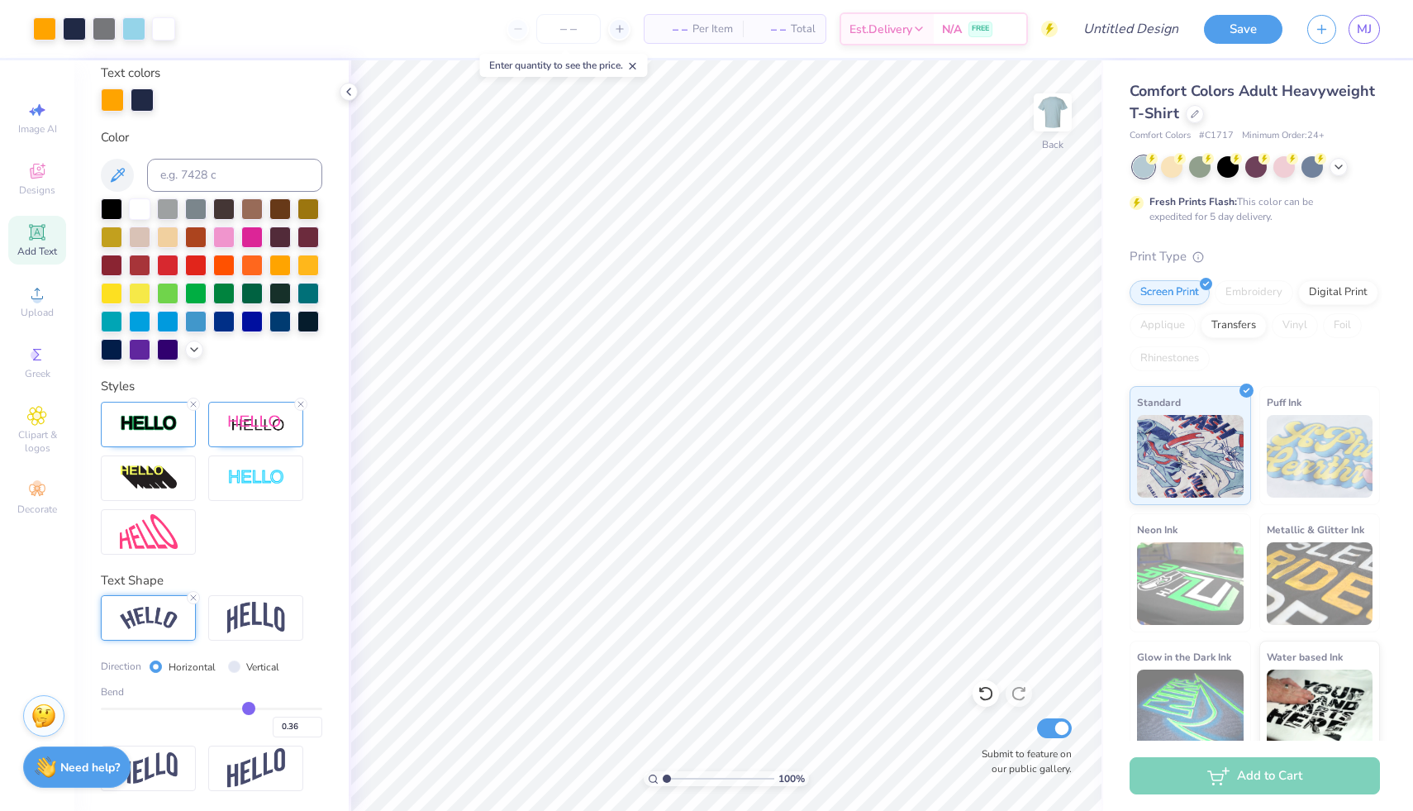
type input "0.37"
type input "0.38"
type input "0.39"
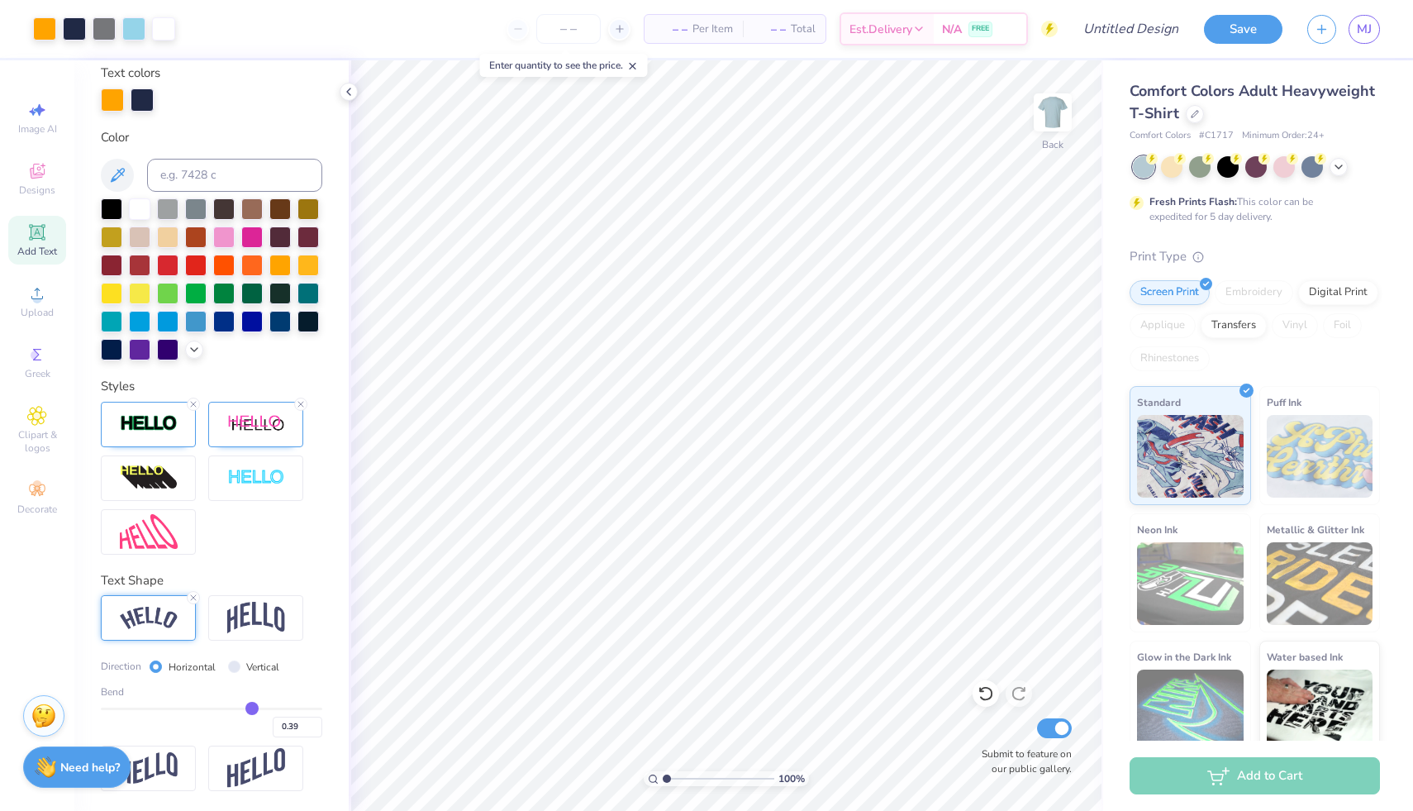
type input "0.4"
type input "0.40"
type input "0.41"
drag, startPoint x: 255, startPoint y: 712, endPoint x: 245, endPoint y: 712, distance: 9.9
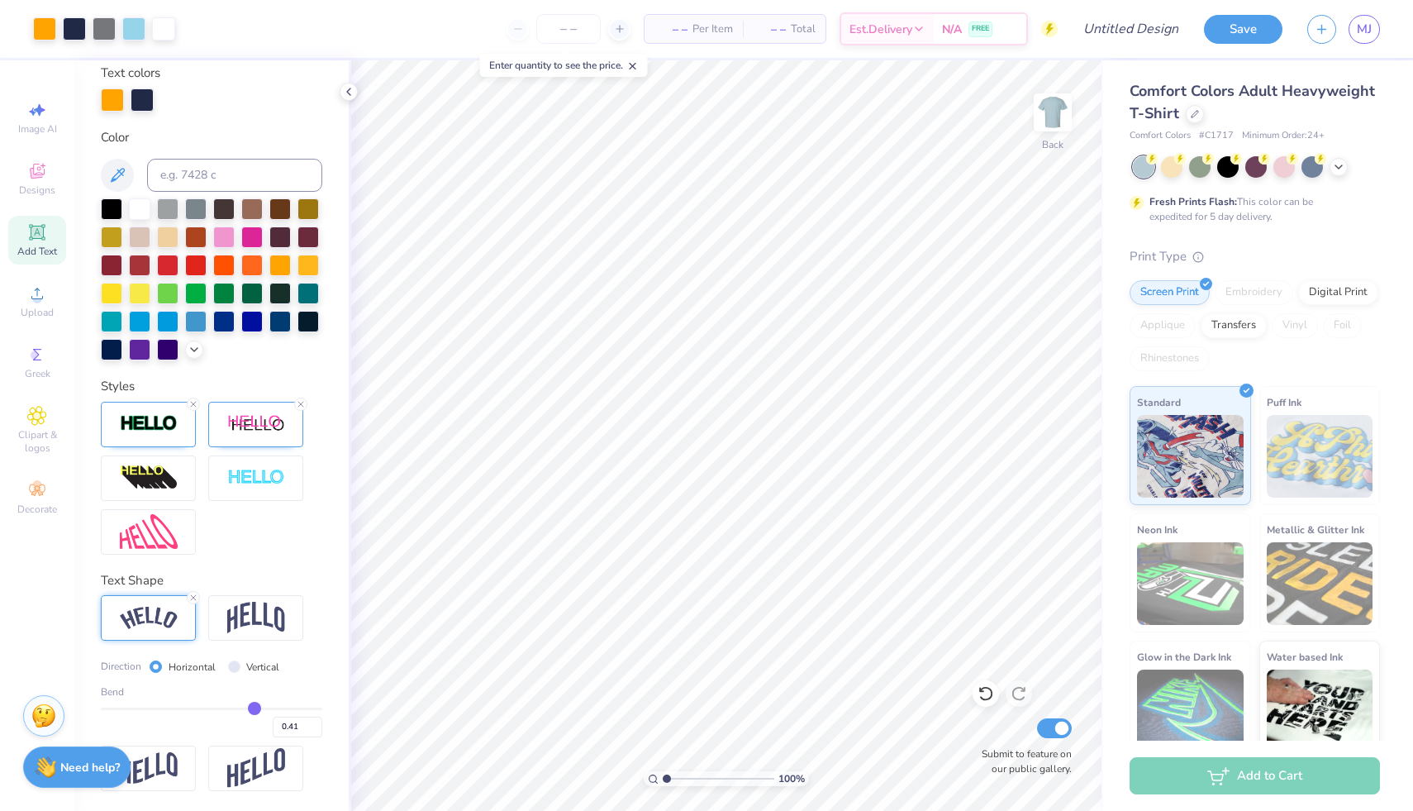
click at [245, 710] on input "range" at bounding box center [212, 708] width 222 height 2
click at [251, 619] on img at bounding box center [256, 617] width 58 height 31
click at [986, 684] on div at bounding box center [986, 693] width 26 height 26
click at [988, 693] on icon at bounding box center [986, 693] width 17 height 17
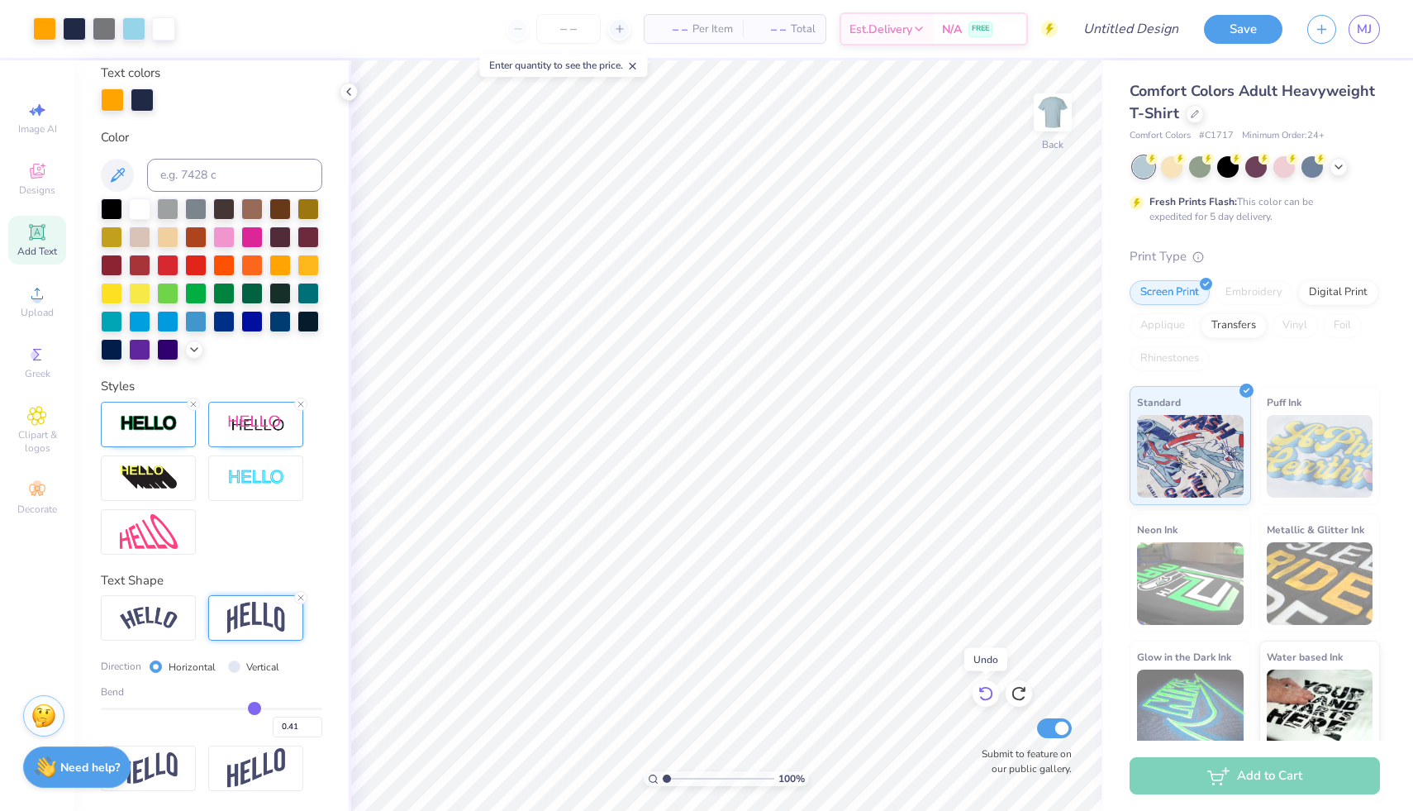
click at [988, 693] on icon at bounding box center [986, 693] width 17 height 17
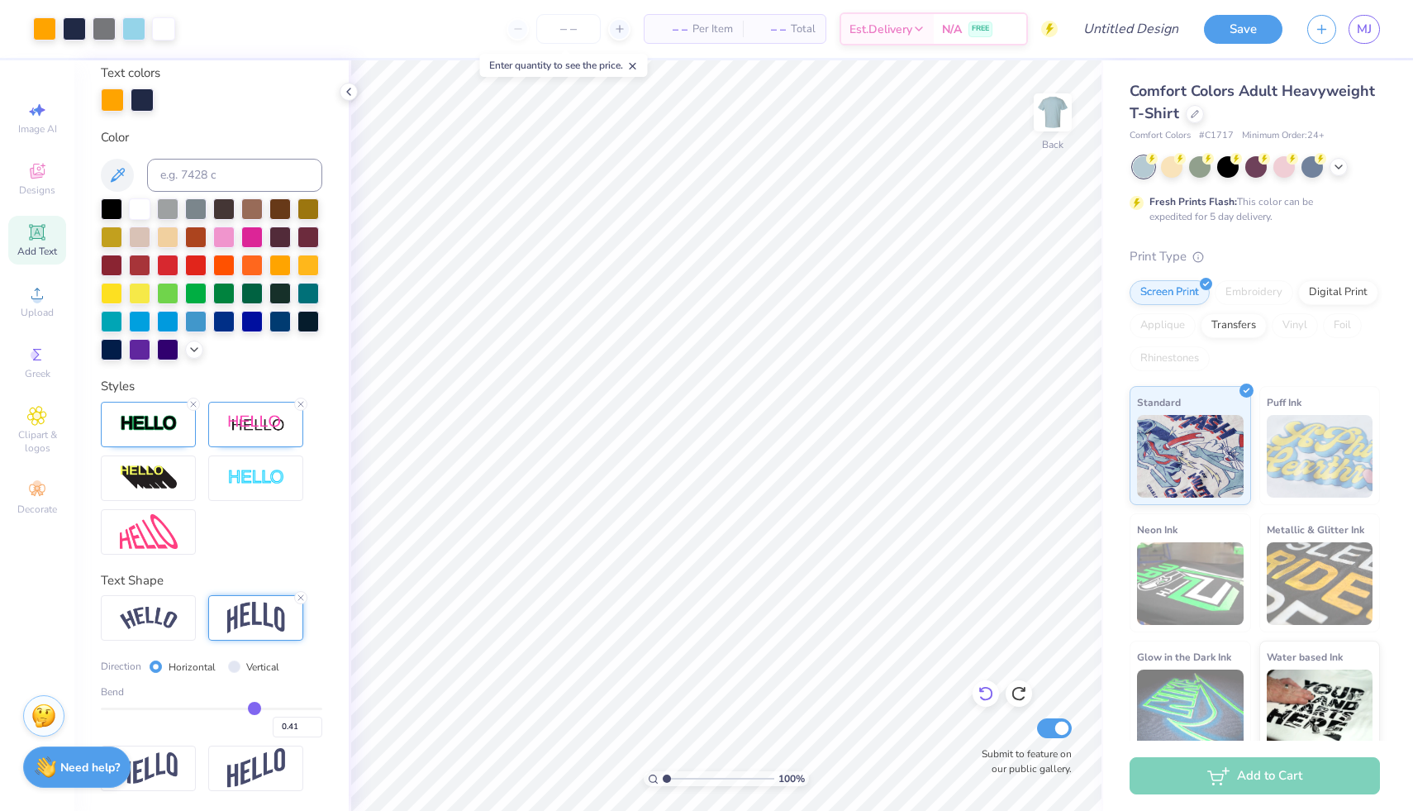
type input "0.2"
type input "0.20"
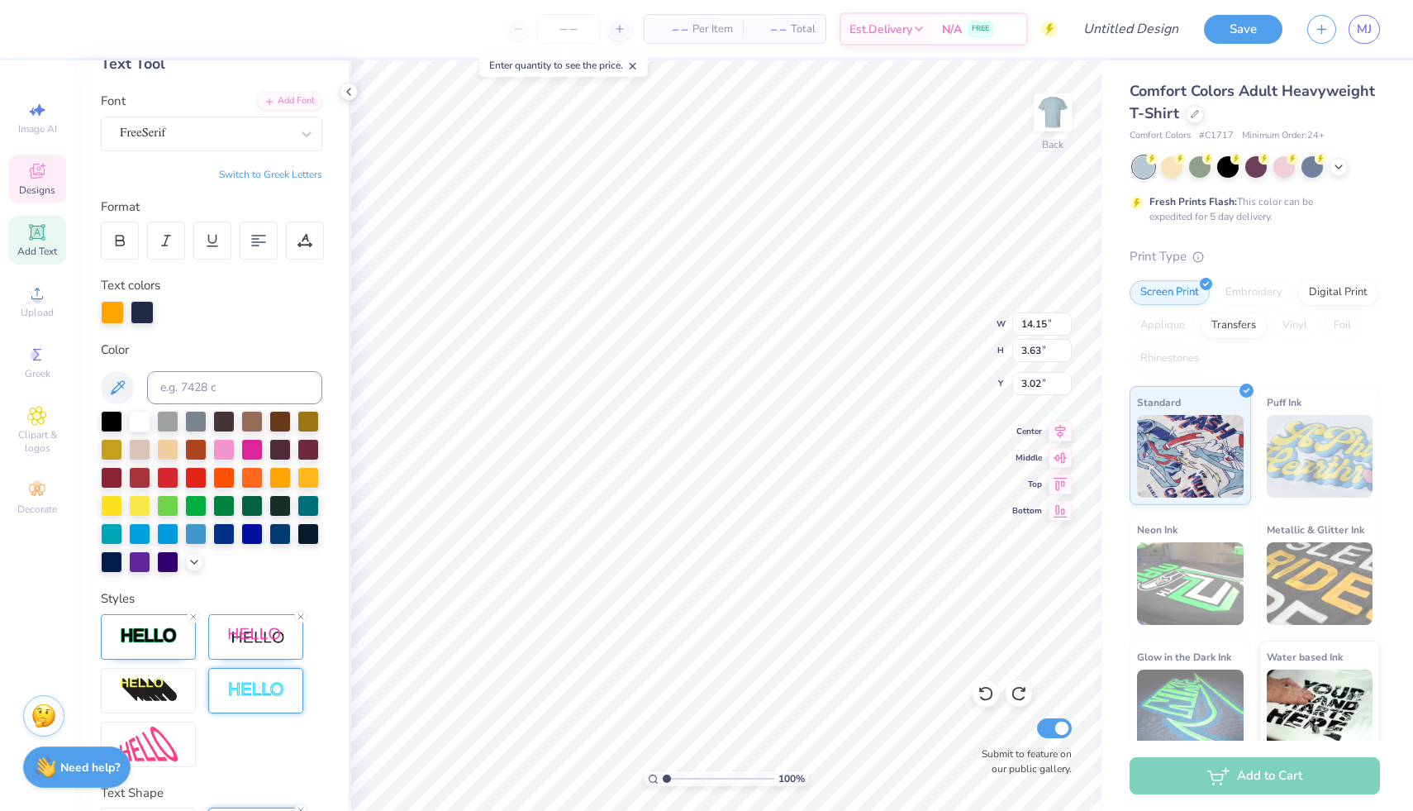
scroll to position [0, 0]
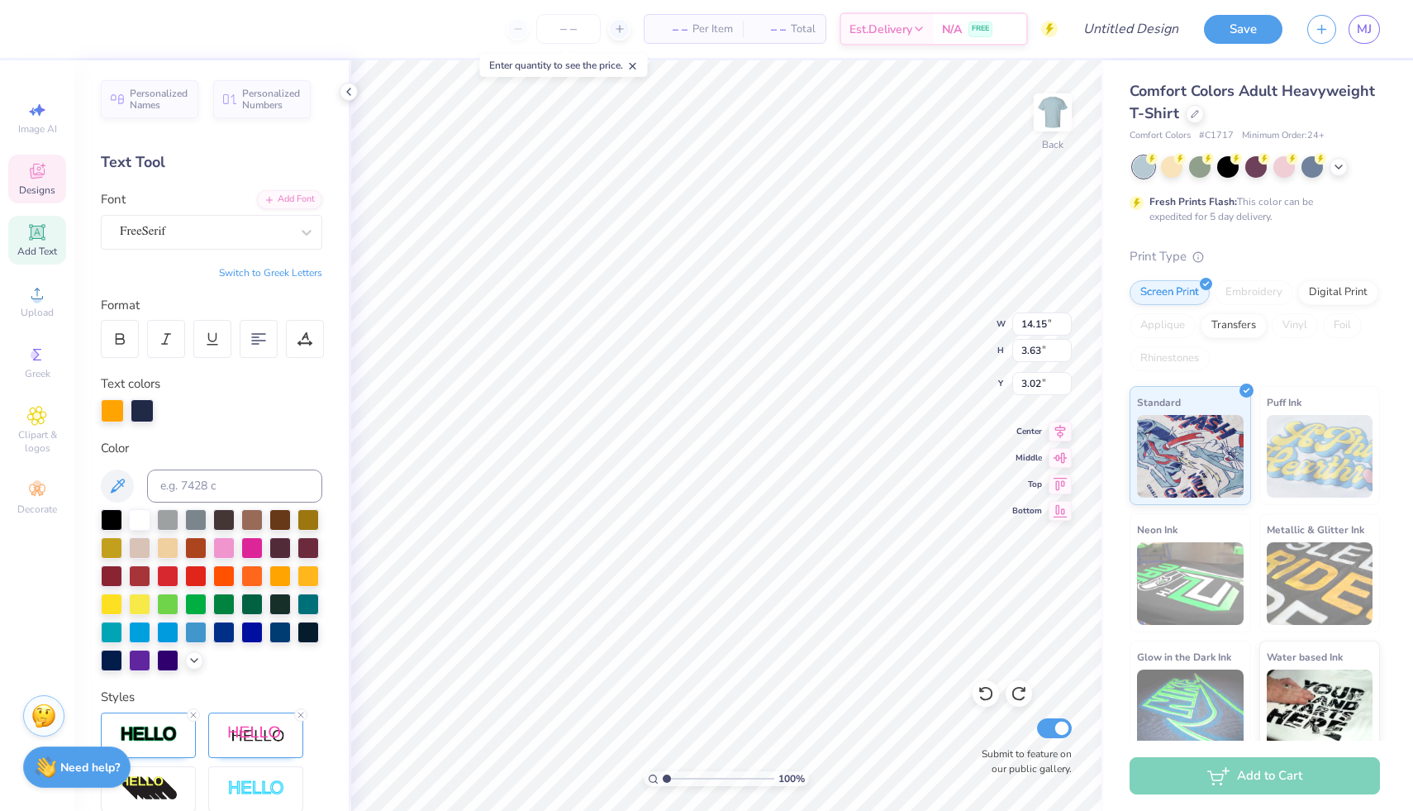
click at [114, 414] on div at bounding box center [112, 410] width 23 height 23
click at [112, 420] on div at bounding box center [112, 410] width 23 height 23
click at [269, 641] on div at bounding box center [279, 630] width 21 height 21
click at [141, 410] on div at bounding box center [142, 410] width 23 height 23
click at [141, 416] on div at bounding box center [142, 410] width 23 height 23
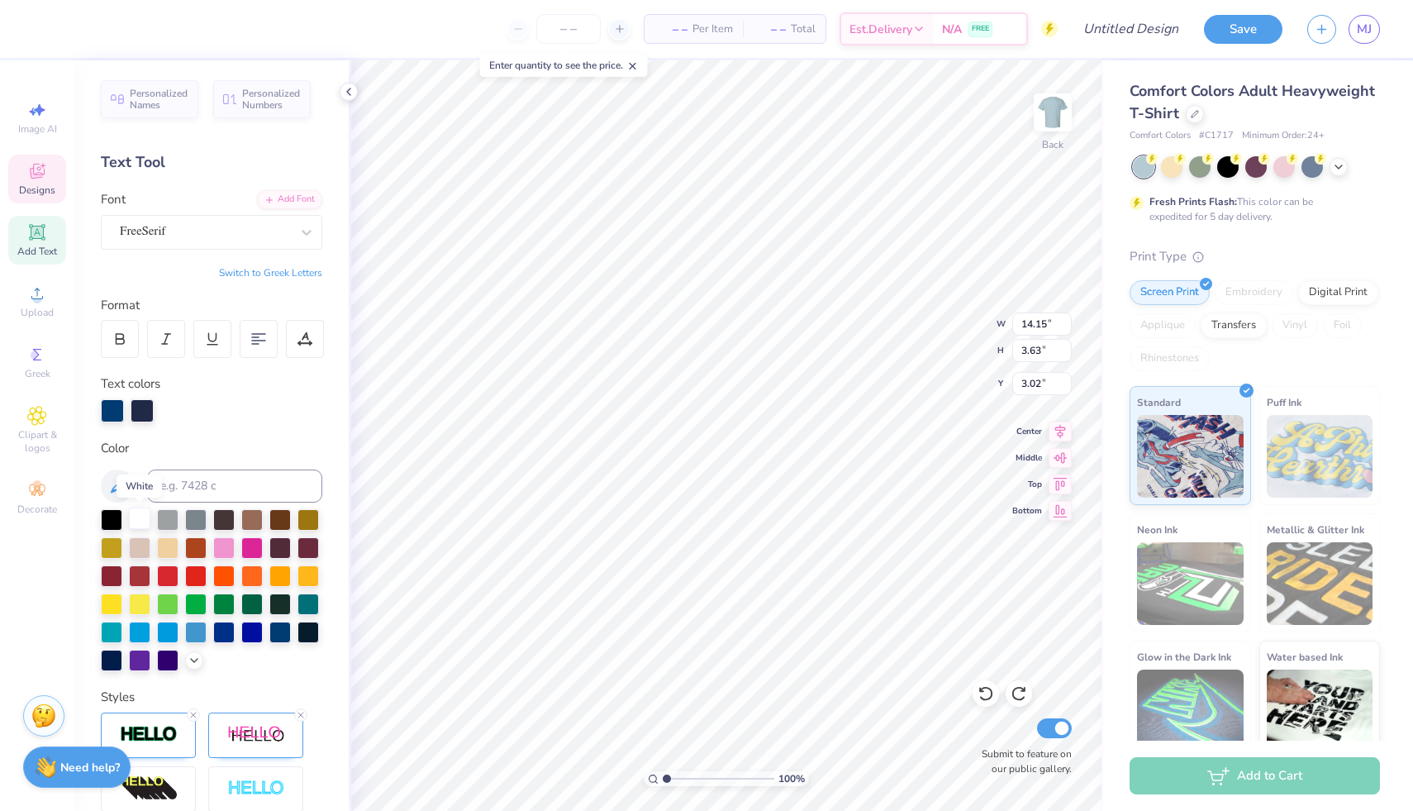
click at [141, 516] on div at bounding box center [139, 517] width 21 height 21
click at [269, 641] on div at bounding box center [279, 630] width 21 height 21
click at [141, 415] on div at bounding box center [142, 410] width 23 height 23
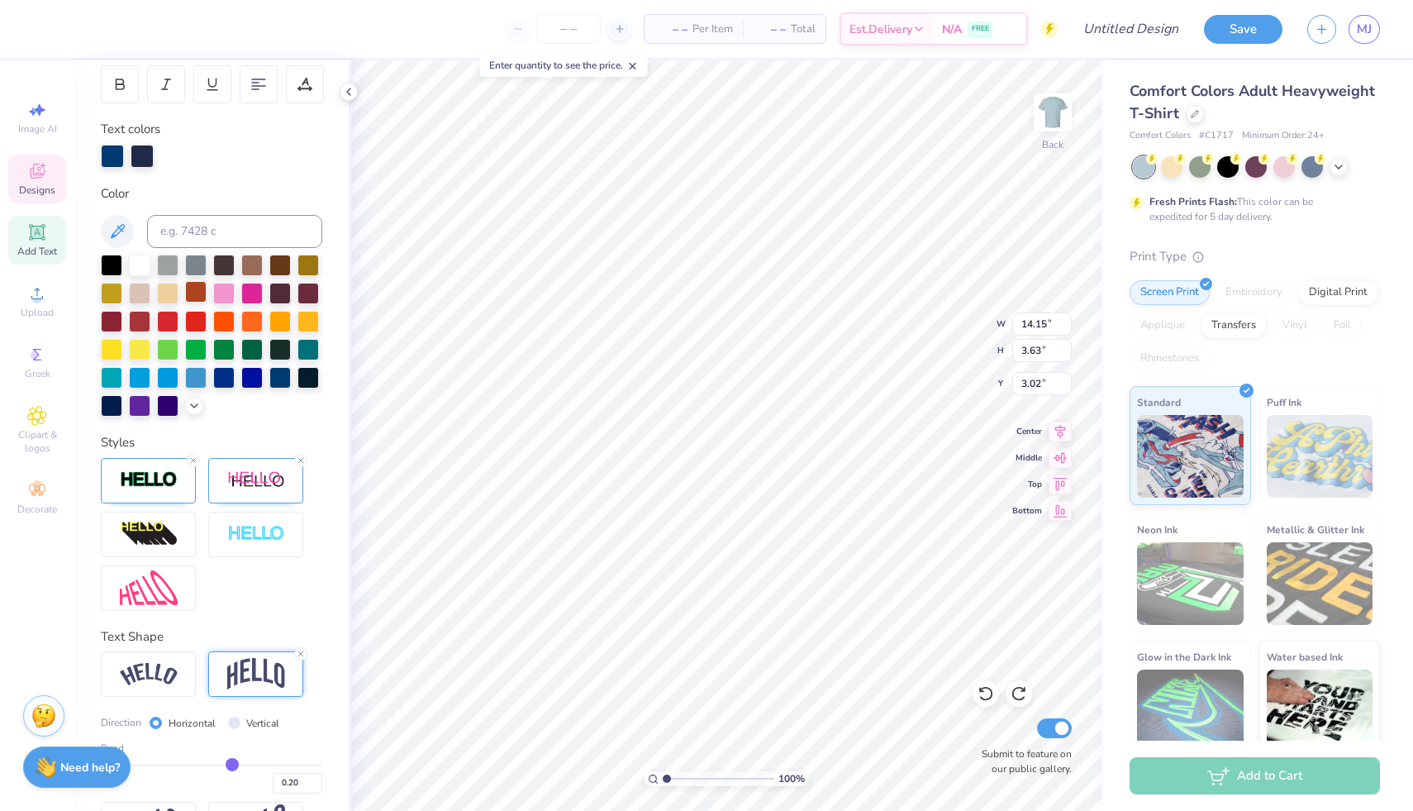
scroll to position [338, 0]
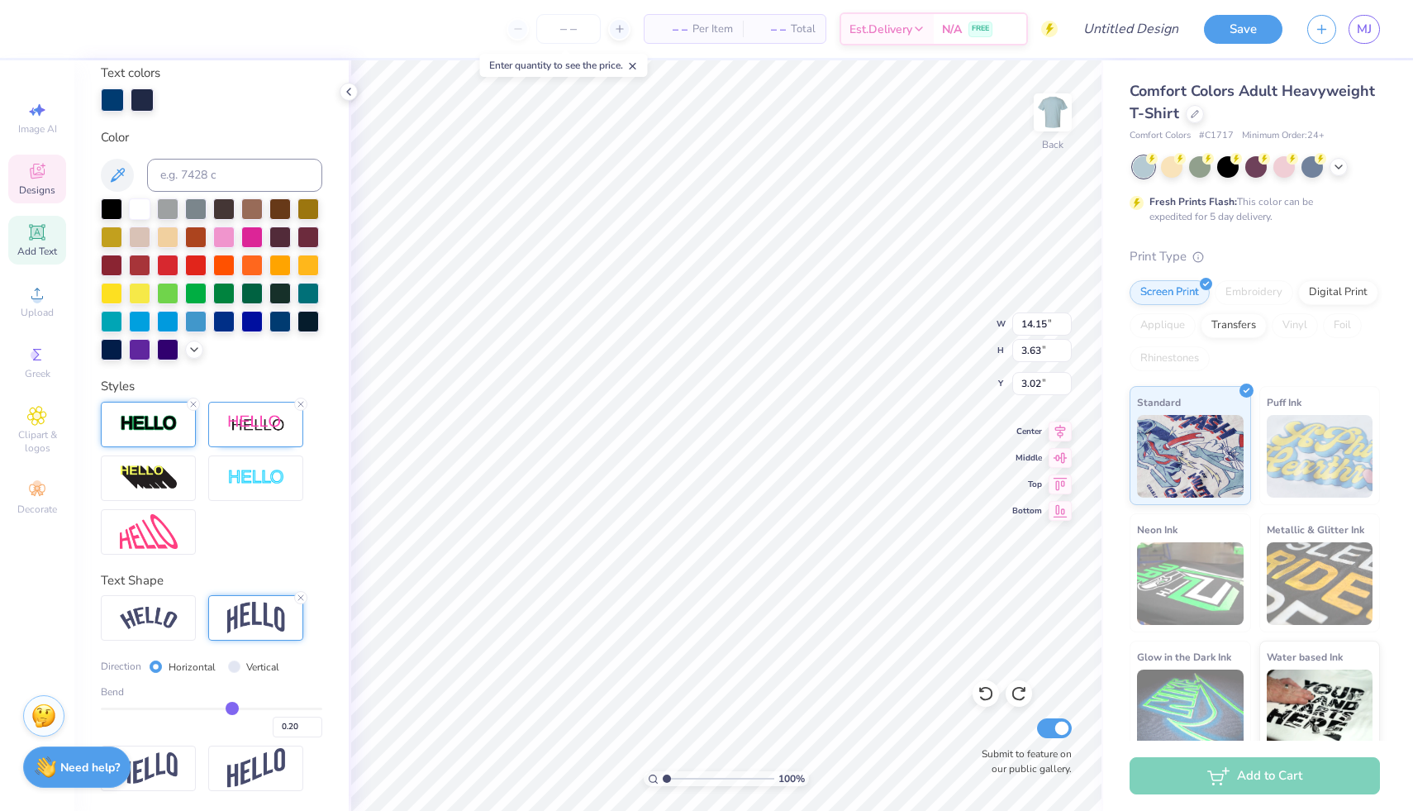
click at [141, 431] on img at bounding box center [149, 423] width 58 height 19
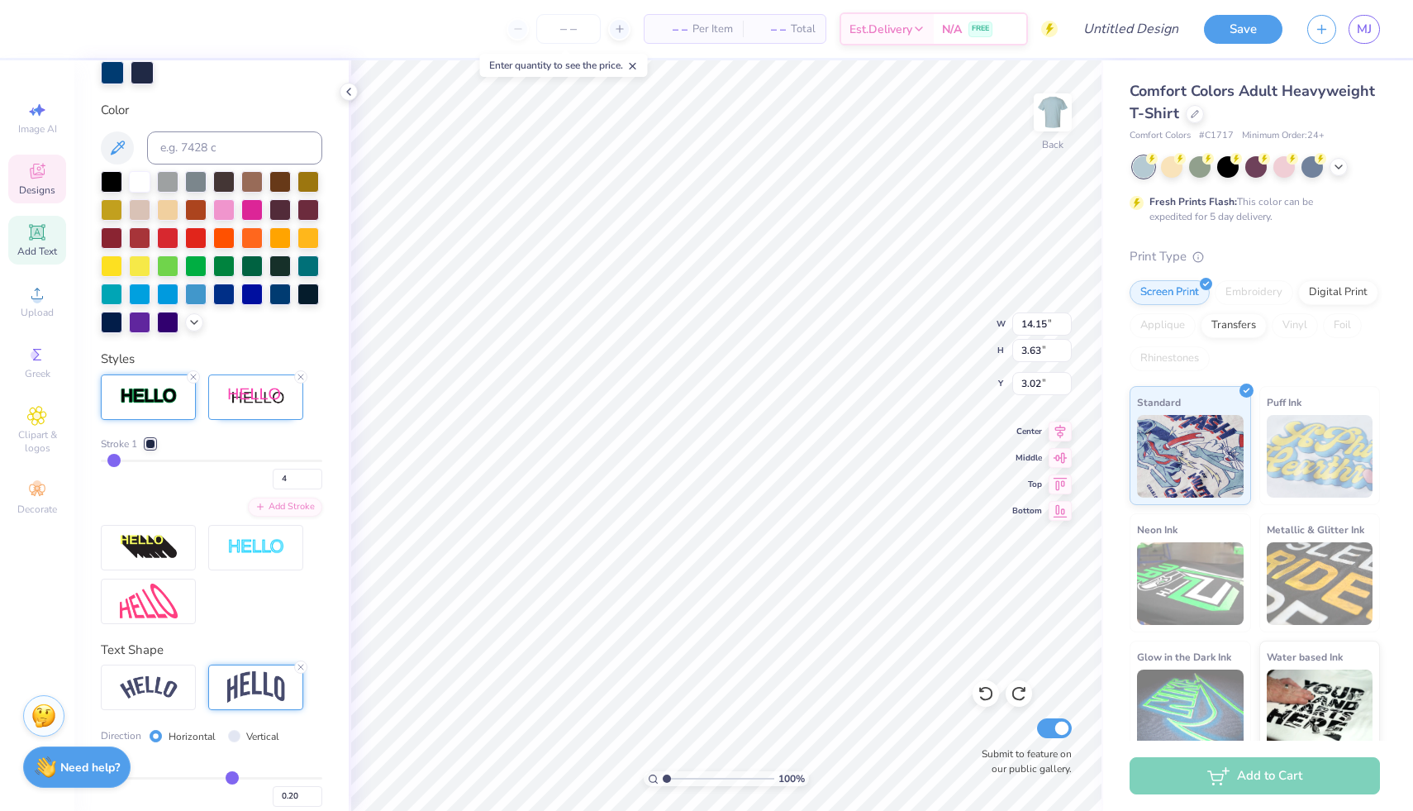
click at [151, 449] on div at bounding box center [150, 444] width 10 height 10
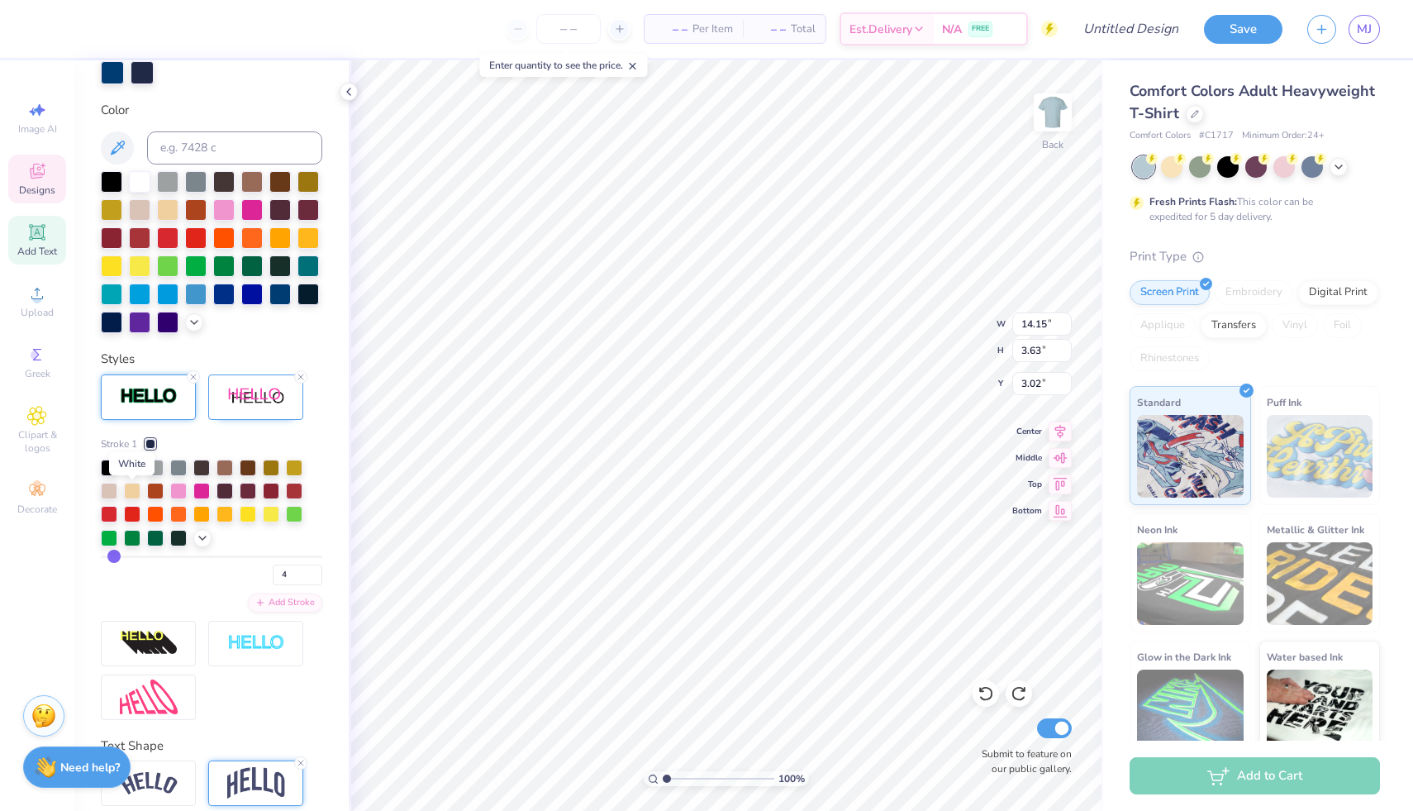
click at [134, 474] on div at bounding box center [132, 466] width 17 height 17
click at [203, 543] on icon at bounding box center [202, 536] width 13 height 13
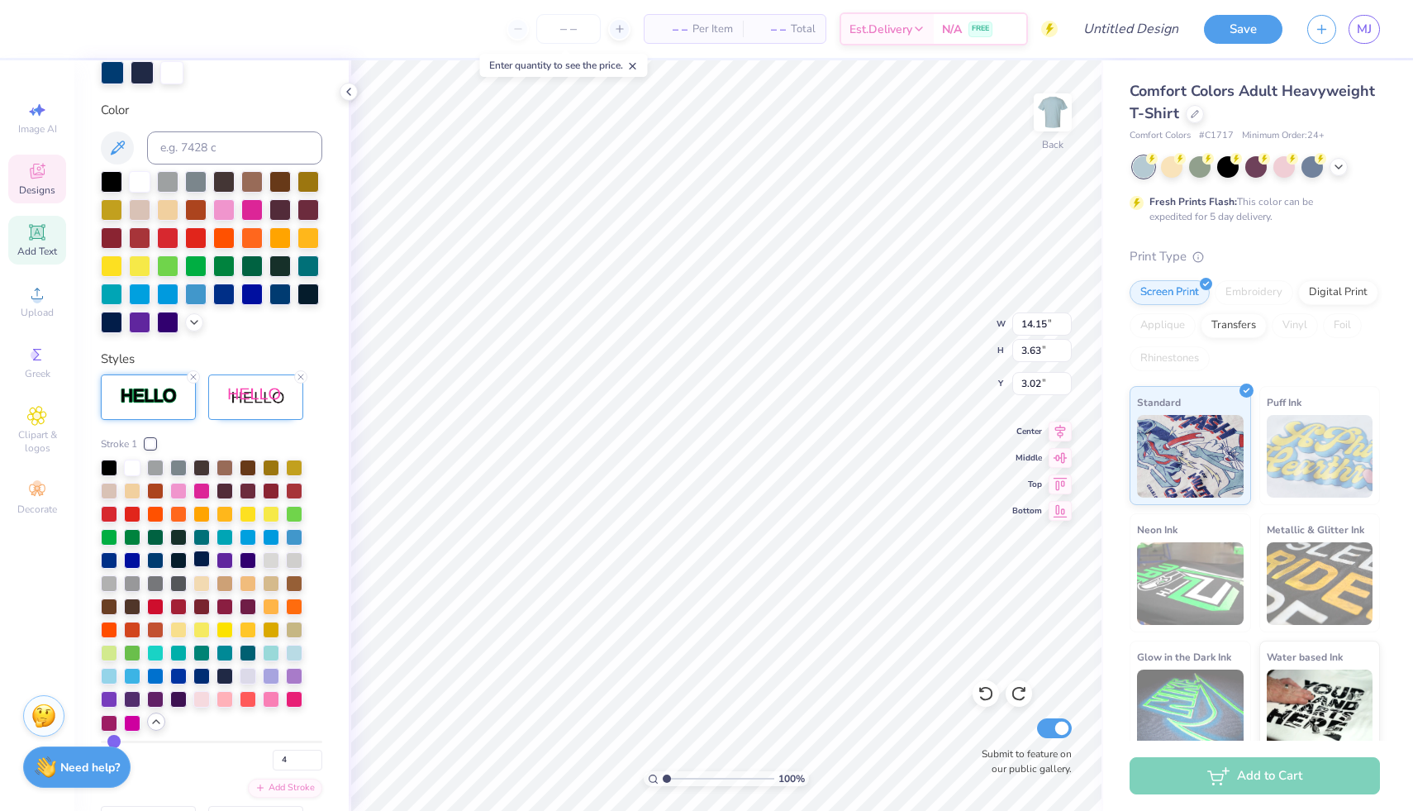
click at [202, 567] on div at bounding box center [201, 558] width 17 height 17
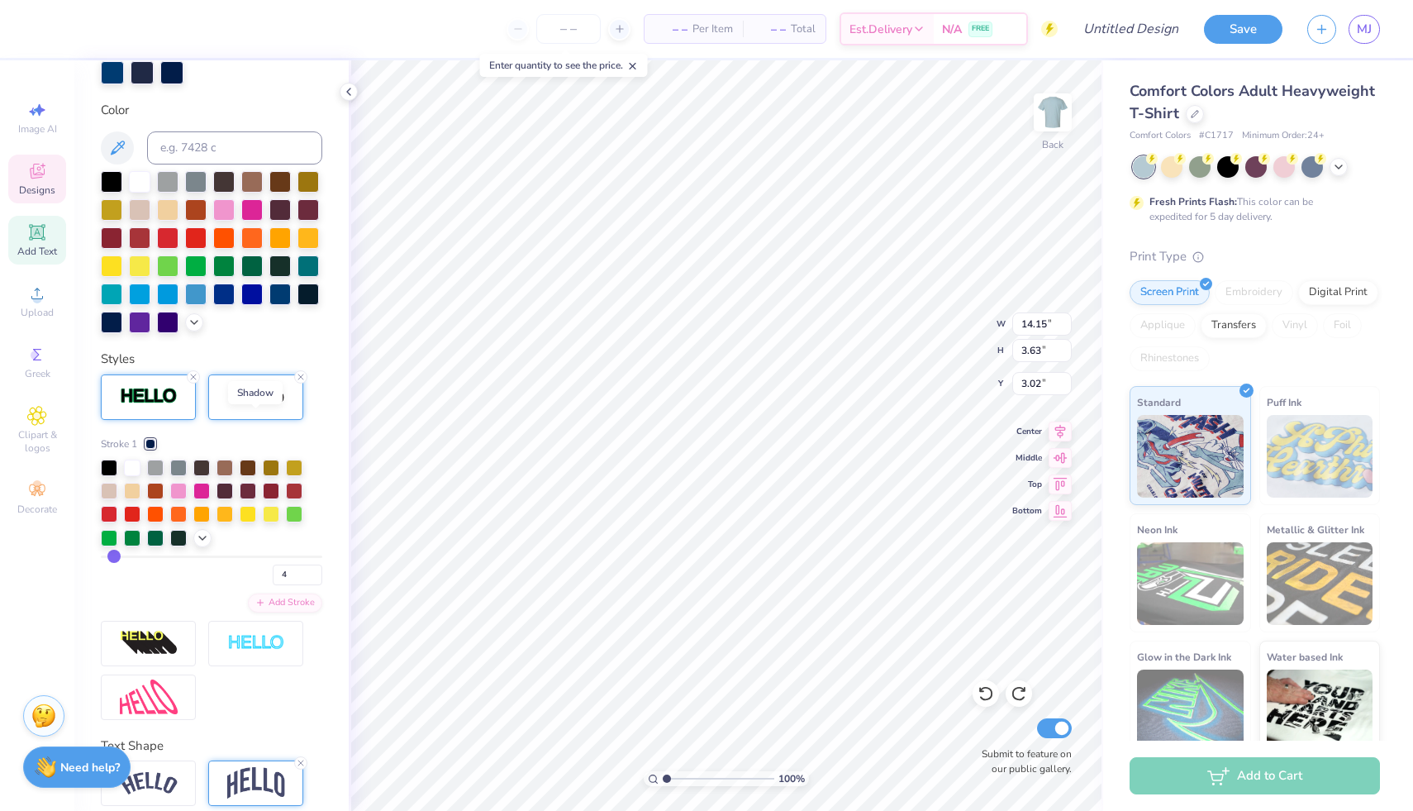
click at [236, 407] on img at bounding box center [256, 397] width 58 height 21
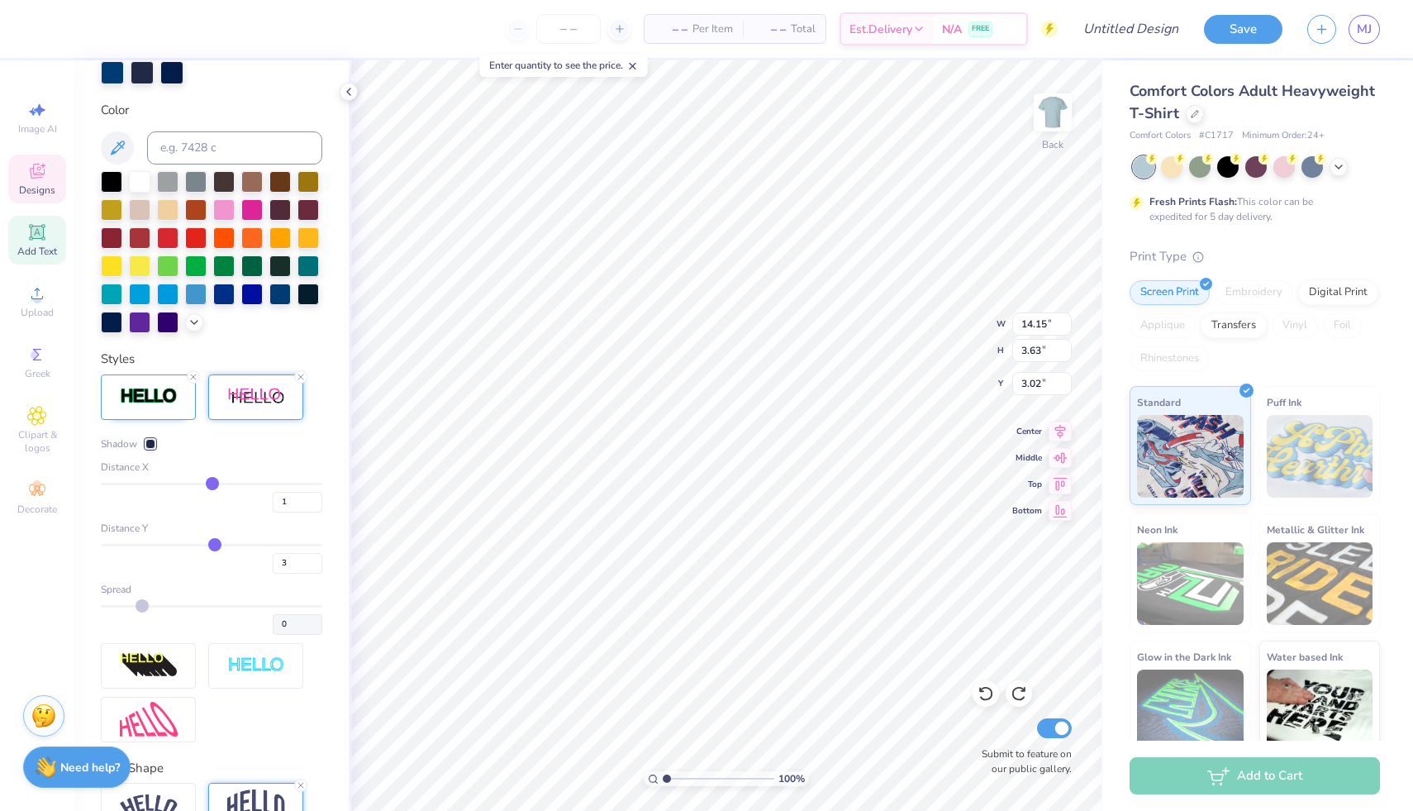
click at [148, 449] on div at bounding box center [150, 444] width 10 height 10
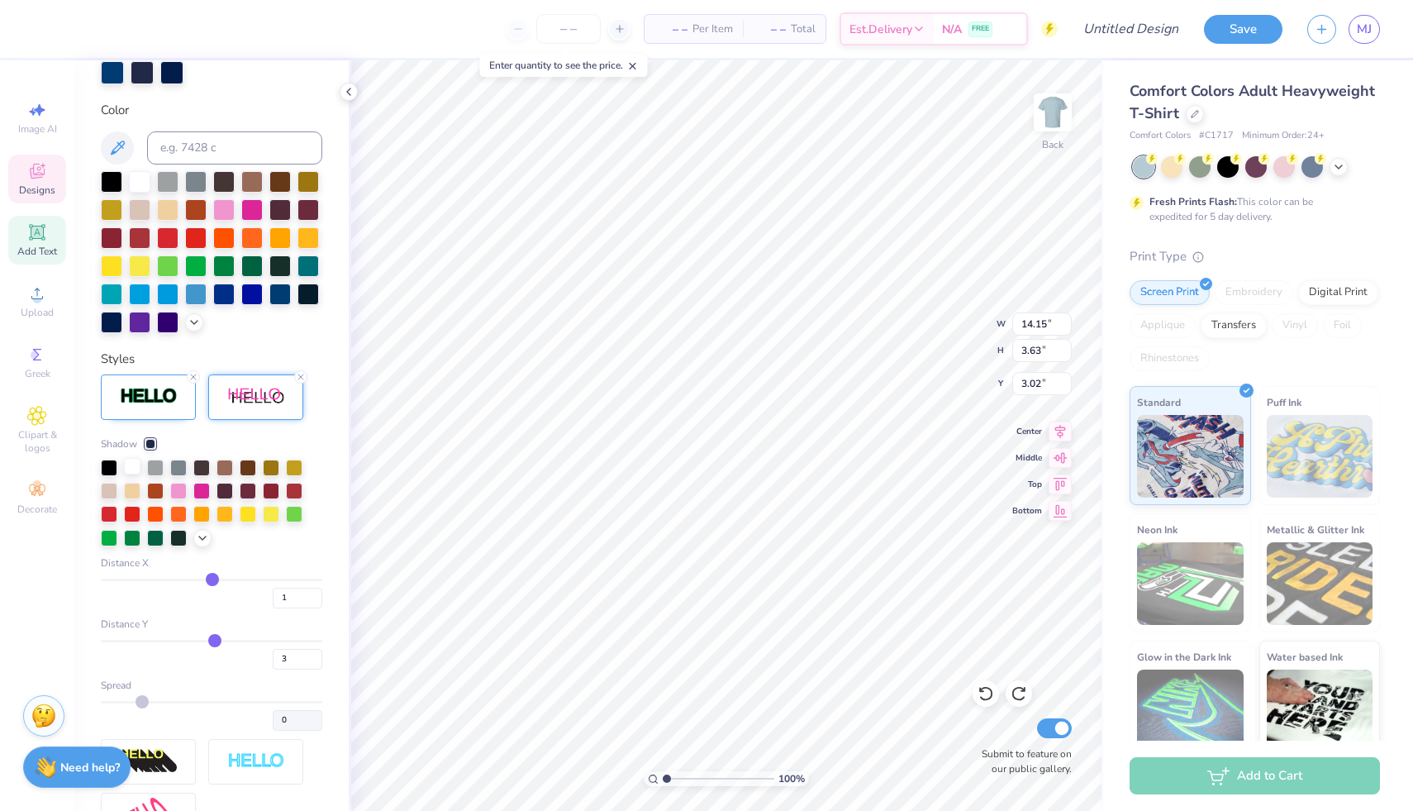
click at [136, 474] on div at bounding box center [132, 466] width 17 height 17
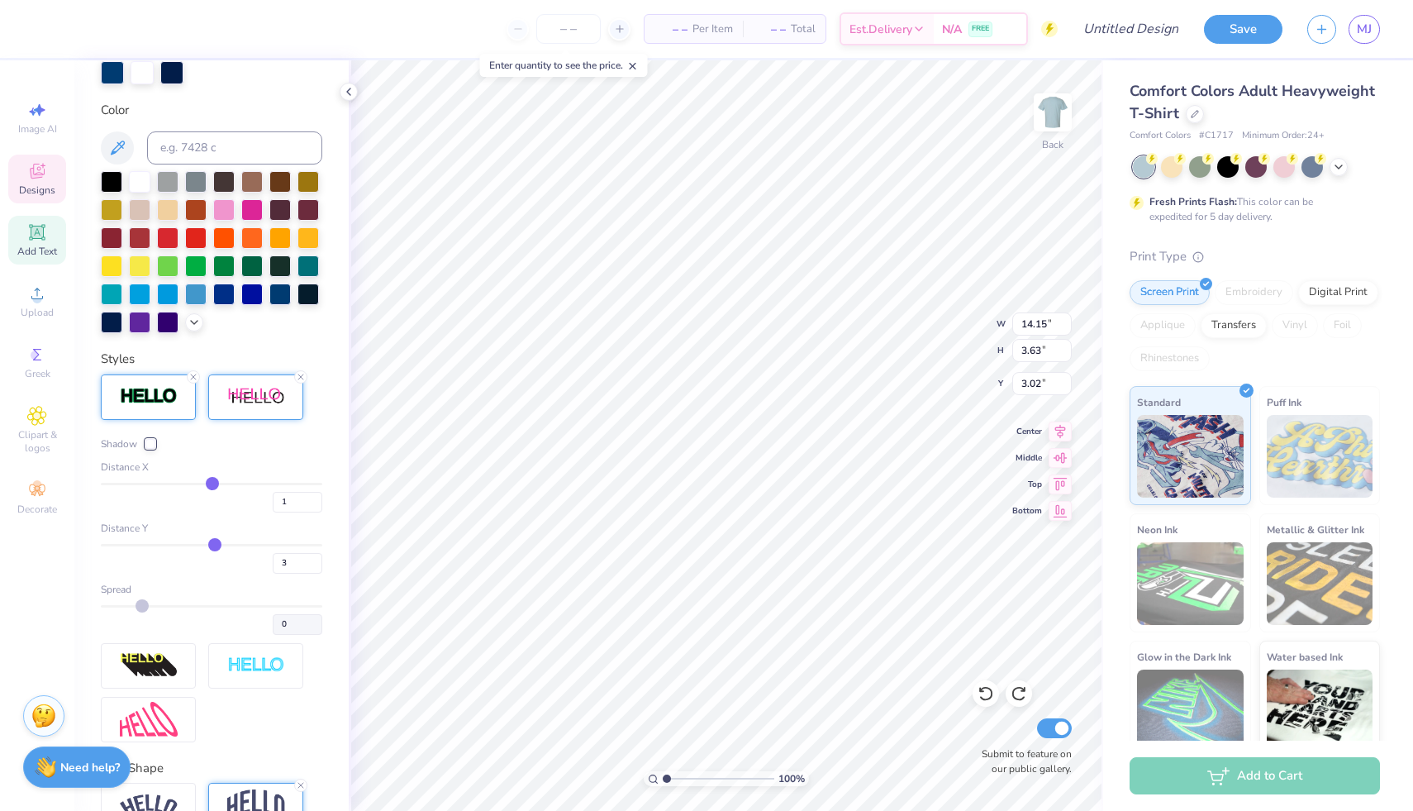
click at [157, 406] on img at bounding box center [149, 396] width 58 height 19
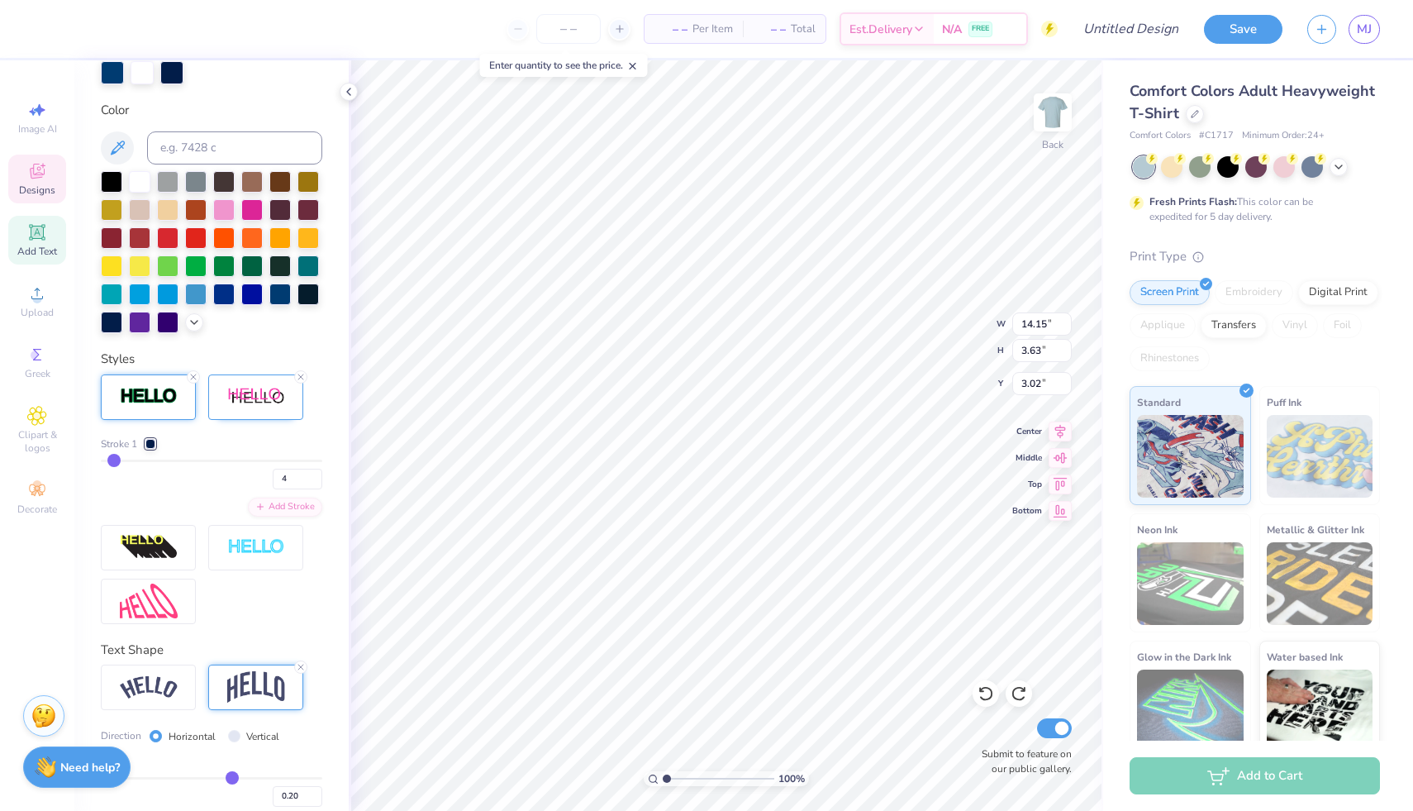
click at [150, 449] on div at bounding box center [150, 444] width 10 height 10
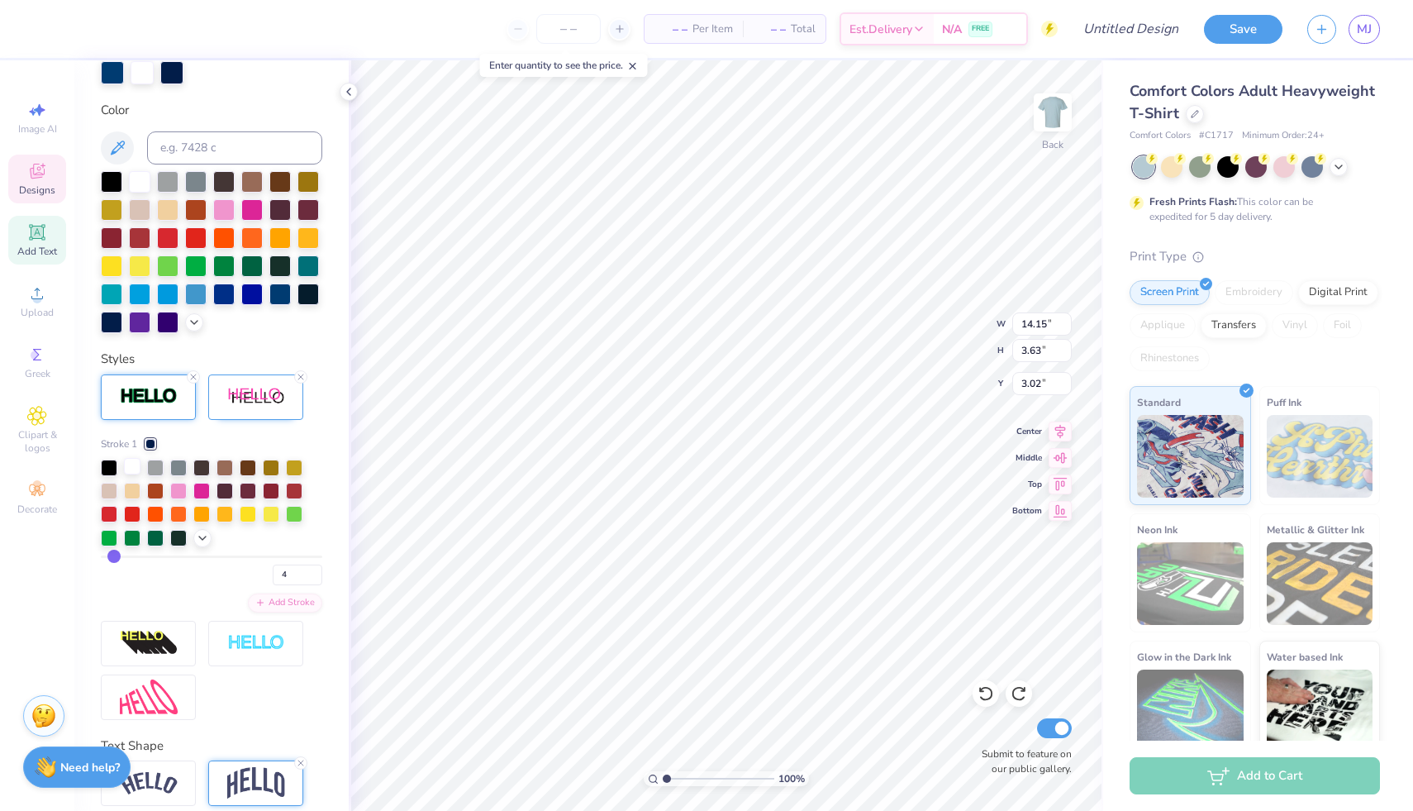
click at [132, 474] on div at bounding box center [132, 466] width 17 height 17
click at [241, 407] on img at bounding box center [256, 397] width 58 height 21
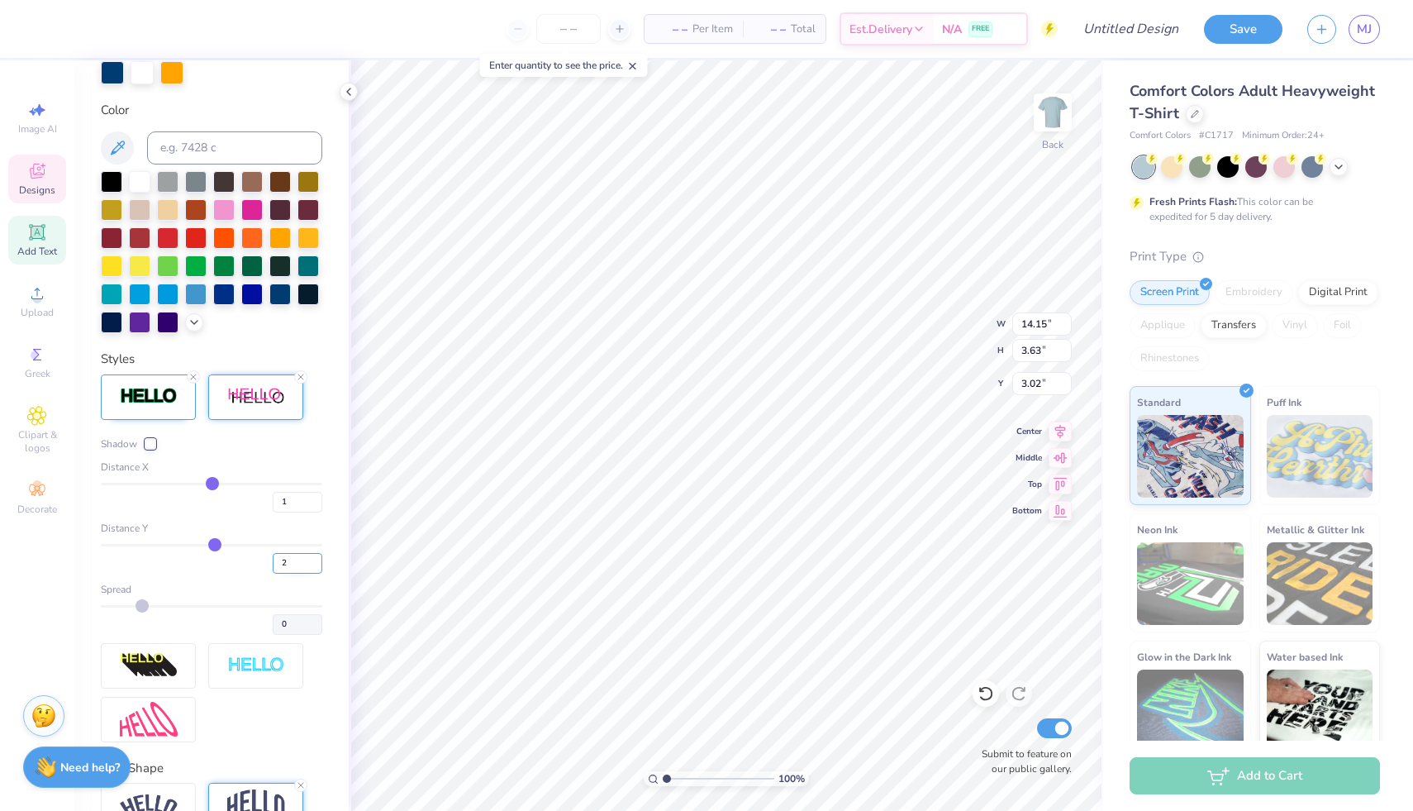
click at [303, 574] on input "2" at bounding box center [298, 563] width 50 height 21
type input "1"
click at [303, 574] on input "1" at bounding box center [298, 563] width 50 height 21
type input "1"
click at [150, 449] on div at bounding box center [150, 444] width 10 height 10
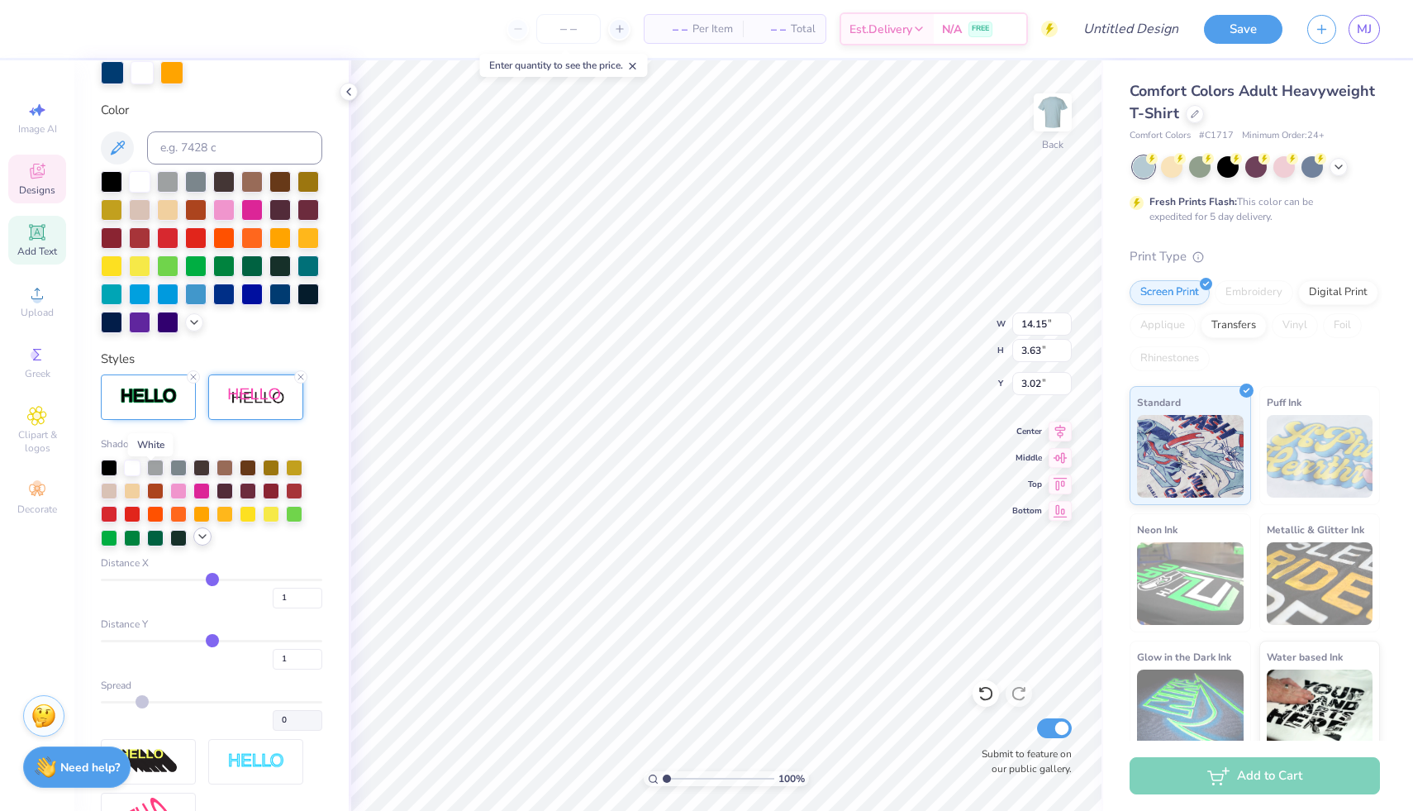
click at [207, 543] on icon at bounding box center [202, 536] width 13 height 13
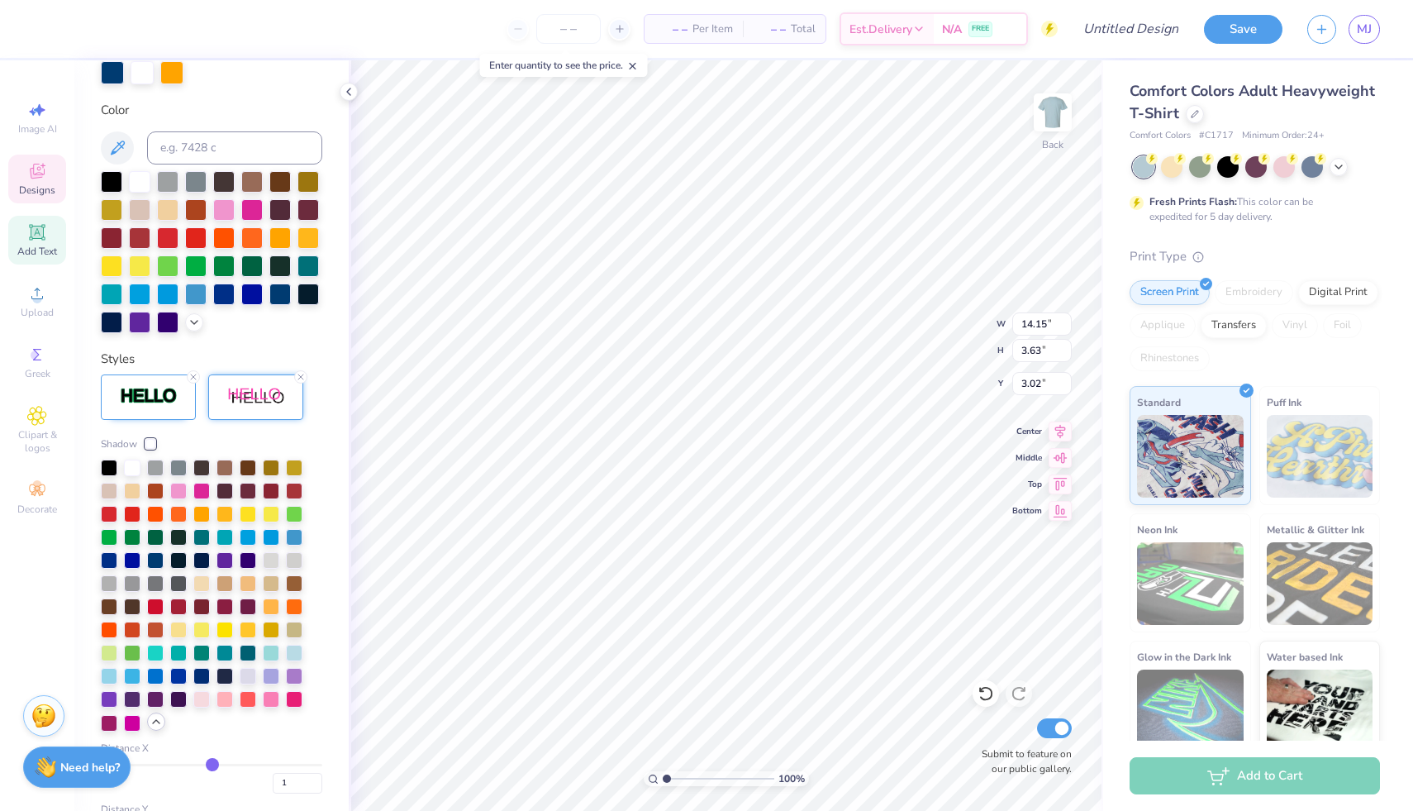
type input "3.56"
click at [106, 683] on div at bounding box center [109, 674] width 17 height 17
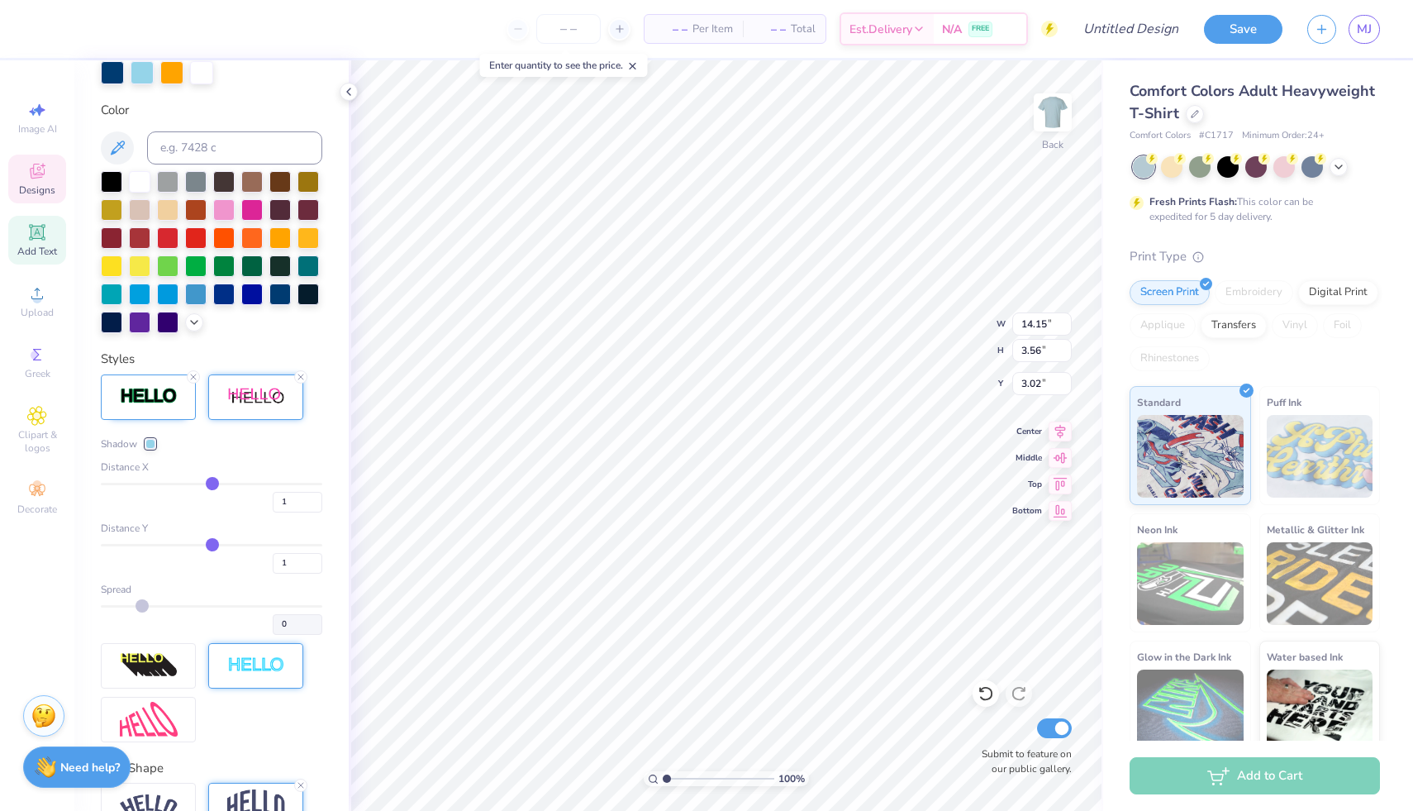
click at [297, 678] on div at bounding box center [255, 665] width 95 height 45
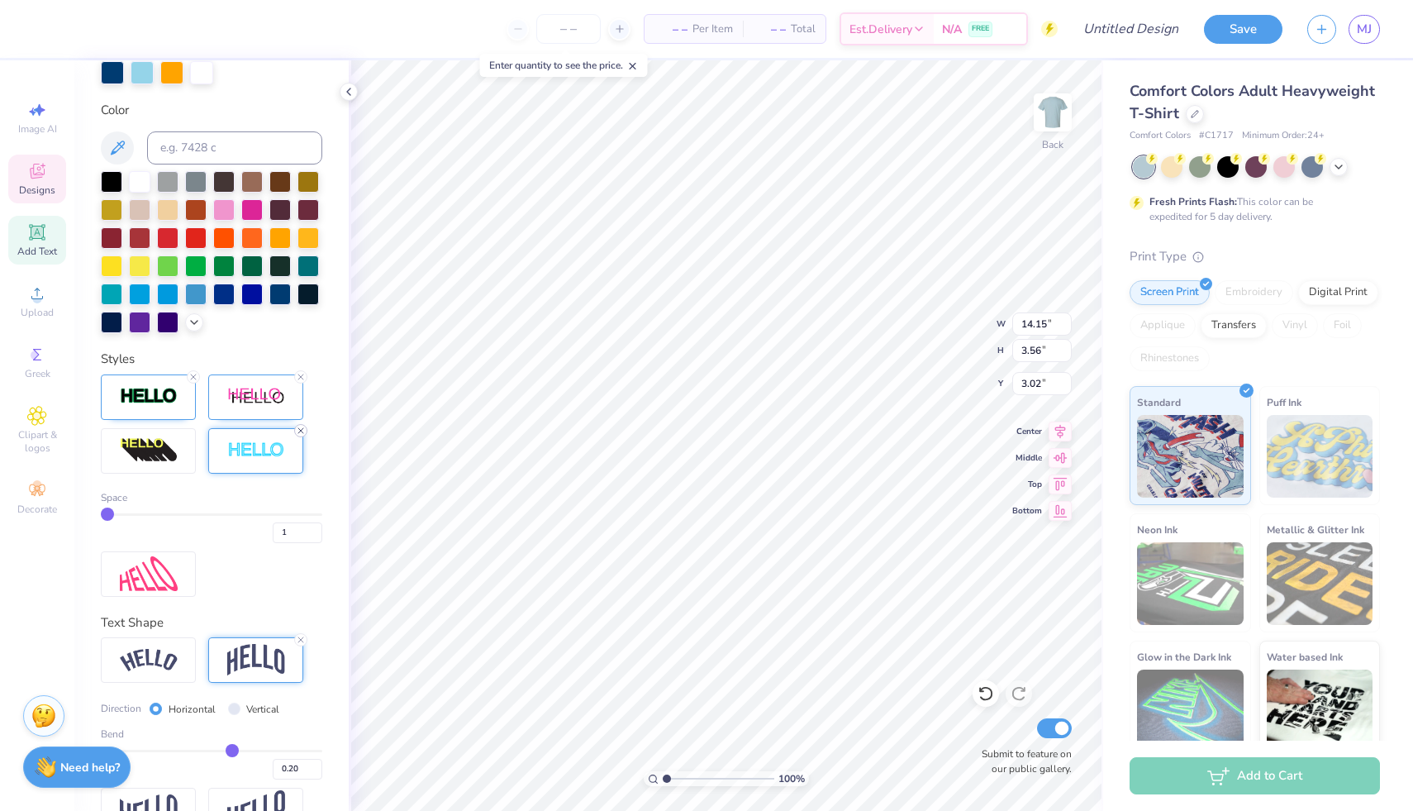
click at [298, 436] on icon at bounding box center [301, 431] width 10 height 10
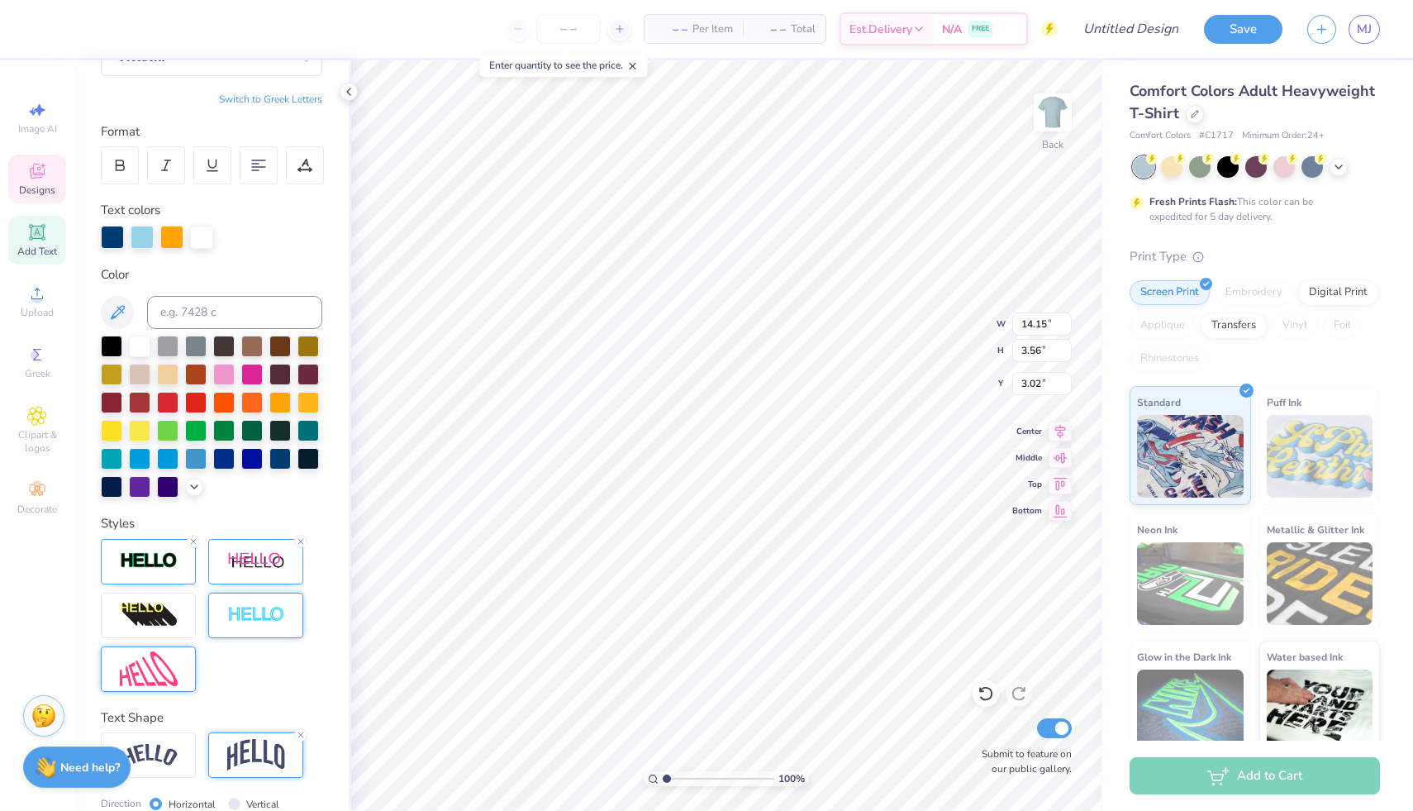
scroll to position [19, 0]
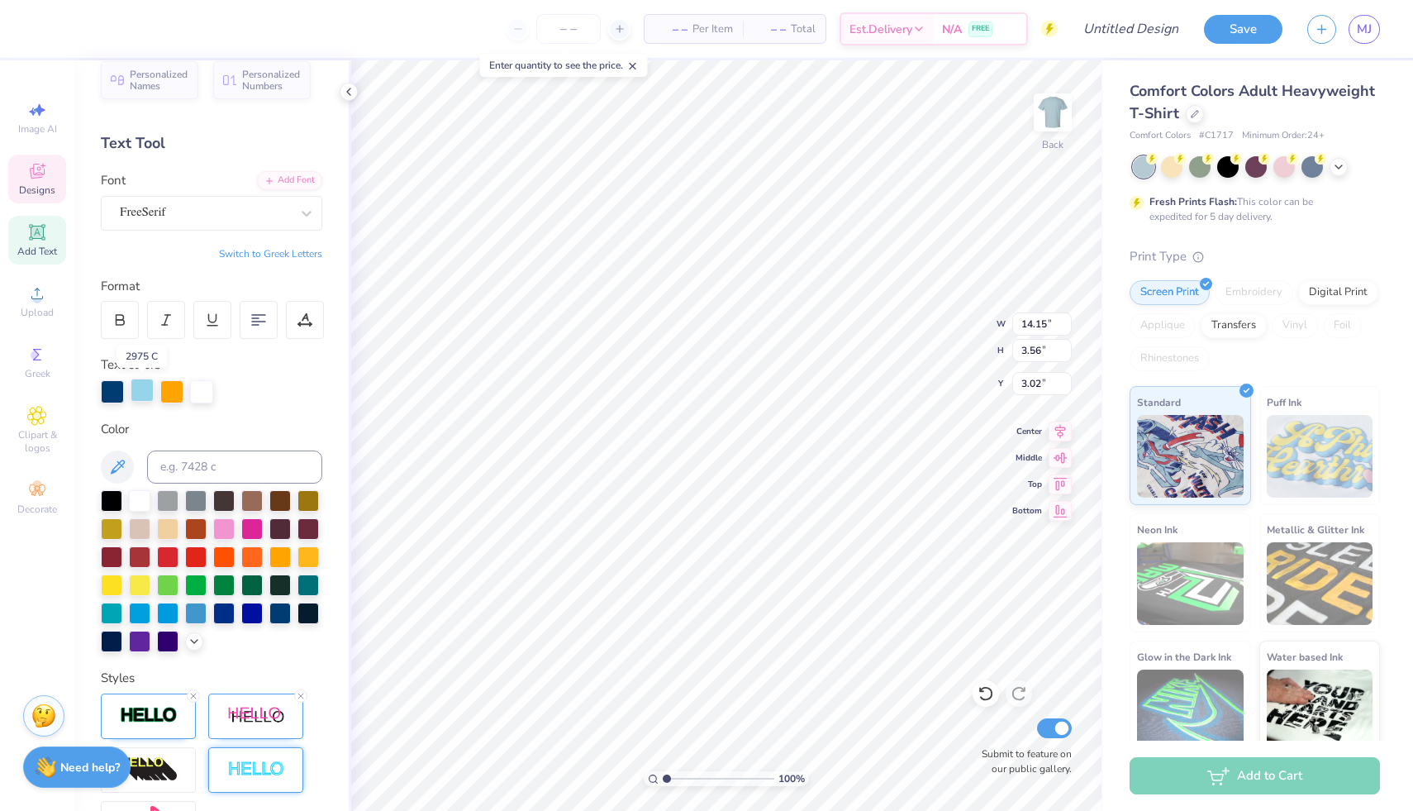
click at [144, 388] on div at bounding box center [142, 390] width 23 height 23
click at [146, 493] on div at bounding box center [139, 498] width 21 height 21
click at [269, 622] on div at bounding box center [279, 611] width 21 height 21
click at [303, 701] on icon at bounding box center [301, 696] width 10 height 10
type input "14.03"
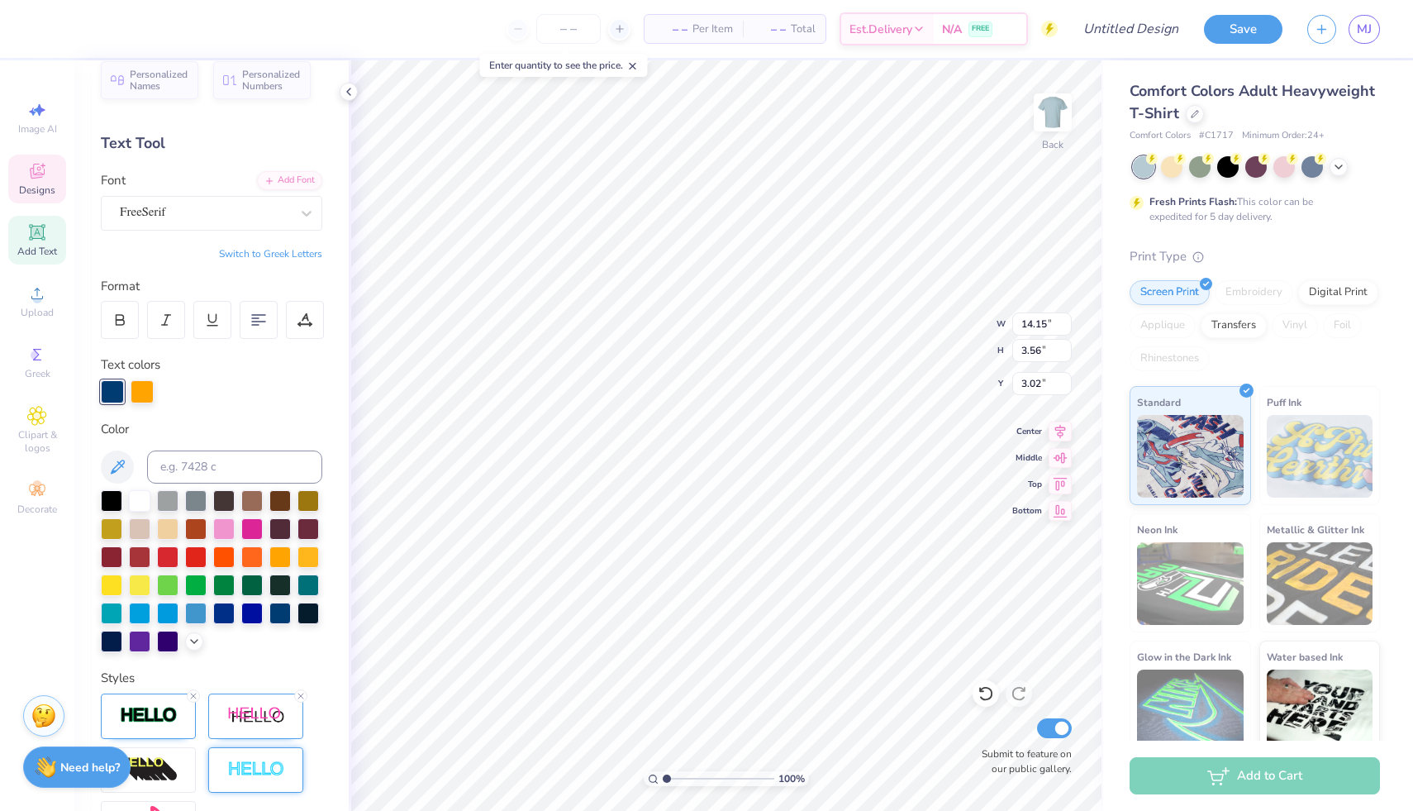
type input "3.55"
click at [154, 739] on div at bounding box center [148, 715] width 95 height 45
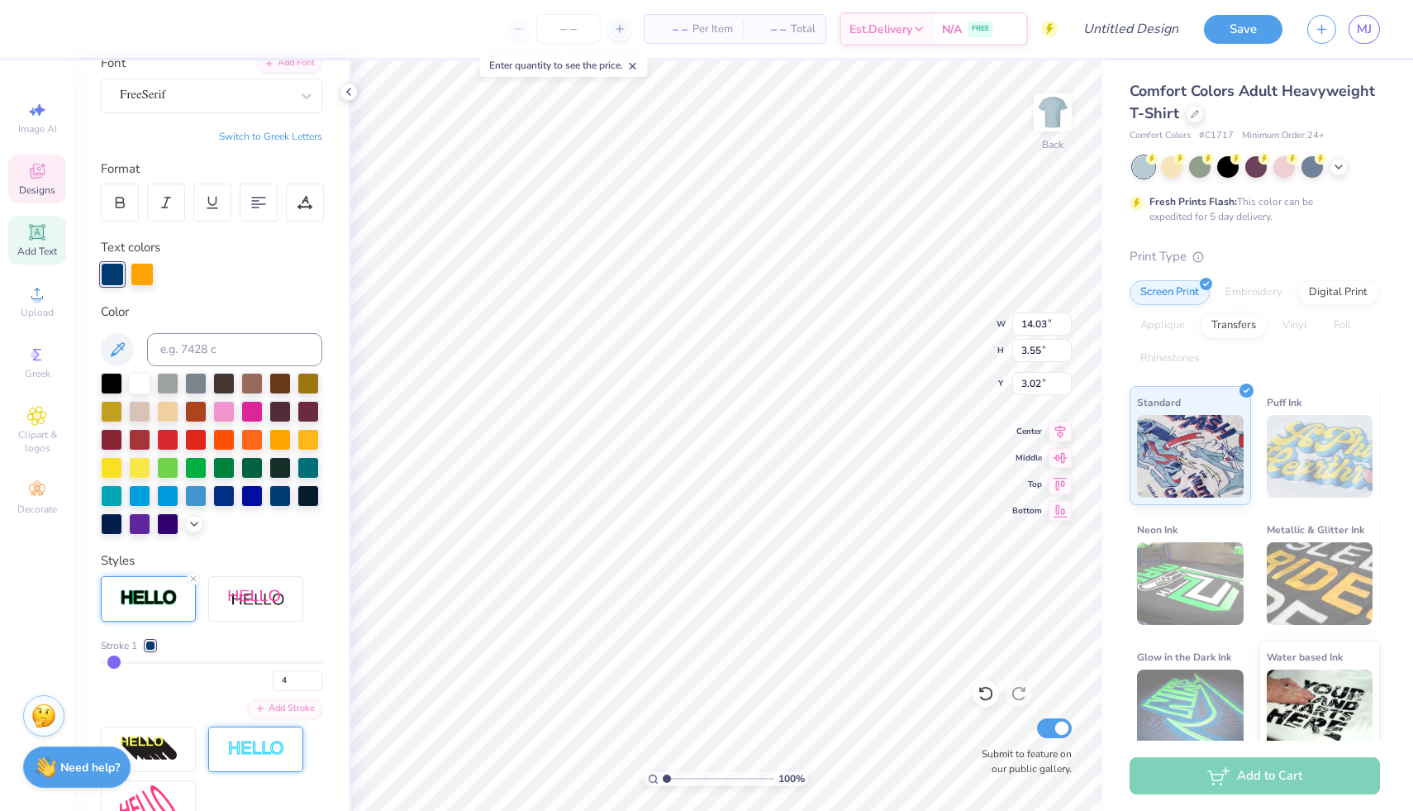
scroll to position [138, 0]
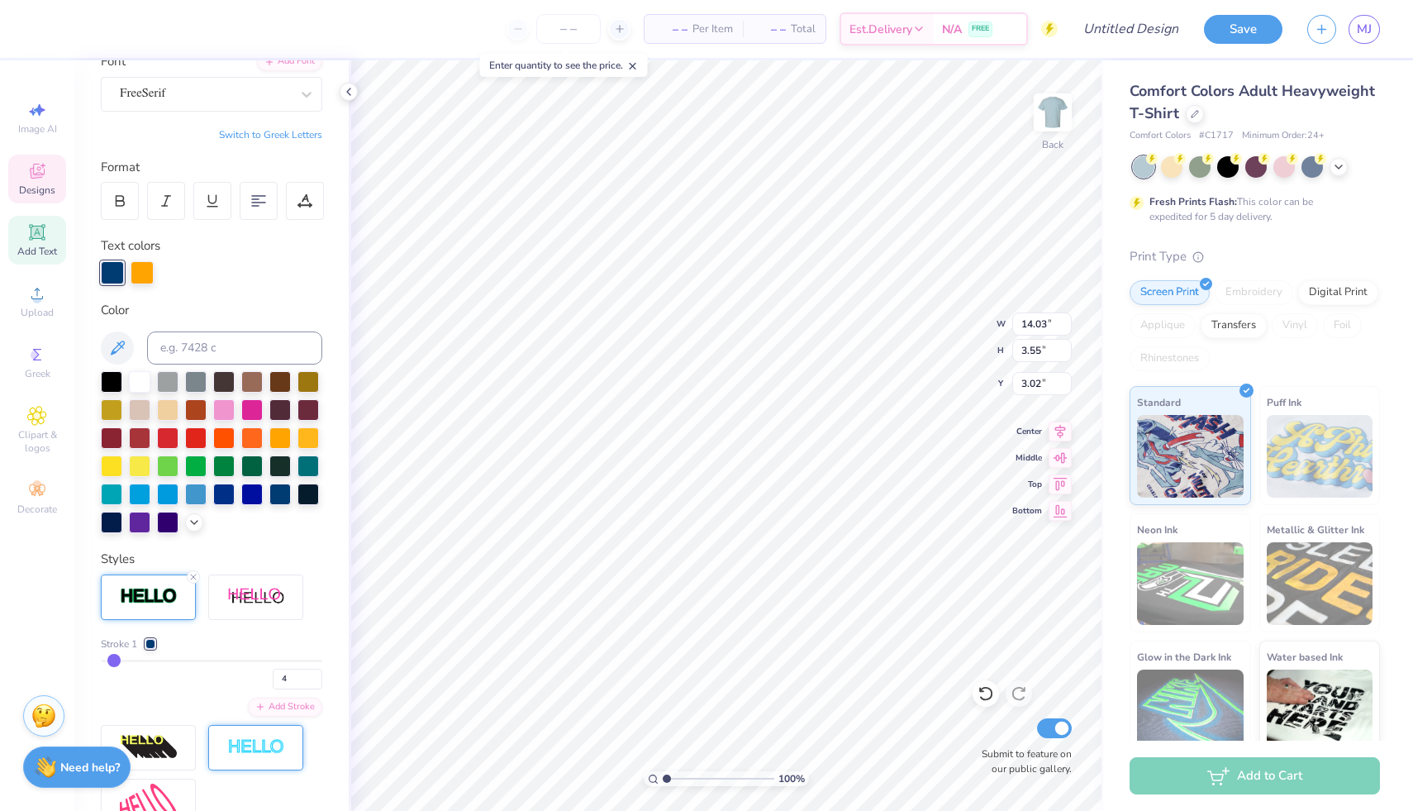
click at [153, 649] on div at bounding box center [150, 644] width 10 height 10
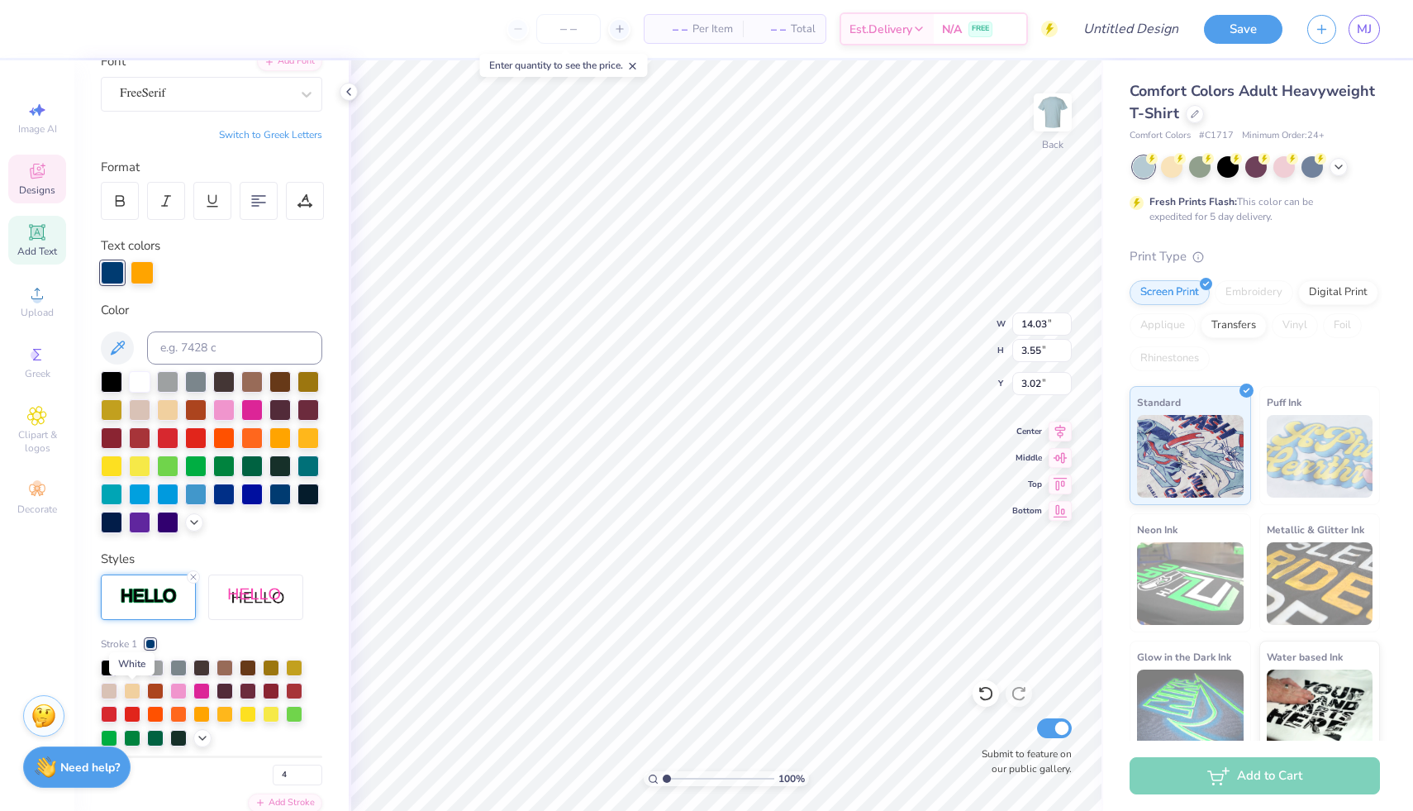
click at [131, 674] on div at bounding box center [132, 666] width 17 height 17
click at [114, 674] on div at bounding box center [109, 666] width 17 height 17
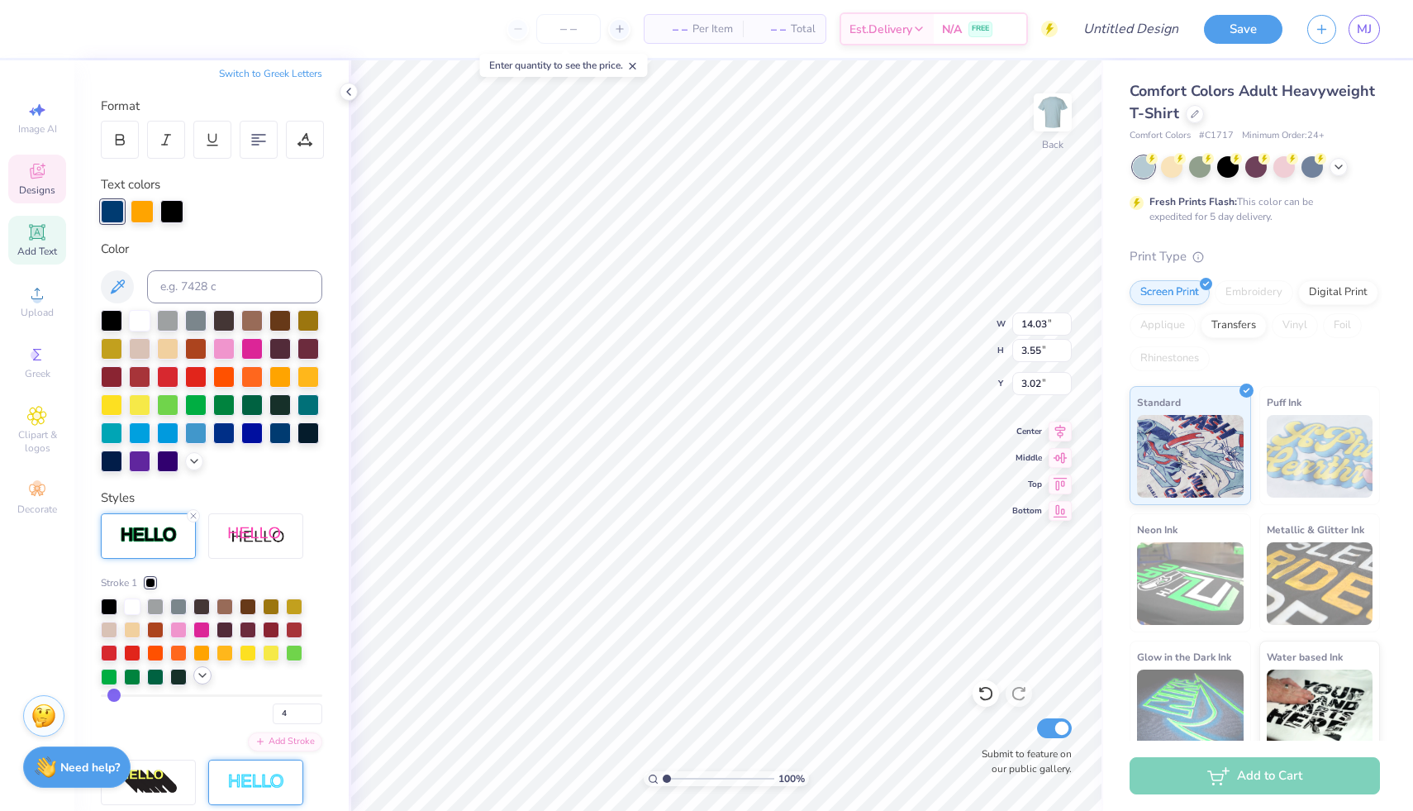
click at [200, 682] on icon at bounding box center [202, 675] width 13 height 13
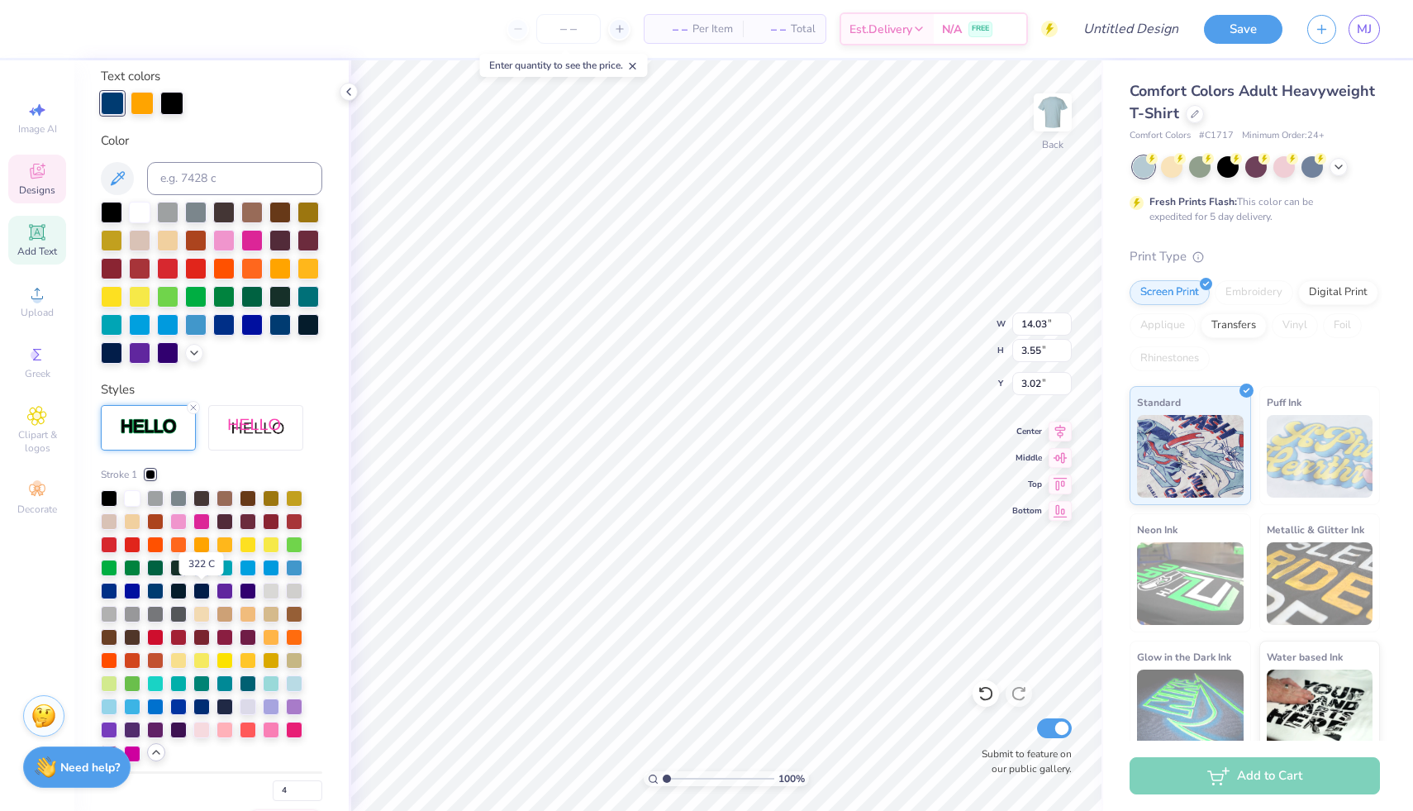
scroll to position [332, 0]
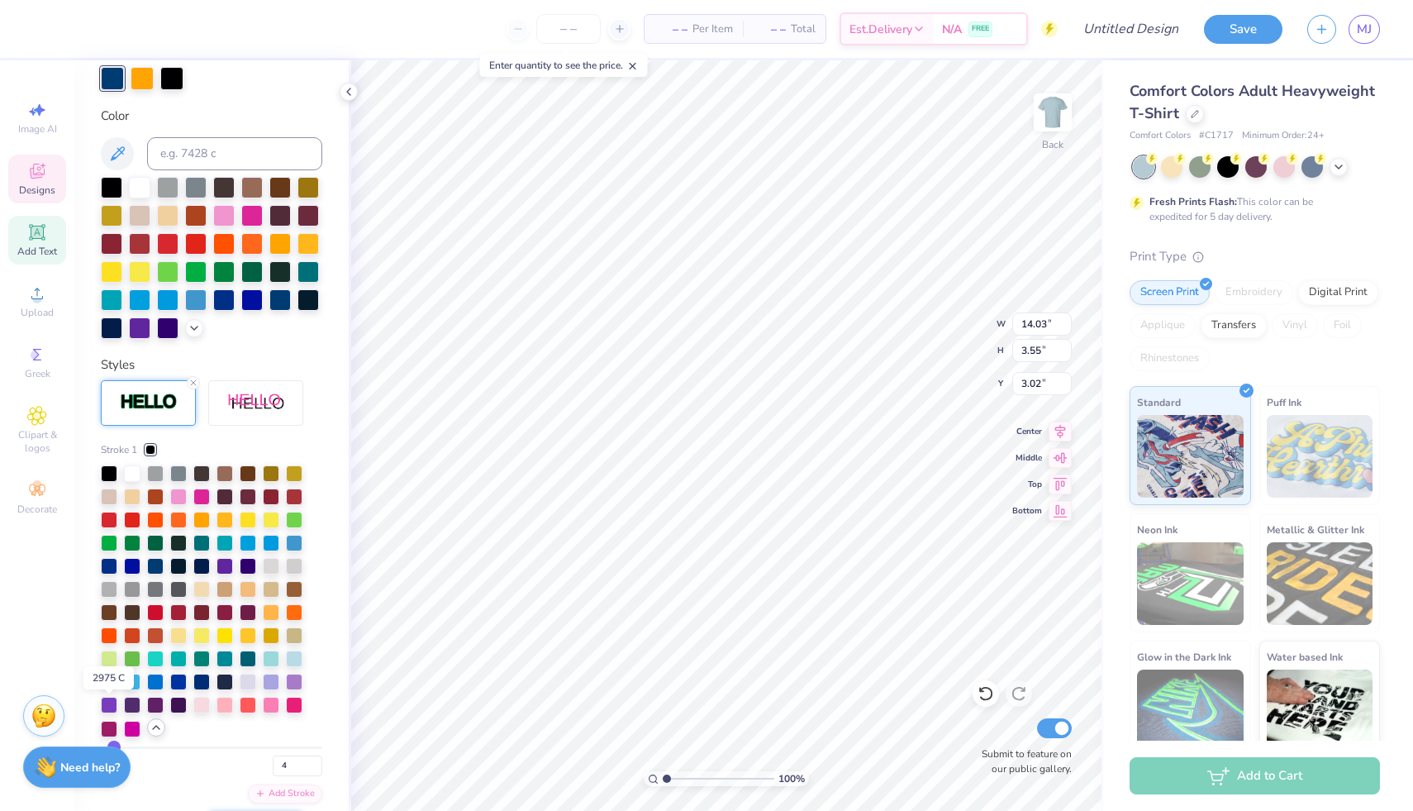
click at [113, 688] on div at bounding box center [109, 680] width 17 height 17
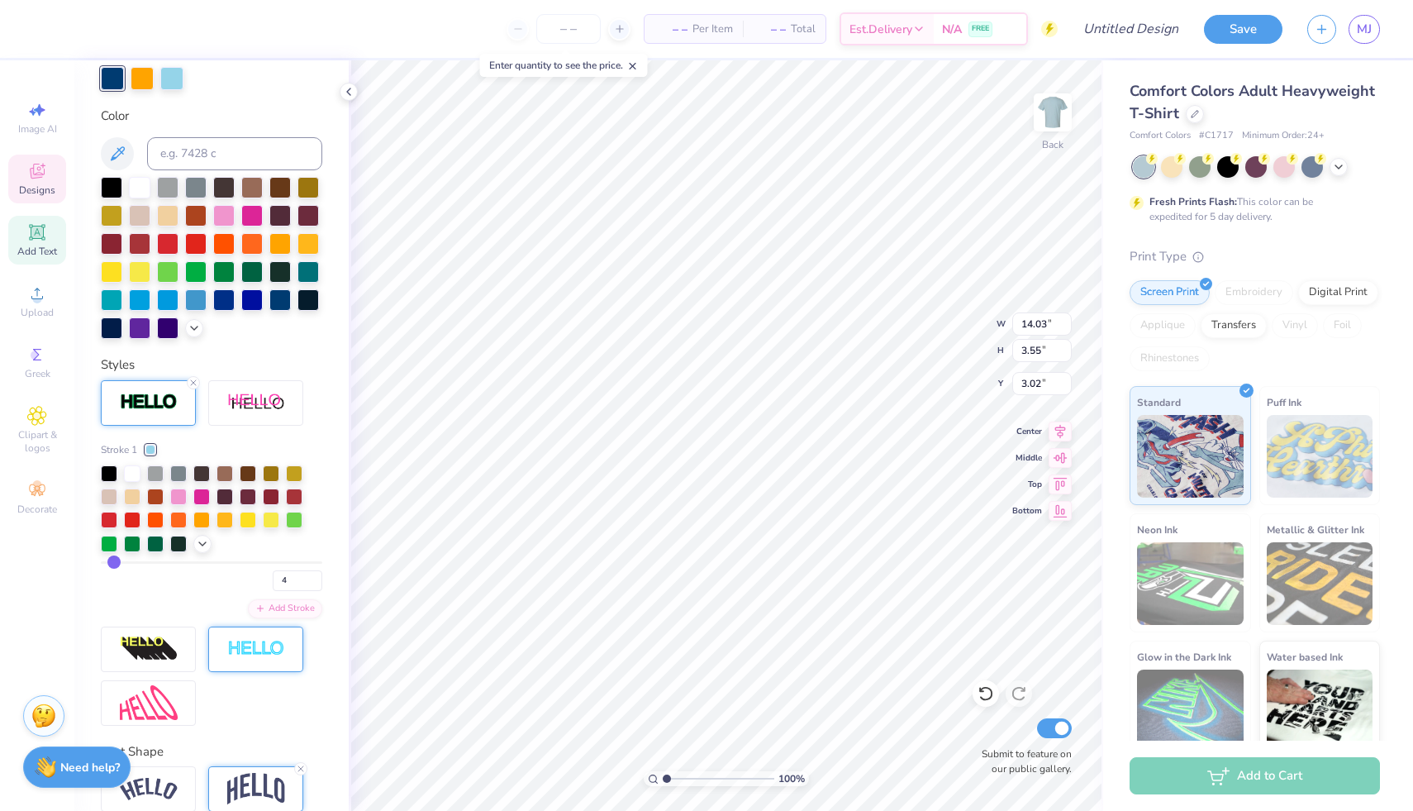
click at [298, 672] on div at bounding box center [255, 648] width 95 height 45
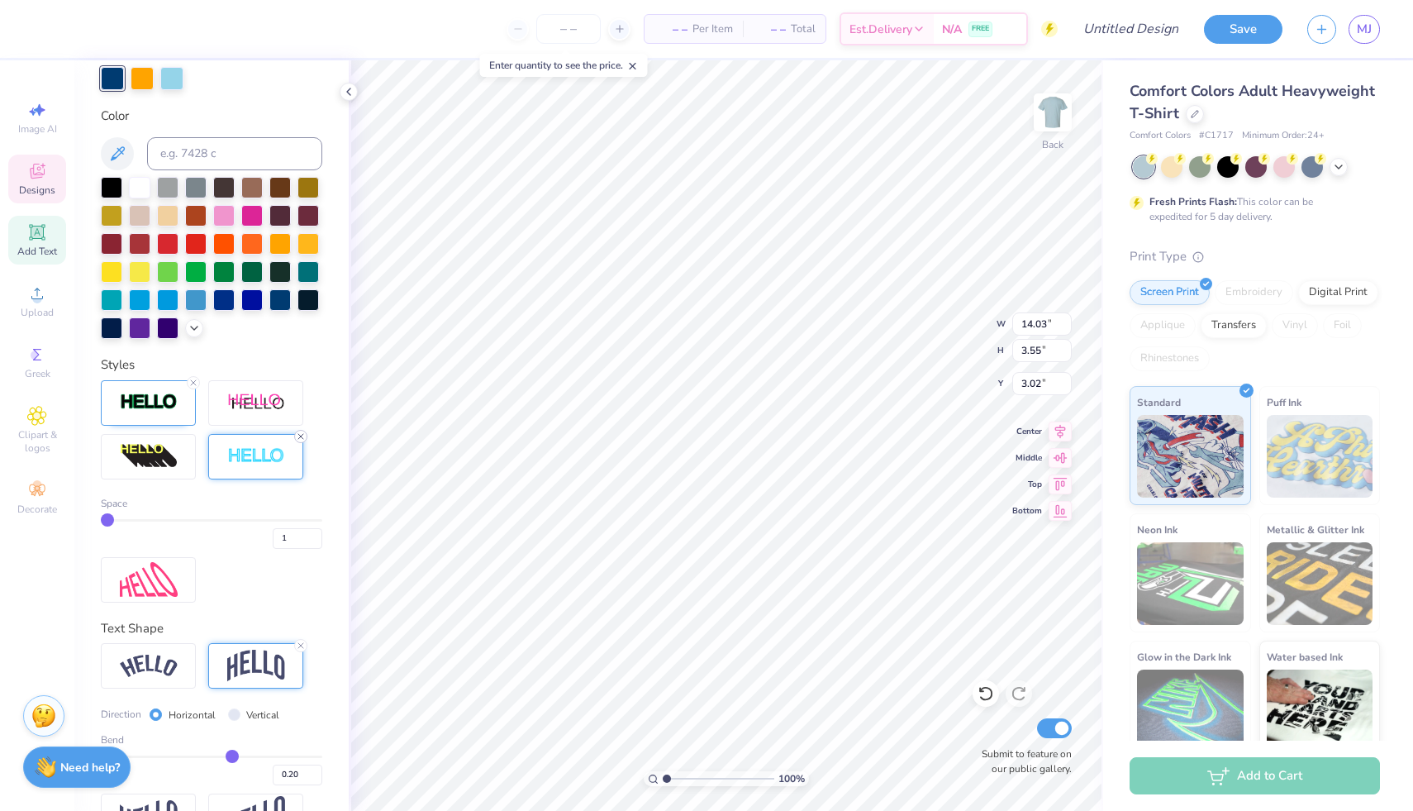
click at [301, 441] on icon at bounding box center [301, 436] width 10 height 10
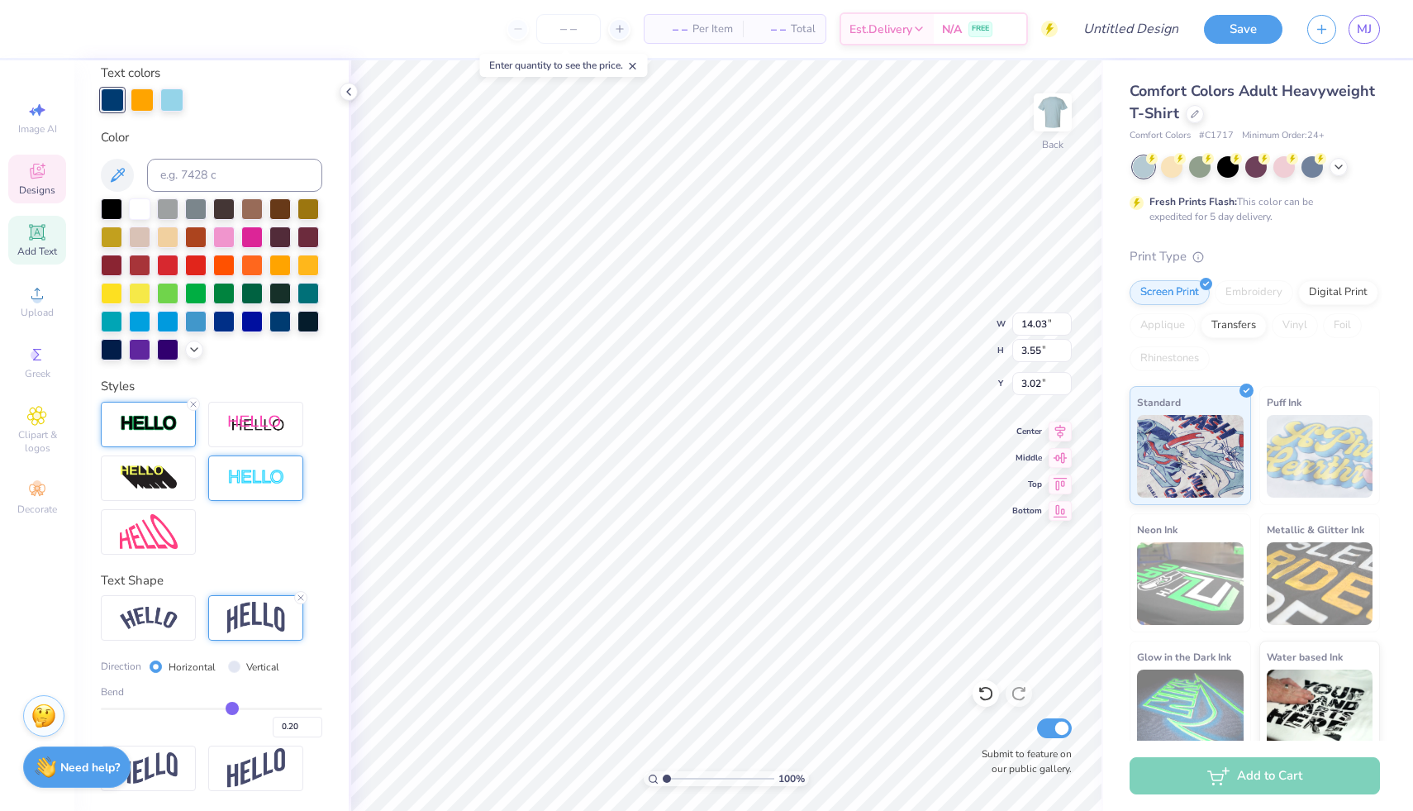
click at [169, 442] on div at bounding box center [148, 424] width 95 height 45
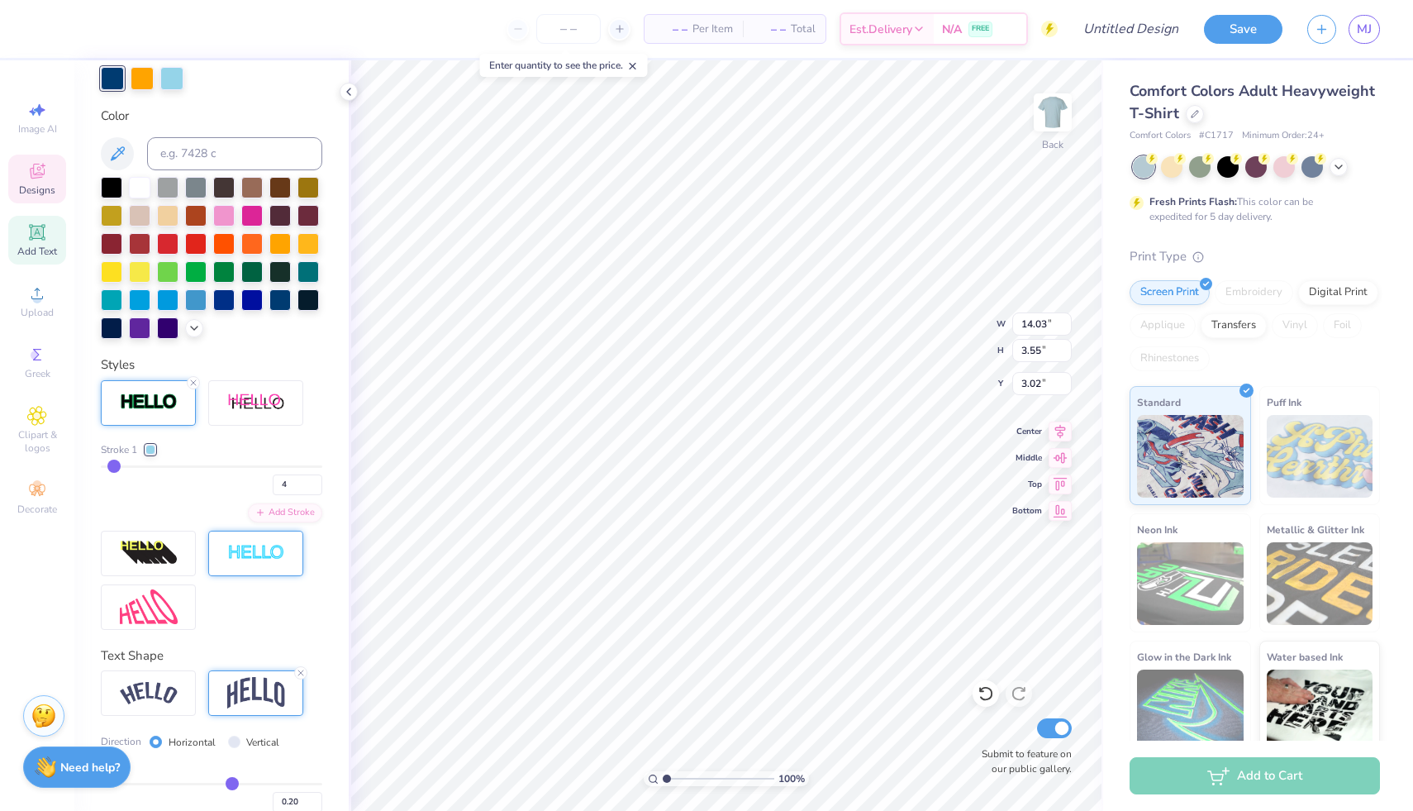
click at [153, 455] on div at bounding box center [150, 450] width 10 height 10
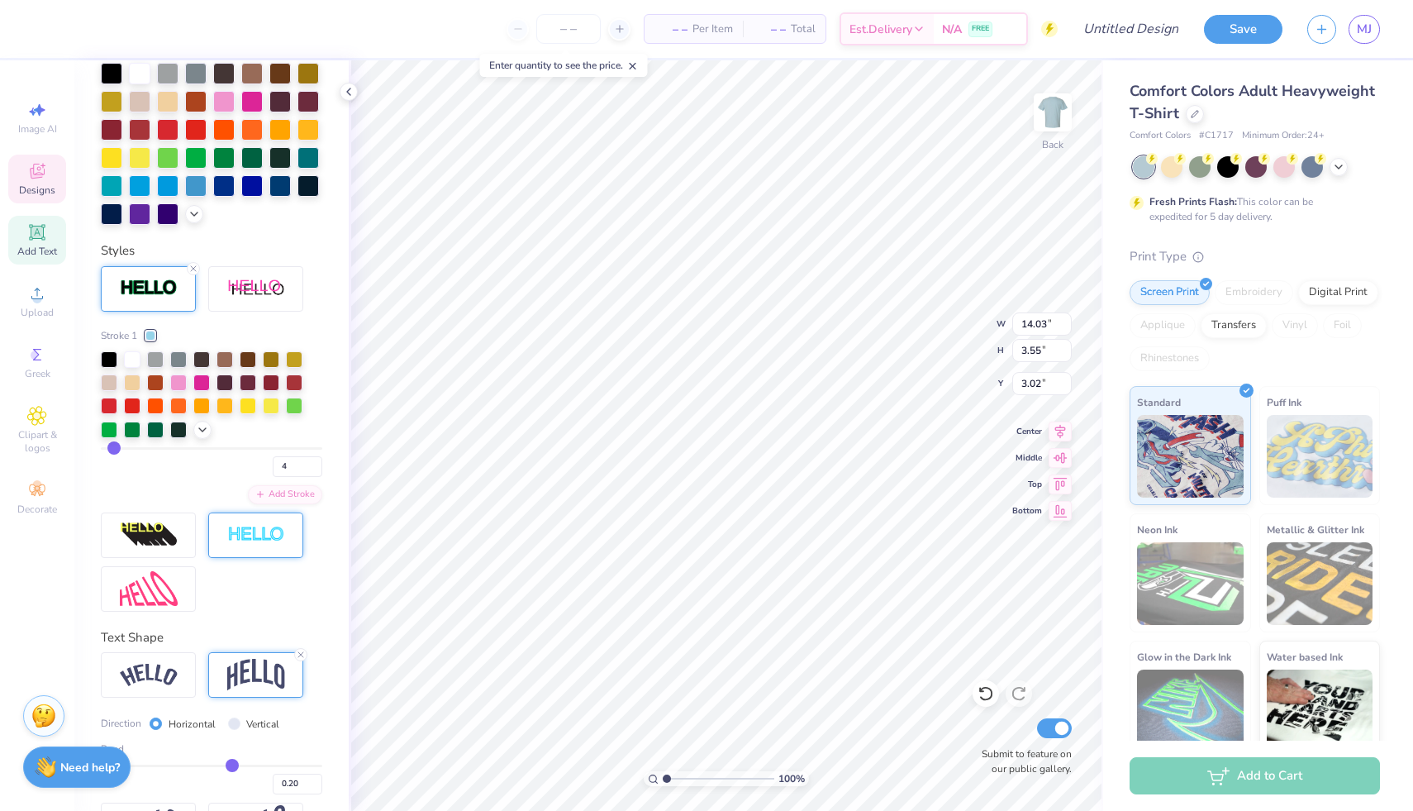
scroll to position [456, 0]
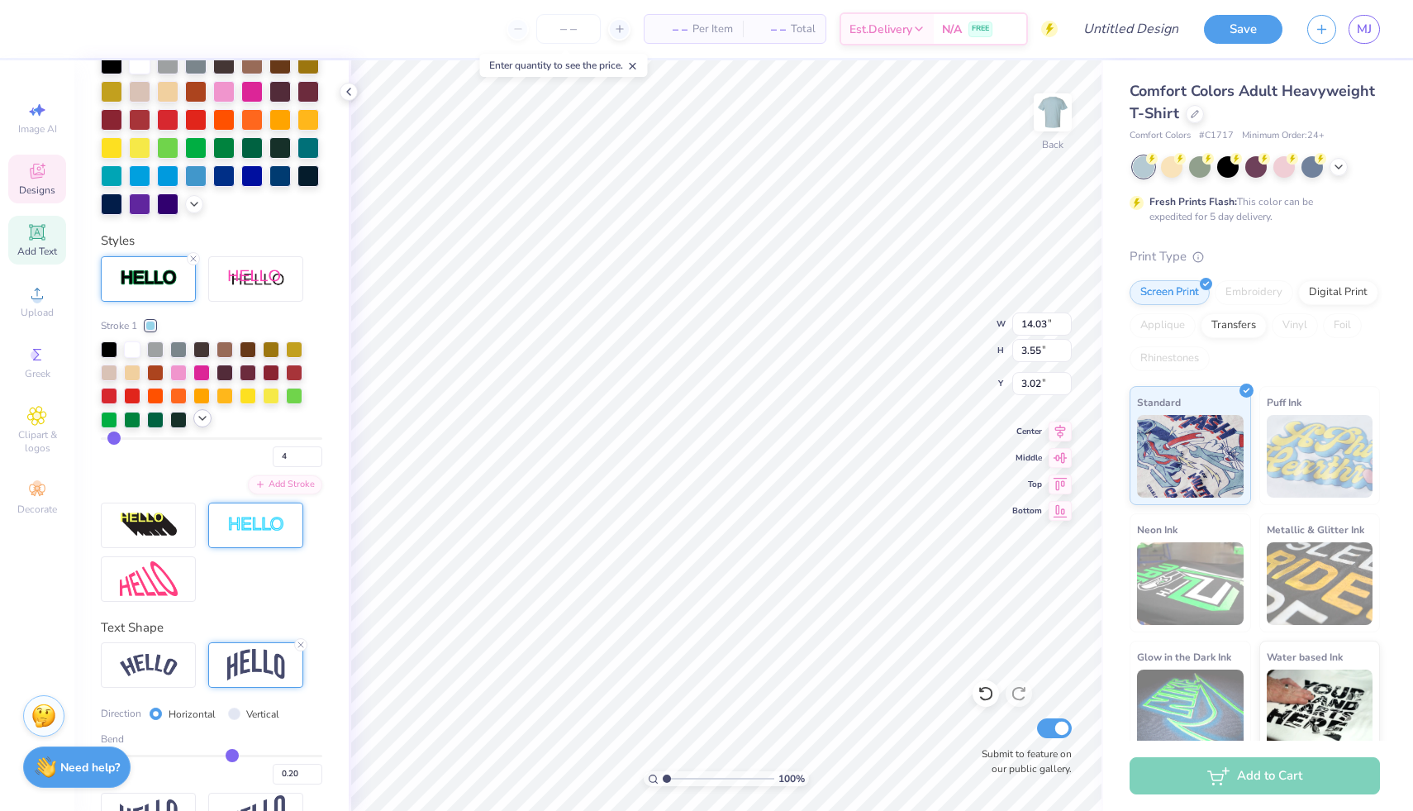
click at [205, 425] on icon at bounding box center [202, 418] width 13 height 13
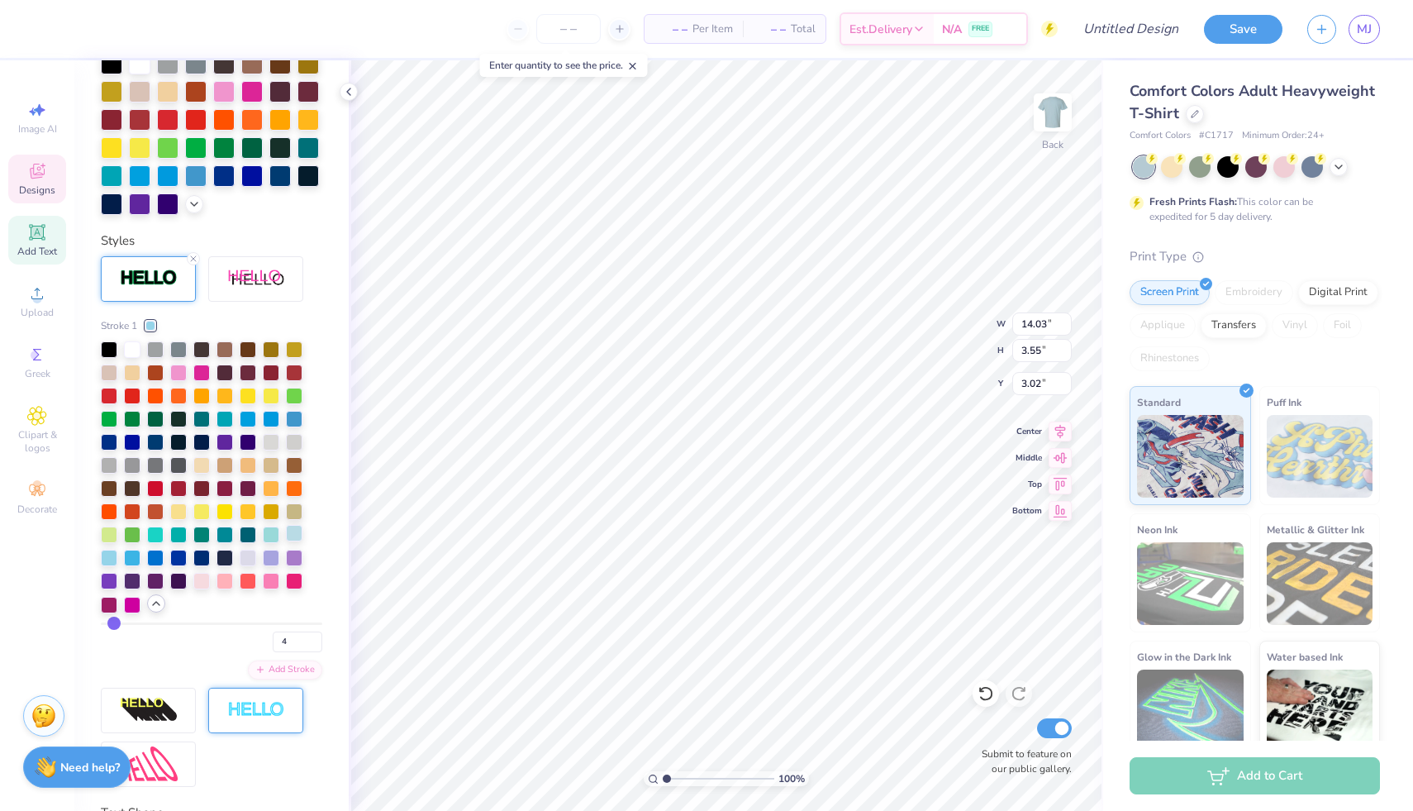
click at [294, 541] on div at bounding box center [294, 533] width 17 height 17
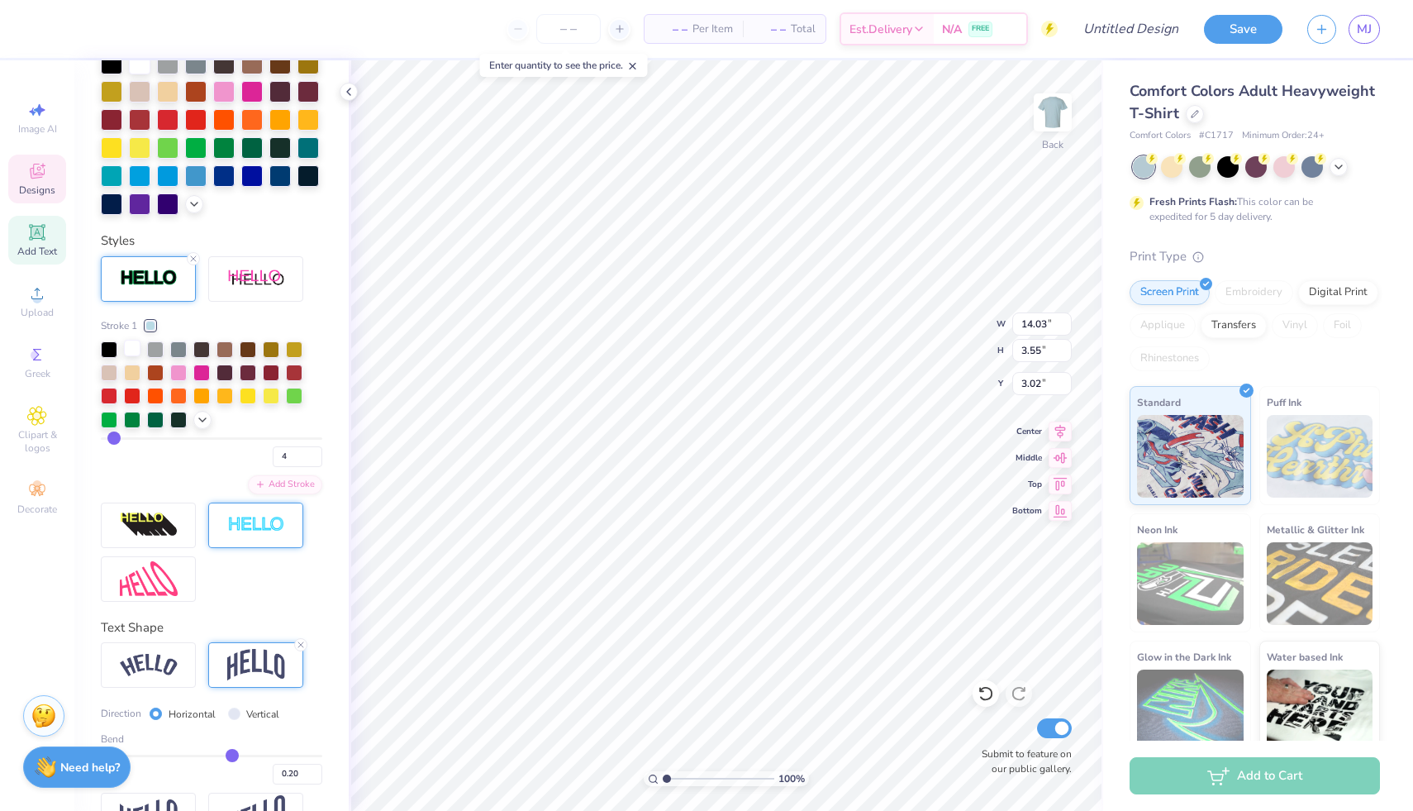
click at [136, 356] on div at bounding box center [132, 348] width 17 height 17
type input "11.89"
type input "2.66"
type input "6.24"
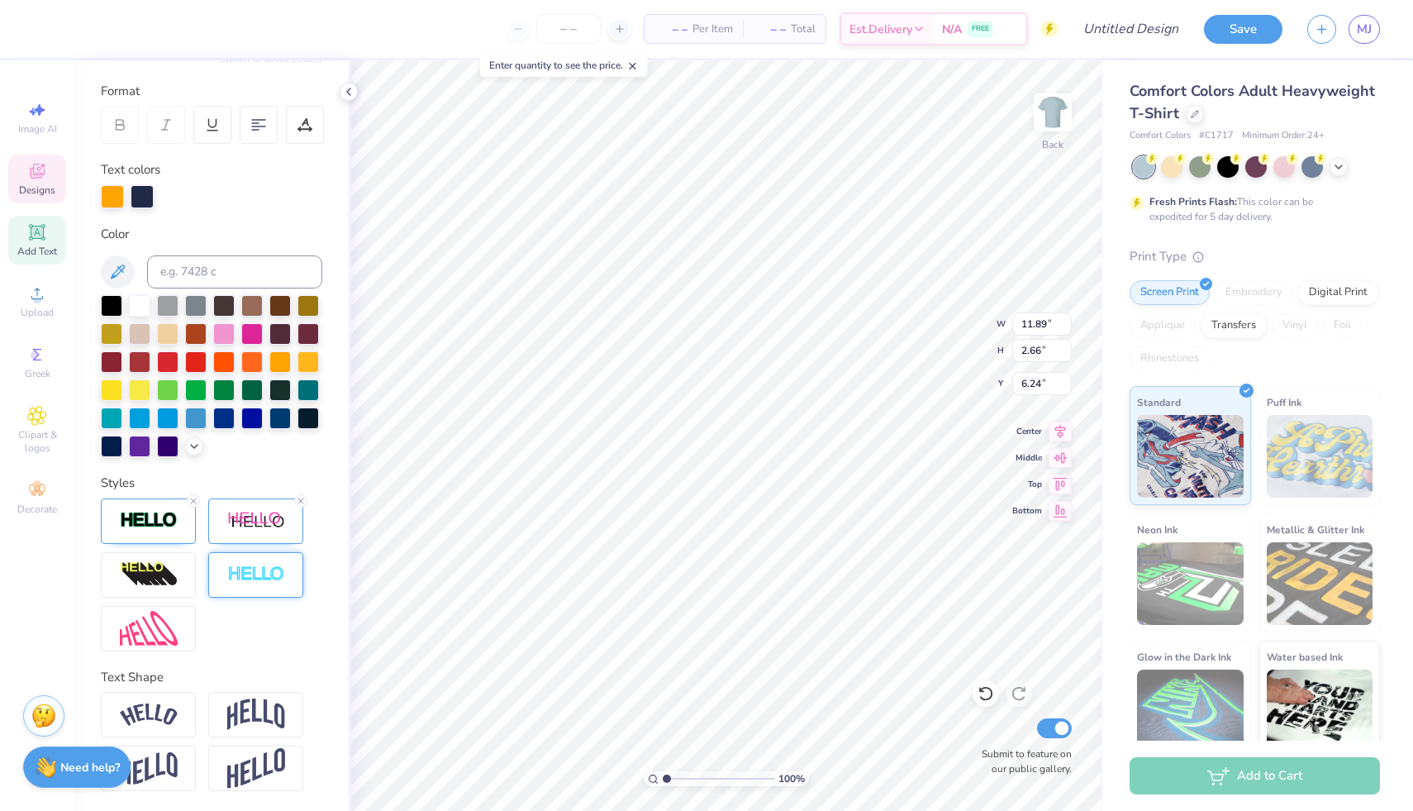
scroll to position [13, 4]
click at [243, 518] on img at bounding box center [256, 521] width 58 height 21
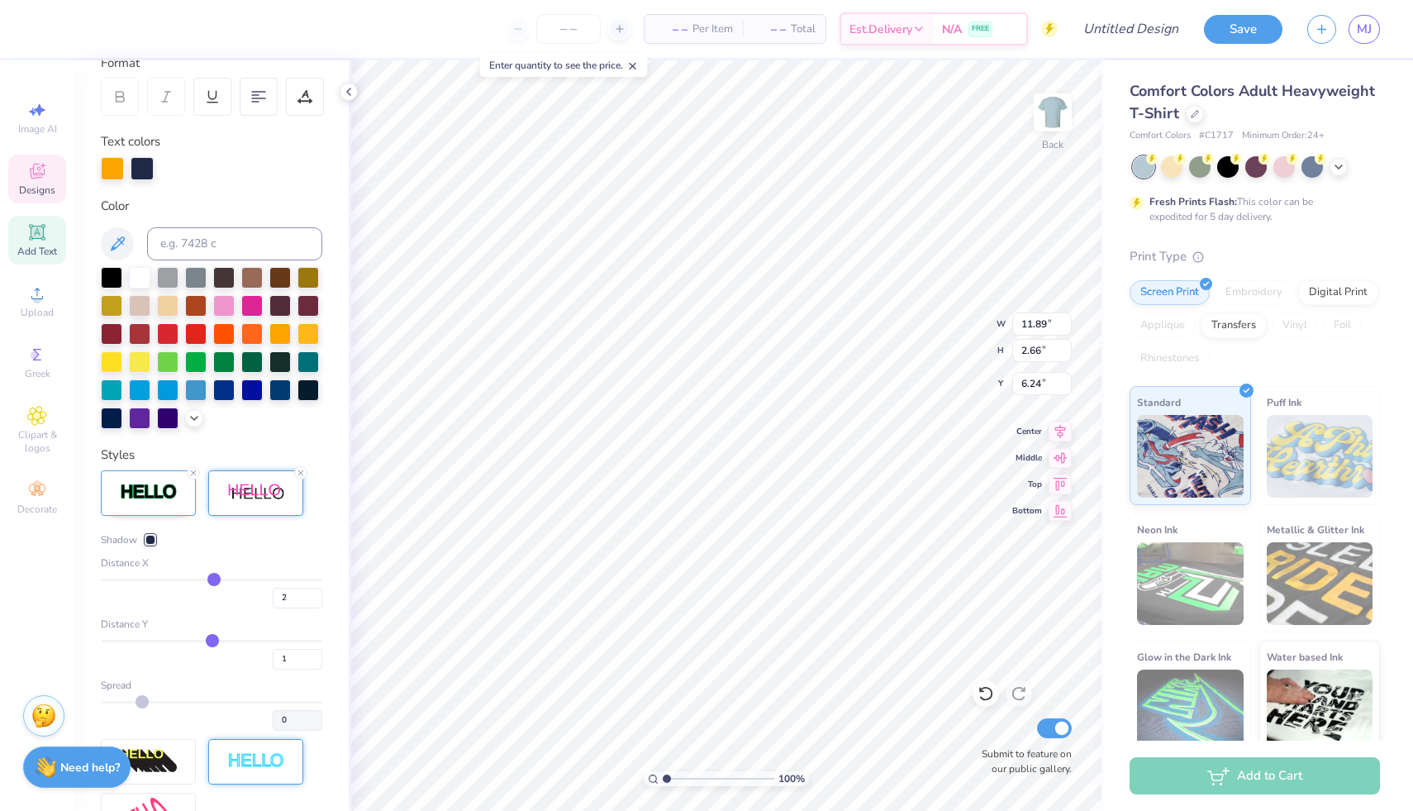
click at [148, 575] on div "Shadow Distance X 2 Distance Y 1 Spread 0" at bounding box center [212, 631] width 222 height 198
click at [148, 545] on div at bounding box center [150, 540] width 10 height 10
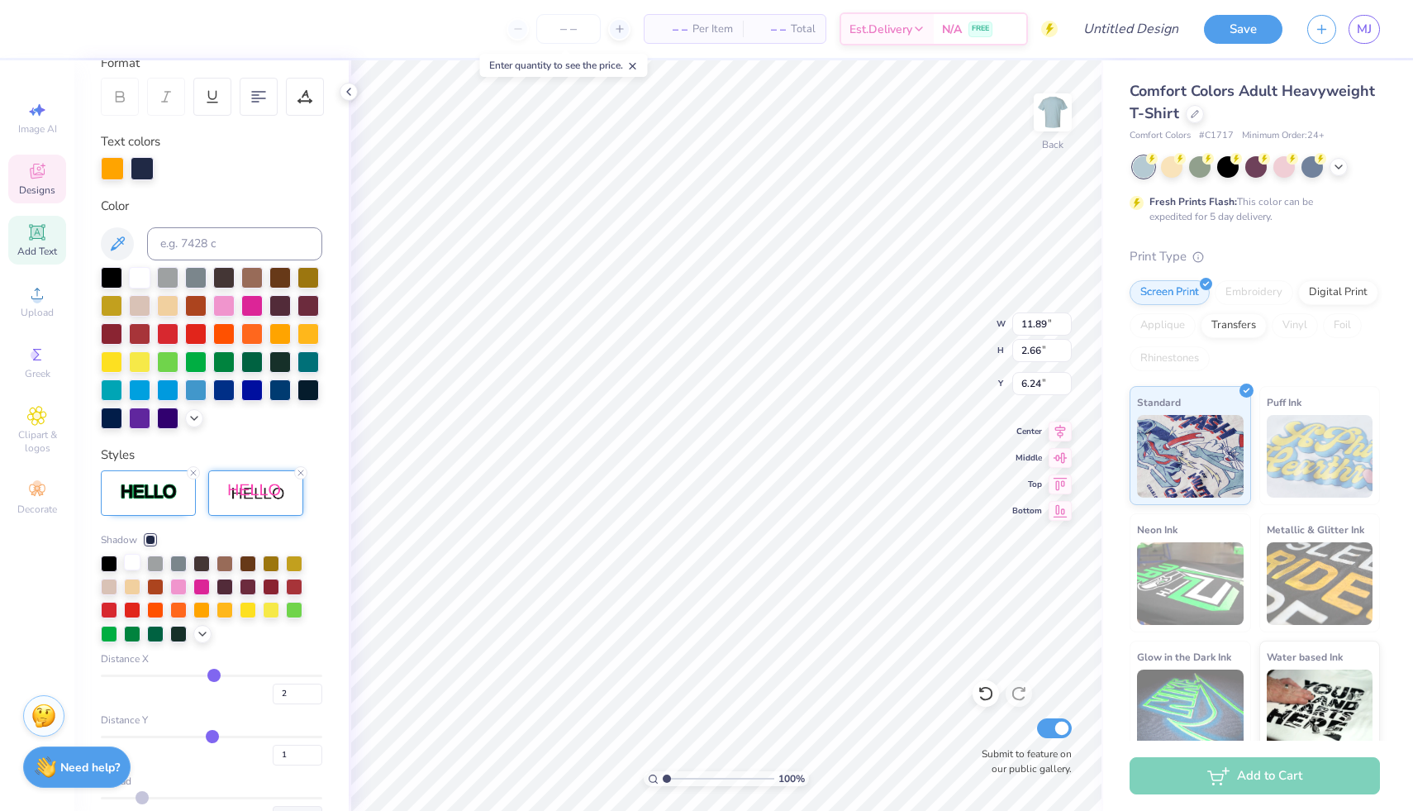
click at [126, 570] on div at bounding box center [132, 562] width 17 height 17
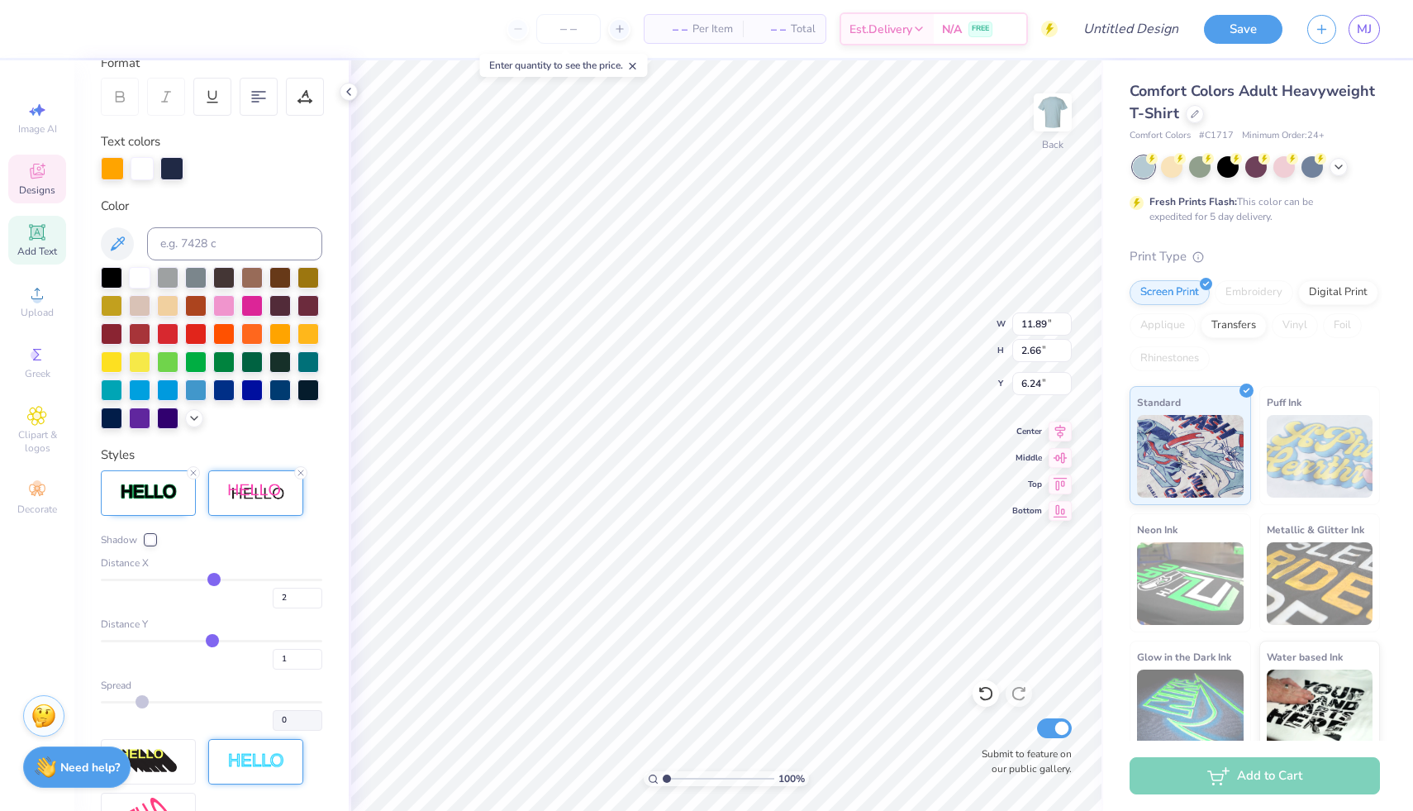
click at [111, 167] on div at bounding box center [112, 168] width 23 height 23
click at [269, 399] on div at bounding box center [279, 388] width 21 height 21
type input "1"
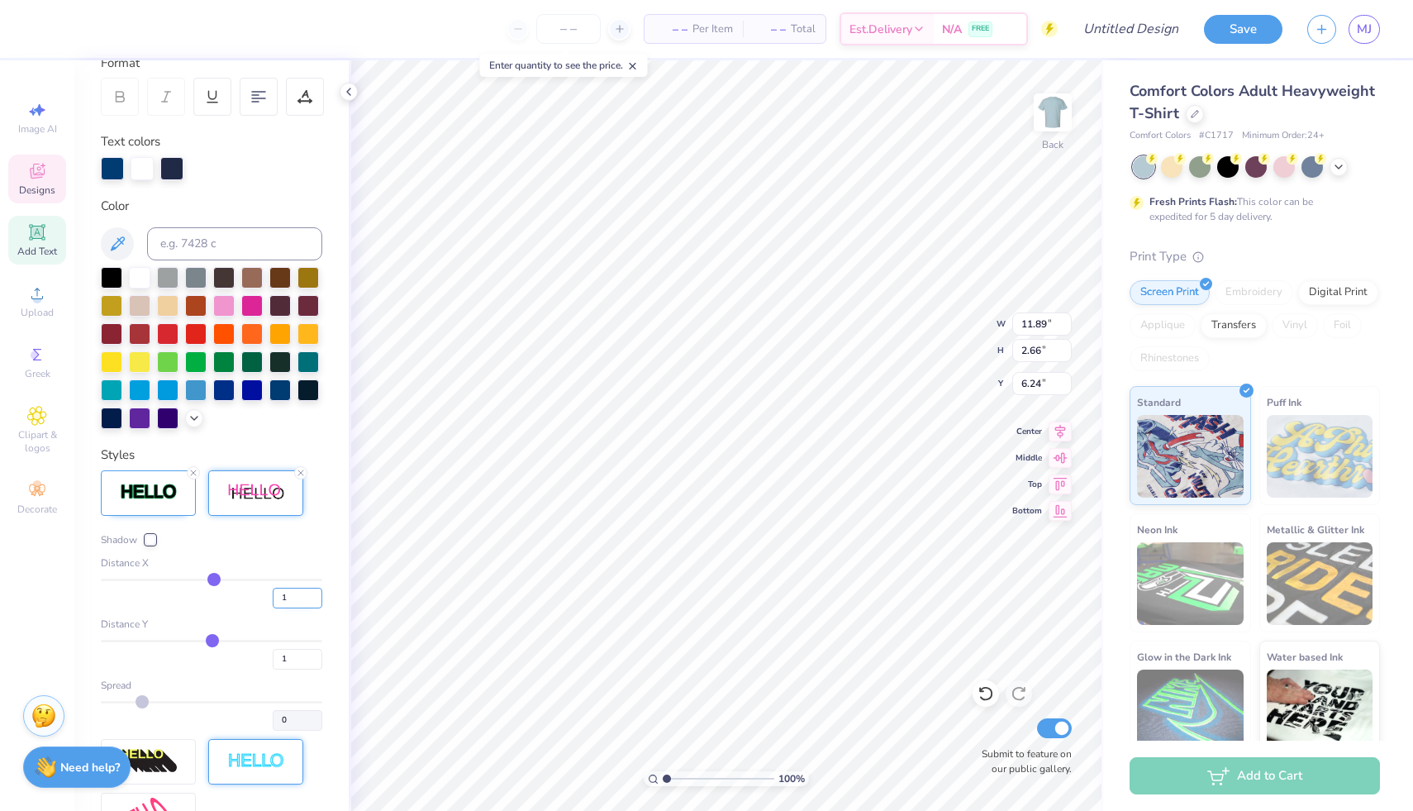
click at [304, 608] on input "1" at bounding box center [298, 598] width 50 height 21
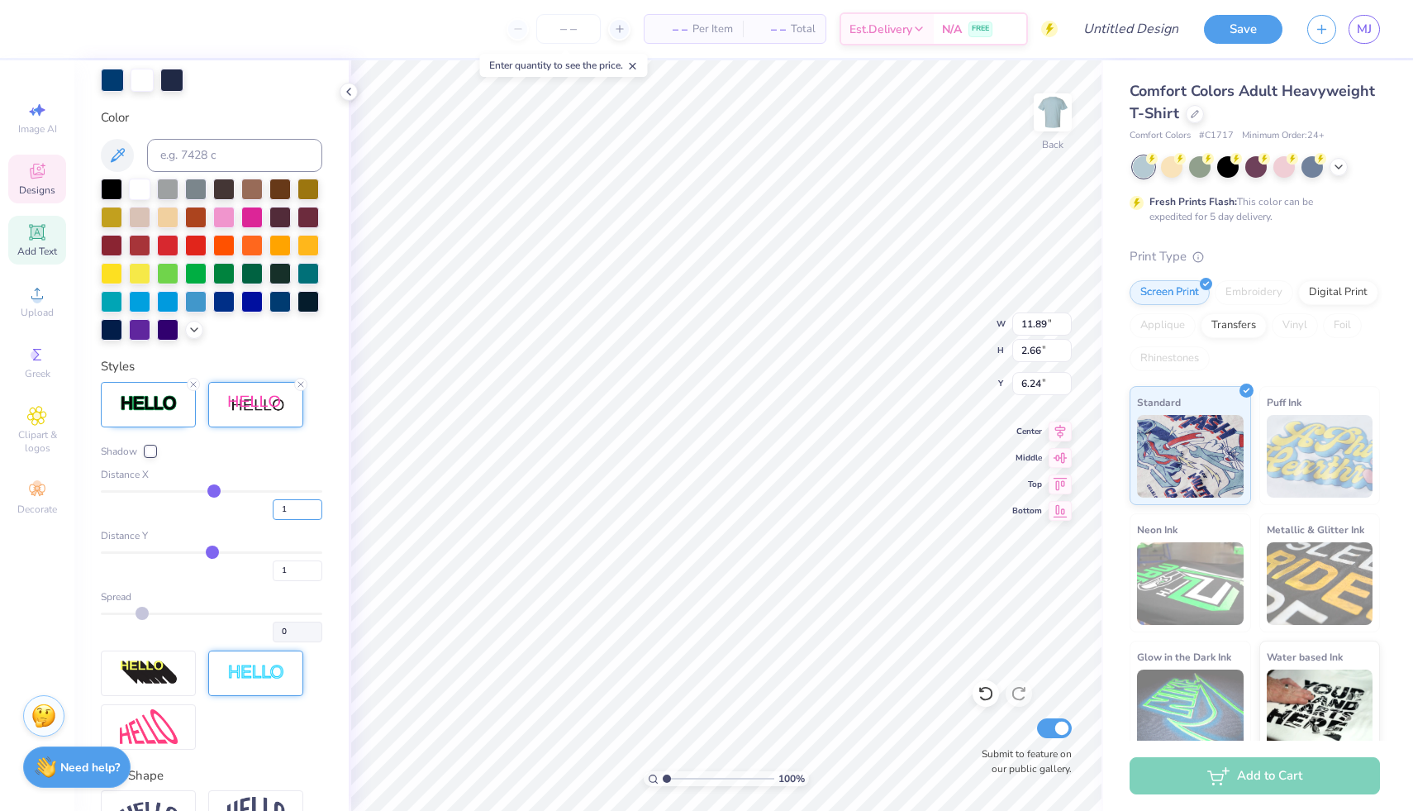
scroll to position [336, 0]
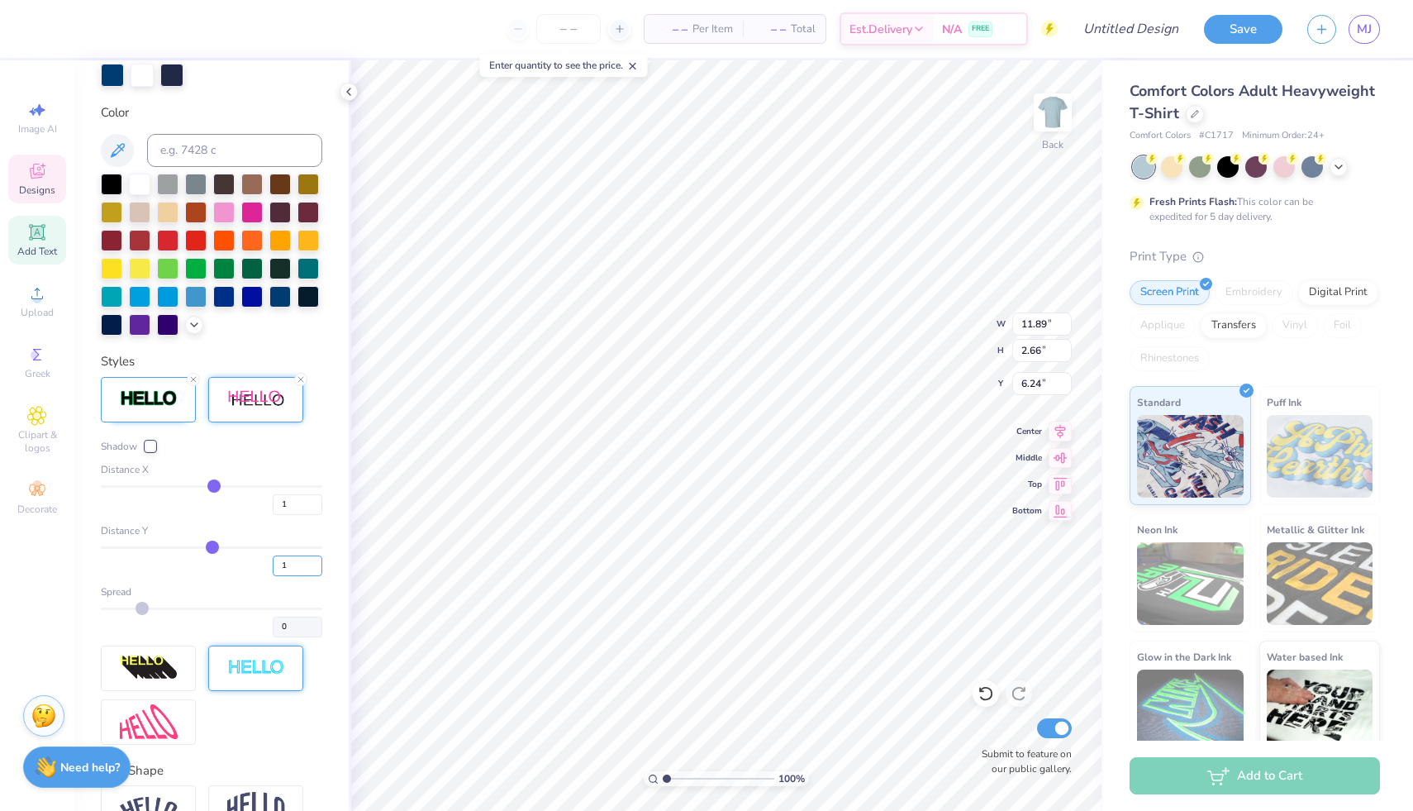
type input "1"
type input "0"
click at [303, 576] on input "0" at bounding box center [298, 565] width 50 height 21
type input "0"
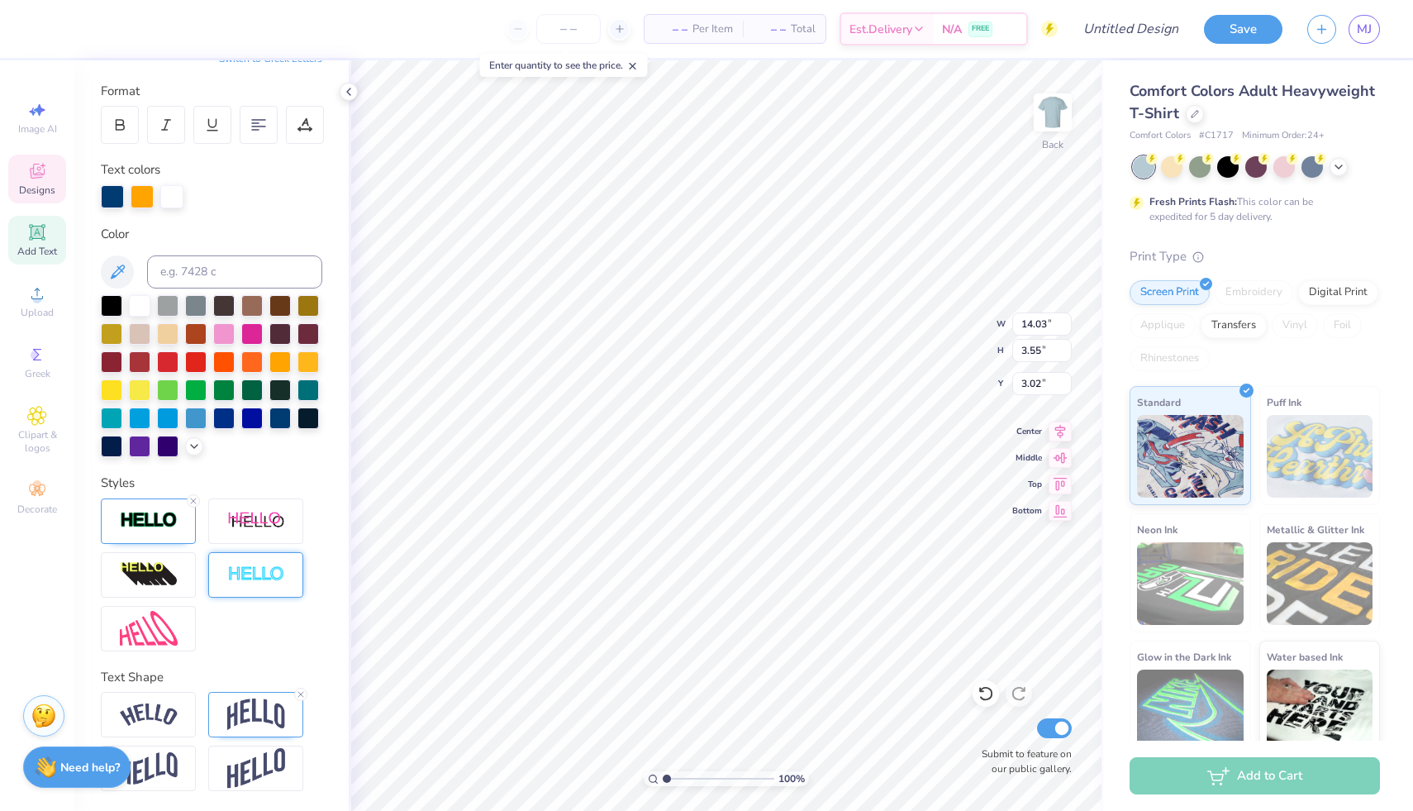
scroll to position [13, 2]
type textarea "Pre-Health"
click at [260, 515] on img at bounding box center [256, 521] width 58 height 21
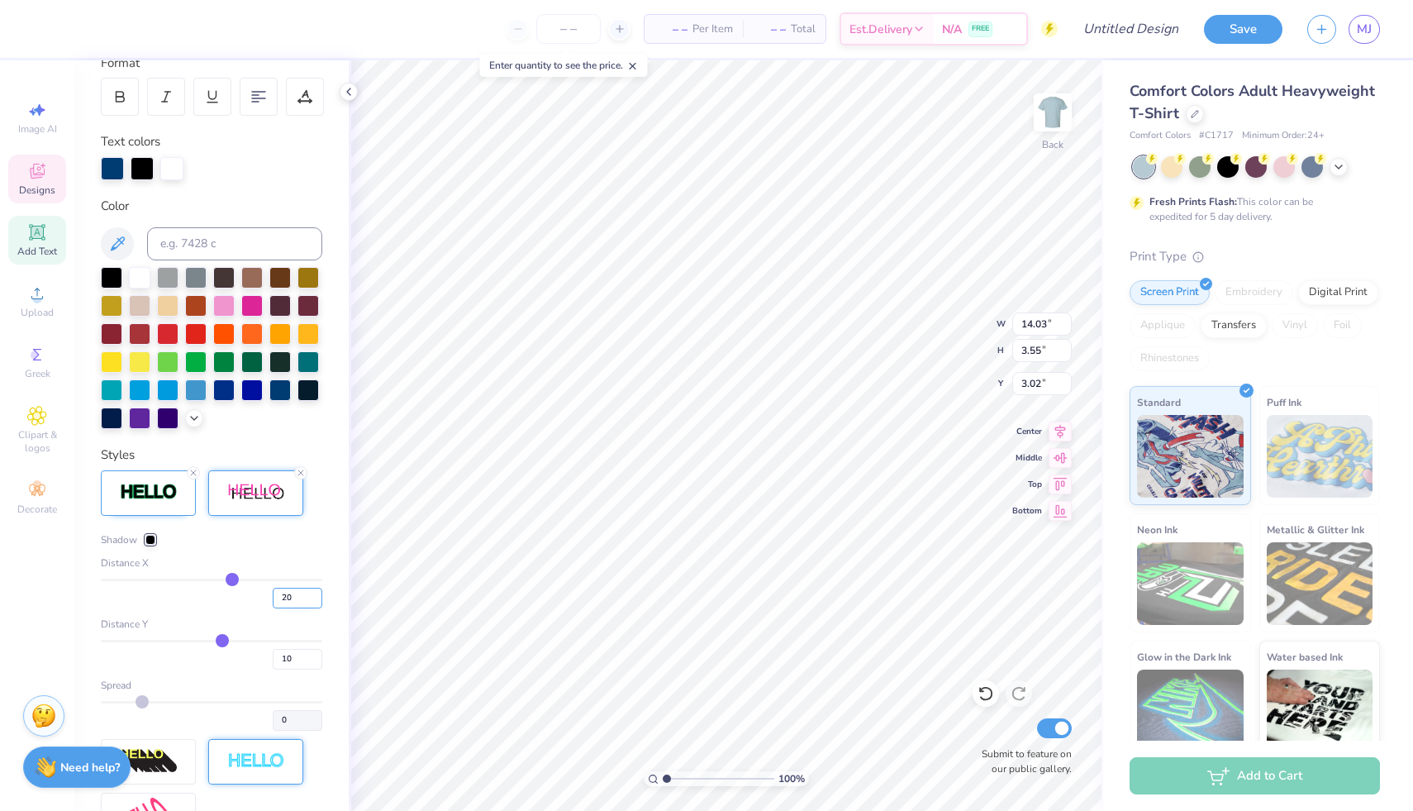
click at [288, 608] on input "20" at bounding box center [298, 598] width 50 height 21
type input "1"
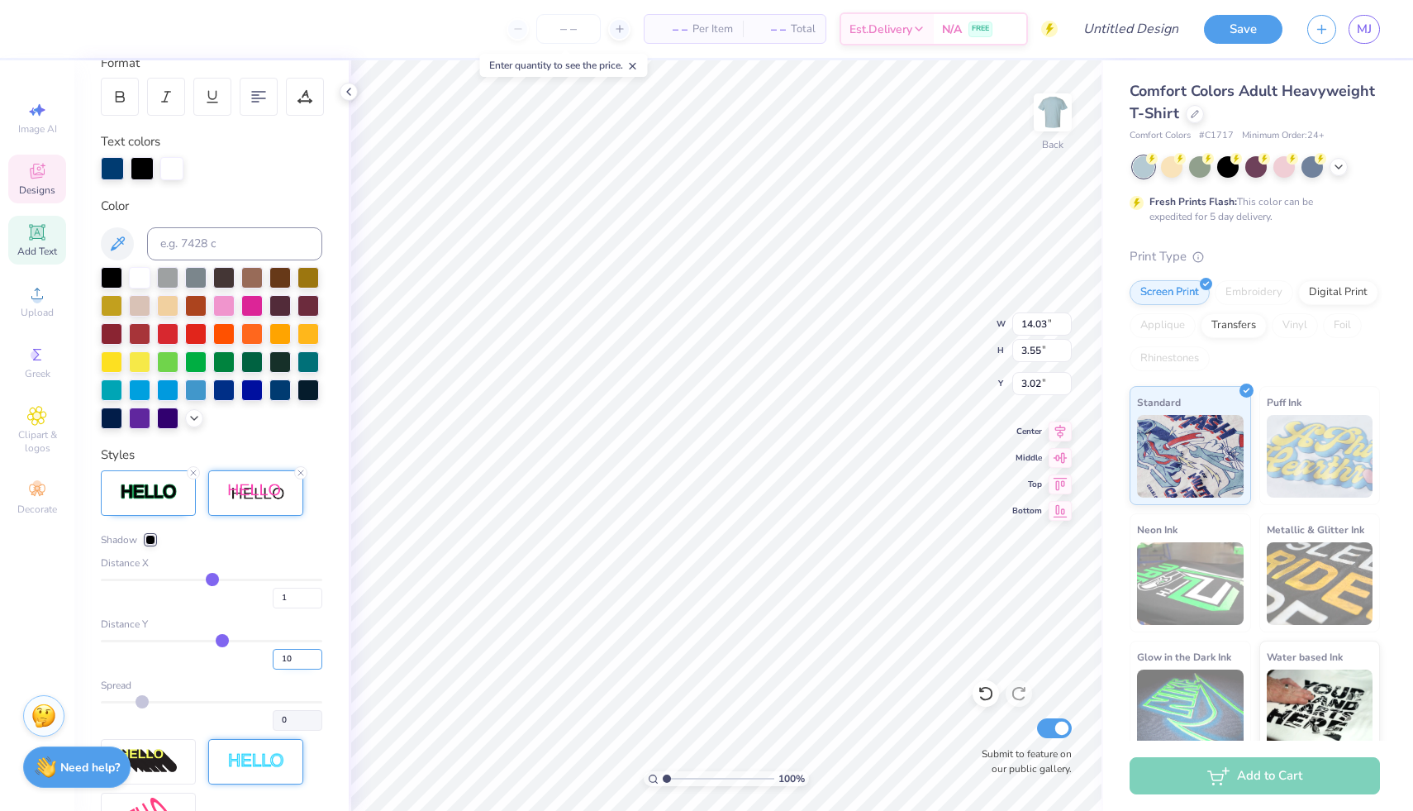
click at [283, 669] on input "10" at bounding box center [298, 659] width 50 height 21
type textarea "1"
click at [983, 698] on icon at bounding box center [986, 694] width 14 height 15
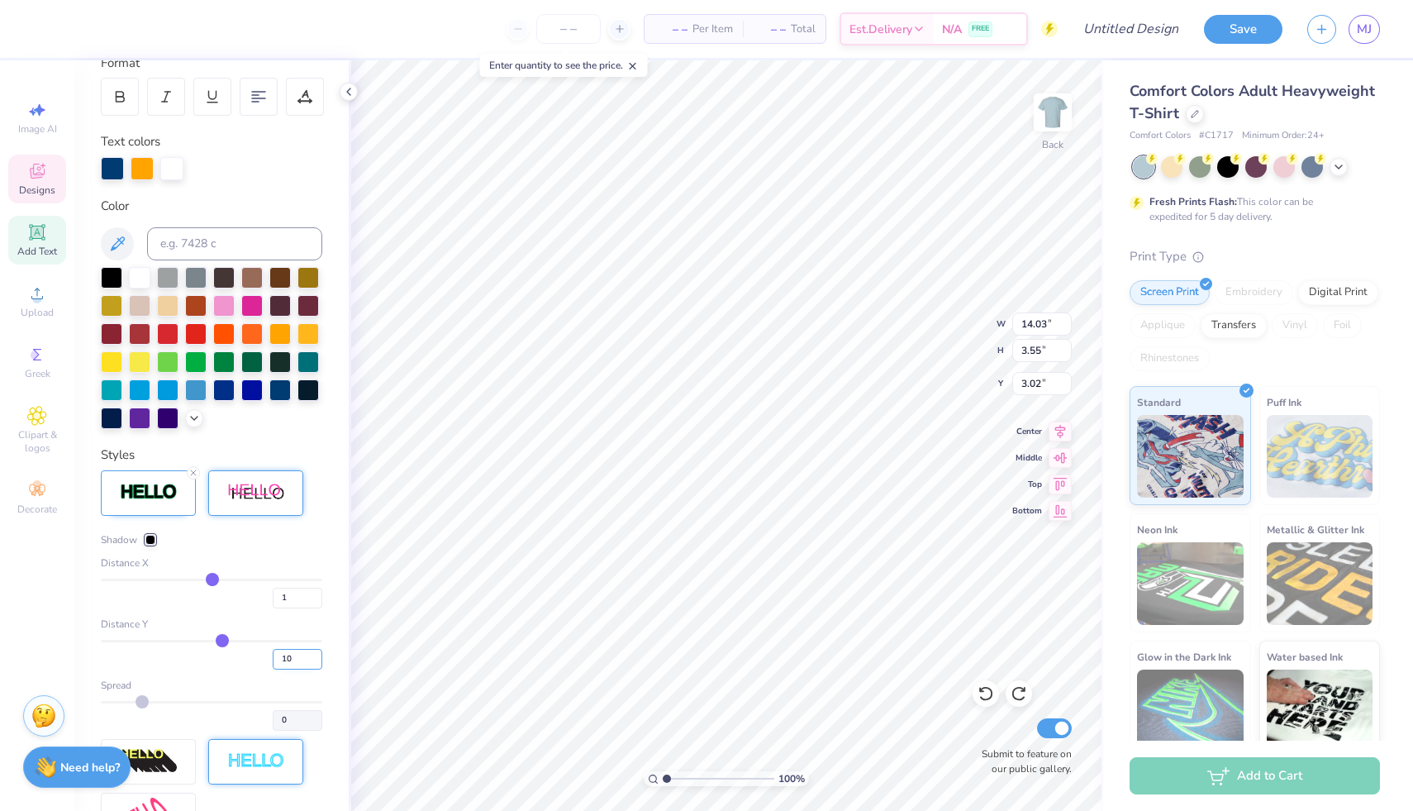
type input "20"
click at [286, 669] on input "10" at bounding box center [298, 659] width 50 height 21
type input "14.17"
type input "3.27"
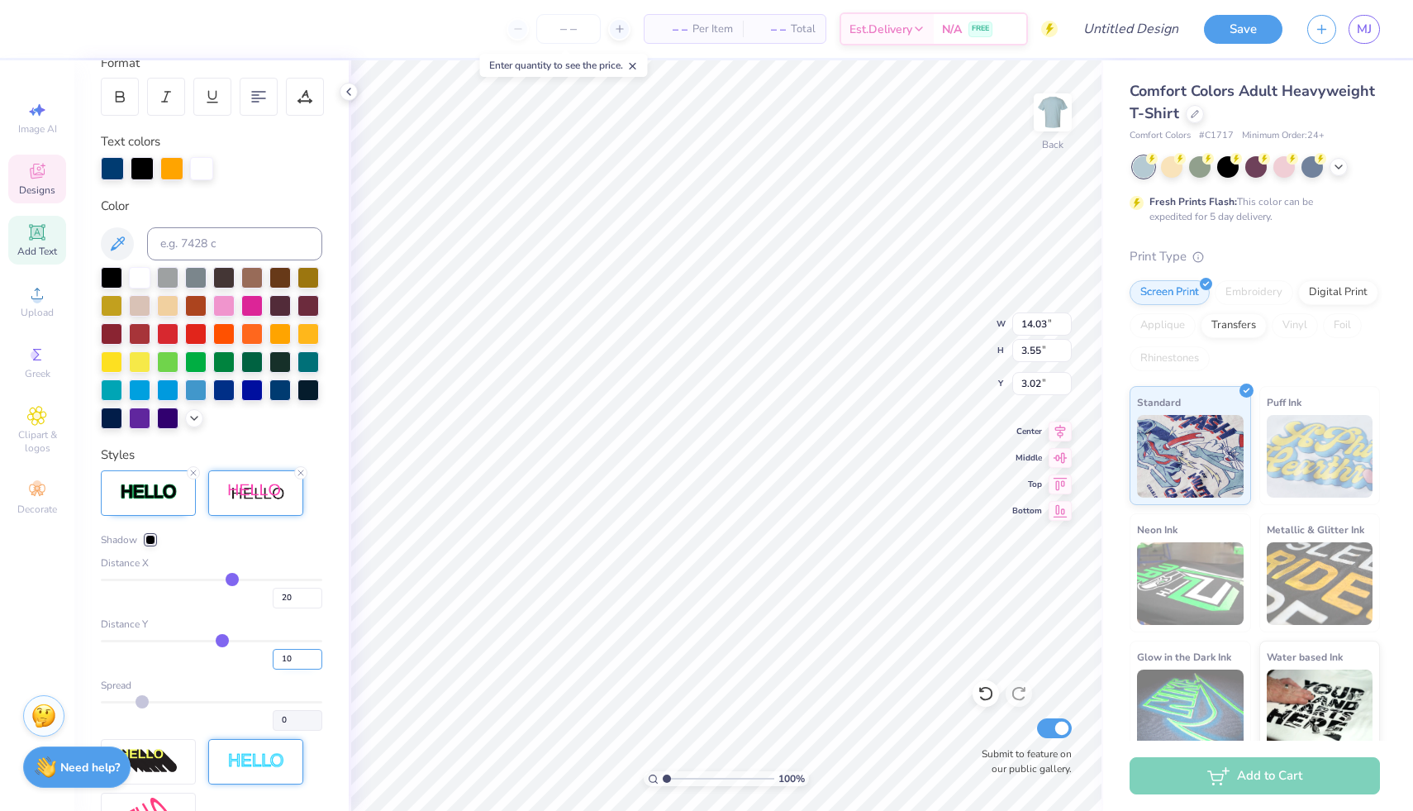
type input "3.32"
type input "1"
click at [287, 608] on input "20" at bounding box center [298, 598] width 50 height 21
type input "3.00"
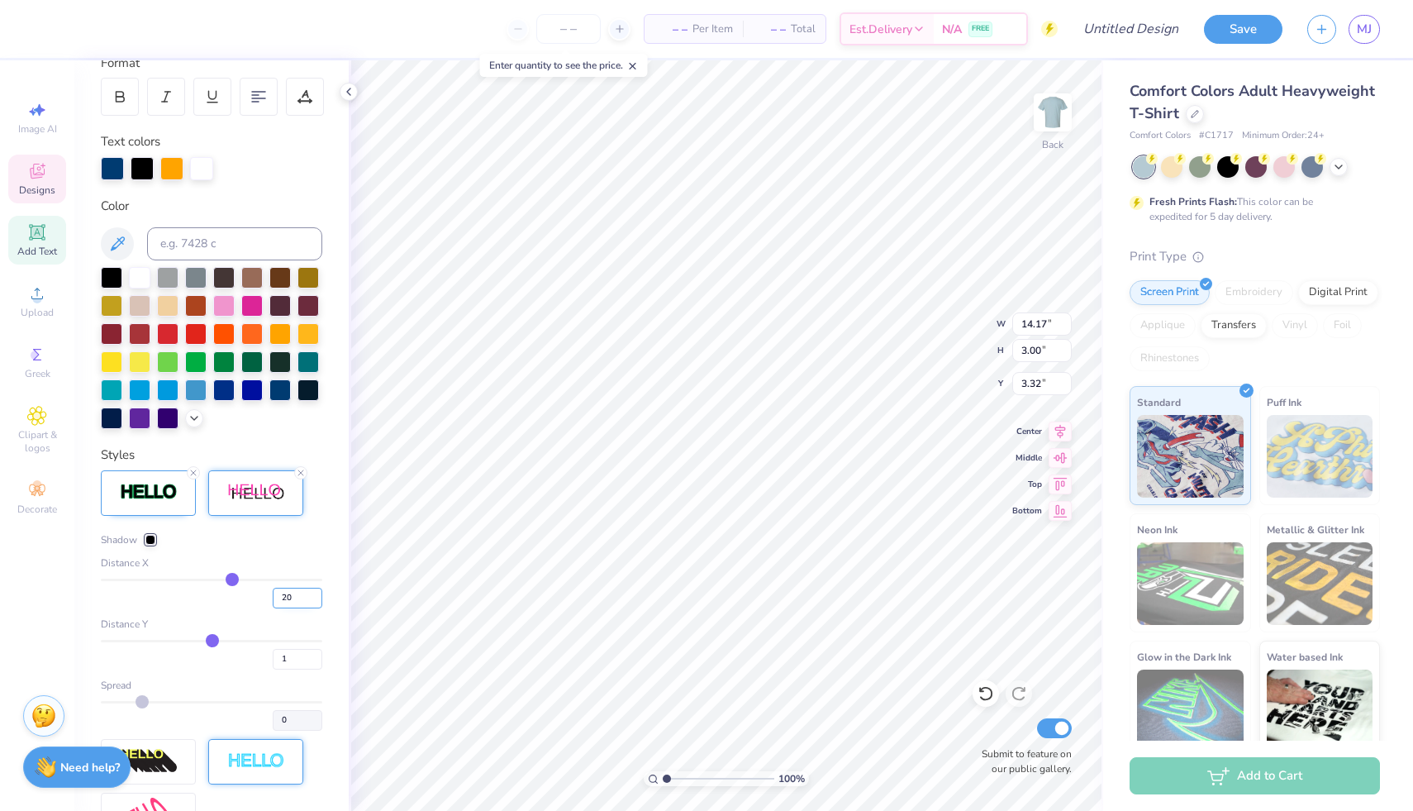
type input "2"
type input "1"
type input "11.93"
click at [148, 545] on div at bounding box center [150, 540] width 10 height 10
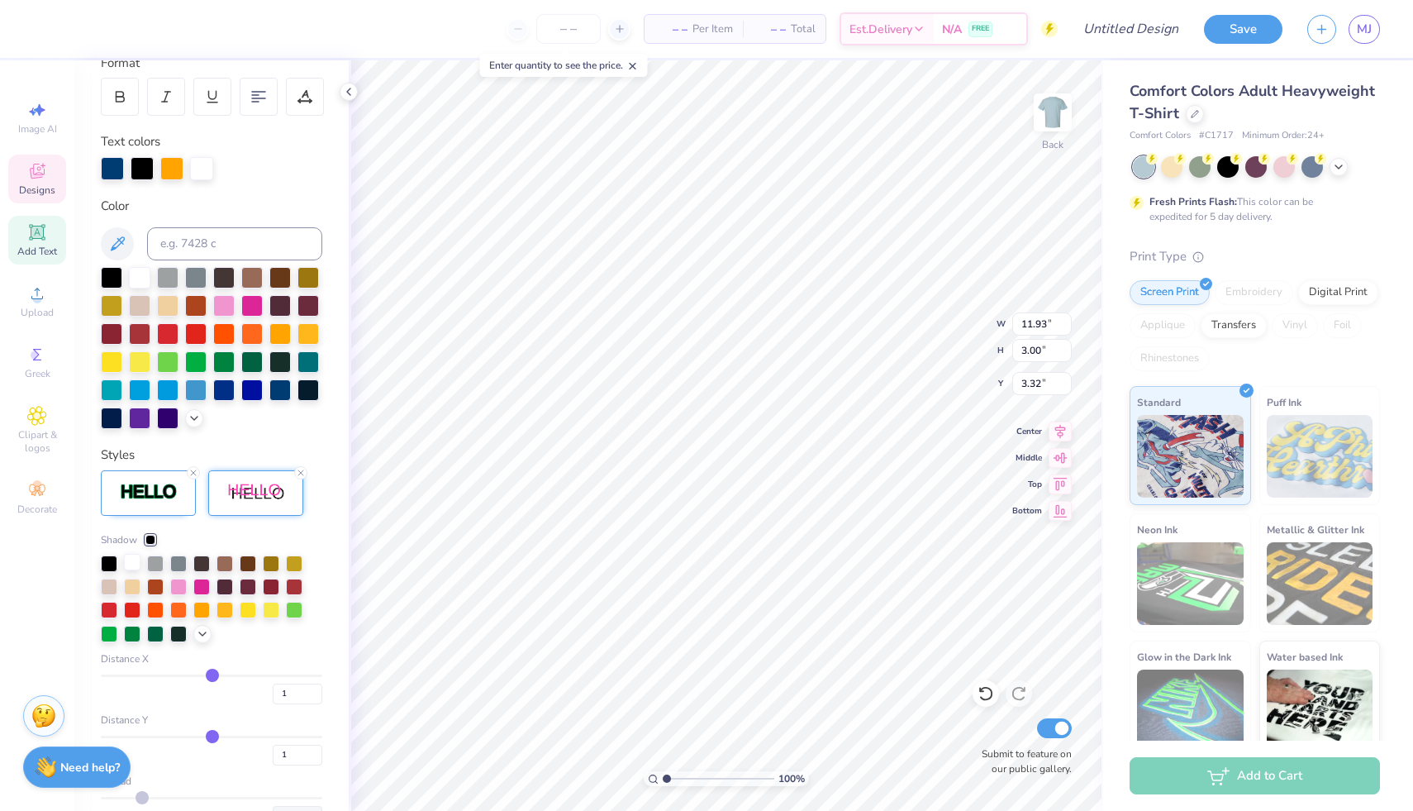
click at [133, 570] on div at bounding box center [132, 562] width 17 height 17
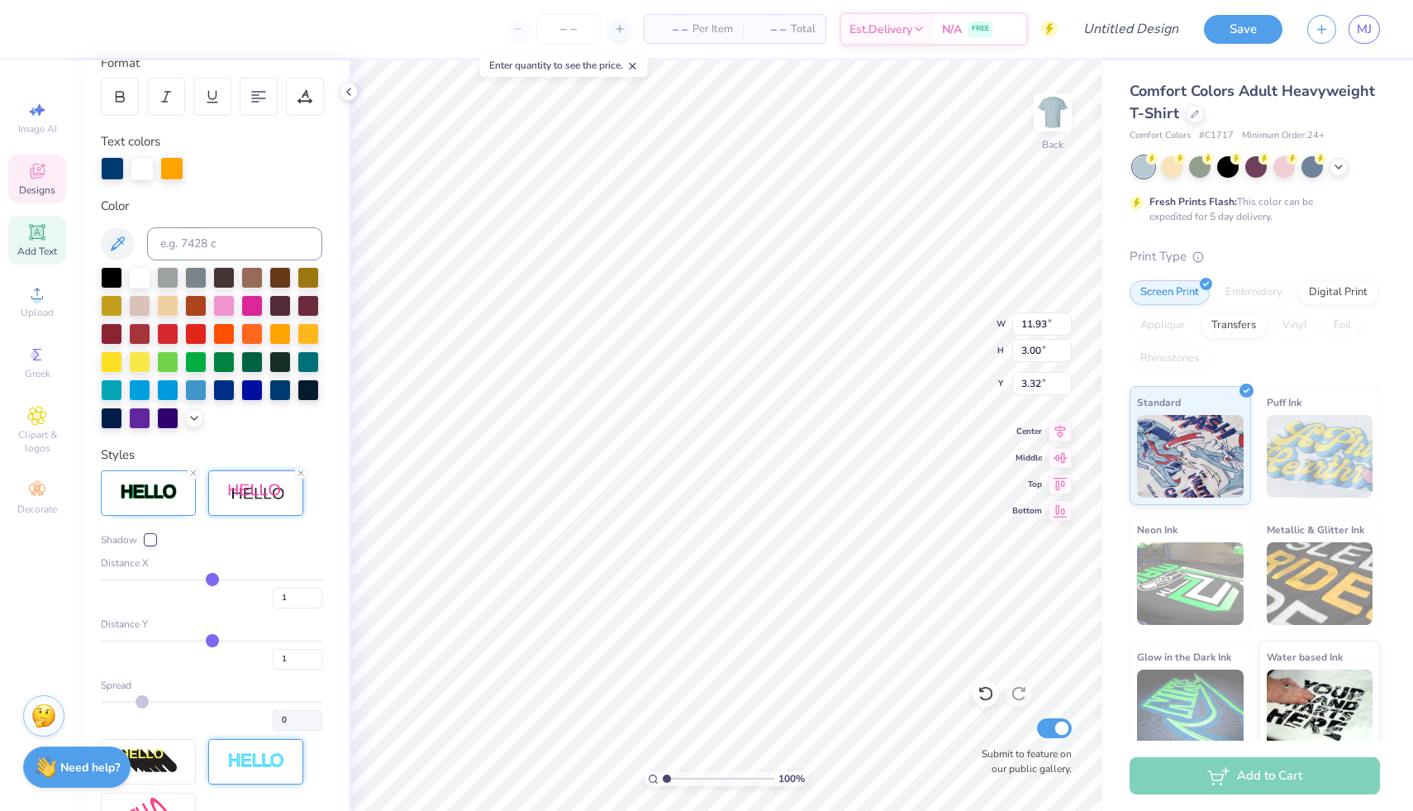
type input "3.00"
type input "11.77"
type input "2.65"
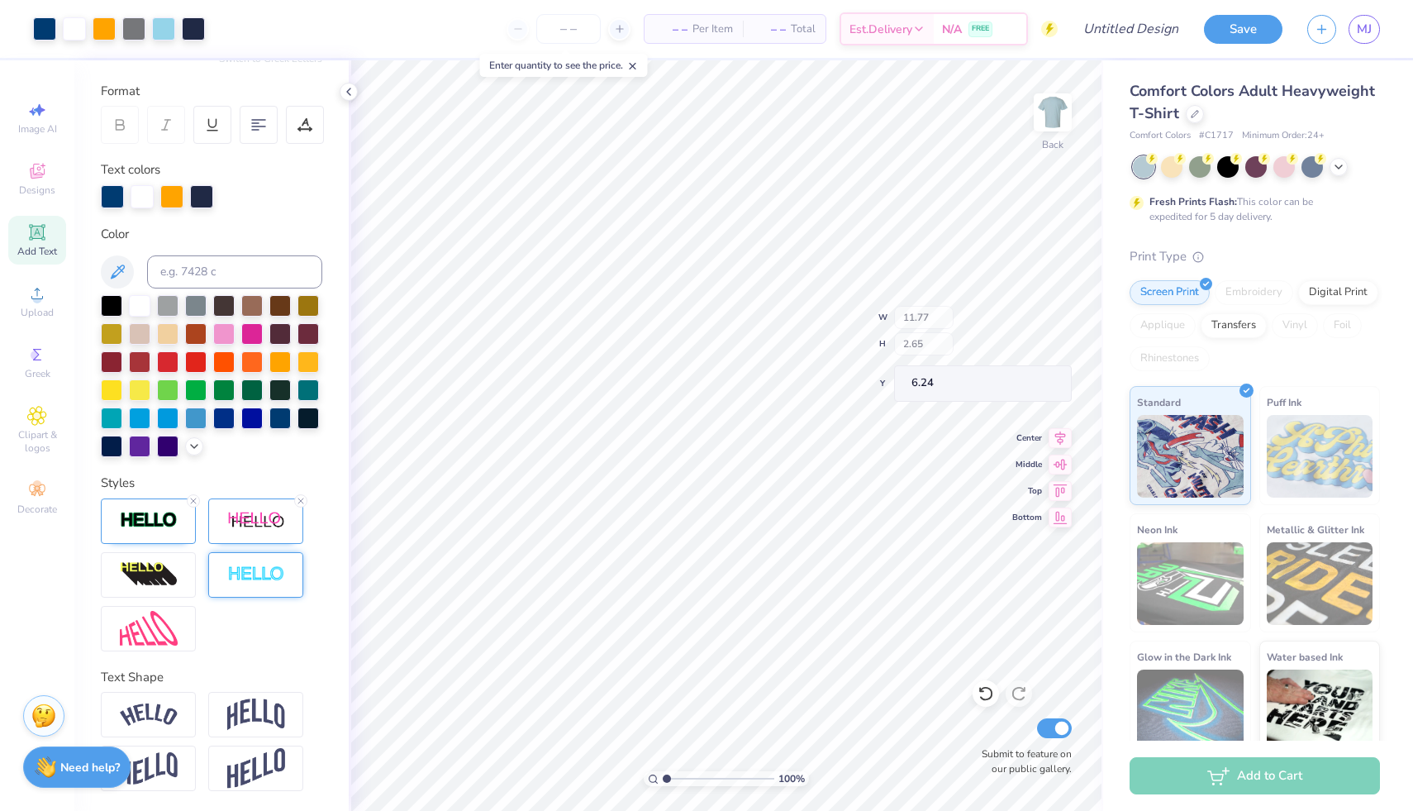
type input "4.91"
type input "11.77"
type input "2.65"
type input "4.91"
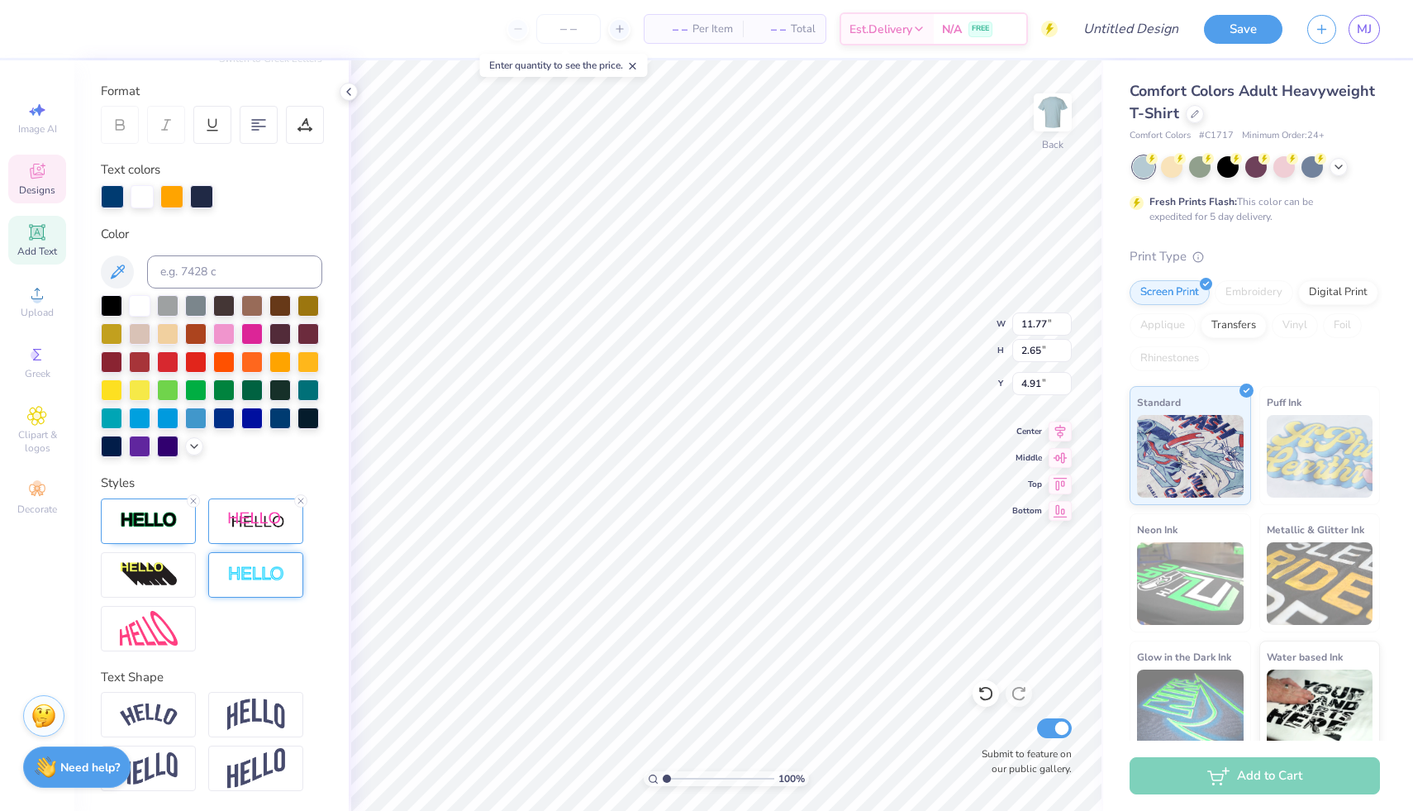
type input "10.37"
type input "2.34"
type input "4.84"
type input "9.68"
type input "9.13"
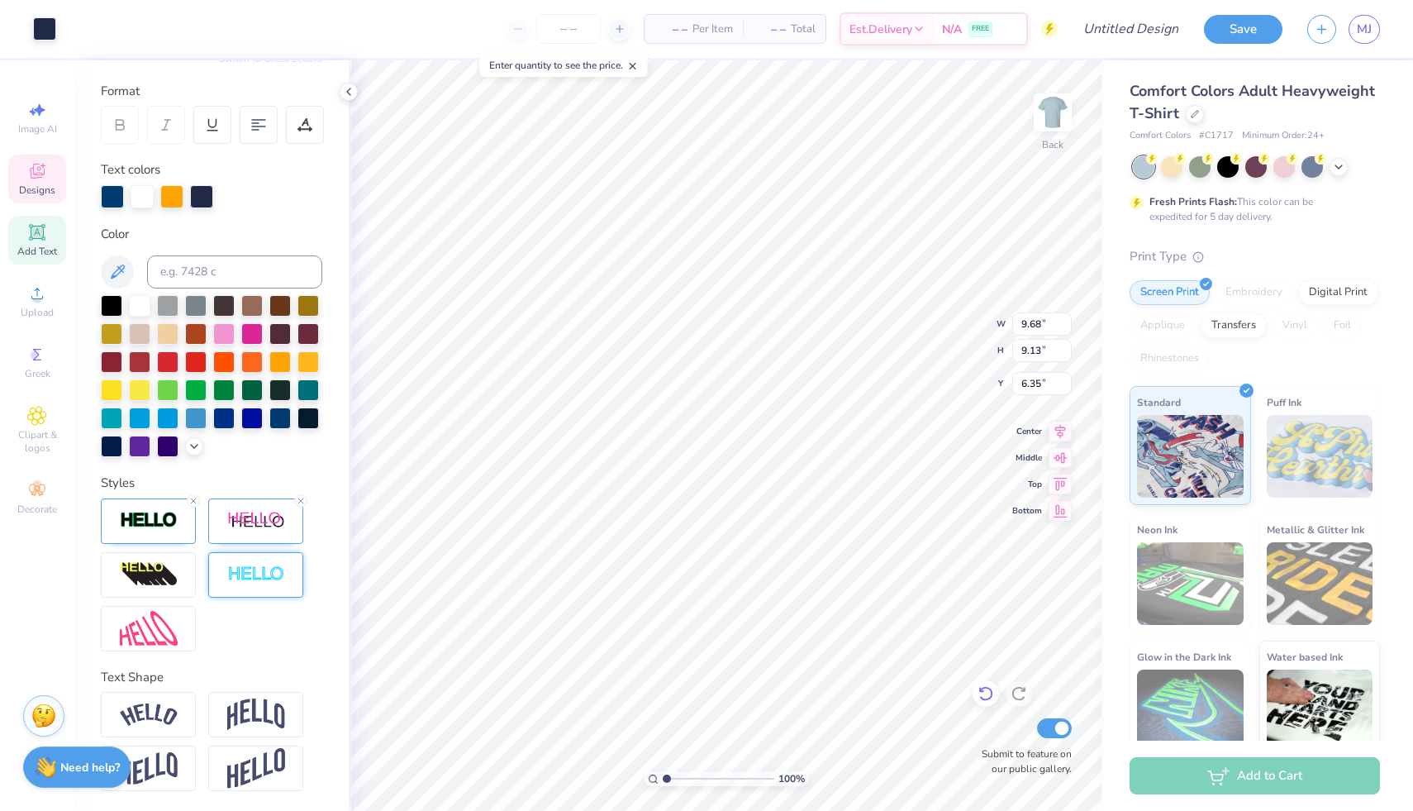
click at [988, 695] on icon at bounding box center [986, 693] width 17 height 17
type input "6.24"
type input "11.93"
type input "3.00"
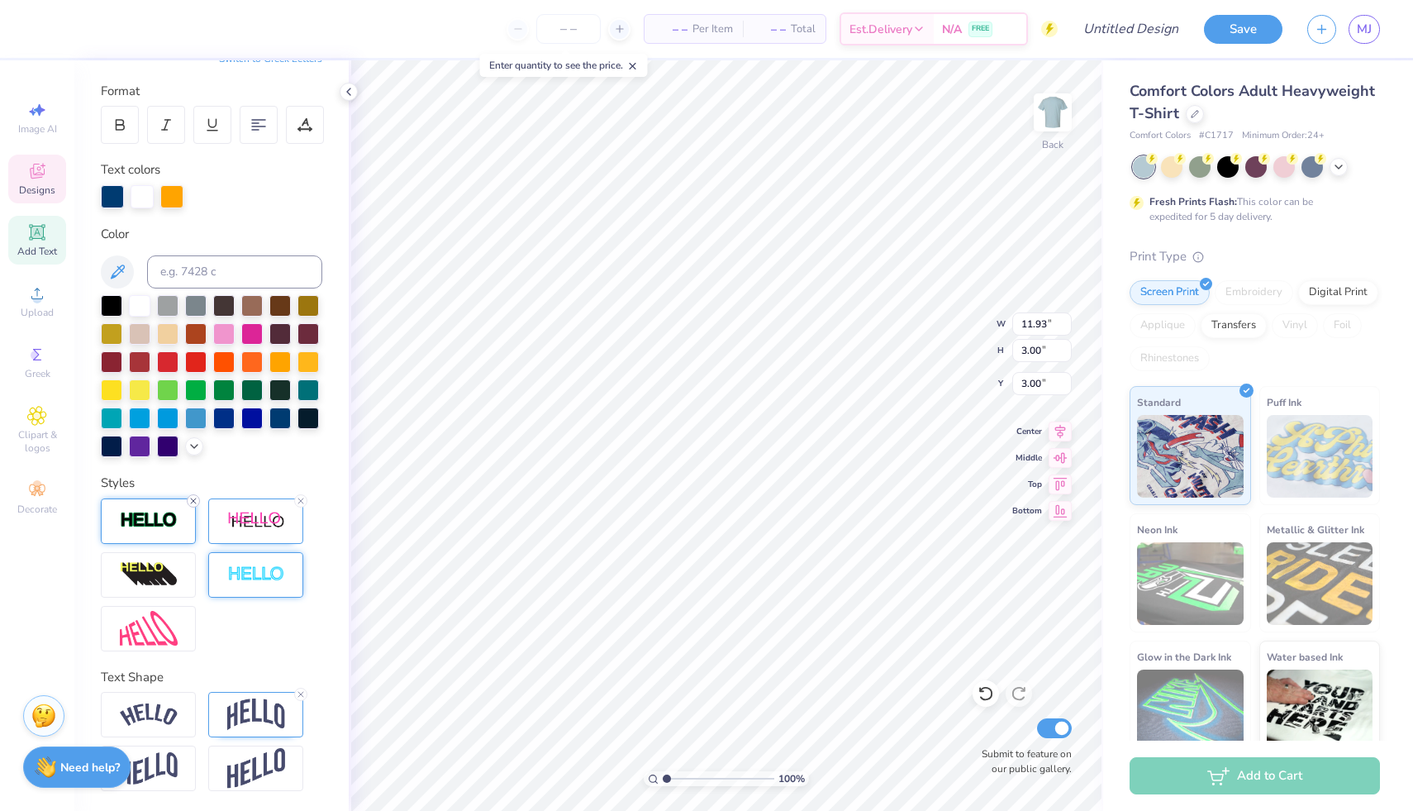
click at [190, 502] on icon at bounding box center [193, 501] width 10 height 10
click at [299, 498] on icon at bounding box center [301, 501] width 10 height 10
type input "11.79"
type input "2.95"
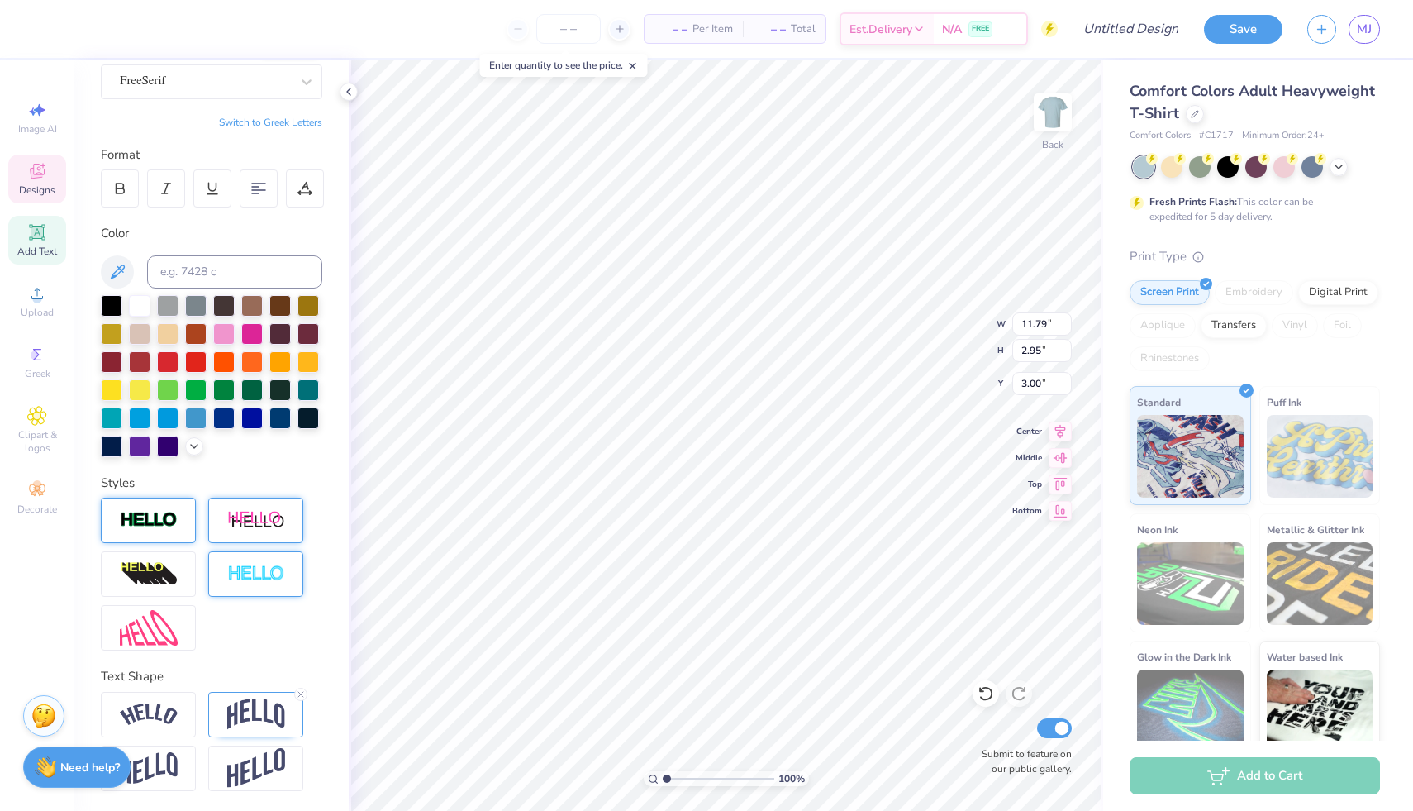
scroll to position [13, 2]
type textarea "Pre-Health"
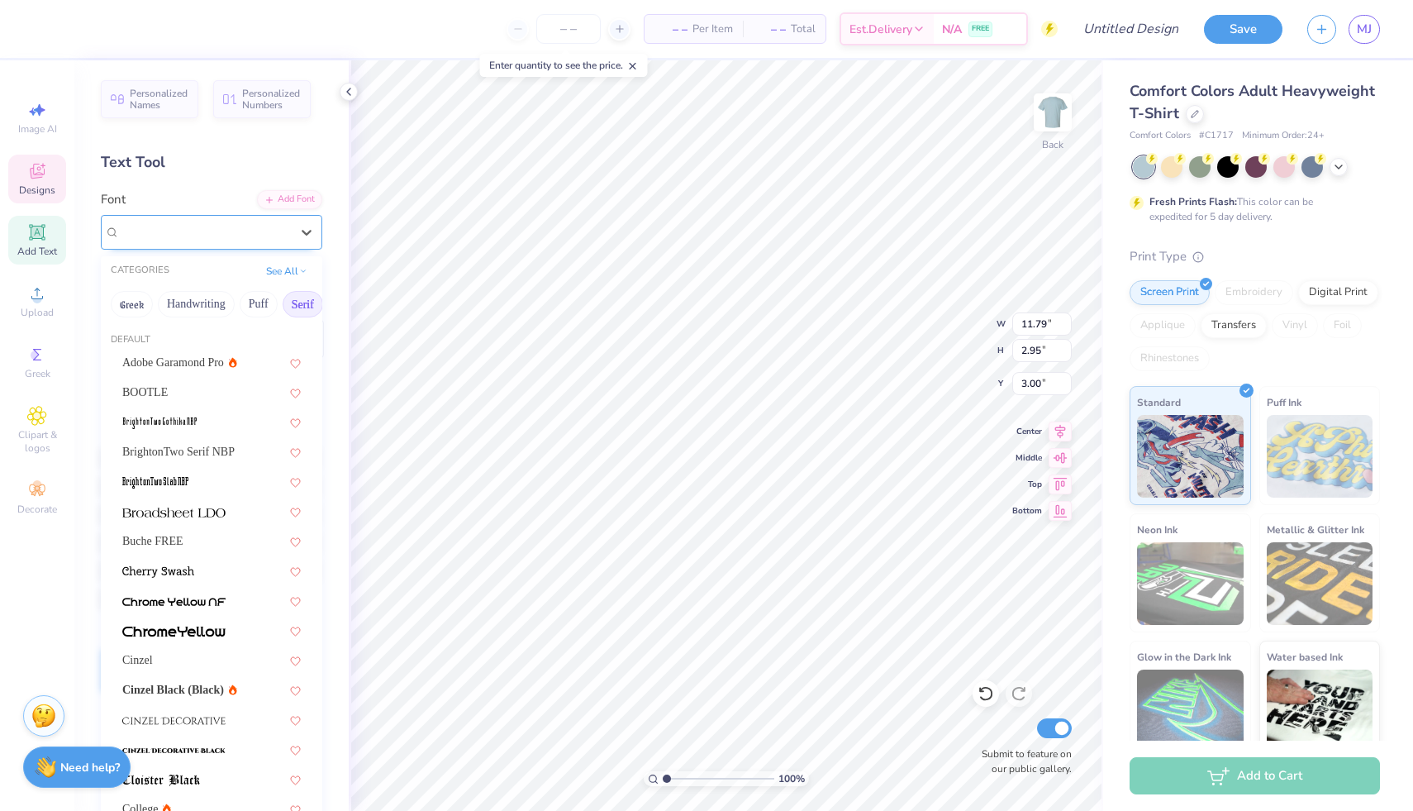
click at [151, 223] on div "FreeSerif" at bounding box center [205, 232] width 174 height 26
click at [164, 749] on img at bounding box center [173, 751] width 103 height 12
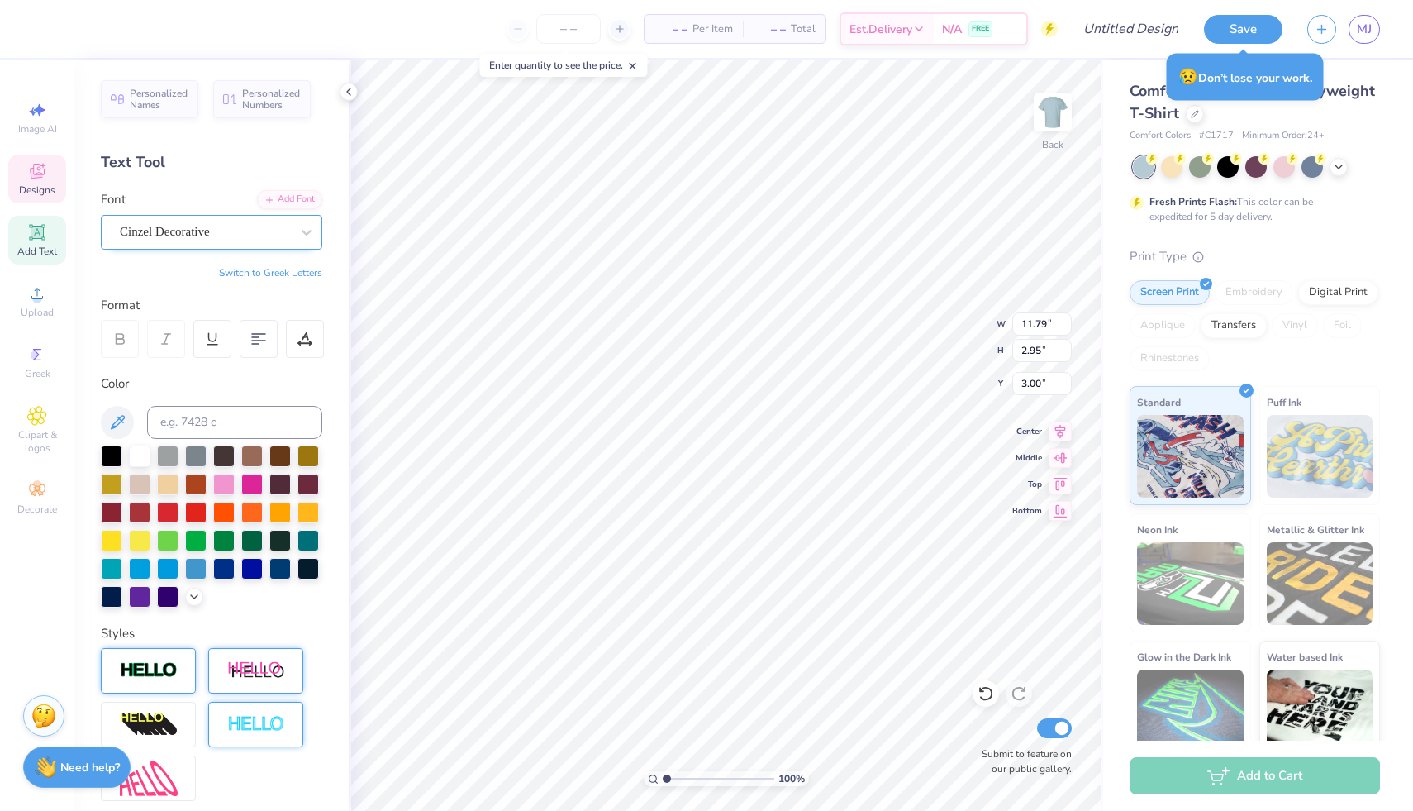
click at [243, 230] on div "Cinzel Decorative" at bounding box center [205, 232] width 174 height 26
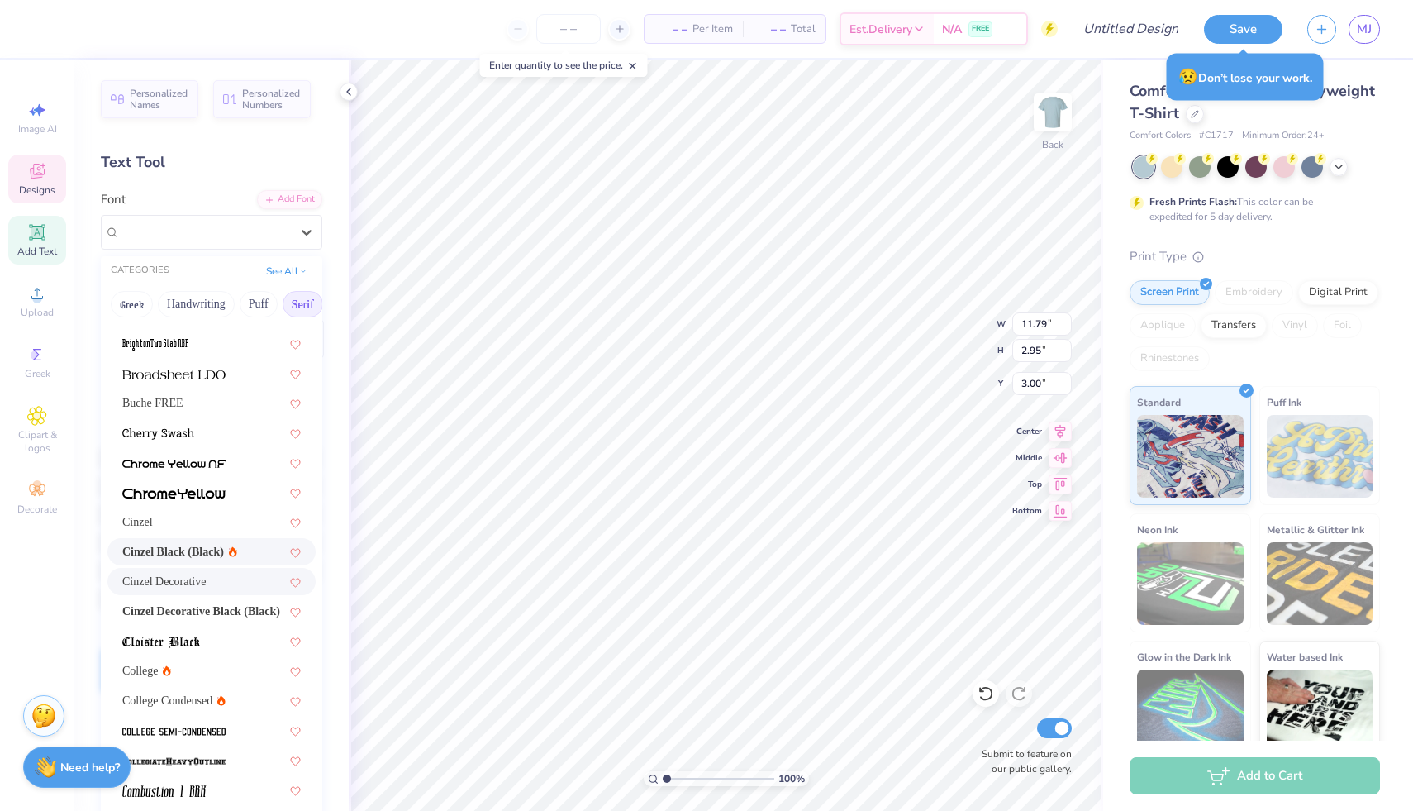
scroll to position [148, 0]
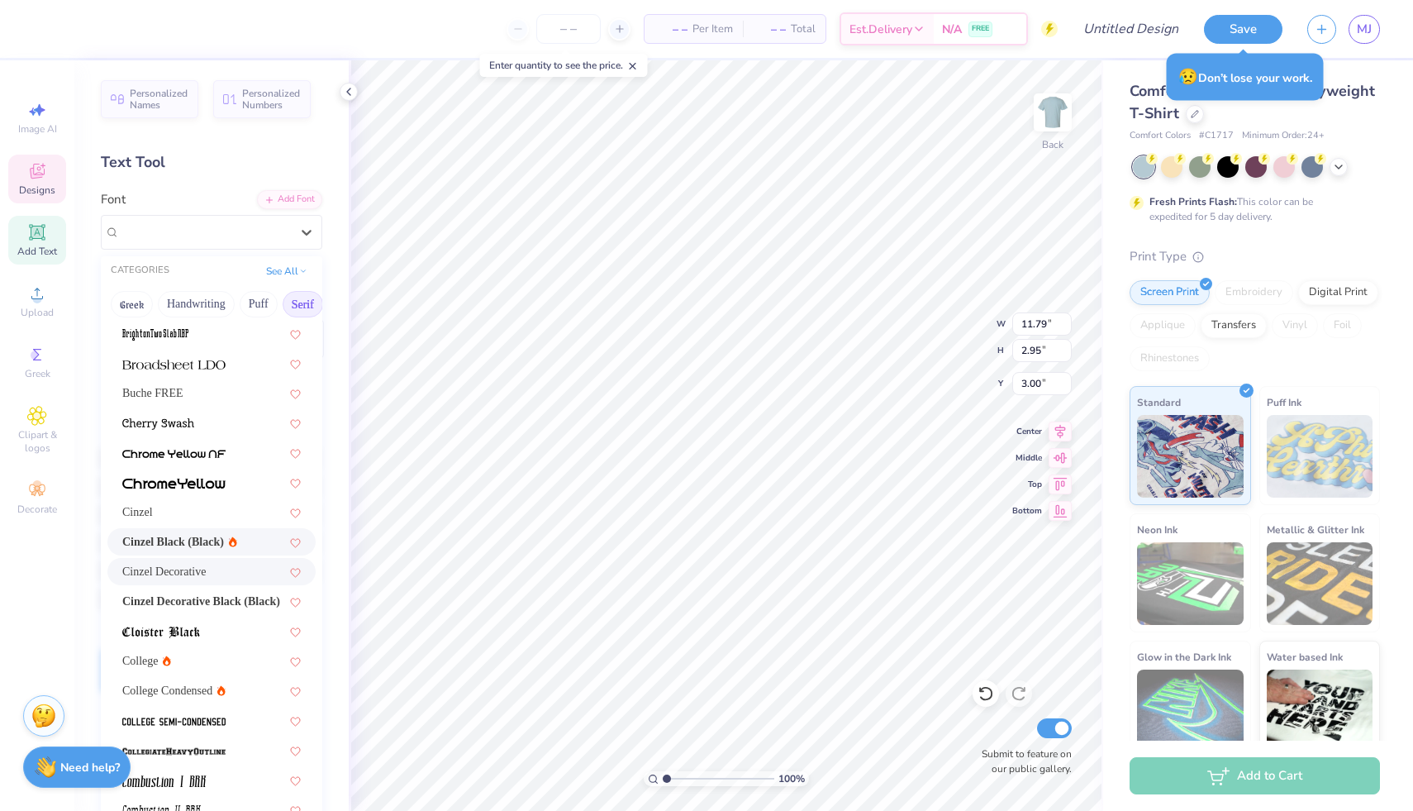
click at [193, 543] on span "Cinzel Black (Black)" at bounding box center [173, 541] width 102 height 17
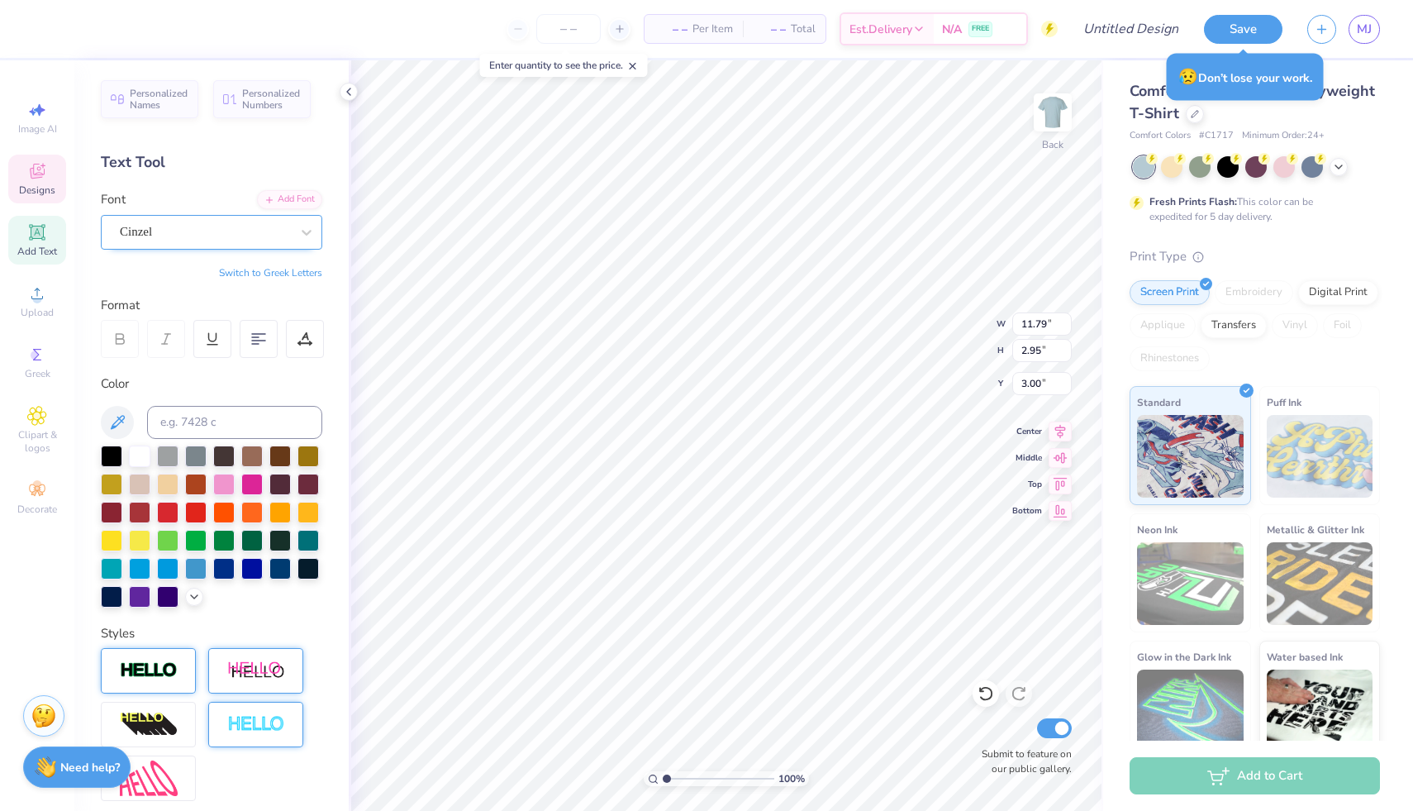
click at [219, 231] on div "Cinzel" at bounding box center [205, 232] width 174 height 26
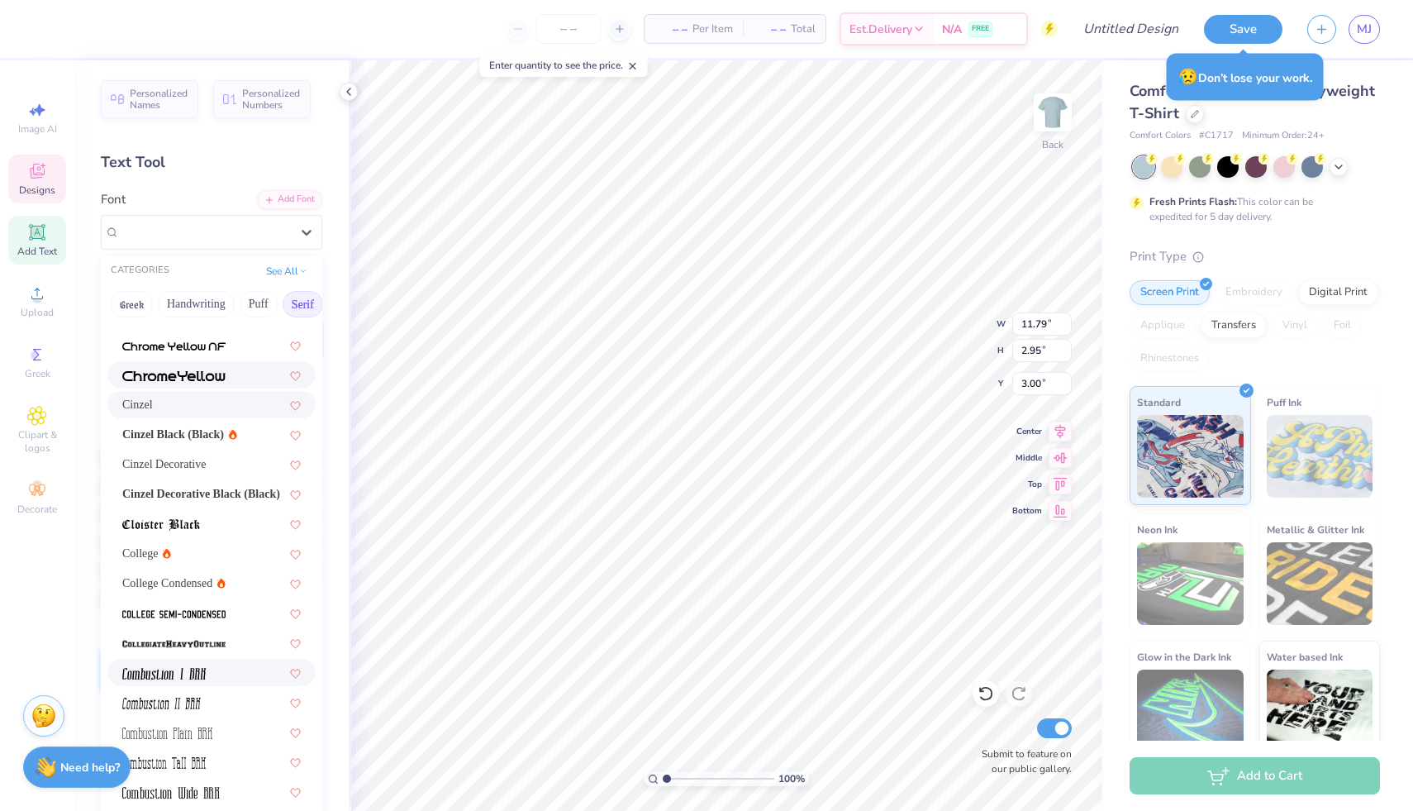
scroll to position [348, 0]
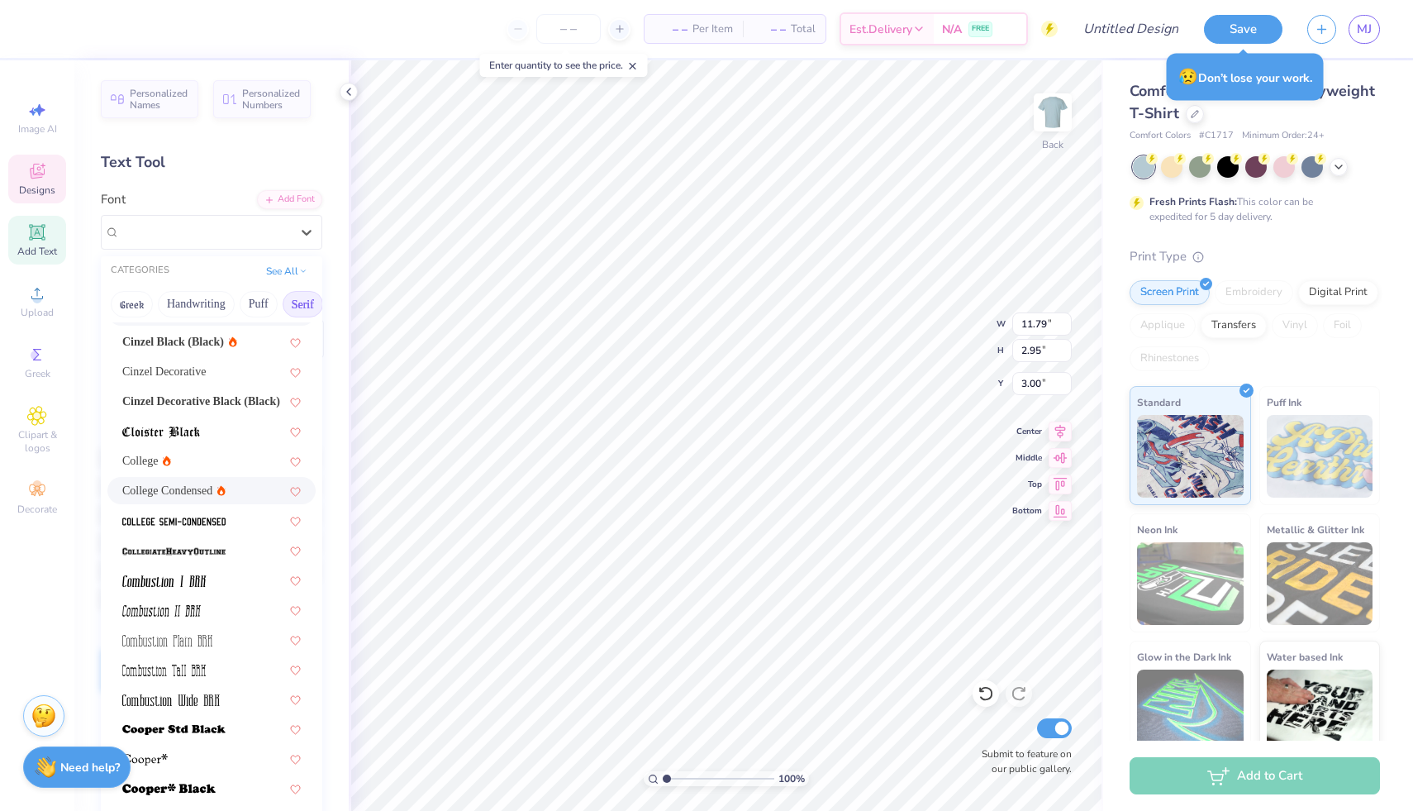
click at [185, 489] on span "College Condensed" at bounding box center [167, 490] width 90 height 17
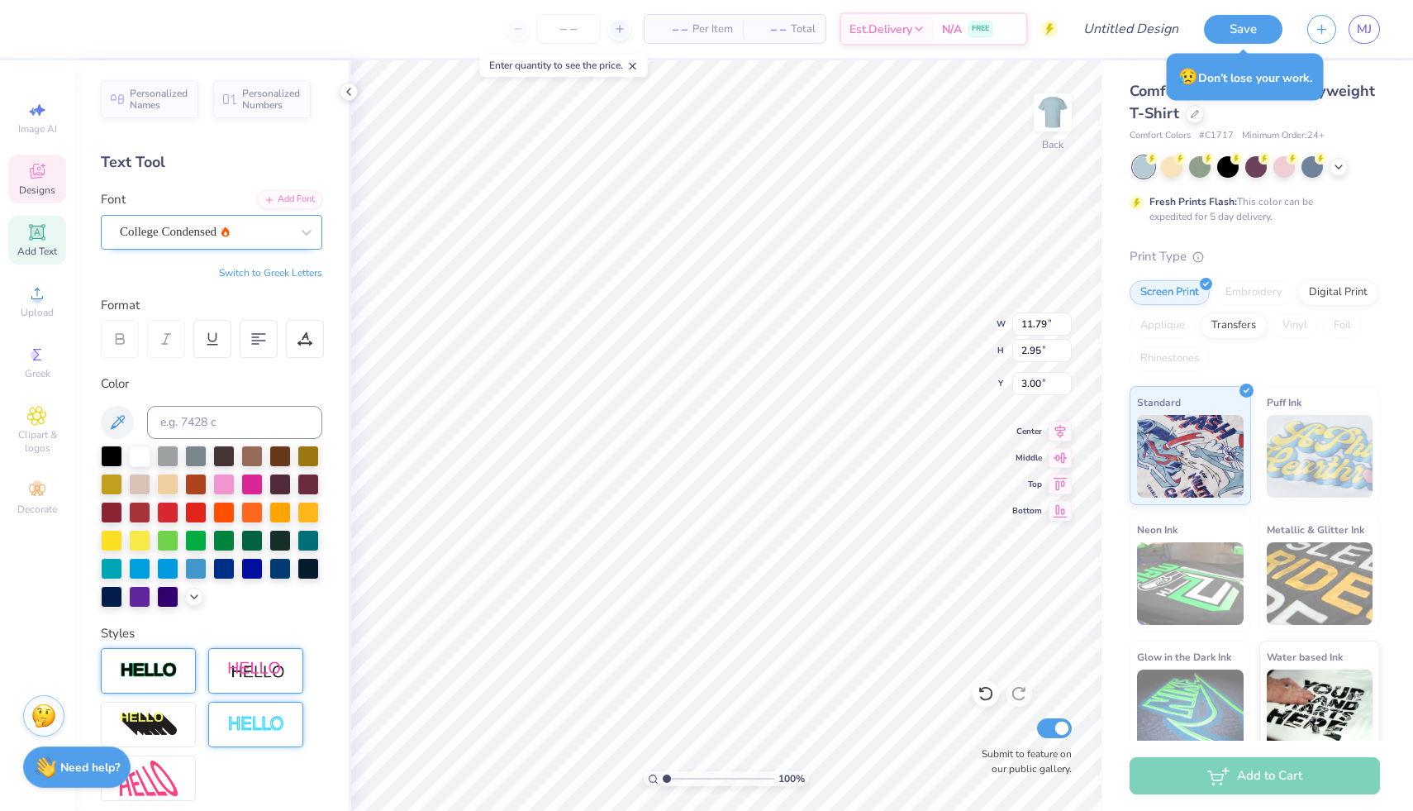
click at [197, 237] on div "College Condensed" at bounding box center [205, 232] width 174 height 26
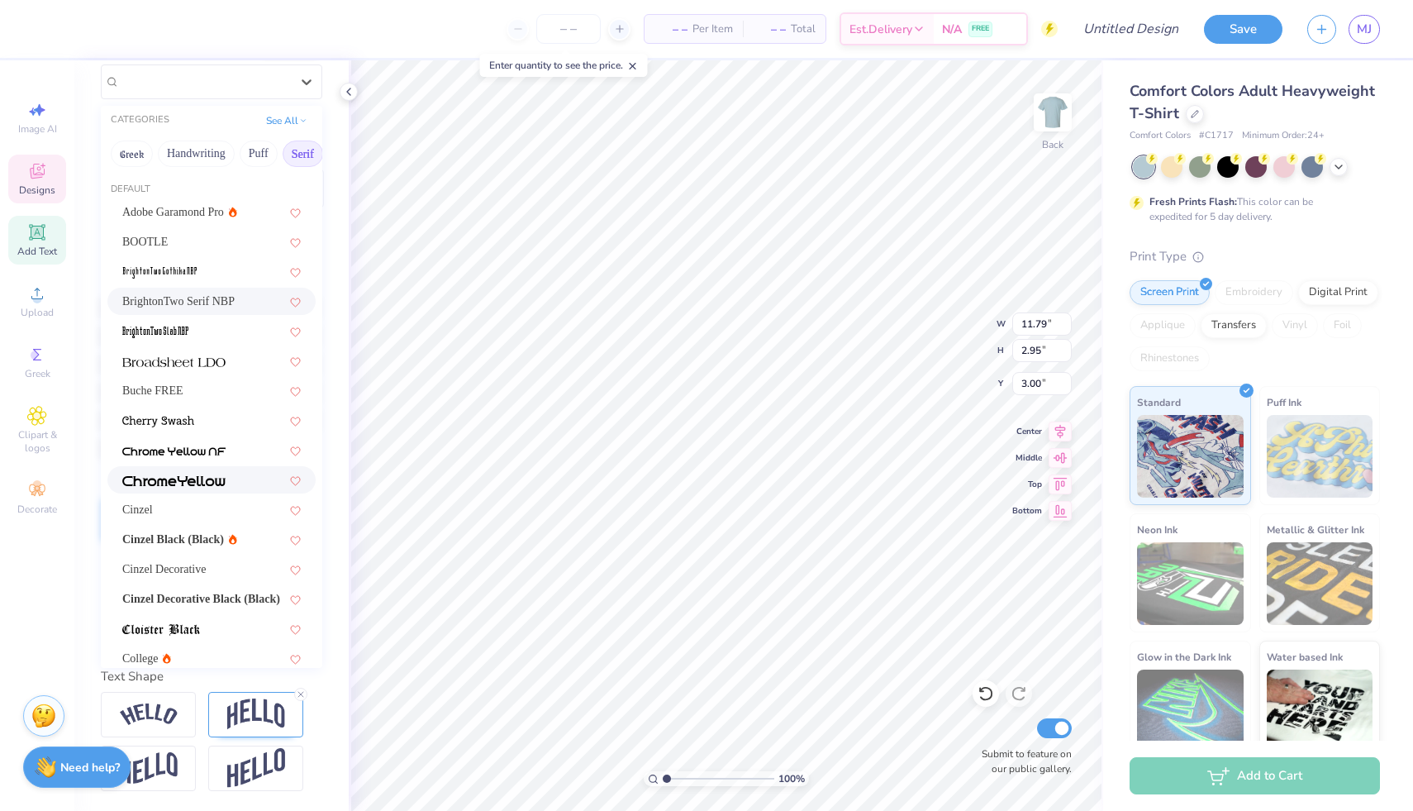
scroll to position [0, 0]
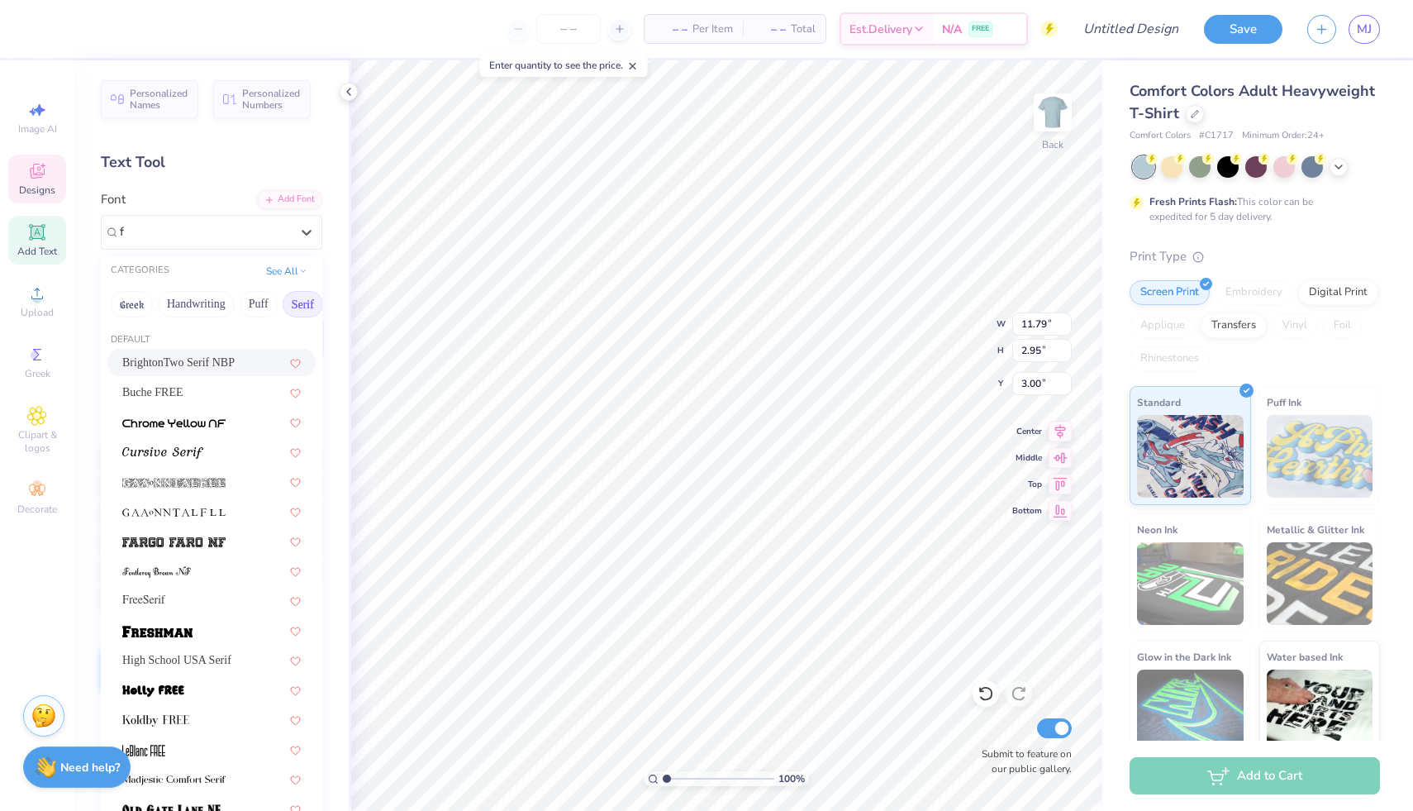
click at [303, 304] on button "Serif" at bounding box center [303, 304] width 40 height 26
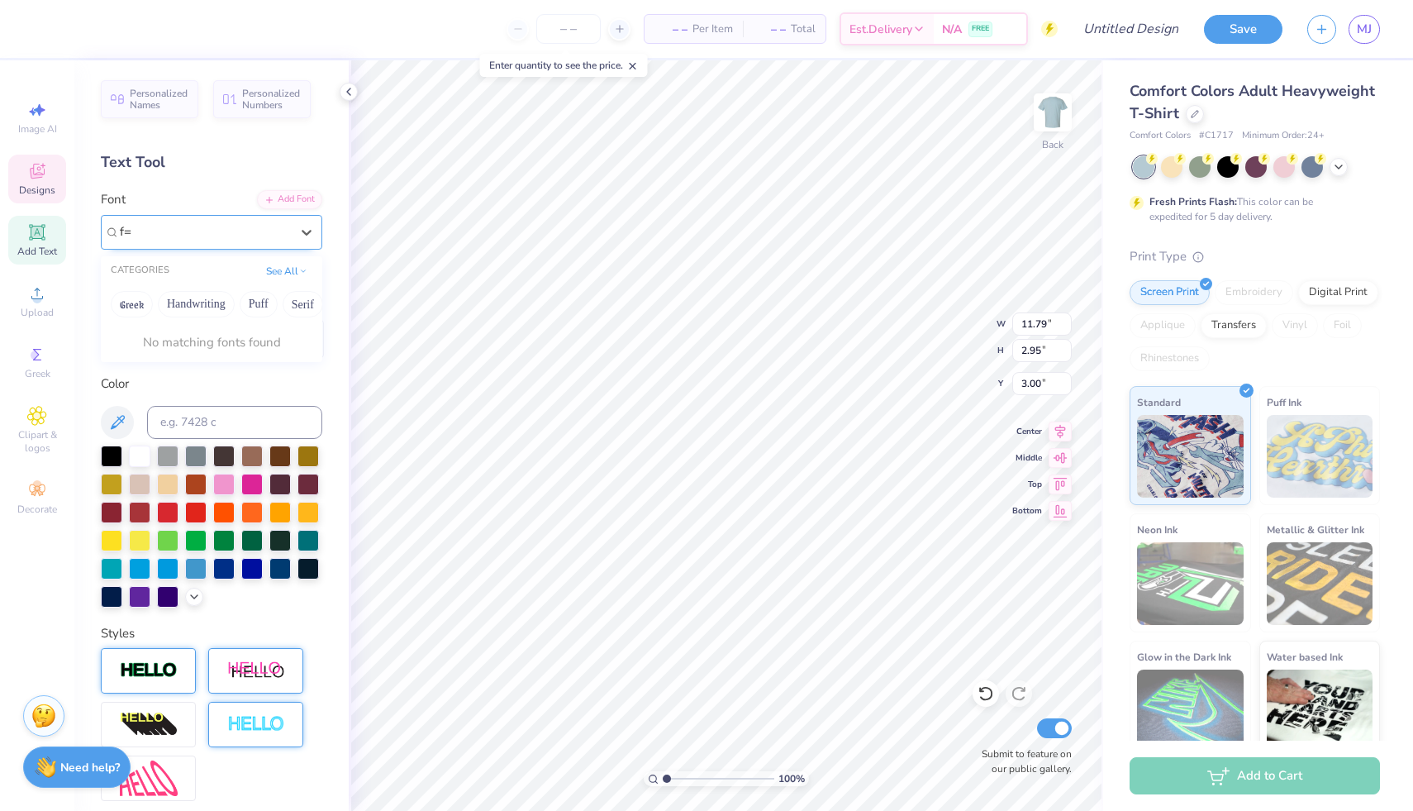
type input "f"
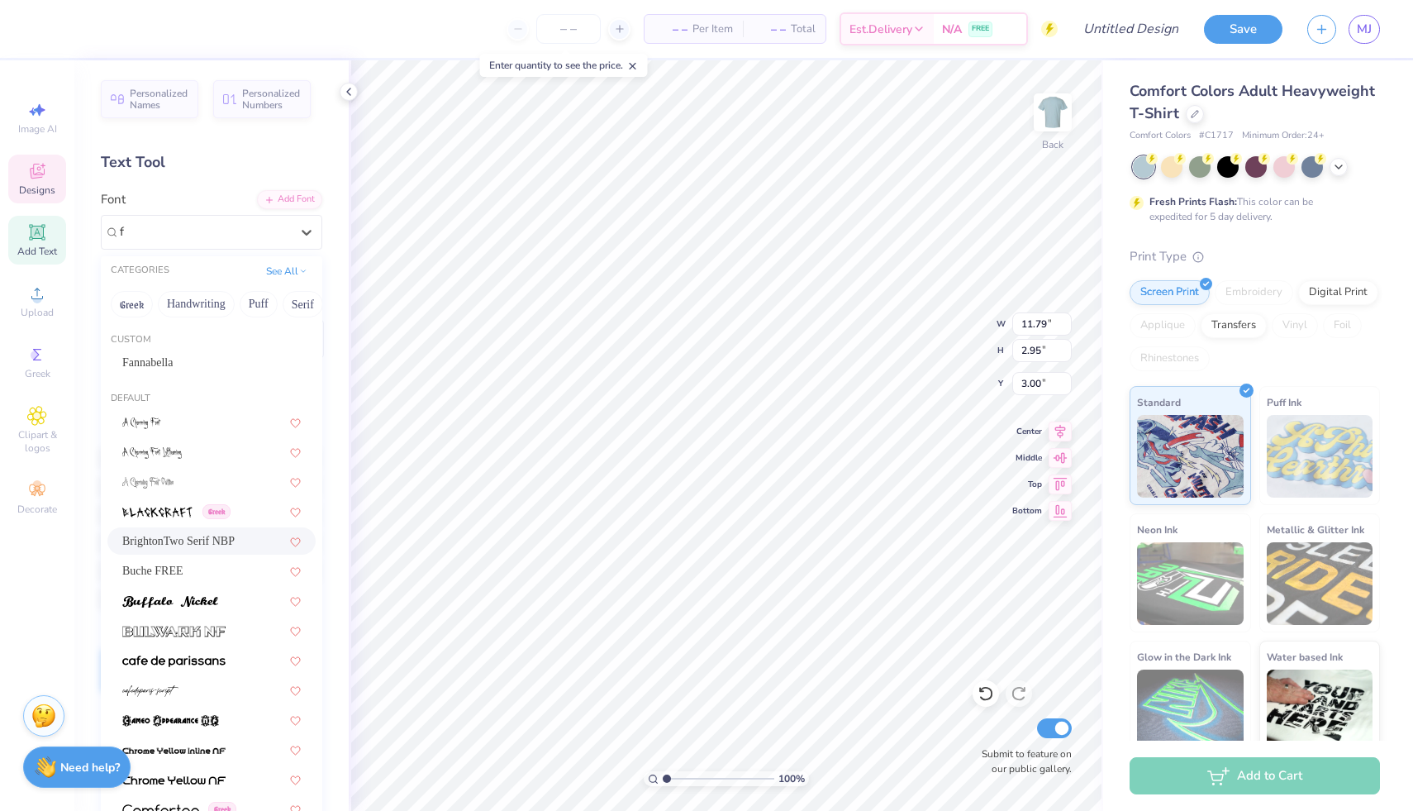
click at [187, 549] on div "BrightonTwo Serif NBP" at bounding box center [211, 540] width 179 height 17
type input "f"
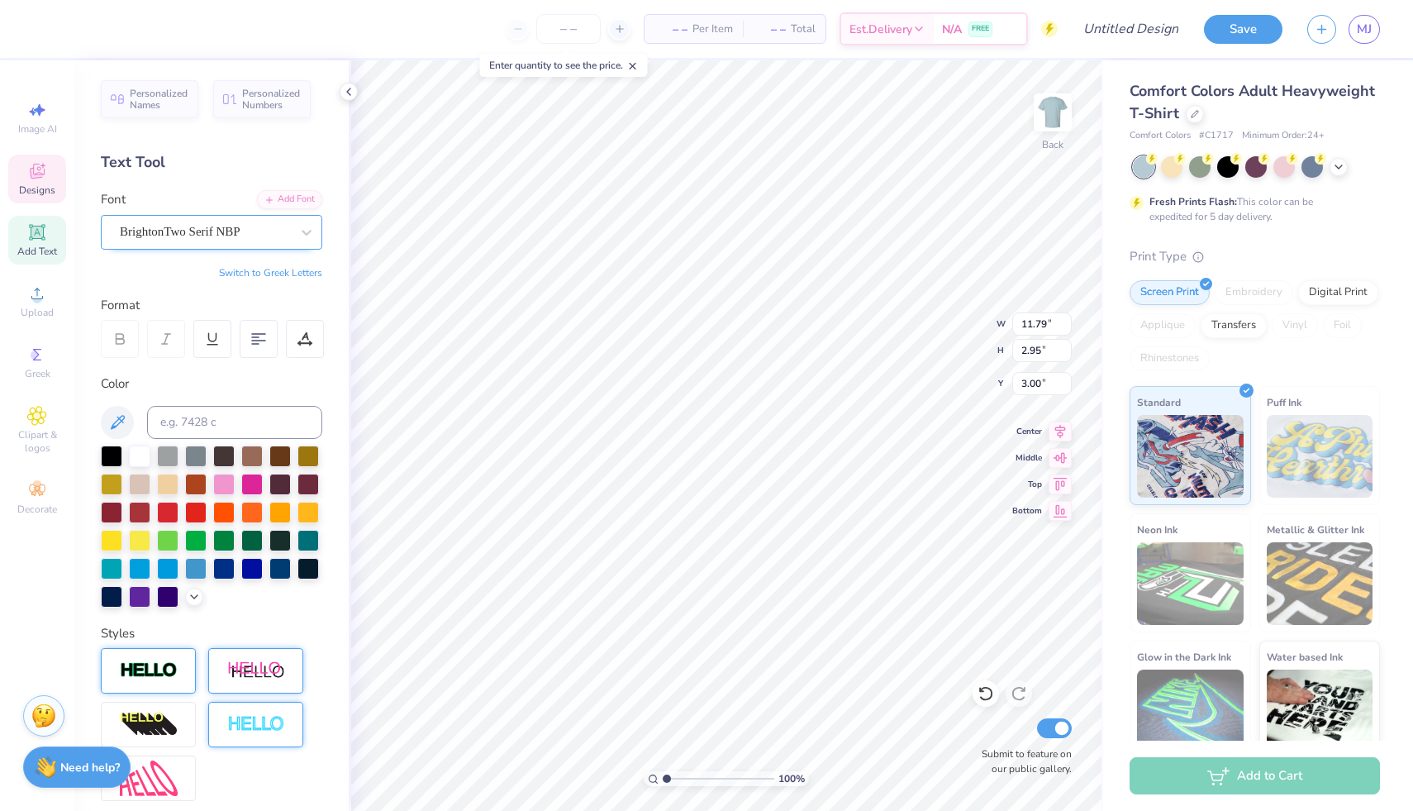
click at [222, 245] on div "BrightonTwo Serif NBP" at bounding box center [212, 232] width 222 height 35
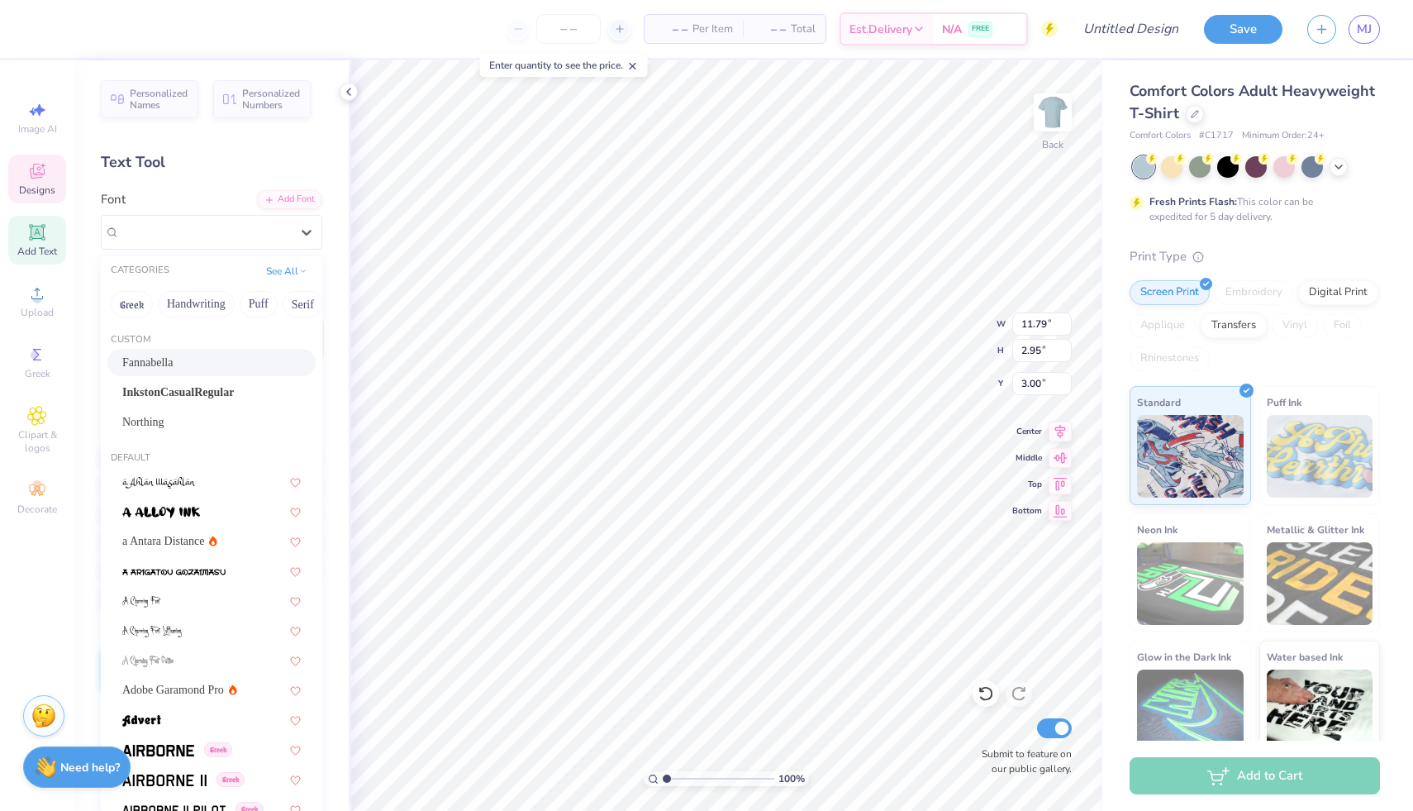
click at [164, 361] on div "Fannabella" at bounding box center [211, 362] width 179 height 17
click at [207, 233] on div "Fannabella" at bounding box center [205, 232] width 174 height 26
click at [170, 398] on span "InkstonCasualRegular" at bounding box center [178, 392] width 112 height 17
click at [213, 231] on div "InkstonCasualRegular" at bounding box center [205, 232] width 174 height 26
click at [163, 684] on span "Adobe Garamond Pro" at bounding box center [173, 689] width 102 height 17
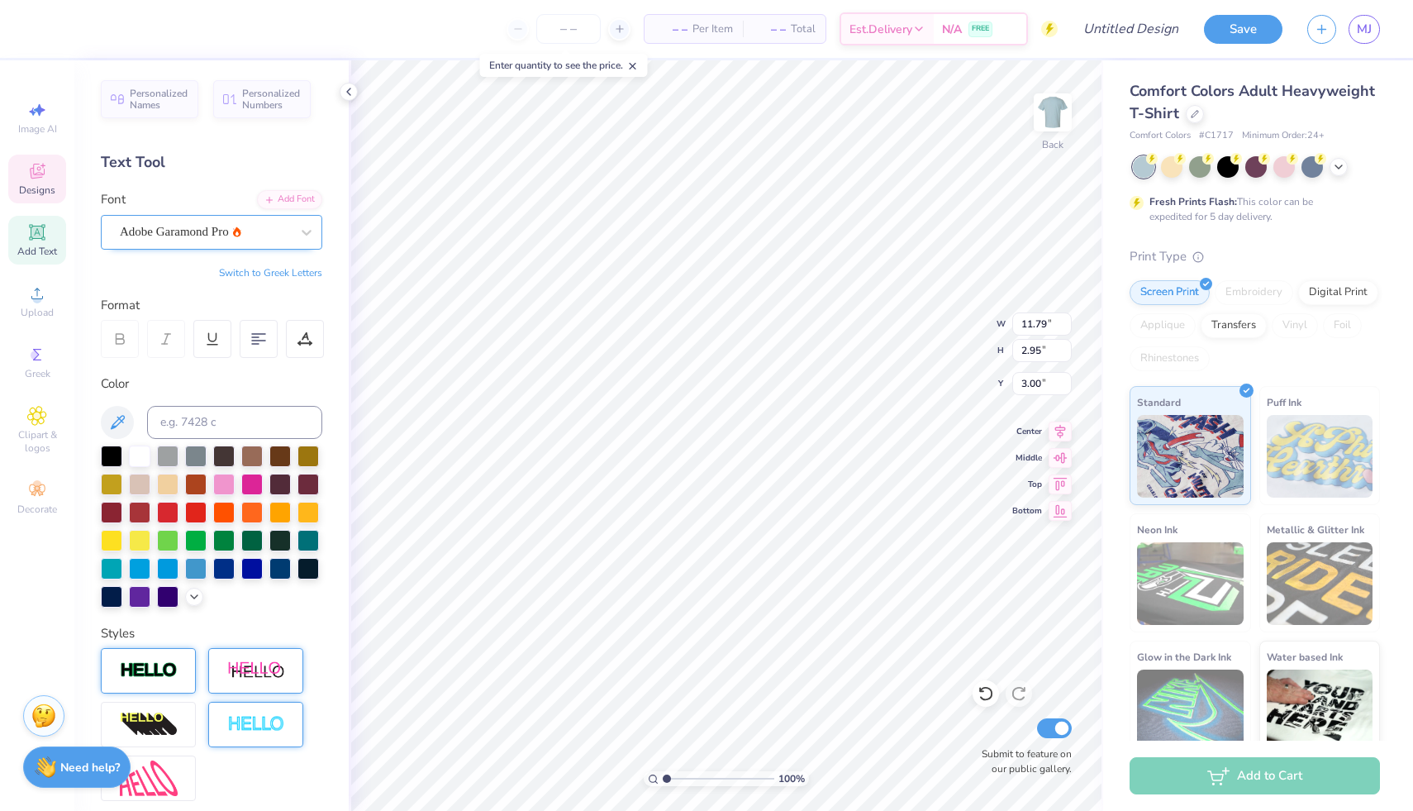
click at [188, 237] on div "Adobe Garamond Pro" at bounding box center [205, 232] width 174 height 26
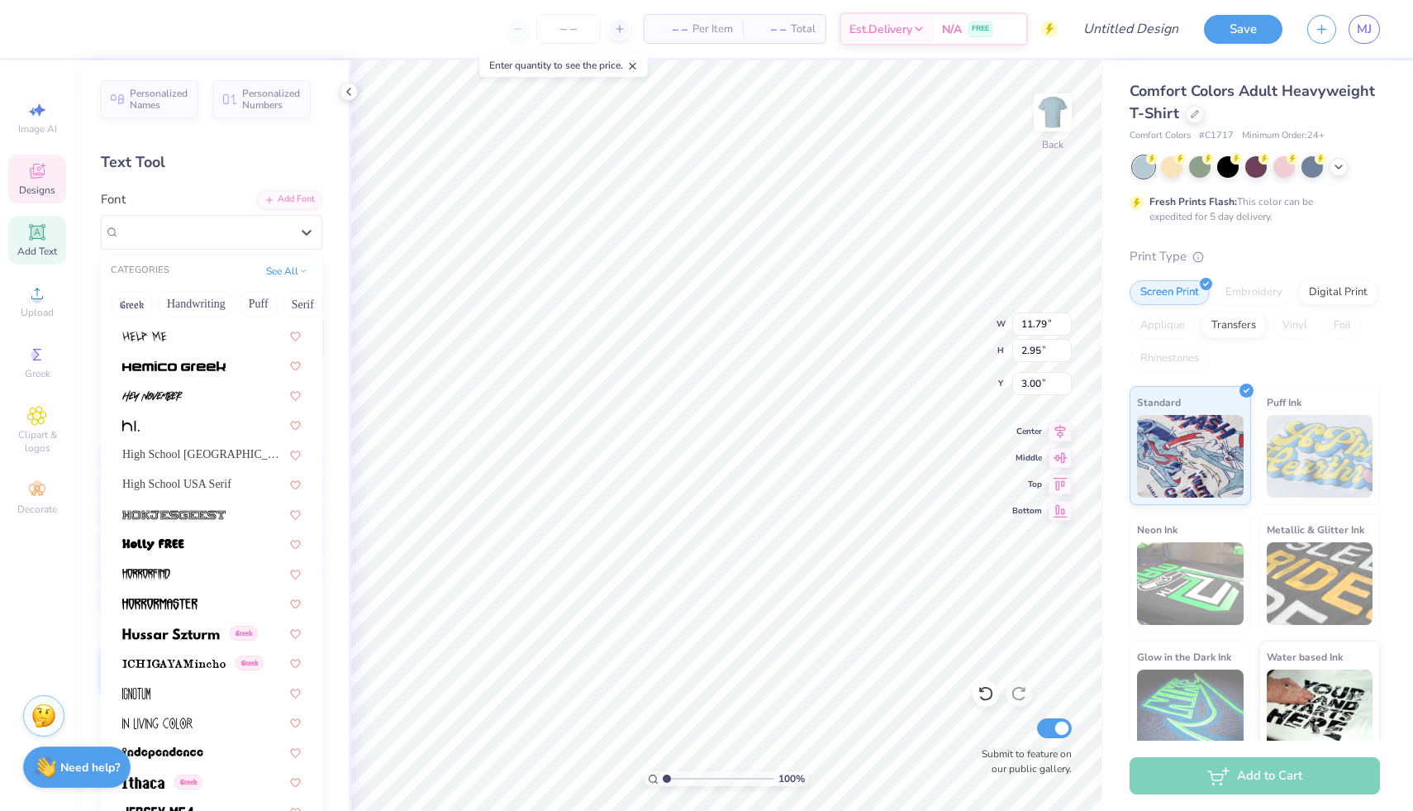
scroll to position [4200, 0]
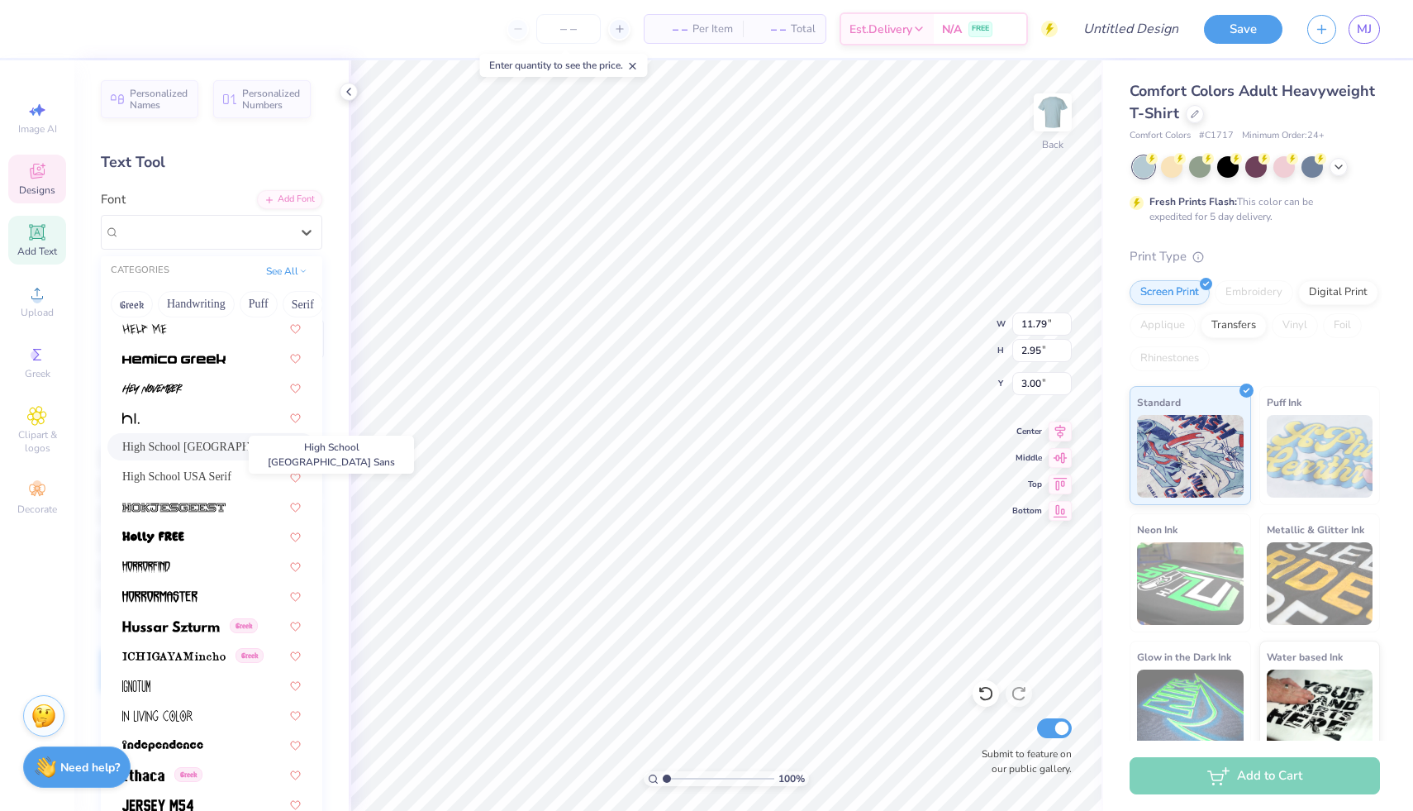
click at [173, 449] on span "High School USA Sans" at bounding box center [203, 446] width 163 height 17
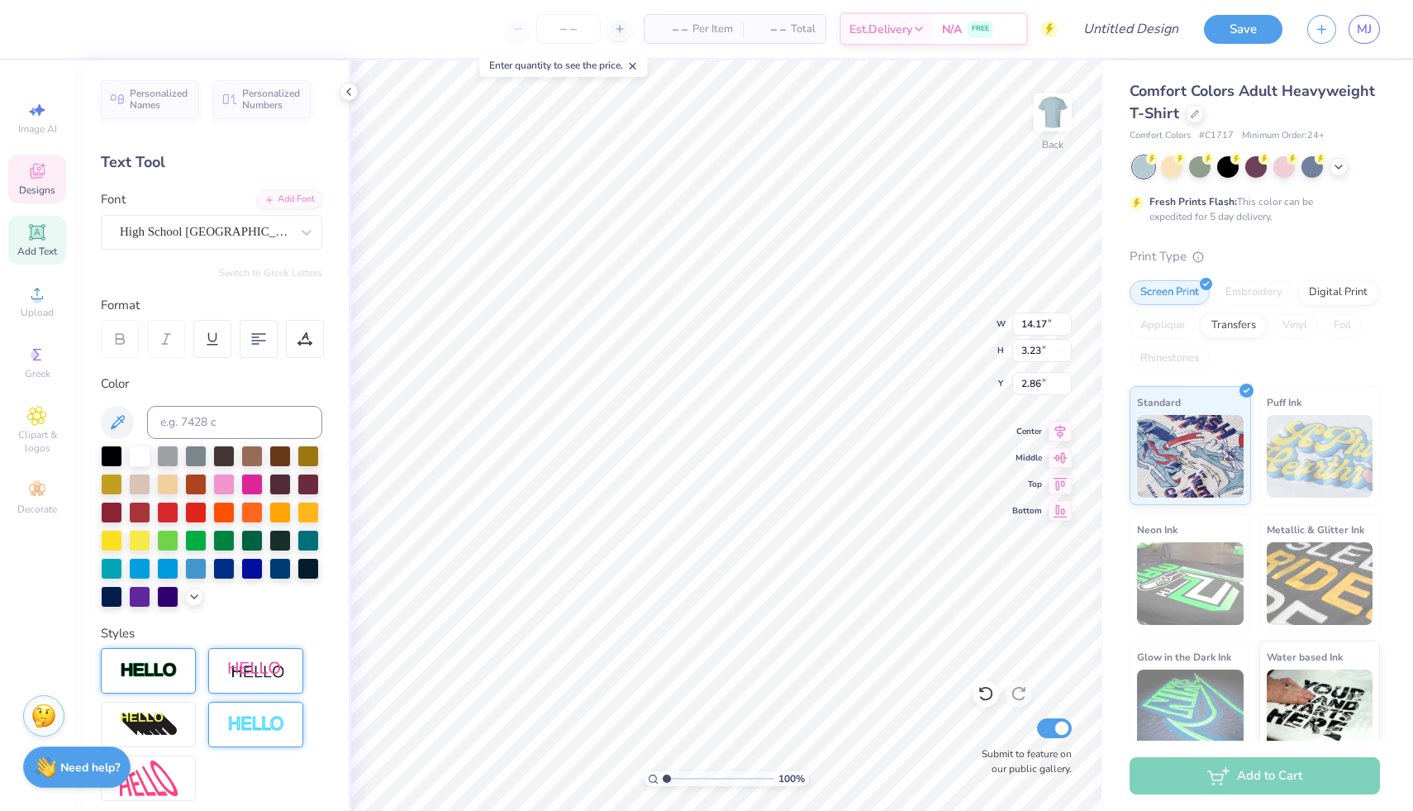
scroll to position [13, 2]
click at [198, 236] on div "High School USA Sans" at bounding box center [205, 232] width 174 height 26
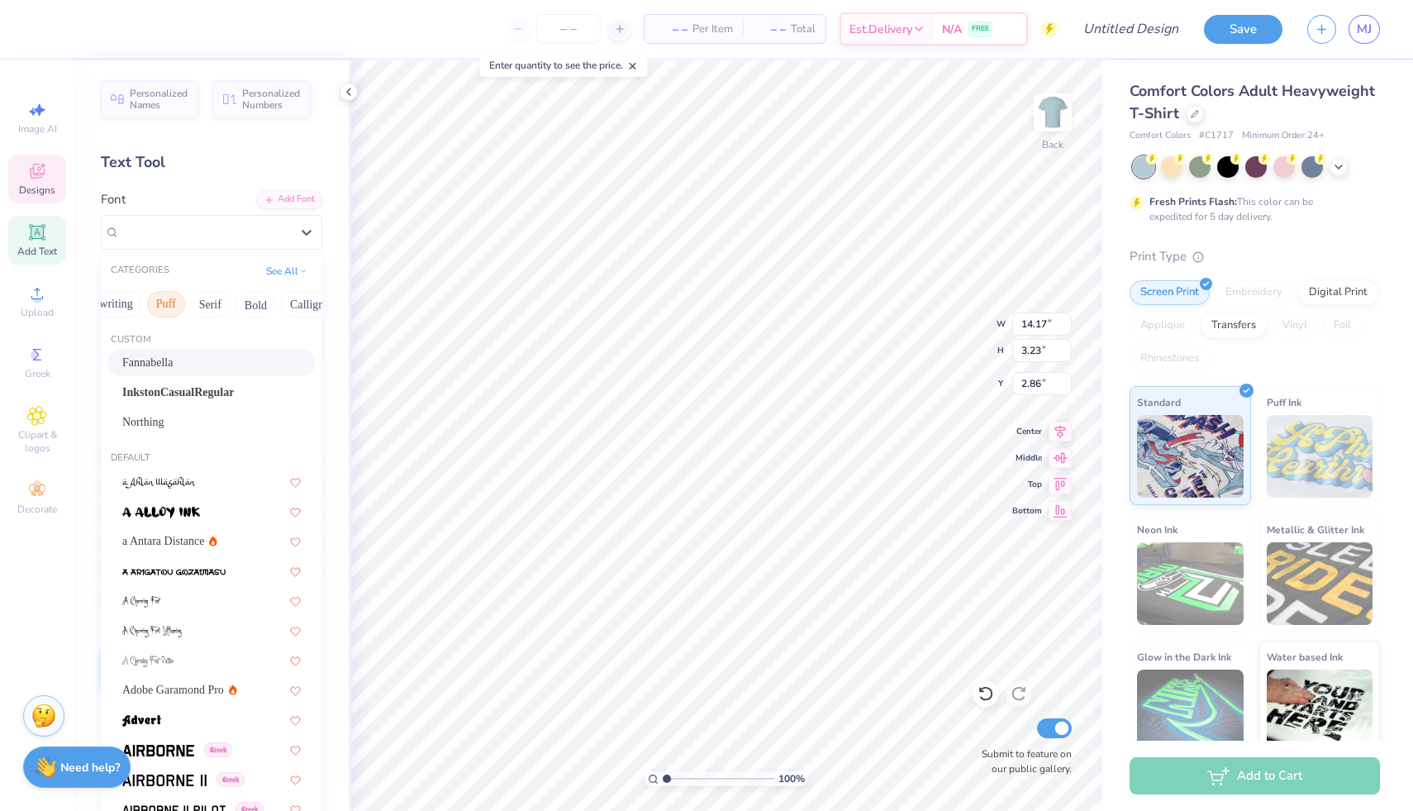
scroll to position [0, 156]
click at [189, 304] on button "Bold" at bounding box center [192, 304] width 40 height 26
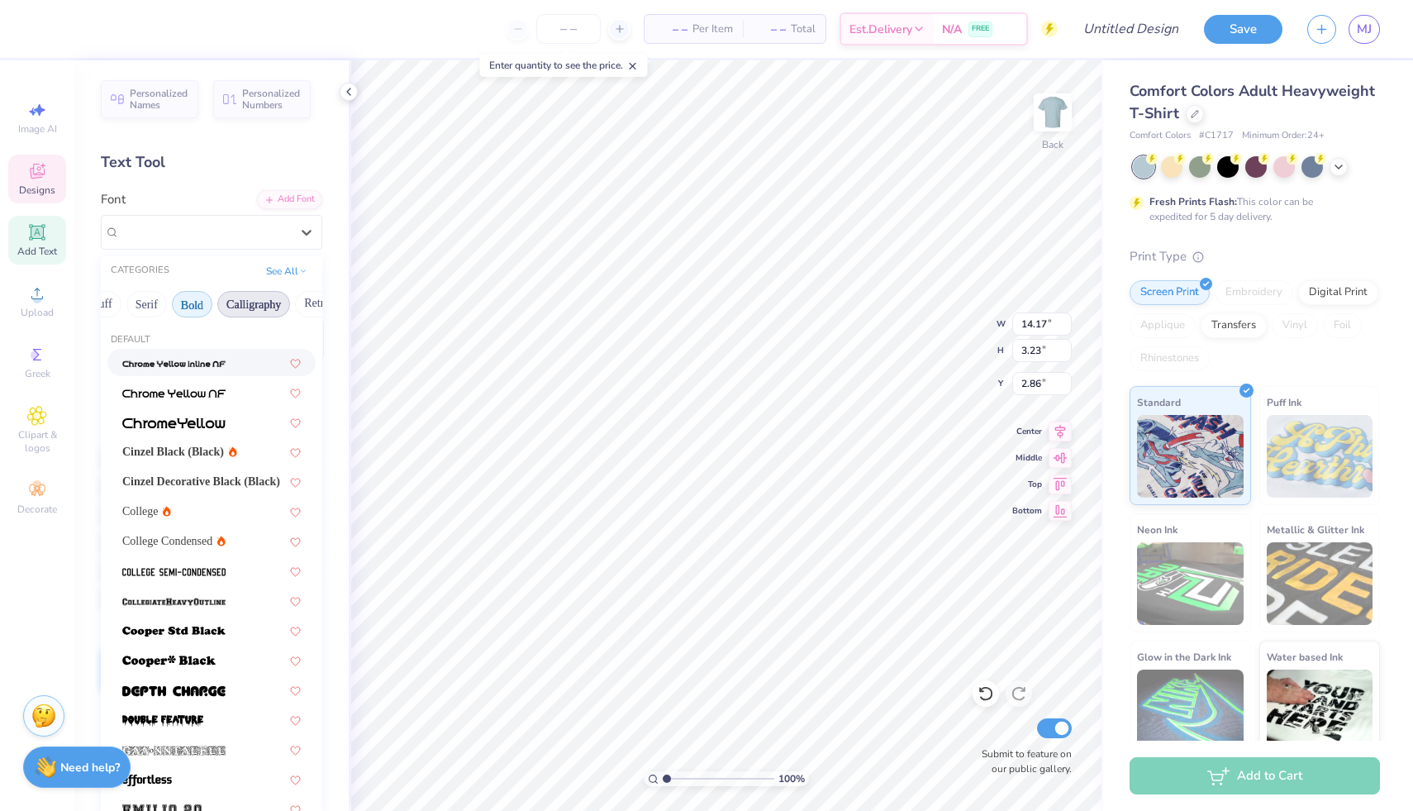
click at [260, 308] on button "Calligraphy" at bounding box center [253, 304] width 73 height 26
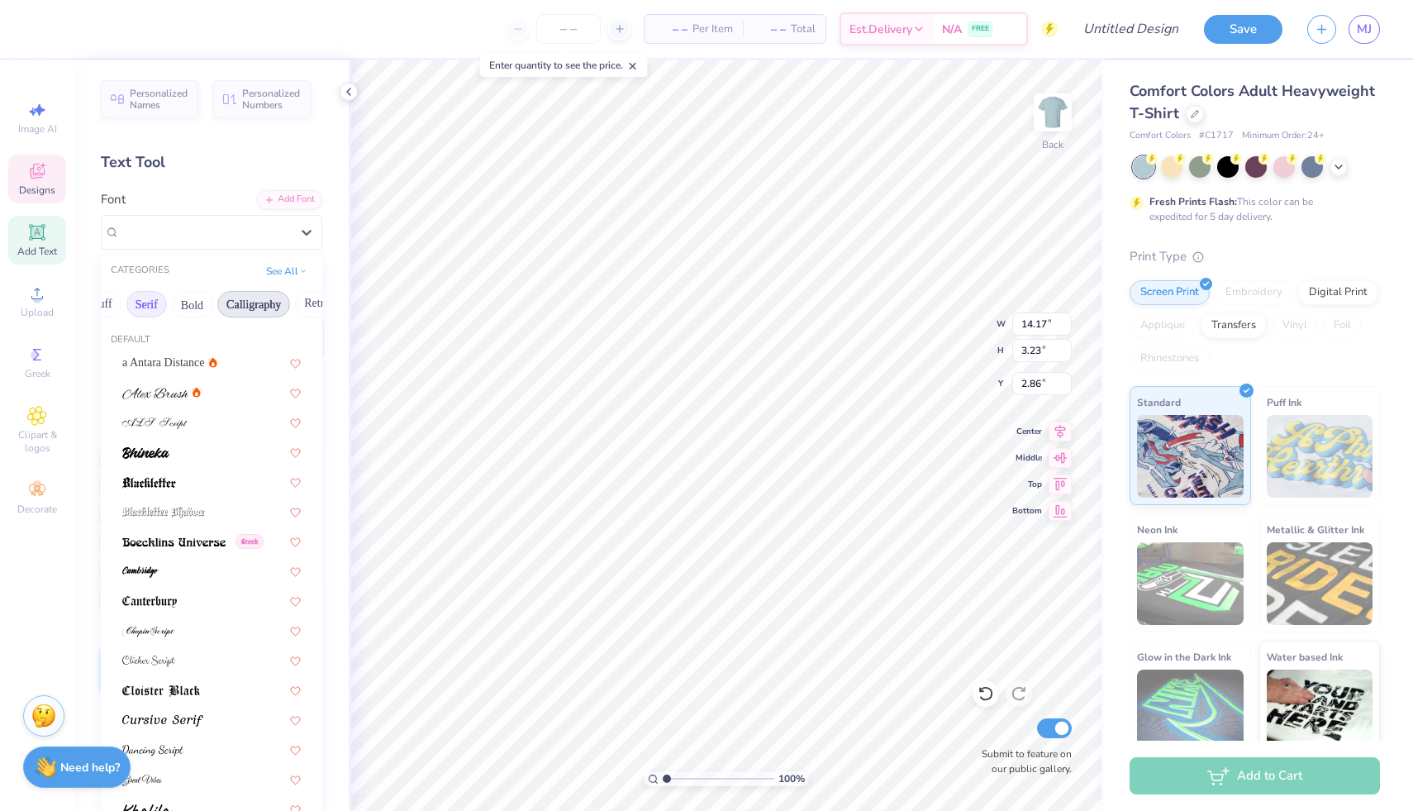
click at [160, 307] on button "Serif" at bounding box center [146, 304] width 40 height 26
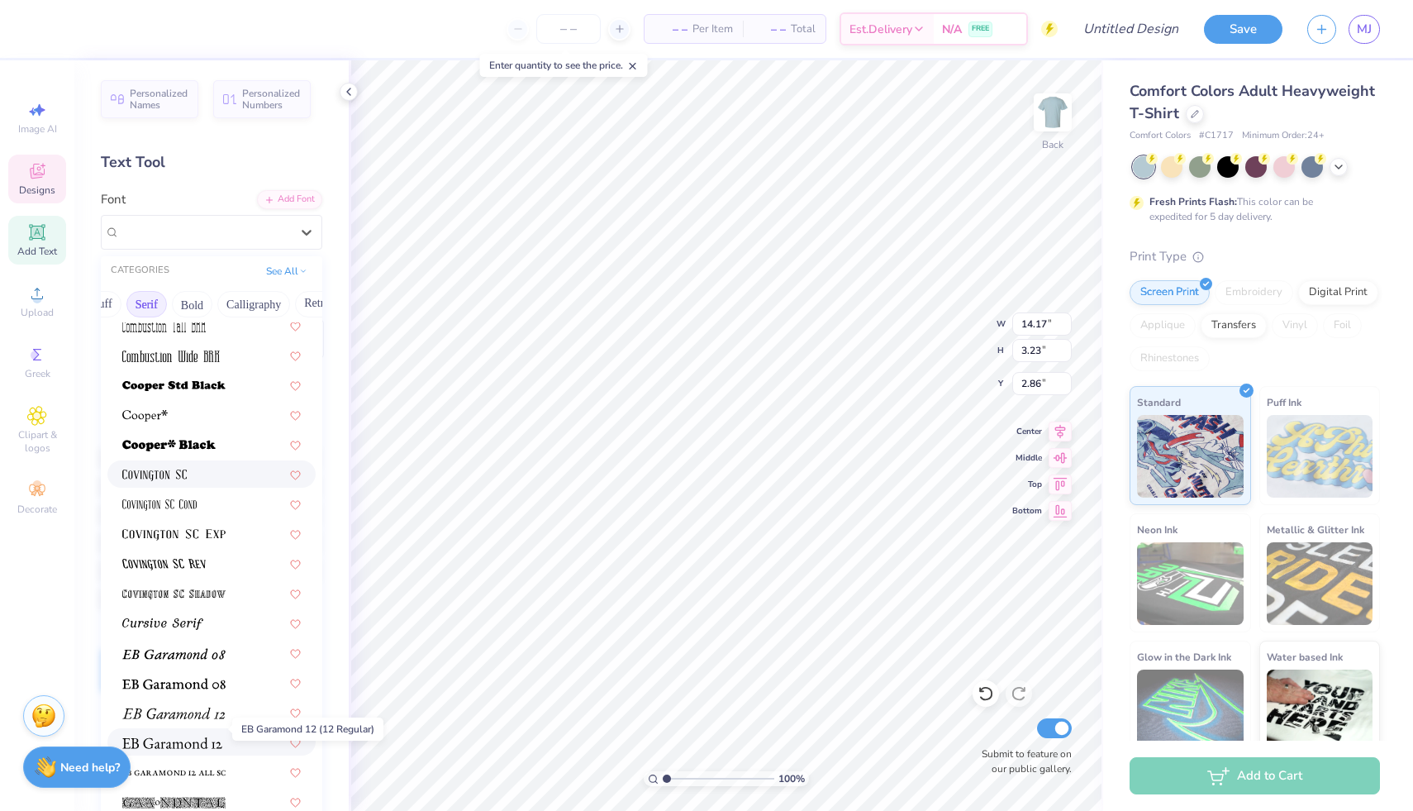
scroll to position [684, 0]
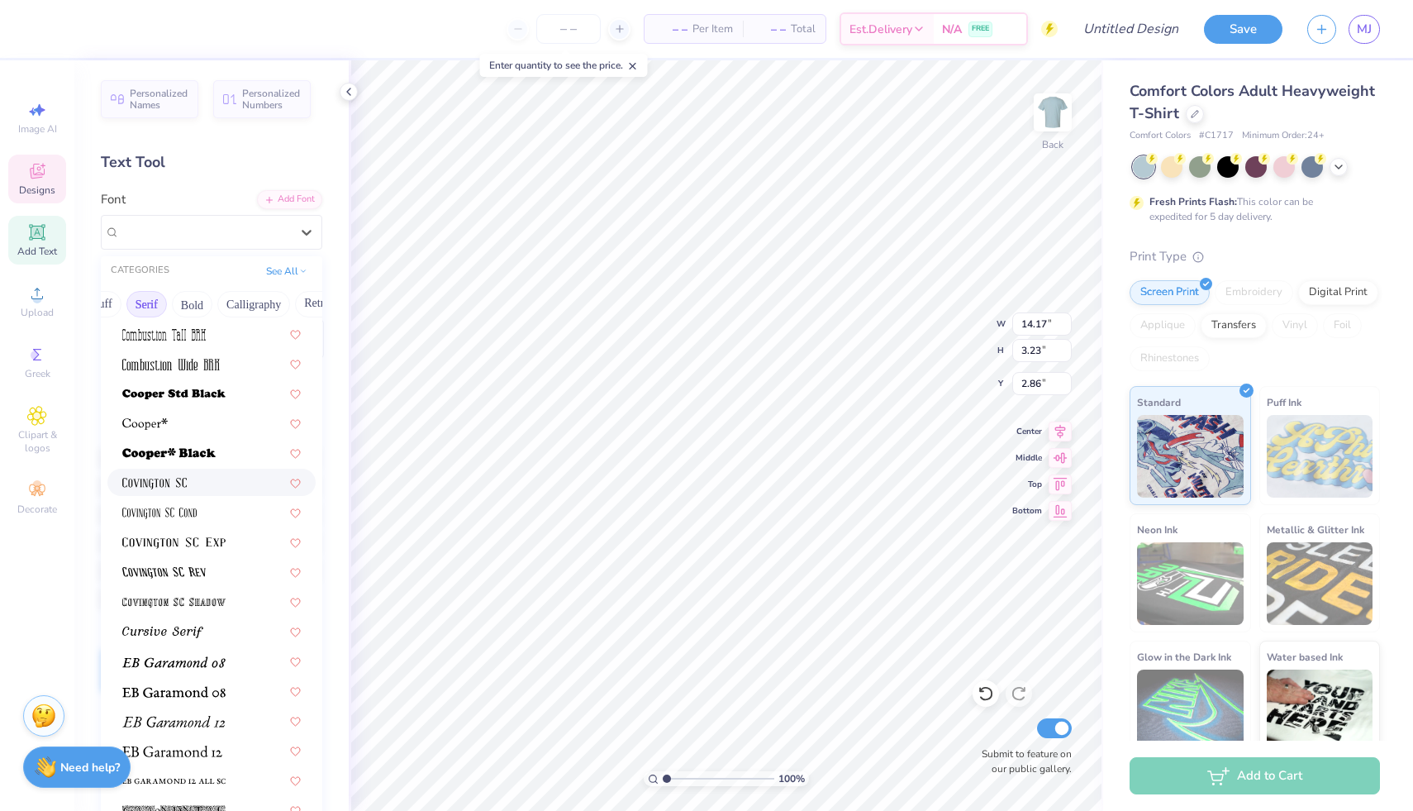
click at [174, 483] on img at bounding box center [154, 484] width 64 height 12
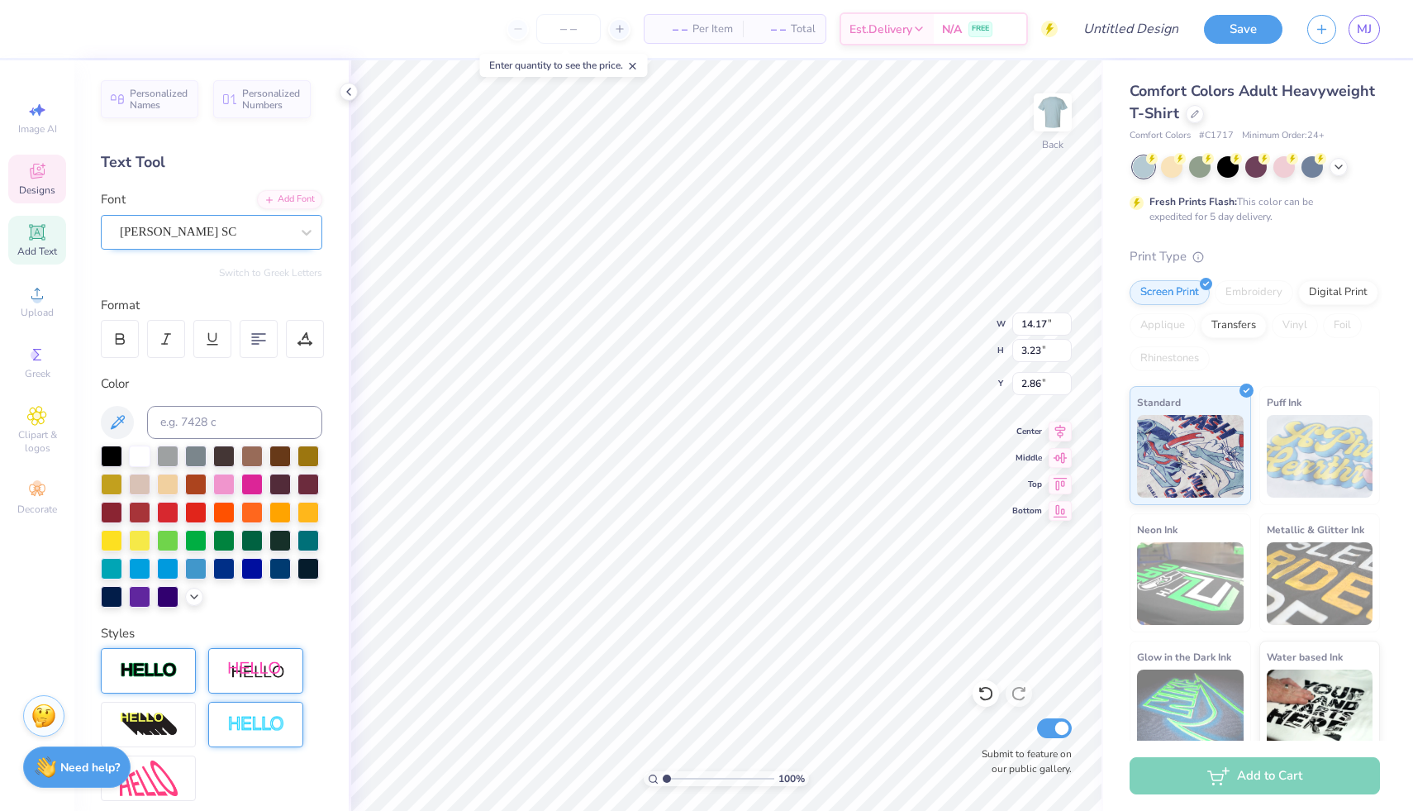
click at [221, 236] on div "[PERSON_NAME] SC" at bounding box center [205, 232] width 174 height 26
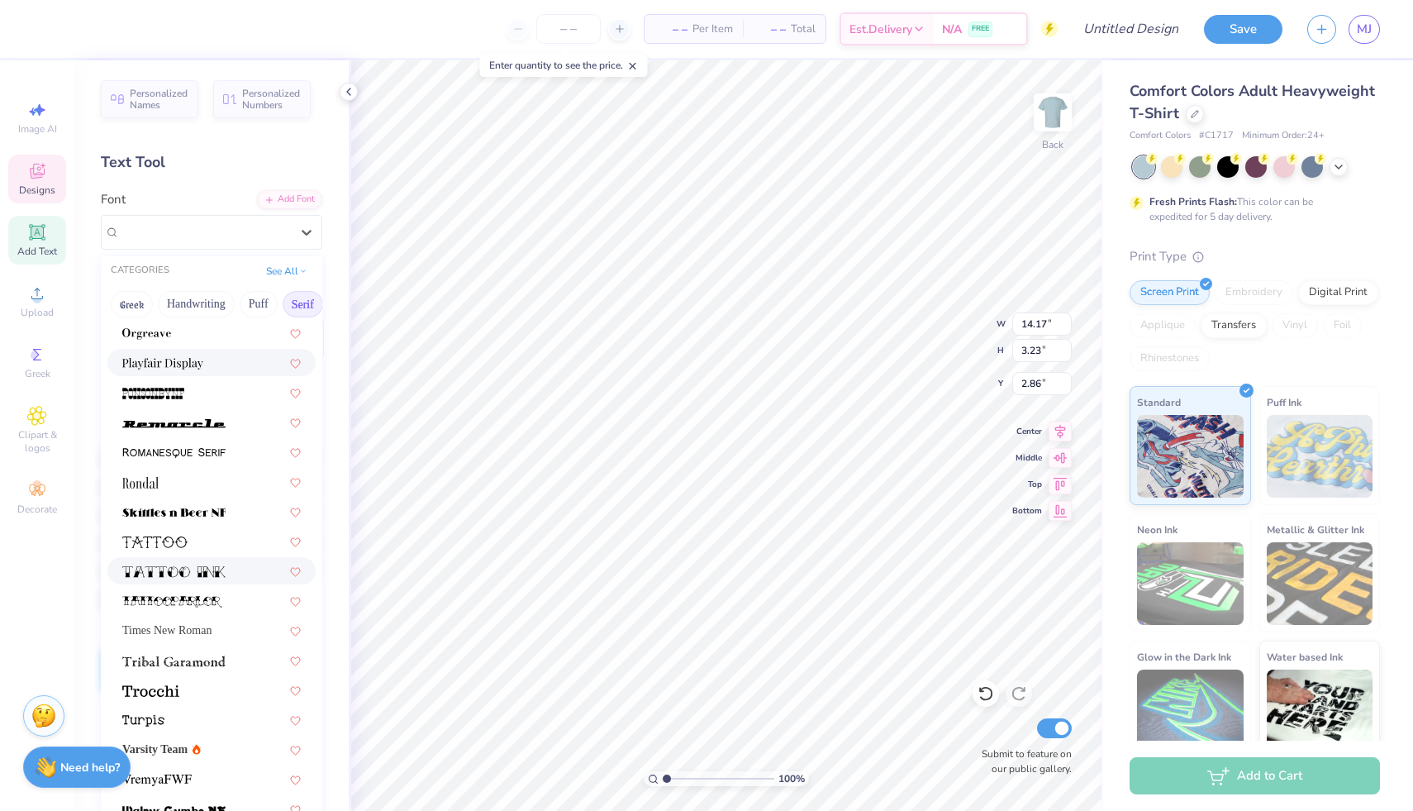
scroll to position [1893, 0]
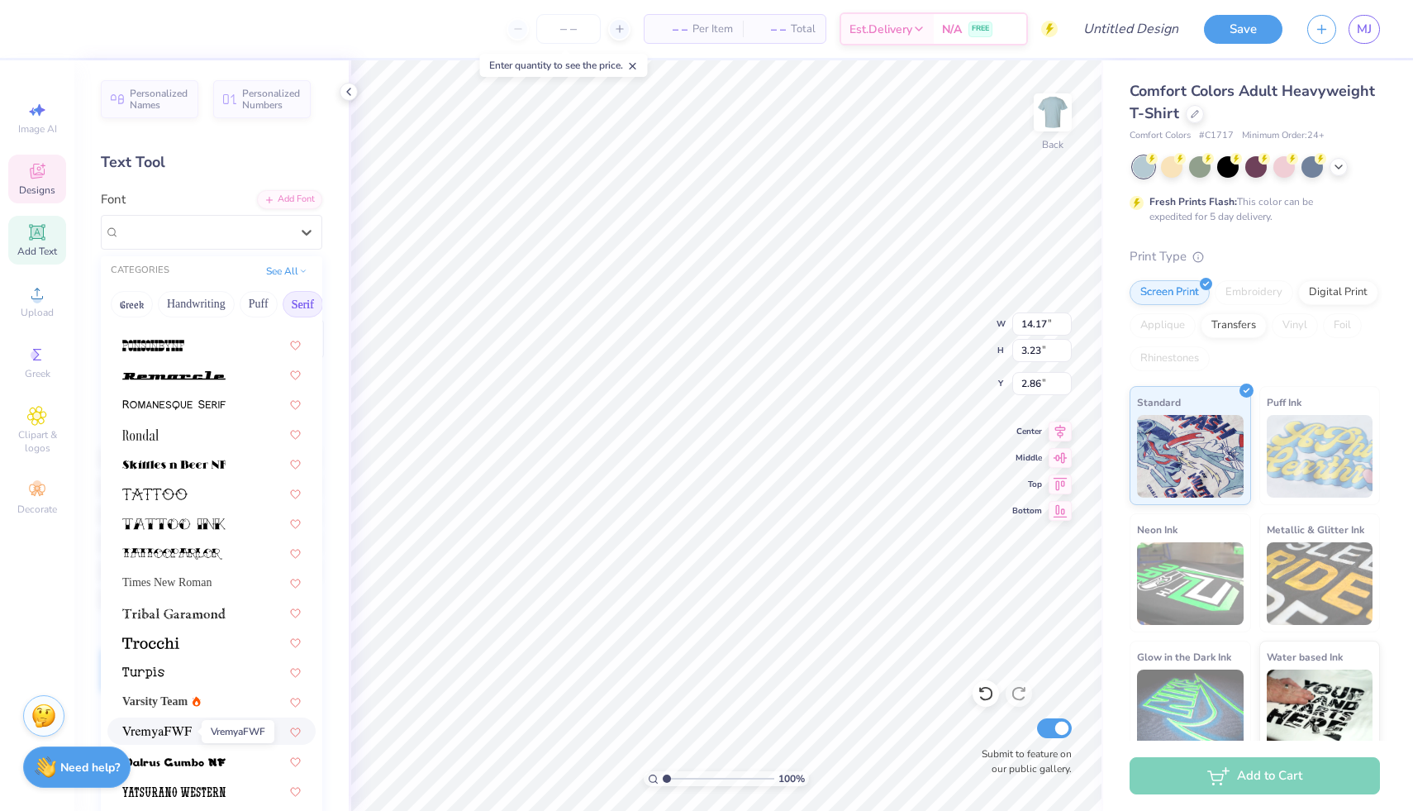
click at [155, 733] on img at bounding box center [156, 733] width 69 height 12
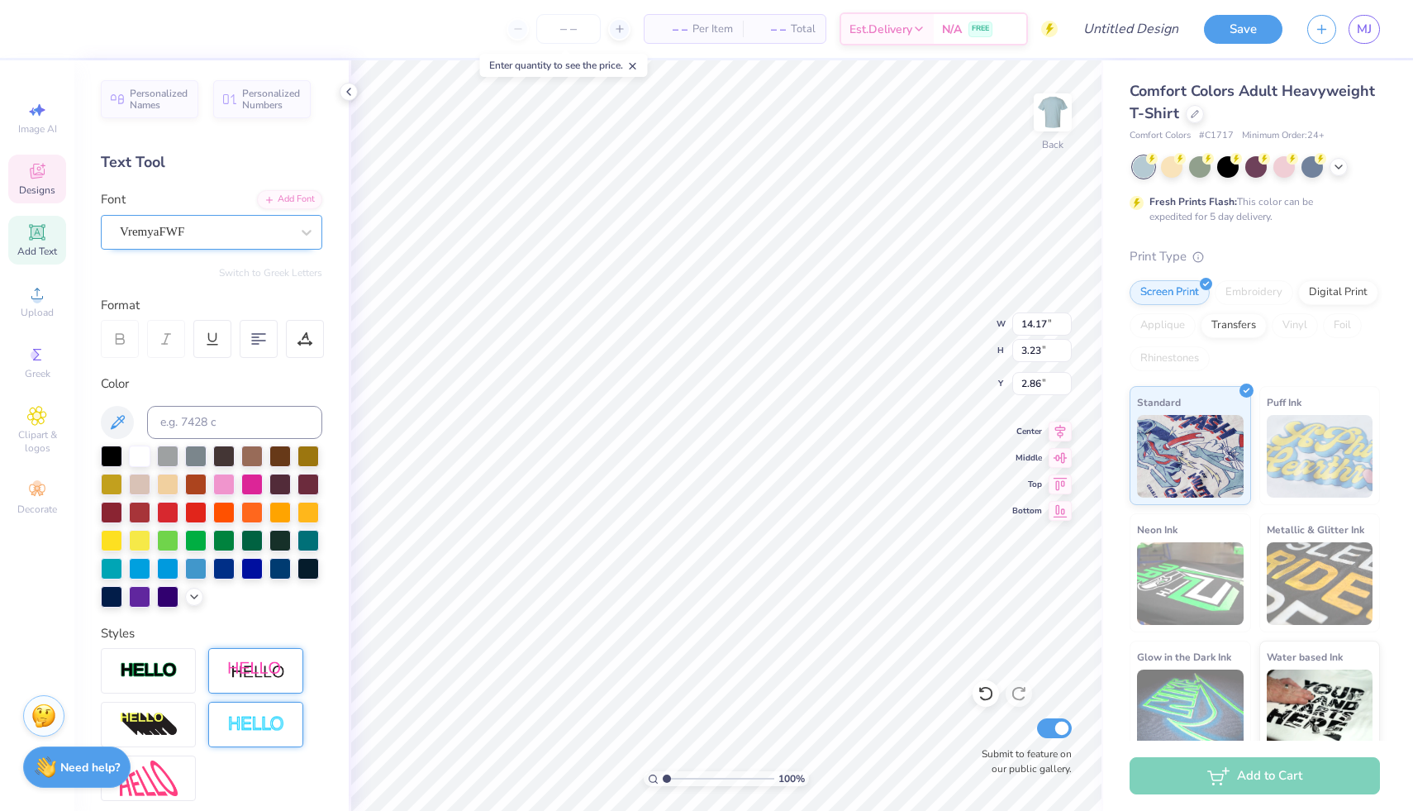
click at [253, 235] on div "VremyaFWF" at bounding box center [205, 232] width 174 height 26
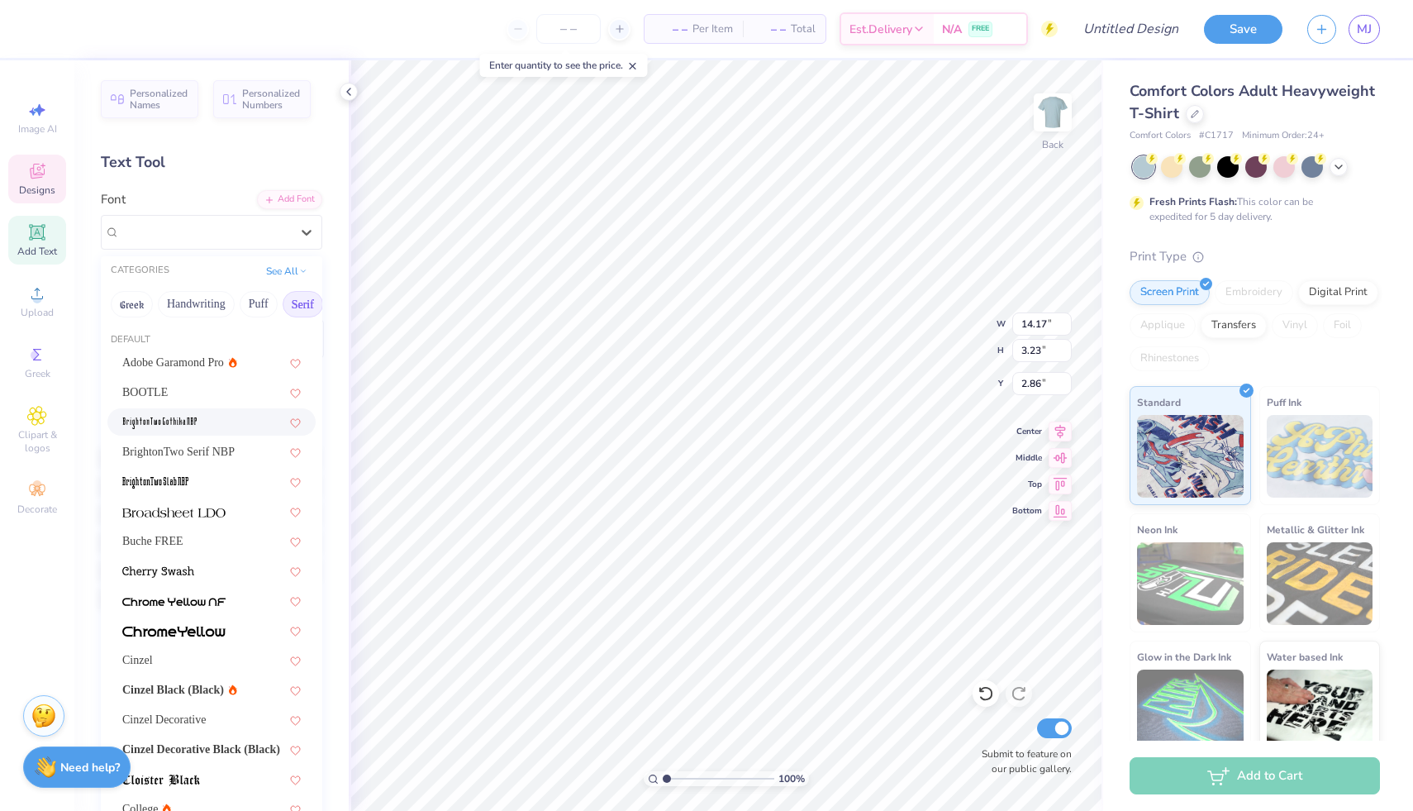
click at [192, 415] on span at bounding box center [159, 421] width 74 height 17
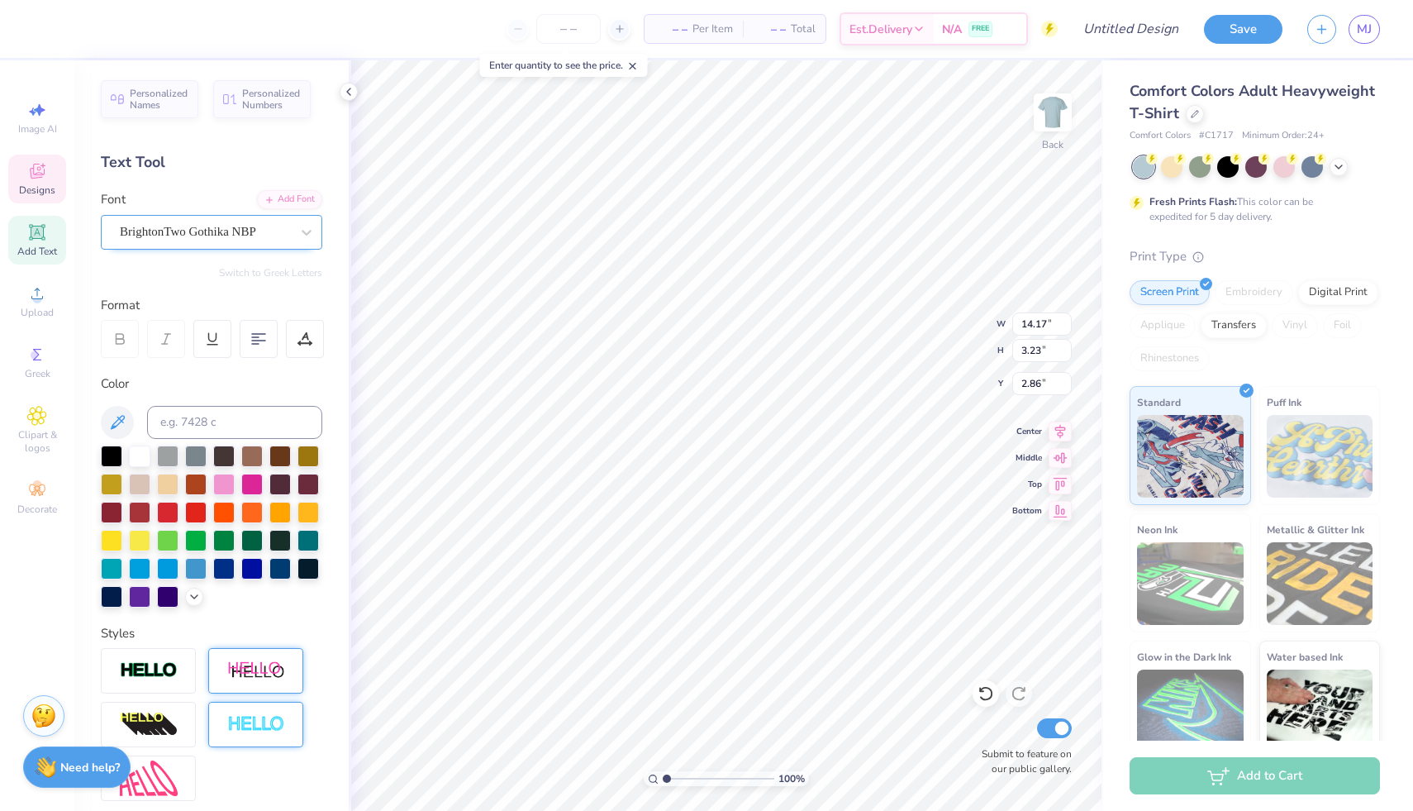
click at [244, 231] on div "BrightonTwo Gothika NBP" at bounding box center [205, 232] width 174 height 26
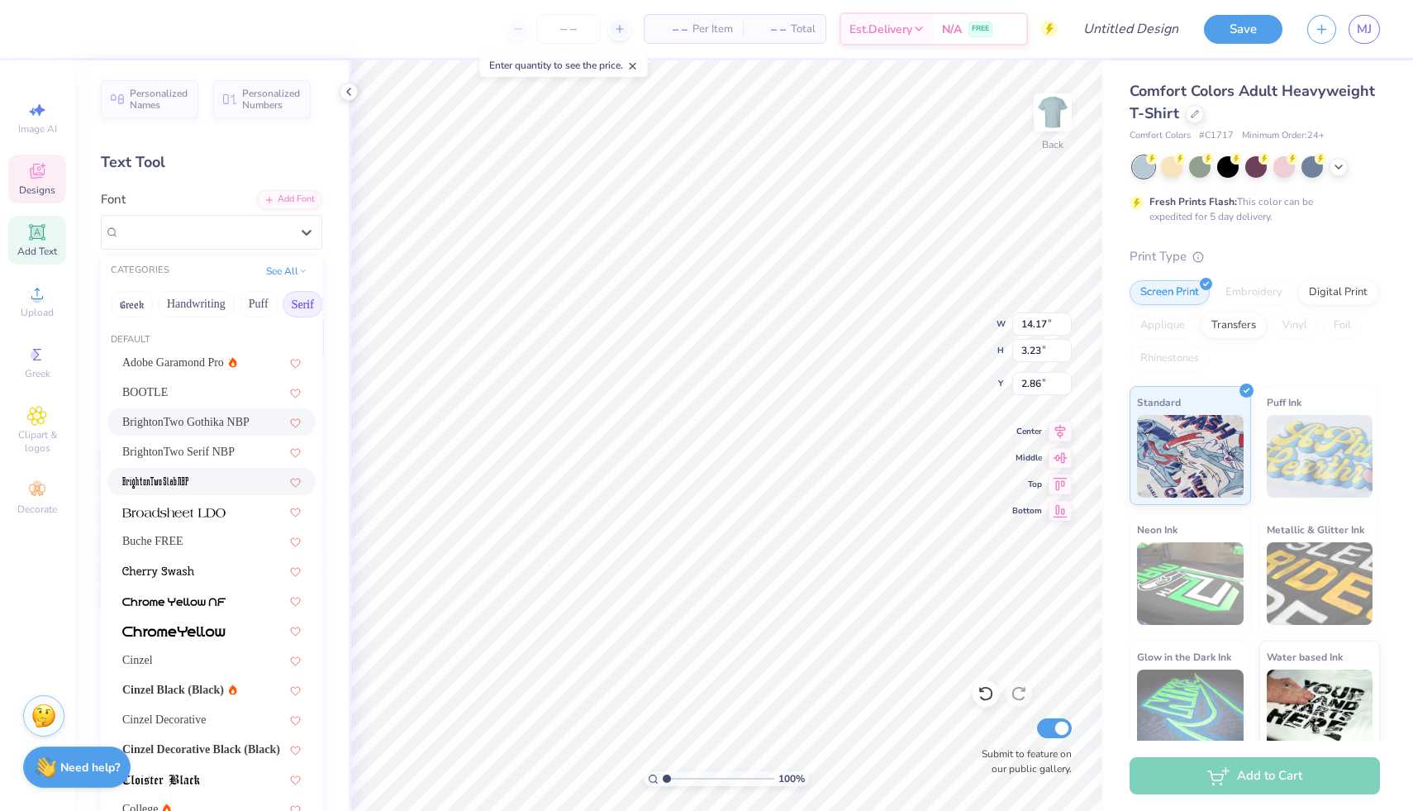
click at [183, 475] on span at bounding box center [155, 481] width 66 height 17
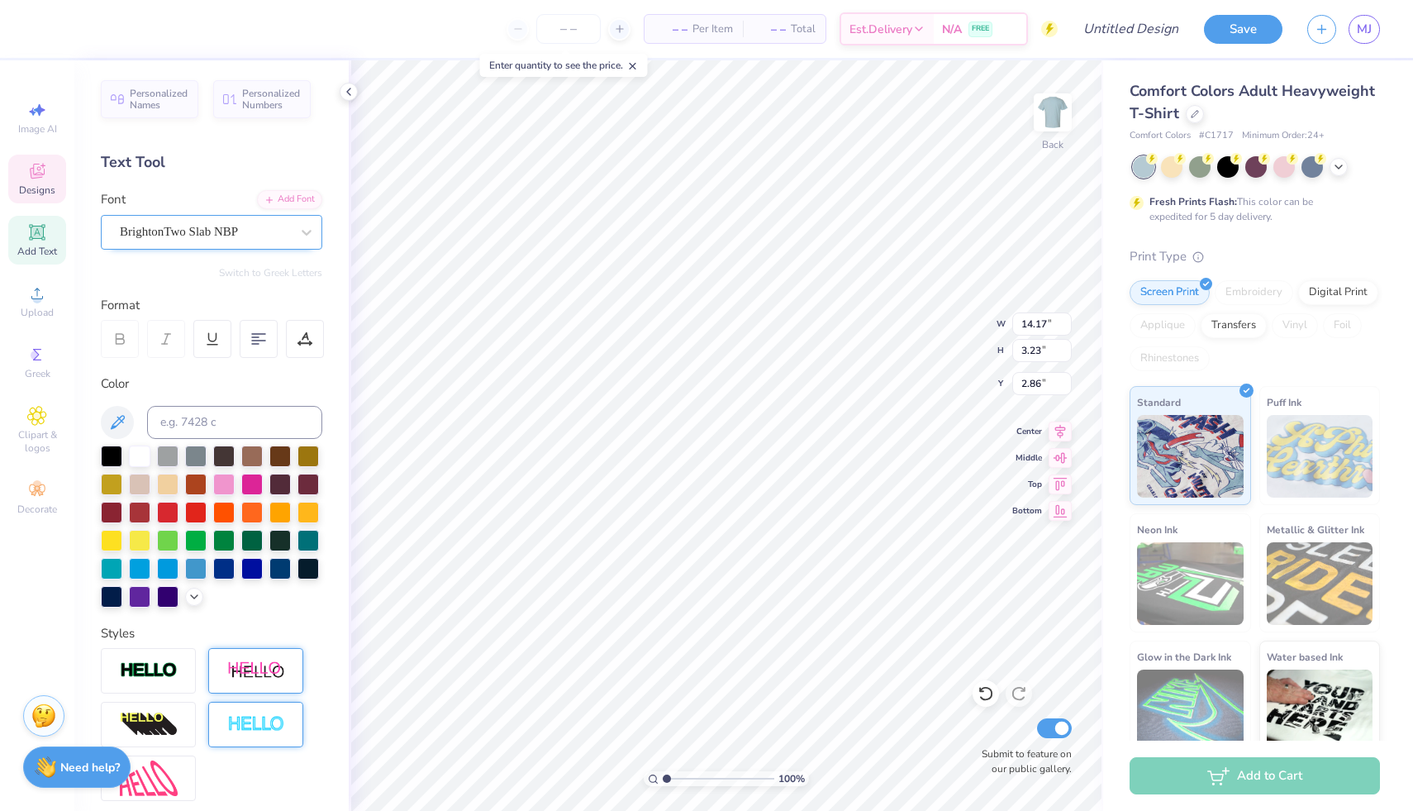
click at [223, 231] on div "BrightonTwo Slab NBP" at bounding box center [205, 232] width 174 height 26
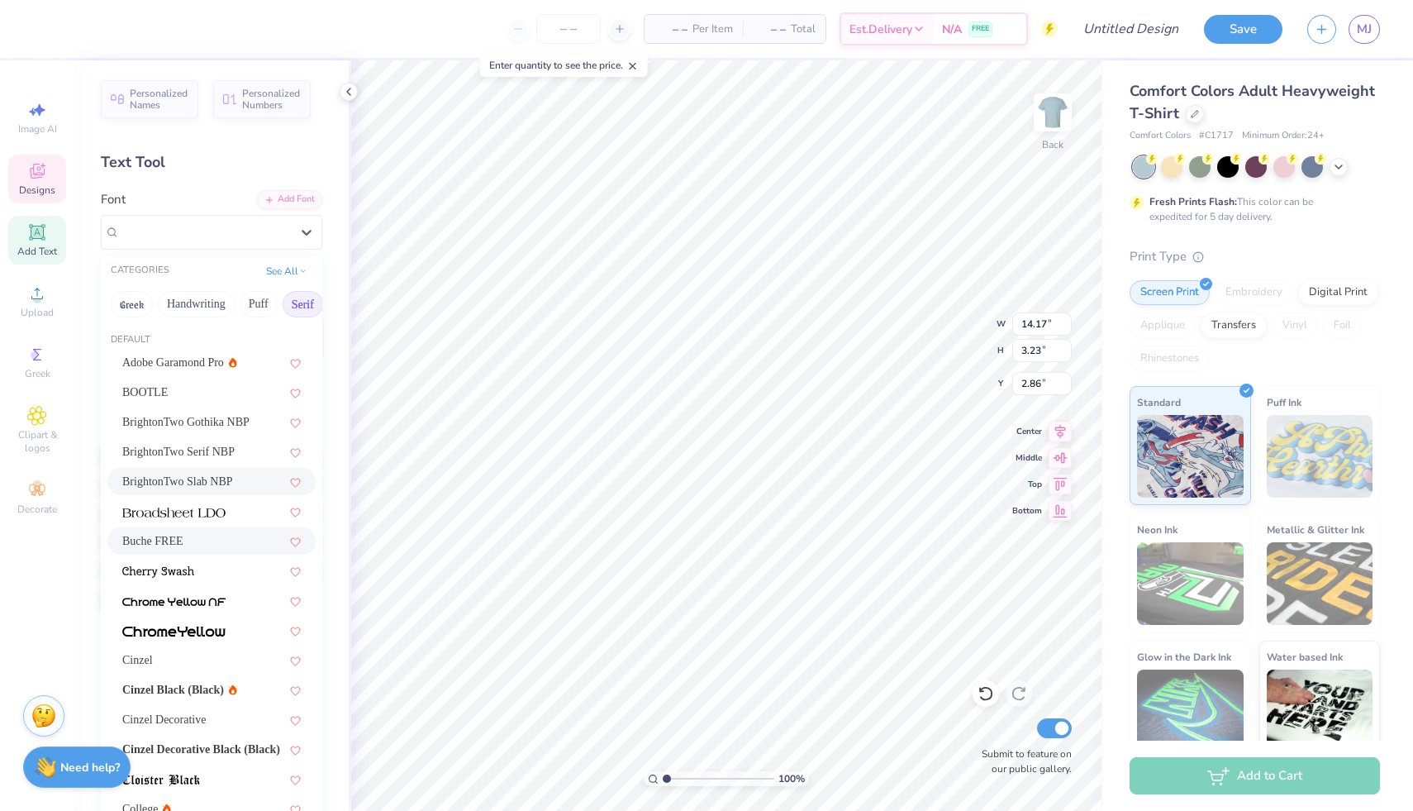
click at [200, 541] on div "Buche FREE" at bounding box center [211, 540] width 179 height 17
click at [247, 235] on div "Buche FREE" at bounding box center [205, 232] width 174 height 26
click at [177, 384] on div "BOOTLE" at bounding box center [211, 392] width 179 height 17
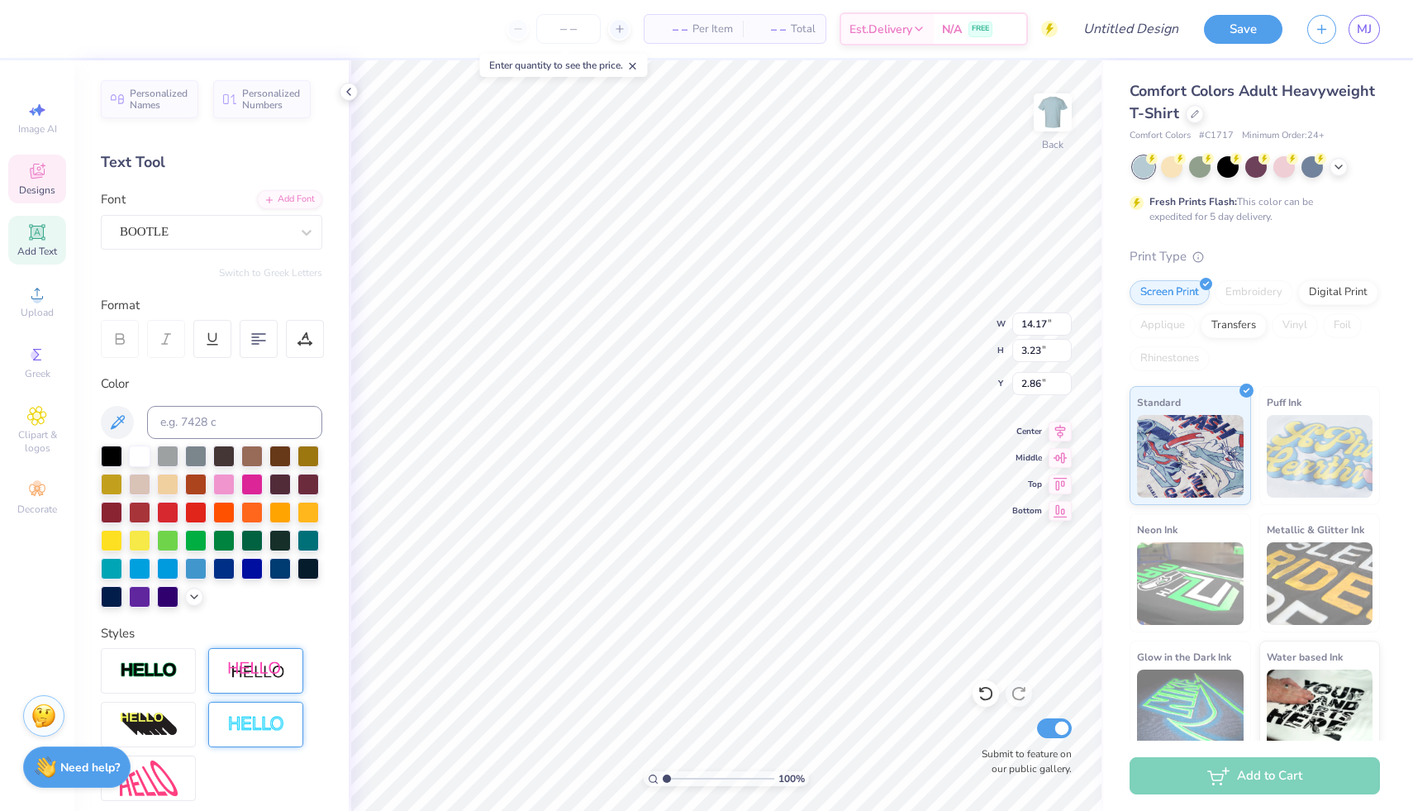
scroll to position [13, 2]
type textarea "Pre-Health"
type input "9.68"
type input "9.13"
type input "6.24"
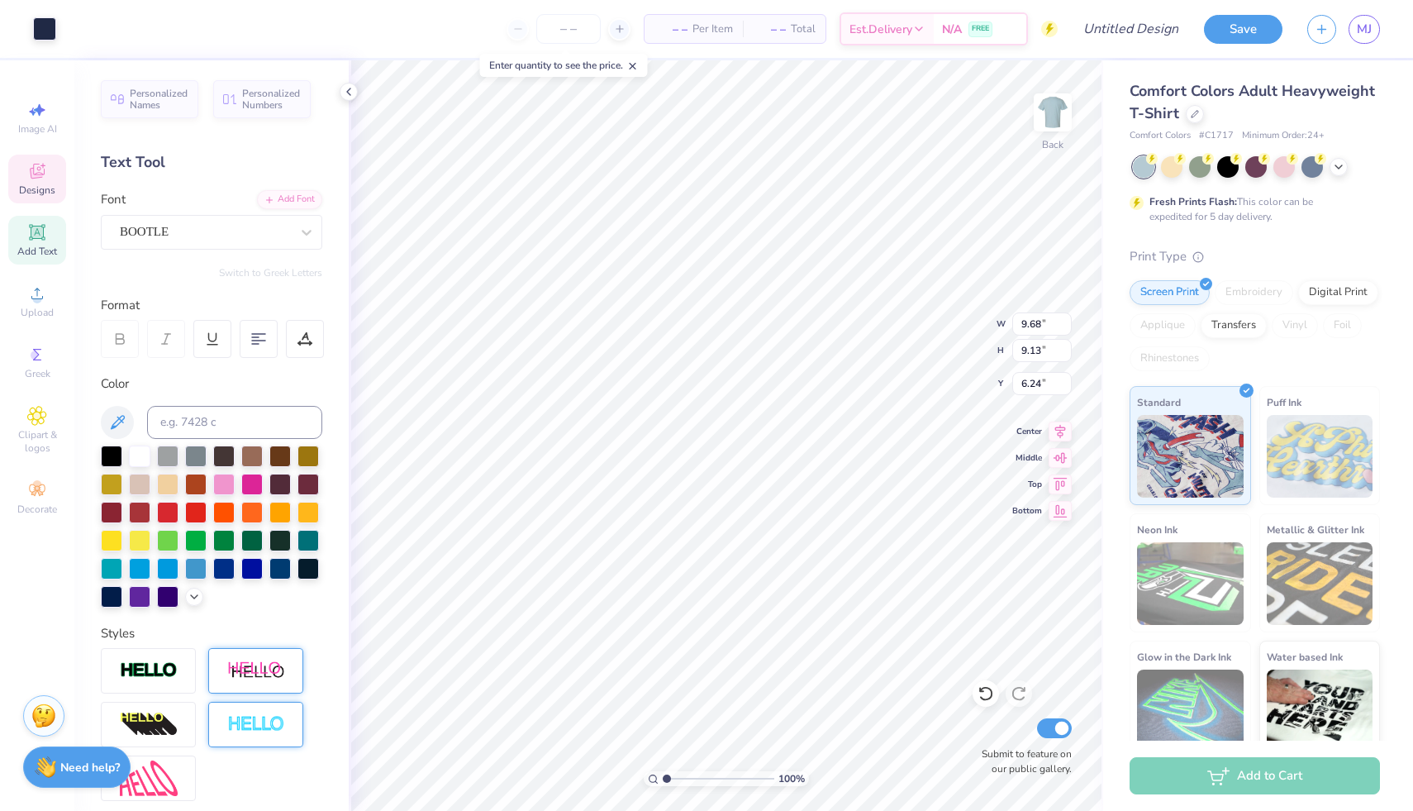
type input "13.28"
type input "2.92"
type input "3.02"
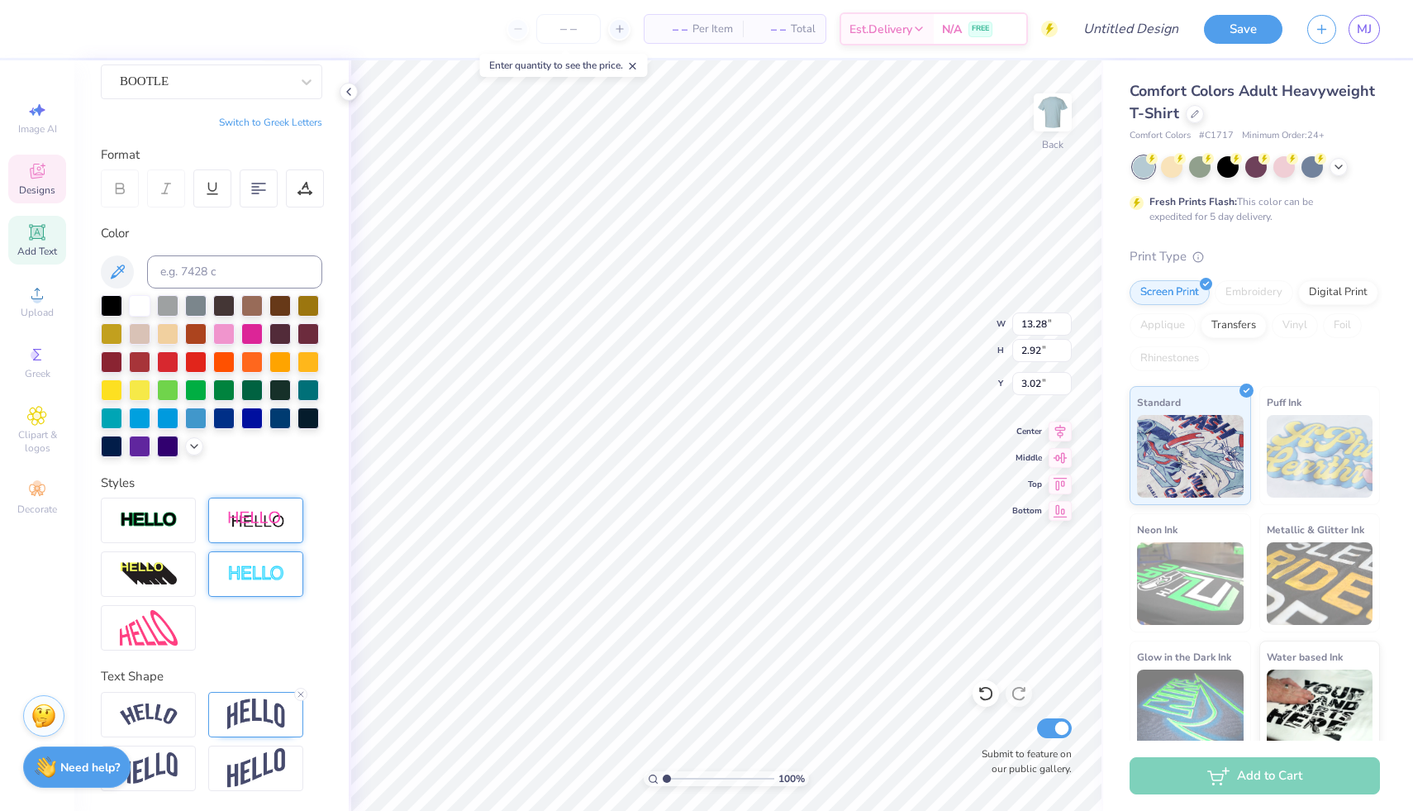
scroll to position [0, 0]
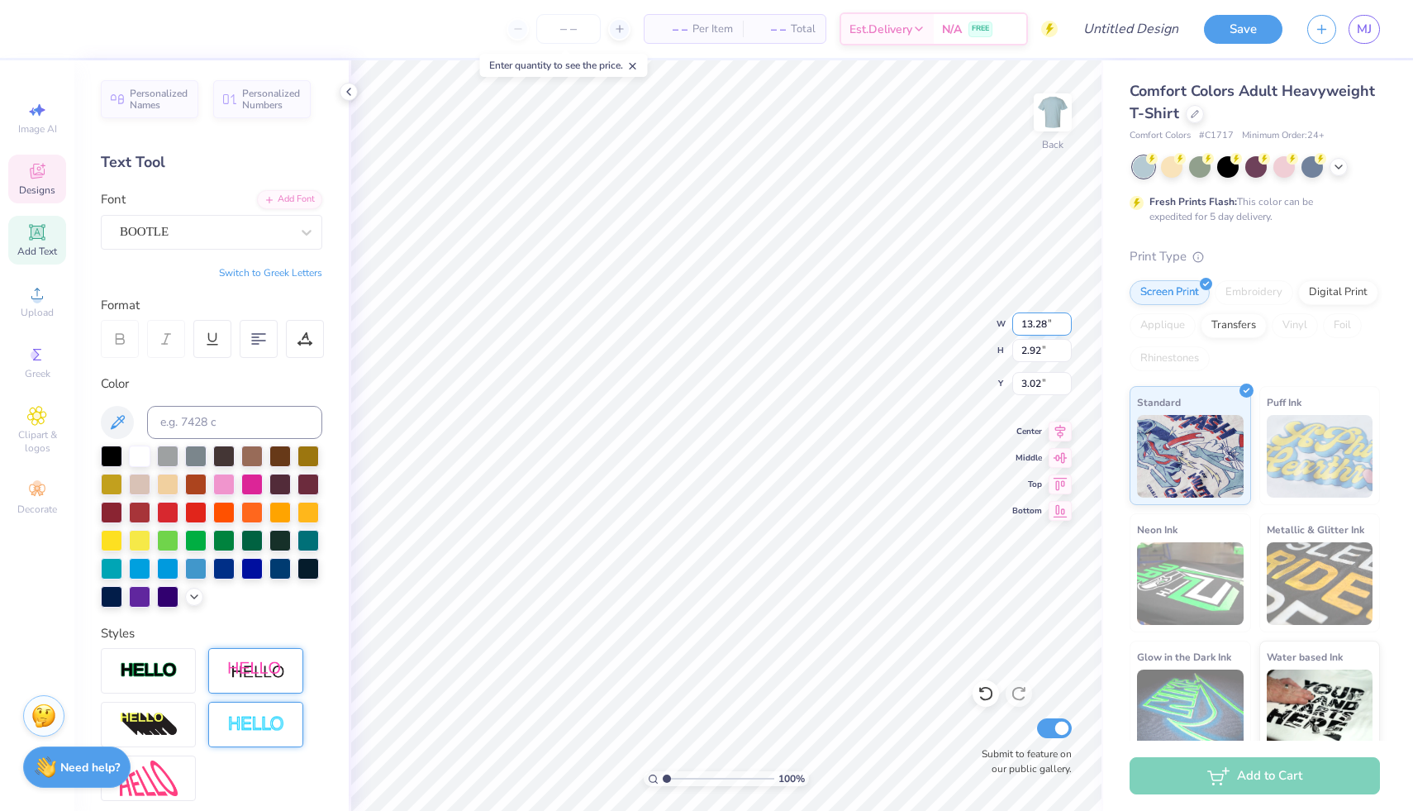
click at [1062, 319] on input "13.29" at bounding box center [1042, 323] width 60 height 23
type input "13.28"
click at [1062, 327] on input "13.28" at bounding box center [1042, 323] width 60 height 23
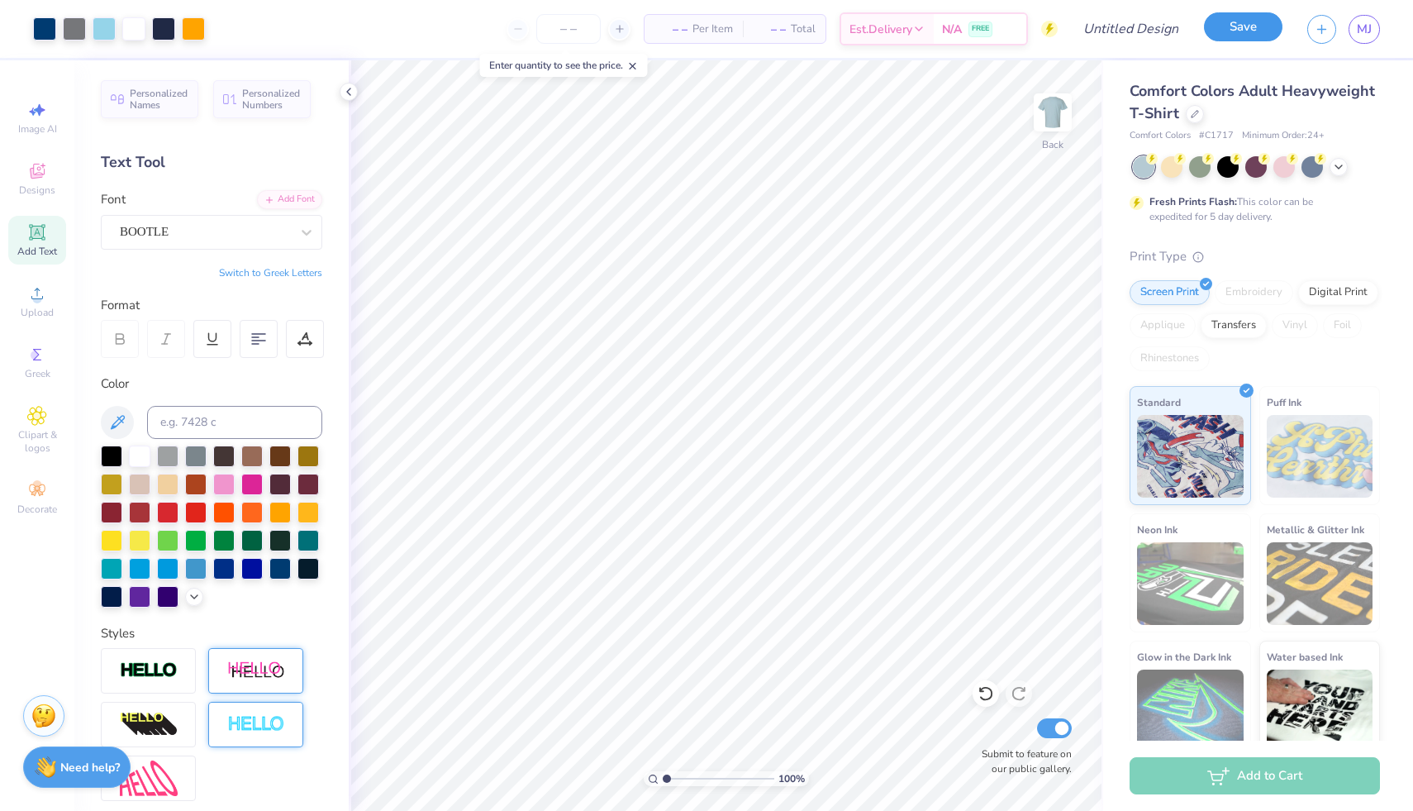
click at [1233, 40] on button "Save" at bounding box center [1243, 26] width 79 height 29
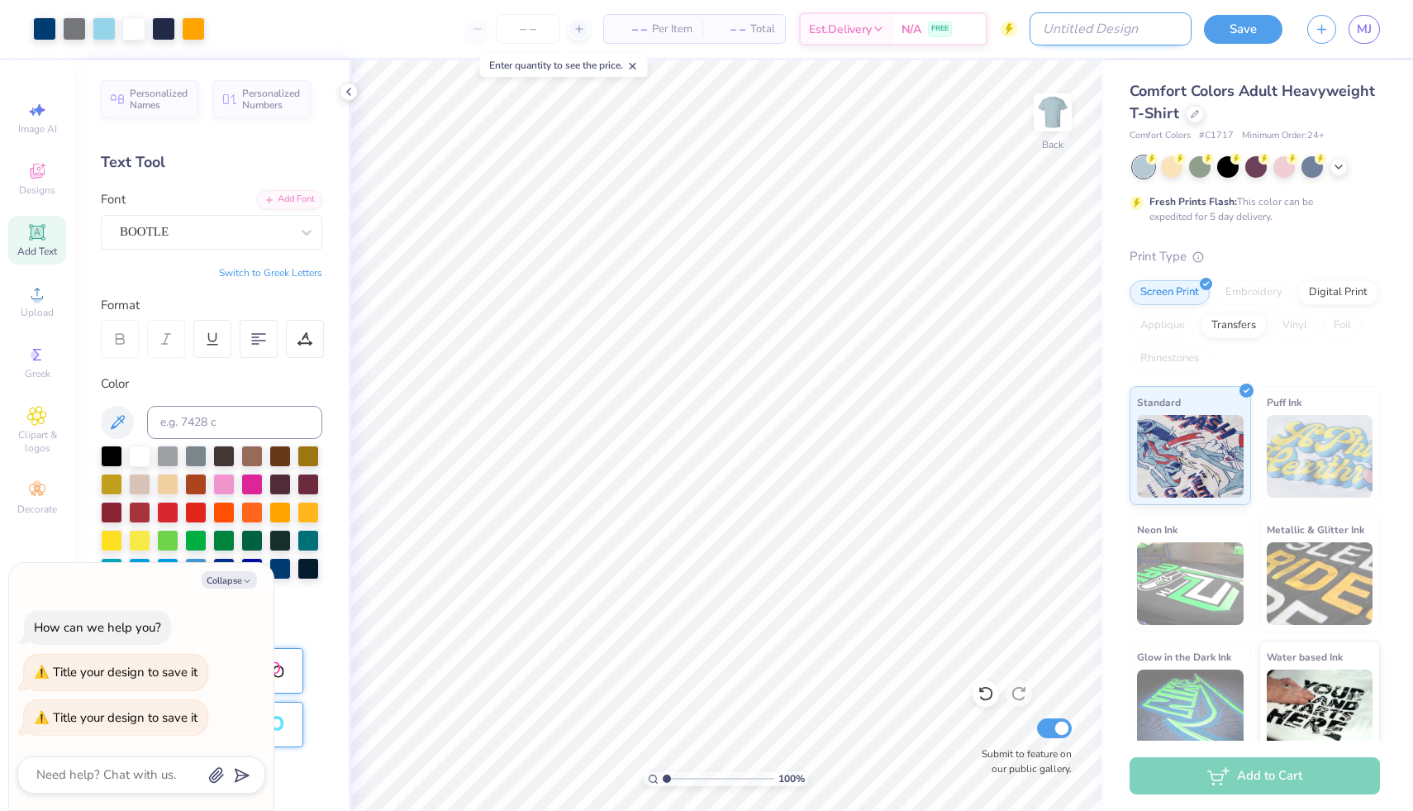
type textarea "x"
click at [1112, 32] on input "Design Title" at bounding box center [1111, 28] width 162 height 33
type input "AED t shirts"
click at [1237, 21] on button "Save" at bounding box center [1243, 26] width 79 height 29
drag, startPoint x: 221, startPoint y: 577, endPoint x: 257, endPoint y: 231, distance: 347.4
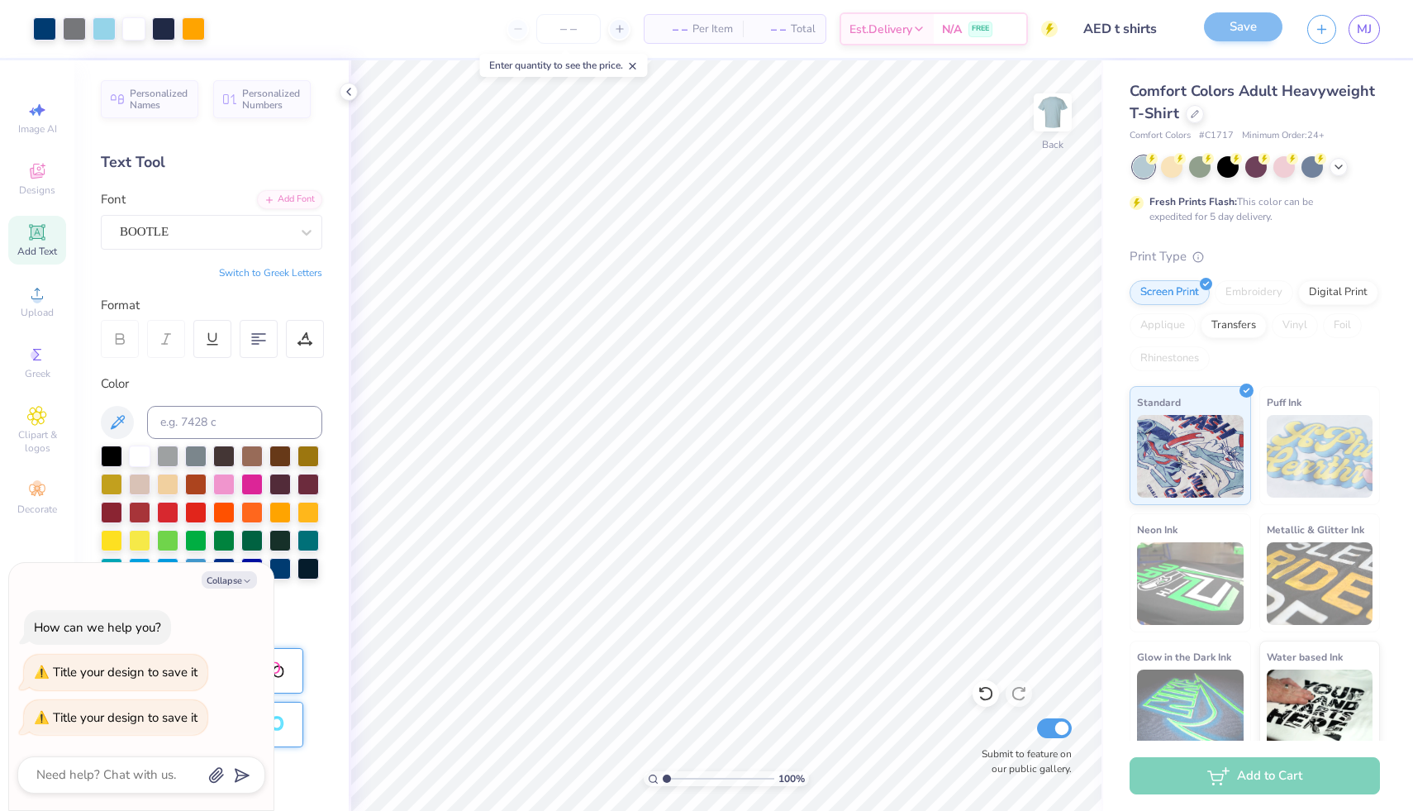
click at [221, 578] on button "Collapse" at bounding box center [229, 579] width 55 height 17
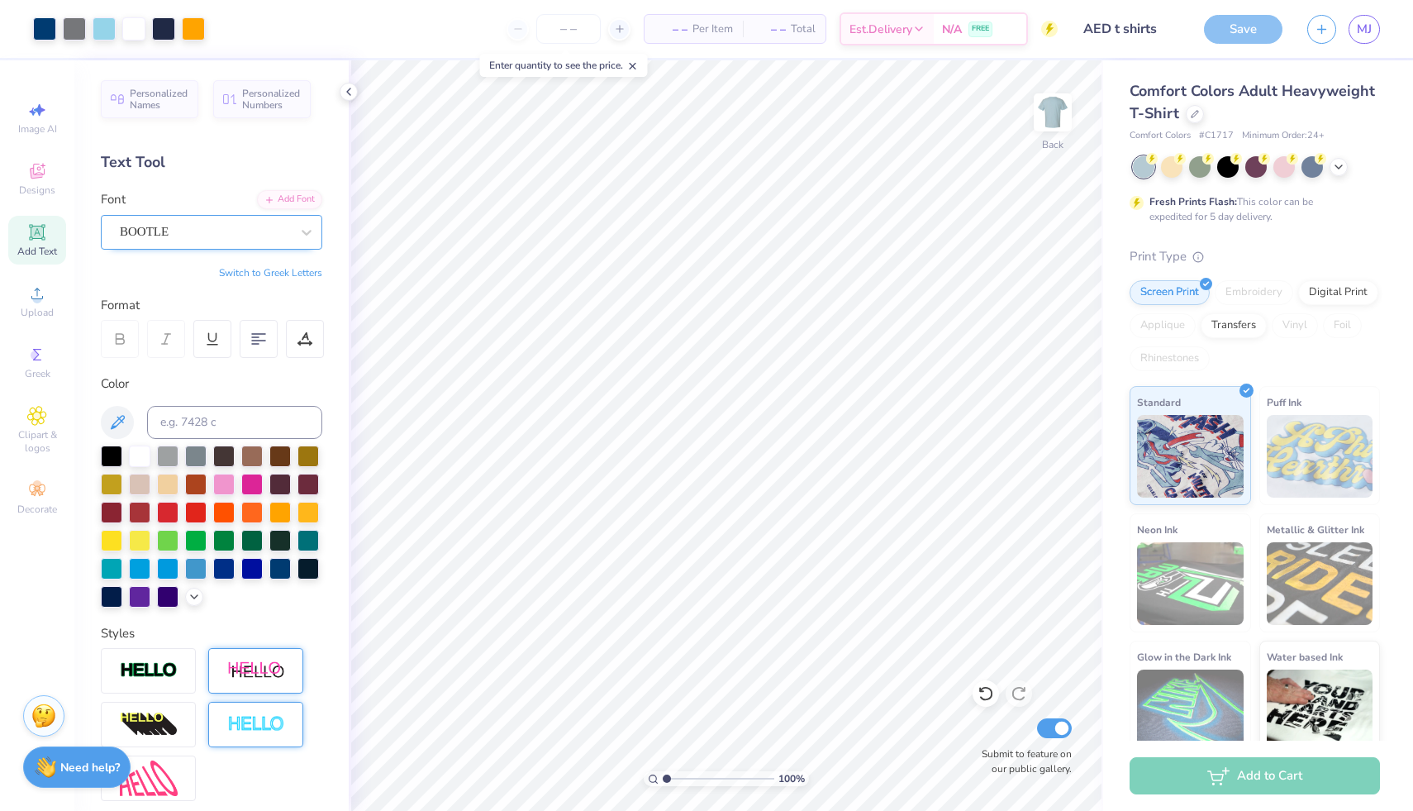
type textarea "x"
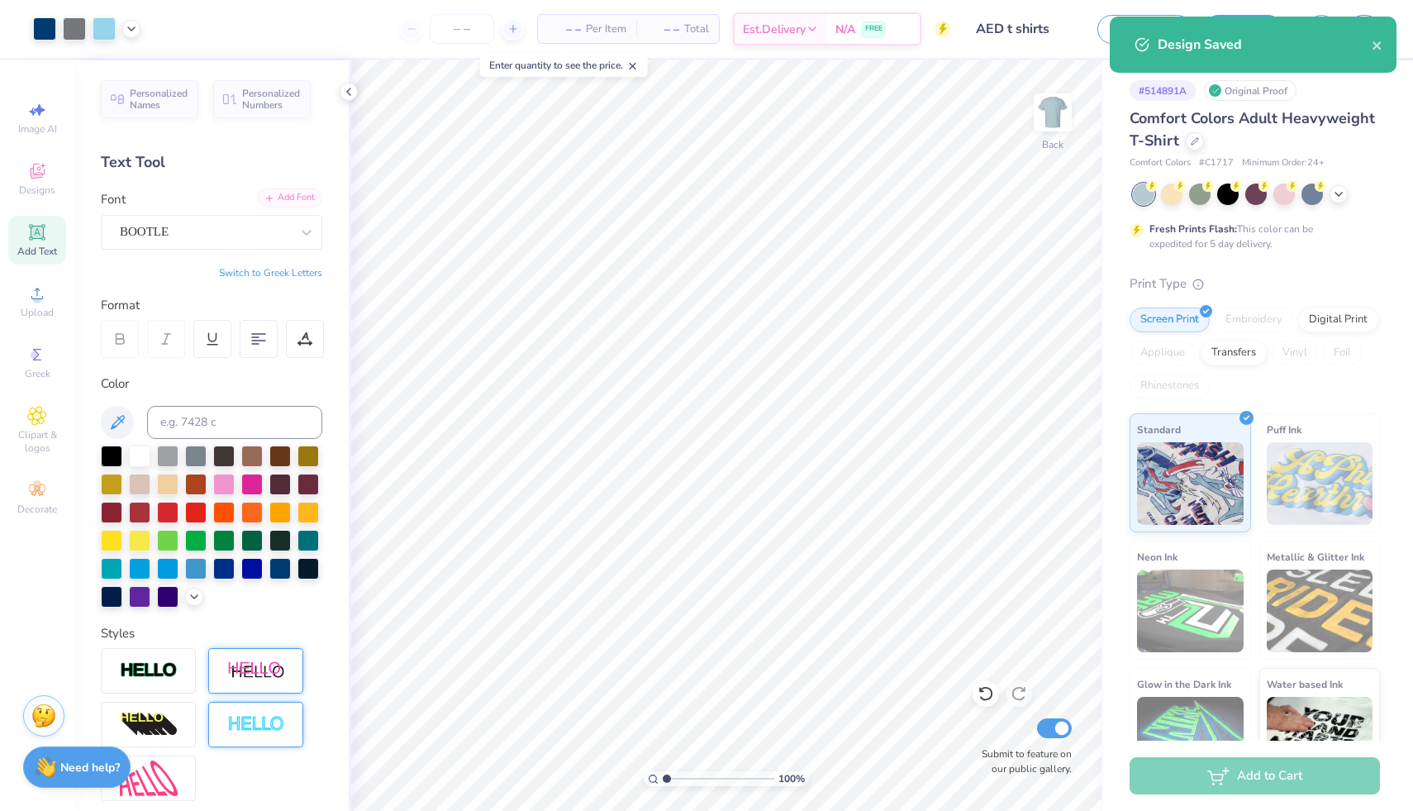
click at [279, 204] on div "Add Font" at bounding box center [289, 197] width 65 height 19
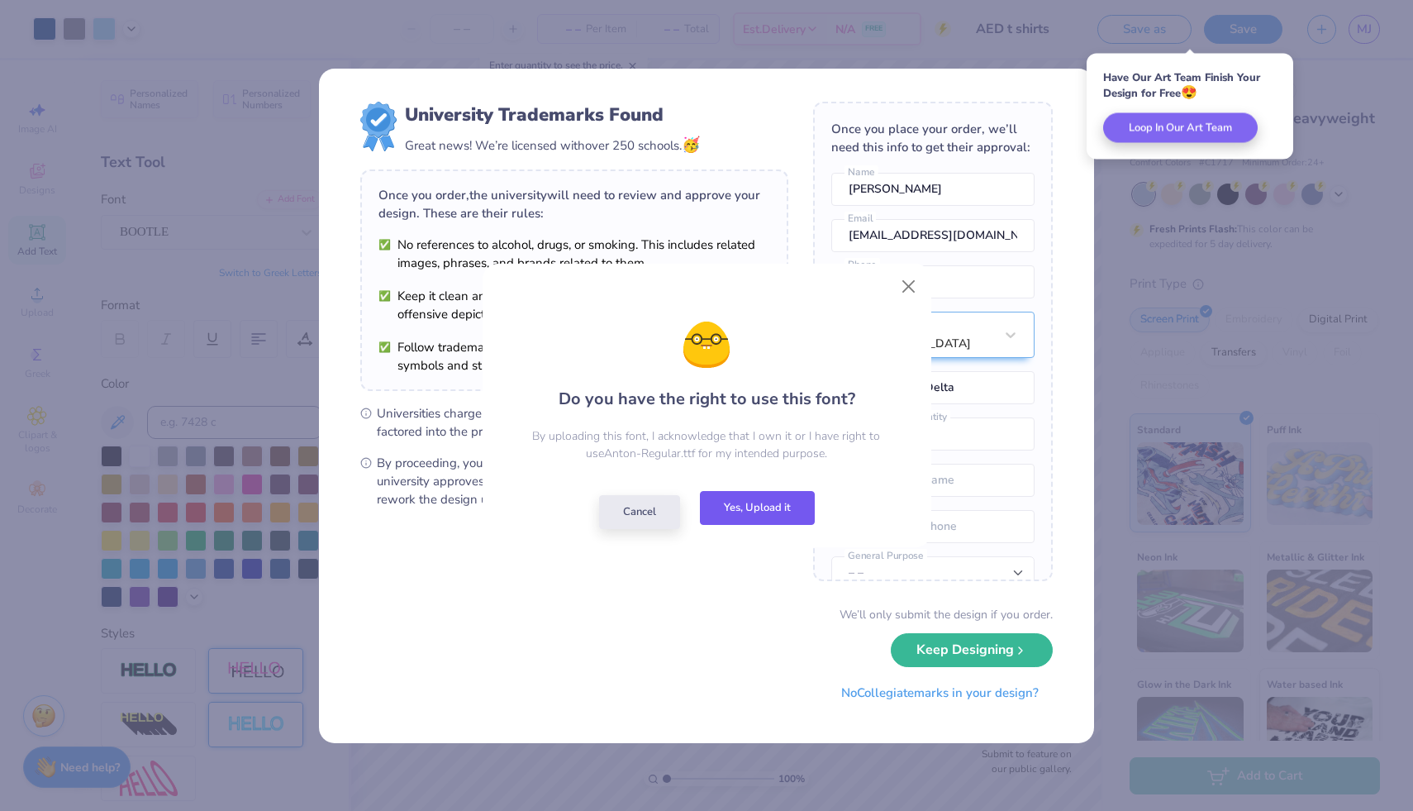
click at [758, 511] on button "Yes, Upload it" at bounding box center [757, 508] width 115 height 34
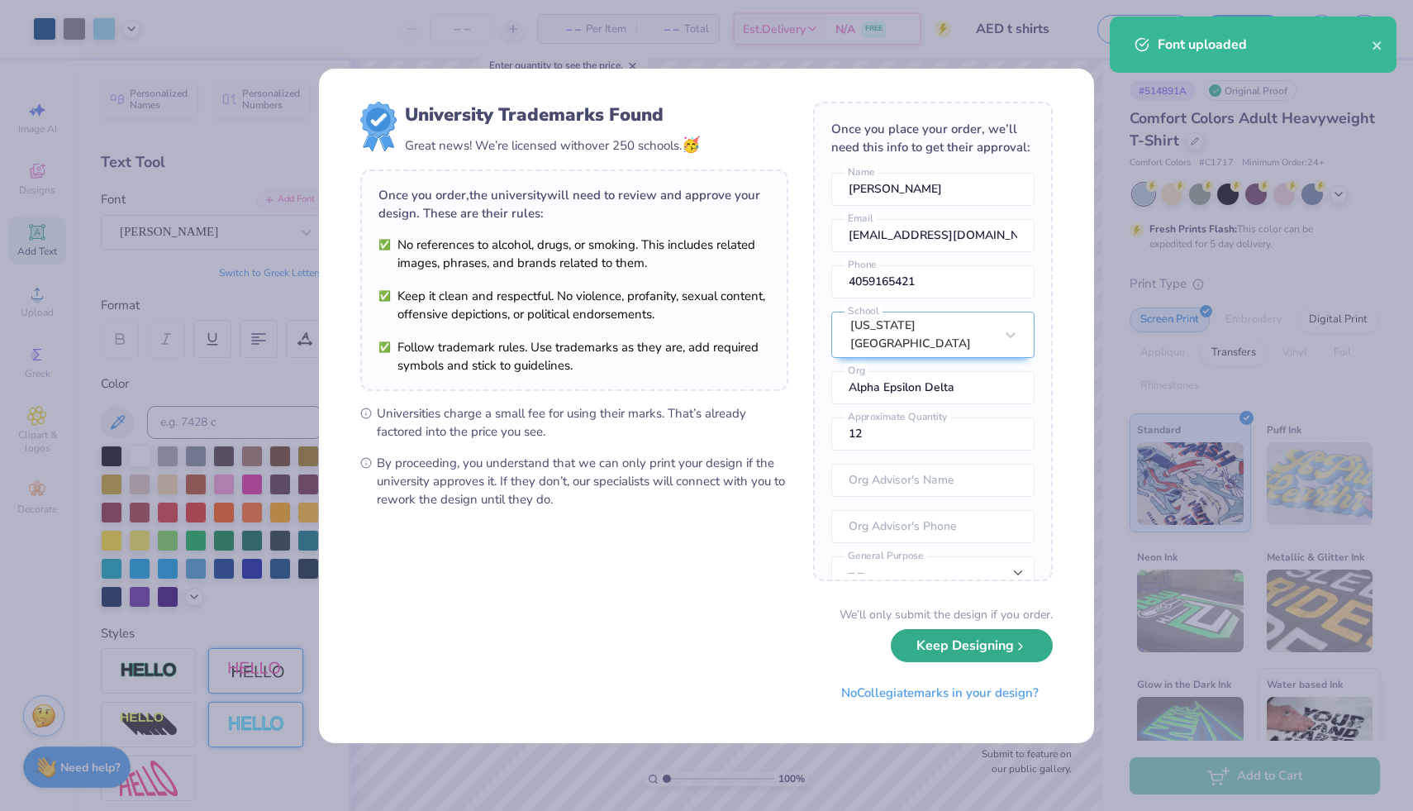
click at [952, 641] on button "Keep Designing" at bounding box center [972, 646] width 162 height 34
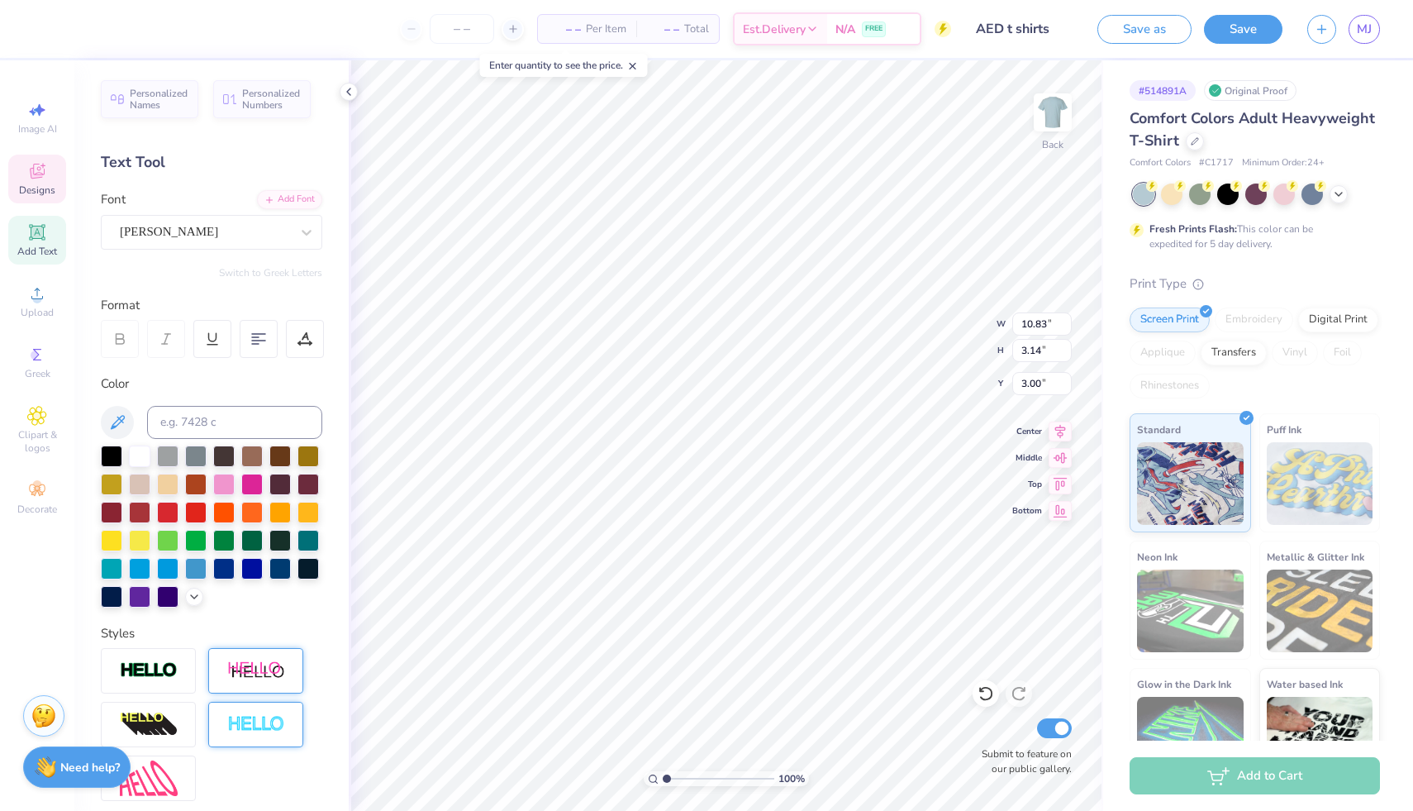
scroll to position [13, 2]
type input "11.91"
type input "3.46"
type input "2.68"
type input "2.78"
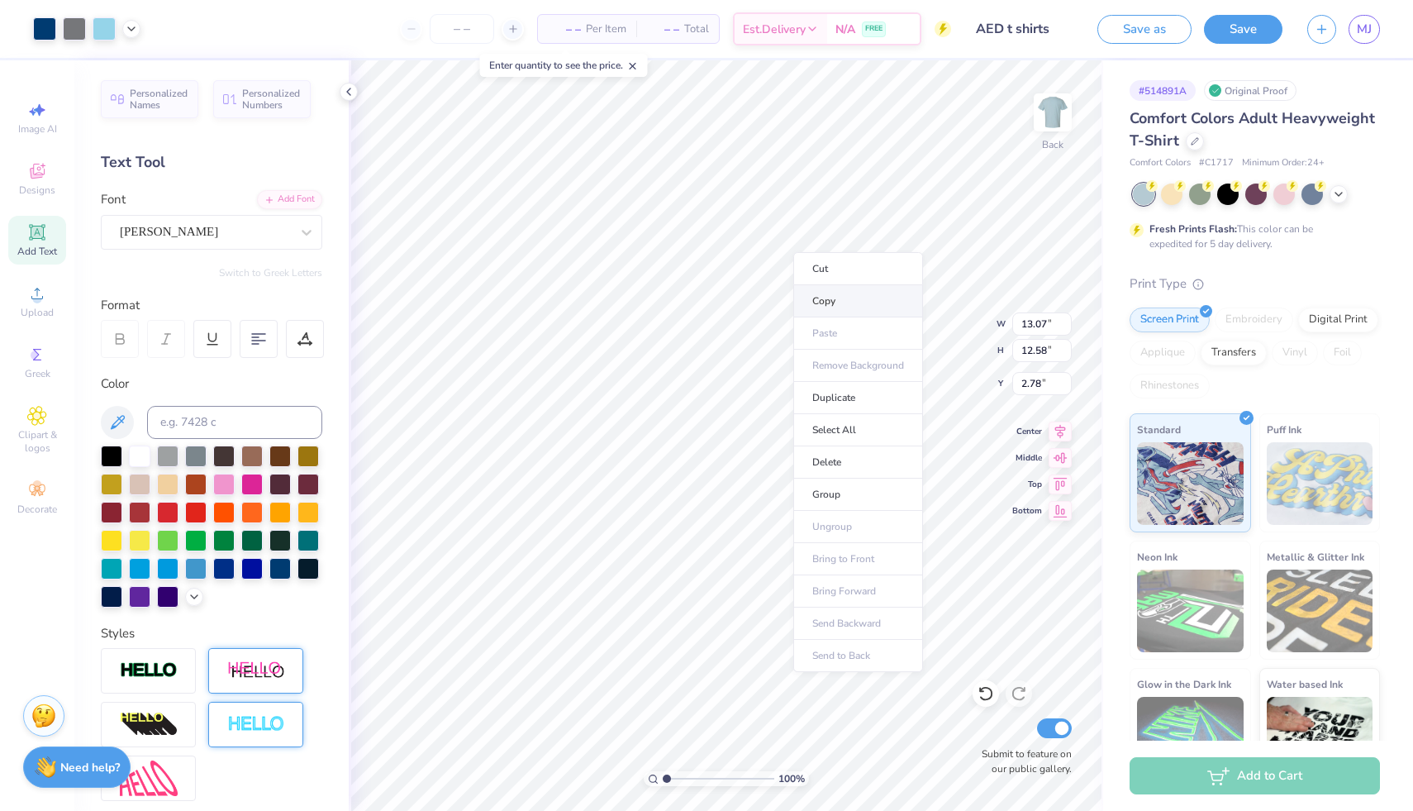
click at [818, 306] on li "Copy" at bounding box center [858, 301] width 130 height 32
click at [761, 319] on li "Cut" at bounding box center [803, 316] width 130 height 33
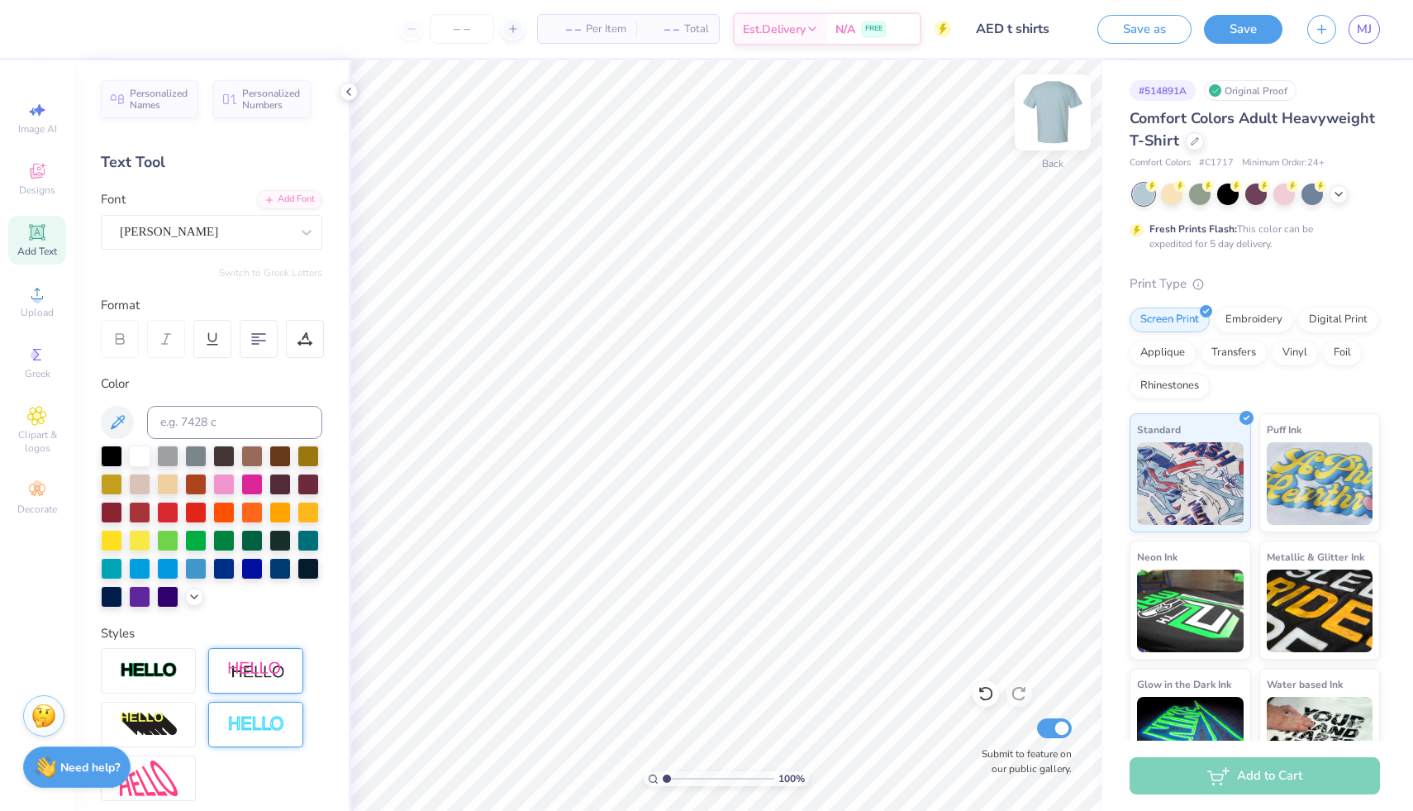
click at [1056, 112] on img at bounding box center [1053, 112] width 66 height 66
click at [764, 399] on li "Paste" at bounding box center [804, 402] width 130 height 32
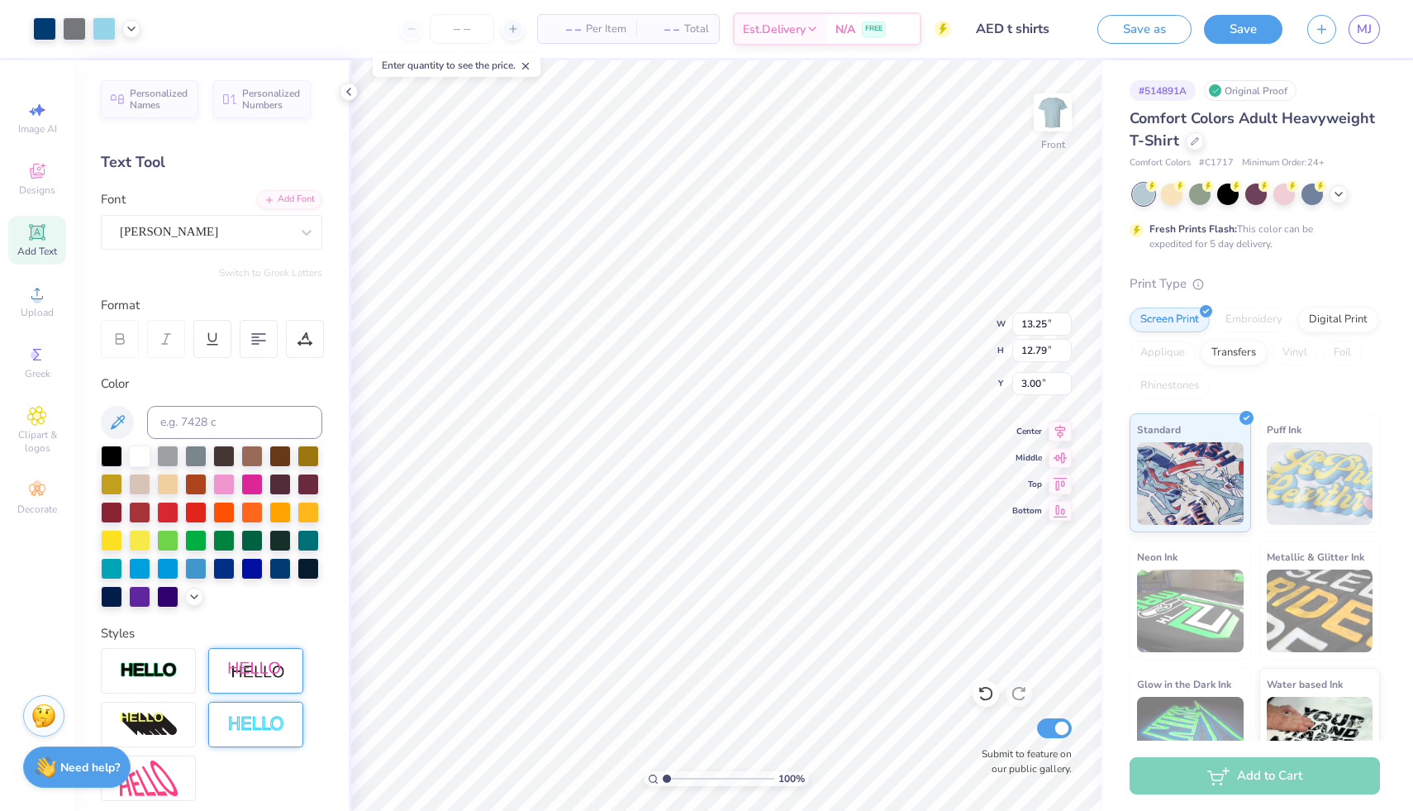
type input "3.00"
click at [236, 681] on img at bounding box center [256, 670] width 58 height 21
type input "14.53"
type input "3.86"
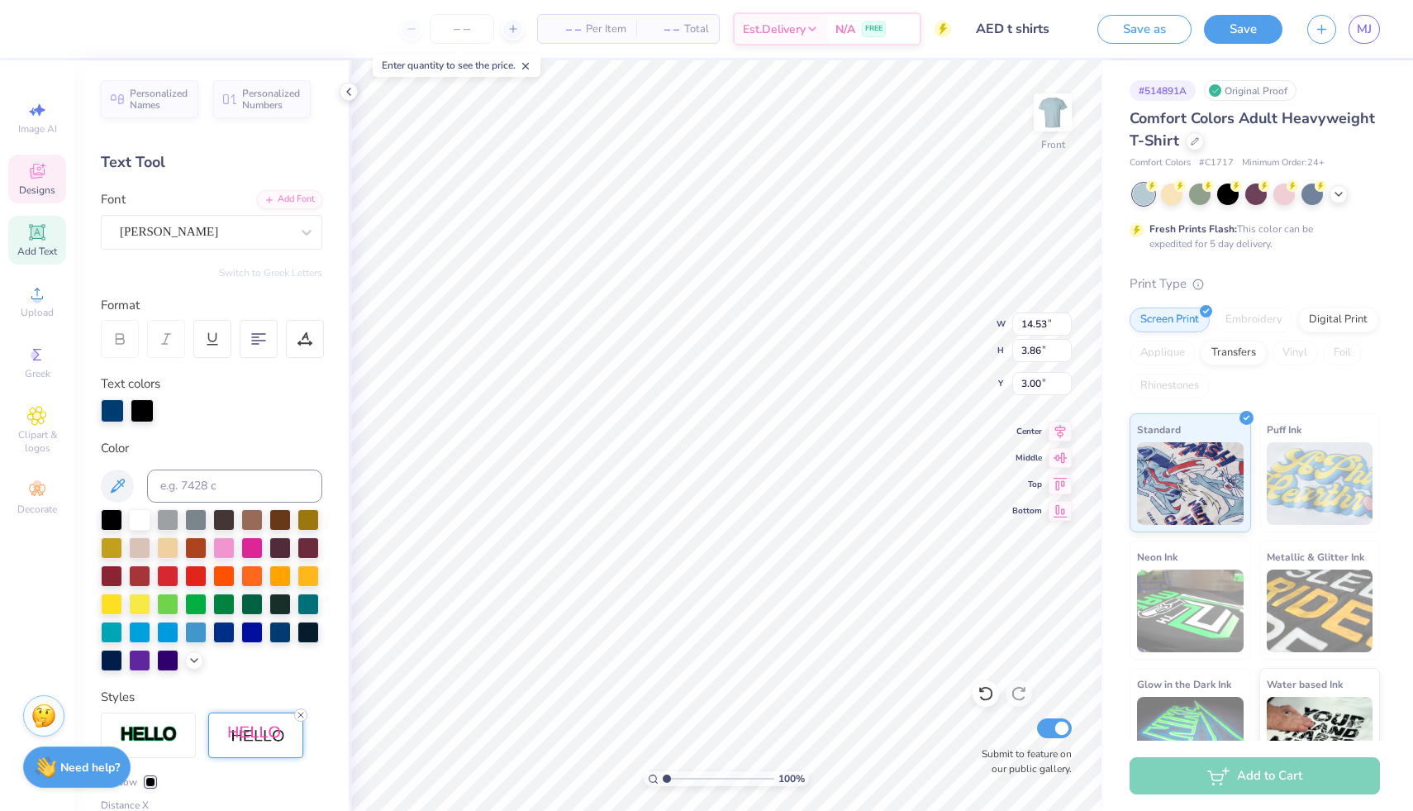
click at [300, 720] on icon at bounding box center [301, 715] width 10 height 10
type input "12.11"
type input "3.51"
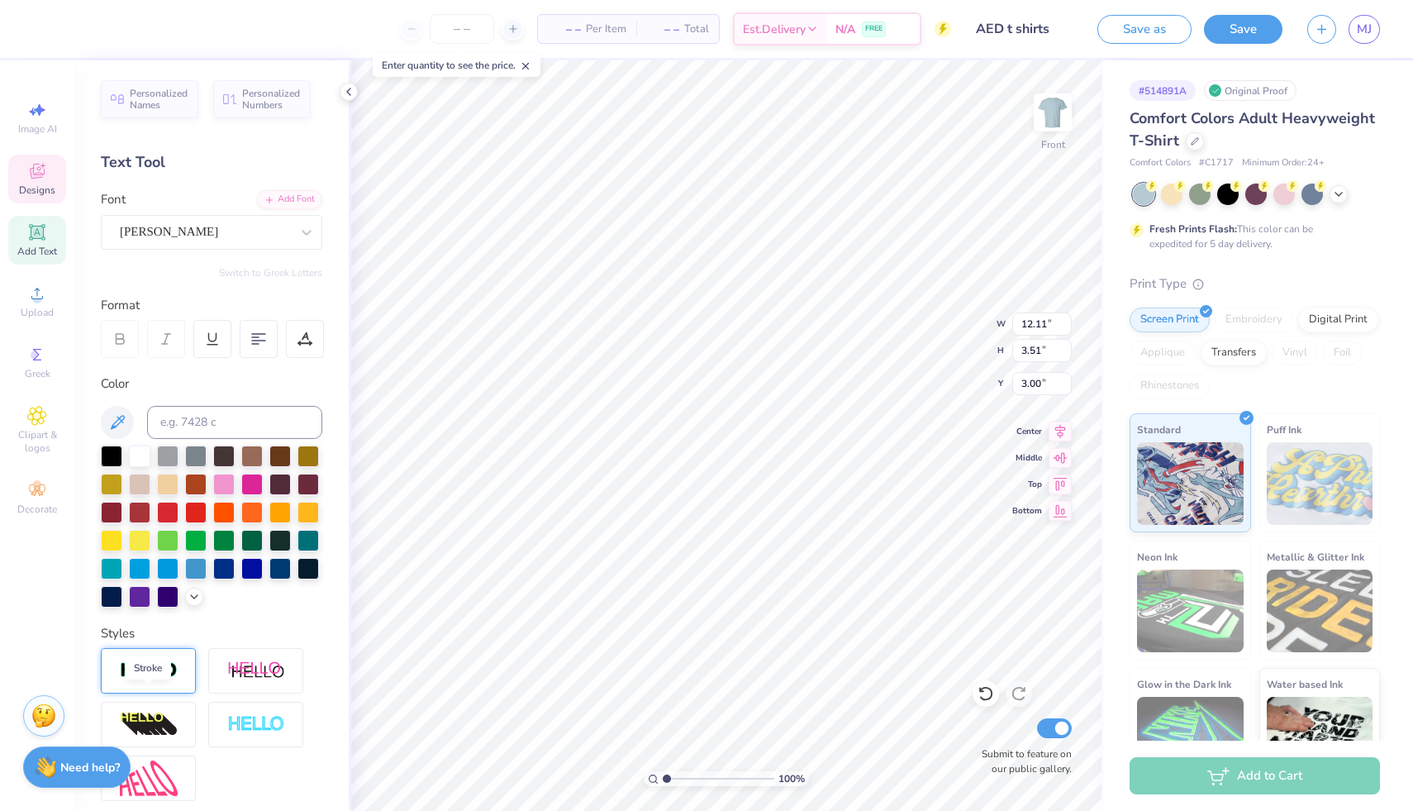
click at [167, 680] on img at bounding box center [149, 670] width 58 height 19
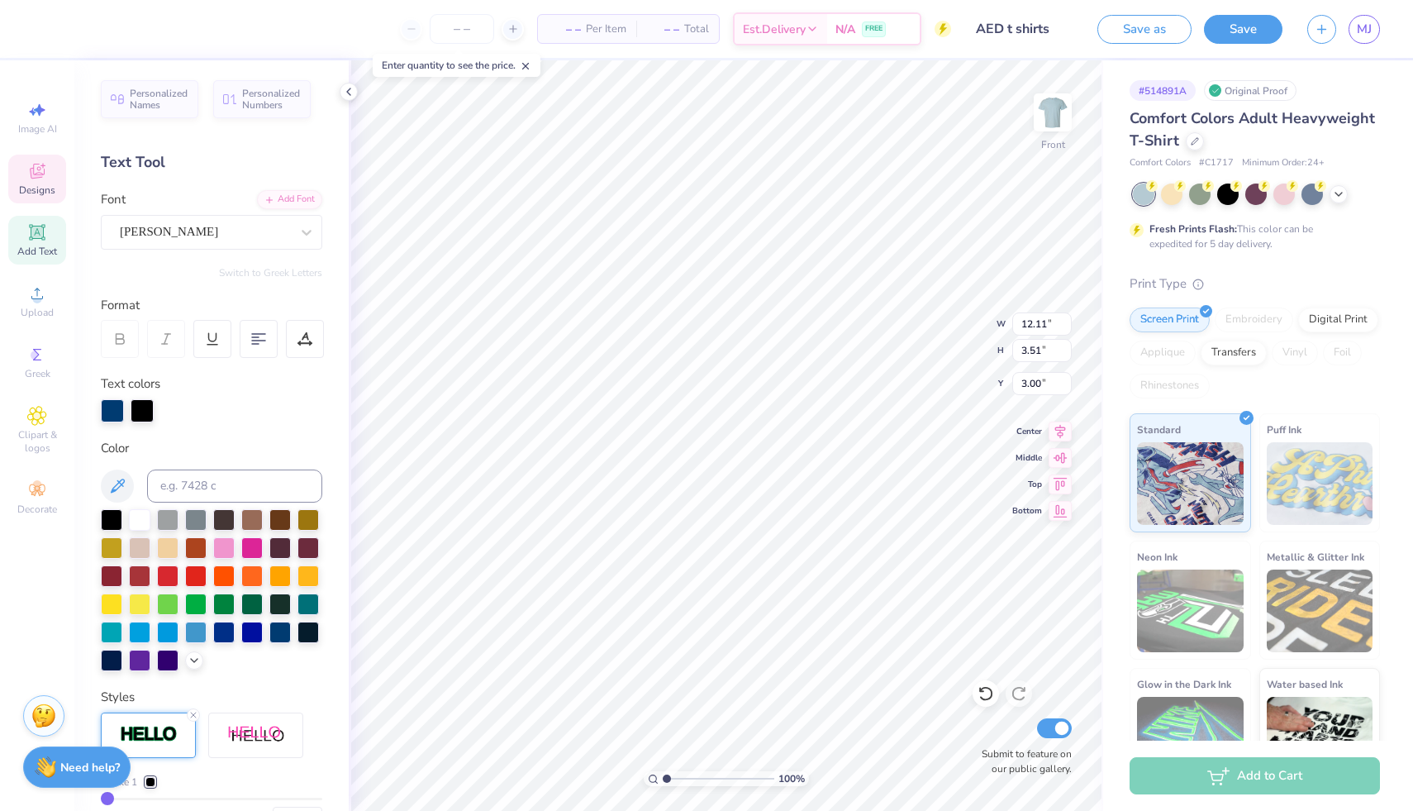
type input "12.12"
type input "3.52"
click at [136, 534] on div at bounding box center [212, 590] width 222 height 162
click at [137, 528] on div at bounding box center [139, 517] width 21 height 21
click at [269, 641] on div at bounding box center [279, 630] width 21 height 21
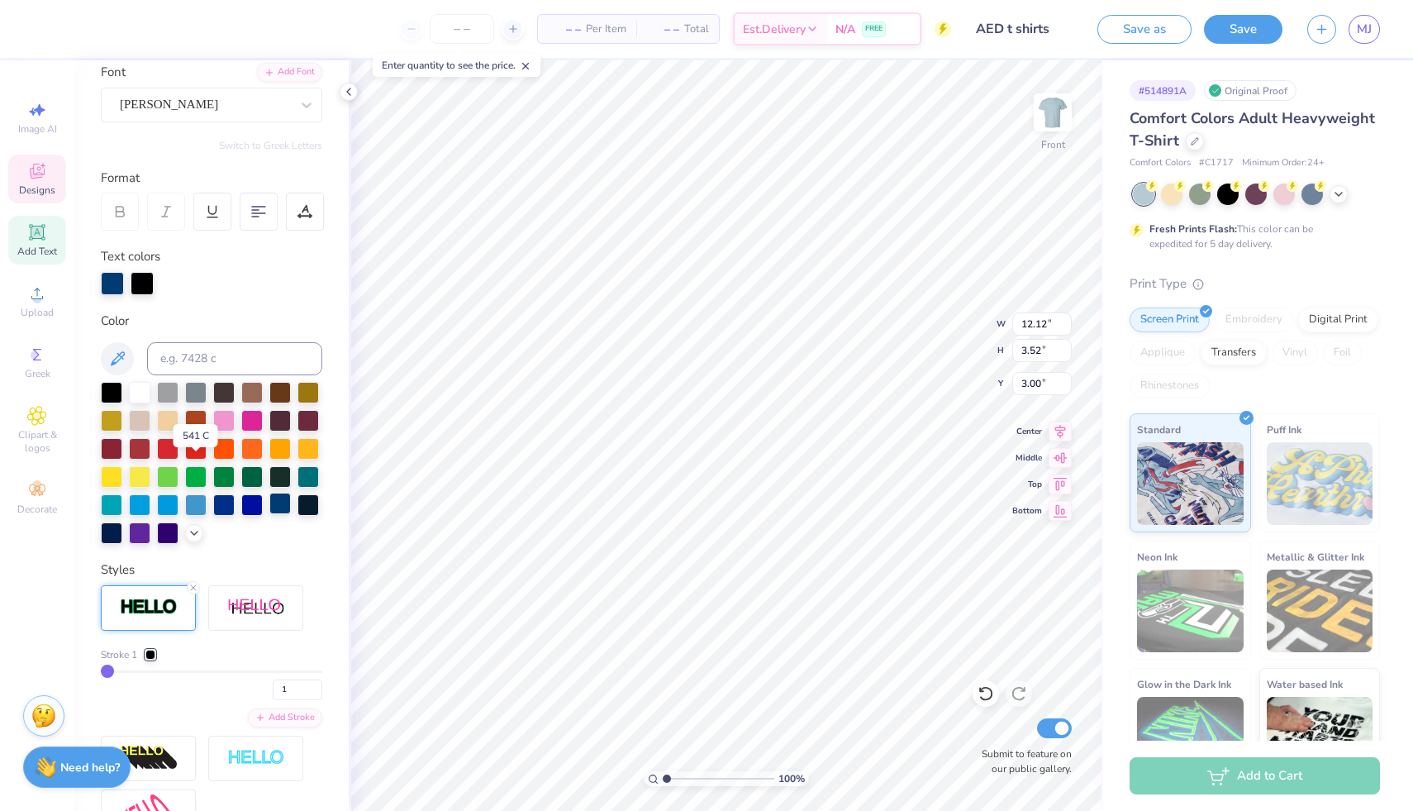
scroll to position [247, 0]
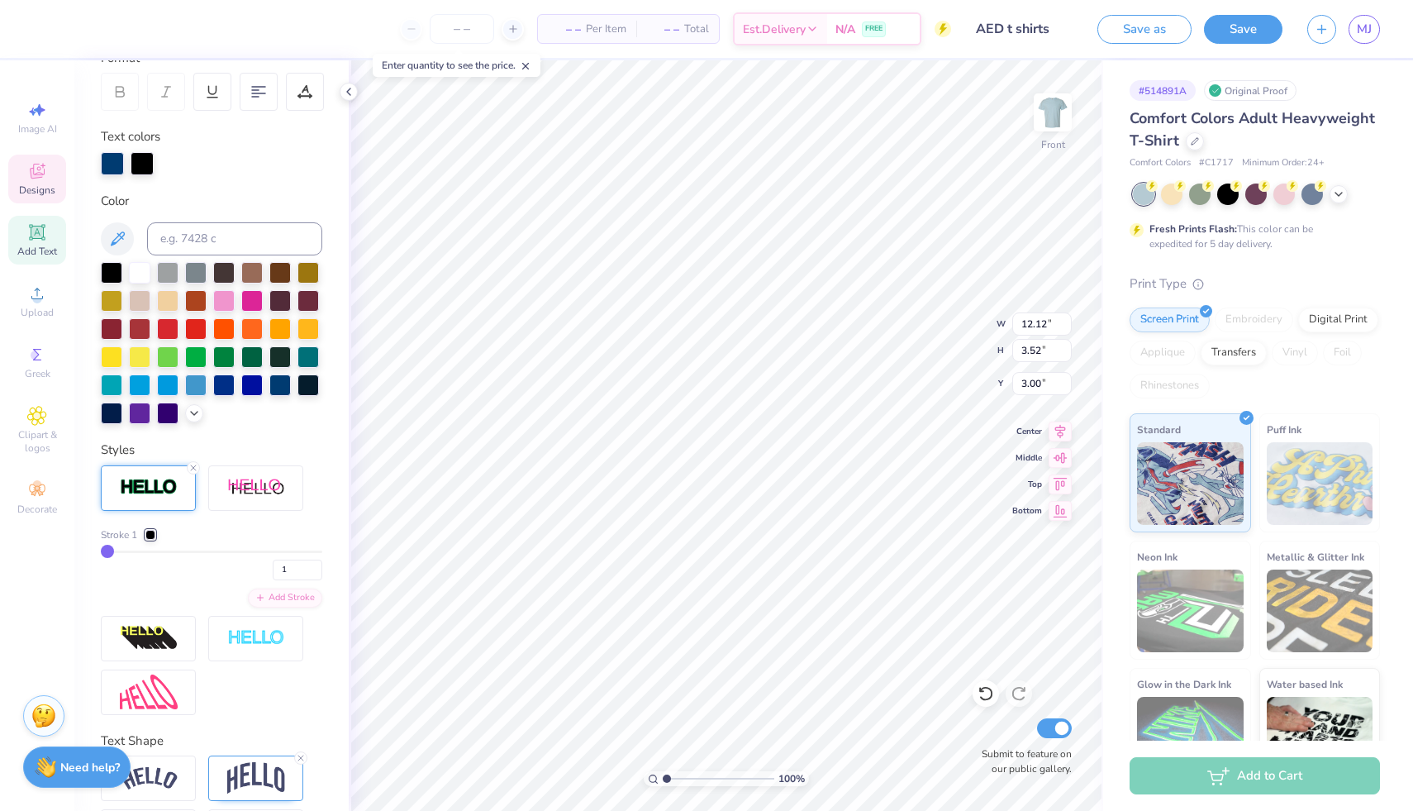
click at [152, 540] on div at bounding box center [150, 535] width 10 height 10
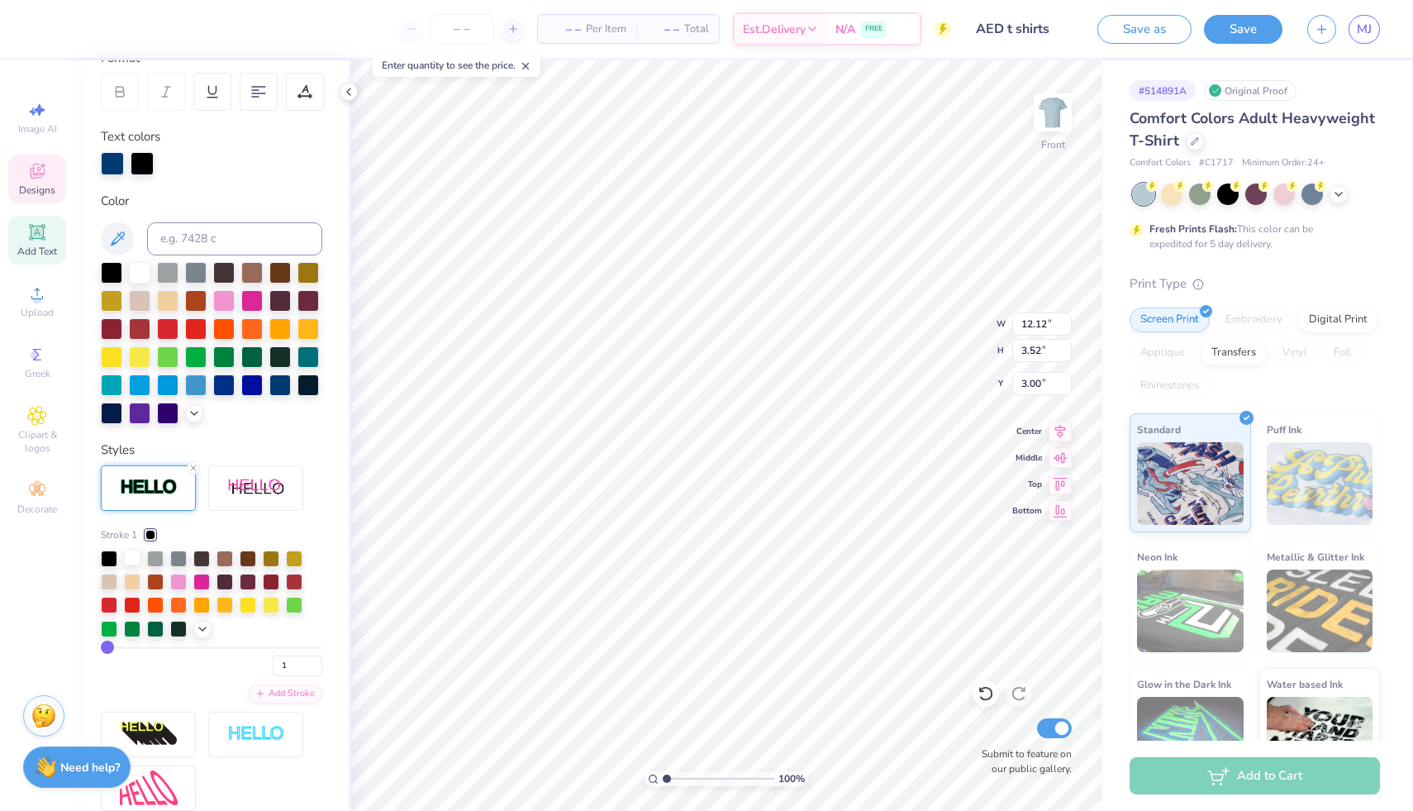
click at [131, 565] on div at bounding box center [132, 557] width 17 height 17
type input "4"
type input "5"
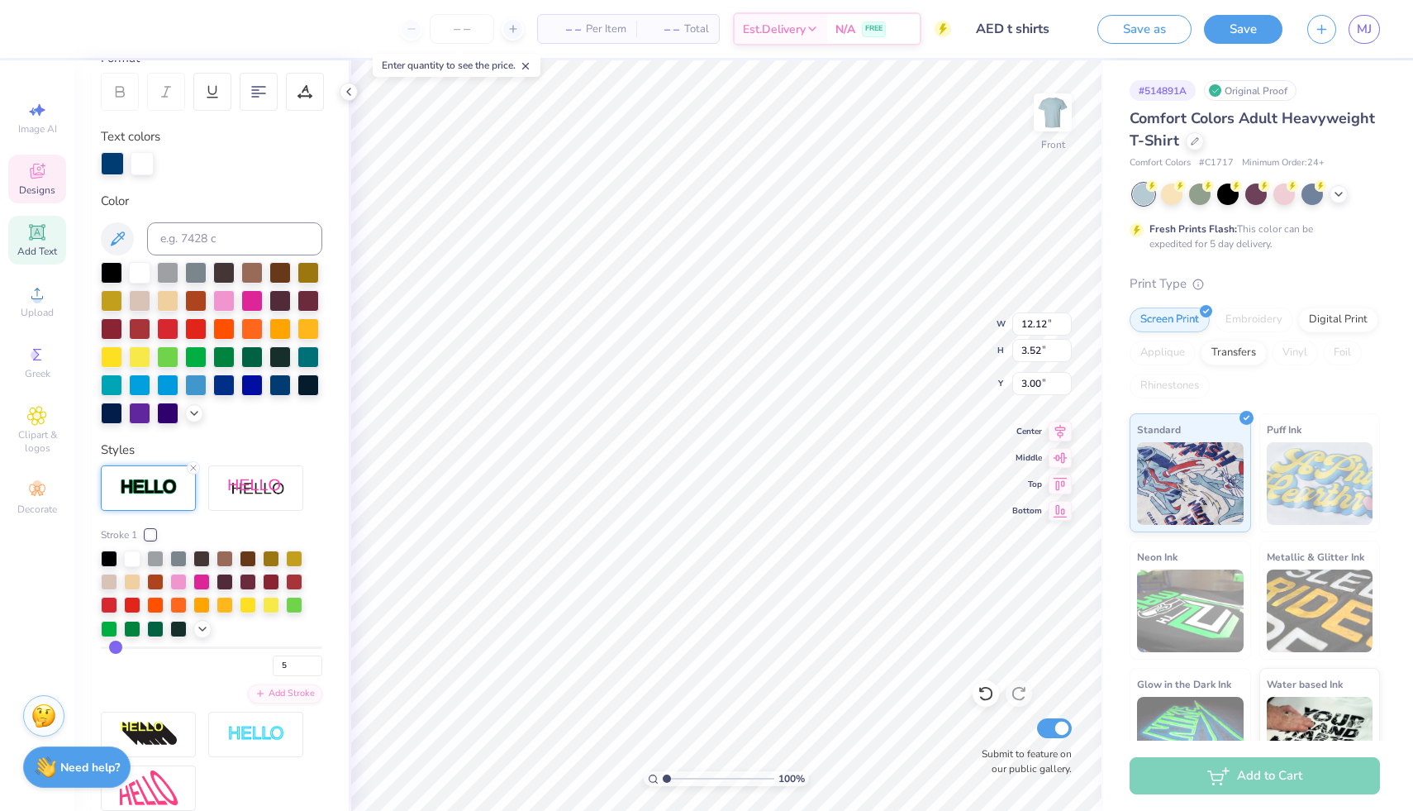
type input "6"
type input "7"
type input "12.18"
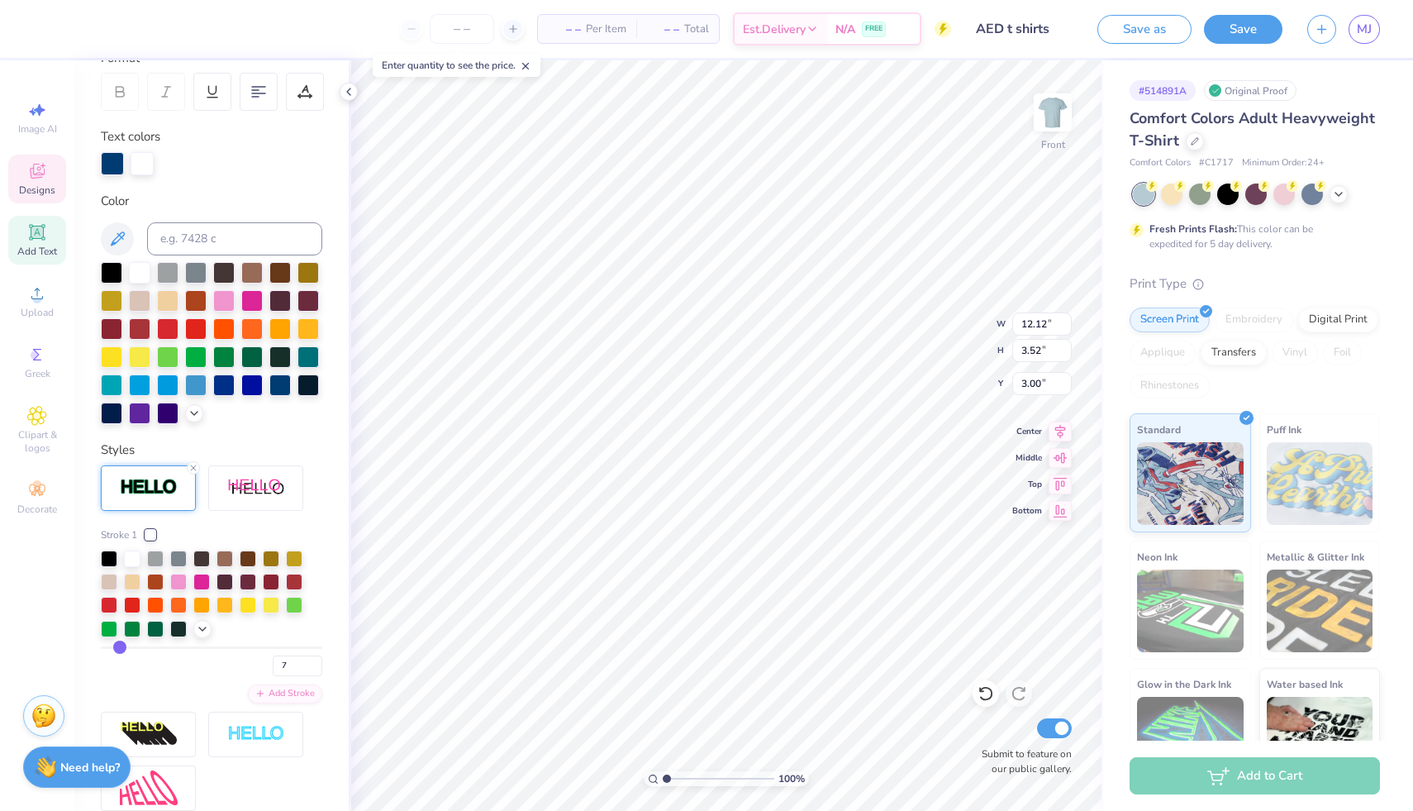
type input "3.58"
type input "2.96"
type input "8"
type input "7"
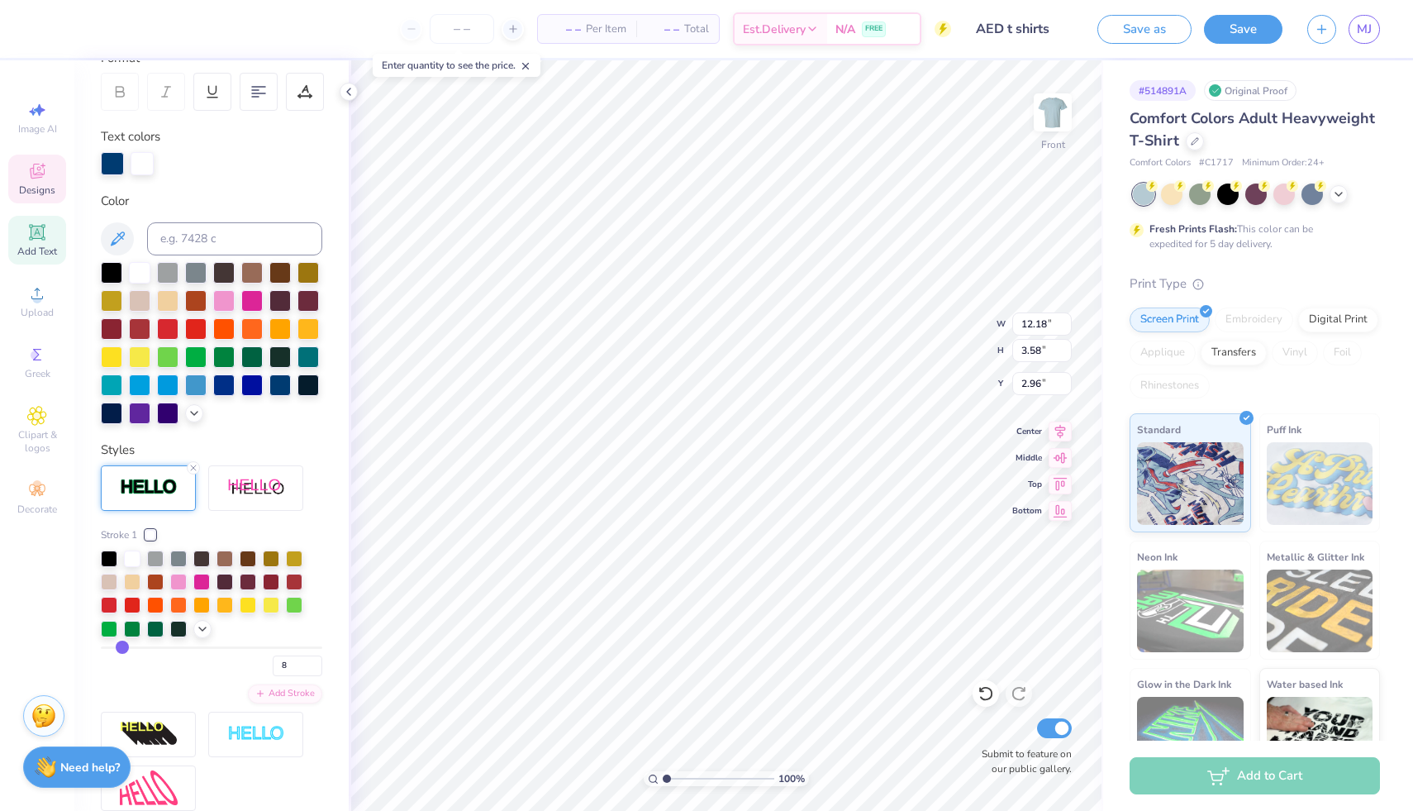
type input "7"
type input "6"
type input "5"
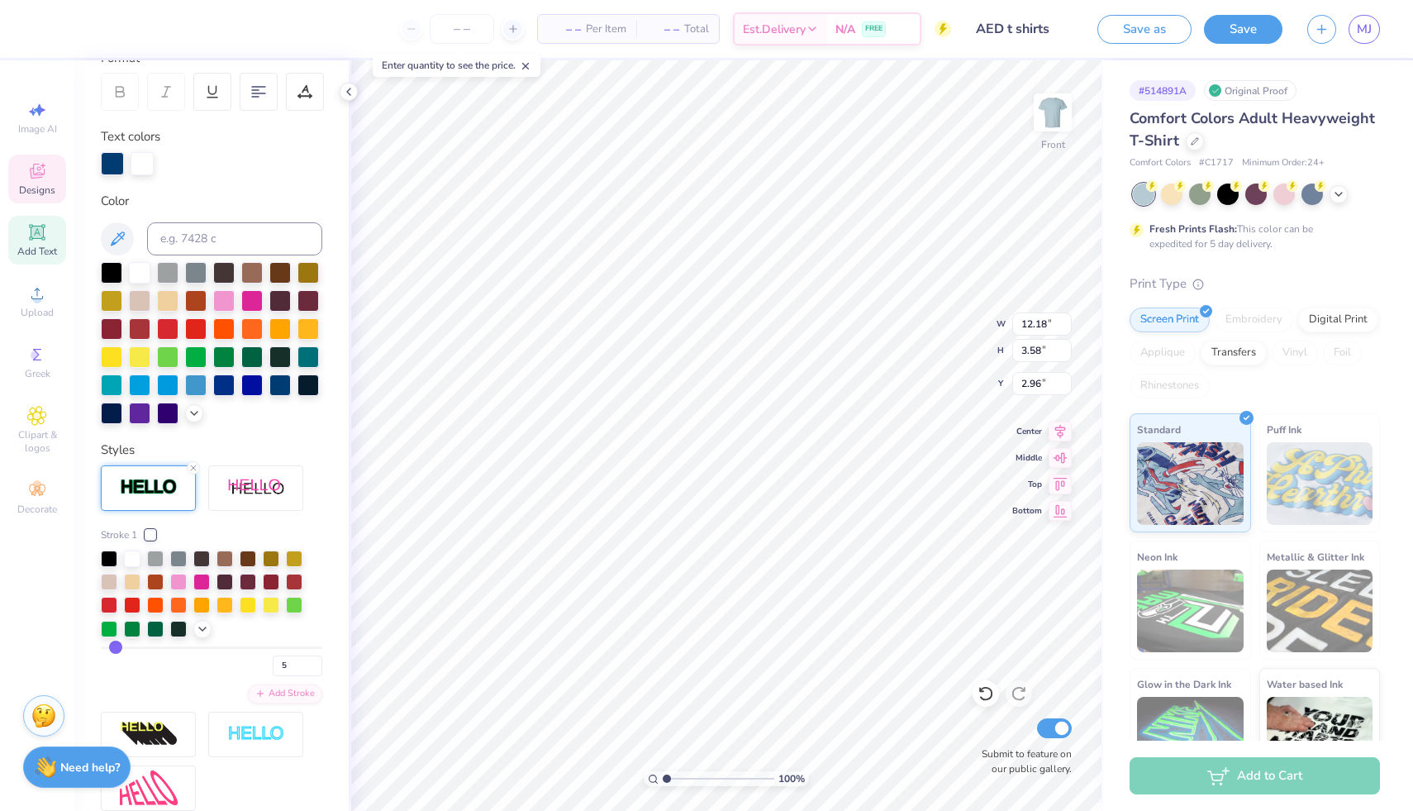
type input "4"
type input "12.15"
type input "3.55"
type input "2.98"
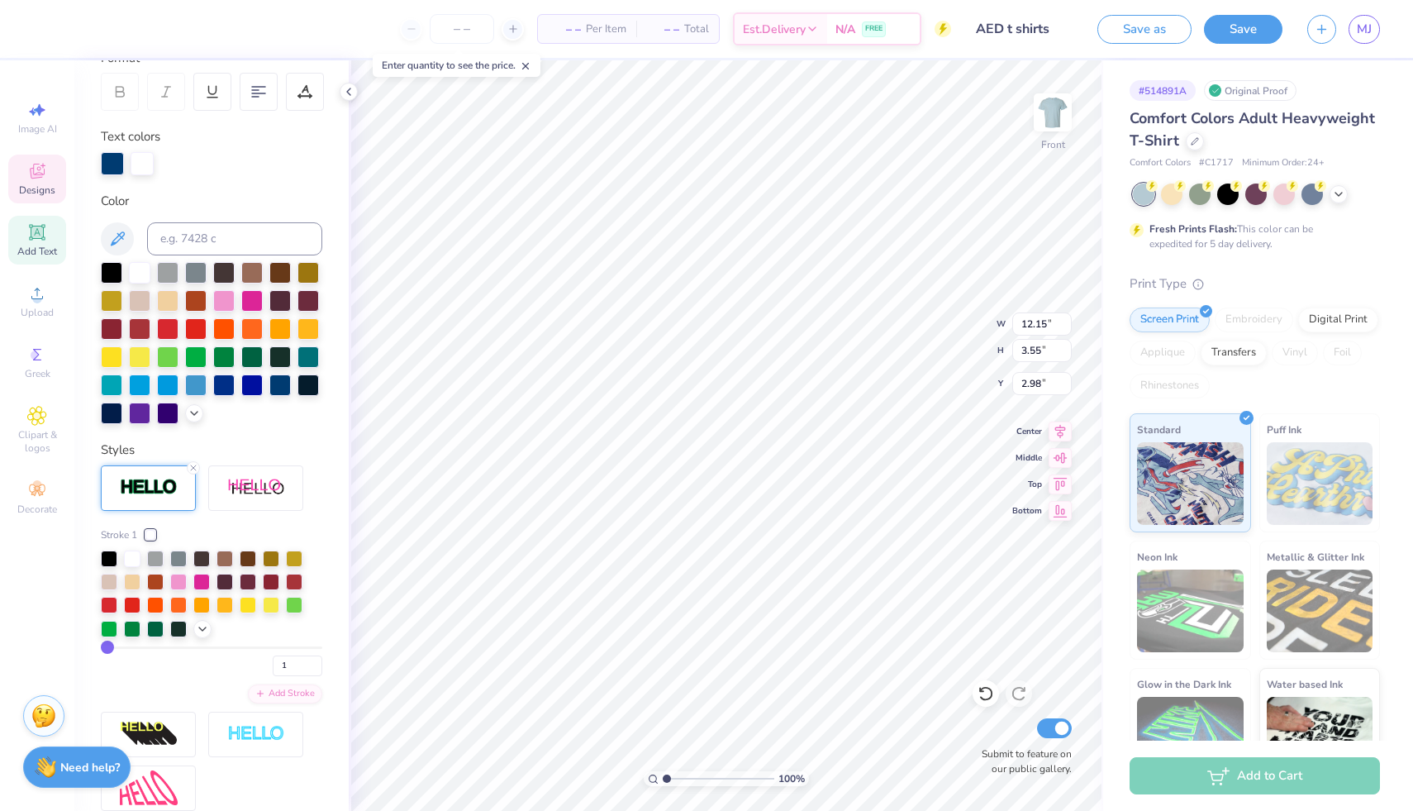
drag, startPoint x: 112, startPoint y: 673, endPoint x: 74, endPoint y: 681, distance: 38.9
click at [101, 649] on input "range" at bounding box center [212, 647] width 222 height 2
click at [197, 473] on icon at bounding box center [193, 468] width 10 height 10
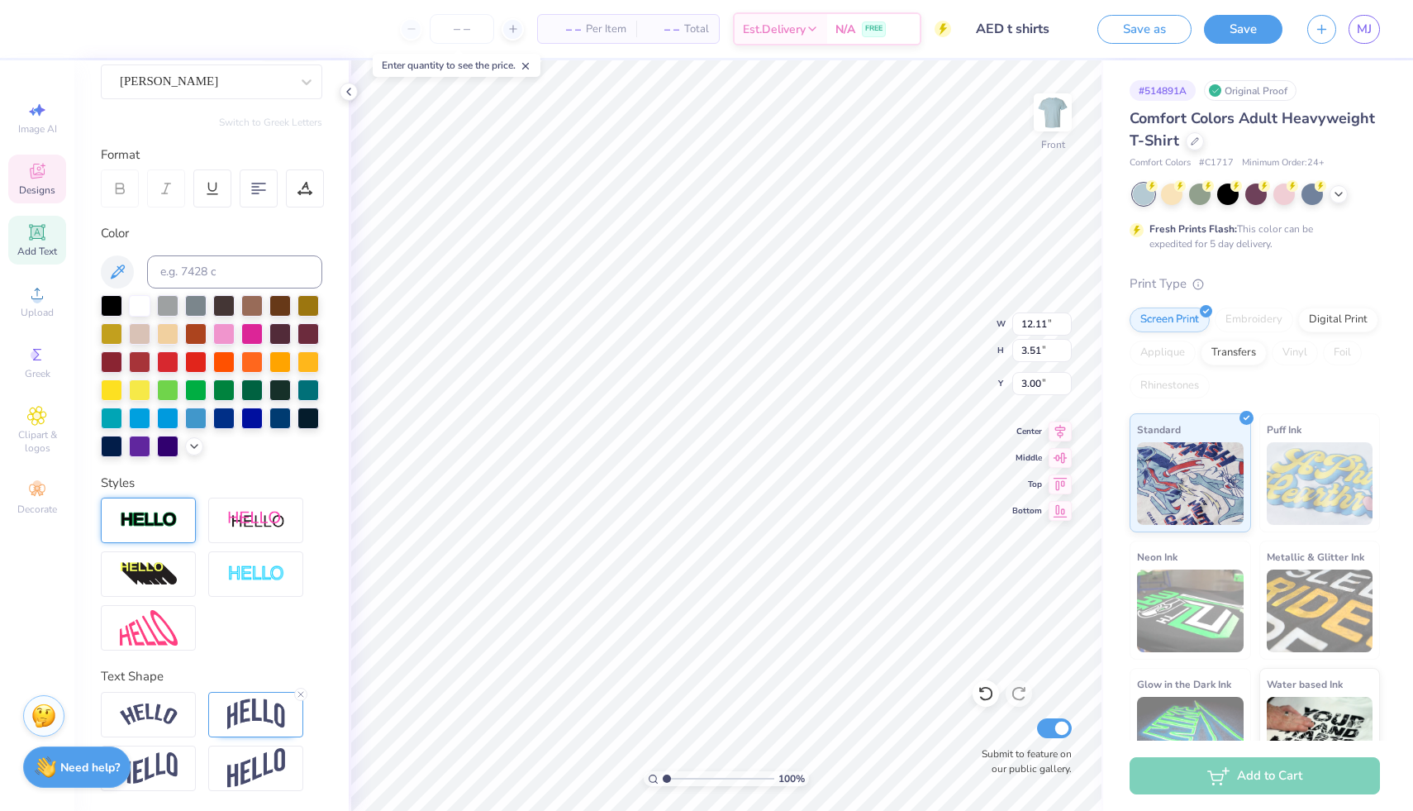
scroll to position [178, 0]
click at [269, 420] on div at bounding box center [279, 416] width 21 height 21
click at [188, 443] on icon at bounding box center [194, 444] width 13 height 13
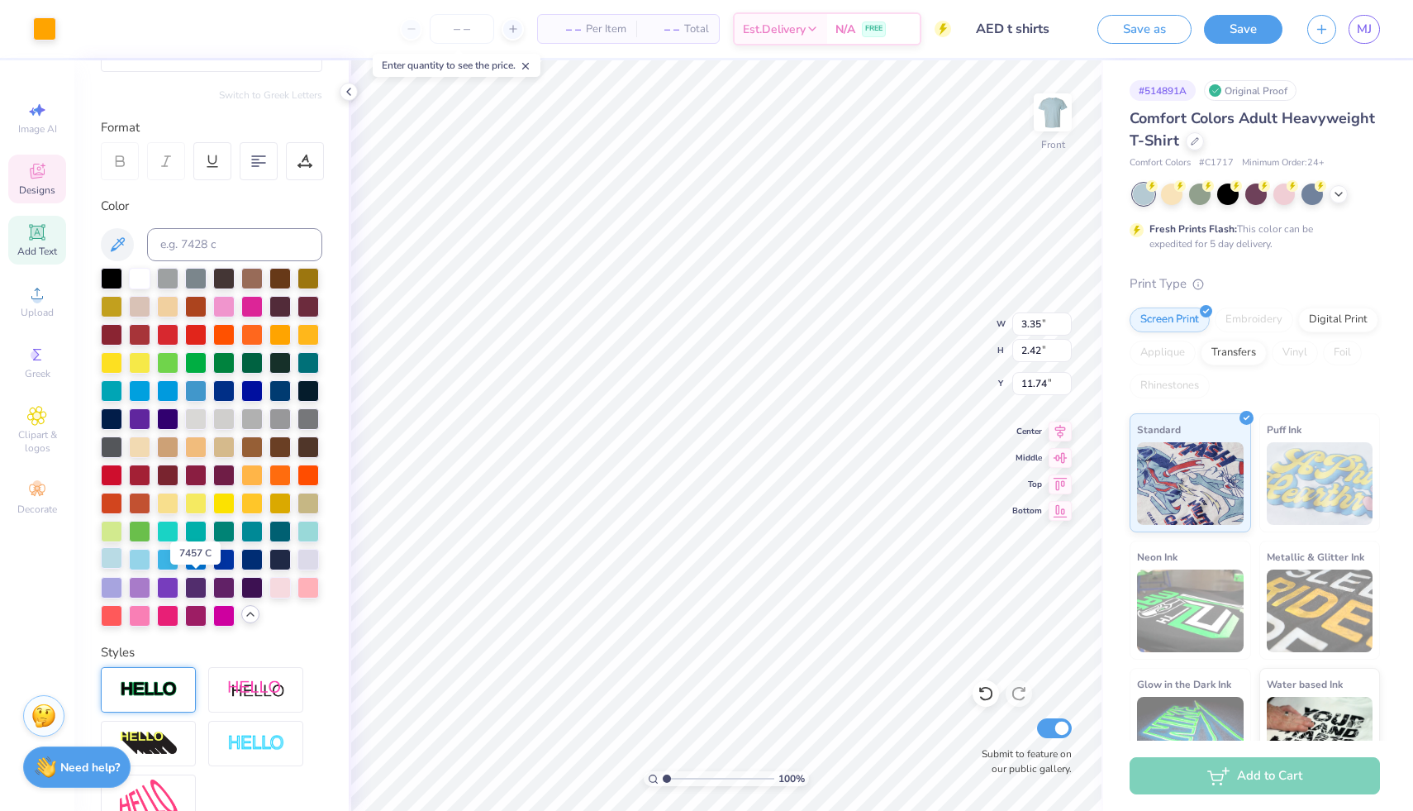
click at [122, 569] on div at bounding box center [111, 557] width 21 height 21
click at [979, 702] on div at bounding box center [986, 693] width 26 height 26
click at [983, 695] on icon at bounding box center [986, 693] width 17 height 17
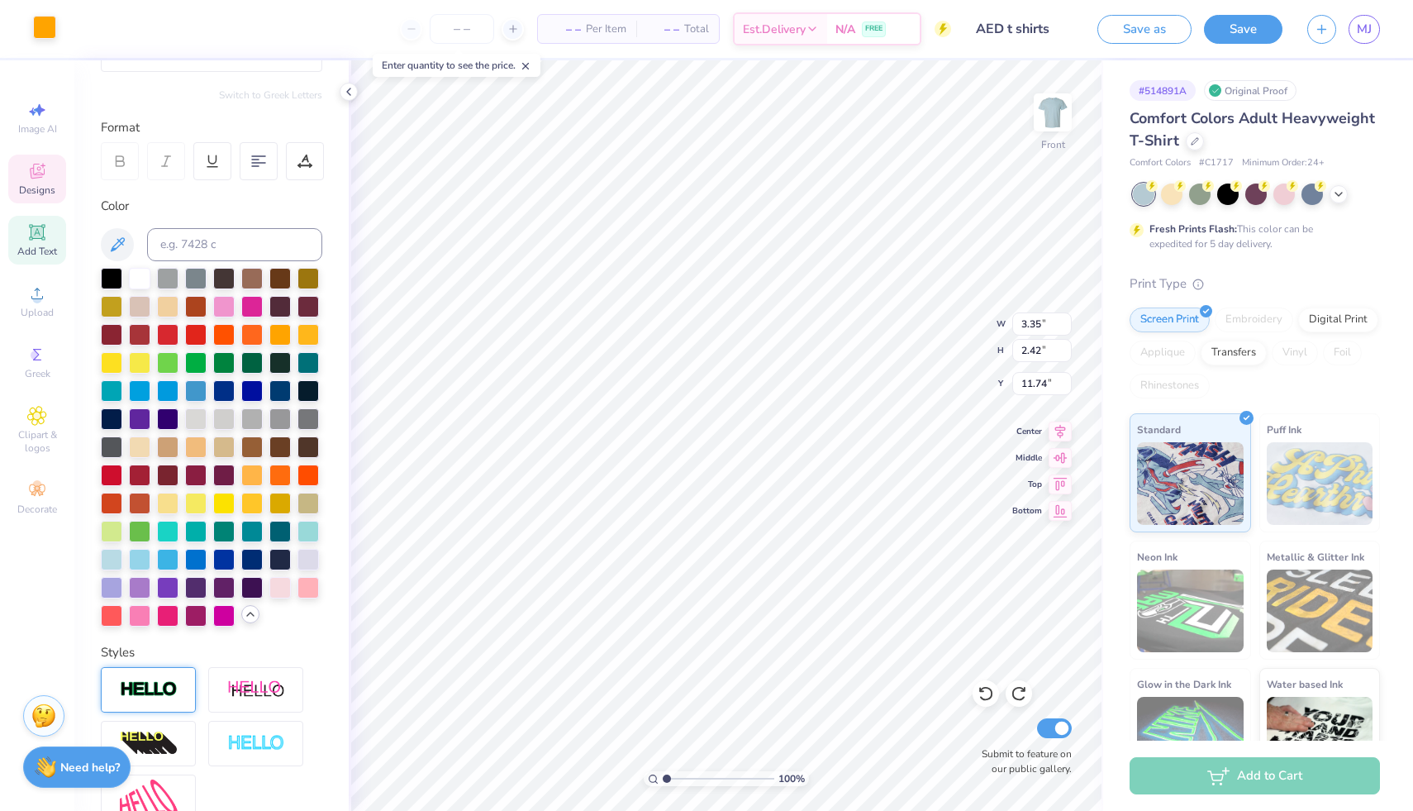
click at [49, 26] on div at bounding box center [44, 27] width 23 height 23
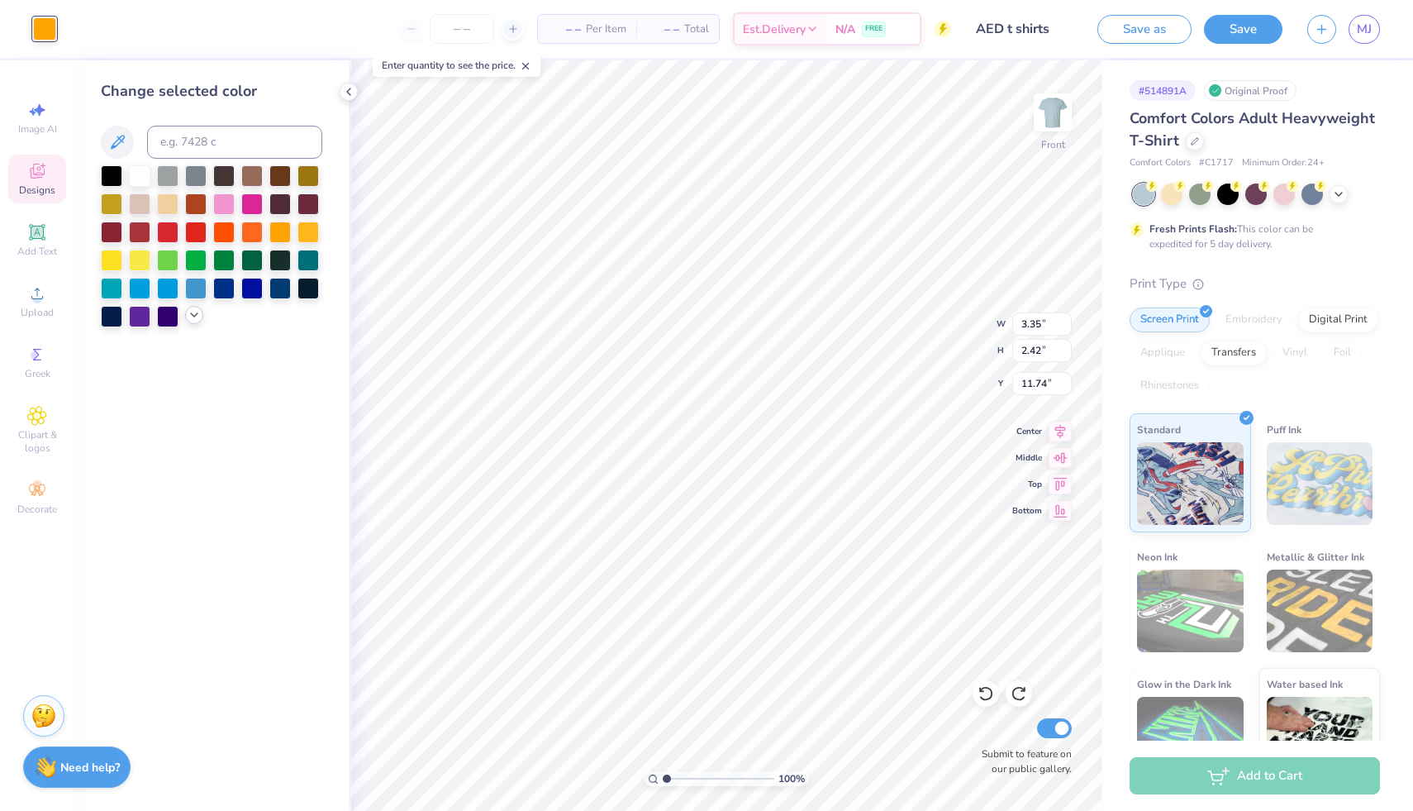
click at [195, 321] on icon at bounding box center [194, 314] width 13 height 13
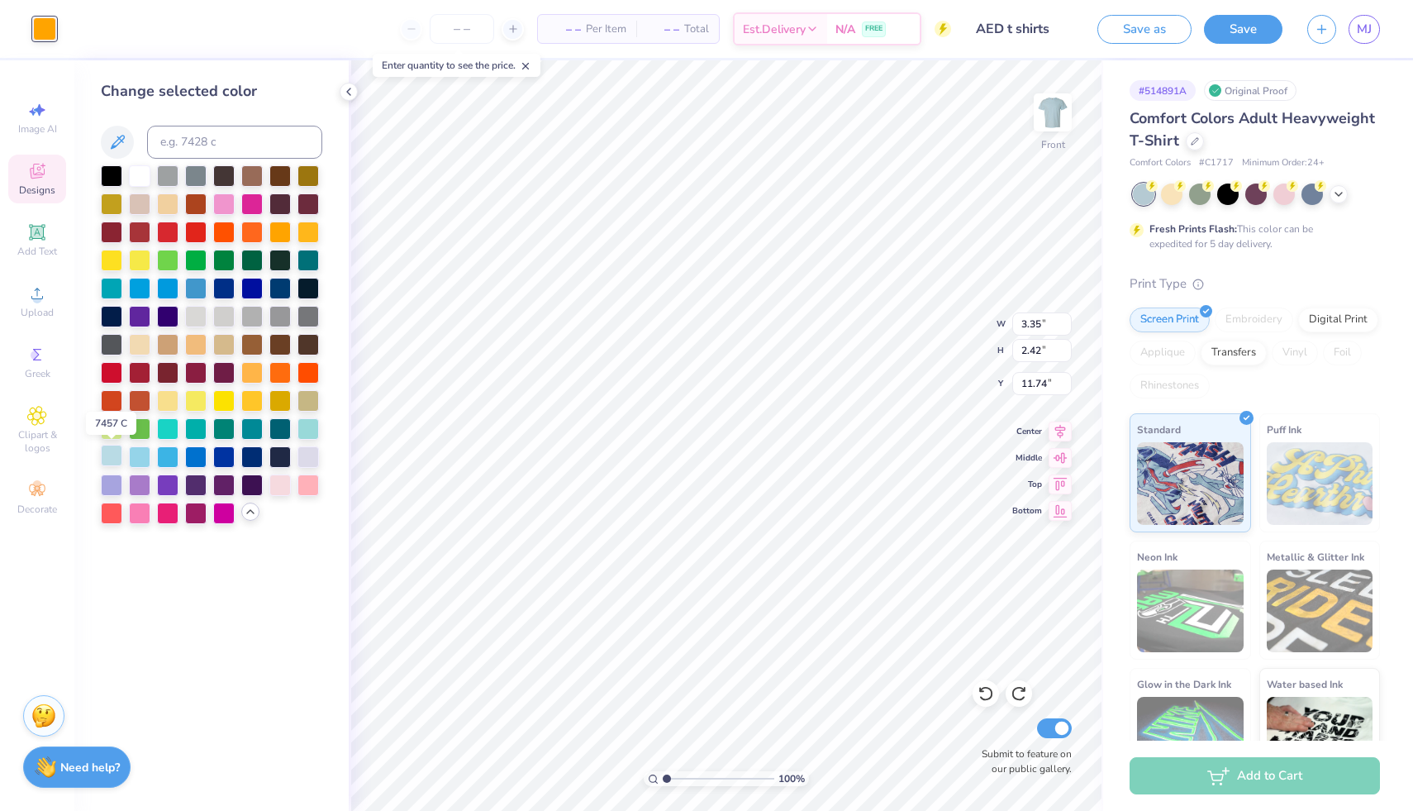
click at [107, 458] on div at bounding box center [111, 455] width 21 height 21
click at [133, 455] on div at bounding box center [139, 455] width 21 height 21
click at [117, 457] on div at bounding box center [111, 455] width 21 height 21
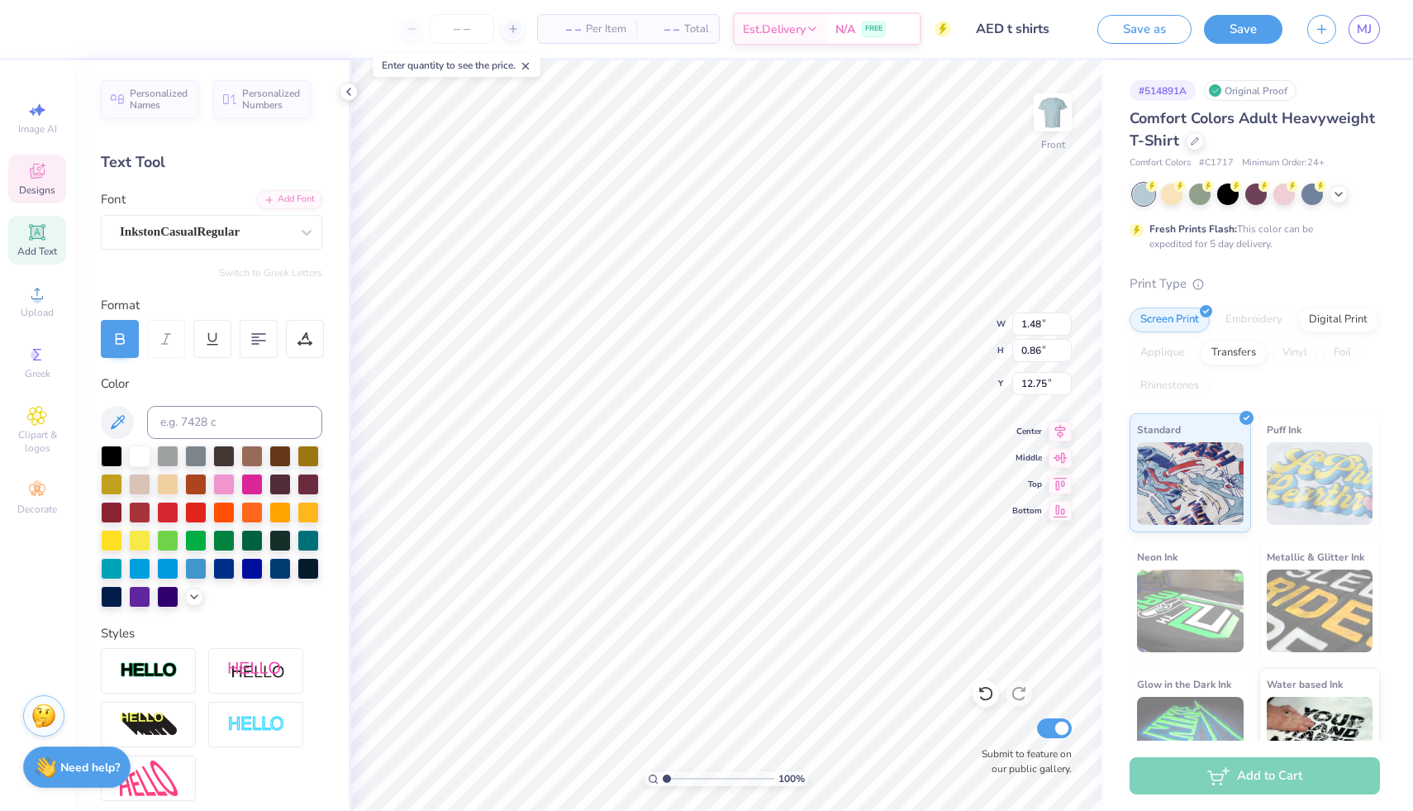
scroll to position [13, 2]
click at [1252, 26] on button "Save" at bounding box center [1243, 26] width 79 height 29
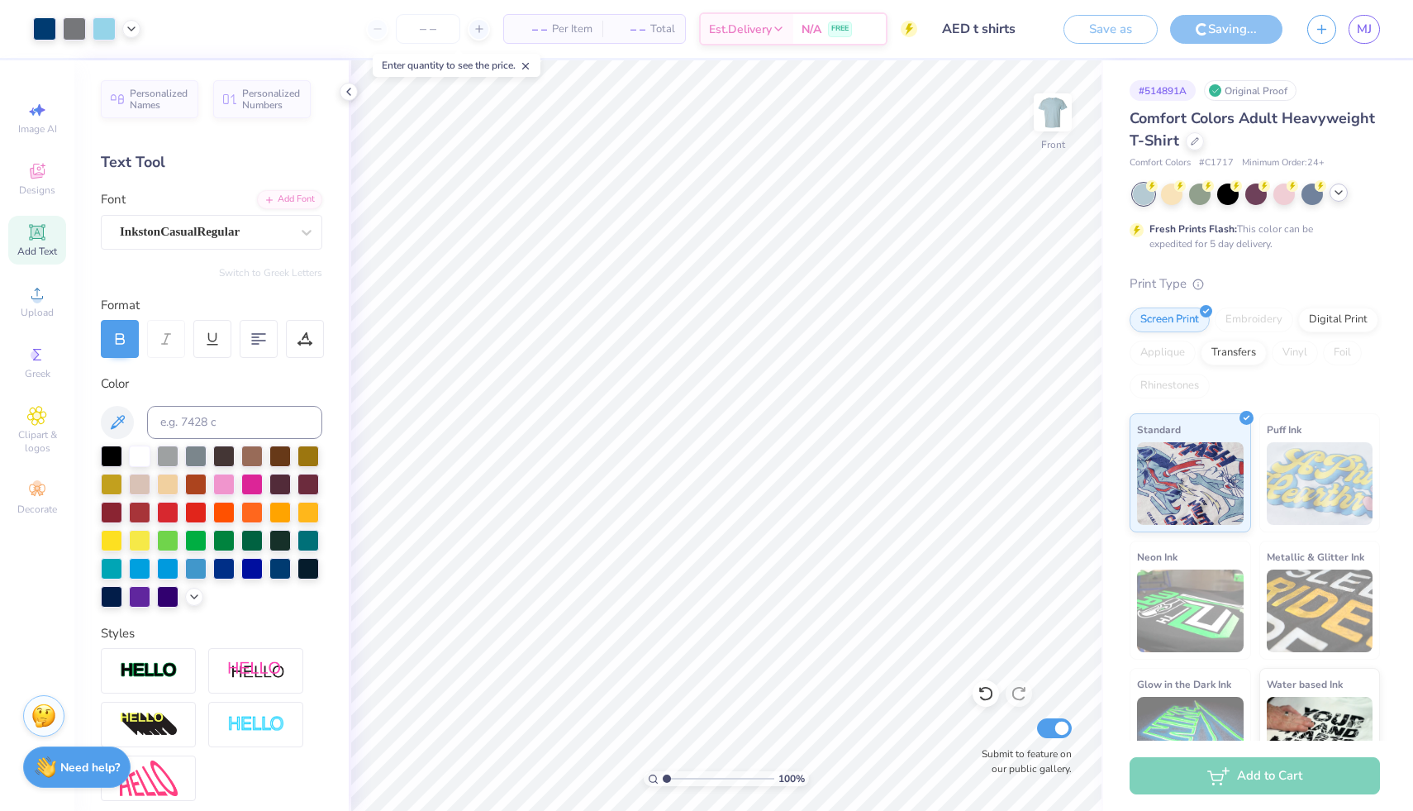
click at [1341, 192] on polyline at bounding box center [1339, 192] width 7 height 3
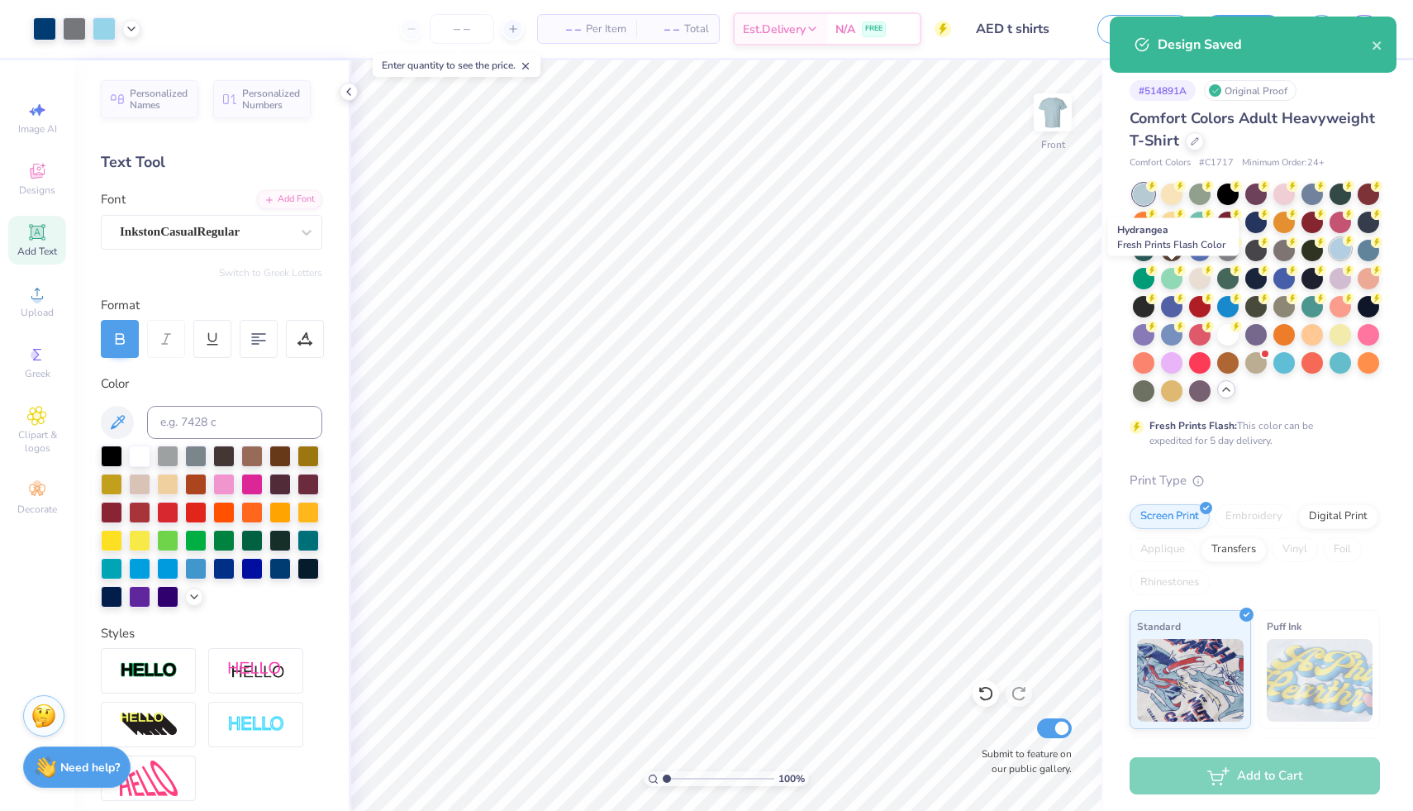
click at [1330, 260] on div at bounding box center [1340, 248] width 21 height 21
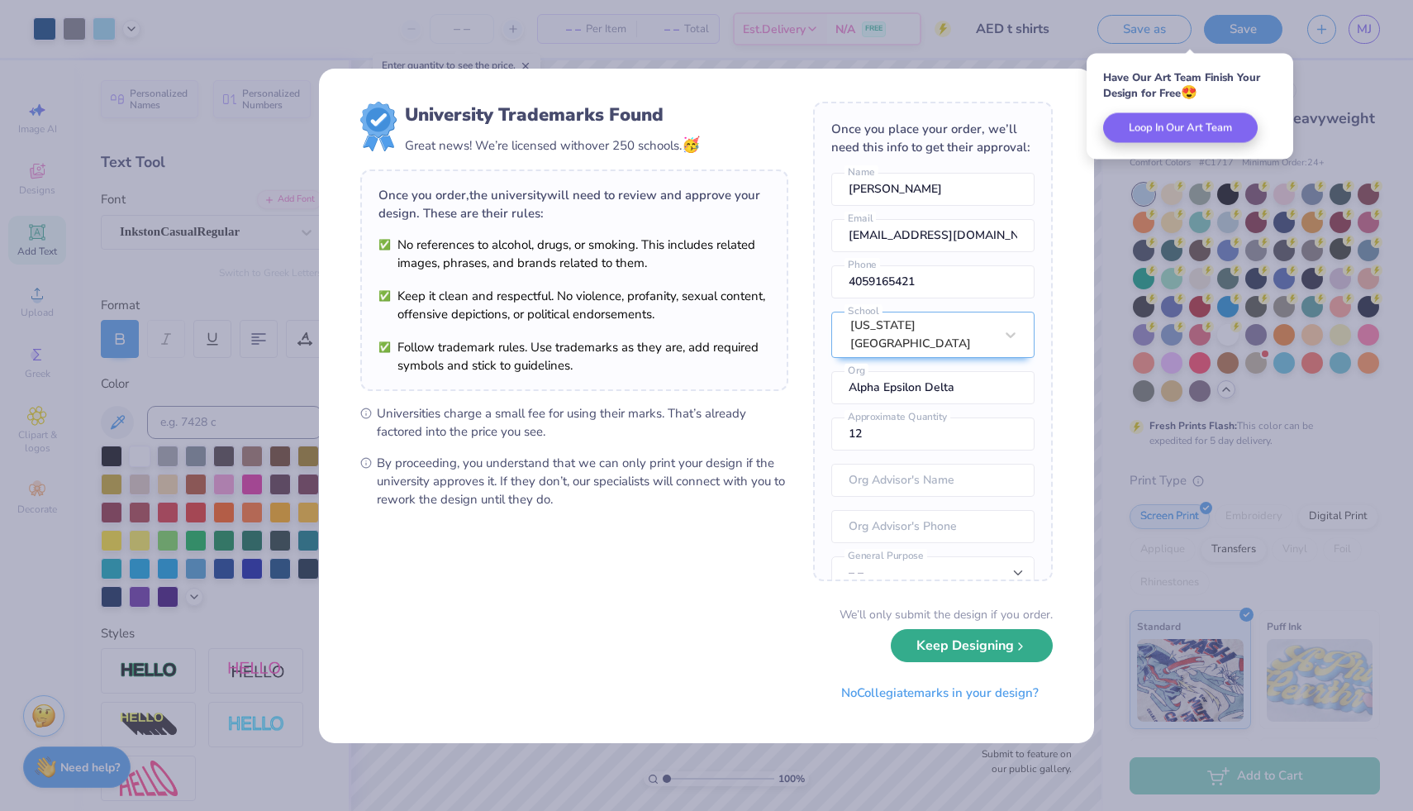
click at [965, 652] on button "Keep Designing" at bounding box center [972, 646] width 162 height 34
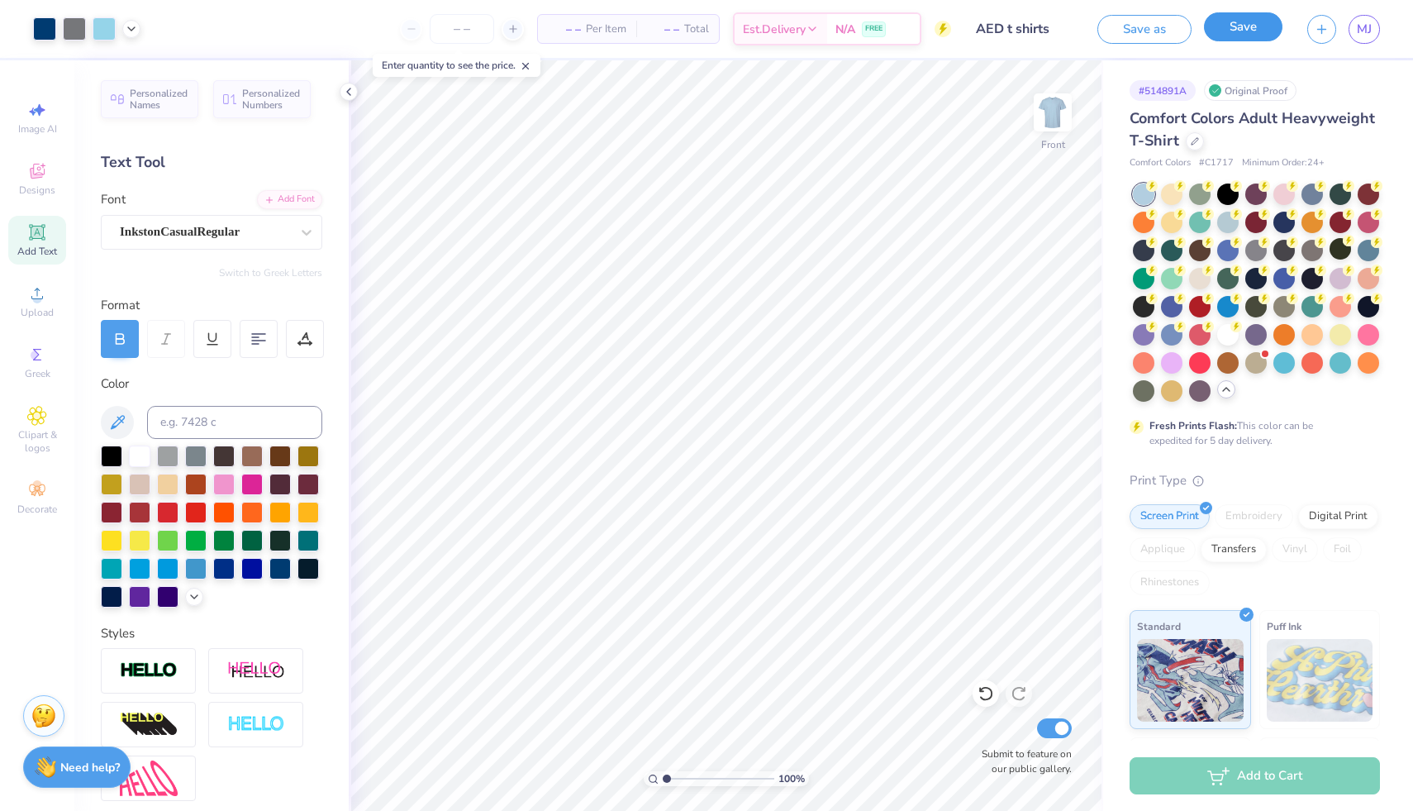
click at [1241, 30] on button "Save" at bounding box center [1243, 26] width 79 height 29
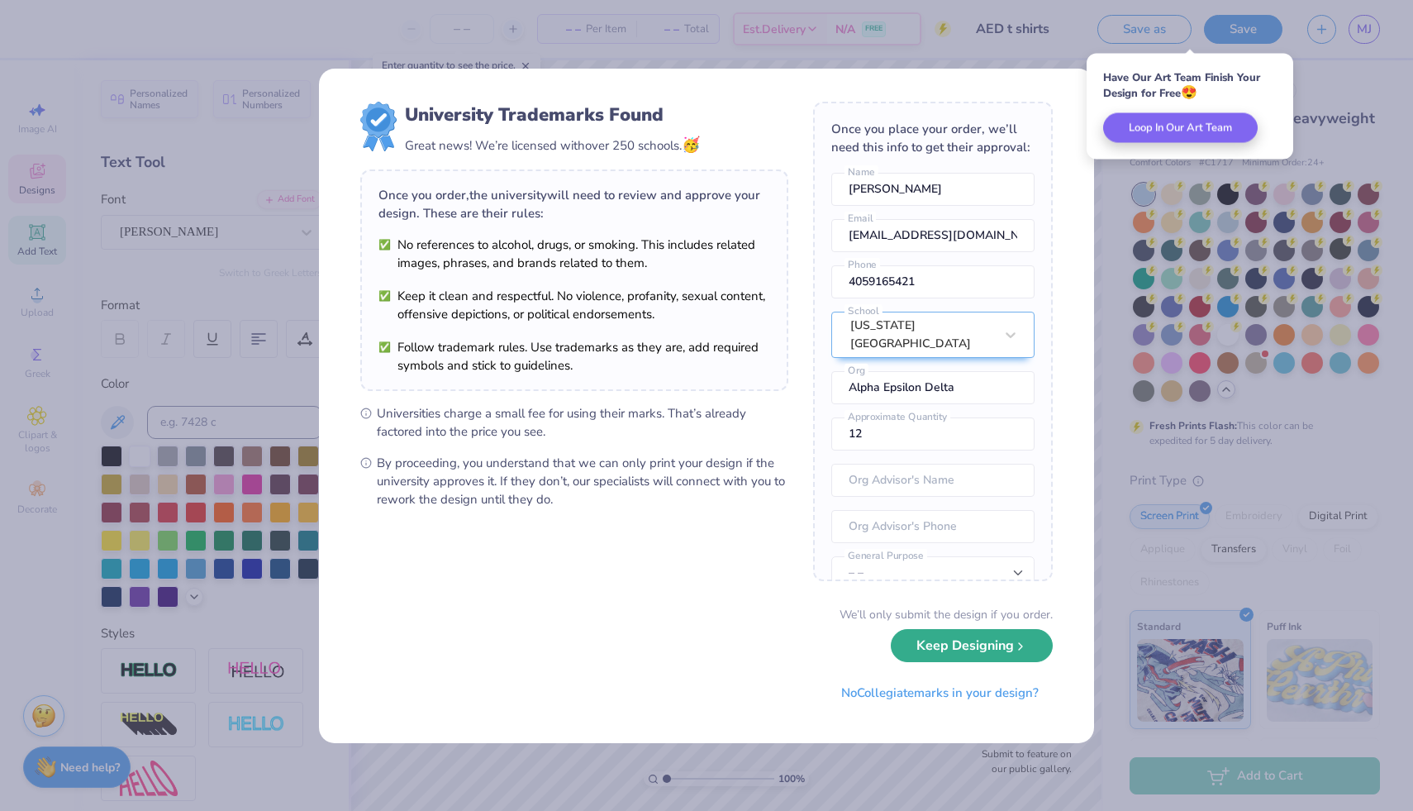
click at [927, 646] on button "Keep Designing" at bounding box center [972, 646] width 162 height 34
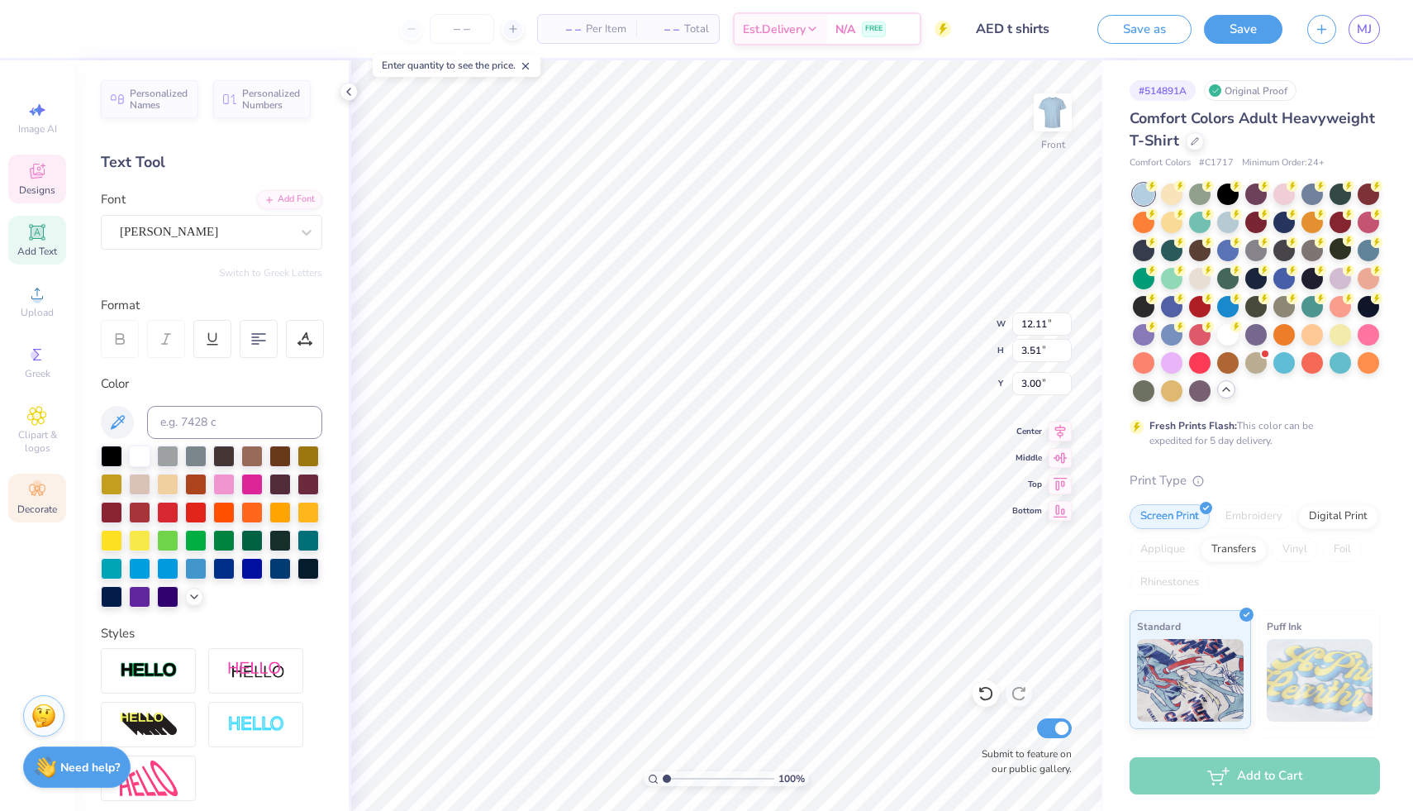
click at [36, 497] on icon at bounding box center [37, 490] width 20 height 20
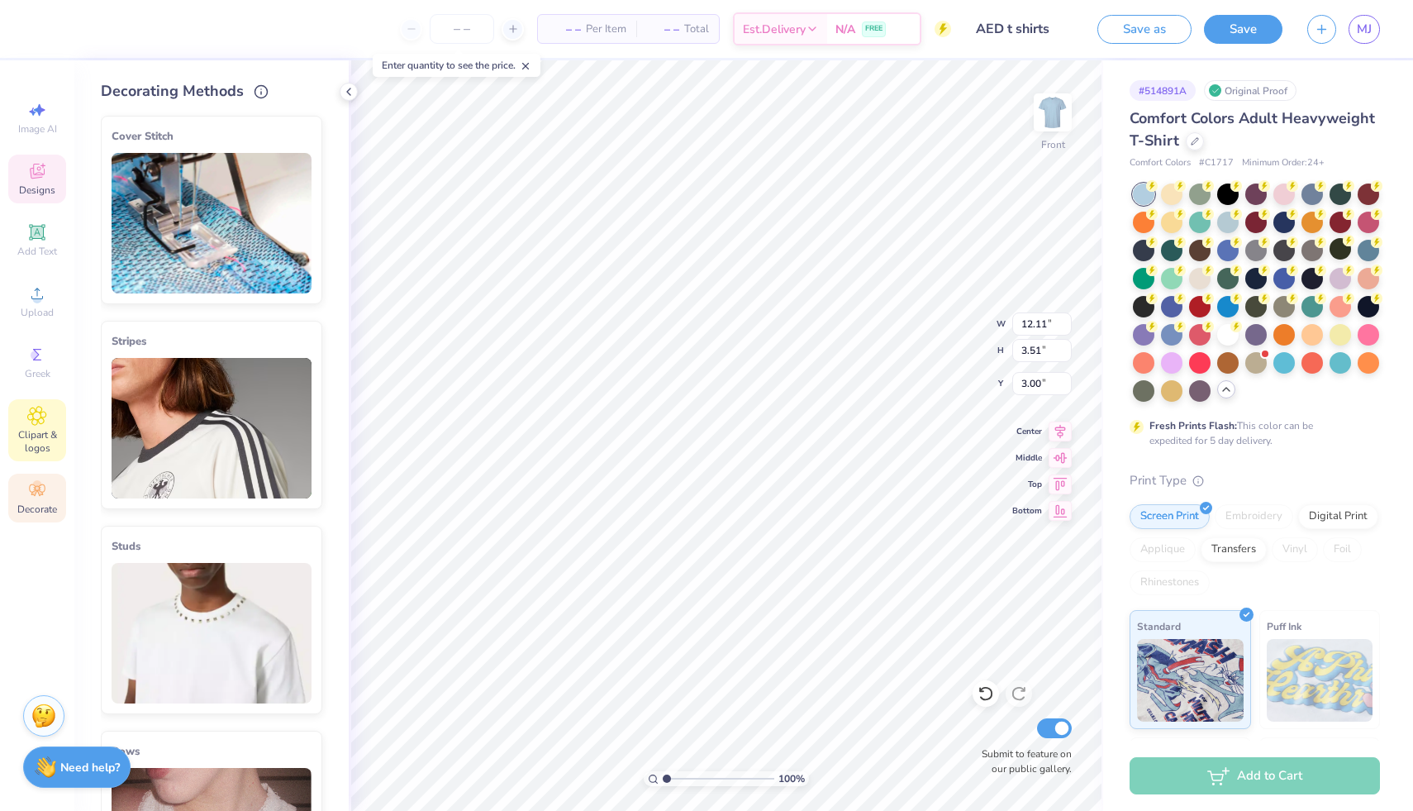
click at [36, 441] on span "Clipart & logos" at bounding box center [37, 441] width 58 height 26
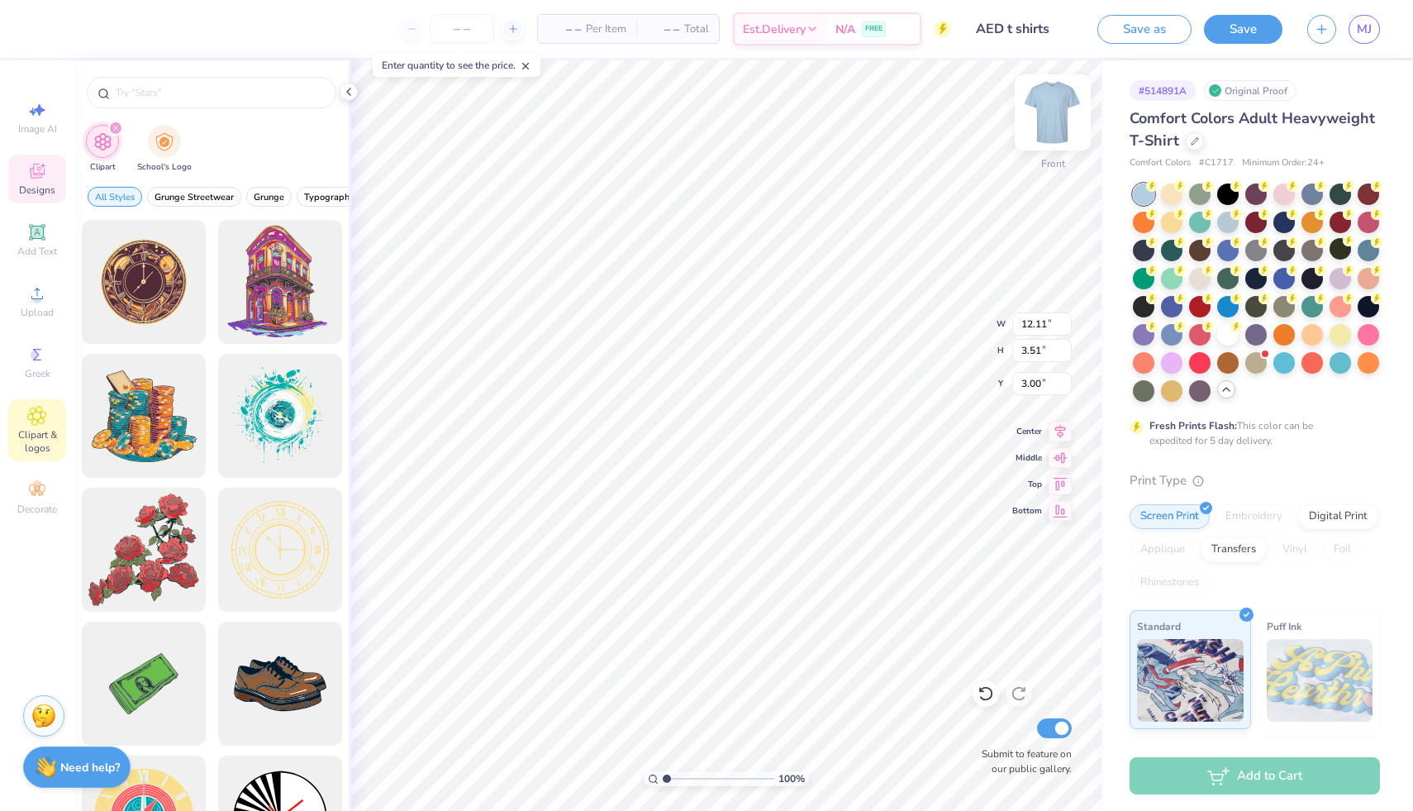
click at [1052, 117] on img at bounding box center [1053, 112] width 66 height 66
click at [40, 182] on div "Designs" at bounding box center [37, 179] width 58 height 49
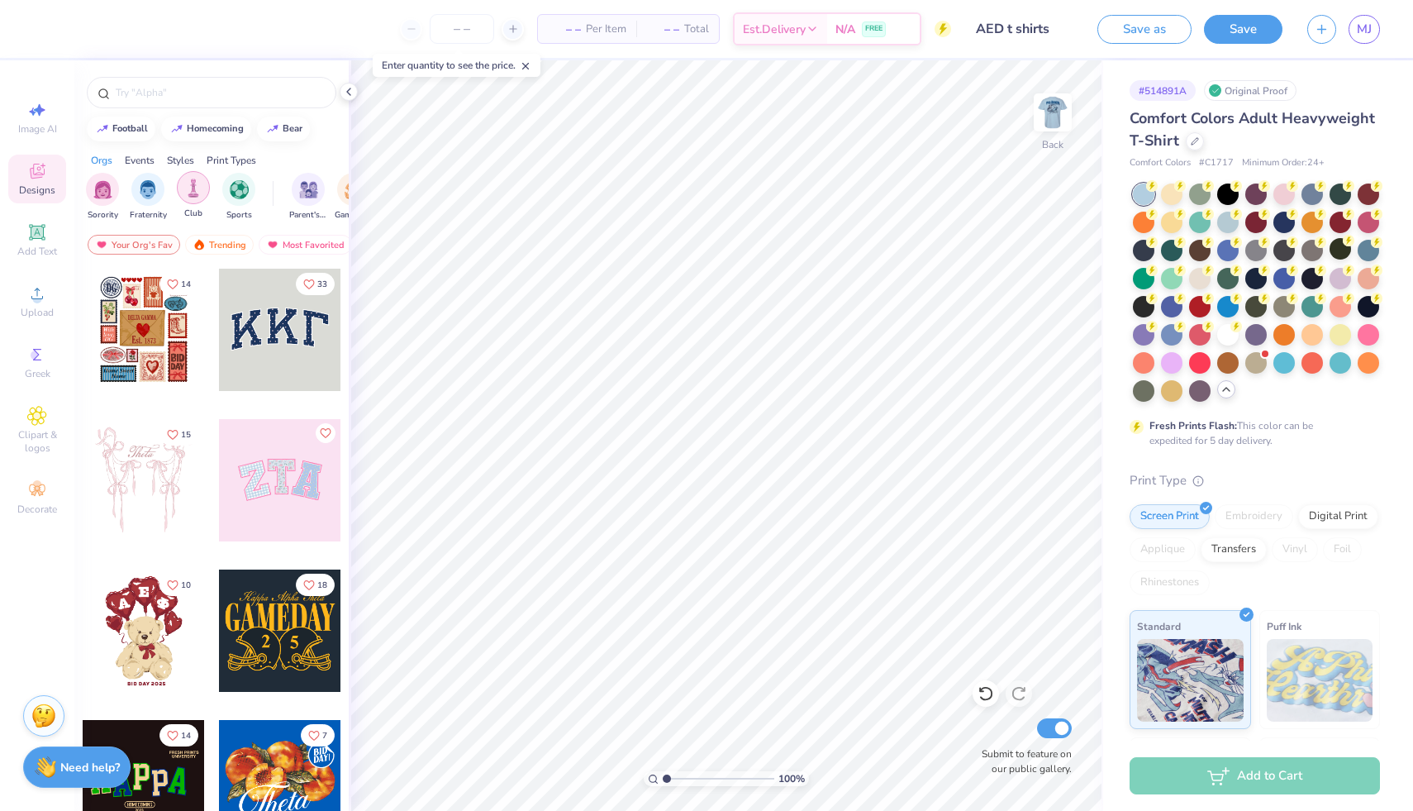
click at [196, 196] on img "filter for Club" at bounding box center [193, 188] width 18 height 19
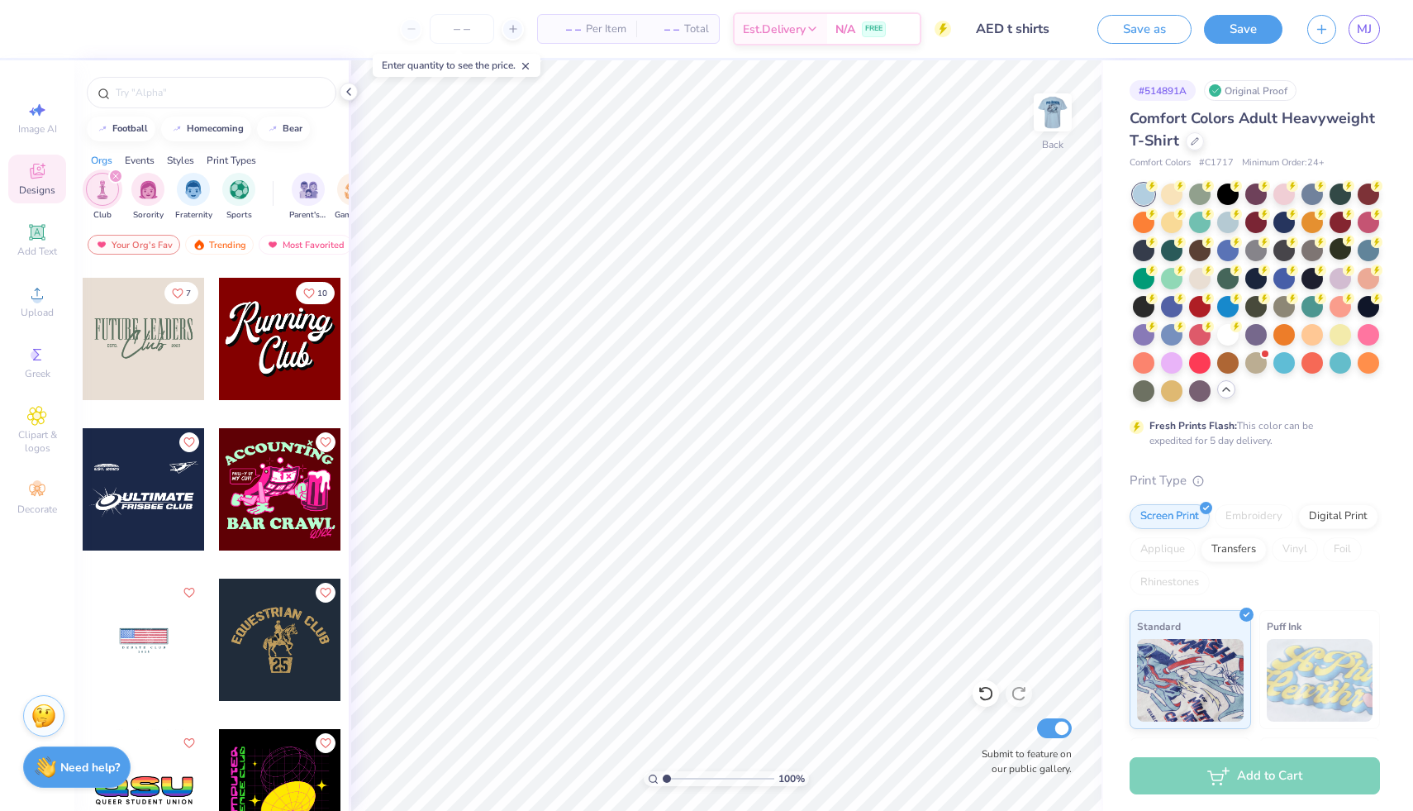
scroll to position [455, 0]
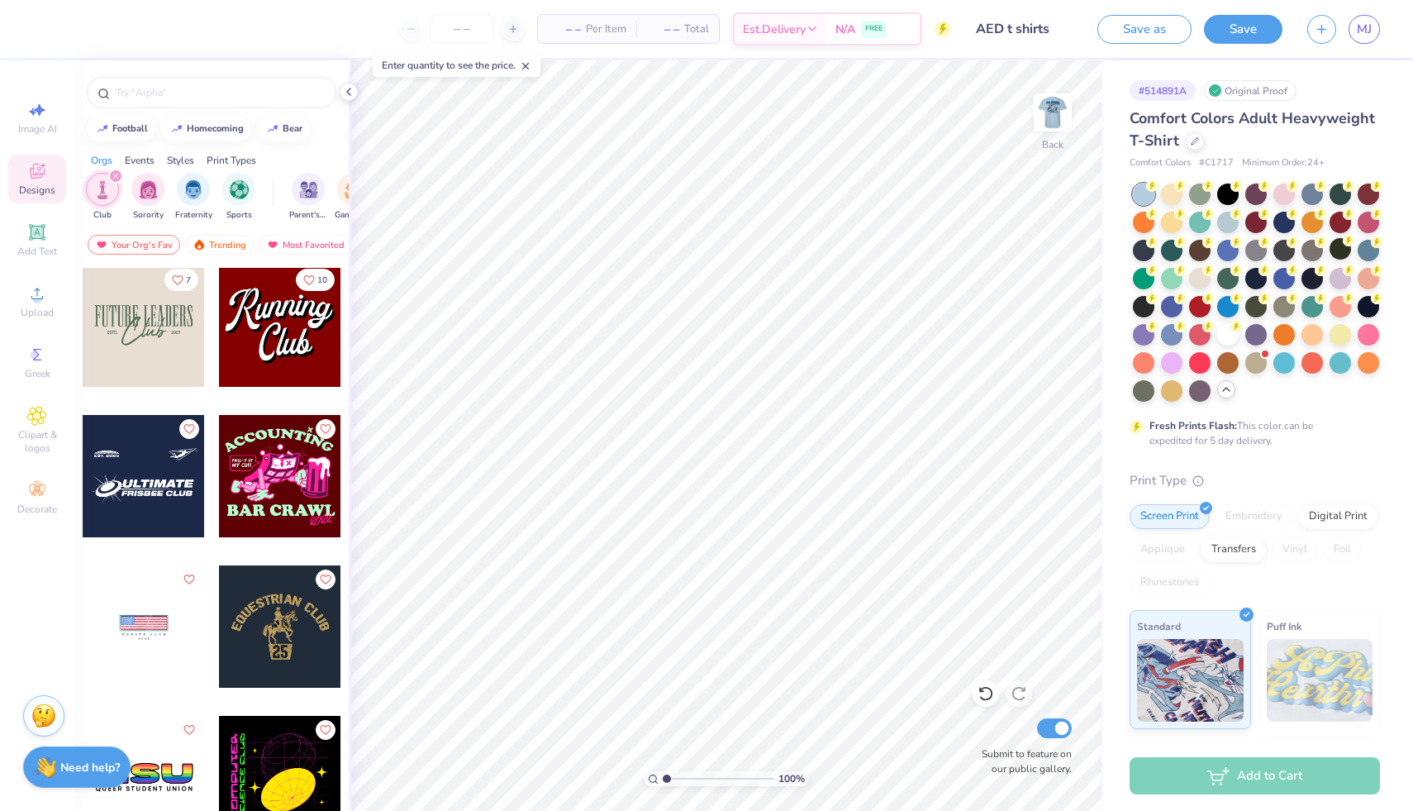
click at [139, 337] on div at bounding box center [144, 325] width 122 height 122
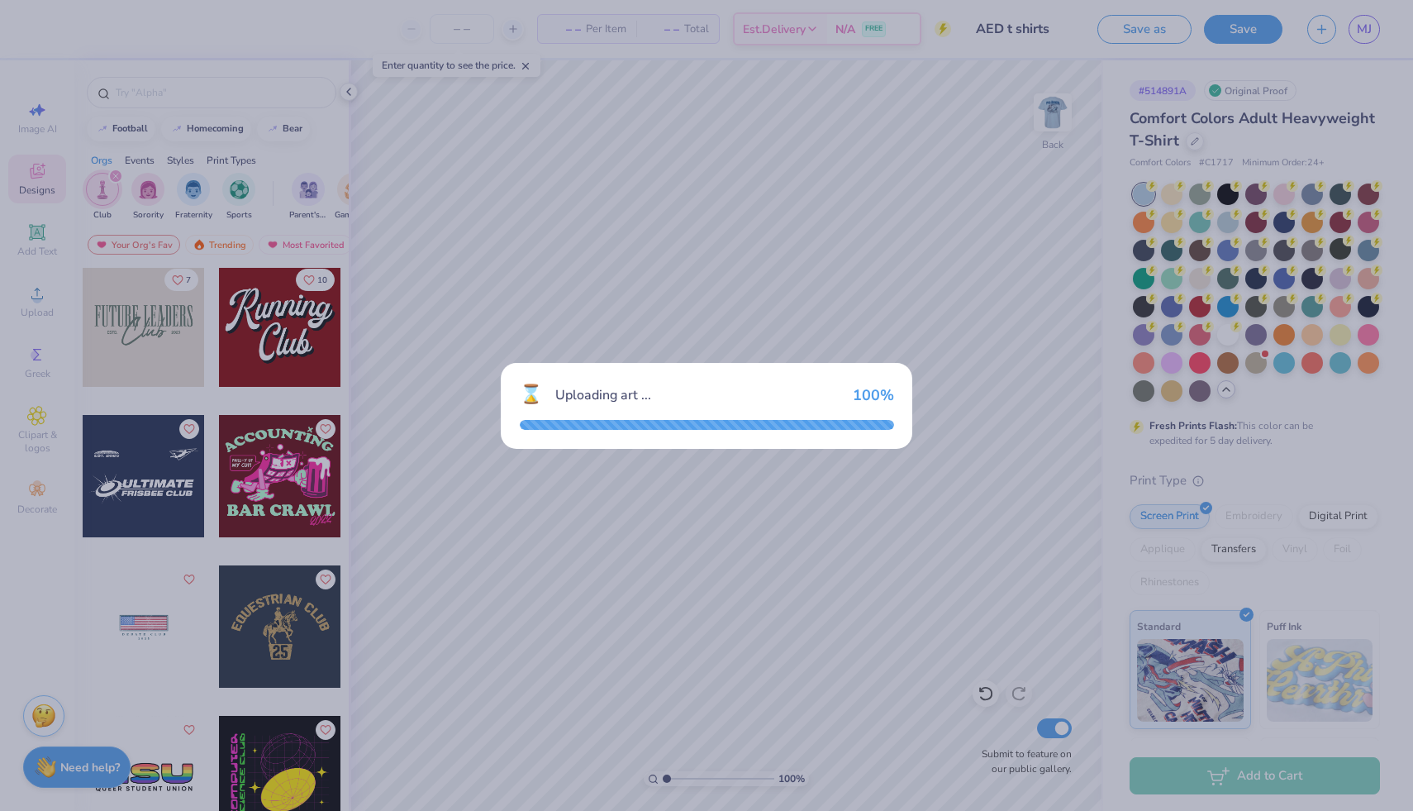
click at [769, 269] on div "⌛ Uploading art ... 100 %" at bounding box center [706, 405] width 1413 height 811
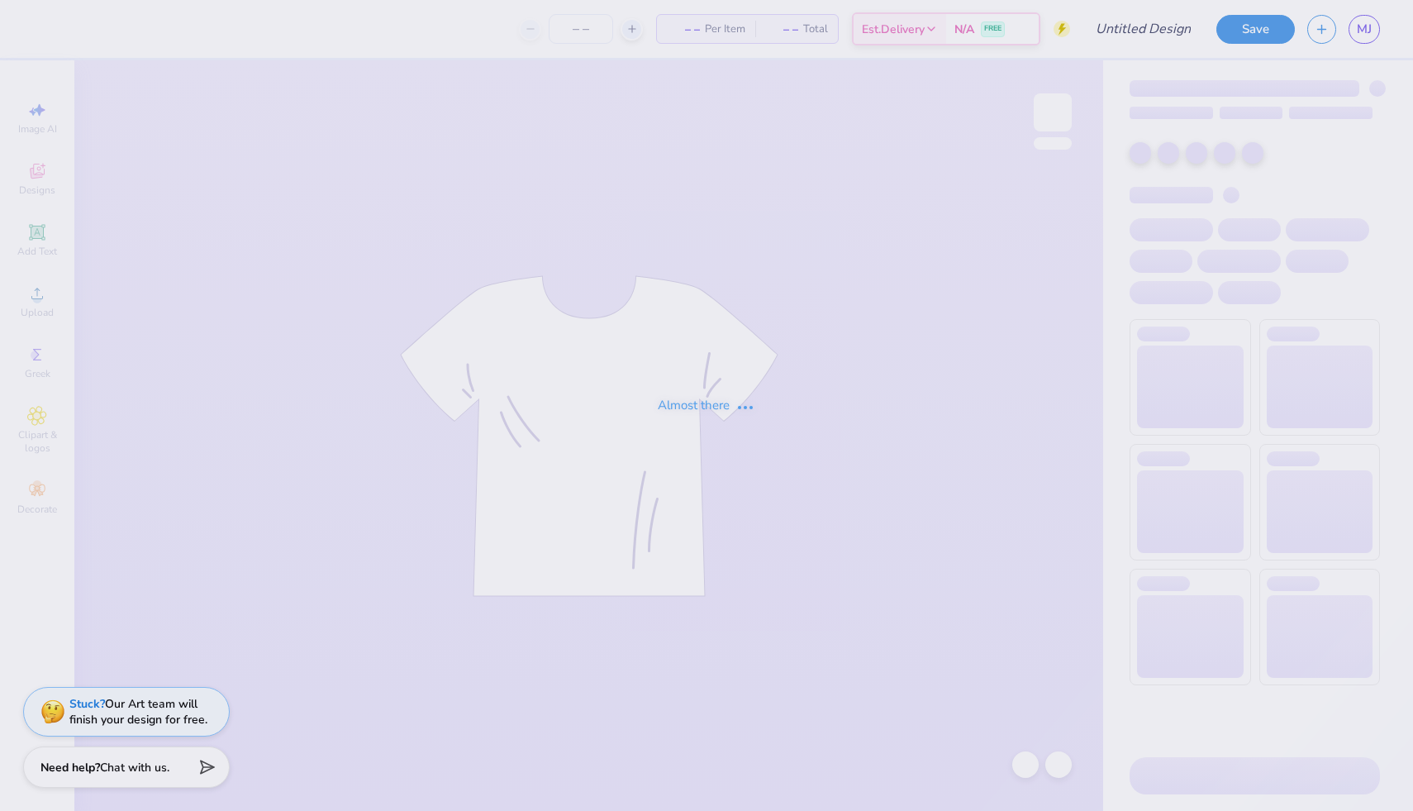
type input "AED t shirts"
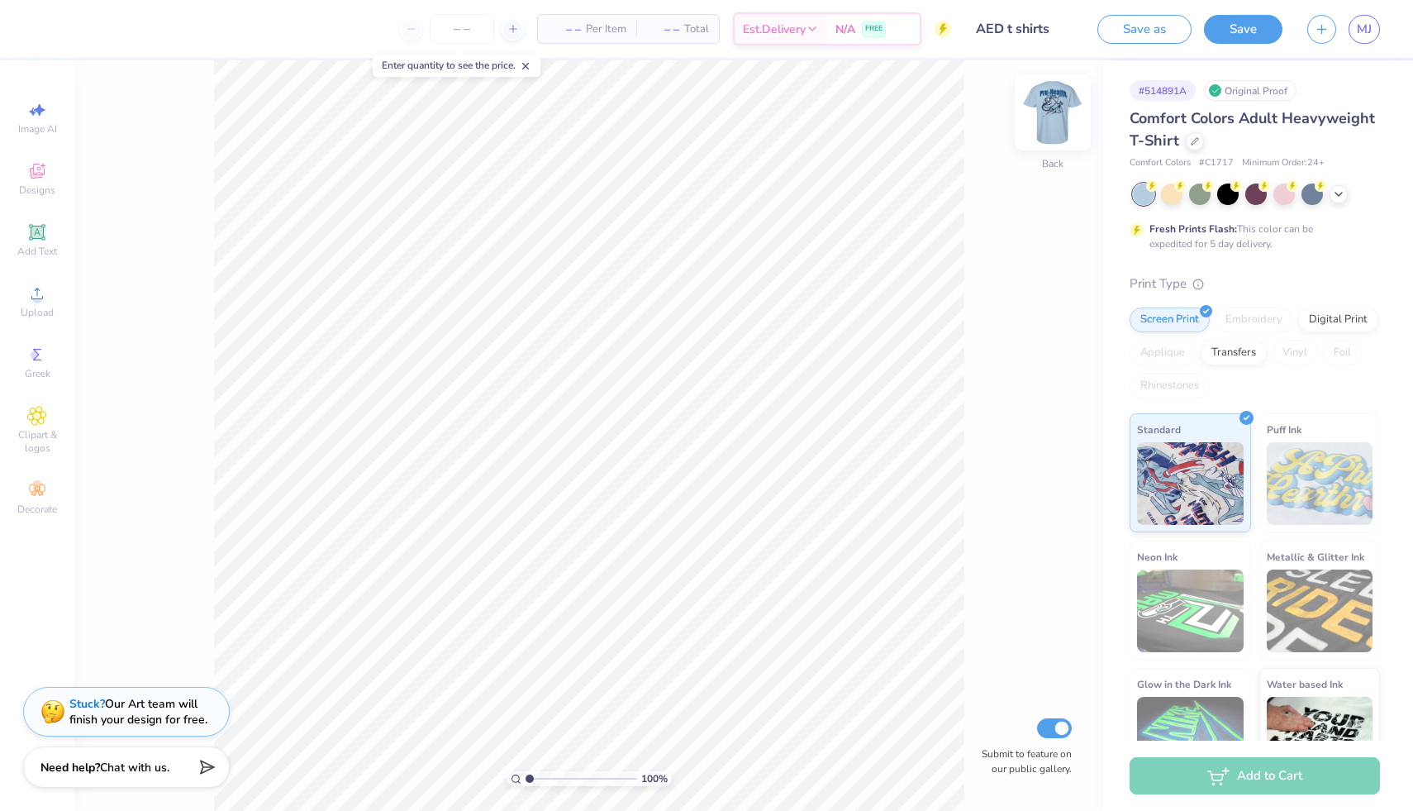
click at [1054, 112] on img at bounding box center [1053, 112] width 66 height 66
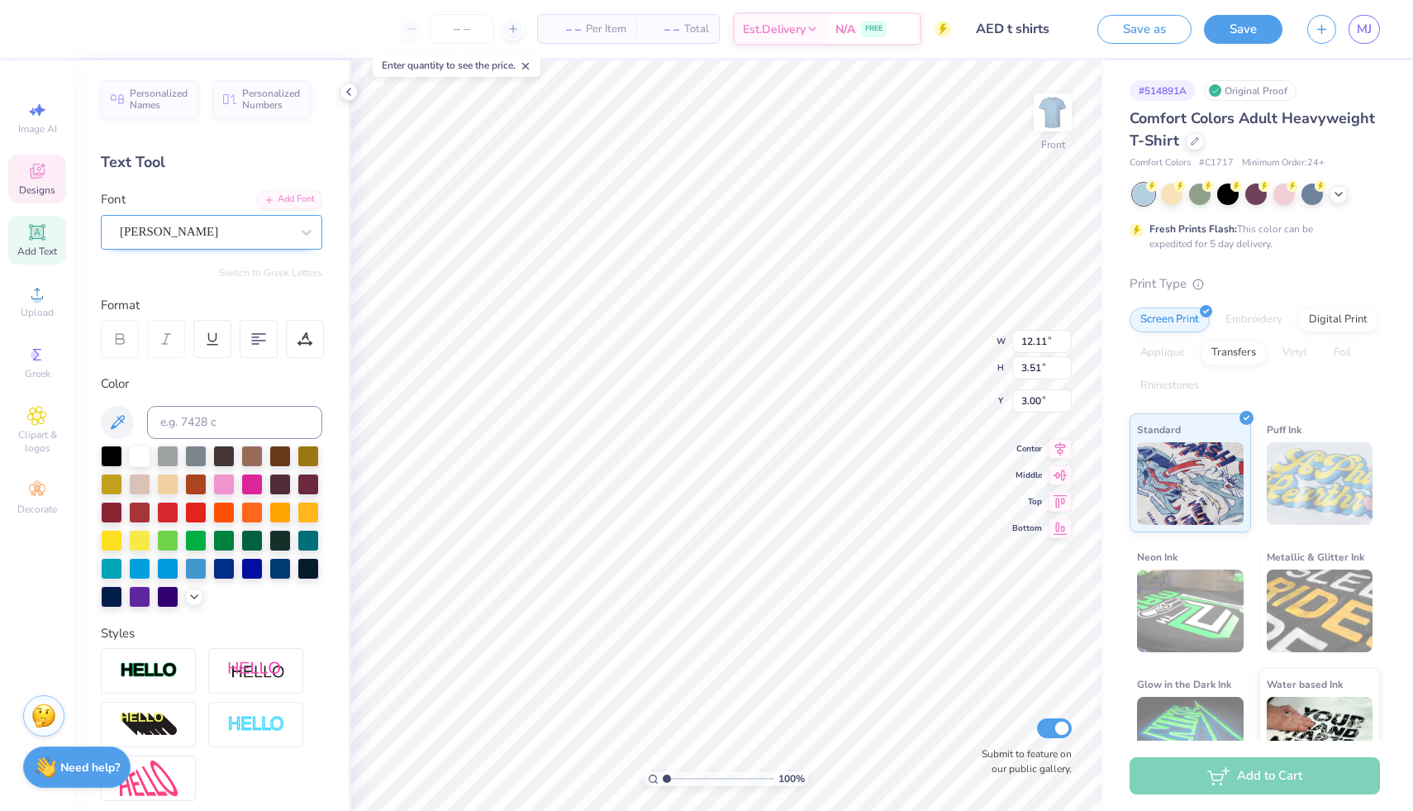
click at [136, 231] on div "[PERSON_NAME]" at bounding box center [205, 232] width 174 height 26
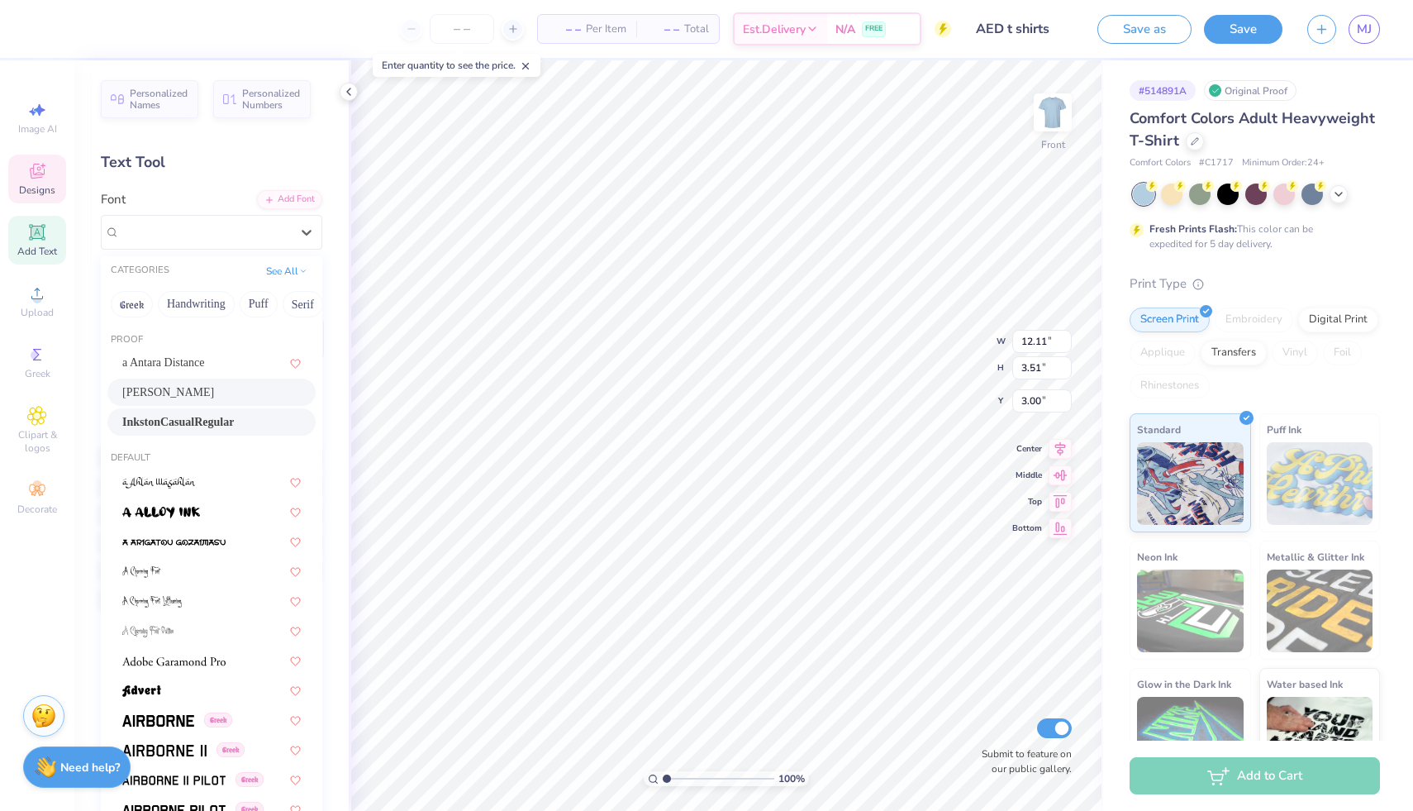
click at [167, 417] on span "InkstonCasualRegular" at bounding box center [178, 421] width 112 height 17
type input "12.37"
type input "3.21"
type input "3.15"
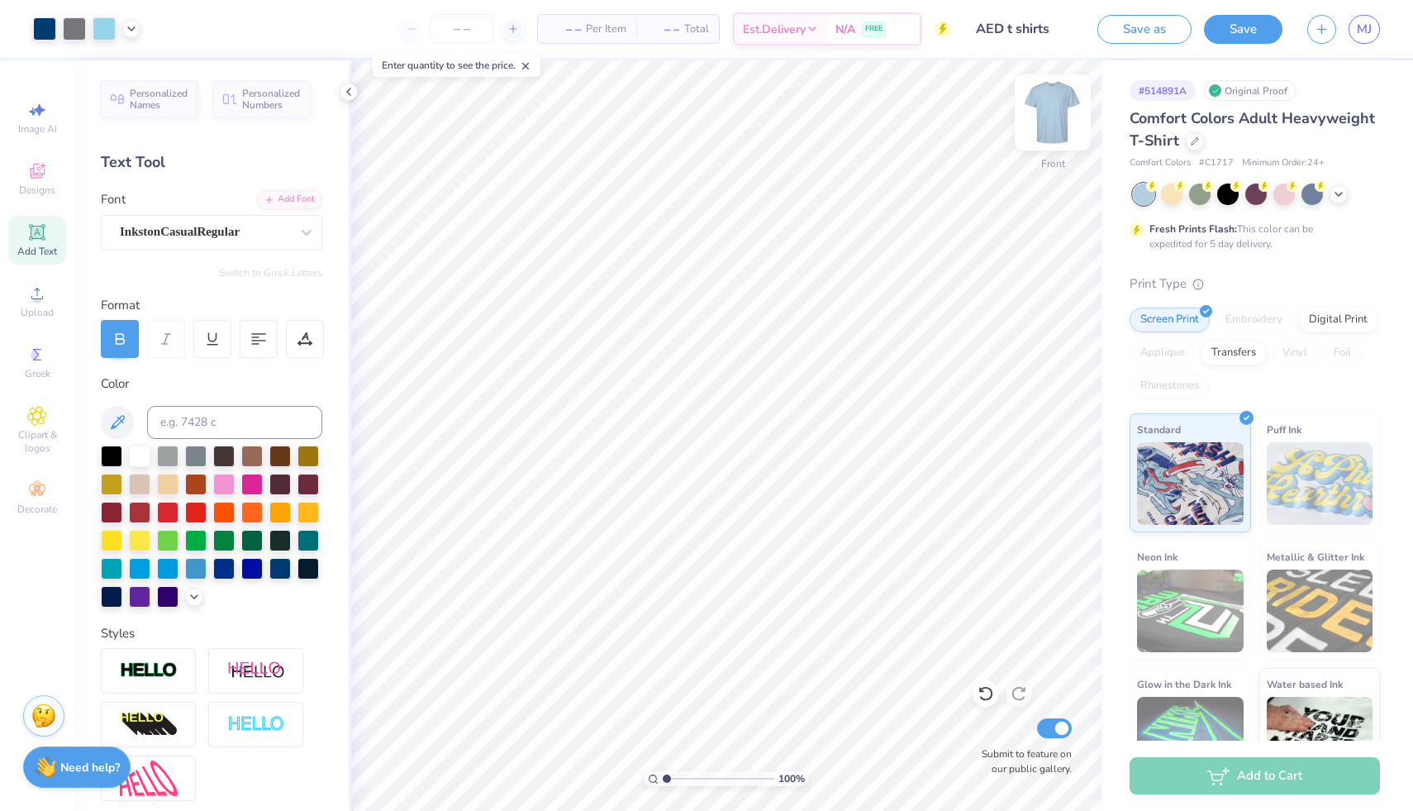
click at [1052, 128] on img at bounding box center [1053, 112] width 66 height 66
click at [38, 247] on span "Add Text" at bounding box center [37, 251] width 40 height 13
click at [50, 243] on div "Add Text" at bounding box center [37, 240] width 58 height 49
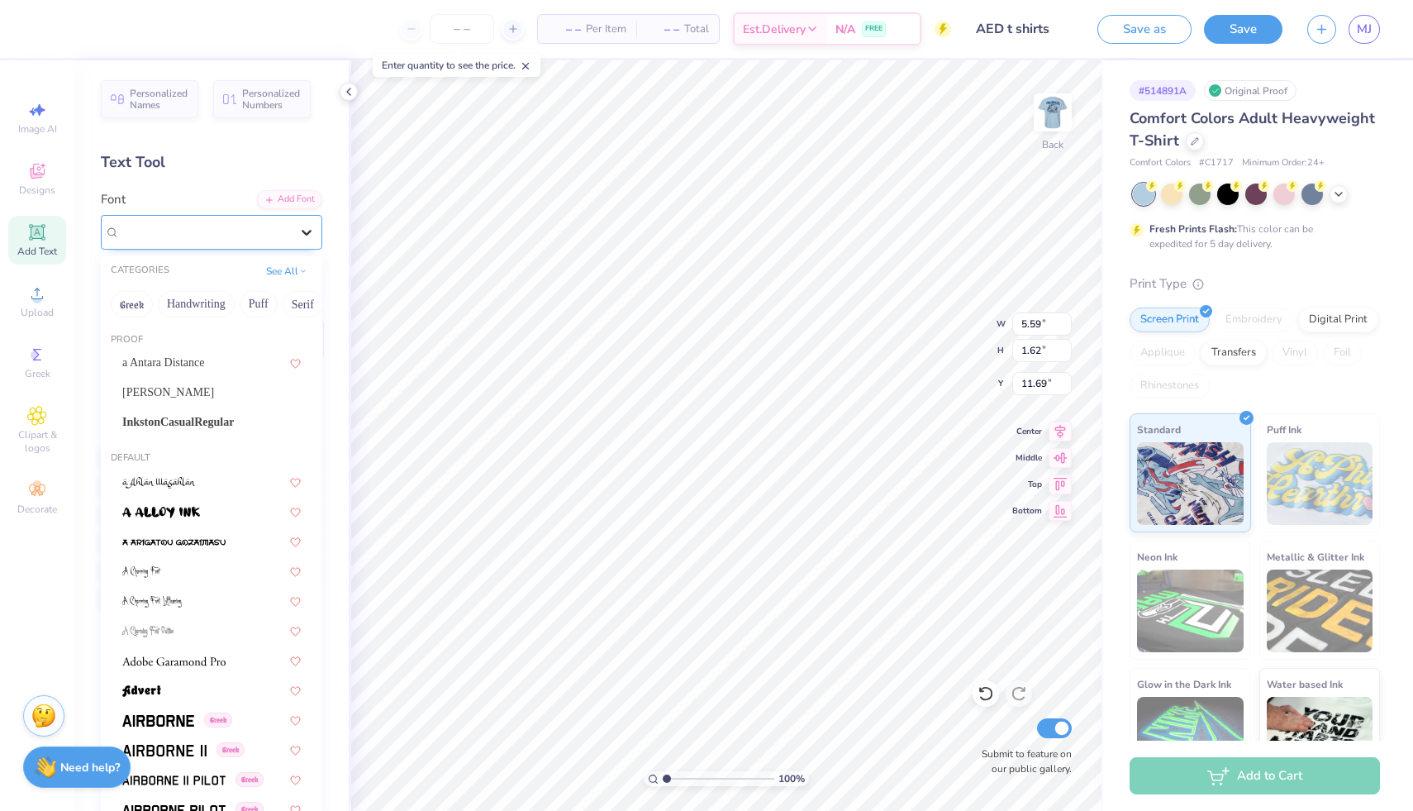
click at [298, 233] on icon at bounding box center [306, 232] width 17 height 17
click at [170, 418] on span "InkstonCasualRegular" at bounding box center [178, 421] width 112 height 17
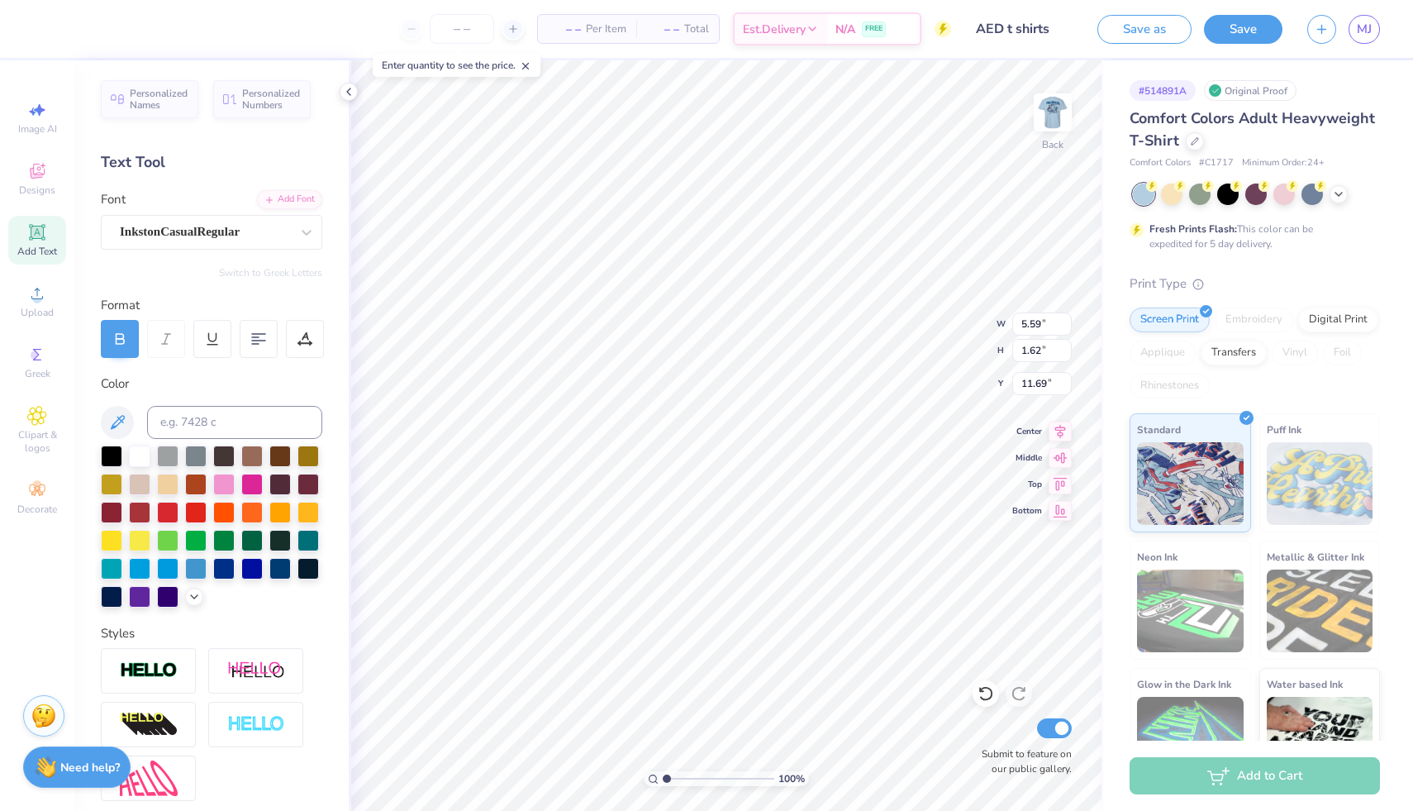
type input "3.89"
type input "1.80"
type input "11.60"
type textarea "OKSTATE AED"
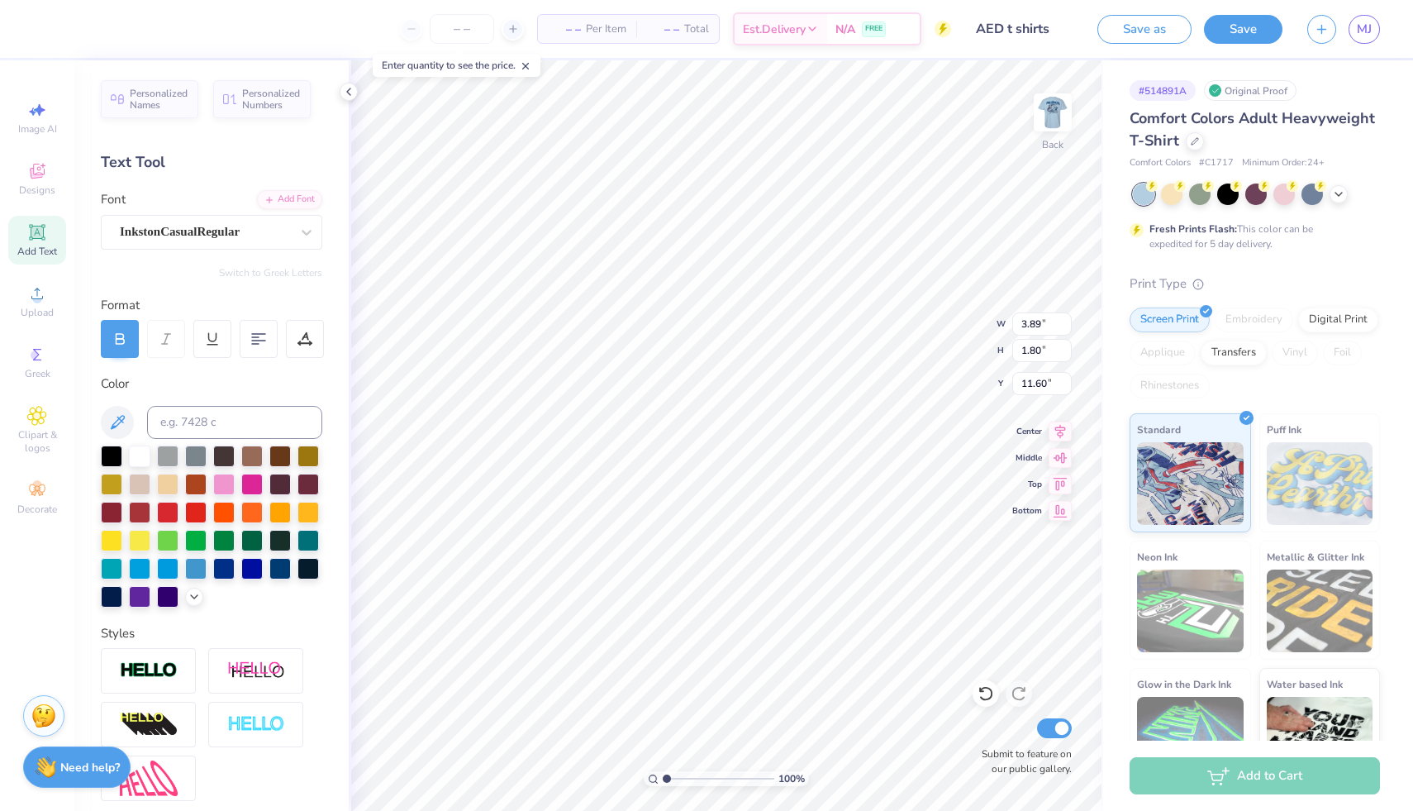
scroll to position [13, 3]
click at [264, 229] on div "InkstonCasualRegular" at bounding box center [205, 232] width 174 height 26
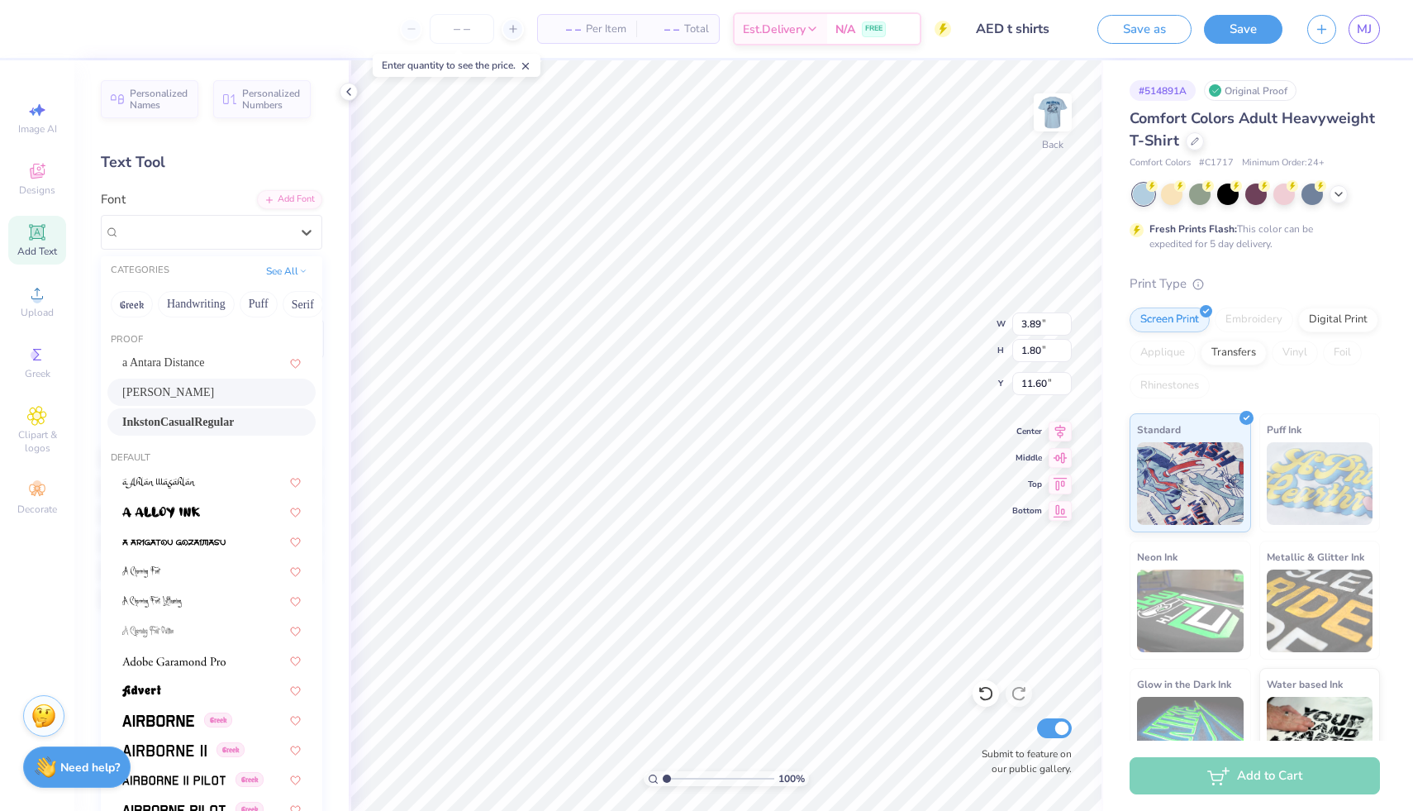
click at [176, 393] on div "[PERSON_NAME]" at bounding box center [211, 392] width 179 height 17
click at [157, 236] on div "[PERSON_NAME]" at bounding box center [205, 232] width 174 height 26
click at [159, 717] on img at bounding box center [158, 721] width 72 height 12
click at [231, 226] on div "Airborne Greek" at bounding box center [205, 232] width 174 height 26
click at [178, 410] on div "InkstonCasualRegular" at bounding box center [211, 421] width 208 height 27
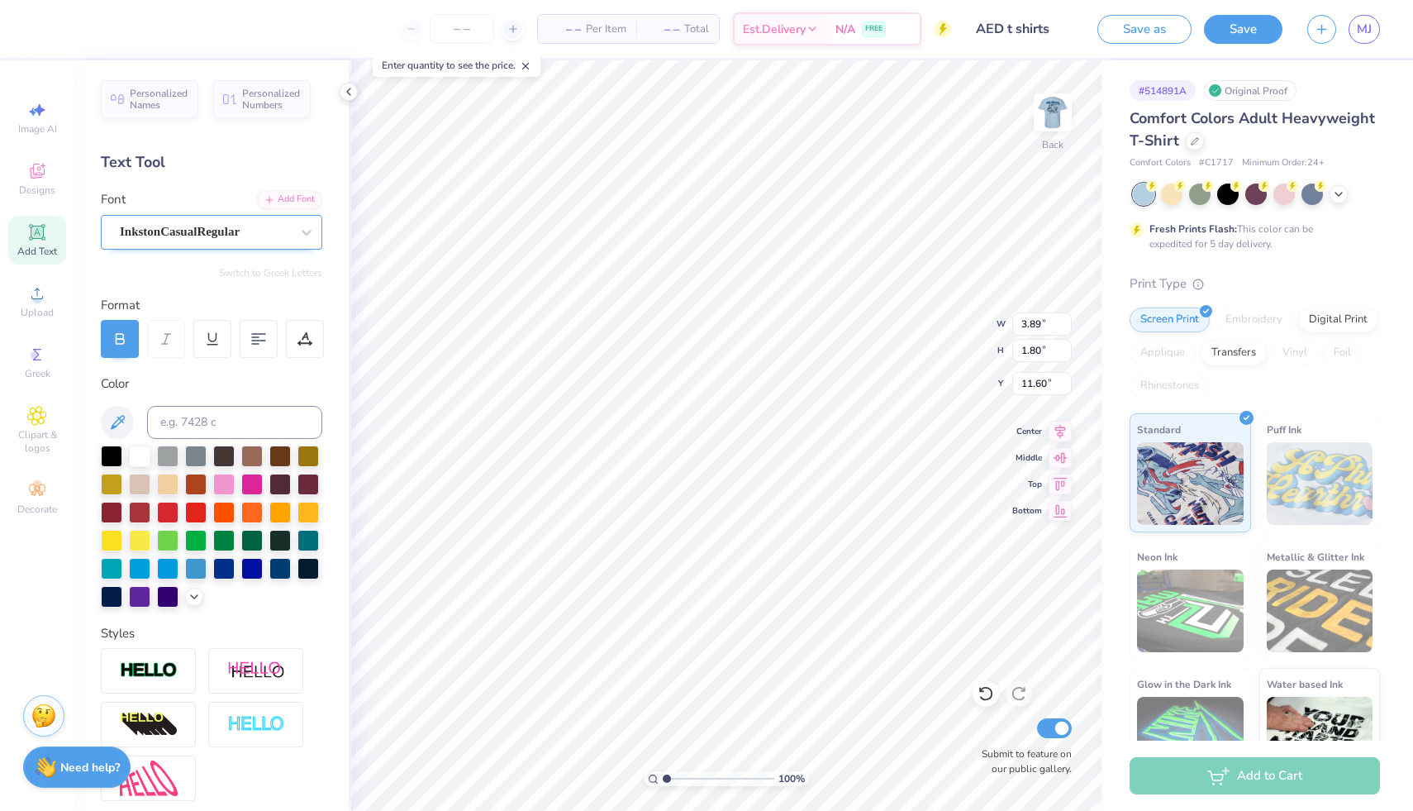
click at [252, 232] on div "InkstonCasualRegular" at bounding box center [205, 232] width 174 height 26
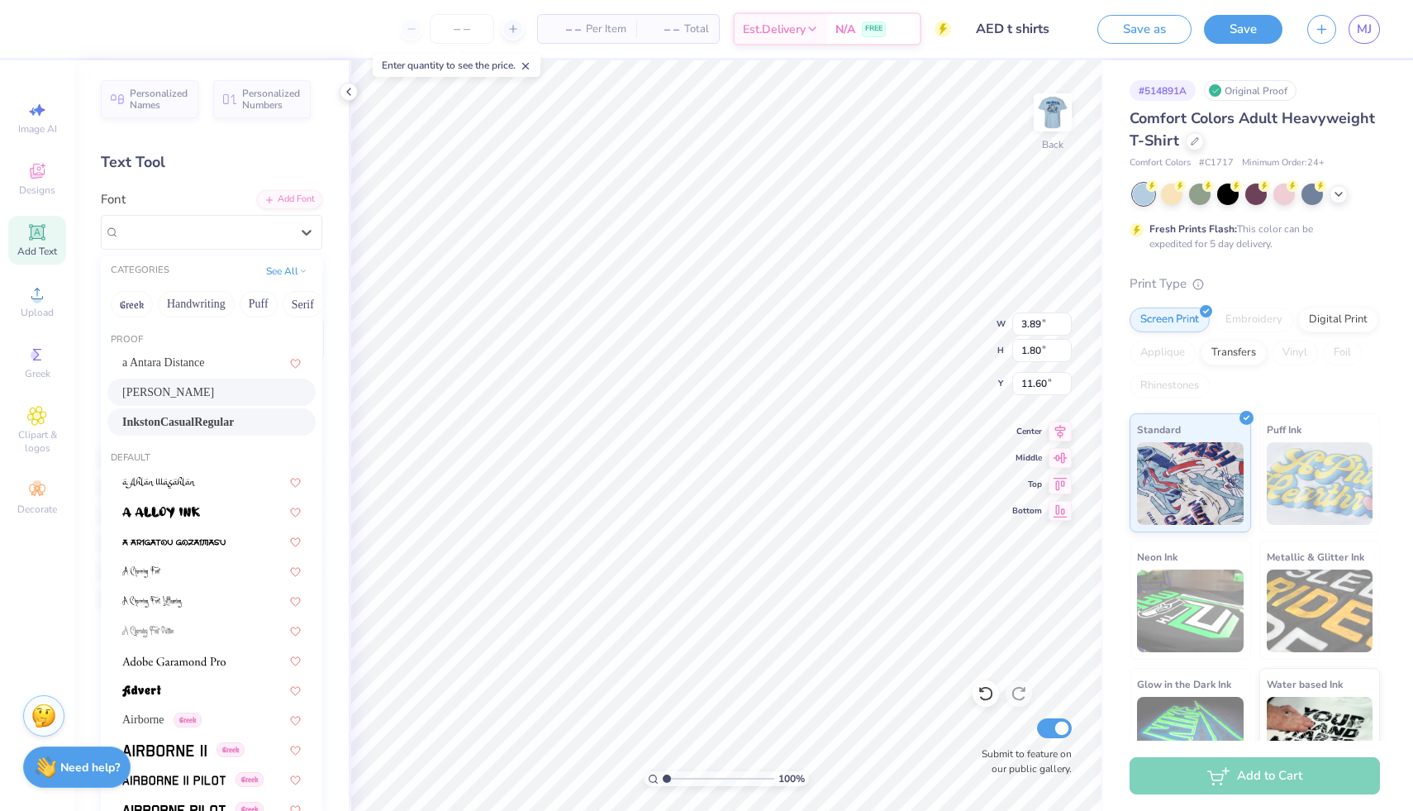
click at [141, 384] on span "[PERSON_NAME]" at bounding box center [168, 392] width 92 height 17
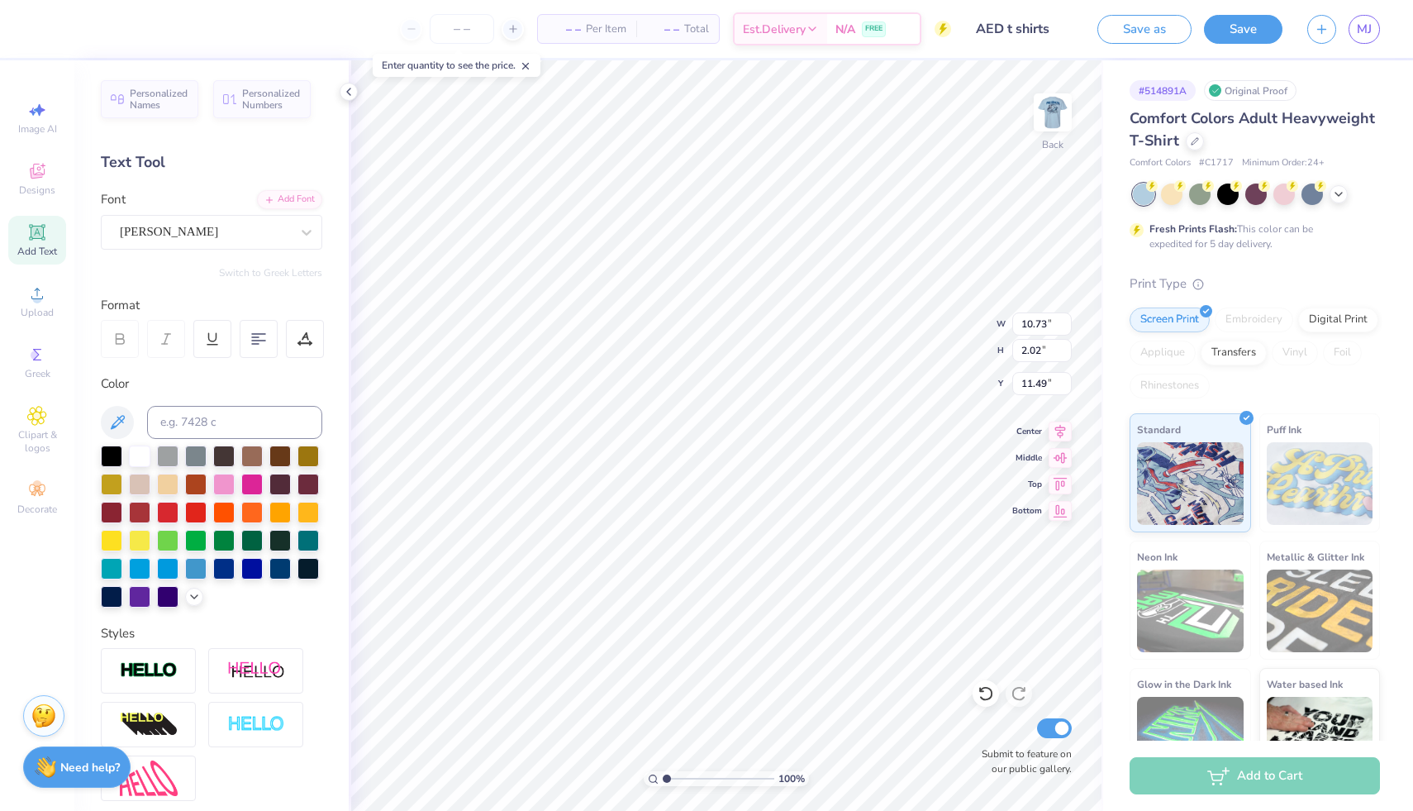
type input "3.00"
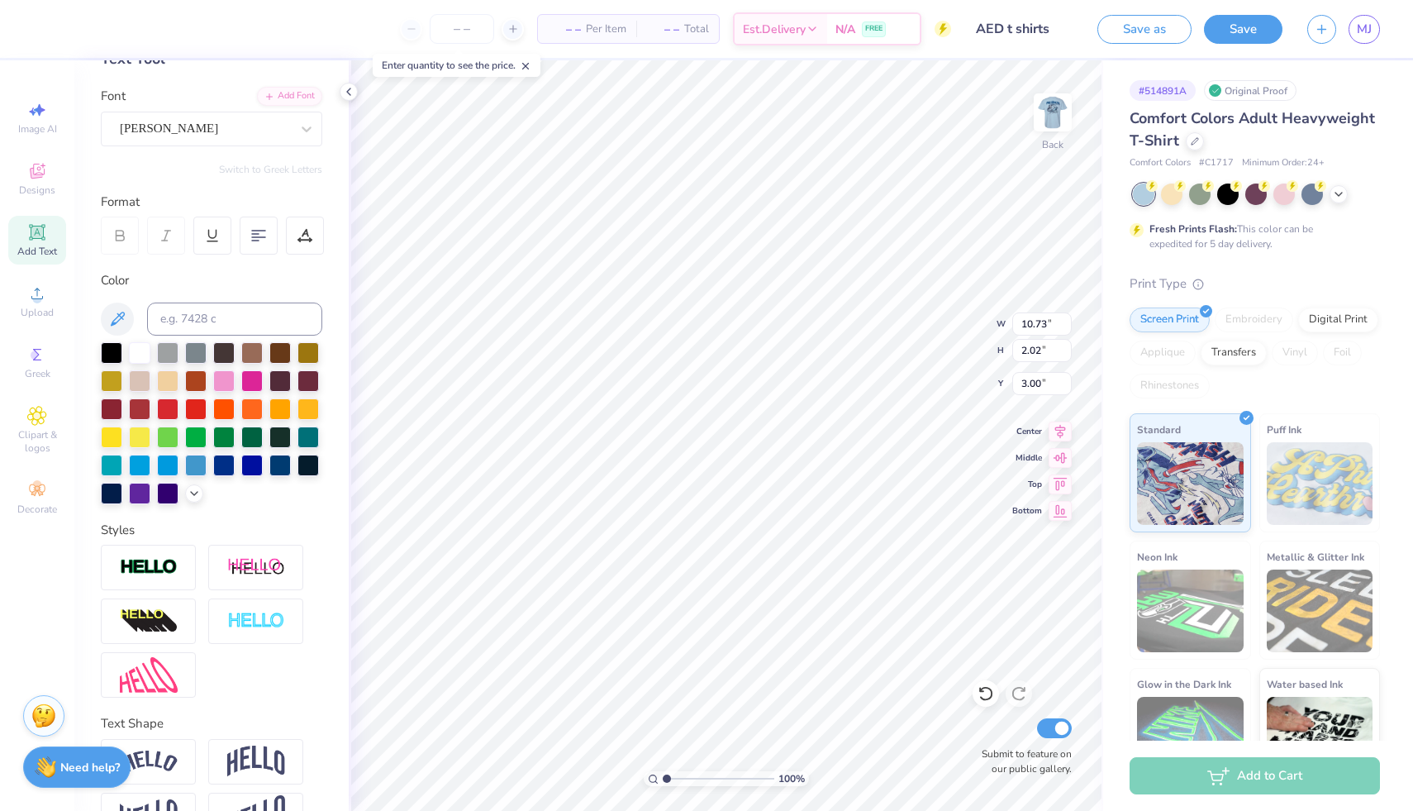
scroll to position [178, 0]
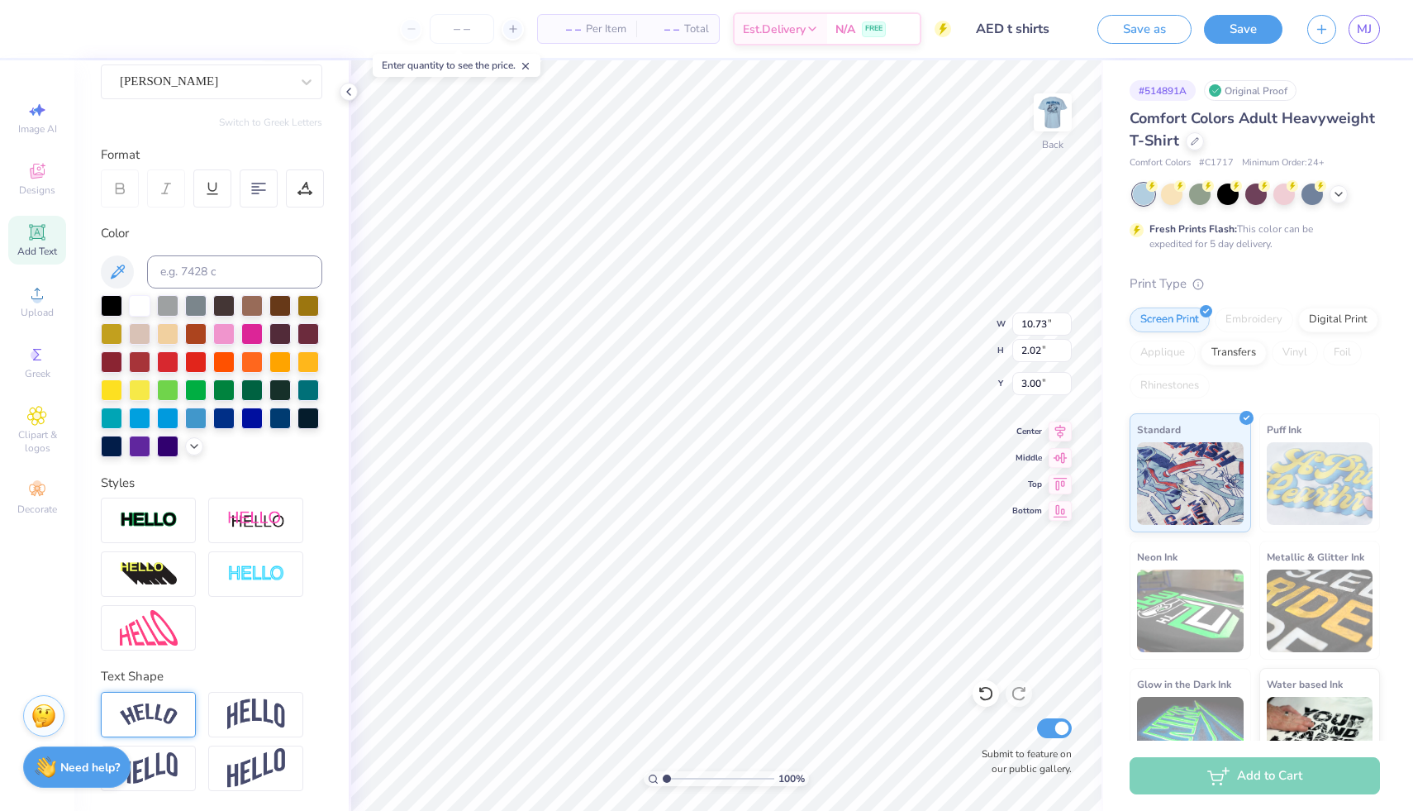
click at [150, 716] on img at bounding box center [149, 714] width 58 height 22
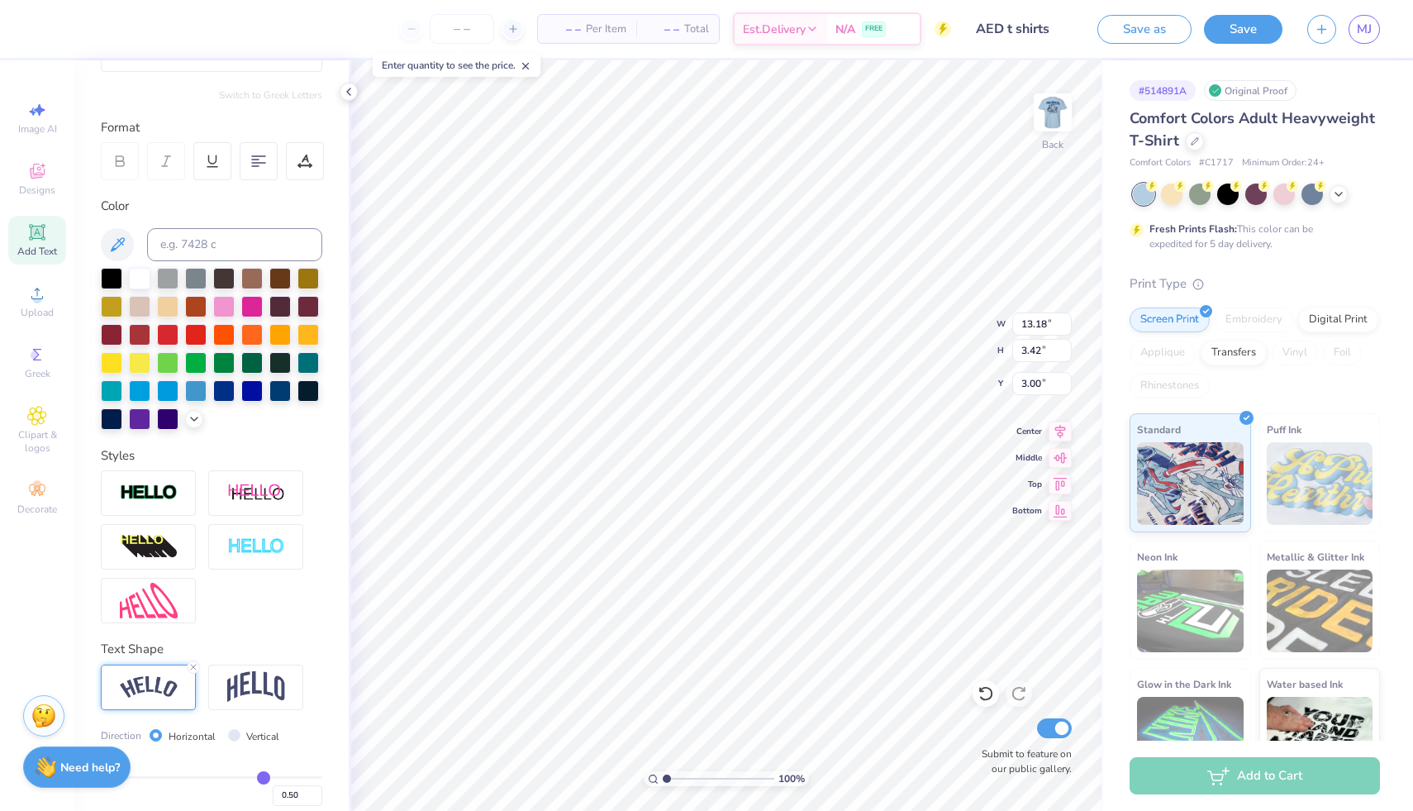
type input "13.18"
type input "3.42"
type input "2.30"
click at [250, 703] on img at bounding box center [256, 686] width 58 height 31
type input "10.73"
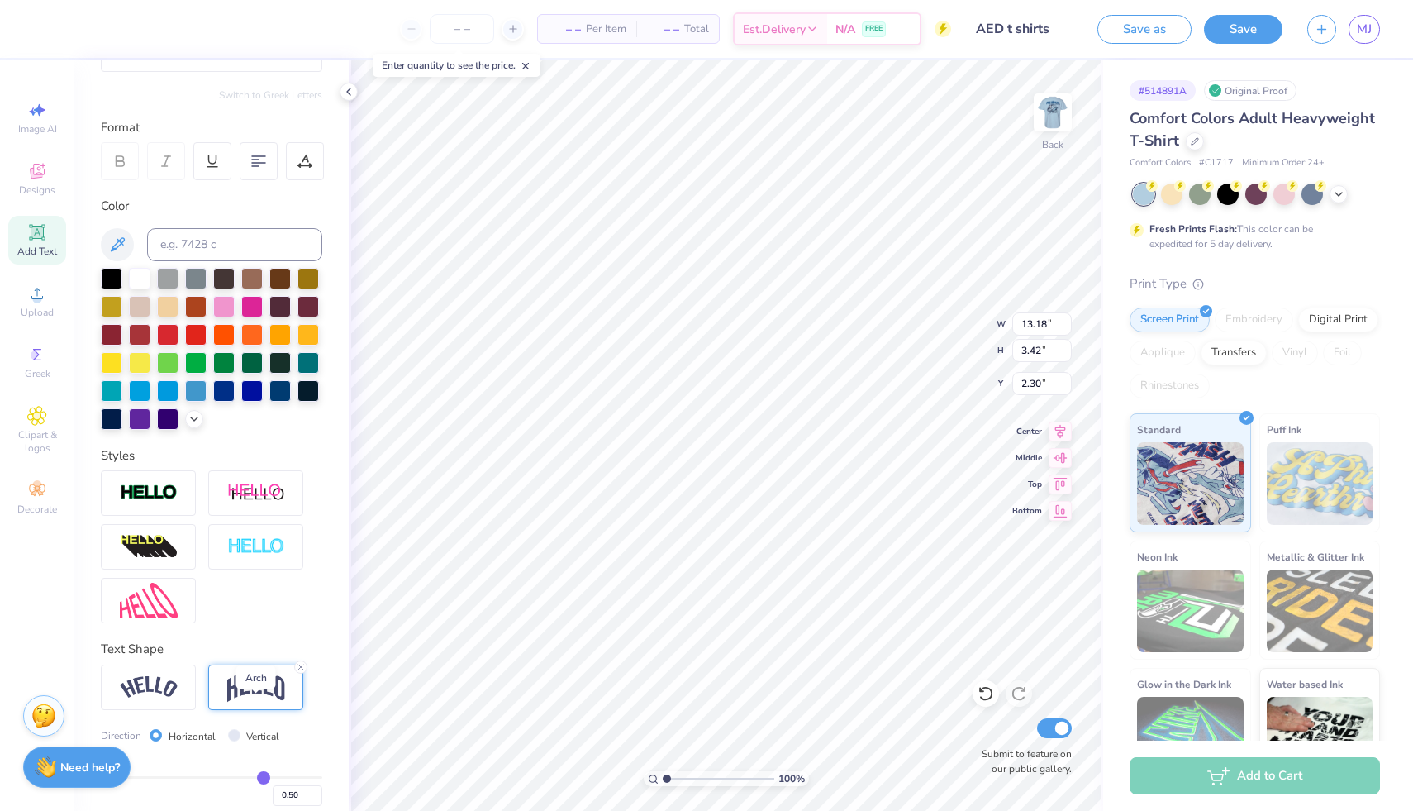
type input "3.97"
type input "2.03"
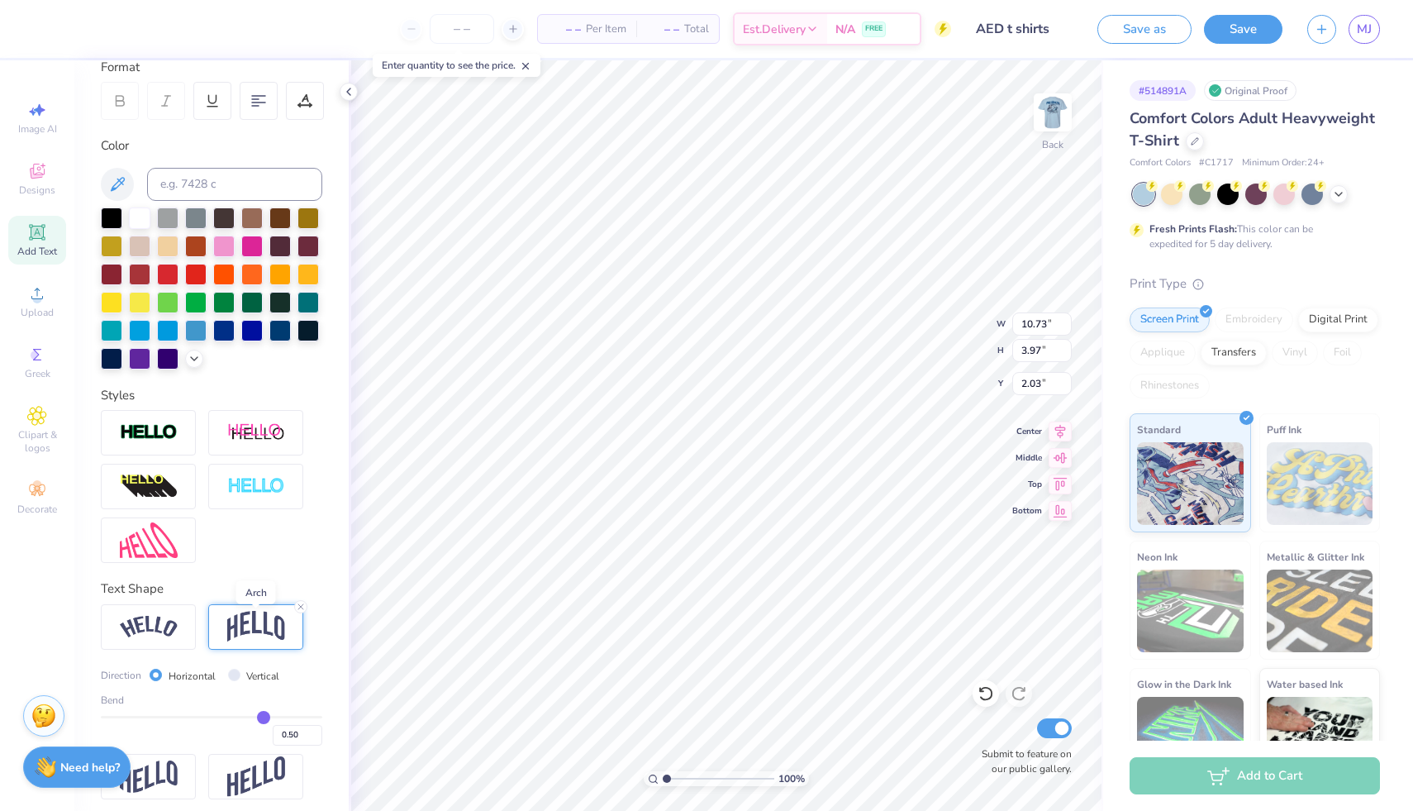
scroll to position [273, 0]
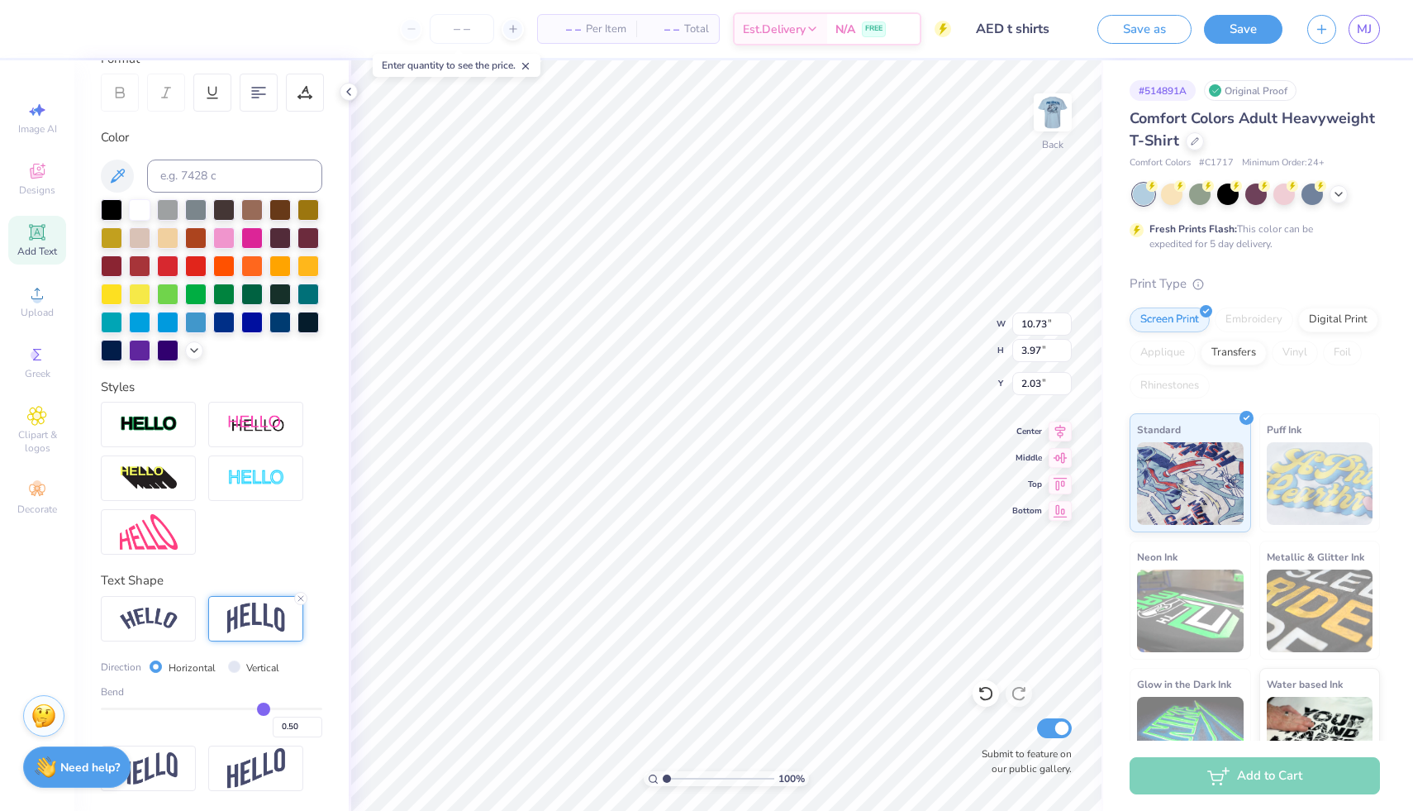
type input "0.52"
type input "0.51"
type input "0.49"
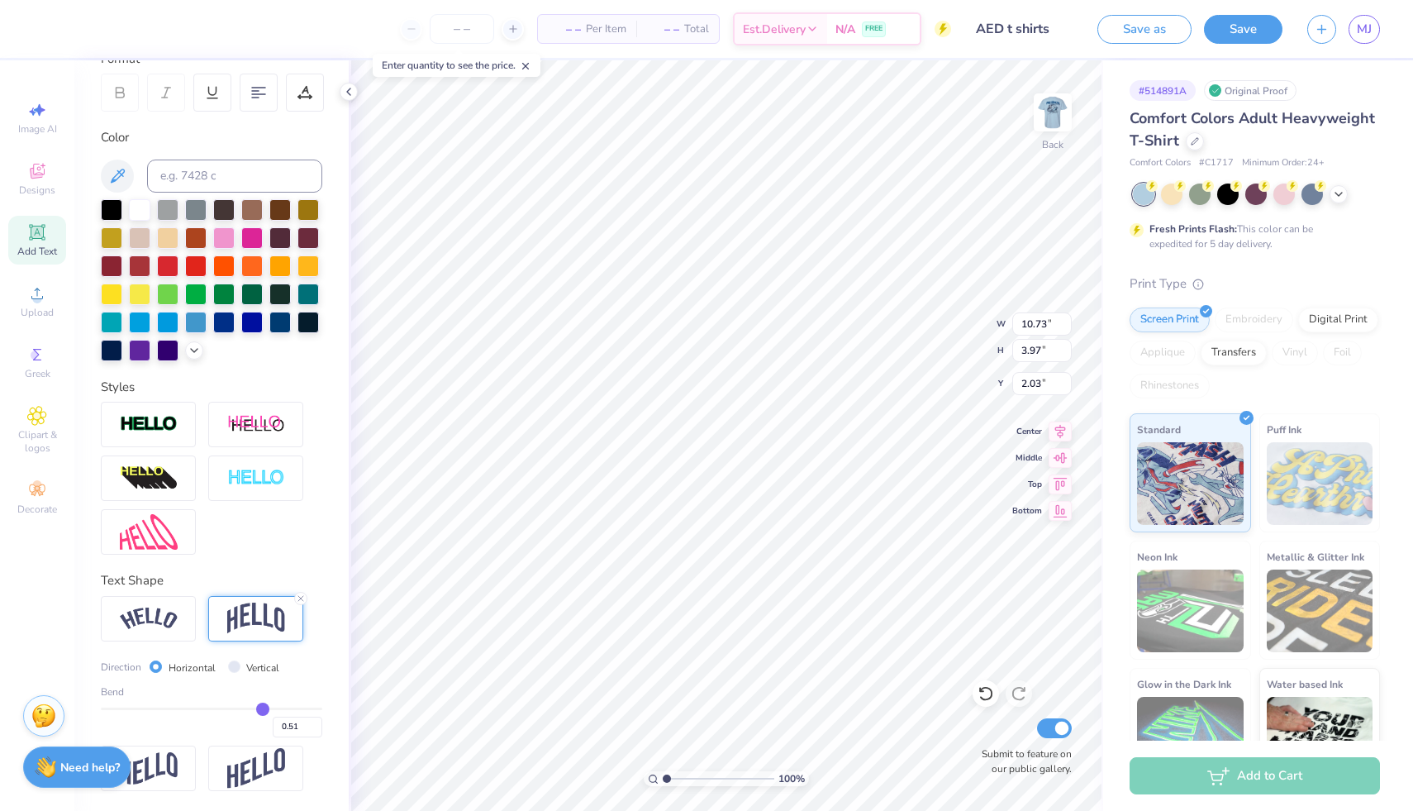
type input "0.49"
type input "0.47"
type input "0.46"
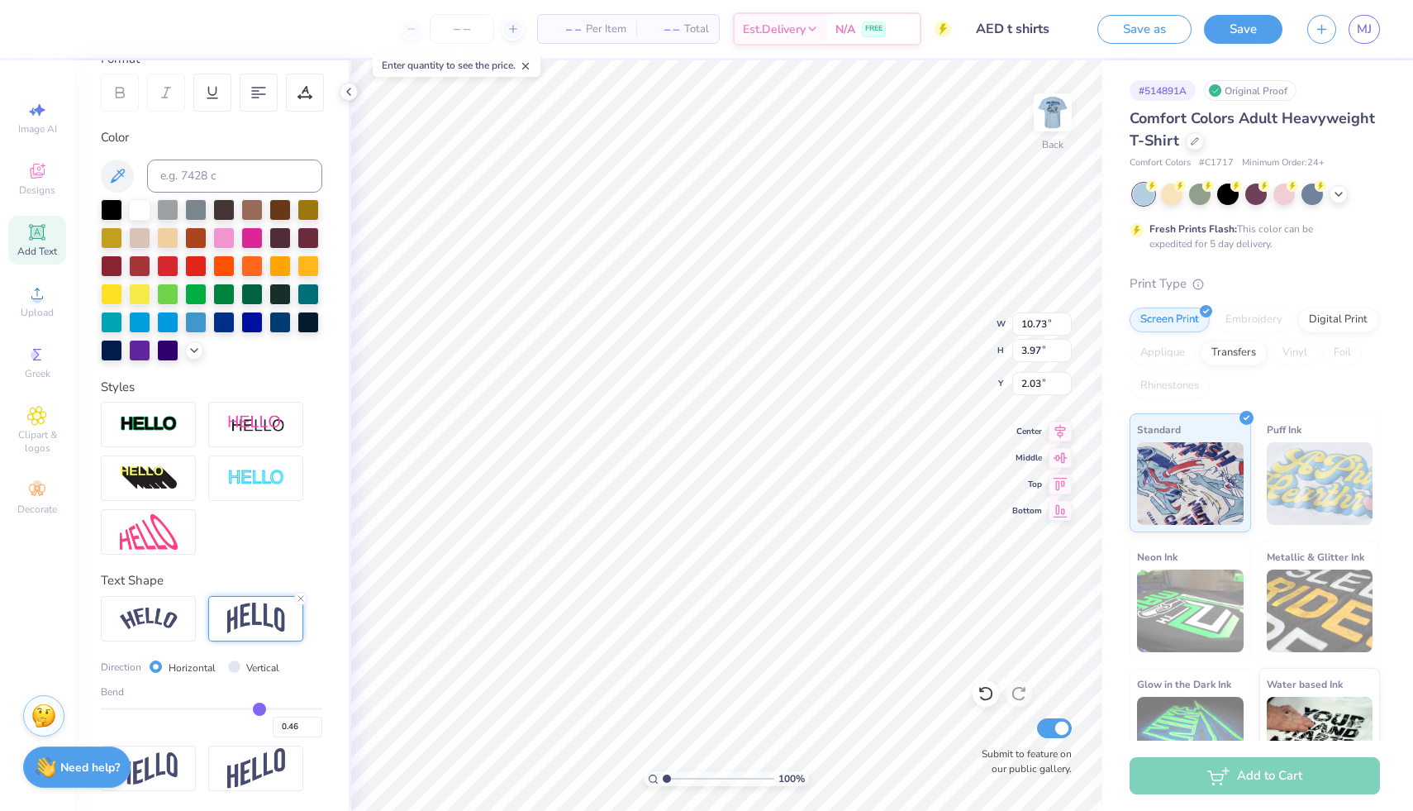
type input "0.44"
type input "0.42"
type input "0.41"
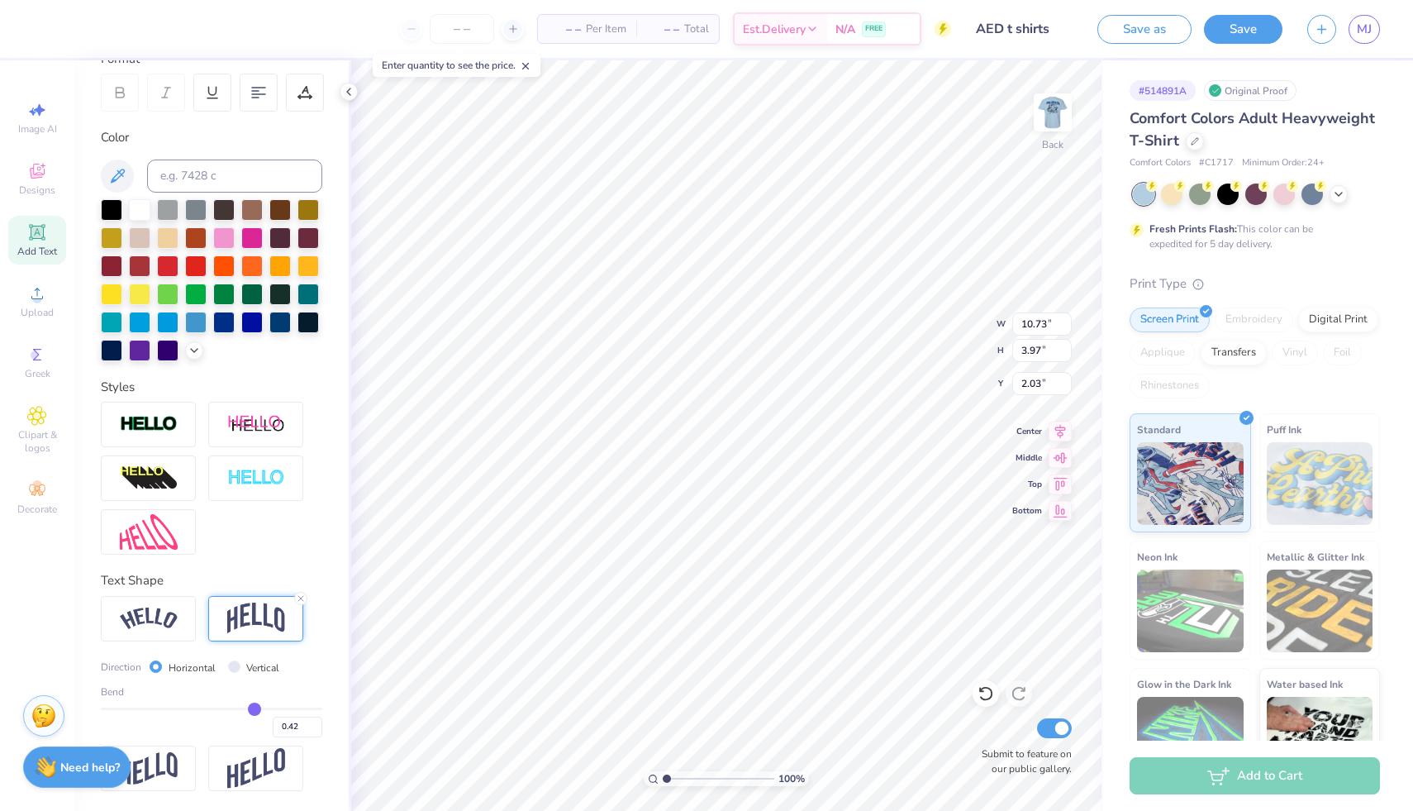
type input "0.41"
type input "0.4"
type input "0.40"
type input "3.53"
type input "2.24"
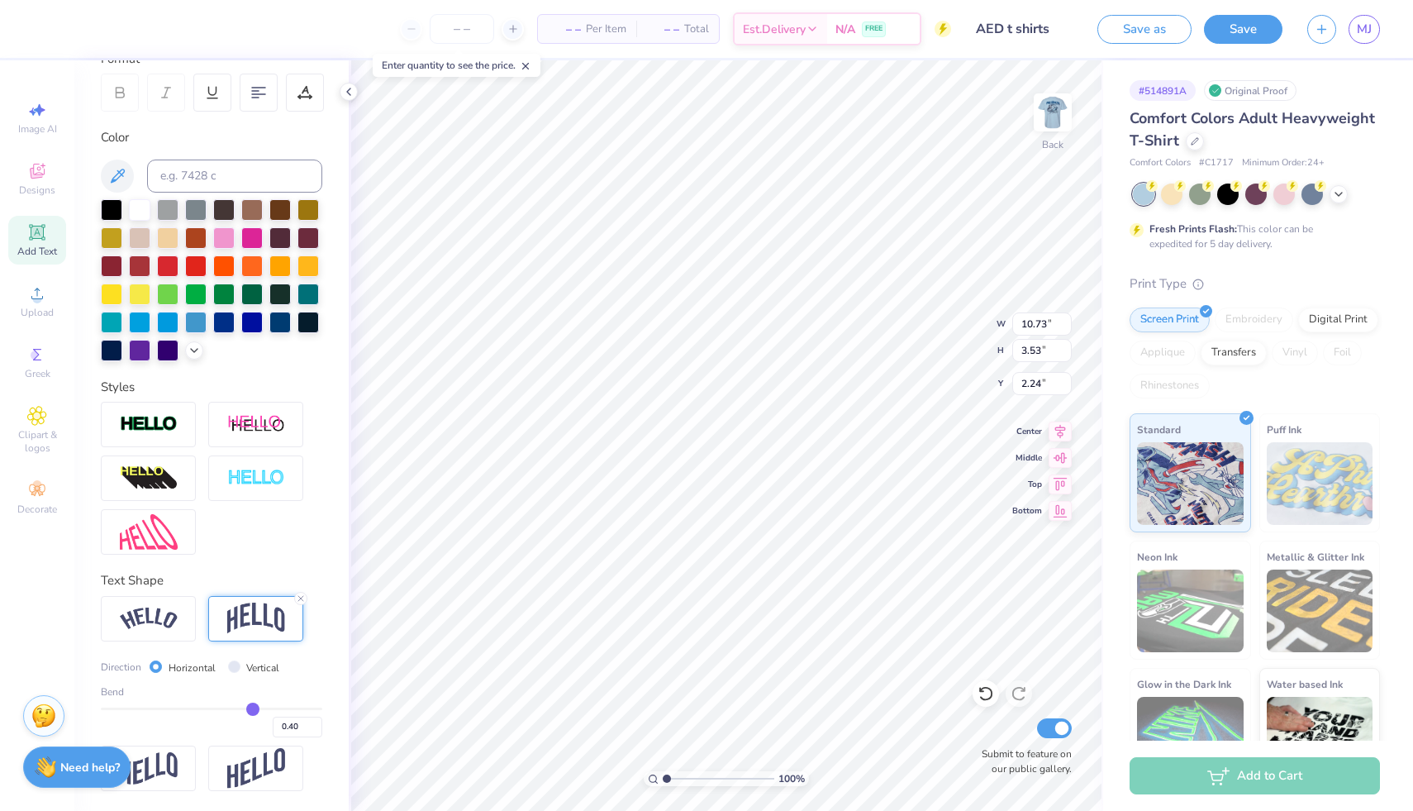
type input "0.39"
type input "0.38"
type input "0.35"
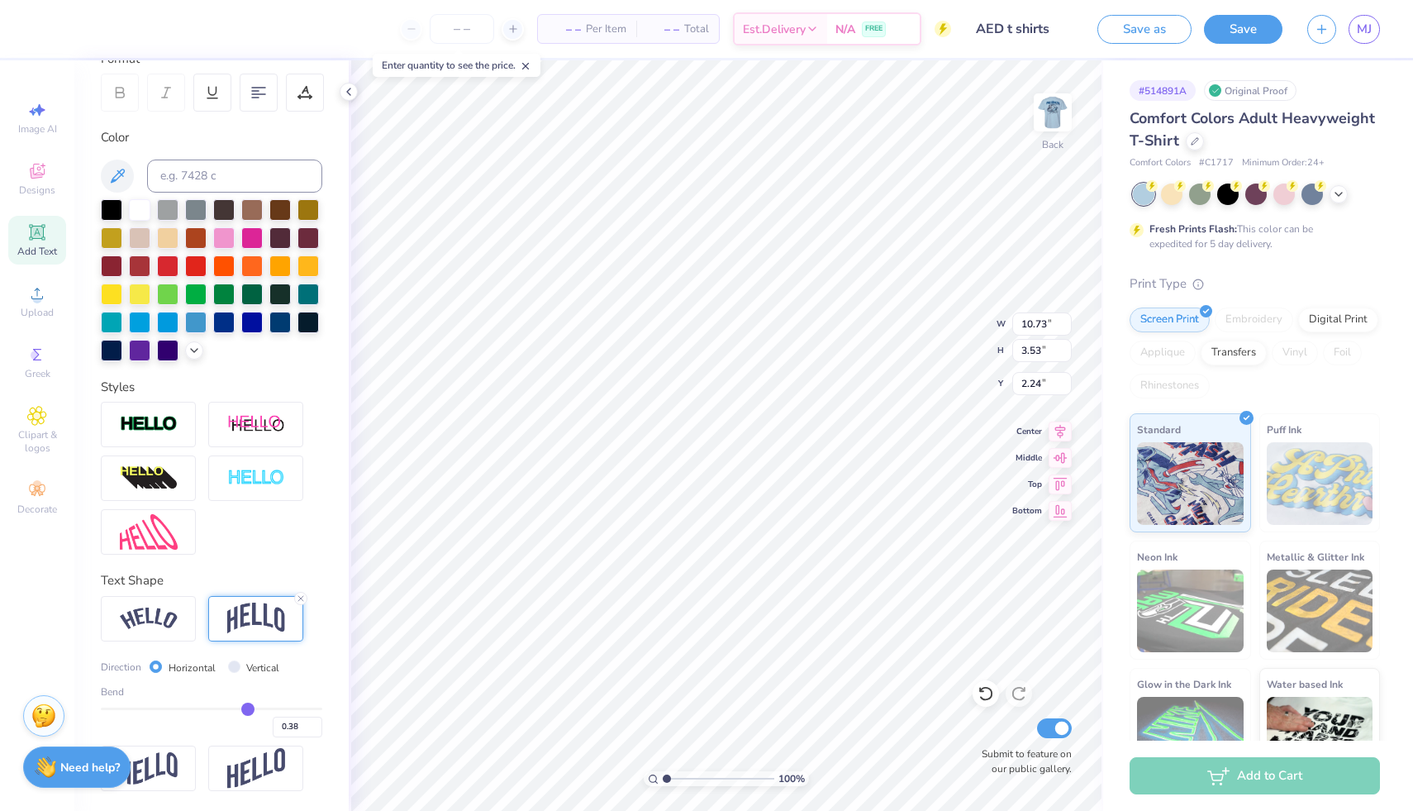
type input "0.35"
type input "0.33"
type input "0.31"
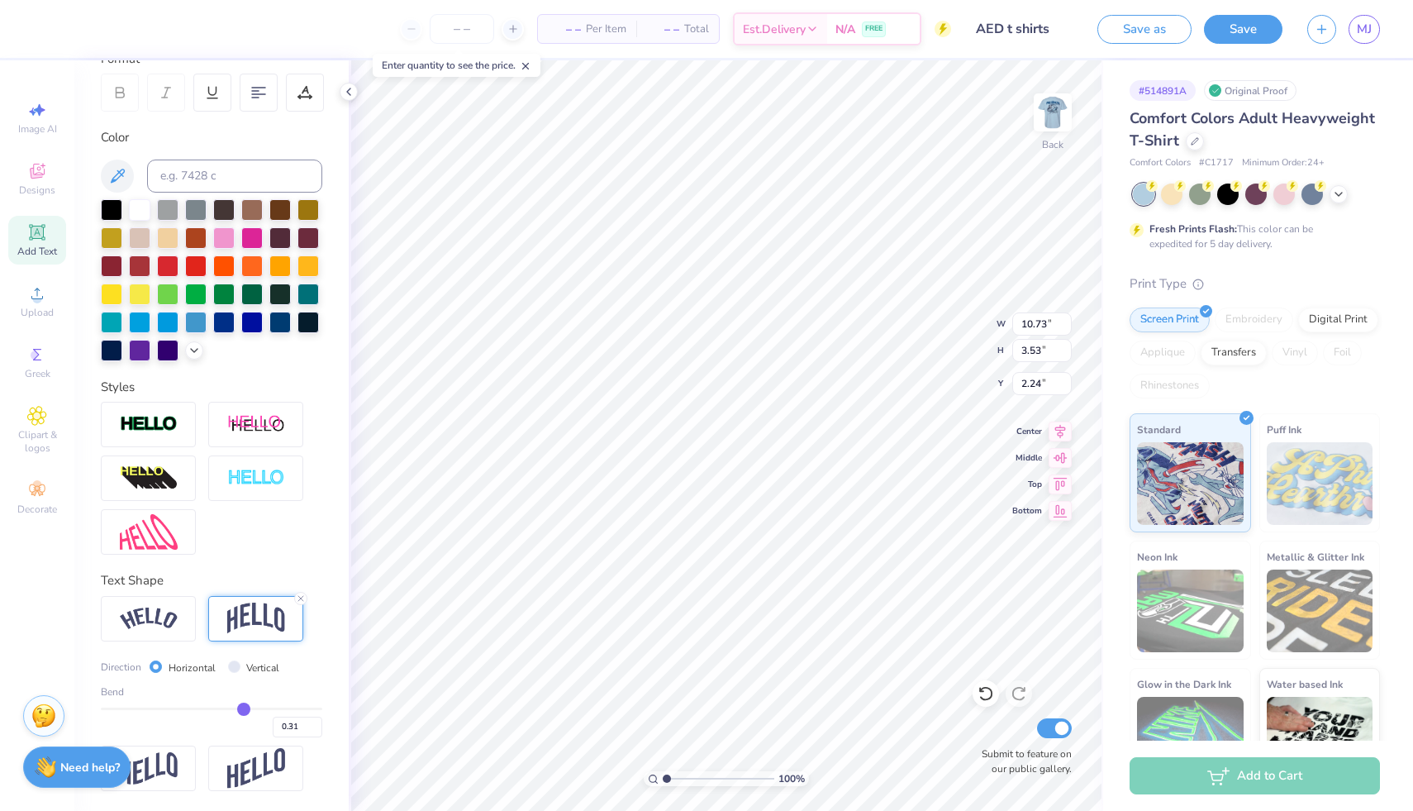
type input "0.29"
type input "0.28"
type input "3.04"
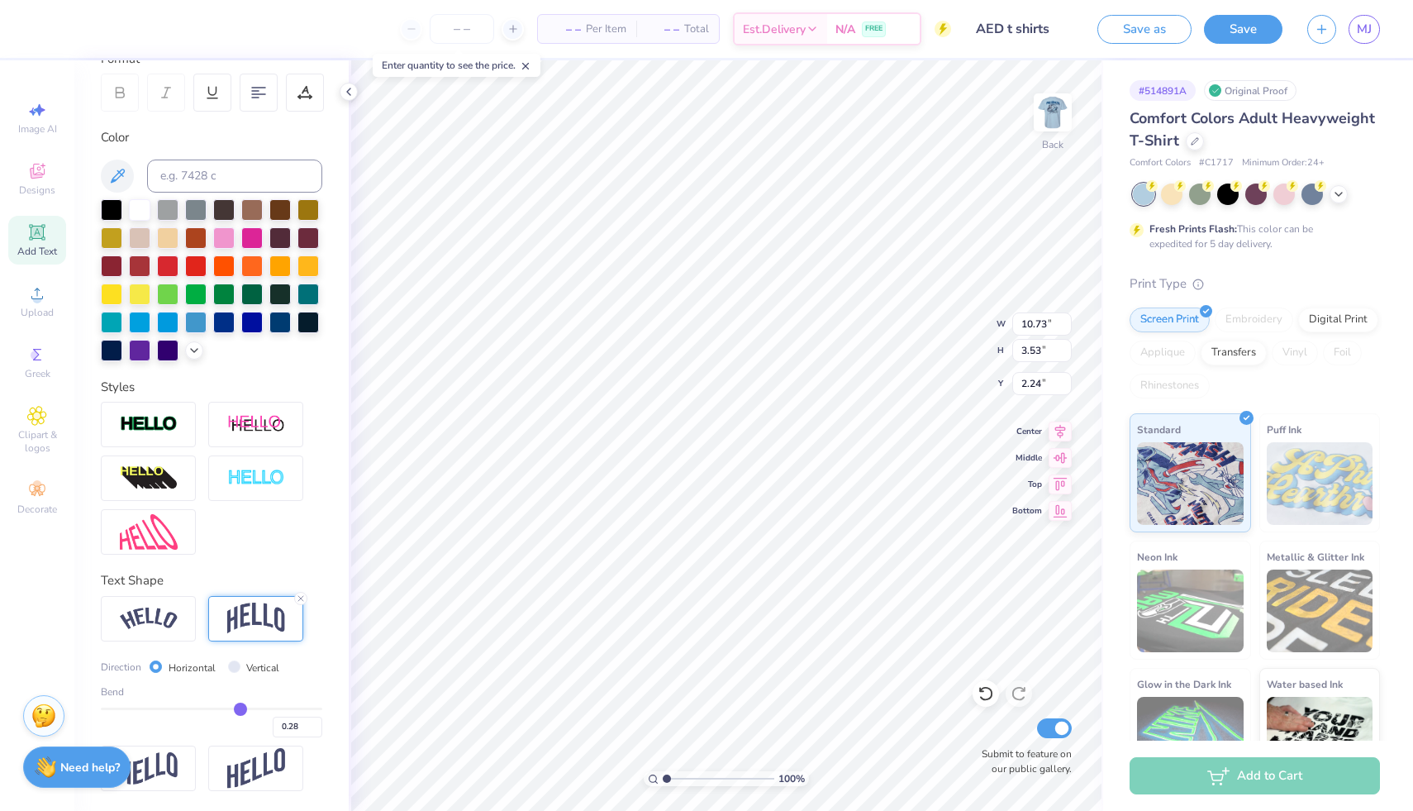
type input "2.49"
drag, startPoint x: 256, startPoint y: 708, endPoint x: 232, endPoint y: 707, distance: 24.0
type input "0.28"
click at [232, 707] on input "range" at bounding box center [212, 708] width 222 height 2
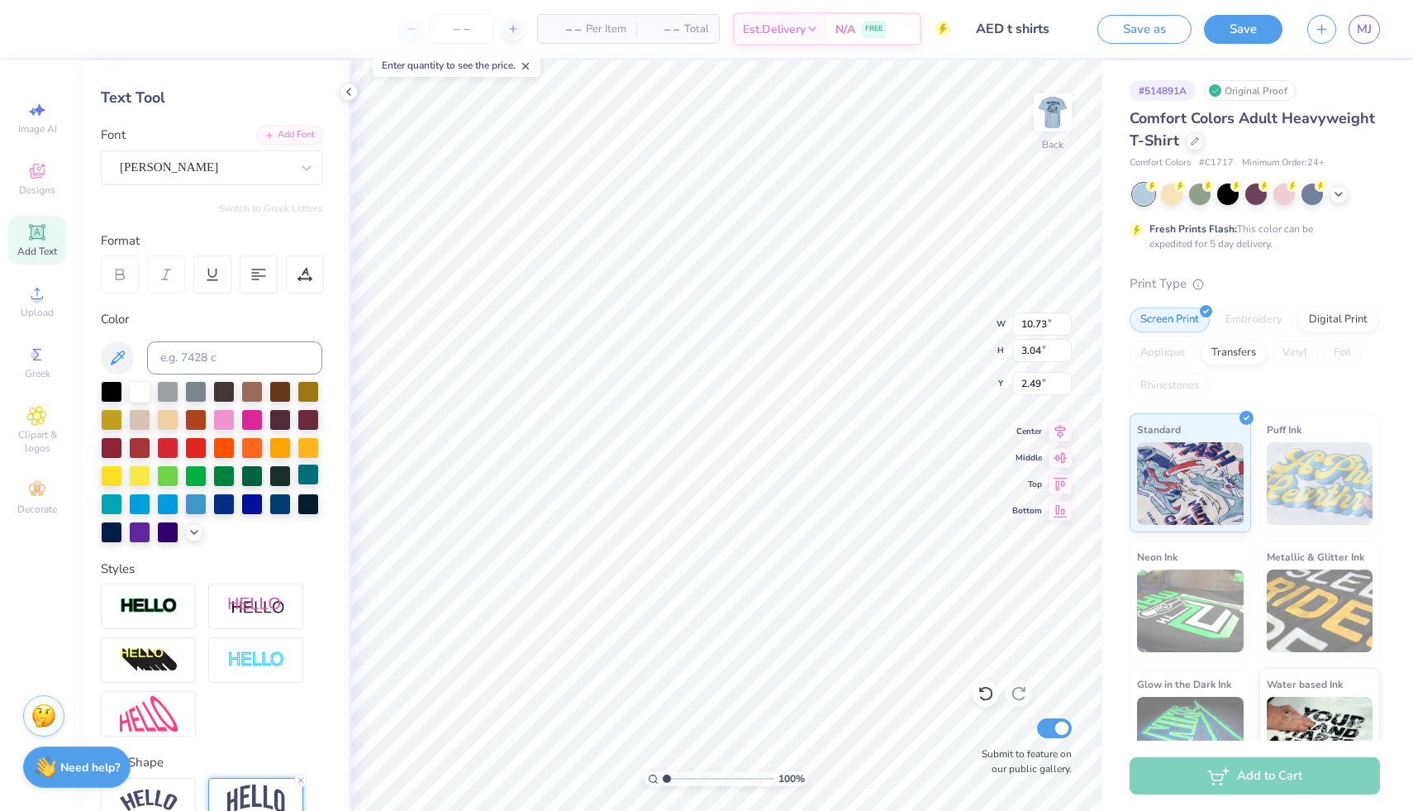
scroll to position [0, 0]
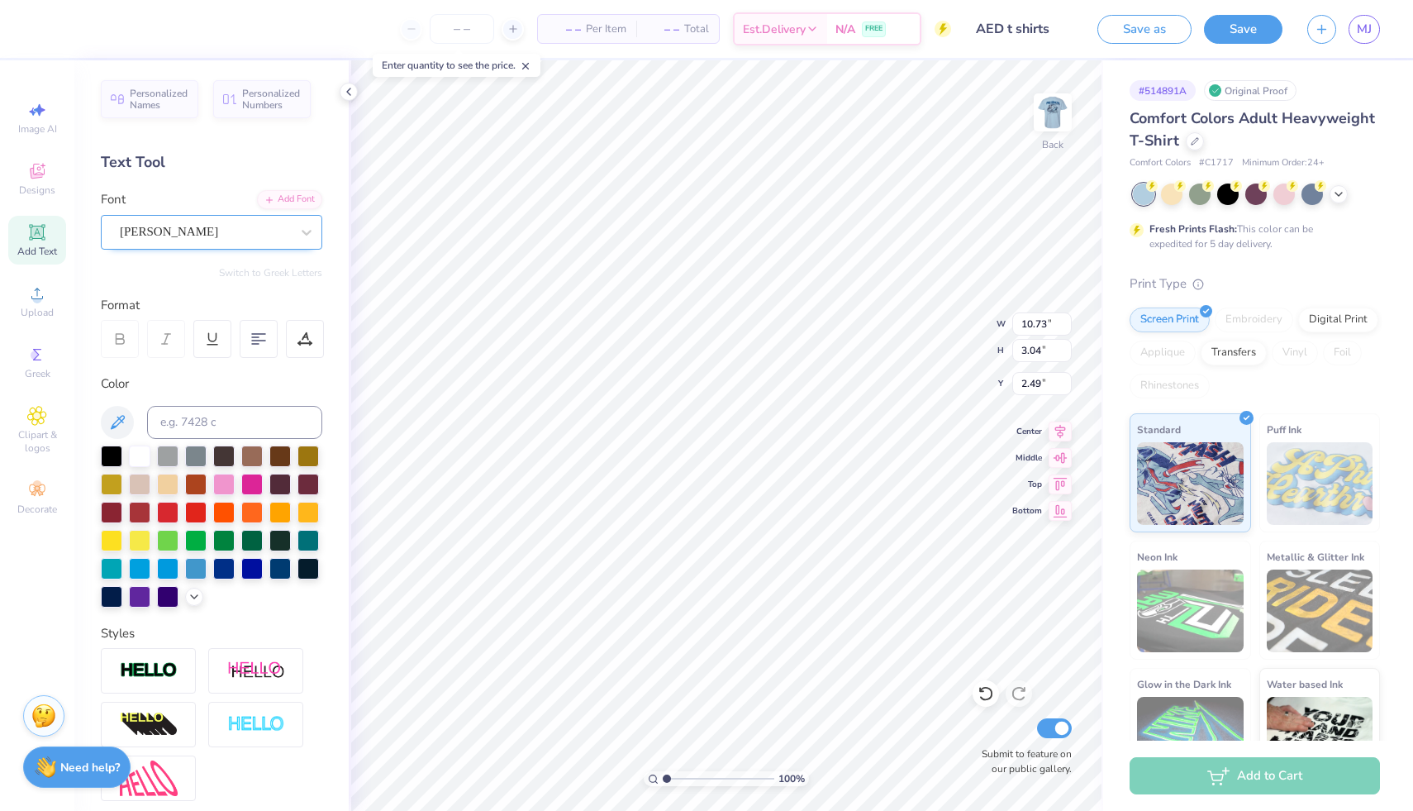
click at [164, 236] on div "[PERSON_NAME]" at bounding box center [205, 232] width 174 height 26
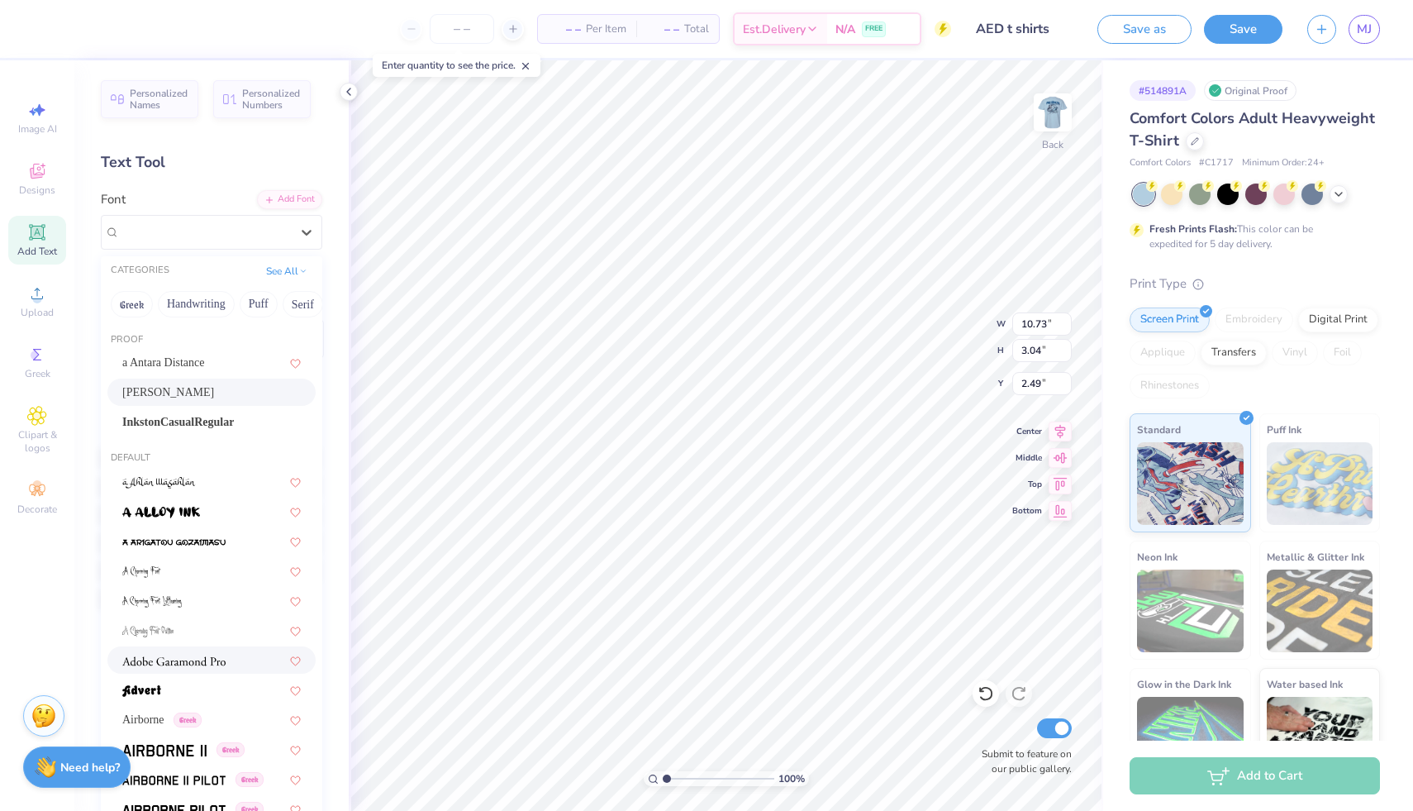
click at [157, 660] on img at bounding box center [173, 661] width 103 height 12
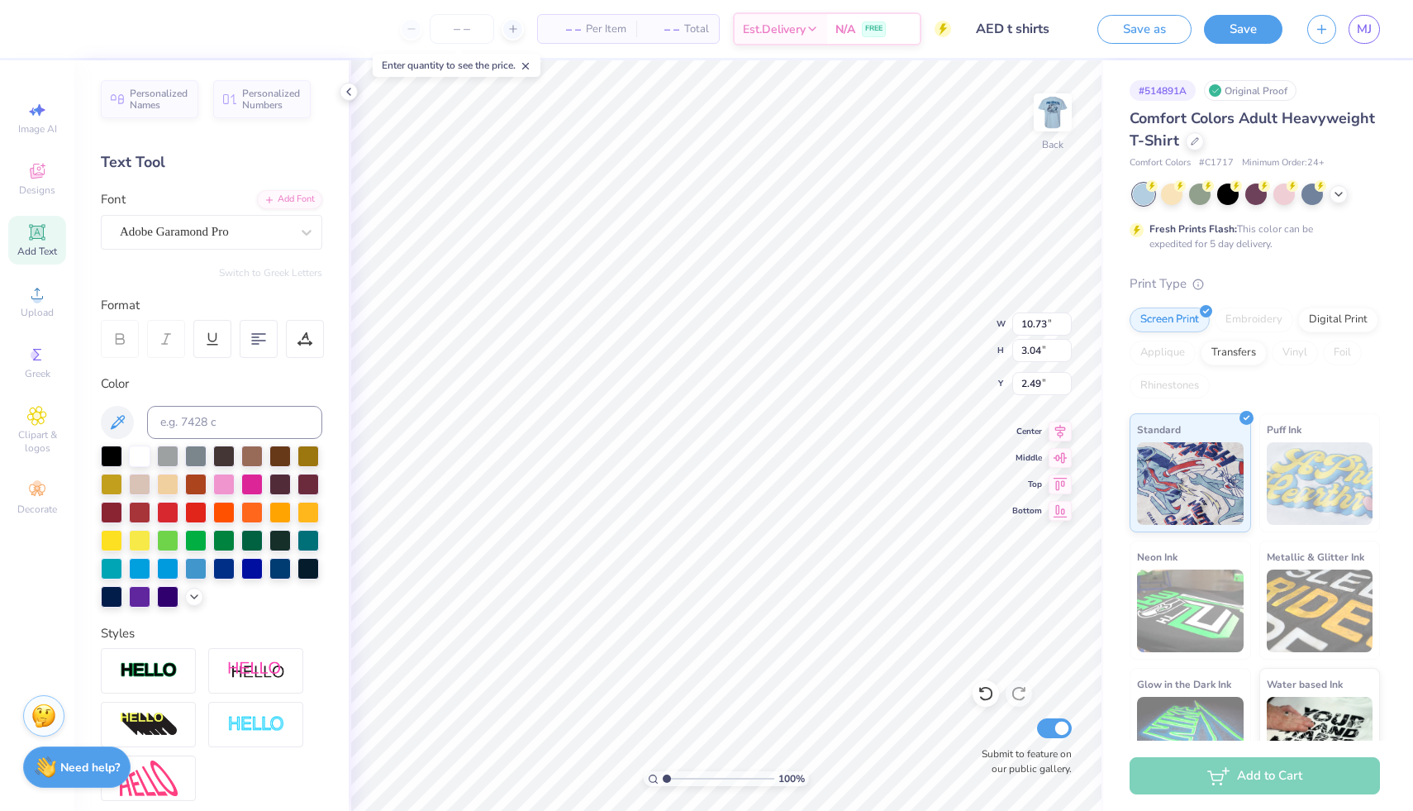
type input "14.17"
type input "2.86"
type input "2.58"
click at [213, 224] on div "Adobe Garamond Pro" at bounding box center [205, 232] width 174 height 26
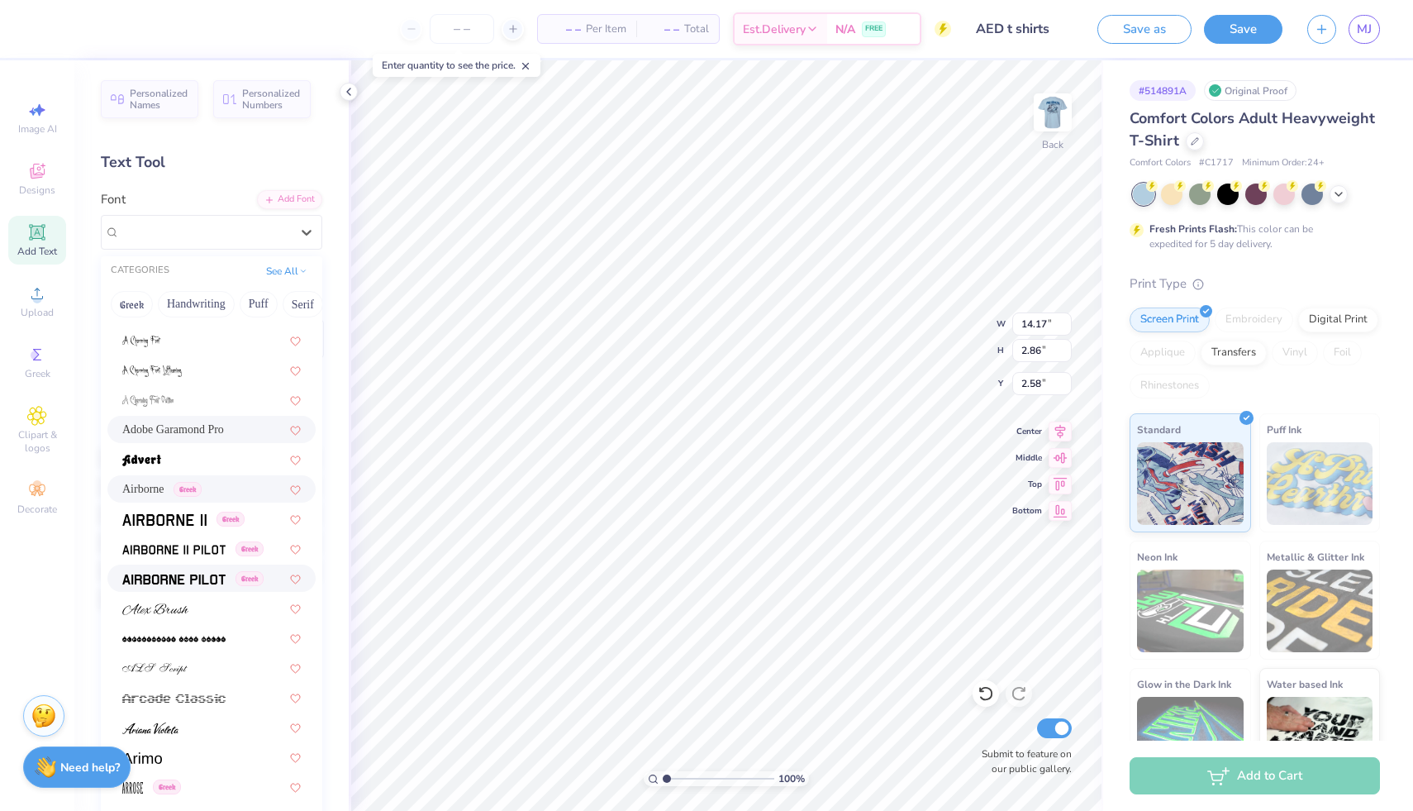
scroll to position [360, 0]
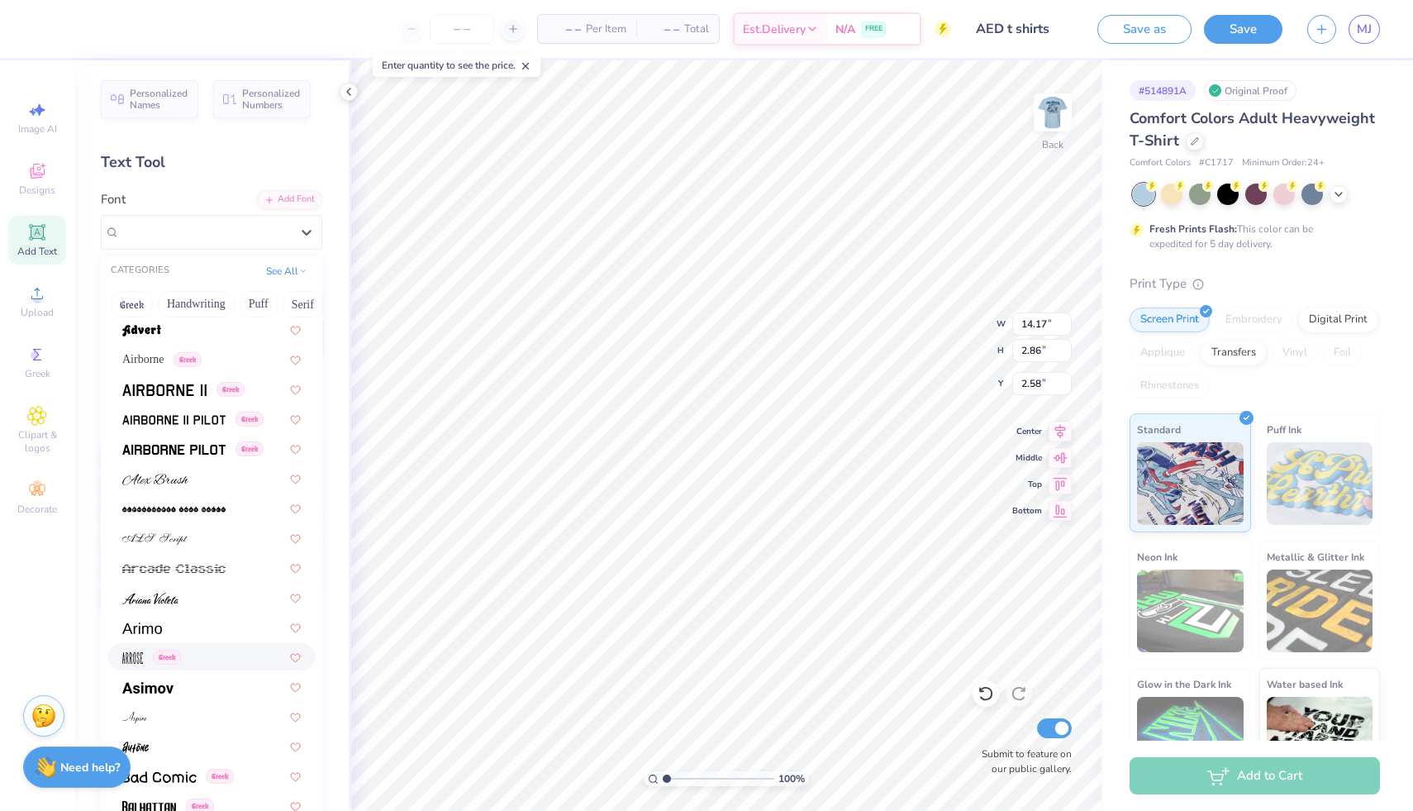
click at [144, 658] on div "Greek" at bounding box center [151, 656] width 59 height 17
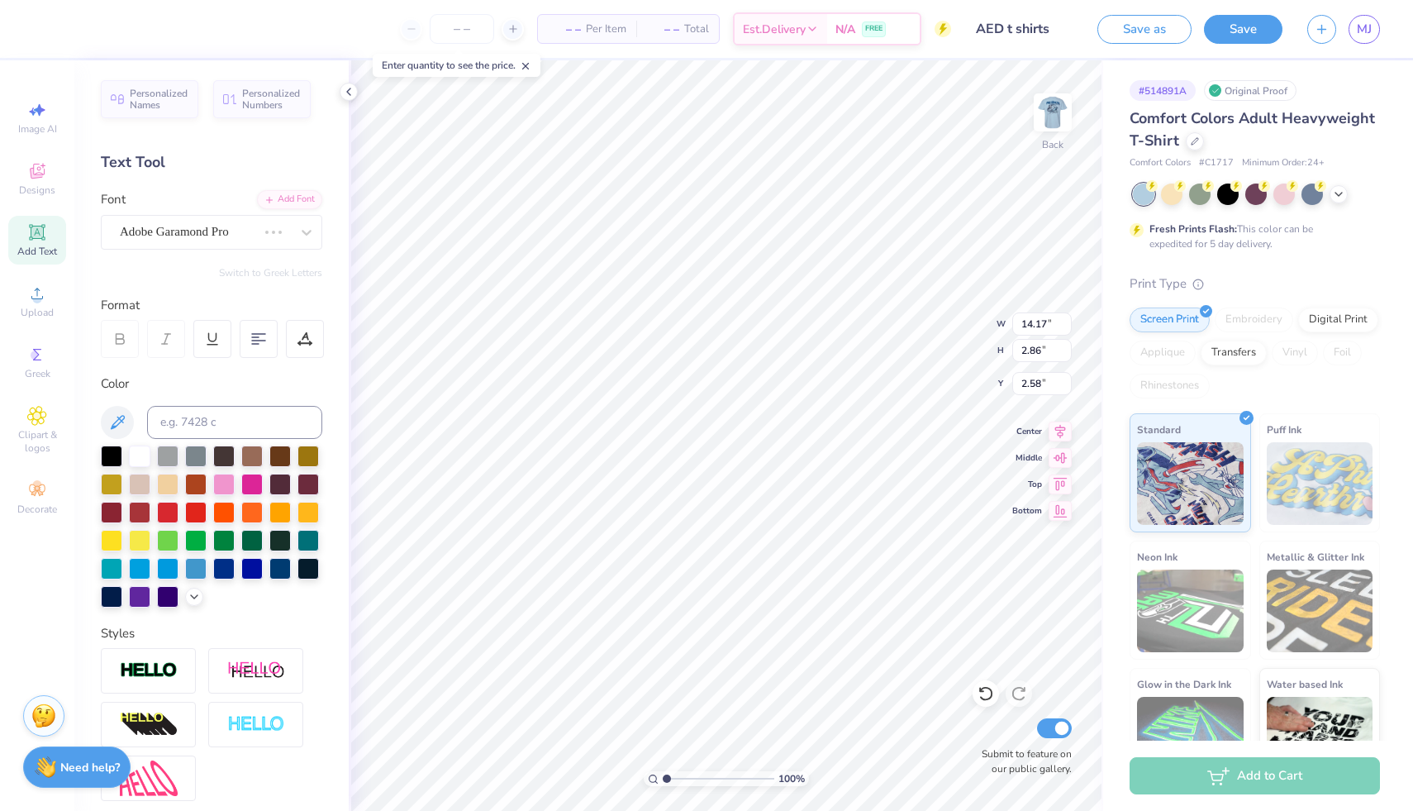
type input "6.81"
type input "2.69"
type input "2.67"
click at [215, 230] on div "Arrose Greek" at bounding box center [205, 232] width 174 height 26
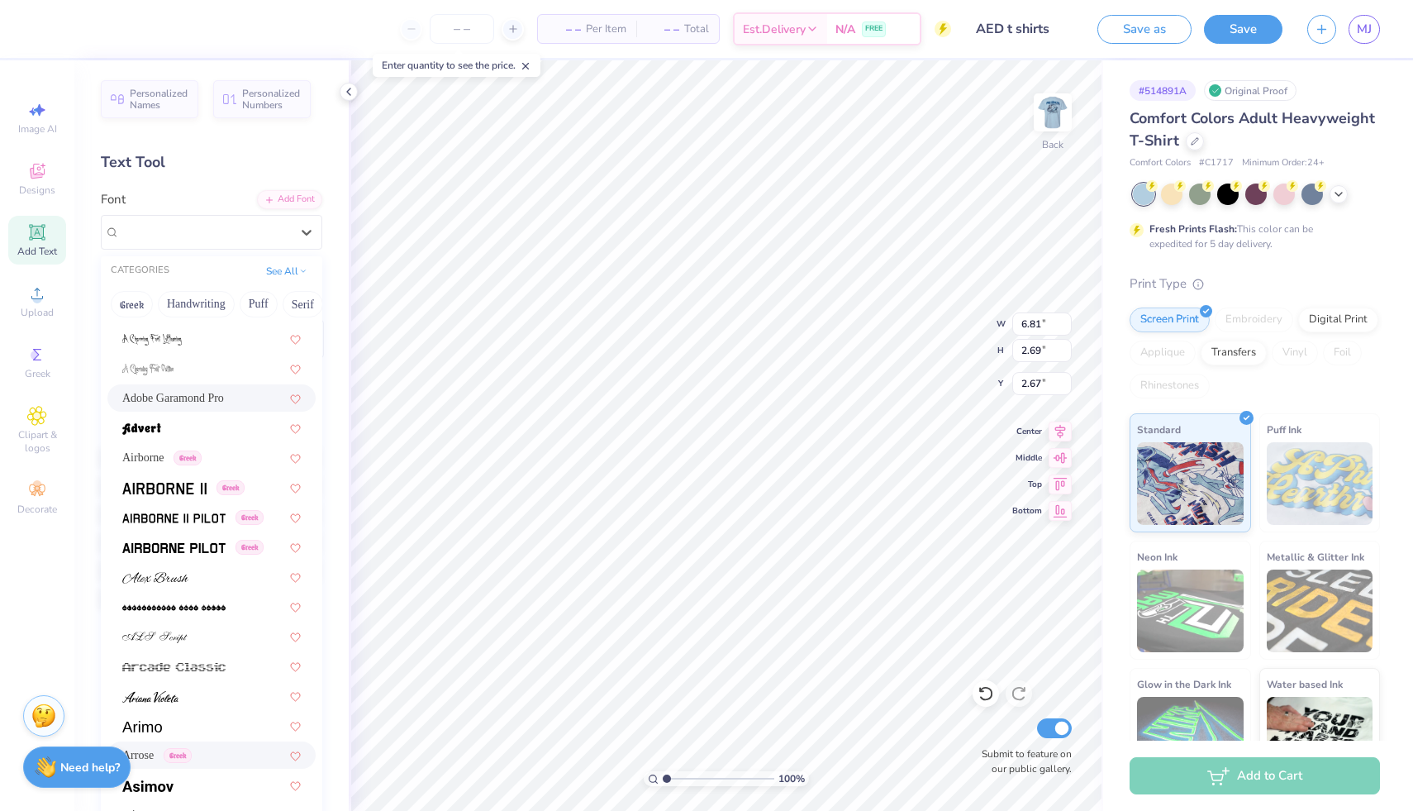
scroll to position [393, 0]
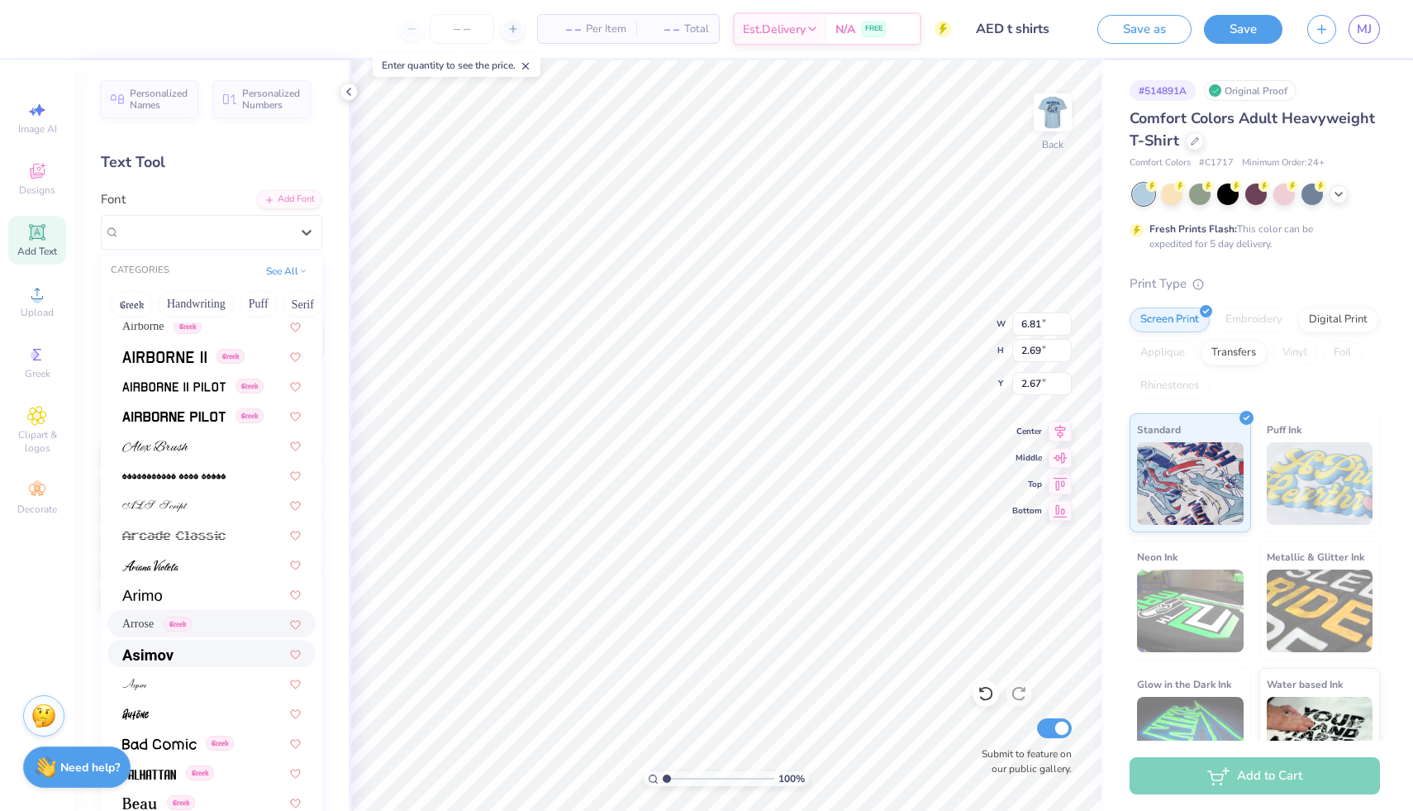
click at [165, 654] on img at bounding box center [147, 655] width 51 height 12
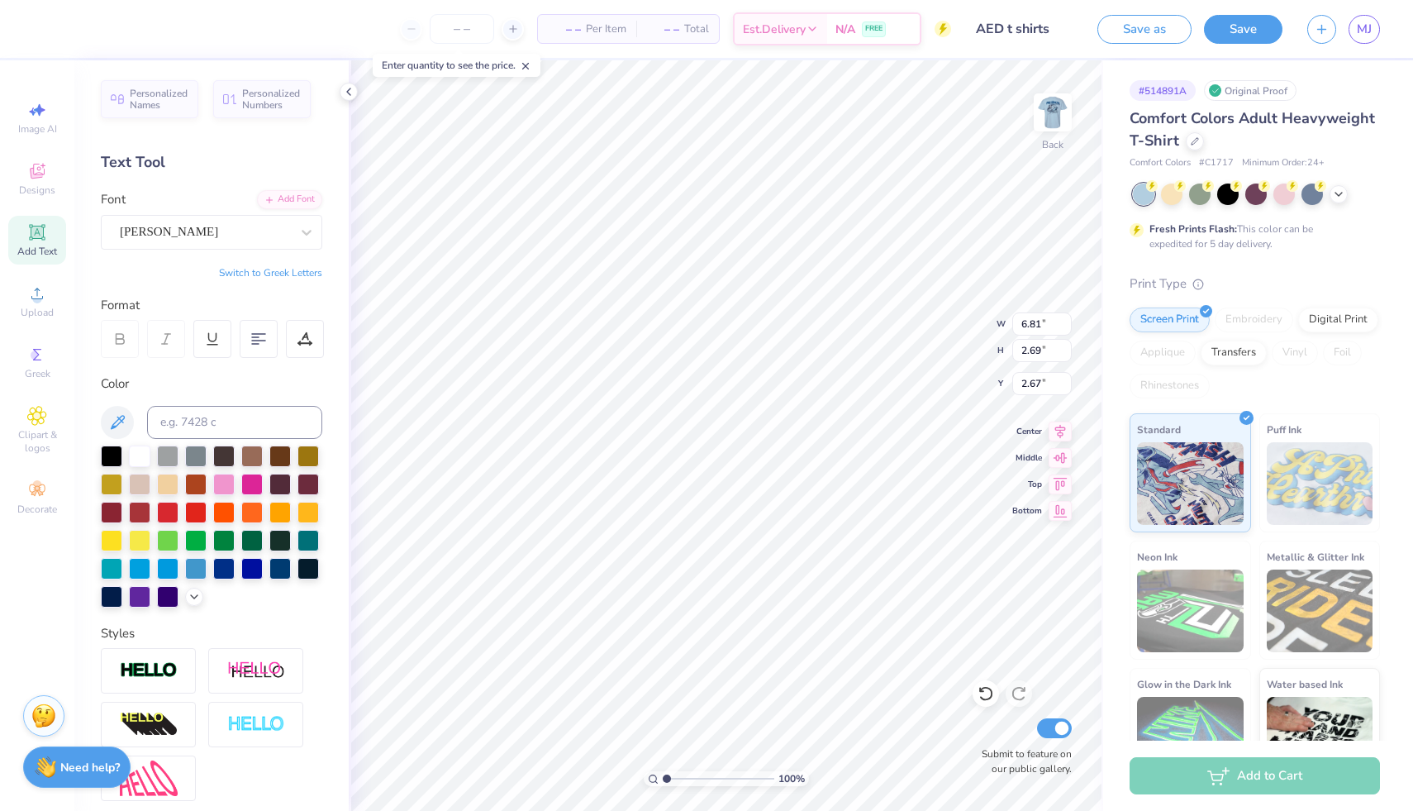
type input "13.83"
type input "2.89"
type input "2.57"
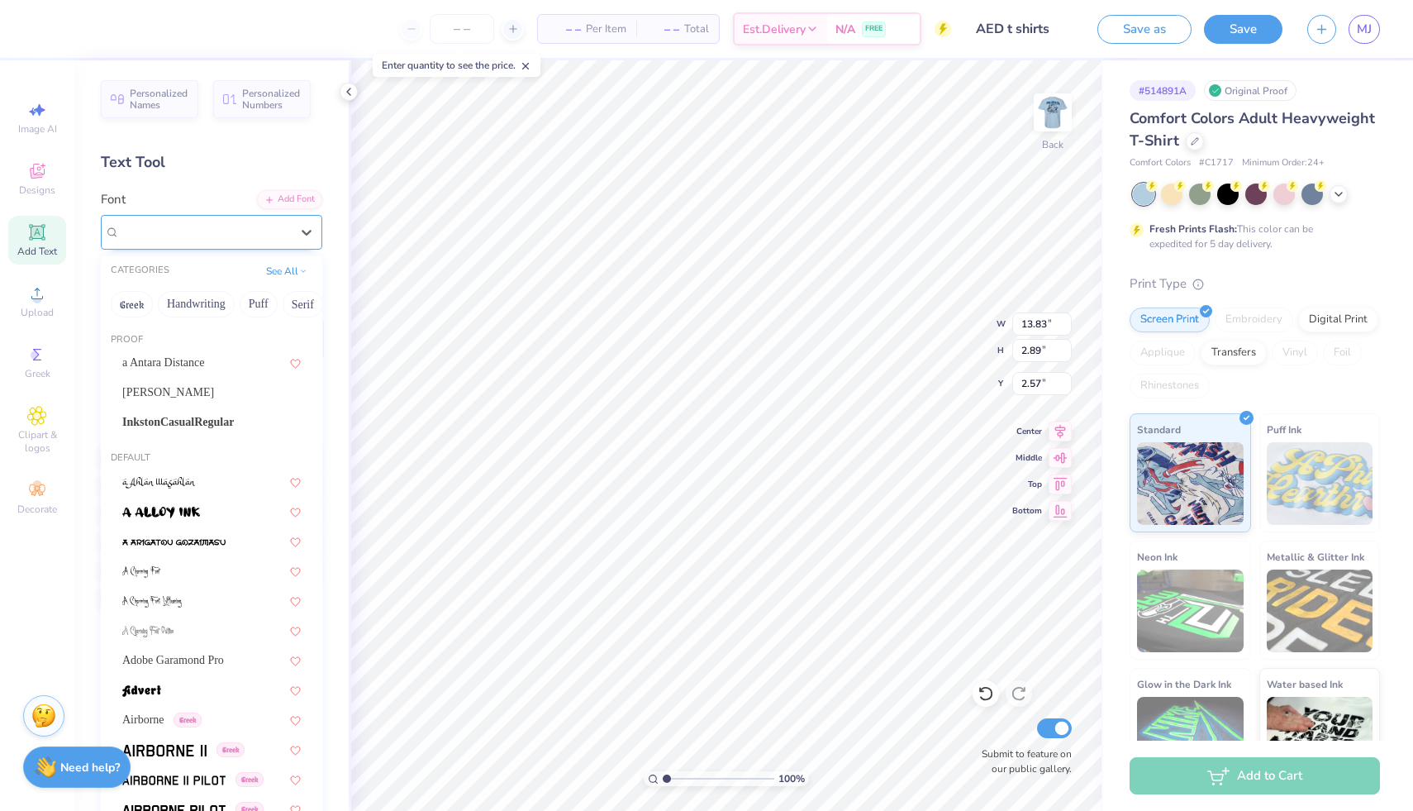
click at [247, 225] on div "[PERSON_NAME]" at bounding box center [205, 232] width 174 height 26
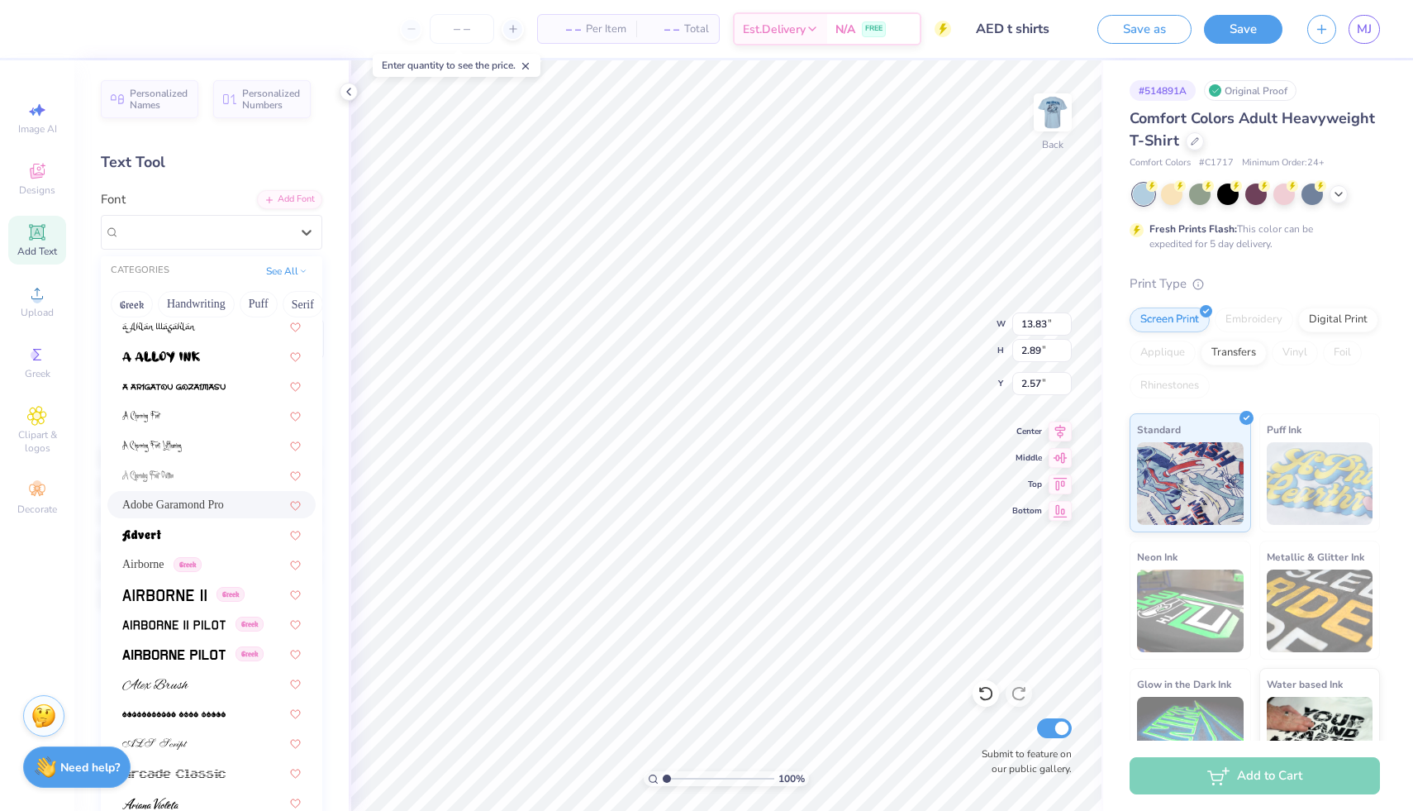
scroll to position [342, 0]
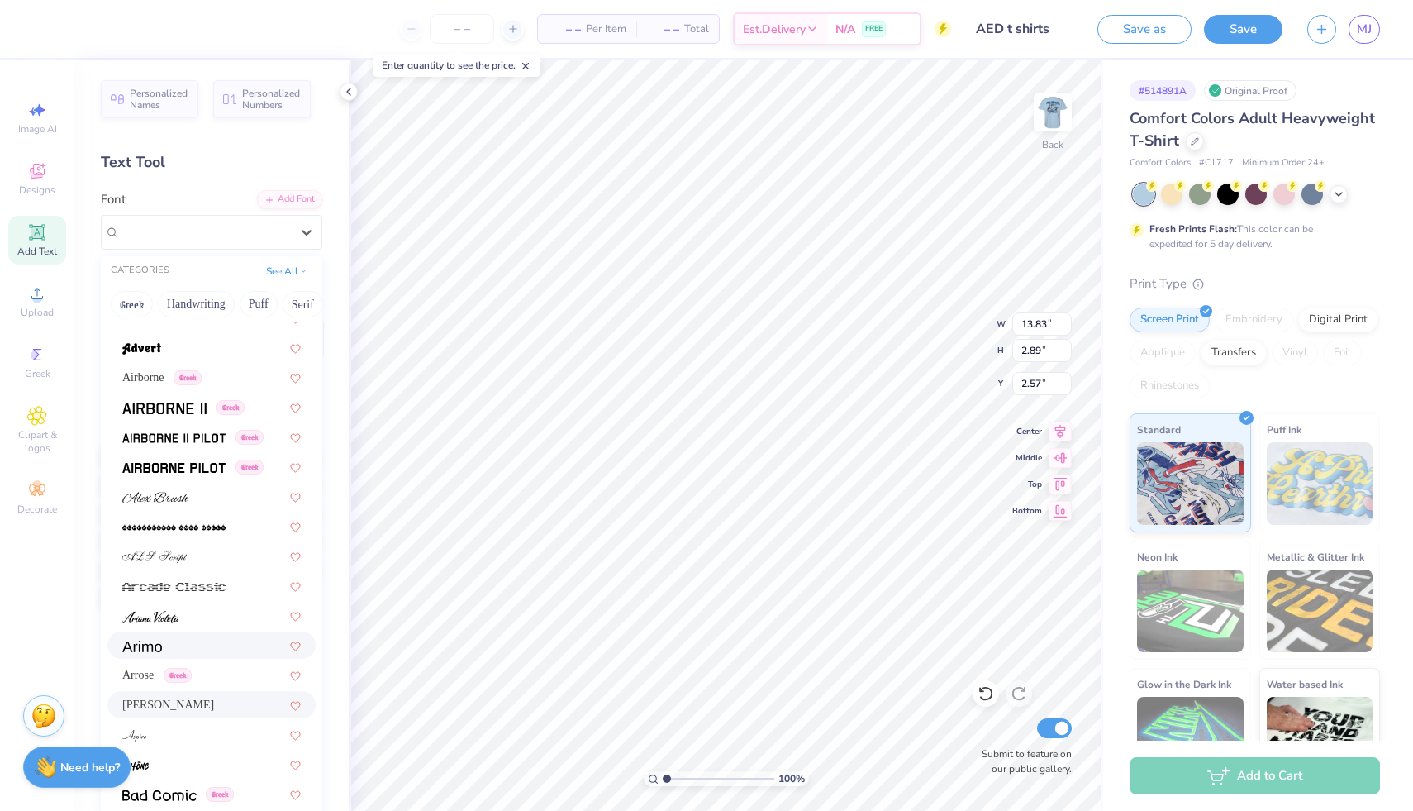
click at [190, 645] on div at bounding box center [211, 644] width 179 height 17
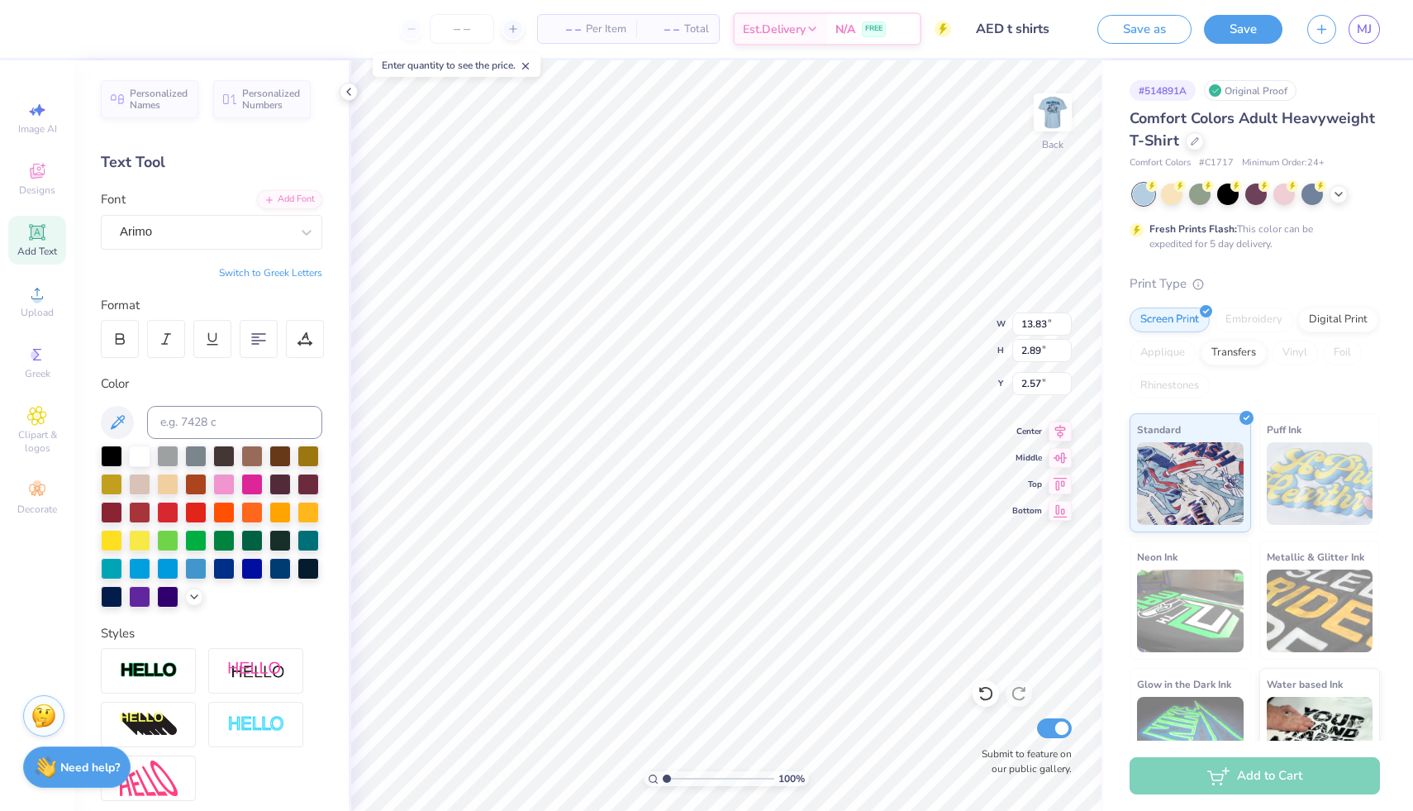
type input "14.17"
type input "2.82"
type input "2.60"
click at [218, 231] on div "Arimo" at bounding box center [205, 232] width 174 height 26
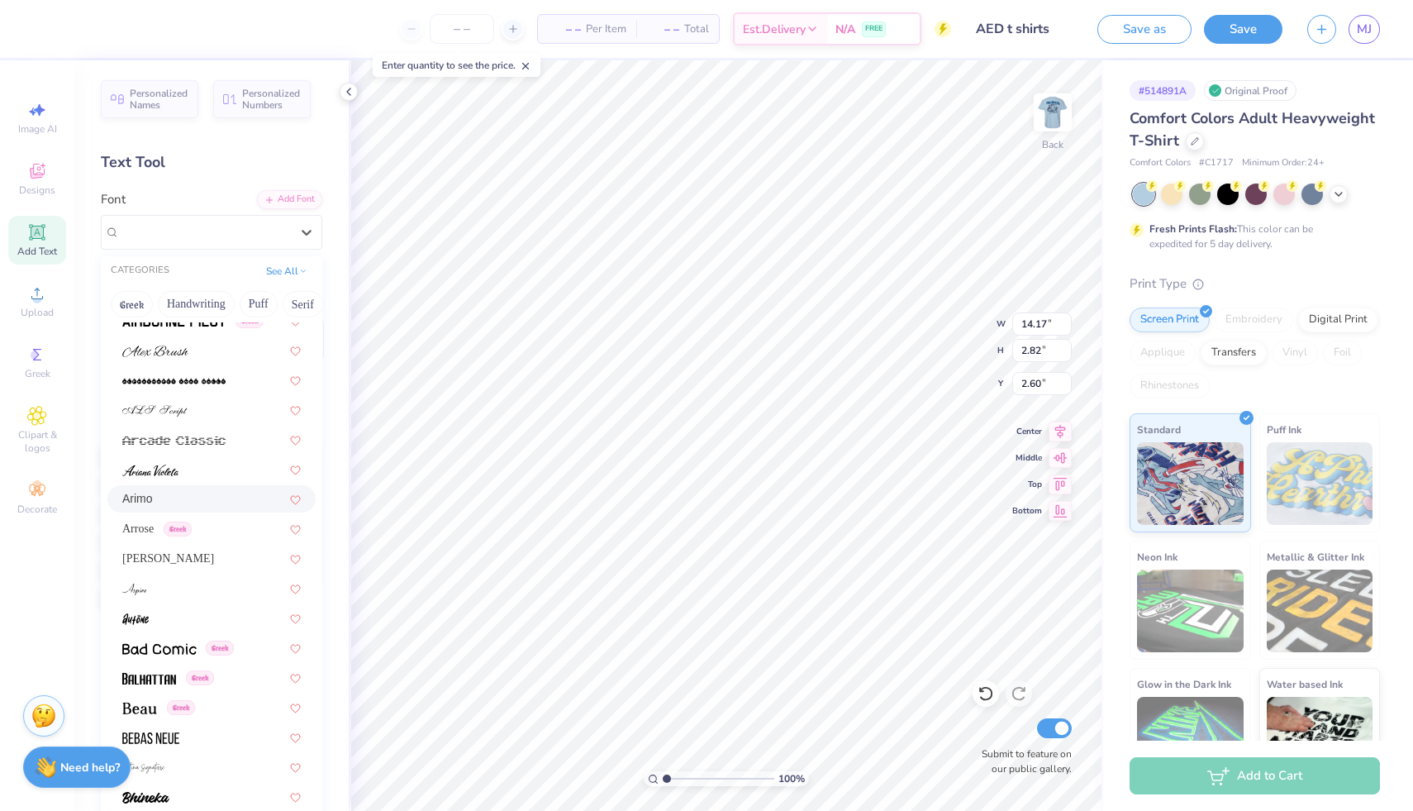
scroll to position [498, 0]
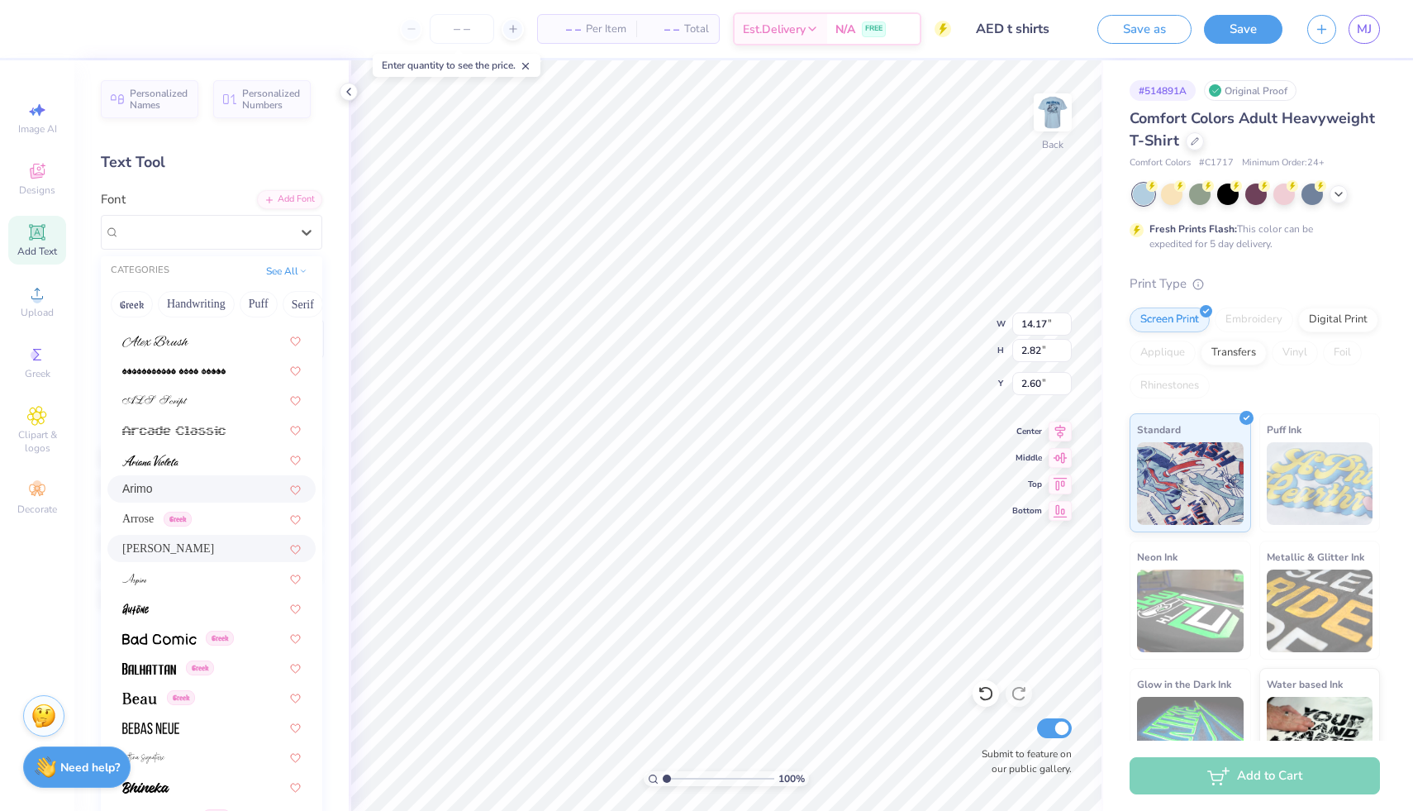
click at [152, 542] on span "[PERSON_NAME]" at bounding box center [168, 548] width 92 height 17
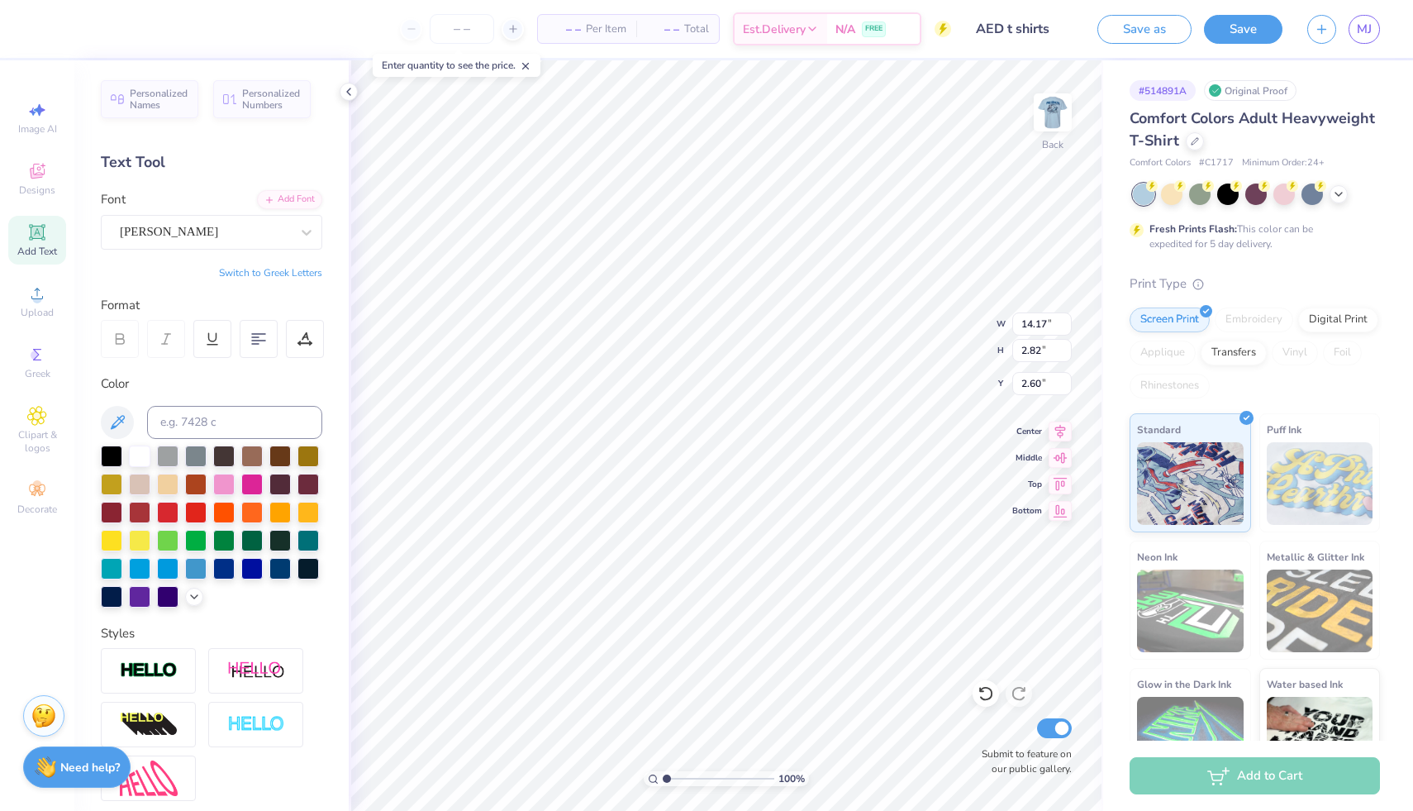
type input "13.40"
type input "2.80"
type input "2.61"
click at [246, 231] on div "[PERSON_NAME]" at bounding box center [205, 232] width 174 height 26
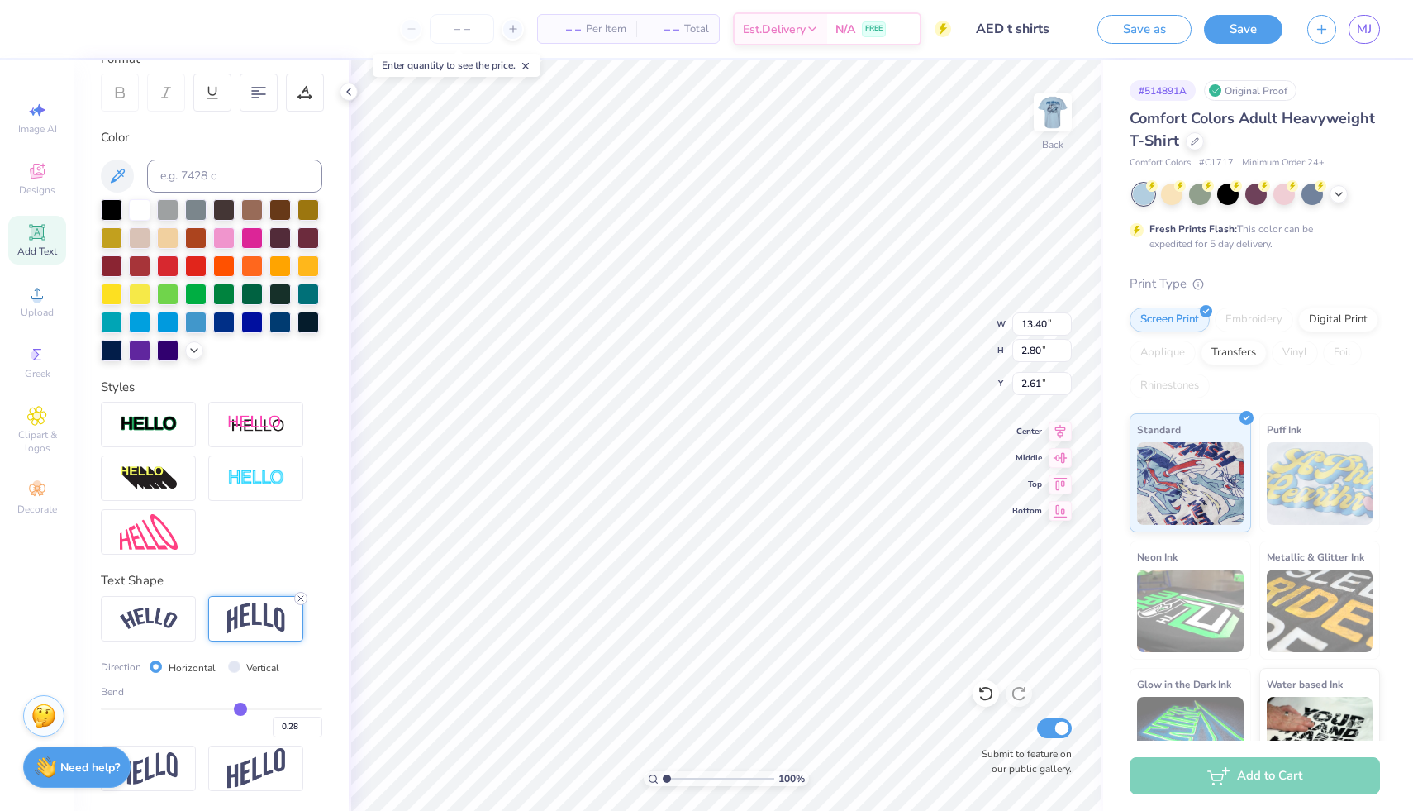
click at [303, 598] on icon at bounding box center [301, 598] width 10 height 10
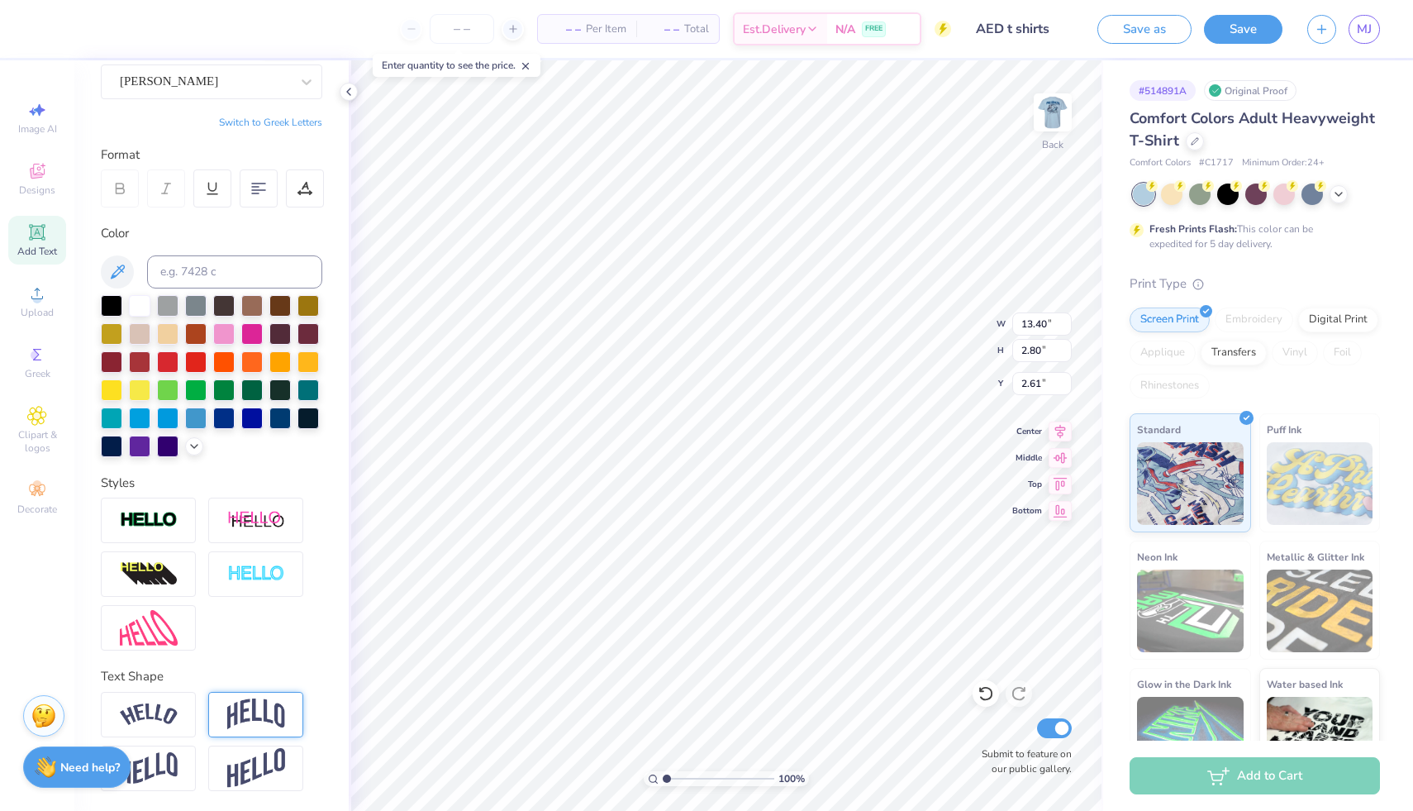
scroll to position [13, 5]
click at [269, 415] on div at bounding box center [279, 416] width 21 height 21
type input "8.77"
type input "1.01"
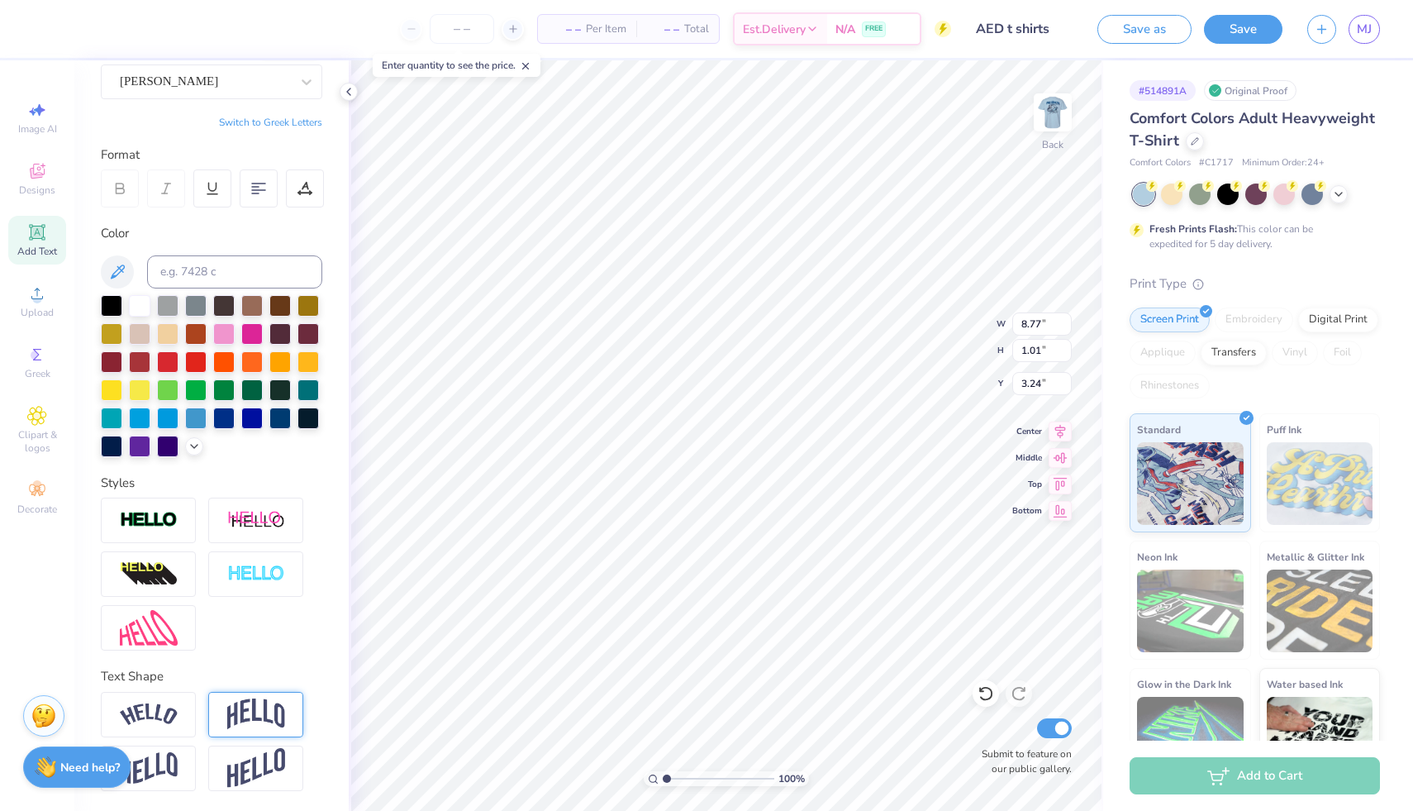
type input "3.00"
click at [1060, 109] on img at bounding box center [1053, 112] width 66 height 66
click at [1060, 109] on img at bounding box center [1052, 112] width 33 height 33
type textarea "AED"
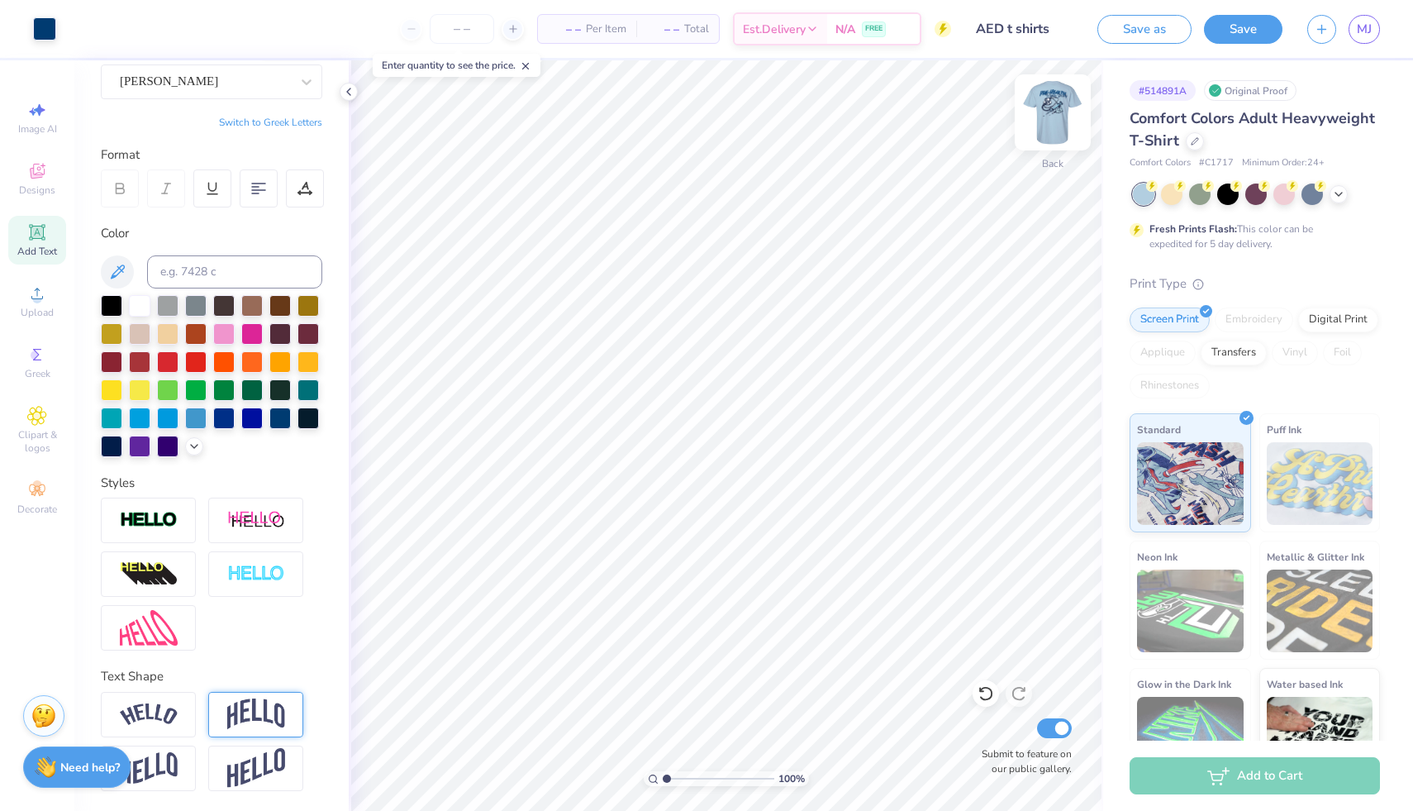
click at [1042, 114] on img at bounding box center [1053, 112] width 66 height 66
click at [1046, 121] on img at bounding box center [1053, 112] width 66 height 66
click at [1233, 26] on button "Save" at bounding box center [1243, 26] width 79 height 29
click at [1341, 195] on icon at bounding box center [1338, 192] width 13 height 13
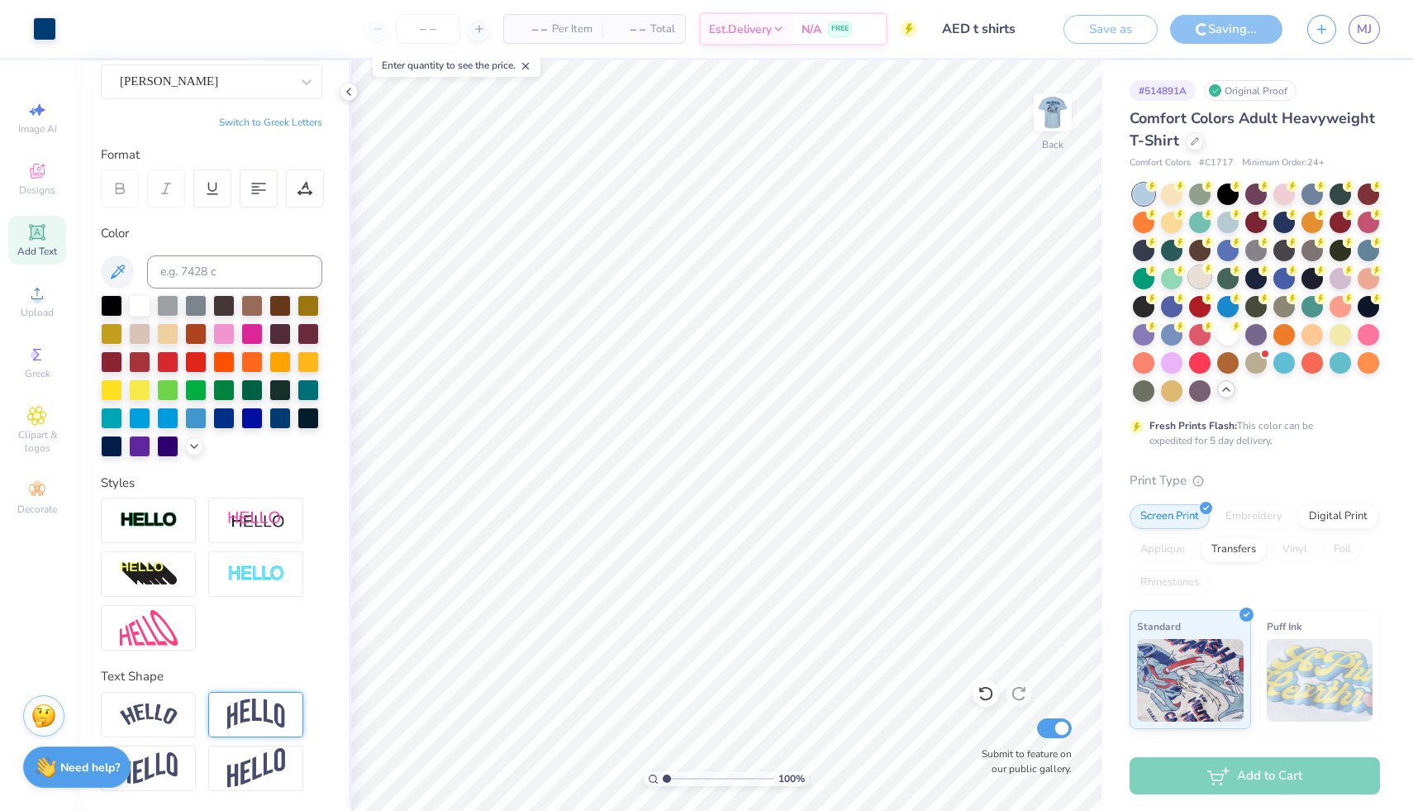
click at [1211, 282] on div at bounding box center [1199, 276] width 21 height 21
click at [1051, 121] on img at bounding box center [1053, 112] width 66 height 66
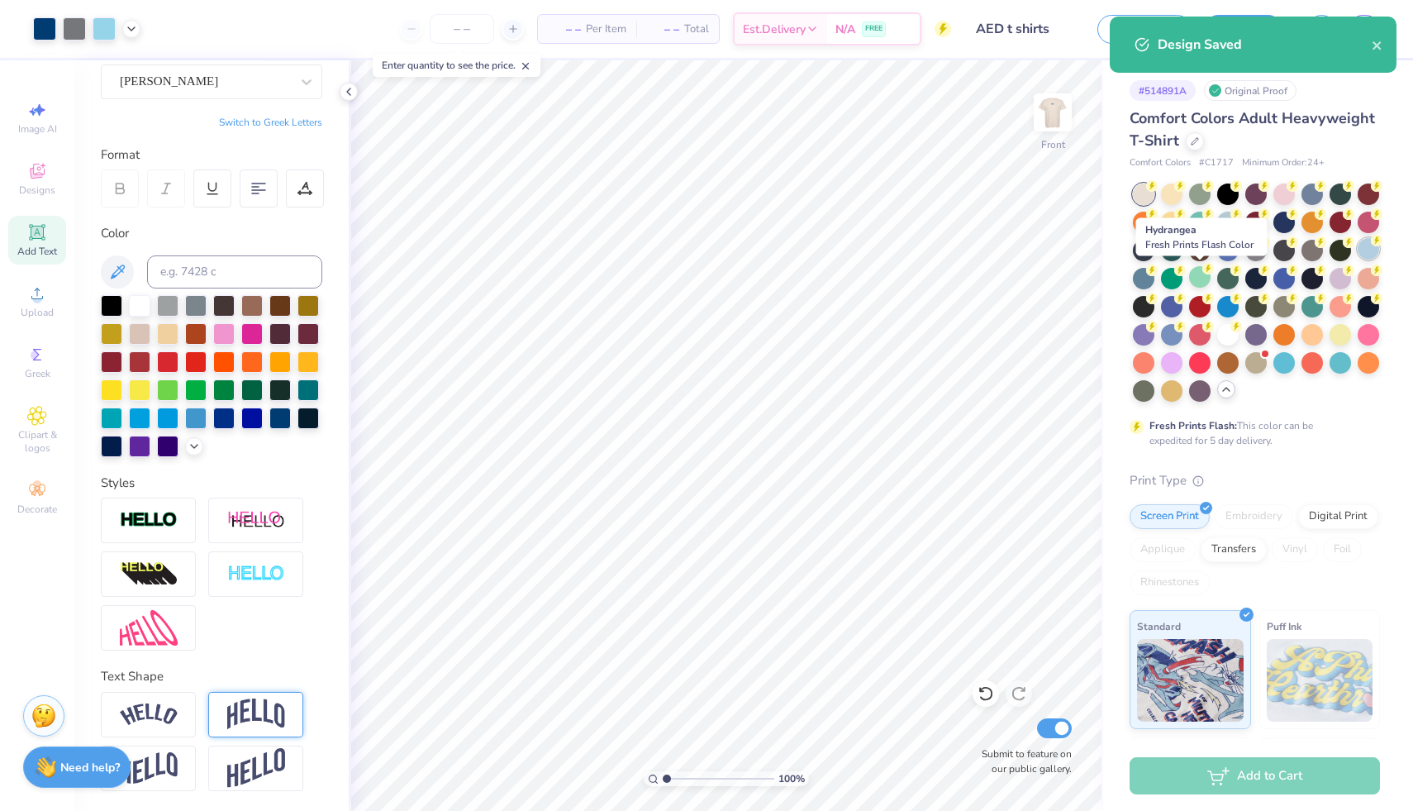
click at [1358, 260] on div at bounding box center [1368, 248] width 21 height 21
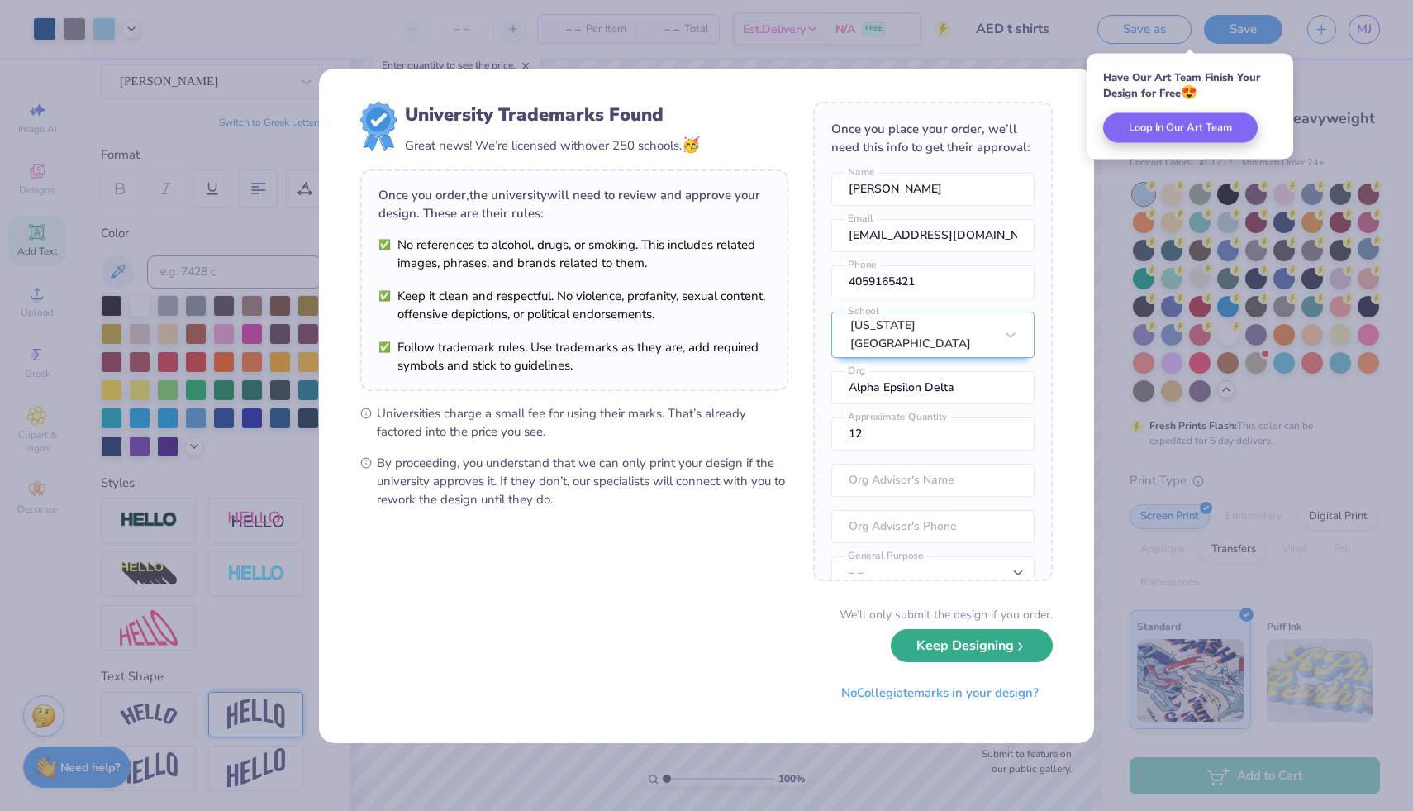
click at [985, 646] on button "Keep Designing" at bounding box center [972, 646] width 162 height 34
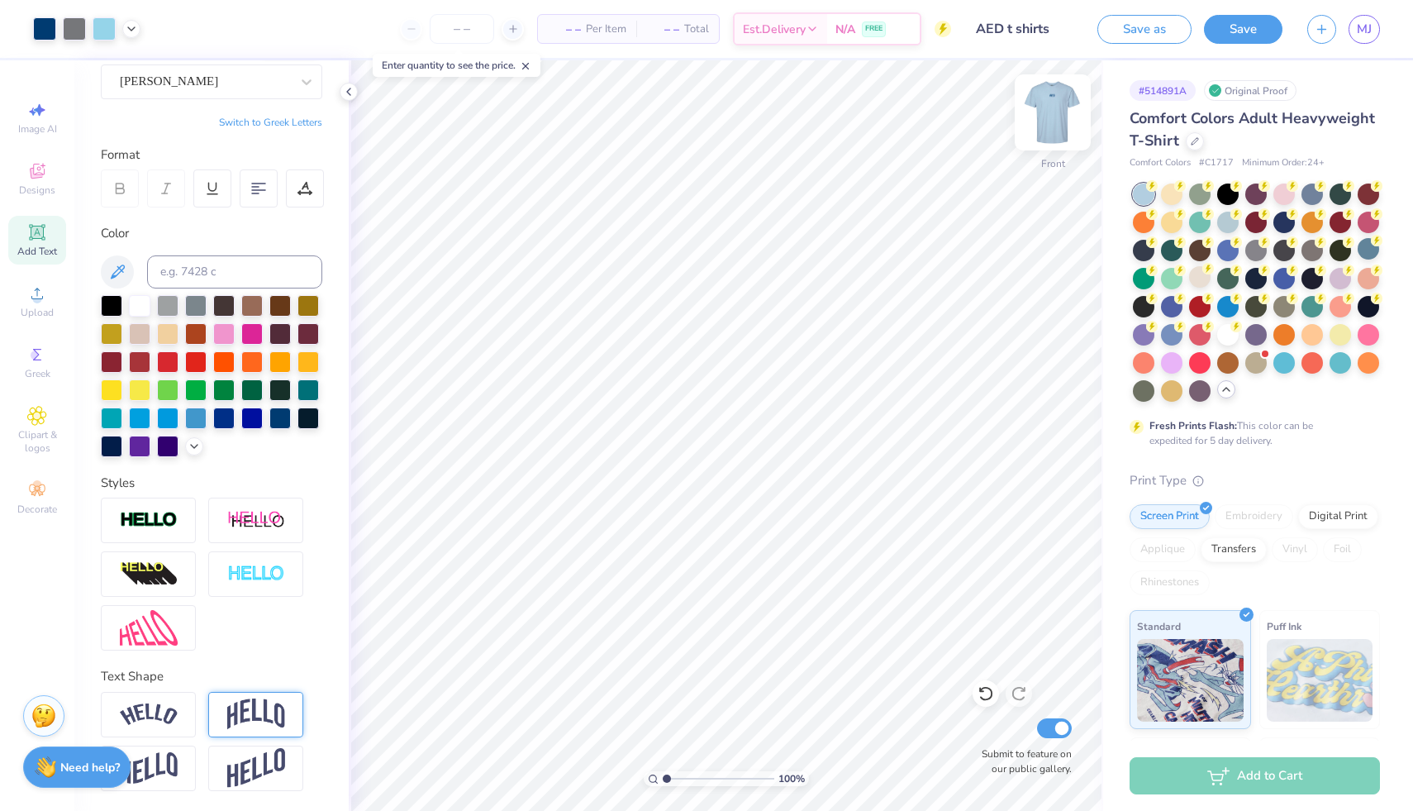
click at [1051, 107] on img at bounding box center [1053, 112] width 66 height 66
click at [1036, 121] on img at bounding box center [1053, 112] width 66 height 66
click at [1062, 117] on img at bounding box center [1053, 112] width 66 height 66
click at [46, 169] on icon at bounding box center [37, 171] width 20 height 20
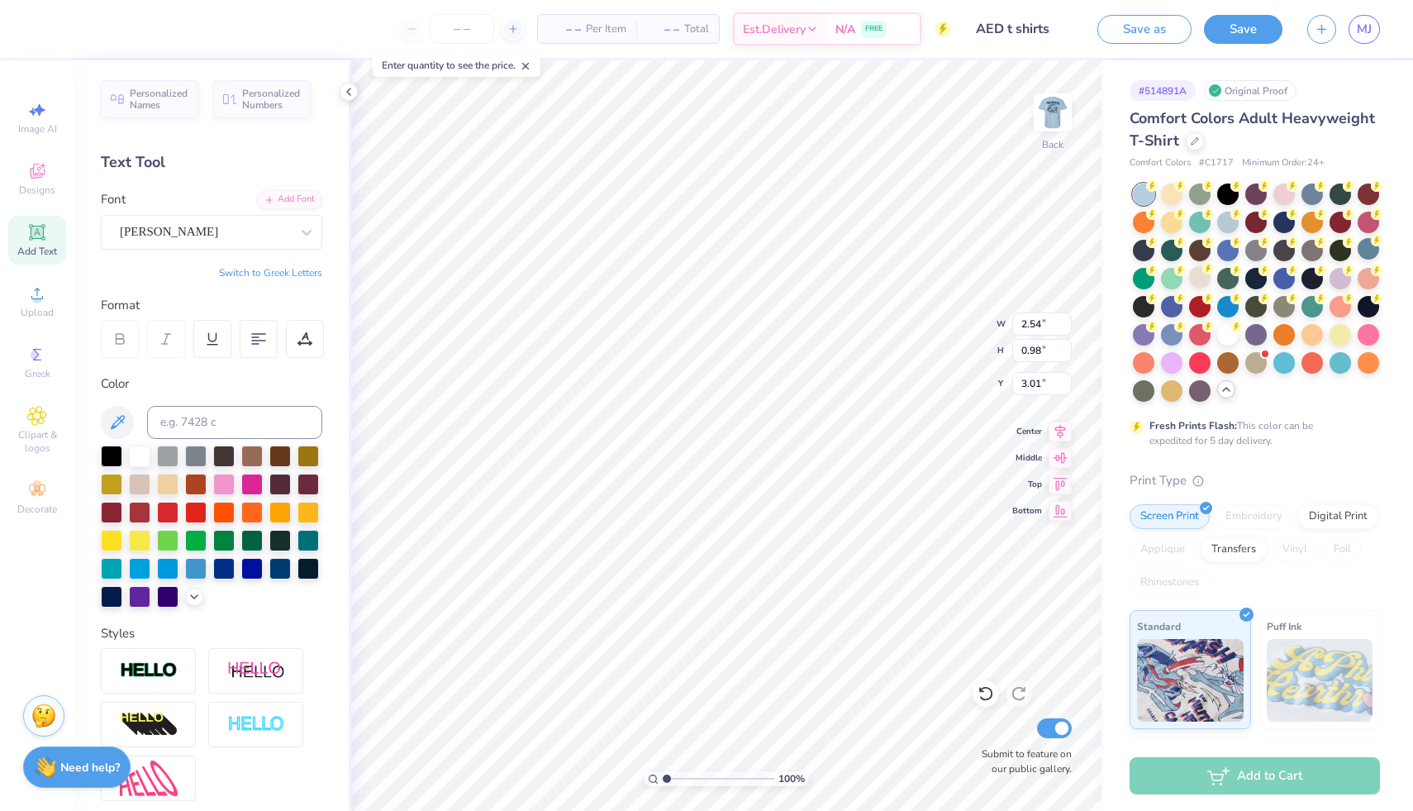
scroll to position [13, 2]
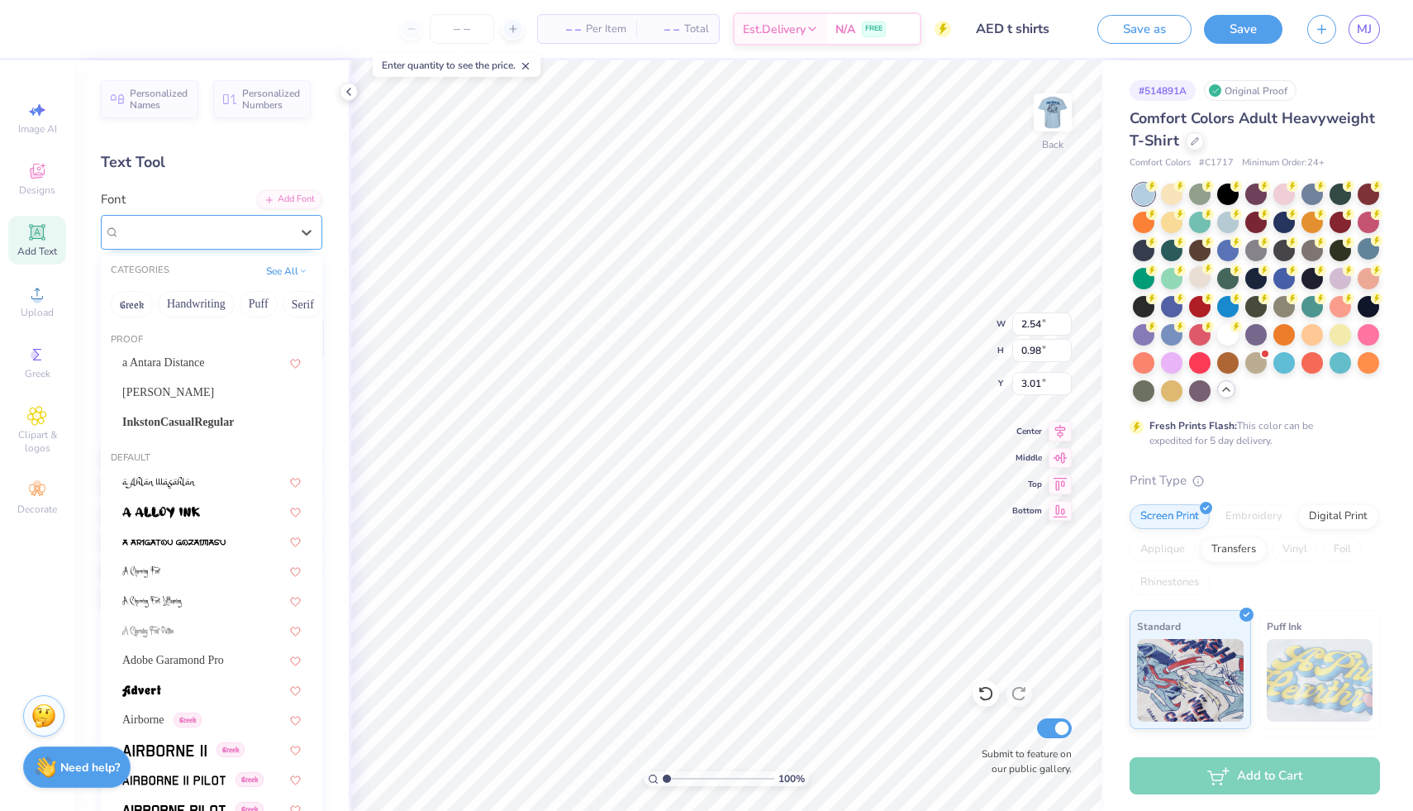
click at [255, 221] on div at bounding box center [205, 232] width 170 height 22
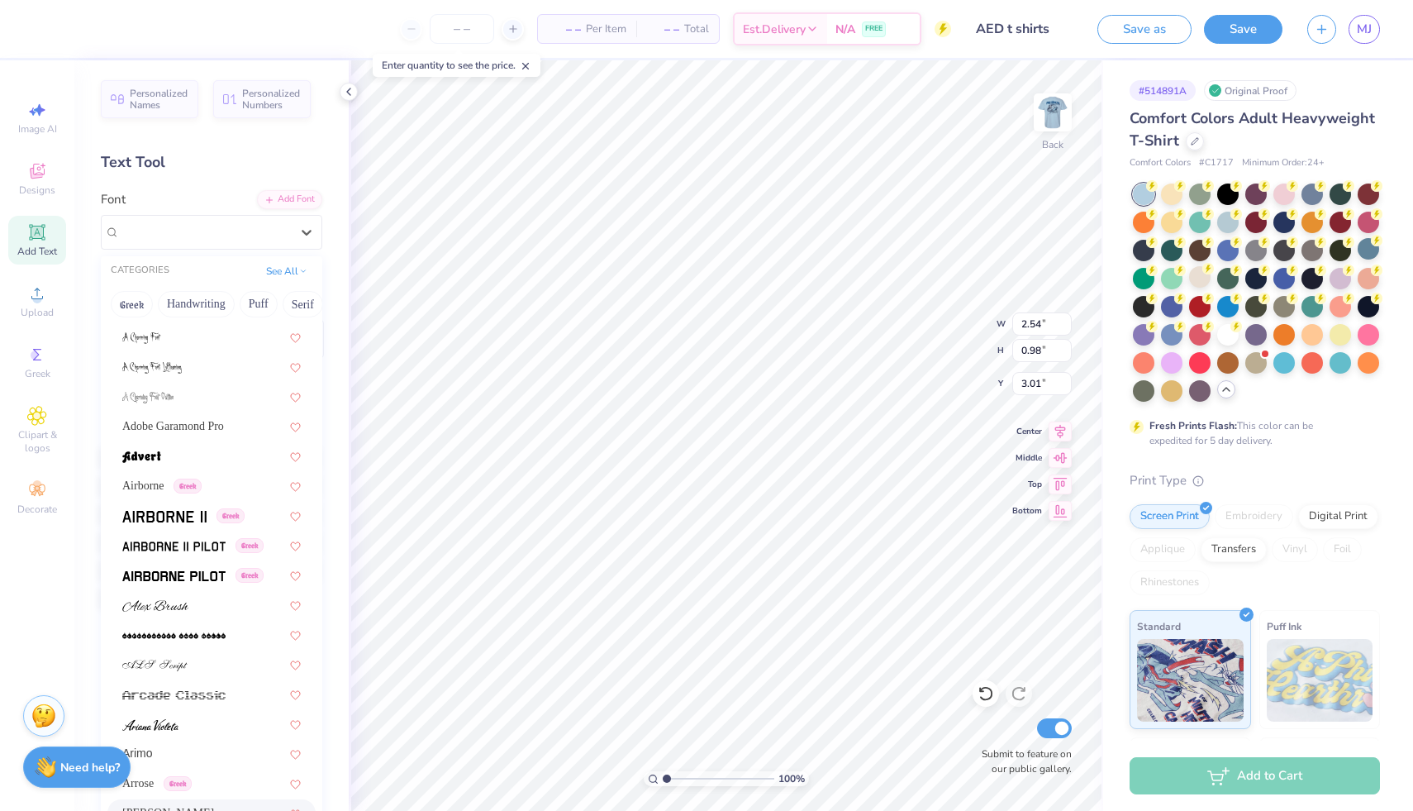
scroll to position [336, 0]
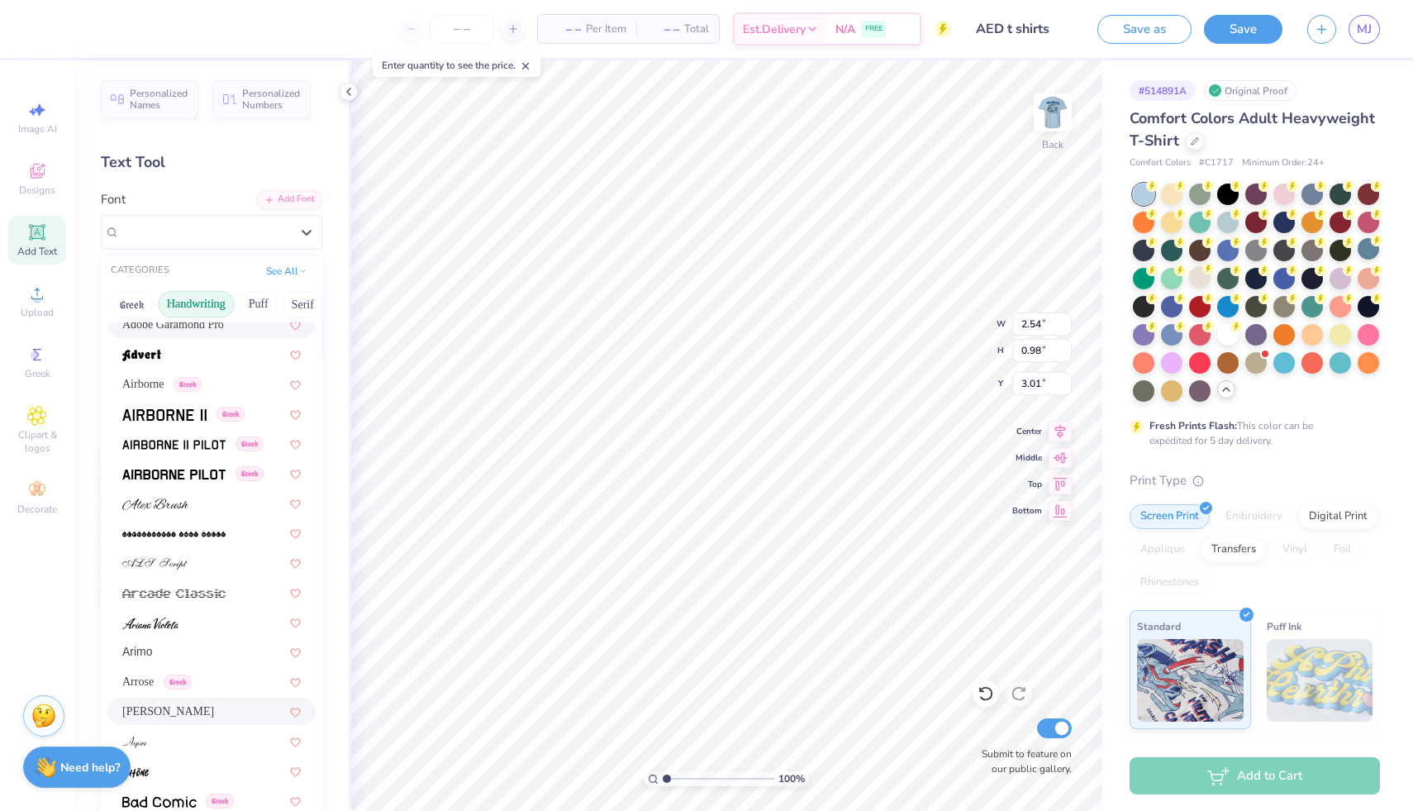
click at [203, 303] on button "Handwriting" at bounding box center [196, 304] width 77 height 26
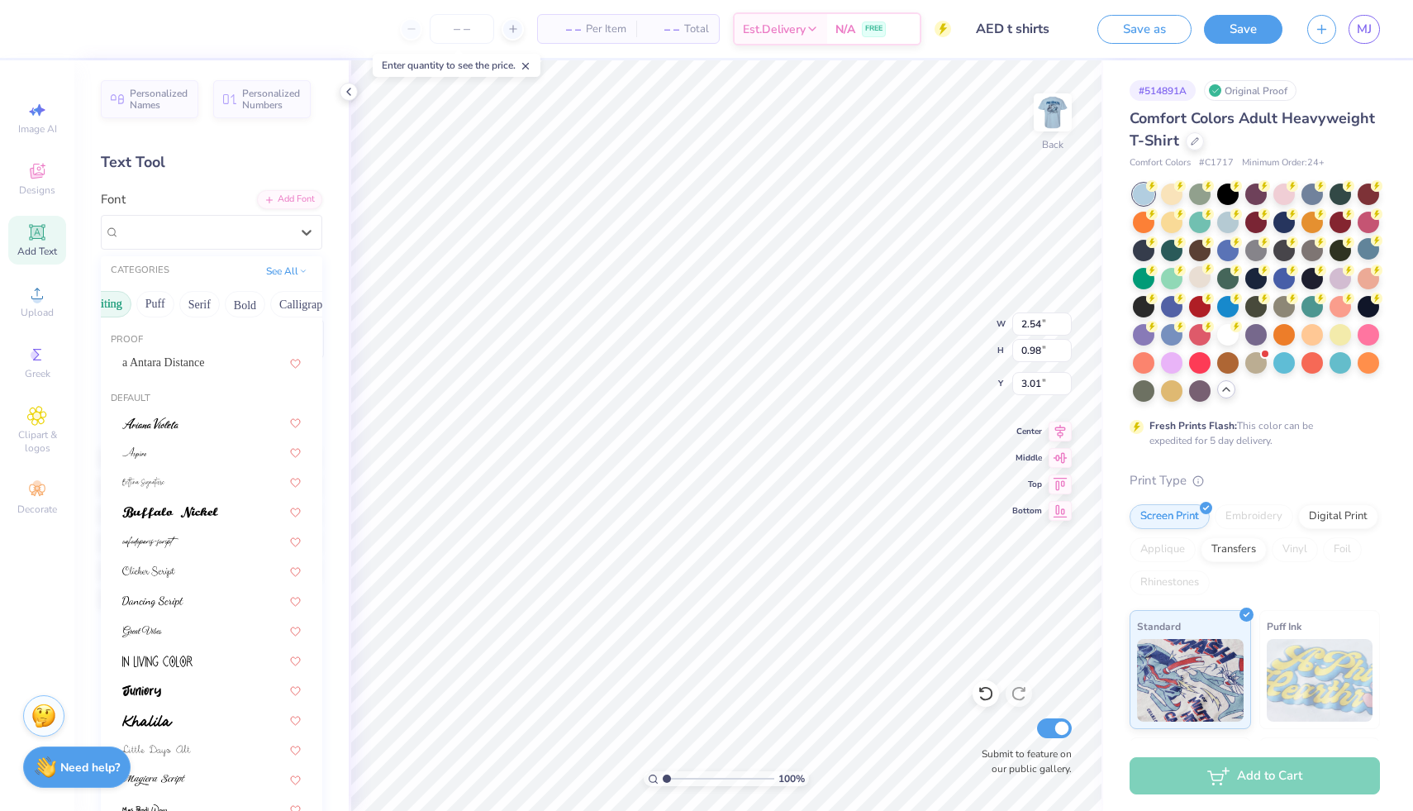
scroll to position [0, 109]
click at [250, 306] on button "Bold" at bounding box center [239, 304] width 40 height 26
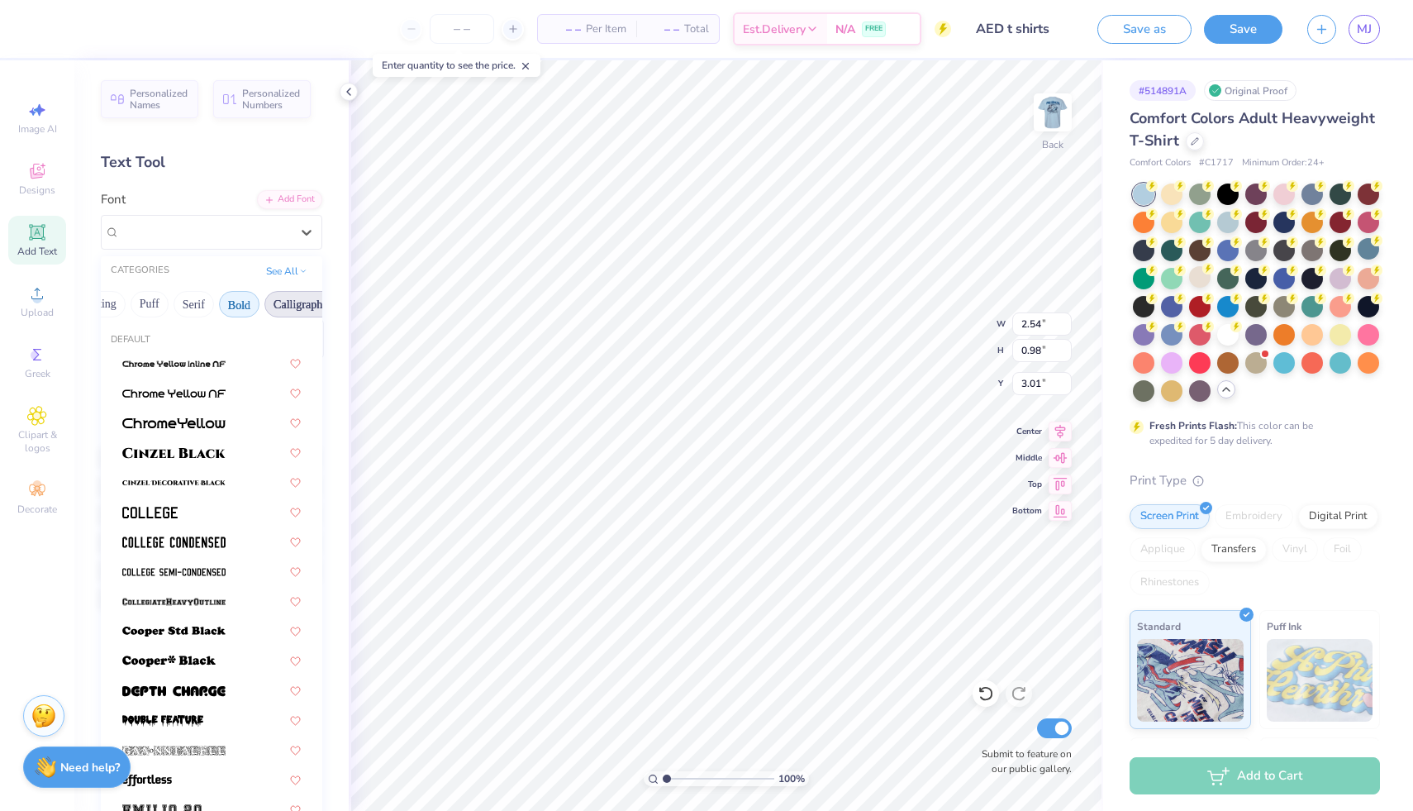
click at [281, 305] on button "Calligraphy" at bounding box center [300, 304] width 73 height 26
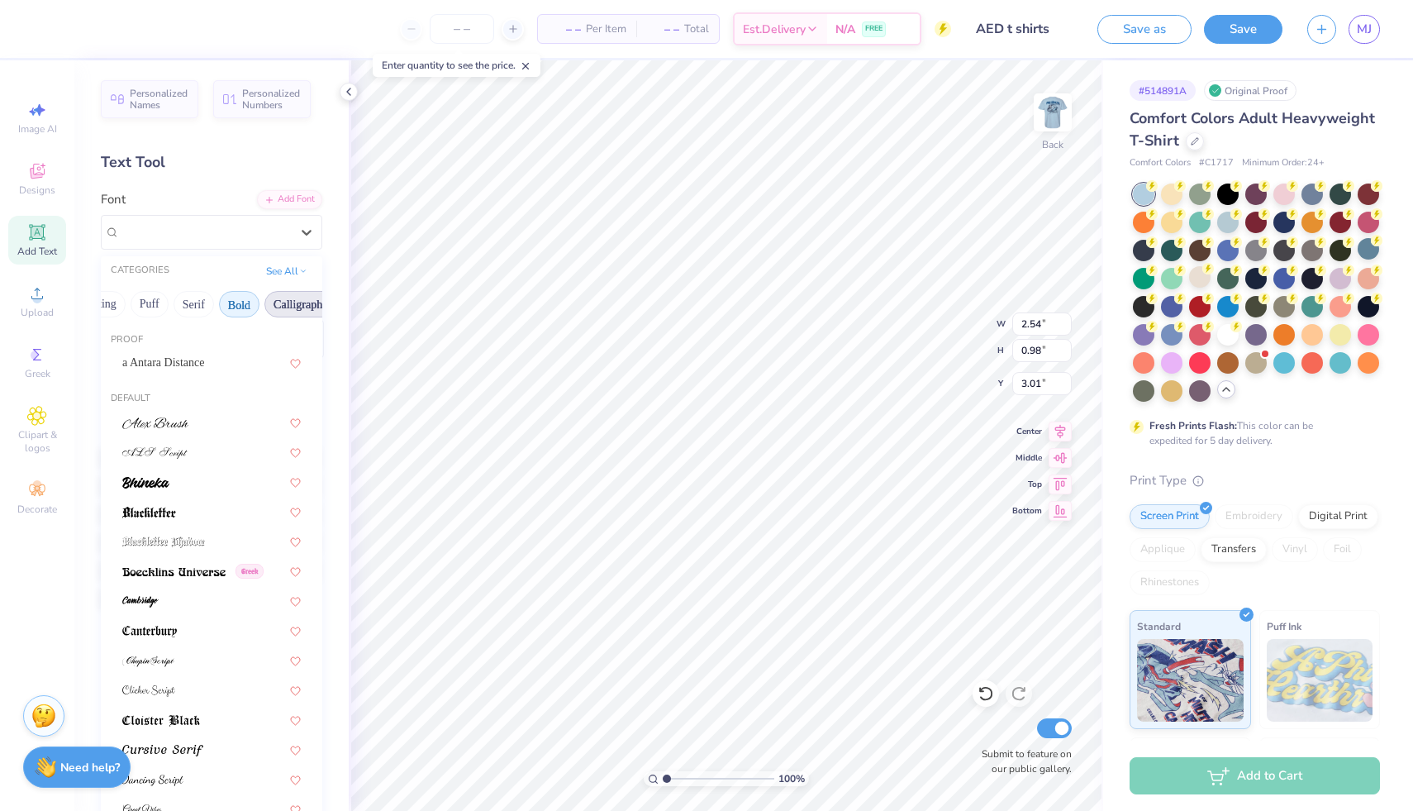
click at [241, 307] on button "Bold" at bounding box center [239, 304] width 40 height 26
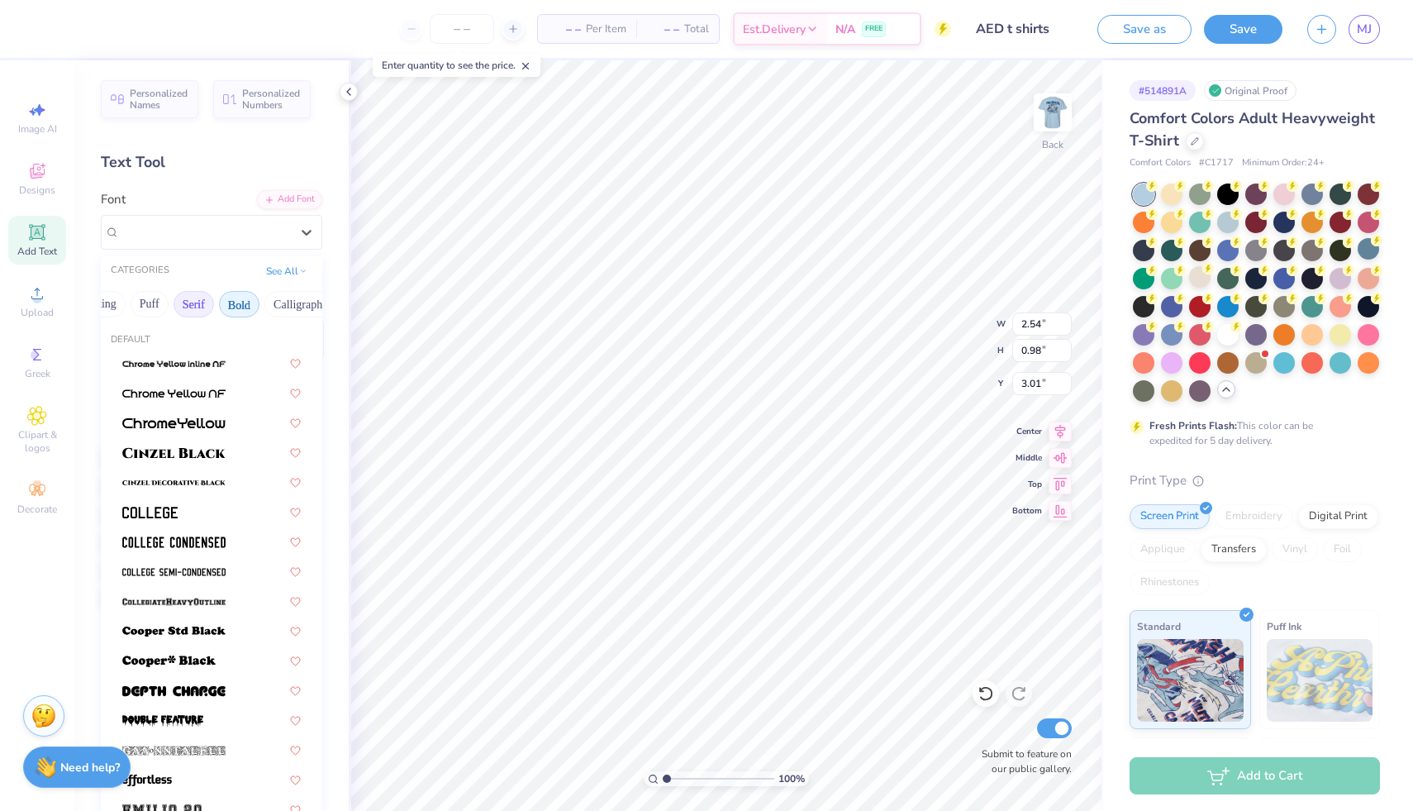
click at [193, 308] on button "Serif" at bounding box center [194, 304] width 40 height 26
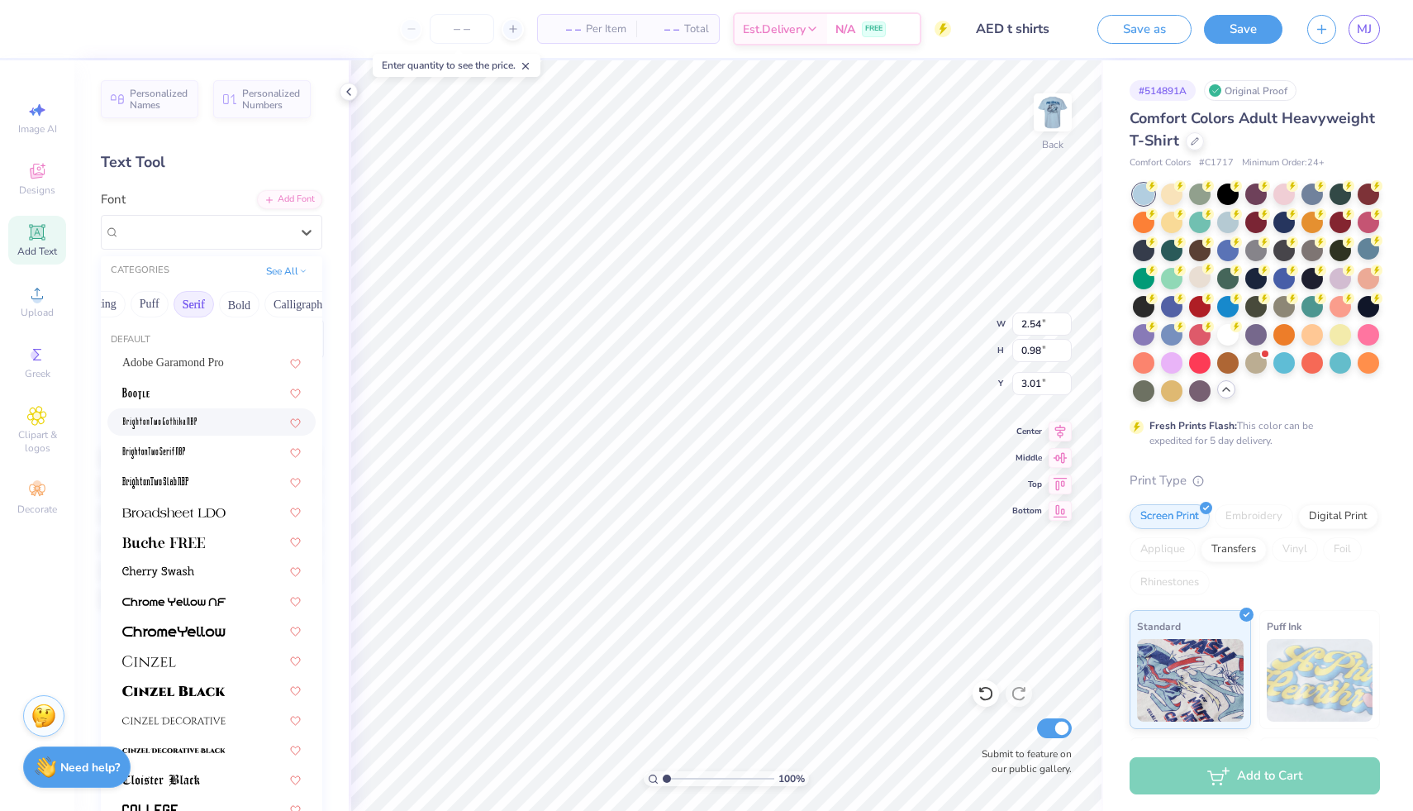
click at [175, 417] on span at bounding box center [159, 421] width 74 height 17
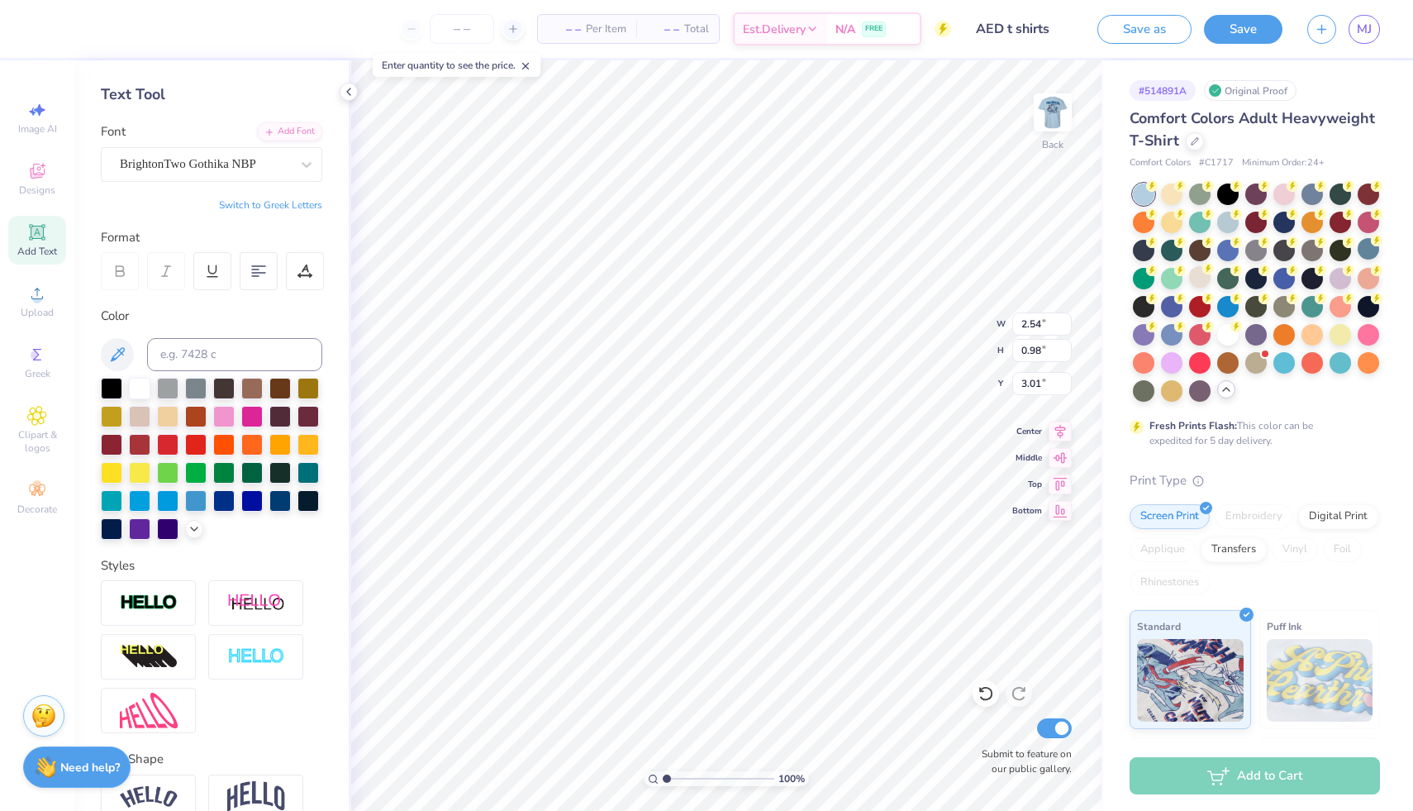
scroll to position [0, 0]
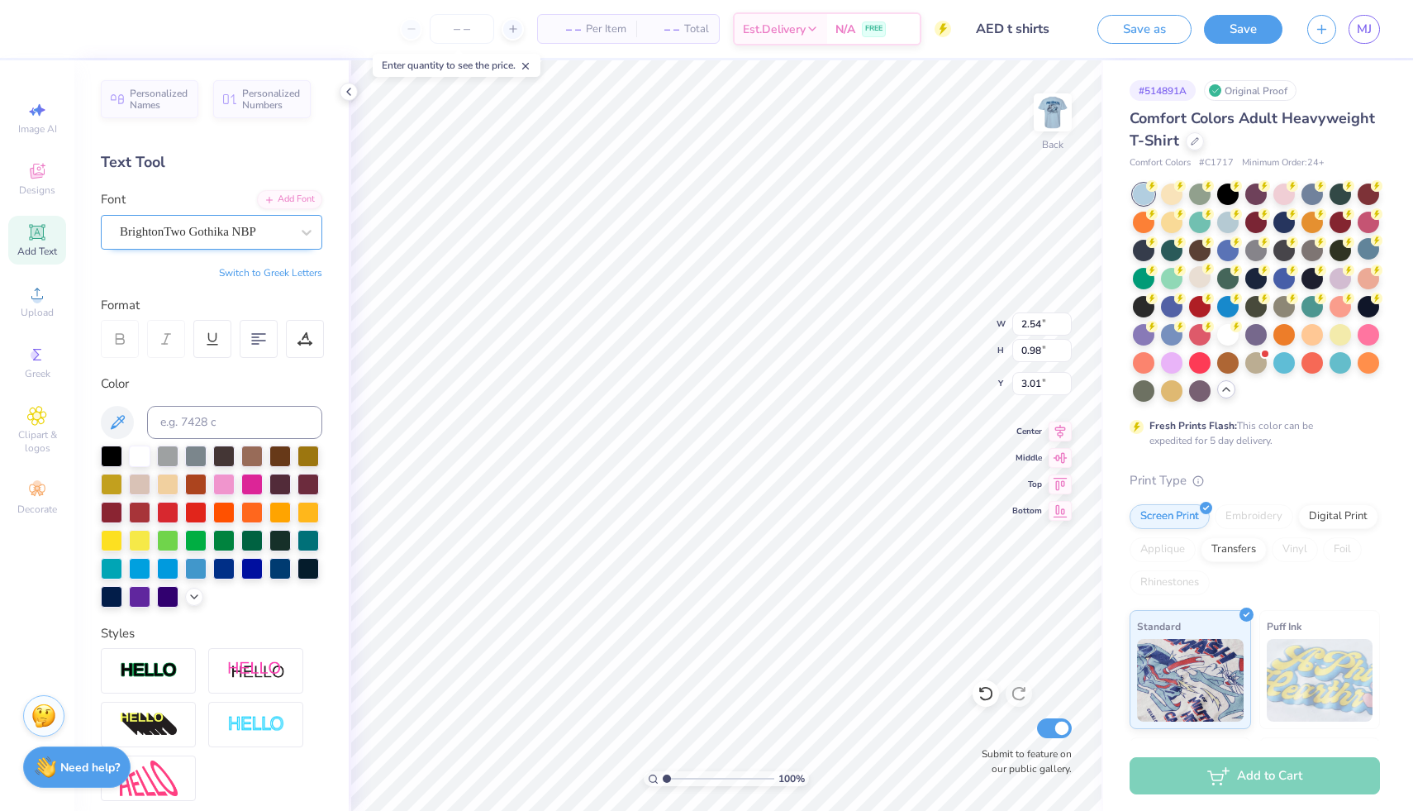
click at [207, 235] on div "BrightonTwo Gothika NBP" at bounding box center [205, 232] width 174 height 26
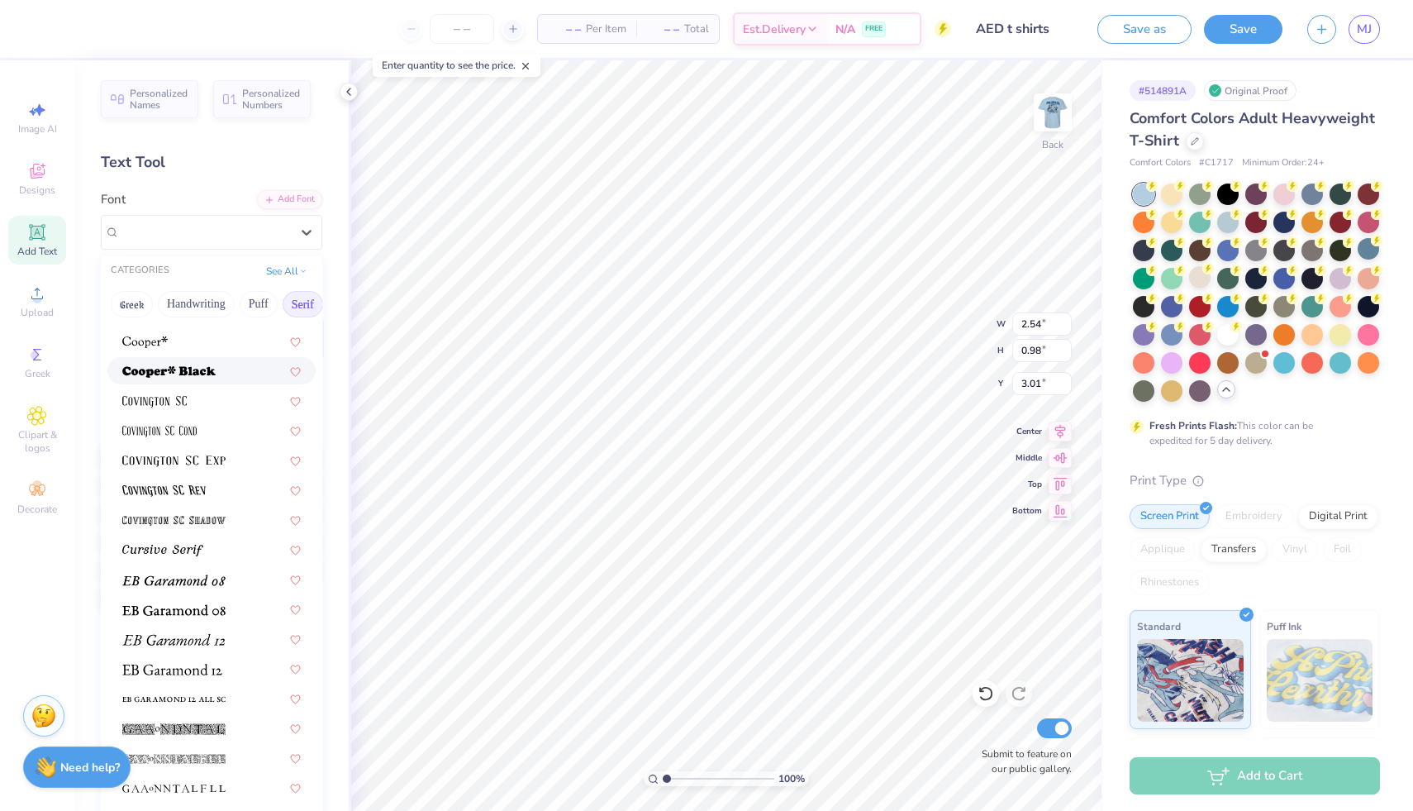
scroll to position [771, 0]
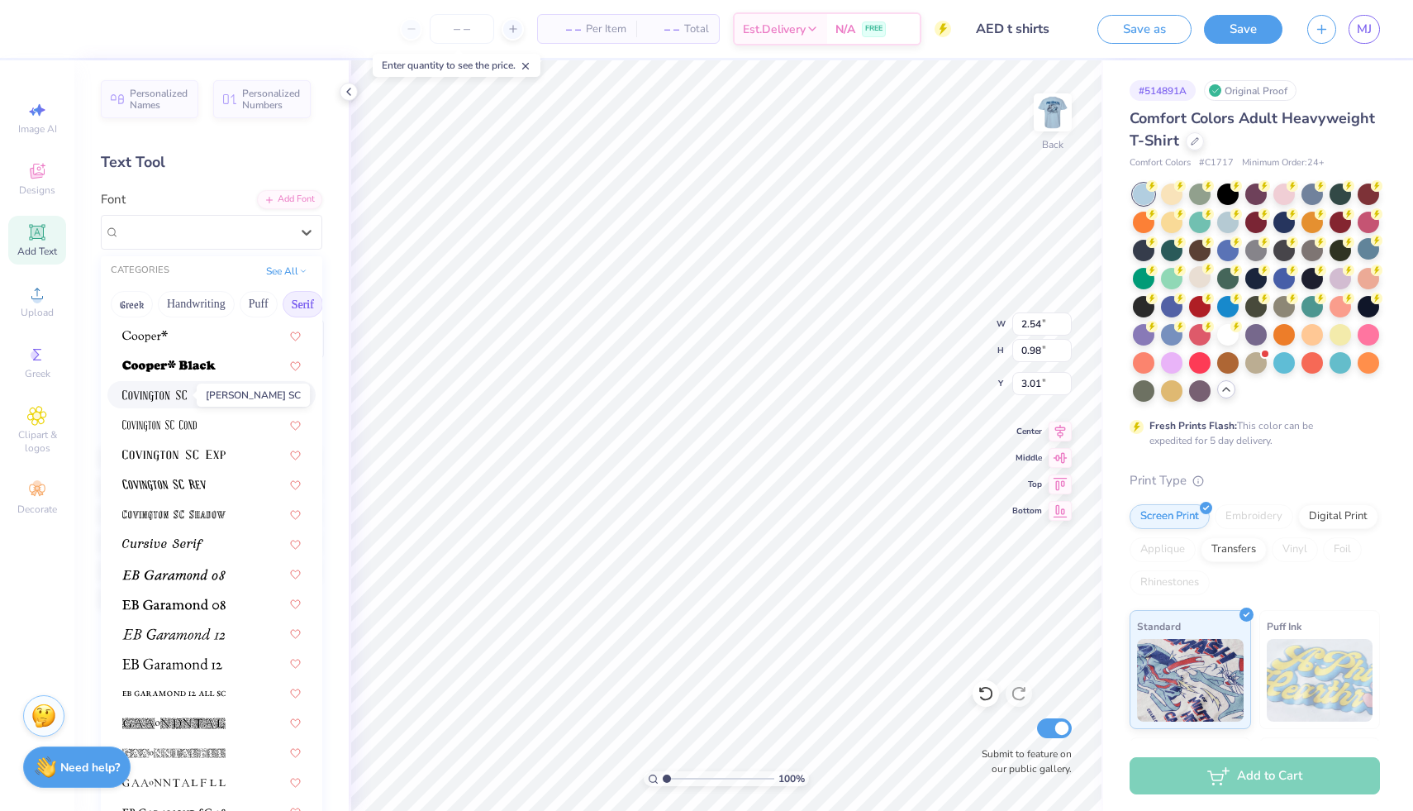
click at [169, 400] on img at bounding box center [154, 396] width 64 height 12
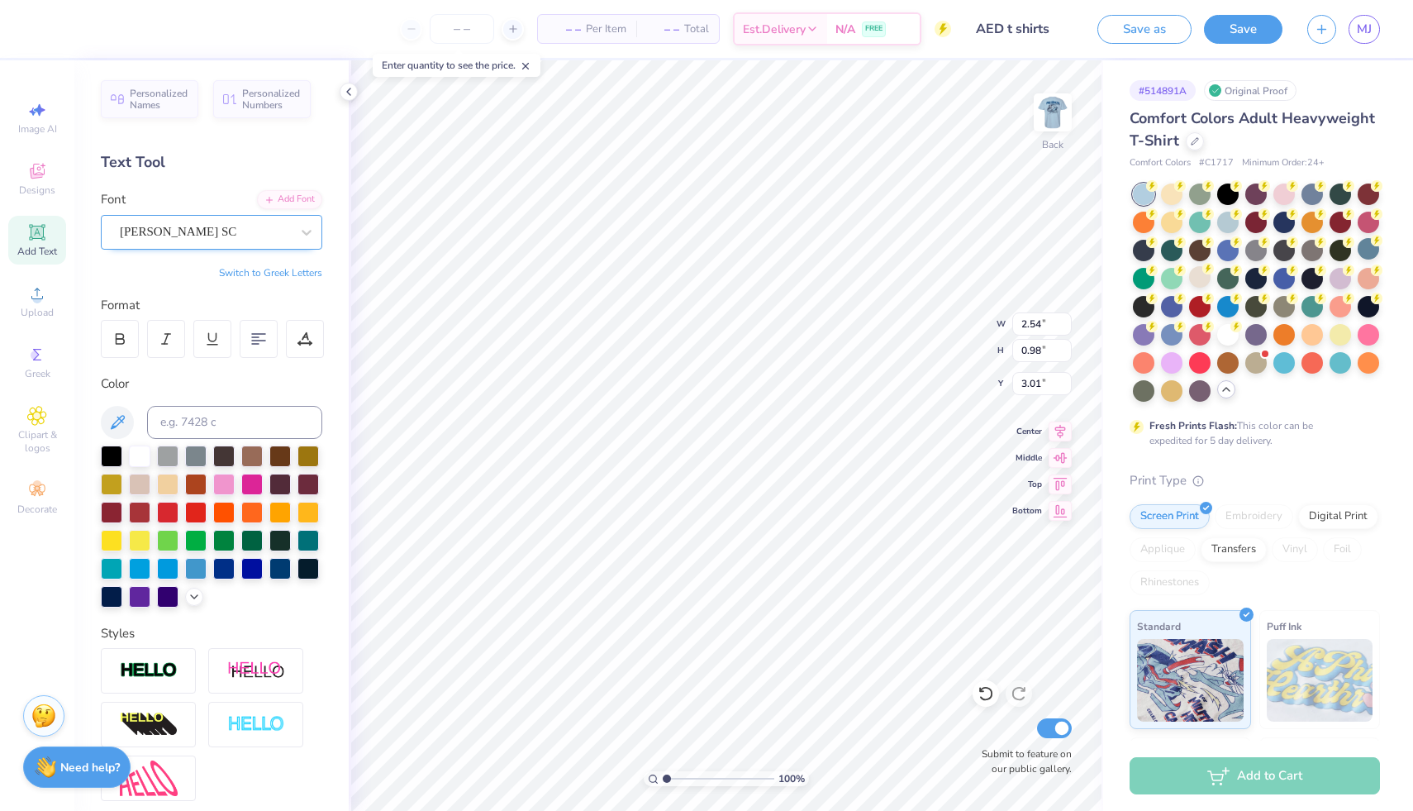
click at [173, 239] on div "[PERSON_NAME] SC" at bounding box center [205, 232] width 174 height 26
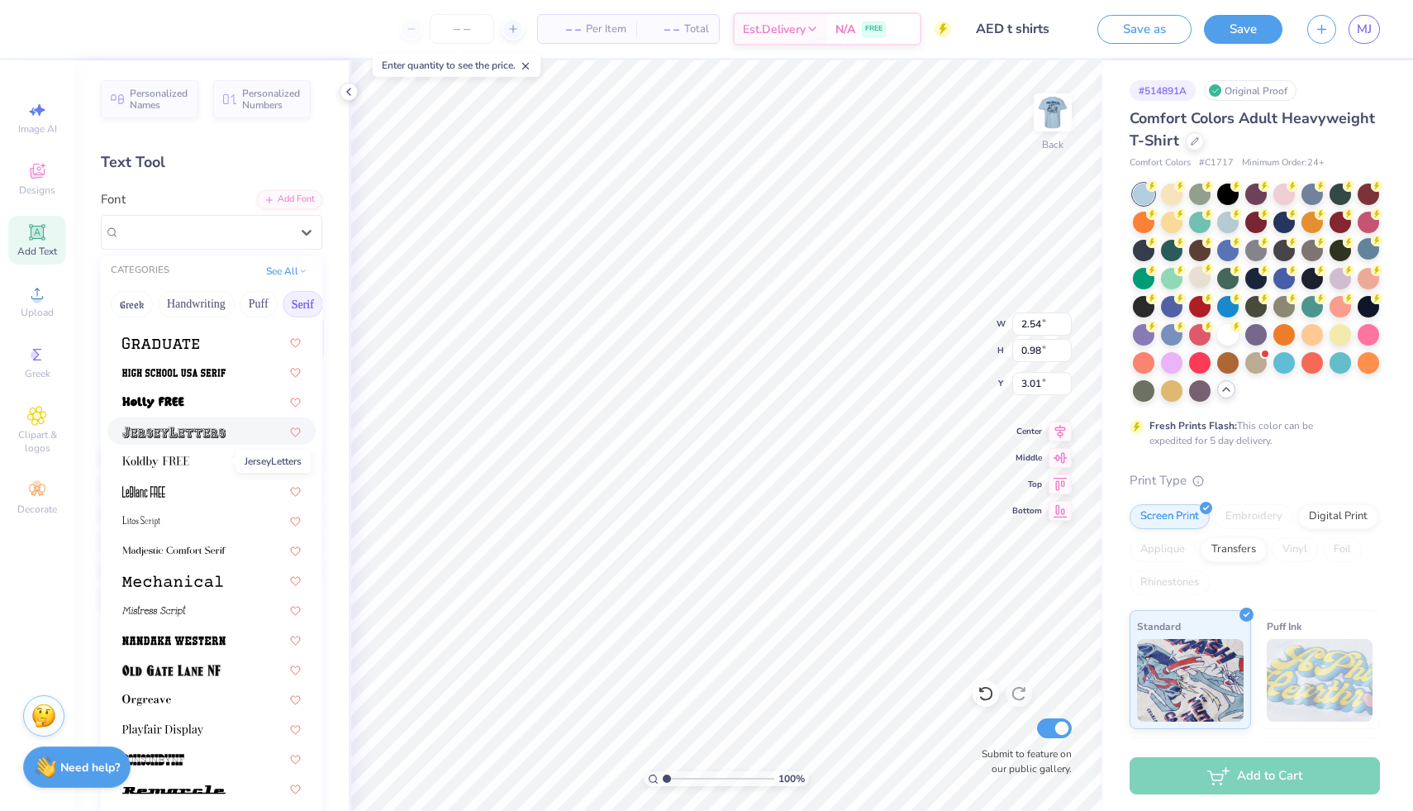
scroll to position [1517, 0]
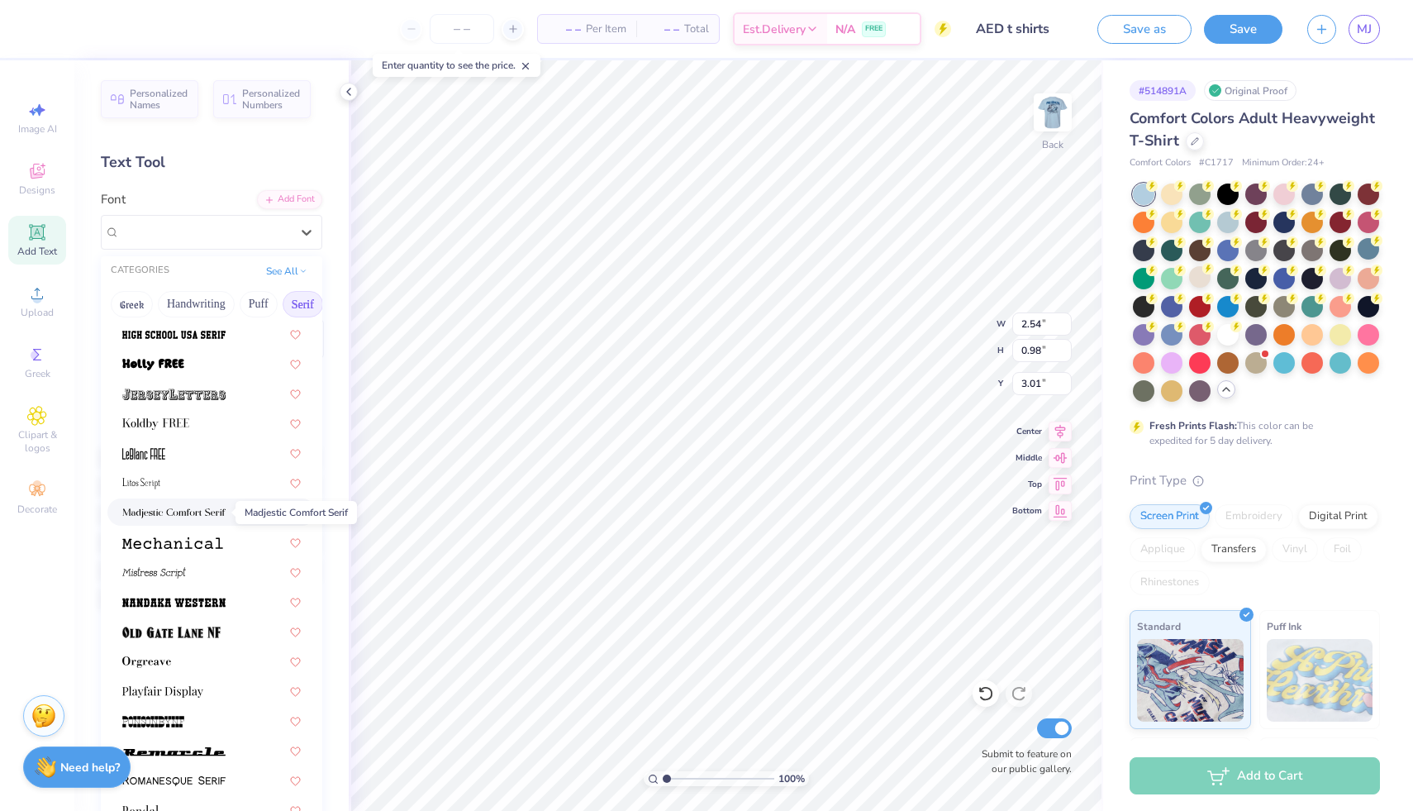
click at [182, 509] on img at bounding box center [173, 513] width 103 height 12
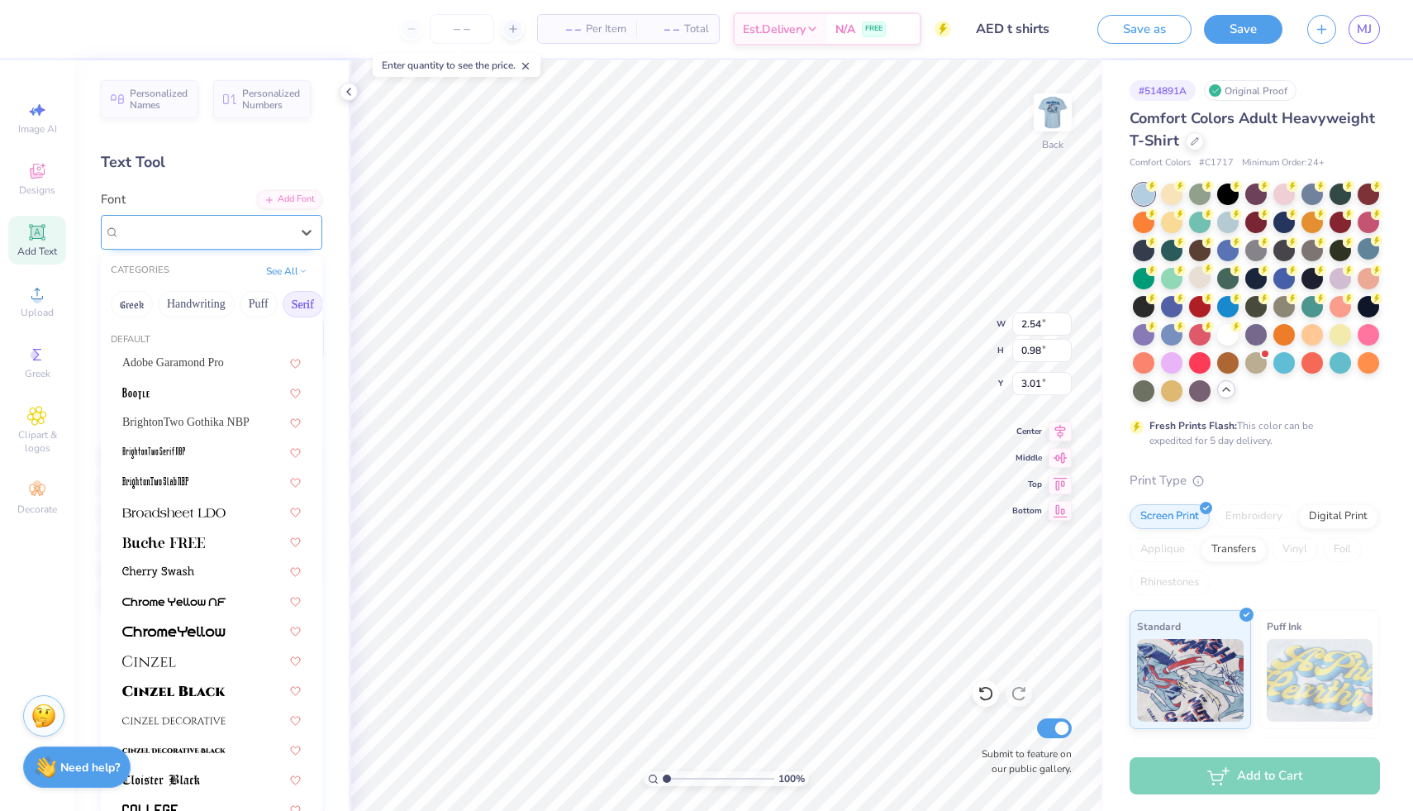
click at [235, 239] on div "Madjestic Comfort Serif" at bounding box center [205, 232] width 174 height 26
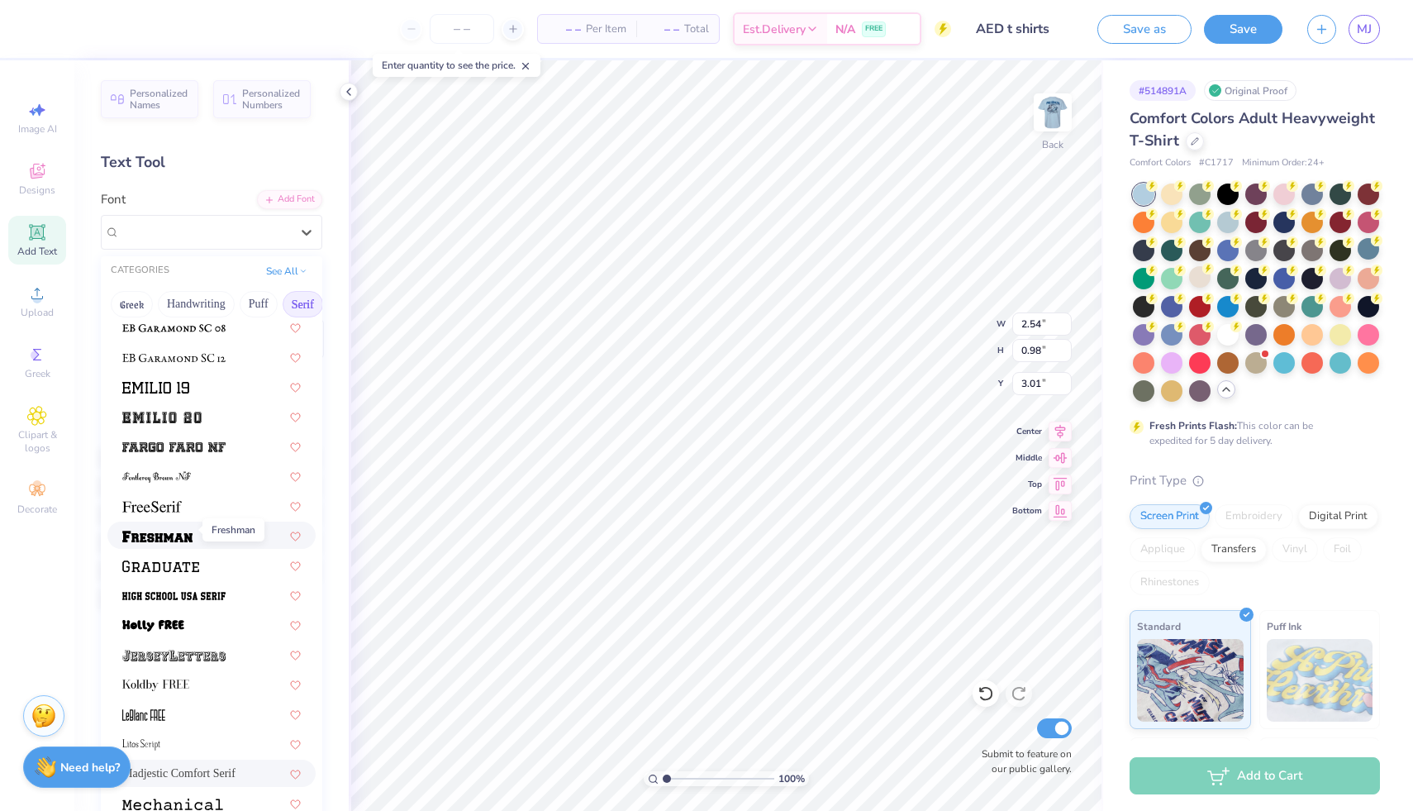
scroll to position [1265, 0]
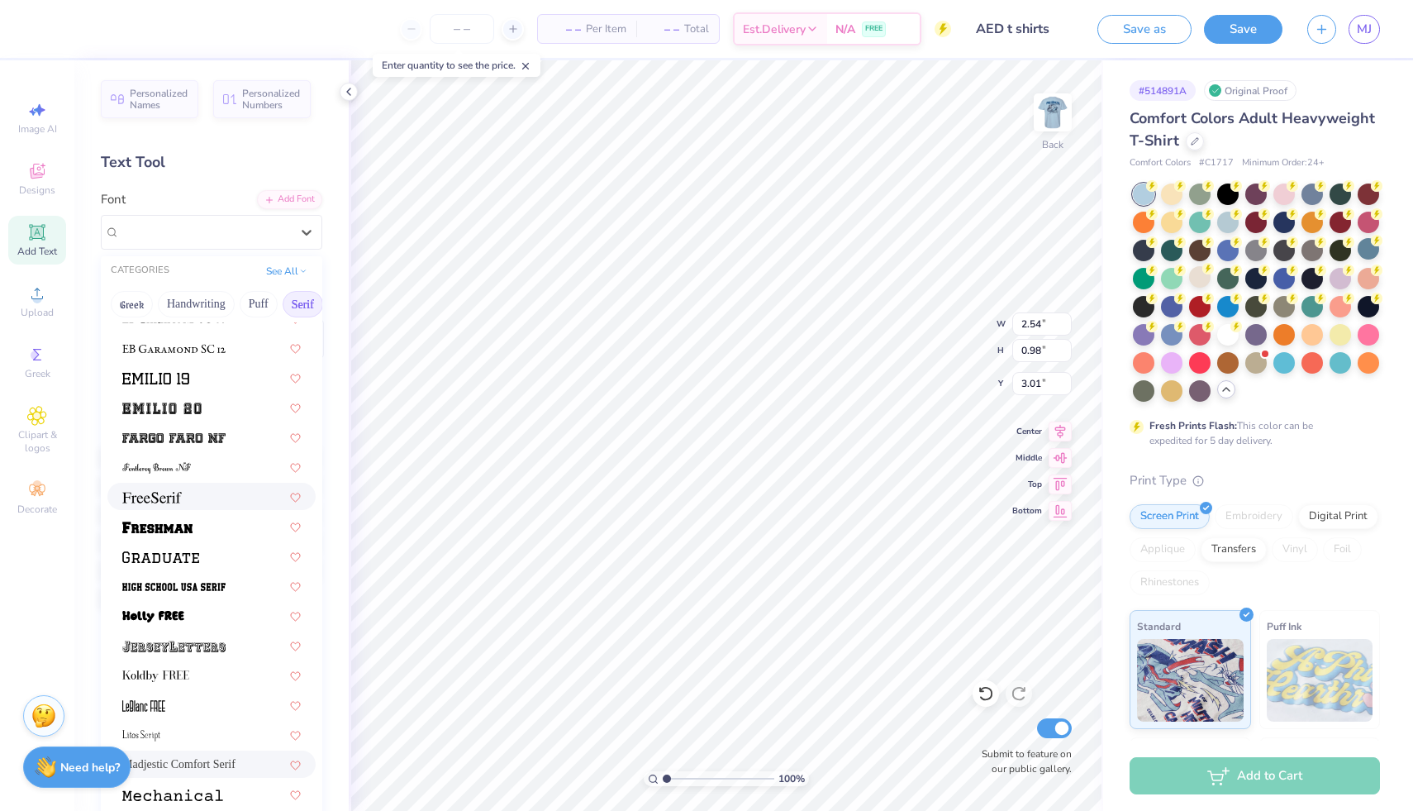
click at [188, 499] on div at bounding box center [211, 496] width 179 height 17
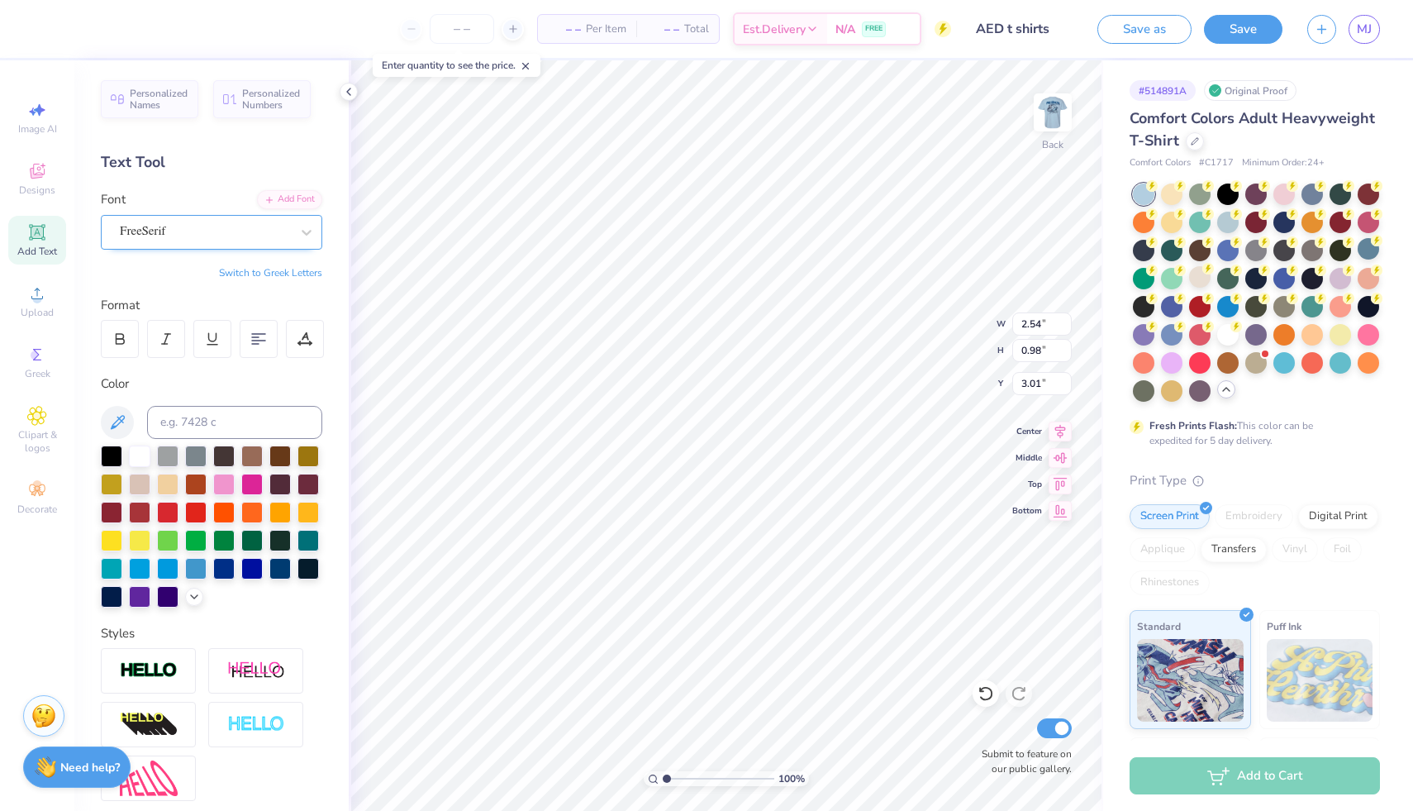
click at [220, 230] on div "FreeSerif" at bounding box center [205, 232] width 174 height 26
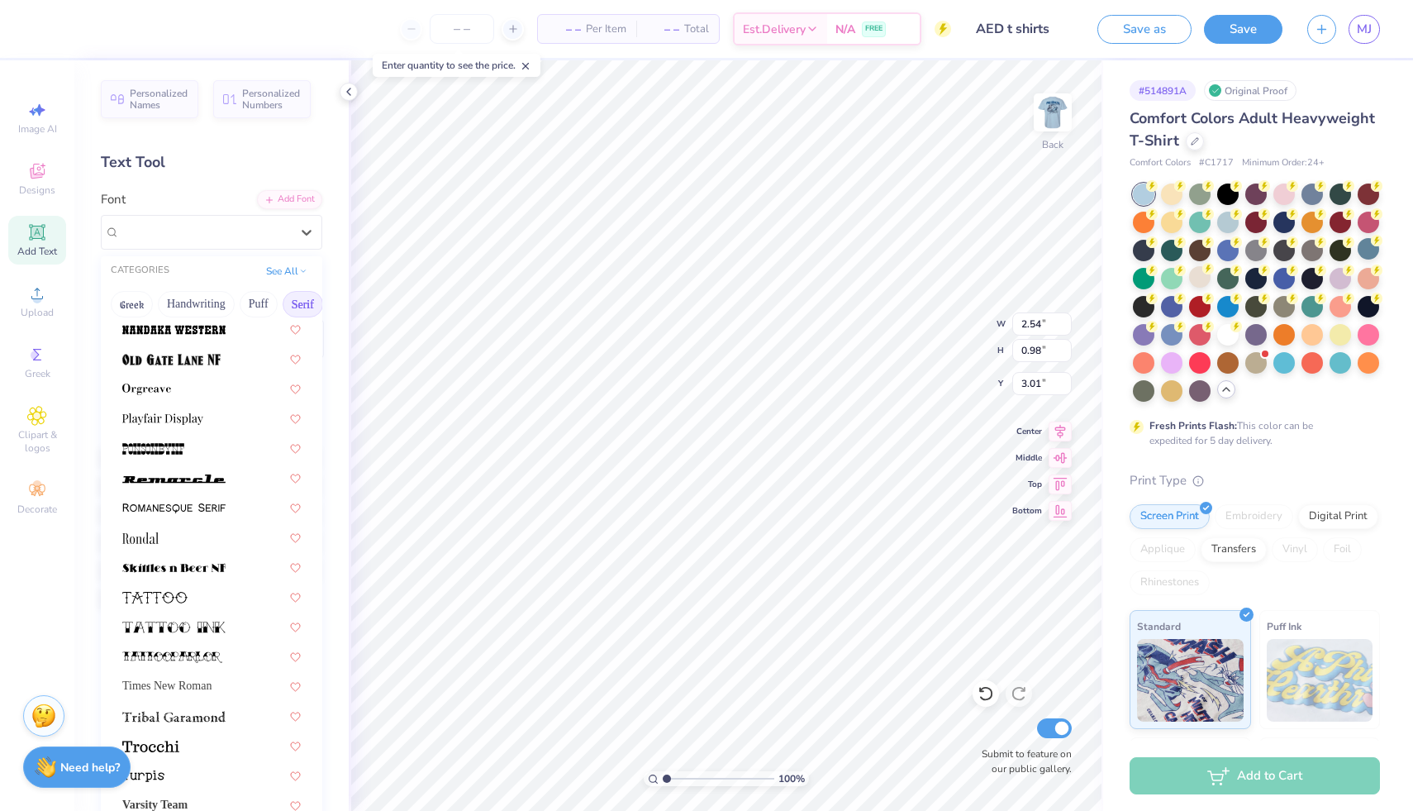
scroll to position [1893, 0]
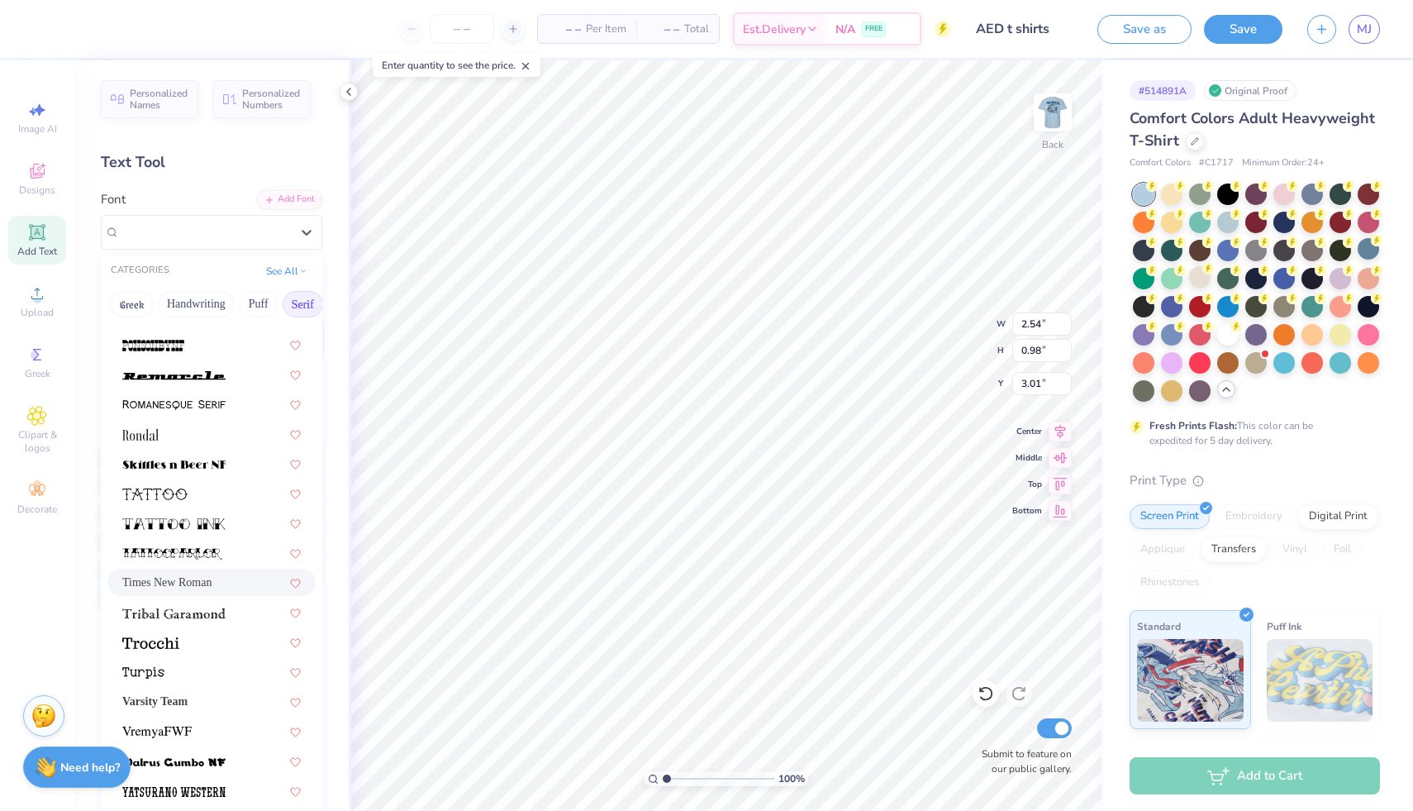
click at [212, 588] on div "Times New Roman" at bounding box center [211, 582] width 179 height 17
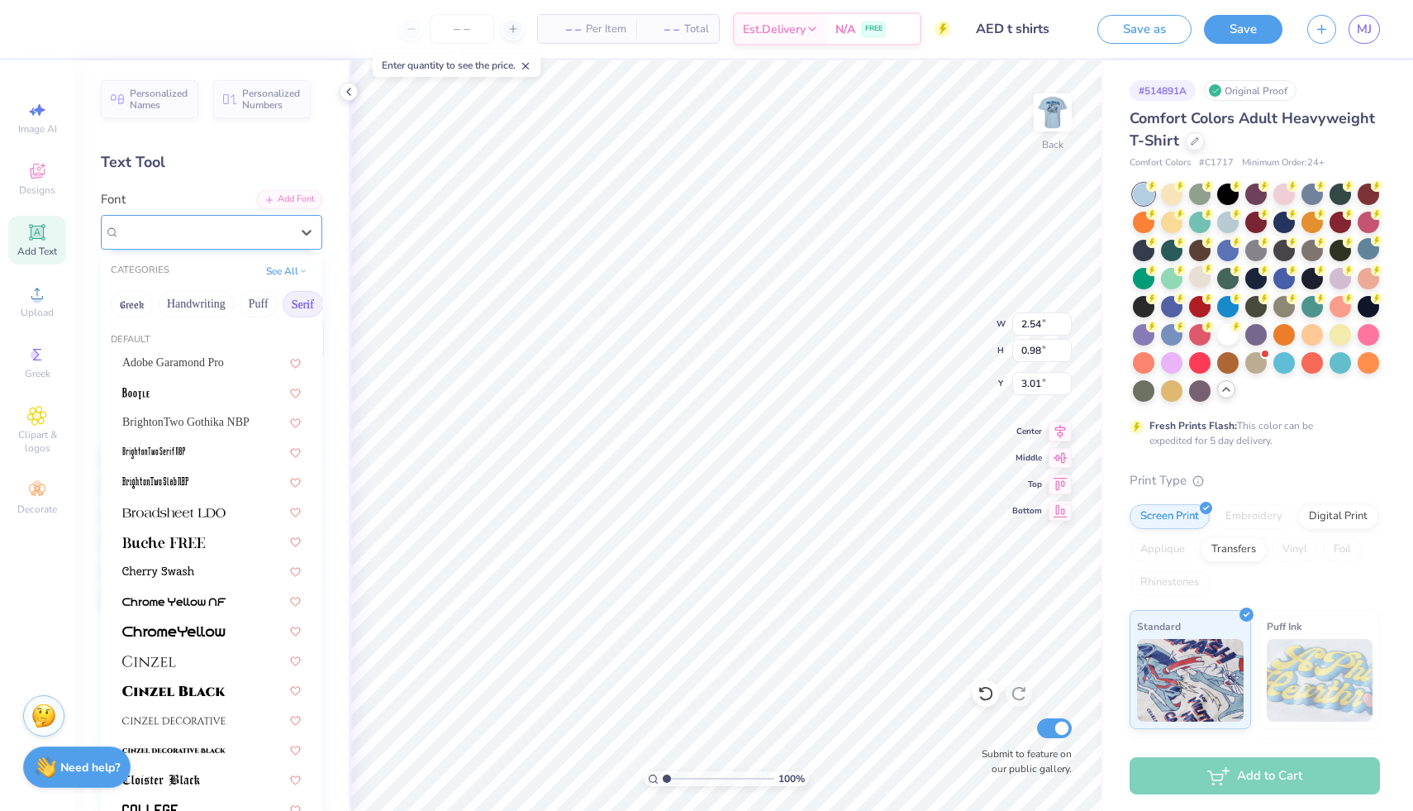
click at [231, 241] on div "Times New Roman" at bounding box center [205, 232] width 174 height 26
click at [177, 393] on div at bounding box center [211, 392] width 179 height 17
click at [246, 237] on div "BOOTLE" at bounding box center [205, 232] width 174 height 26
click at [184, 360] on span "Adobe Garamond Pro" at bounding box center [173, 362] width 102 height 17
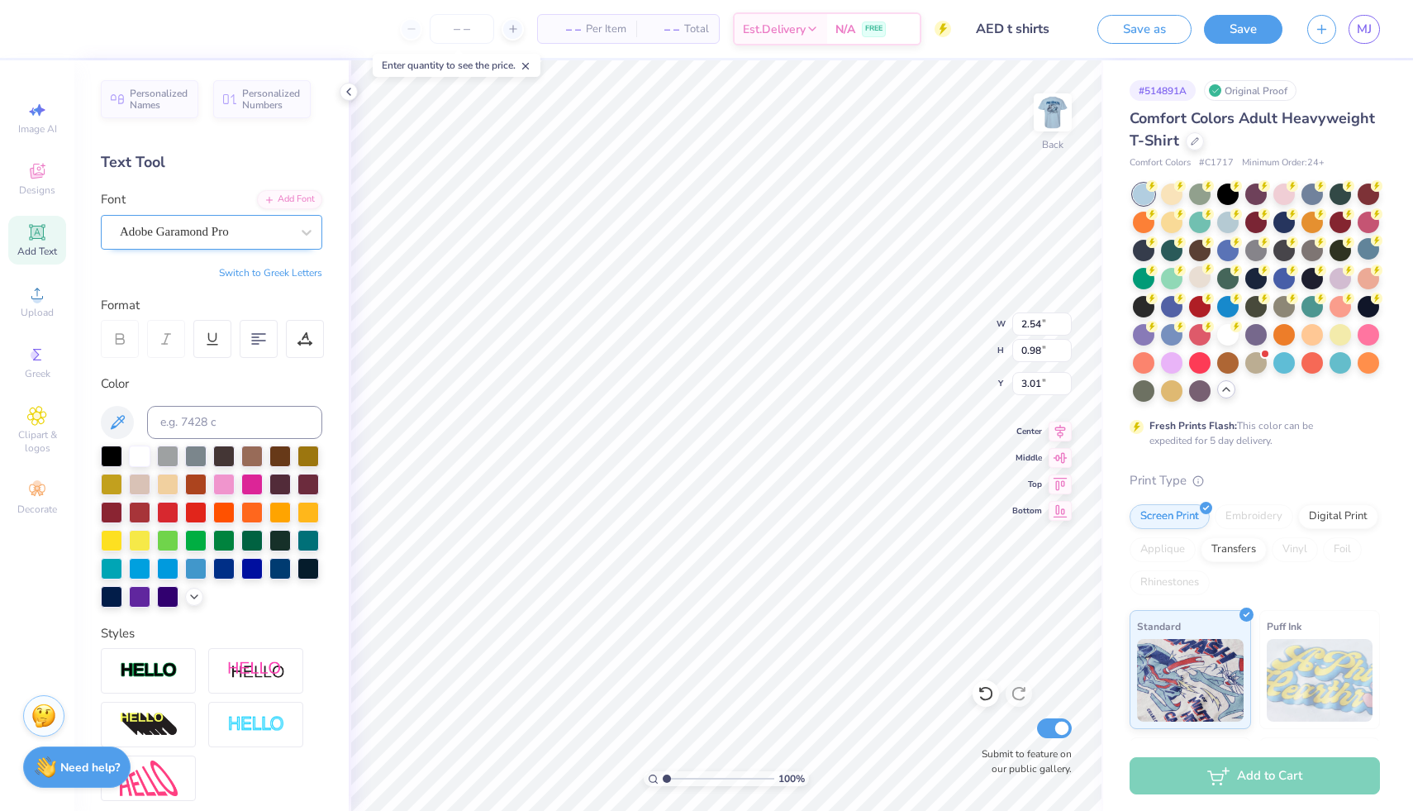
click at [212, 235] on div "Adobe Garamond Pro" at bounding box center [205, 232] width 174 height 26
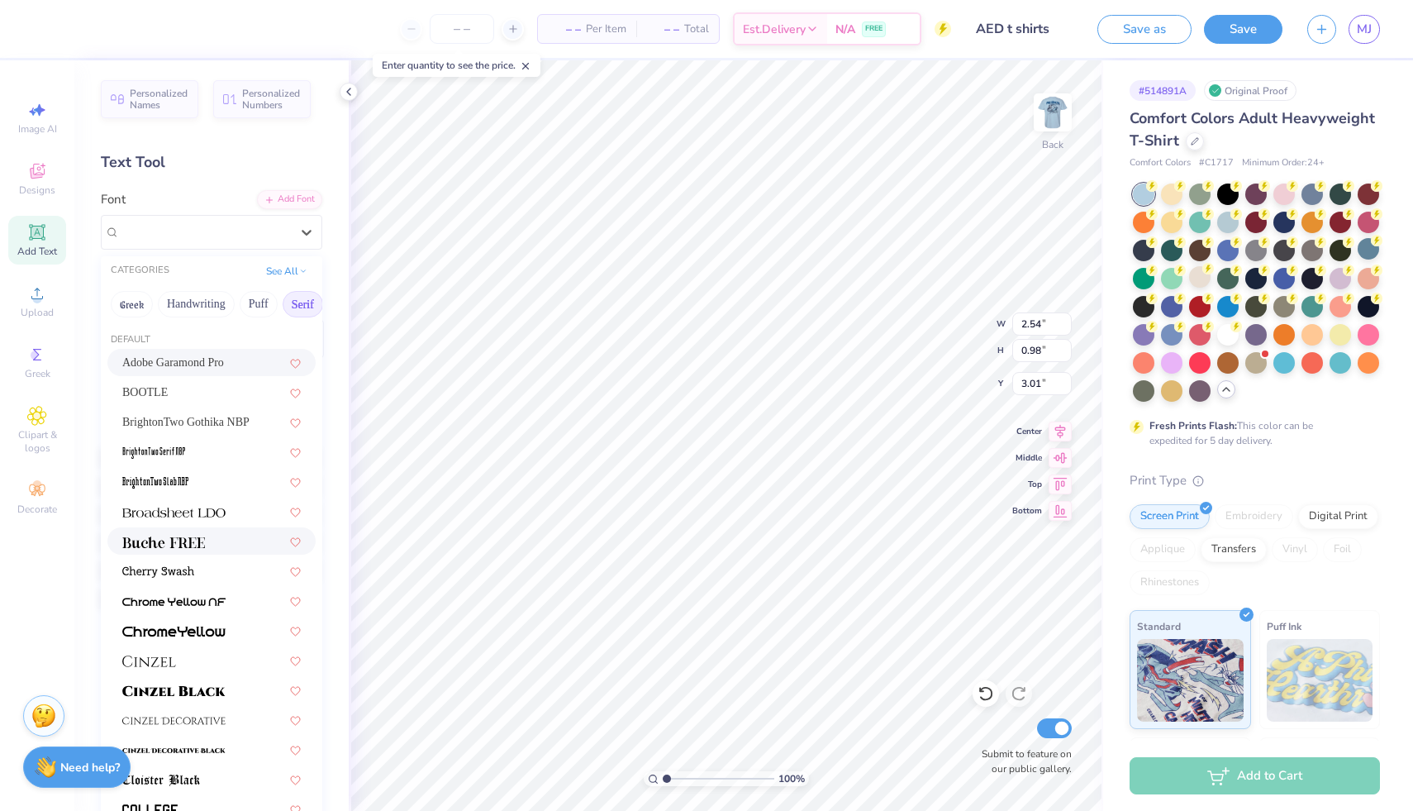
click at [158, 546] on img at bounding box center [163, 542] width 83 height 12
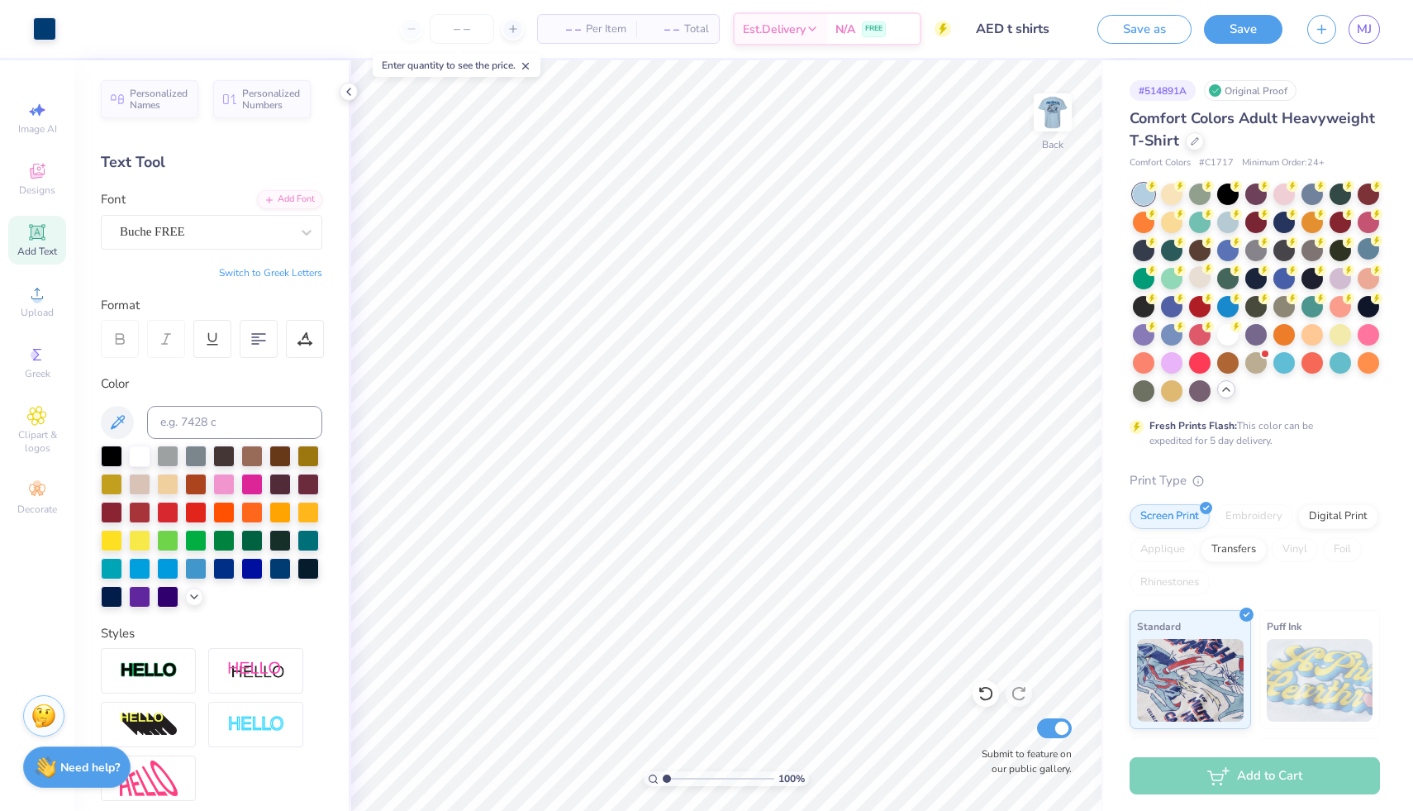
click at [35, 255] on span "Add Text" at bounding box center [37, 251] width 40 height 13
type textarea "Pre-health"
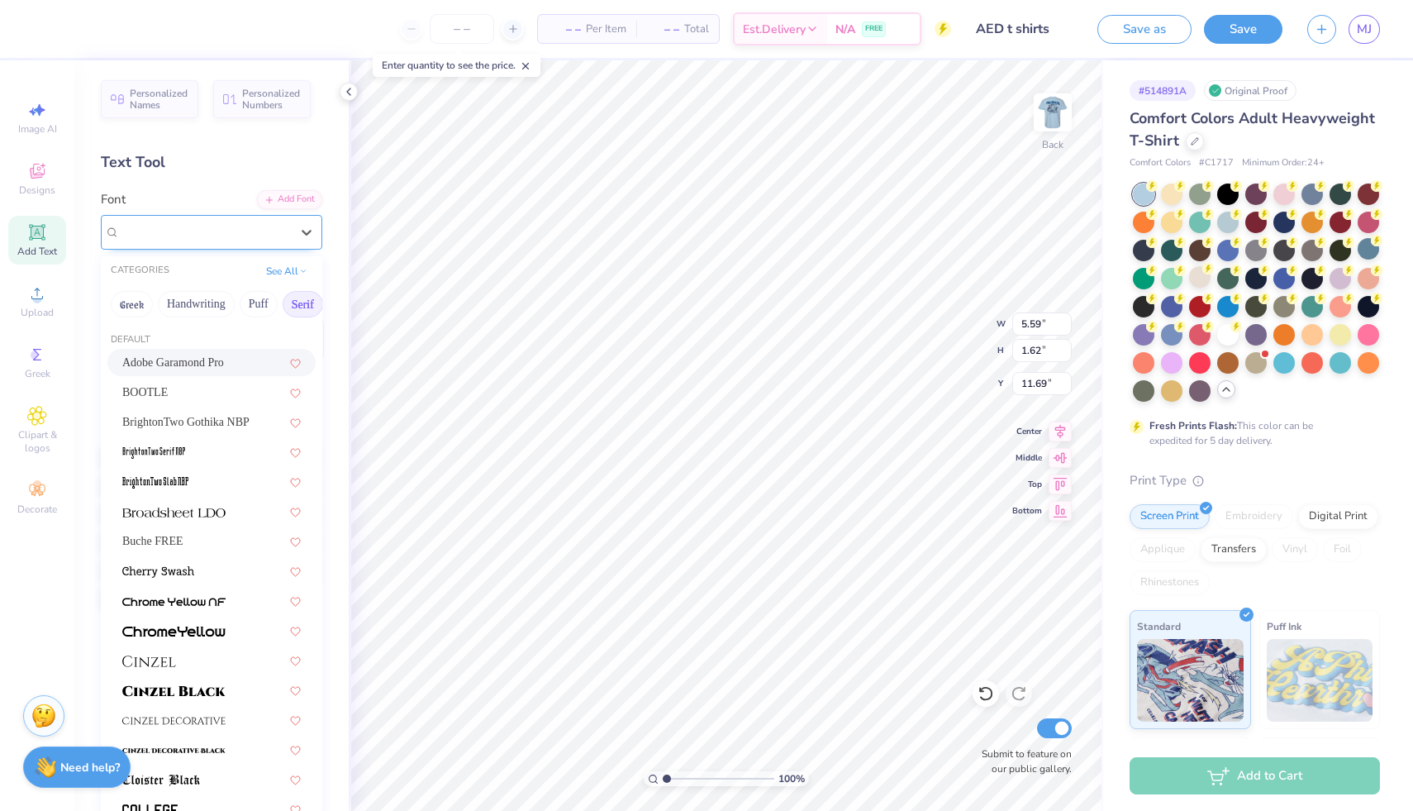
click at [247, 237] on div "Super Dream" at bounding box center [205, 232] width 174 height 26
click at [139, 306] on button "Greek" at bounding box center [132, 304] width 42 height 26
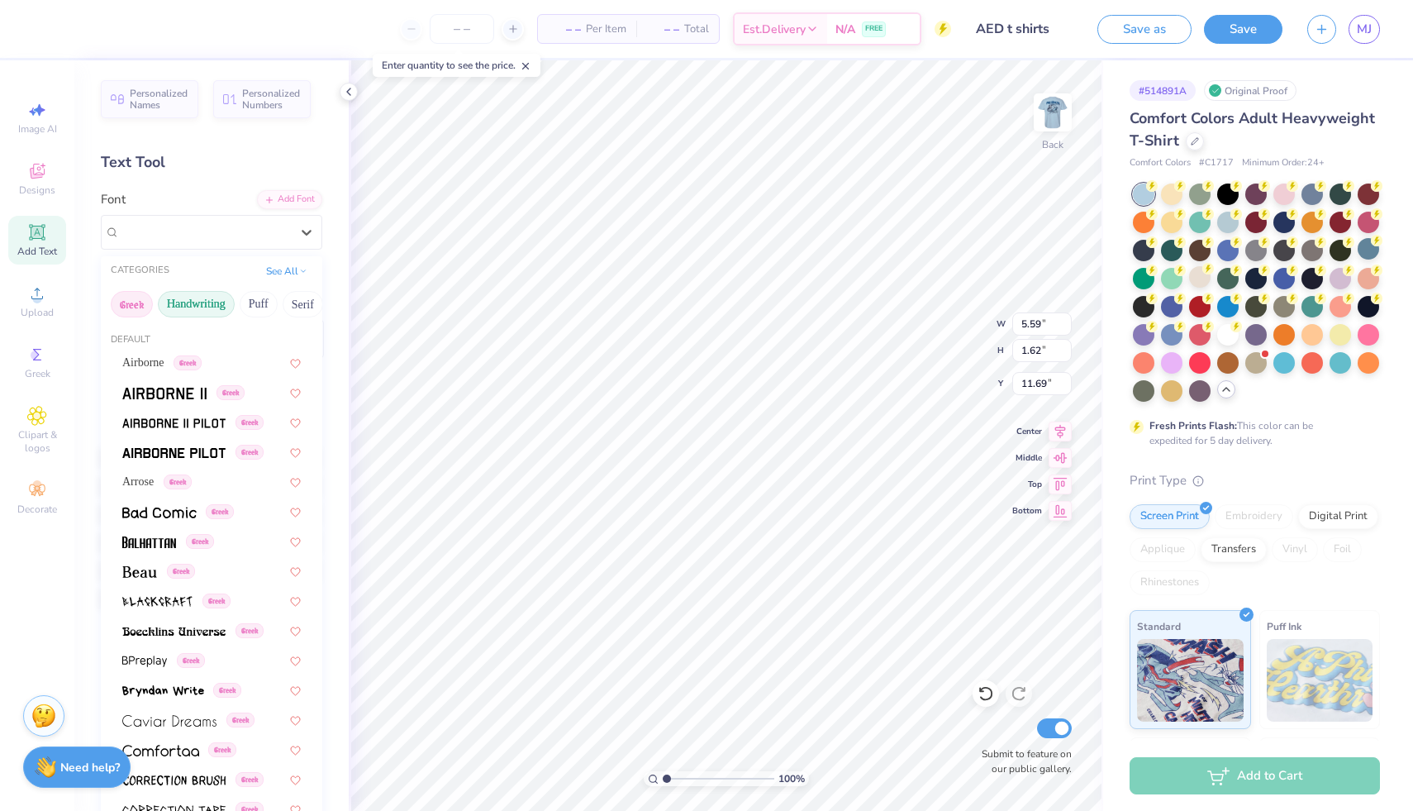
click at [196, 300] on button "Handwriting" at bounding box center [196, 304] width 77 height 26
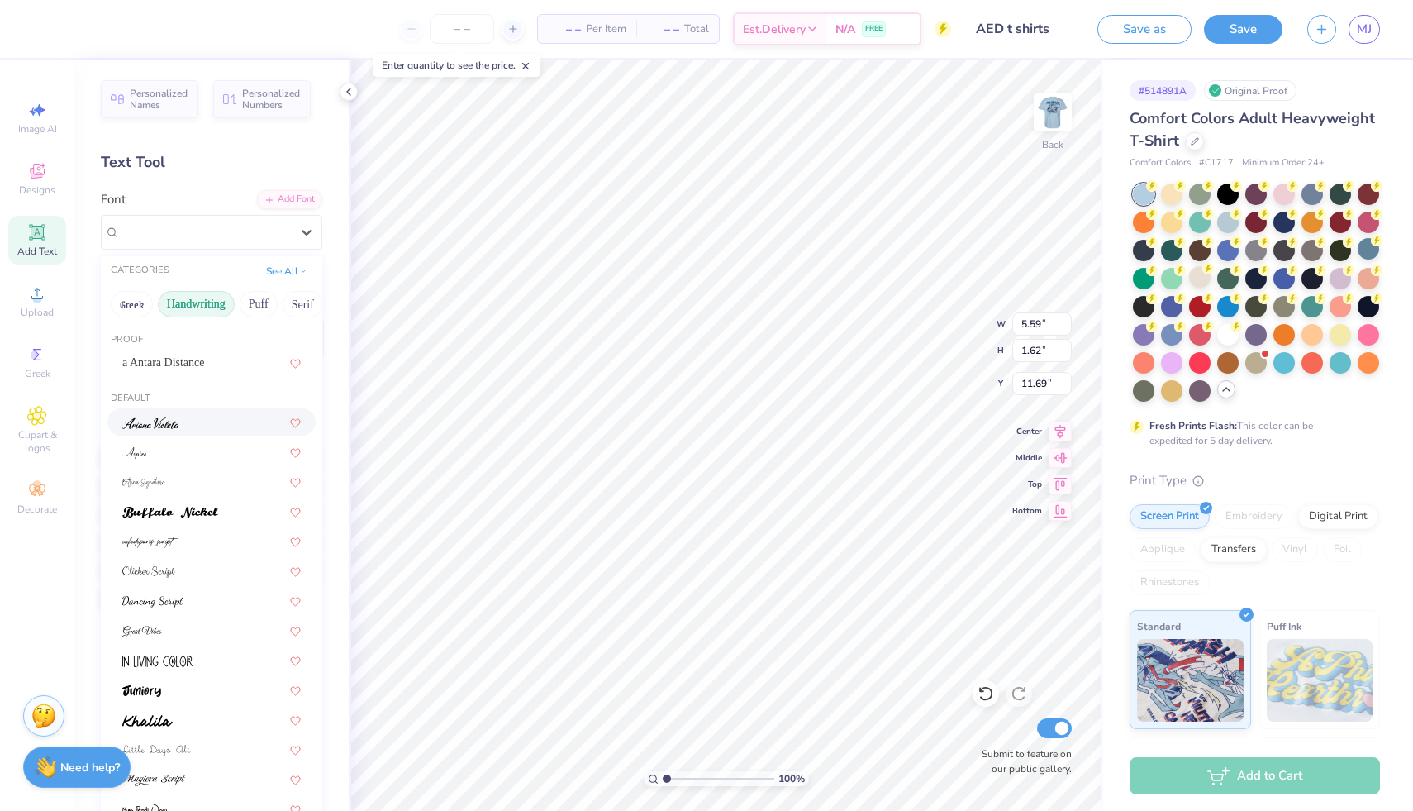
click at [166, 417] on img at bounding box center [150, 423] width 56 height 12
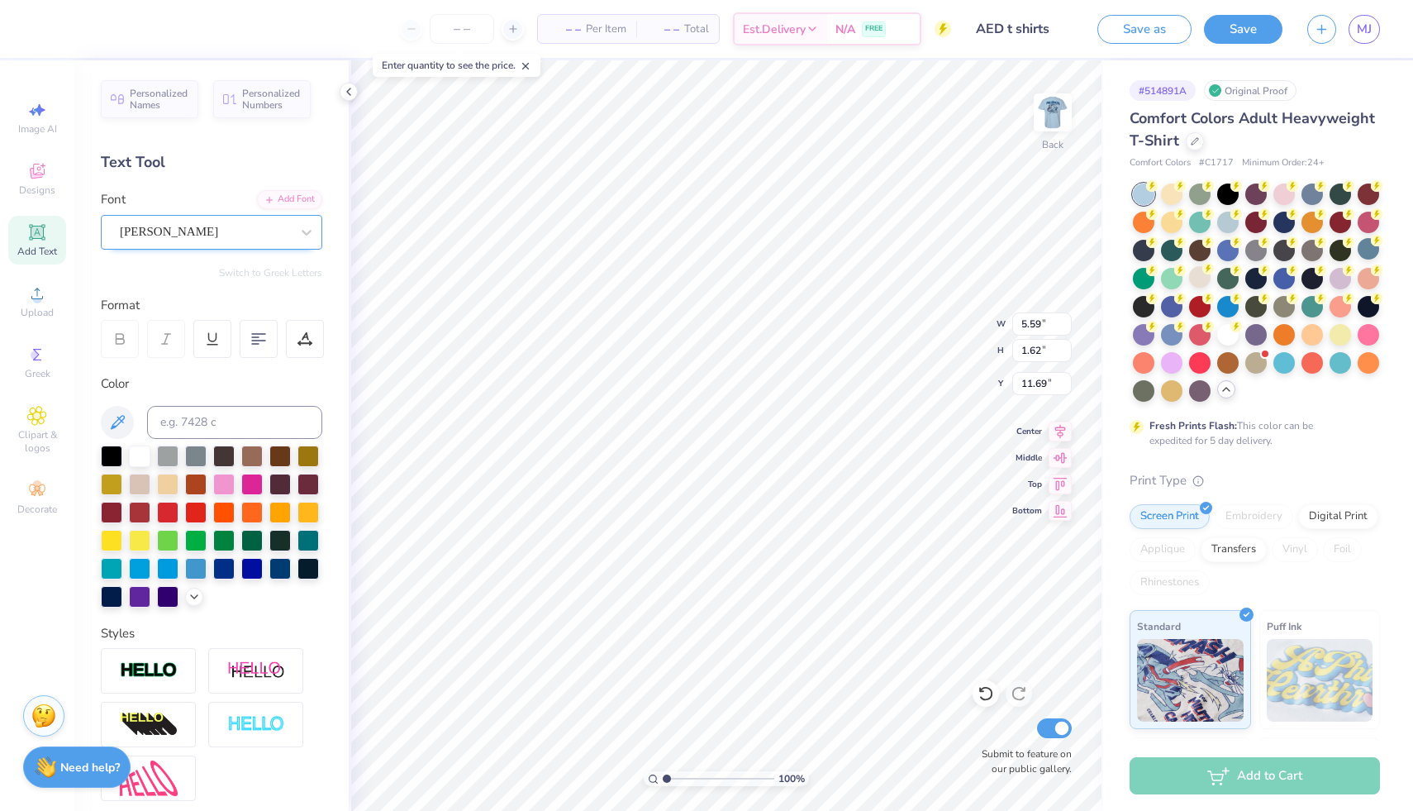
click at [193, 245] on div "[PERSON_NAME]" at bounding box center [212, 232] width 222 height 35
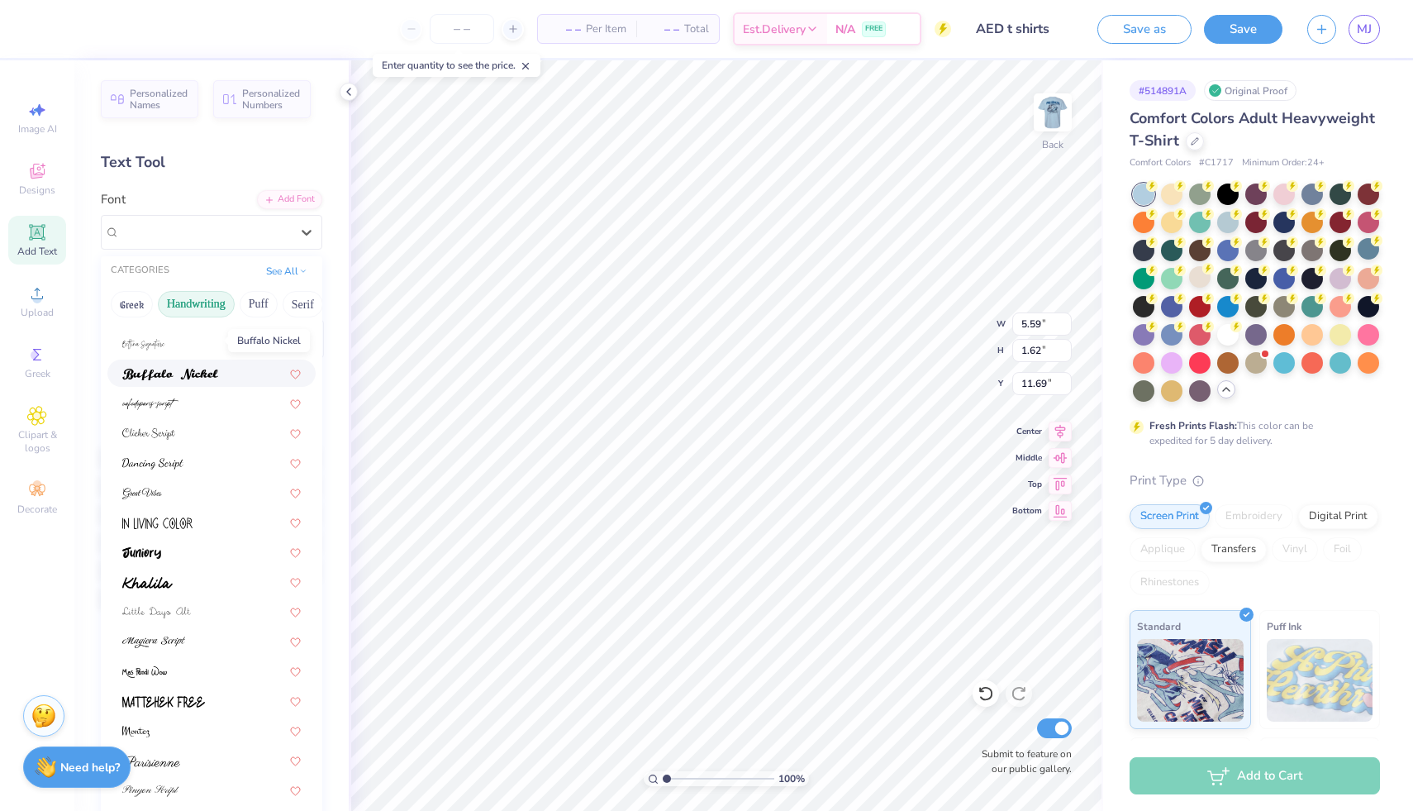
scroll to position [239, 0]
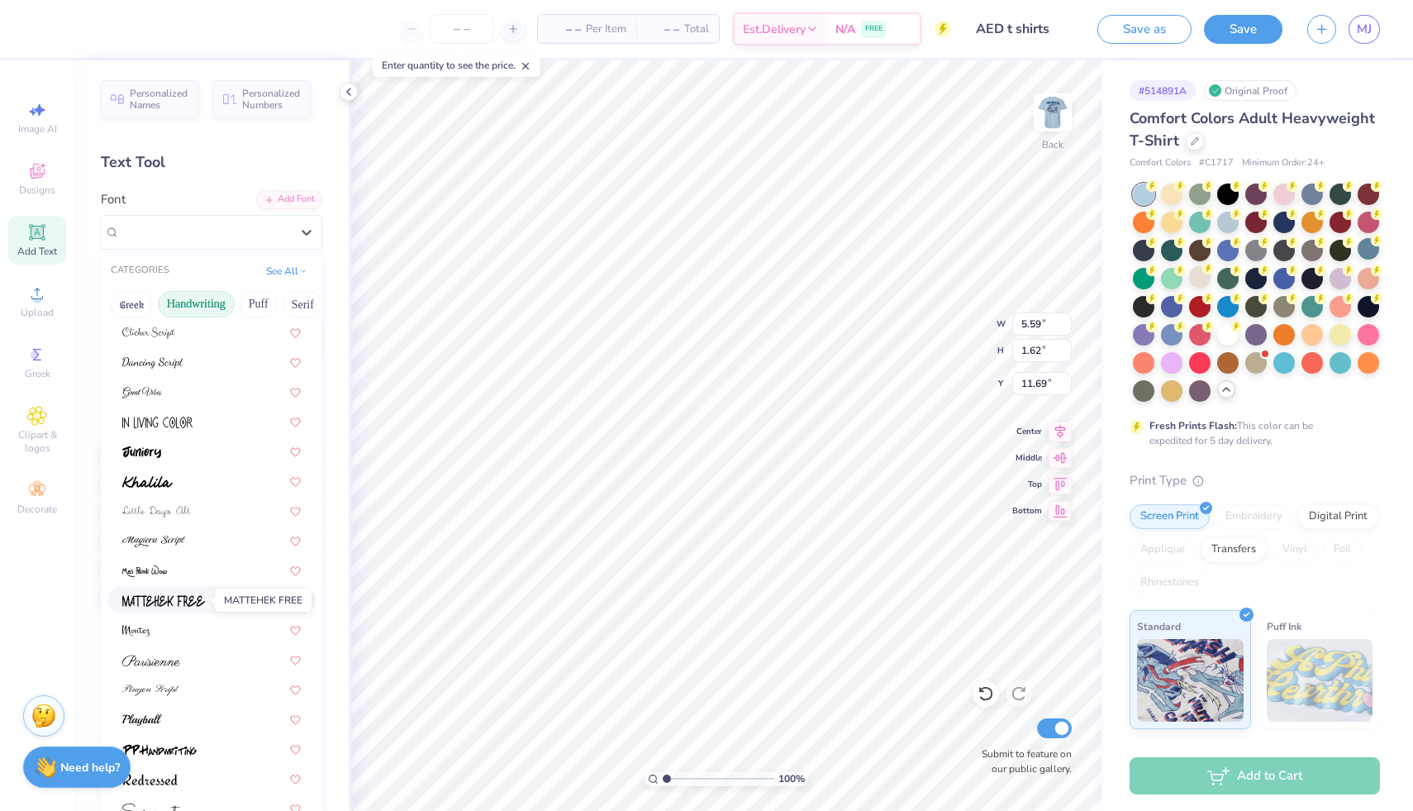
click at [154, 607] on span at bounding box center [163, 599] width 83 height 17
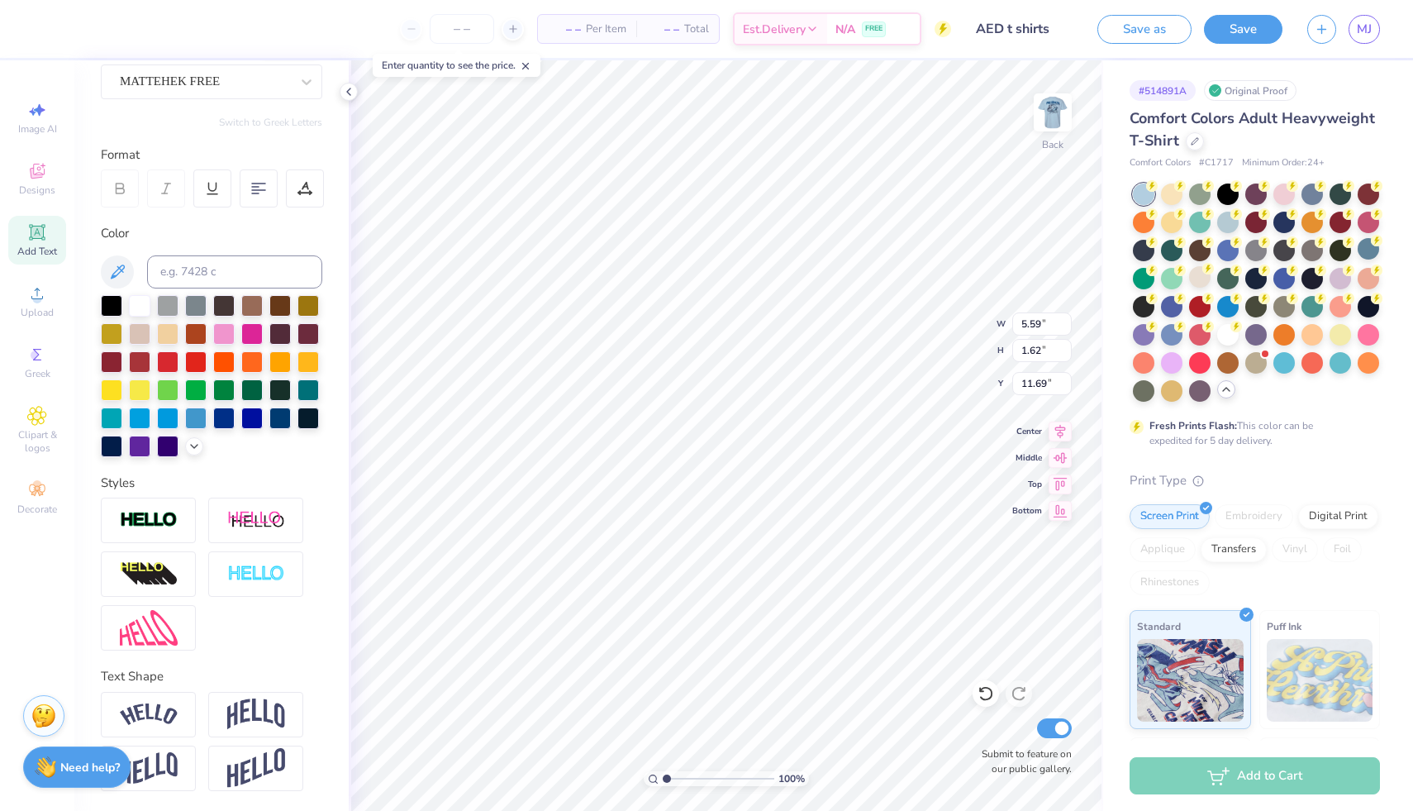
scroll to position [0, 0]
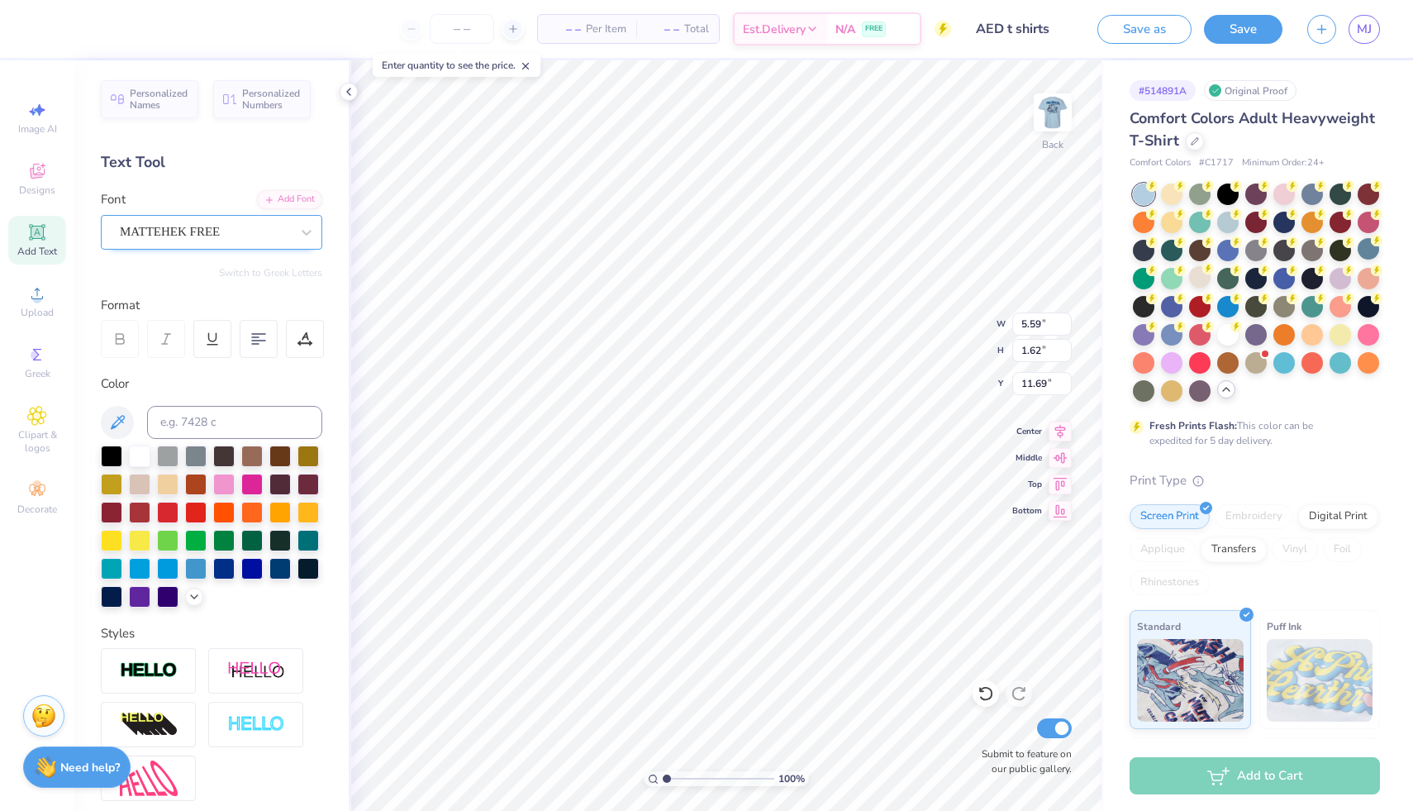
click at [192, 241] on div "MATTEHEK FREE" at bounding box center [205, 232] width 174 height 26
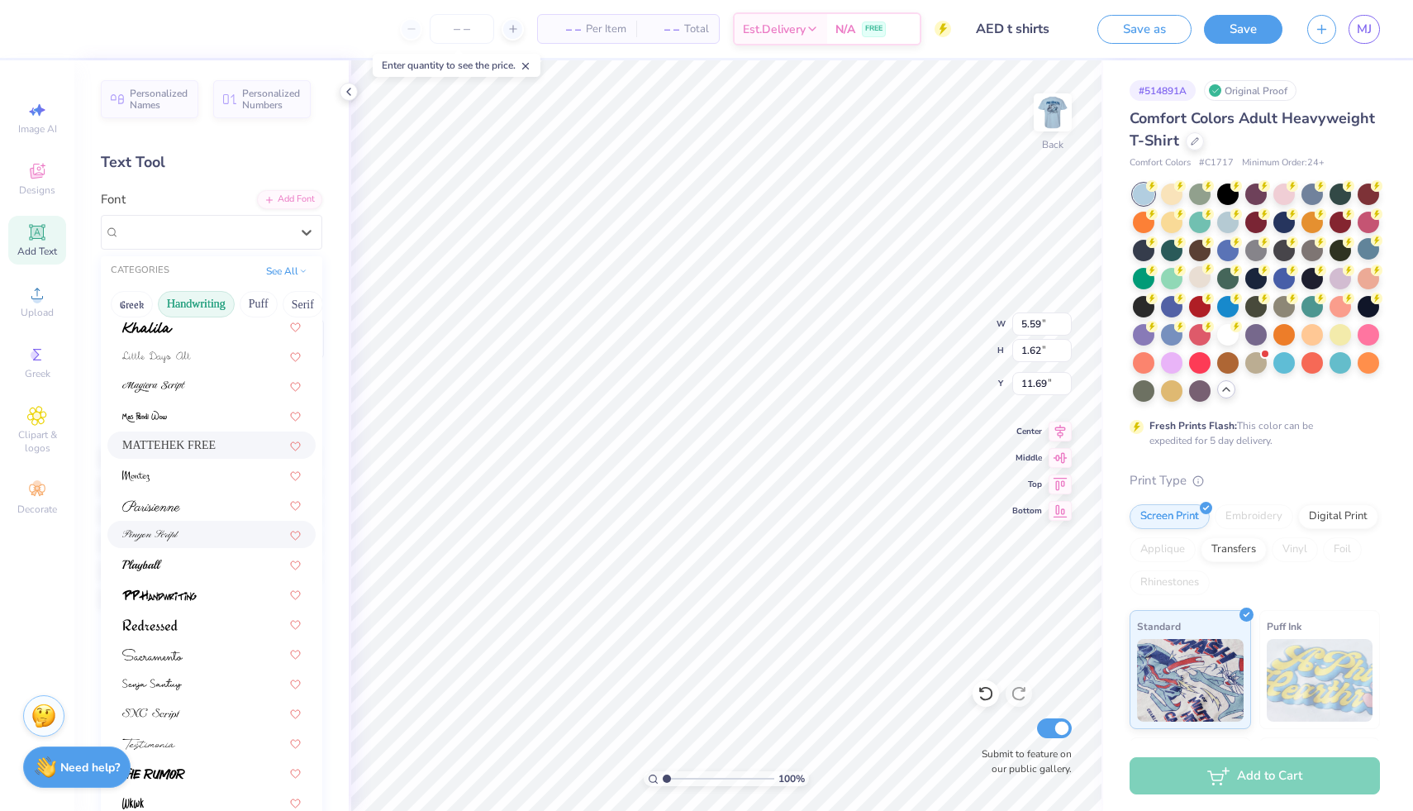
scroll to position [405, 0]
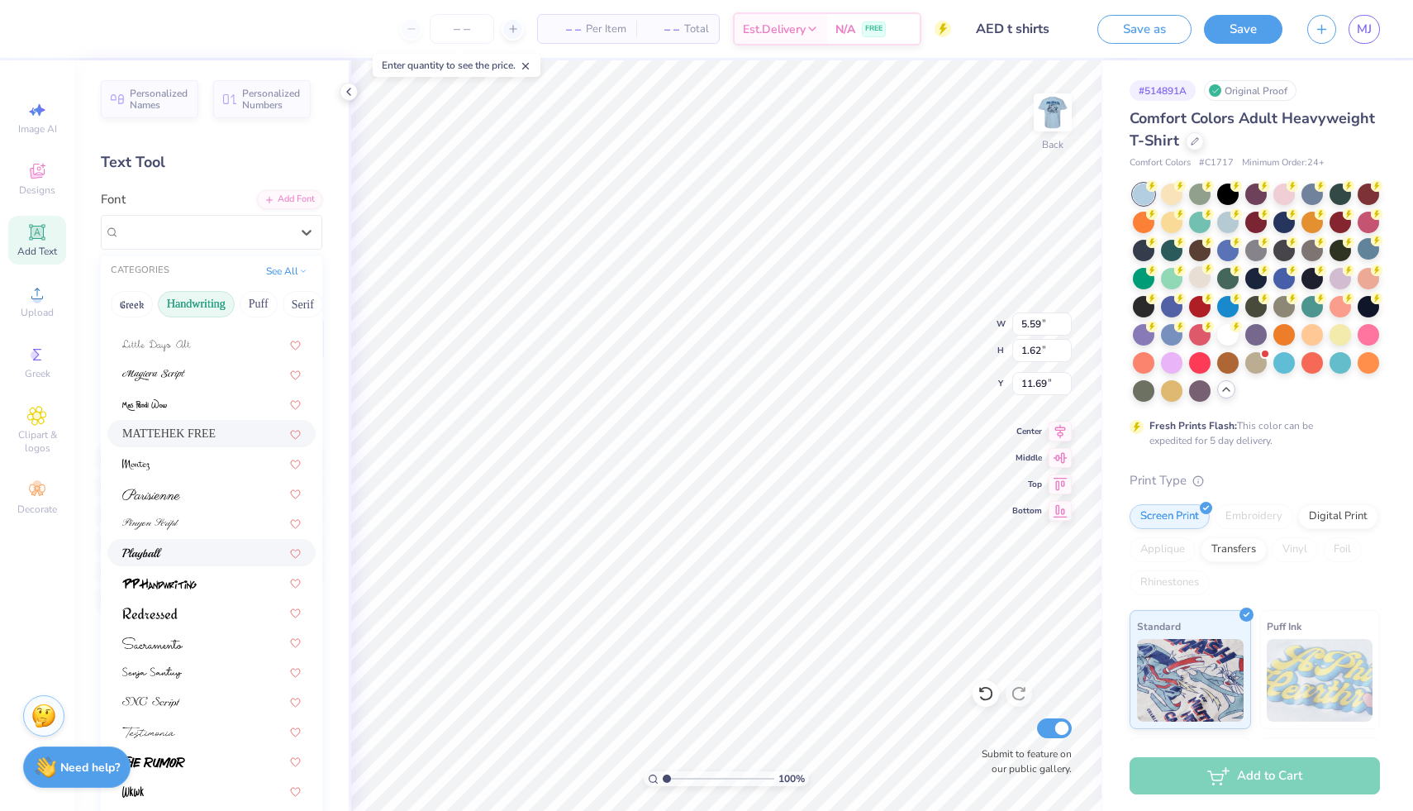
click at [150, 549] on img at bounding box center [142, 554] width 40 height 12
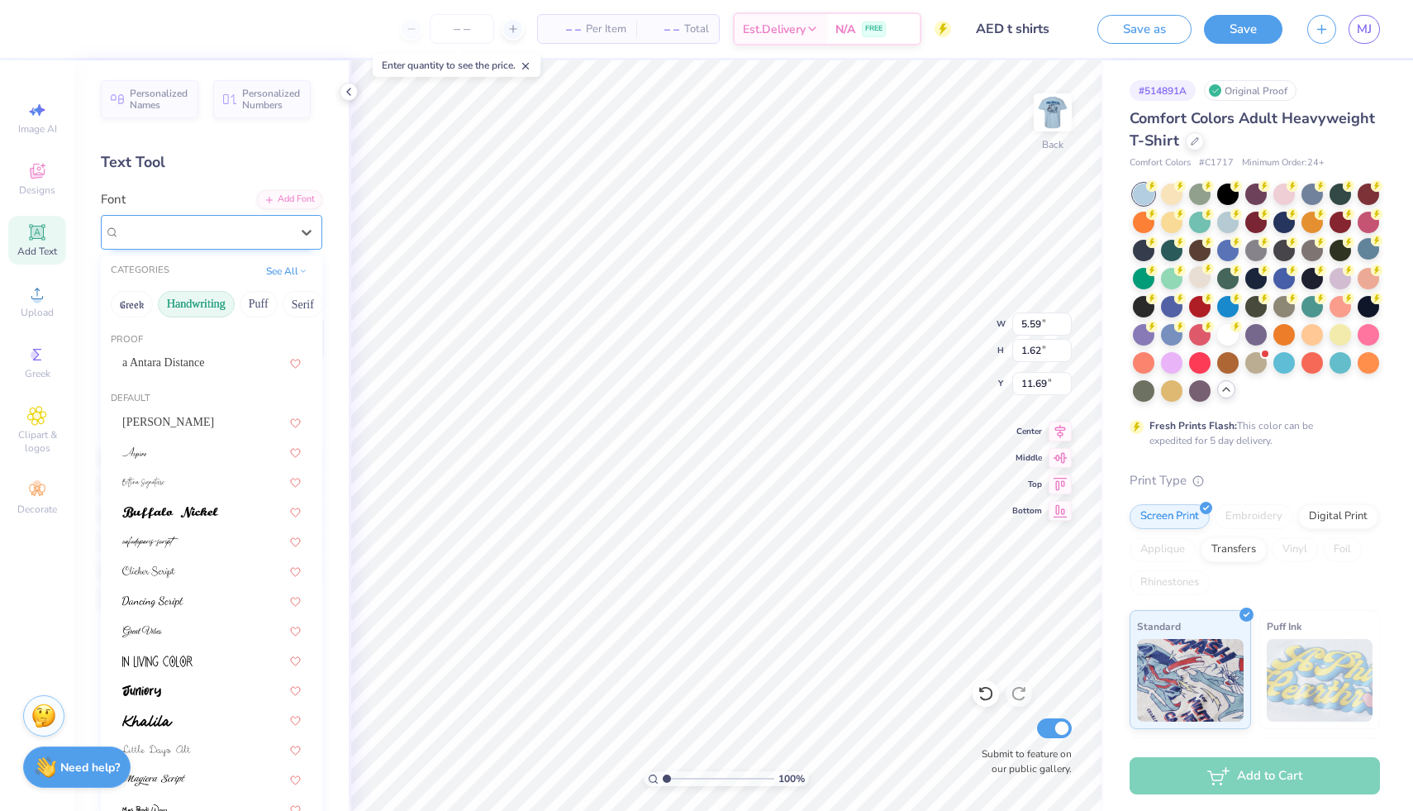
click at [189, 226] on div "Playball" at bounding box center [205, 232] width 174 height 26
click at [256, 307] on button "Puff" at bounding box center [259, 304] width 38 height 26
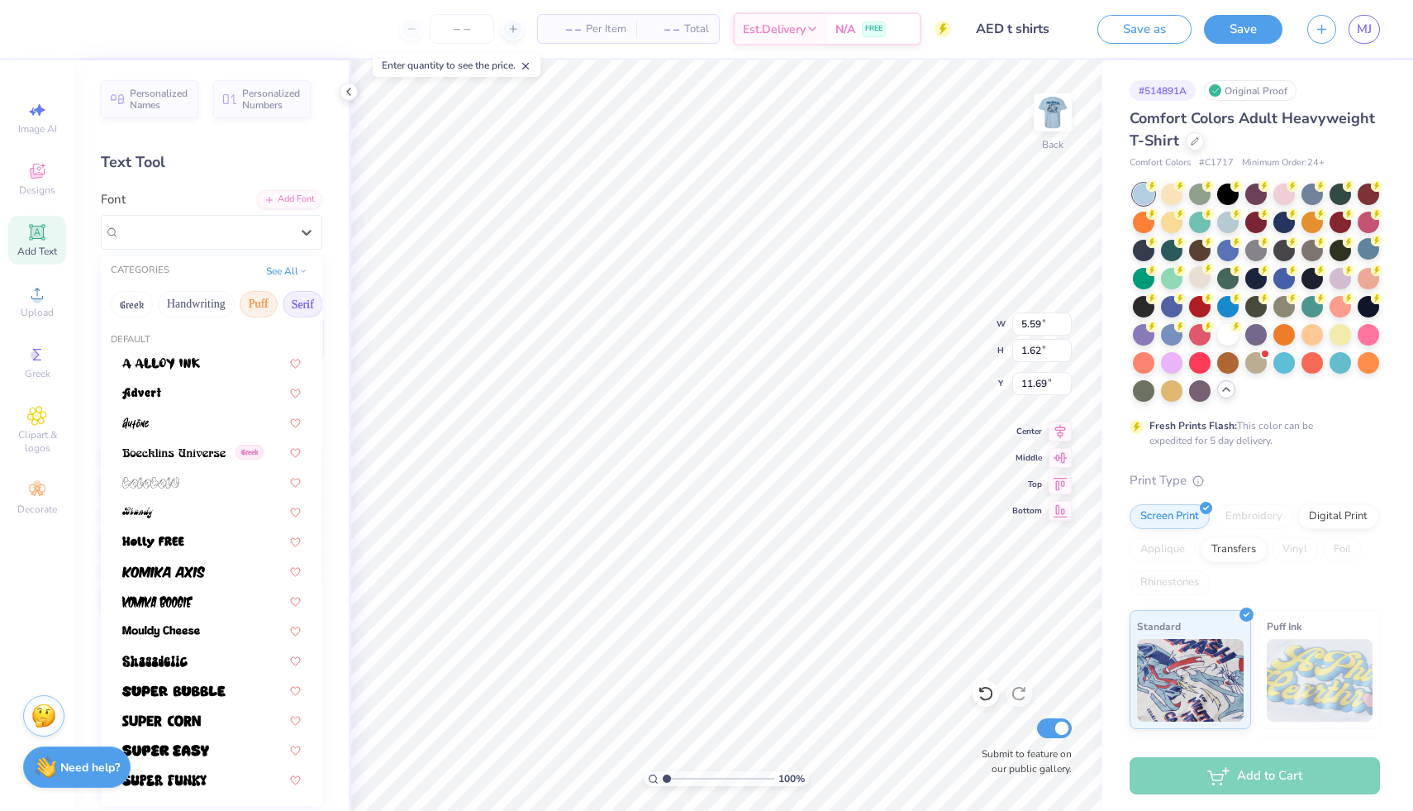
click at [283, 305] on button "Serif" at bounding box center [303, 304] width 40 height 26
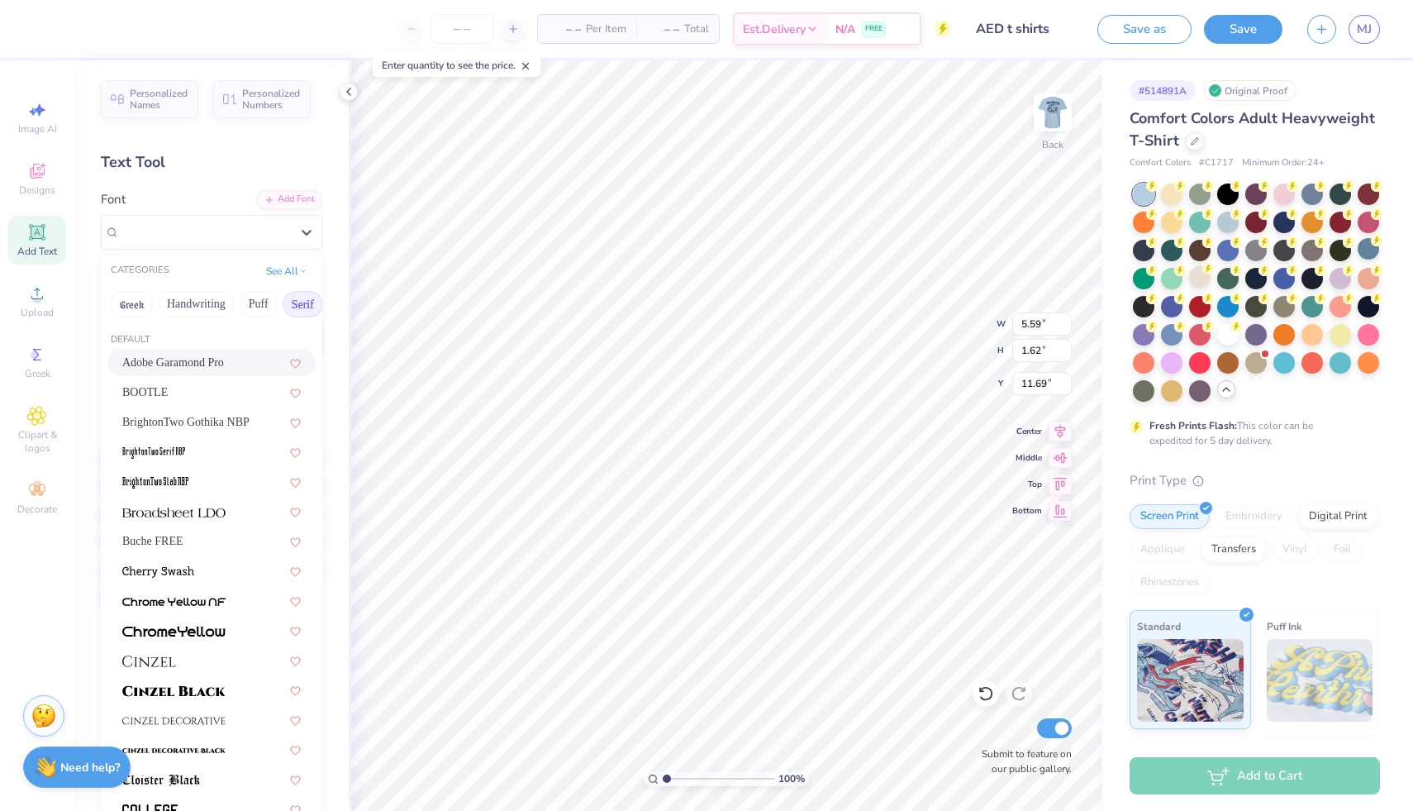
click at [152, 361] on span "Adobe Garamond Pro" at bounding box center [173, 362] width 102 height 17
click at [201, 224] on div "Adobe Garamond Pro" at bounding box center [205, 232] width 174 height 26
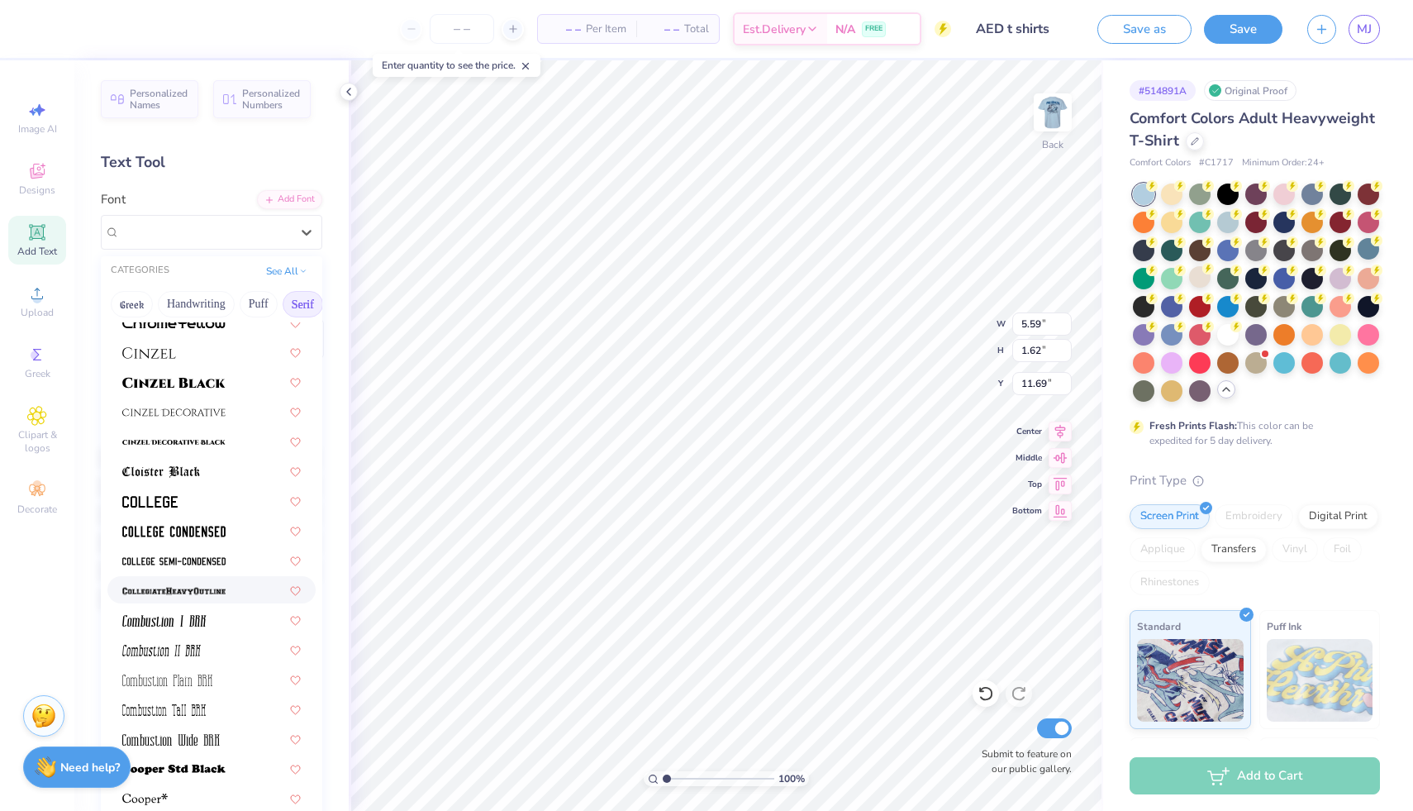
scroll to position [374, 0]
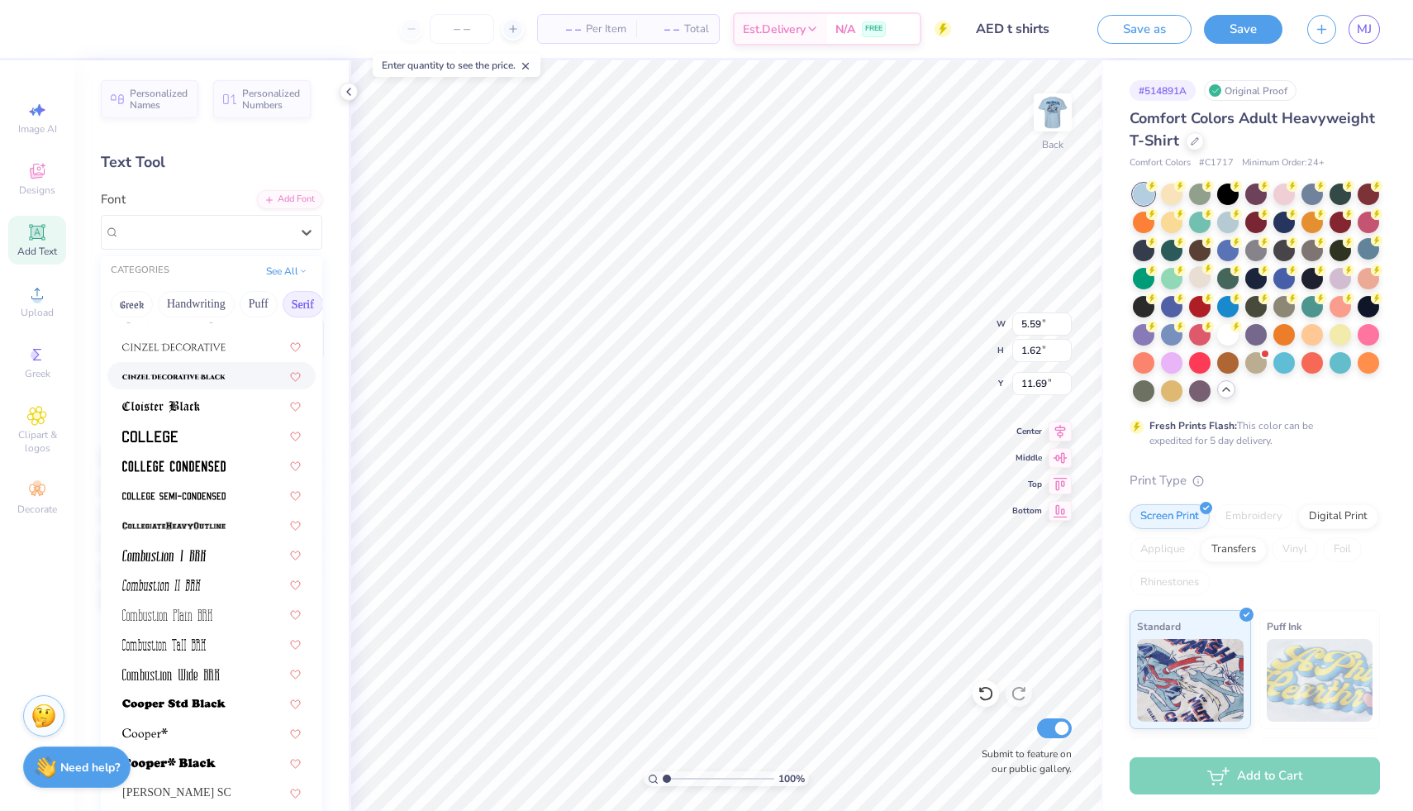
click at [200, 373] on img at bounding box center [173, 377] width 103 height 12
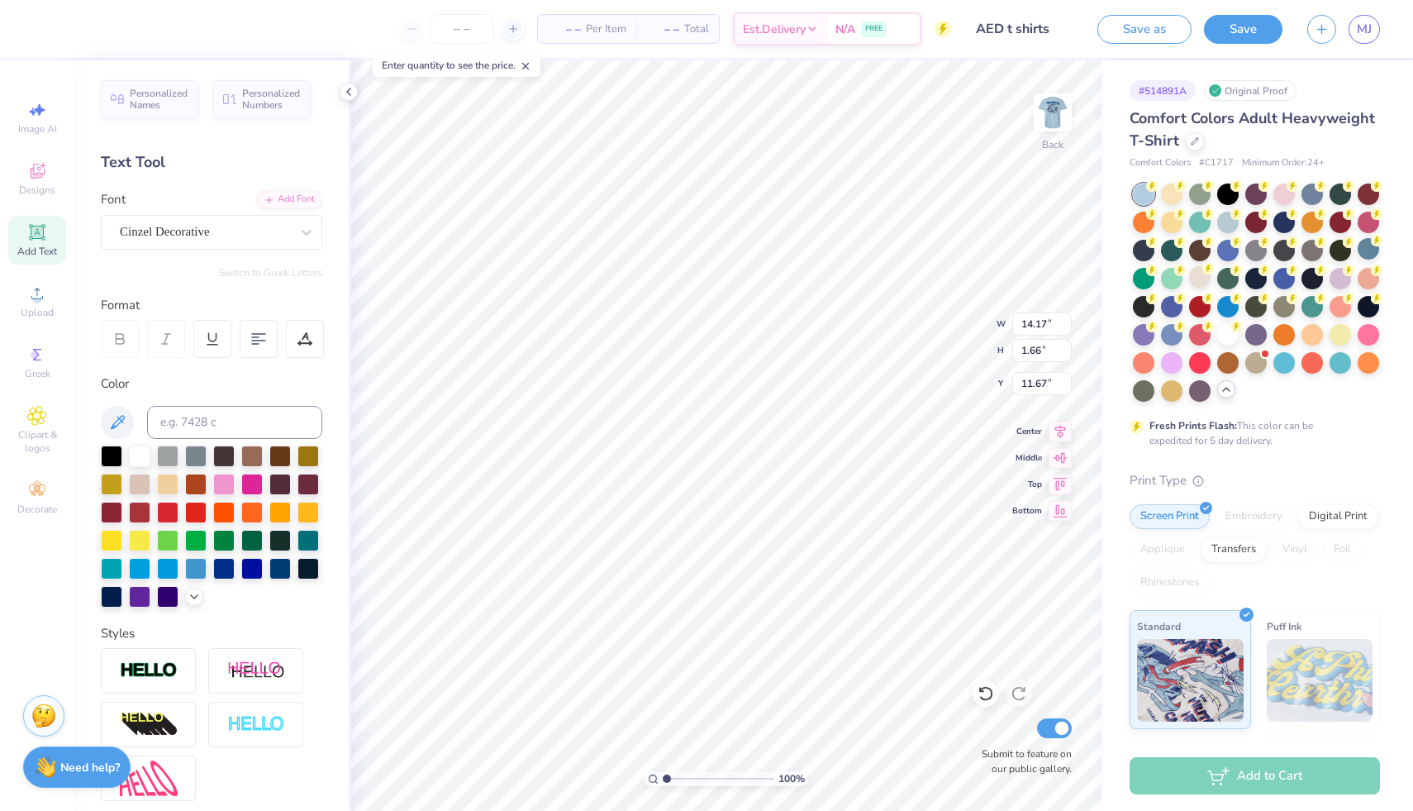
scroll to position [13, 2]
type textarea "Pre-health"
type input "11.18"
type input "1.23"
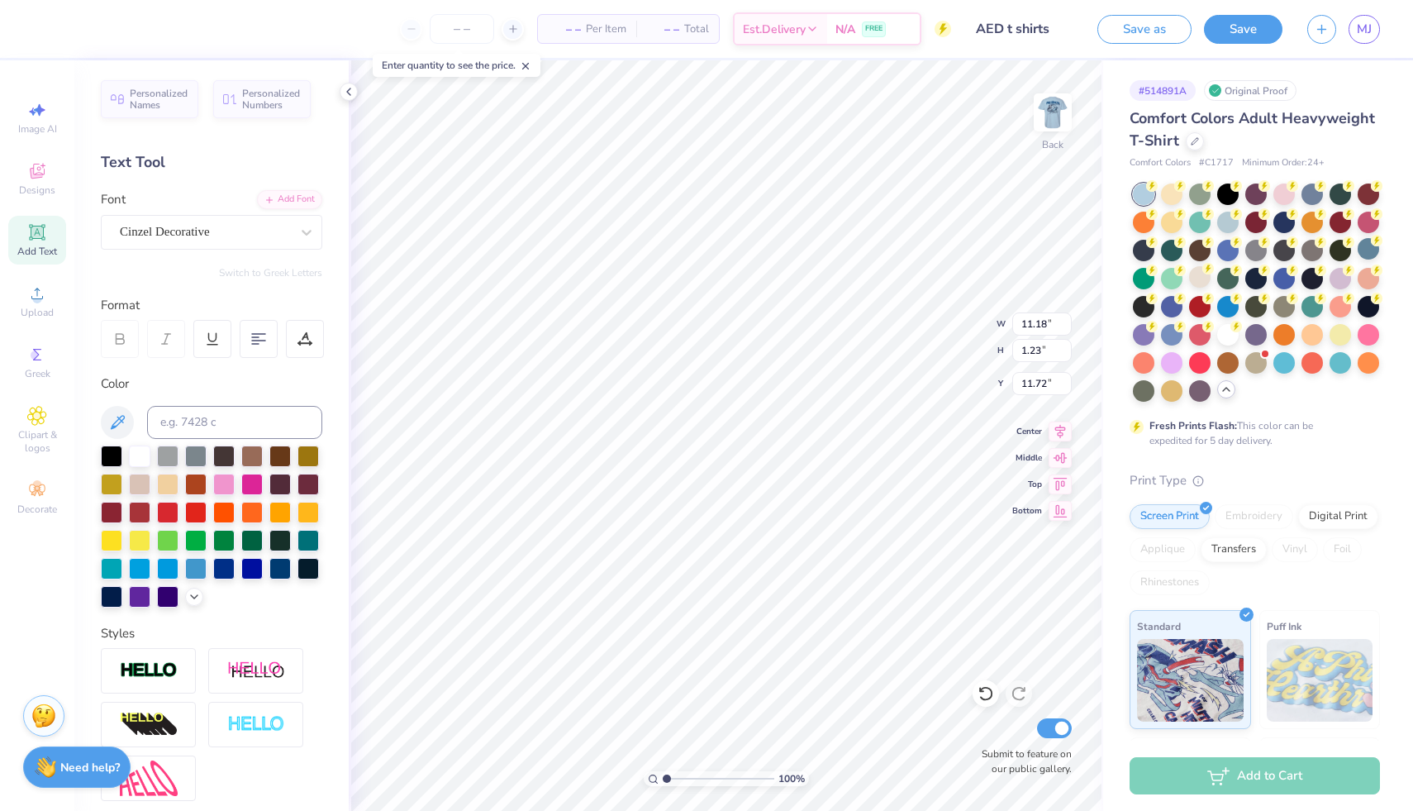
type input "8.78"
type input "0.97"
type input "3.97"
type input "4.27"
type input "0.47"
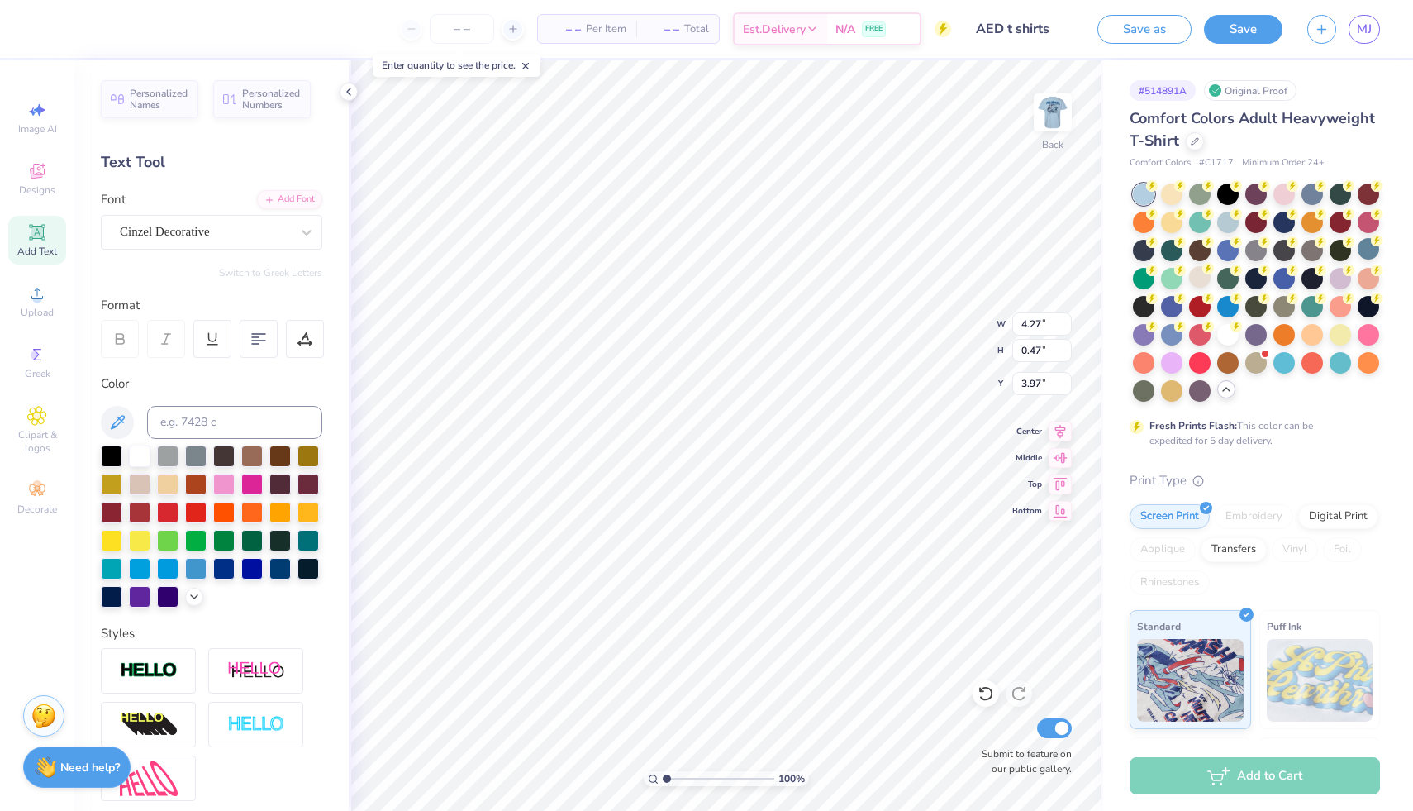
type input "4.22"
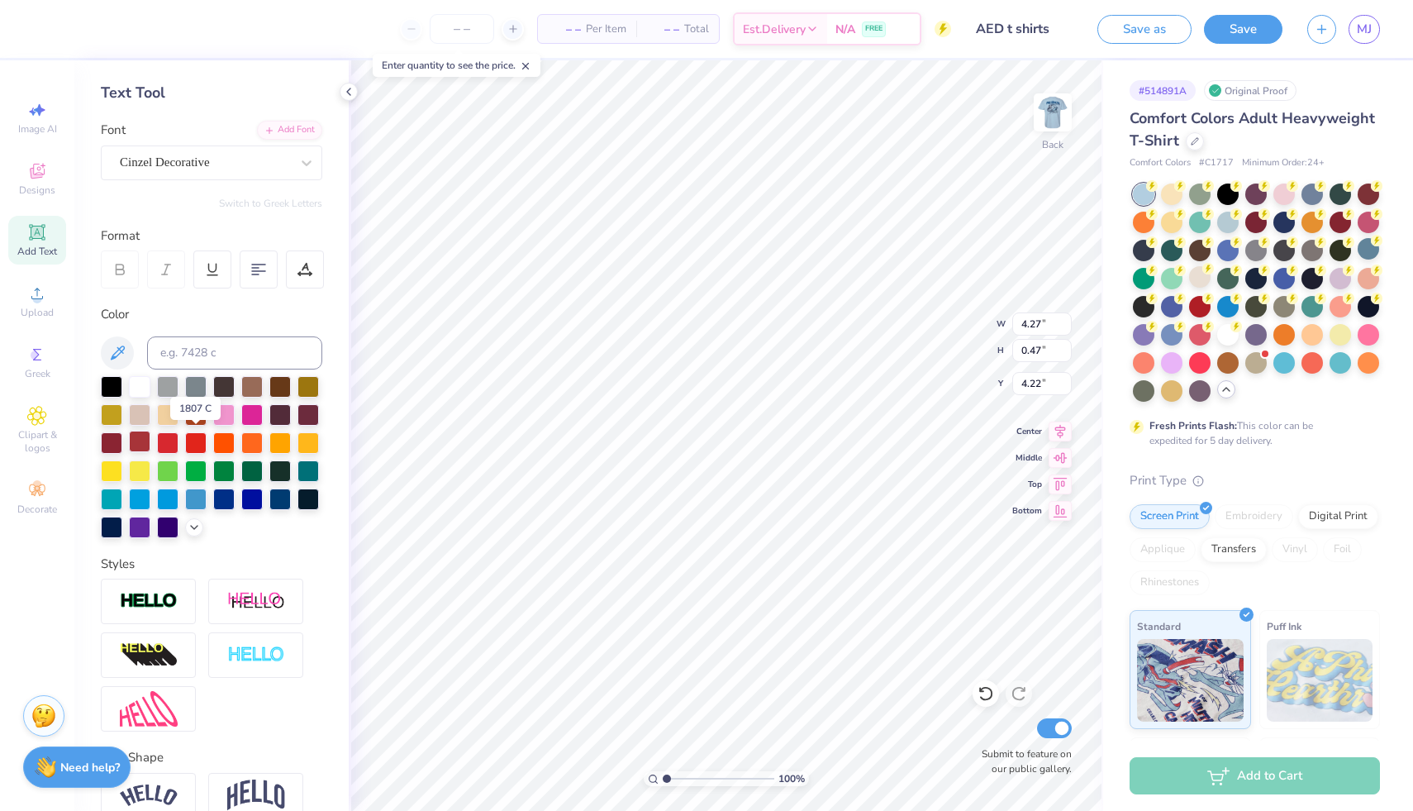
scroll to position [0, 0]
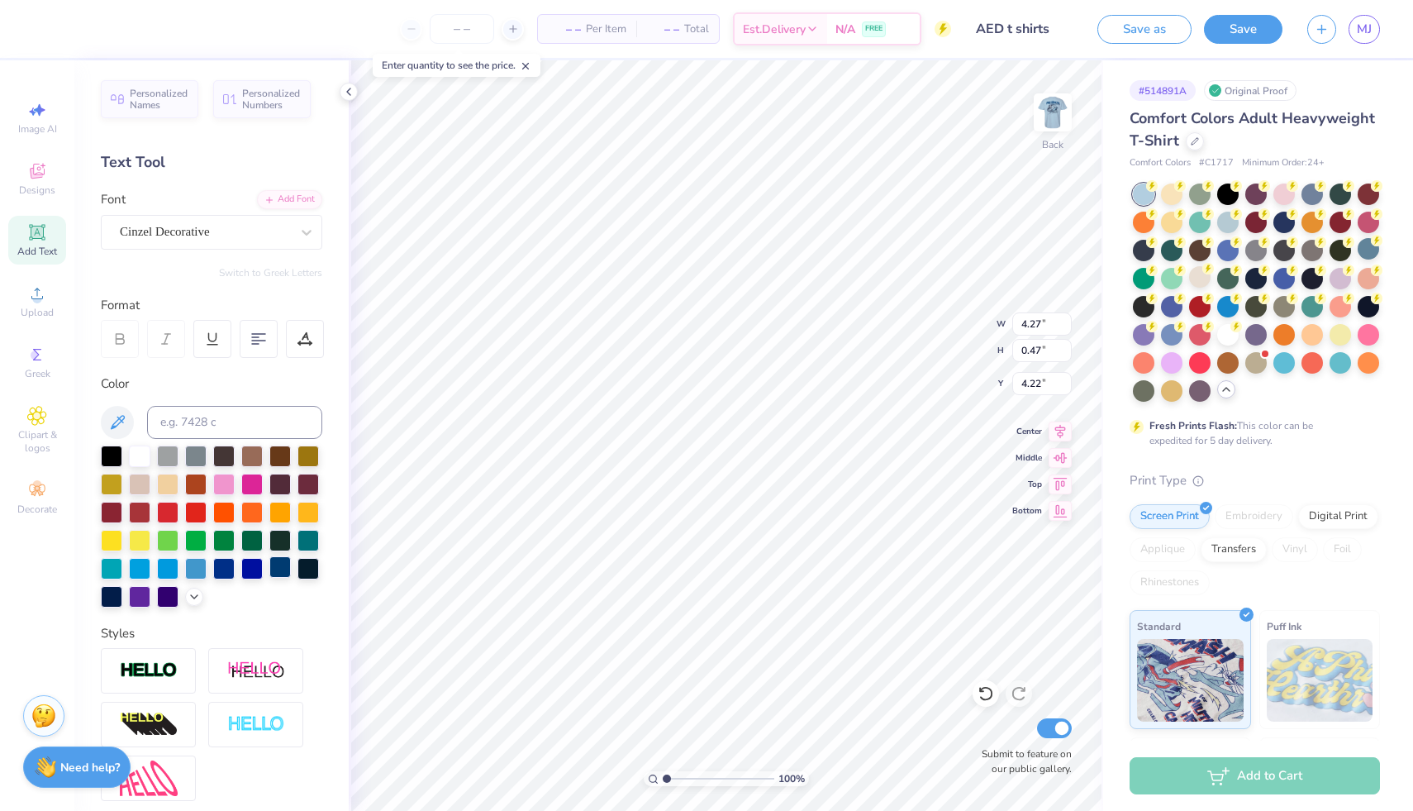
click at [269, 578] on div at bounding box center [279, 566] width 21 height 21
type input "4.23"
click at [1046, 117] on img at bounding box center [1053, 112] width 66 height 66
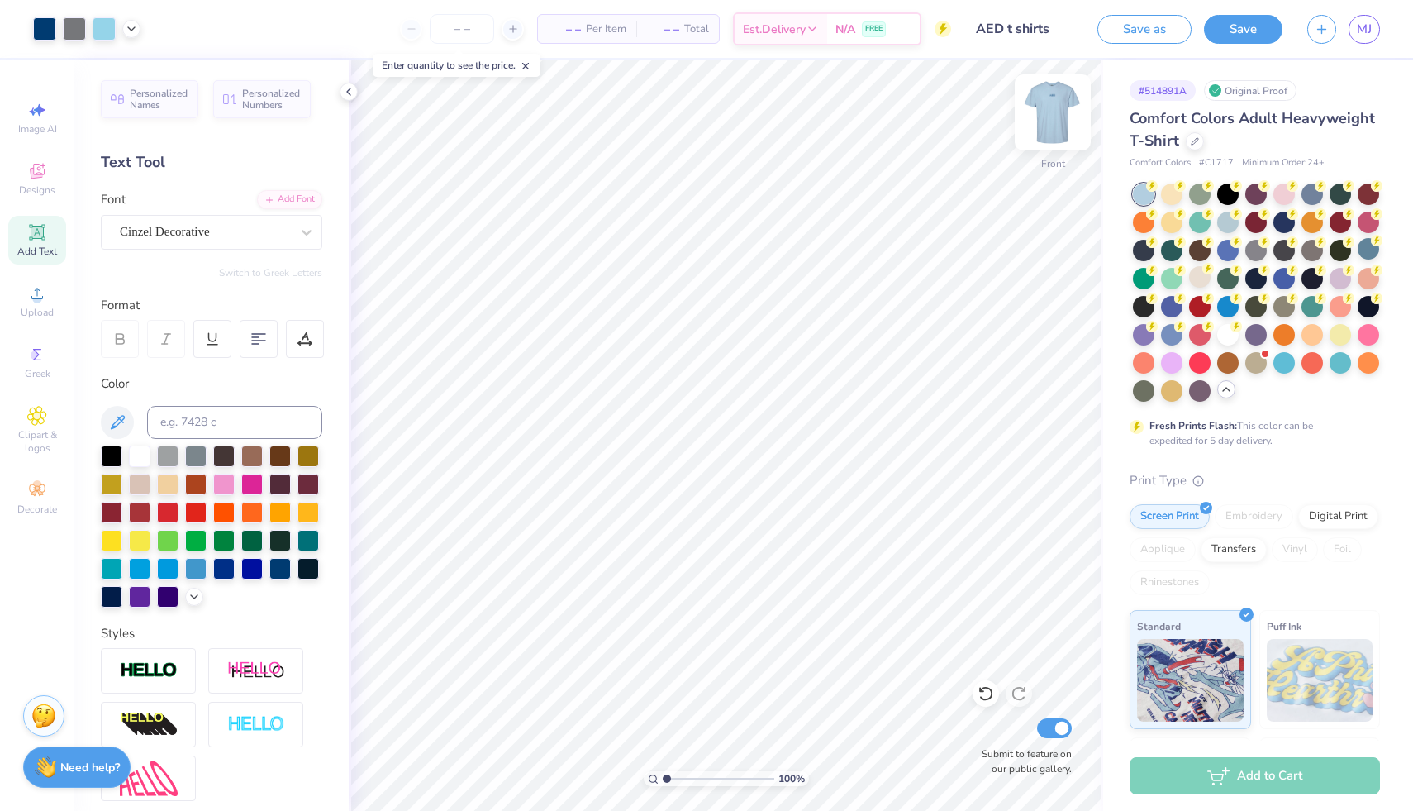
click at [1236, 29] on button "Save" at bounding box center [1243, 29] width 79 height 29
click at [1051, 113] on img at bounding box center [1053, 112] width 66 height 66
click at [1051, 112] on img at bounding box center [1053, 112] width 66 height 66
click at [1051, 113] on img at bounding box center [1053, 112] width 66 height 66
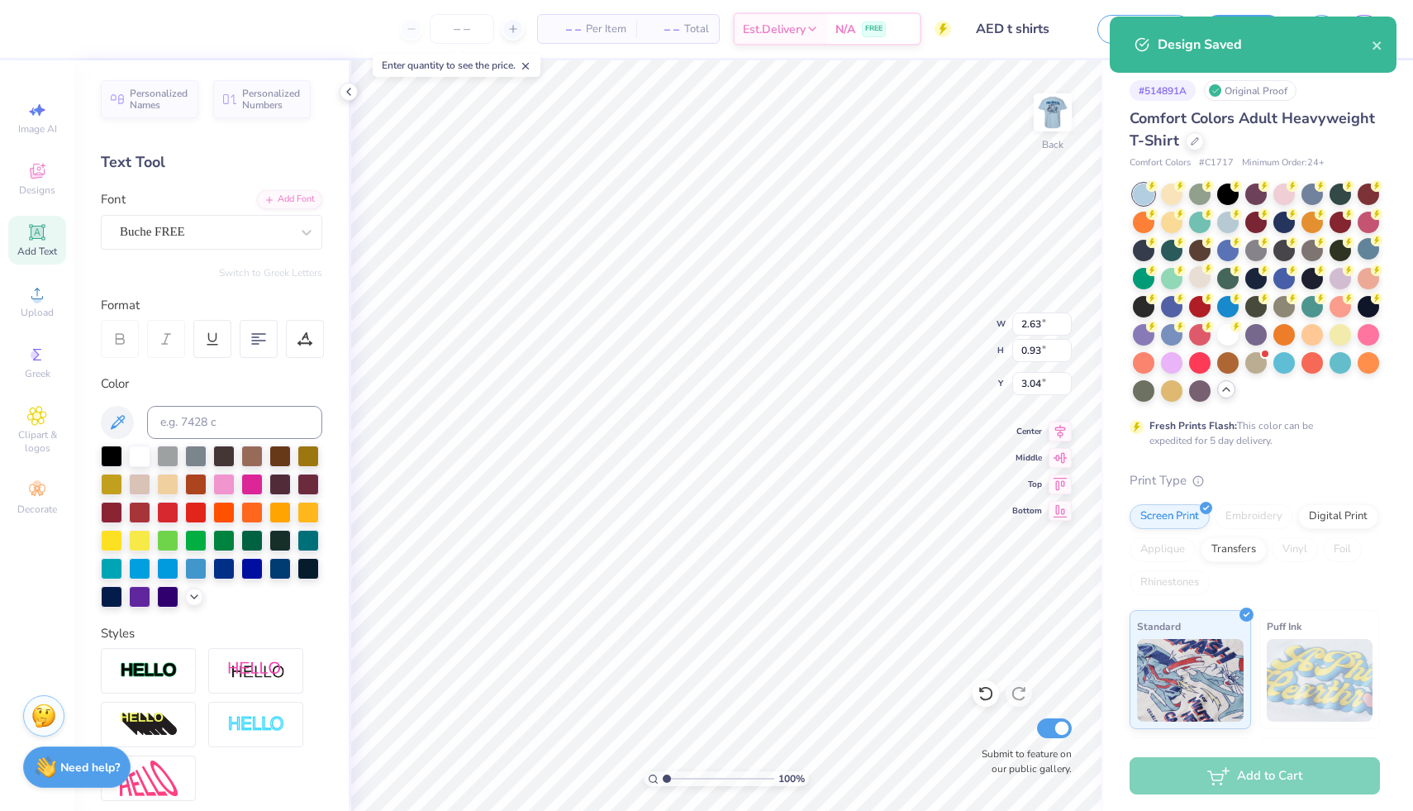
type input "3.55"
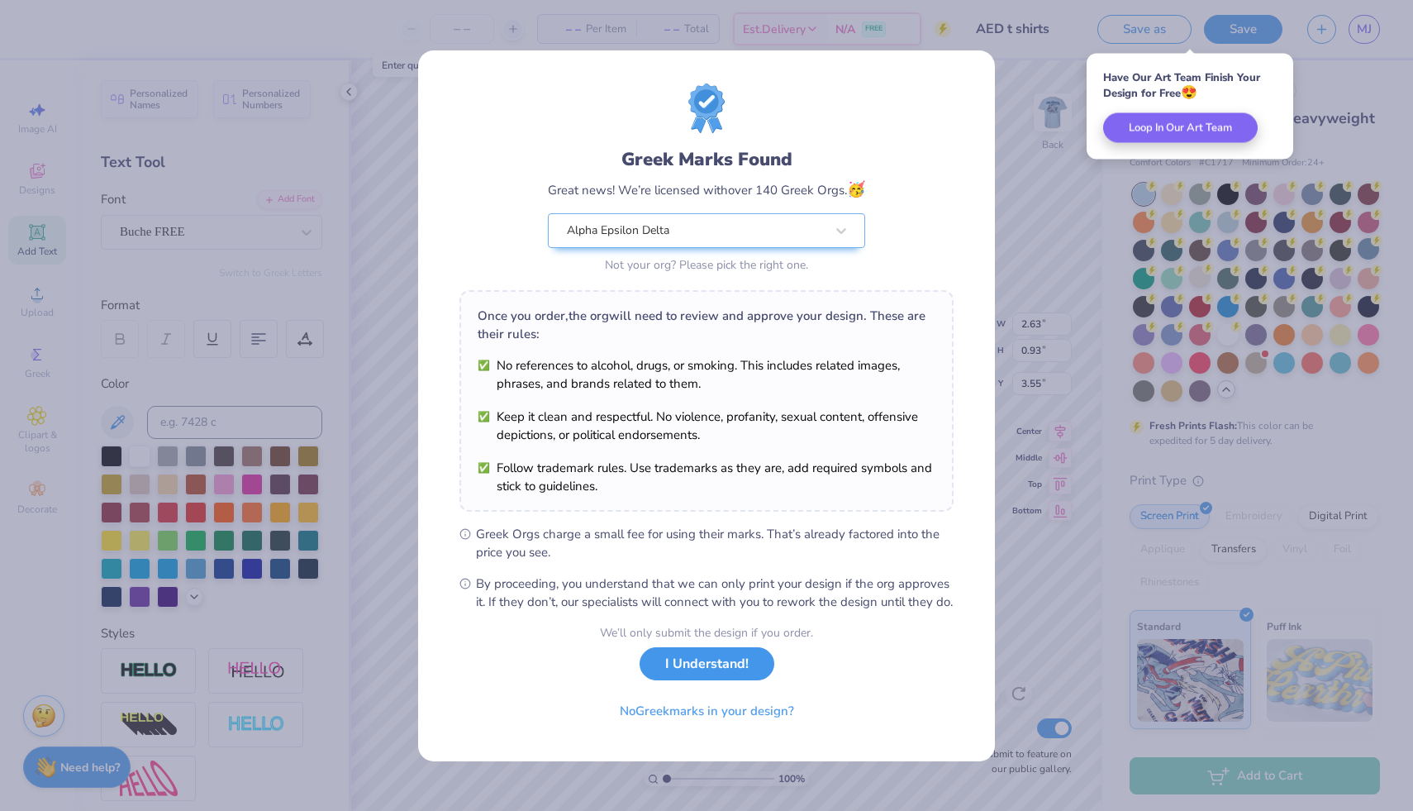
click at [688, 681] on button "I Understand!" at bounding box center [707, 664] width 135 height 34
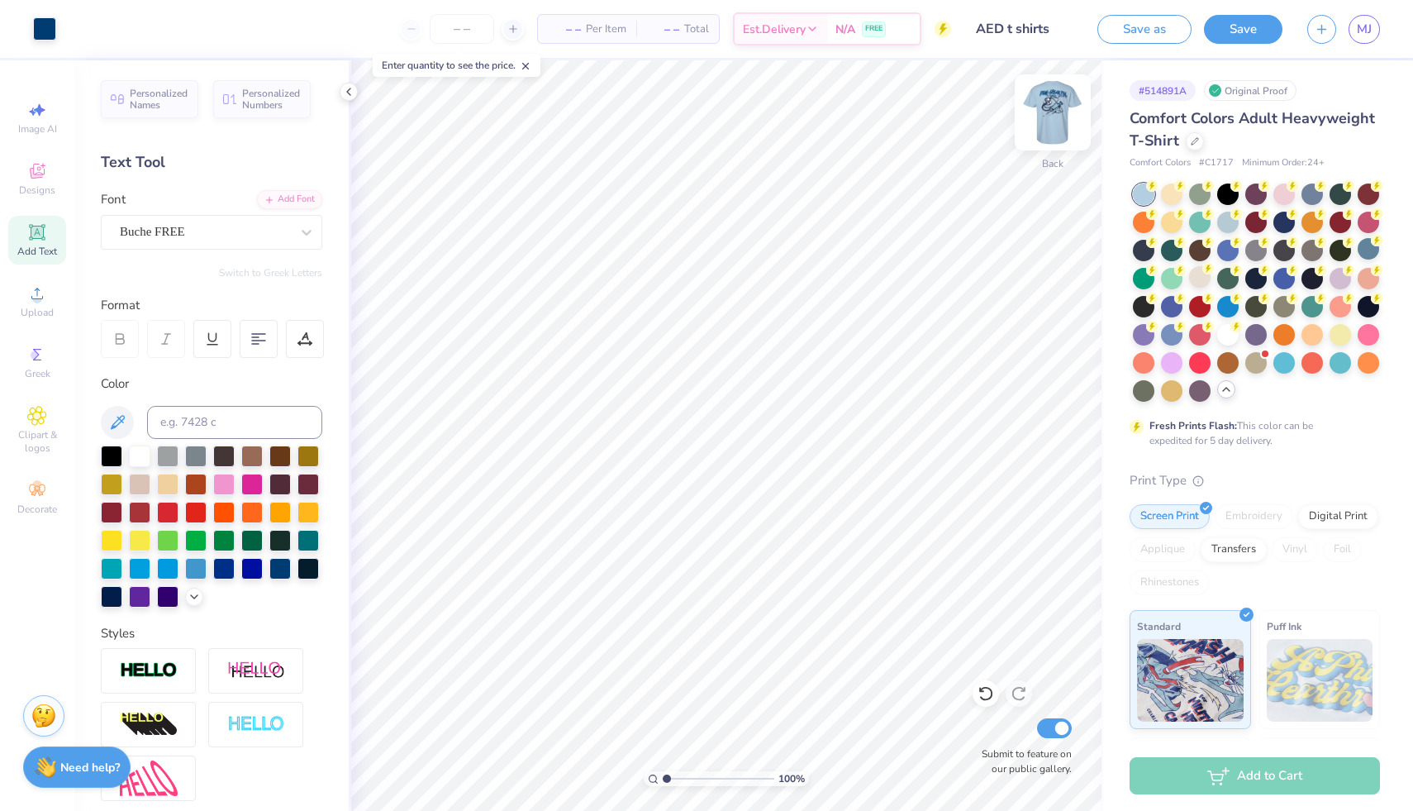
click at [1055, 125] on img at bounding box center [1053, 112] width 66 height 66
click at [1055, 125] on img at bounding box center [1052, 112] width 33 height 33
click at [1055, 126] on img at bounding box center [1053, 112] width 66 height 66
click at [1055, 127] on img at bounding box center [1053, 112] width 66 height 66
click at [1055, 127] on img at bounding box center [1052, 112] width 33 height 33
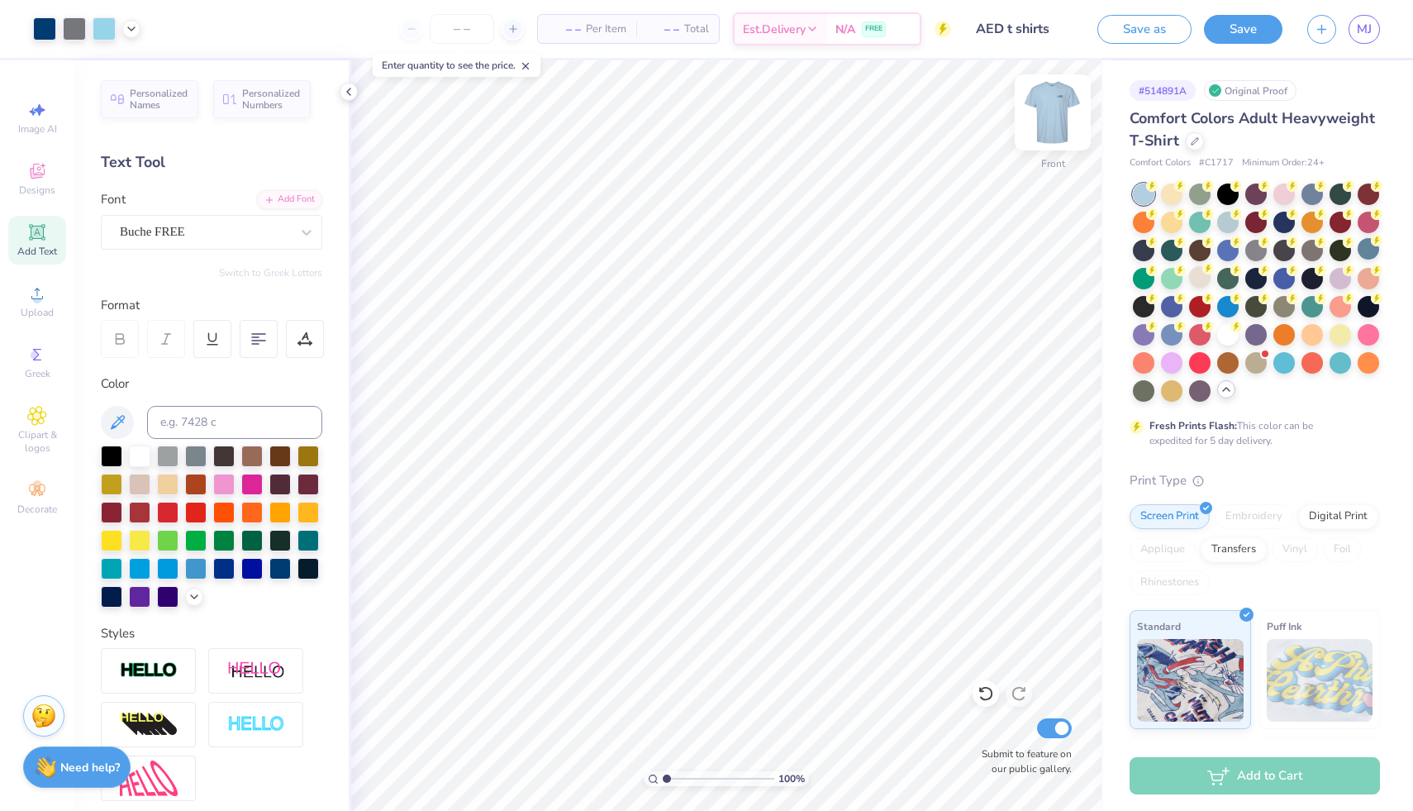
click at [1050, 108] on img at bounding box center [1053, 112] width 66 height 66
type input "9.49"
type input "3.37"
click at [1061, 112] on img at bounding box center [1053, 112] width 66 height 66
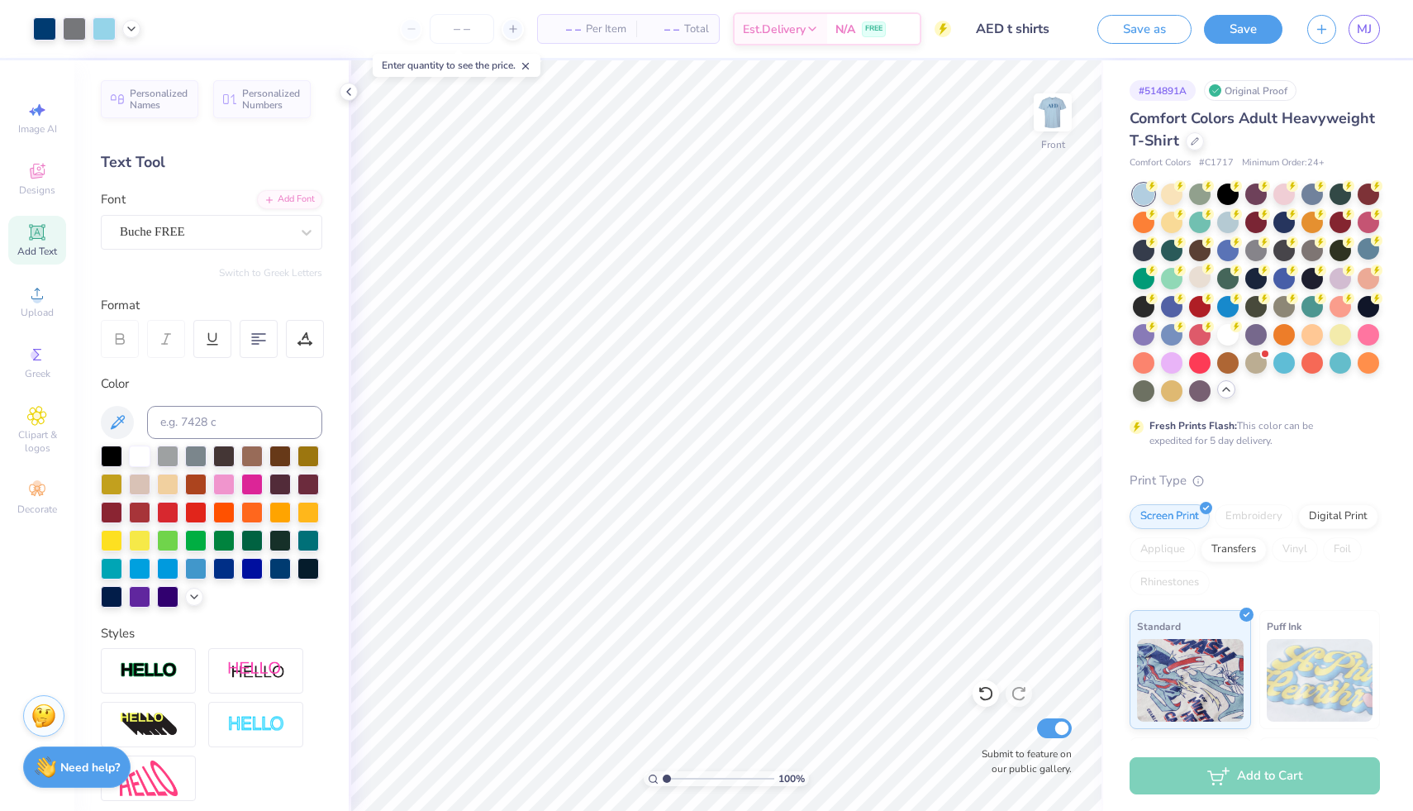
click at [1061, 112] on img at bounding box center [1052, 112] width 33 height 33
type input "3.56"
click at [225, 235] on div "Buche FREE" at bounding box center [205, 232] width 174 height 26
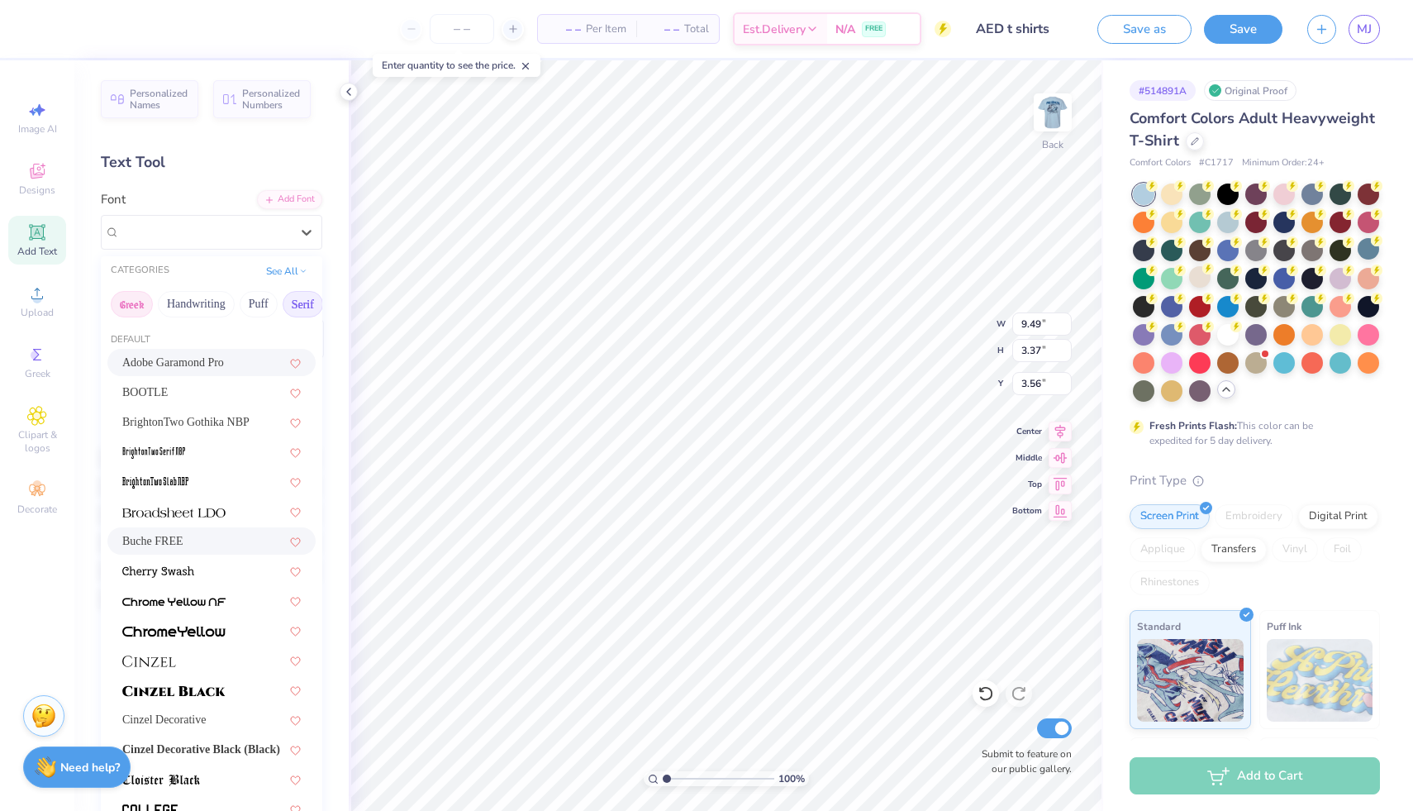
click at [138, 305] on button "Greek" at bounding box center [132, 304] width 42 height 26
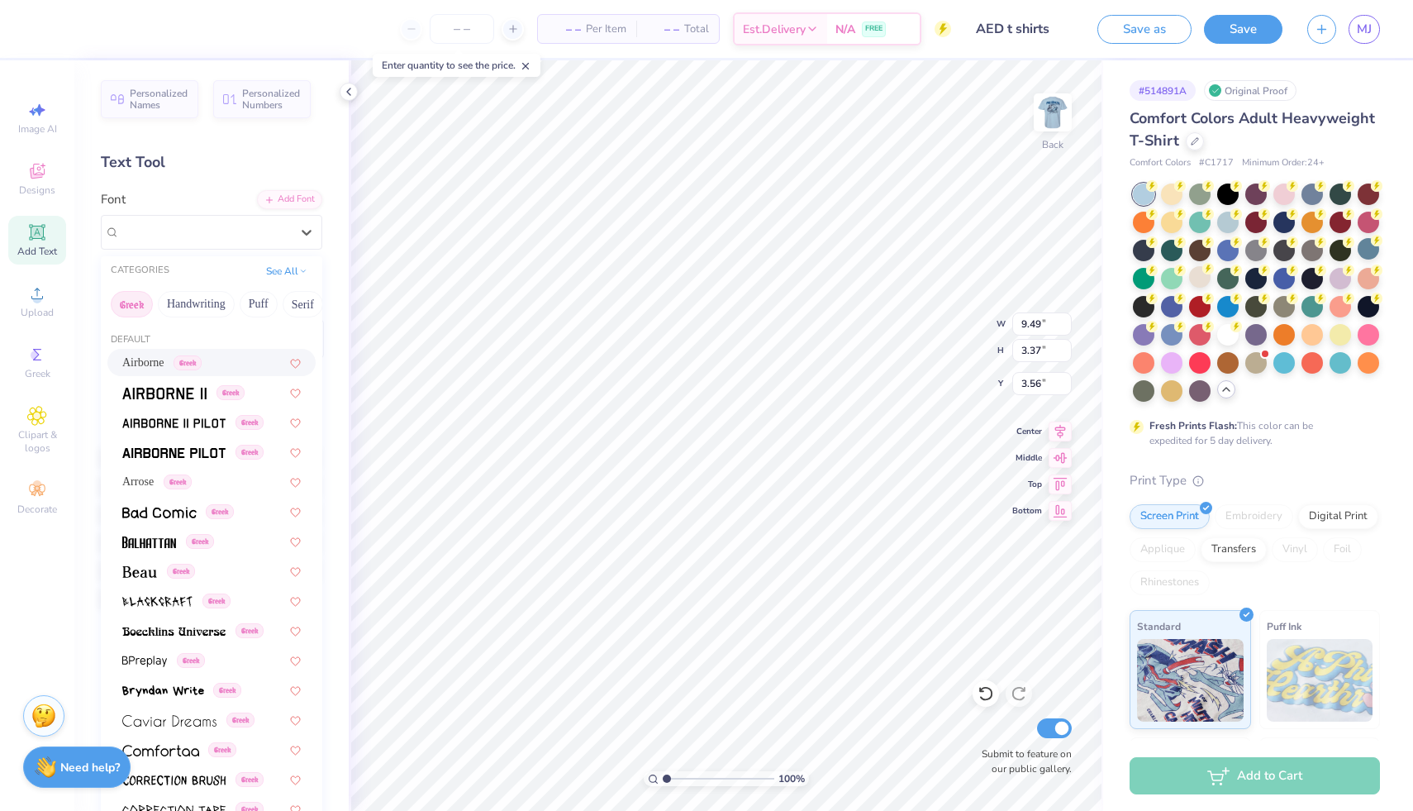
click at [163, 364] on span "Airborne" at bounding box center [143, 362] width 42 height 17
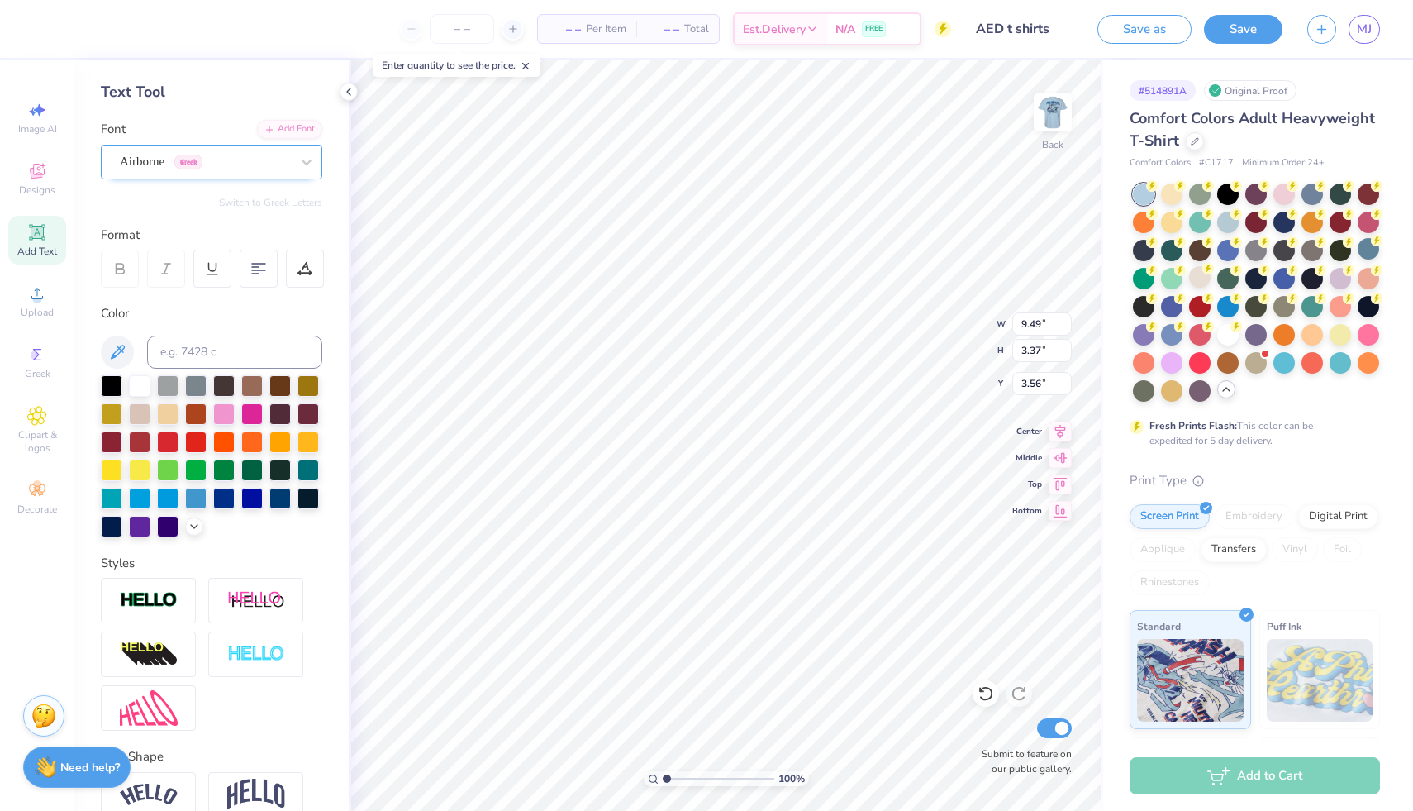
scroll to position [35, 0]
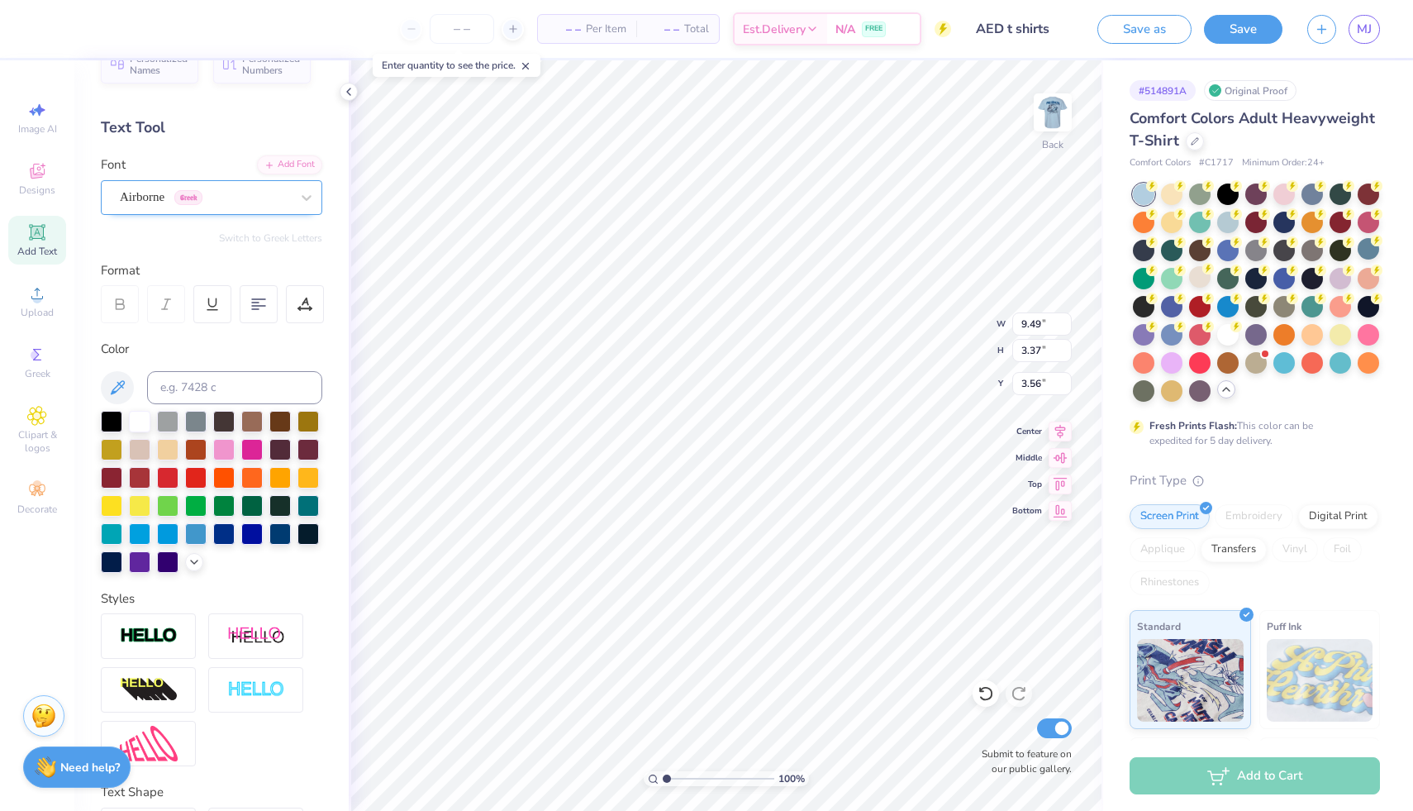
click at [176, 202] on div "Airborne Greek" at bounding box center [205, 197] width 174 height 26
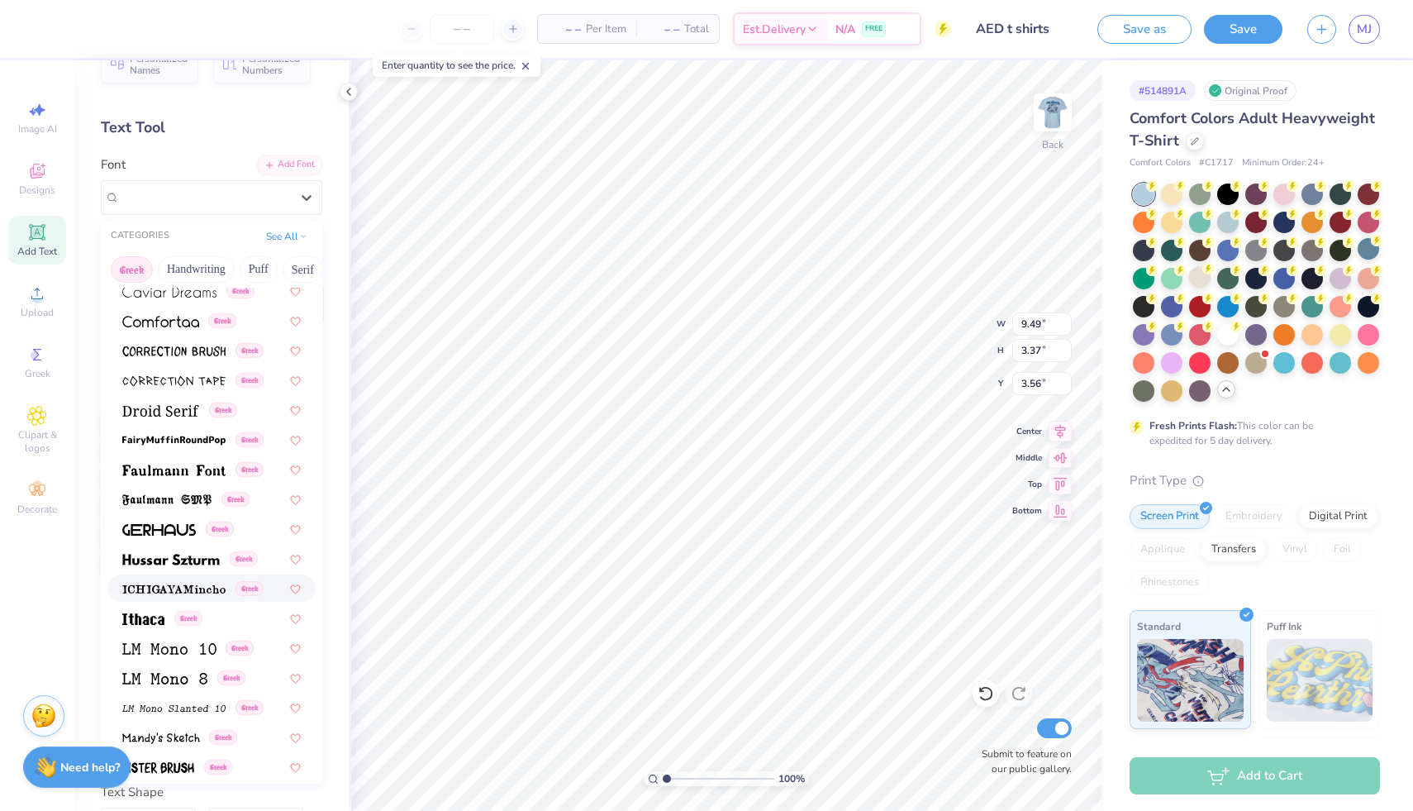
scroll to position [431, 0]
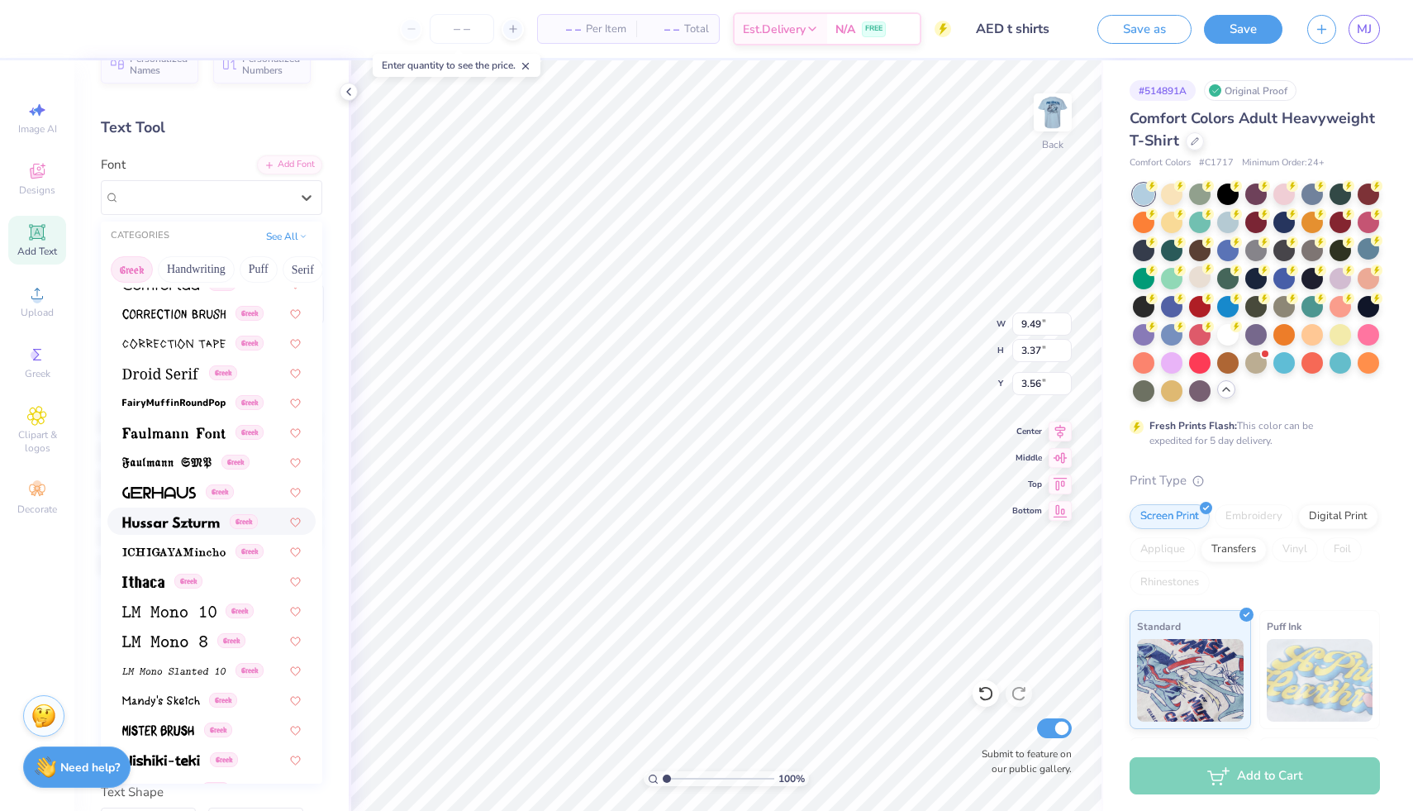
click at [156, 522] on img at bounding box center [171, 523] width 98 height 12
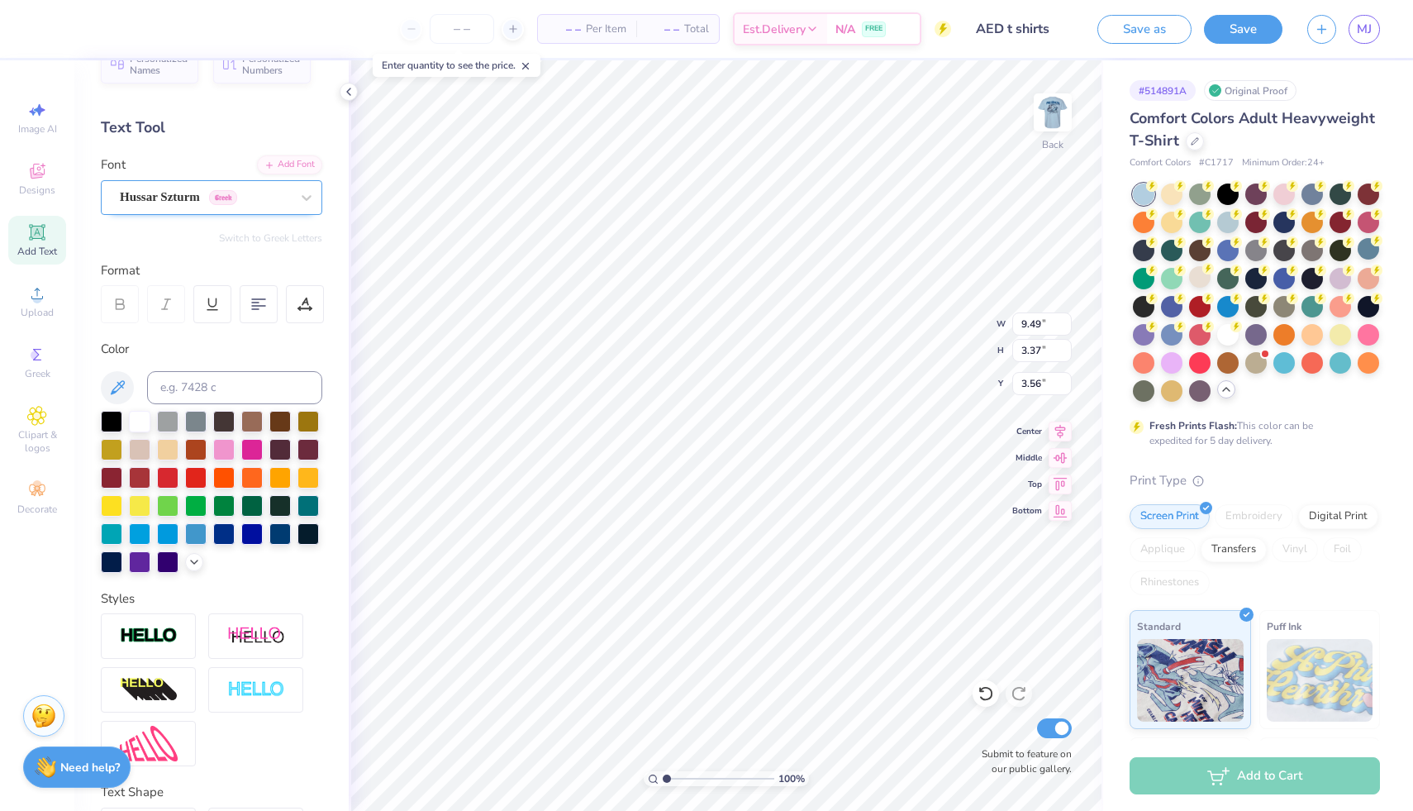
click at [171, 207] on div "Hussar Szturm Greek" at bounding box center [205, 197] width 174 height 26
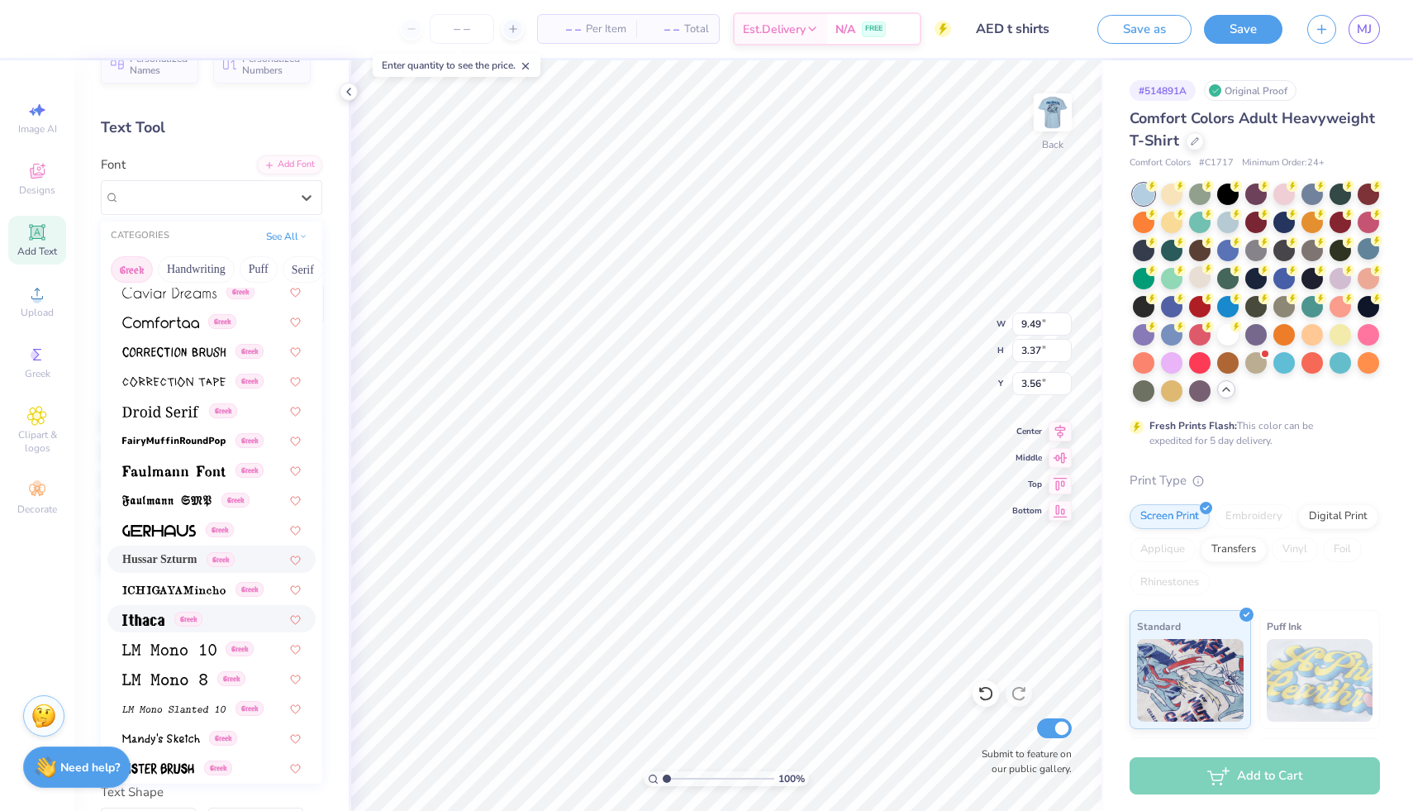
scroll to position [465, 0]
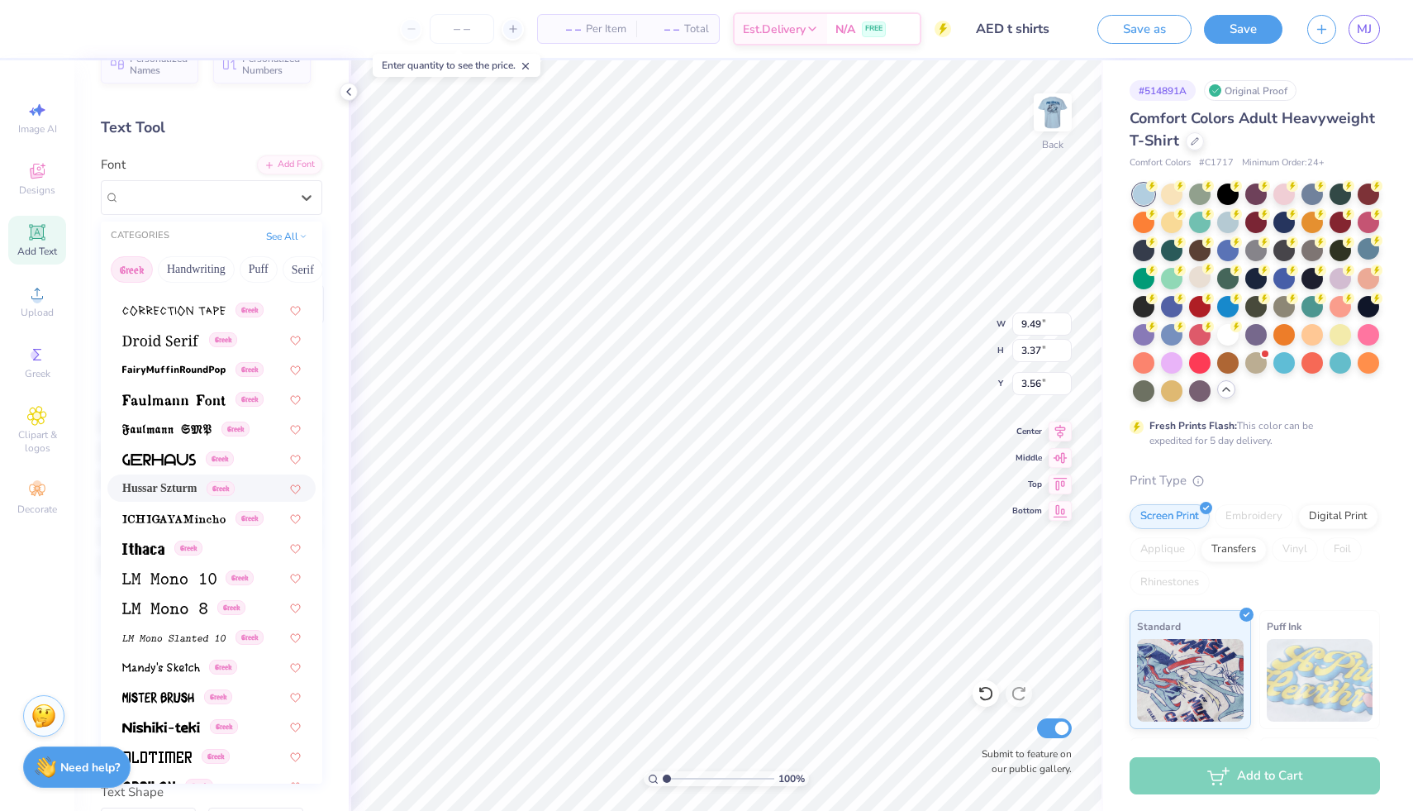
click at [163, 485] on span "Hussar Szturm" at bounding box center [159, 487] width 74 height 17
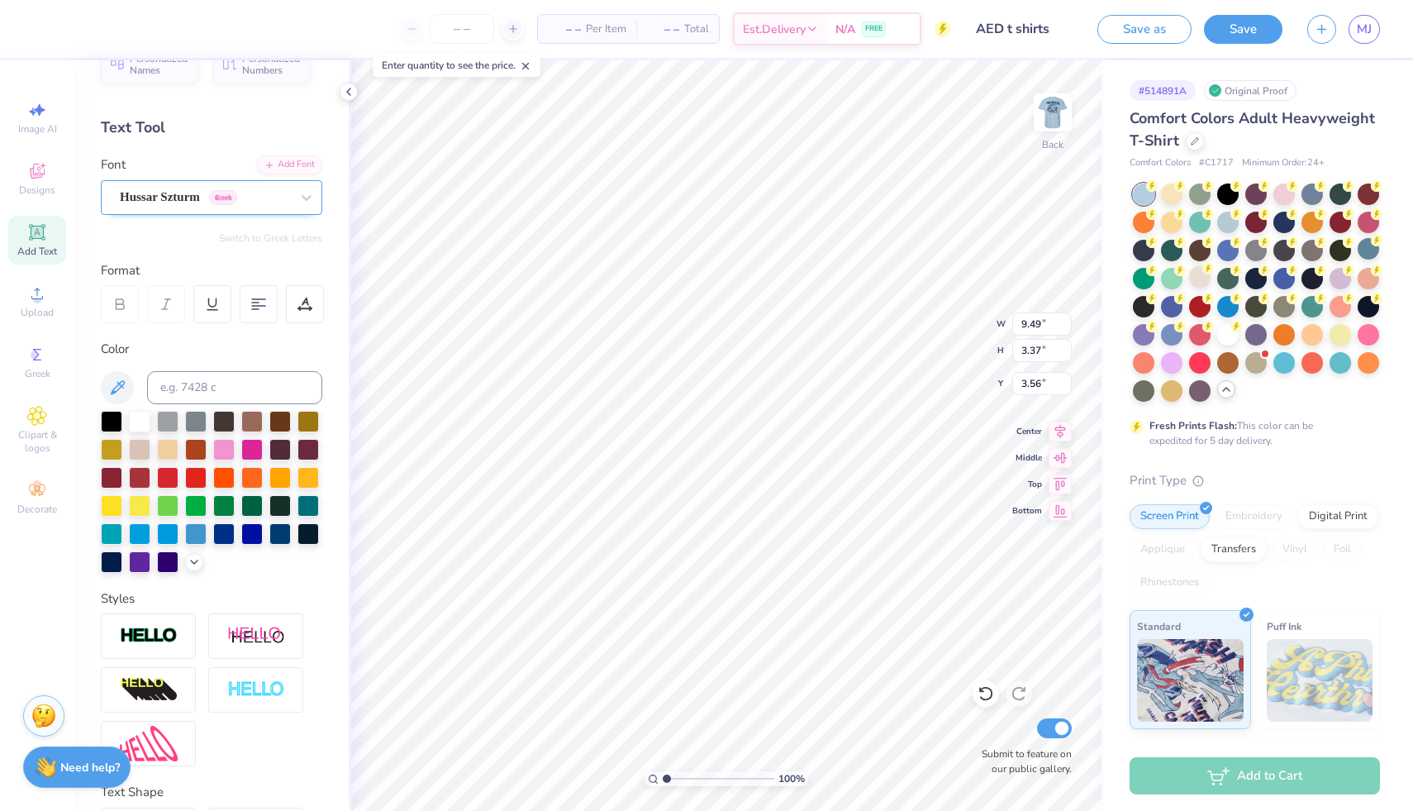
click at [191, 197] on div "Hussar Szturm Greek" at bounding box center [205, 197] width 174 height 26
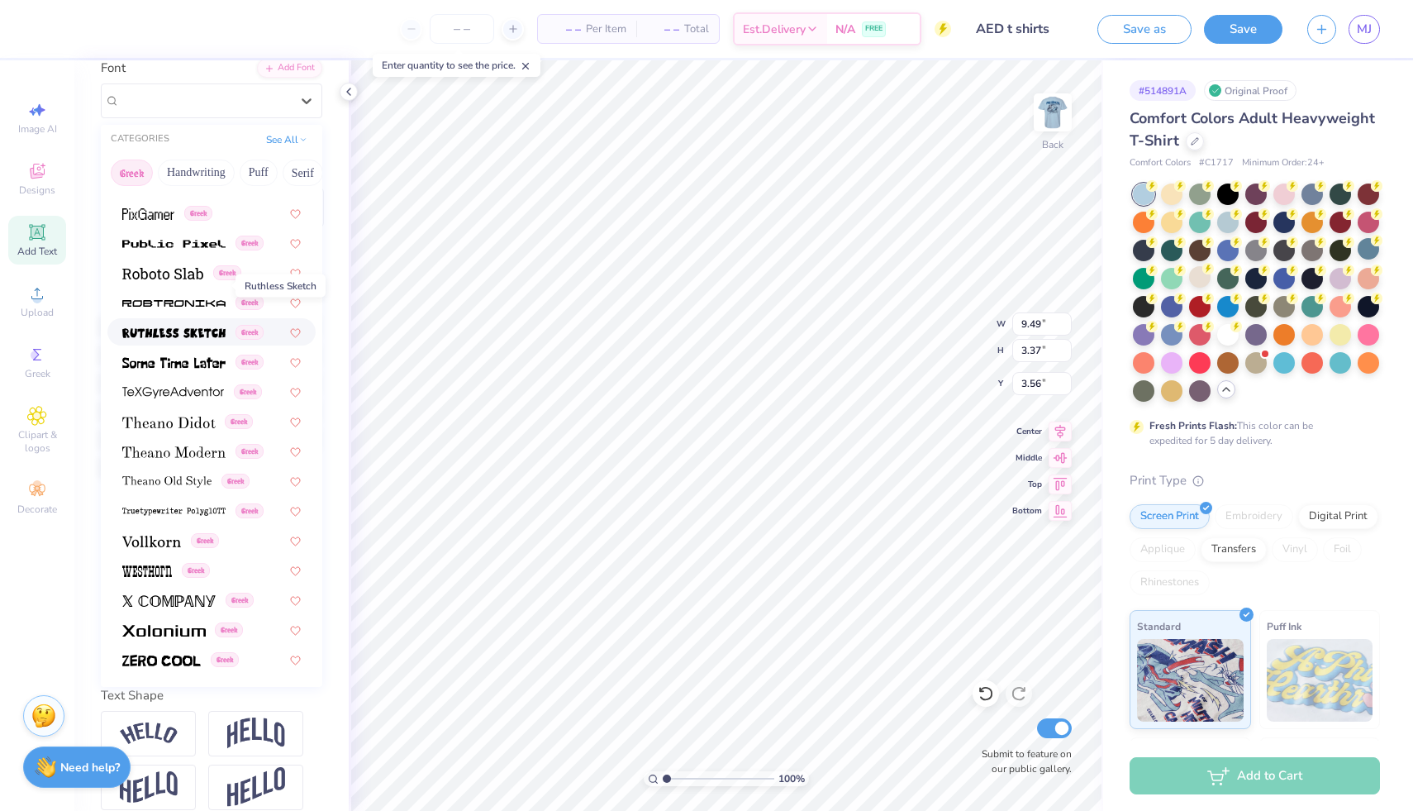
scroll to position [178, 0]
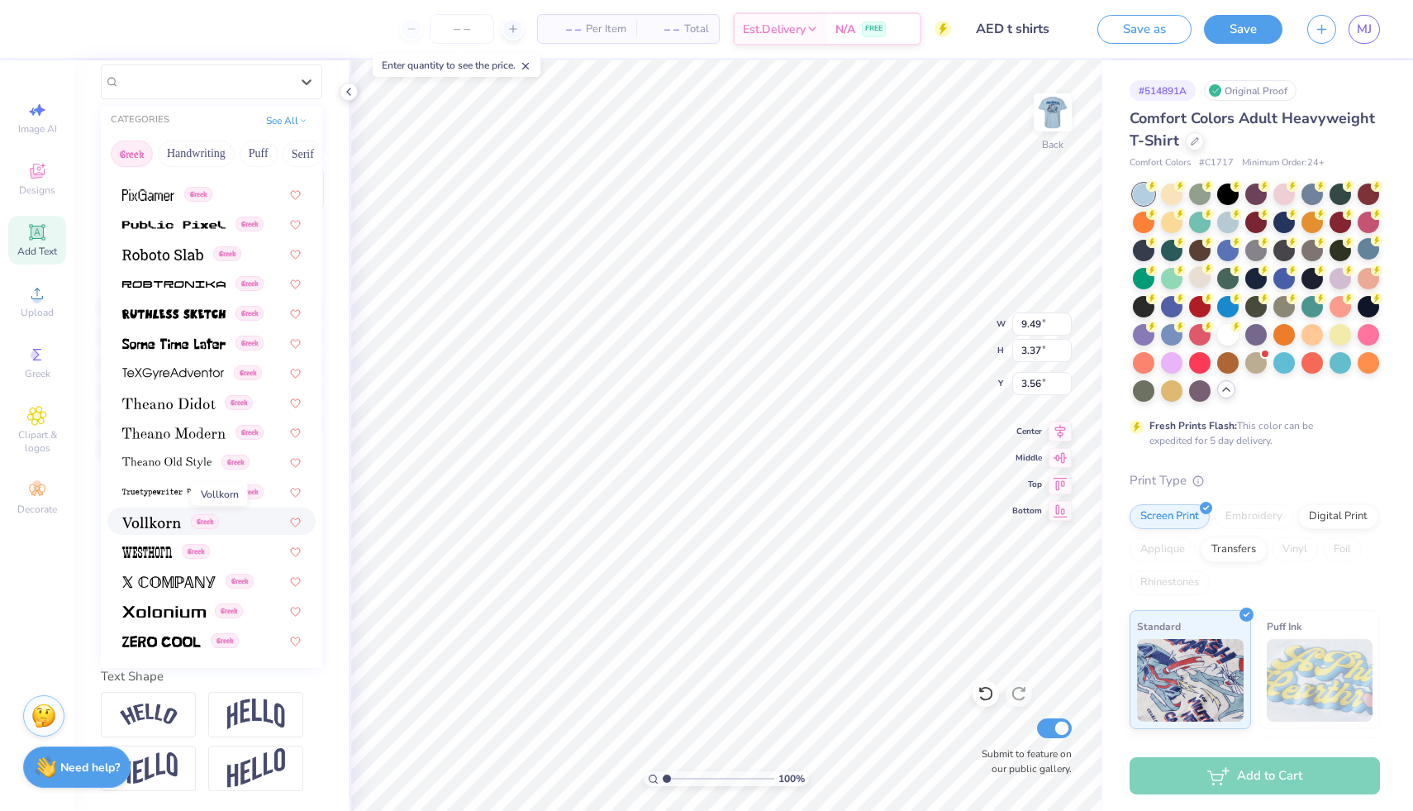
click at [152, 512] on span at bounding box center [151, 520] width 59 height 17
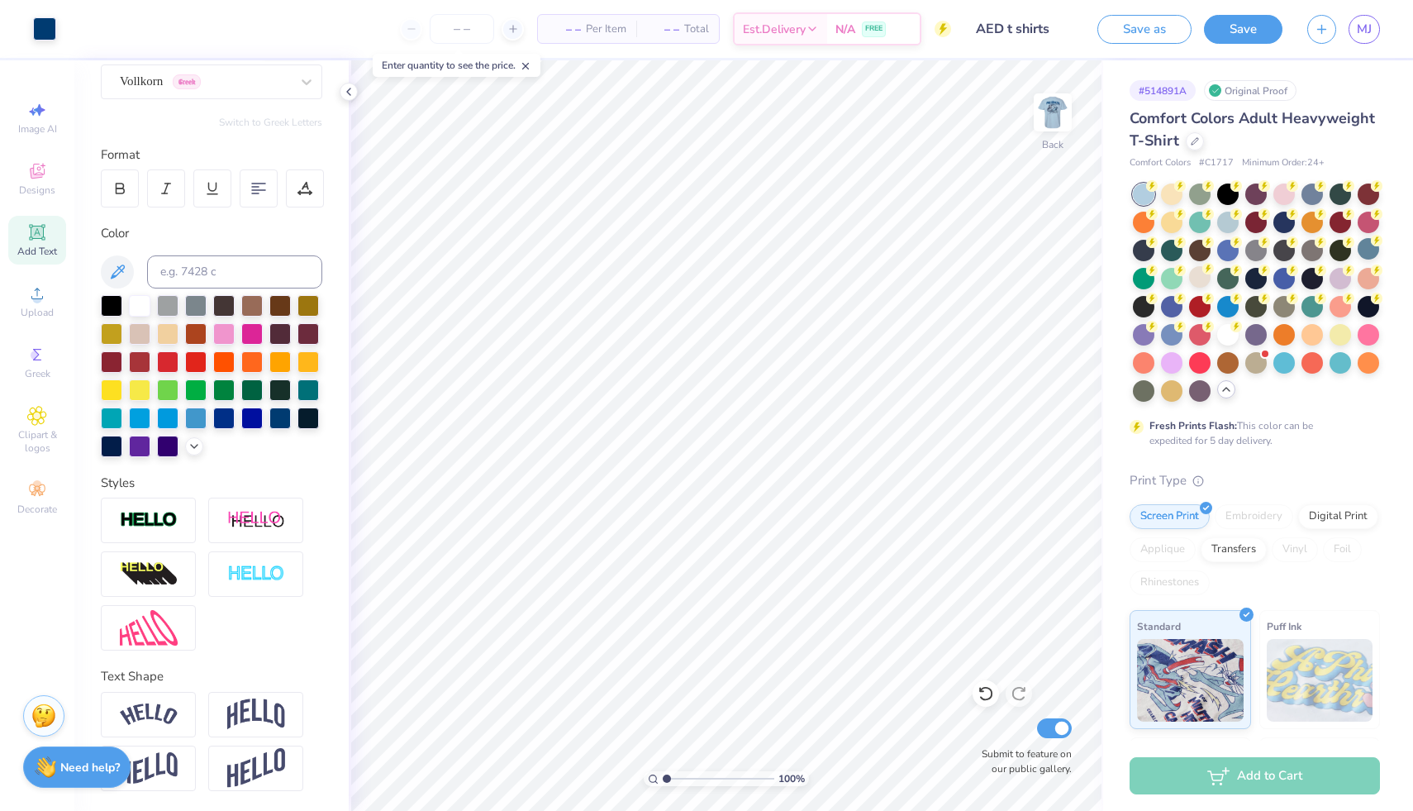
scroll to position [177, 0]
